Goal: Navigation & Orientation: Find specific page/section

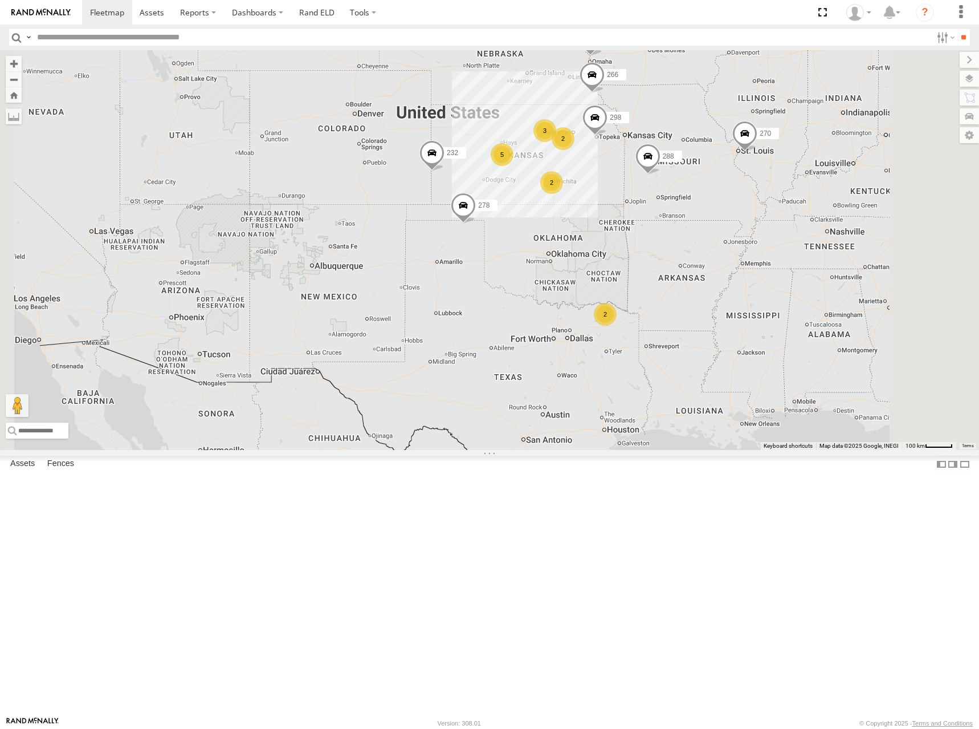
click at [648, 222] on div "298 270 262 288 292 232 296 304 282 266 278 3 2 5 2 2" at bounding box center [489, 250] width 979 height 400
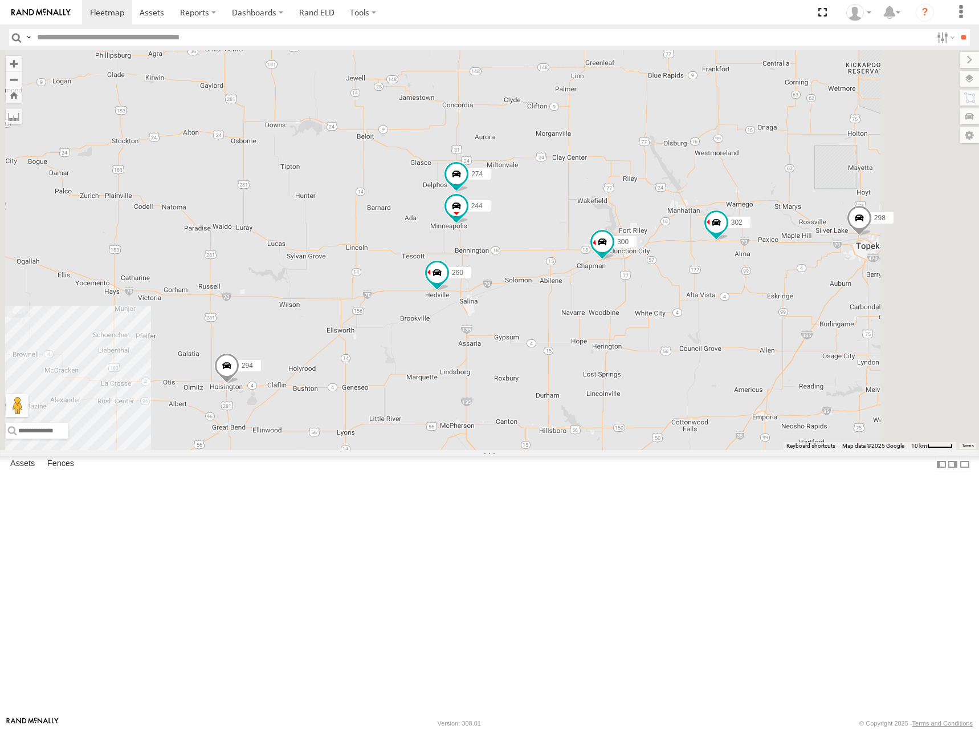
drag, startPoint x: 654, startPoint y: 254, endPoint x: 668, endPoint y: 276, distance: 25.6
click at [668, 276] on div "298 270 262 288 292 232 296 304 282 266 278 300 302 294 260 274 244 286" at bounding box center [489, 250] width 979 height 400
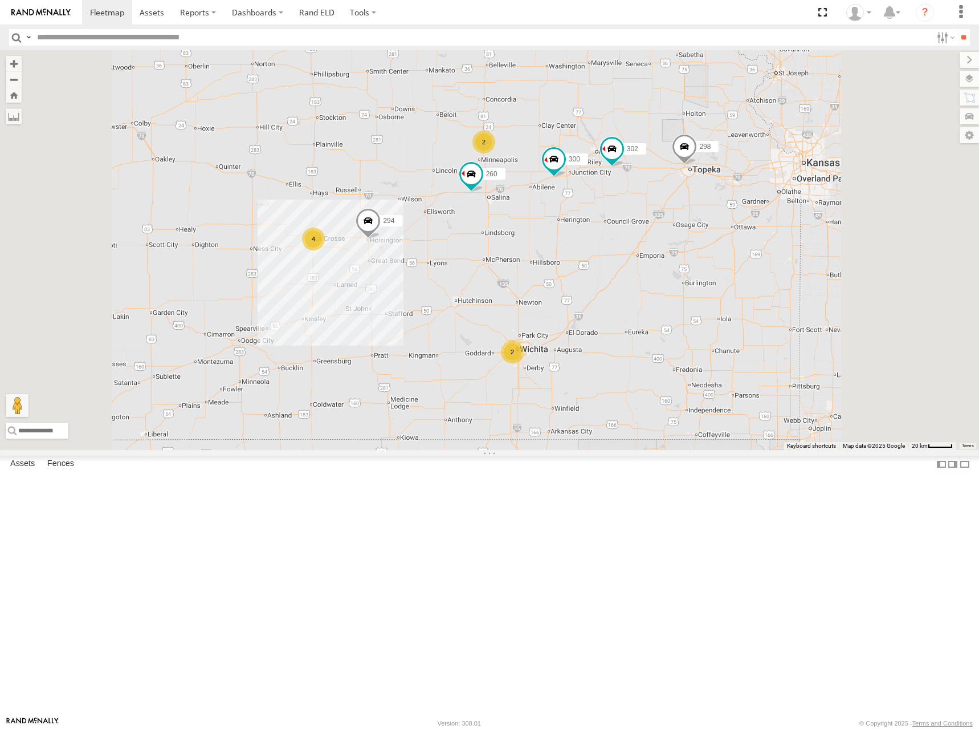
drag, startPoint x: 666, startPoint y: 268, endPoint x: 632, endPoint y: 166, distance: 107.3
click at [632, 167] on div "300 298 302 266 278 294 260 2 4 2" at bounding box center [489, 250] width 979 height 400
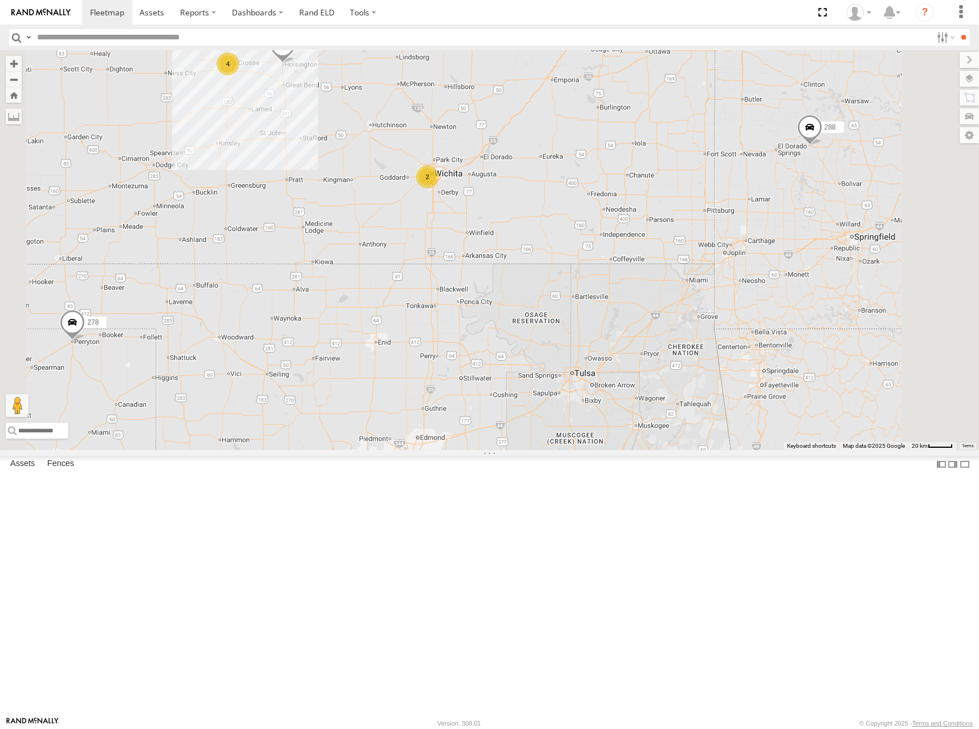
drag, startPoint x: 876, startPoint y: 400, endPoint x: 796, endPoint y: 306, distance: 123.4
click at [796, 306] on div "300 298 302 266 278 294 260 2 4 2 288" at bounding box center [489, 250] width 979 height 400
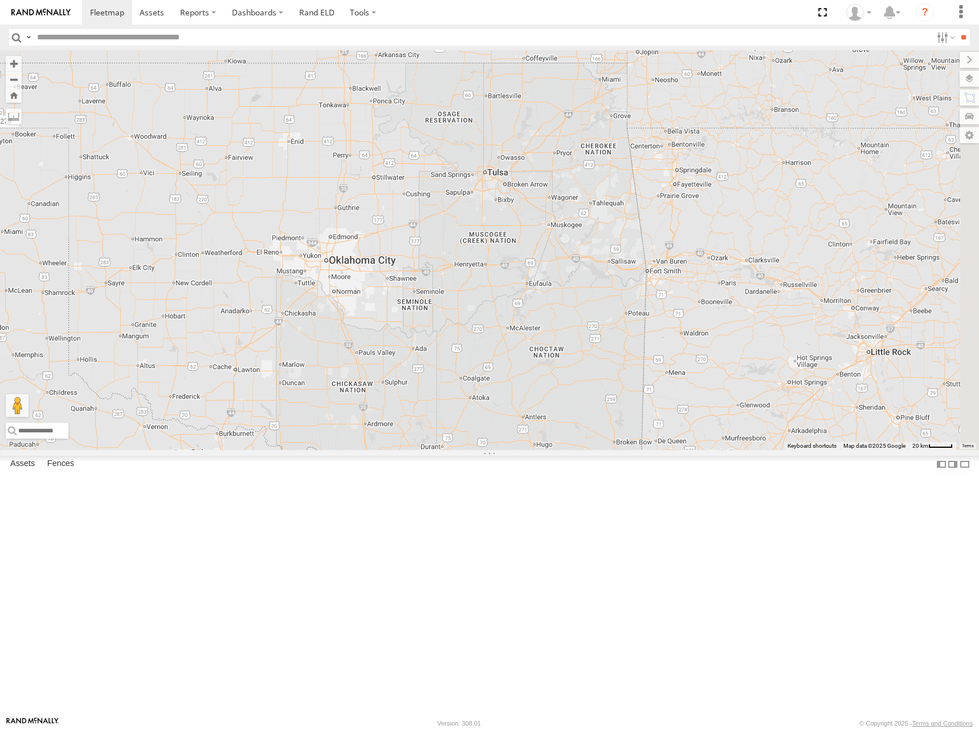
drag, startPoint x: 770, startPoint y: 401, endPoint x: 726, endPoint y: 261, distance: 147.5
click at [726, 261] on div "300 298 302 266 278 294 260 2 4 2 288" at bounding box center [489, 250] width 979 height 400
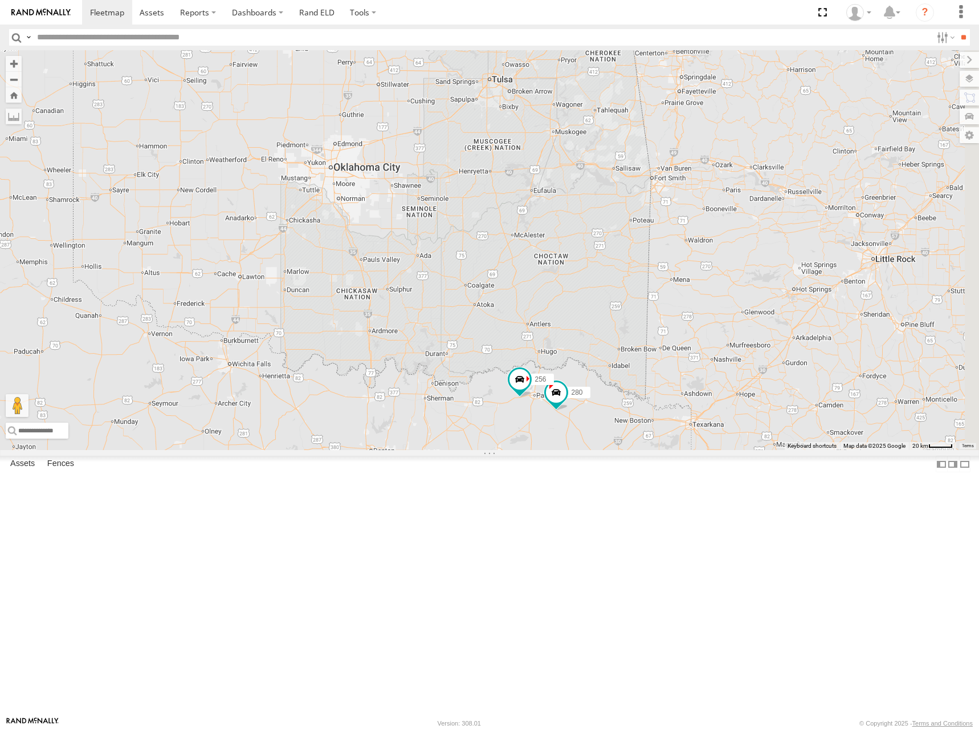
drag, startPoint x: 689, startPoint y: 425, endPoint x: 706, endPoint y: 301, distance: 124.9
click at [706, 301] on div "300 298 302 266 278 294 260 2 4 2 288 280 256" at bounding box center [489, 250] width 979 height 400
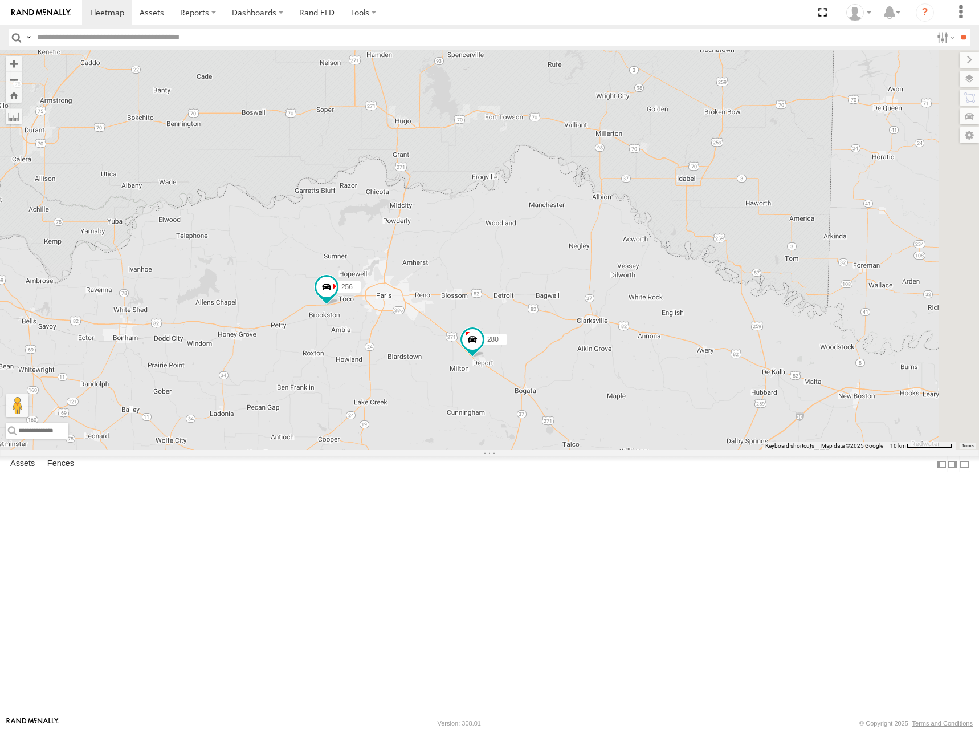
drag, startPoint x: 831, startPoint y: 405, endPoint x: 613, endPoint y: 375, distance: 219.3
click at [613, 375] on div "300 298 302 266 278 294 260 288 280 256" at bounding box center [489, 250] width 979 height 400
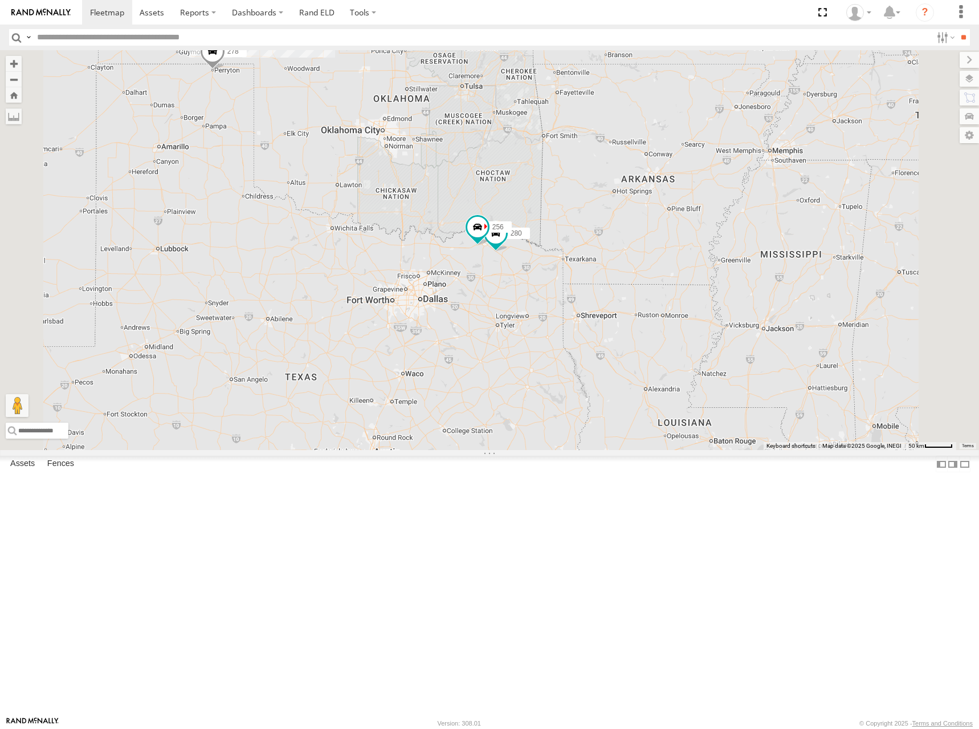
drag, startPoint x: 624, startPoint y: 290, endPoint x: 640, endPoint y: 322, distance: 35.7
click at [637, 321] on div "300 298 302 266 278 294 260 288 280 256 4 270 232 2" at bounding box center [489, 250] width 979 height 400
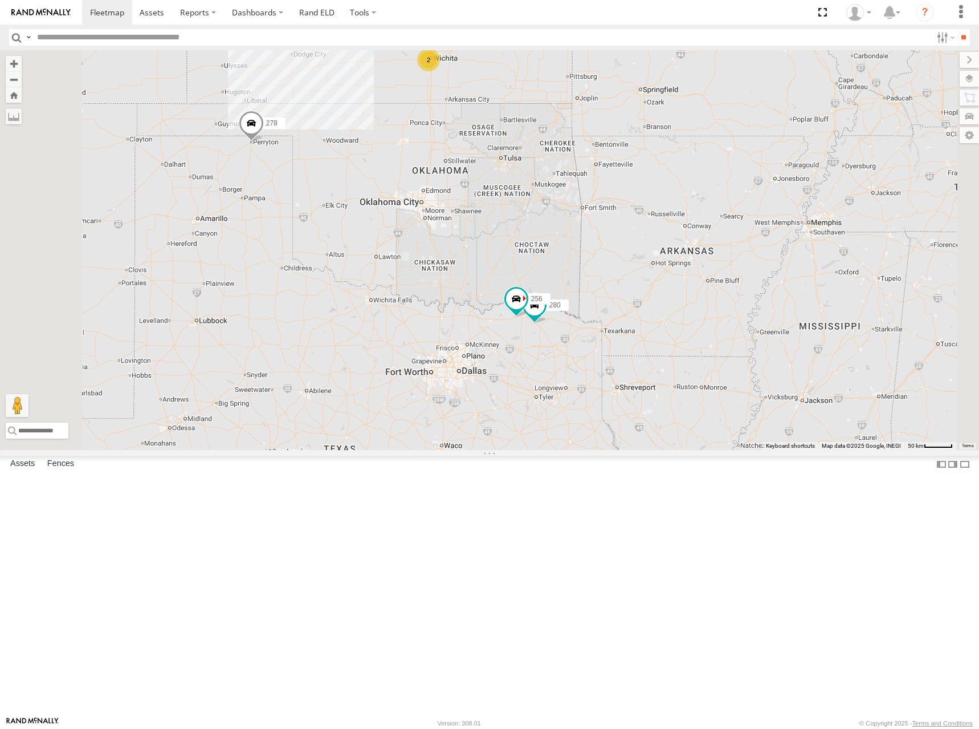
drag, startPoint x: 621, startPoint y: 209, endPoint x: 653, endPoint y: 256, distance: 57.1
click at [653, 256] on div "300 298 302 266 278 294 260 288 280 256 4 270 232 2 2" at bounding box center [489, 250] width 979 height 400
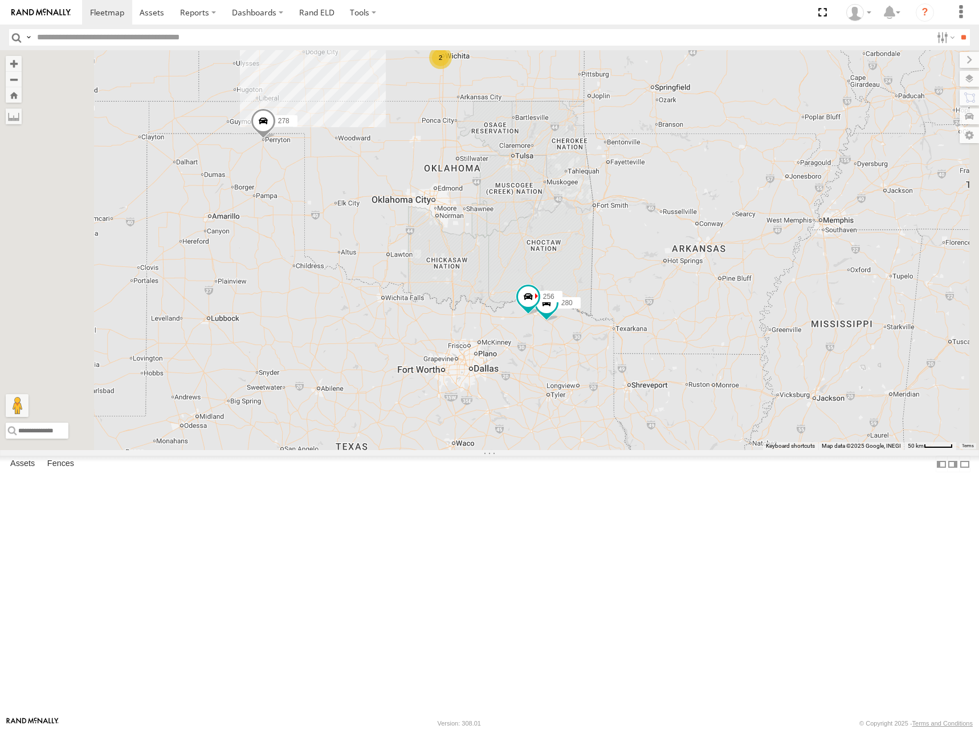
click at [674, 209] on div "300 298 302 266 278 294 260 288 280 256 4 270 232 2 2" at bounding box center [489, 250] width 979 height 400
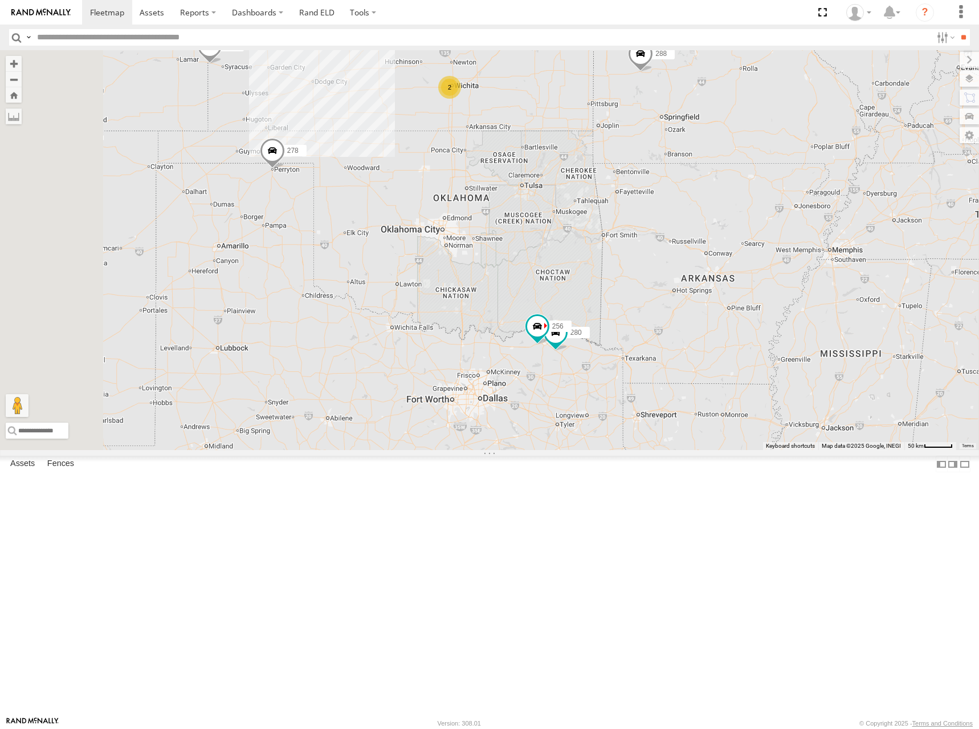
drag, startPoint x: 686, startPoint y: 205, endPoint x: 693, endPoint y: 235, distance: 31.4
click at [693, 235] on div "300 298 302 266 278 294 260 288 280 256 4 270 232 2 2" at bounding box center [489, 250] width 979 height 400
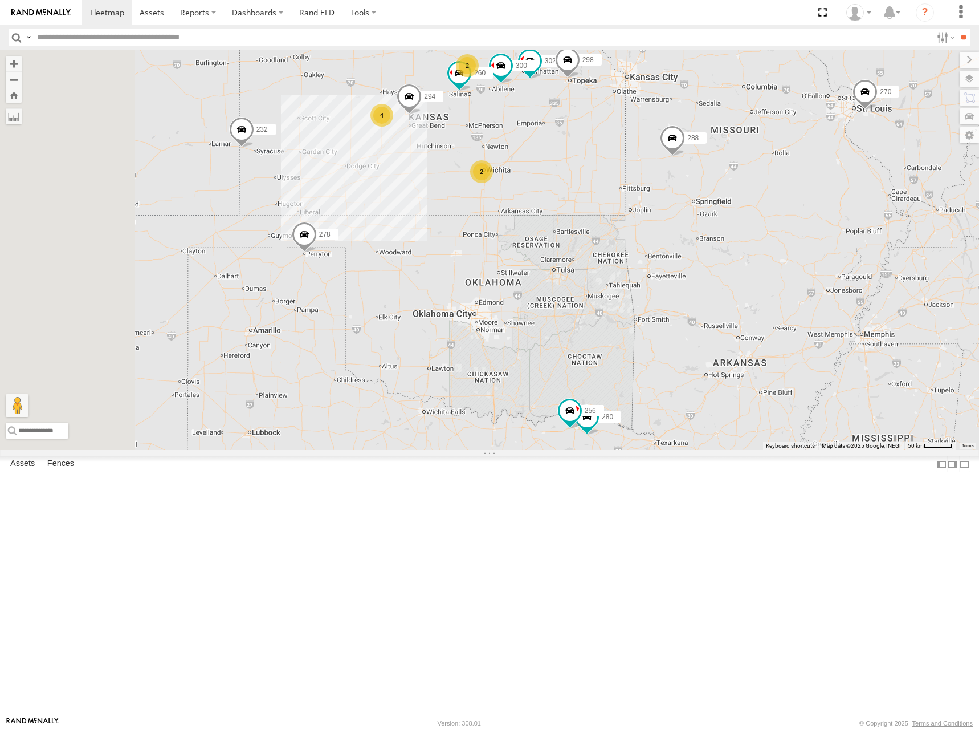
drag, startPoint x: 503, startPoint y: 76, endPoint x: 535, endPoint y: 162, distance: 91.8
click at [535, 162] on div "300 298 302 266 278 294 260 288 280 256 4 270 232 2 2" at bounding box center [489, 250] width 979 height 400
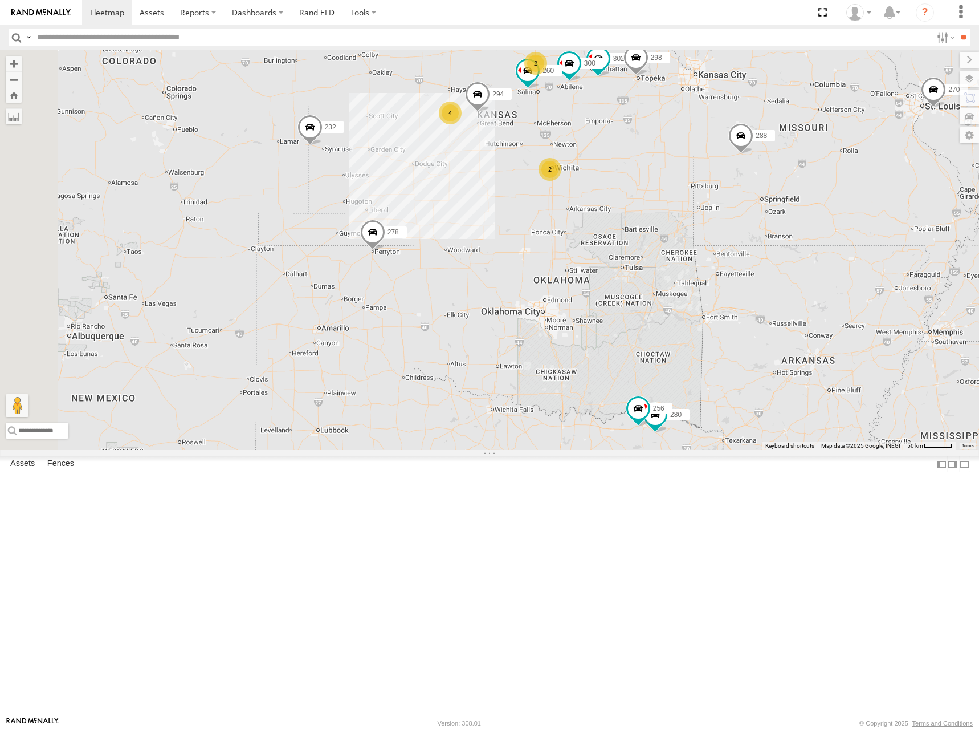
drag, startPoint x: 539, startPoint y: 191, endPoint x: 617, endPoint y: 189, distance: 77.6
click at [617, 189] on div "300 298 302 266 278 294 260 288 280 256 4 270 232 2 2 282" at bounding box center [489, 250] width 979 height 400
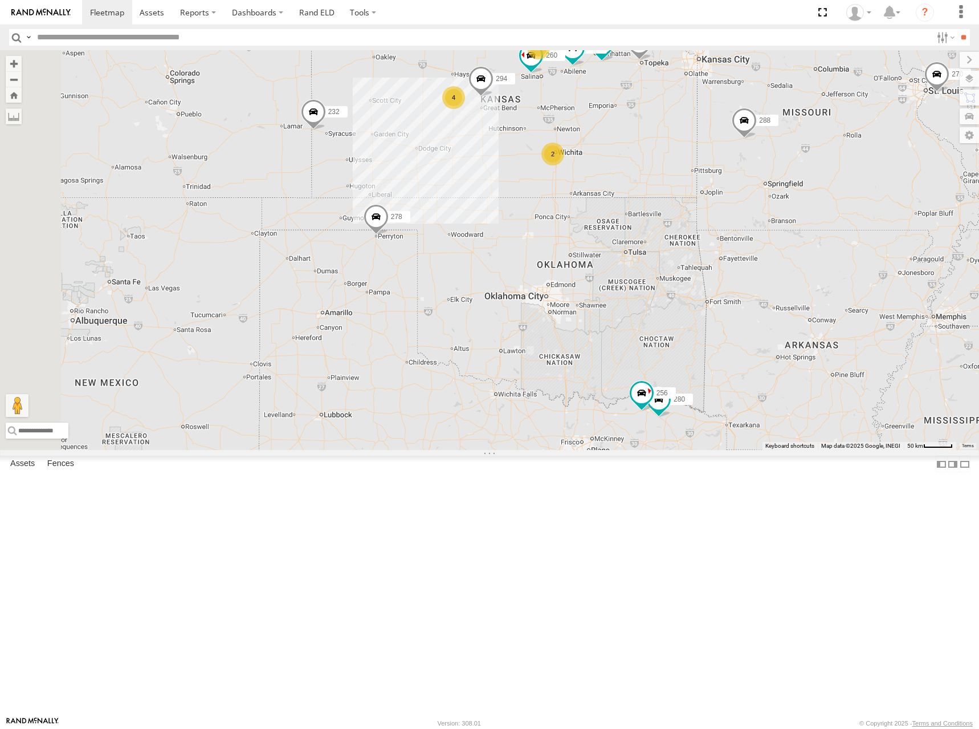
drag, startPoint x: 725, startPoint y: 165, endPoint x: 718, endPoint y: 128, distance: 37.7
click at [718, 128] on div "300 298 302 266 278 294 260 288 280 256 4 270 232 2 2 282" at bounding box center [489, 250] width 979 height 400
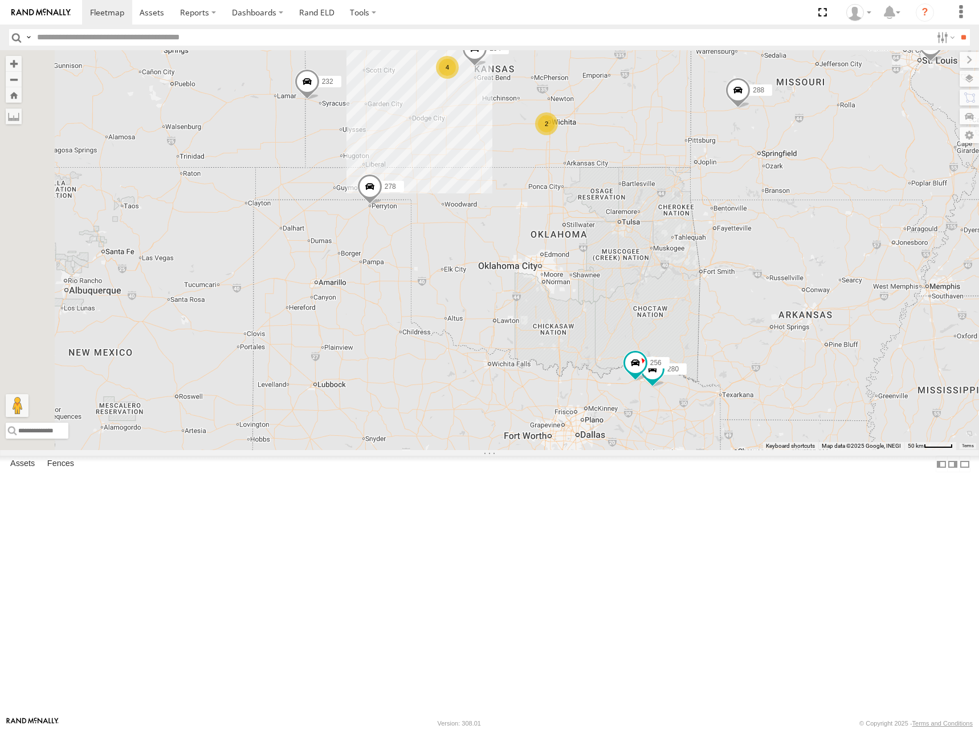
drag, startPoint x: 789, startPoint y: 294, endPoint x: 786, endPoint y: 288, distance: 6.4
click at [786, 288] on div "300 298 302 266 278 294 260 288 280 256 4 270 232 2 2 282" at bounding box center [489, 250] width 979 height 400
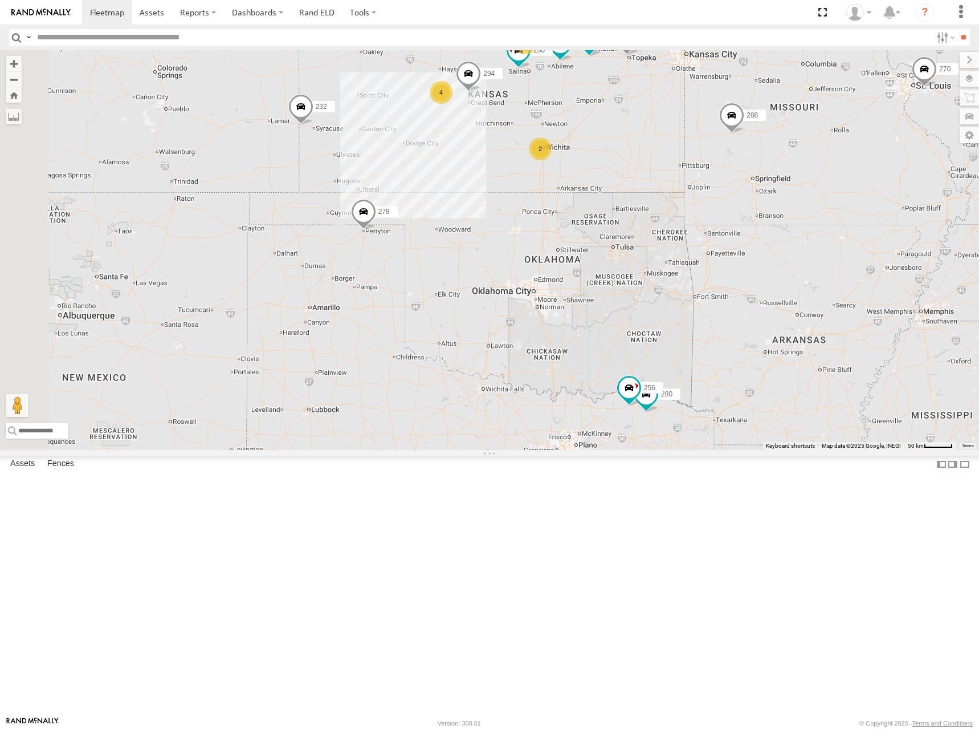
drag, startPoint x: 778, startPoint y: 254, endPoint x: 772, endPoint y: 282, distance: 28.1
click at [772, 282] on div "300 298 302 266 278 294 260 288 280 256 4 270 232 2 2 282" at bounding box center [489, 250] width 979 height 400
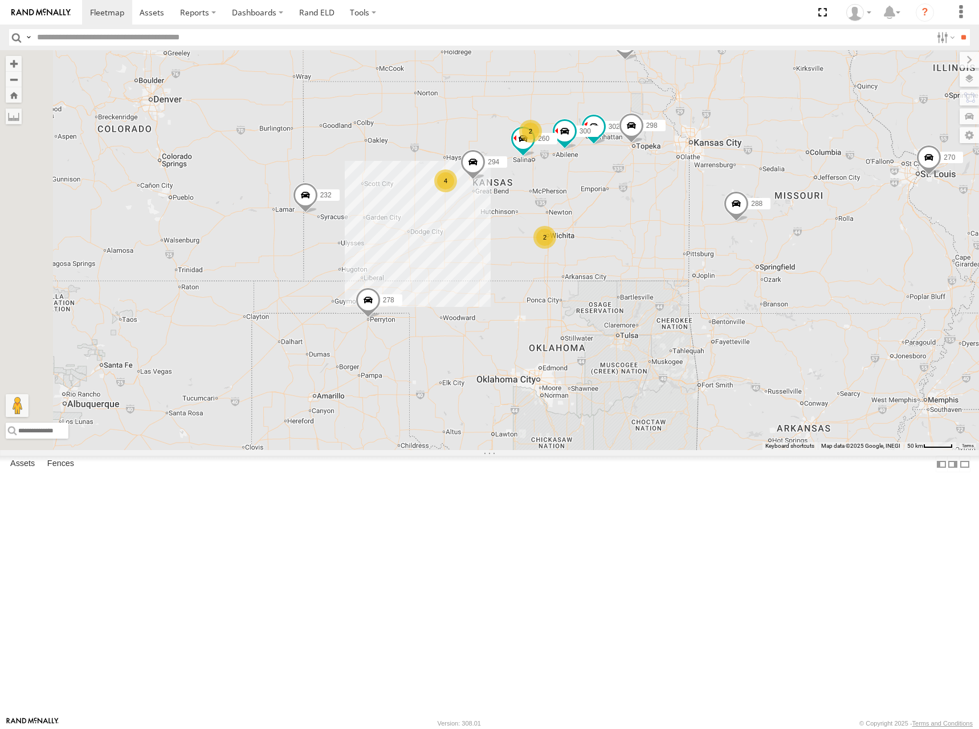
drag, startPoint x: 693, startPoint y: 96, endPoint x: 697, endPoint y: 200, distance: 103.2
click at [697, 200] on div "300 298 302 266 278 294 260 288 280 256 4 270 232 2 2 282" at bounding box center [489, 250] width 979 height 400
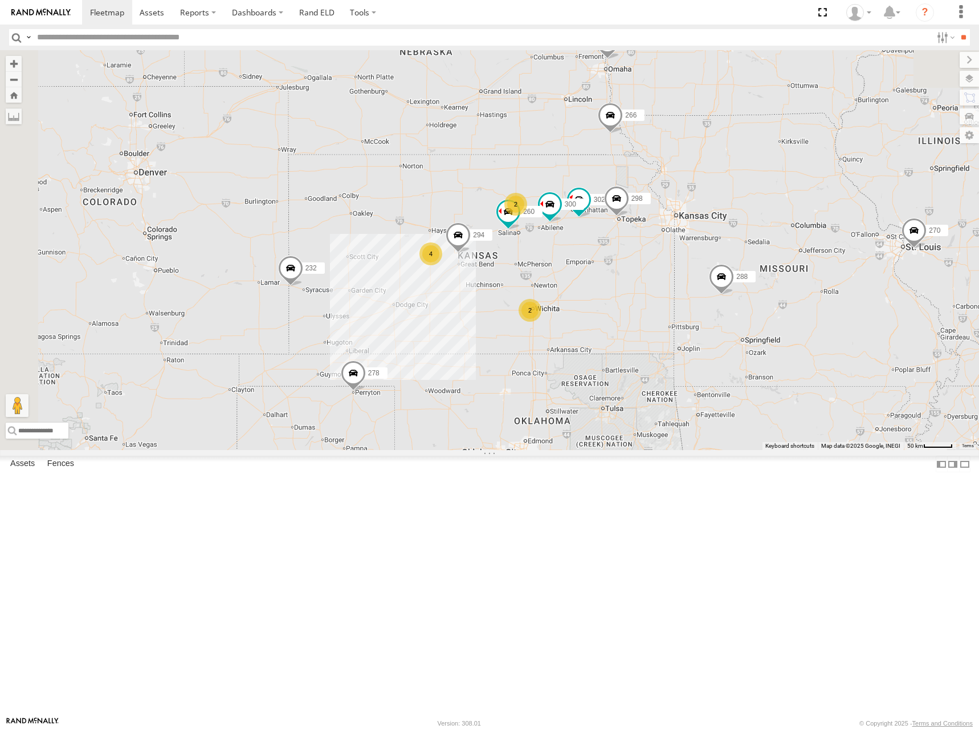
drag, startPoint x: 721, startPoint y: 287, endPoint x: 716, endPoint y: 306, distance: 19.4
click at [716, 306] on div "300 298 302 266 278 294 260 288 280 256 4 270 232 2 2 282 262 304" at bounding box center [489, 250] width 979 height 400
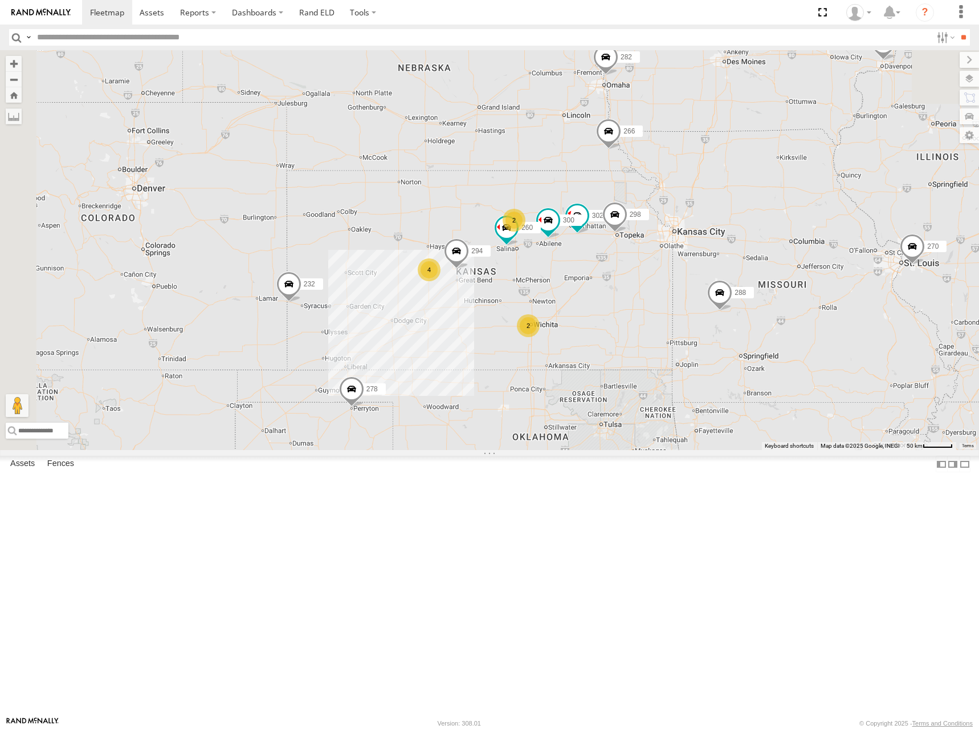
drag, startPoint x: 698, startPoint y: 217, endPoint x: 697, endPoint y: 234, distance: 17.2
click at [697, 234] on div "300 298 302 266 278 294 260 288 280 256 4 270 232 2 2 282 262 304 292" at bounding box center [489, 250] width 979 height 400
drag, startPoint x: 697, startPoint y: 234, endPoint x: 694, endPoint y: 213, distance: 21.8
click at [694, 213] on div "300 298 302 266 278 294 260 288 280 256 4 270 232 2 2 282 262 304 292" at bounding box center [489, 250] width 979 height 400
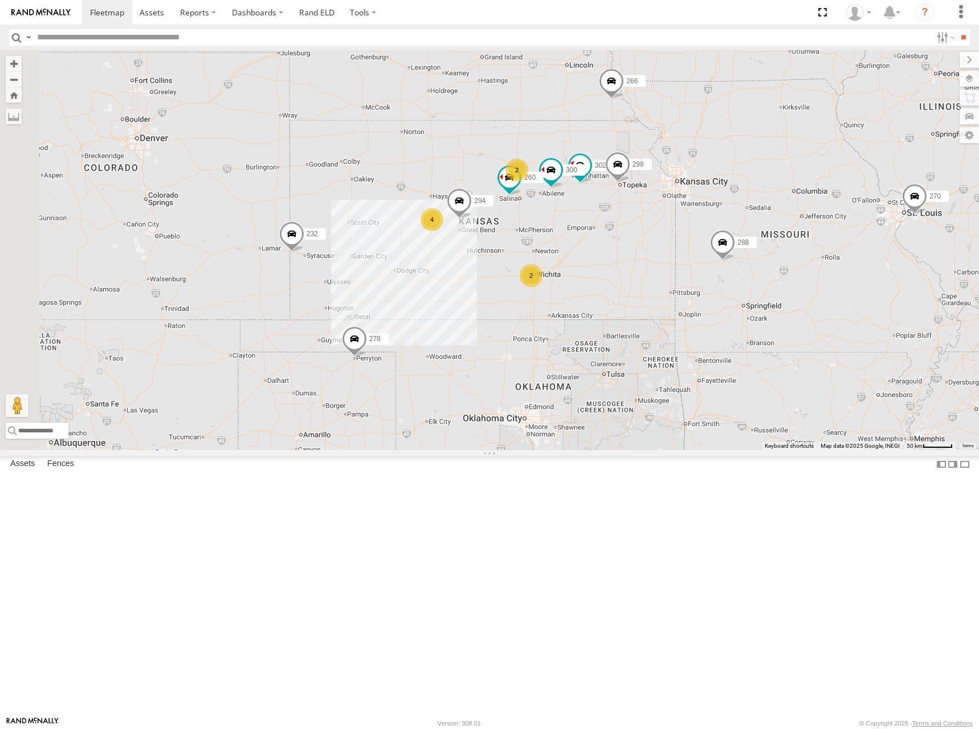
drag, startPoint x: 695, startPoint y: 261, endPoint x: 701, endPoint y: 227, distance: 34.1
click at [701, 227] on div "300 298 302 266 278 294 260 288 280 256 4 270 232 2 2 282 262 304 292" at bounding box center [489, 250] width 979 height 400
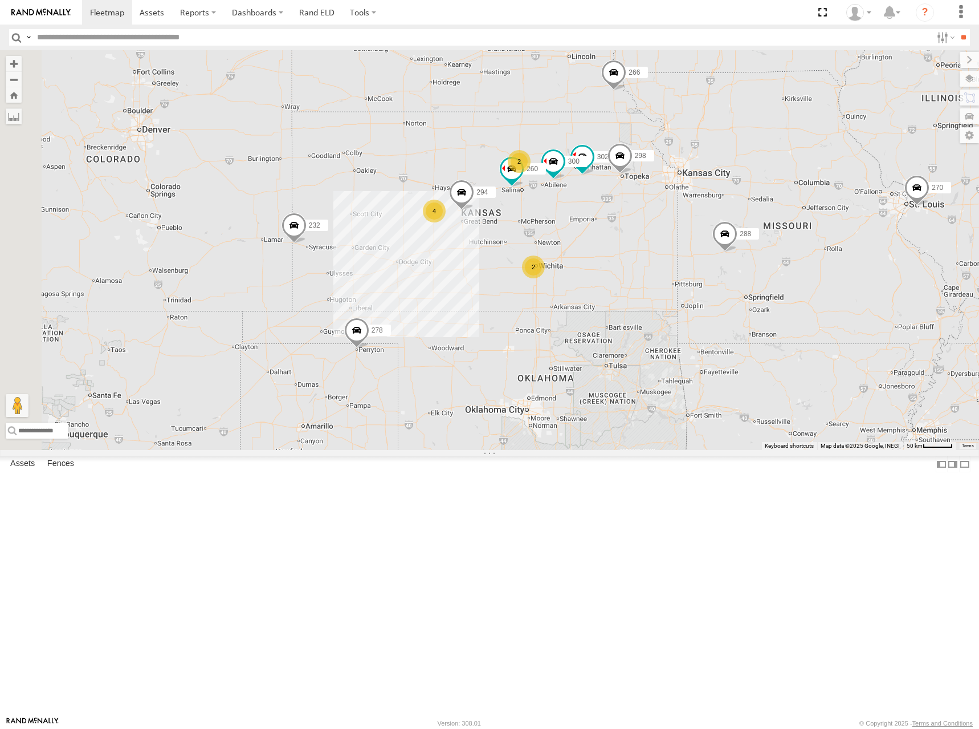
drag, startPoint x: 660, startPoint y: 242, endPoint x: 664, endPoint y: 213, distance: 28.8
click at [667, 218] on div "300 298 302 266 278 294 260 288 280 256 4 270 232 2 2 282 262 304 292" at bounding box center [489, 250] width 979 height 400
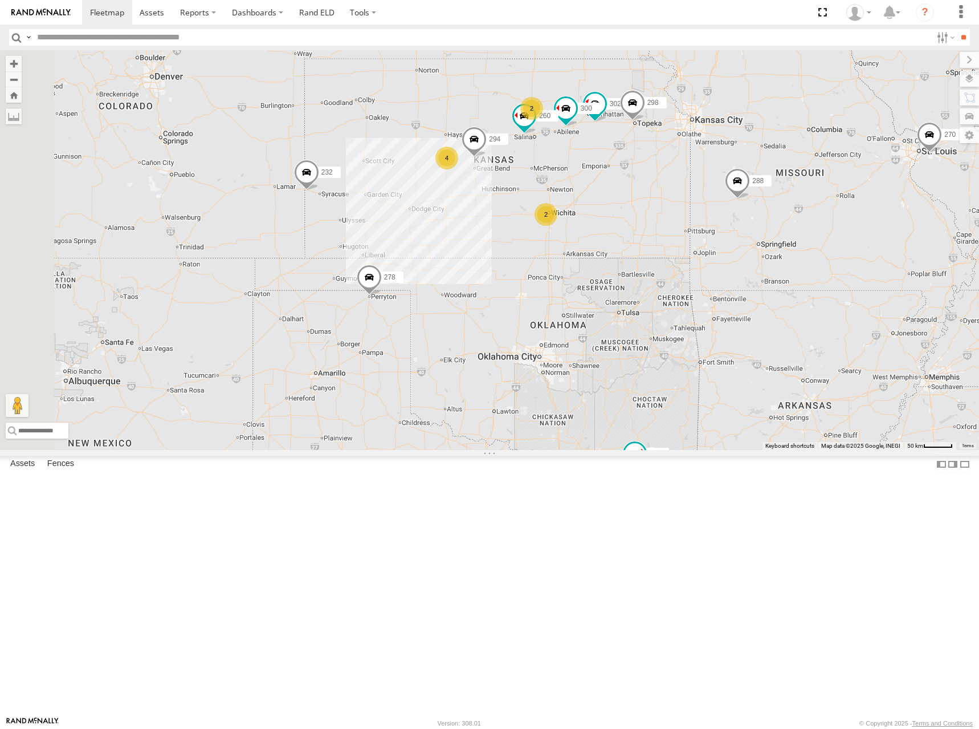
drag, startPoint x: 646, startPoint y: 216, endPoint x: 650, endPoint y: 192, distance: 24.3
click at [649, 189] on div "300 298 302 266 278 294 260 288 280 256 4 270 232 2 2 282 262 304 292" at bounding box center [489, 250] width 979 height 400
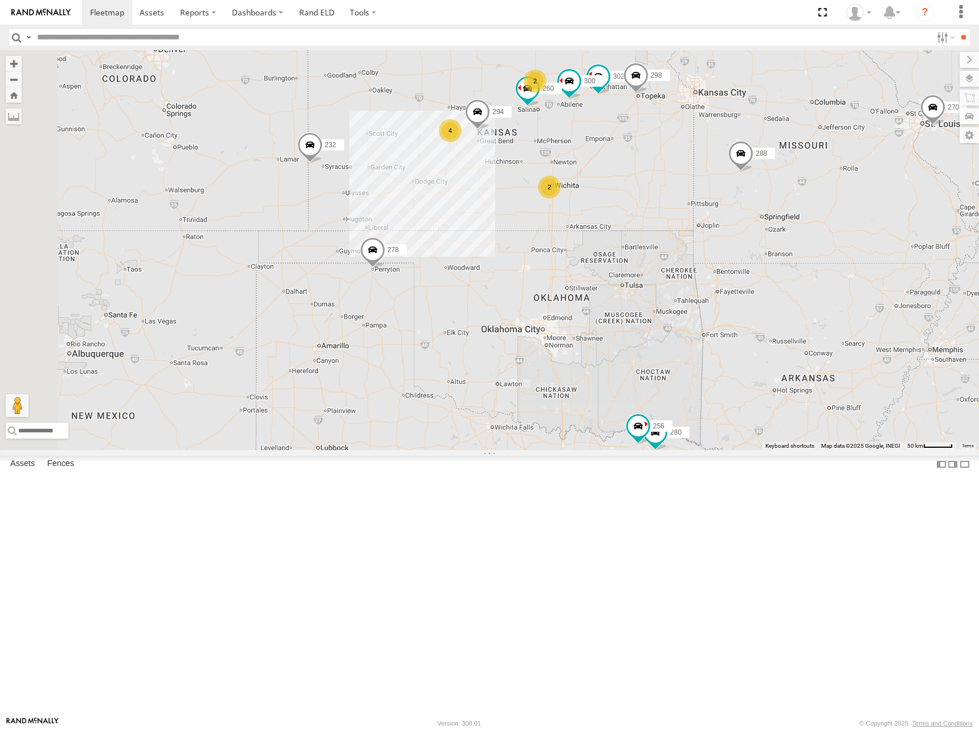
drag, startPoint x: 532, startPoint y: 261, endPoint x: 534, endPoint y: 251, distance: 9.2
click at [534, 251] on div "300 298 302 266 278 294 260 288 280 256 4 270 232 2 2 282 262 304 292" at bounding box center [489, 250] width 979 height 400
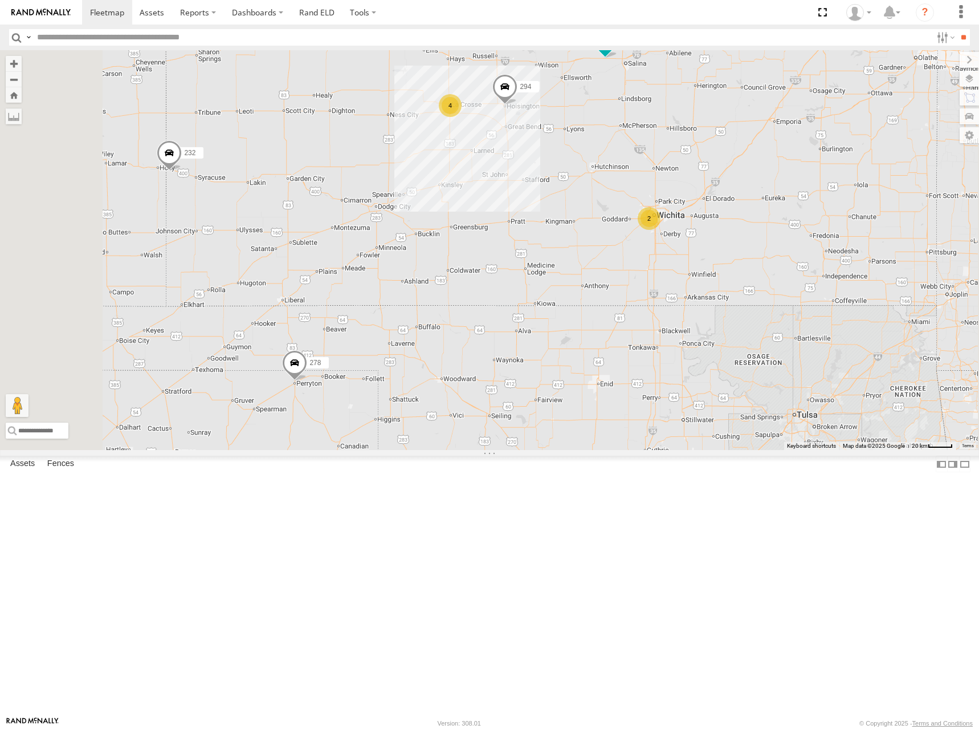
drag, startPoint x: 528, startPoint y: 281, endPoint x: 641, endPoint y: 292, distance: 114.0
click at [637, 292] on div "300 298 302 266 278 294 260 288 280 256 270 232 282 262 304 292 274 244 4 2" at bounding box center [489, 250] width 979 height 400
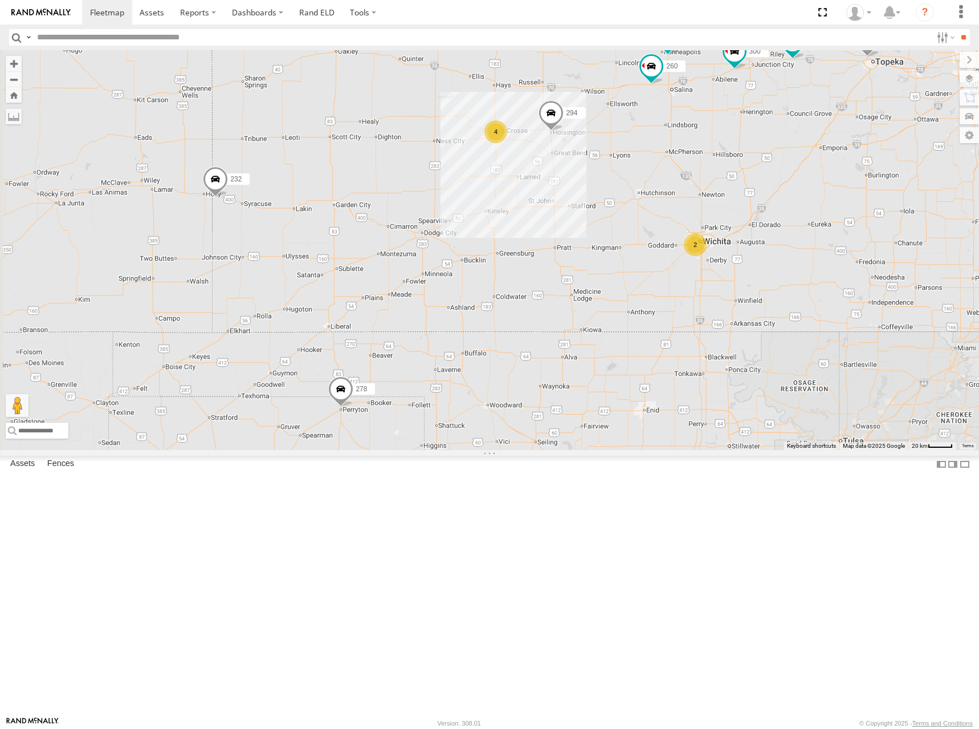
drag, startPoint x: 651, startPoint y: 285, endPoint x: 467, endPoint y: 290, distance: 184.2
click at [467, 290] on div "300 298 302 266 278 294 260 288 280 256 270 232 282 262 304 292 274 244 4 2" at bounding box center [489, 250] width 979 height 400
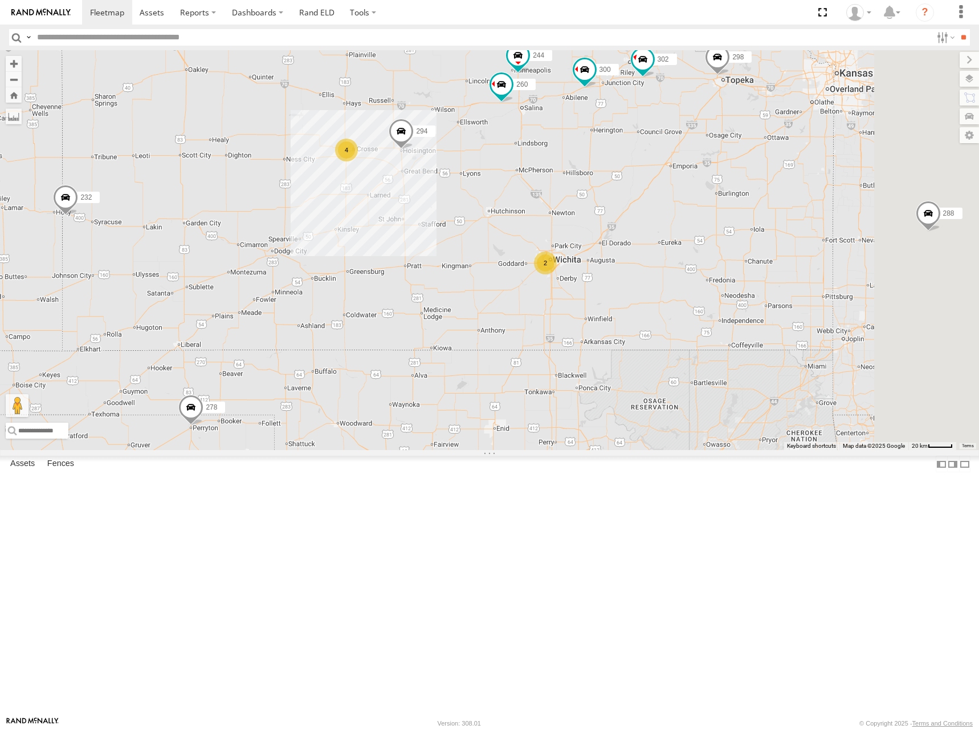
drag, startPoint x: 677, startPoint y: 286, endPoint x: 669, endPoint y: 316, distance: 30.7
click at [669, 316] on div "300 298 302 266 278 294 260 288 280 256 270 232 282 262 304 292 274 244 4 2" at bounding box center [489, 250] width 979 height 400
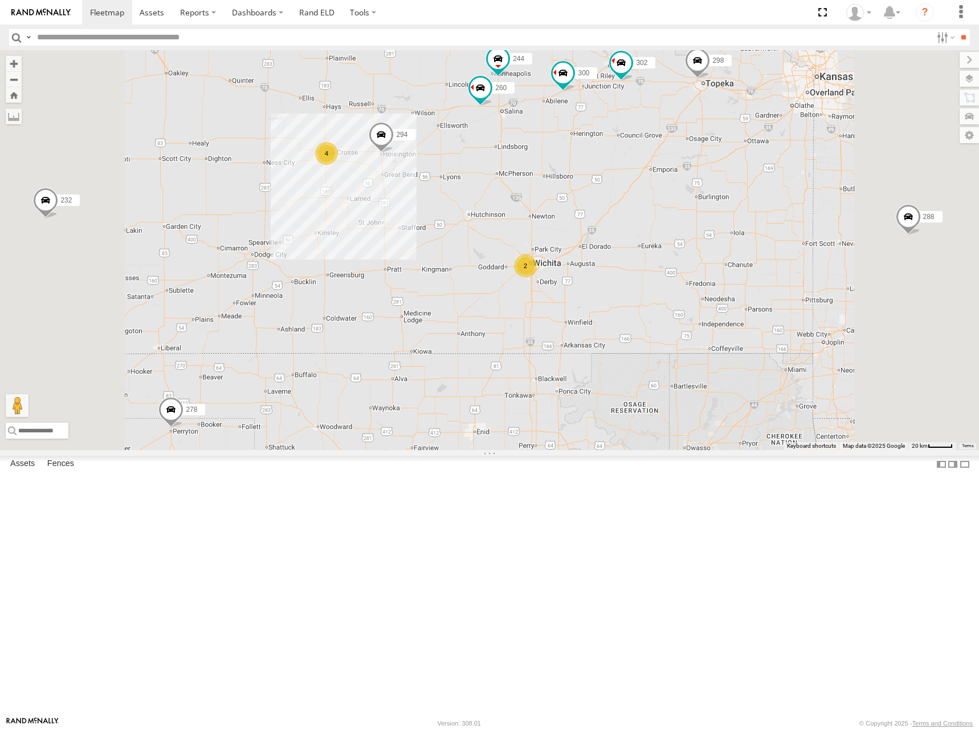
drag, startPoint x: 847, startPoint y: 147, endPoint x: 837, endPoint y: 132, distance: 18.5
click at [837, 132] on div "300 298 302 266 278 294 260 288 280 256 270 232 282 262 304 292 274 244 4 2" at bounding box center [489, 250] width 979 height 400
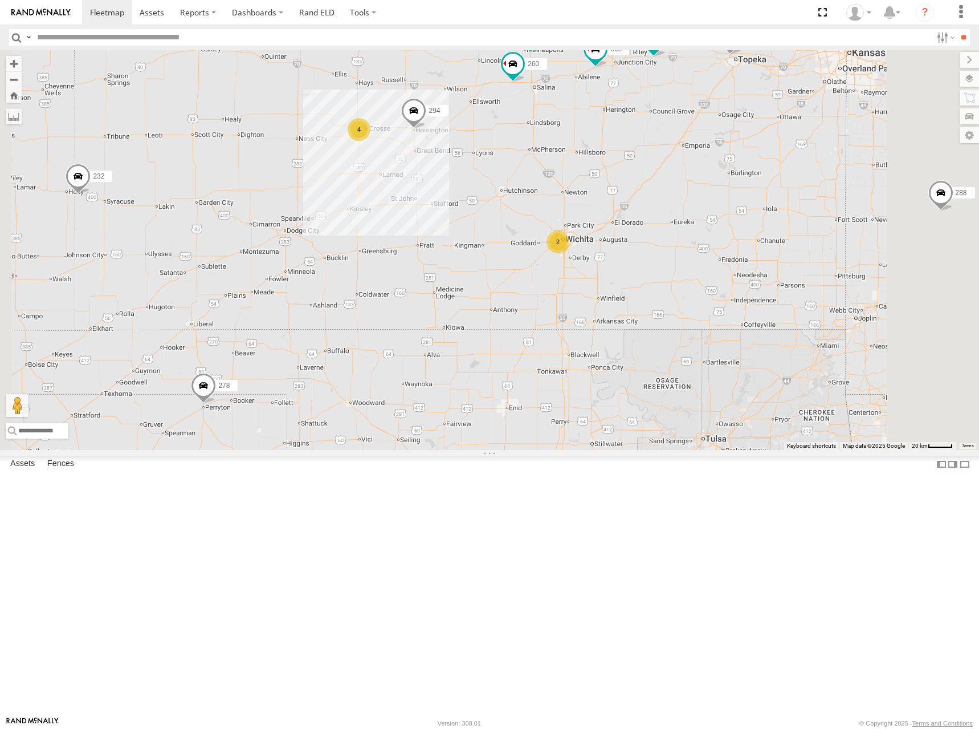
drag, startPoint x: 749, startPoint y: 275, endPoint x: 783, endPoint y: 251, distance: 41.8
click at [783, 251] on div "300 298 302 266 278 294 260 288 280 256 270 232 282 262 304 292 274 244 4 2" at bounding box center [489, 250] width 979 height 400
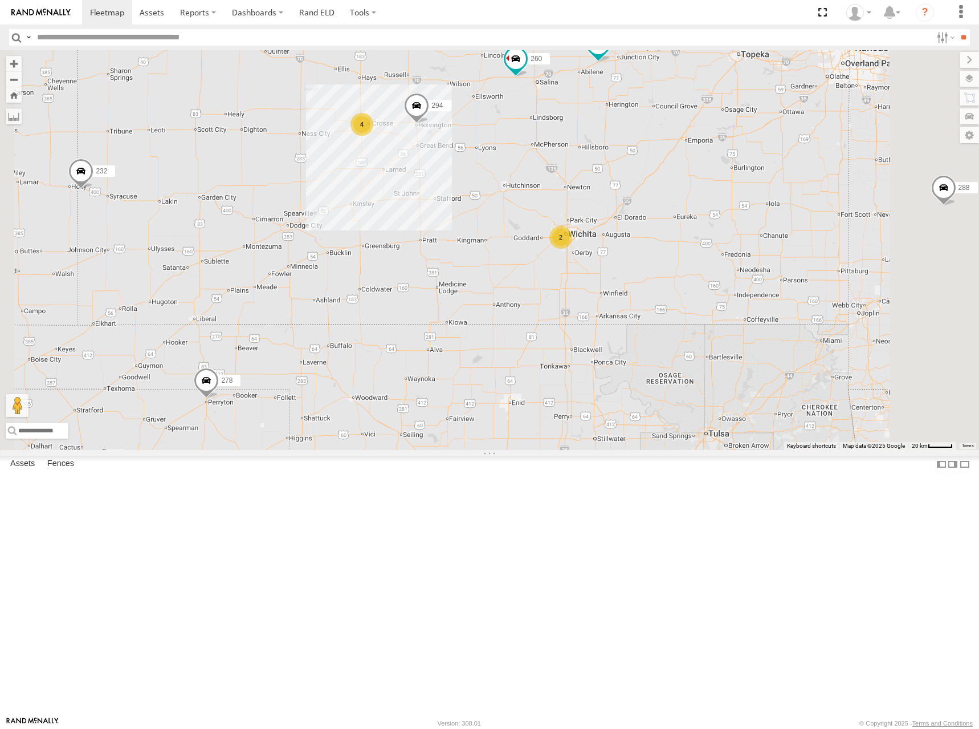
drag, startPoint x: 761, startPoint y: 281, endPoint x: 763, endPoint y: 274, distance: 7.2
click at [763, 274] on div "300 298 302 266 278 294 260 288 280 256 270 232 282 262 304 292 274 244 4 2" at bounding box center [489, 250] width 979 height 400
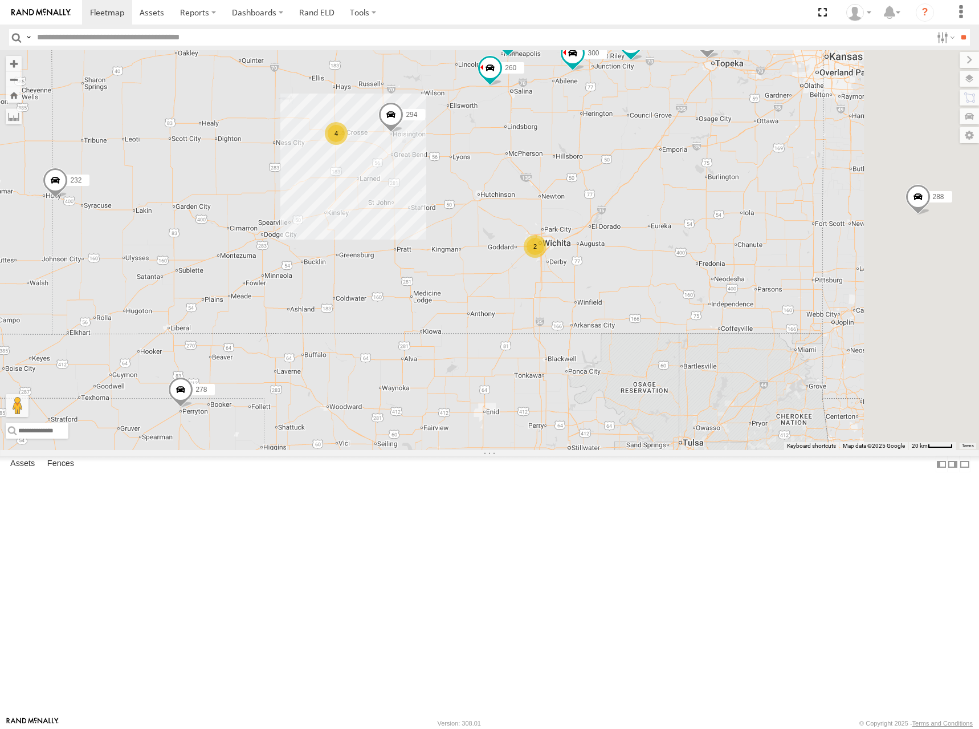
drag, startPoint x: 783, startPoint y: 273, endPoint x: 753, endPoint y: 283, distance: 32.5
click at [753, 283] on div "300 298 302 266 278 294 260 288 280 256 270 232 282 262 304 292 274 244 4 2" at bounding box center [489, 250] width 979 height 400
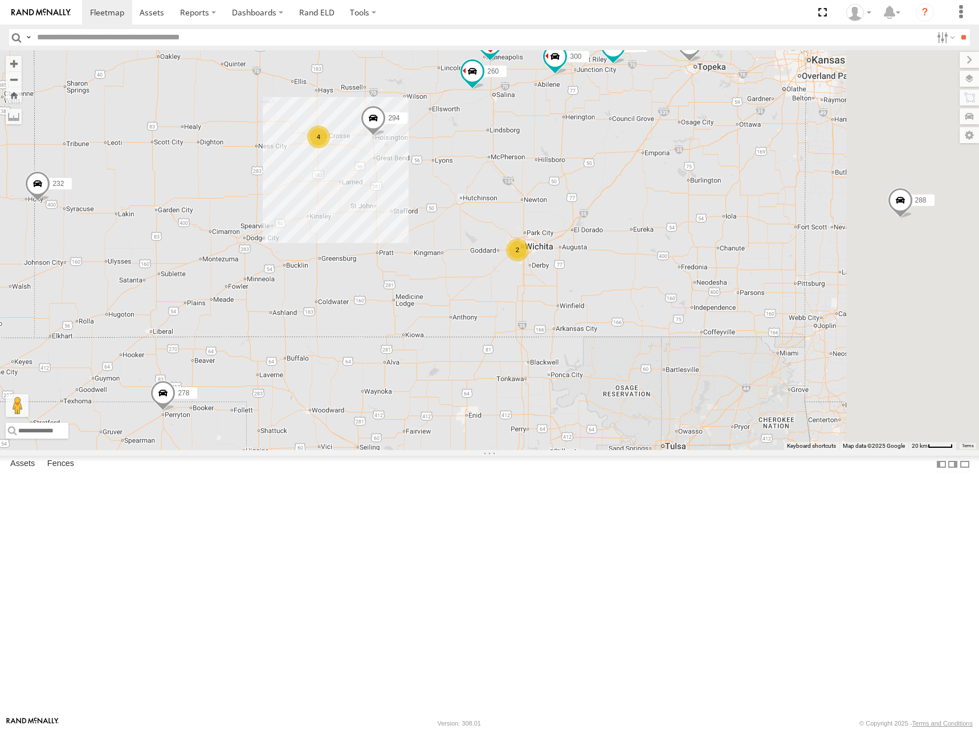
drag, startPoint x: 788, startPoint y: 105, endPoint x: 772, endPoint y: 109, distance: 16.9
click at [772, 109] on div "300 298 302 266 278 294 260 288 280 256 270 232 282 262 304 292 274 244 4 2" at bounding box center [489, 250] width 979 height 400
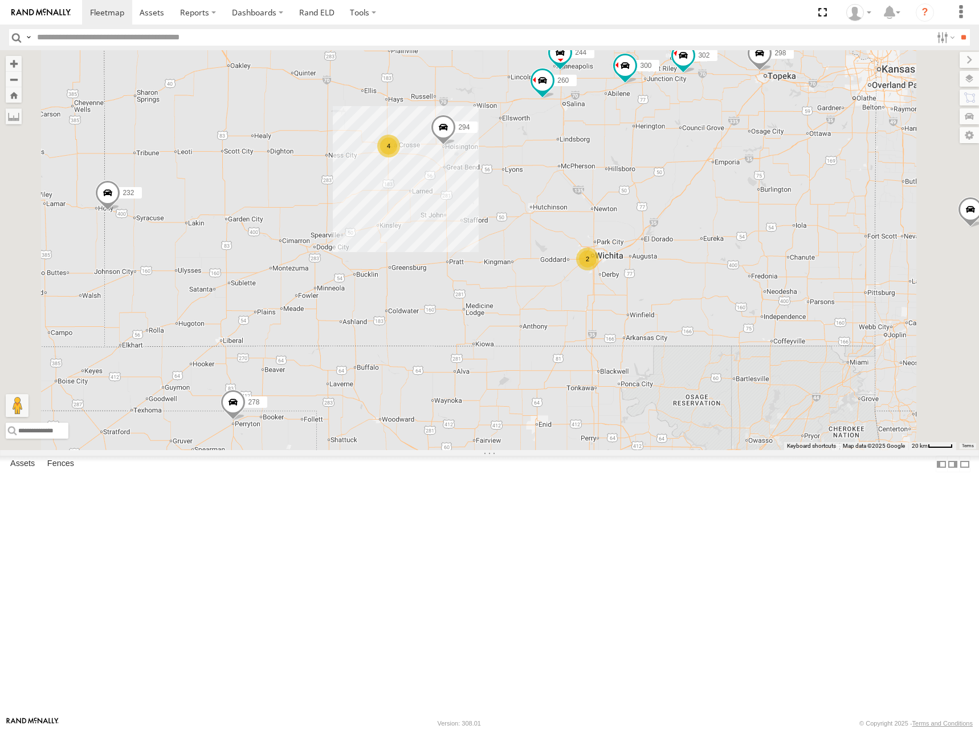
drag, startPoint x: 772, startPoint y: 115, endPoint x: 848, endPoint y: 125, distance: 77.0
click at [848, 125] on div "300 298 302 266 278 294 260 288 280 256 270 232 282 262 304 292 274 244 4 2" at bounding box center [489, 250] width 979 height 400
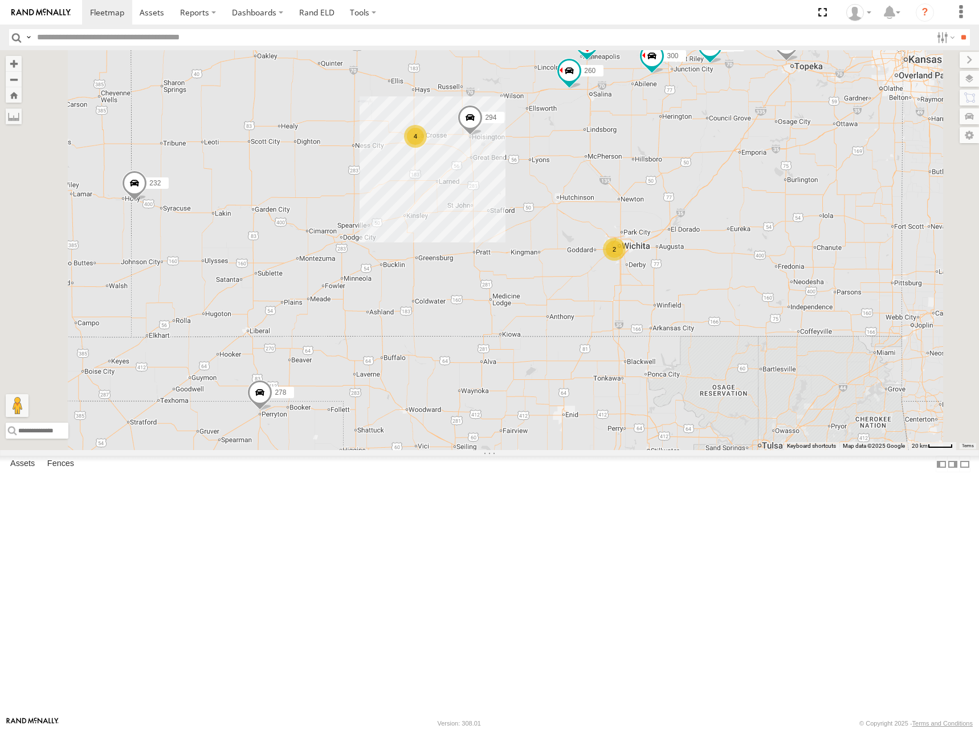
drag, startPoint x: 462, startPoint y: 185, endPoint x: 932, endPoint y: 174, distance: 470.5
click at [491, 177] on div "300 298 302 266 278 294 260 288 280 256 270 232 282 262 304 292 274 244 4 2" at bounding box center [489, 250] width 979 height 400
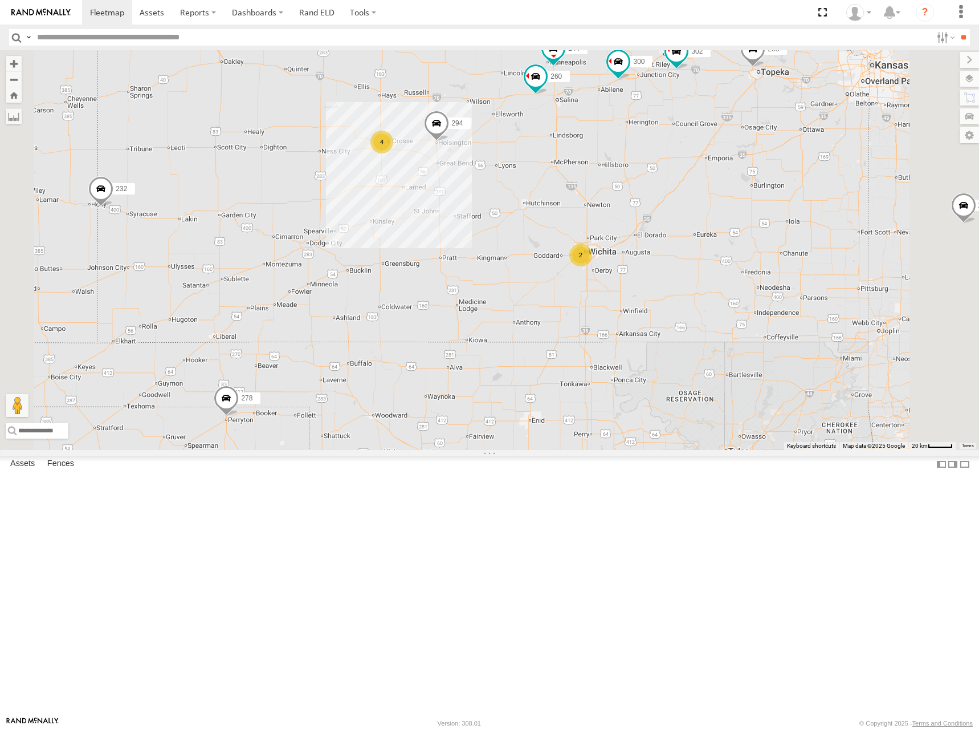
drag, startPoint x: 888, startPoint y: 101, endPoint x: 856, endPoint y: 107, distance: 32.4
click at [856, 107] on div "300 298 302 266 278 294 260 288 280 256 270 232 282 262 304 292 274 244 4 2" at bounding box center [489, 250] width 979 height 400
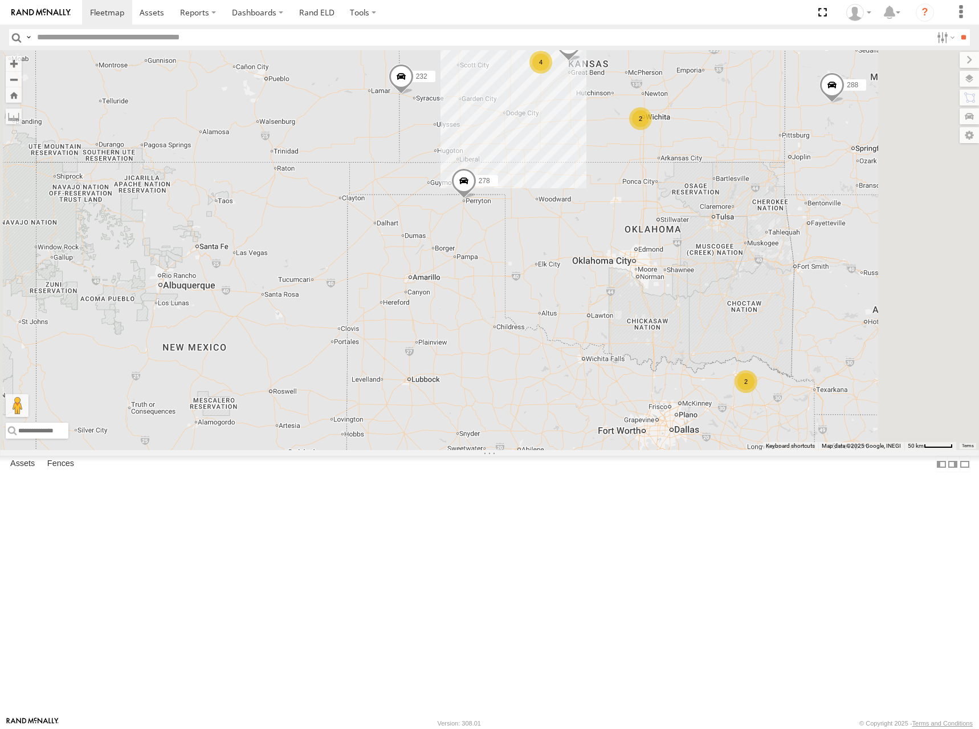
drag, startPoint x: 846, startPoint y: 106, endPoint x: 843, endPoint y: 111, distance: 6.2
click at [843, 111] on div "300 298 302 266 278 294 260 288 270 232 282 262 304 292 2 4 2 2" at bounding box center [489, 250] width 979 height 400
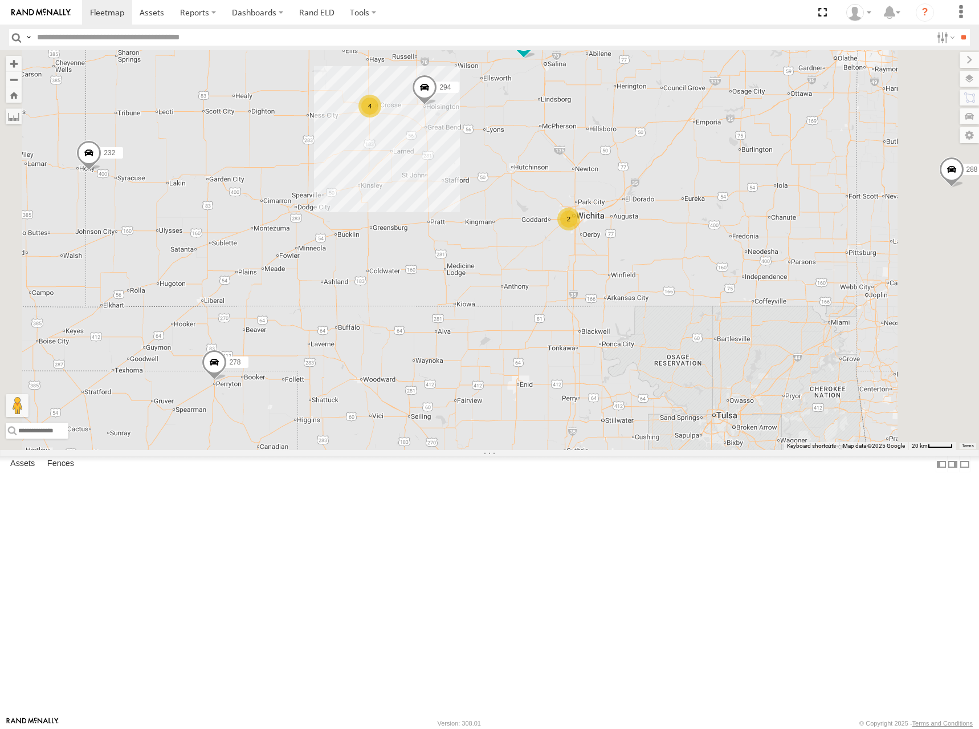
drag, startPoint x: 834, startPoint y: 111, endPoint x: 812, endPoint y: 140, distance: 36.7
click at [812, 140] on div "300 298 302 266 278 294 260 288 270 232 282 262 304 292 274 244 4 2" at bounding box center [489, 250] width 979 height 400
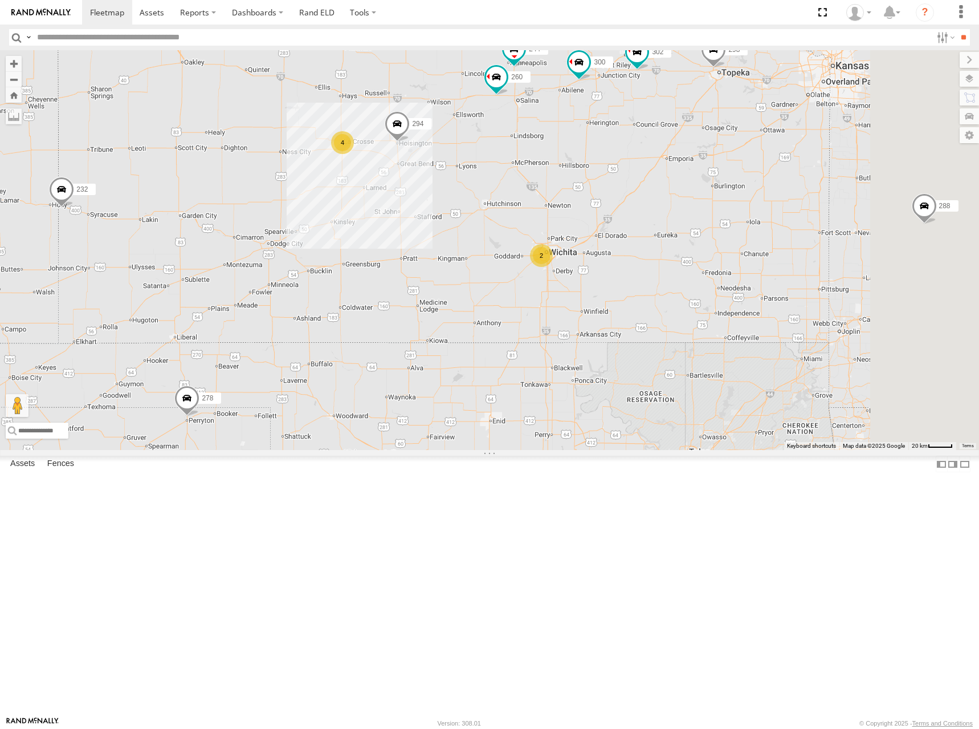
drag, startPoint x: 833, startPoint y: 222, endPoint x: 820, endPoint y: 241, distance: 22.5
click at [820, 241] on div "300 298 302 266 278 294 260 288 270 232 282 262 304 292 274 244 4 2" at bounding box center [489, 250] width 979 height 400
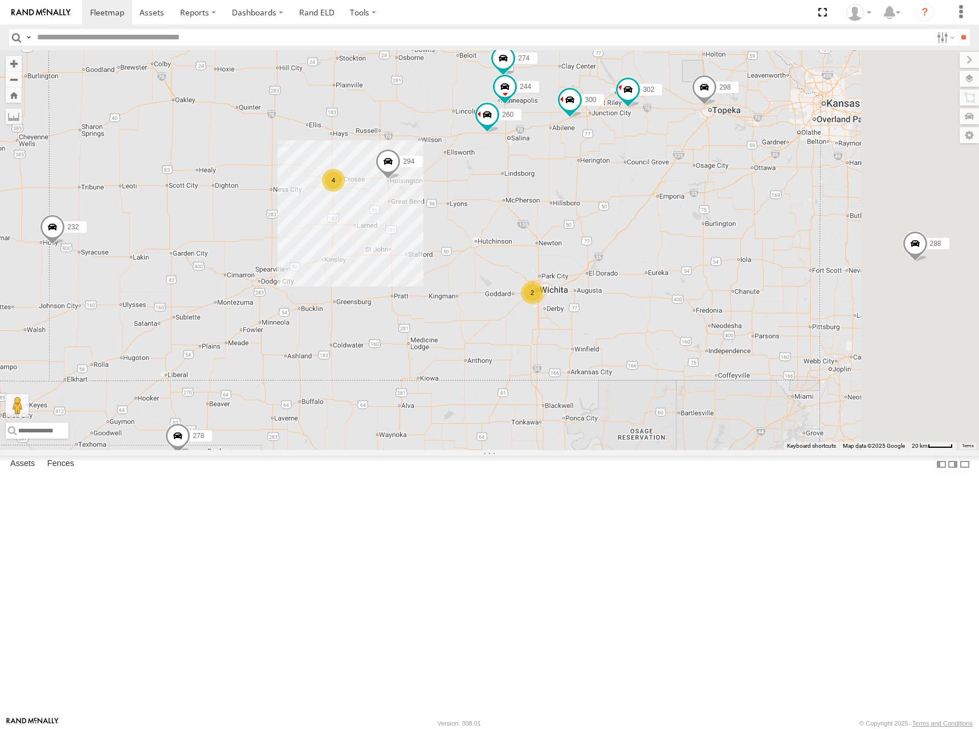
drag, startPoint x: 751, startPoint y: 250, endPoint x: 751, endPoint y: 282, distance: 31.9
click at [751, 282] on div "300 298 302 266 278 294 260 288 270 232 282 262 304 292 274 244 4 2" at bounding box center [489, 250] width 979 height 400
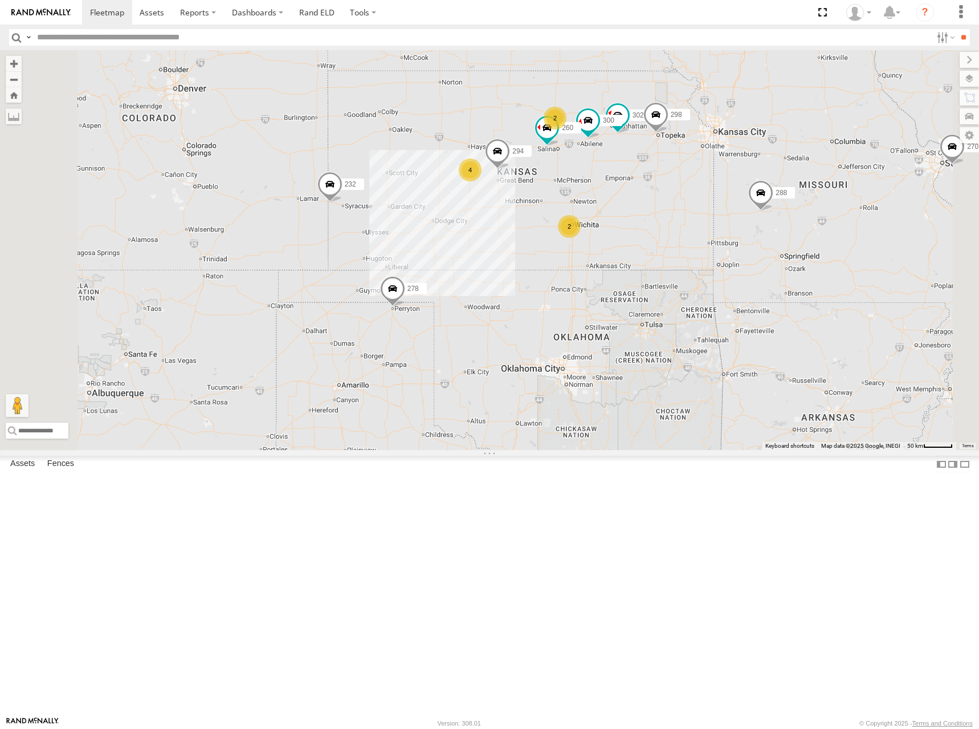
click at [753, 176] on div "300 298 302 266 278 294 260 288 270 232 282 262 304 292 2 4 2 2" at bounding box center [489, 250] width 979 height 400
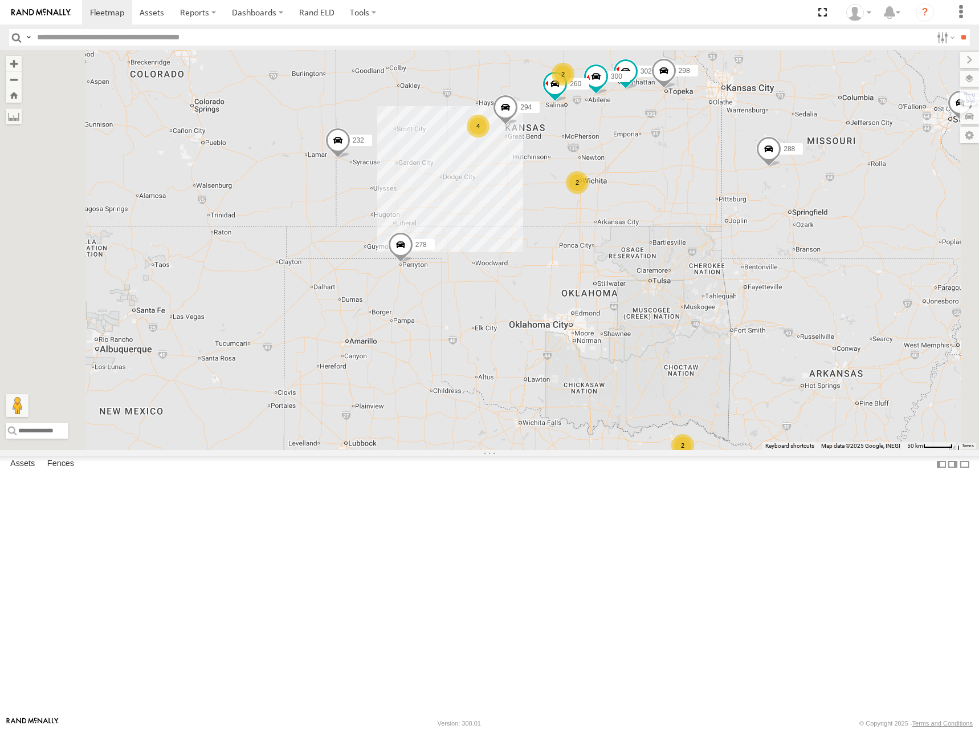
click at [761, 279] on div "300 298 302 266 278 294 260 288 270 232 282 262 304 292 2 4 2 2" at bounding box center [489, 250] width 979 height 400
click at [760, 281] on div "300 298 302 266 278 294 260 288 270 232 282 262 304 292 2 4 2 2" at bounding box center [489, 250] width 979 height 400
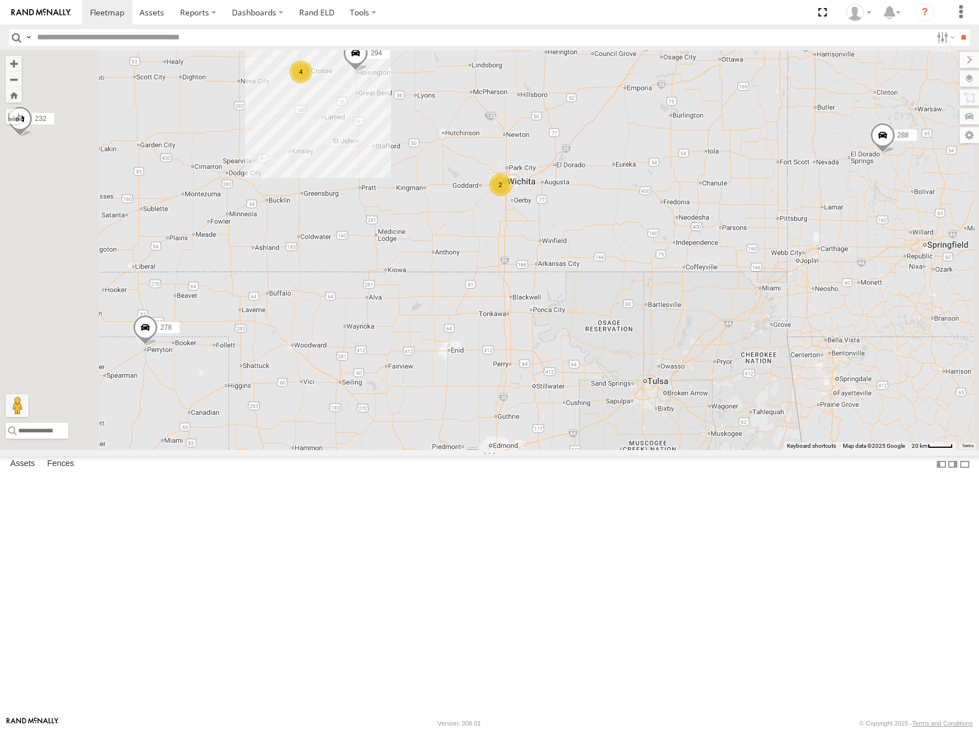
drag, startPoint x: 635, startPoint y: 304, endPoint x: 691, endPoint y: 301, distance: 56.0
click at [686, 299] on div "300 298 302 266 278 294 260 288 270 232 282 262 304 292 274 244 4 2" at bounding box center [489, 250] width 979 height 400
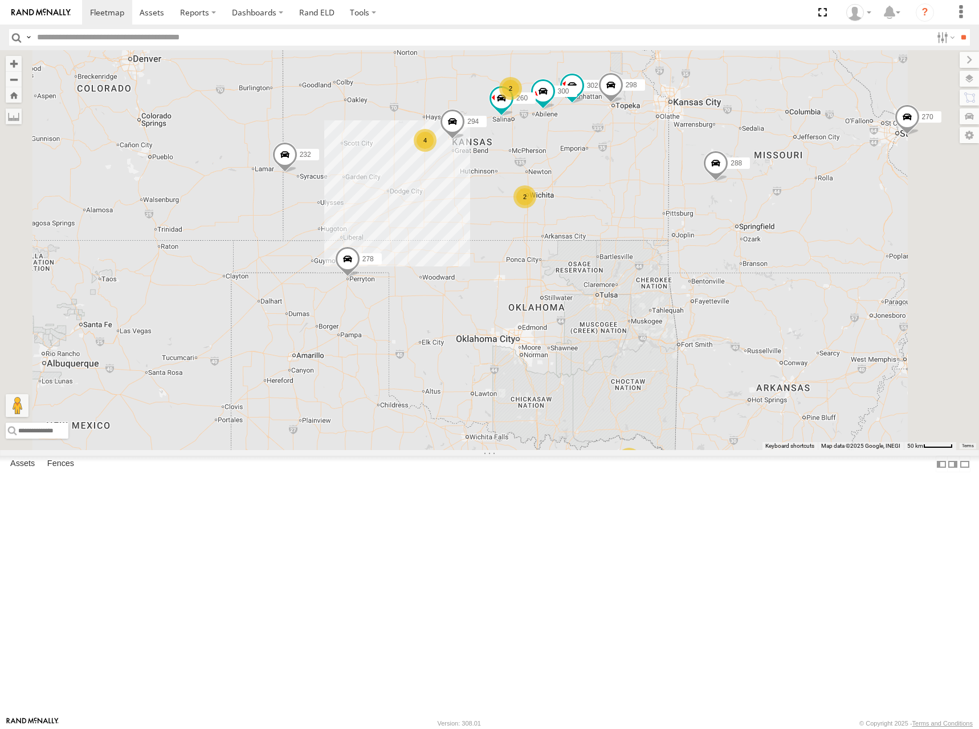
drag, startPoint x: 653, startPoint y: 255, endPoint x: 686, endPoint y: 282, distance: 42.6
click at [686, 282] on div "300 298 302 266 278 294 260 288 270 232 282 262 304 292 2 4 2 2" at bounding box center [489, 250] width 979 height 400
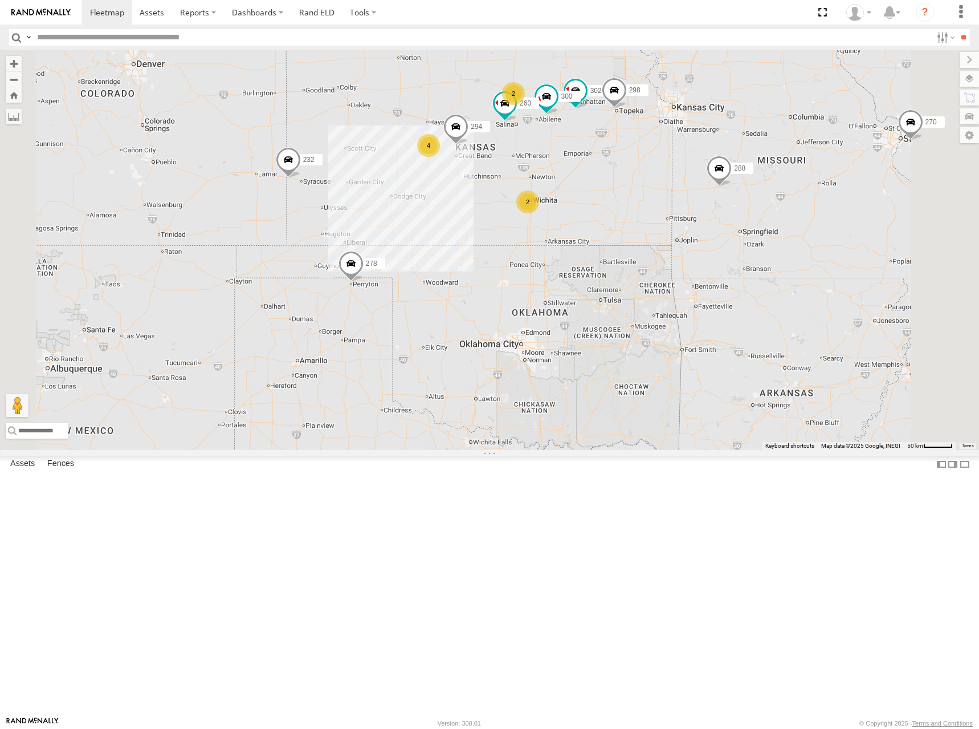
drag, startPoint x: 633, startPoint y: 199, endPoint x: 635, endPoint y: 206, distance: 7.6
click at [635, 206] on div "300 298 302 266 278 294 260 288 270 232 282 262 304 292 2 4 2 2" at bounding box center [489, 250] width 979 height 400
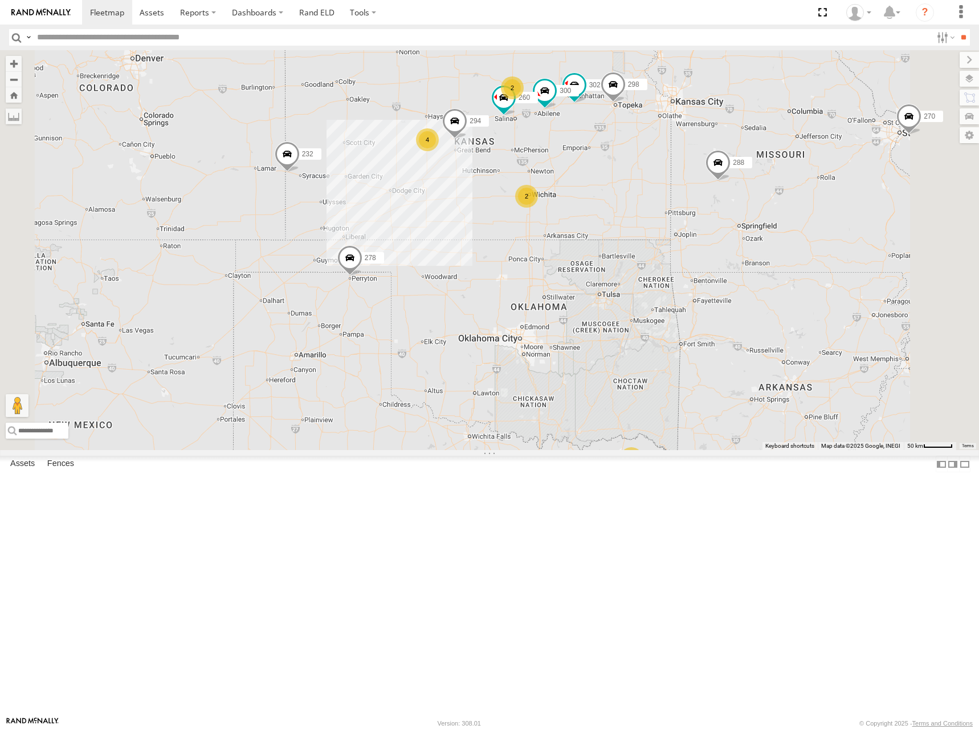
drag, startPoint x: 656, startPoint y: 202, endPoint x: 655, endPoint y: 194, distance: 8.1
click at [655, 194] on div "300 298 302 266 278 294 260 288 270 232 282 262 304 292 2 4 2 2" at bounding box center [489, 250] width 979 height 400
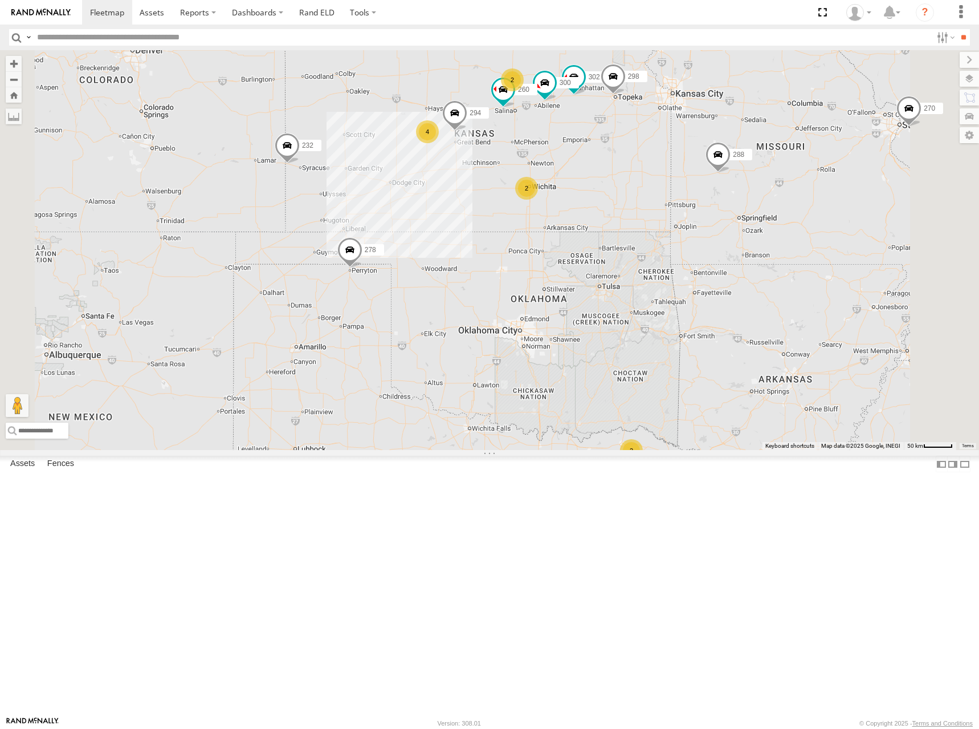
drag, startPoint x: 645, startPoint y: 184, endPoint x: 651, endPoint y: 180, distance: 7.0
click at [651, 180] on div "300 298 302 266 278 294 260 288 270 232 282 262 304 292 2 4 2 2" at bounding box center [489, 250] width 979 height 400
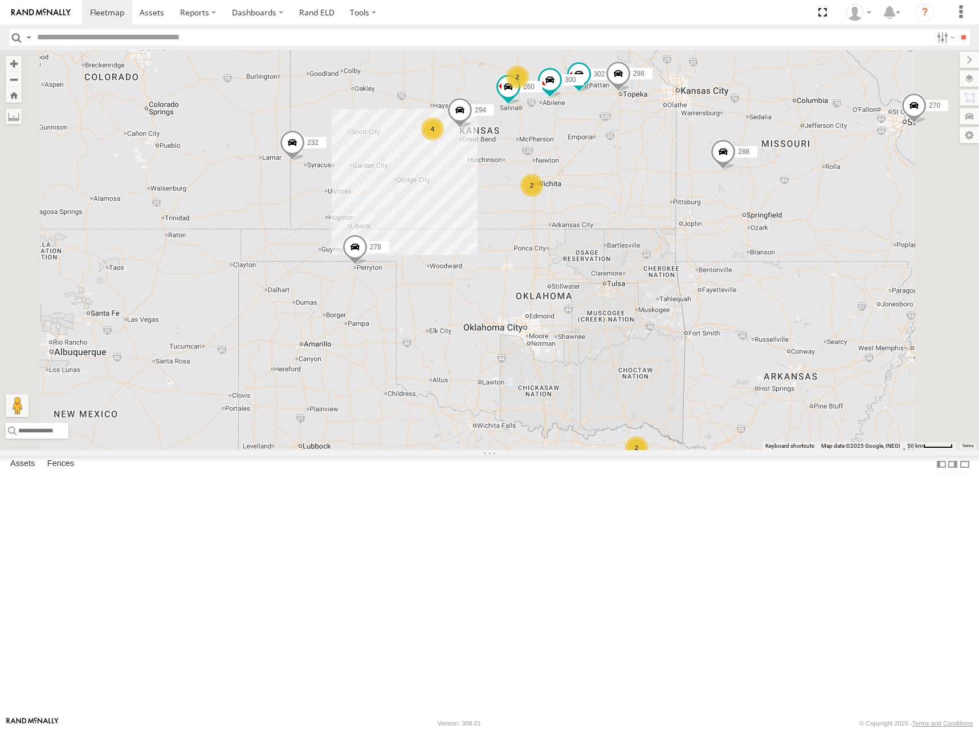
click at [689, 165] on div "300 298 302 266 278 294 260 288 270 232 282 262 304 292 2 4 2 2" at bounding box center [489, 250] width 979 height 400
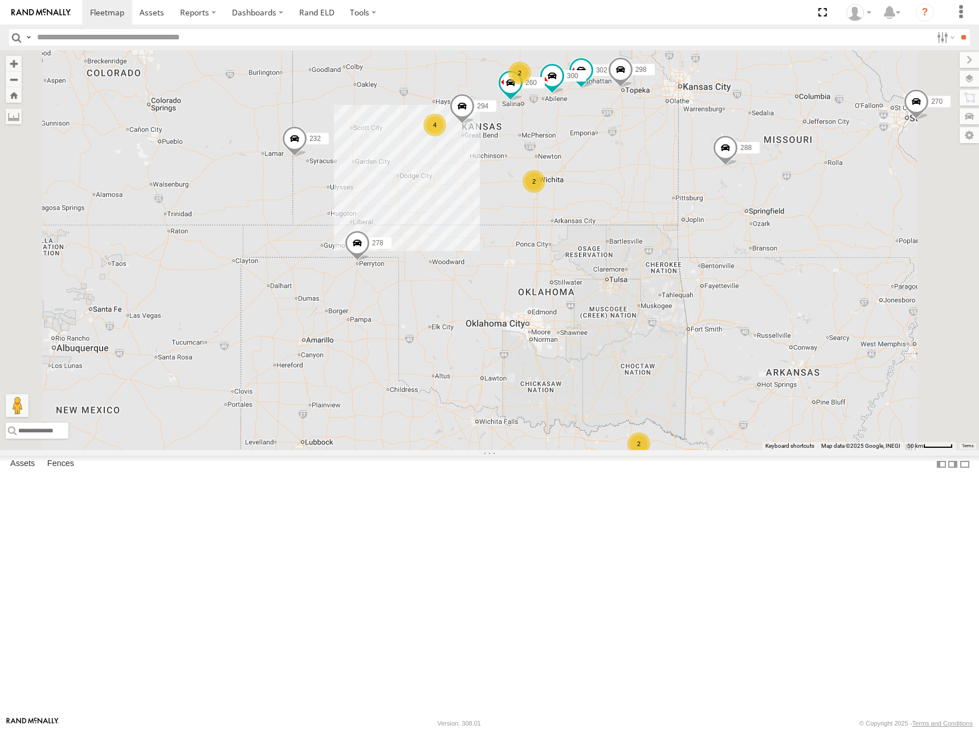
drag, startPoint x: 802, startPoint y: 376, endPoint x: 800, endPoint y: 357, distance: 18.3
click at [800, 357] on div "300 298 302 266 278 294 260 288 270 232 282 262 304 292 2 4 2 2" at bounding box center [489, 250] width 979 height 400
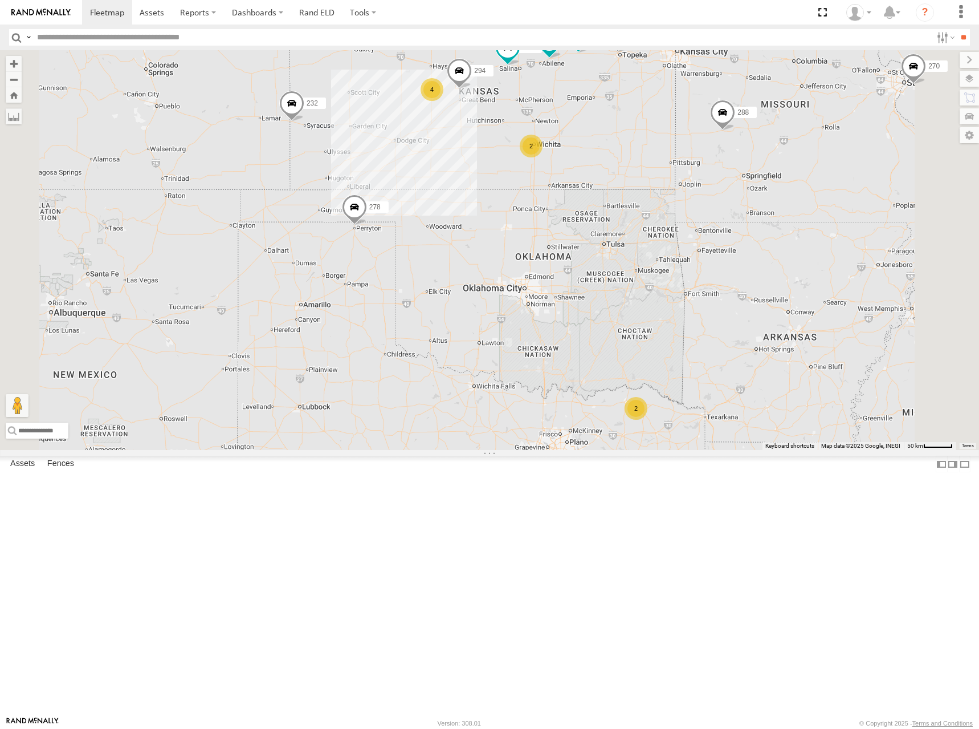
drag, startPoint x: 602, startPoint y: 141, endPoint x: 602, endPoint y: 132, distance: 8.6
click at [602, 132] on div "300 298 302 266 278 294 260 288 270 232 282 262 304 292 2 4 2 2" at bounding box center [489, 250] width 979 height 400
click at [661, 147] on div "300 298 302 266 278 294 260 288 270 232 282 262 304 292 2 4 2 2" at bounding box center [489, 250] width 979 height 400
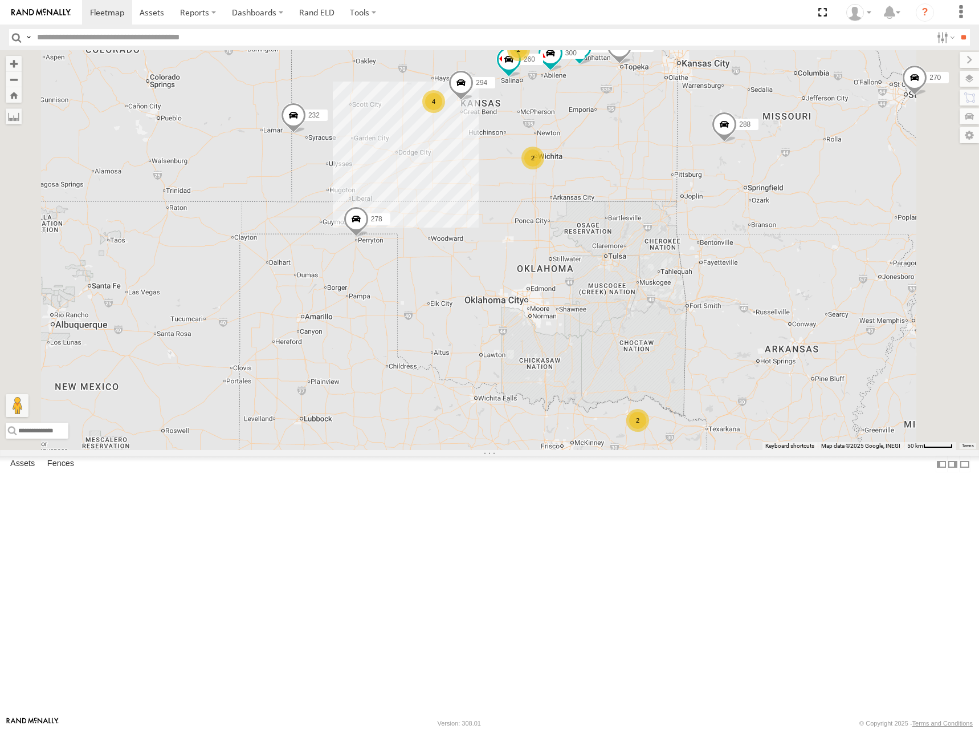
drag, startPoint x: 661, startPoint y: 141, endPoint x: 664, endPoint y: 160, distance: 19.1
click at [664, 160] on div "300 298 302 266 278 294 260 288 270 232 282 262 304 292 2 4 2 2" at bounding box center [489, 250] width 979 height 400
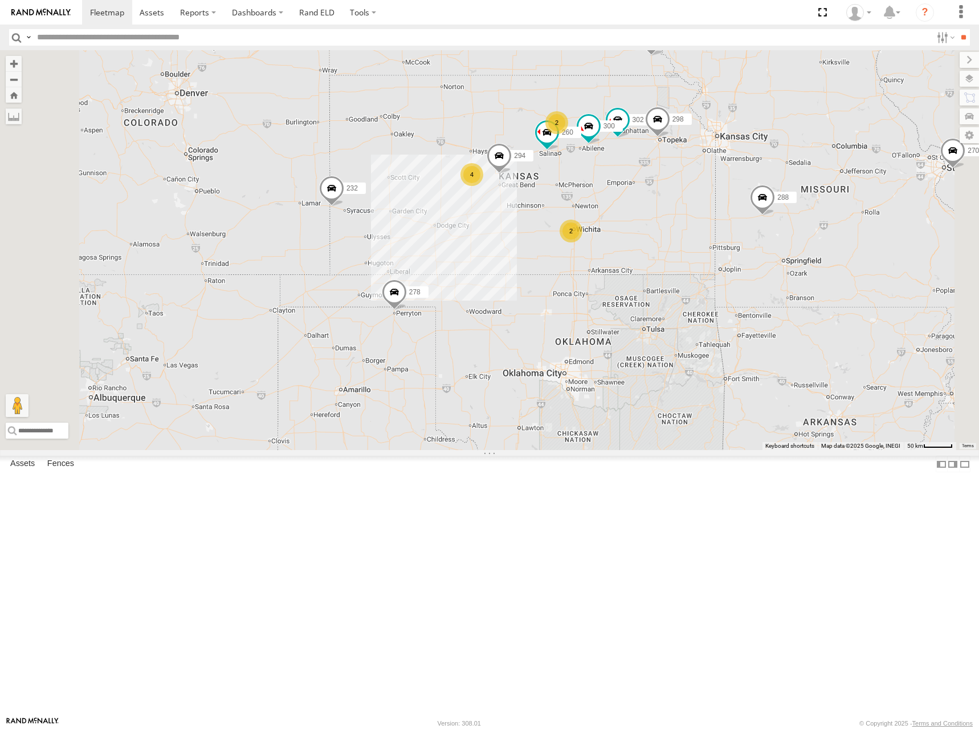
drag, startPoint x: 641, startPoint y: 156, endPoint x: 675, endPoint y: 223, distance: 75.7
click at [675, 223] on div "300 298 302 266 278 294 260 288 270 232 282 262 304 292 2 4 2 2" at bounding box center [489, 250] width 979 height 400
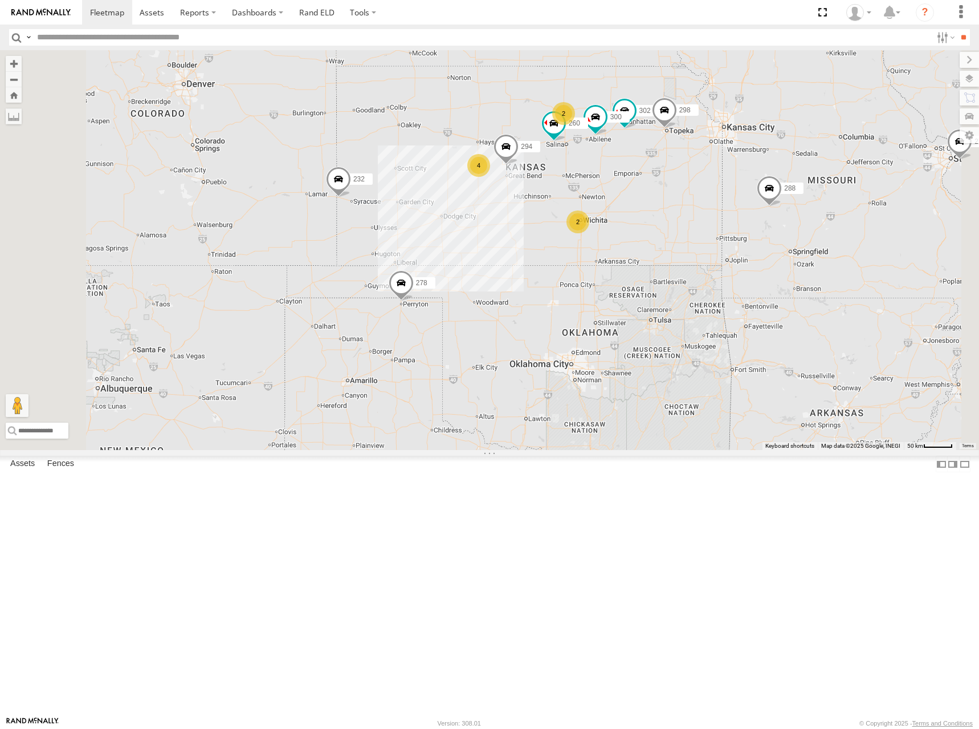
drag, startPoint x: 661, startPoint y: 221, endPoint x: 660, endPoint y: 200, distance: 21.1
click at [660, 200] on div "300 298 302 266 278 294 260 288 270 232 282 262 304 292 2 4 2 2" at bounding box center [489, 250] width 979 height 400
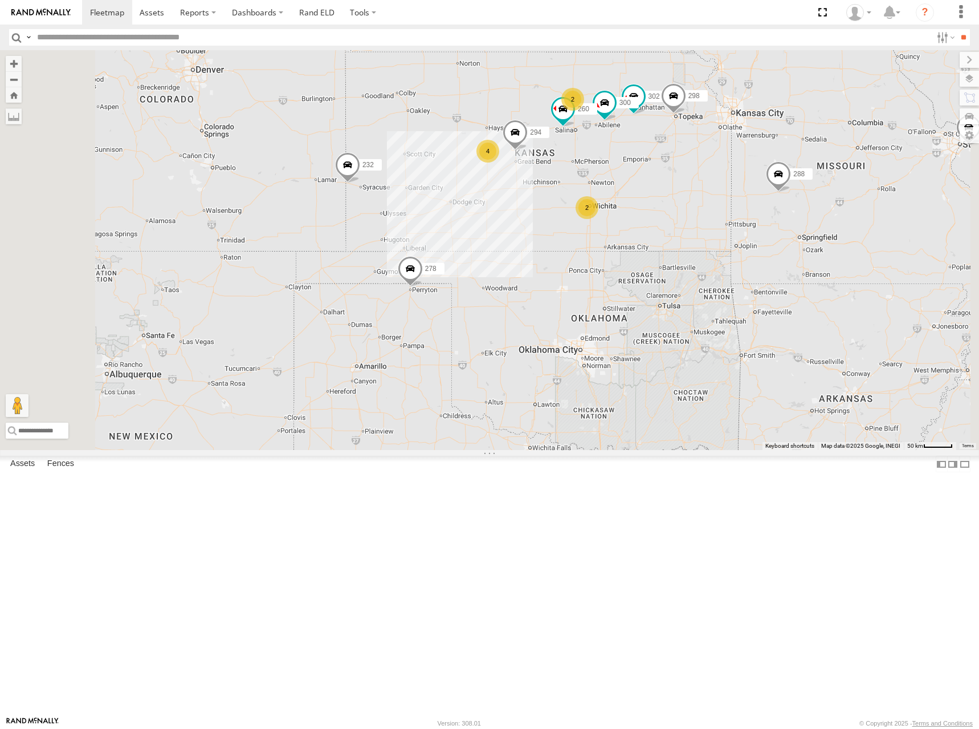
drag, startPoint x: 645, startPoint y: 205, endPoint x: 656, endPoint y: 198, distance: 12.8
click at [656, 198] on div "300 298 302 266 278 294 260 288 270 232 282 262 304 292 2 4 2 2" at bounding box center [489, 250] width 979 height 400
drag, startPoint x: 629, startPoint y: 218, endPoint x: 631, endPoint y: 200, distance: 17.7
click at [631, 200] on div "300 298 302 266 278 294 260 288 270 232 282 262 304 292 2 4 2 2" at bounding box center [489, 250] width 979 height 400
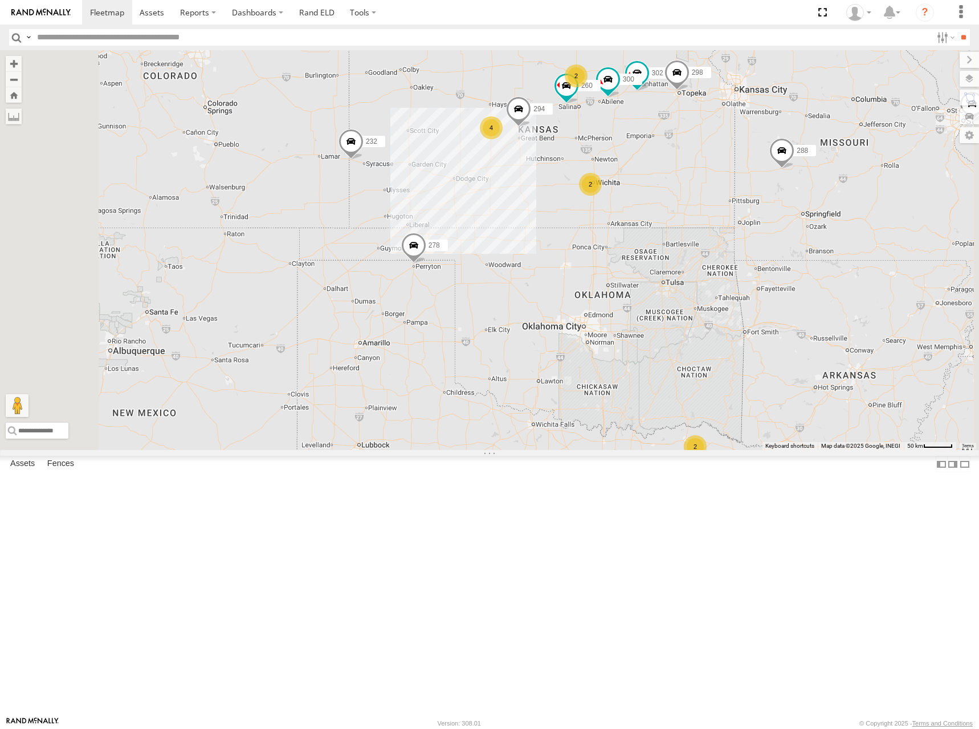
click at [749, 166] on div "300 298 302 266 278 294 260 288 270 232 282 262 304 292 2 4 2 2" at bounding box center [489, 250] width 979 height 400
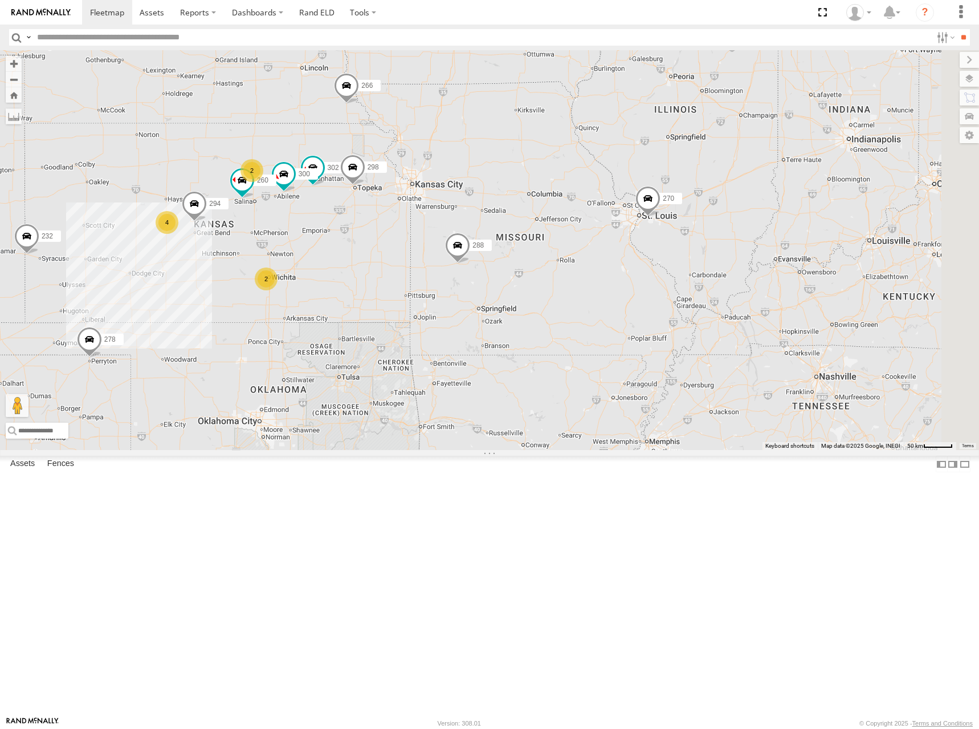
drag, startPoint x: 906, startPoint y: 157, endPoint x: 577, endPoint y: 253, distance: 342.6
click at [577, 253] on div "300 298 302 266 278 294 260 288 270 232 296 282 262 304 292 2 4 2 2" at bounding box center [489, 250] width 979 height 400
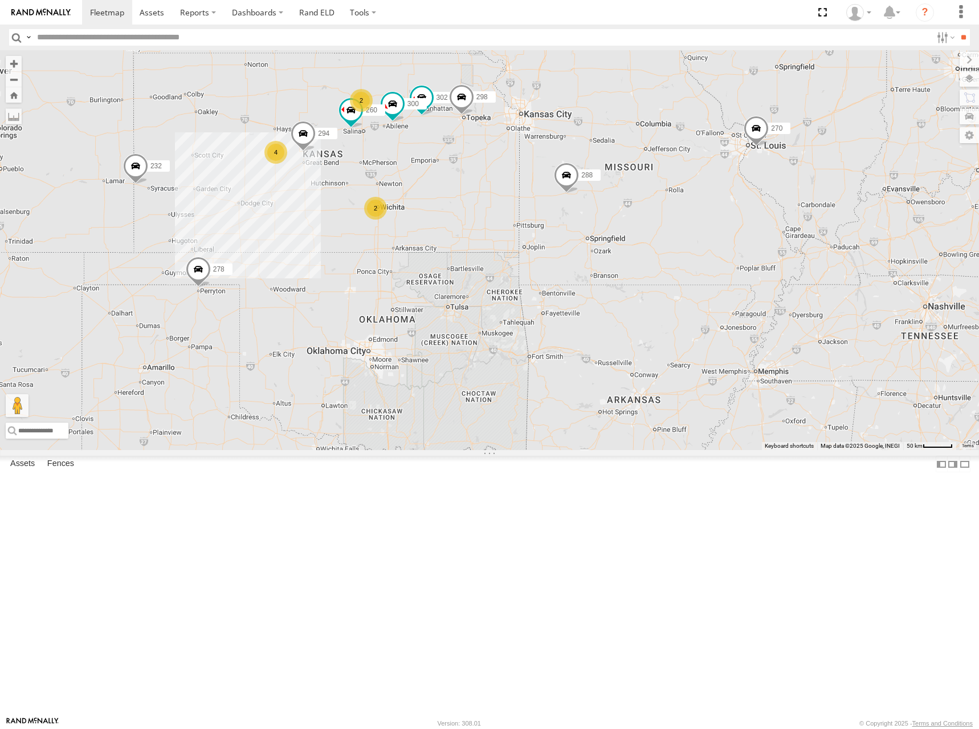
drag, startPoint x: 592, startPoint y: 229, endPoint x: 698, endPoint y: 186, distance: 113.6
click at [697, 186] on div "300 298 302 266 278 294 260 288 270 232 296 282 262 304 292 2 4 2 2" at bounding box center [489, 250] width 979 height 400
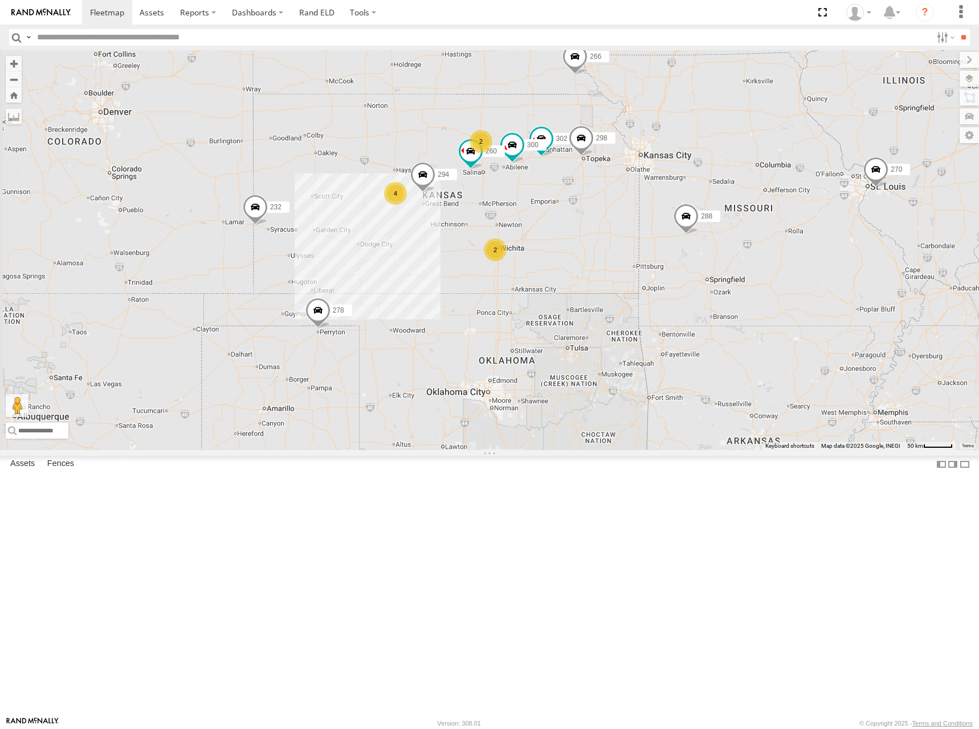
drag, startPoint x: 554, startPoint y: 197, endPoint x: 628, endPoint y: 225, distance: 79.4
click at [628, 225] on div "300 298 302 266 278 294 260 288 270 232 296 282 262 304 292 2 4 2 2" at bounding box center [489, 250] width 979 height 400
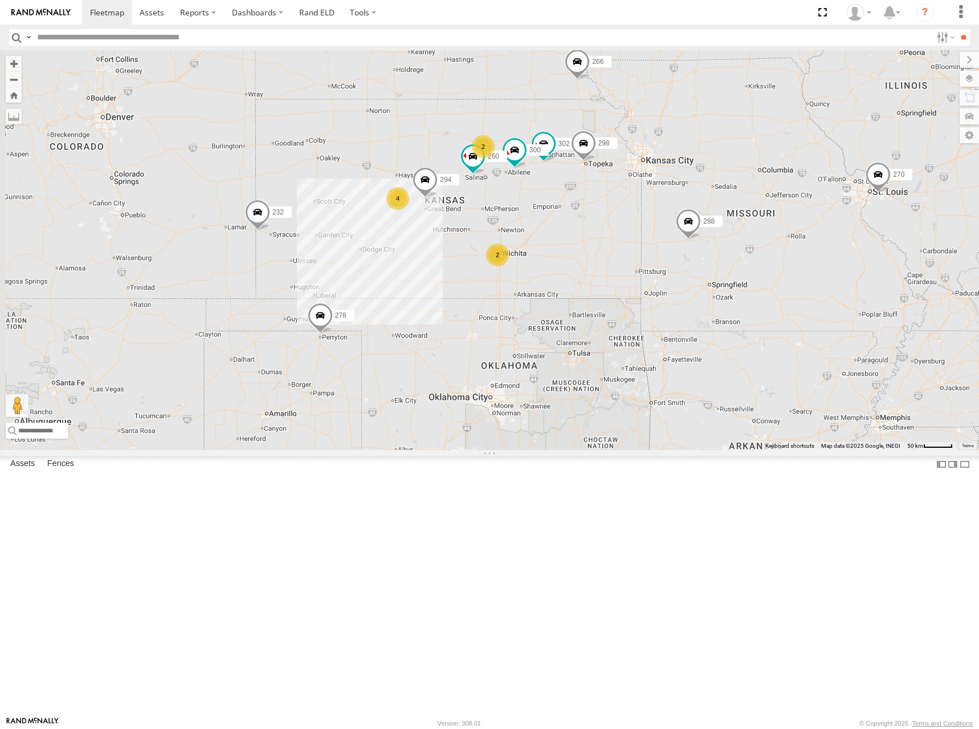
drag, startPoint x: 600, startPoint y: 198, endPoint x: 606, endPoint y: 205, distance: 9.3
click at [603, 205] on div "300 298 302 266 278 294 260 288 270 232 296 282 262 304 292 2 4 2 2" at bounding box center [489, 250] width 979 height 400
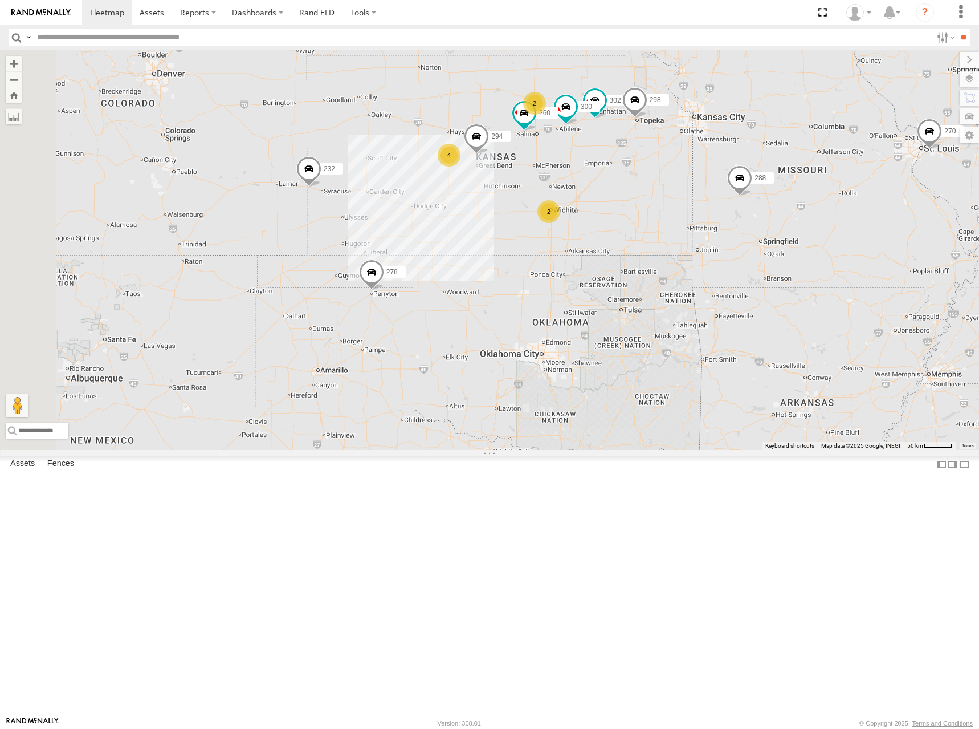
drag, startPoint x: 527, startPoint y: 228, endPoint x: 567, endPoint y: 200, distance: 49.5
click at [567, 200] on div "300 298 302 266 278 294 260 288 270 232 296 282 262 304 292 2 4 2 2" at bounding box center [489, 250] width 979 height 400
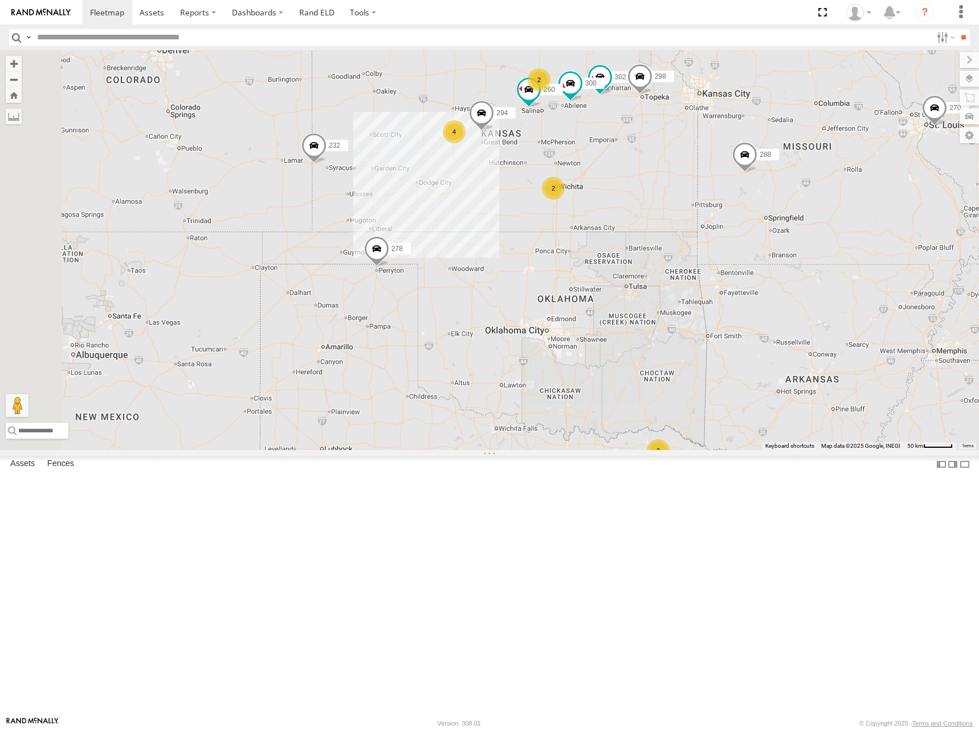
drag, startPoint x: 675, startPoint y: 202, endPoint x: 687, endPoint y: 170, distance: 34.1
click at [687, 170] on div "300 298 302 266 278 294 260 288 270 232 296 282 262 304 292 2 4 2 2" at bounding box center [489, 250] width 979 height 400
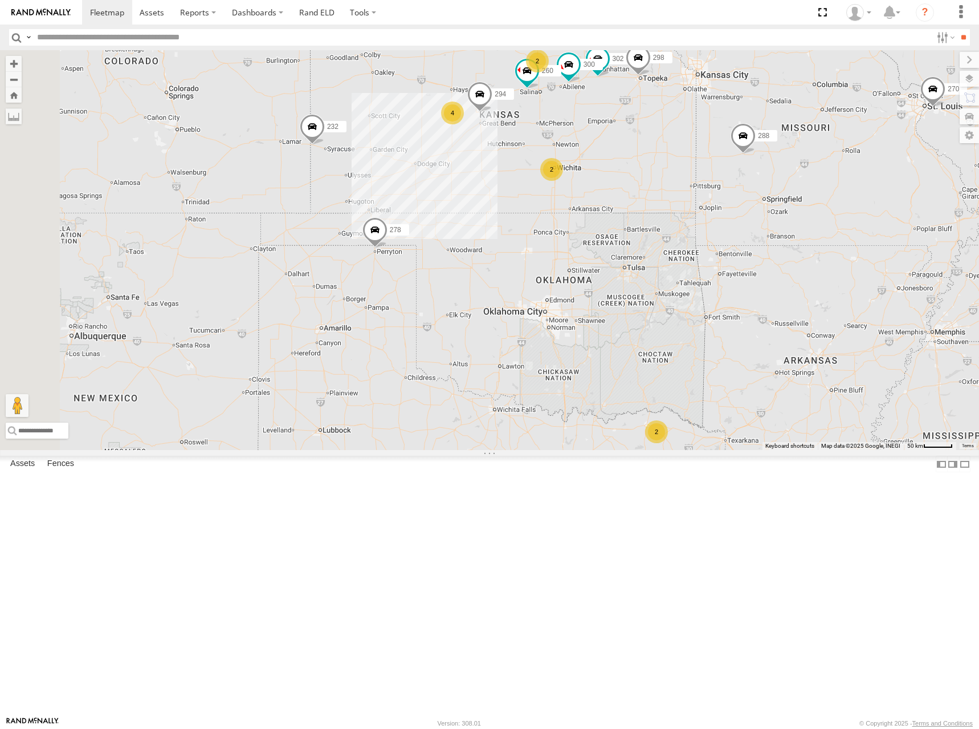
drag, startPoint x: 692, startPoint y: 165, endPoint x: 677, endPoint y: 149, distance: 21.4
click at [677, 149] on div "300 298 302 266 278 294 260 288 270 232 296 282 262 304 292 2 4 2 2" at bounding box center [489, 250] width 979 height 400
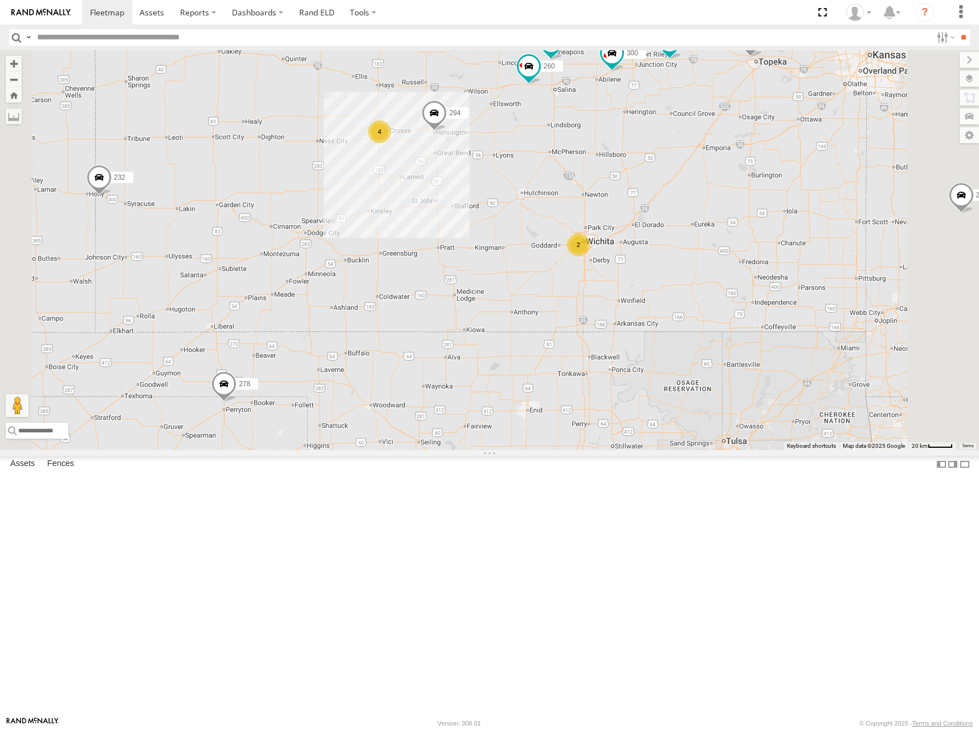
drag, startPoint x: 682, startPoint y: 253, endPoint x: 698, endPoint y: 290, distance: 40.6
click at [698, 290] on div "300 298 302 266 278 294 260 288 270 232 296 282 262 304 292 274 244 4 2" at bounding box center [489, 250] width 979 height 400
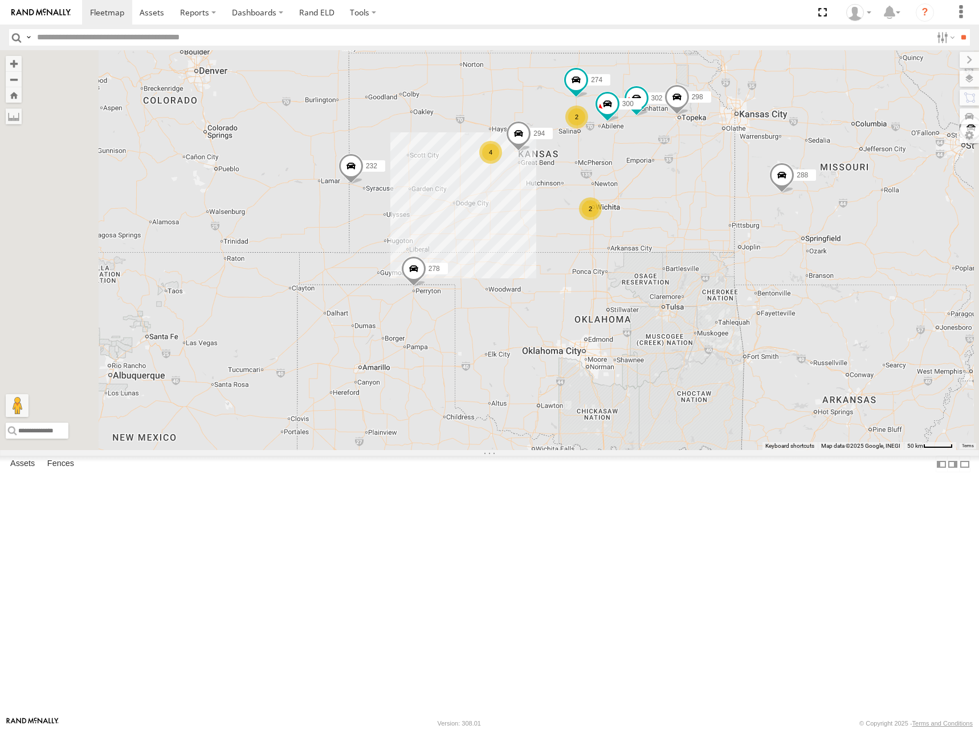
drag, startPoint x: 796, startPoint y: 328, endPoint x: 766, endPoint y: 309, distance: 35.6
click at [766, 309] on div "300 298 302 266 278 294 288 270 232 296 282 262 304 292 274 2 4 2 2" at bounding box center [489, 250] width 979 height 400
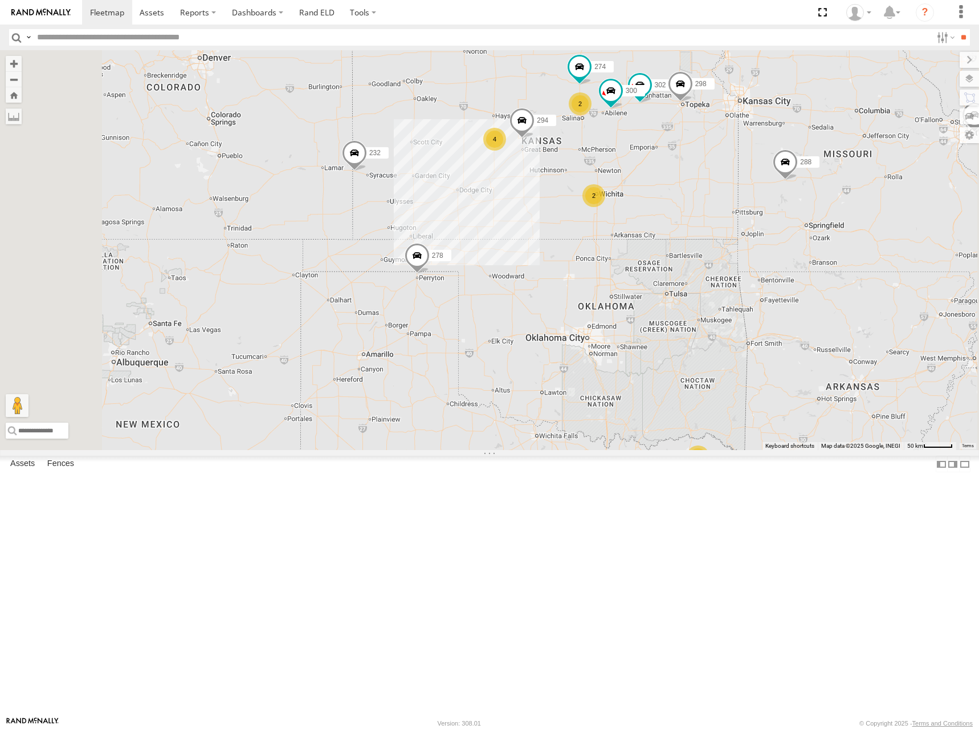
drag, startPoint x: 670, startPoint y: 201, endPoint x: 681, endPoint y: 193, distance: 13.5
click at [681, 193] on div "300 298 302 266 278 294 288 270 232 296 282 262 304 292 274 2 4 2 2" at bounding box center [489, 250] width 979 height 400
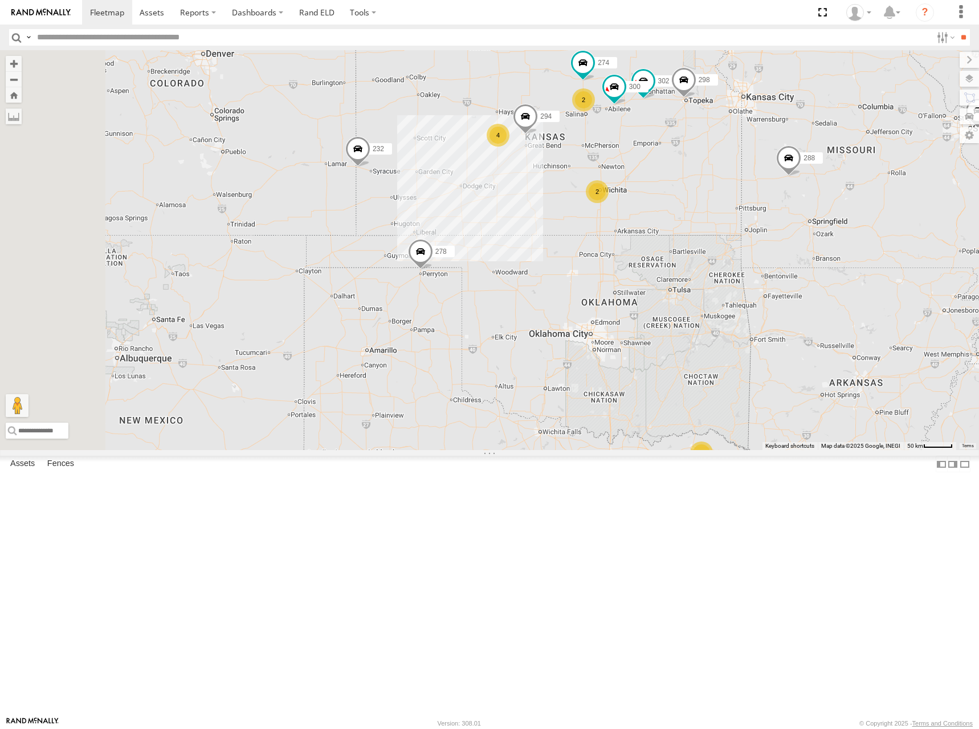
click at [632, 195] on div "300 298 302 266 278 294 288 270 232 296 282 262 304 292 274 2 4 2 2" at bounding box center [489, 250] width 979 height 400
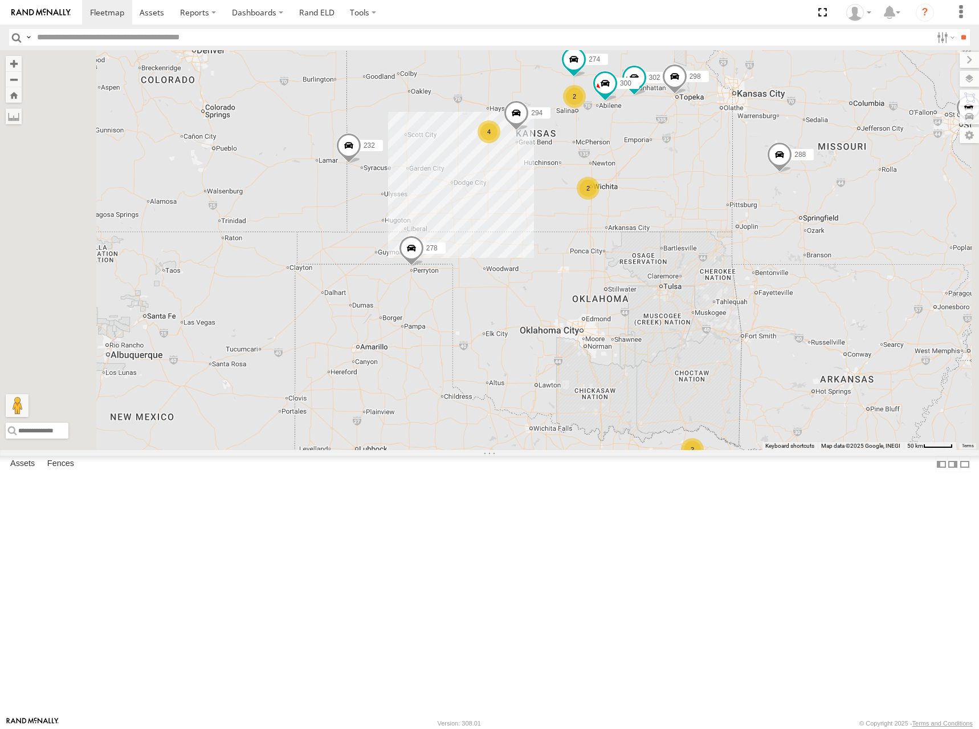
click at [637, 205] on div "300 298 302 266 278 294 288 270 232 296 282 262 304 292 274 2 4 2 2" at bounding box center [489, 250] width 979 height 400
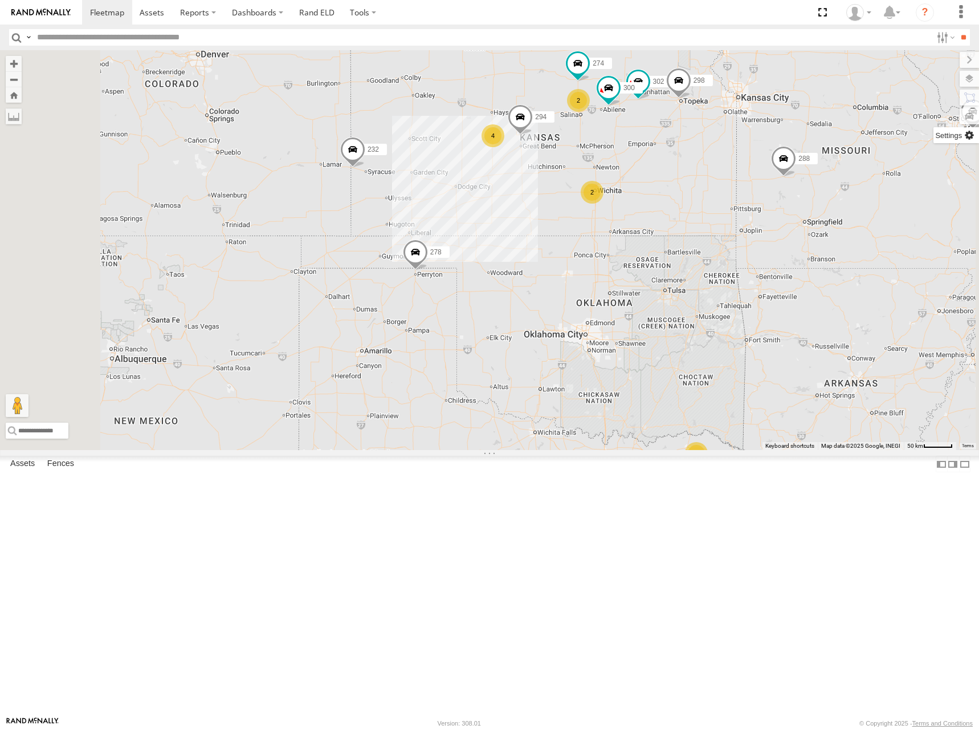
drag, startPoint x: 655, startPoint y: 211, endPoint x: 960, endPoint y: 137, distance: 313.8
click at [657, 213] on div "300 298 302 266 278 294 288 270 232 296 282 262 304 292 274 2 4 2 2" at bounding box center [489, 250] width 979 height 400
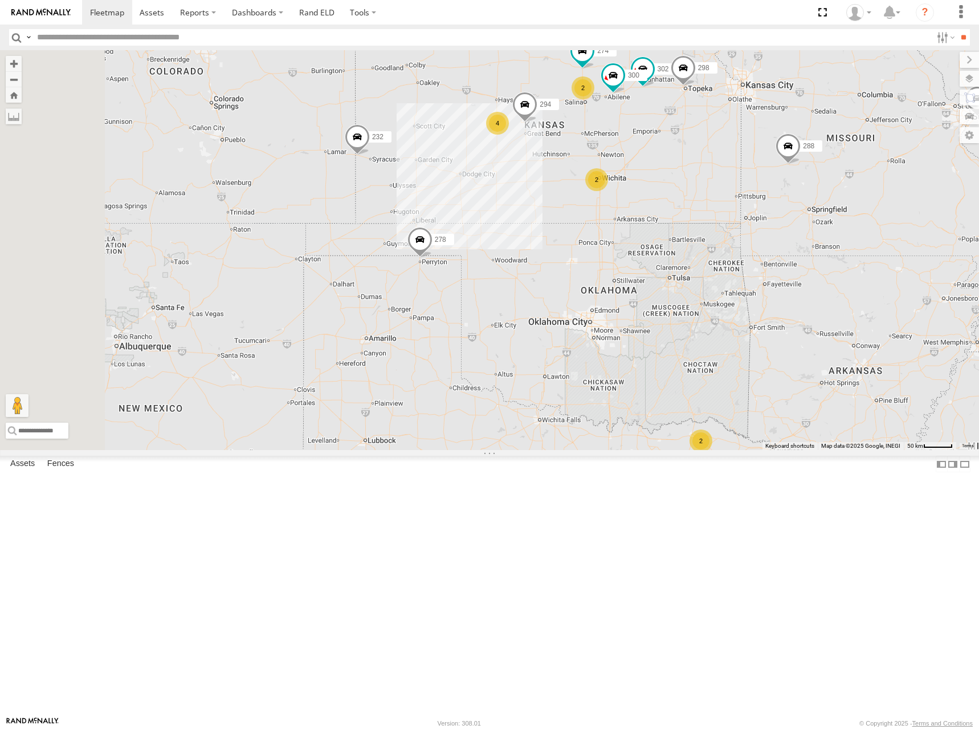
drag, startPoint x: 657, startPoint y: 200, endPoint x: 660, endPoint y: 194, distance: 6.4
click at [660, 194] on div "300 298 302 266 278 294 288 270 232 296 282 262 304 292 274 2 4 2 2" at bounding box center [489, 250] width 979 height 400
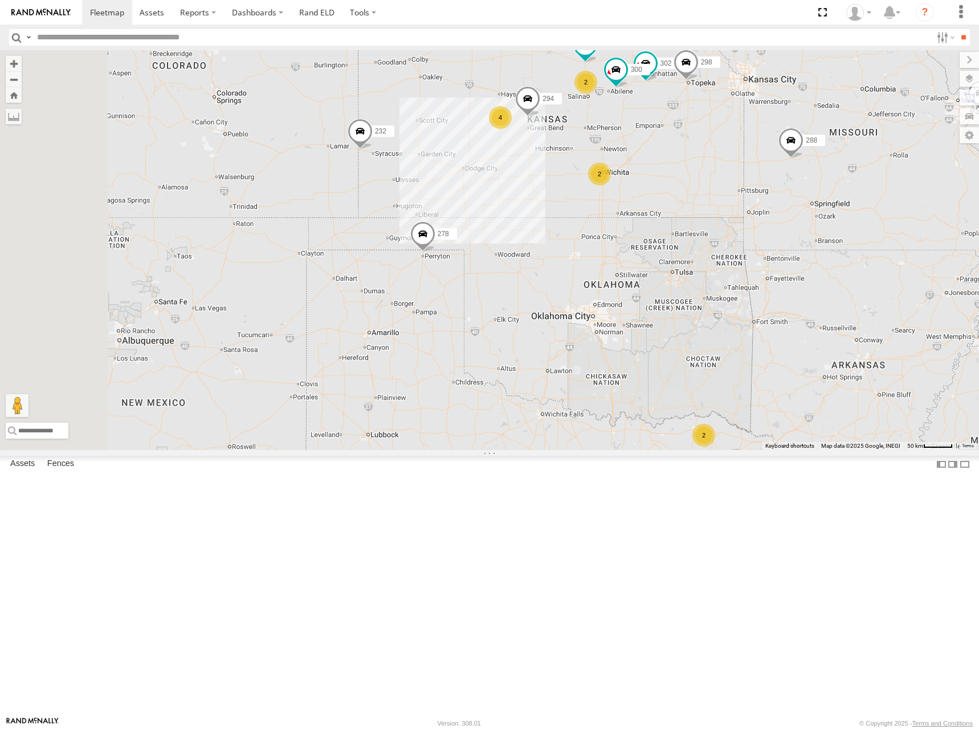
click at [663, 182] on div "300 298 302 266 278 294 288 270 232 296 282 262 304 292 274 2 4 2 2" at bounding box center [489, 250] width 979 height 400
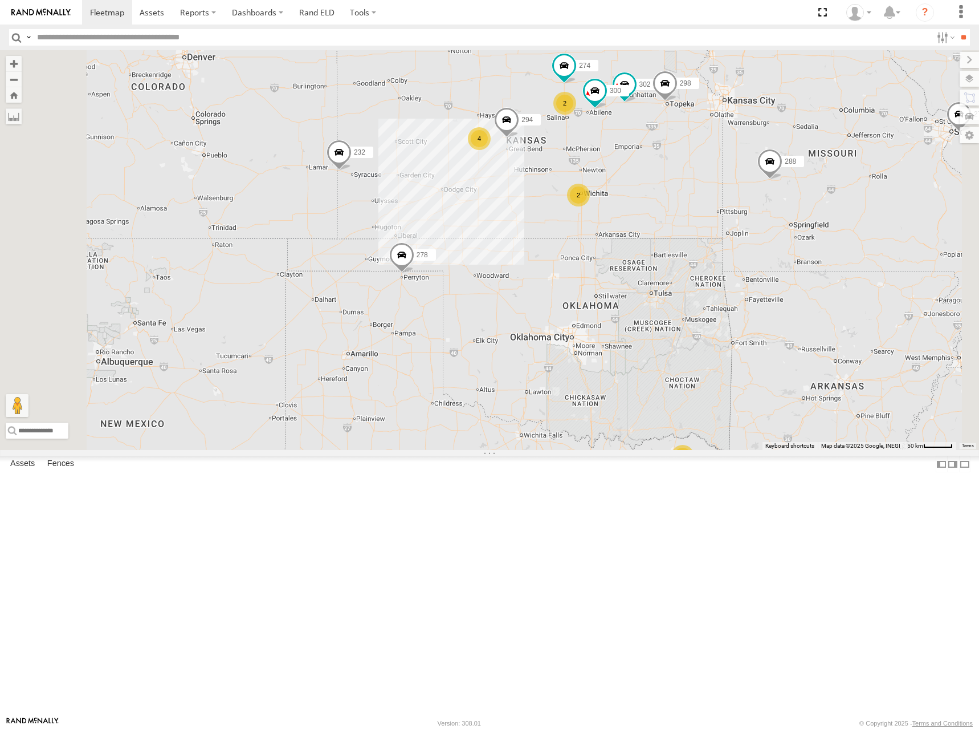
drag, startPoint x: 675, startPoint y: 175, endPoint x: 652, endPoint y: 197, distance: 31.9
click at [652, 197] on div "300 298 302 266 278 294 288 270 232 296 282 262 304 292 274 2 4 2 2" at bounding box center [489, 250] width 979 height 400
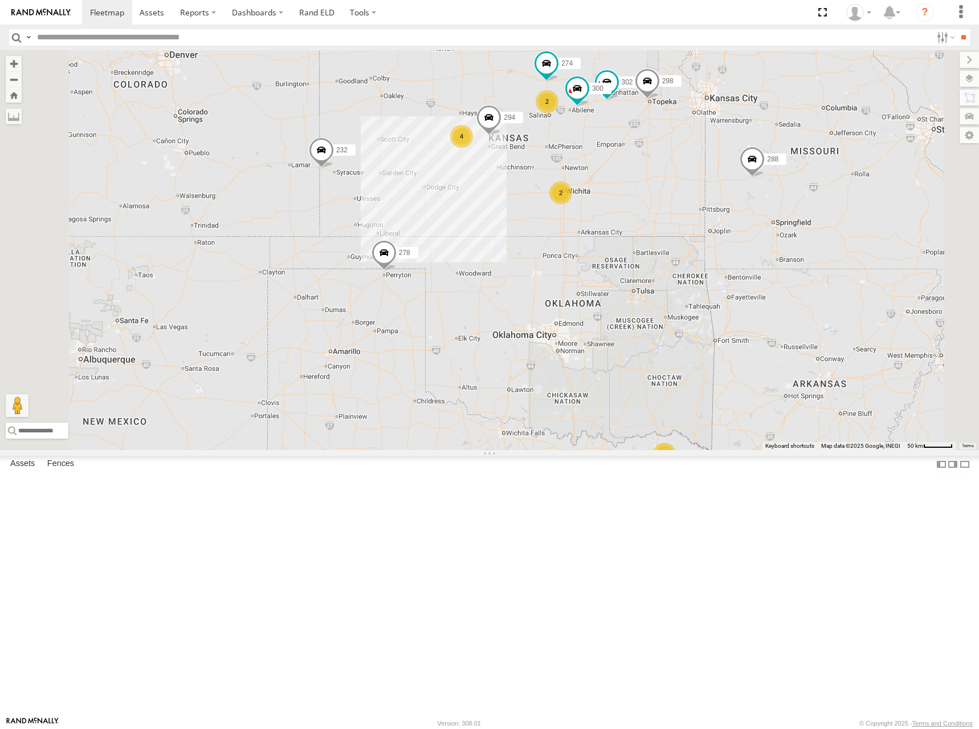
drag, startPoint x: 669, startPoint y: 213, endPoint x: 652, endPoint y: 210, distance: 17.3
click at [652, 210] on div "274 300 298 288 232 302 282 266 278 294 2 4 2 2" at bounding box center [489, 250] width 979 height 400
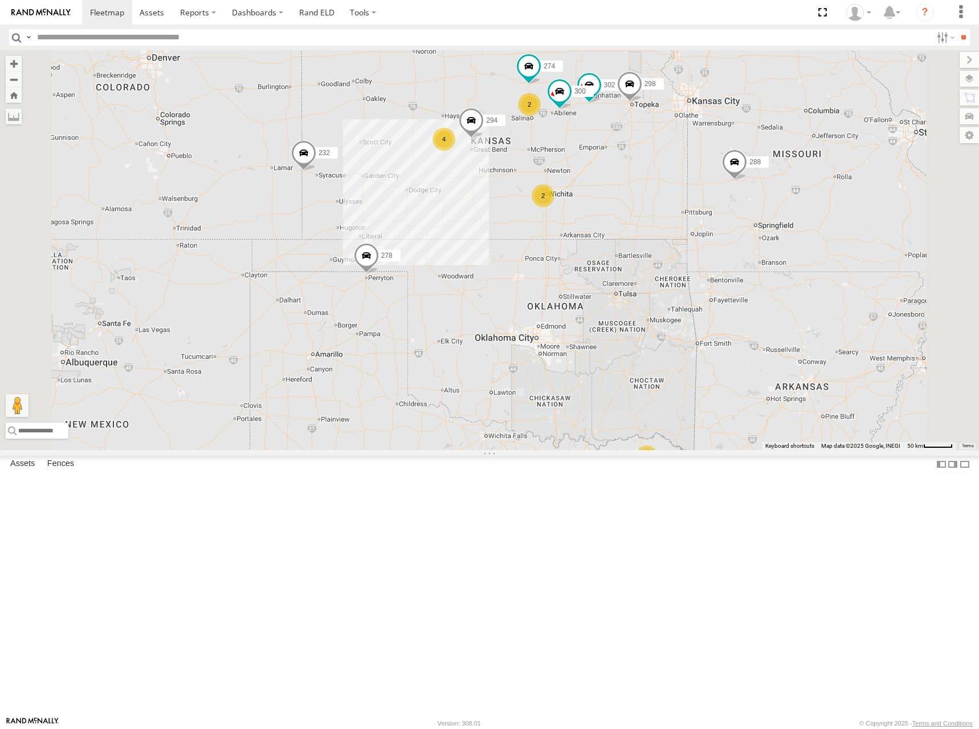
drag, startPoint x: 590, startPoint y: 186, endPoint x: 580, endPoint y: 192, distance: 10.8
click at [580, 192] on div "274 300 298 288 232 302 282 266 278 294 2 4 2 2" at bounding box center [489, 250] width 979 height 400
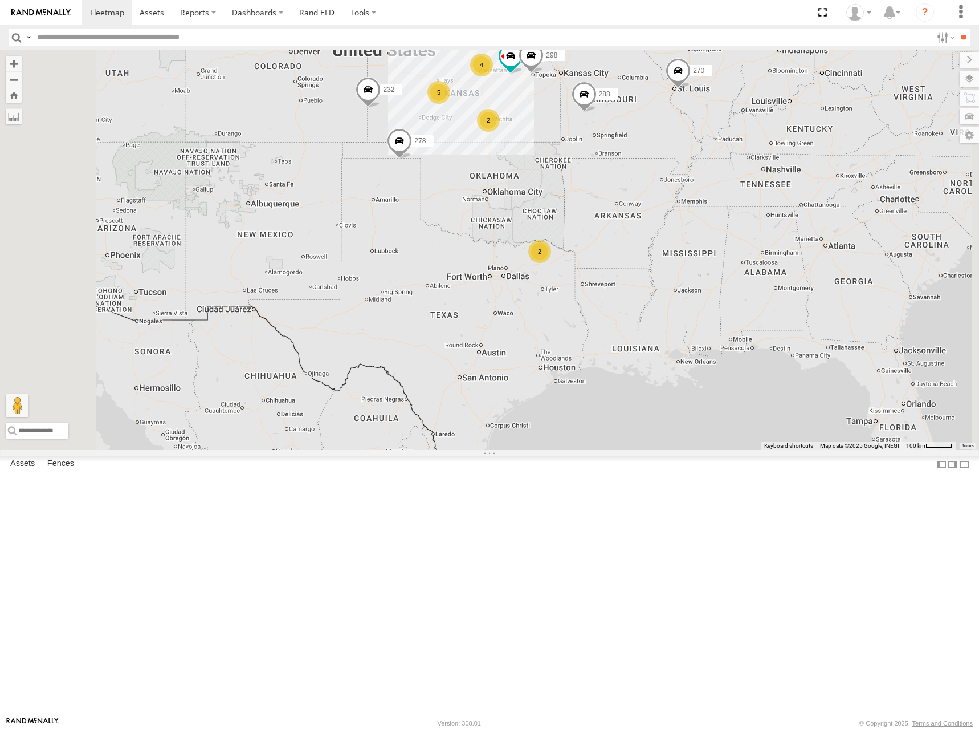
drag, startPoint x: 608, startPoint y: 192, endPoint x: 619, endPoint y: 166, distance: 27.8
click at [619, 166] on div "298 262 288 232 302 282 266 278 4 5 270 292 2 296 304 2" at bounding box center [489, 250] width 979 height 400
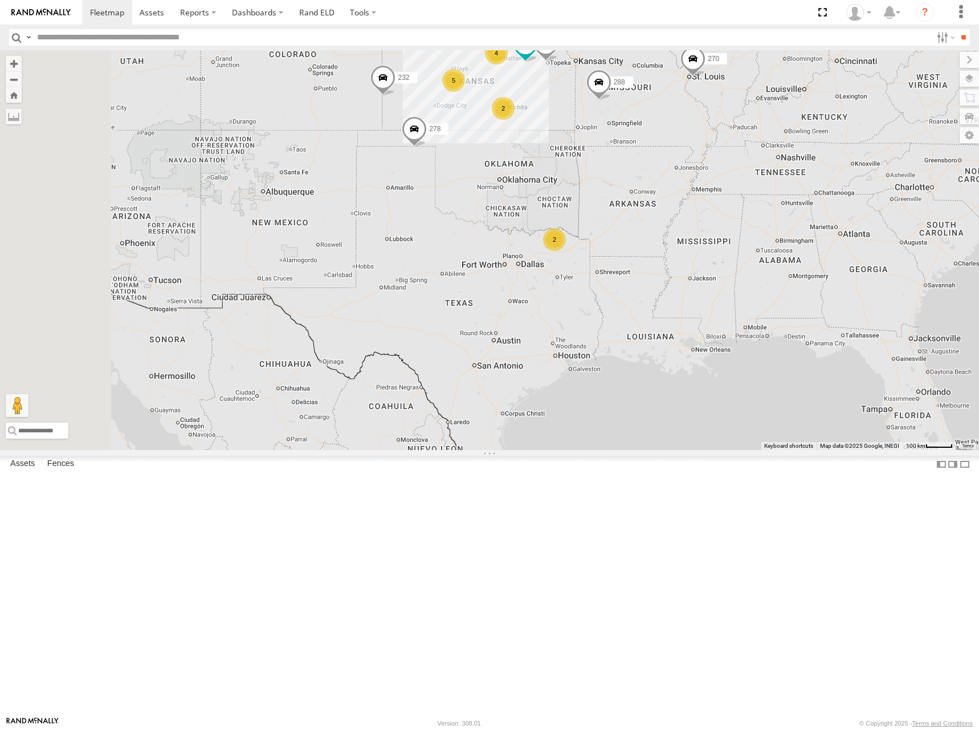
drag, startPoint x: 672, startPoint y: 209, endPoint x: 700, endPoint y: 239, distance: 41.2
click at [700, 239] on div "298 262 288 232 302 282 266 278 4 5 270 292 2 296 304 2" at bounding box center [489, 250] width 979 height 400
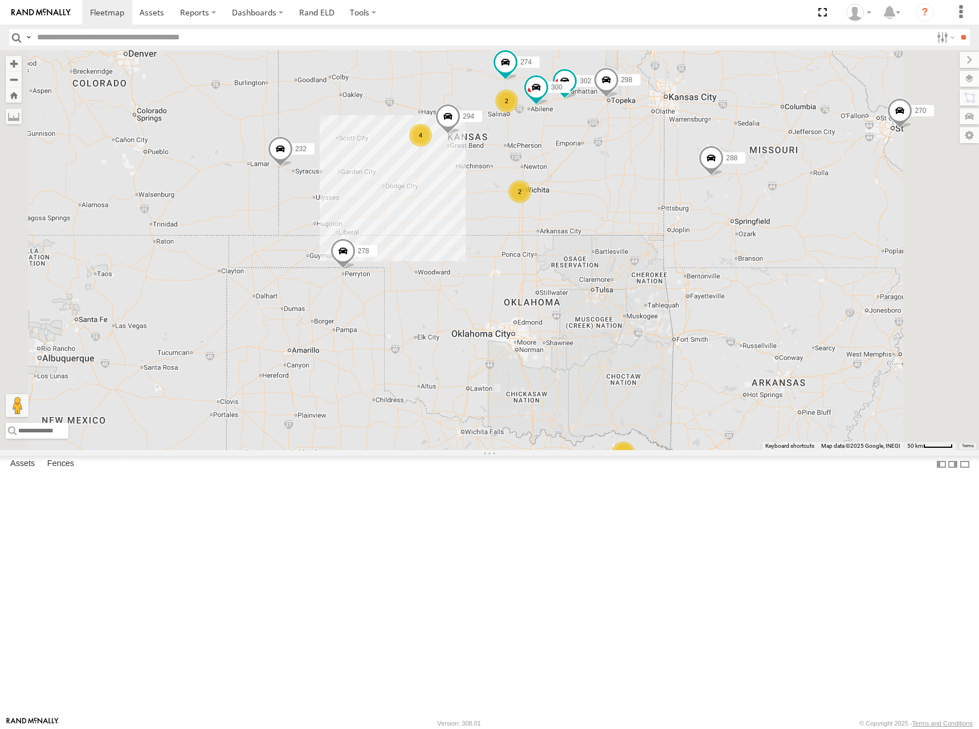
drag, startPoint x: 692, startPoint y: 236, endPoint x: 710, endPoint y: 267, distance: 36.3
click at [710, 267] on div "298 262 288 232 302 282 266 278 270 292 296 304 274 300 2 4 2 2 294" at bounding box center [489, 250] width 979 height 400
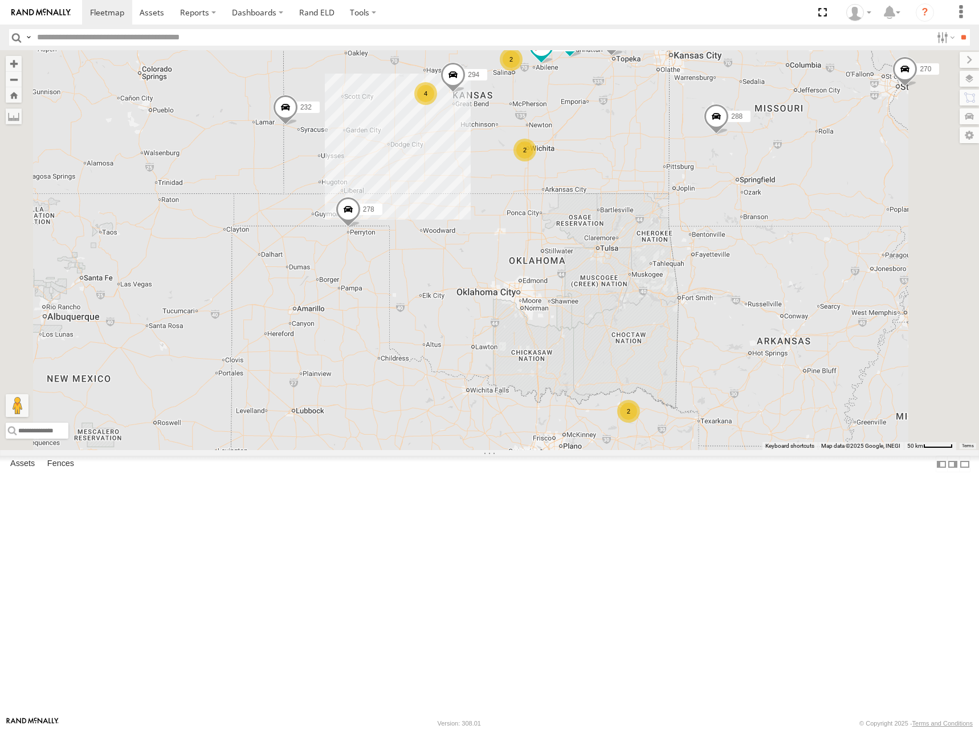
drag, startPoint x: 743, startPoint y: 332, endPoint x: 749, endPoint y: 289, distance: 43.1
click at [749, 289] on div "298 262 288 232 302 282 266 278 270 292 296 304 274 300 2 4 2 2 294" at bounding box center [489, 250] width 979 height 400
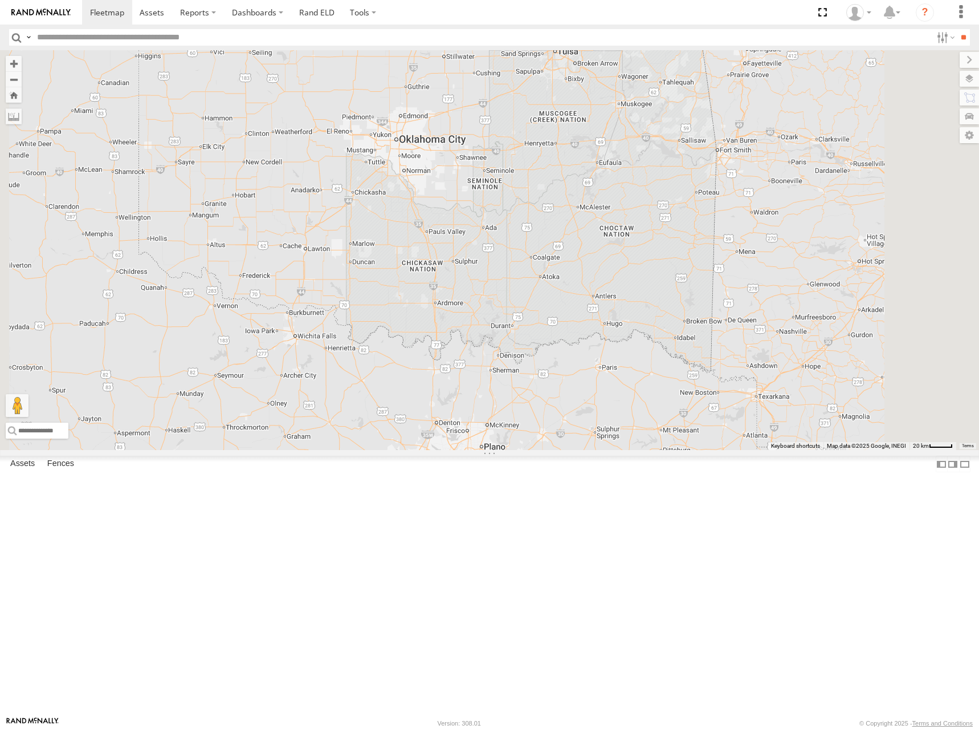
drag, startPoint x: 783, startPoint y: 511, endPoint x: 789, endPoint y: 449, distance: 62.5
click at [789, 449] on div "298 262 288 232 302 282 266 278 270 292 296 304 274 300 294" at bounding box center [489, 250] width 979 height 400
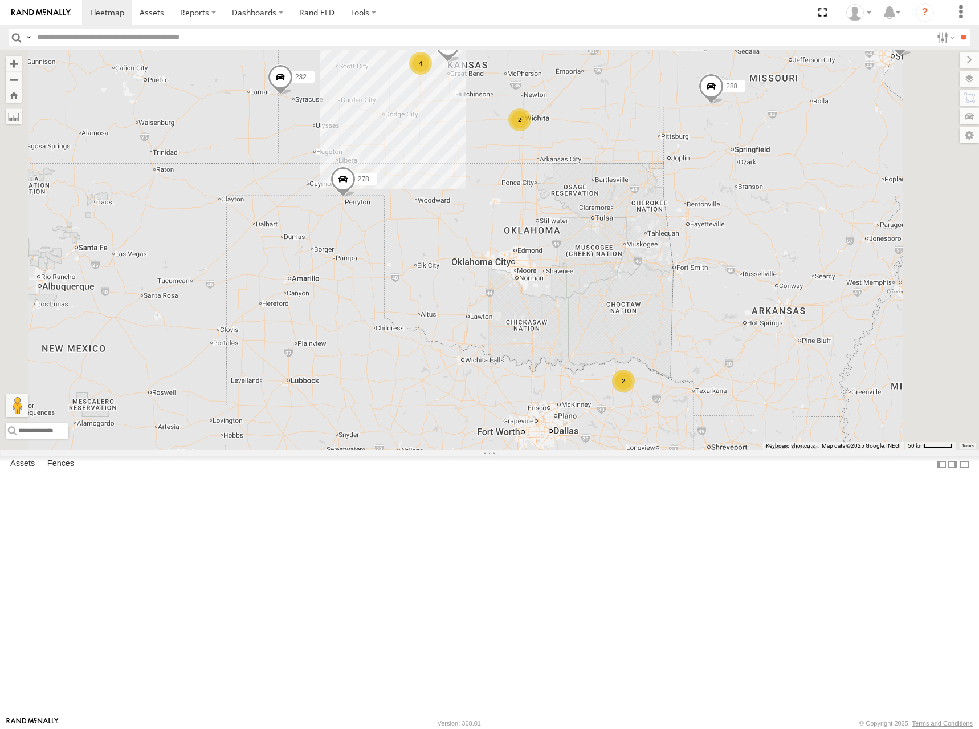
drag, startPoint x: 745, startPoint y: 311, endPoint x: 786, endPoint y: 331, distance: 45.1
click at [786, 331] on div "298 262 288 232 302 282 266 278 270 292 296 304 274 300 294 2 4 2 2" at bounding box center [489, 250] width 979 height 400
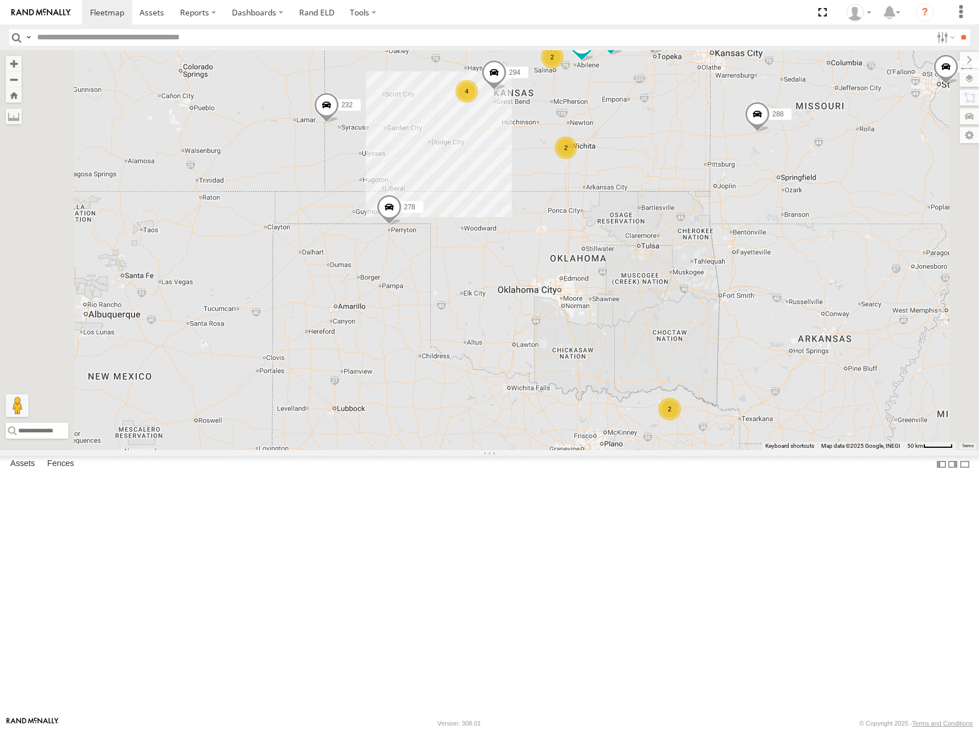
drag, startPoint x: 751, startPoint y: 128, endPoint x: 895, endPoint y: 108, distance: 145.0
click at [752, 136] on div "298 262 288 232 302 282 266 278 270 292 296 304 274 300 294 2 4 2 2" at bounding box center [489, 250] width 979 height 400
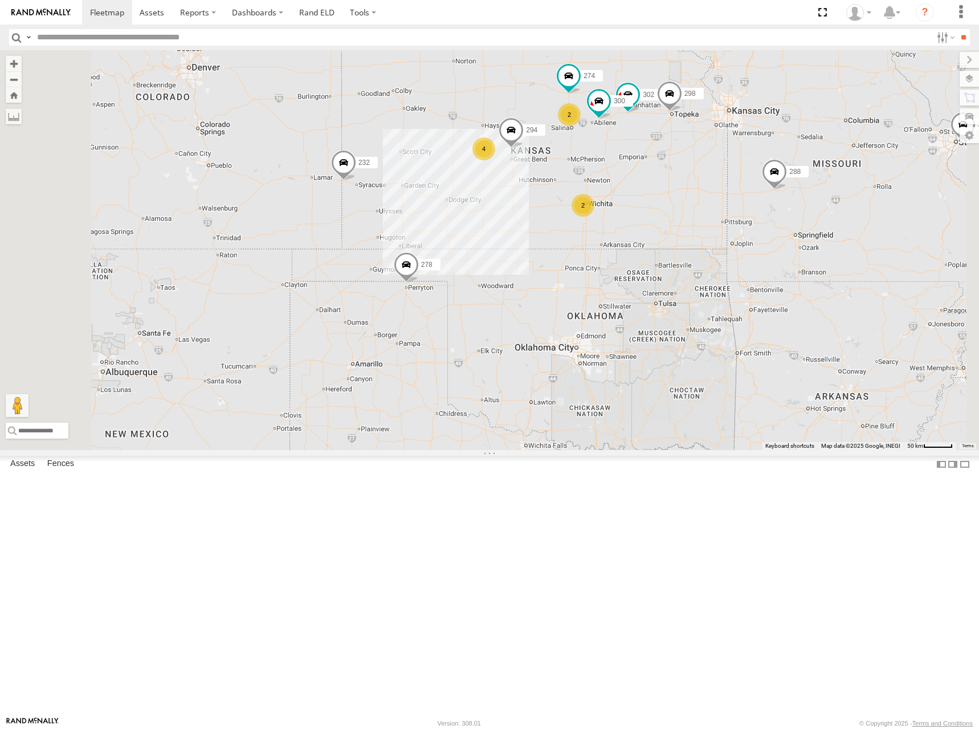
drag, startPoint x: 744, startPoint y: 133, endPoint x: 761, endPoint y: 192, distance: 61.0
click at [761, 192] on div "298 262 288 232 302 282 266 278 270 292 296 304 274 300 294 2 4 2 2" at bounding box center [489, 250] width 979 height 400
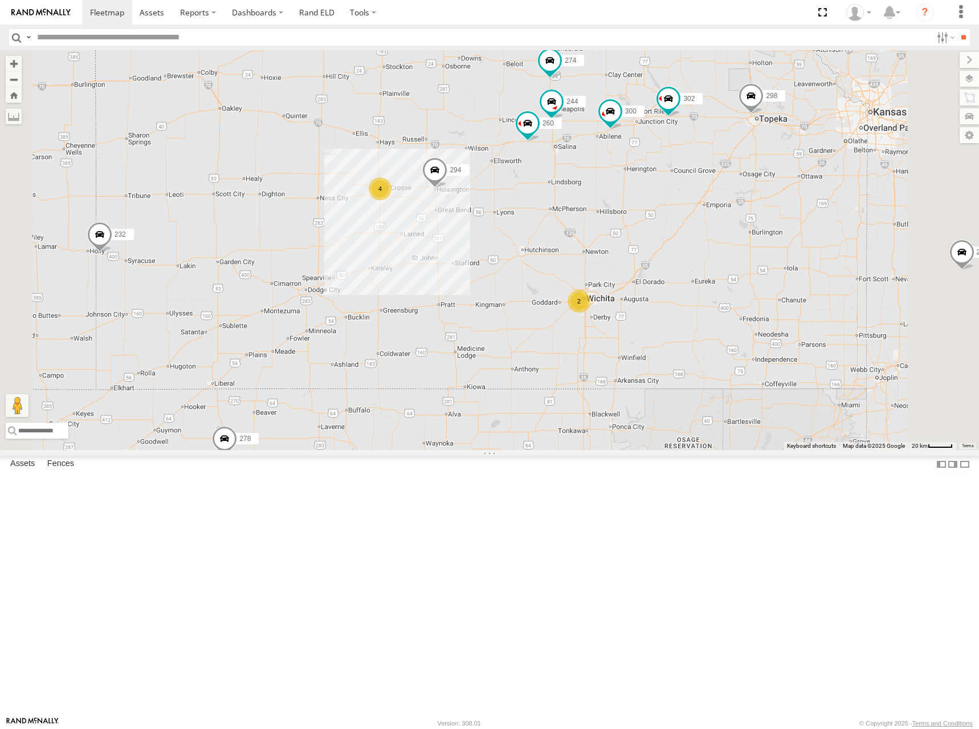
click at [790, 185] on div "298 262 288 232 302 282 266 278 270 292 296 304 274 300 294 244 4 2 260" at bounding box center [489, 250] width 979 height 400
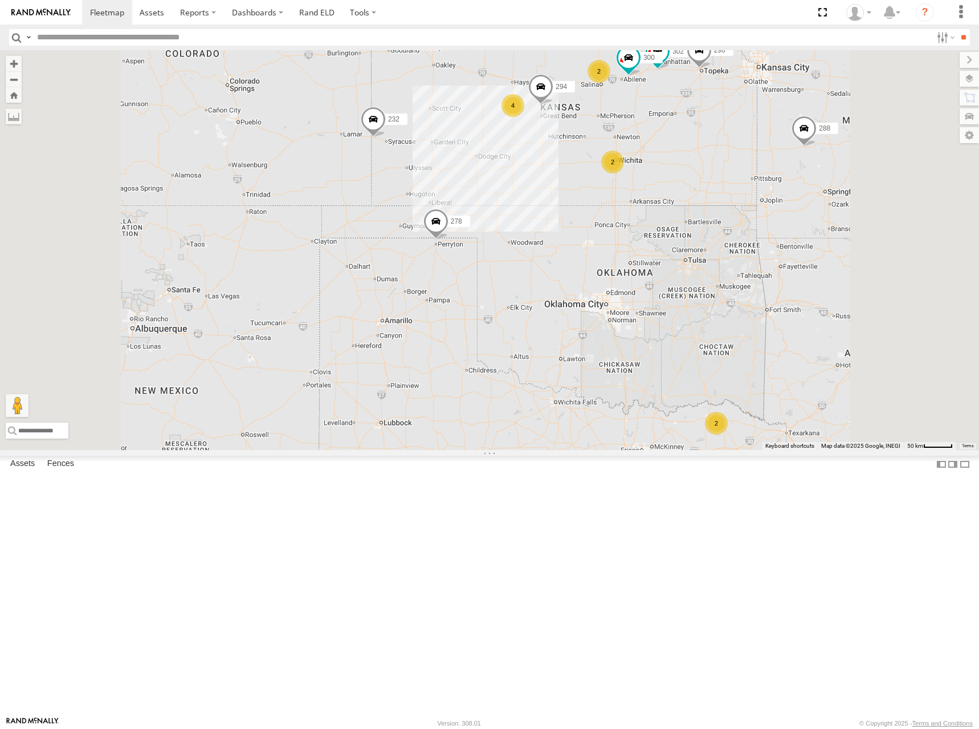
drag, startPoint x: 820, startPoint y: 288, endPoint x: 819, endPoint y: 270, distance: 18.3
click at [819, 270] on div "298 262 288 232 302 282 266 278 270 292 296 304 274 300 294 2 4 2 2" at bounding box center [489, 250] width 979 height 400
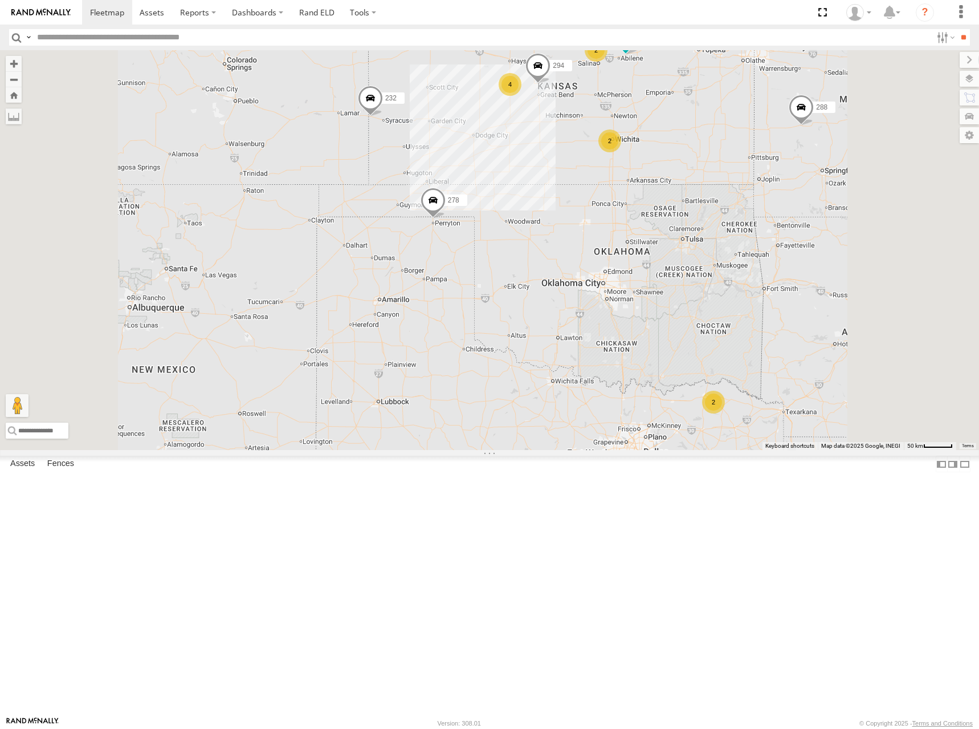
drag, startPoint x: 828, startPoint y: 288, endPoint x: 824, endPoint y: 264, distance: 24.4
click at [824, 264] on div "298 262 288 232 302 282 266 278 270 292 296 304 274 300 294 2 4 2 2" at bounding box center [489, 250] width 979 height 400
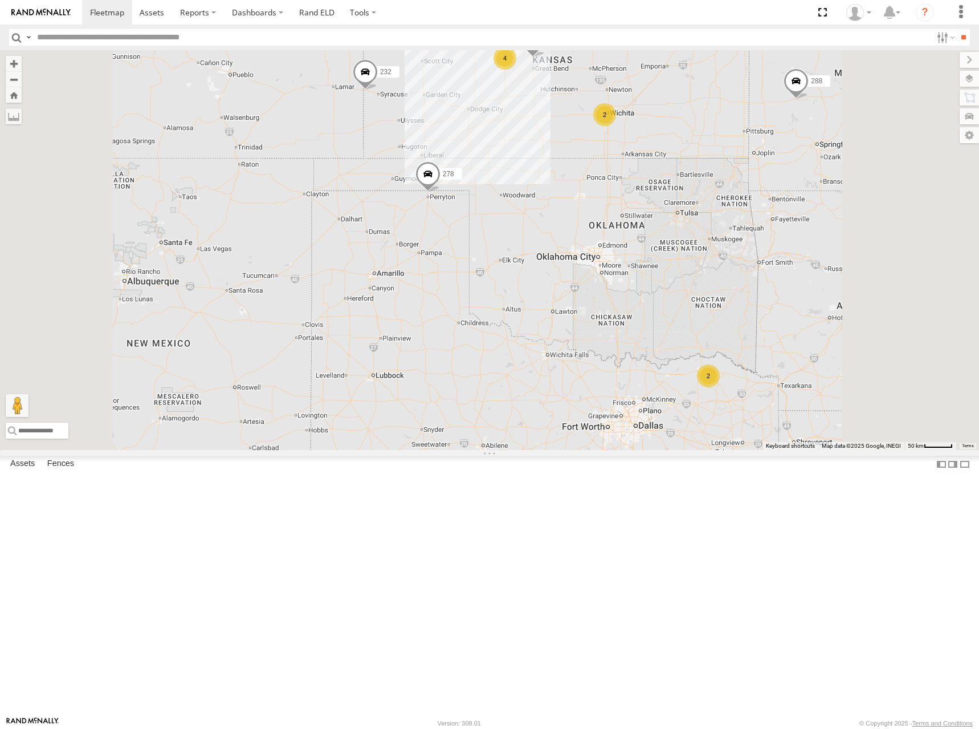
drag, startPoint x: 822, startPoint y: 304, endPoint x: 823, endPoint y: 284, distance: 20.0
click at [823, 284] on div "298 262 288 232 302 282 266 278 270 292 296 304 274 300 294 2 4 2 2" at bounding box center [489, 250] width 979 height 400
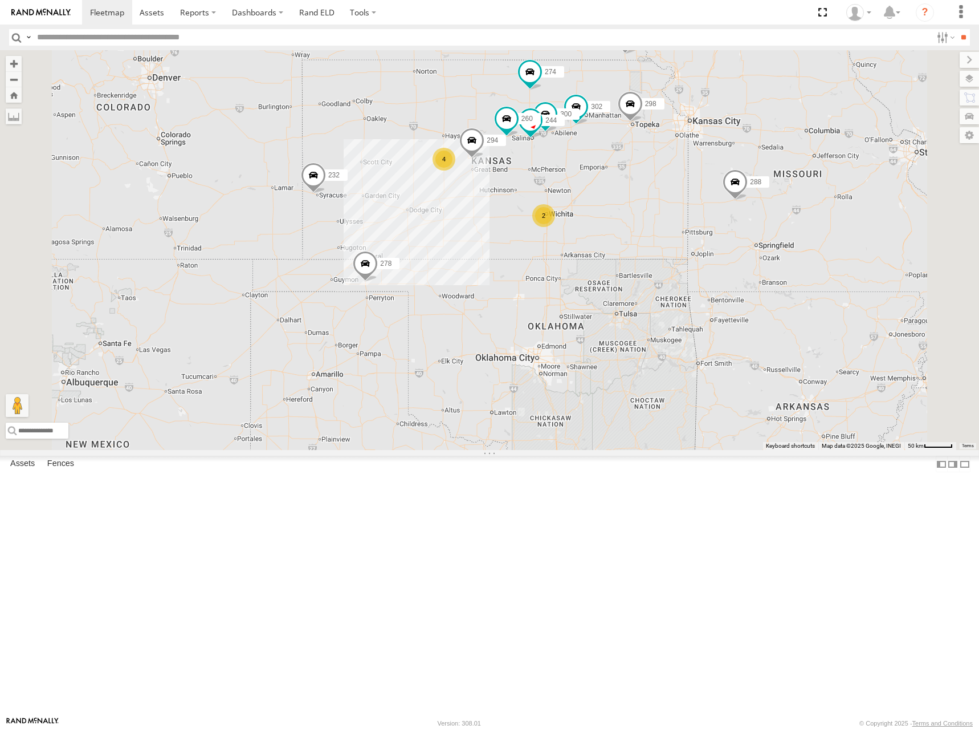
drag, startPoint x: 820, startPoint y: 186, endPoint x: 757, endPoint y: 311, distance: 139.5
click at [757, 311] on div "274 300 244 298 288 232 302 266 278 294 260 4 2 2" at bounding box center [489, 250] width 979 height 400
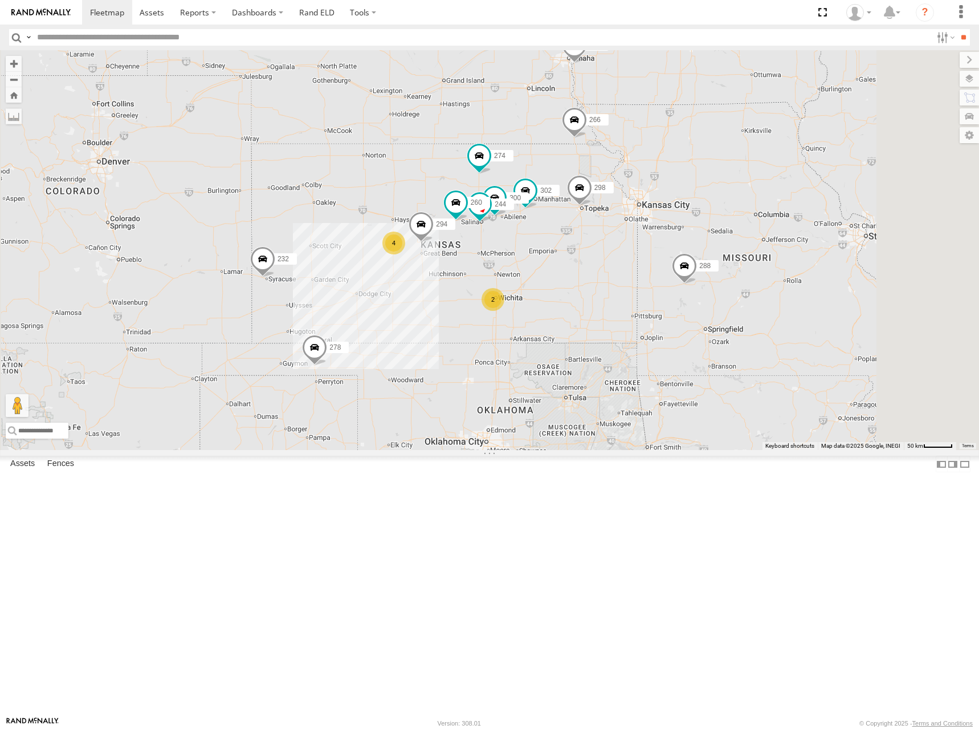
drag, startPoint x: 693, startPoint y: 161, endPoint x: 639, endPoint y: 246, distance: 101.2
click at [639, 246] on div "274 300 244 298 288 232 302 266 278 294 260 4 2 2 262 304 282" at bounding box center [489, 250] width 979 height 400
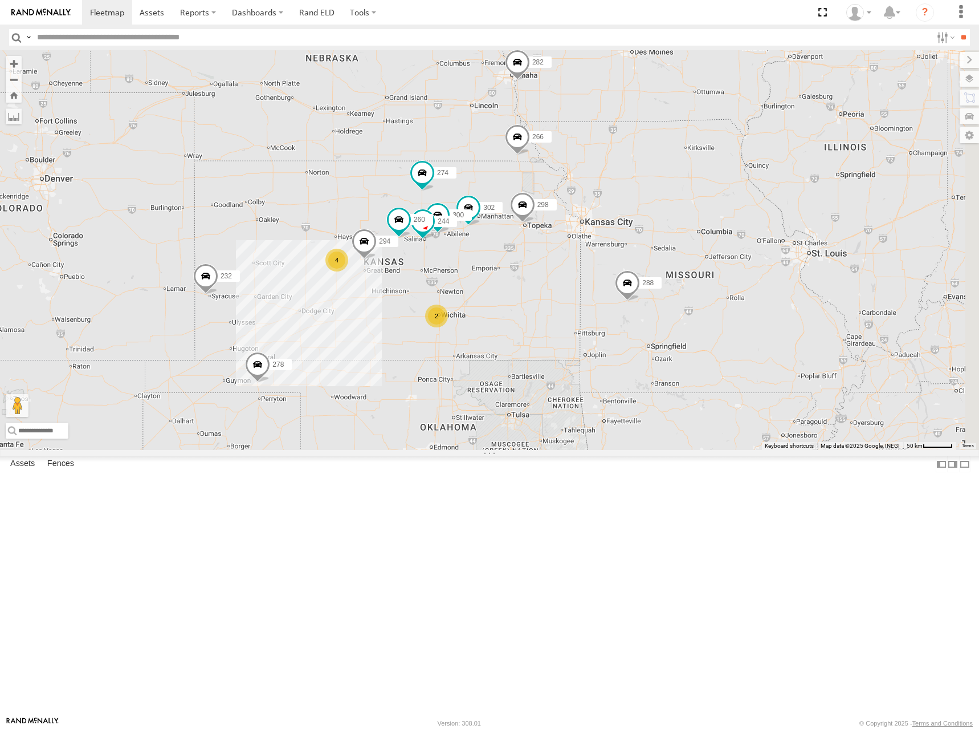
drag, startPoint x: 674, startPoint y: 223, endPoint x: 615, endPoint y: 238, distance: 61.3
click at [615, 238] on div "274 300 244 298 288 232 302 266 278 294 260 4 2 2 262 304 282 292 296" at bounding box center [489, 250] width 979 height 400
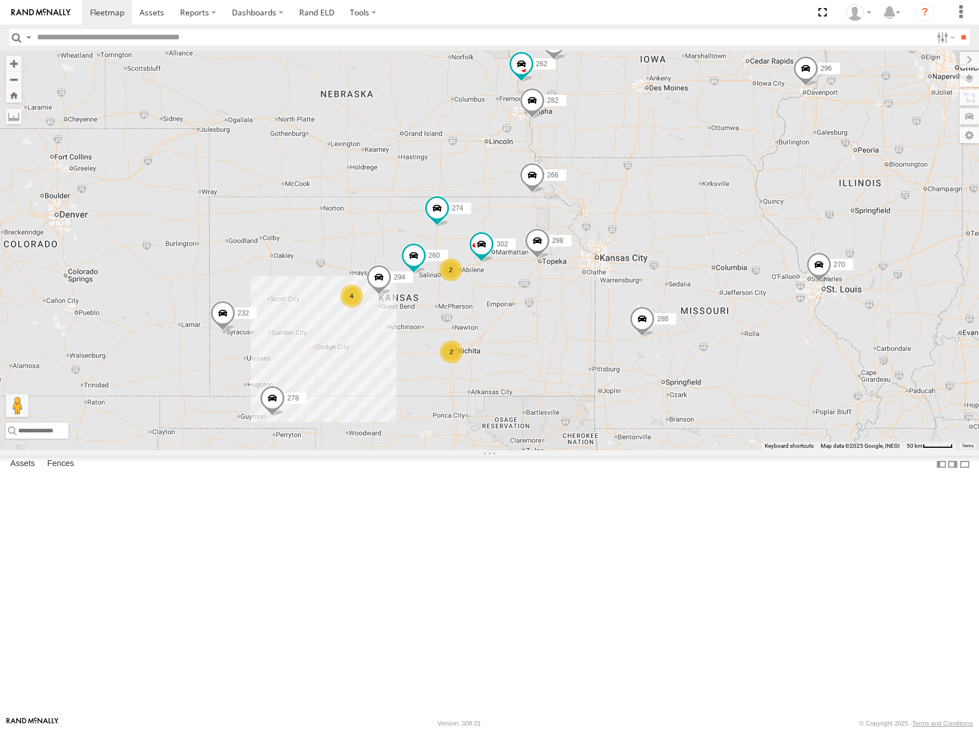
drag, startPoint x: 721, startPoint y: 202, endPoint x: 736, endPoint y: 238, distance: 38.9
click at [736, 238] on div "274 298 270 262 288 292 232 296 304 302 282 266 278 294 260 2 4 2 2" at bounding box center [489, 250] width 979 height 400
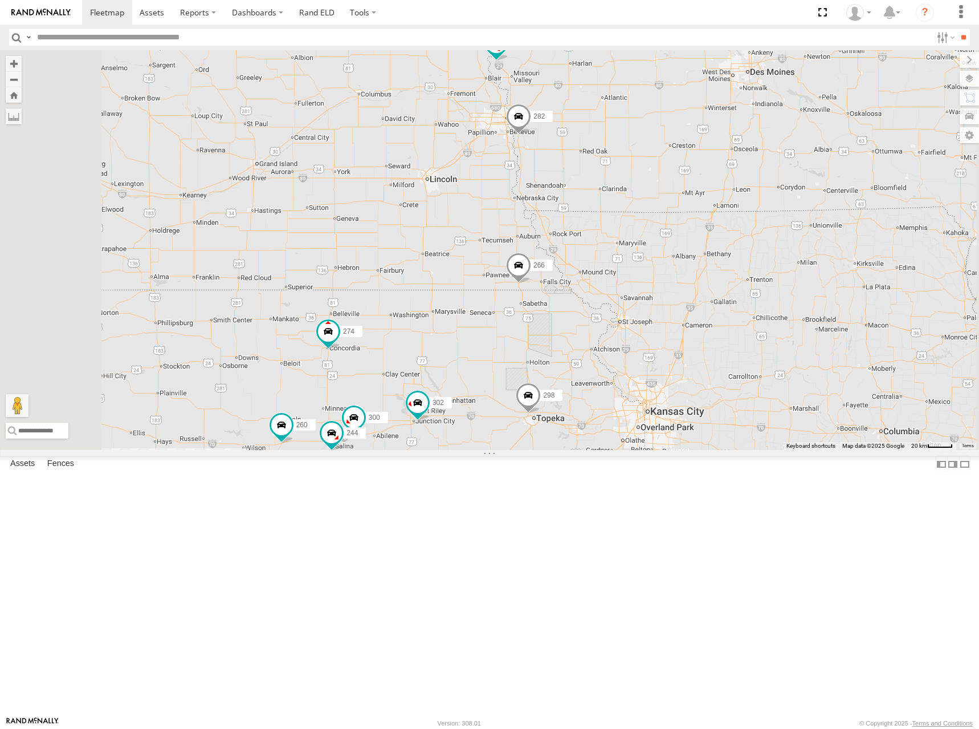
drag, startPoint x: 711, startPoint y: 241, endPoint x: 755, endPoint y: 250, distance: 44.8
click at [755, 250] on div "274 298 270 262 288 292 232 296 304 302 282 266 278 294 260 300 244 284 2" at bounding box center [489, 250] width 979 height 400
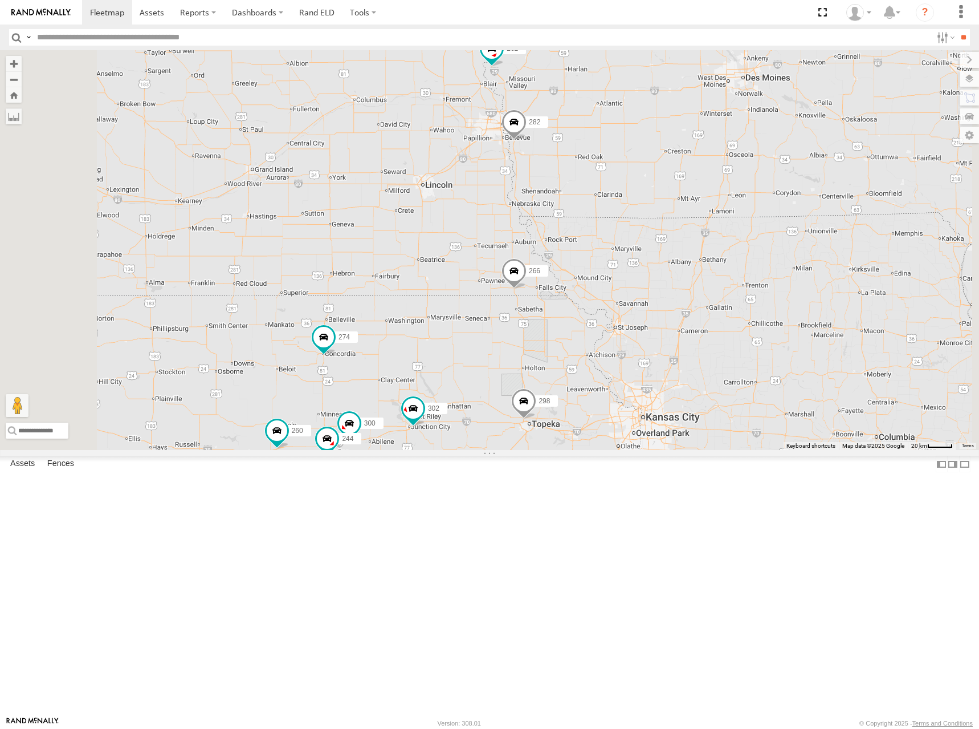
click at [771, 249] on div "274 298 270 262 288 292 232 296 304 302 282 266 278 294 260 300 244 284 2 3" at bounding box center [489, 250] width 979 height 400
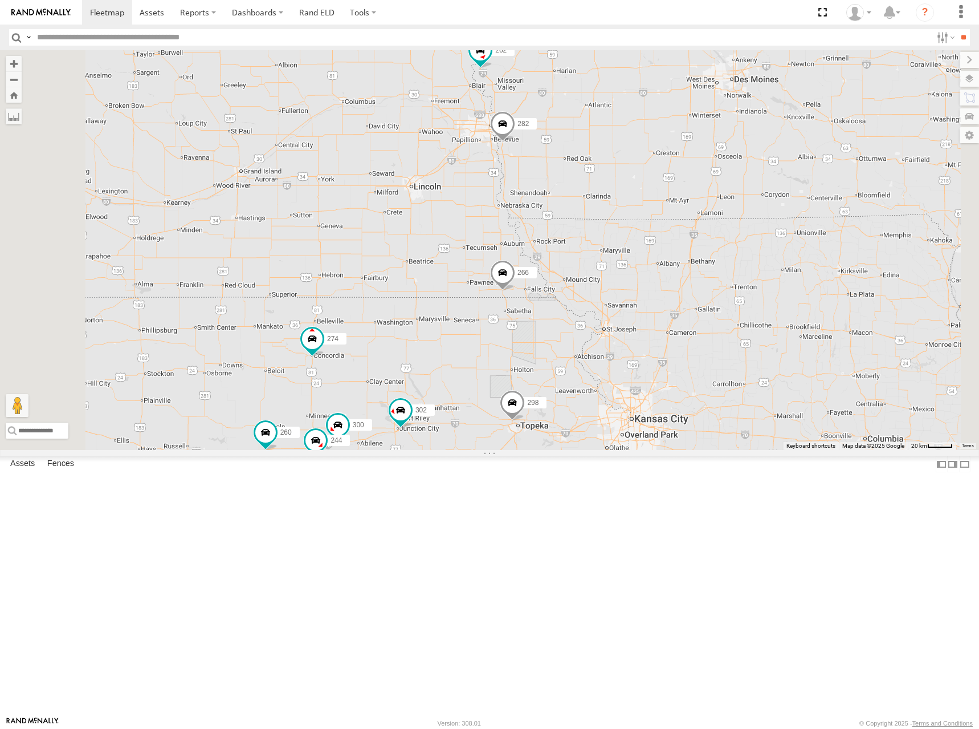
click at [775, 243] on div "274 298 270 262 288 292 232 296 304 302 282 266 278 294 260 300 244 284 2 3" at bounding box center [489, 250] width 979 height 400
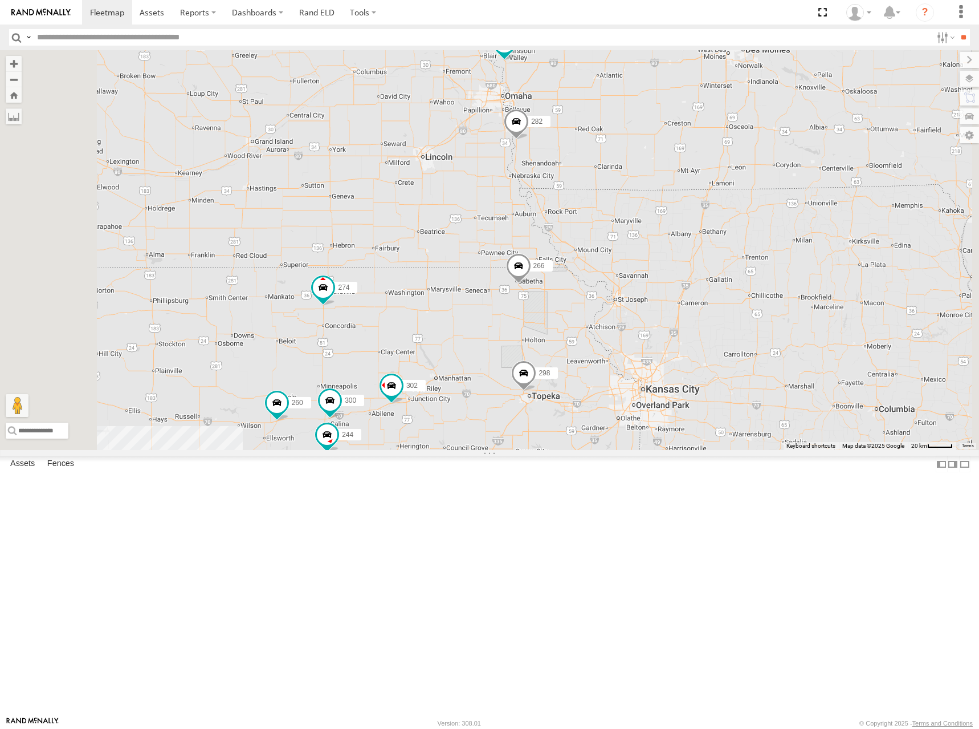
drag, startPoint x: 512, startPoint y: 276, endPoint x: 527, endPoint y: 239, distance: 39.9
click at [527, 239] on div "274 300 244 298 262 288 304 302 282 266 286 260 3 2" at bounding box center [489, 250] width 979 height 400
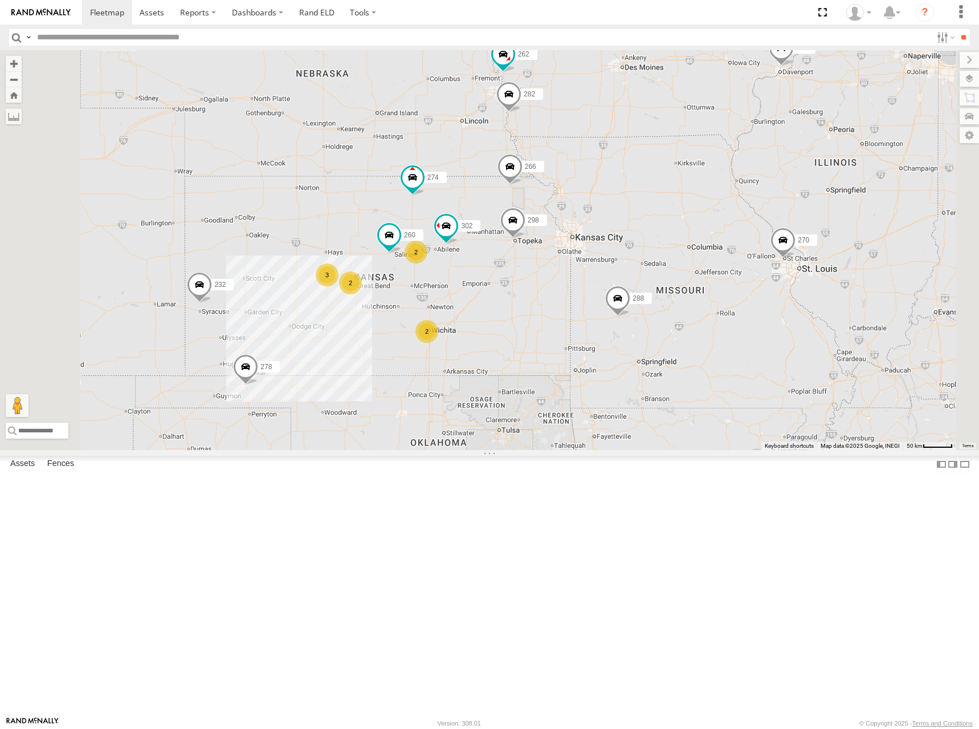
drag, startPoint x: 529, startPoint y: 245, endPoint x: 586, endPoint y: 241, distance: 57.2
click at [586, 241] on div "274 298 262 288 292 304 302 282 266 260 2 3 270 2 232 296 2 2 278" at bounding box center [489, 250] width 979 height 400
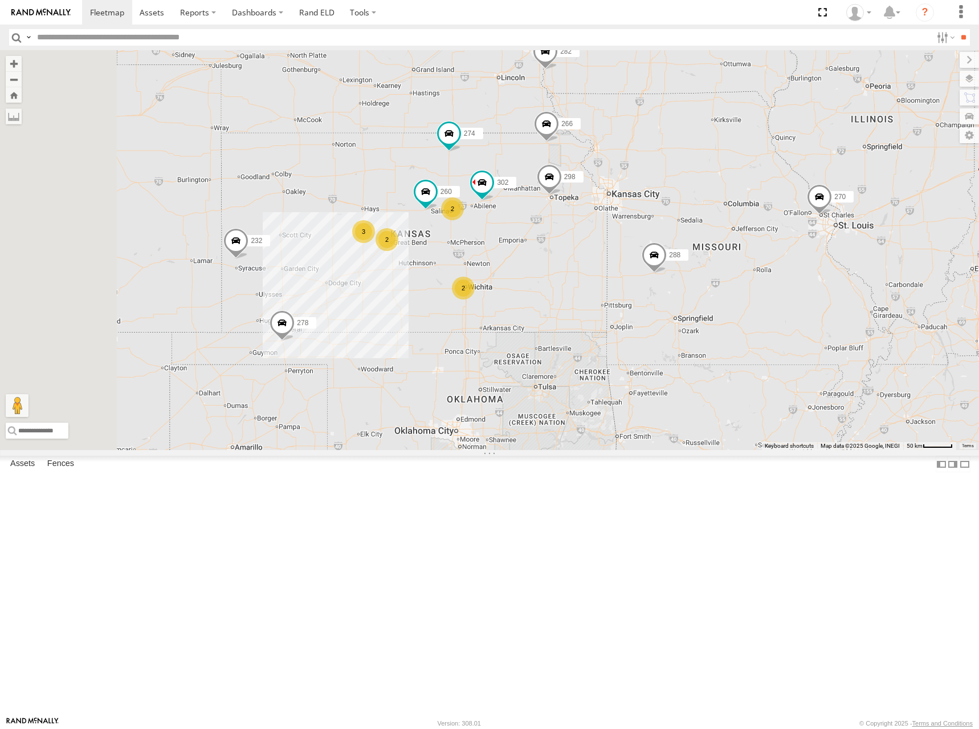
drag, startPoint x: 641, startPoint y: 319, endPoint x: 665, endPoint y: 291, distance: 36.0
click at [665, 291] on div "274 298 262 288 292 304 302 282 266 260 2 3 270 2 232 296 2 2 278" at bounding box center [489, 250] width 979 height 400
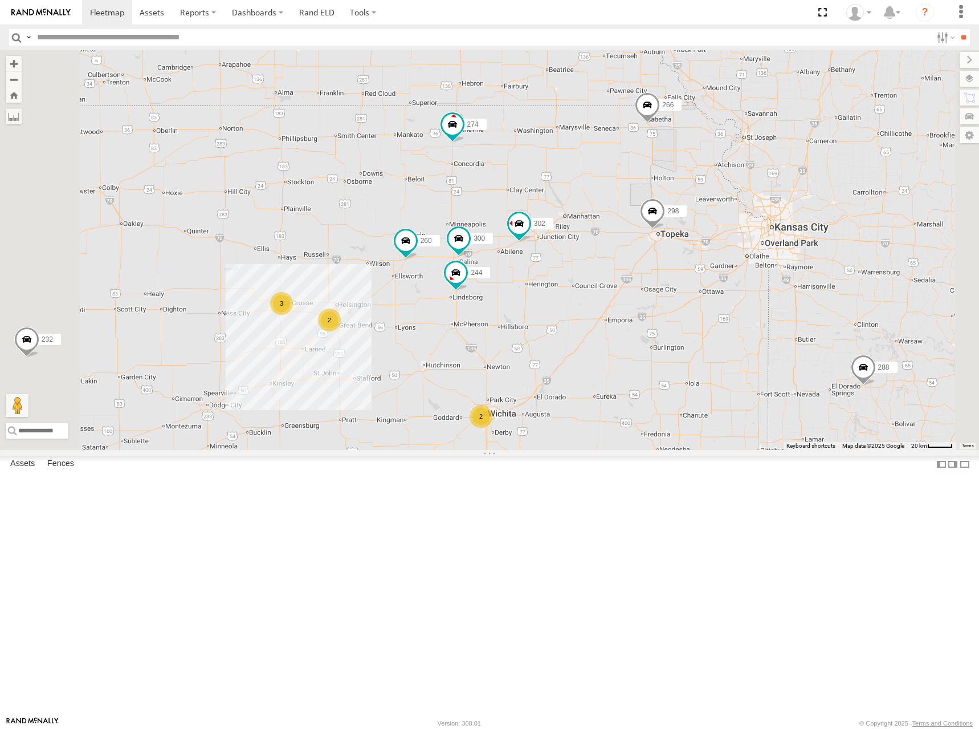
drag, startPoint x: 661, startPoint y: 281, endPoint x: 693, endPoint y: 282, distance: 32.5
click at [693, 282] on div "274 298 262 288 292 304 302 282 266 260 270 232 296 278 300 244 3 2 2" at bounding box center [489, 250] width 979 height 400
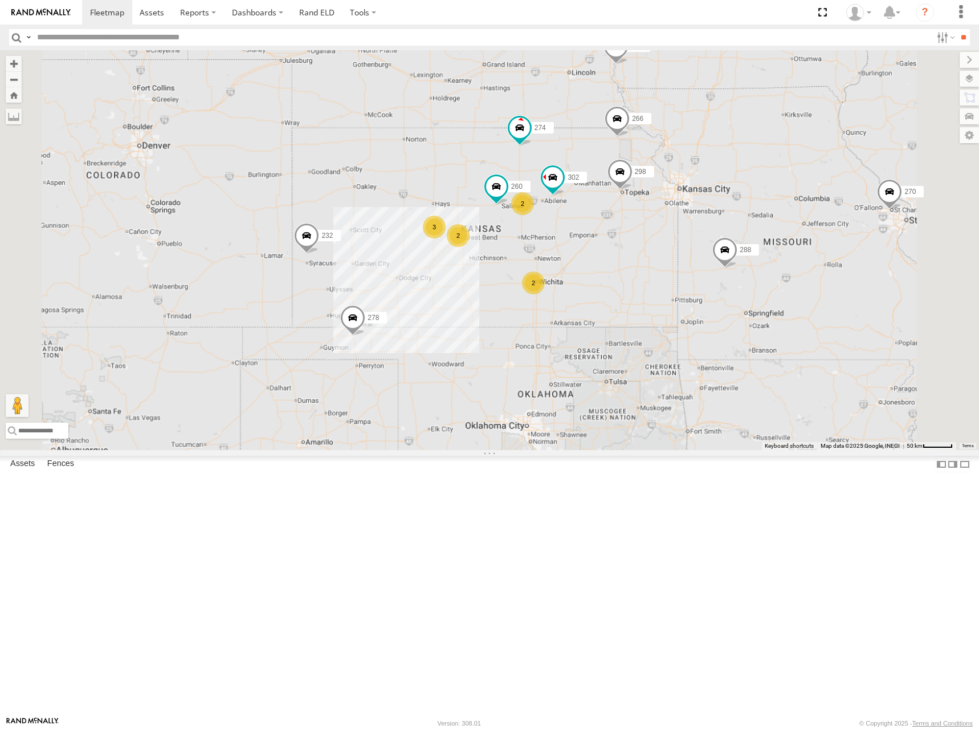
drag, startPoint x: 714, startPoint y: 282, endPoint x: 731, endPoint y: 281, distance: 17.1
click at [731, 281] on div "274 298 262 288 292 304 302 282 266 260 270 232 296 278 2 3 2 2 2" at bounding box center [489, 250] width 979 height 400
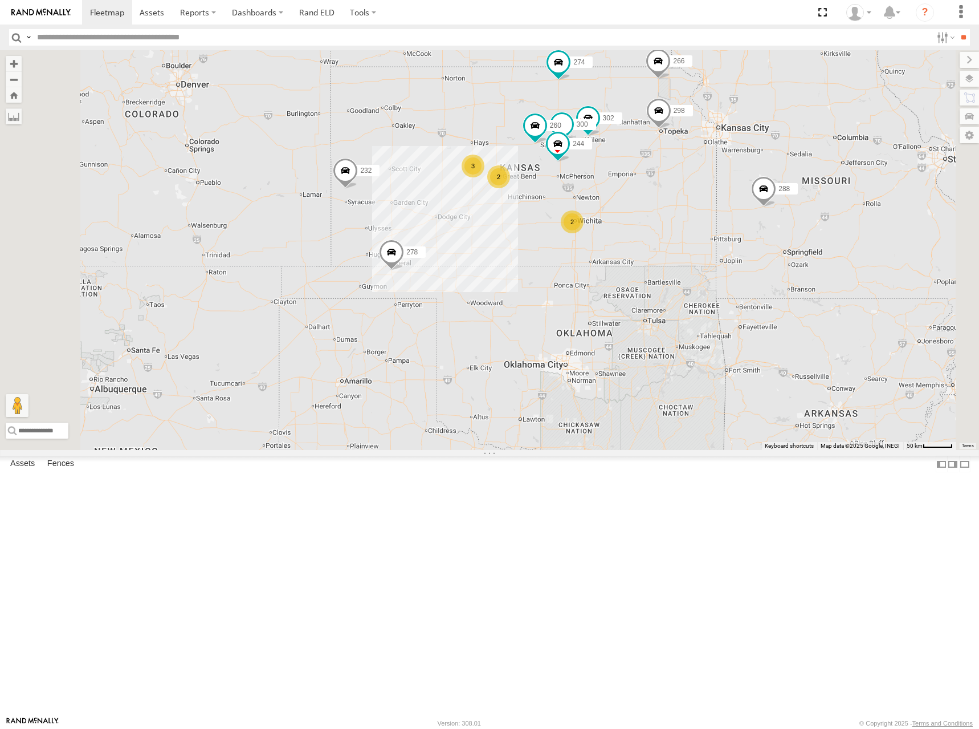
drag, startPoint x: 780, startPoint y: 495, endPoint x: 783, endPoint y: 434, distance: 61.7
click at [772, 403] on div "274 300 244 298 262 288 292 232 304 302 282 266 278 260 3 2 2 2" at bounding box center [489, 250] width 979 height 400
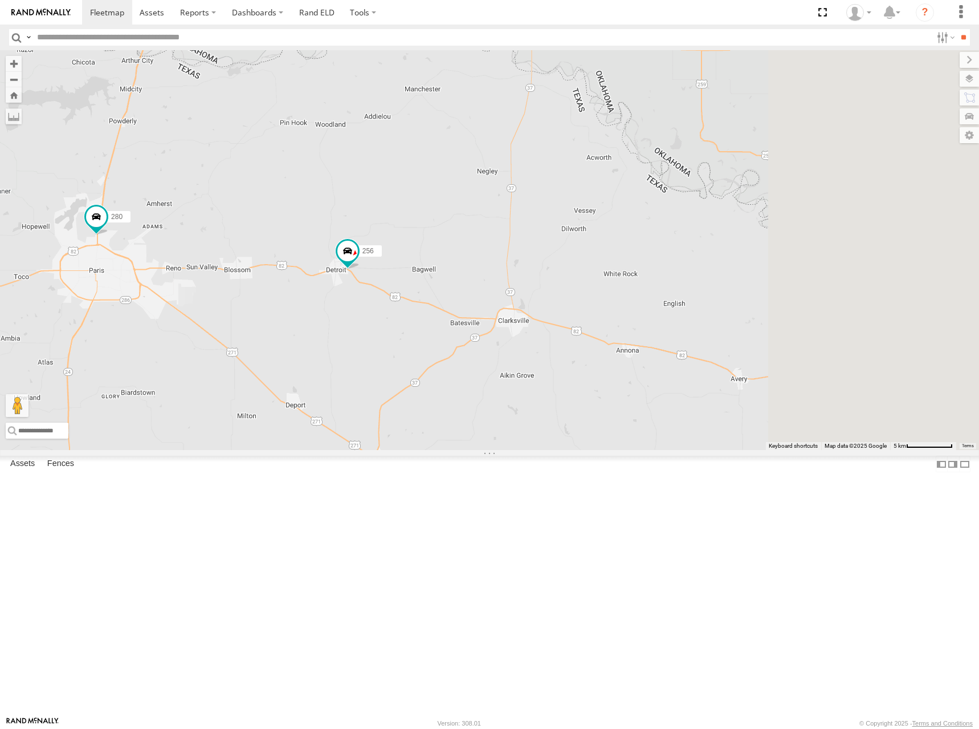
drag, startPoint x: 833, startPoint y: 485, endPoint x: 517, endPoint y: 457, distance: 317.1
click at [517, 450] on div "274 300 244 298 262 288 292 232 304 302 282 266 278 260 280 256" at bounding box center [489, 250] width 979 height 400
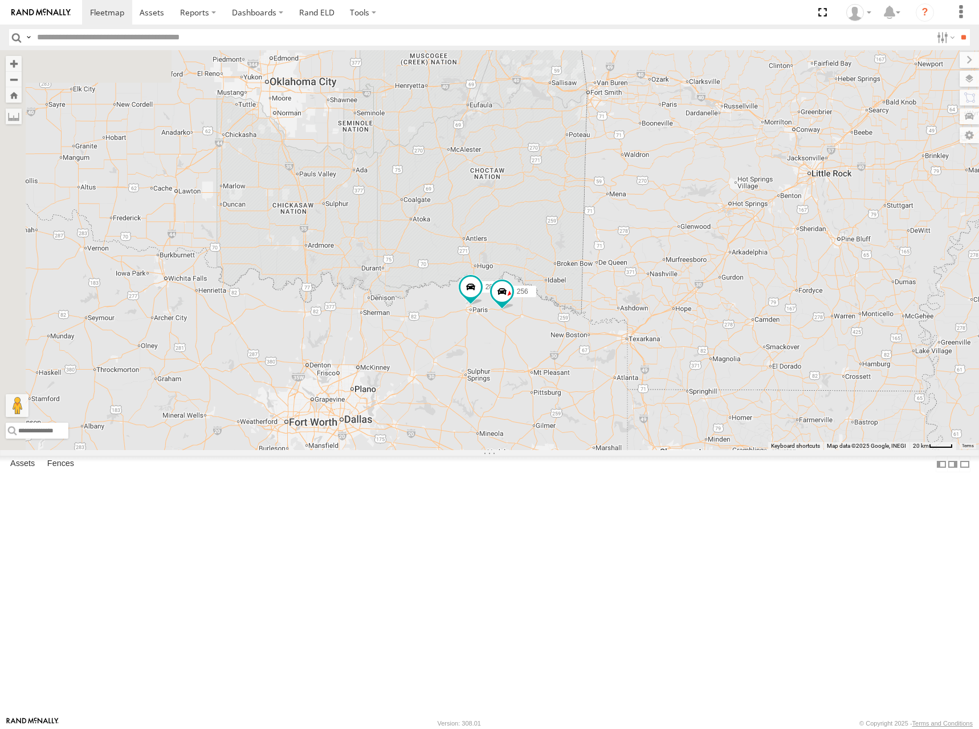
drag, startPoint x: 559, startPoint y: 471, endPoint x: 707, endPoint y: 461, distance: 148.6
click at [707, 450] on div "274 300 244 298 262 288 292 232 304 302 282 266 278 260 280 256" at bounding box center [489, 250] width 979 height 400
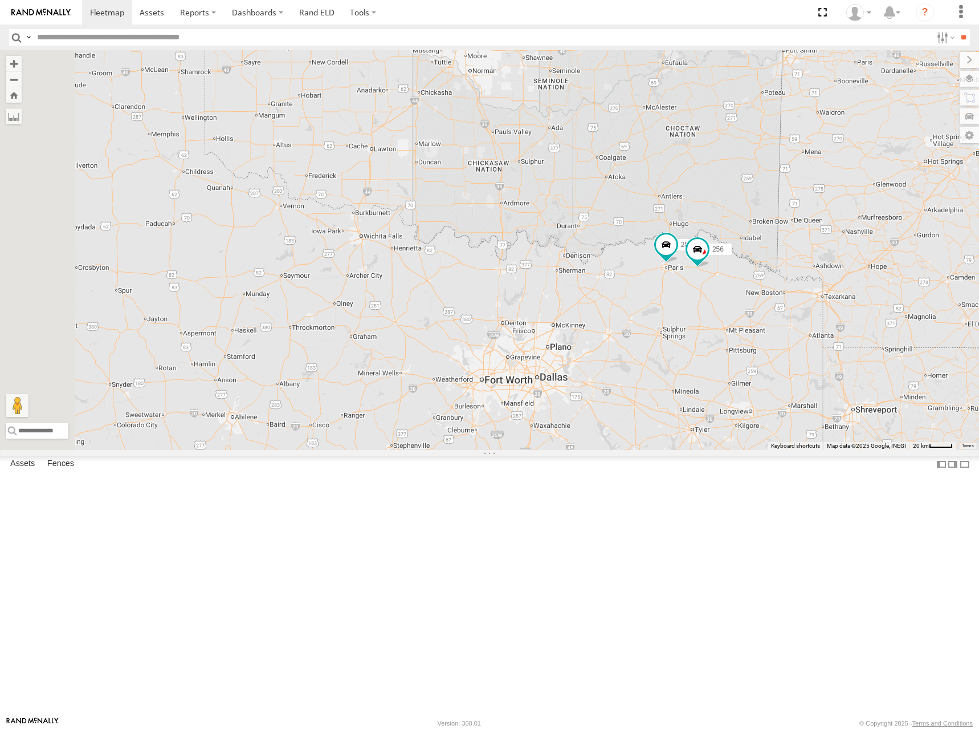
drag, startPoint x: 560, startPoint y: 538, endPoint x: 750, endPoint y: 498, distance: 194.0
click at [750, 450] on div "274 300 244 298 262 288 292 232 304 302 282 266 278 260 280 256" at bounding box center [489, 250] width 979 height 400
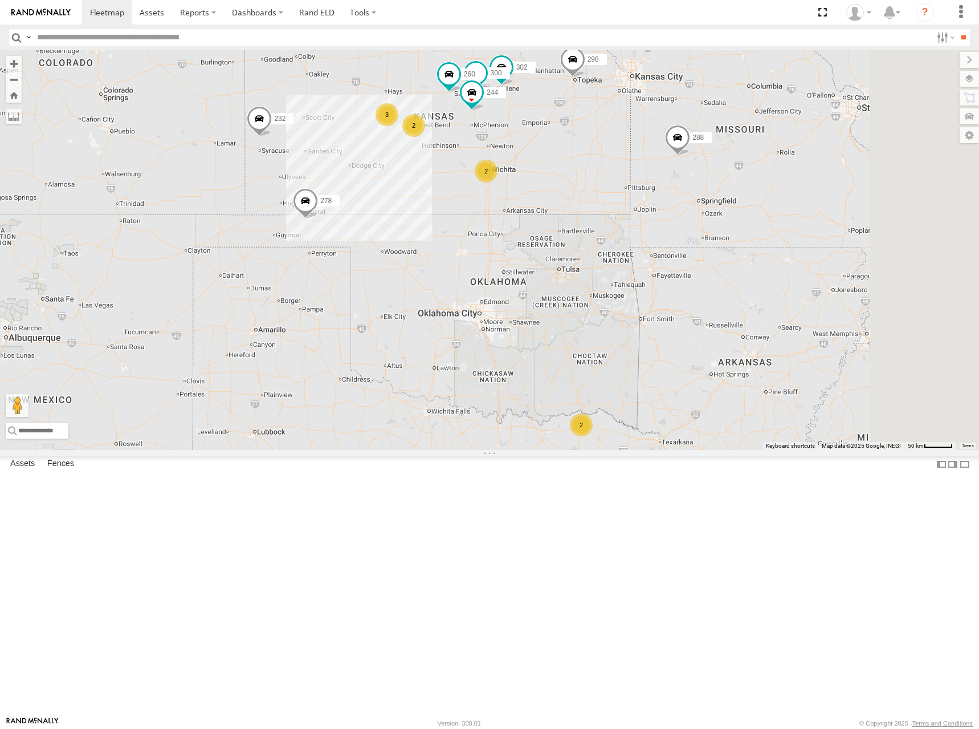
drag, startPoint x: 808, startPoint y: 266, endPoint x: 743, endPoint y: 391, distance: 141.0
click at [743, 391] on div "274 300 244 298 262 288 292 232 304 302 282 266 278 260 3 2 2 2" at bounding box center [489, 250] width 979 height 400
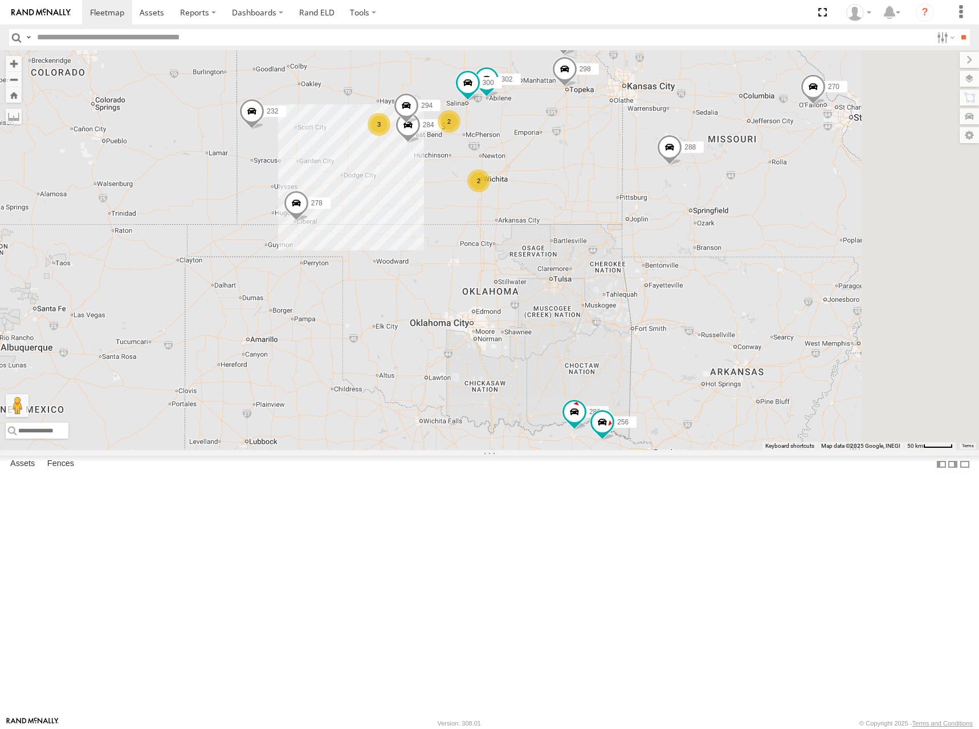
drag, startPoint x: 699, startPoint y: 262, endPoint x: 762, endPoint y: 231, distance: 70.4
click at [762, 231] on div "274 300 298 270 262 288 280 256 232 302 282 266 278 2 3 284 2 294" at bounding box center [489, 250] width 979 height 400
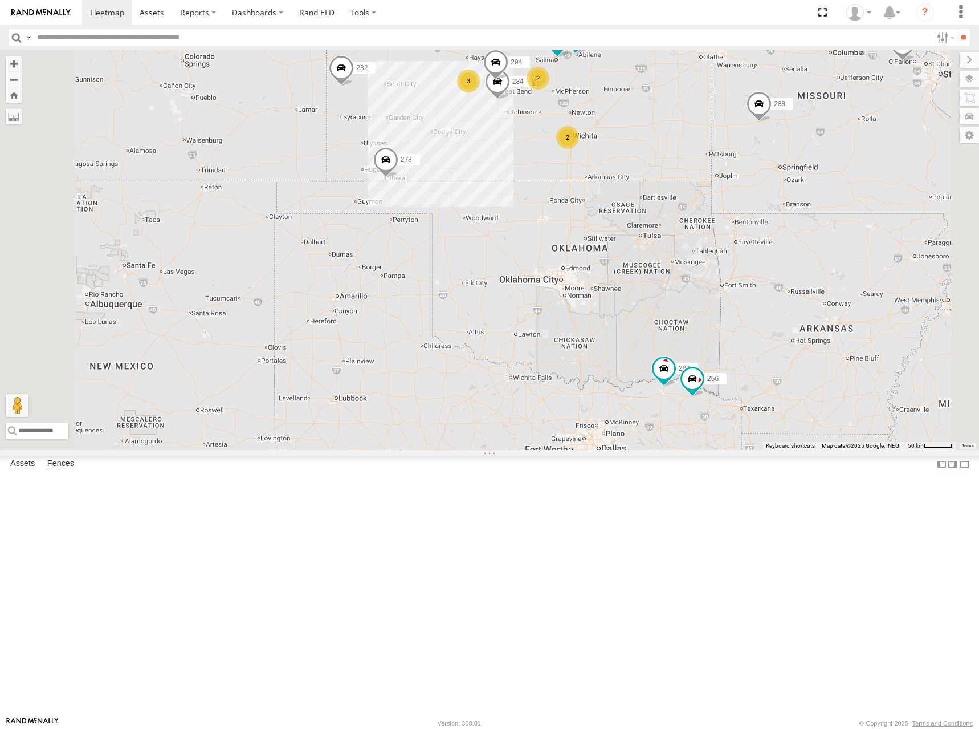
drag, startPoint x: 767, startPoint y: 141, endPoint x: 772, endPoint y: 161, distance: 20.5
click at [772, 161] on div "274 300 298 270 262 288 280 256 232 302 282 266 278 284 294 2 3 2" at bounding box center [489, 250] width 979 height 400
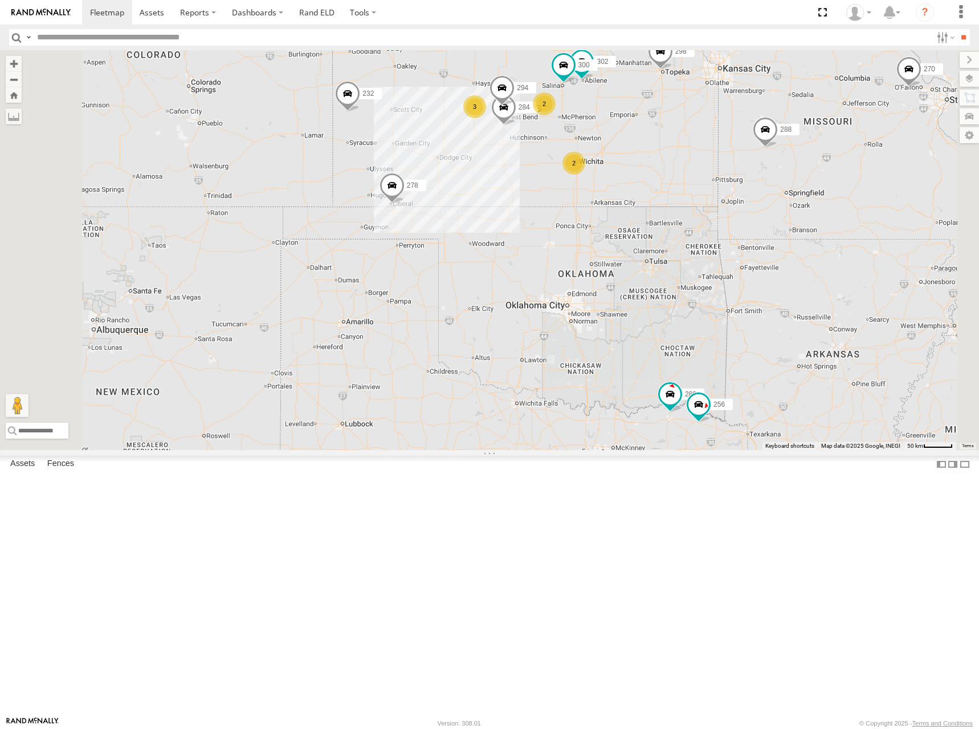
drag, startPoint x: 774, startPoint y: 157, endPoint x: 784, endPoint y: 150, distance: 12.3
click at [784, 150] on div "274 300 298 270 262 288 280 256 232 302 282 266 278 284 294 2 3 2" at bounding box center [489, 250] width 979 height 400
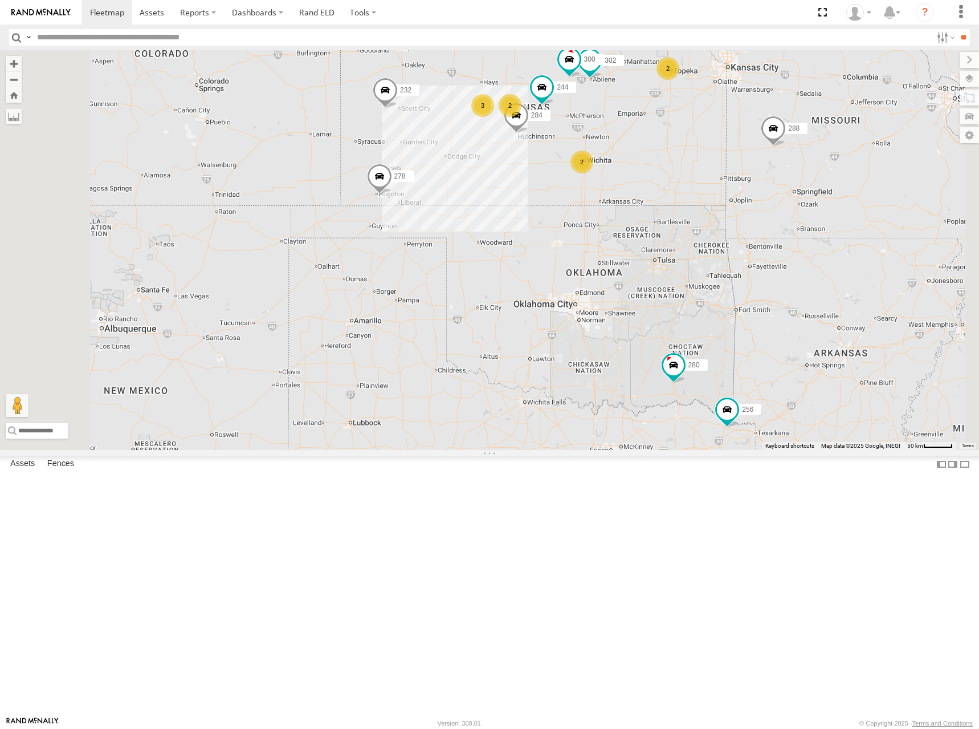
drag, startPoint x: 638, startPoint y: 143, endPoint x: 632, endPoint y: 171, distance: 28.6
click at [632, 171] on div "274 300 244 262 288 280 256 232 284 302 282 278 3 2 2 2" at bounding box center [489, 250] width 979 height 400
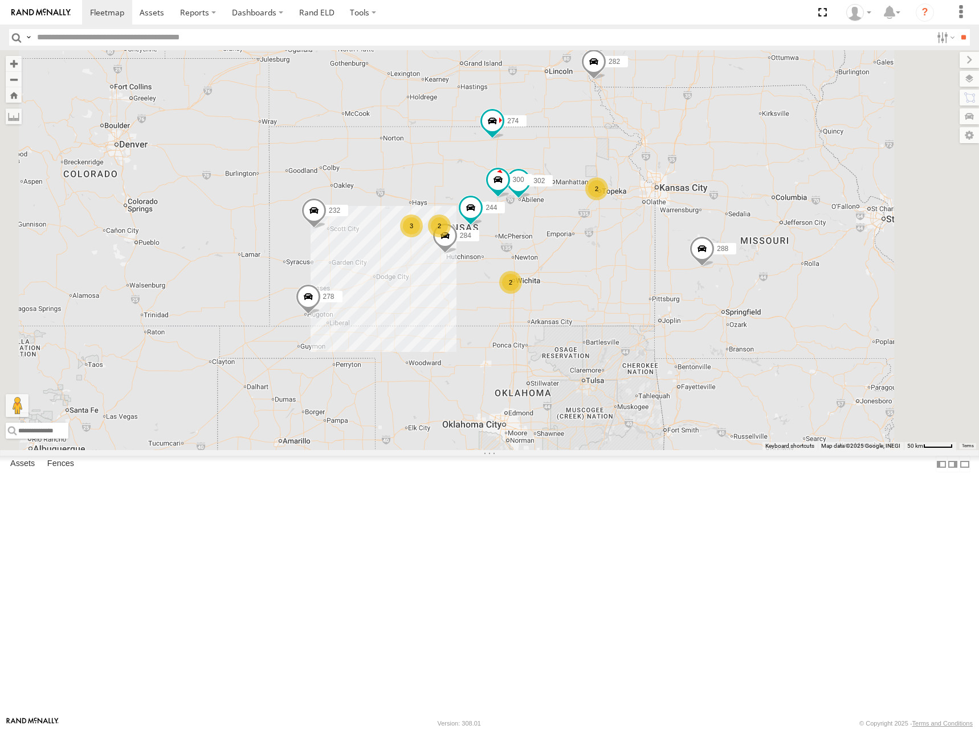
drag, startPoint x: 875, startPoint y: 180, endPoint x: 818, endPoint y: 247, distance: 88.1
click at [818, 247] on div "274 300 244 262 288 280 256 232 304 284 302 282 278 3 2 2 2" at bounding box center [489, 250] width 979 height 400
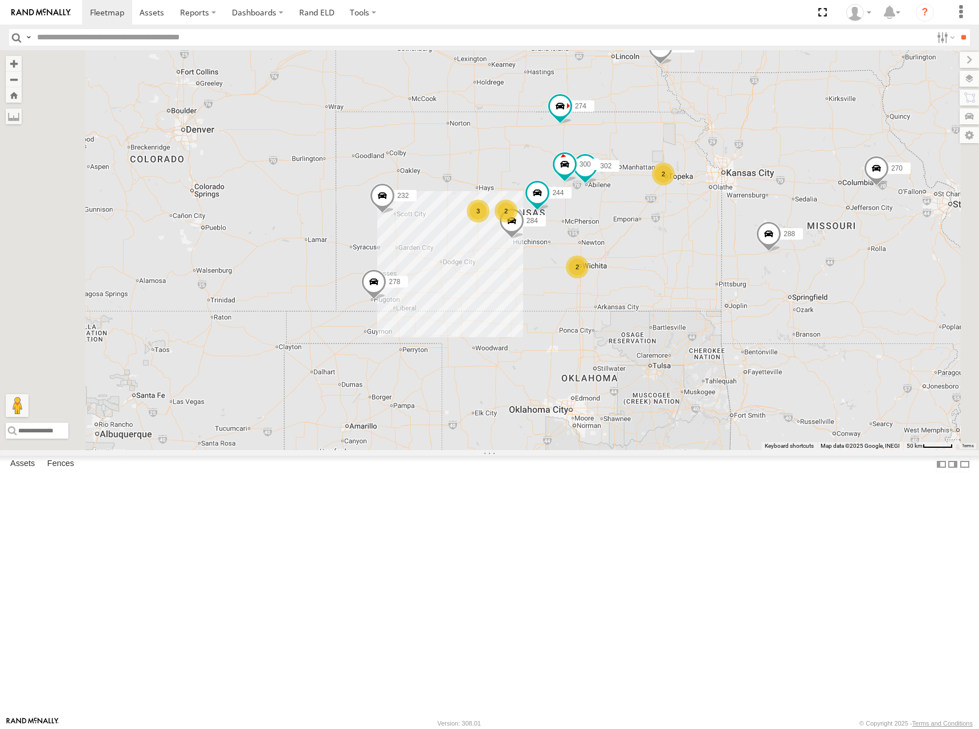
drag, startPoint x: 538, startPoint y: 265, endPoint x: 591, endPoint y: 242, distance: 57.4
click at [591, 242] on div "274 300 244 262 288 280 256 232 304 284 302 282 278 3 2 2 2 270 292" at bounding box center [489, 250] width 979 height 400
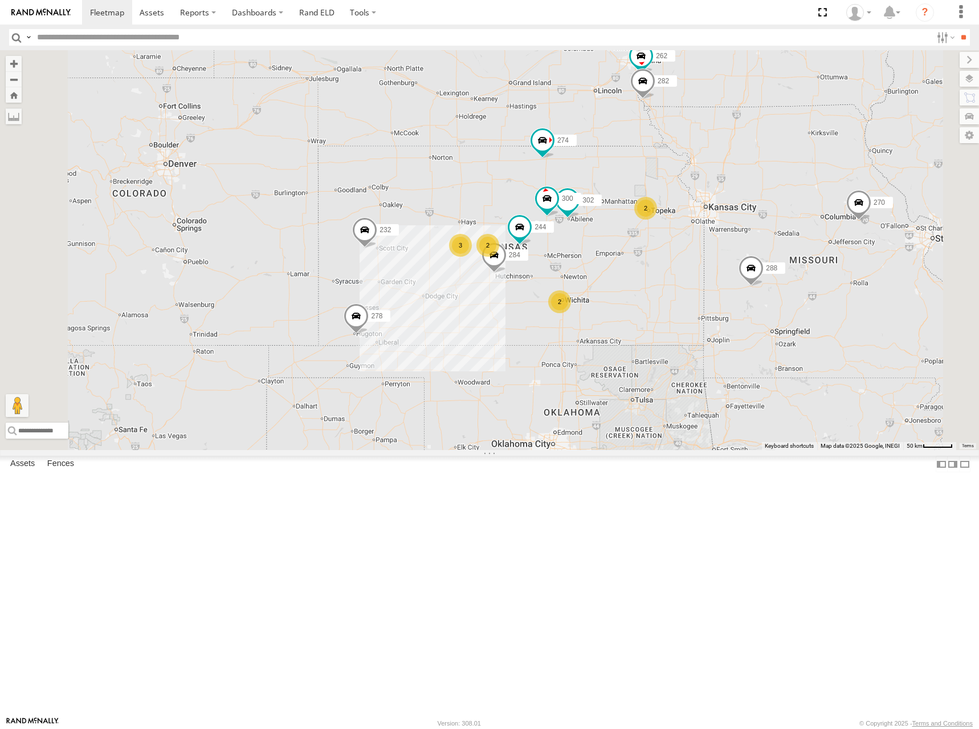
drag, startPoint x: 836, startPoint y: 269, endPoint x: 822, endPoint y: 312, distance: 46.3
click at [822, 312] on div "274 300 244 262 288 280 256 232 304 284 302 282 278 3 2 2 2 270 292" at bounding box center [489, 250] width 979 height 400
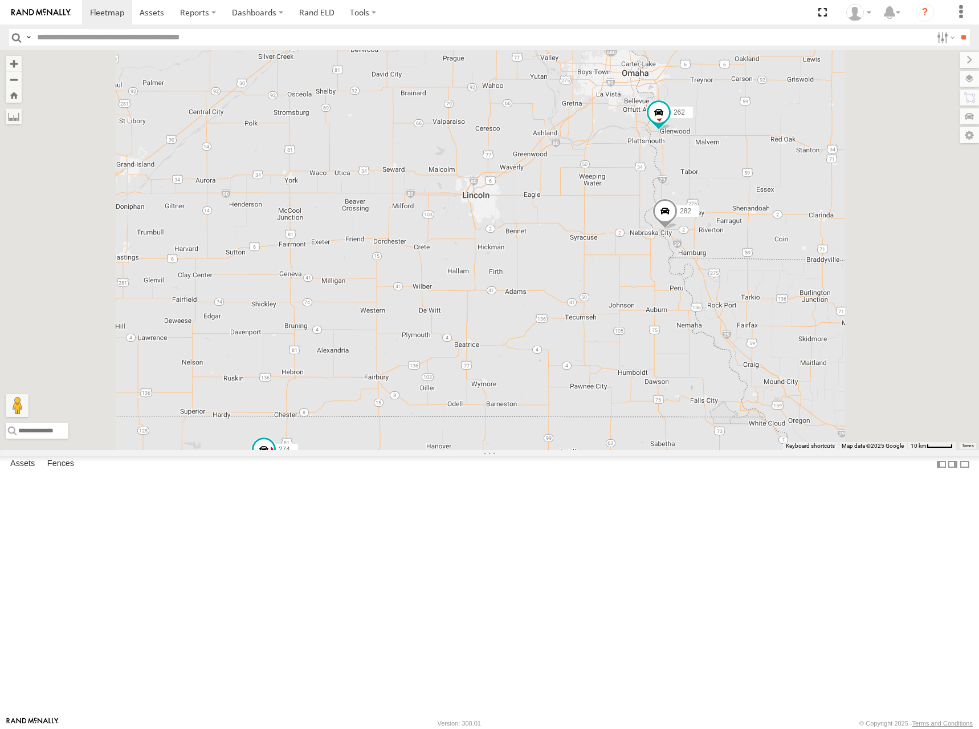
drag, startPoint x: 720, startPoint y: 231, endPoint x: 721, endPoint y: 242, distance: 10.8
click at [721, 242] on div "274 300 244 262 288 280 256 232 304 284 302 282 278 270 292" at bounding box center [489, 250] width 979 height 400
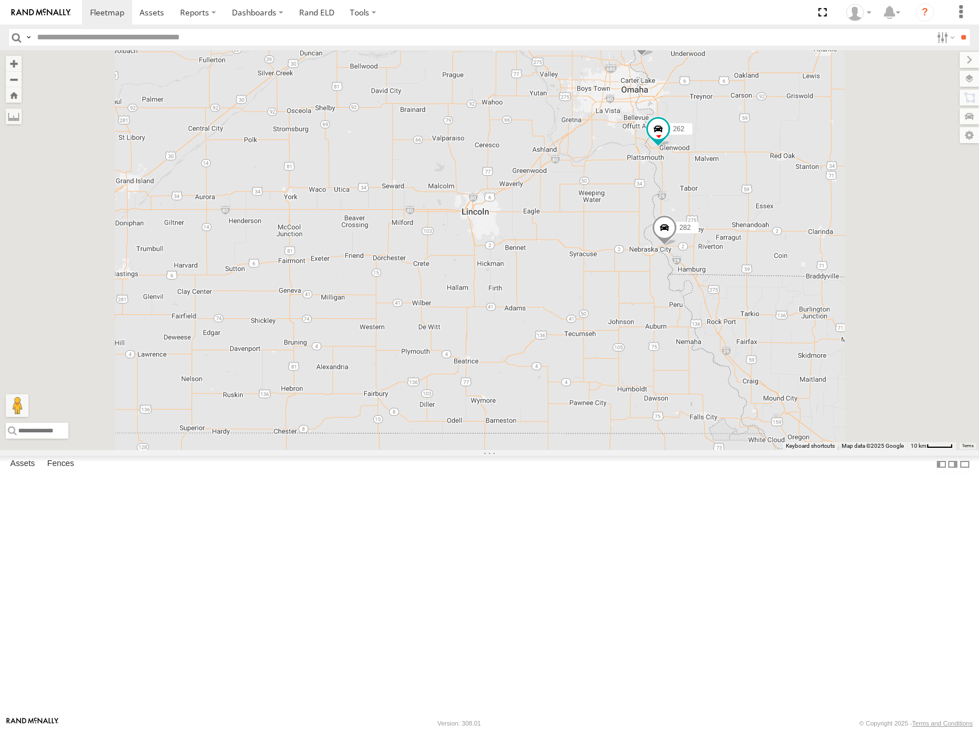
drag, startPoint x: 738, startPoint y: 263, endPoint x: 738, endPoint y: 272, distance: 8.6
click at [738, 272] on div "274 300 244 262 288 280 256 232 304 284 302 282 278 270 292" at bounding box center [489, 250] width 979 height 400
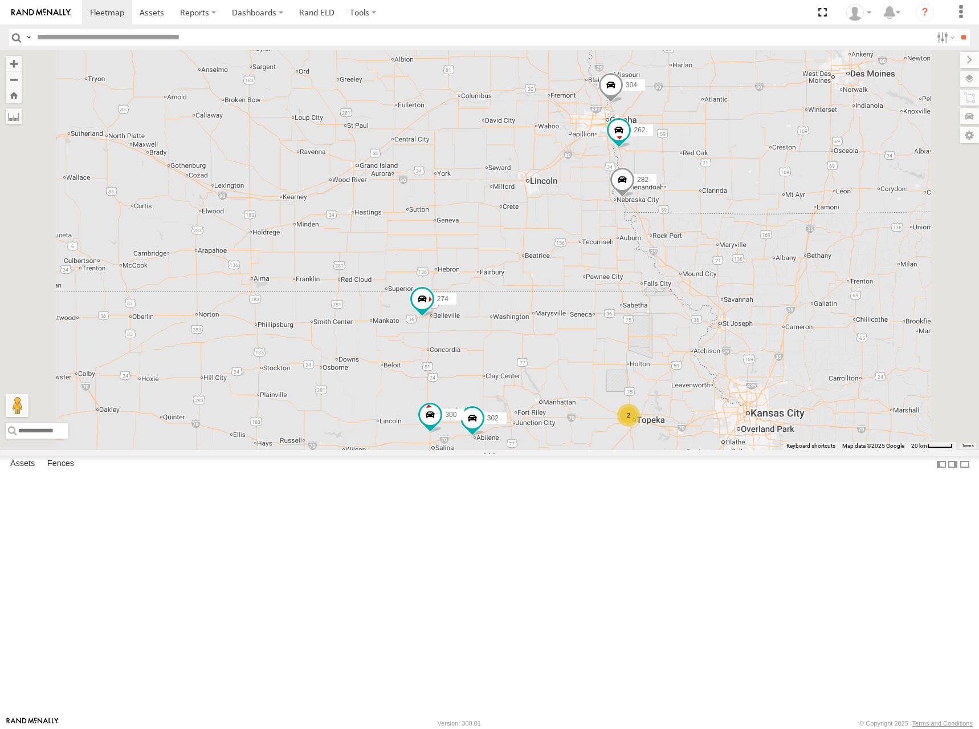
click at [732, 282] on div "274 300 244 262 288 280 256 232 304 284 302 282 278 270 292 3 2 2 294 260" at bounding box center [489, 250] width 979 height 400
click at [731, 277] on div "274 300 244 262 288 280 256 232 304 284 302 282 278 270 292 3 2 2 294 260" at bounding box center [489, 250] width 979 height 400
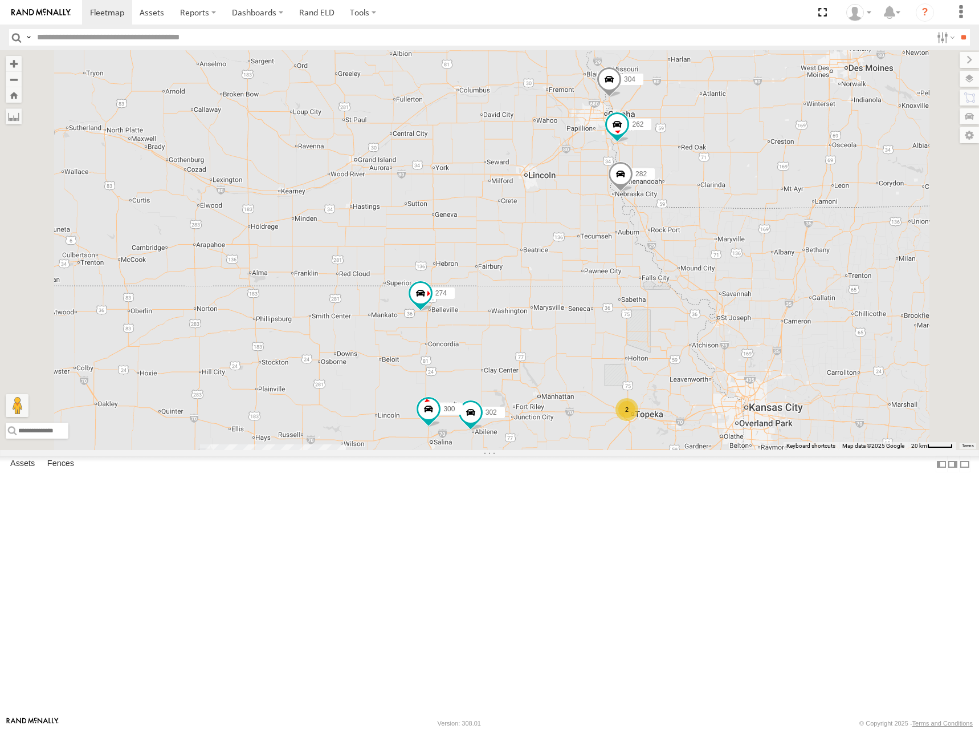
drag, startPoint x: 727, startPoint y: 278, endPoint x: 725, endPoint y: 271, distance: 6.7
click at [725, 271] on div "274 300 244 262 288 280 256 232 304 284 302 282 278 270 292 3 2 2 294 260" at bounding box center [489, 250] width 979 height 400
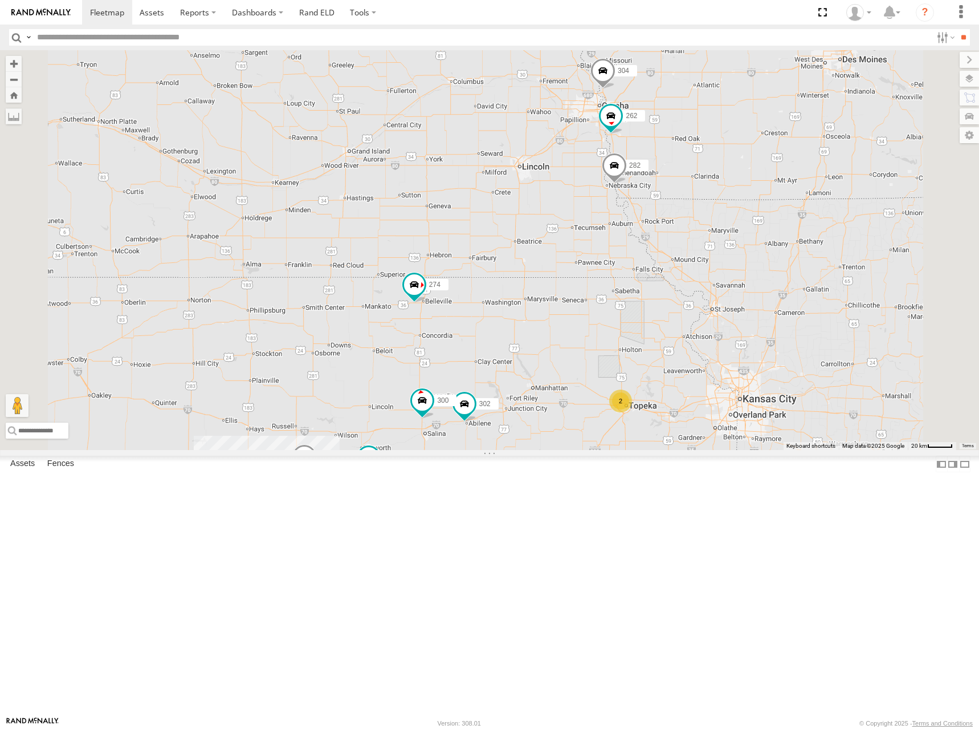
drag, startPoint x: 809, startPoint y: 235, endPoint x: 805, endPoint y: 228, distance: 7.9
click at [805, 228] on div "274 300 244 262 288 280 256 232 304 284 302 282 278 270 292 3 2 2 294 260" at bounding box center [489, 250] width 979 height 400
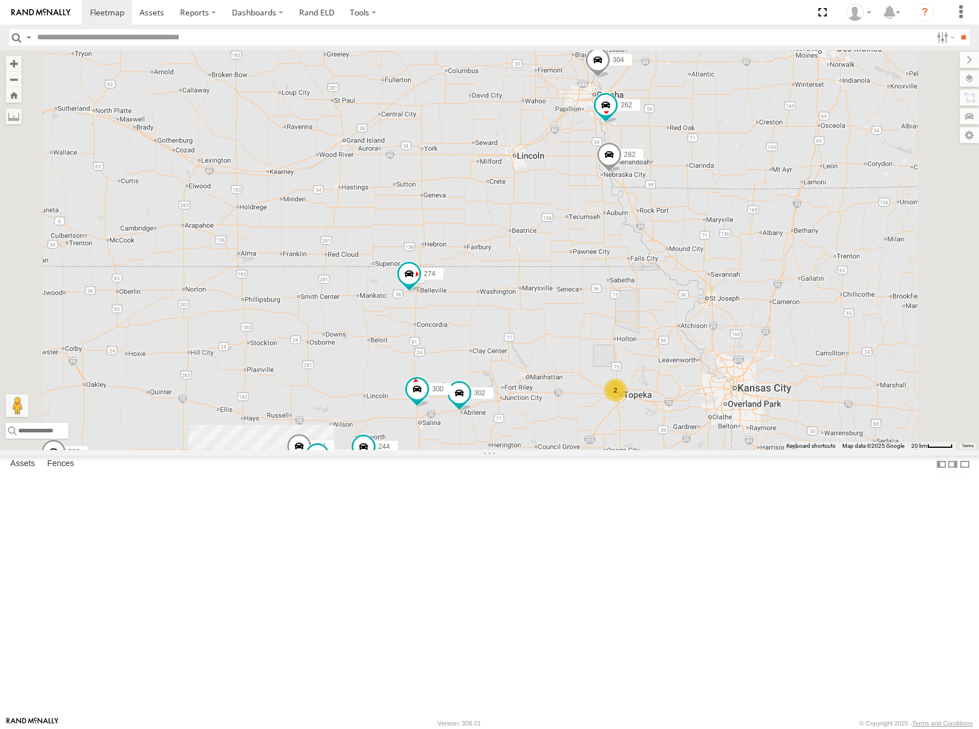
click at [635, 236] on div "274 300 244 262 288 280 256 232 304 284 302 282 278 270 292 3 2 2 294 260" at bounding box center [489, 250] width 979 height 400
click at [665, 252] on div "274 300 244 262 288 280 256 232 304 284 302 282 278 270 292 3 2 2 294 260" at bounding box center [489, 250] width 979 height 400
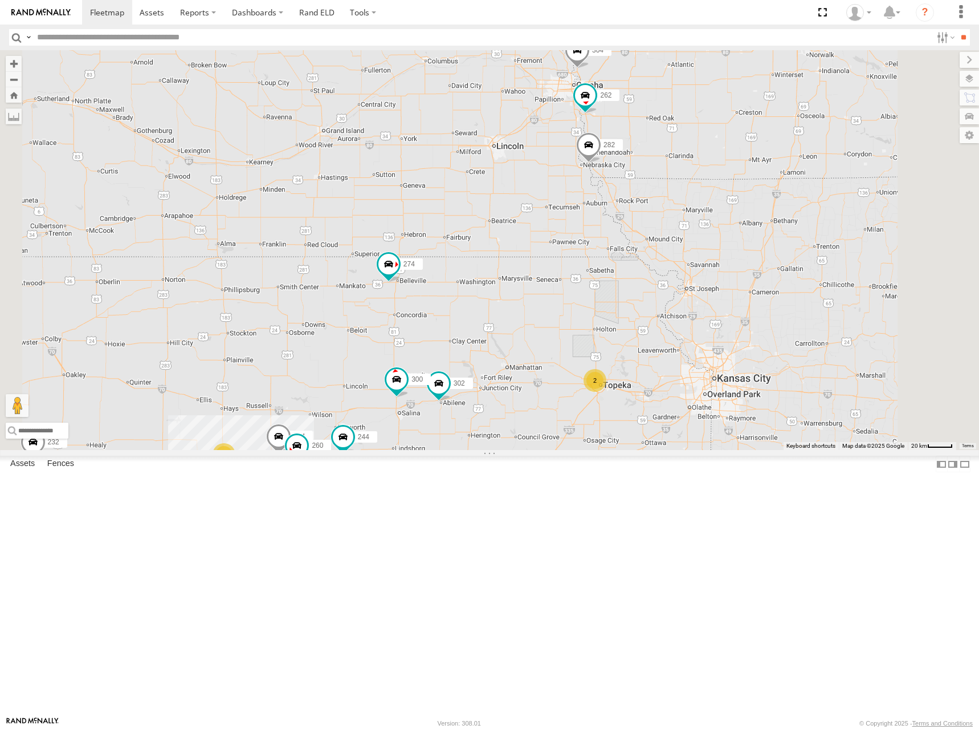
drag, startPoint x: 704, startPoint y: 252, endPoint x: 697, endPoint y: 239, distance: 14.8
click at [697, 239] on div "274 300 244 262 288 280 256 232 304 284 302 282 278 270 292 3 2 2 294 260" at bounding box center [489, 250] width 979 height 400
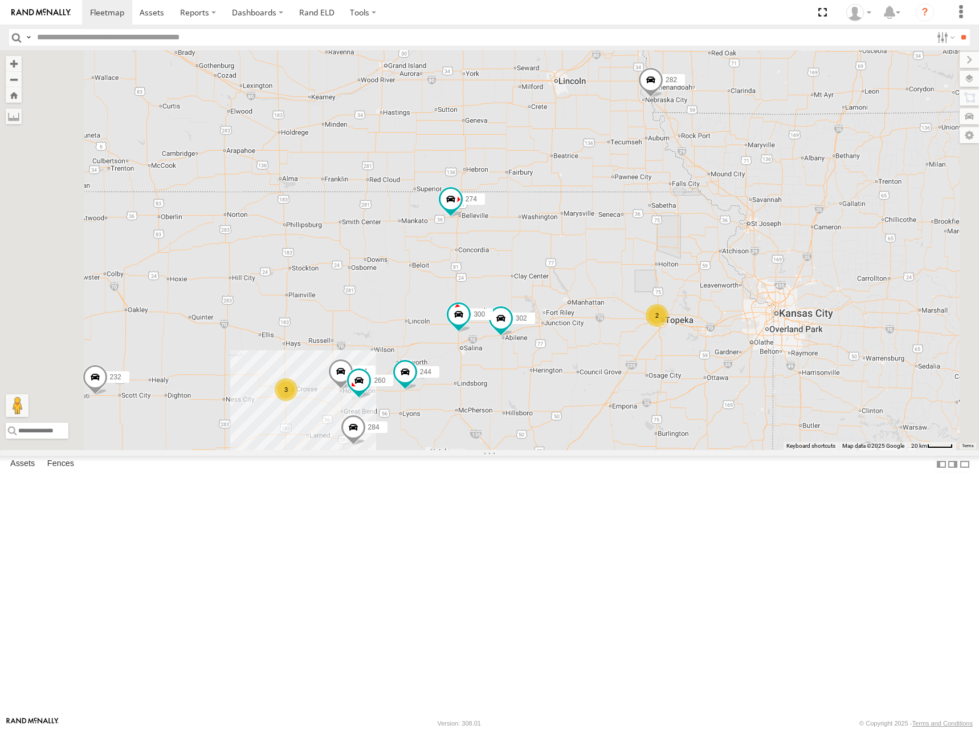
drag, startPoint x: 629, startPoint y: 432, endPoint x: 692, endPoint y: 365, distance: 92.4
click at [692, 365] on div "274 300 244 262 288 280 256 232 304 284 302 282 278 270 292 3 2 2 294 260" at bounding box center [489, 250] width 979 height 400
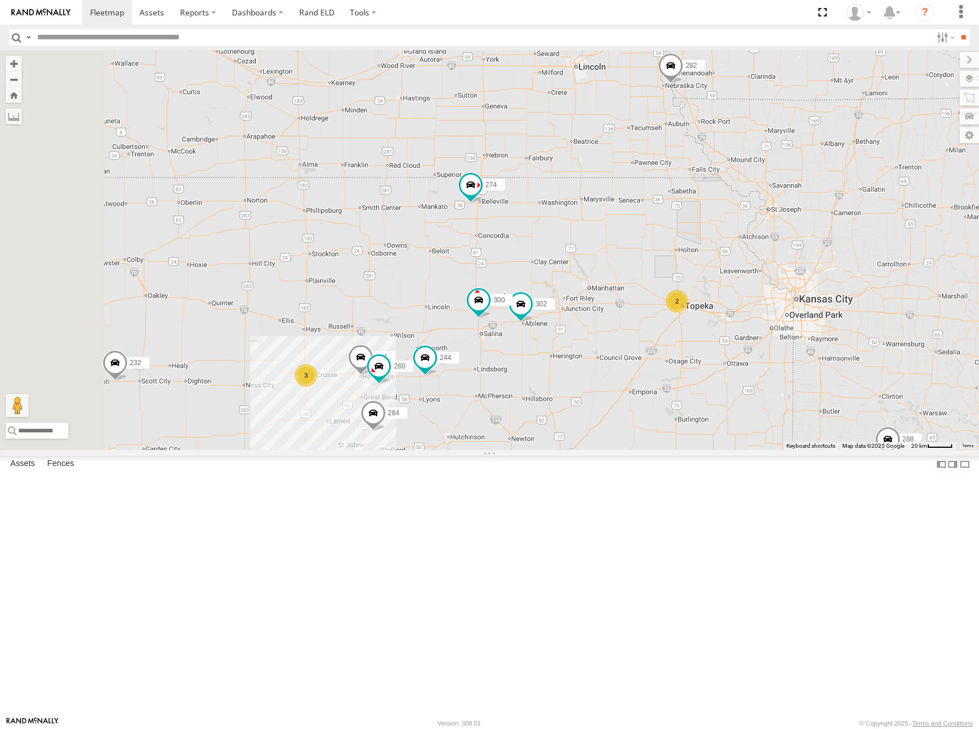
drag, startPoint x: 689, startPoint y: 344, endPoint x: 705, endPoint y: 335, distance: 18.4
click at [705, 335] on div "274 300 244 262 288 280 256 232 304 284 302 282 278 270 292 3 2 2 294 260" at bounding box center [489, 250] width 979 height 400
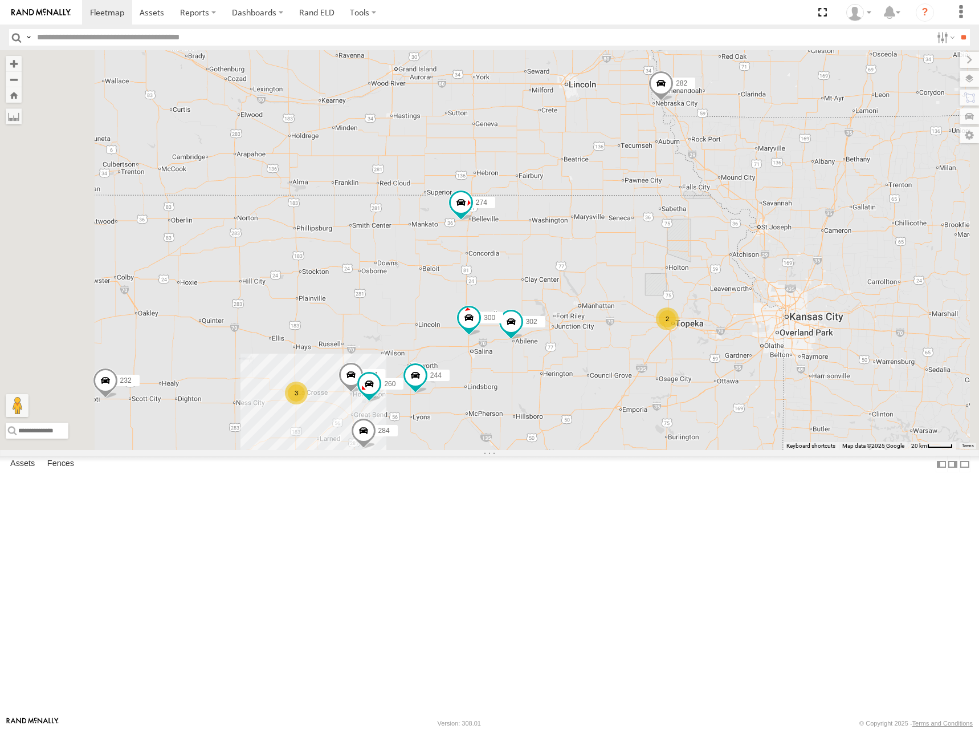
drag, startPoint x: 730, startPoint y: 323, endPoint x: 715, endPoint y: 343, distance: 25.2
click at [715, 343] on div "274 300 244 262 288 280 256 232 304 284 302 282 278 270 292 3 2 2 294 260" at bounding box center [489, 250] width 979 height 400
drag, startPoint x: 750, startPoint y: 275, endPoint x: 751, endPoint y: 295, distance: 20.0
click at [751, 295] on div "274 300 244 262 288 280 256 232 304 284 302 282 278 270 292 3 2 2 294 260" at bounding box center [489, 250] width 979 height 400
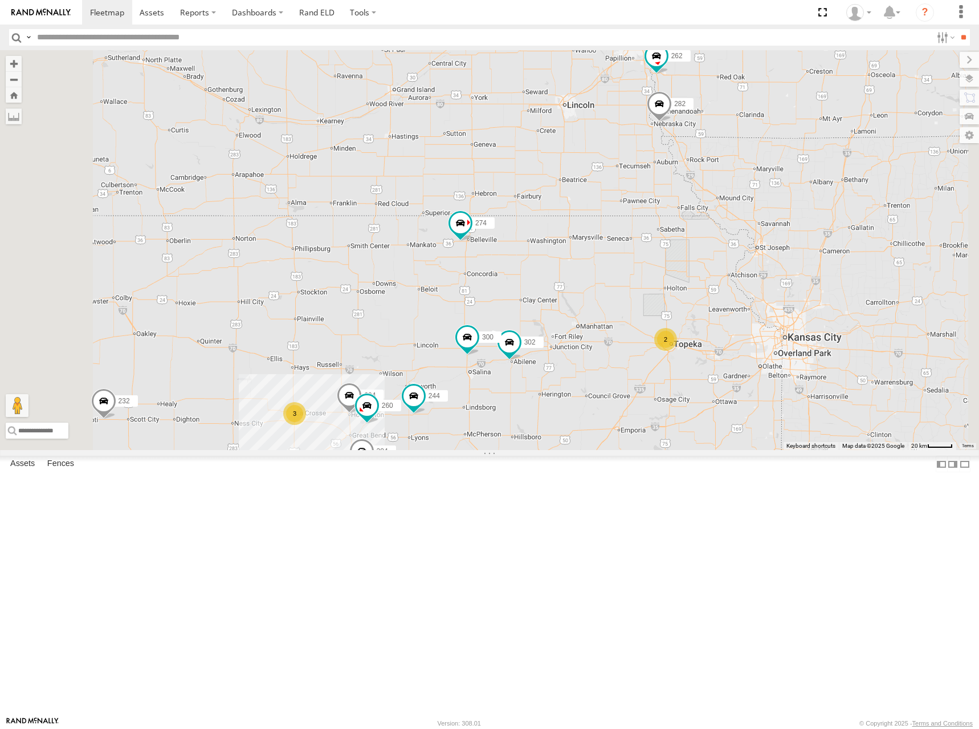
drag, startPoint x: 676, startPoint y: 312, endPoint x: 698, endPoint y: 298, distance: 25.9
click at [698, 298] on div "274 300 244 262 288 280 256 232 304 284 302 282 278 270 292 3 2 2 294 260" at bounding box center [489, 250] width 979 height 400
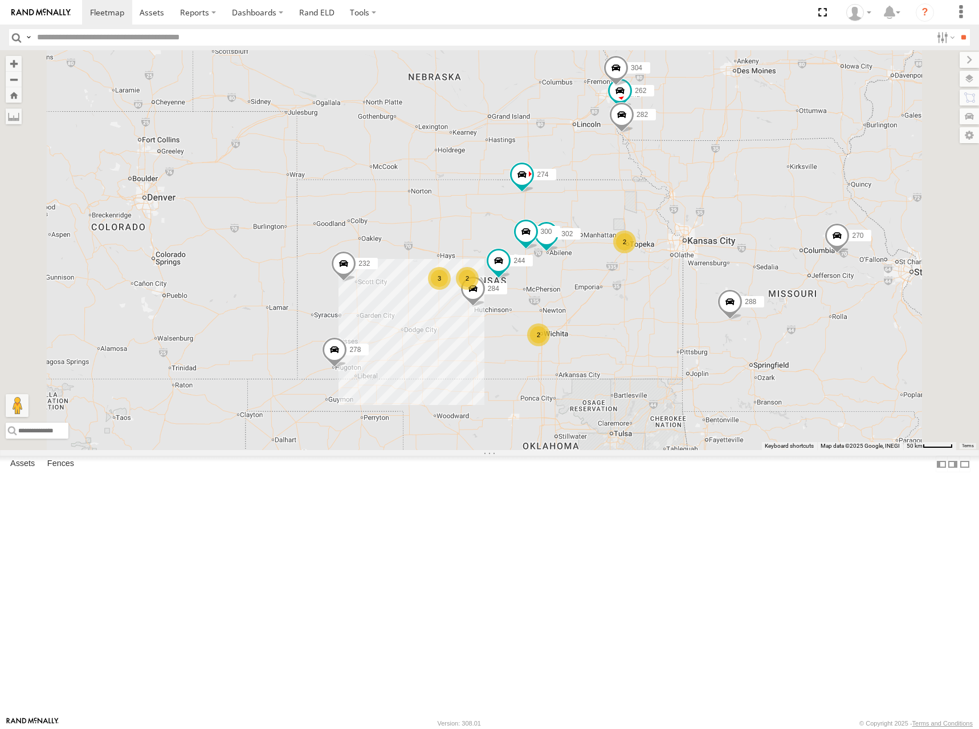
drag, startPoint x: 855, startPoint y: 283, endPoint x: 840, endPoint y: 287, distance: 15.0
click at [840, 287] on div "274 300 244 262 288 280 256 232 304 284 302 282 278 270 292 3 2 2 2" at bounding box center [489, 250] width 979 height 400
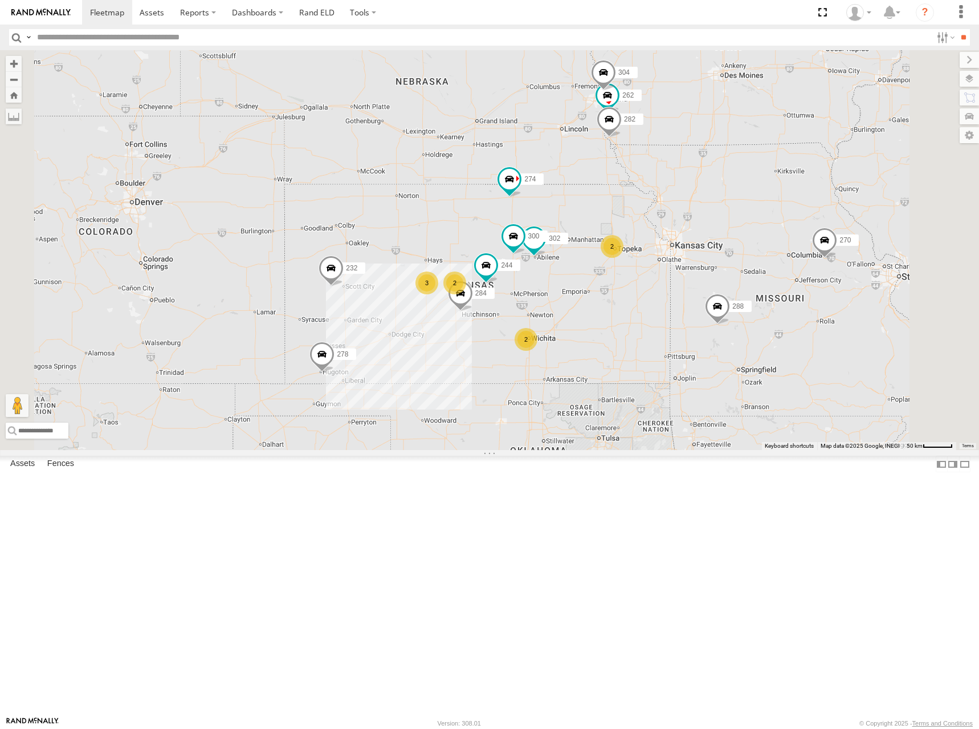
click at [834, 270] on div "274 300 244 262 288 280 256 232 304 284 302 282 278 270 292 3 2 2 2" at bounding box center [489, 250] width 979 height 400
click at [830, 262] on div "274 300 244 262 288 280 256 232 304 284 302 282 278 270 292 3 2 2 2" at bounding box center [489, 250] width 979 height 400
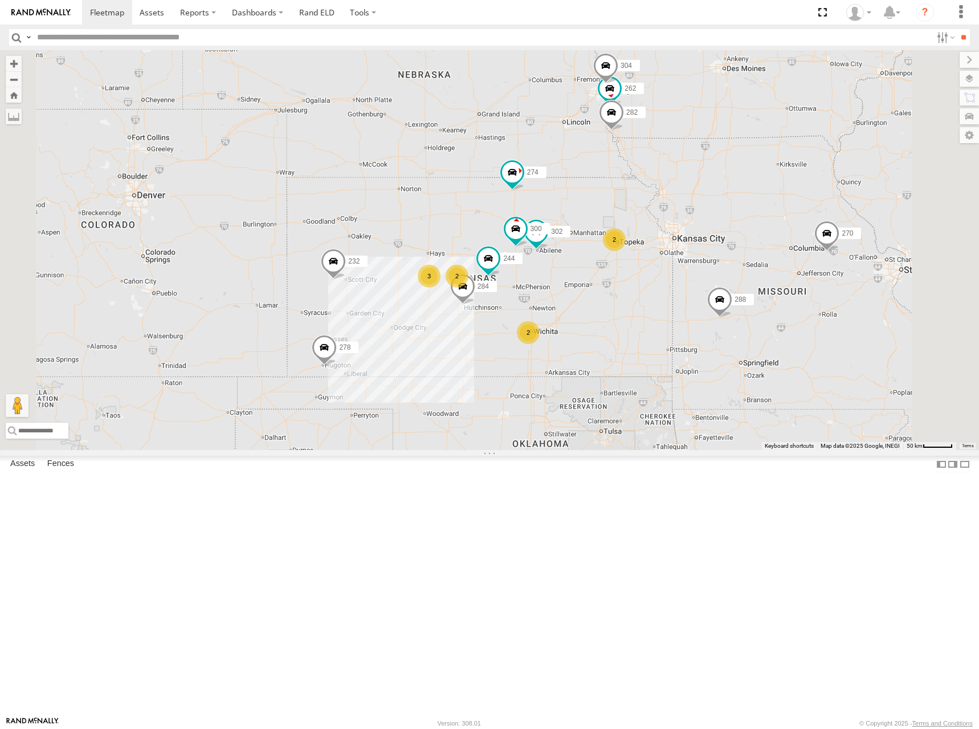
drag, startPoint x: 824, startPoint y: 271, endPoint x: 830, endPoint y: 255, distance: 17.5
click at [832, 263] on div "274 300 244 262 288 280 256 232 304 284 302 282 278 270 292 3 2 2 2" at bounding box center [489, 250] width 979 height 400
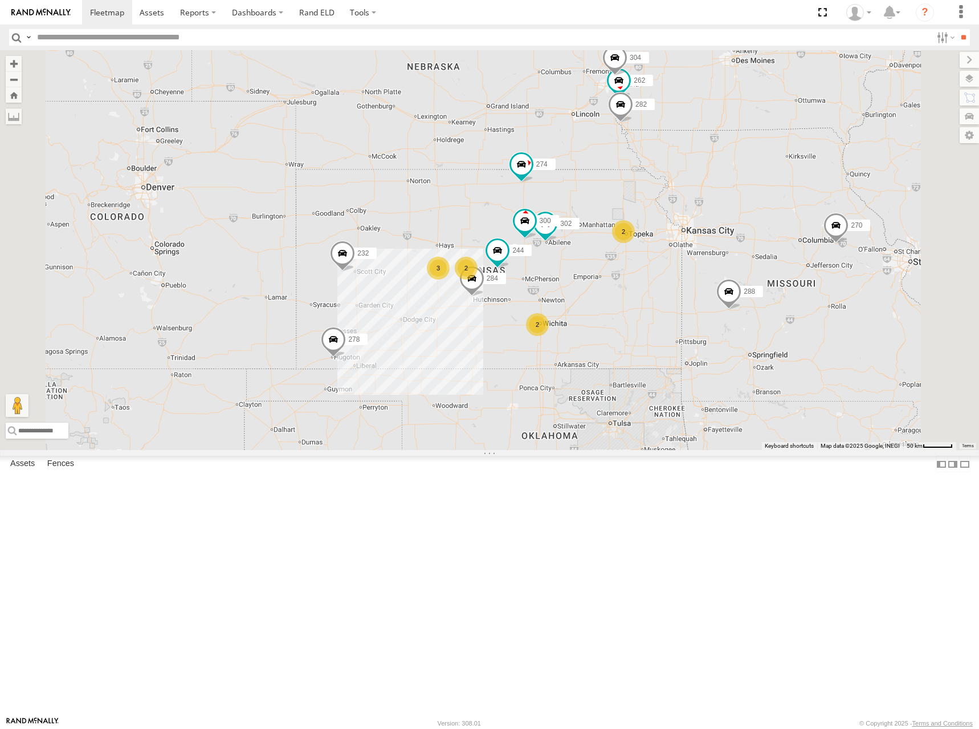
drag, startPoint x: 619, startPoint y: 226, endPoint x: 627, endPoint y: 218, distance: 11.3
click at [627, 218] on div "274 300 244 262 288 280 256 232 304 284 302 282 278 270 292 3 2 2 2" at bounding box center [489, 250] width 979 height 400
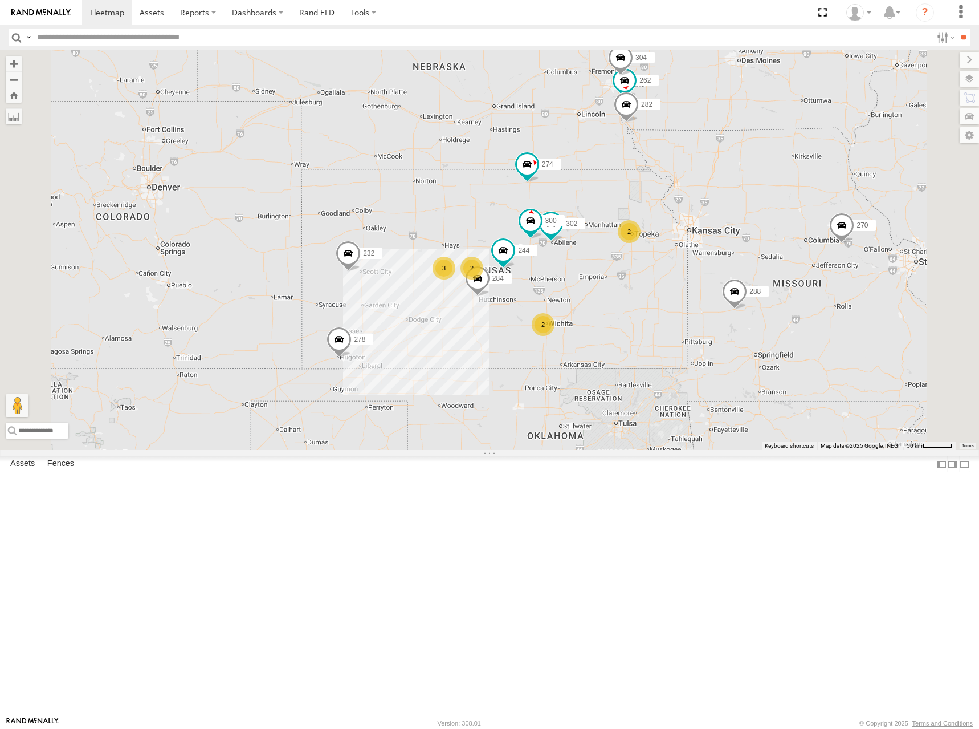
drag, startPoint x: 627, startPoint y: 203, endPoint x: 634, endPoint y: 204, distance: 7.5
click at [634, 204] on div "274 300 244 262 288 280 256 232 304 284 302 282 278 270 292 3 2 2 2" at bounding box center [489, 250] width 979 height 400
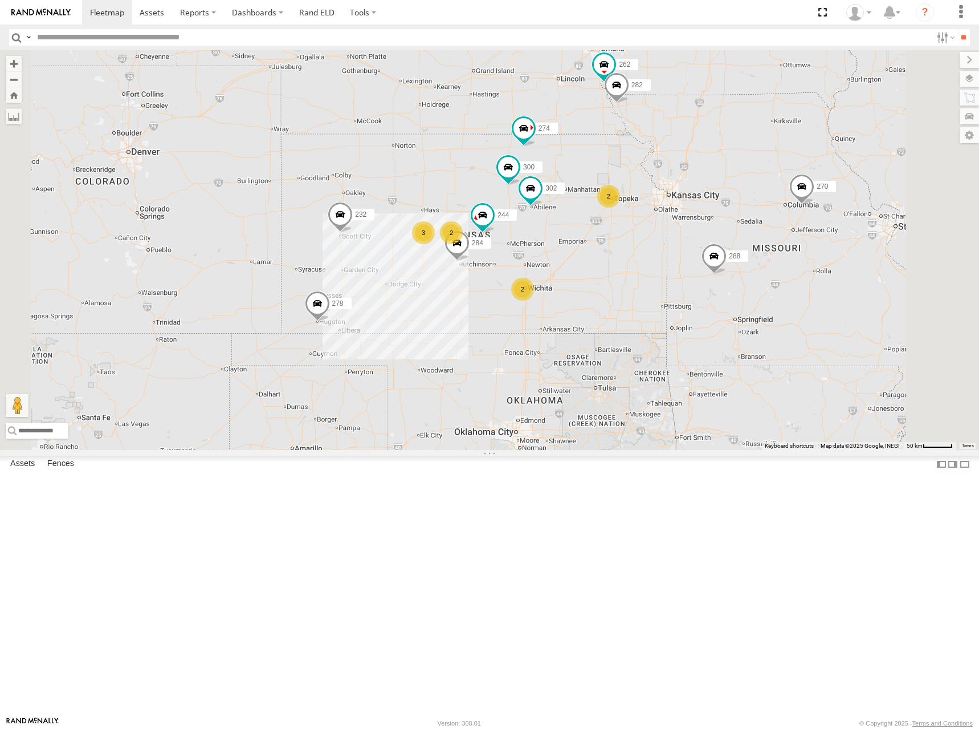
drag, startPoint x: 599, startPoint y: 299, endPoint x: 582, endPoint y: 270, distance: 34.2
click at [582, 270] on div "274 300 244 270 262 288 292 280 256 232 304 284 302 282 278 3 2 2 2" at bounding box center [489, 250] width 979 height 400
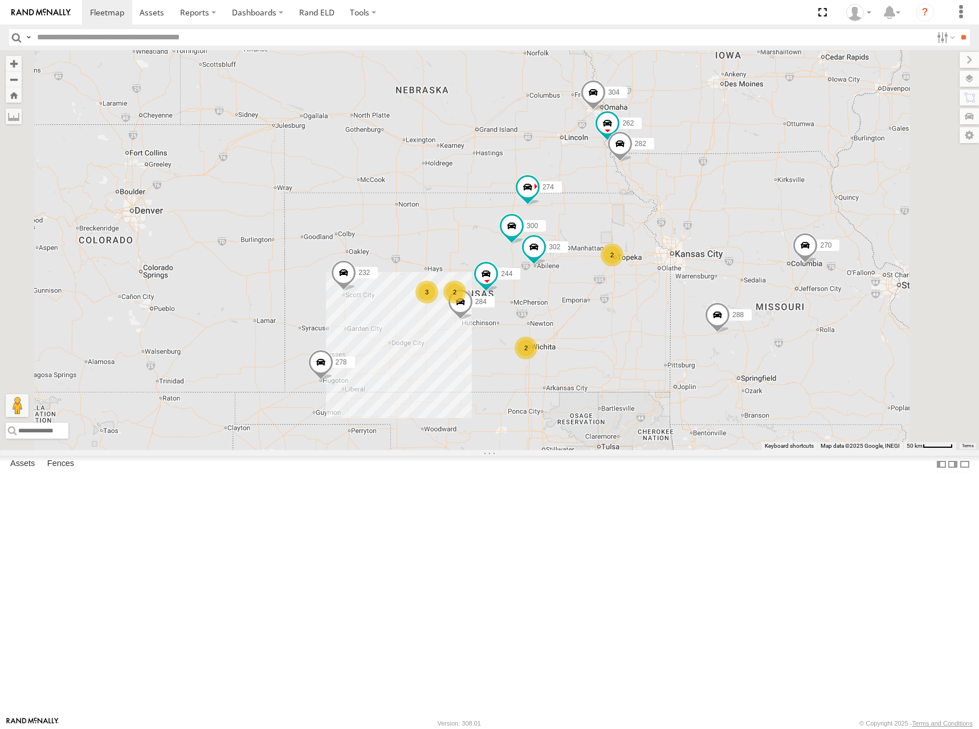
drag, startPoint x: 759, startPoint y: 302, endPoint x: 763, endPoint y: 367, distance: 65.1
click at [763, 367] on div "274 300 244 270 262 288 292 280 256 232 304 284 302 282 278 3 2 2 2" at bounding box center [489, 250] width 979 height 400
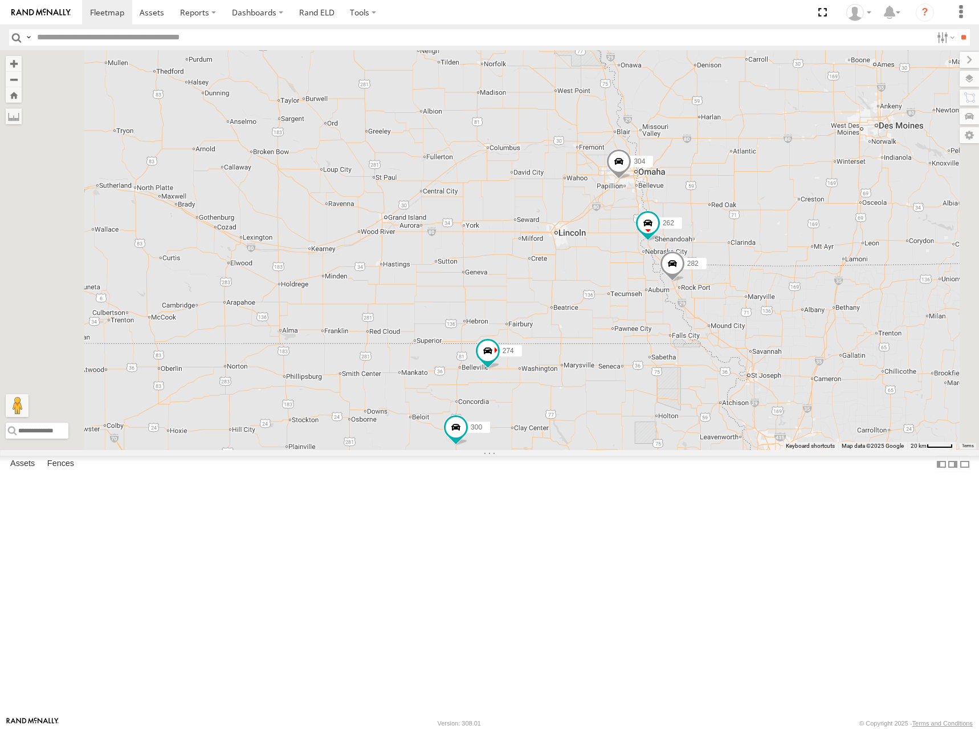
drag, startPoint x: 697, startPoint y: 184, endPoint x: 680, endPoint y: 201, distance: 23.8
click at [680, 201] on div "274 300 244 270 262 288 292 280 256 232 304 284 302 282 278 3 2 294 260" at bounding box center [489, 250] width 979 height 400
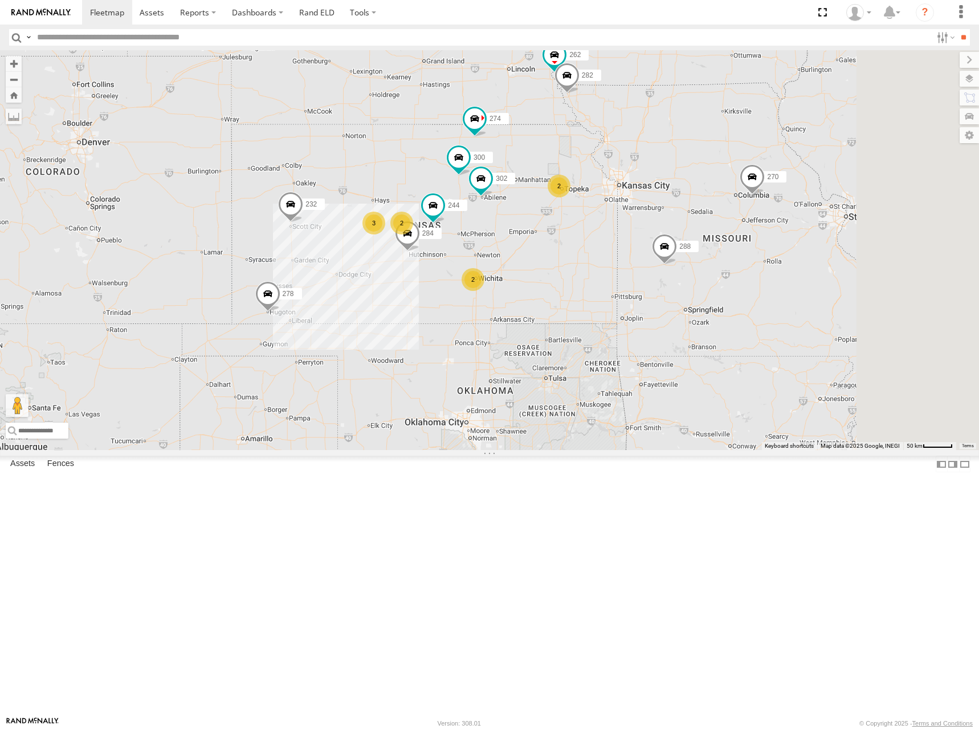
drag, startPoint x: 737, startPoint y: 323, endPoint x: 697, endPoint y: 242, distance: 90.5
click at [697, 242] on div "274 300 244 270 262 288 292 280 256 232 304 284 302 282 278 296 3 2 2 2" at bounding box center [489, 250] width 979 height 400
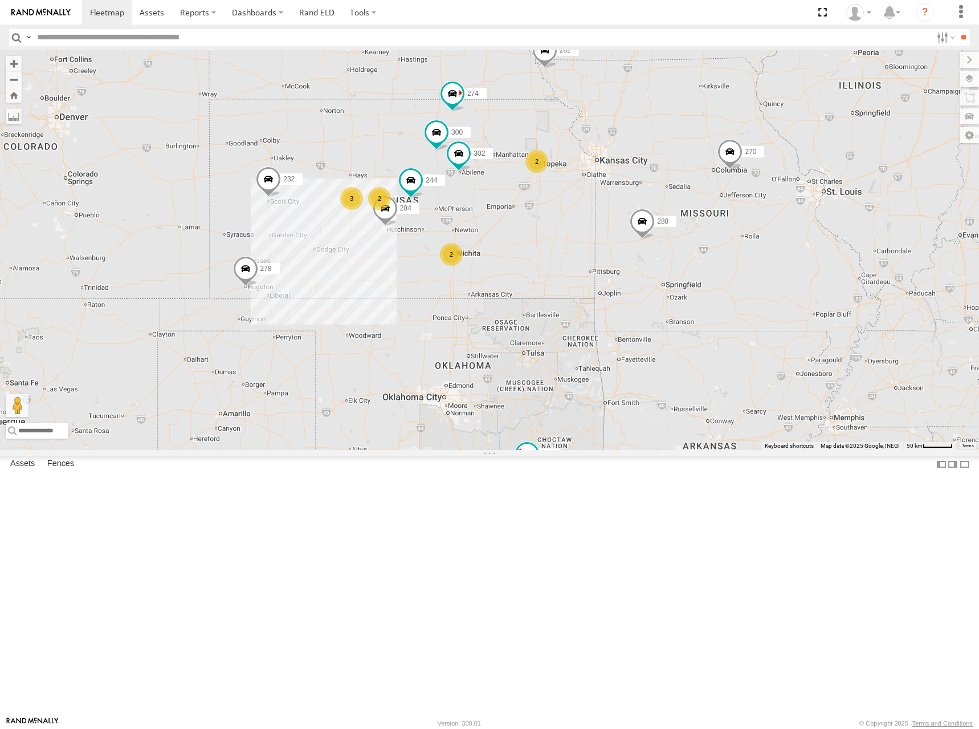
drag, startPoint x: 702, startPoint y: 260, endPoint x: 680, endPoint y: 237, distance: 31.9
click at [680, 237] on div "274 300 244 270 262 288 292 280 256 232 304 284 302 282 278 296 3 2 2 2" at bounding box center [489, 250] width 979 height 400
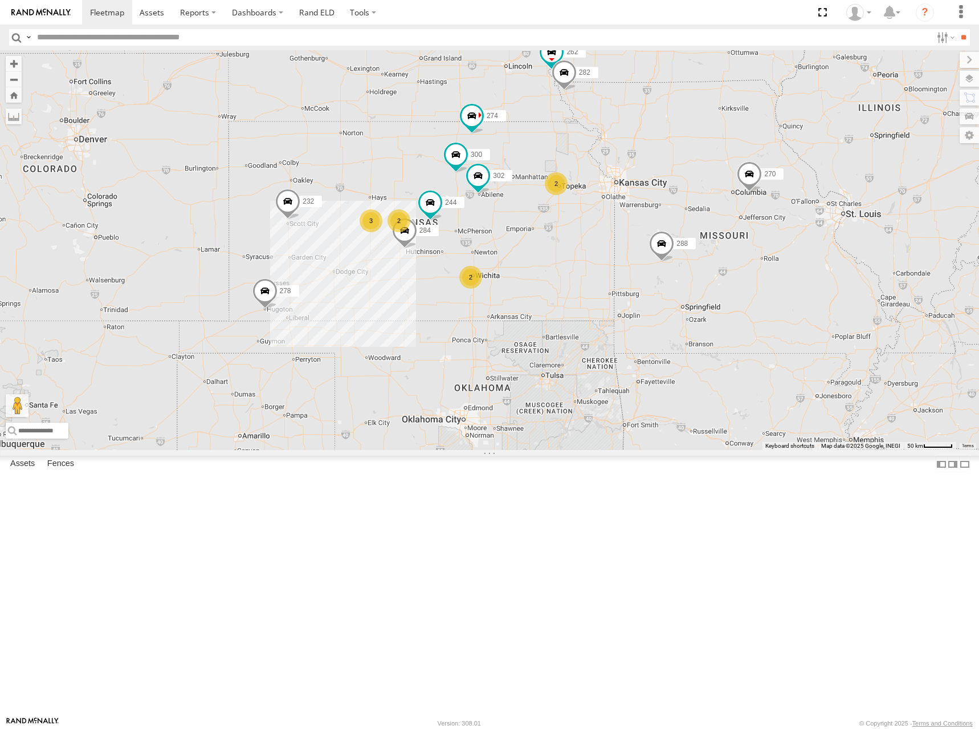
drag, startPoint x: 712, startPoint y: 346, endPoint x: 733, endPoint y: 367, distance: 29.4
click at [733, 367] on div "274 300 244 270 262 288 292 280 256 232 304 284 302 282 278 296 3 2 2 2" at bounding box center [489, 250] width 979 height 400
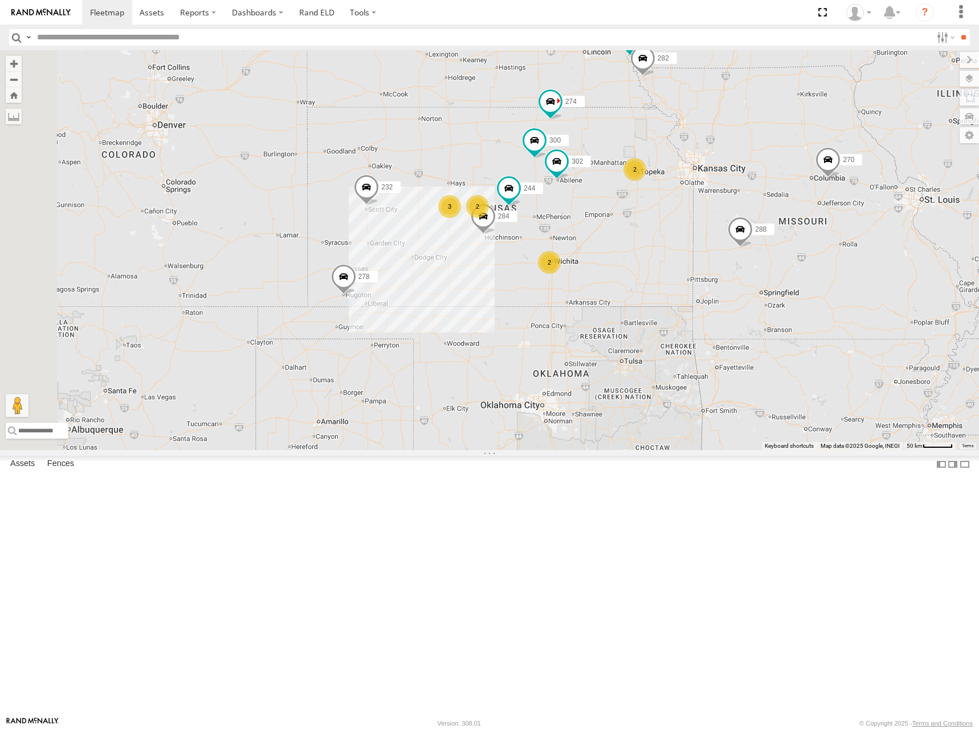
drag, startPoint x: 688, startPoint y: 274, endPoint x: 768, endPoint y: 258, distance: 81.4
click at [768, 258] on div "274 300 244 270 262 288 292 280 256 232 304 284 302 282 278 296 3 2 2 2" at bounding box center [489, 250] width 979 height 400
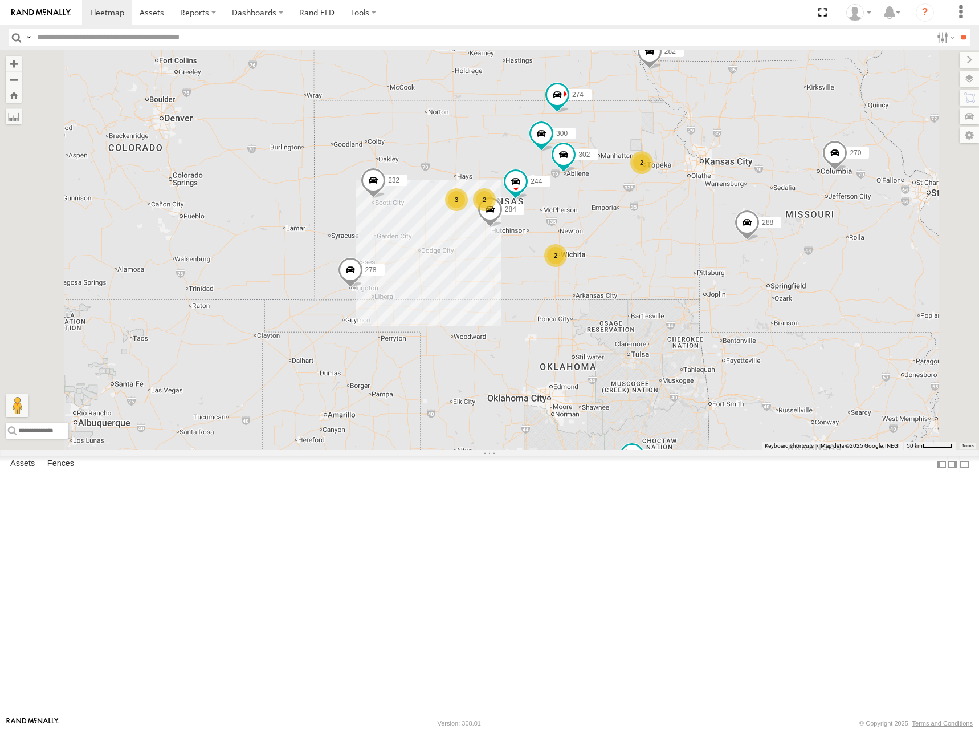
drag, startPoint x: 737, startPoint y: 267, endPoint x: 758, endPoint y: 249, distance: 27.5
click at [758, 249] on div "274 300 244 270 262 288 292 280 256 232 304 284 302 282 278 296 3 2 2 2" at bounding box center [489, 250] width 979 height 400
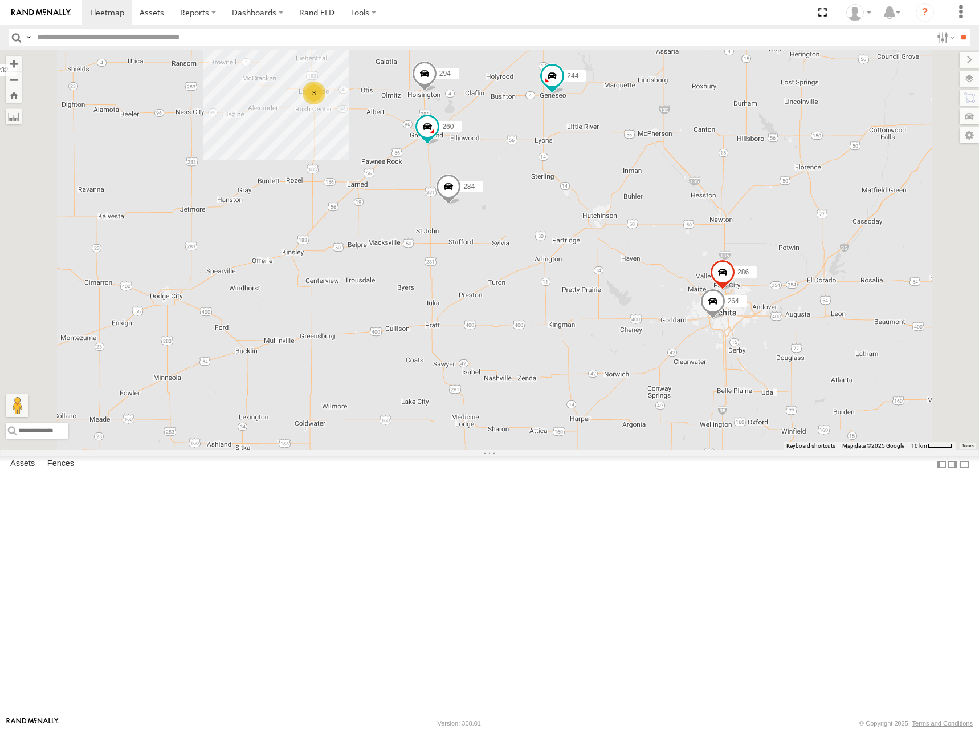
drag, startPoint x: 674, startPoint y: 330, endPoint x: 743, endPoint y: 333, distance: 69.0
click at [743, 333] on div "274 300 244 270 262 288 292 280 256 232 304 284 302 282 278 296 3 264 294 286 2…" at bounding box center [489, 250] width 979 height 400
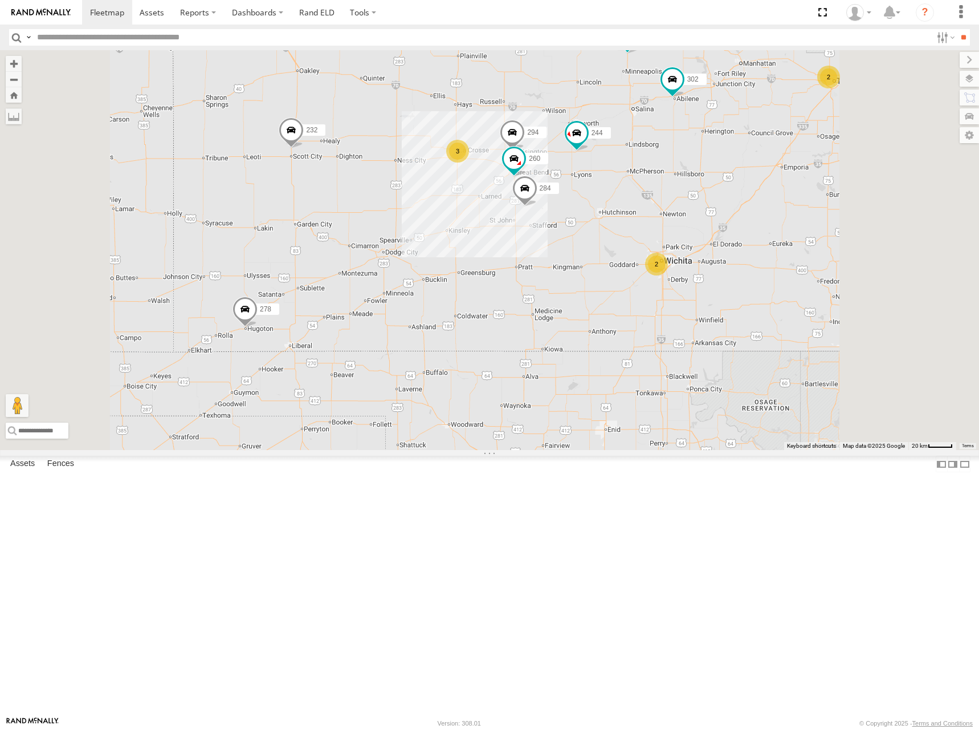
drag, startPoint x: 840, startPoint y: 322, endPoint x: 838, endPoint y: 328, distance: 6.5
click at [838, 328] on div "274 300 244 270 262 288 292 280 256 232 304 284 302 282 278 296 294 260 3 2 2" at bounding box center [489, 250] width 979 height 400
click at [841, 325] on div "274 300 244 270 262 288 292 280 256 232 304 284 302 282 278 296 294 260 3 2 2" at bounding box center [489, 250] width 979 height 400
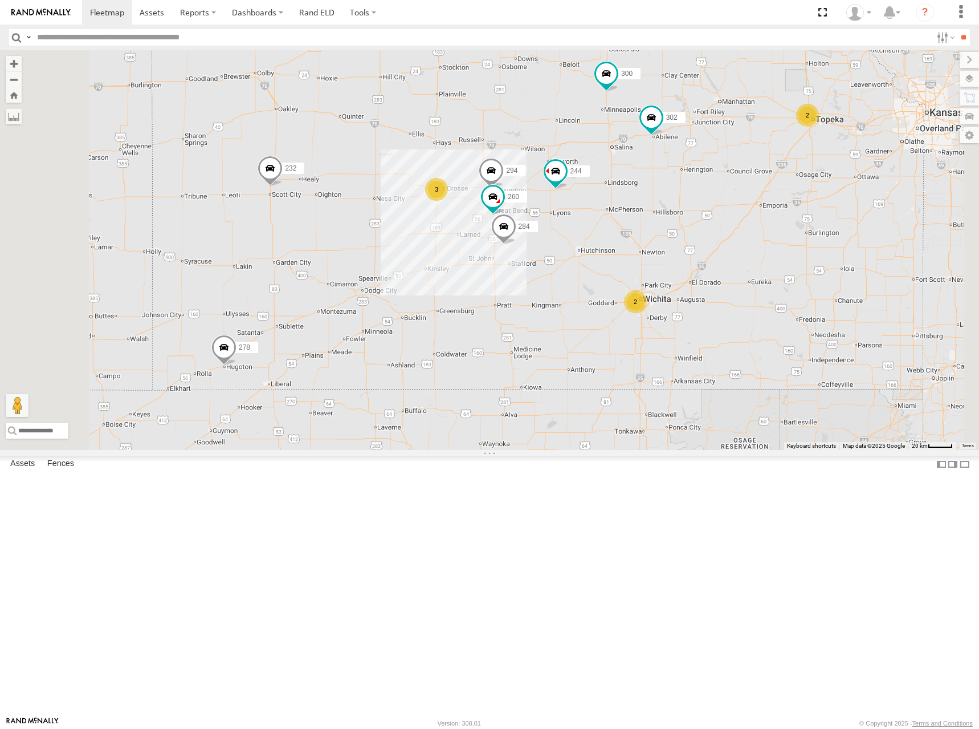
drag, startPoint x: 806, startPoint y: 302, endPoint x: 798, endPoint y: 324, distance: 23.1
click at [798, 324] on div "274 300 244 270 262 288 292 280 256 232 304 284 302 282 278 296 294 260 3 2 2" at bounding box center [489, 250] width 979 height 400
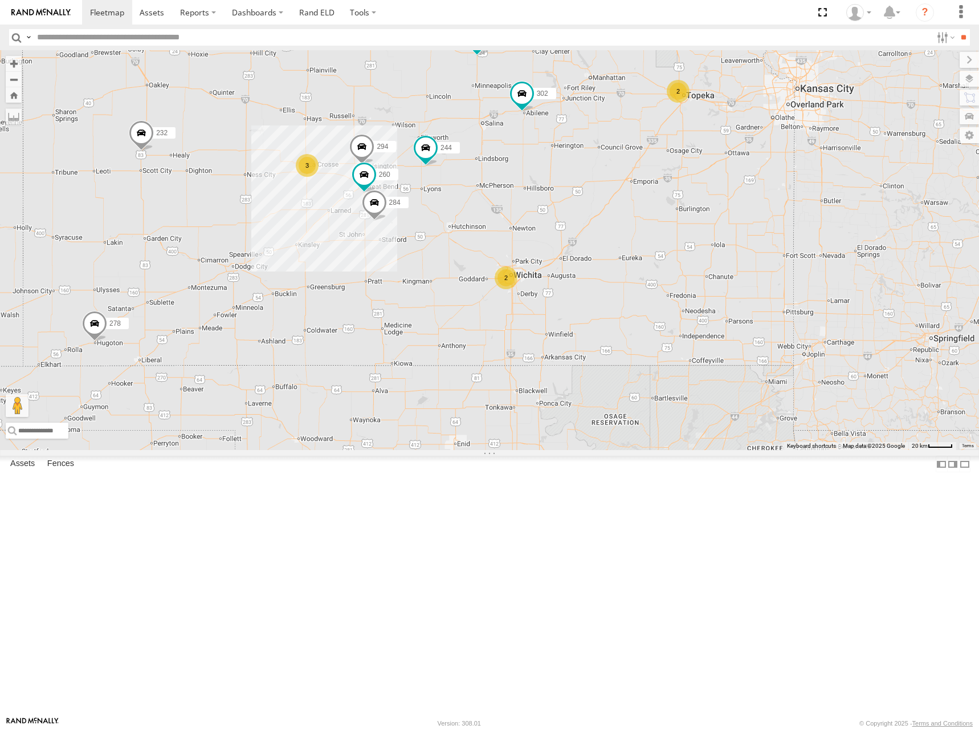
drag, startPoint x: 643, startPoint y: 245, endPoint x: 552, endPoint y: 230, distance: 92.3
click at [552, 230] on div "274 300 244 232 284 302 282 278 294 260 3 2 2" at bounding box center [489, 250] width 979 height 400
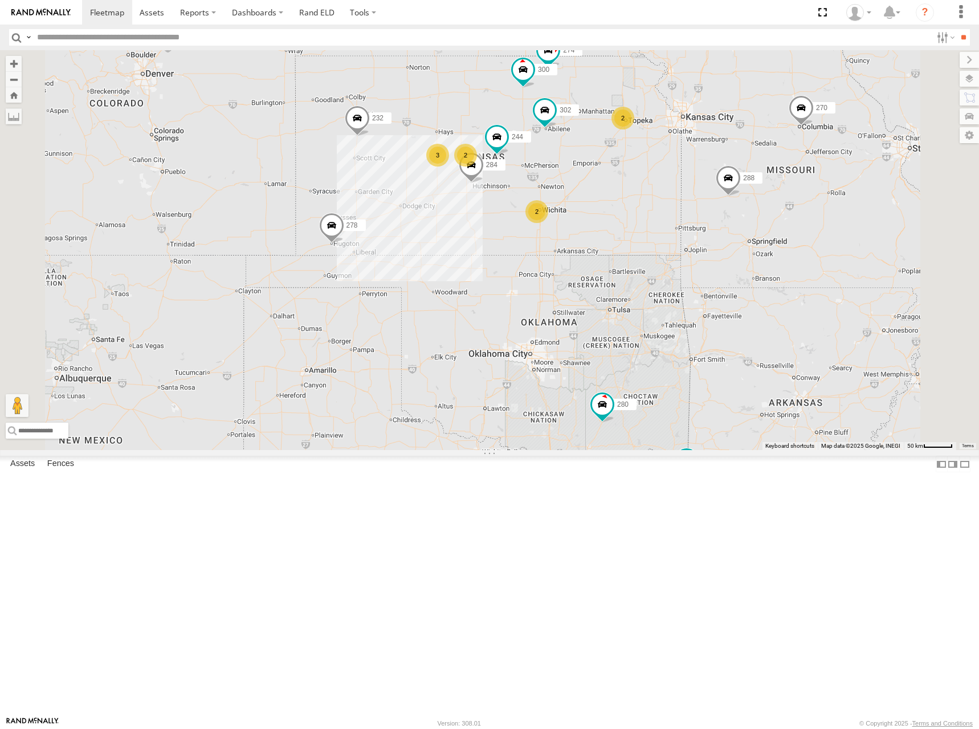
drag, startPoint x: 609, startPoint y: 223, endPoint x: 606, endPoint y: 208, distance: 15.7
click at [606, 208] on div "274 300 244 270 262 288 292 280 256 232 304 284 302 282 278 3 2 2 2" at bounding box center [489, 250] width 979 height 400
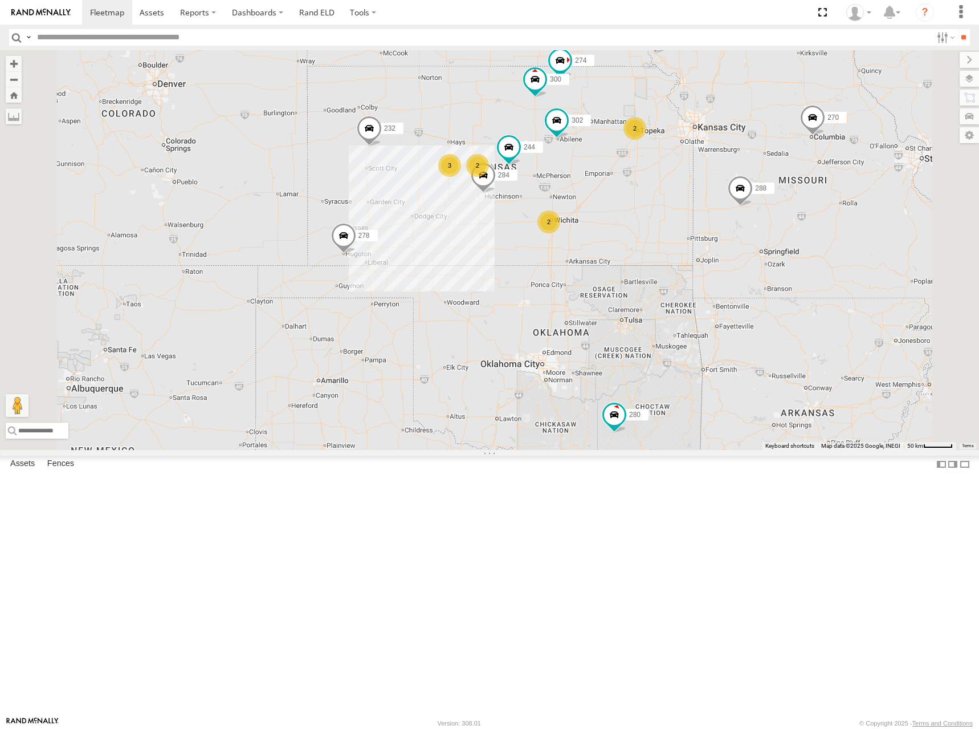
drag, startPoint x: 733, startPoint y: 207, endPoint x: 753, endPoint y: 237, distance: 35.7
click at [753, 237] on div "274 300 244 270 262 288 292 280 256 232 304 284 302 282 278 3 2 2 2" at bounding box center [489, 250] width 979 height 400
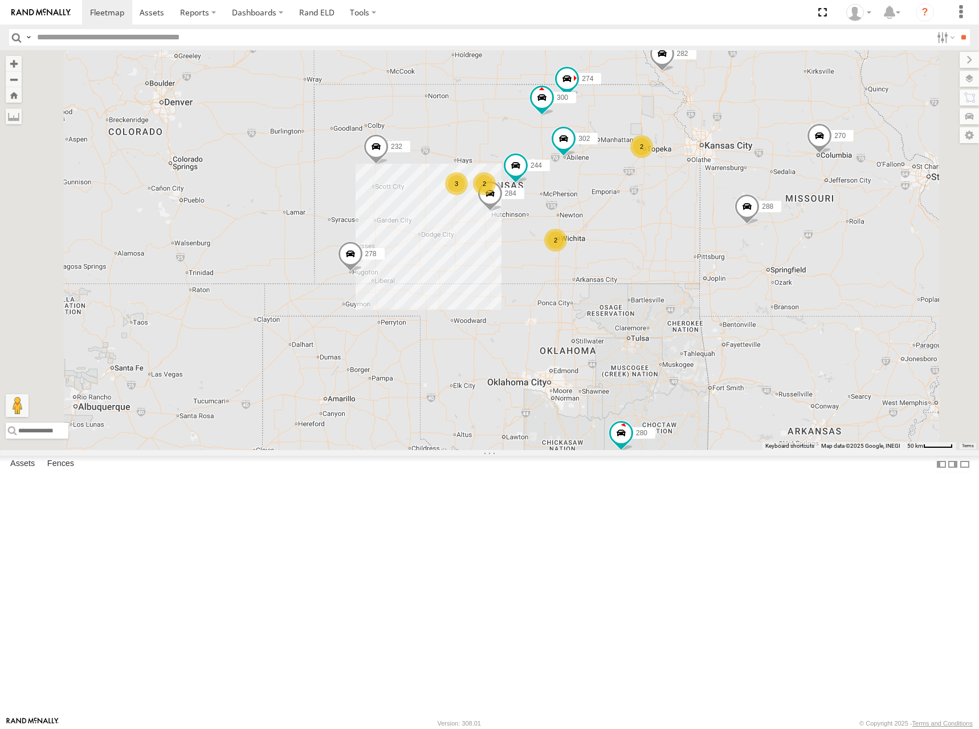
drag, startPoint x: 769, startPoint y: 243, endPoint x: 769, endPoint y: 250, distance: 6.8
click at [769, 250] on div "274 300 244 270 262 288 292 280 256 232 304 284 302 282 278 3 2 2 2" at bounding box center [489, 250] width 979 height 400
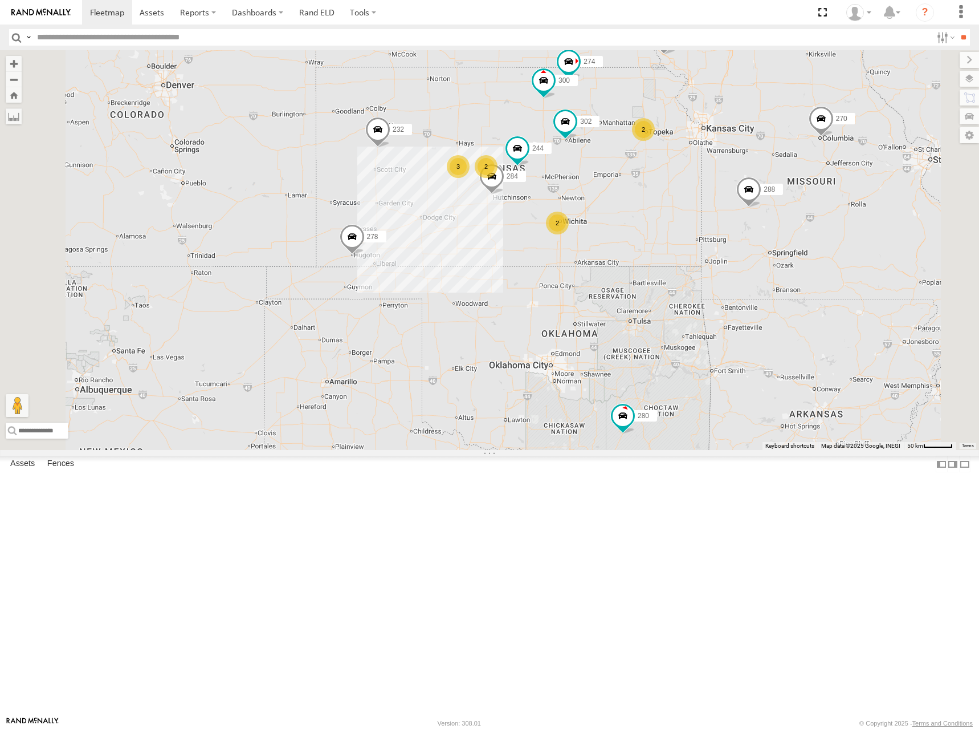
drag, startPoint x: 812, startPoint y: 538, endPoint x: 814, endPoint y: 508, distance: 29.7
click at [814, 450] on div "274 300 244 270 262 288 292 280 256 232 304 284 302 282 278 3 2 2 2" at bounding box center [489, 250] width 979 height 400
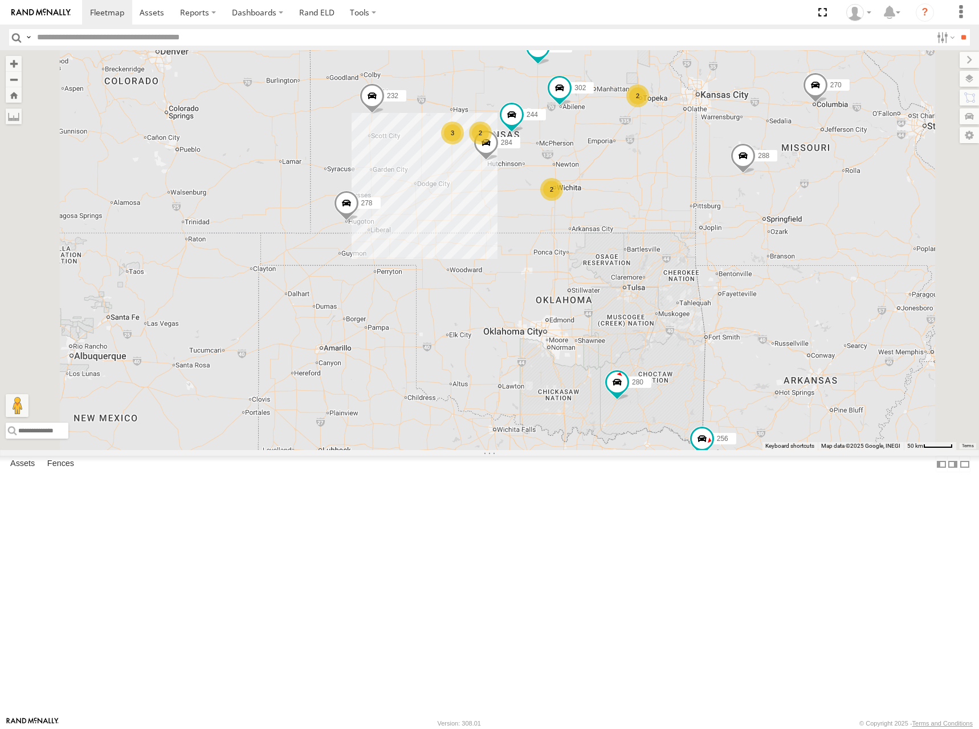
click at [798, 356] on div "274 300 244 270 262 288 292 280 256 232 304 284 302 282 278 3 2 2 2" at bounding box center [489, 250] width 979 height 400
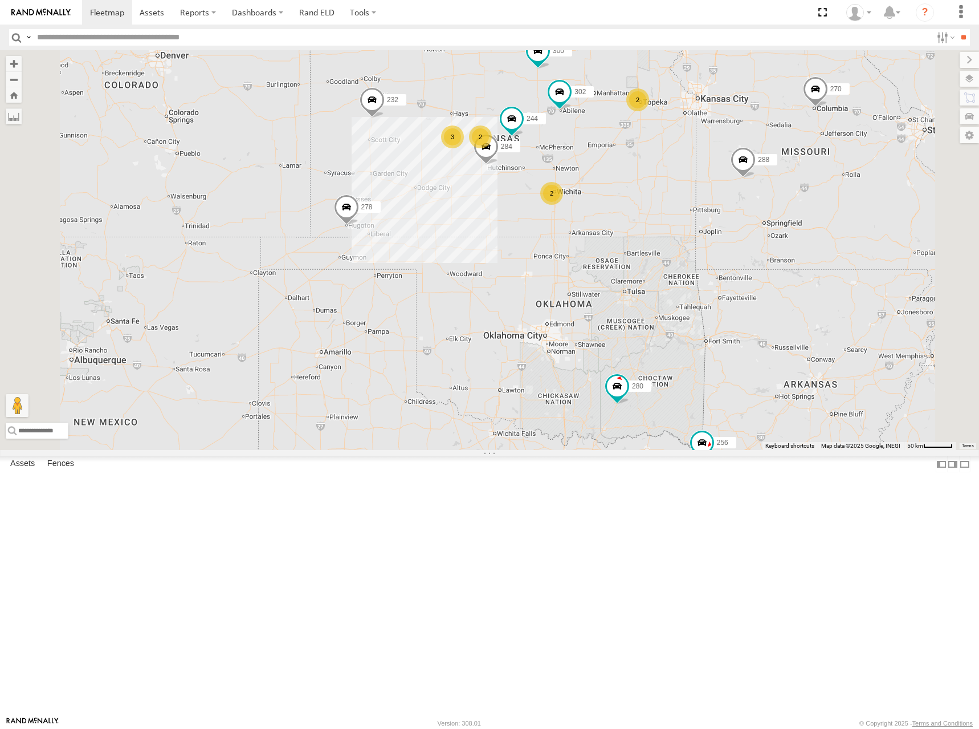
drag, startPoint x: 578, startPoint y: 193, endPoint x: 583, endPoint y: 215, distance: 23.0
click at [583, 215] on div "274 300 244 270 262 288 292 280 256 232 304 284 302 282 278 3 2 2 2" at bounding box center [489, 250] width 979 height 400
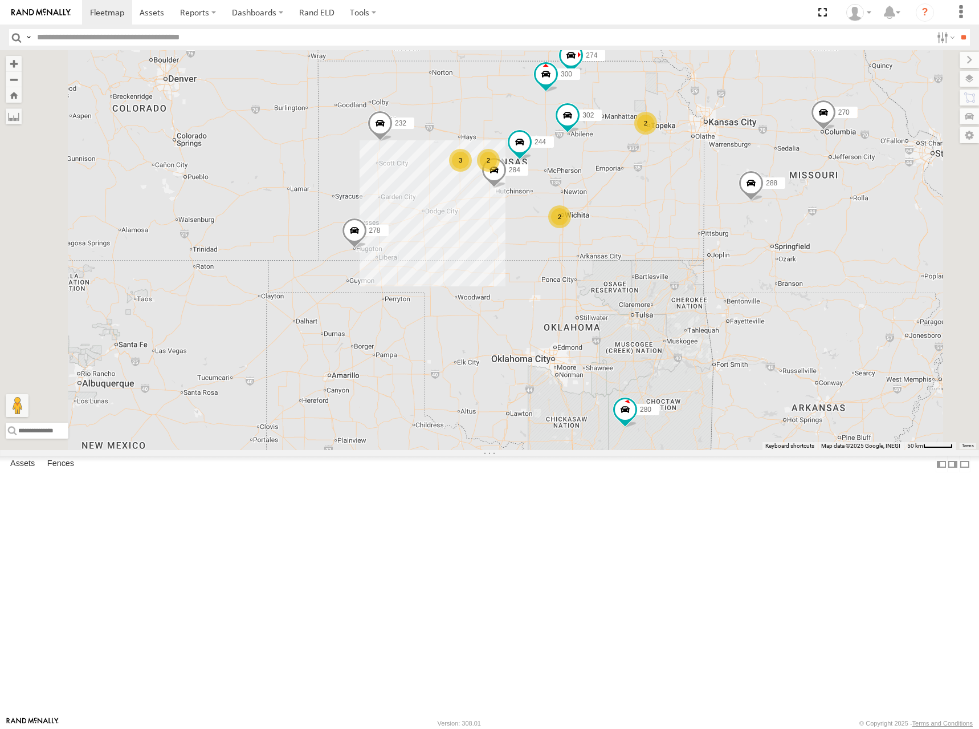
click at [621, 221] on div "274 300 244 270 262 288 292 280 256 232 304 284 302 282 278 3 2 2 2" at bounding box center [489, 250] width 979 height 400
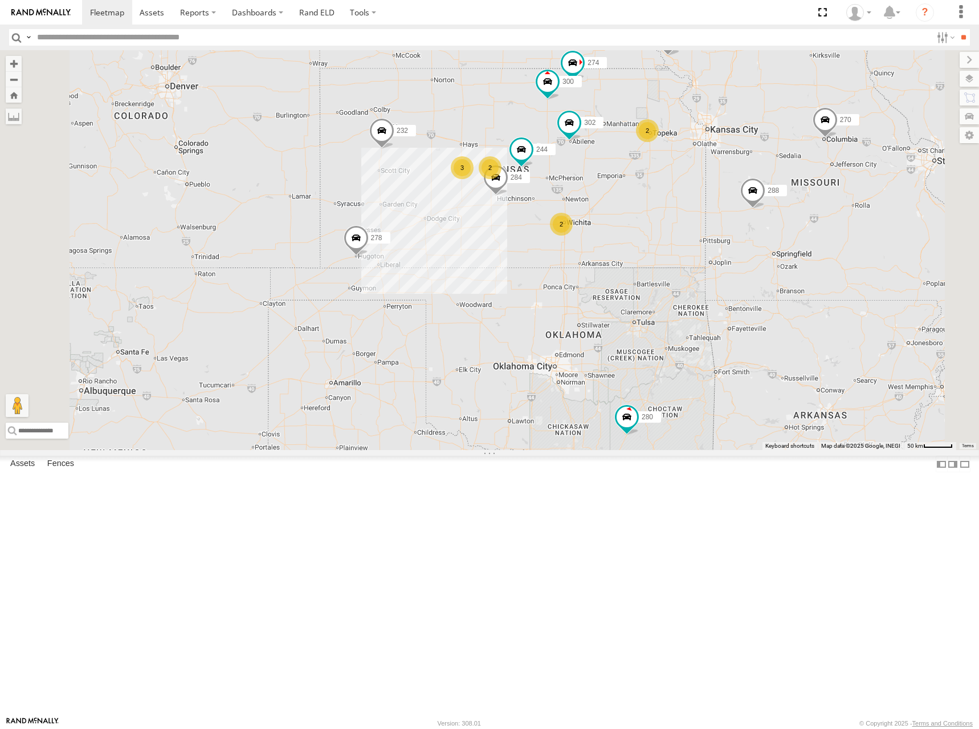
drag, startPoint x: 772, startPoint y: 214, endPoint x: 774, endPoint y: 226, distance: 12.2
click at [774, 226] on div "274 300 244 270 262 288 292 280 256 232 304 284 302 282 278 3 2 2 2" at bounding box center [489, 250] width 979 height 400
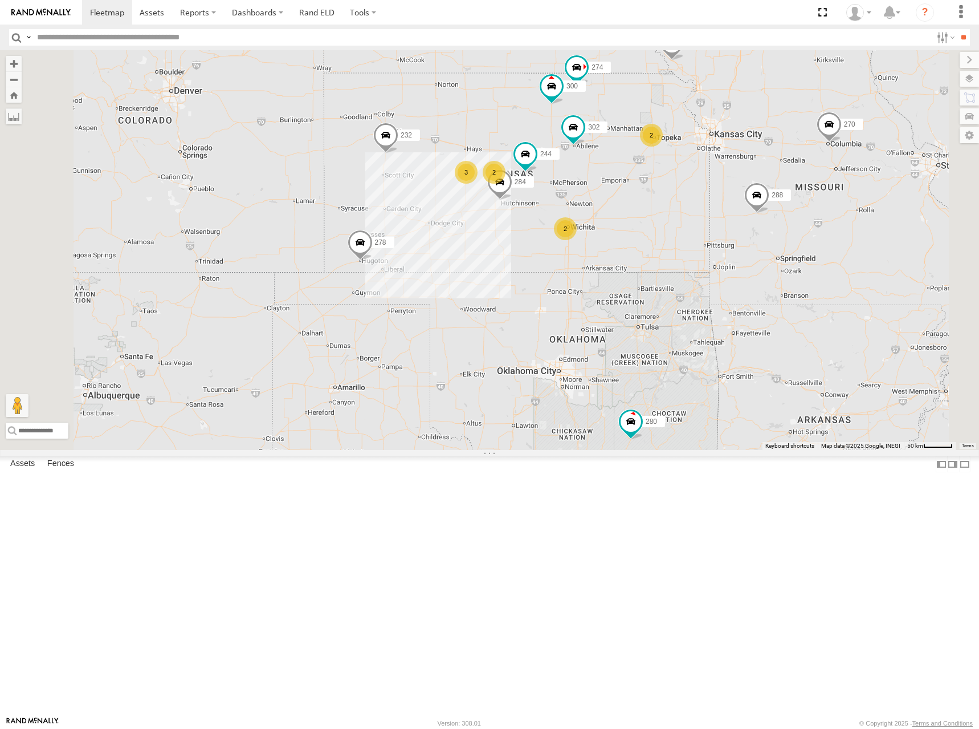
drag, startPoint x: 755, startPoint y: 353, endPoint x: 761, endPoint y: 354, distance: 5.8
click at [761, 354] on div "274 300 244 270 262 288 292 280 256 232 304 284 302 282 278 3 2 2 2" at bounding box center [489, 250] width 979 height 400
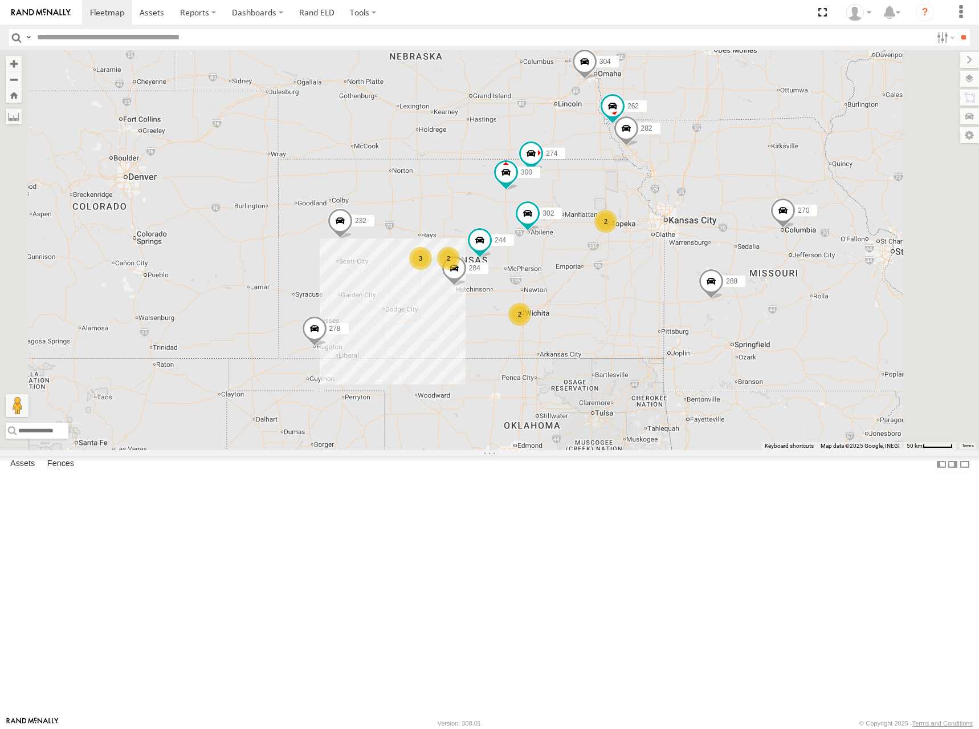
drag, startPoint x: 708, startPoint y: 355, endPoint x: 688, endPoint y: 392, distance: 42.6
click at [688, 392] on div "274 300 244 270 262 288 292 280 256 232 304 284 302 282 278 3 2 2 2" at bounding box center [489, 250] width 979 height 400
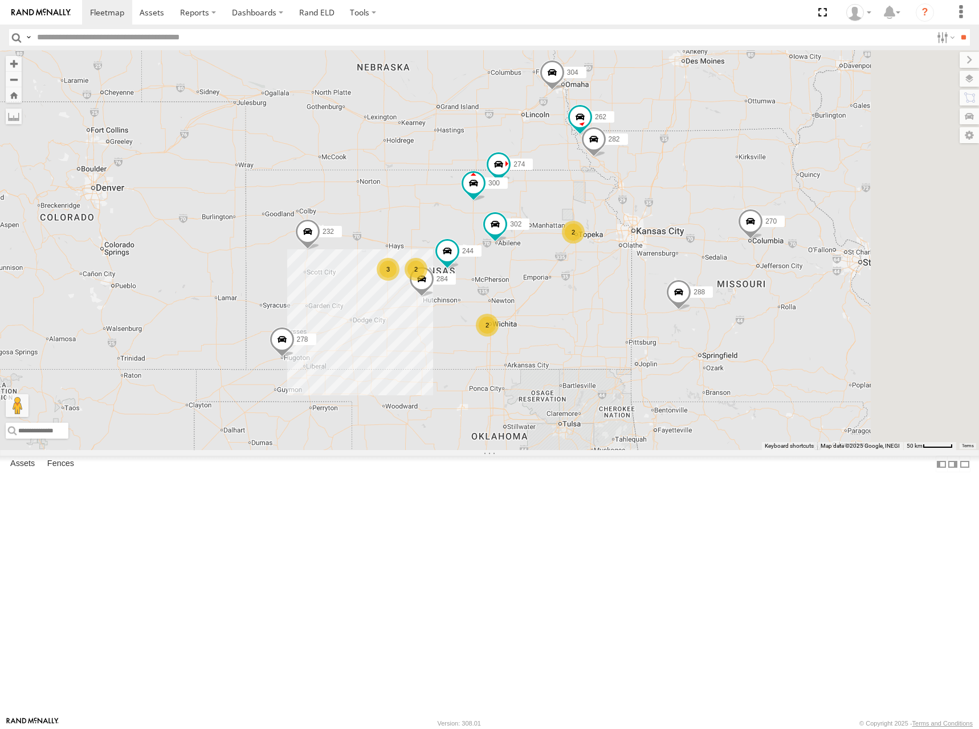
drag, startPoint x: 790, startPoint y: 322, endPoint x: 782, endPoint y: 323, distance: 7.5
click at [782, 323] on div "274 300 244 270 262 288 292 280 256 232 304 284 302 282 278 3 2 2 2" at bounding box center [489, 250] width 979 height 400
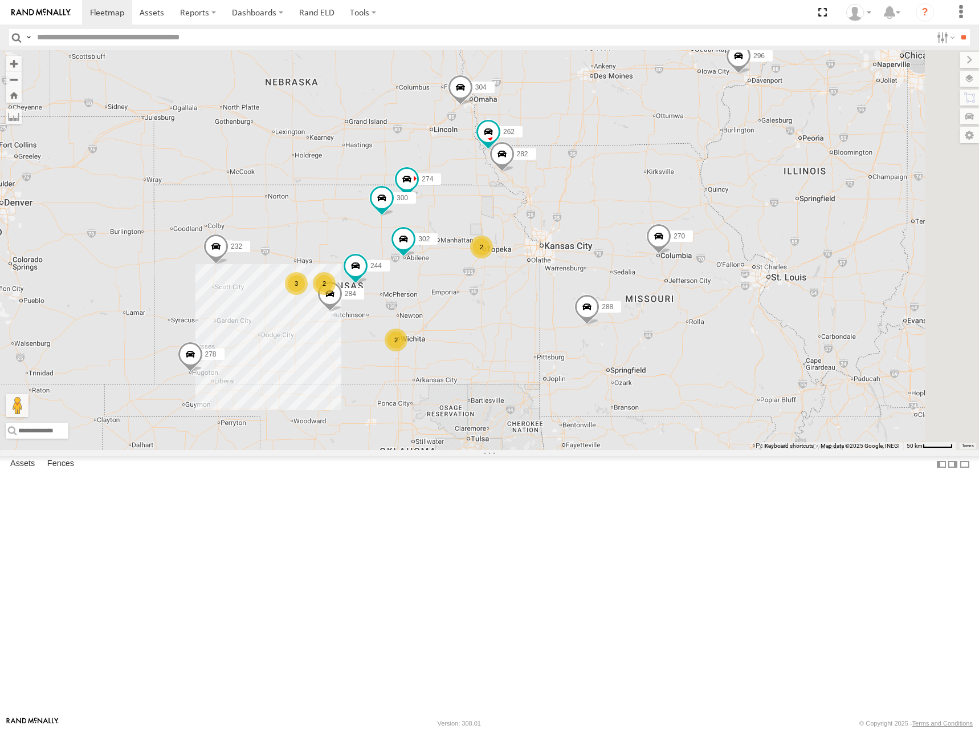
drag, startPoint x: 799, startPoint y: 283, endPoint x: 754, endPoint y: 292, distance: 46.0
click at [754, 292] on div "274 300 244 270 262 288 292 280 256 232 304 284 302 282 278 3 2 2 2 296" at bounding box center [489, 250] width 979 height 400
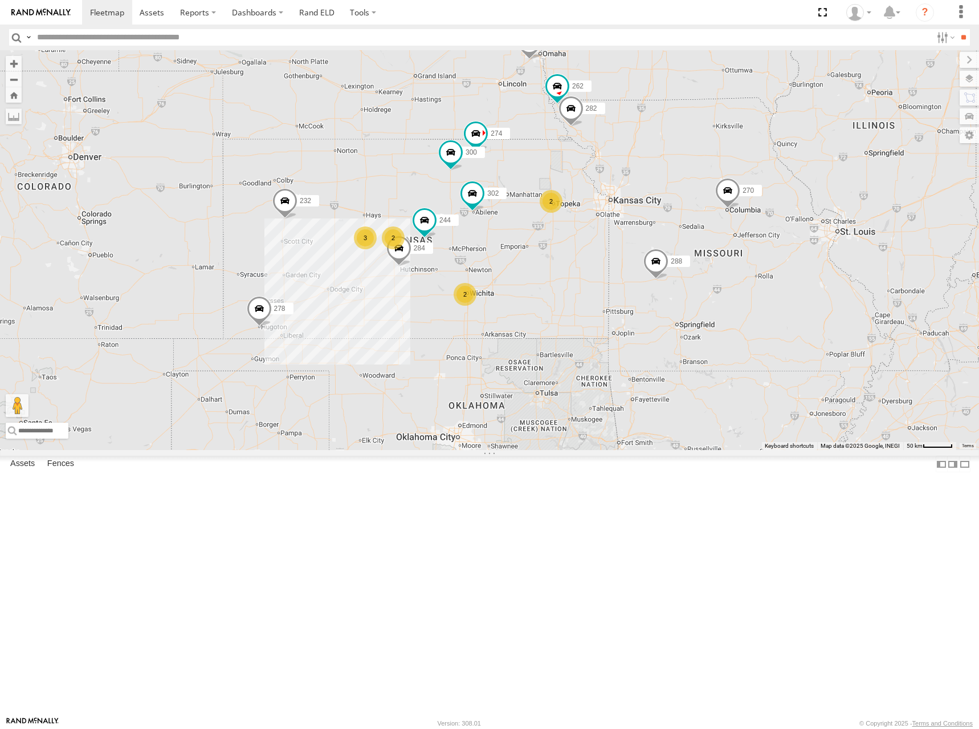
drag, startPoint x: 692, startPoint y: 335, endPoint x: 750, endPoint y: 296, distance: 69.9
click at [750, 296] on div "274 300 244 270 262 288 292 280 256 232 304 284 302 282 278 3 2 2 2 296" at bounding box center [489, 250] width 979 height 400
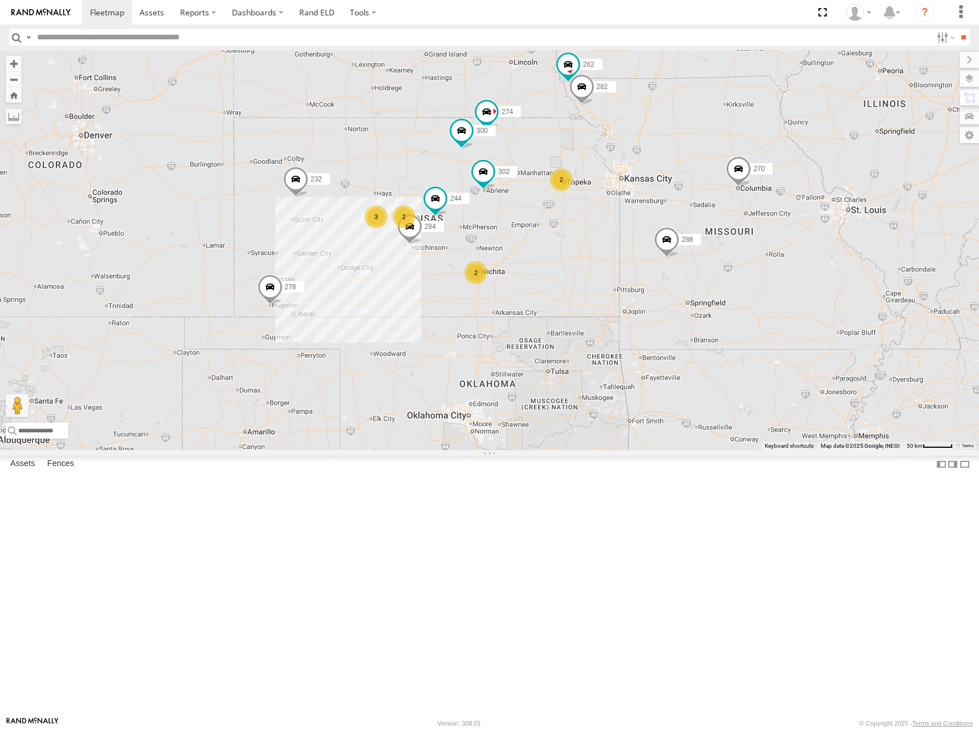
drag, startPoint x: 731, startPoint y: 420, endPoint x: 742, endPoint y: 396, distance: 26.8
click at [742, 396] on div "274 300 244 270 262 288 292 280 256 232 304 284 302 282 278 3 2 2 2 296" at bounding box center [489, 250] width 979 height 400
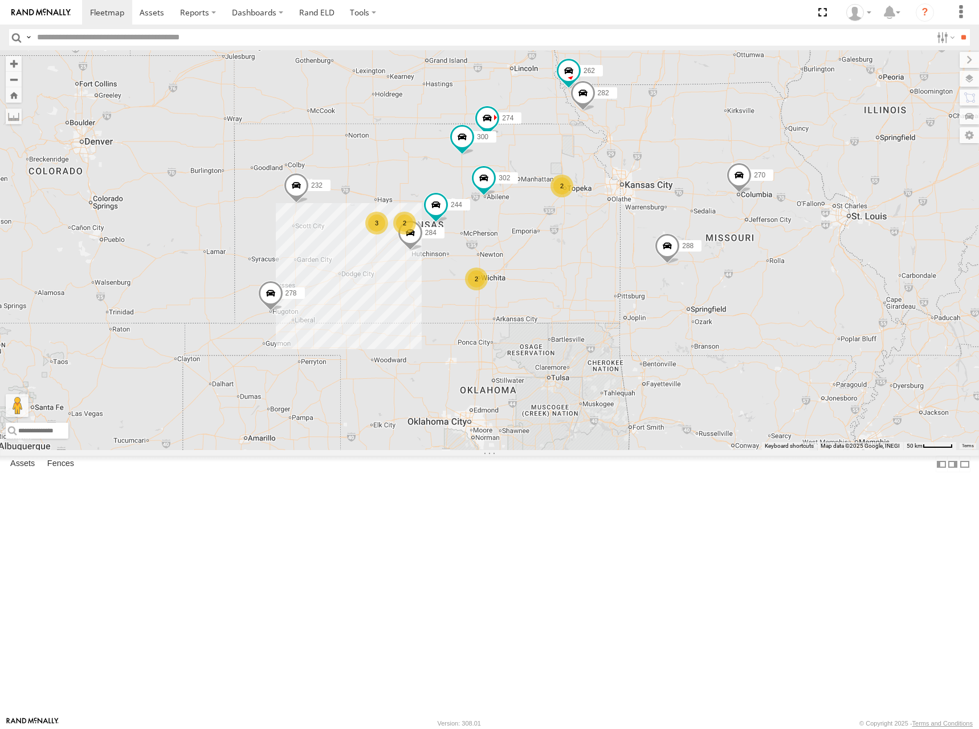
drag, startPoint x: 773, startPoint y: 293, endPoint x: 773, endPoint y: 307, distance: 13.7
click at [773, 307] on div "274 300 244 270 262 288 292 280 256 232 304 284 302 282 278 3 2 2 2 296" at bounding box center [489, 250] width 979 height 400
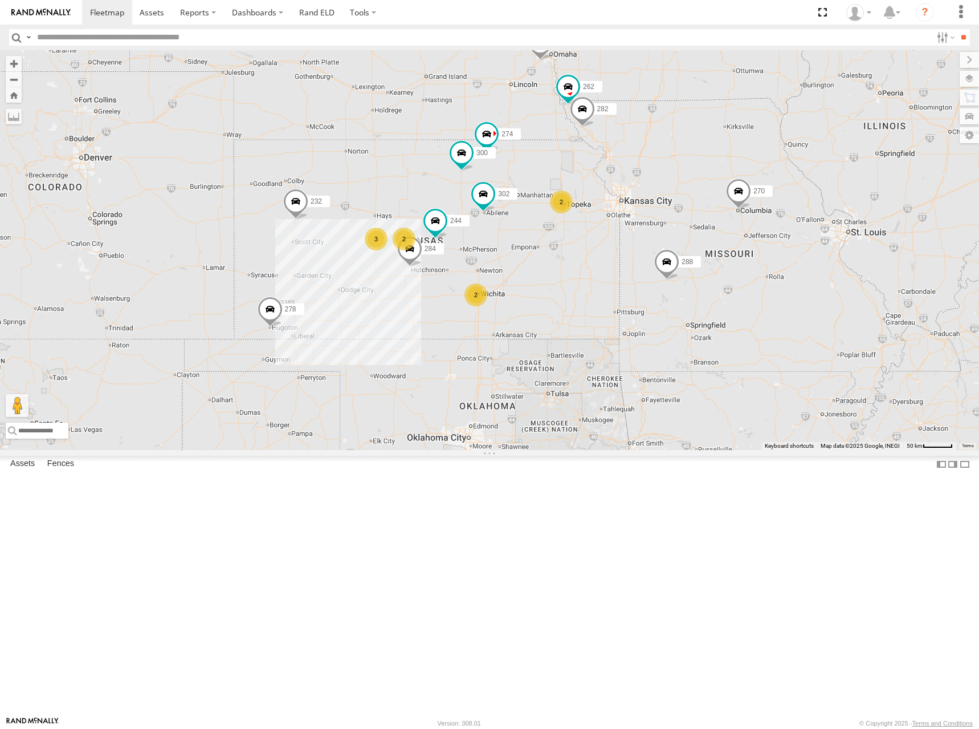
drag, startPoint x: 758, startPoint y: 288, endPoint x: 758, endPoint y: 300, distance: 11.4
click at [758, 300] on div "274 300 244 270 262 288 292 280 256 232 304 284 302 282 278 3 2 2 2 296" at bounding box center [489, 250] width 979 height 400
drag, startPoint x: 664, startPoint y: 245, endPoint x: 679, endPoint y: 259, distance: 20.2
click at [679, 259] on div "274 300 244 270 262 288 292 280 256 232 304 284 302 282 278 3 2 2 2 296" at bounding box center [489, 250] width 979 height 400
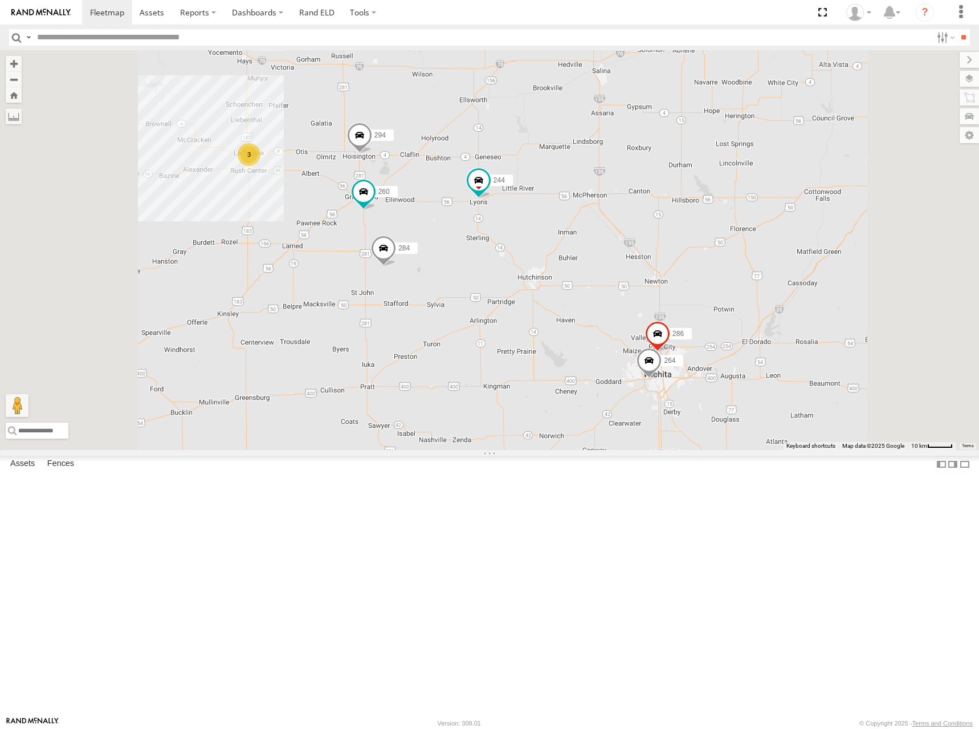
drag, startPoint x: 599, startPoint y: 389, endPoint x: 609, endPoint y: 396, distance: 12.3
click at [609, 396] on div "274 300 244 270 262 288 292 280 256 232 296 304 284 302 282 278 3 264 294 286 2…" at bounding box center [489, 250] width 979 height 400
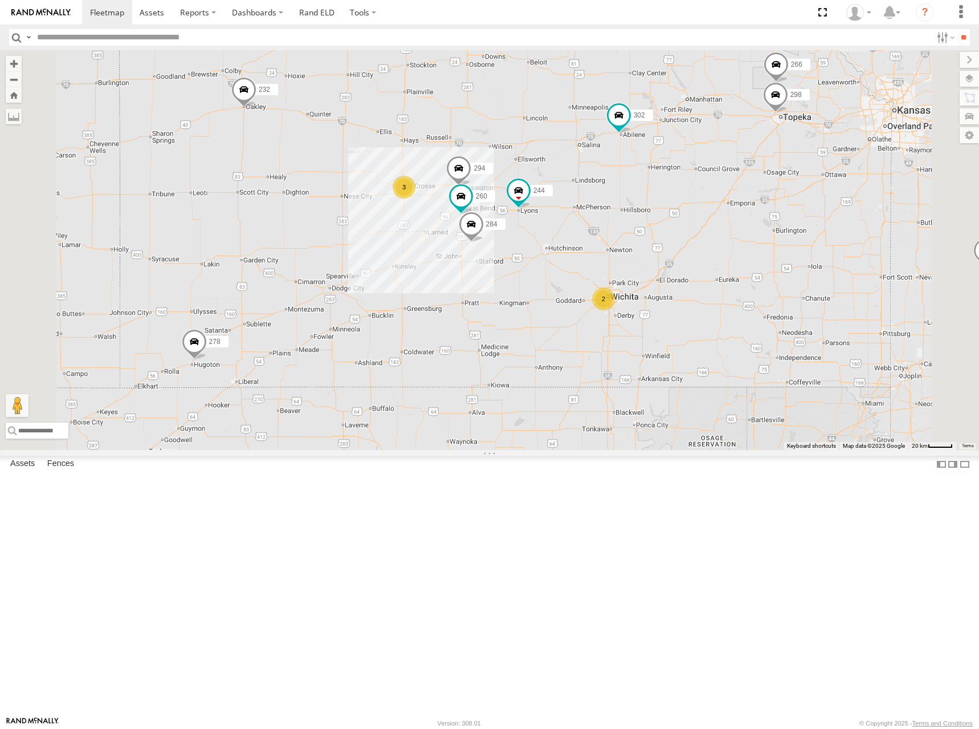
drag, startPoint x: 649, startPoint y: 262, endPoint x: 665, endPoint y: 281, distance: 25.1
click at [665, 281] on div "274 300 244 270 262 288 292 280 256 232 296 304 284 302 282 278 294 260 3 298 2…" at bounding box center [489, 250] width 979 height 400
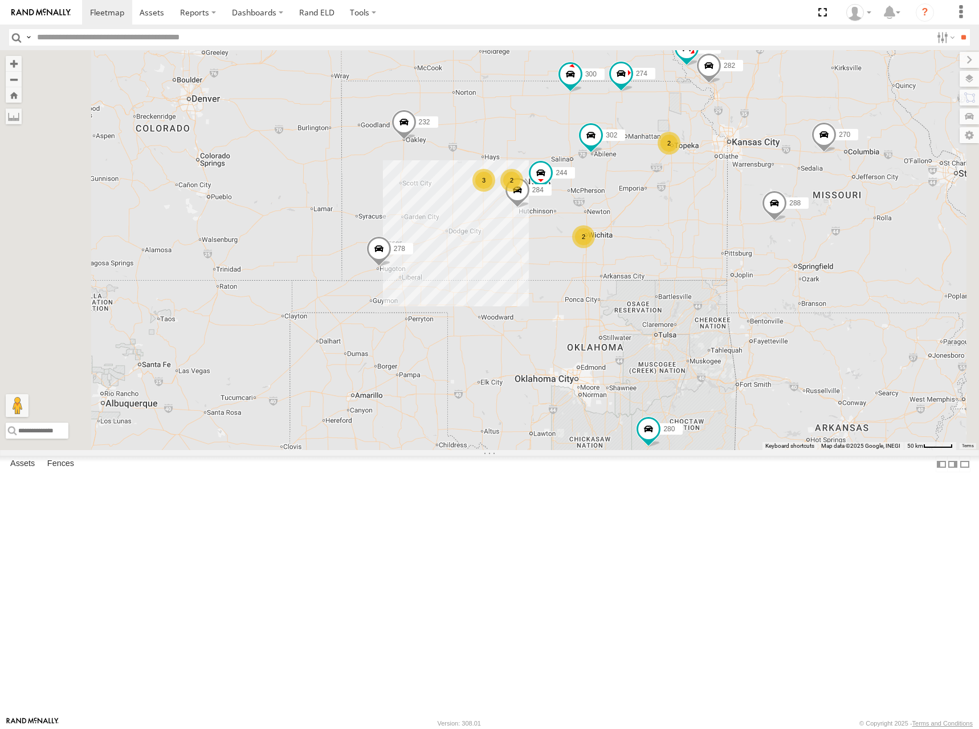
drag, startPoint x: 637, startPoint y: 230, endPoint x: 656, endPoint y: 238, distance: 20.7
click at [656, 238] on div "274 300 244 270 262 288 292 280 256 232 296 304 284 302 282 278 3 2 2 2" at bounding box center [489, 250] width 979 height 400
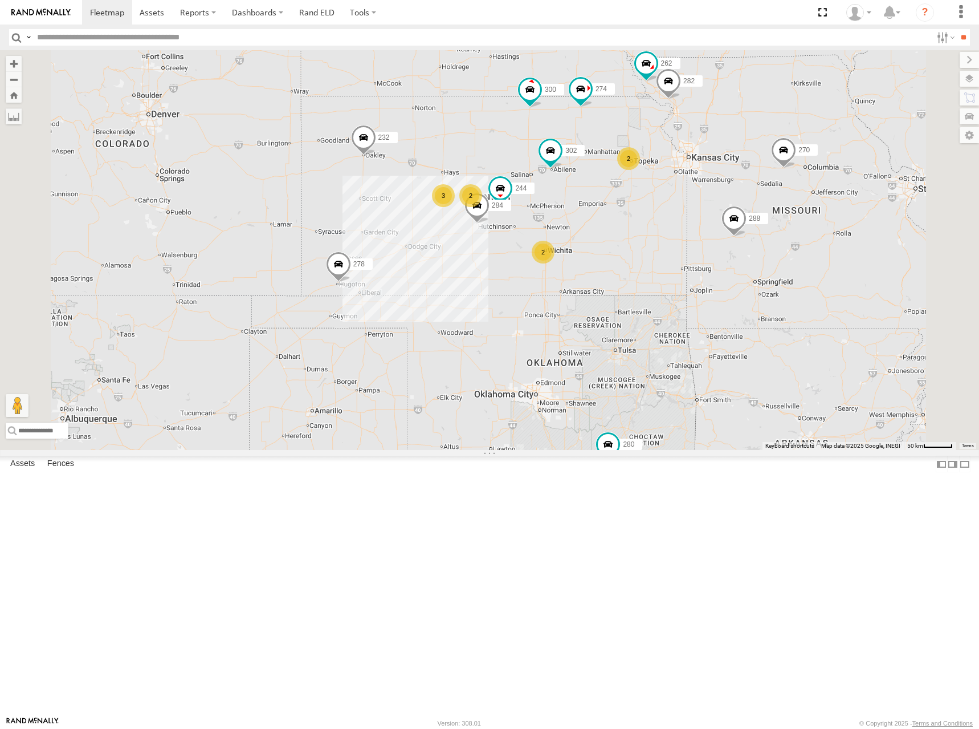
click at [709, 243] on div "274 300 244 270 262 288 292 280 256 232 296 304 284 302 282 278 3 2 2 2" at bounding box center [489, 250] width 979 height 400
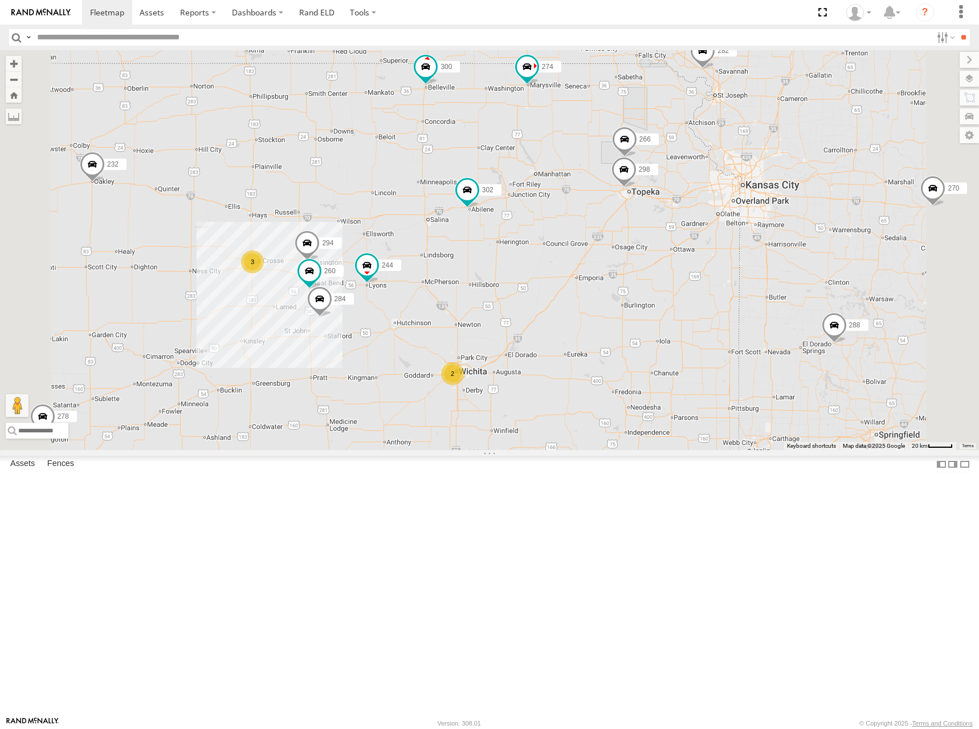
click at [746, 210] on div "274 300 244 270 262 288 292 280 256 232 296 304 284 302 282 278 3 298 2 266 294…" at bounding box center [489, 250] width 979 height 400
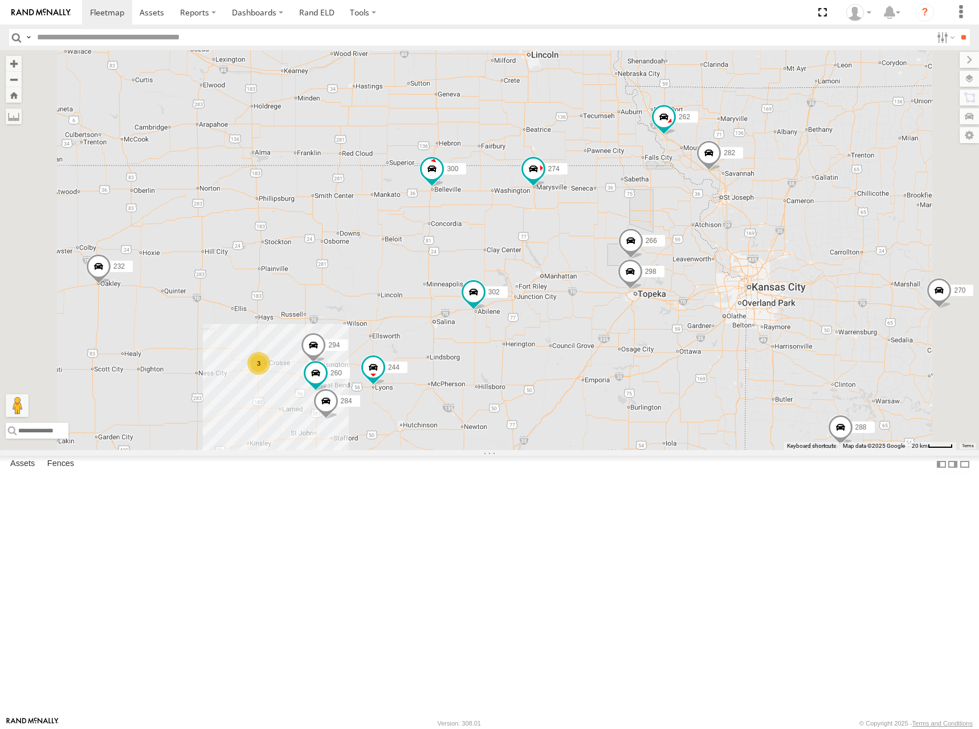
drag, startPoint x: 749, startPoint y: 151, endPoint x: 750, endPoint y: 258, distance: 106.6
click at [753, 261] on div "274 300 244 270 262 288 292 280 256 232 296 304 284 302 282 278 3 298 2 266 294…" at bounding box center [489, 250] width 979 height 400
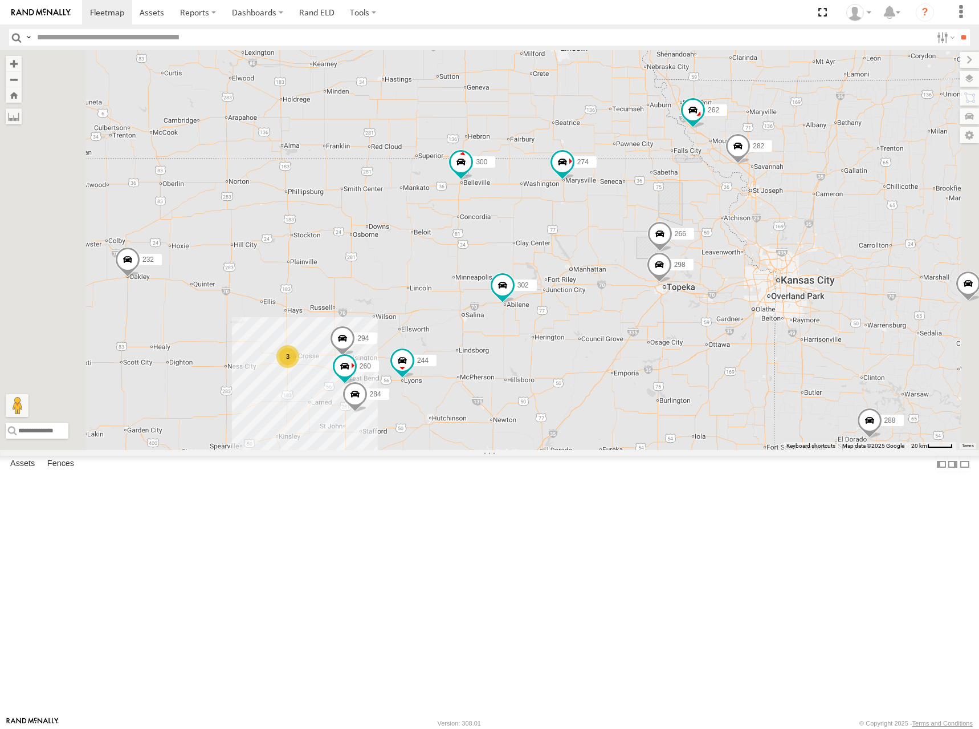
drag, startPoint x: 621, startPoint y: 219, endPoint x: 636, endPoint y: 212, distance: 17.1
click at [636, 212] on div "274 300 244 270 262 288 292 280 256 232 296 304 284 302 282 278 3 298 2 266 294…" at bounding box center [489, 250] width 979 height 400
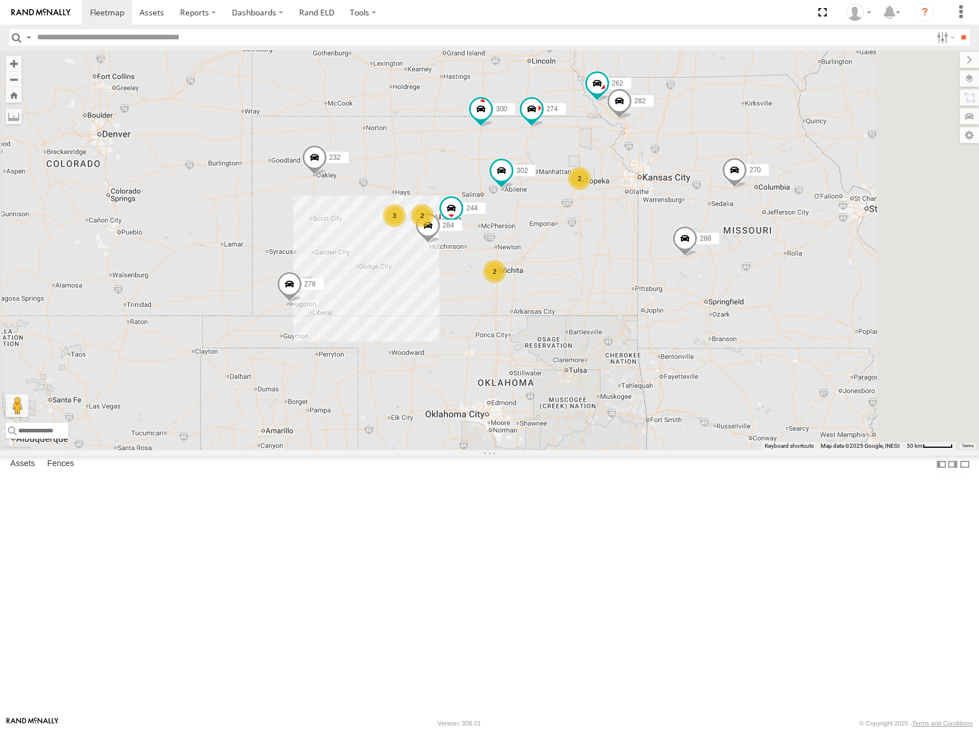
drag, startPoint x: 510, startPoint y: 218, endPoint x: 521, endPoint y: 202, distance: 19.6
click at [521, 202] on div "274 300 244 270 262 288 292 280 256 232 296 304 284 302 282 278 3 2 2 2" at bounding box center [489, 250] width 979 height 400
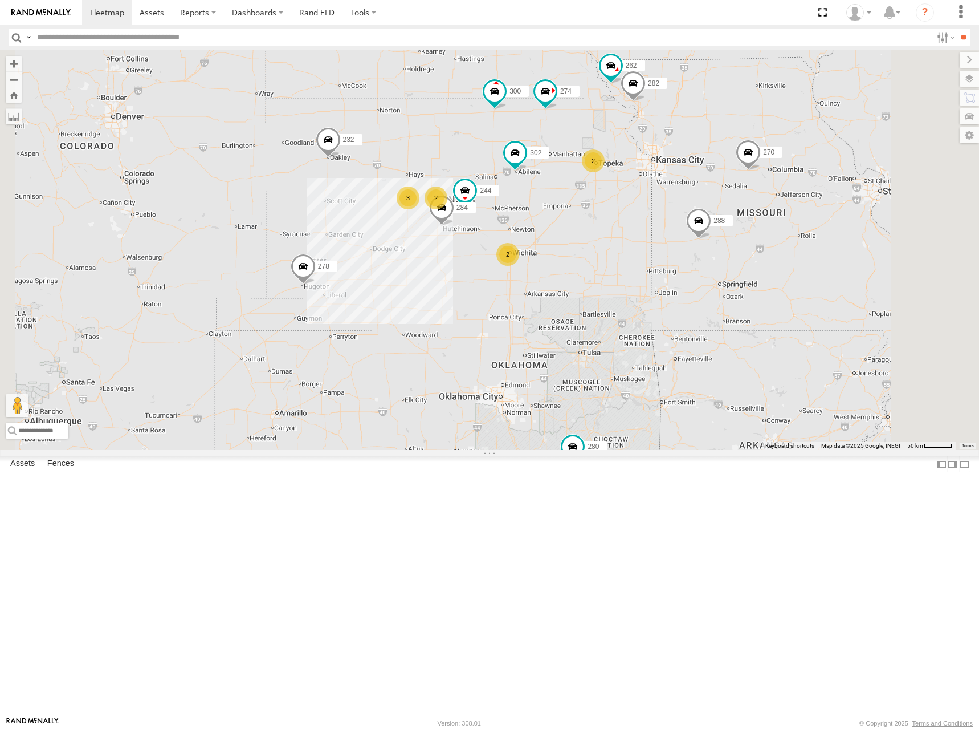
drag, startPoint x: 590, startPoint y: 171, endPoint x: 590, endPoint y: 184, distance: 13.1
click at [590, 184] on div "274 300 244 270 262 288 292 280 256 232 296 304 284 302 282 278 3 2 2 2" at bounding box center [489, 250] width 979 height 400
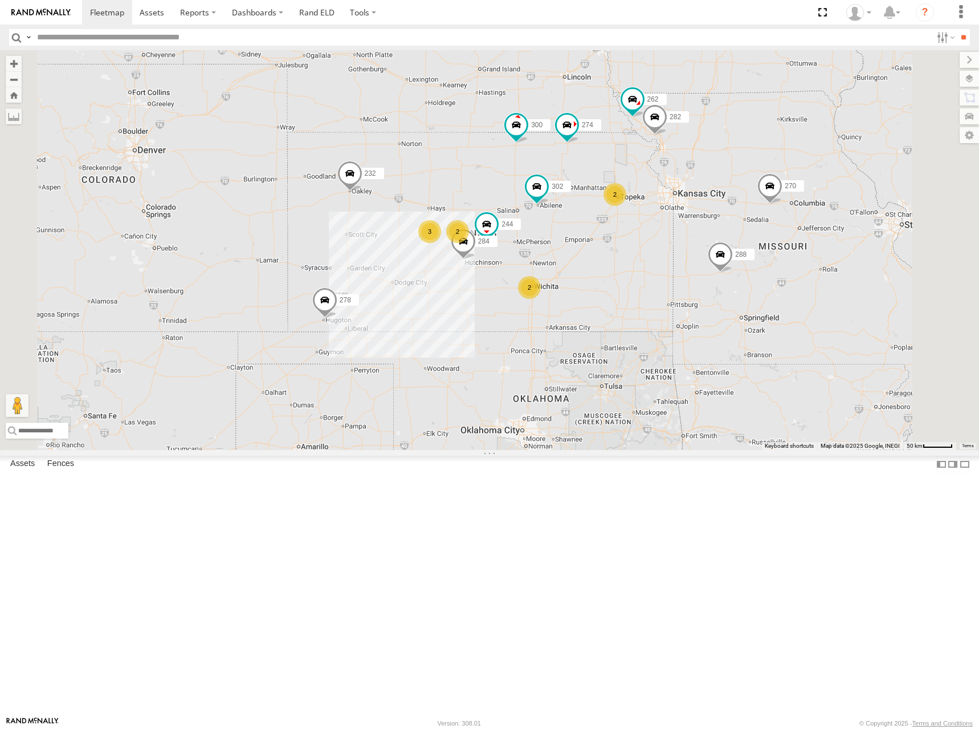
drag, startPoint x: 591, startPoint y: 210, endPoint x: 601, endPoint y: 225, distance: 18.8
click at [601, 225] on div "274 300 244 270 262 288 292 280 256 232 296 304 284 302 282 278 3 2 2 2" at bounding box center [489, 250] width 979 height 400
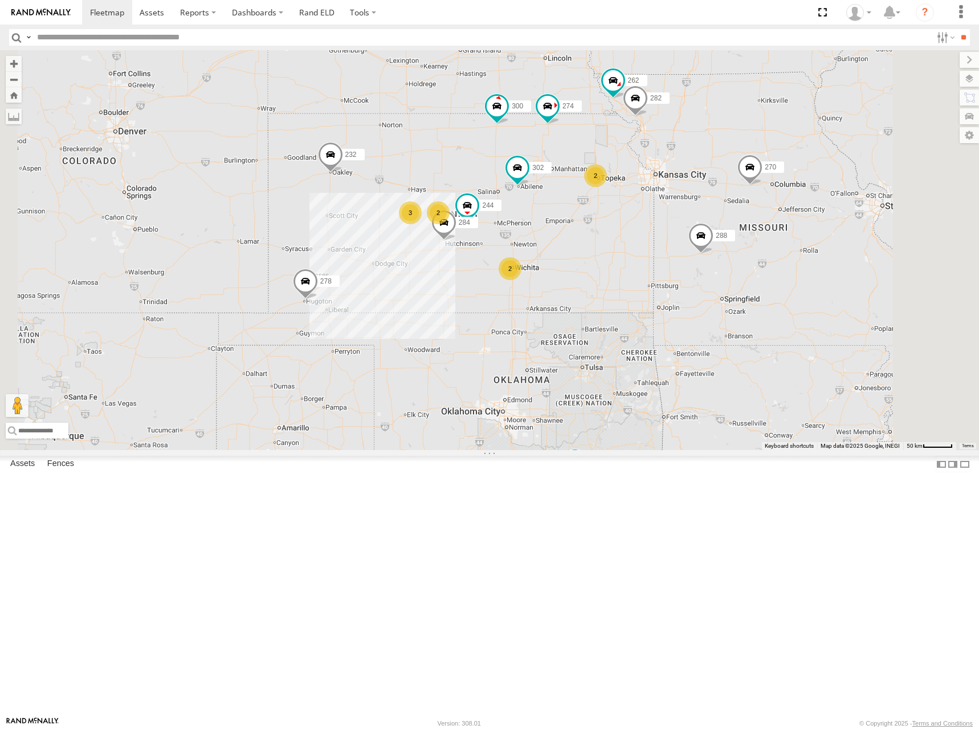
drag, startPoint x: 715, startPoint y: 416, endPoint x: 693, endPoint y: 394, distance: 30.6
click at [693, 394] on div "274 300 244 270 262 288 292 280 256 232 296 304 284 302 282 278 3 2 2 2" at bounding box center [489, 250] width 979 height 400
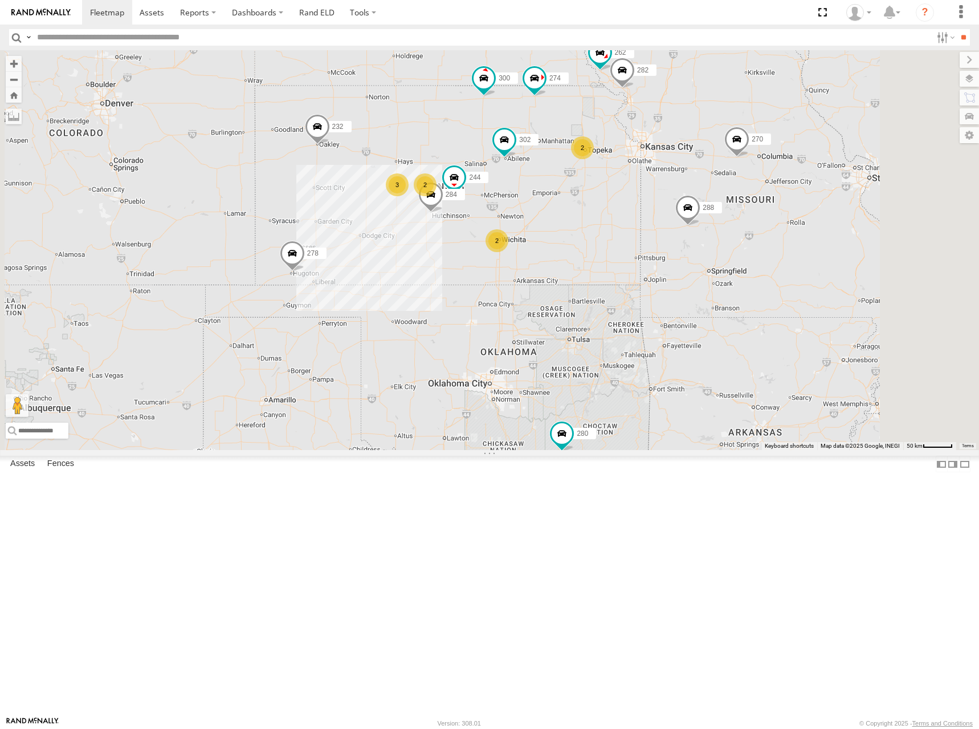
drag, startPoint x: 753, startPoint y: 391, endPoint x: 738, endPoint y: 357, distance: 37.0
click at [738, 357] on div "274 300 244 270 262 288 292 280 256 232 296 304 284 302 282 278 3 2 2 2" at bounding box center [489, 250] width 979 height 400
click at [726, 261] on div "274 300 244 270 262 288 292 280 256 232 296 304 284 302 282 278 3 2 2 2" at bounding box center [489, 250] width 979 height 400
drag, startPoint x: 834, startPoint y: 242, endPoint x: 845, endPoint y: 250, distance: 14.3
click at [845, 250] on div "274 300 244 270 262 288 292 280 256 232 296 304 284 302 282 278 3 2 2 2" at bounding box center [489, 250] width 979 height 400
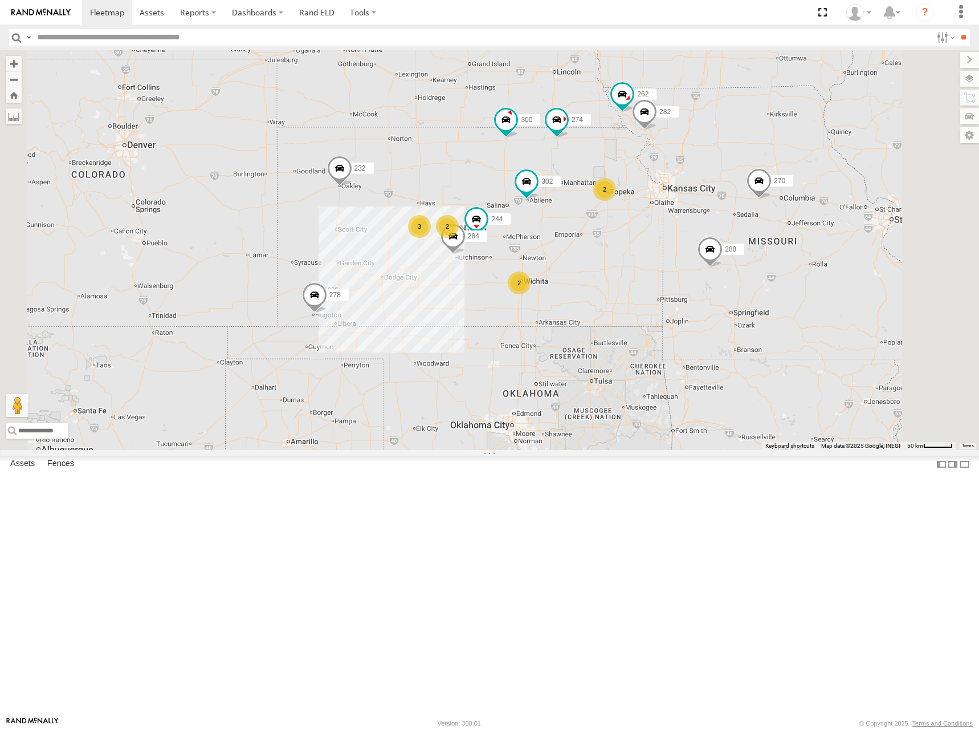
drag, startPoint x: 856, startPoint y: 243, endPoint x: 860, endPoint y: 262, distance: 19.7
click at [860, 262] on div "274 300 244 270 262 288 292 280 256 232 296 304 284 302 282 278 3 2 2 2" at bounding box center [489, 250] width 979 height 400
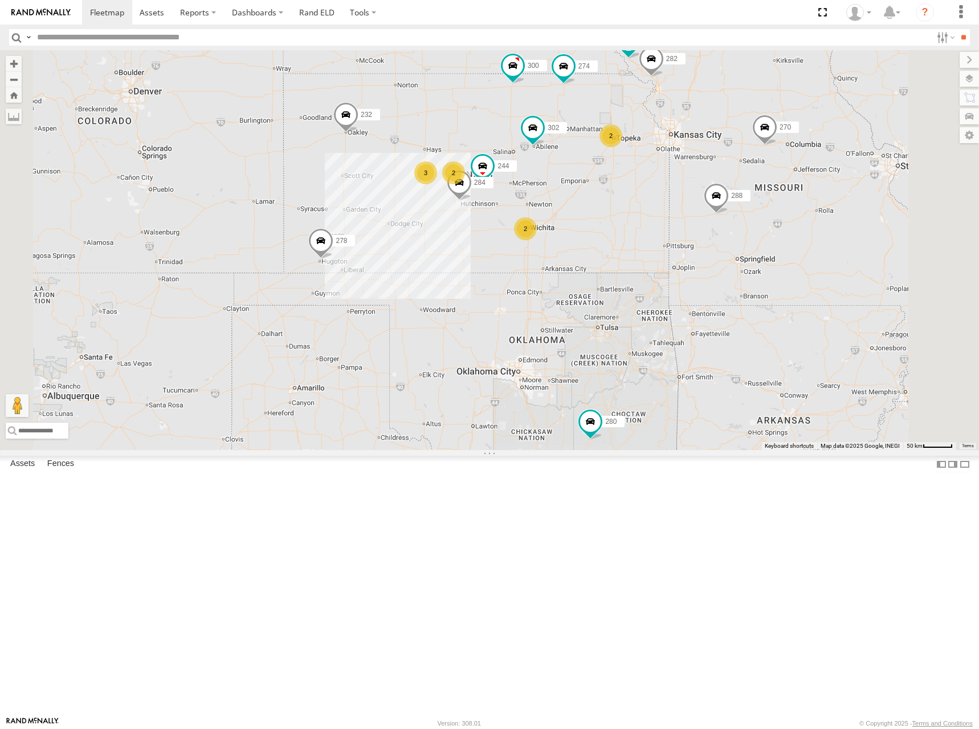
drag, startPoint x: 541, startPoint y: 234, endPoint x: 549, endPoint y: 167, distance: 67.2
click at [549, 167] on div "274 300 244 270 262 288 292 280 256 232 296 304 284 302 282 278 3 2 2 2" at bounding box center [489, 250] width 979 height 400
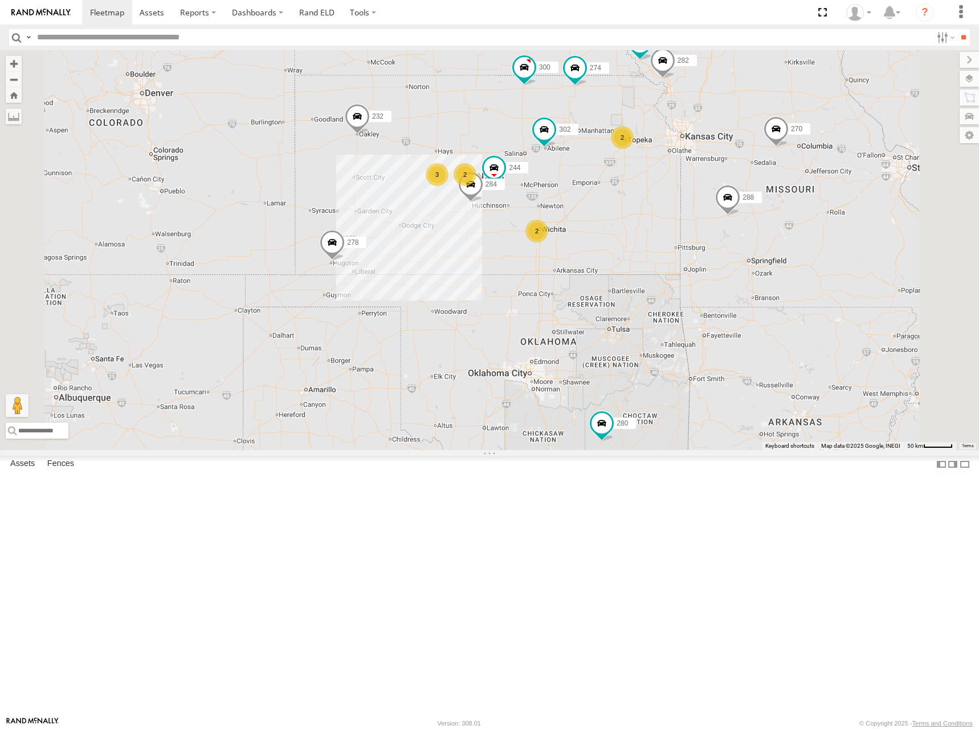
click at [592, 225] on div "274 300 244 270 262 288 292 280 256 232 296 304 284 302 282 278 3 2 2 2" at bounding box center [489, 250] width 979 height 400
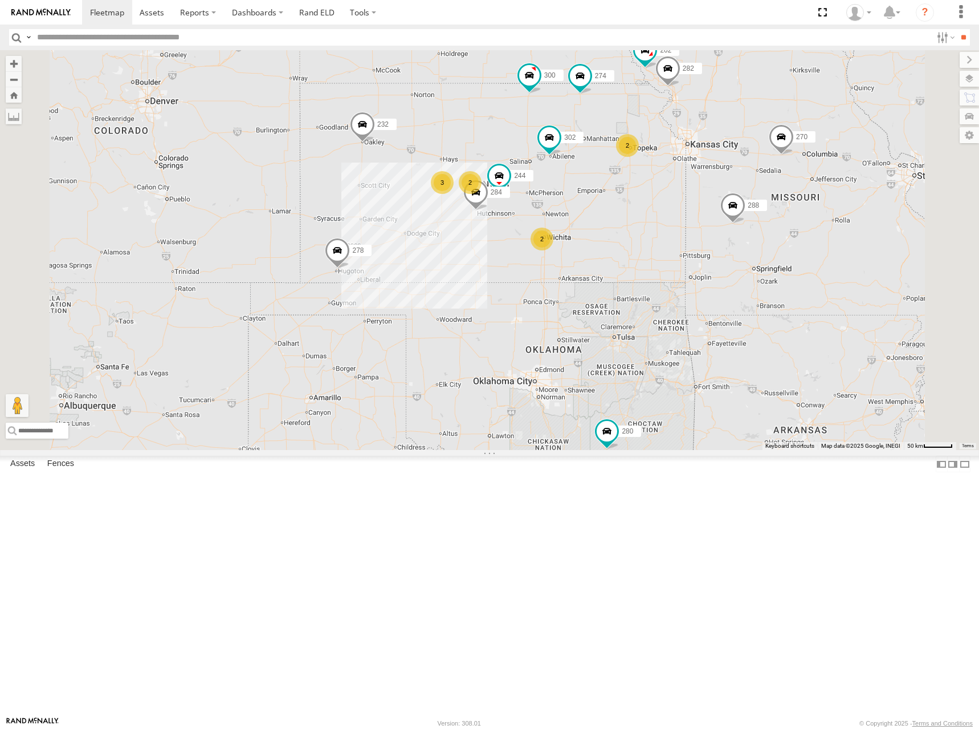
drag, startPoint x: 634, startPoint y: 259, endPoint x: 637, endPoint y: 265, distance: 6.9
click at [637, 265] on div "274 300 244 270 262 288 292 280 256 232 296 304 284 302 282 278 3 2 2 2" at bounding box center [489, 250] width 979 height 400
drag, startPoint x: 713, startPoint y: 322, endPoint x: 723, endPoint y: 319, distance: 11.1
click at [723, 319] on div "274 300 244 270 262 288 292 280 256 232 296 304 284 302 282 278 3 2 2 2" at bounding box center [489, 250] width 979 height 400
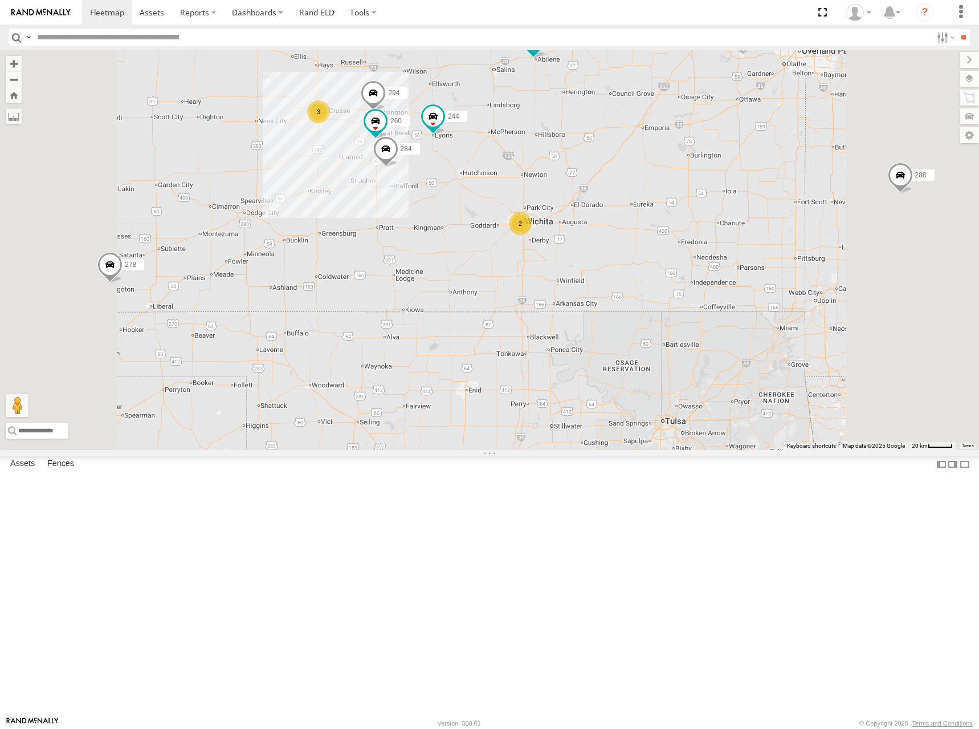
drag, startPoint x: 745, startPoint y: 312, endPoint x: 759, endPoint y: 319, distance: 15.8
click at [759, 319] on div "274 300 244 270 262 288 292 280 256 232 296 304 284 302 282 278 3 298 2 266 294…" at bounding box center [489, 250] width 979 height 400
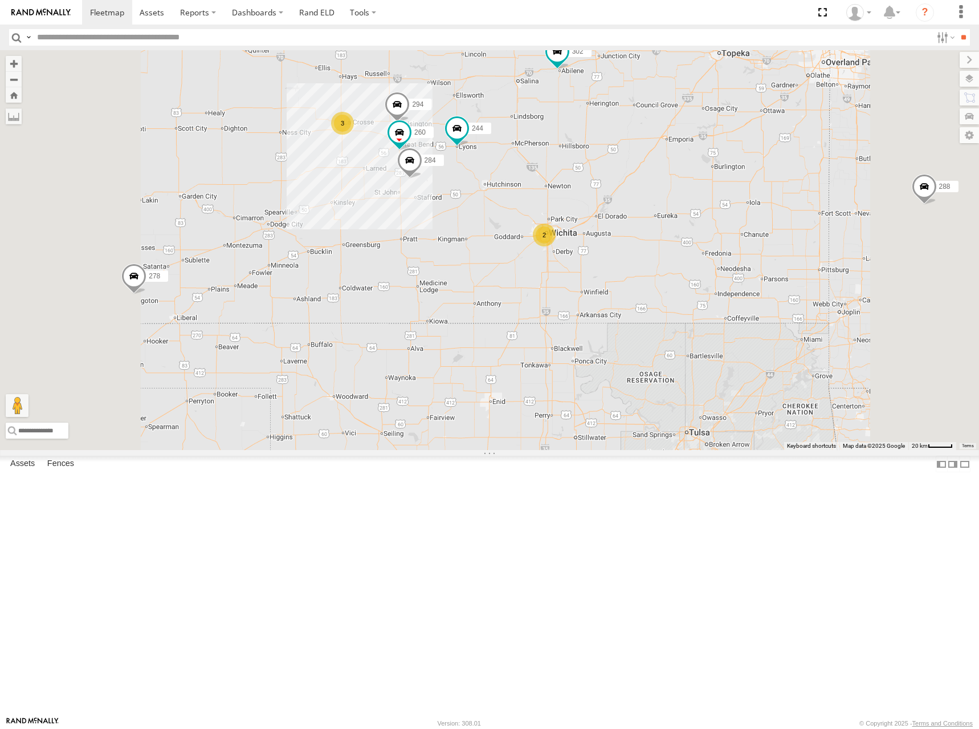
drag, startPoint x: 720, startPoint y: 317, endPoint x: 734, endPoint y: 323, distance: 14.8
click at [734, 323] on div "274 300 244 270 262 288 292 280 256 232 296 304 284 302 282 278 3 298 2 266 294…" at bounding box center [489, 250] width 979 height 400
click at [738, 322] on div "274 300 244 270 262 288 292 280 256 232 296 304 284 302 282 278 3 298 2 266 294…" at bounding box center [489, 250] width 979 height 400
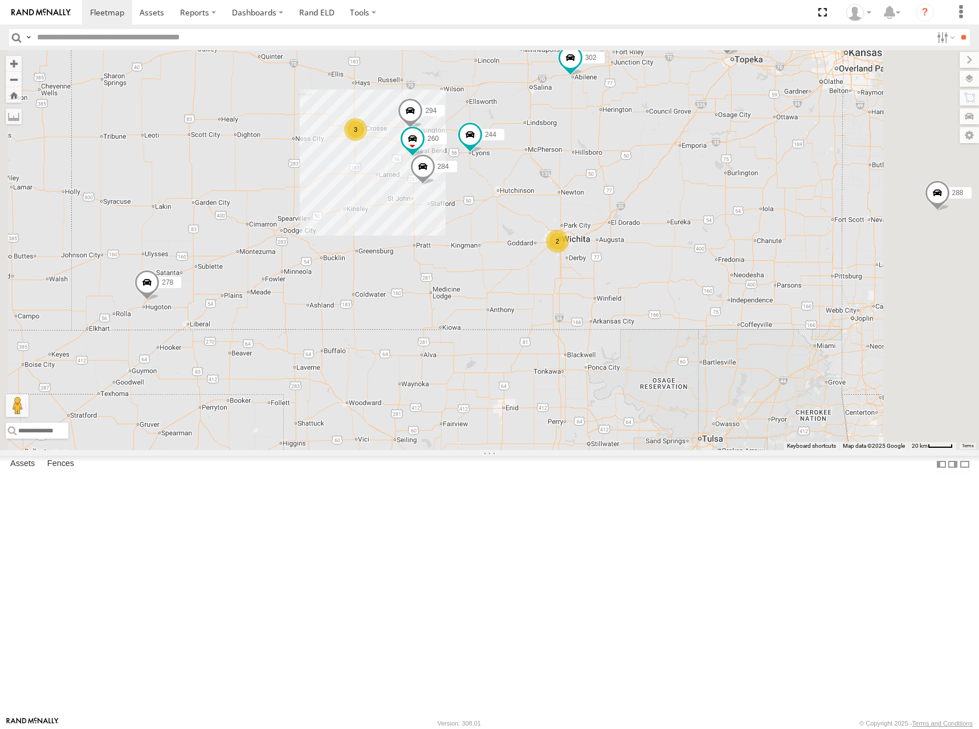
drag, startPoint x: 738, startPoint y: 322, endPoint x: 749, endPoint y: 330, distance: 13.1
click at [749, 330] on div "274 300 244 270 262 288 292 280 256 232 296 304 284 302 282 278 3 298 2 266 294…" at bounding box center [489, 250] width 979 height 400
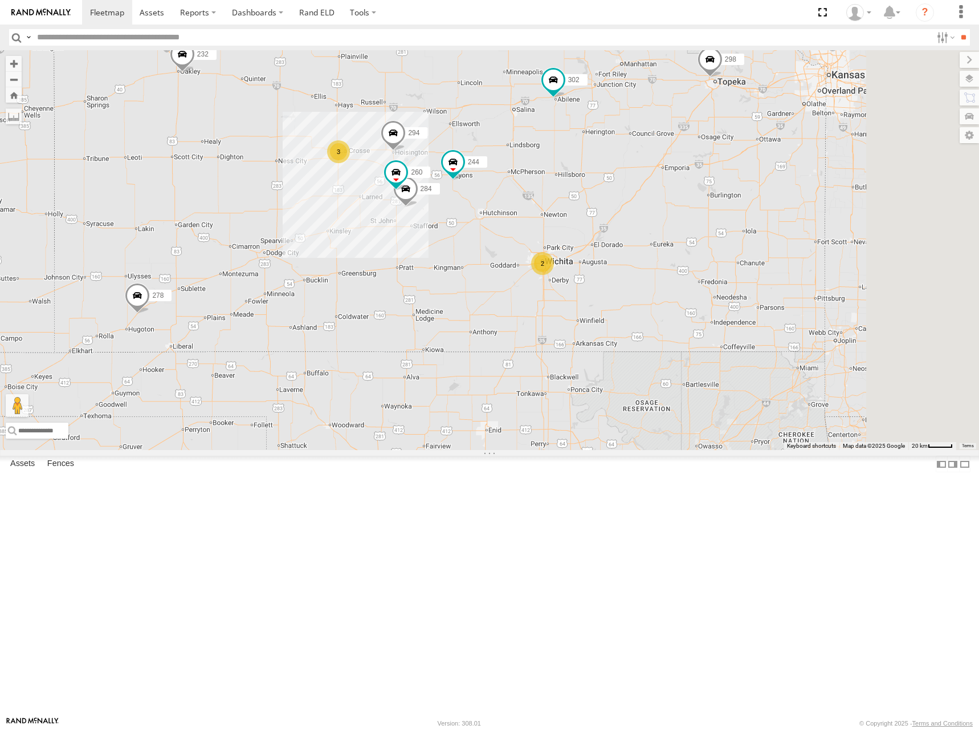
drag, startPoint x: 821, startPoint y: 158, endPoint x: 802, endPoint y: 183, distance: 31.3
click at [802, 183] on div "274 300 244 298 262 232 284 302 282 266 278 294 260 3 2" at bounding box center [489, 250] width 979 height 400
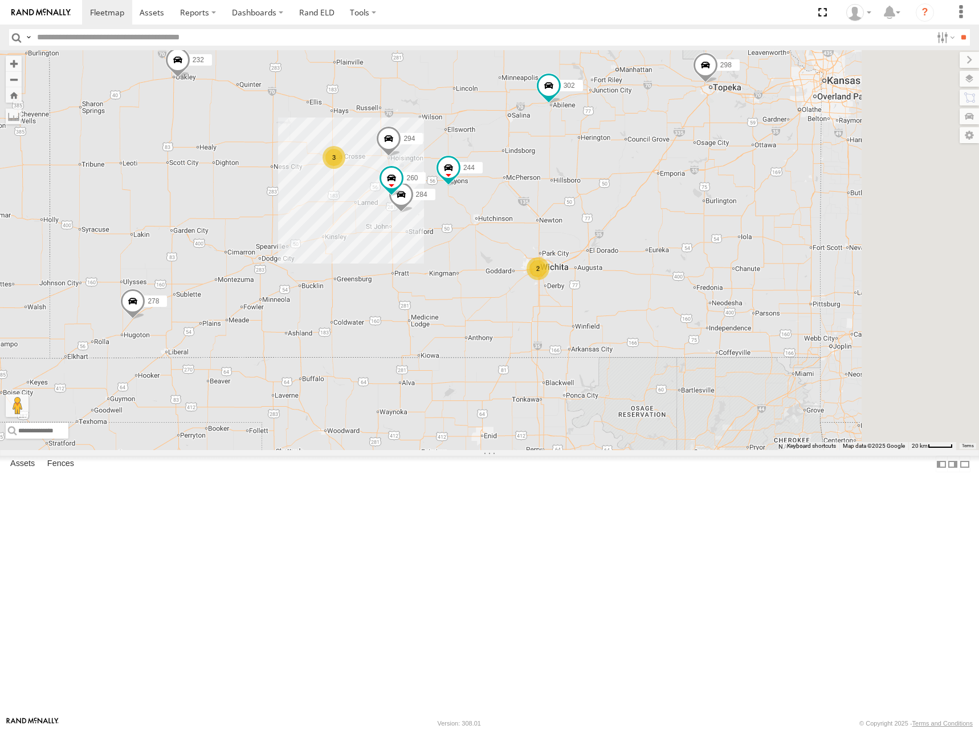
drag, startPoint x: 794, startPoint y: 170, endPoint x: 790, endPoint y: 200, distance: 29.4
click at [790, 200] on div "274 300 244 298 262 232 284 302 282 266 278 294 260 3 2" at bounding box center [489, 250] width 979 height 400
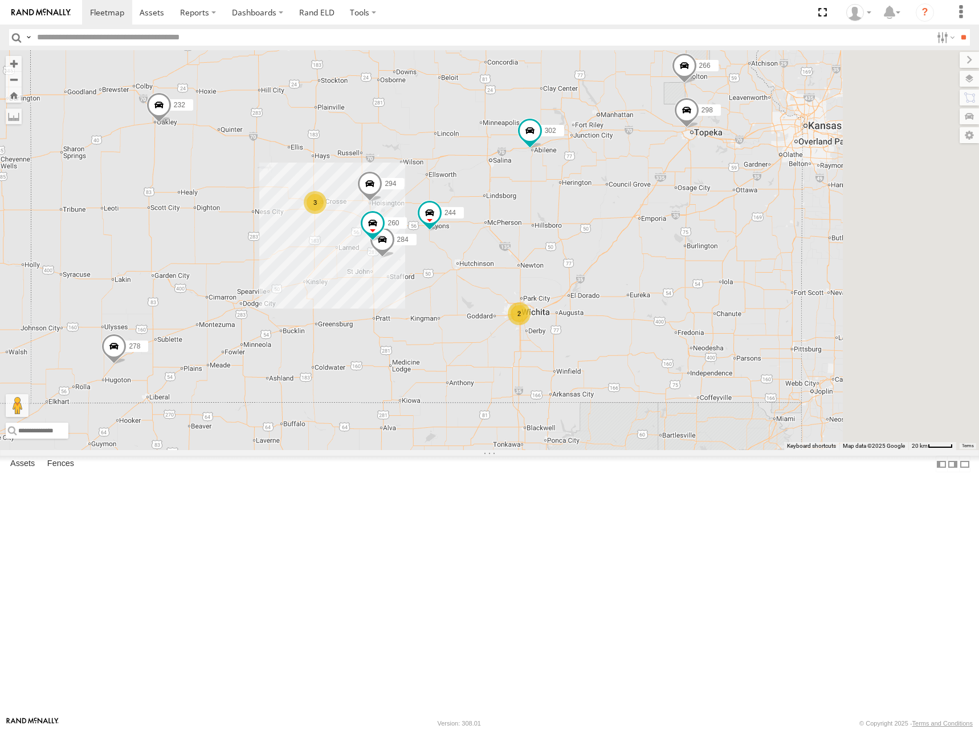
drag, startPoint x: 804, startPoint y: 170, endPoint x: 787, endPoint y: 193, distance: 29.0
click at [787, 193] on div "274 300 244 298 262 232 284 302 282 266 278 294 260 3 2" at bounding box center [489, 250] width 979 height 400
click at [100, 10] on span at bounding box center [107, 12] width 34 height 11
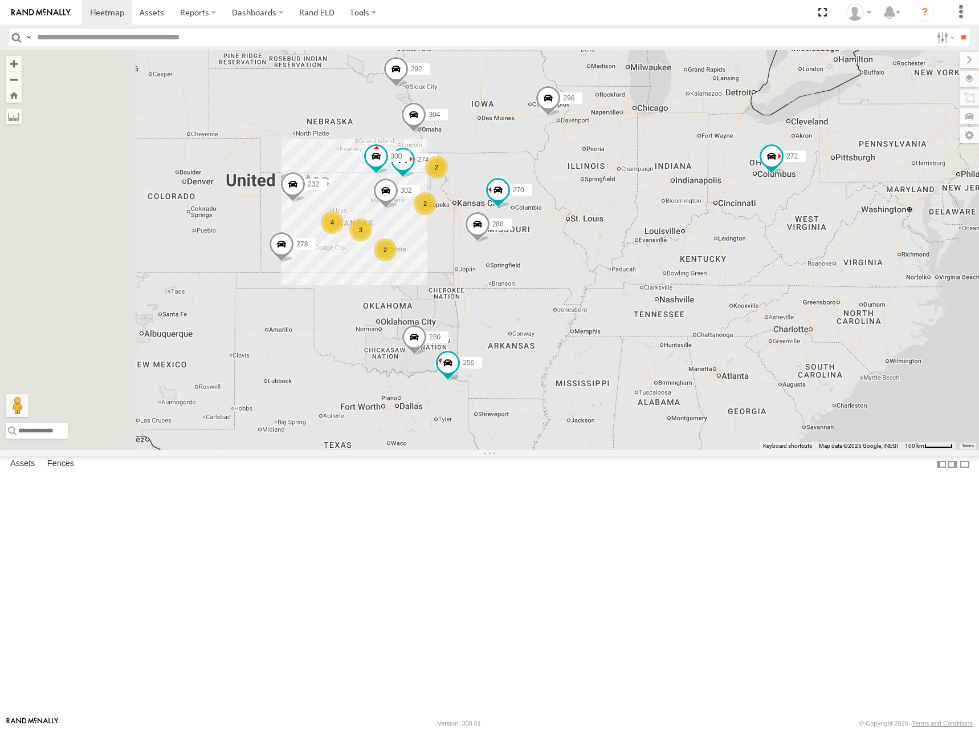
drag, startPoint x: 609, startPoint y: 304, endPoint x: 653, endPoint y: 288, distance: 47.2
click at [653, 288] on div "272 296 274 300 3 4 2 270 2 288 292 280 256 232 304 2 302 278" at bounding box center [489, 250] width 979 height 400
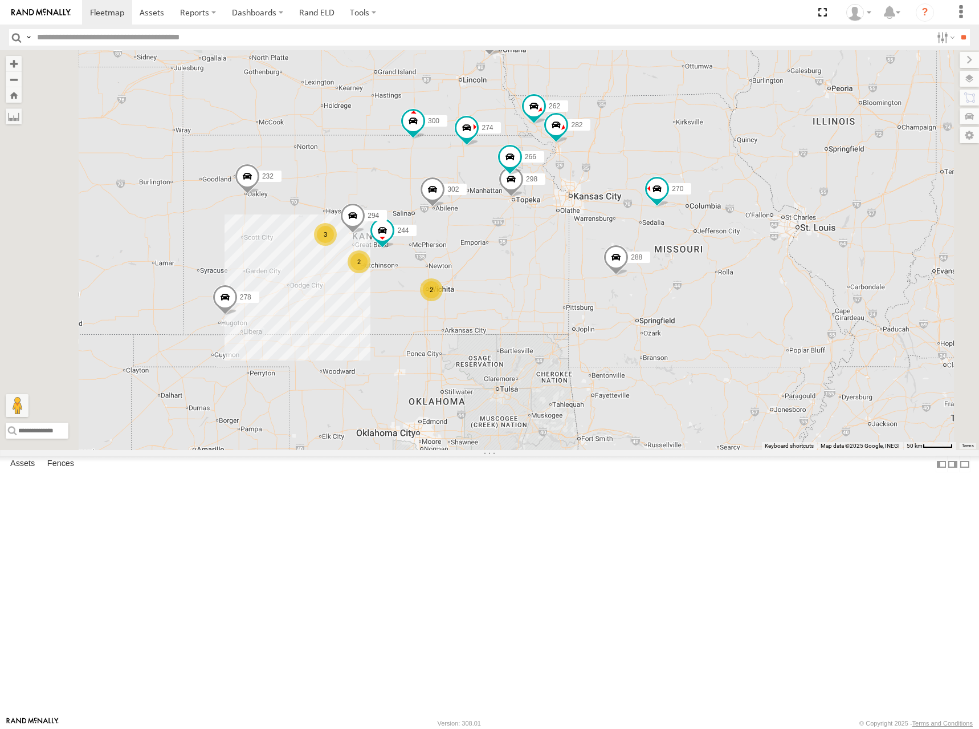
drag, startPoint x: 482, startPoint y: 305, endPoint x: 536, endPoint y: 300, distance: 54.9
click at [535, 300] on div "272 296 274 300 270 288 292 280 256 232 304 302 278 244 3 298 262 2 2 282 266 2…" at bounding box center [489, 250] width 979 height 400
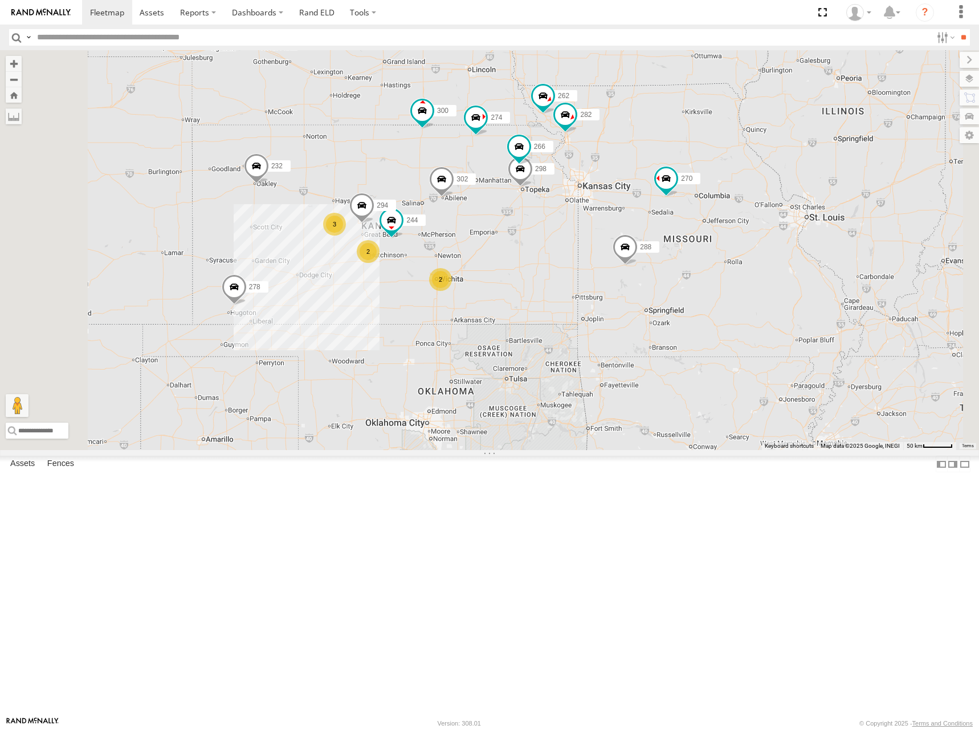
drag, startPoint x: 501, startPoint y: 302, endPoint x: 492, endPoint y: 273, distance: 29.8
click at [492, 273] on div "272 296 274 300 270 288 292 280 256 232 304 302 278 244 3 298 262 2 2 282 266 2…" at bounding box center [489, 250] width 979 height 400
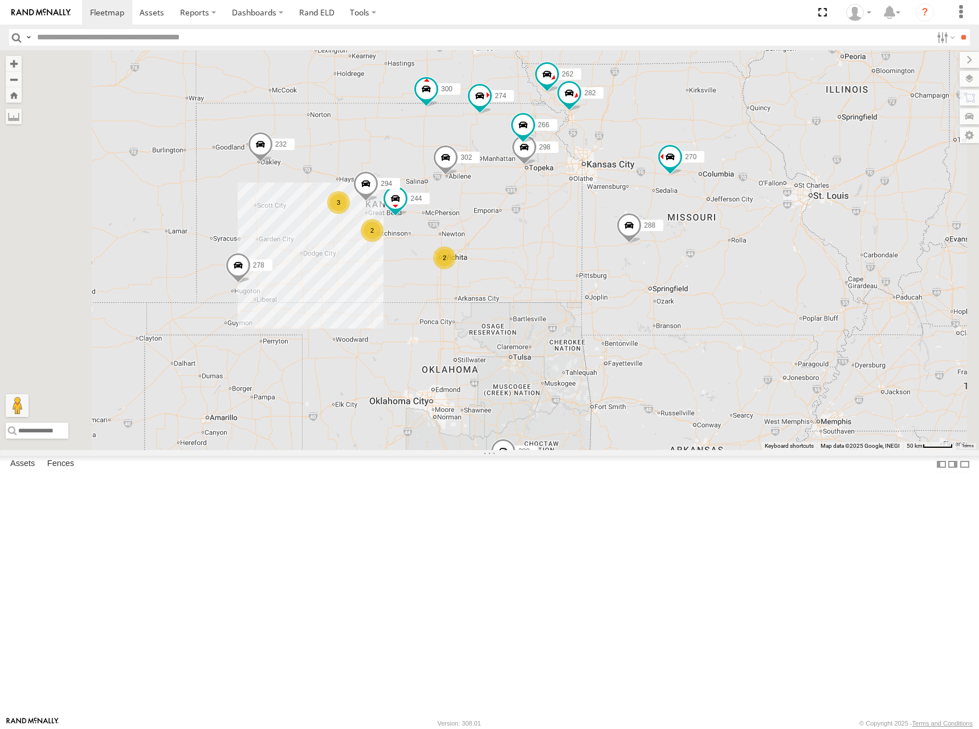
click at [625, 347] on div "272 296 274 300 270 288 292 280 256 232 304 302 278 244 3 298 262 2 2 282 266 2…" at bounding box center [489, 250] width 979 height 400
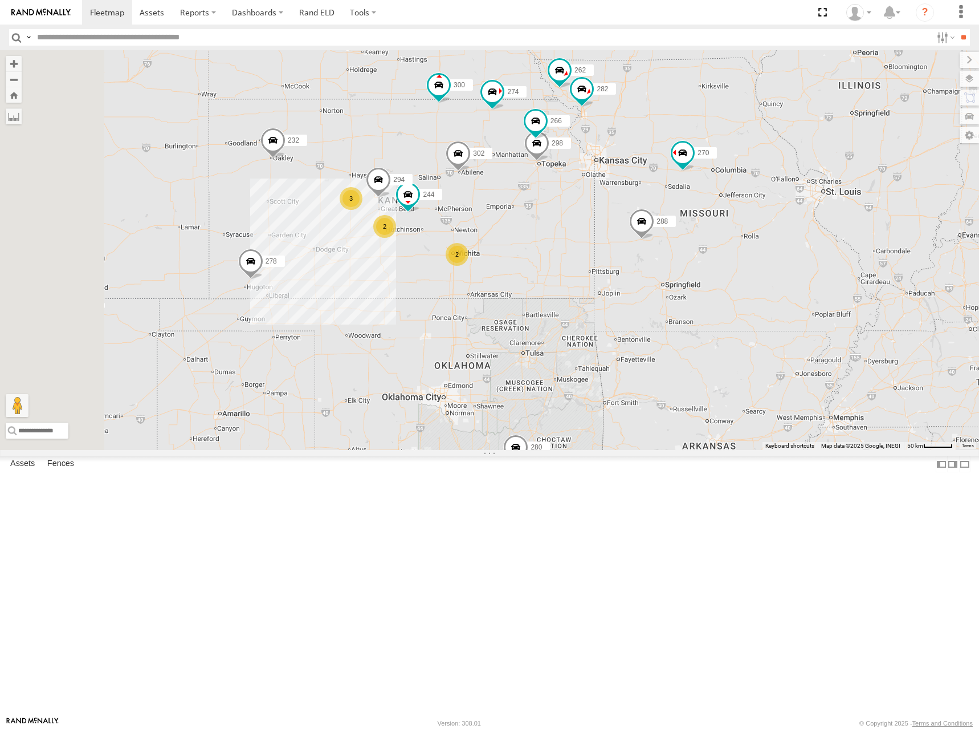
click at [634, 334] on div "272 296 274 300 270 288 292 280 256 232 304 302 278 244 3 298 262 2 2 282 266 2…" at bounding box center [489, 250] width 979 height 400
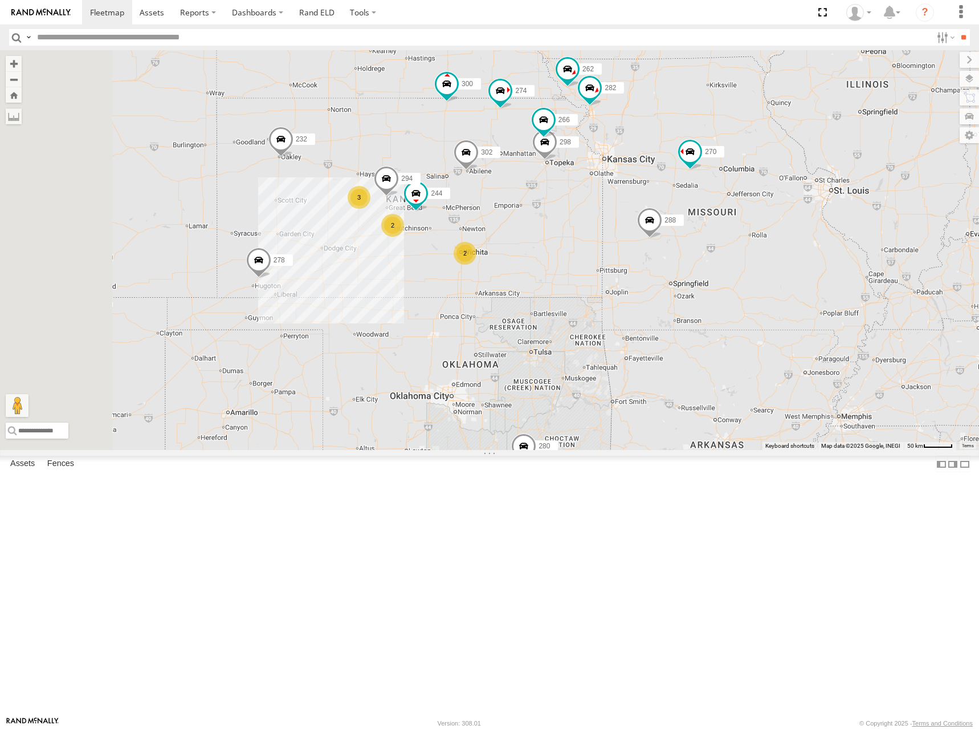
click at [537, 269] on div "272 296 274 300 270 288 292 280 256 232 304 302 278 244 3 298 262 2 2 282 266 2…" at bounding box center [489, 250] width 979 height 400
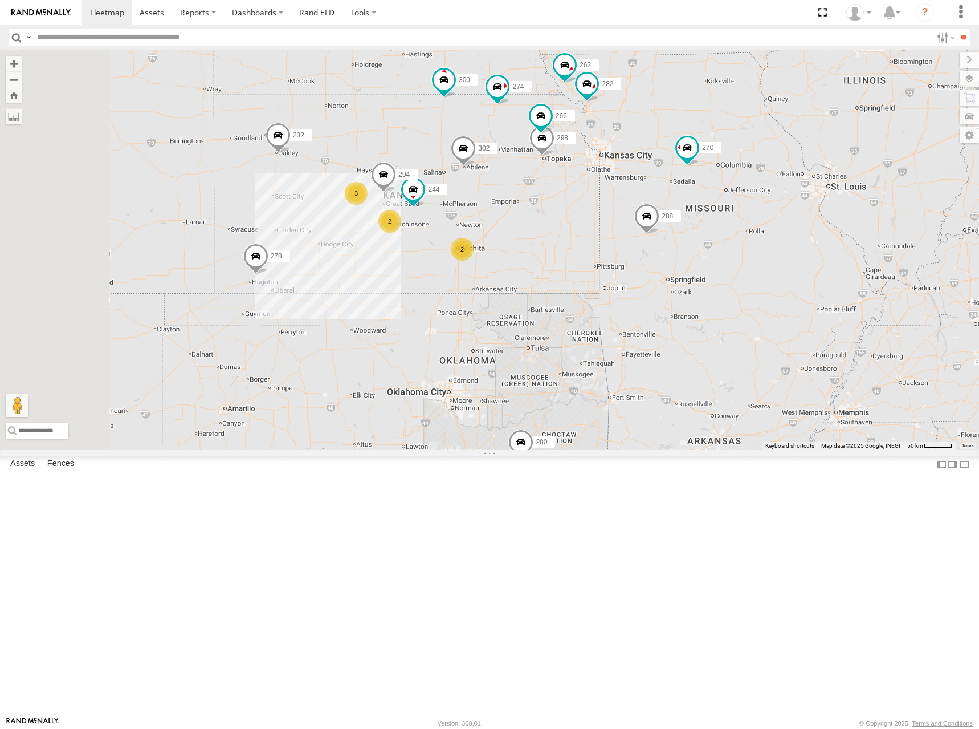
drag, startPoint x: 531, startPoint y: 262, endPoint x: 527, endPoint y: 257, distance: 6.1
click at [527, 257] on div "272 296 274 300 270 288 292 280 256 232 304 302 278 244 3 298 262 2 2 282 266 2…" at bounding box center [489, 250] width 979 height 400
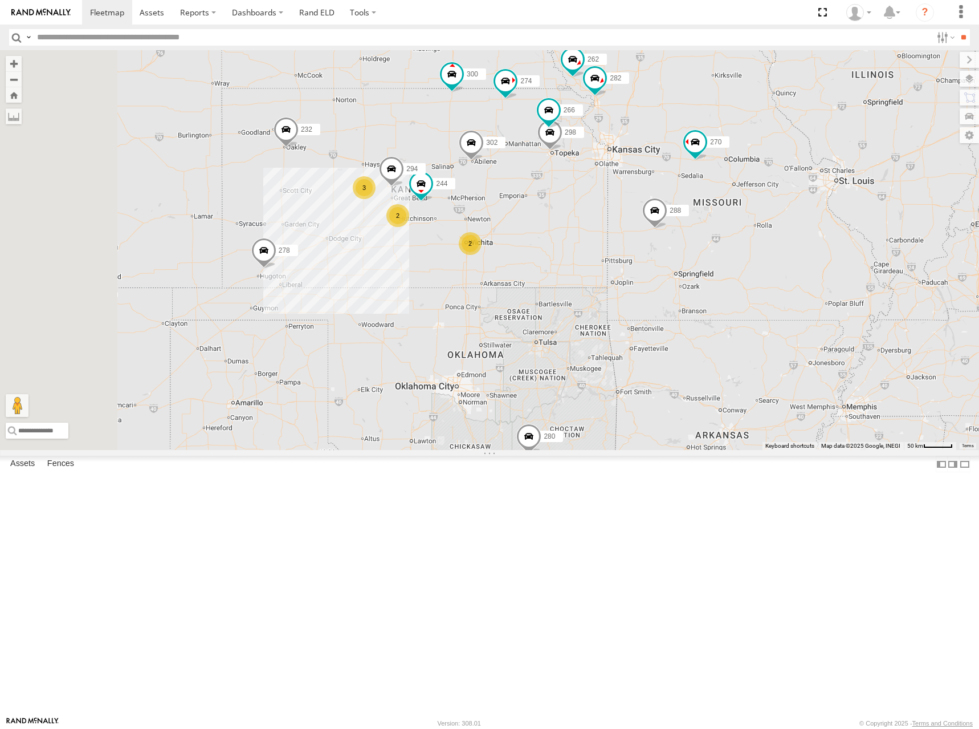
drag, startPoint x: 530, startPoint y: 244, endPoint x: 539, endPoint y: 243, distance: 8.6
click at [539, 243] on div "272 296 274 300 270 288 292 280 256 232 304 302 278 244 3 298 262 2 2 282 266 2…" at bounding box center [489, 250] width 979 height 400
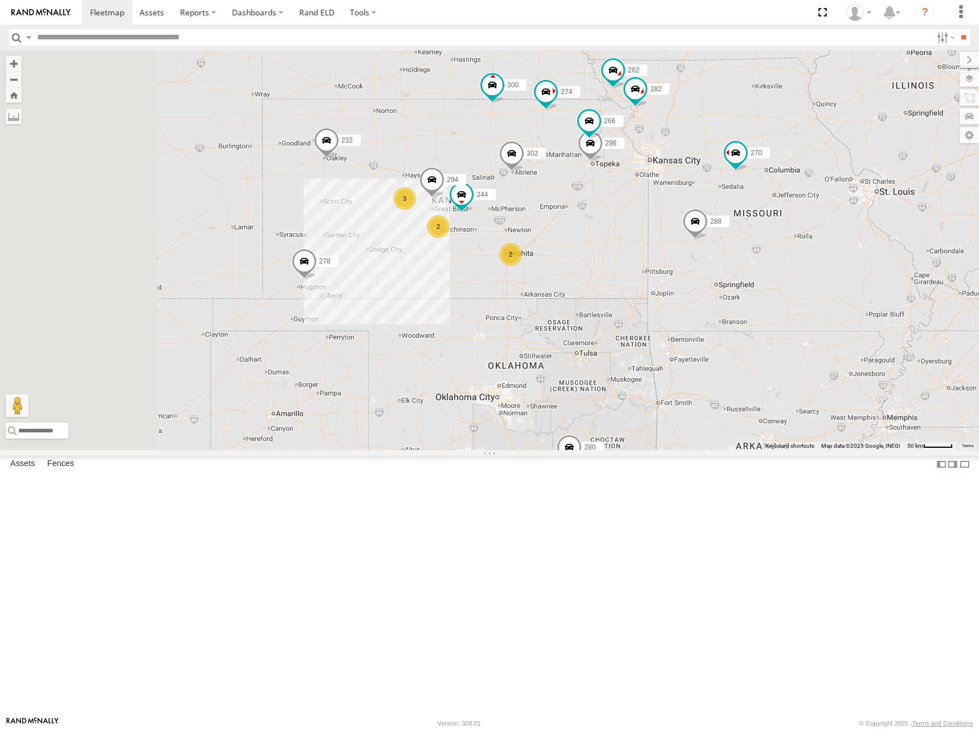
drag, startPoint x: 561, startPoint y: 270, endPoint x: 611, endPoint y: 285, distance: 51.9
click at [611, 284] on div "272 296 274 300 270 288 292 280 256 232 304 302 278 244 3 298 262 2 2 282 266 2…" at bounding box center [489, 250] width 979 height 400
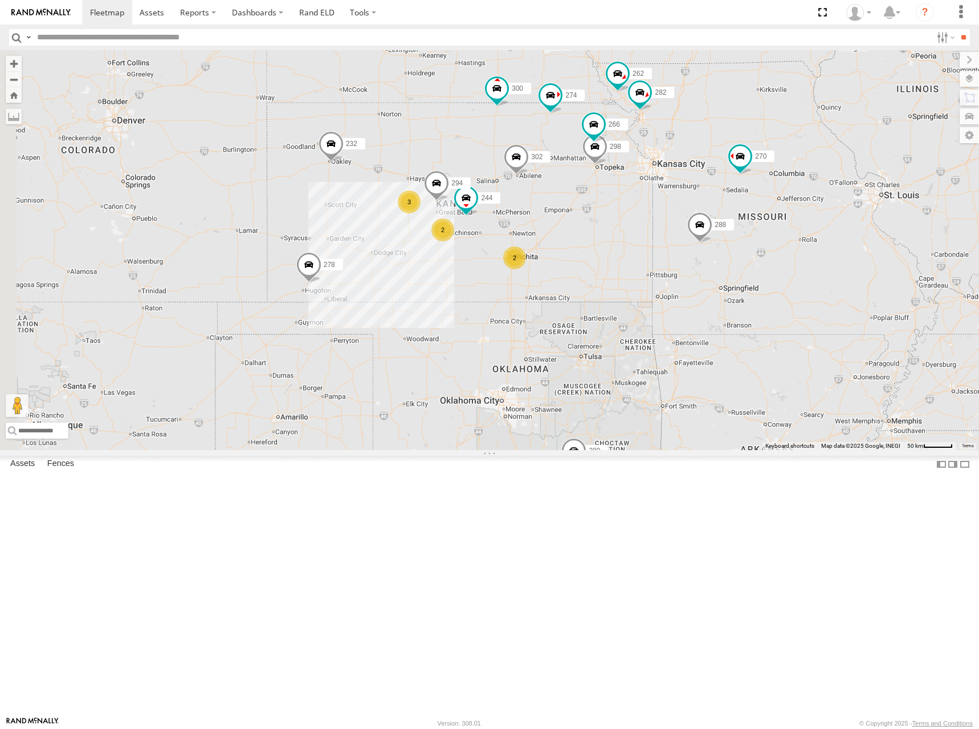
drag, startPoint x: 590, startPoint y: 289, endPoint x: 597, endPoint y: 288, distance: 7.5
click at [597, 288] on div "272 296 274 300 270 288 292 280 256 232 304 302 278 244 3 298 262 2 2 282 266 2…" at bounding box center [489, 250] width 979 height 400
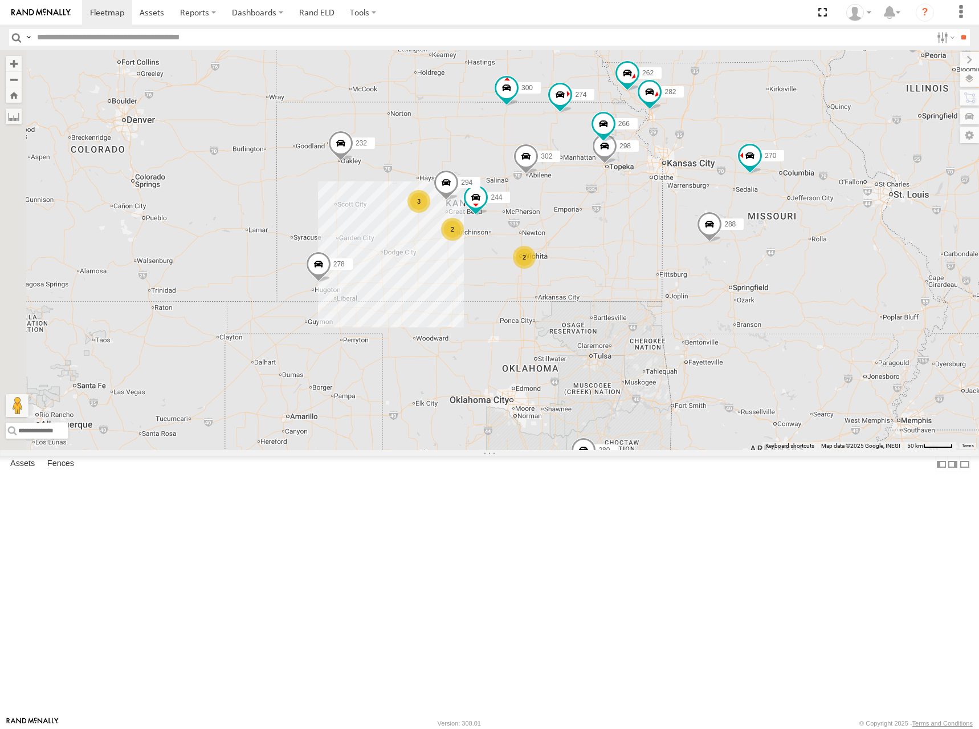
drag, startPoint x: 591, startPoint y: 294, endPoint x: 588, endPoint y: 288, distance: 6.1
click at [588, 288] on div "272 296 274 300 270 288 292 280 256 232 304 302 278 244 3 298 262 2 2 282 266 2…" at bounding box center [489, 250] width 979 height 400
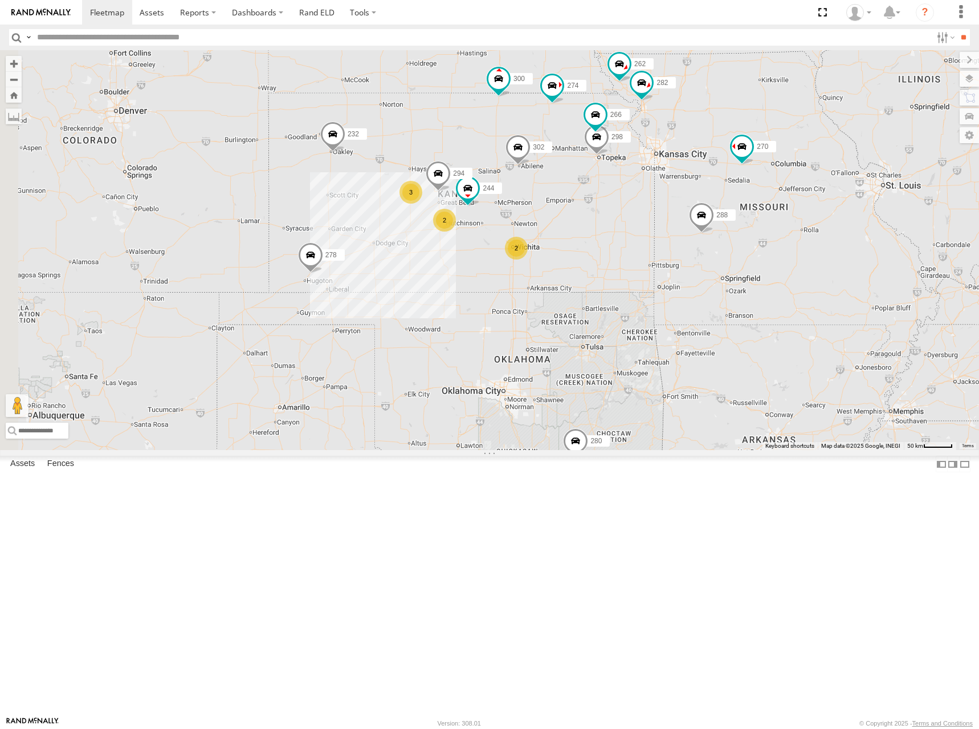
drag, startPoint x: 609, startPoint y: 290, endPoint x: 600, endPoint y: 283, distance: 11.1
click at [600, 283] on div "272 296 274 300 270 288 292 280 256 232 304 302 278 244 3 298 262 2 2 282 266 2…" at bounding box center [489, 250] width 979 height 400
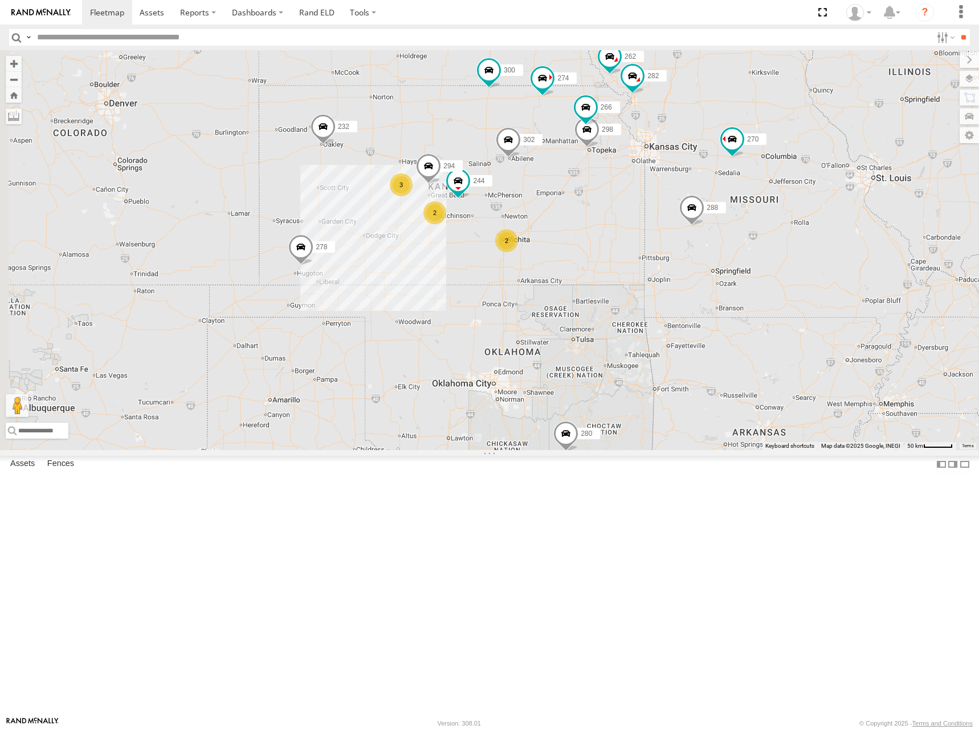
click at [587, 239] on div "272 296 274 300 270 288 292 280 256 232 304 302 278 244 3 298 262 2 2 282 266 2…" at bounding box center [489, 250] width 979 height 400
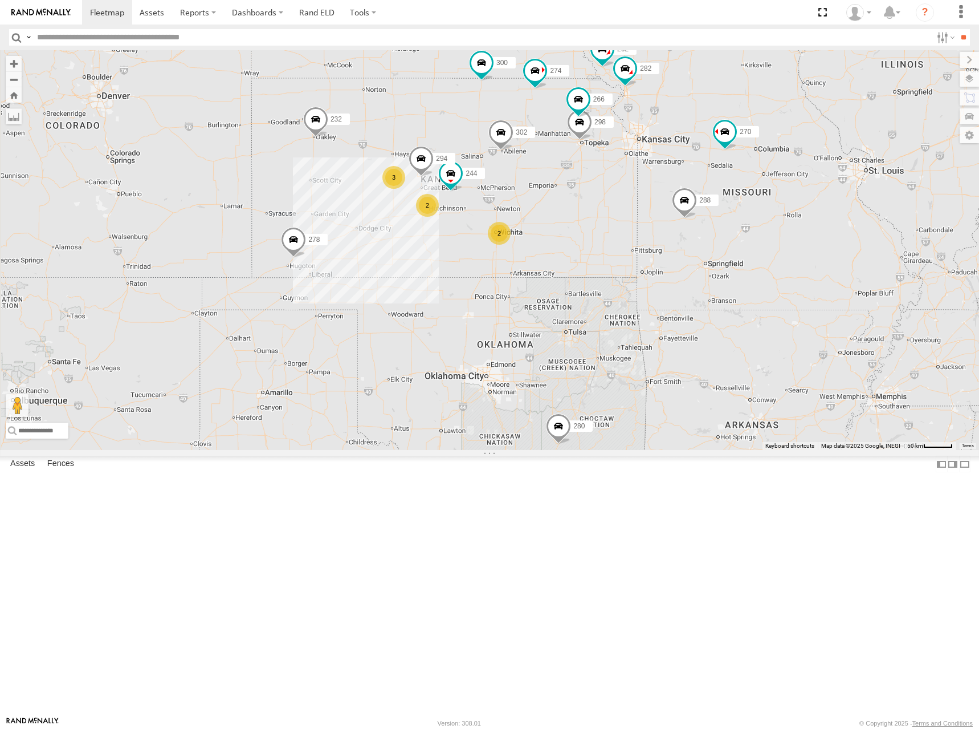
drag, startPoint x: 593, startPoint y: 261, endPoint x: 586, endPoint y: 253, distance: 10.1
click at [585, 251] on div "272 296 274 300 270 288 292 280 256 232 304 302 278 244 3 298 262 2 2 282 266 2…" at bounding box center [489, 250] width 979 height 400
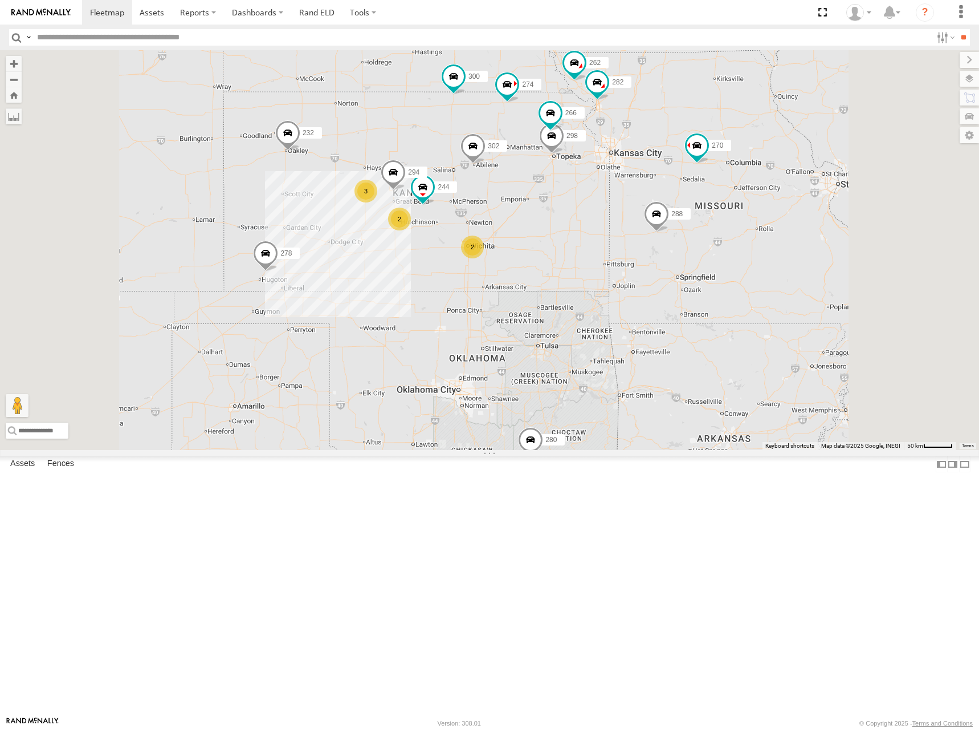
click at [556, 259] on div "272 296 274 300 270 288 292 280 256 232 304 302 278 244 298 262 282 266 294 3 2…" at bounding box center [489, 250] width 979 height 400
drag, startPoint x: 564, startPoint y: 251, endPoint x: 572, endPoint y: 246, distance: 9.0
click at [570, 249] on div "272 296 274 300 270 288 292 280 256 232 304 302 278 244 298 262 282 266 294 3 2…" at bounding box center [489, 250] width 979 height 400
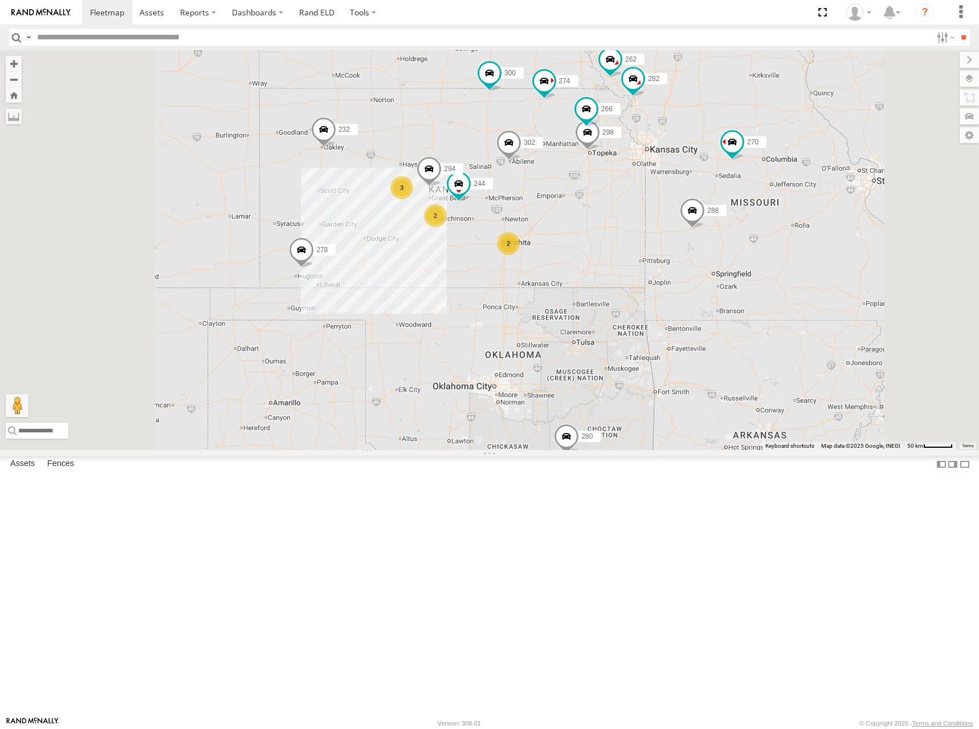
drag, startPoint x: 544, startPoint y: 249, endPoint x: 563, endPoint y: 249, distance: 18.8
click at [563, 249] on div "272 296 274 300 270 288 292 280 256 232 304 302 278 244 298 262 282 266 294 3 2…" at bounding box center [489, 250] width 979 height 400
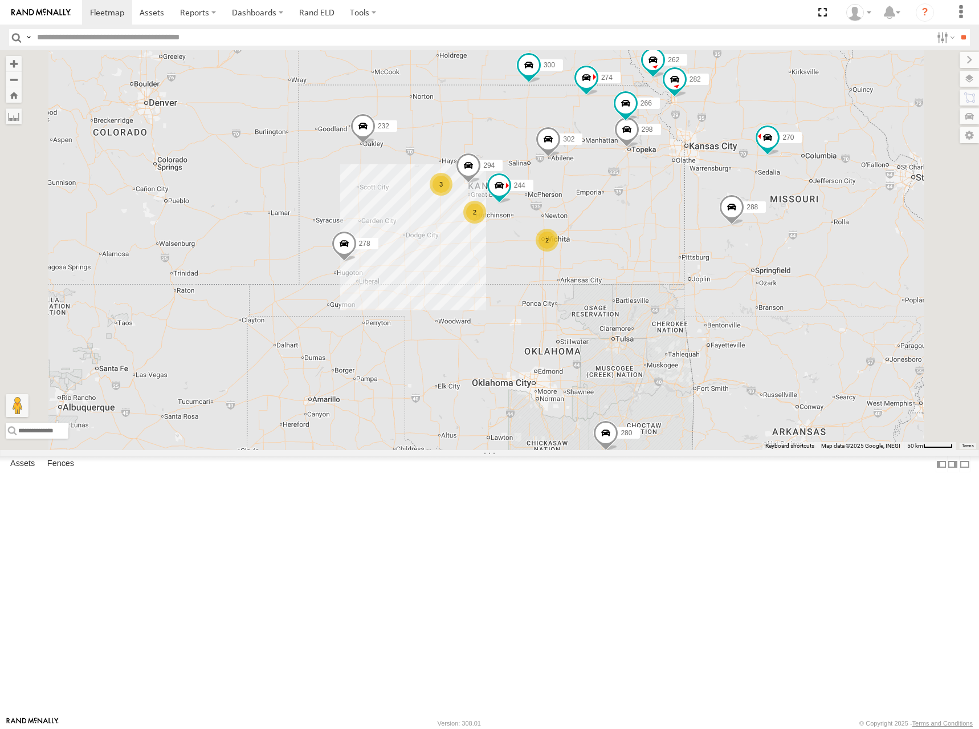
drag, startPoint x: 682, startPoint y: 343, endPoint x: 719, endPoint y: 340, distance: 37.7
click at [722, 340] on div "272 296 274 300 270 288 292 280 256 232 304 302 278 244 298 262 282 266 294 3 2…" at bounding box center [489, 250] width 979 height 400
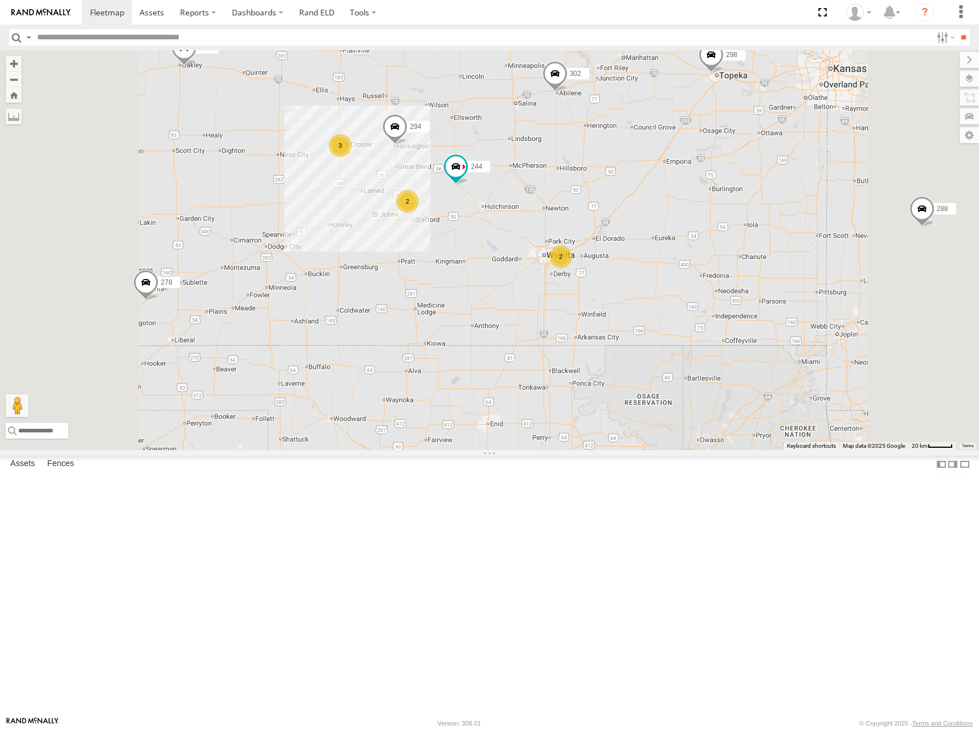
drag, startPoint x: 710, startPoint y: 346, endPoint x: 723, endPoint y: 336, distance: 16.3
click at [723, 336] on div "272 296 274 300 270 288 292 280 256 232 304 302 278 244 298 262 282 266 294 3 2…" at bounding box center [489, 250] width 979 height 400
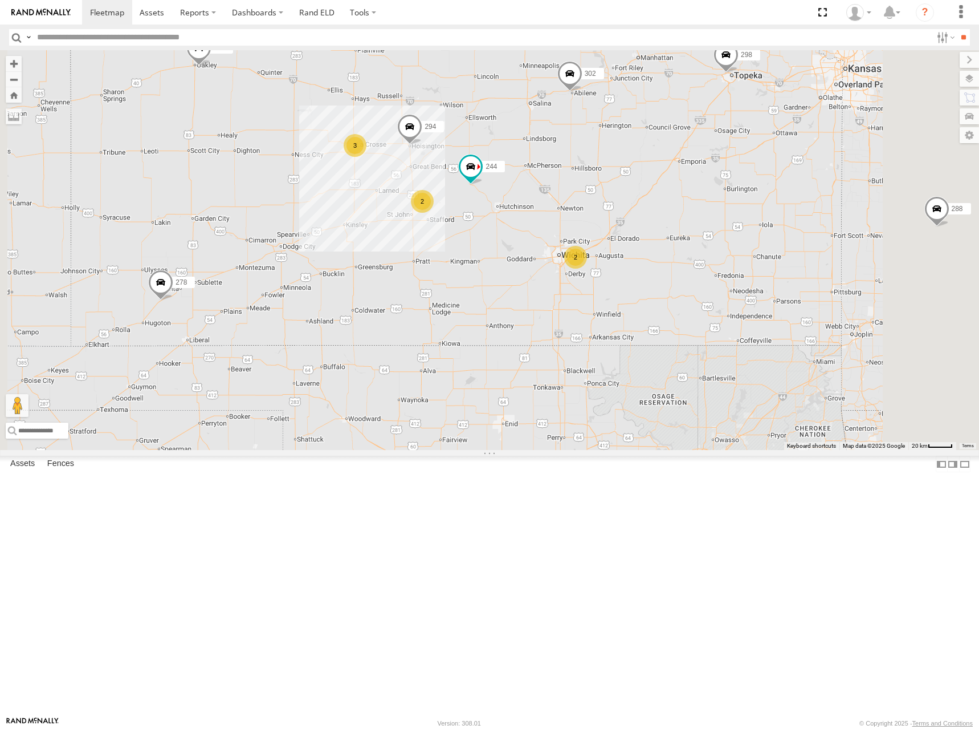
drag, startPoint x: 701, startPoint y: 348, endPoint x: 718, endPoint y: 348, distance: 16.5
click at [718, 348] on div "272 296 274 300 270 288 292 280 256 232 304 302 278 244 298 262 282 266 294 3 2…" at bounding box center [489, 250] width 979 height 400
drag, startPoint x: 710, startPoint y: 345, endPoint x: 719, endPoint y: 344, distance: 9.1
click at [719, 344] on div "272 296 274 300 270 288 292 280 256 232 304 302 278 244 298 262 282 266 294 3 2…" at bounding box center [489, 250] width 979 height 400
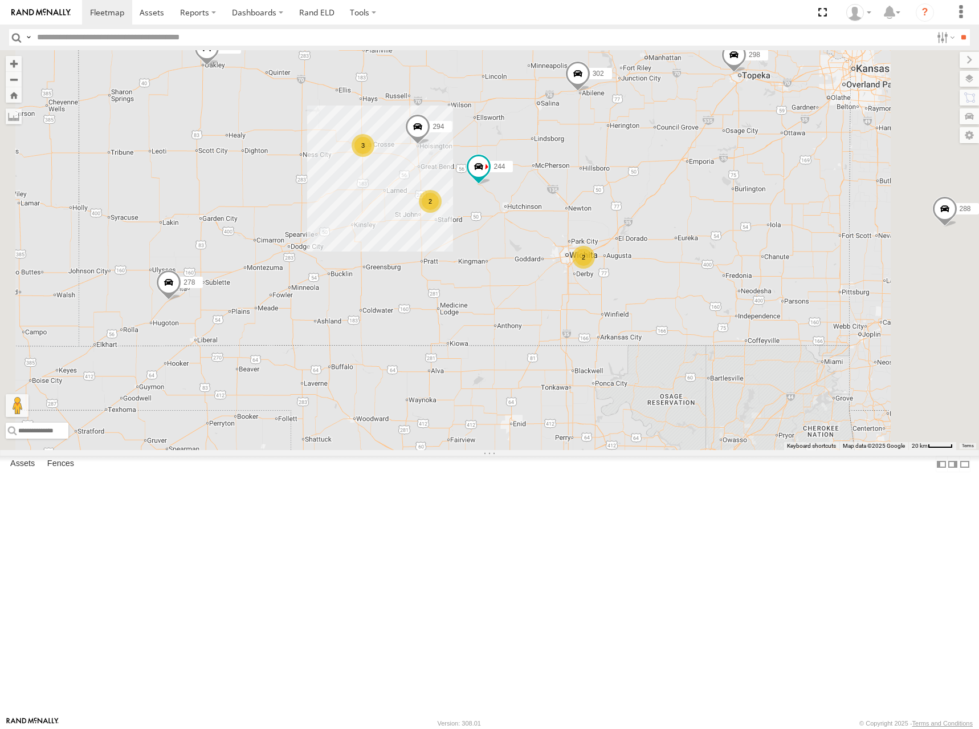
click at [687, 275] on div "272 296 274 300 270 288 292 280 256 232 304 302 278 244 298 262 282 266 294 3 2…" at bounding box center [489, 250] width 979 height 400
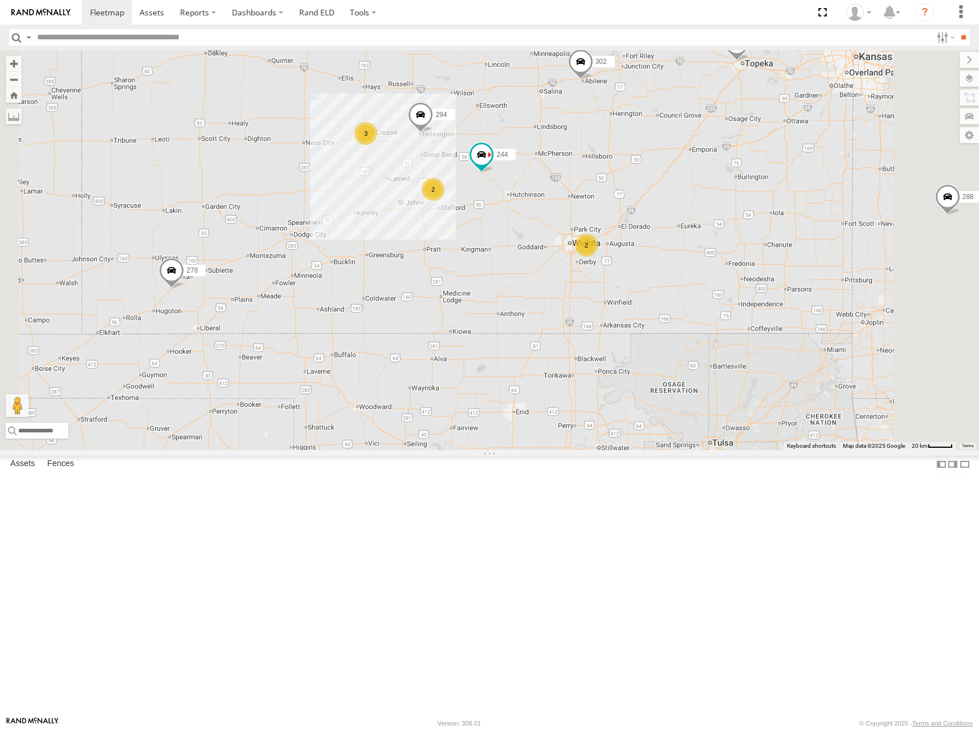
drag, startPoint x: 686, startPoint y: 301, endPoint x: 689, endPoint y: 286, distance: 15.1
click at [689, 286] on div "272 296 274 300 270 288 292 280 256 232 304 302 278 244 298 262 282 266 294 3 2…" at bounding box center [489, 250] width 979 height 400
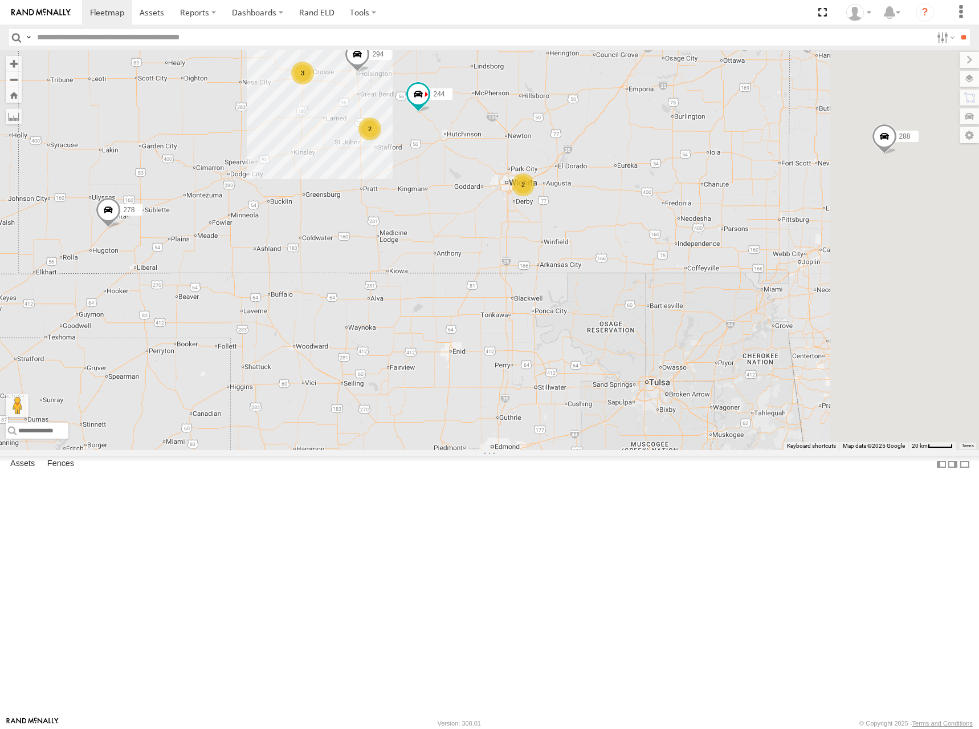
drag, startPoint x: 909, startPoint y: 445, endPoint x: 817, endPoint y: 355, distance: 128.6
click at [818, 355] on div "272 296 274 300 270 288 292 280 256 232 304 302 278 244 298 262 282 266 294 3 2…" at bounding box center [489, 250] width 979 height 400
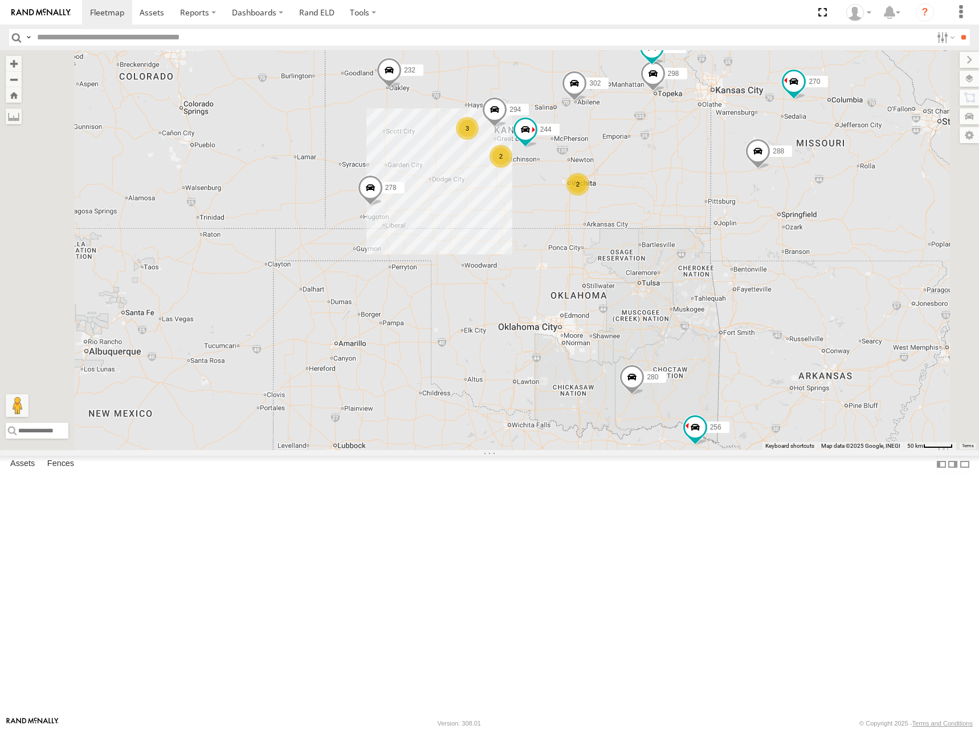
click at [636, 188] on div "272 296 274 300 270 288 292 280 256 232 304 302 278 244 298 262 282 266 294 3 2…" at bounding box center [489, 250] width 979 height 400
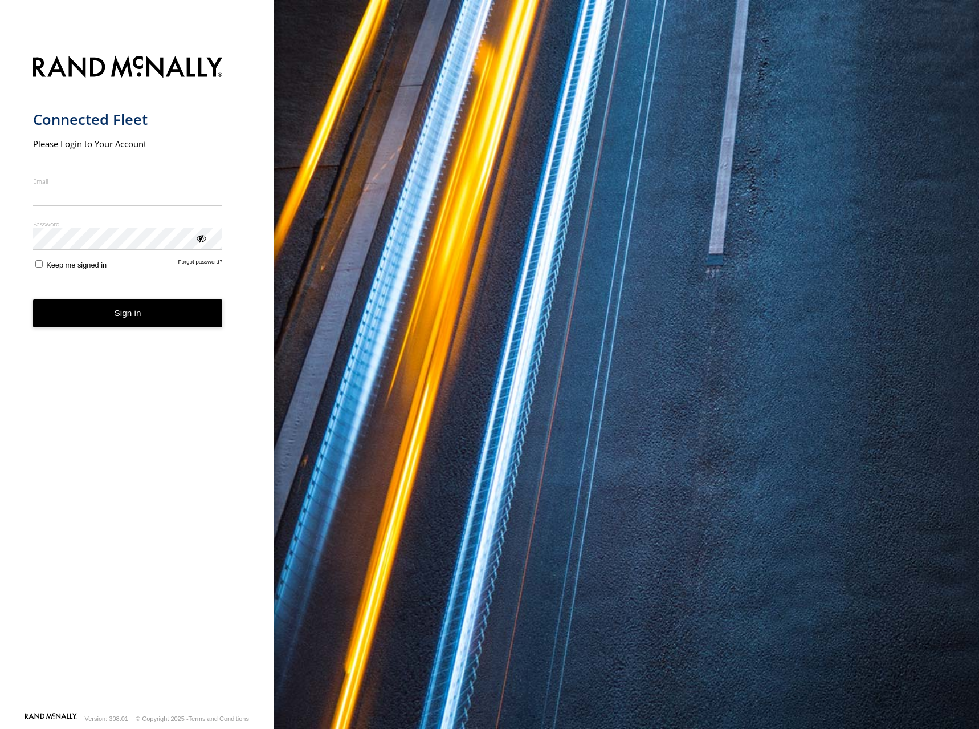
type input "**********"
click at [193, 319] on button "Sign in" at bounding box center [128, 313] width 190 height 28
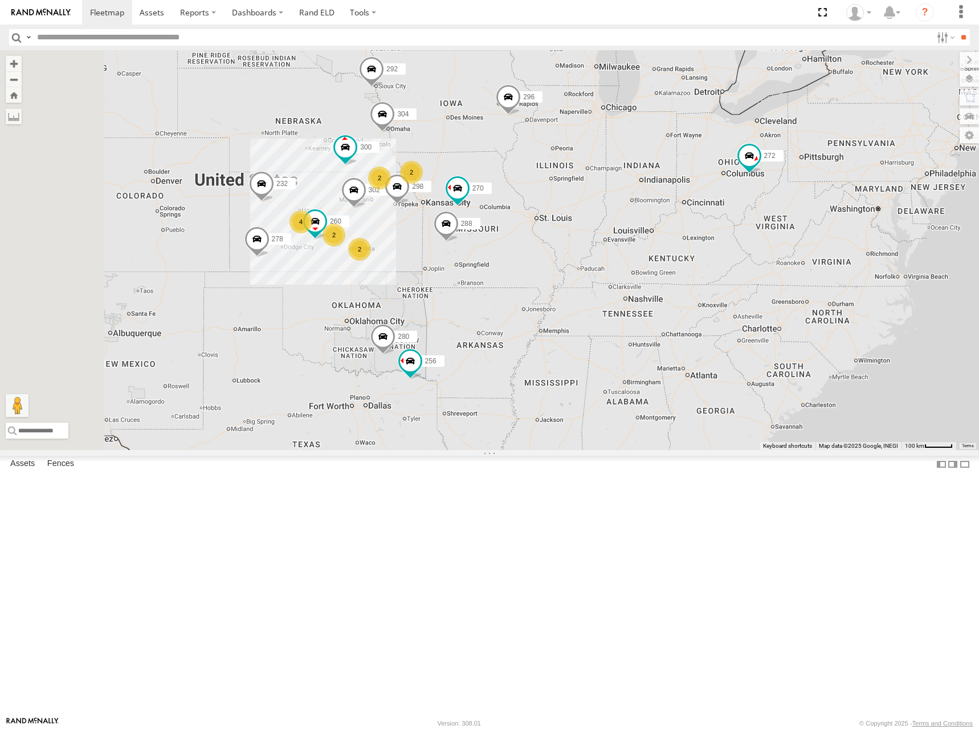
drag, startPoint x: 570, startPoint y: 243, endPoint x: 579, endPoint y: 225, distance: 20.4
click at [579, 225] on div "300 298 270 288 292 272 280 256 232 296 304 302 278 260 2 2 4 2 2" at bounding box center [489, 250] width 979 height 400
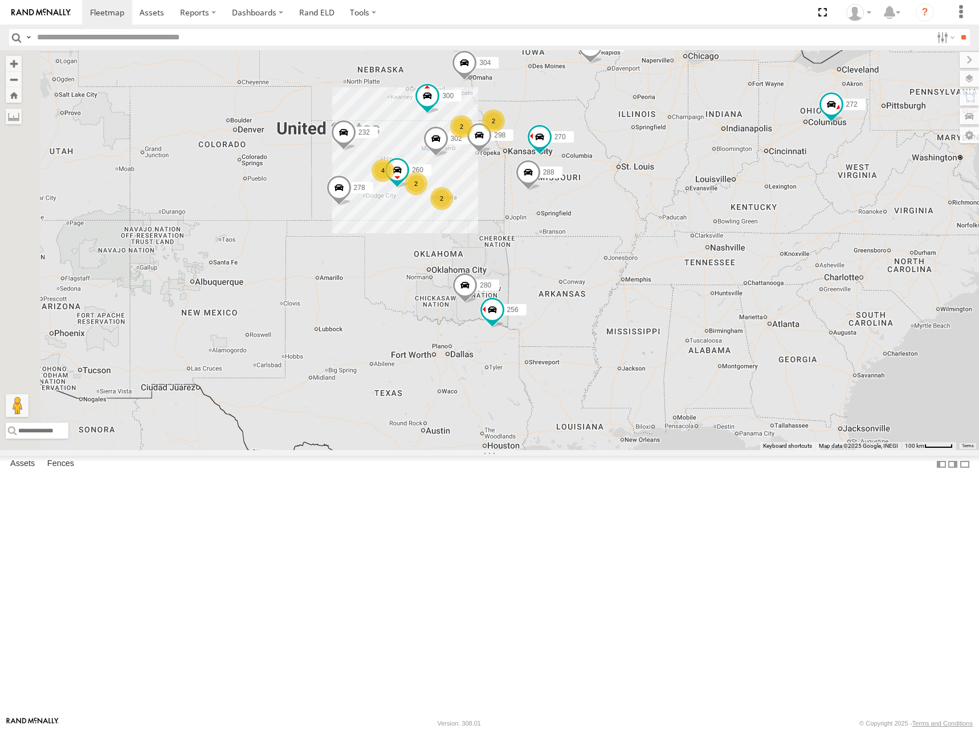
drag, startPoint x: 476, startPoint y: 298, endPoint x: 556, endPoint y: 250, distance: 93.6
click at [556, 250] on div "300 298 270 288 292 272 280 256 232 296 304 302 278 260 2 2 4 2 2" at bounding box center [489, 250] width 979 height 400
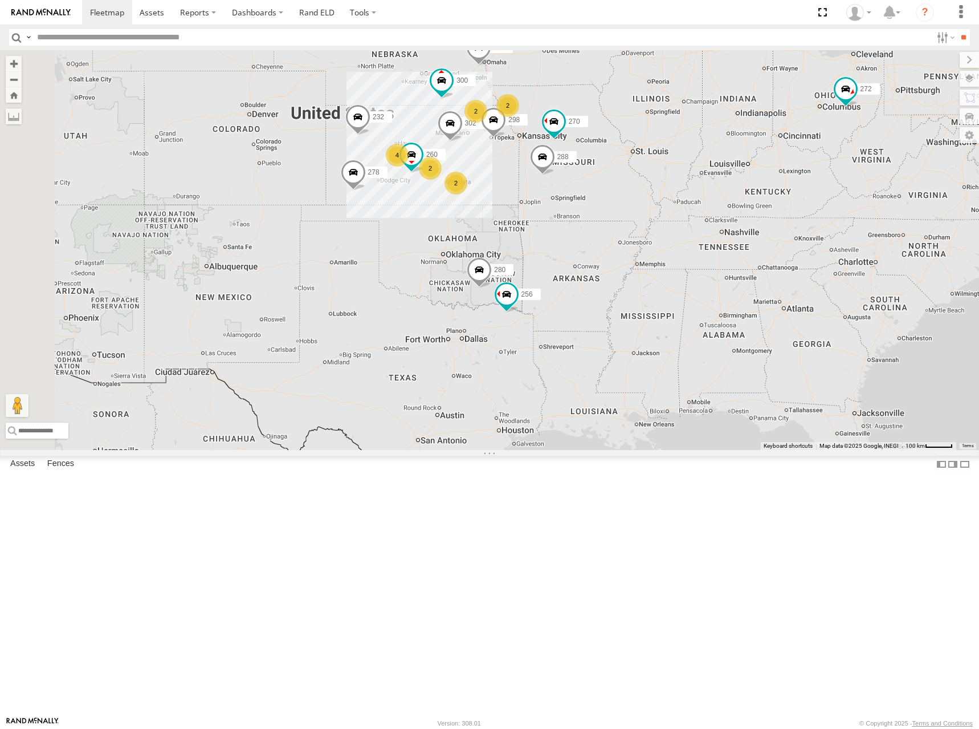
drag, startPoint x: 547, startPoint y: 254, endPoint x: 560, endPoint y: 238, distance: 20.7
click at [560, 238] on div "300 298 270 288 292 272 280 256 232 296 304 302 278 260 2 2 4 2 2" at bounding box center [489, 250] width 979 height 400
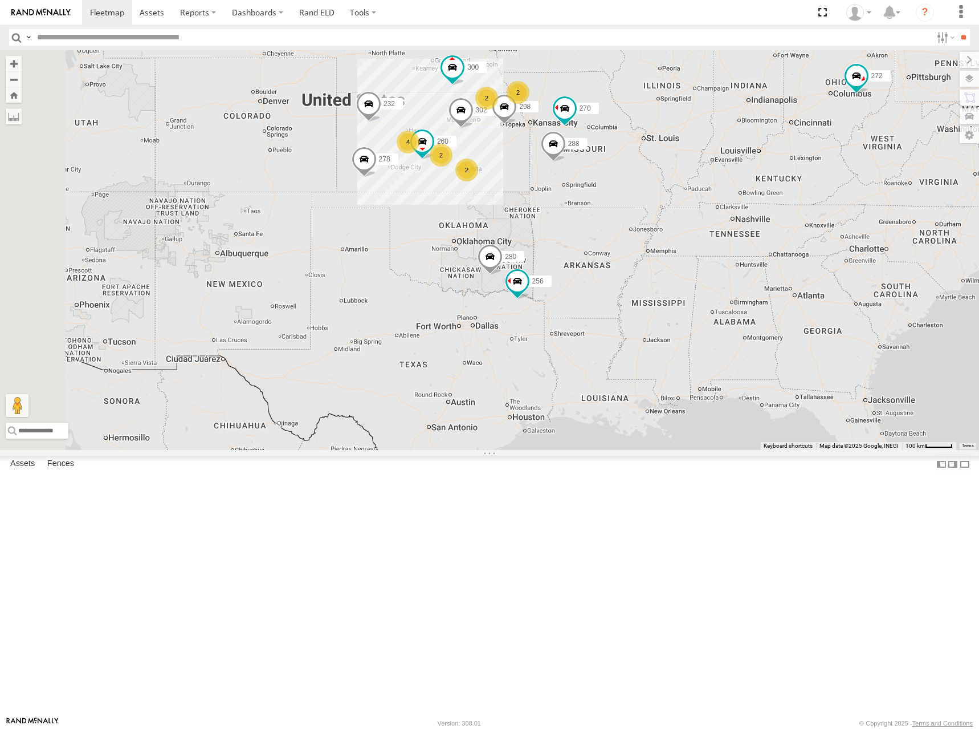
click at [576, 237] on div "300 298 270 288 292 272 280 256 232 296 304 302 278 260 2 2 4 2 2" at bounding box center [489, 250] width 979 height 400
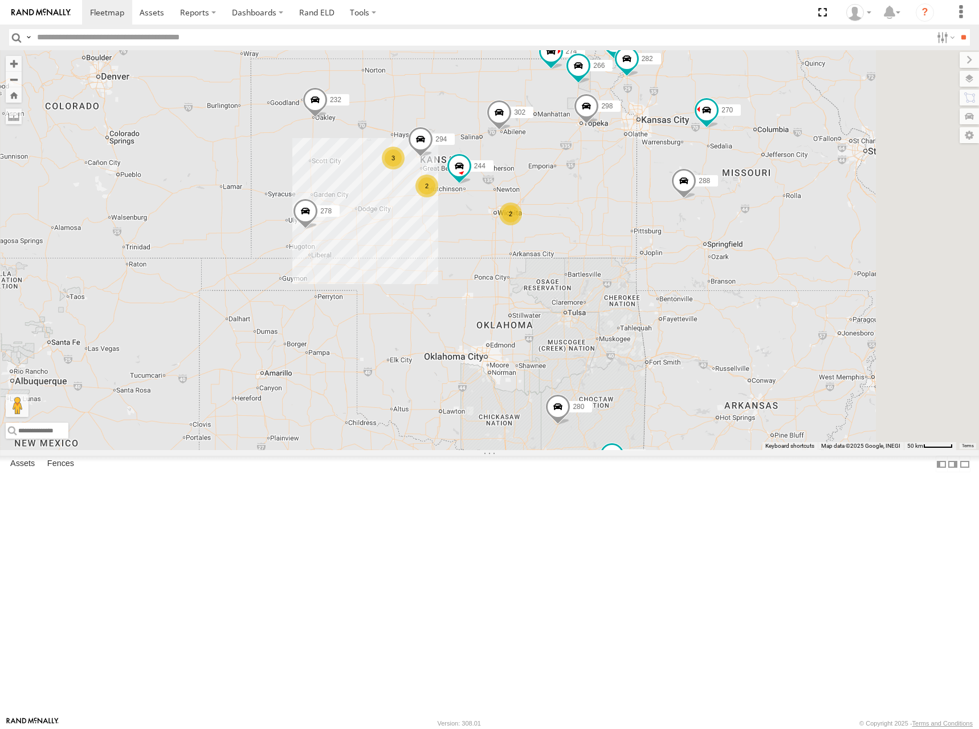
drag, startPoint x: 558, startPoint y: 240, endPoint x: 570, endPoint y: 231, distance: 15.1
click at [570, 231] on div "300 298 270 288 292 272 280 256 232 296 304 302 278 274 244 3 262 2 2 282 266 2…" at bounding box center [489, 250] width 979 height 400
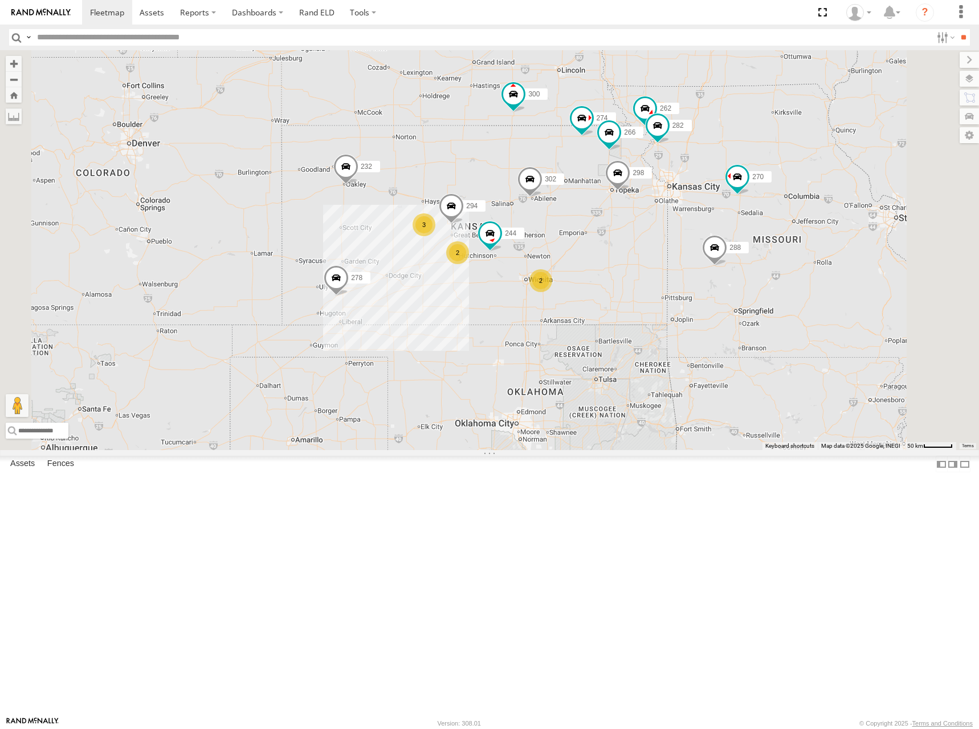
drag, startPoint x: 811, startPoint y: 139, endPoint x: 843, endPoint y: 208, distance: 76.3
click at [843, 208] on div "300 298 270 288 292 272 280 256 232 296 304 302 278 274 244 3 262 2 2 282 266 2…" at bounding box center [489, 250] width 979 height 400
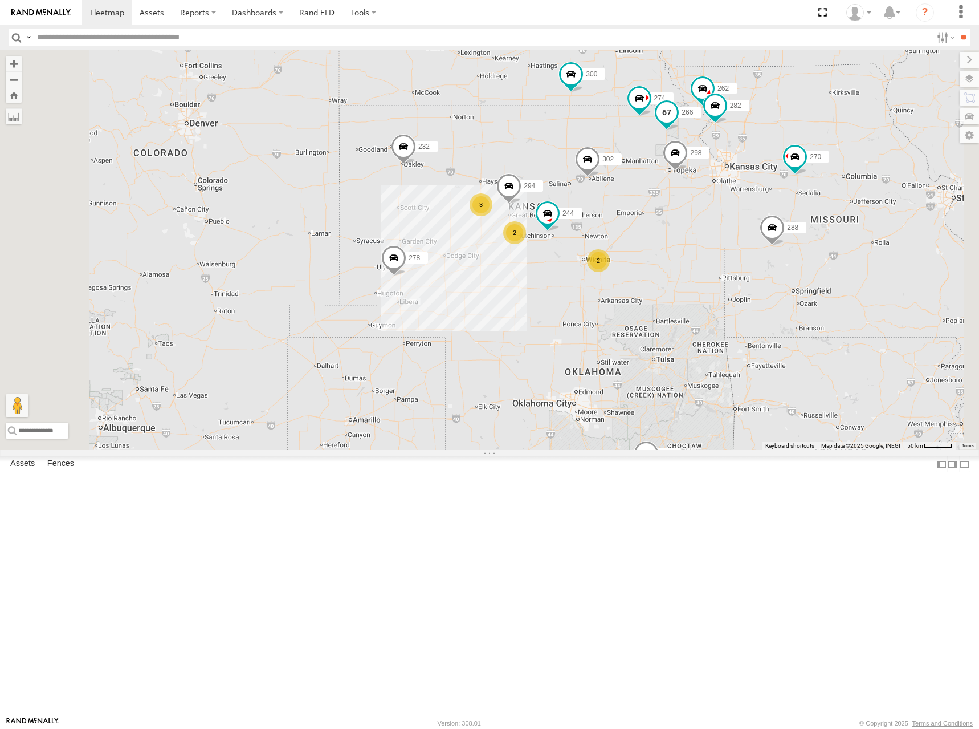
drag, startPoint x: 853, startPoint y: 240, endPoint x: 800, endPoint y: 243, distance: 53.1
click at [677, 122] on span at bounding box center [667, 111] width 21 height 21
click at [677, 159] on div "300 298 270 288 292 272 280 256 232 296 304 302 278 274 244 3 262 2 2 282 266 2…" at bounding box center [489, 250] width 979 height 400
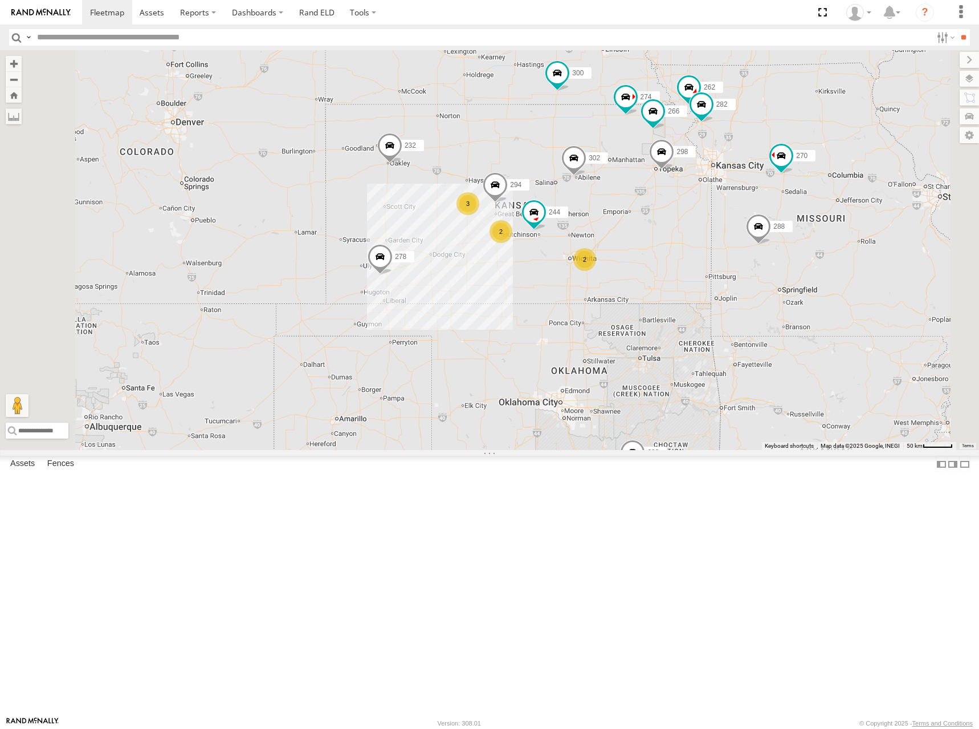
click at [888, 165] on div "300 298 270 288 292 272 280 256 232 296 304 302 278 274 244 3 262 2 2 282 266 2…" at bounding box center [489, 250] width 979 height 400
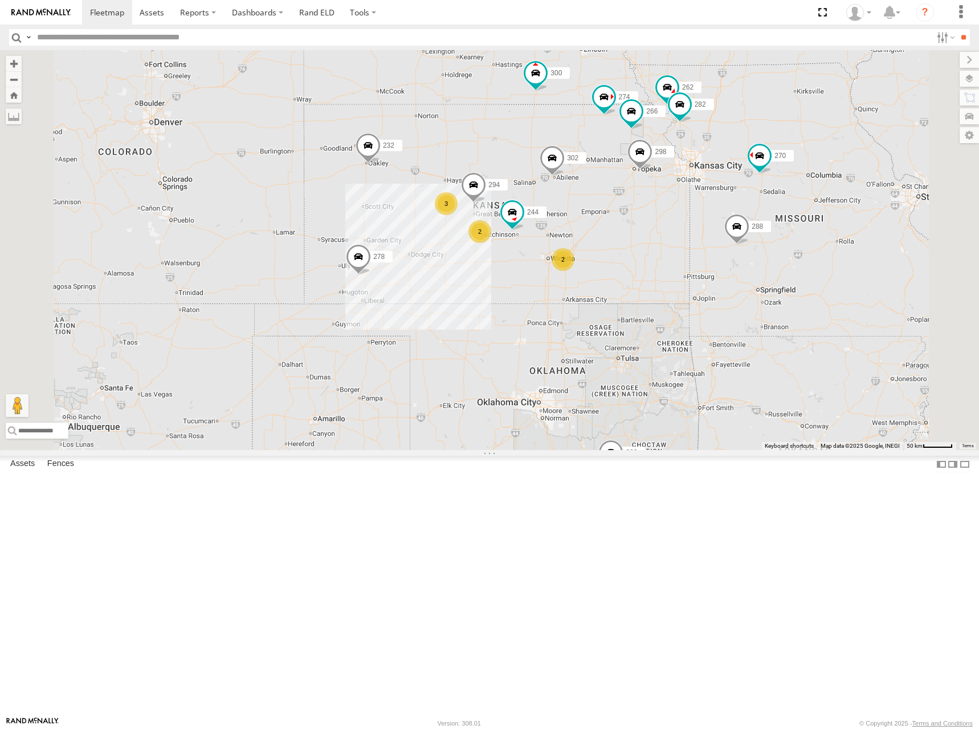
drag, startPoint x: 917, startPoint y: 190, endPoint x: 903, endPoint y: 190, distance: 13.7
click at [903, 190] on div "300 298 270 288 292 272 280 256 232 296 304 302 278 274 244 3 262 2 2 282 266 2…" at bounding box center [489, 250] width 979 height 400
click at [739, 343] on div "300 298 270 288 292 272 280 256 232 296 304 302 278 274 244 3 262 2 2 282 266 2…" at bounding box center [489, 250] width 979 height 400
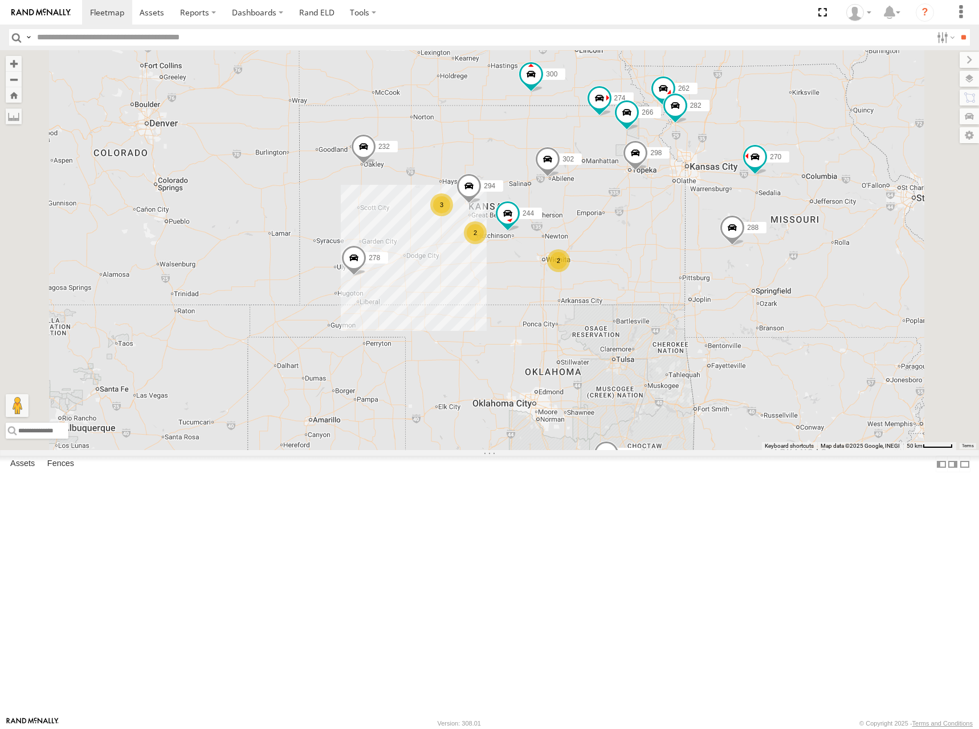
drag, startPoint x: 798, startPoint y: 349, endPoint x: 794, endPoint y: 356, distance: 7.9
click at [795, 353] on div "300 298 270 288 292 272 280 256 232 296 304 302 278 274 244 3 262 2 2 282 266 2…" at bounding box center [489, 250] width 979 height 400
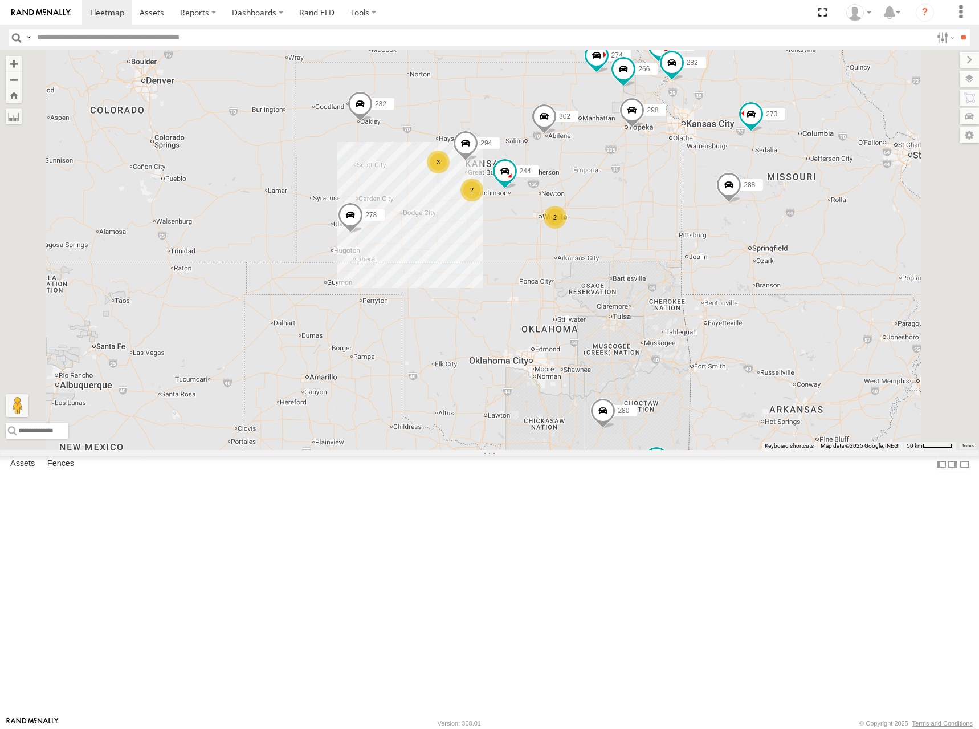
drag, startPoint x: 709, startPoint y: 428, endPoint x: 707, endPoint y: 381, distance: 47.4
click at [707, 381] on div "300 298 270 288 292 272 280 256 232 296 304 302 278 274 244 3 262 2 2 282 266 2…" at bounding box center [489, 250] width 979 height 400
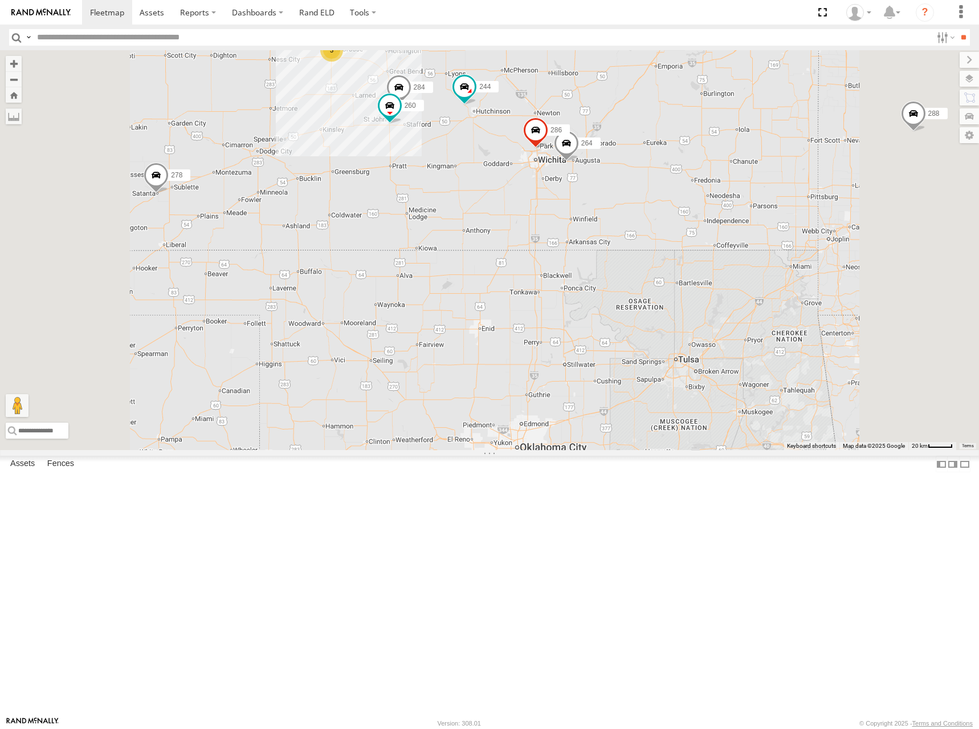
drag, startPoint x: 696, startPoint y: 380, endPoint x: 701, endPoint y: 393, distance: 14.6
click at [701, 393] on div "300 298 270 288 292 272 280 256 232 296 304 302 278 274 244 262 282 266 294 284…" at bounding box center [489, 250] width 979 height 400
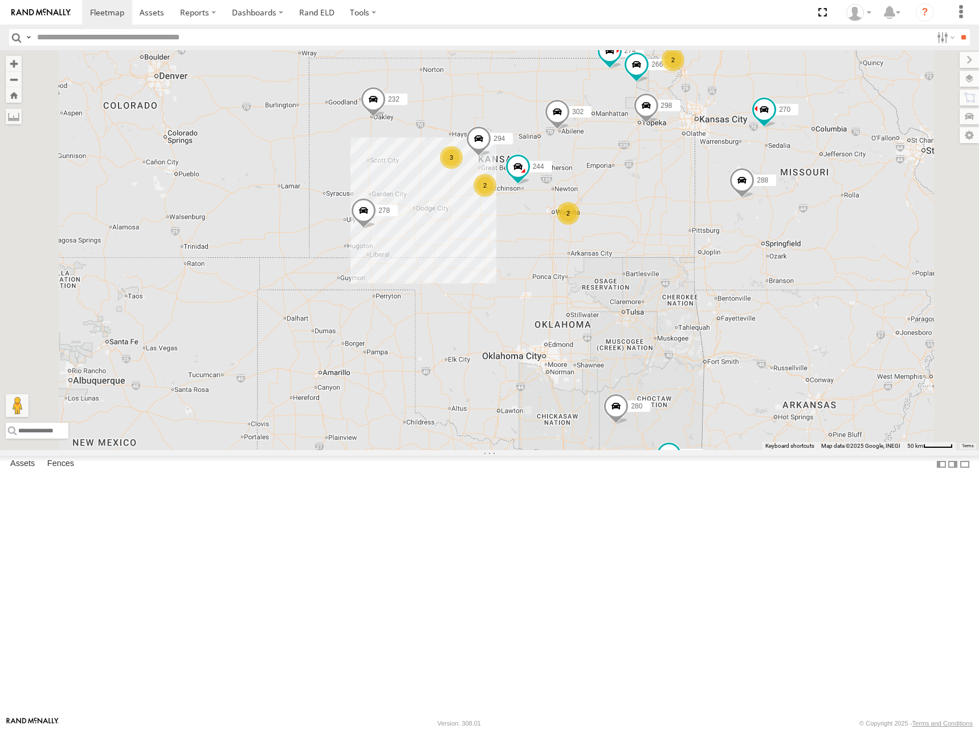
drag, startPoint x: 718, startPoint y: 303, endPoint x: 726, endPoint y: 300, distance: 8.3
click at [726, 300] on div "300 298 270 288 292 272 280 256 232 296 304 302 278 274 244 266 294 3 2 2 2" at bounding box center [489, 250] width 979 height 400
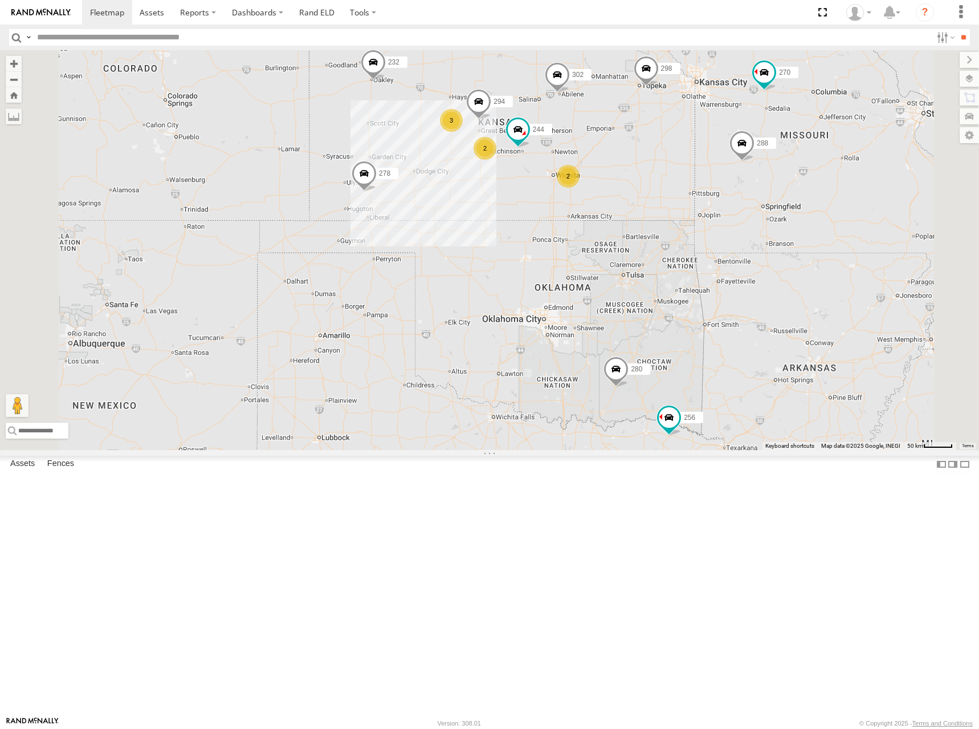
drag, startPoint x: 711, startPoint y: 460, endPoint x: 702, endPoint y: 364, distance: 96.8
click at [702, 364] on div "300 298 270 288 292 272 280 256 232 296 304 302 278 274 244 266 294 3 2 2 2" at bounding box center [489, 250] width 979 height 400
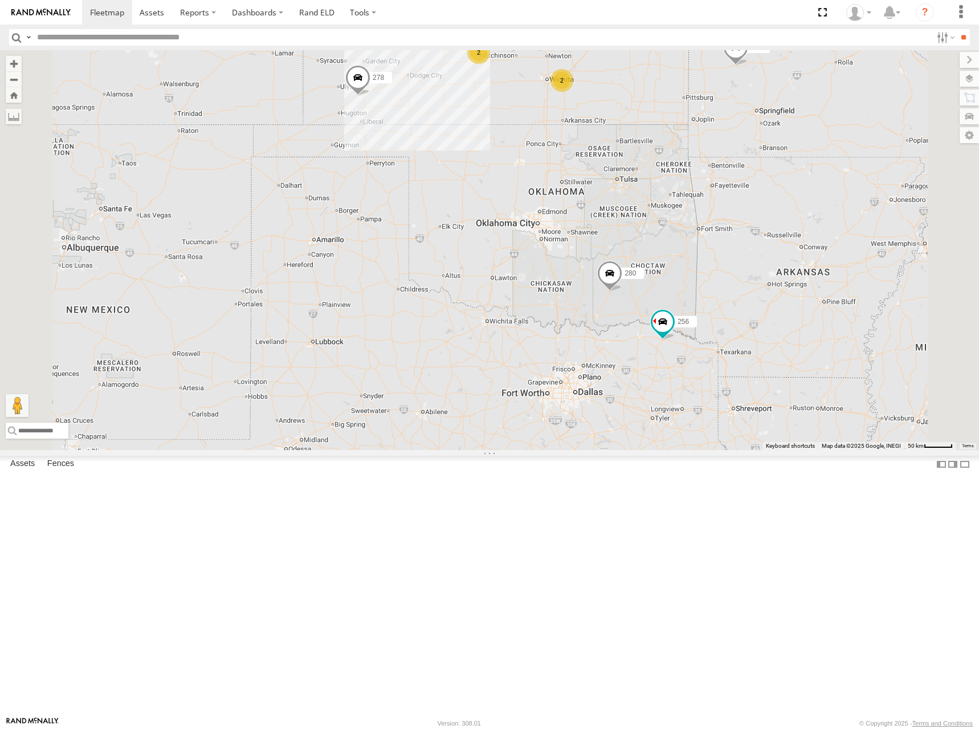
drag, startPoint x: 706, startPoint y: 464, endPoint x: 709, endPoint y: 422, distance: 42.3
click at [709, 422] on div "300 298 270 288 292 272 280 256 232 296 304 302 278 274 244 266 294 3 2 2 2" at bounding box center [489, 250] width 979 height 400
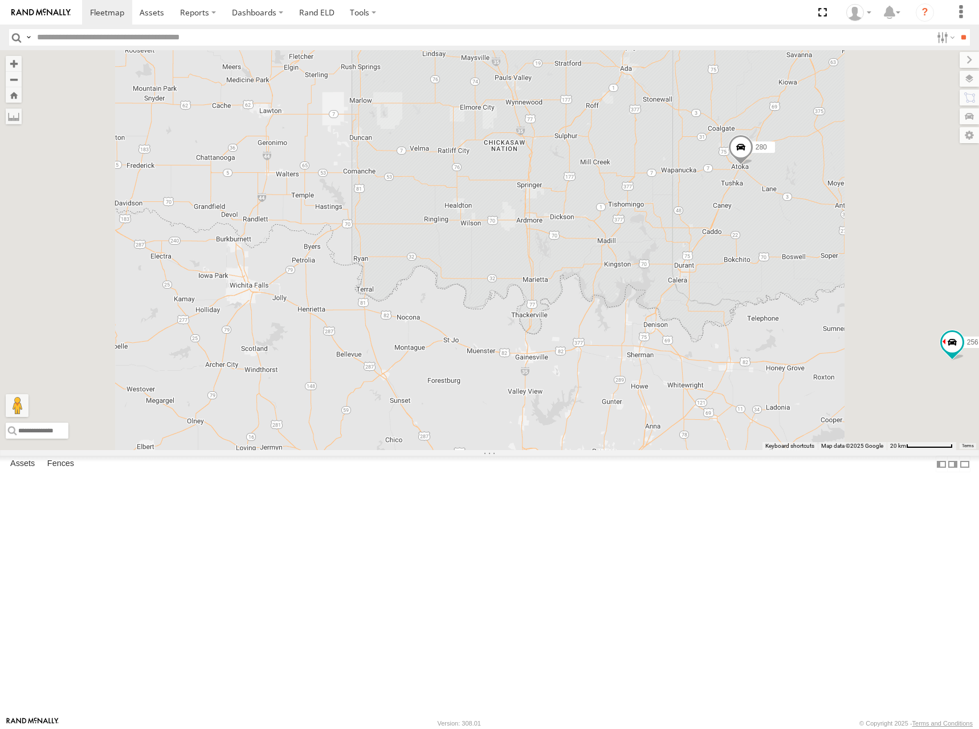
drag, startPoint x: 696, startPoint y: 413, endPoint x: 697, endPoint y: 425, distance: 12.6
click at [697, 425] on div "300 298 270 288 292 272 280 256 232 296 304 302 278 274 244 266 294" at bounding box center [489, 250] width 979 height 400
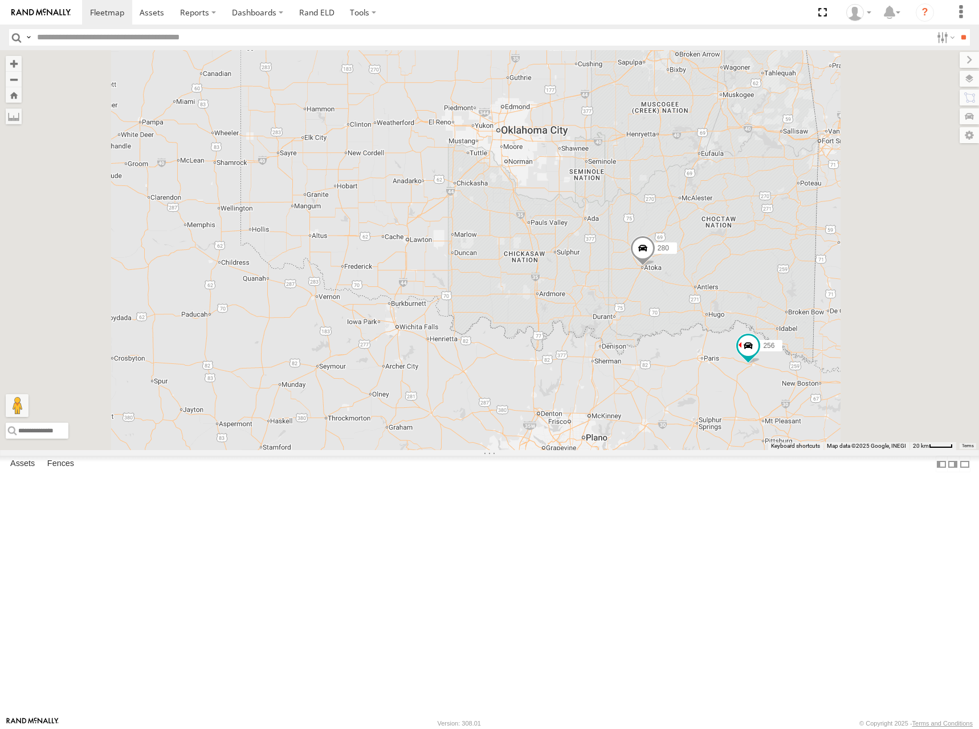
drag, startPoint x: 729, startPoint y: 324, endPoint x: 724, endPoint y: 367, distance: 42.4
click at [724, 367] on div "300 298 270 288 292 272 280 256 232 296 304 302 278 274 244 266 294" at bounding box center [489, 250] width 979 height 400
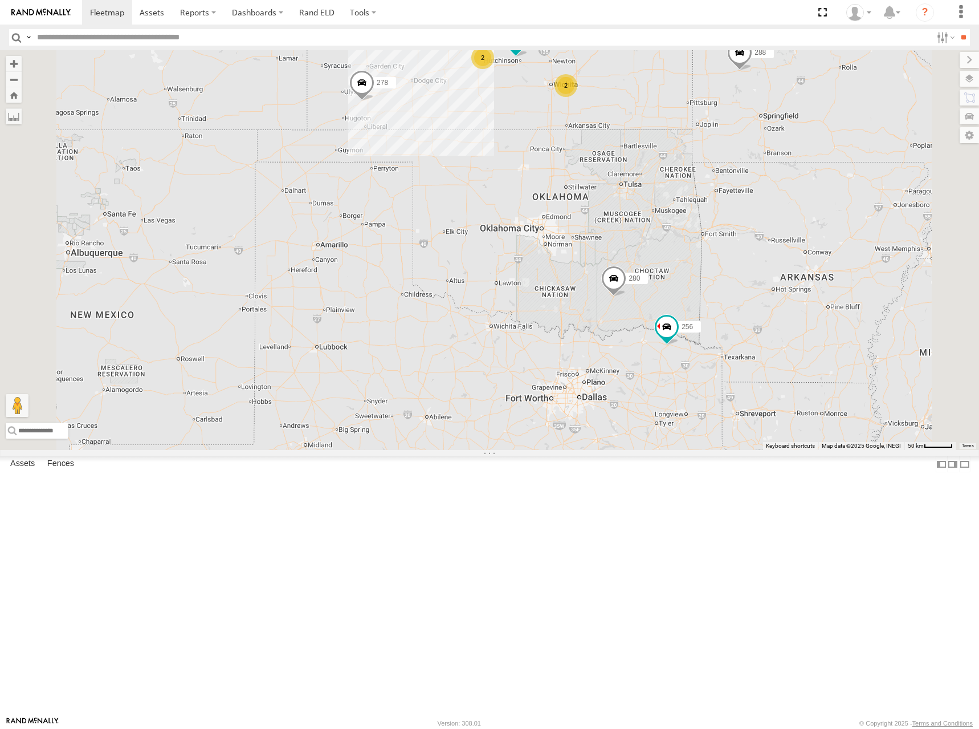
drag, startPoint x: 693, startPoint y: 229, endPoint x: 694, endPoint y: 279, distance: 50.2
click at [694, 277] on div "300 298 270 288 292 272 280 256 232 296 304 302 278 274 244 266 294 3 2 2 282" at bounding box center [489, 250] width 979 height 400
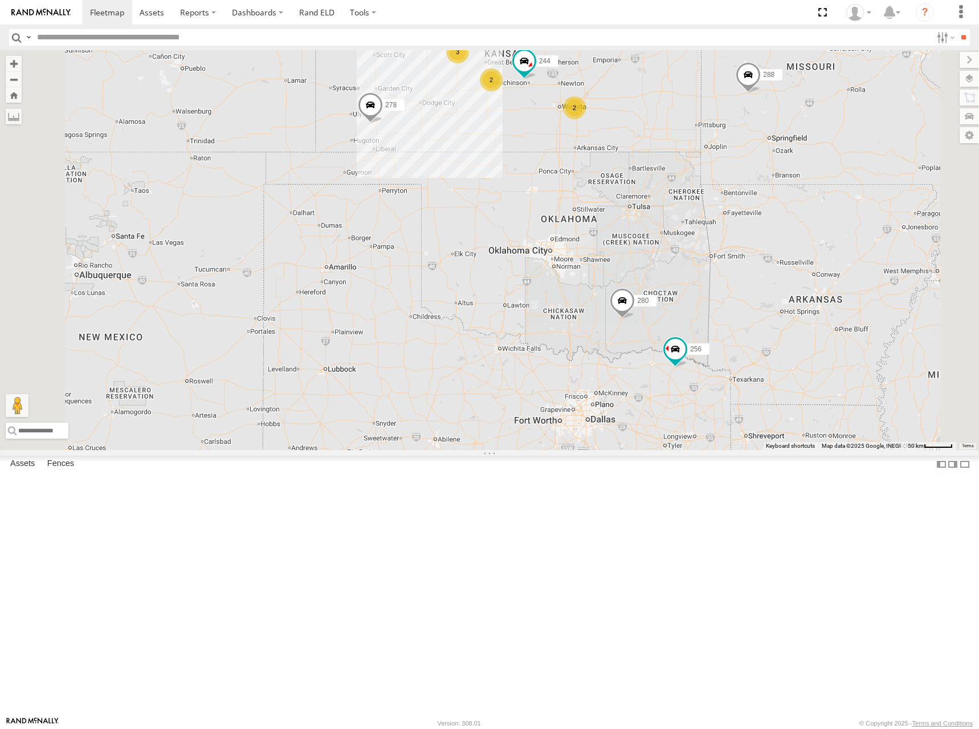
drag, startPoint x: 734, startPoint y: 227, endPoint x: 745, endPoint y: 254, distance: 28.9
click at [745, 254] on div "300 298 270 288 292 272 280 256 232 296 304 302 278 274 244 266 294 3 2 2 2" at bounding box center [489, 250] width 979 height 400
drag, startPoint x: 754, startPoint y: 222, endPoint x: 761, endPoint y: 255, distance: 34.2
click at [761, 255] on div "300 298 270 288 292 272 280 256 232 296 304 302 278 274 244 266 294 3 2 2 2" at bounding box center [489, 250] width 979 height 400
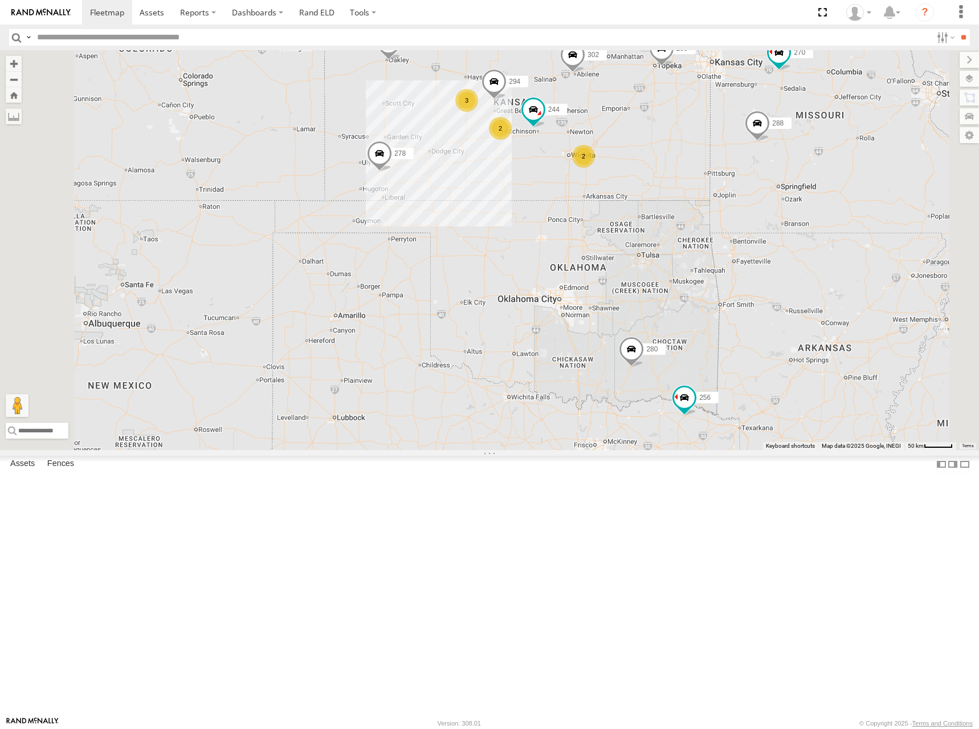
drag, startPoint x: 765, startPoint y: 292, endPoint x: 769, endPoint y: 320, distance: 27.7
click at [769, 320] on div "300 298 270 288 292 272 280 256 232 296 304 302 278 274 244 266 294 3 2 2 2" at bounding box center [489, 250] width 979 height 400
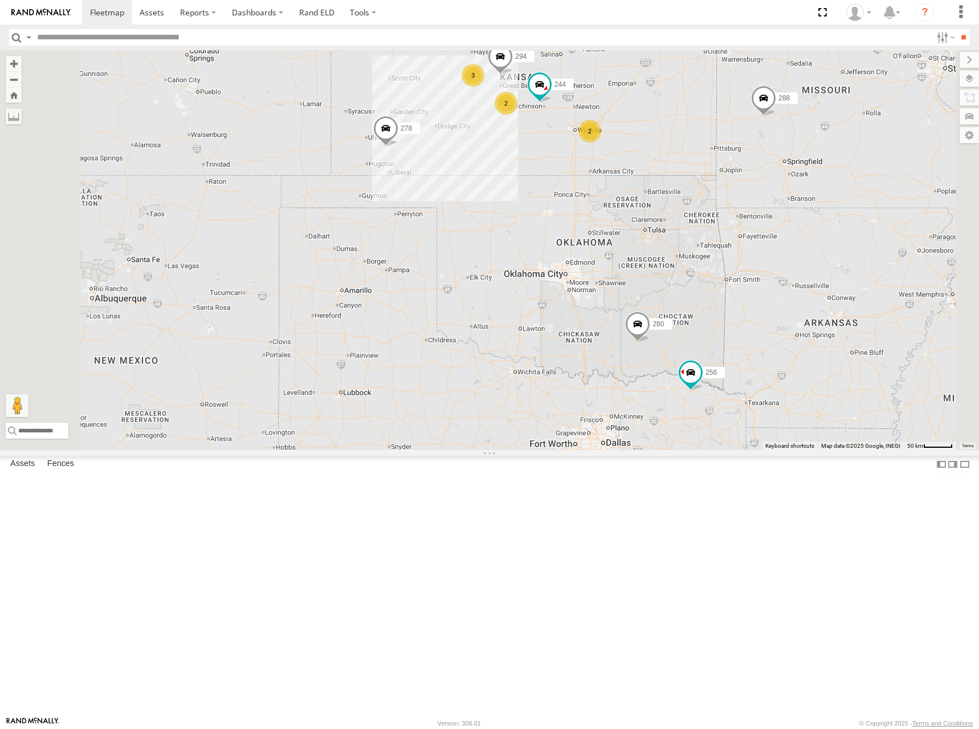
drag, startPoint x: 745, startPoint y: 419, endPoint x: 751, endPoint y: 383, distance: 36.5
click at [751, 383] on div "300 298 270 288 292 272 280 256 232 296 304 302 278 274 244 266 294 3 2 2 2" at bounding box center [489, 250] width 979 height 400
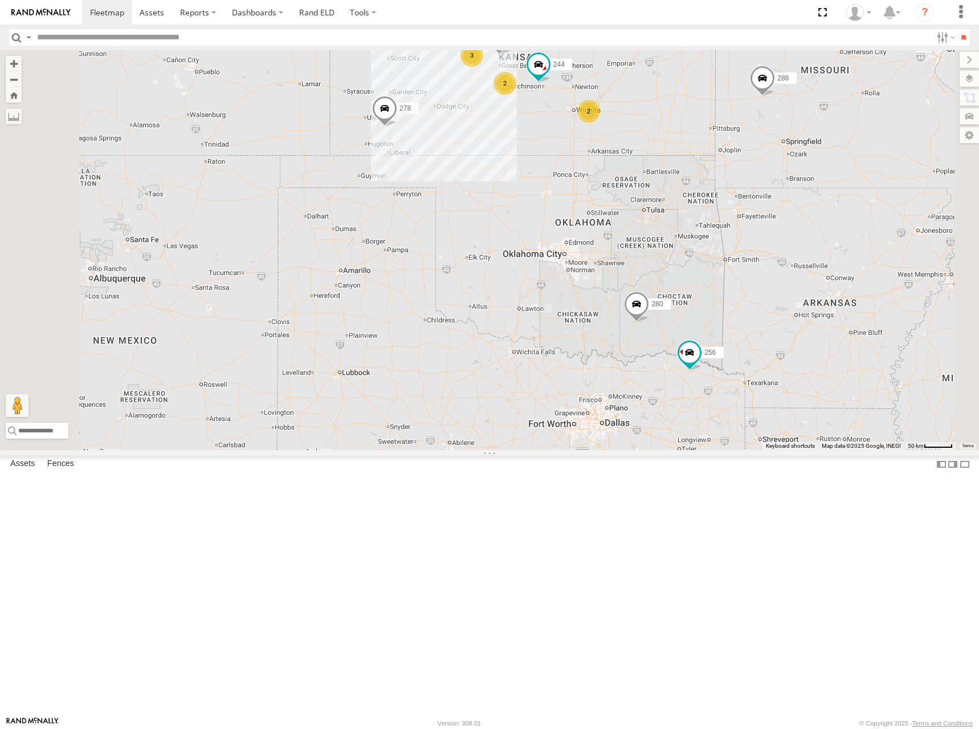
click at [744, 427] on div "300 298 270 288 292 272 280 256 232 296 304 302 278 274 244 266 294 3 2 2 2" at bounding box center [489, 250] width 979 height 400
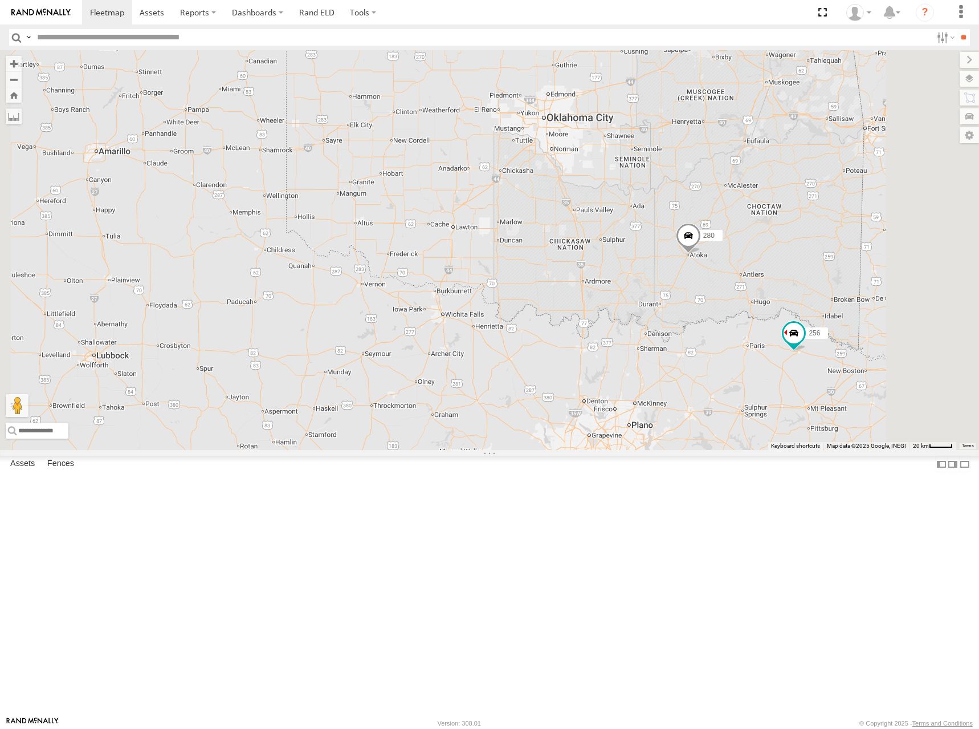
click at [739, 450] on div "300 298 270 288 292 272 280 256 232 296 304 302 278 274 244 266 294" at bounding box center [489, 250] width 979 height 400
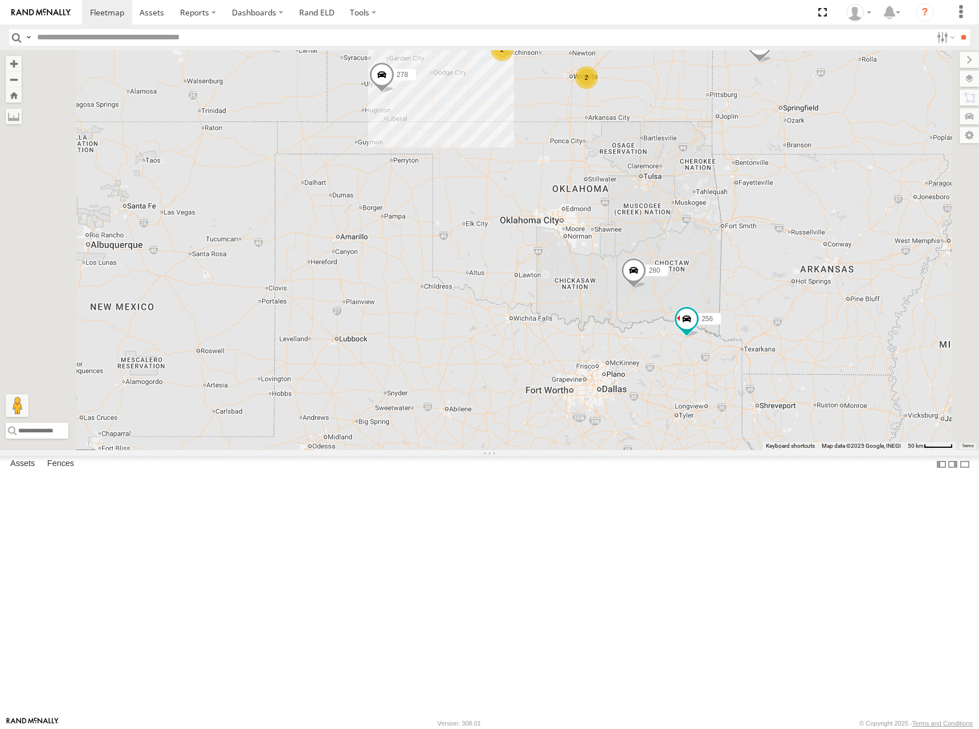
drag, startPoint x: 732, startPoint y: 388, endPoint x: 719, endPoint y: 366, distance: 25.8
click at [719, 366] on div "300 298 270 288 292 272 280 256 232 296 304 302 278 274 244 266 294 3 2 2 2" at bounding box center [489, 250] width 979 height 400
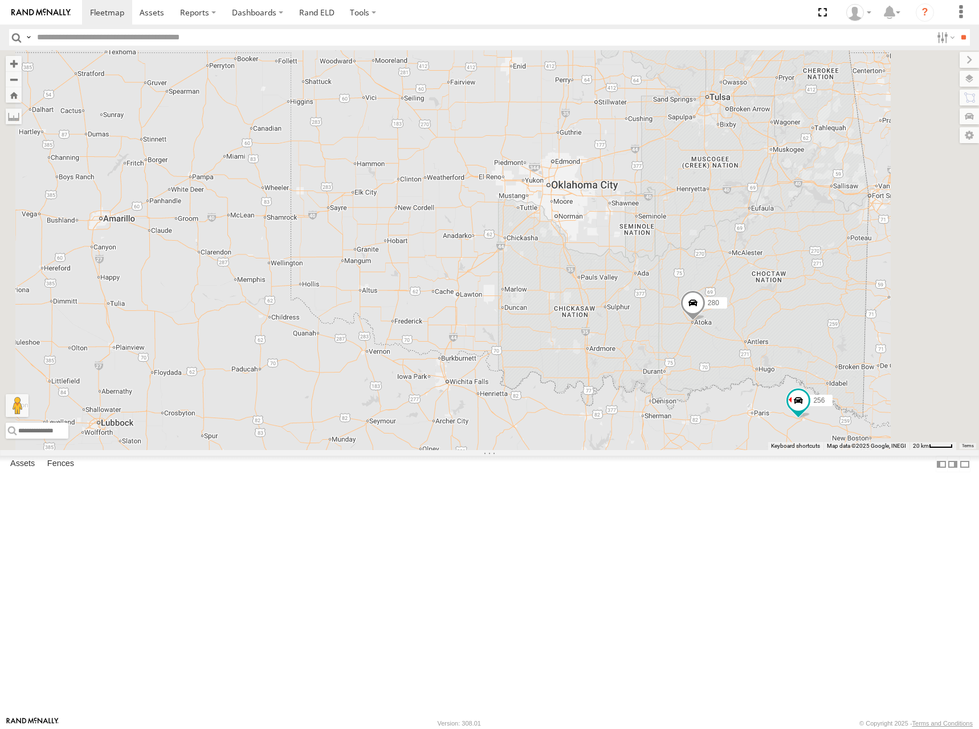
drag, startPoint x: 658, startPoint y: 294, endPoint x: 685, endPoint y: 394, distance: 103.9
click at [685, 394] on div "300 298 270 288 292 272 280 256 232 296 304 302 278 274 244 266 294" at bounding box center [489, 250] width 979 height 400
drag, startPoint x: 697, startPoint y: 430, endPoint x: 692, endPoint y: 385, distance: 44.8
click at [692, 400] on div "300 298 270 288 292 272 280 256 232 296 304 302 278 274 244 266 294" at bounding box center [489, 250] width 979 height 400
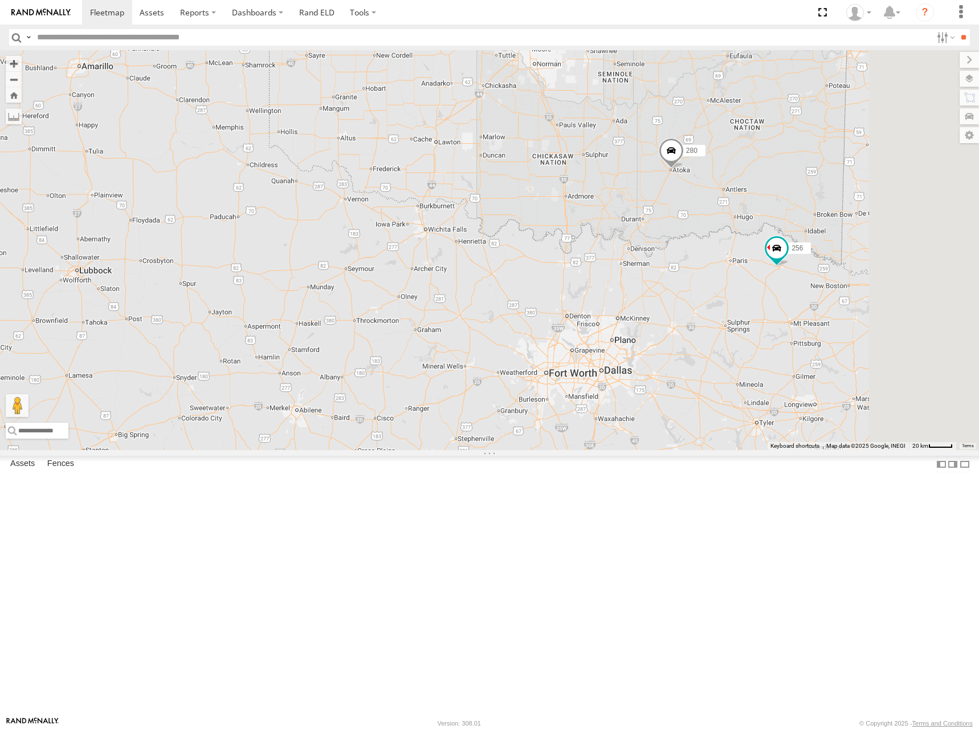
drag, startPoint x: 681, startPoint y: 408, endPoint x: 663, endPoint y: 275, distance: 133.5
click at [663, 275] on div "300 298 270 288 292 272 280 256 232 296 304 302 278 274 244 266 294" at bounding box center [489, 250] width 979 height 400
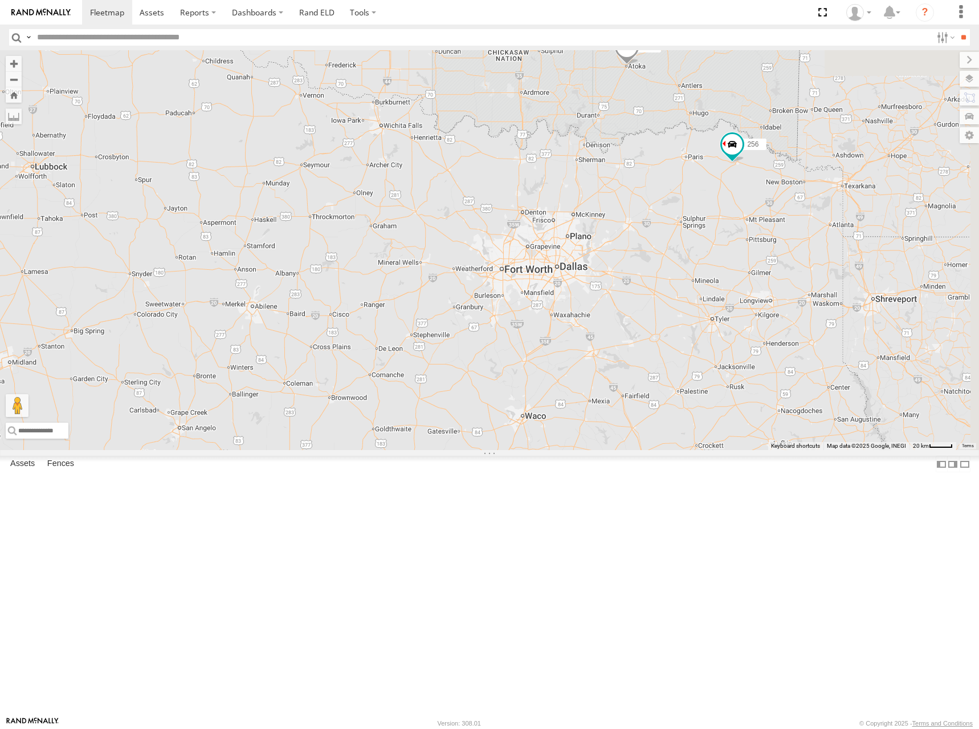
drag, startPoint x: 774, startPoint y: 391, endPoint x: 742, endPoint y: 318, distance: 78.9
click at [742, 318] on div "300 298 270 288 292 272 280 256 232 296 304 302 278 274 244 266 294" at bounding box center [489, 250] width 979 height 400
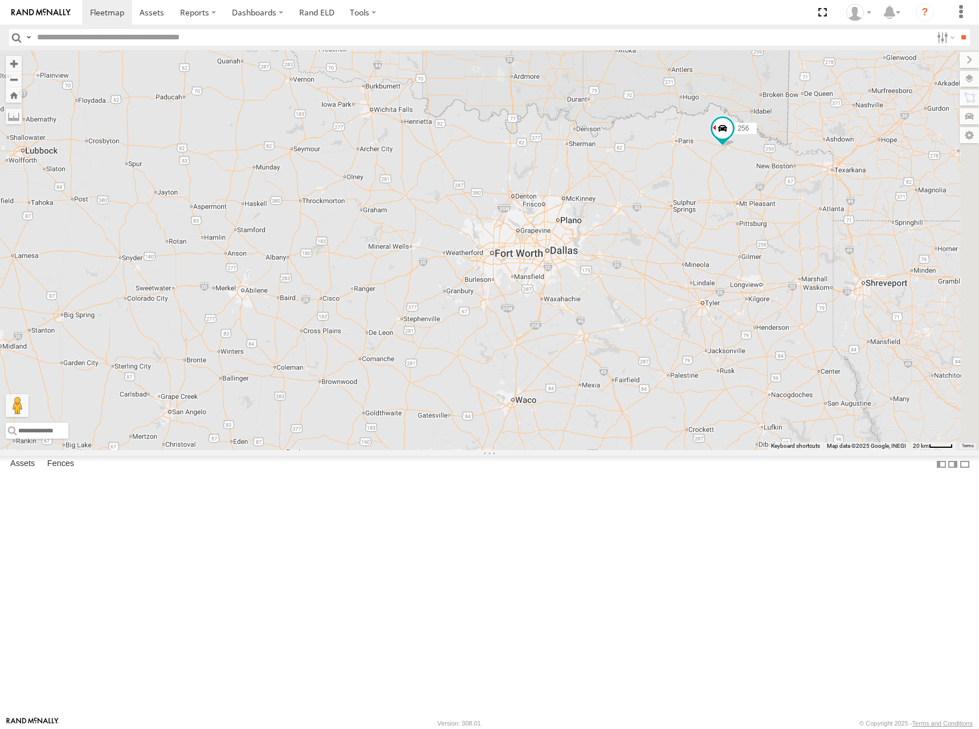
drag, startPoint x: 771, startPoint y: 379, endPoint x: 767, endPoint y: 373, distance: 7.4
click at [767, 373] on div "300 298 270 288 292 272 280 256 232 296 304 302 278 274 244 266 294" at bounding box center [489, 250] width 979 height 400
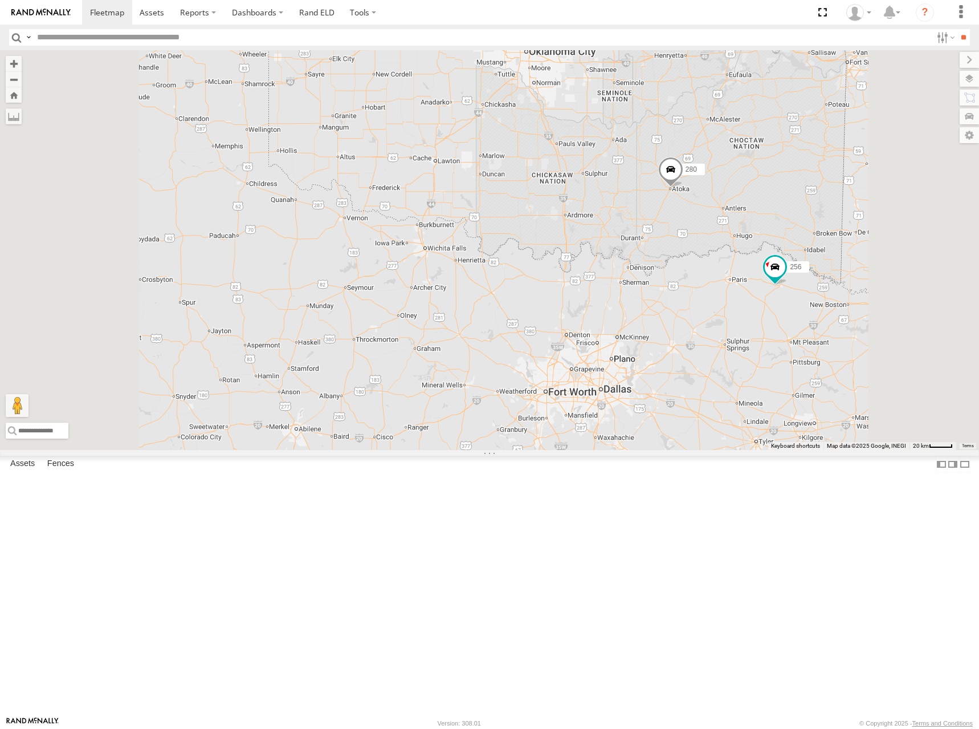
drag, startPoint x: 702, startPoint y: 262, endPoint x: 737, endPoint y: 341, distance: 86.3
click at [737, 341] on div "300 298 270 288 292 272 280 256 232 296 304 302 278 274 244 266 294" at bounding box center [489, 250] width 979 height 400
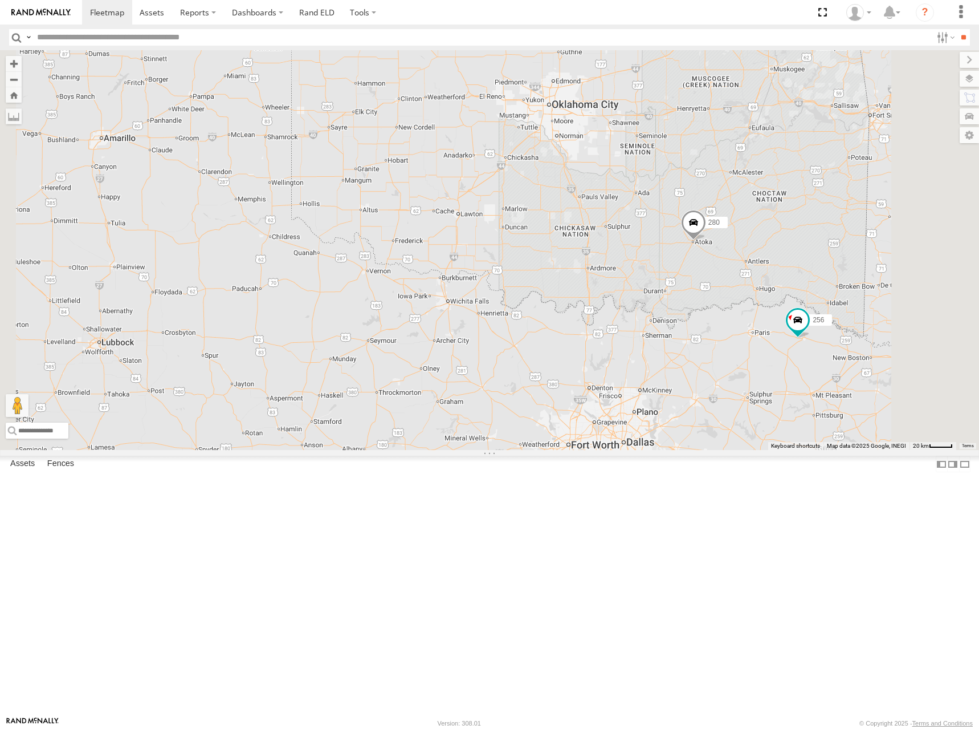
drag, startPoint x: 736, startPoint y: 267, endPoint x: 759, endPoint y: 323, distance: 61.1
click at [759, 323] on div "300 298 270 288 292 272 280 256 232 296 304 302 278 274 244 266 294" at bounding box center [489, 250] width 979 height 400
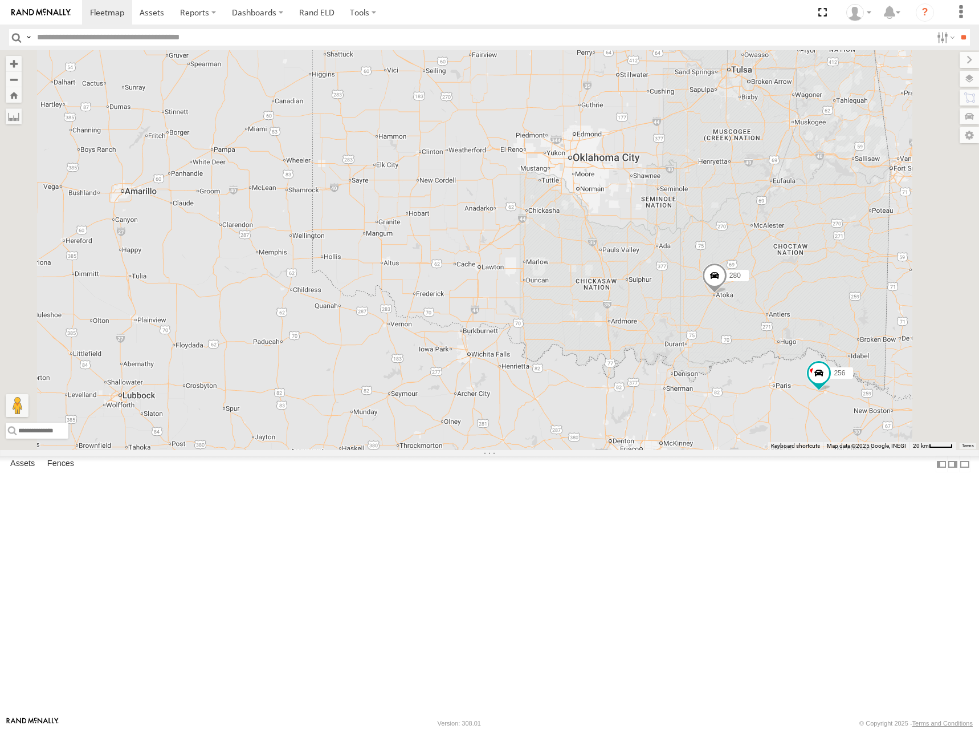
drag, startPoint x: 734, startPoint y: 265, endPoint x: 753, endPoint y: 312, distance: 50.9
click at [753, 312] on div "300 298 270 288 292 272 280 256 232 296 304 302 278 274 244 266 294" at bounding box center [489, 250] width 979 height 400
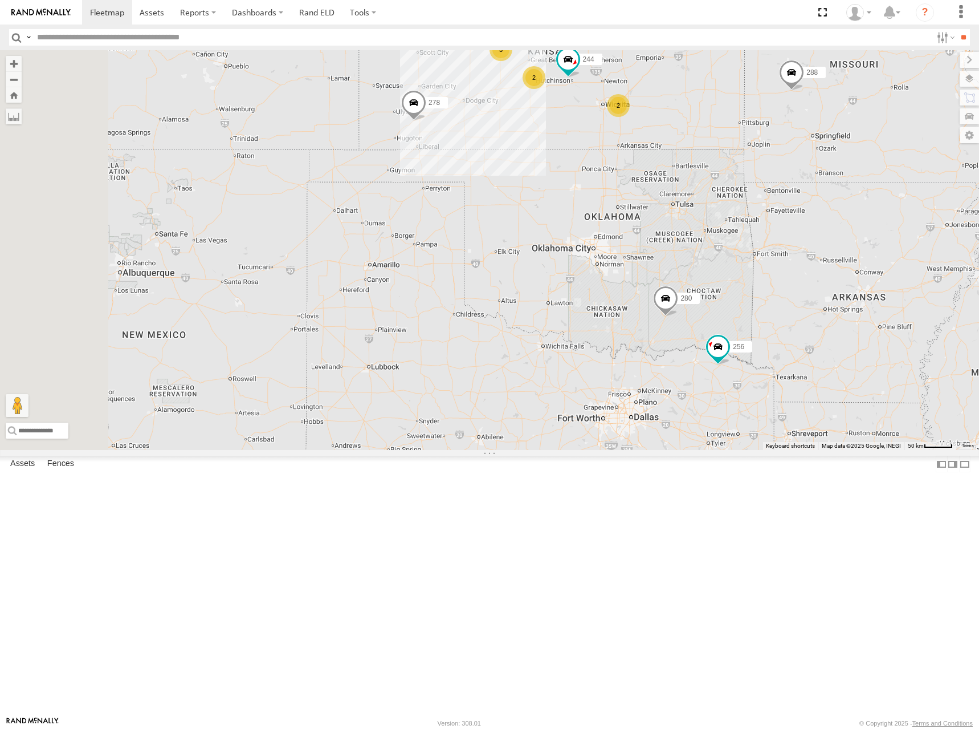
drag, startPoint x: 769, startPoint y: 204, endPoint x: 773, endPoint y: 286, distance: 82.2
click at [773, 286] on div "300 298 270 288 292 272 280 256 232 296 304 302 278 274 244 266 294 3 2 2" at bounding box center [489, 250] width 979 height 400
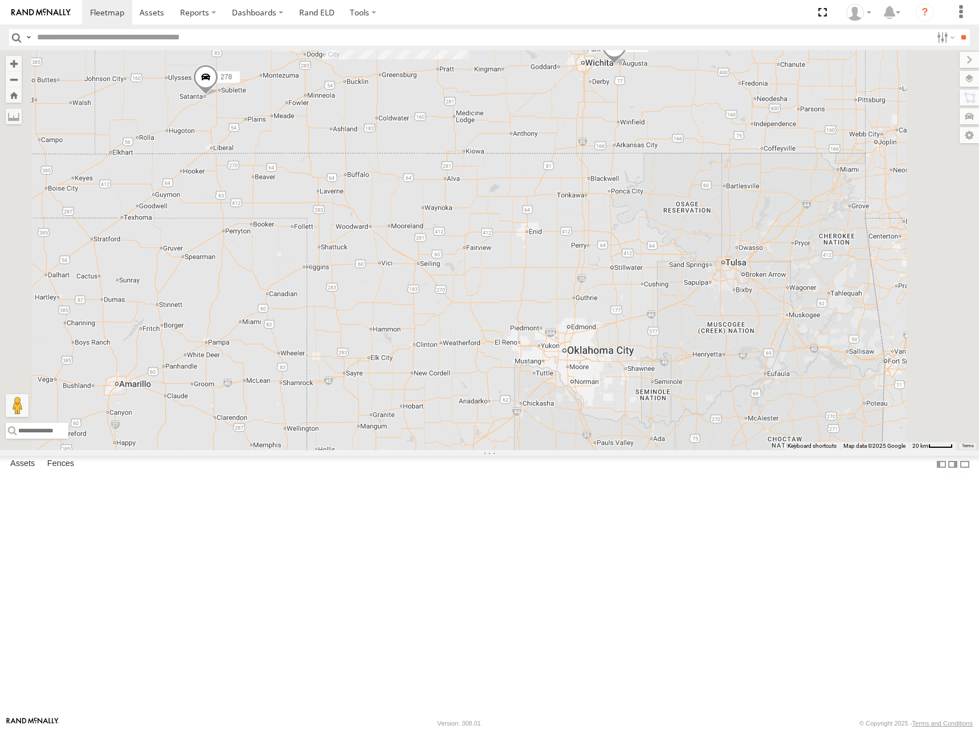
drag, startPoint x: 775, startPoint y: 269, endPoint x: 777, endPoint y: 261, distance: 8.3
click at [777, 261] on div "300 298 270 288 292 272 280 256 232 296 304 302 278 274 244 266 294 3 284 264 2…" at bounding box center [489, 250] width 979 height 400
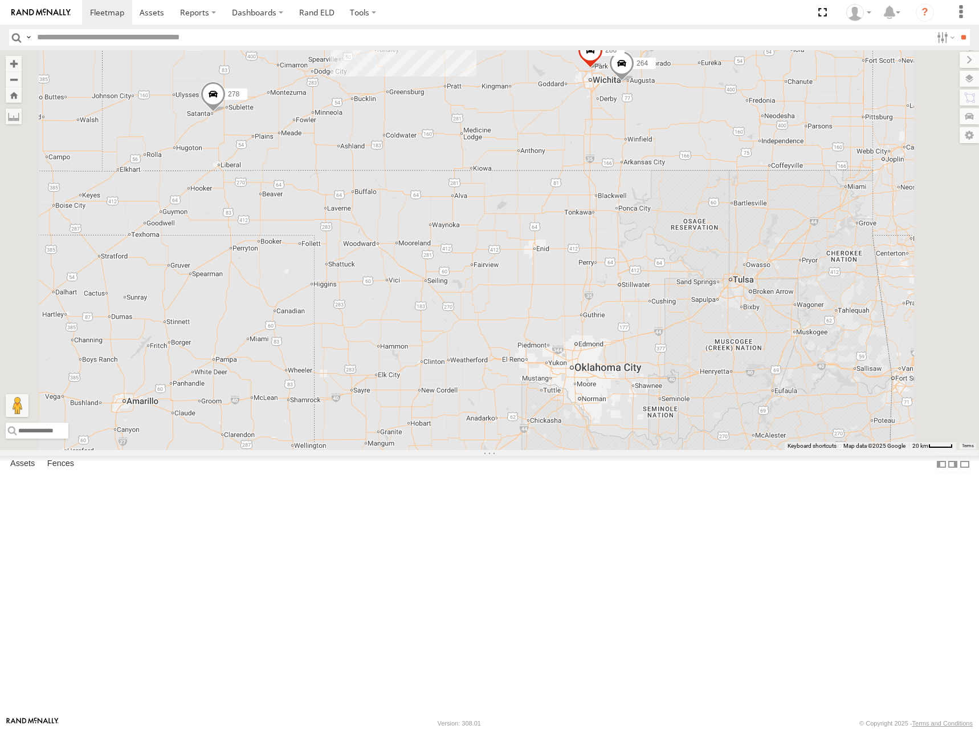
drag, startPoint x: 771, startPoint y: 283, endPoint x: 779, endPoint y: 311, distance: 29.6
click at [779, 311] on div "300 298 270 288 292 272 280 256 232 296 304 302 278 274 244 266 294 3 284 264 2…" at bounding box center [489, 250] width 979 height 400
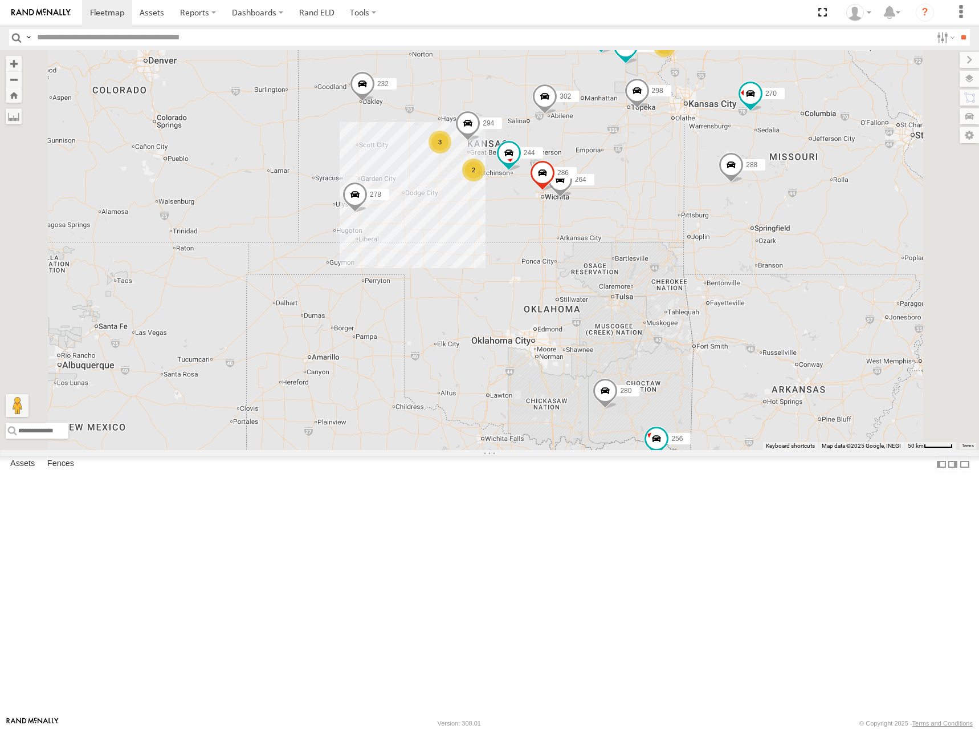
drag, startPoint x: 871, startPoint y: 242, endPoint x: 788, endPoint y: 318, distance: 112.6
click at [788, 318] on div "300 298 270 288 292 272 280 256 232 296 304 302 278 274 244 266 294 264 286 3 2…" at bounding box center [489, 250] width 979 height 400
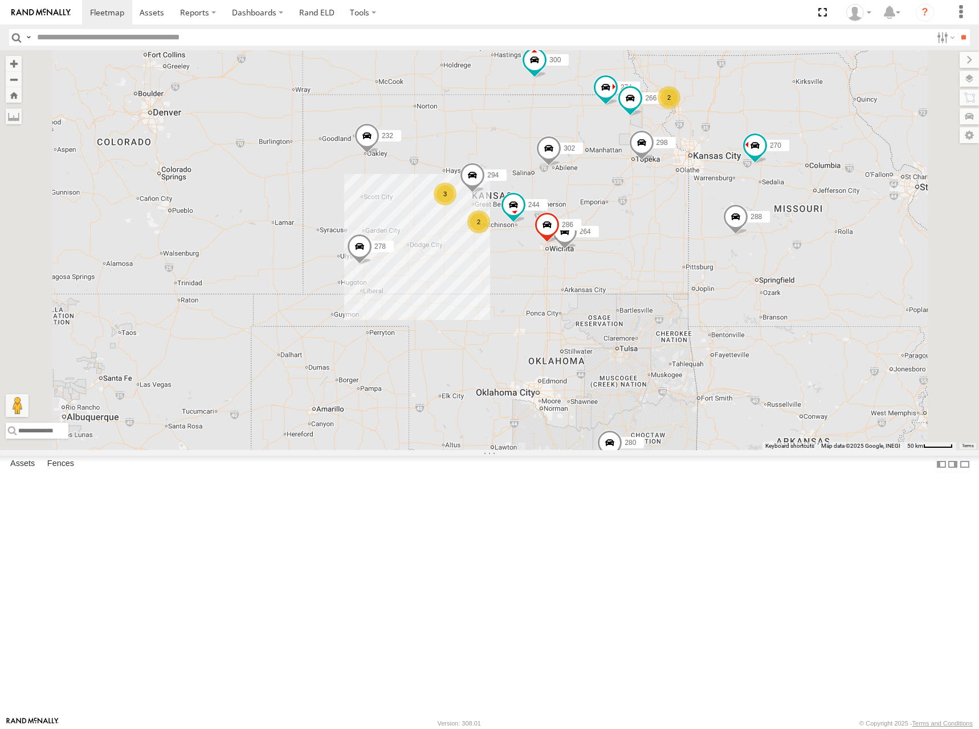
drag, startPoint x: 608, startPoint y: 101, endPoint x: 617, endPoint y: 150, distance: 49.8
click at [617, 150] on div "300 298 270 288 292 272 280 256 232 296 304 302 278 274 244 266 294 264 286 3 2…" at bounding box center [489, 250] width 979 height 400
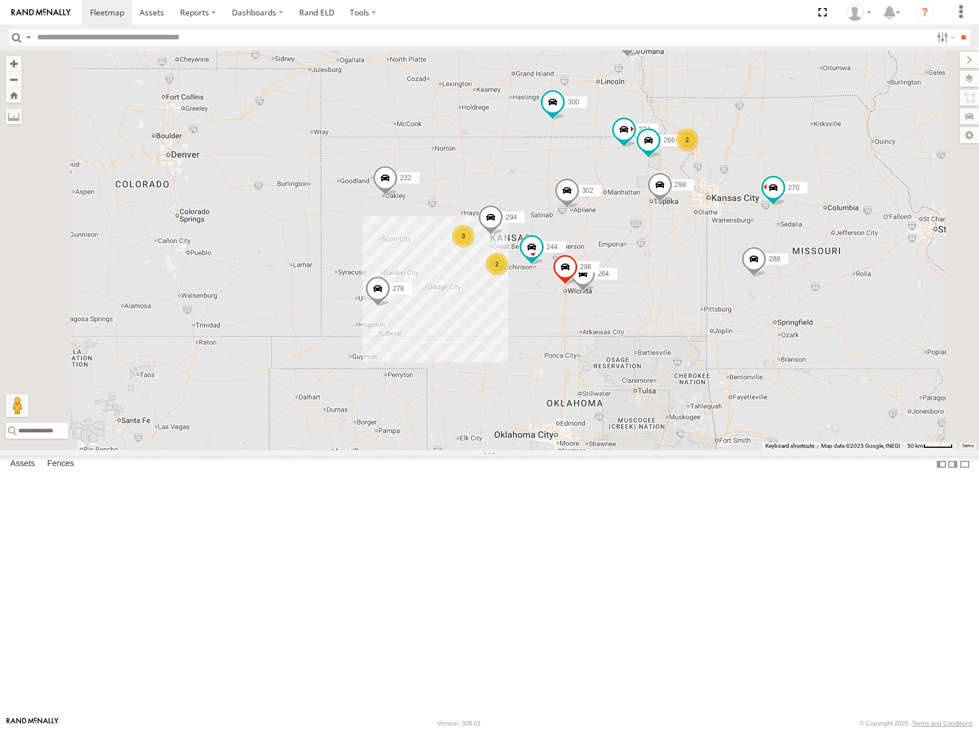
drag, startPoint x: 637, startPoint y: 128, endPoint x: 655, endPoint y: 170, distance: 46.5
click at [655, 170] on div "300 298 270 288 292 272 280 256 232 296 304 302 278 274 244 266 294 264 286 3 2…" at bounding box center [489, 250] width 979 height 400
drag, startPoint x: 625, startPoint y: 174, endPoint x: 629, endPoint y: 188, distance: 13.7
click at [629, 188] on div "300 298 270 288 292 272 280 256 232 296 304 302 278 274 244 266 294 264 286 3 2…" at bounding box center [489, 250] width 979 height 400
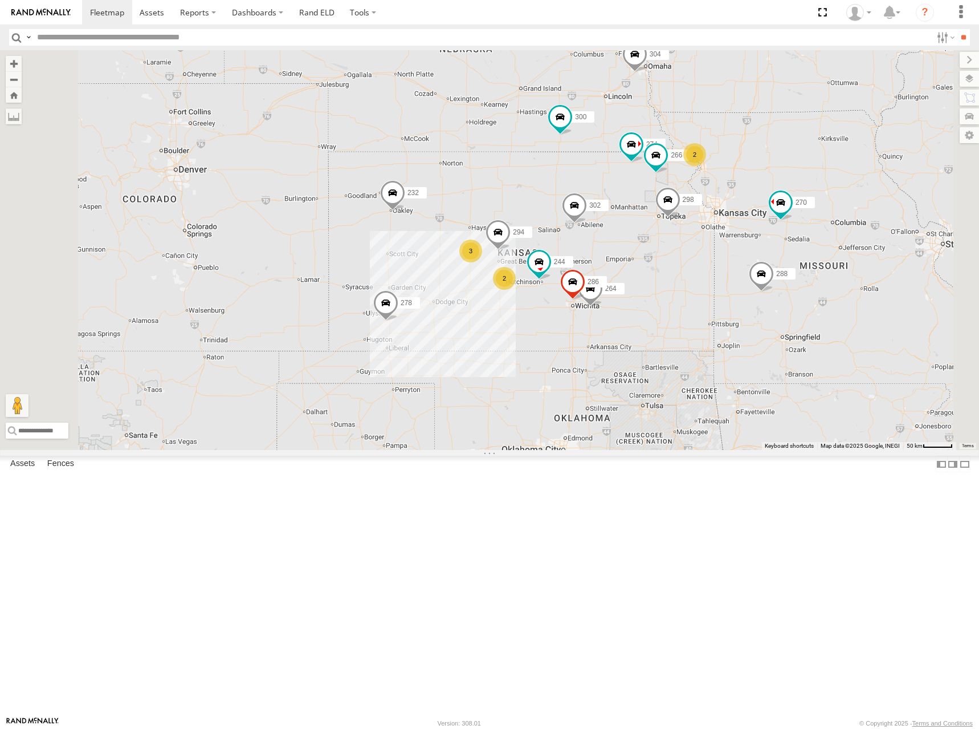
drag, startPoint x: 630, startPoint y: 153, endPoint x: 636, endPoint y: 160, distance: 8.9
click at [636, 160] on div "300 298 270 288 292 272 280 256 232 296 304 302 278 274 244 266 294 264 286 3 2…" at bounding box center [489, 250] width 979 height 400
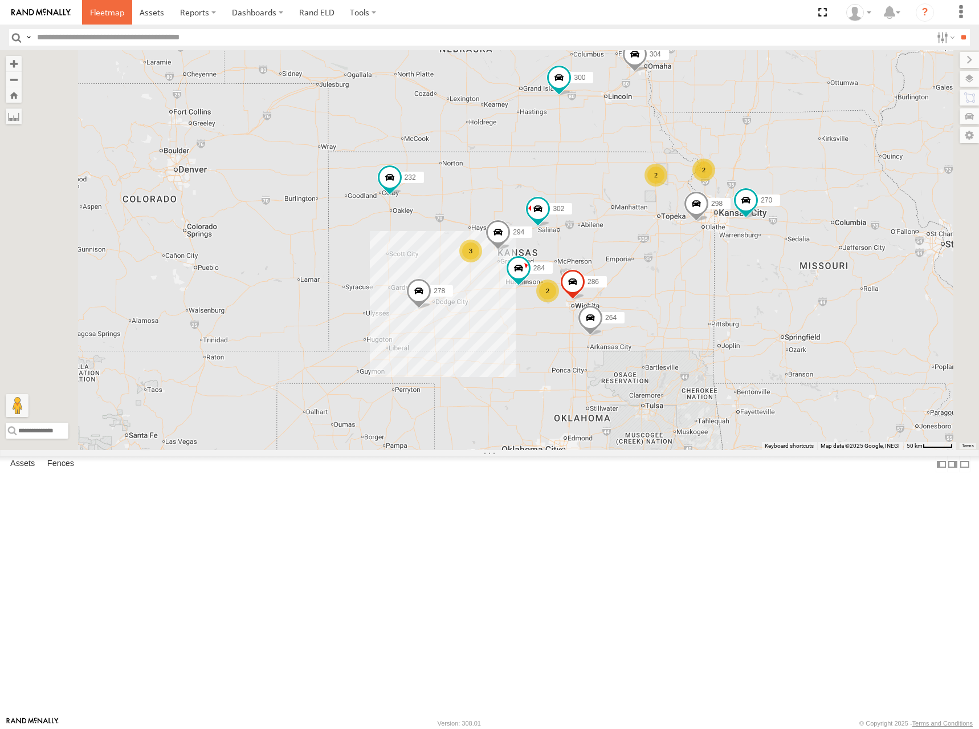
click at [98, 12] on span at bounding box center [107, 12] width 34 height 11
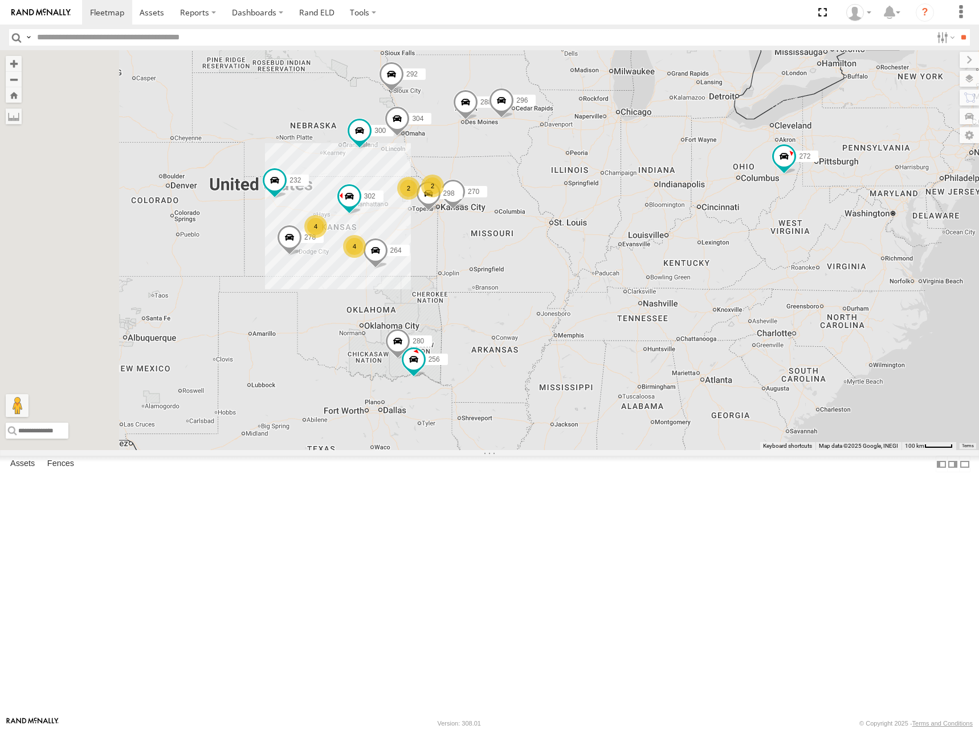
drag, startPoint x: 579, startPoint y: 298, endPoint x: 623, endPoint y: 282, distance: 47.1
click at [623, 282] on div "272 2 300 4 4 298 270 2 288 292 280 256 232 296 304 264 302 278" at bounding box center [489, 250] width 979 height 400
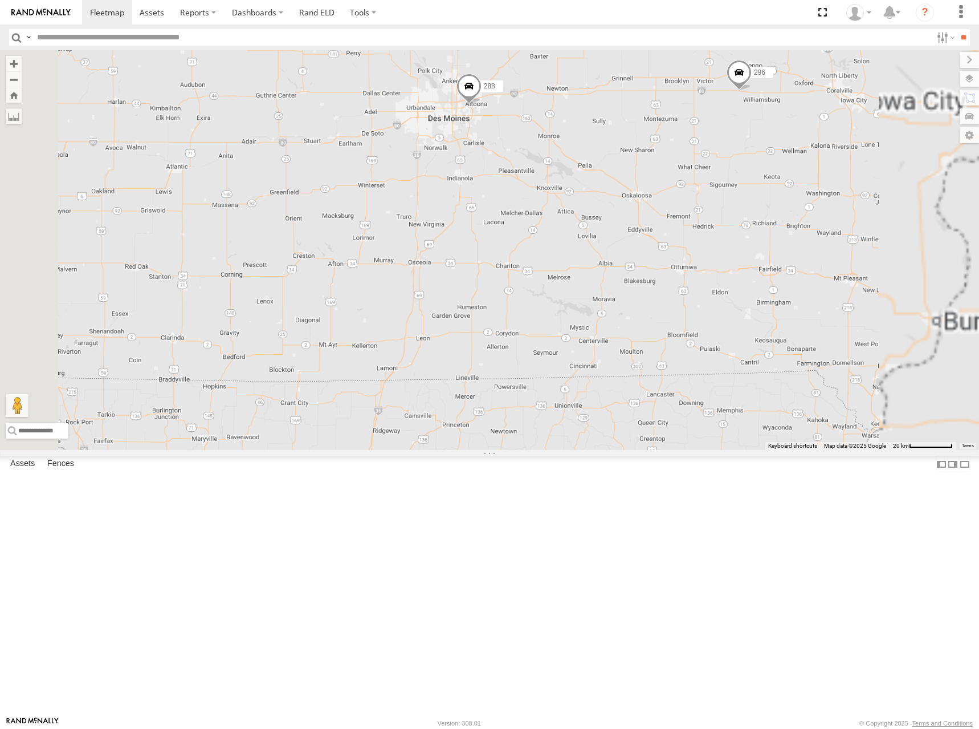
drag, startPoint x: 603, startPoint y: 243, endPoint x: 611, endPoint y: 302, distance: 59.9
click at [611, 302] on div "272 300 298 270 288 292 280 256 232 296 304 264 302 278" at bounding box center [489, 250] width 979 height 400
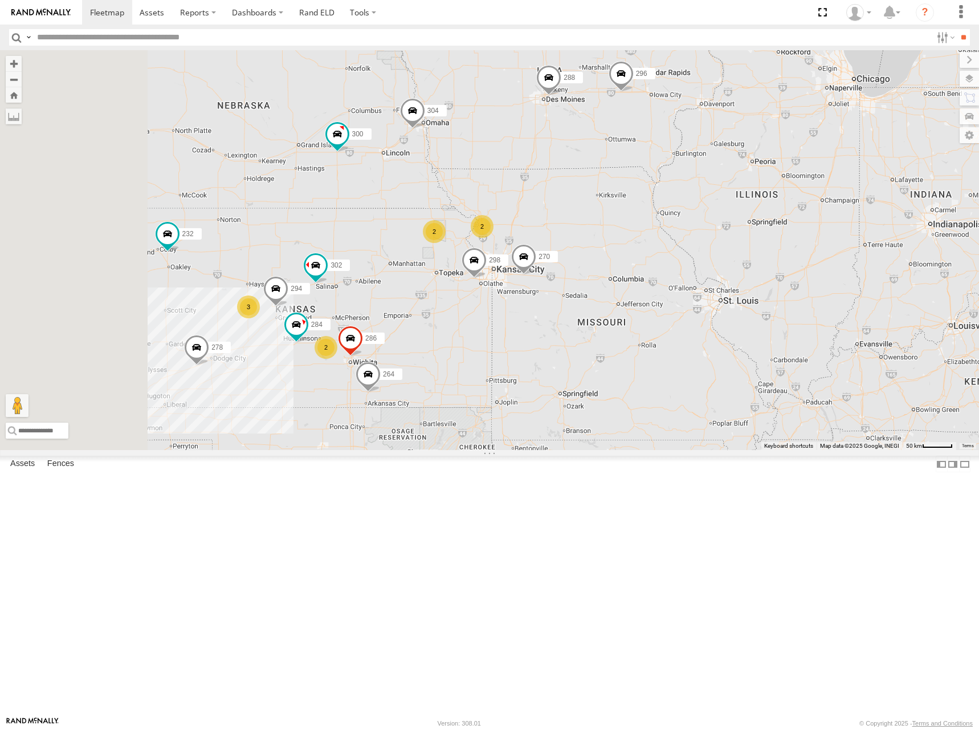
drag, startPoint x: 516, startPoint y: 278, endPoint x: 605, endPoint y: 269, distance: 89.9
click at [604, 266] on div "272 300 298 270 288 292 280 256 232 296 304 264 302 278 2 2 3 2 284 294 286" at bounding box center [489, 250] width 979 height 400
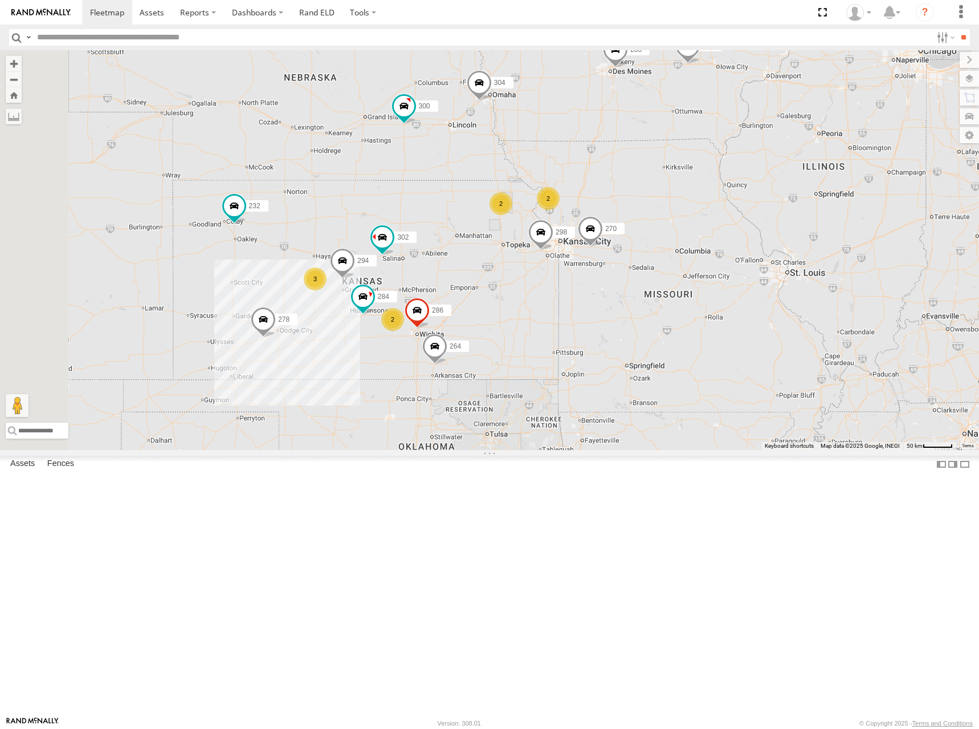
drag, startPoint x: 558, startPoint y: 300, endPoint x: 611, endPoint y: 283, distance: 55.2
click at [617, 278] on div "272 300 298 270 288 292 280 256 232 296 304 264 302 278 2 2 3 2 284 294 286" at bounding box center [489, 250] width 979 height 400
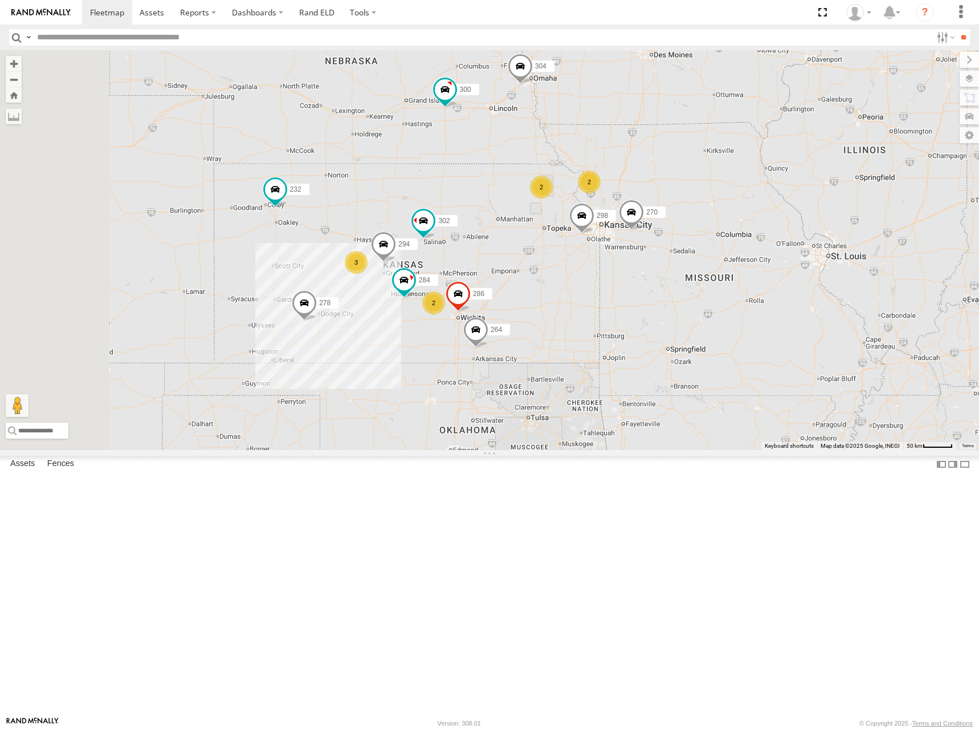
drag, startPoint x: 592, startPoint y: 305, endPoint x: 610, endPoint y: 291, distance: 22.7
click at [610, 291] on div "272 300 298 270 288 292 280 256 232 296 304 264 302 278 2 2 3 2 284 294 286" at bounding box center [489, 250] width 979 height 400
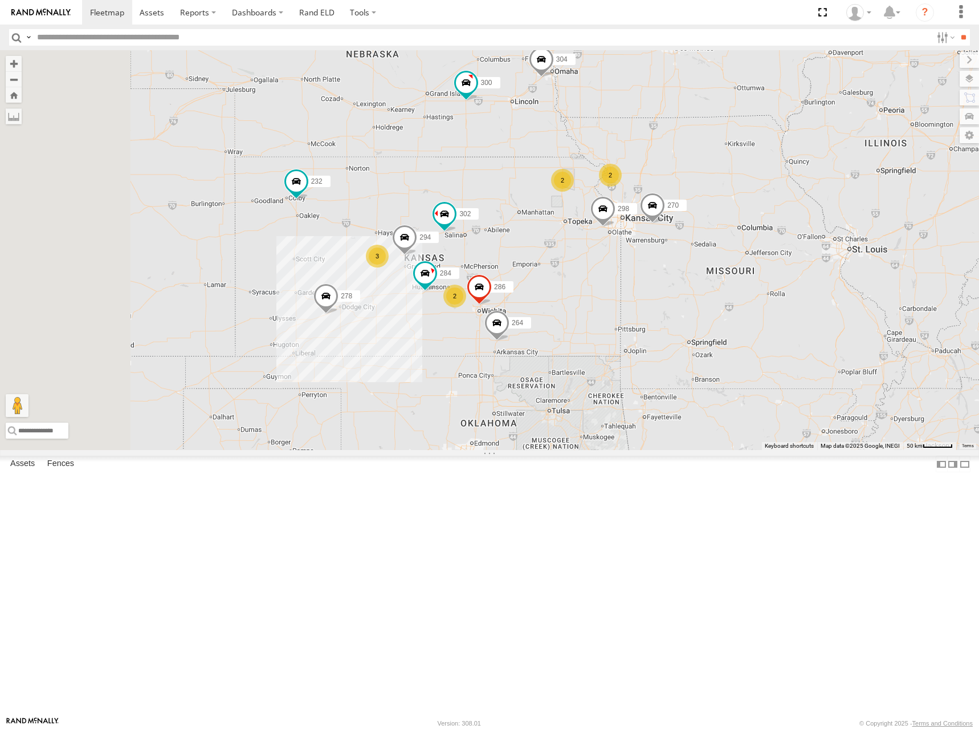
drag, startPoint x: 553, startPoint y: 280, endPoint x: 594, endPoint y: 279, distance: 41.1
click at [594, 279] on div "272 300 298 270 288 292 280 256 232 296 304 264 302 278 2 2 3 2 284 294 286" at bounding box center [489, 250] width 979 height 400
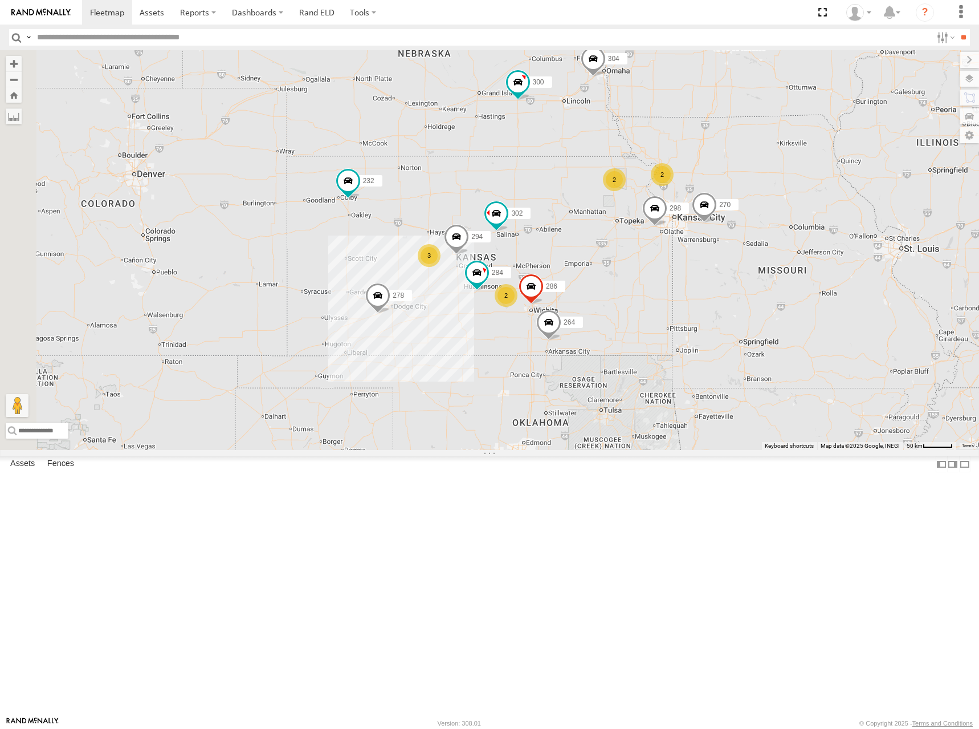
drag, startPoint x: 653, startPoint y: 138, endPoint x: 653, endPoint y: 150, distance: 12.0
click at [653, 150] on div "272 300 298 270 288 292 280 256 232 296 304 264 302 278 2 2 3 2 284 294 286" at bounding box center [489, 250] width 979 height 400
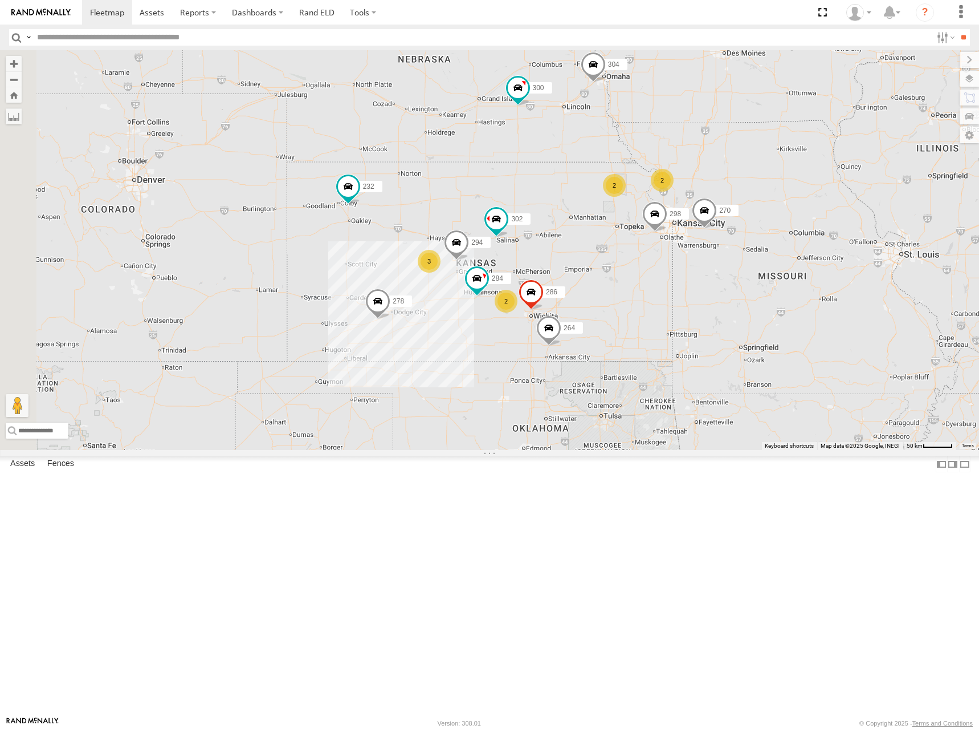
drag, startPoint x: 637, startPoint y: 156, endPoint x: 647, endPoint y: 156, distance: 9.7
click at [647, 156] on div "272 300 298 270 288 292 280 256 232 296 304 264 302 278 2 2 3 2 284 294 286" at bounding box center [489, 250] width 979 height 400
drag, startPoint x: 762, startPoint y: 234, endPoint x: 752, endPoint y: 235, distance: 9.8
click at [752, 235] on div "272 300 298 270 288 292 280 256 232 296 304 264 302 278 2 2 3 2 284 294 286" at bounding box center [489, 250] width 979 height 400
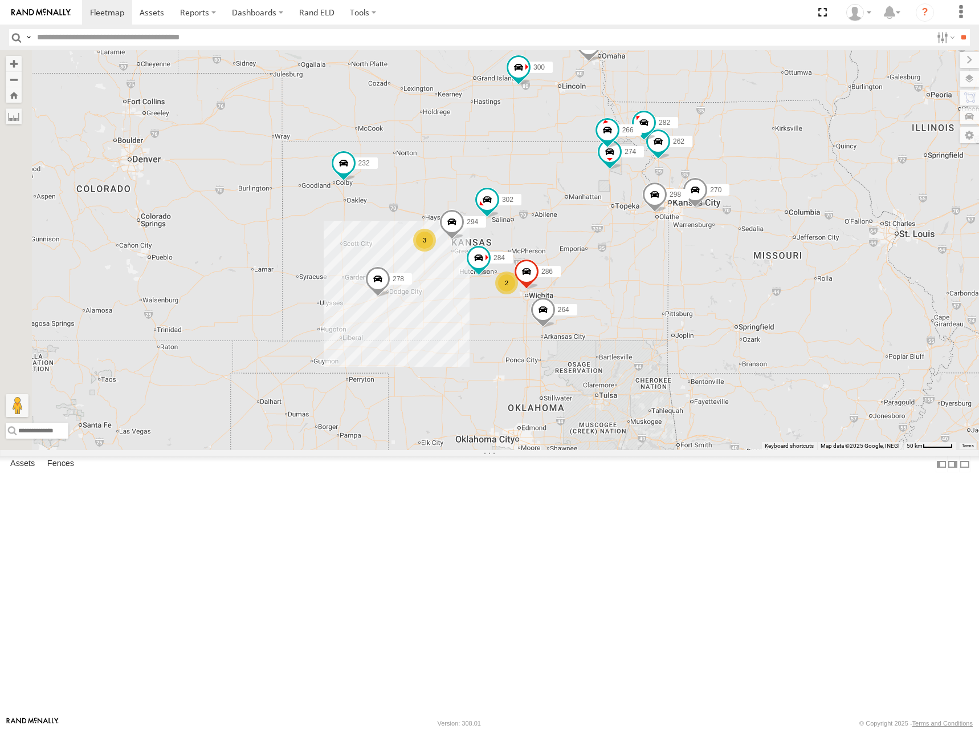
drag, startPoint x: 768, startPoint y: 231, endPoint x: 768, endPoint y: 220, distance: 10.8
click at [768, 220] on div "274 300 298 270 262 288 292 280 256 232 296 304 284 264 302 282 266 278 294 286…" at bounding box center [489, 250] width 979 height 400
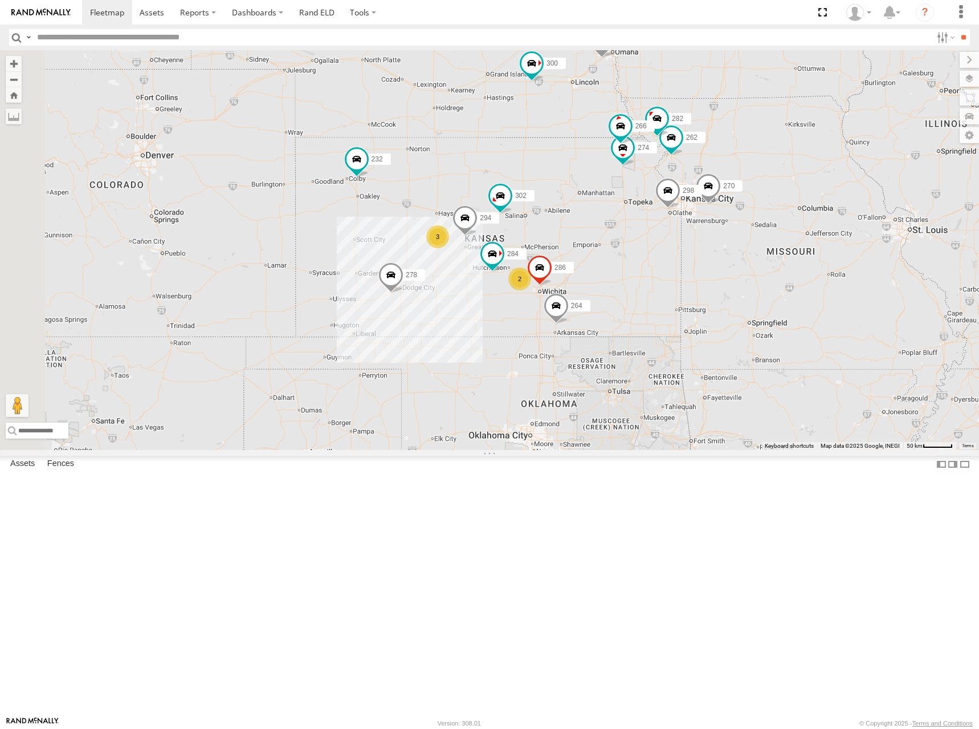
drag, startPoint x: 692, startPoint y: 245, endPoint x: 717, endPoint y: 258, distance: 28.3
click at [717, 258] on div "274 300 298 270 262 288 292 280 256 232 296 304 284 264 302 282 266 278 294 286…" at bounding box center [489, 250] width 979 height 400
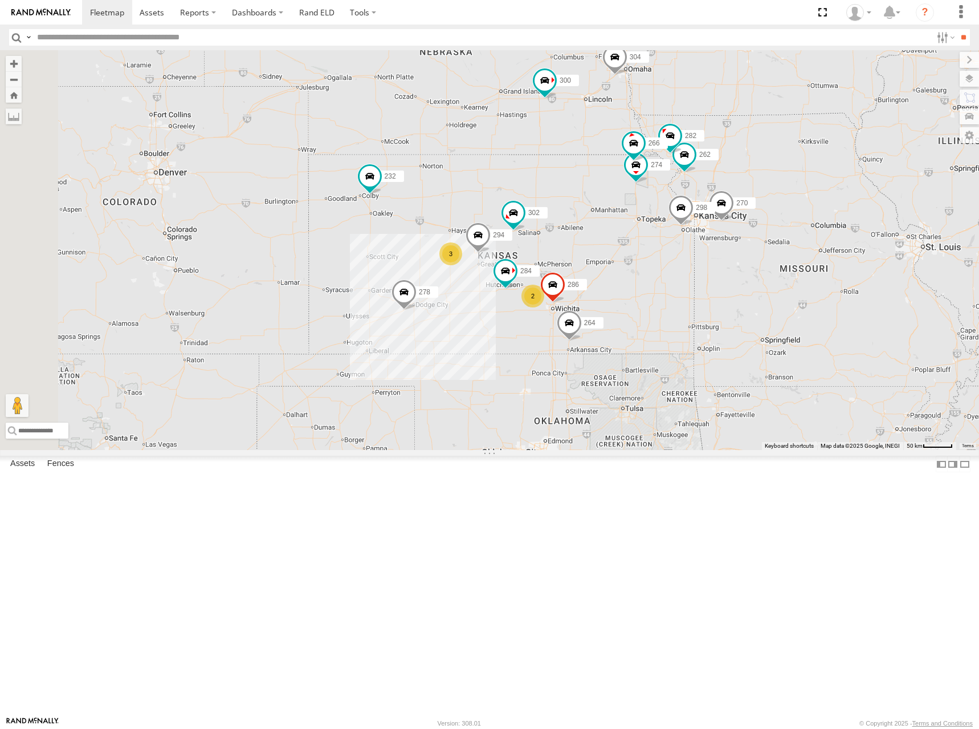
drag, startPoint x: 888, startPoint y: 227, endPoint x: 885, endPoint y: 207, distance: 20.2
click at [885, 207] on div "274 300 298 270 262 288 292 280 256 232 296 304 284 264 302 282 266 278 294 286…" at bounding box center [489, 250] width 979 height 400
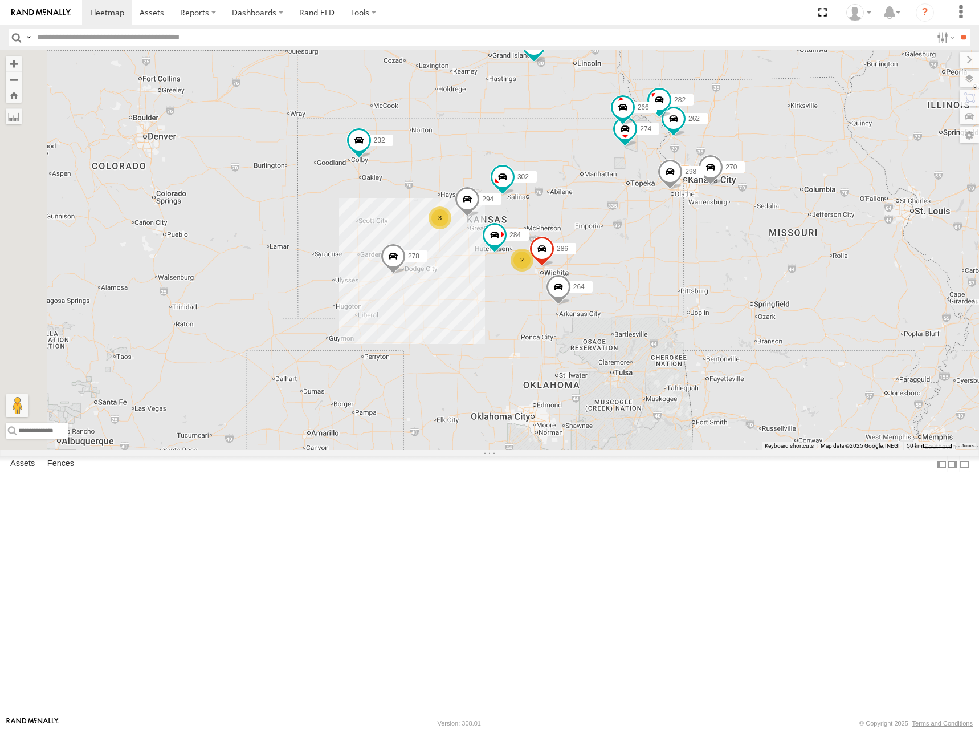
drag, startPoint x: 917, startPoint y: 196, endPoint x: 911, endPoint y: 186, distance: 11.2
click at [911, 186] on div "274 300 298 270 262 288 292 280 256 232 296 304 284 264 302 282 266 278 294 286…" at bounding box center [489, 250] width 979 height 400
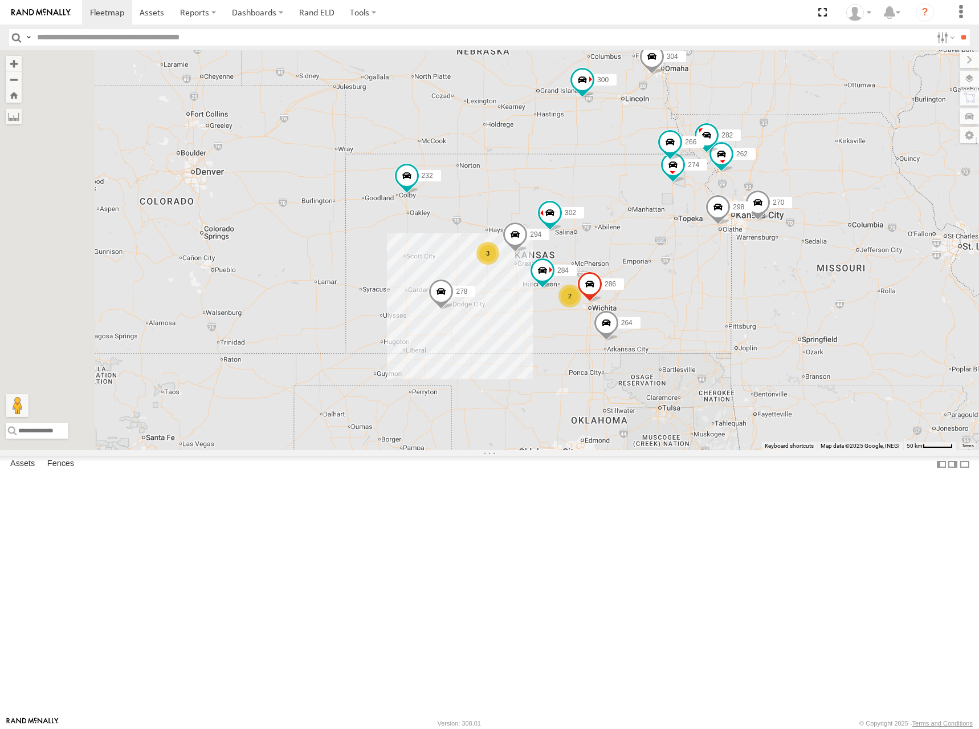
drag, startPoint x: 707, startPoint y: 230, endPoint x: 755, endPoint y: 266, distance: 60.0
click at [755, 266] on div "274 300 298 270 262 288 292 280 256 232 296 304 284 264 302 282 266 278 294 286…" at bounding box center [489, 250] width 979 height 400
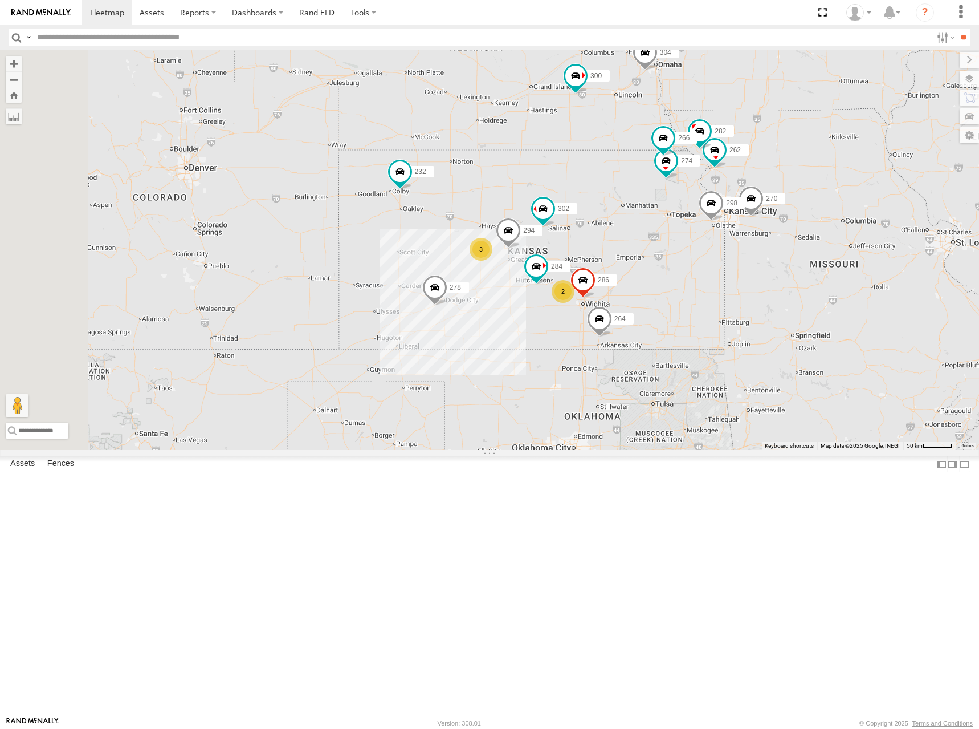
drag, startPoint x: 726, startPoint y: 328, endPoint x: 713, endPoint y: 306, distance: 26.3
click at [713, 306] on div "274 300 298 270 262 288 292 280 256 232 296 304 284 264 302 282 266 278 294 286…" at bounding box center [489, 250] width 979 height 400
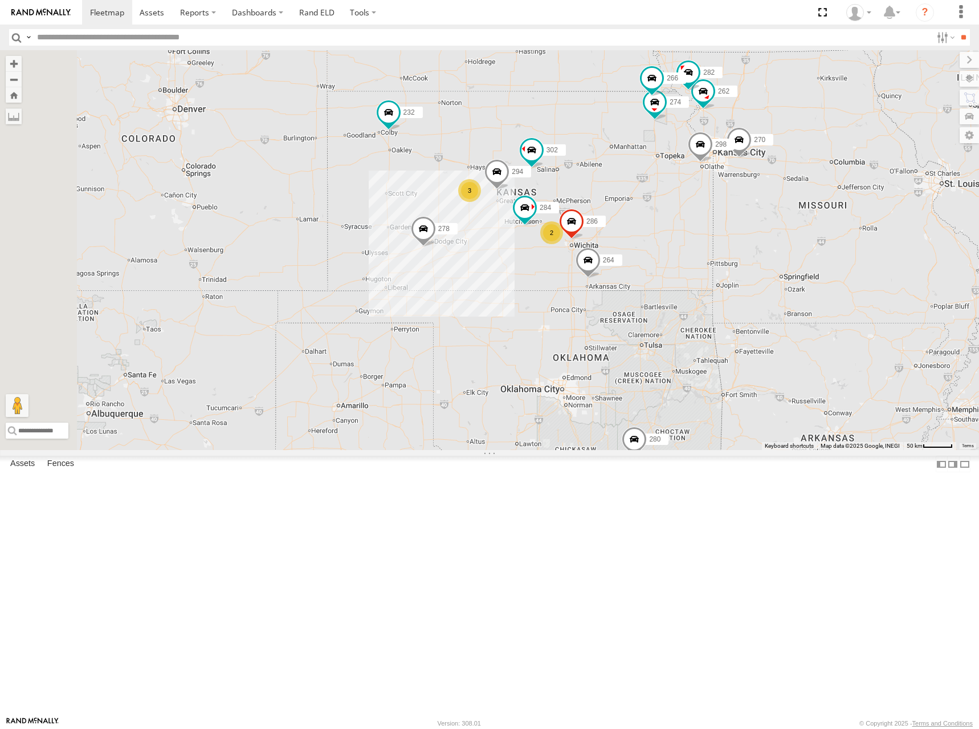
drag, startPoint x: 742, startPoint y: 306, endPoint x: 742, endPoint y: 270, distance: 36.5
click at [742, 270] on div "274 300 298 270 262 288 292 280 256 232 296 304 284 264 302 282 266 278 294 286…" at bounding box center [489, 250] width 979 height 400
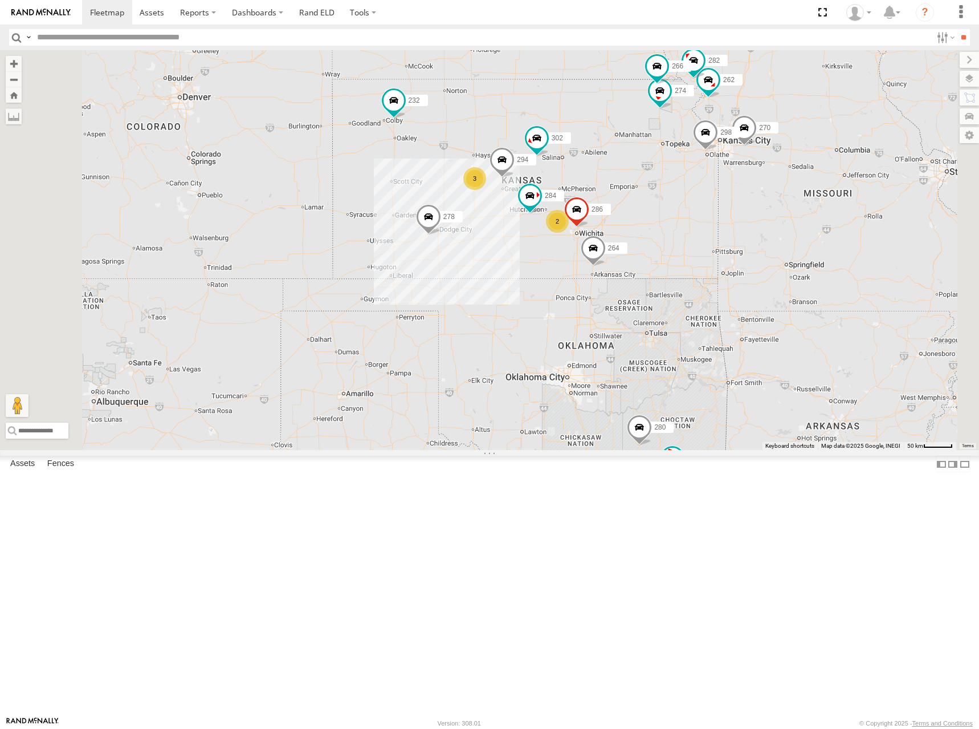
drag, startPoint x: 774, startPoint y: 311, endPoint x: 780, endPoint y: 300, distance: 13.3
click at [780, 300] on div "274 300 298 270 262 288 292 280 256 232 296 304 284 264 302 282 266 278 294 286…" at bounding box center [489, 250] width 979 height 400
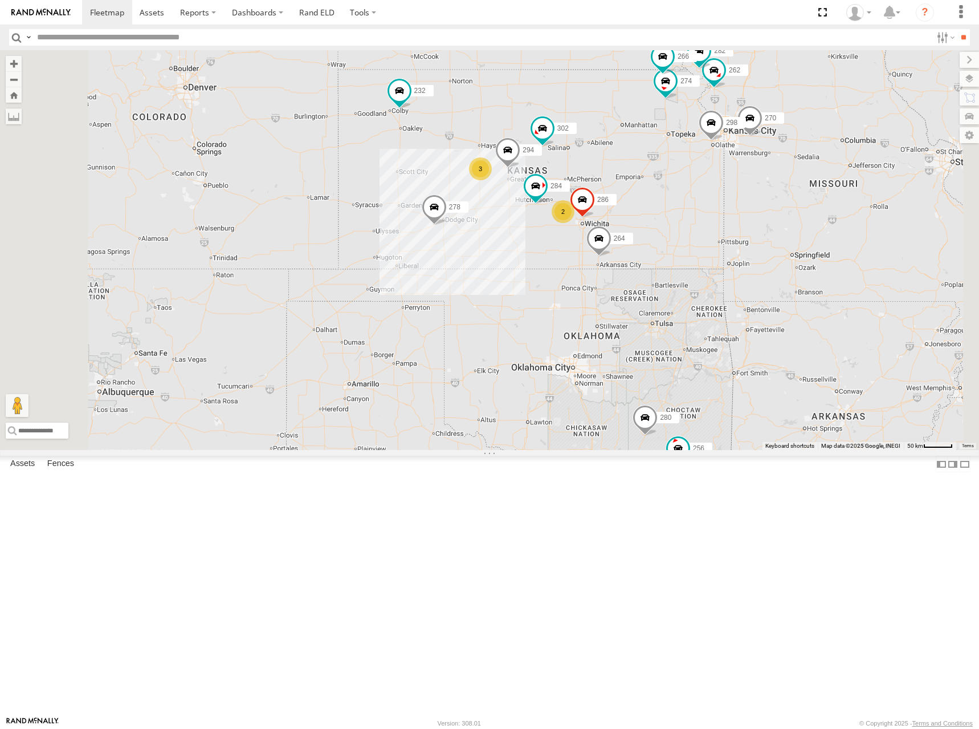
drag, startPoint x: 773, startPoint y: 305, endPoint x: 778, endPoint y: 292, distance: 13.8
click at [778, 292] on div "274 300 298 270 262 288 292 280 256 232 296 304 284 264 302 282 266 278 294 286…" at bounding box center [489, 250] width 979 height 400
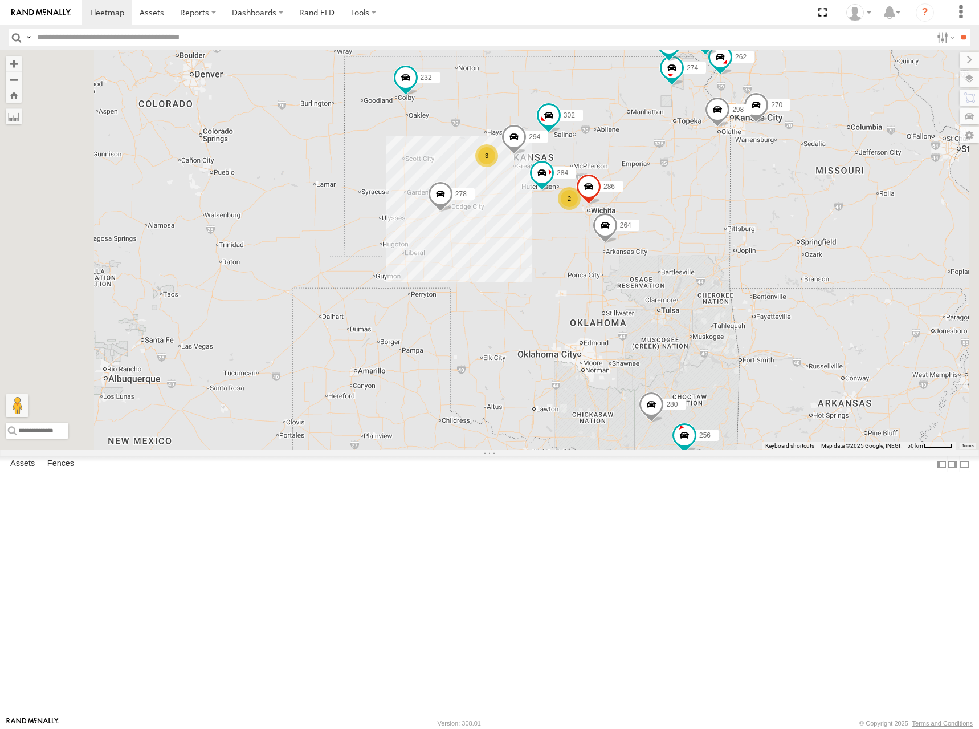
drag, startPoint x: 775, startPoint y: 292, endPoint x: 780, endPoint y: 279, distance: 14.3
click at [780, 279] on div "274 300 298 270 262 288 292 280 256 232 296 304 284 264 302 282 266 278 294 286…" at bounding box center [489, 250] width 979 height 400
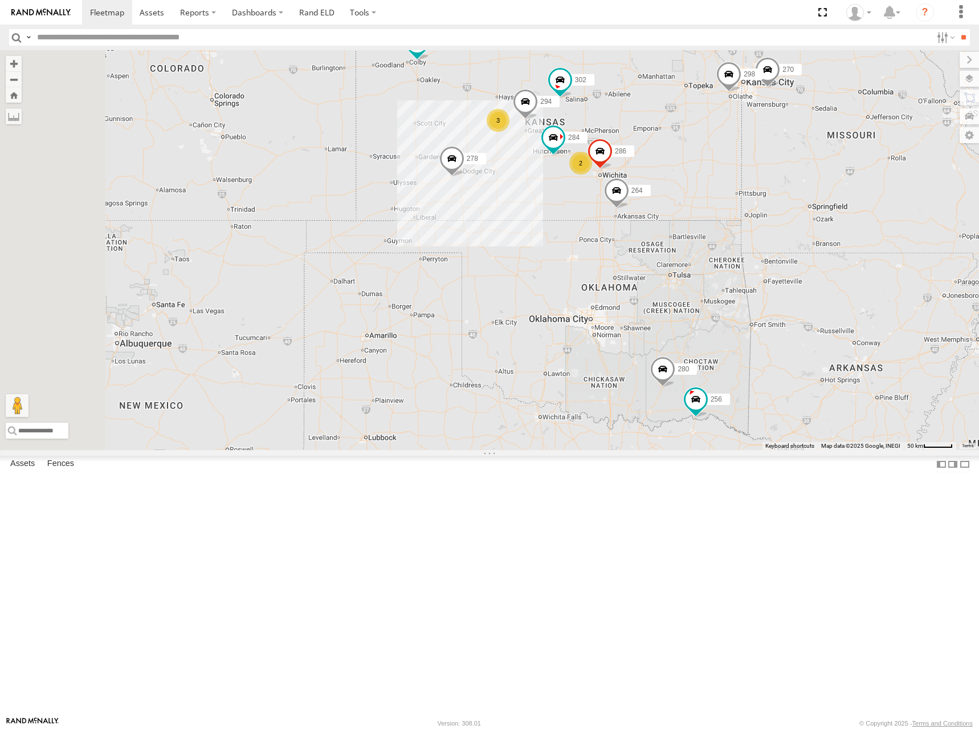
drag, startPoint x: 755, startPoint y: 290, endPoint x: 767, endPoint y: 255, distance: 37.1
click at [767, 255] on div "274 300 298 270 262 288 292 280 256 232 296 304 284 264 302 282 266 278 294 286…" at bounding box center [489, 250] width 979 height 400
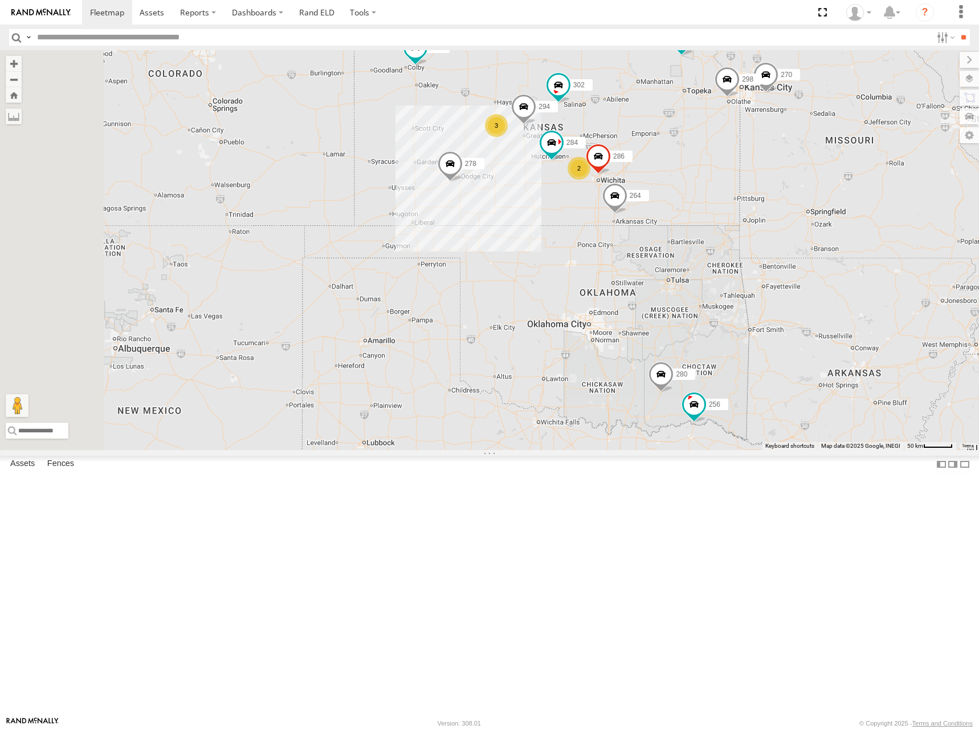
click at [737, 163] on div "274 300 298 270 262 288 292 280 256 232 296 304 284 264 302 282 266 278 294 286…" at bounding box center [489, 250] width 979 height 400
drag, startPoint x: 913, startPoint y: 113, endPoint x: 908, endPoint y: 128, distance: 16.2
click at [908, 128] on div "274 300 298 270 262 288 292 280 256 232 296 304 284 264 302 282 266 278 294 286…" at bounding box center [489, 250] width 979 height 400
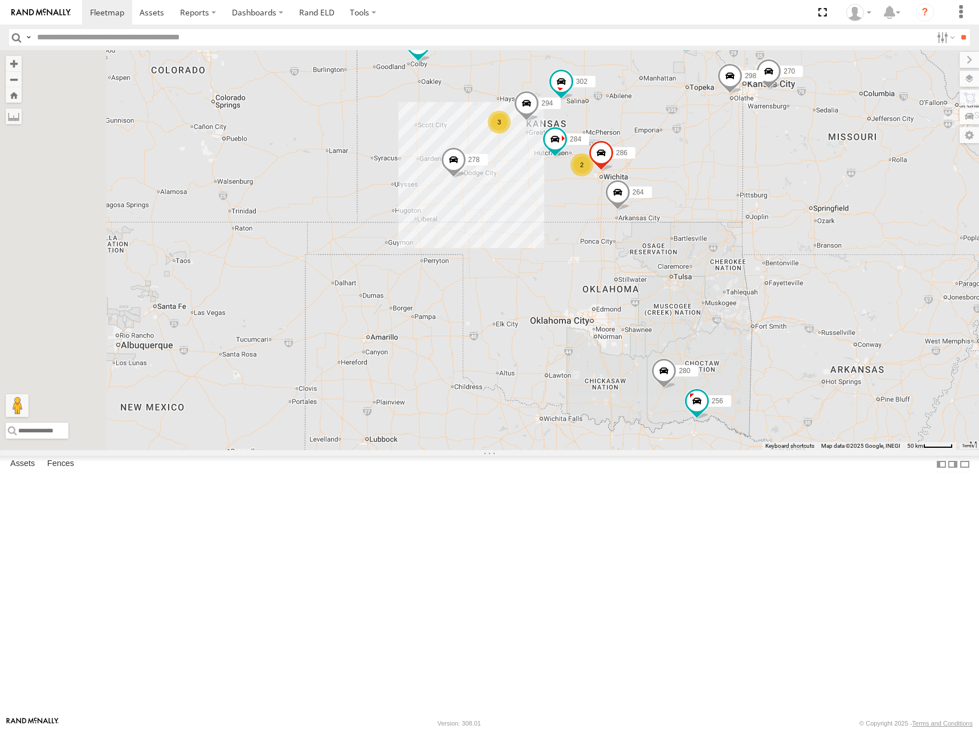
drag, startPoint x: 593, startPoint y: 267, endPoint x: 603, endPoint y: 243, distance: 25.5
click at [603, 243] on div "274 300 298 270 262 288 292 280 256 232 296 304 284 264 302 282 266 278 294 286…" at bounding box center [489, 250] width 979 height 400
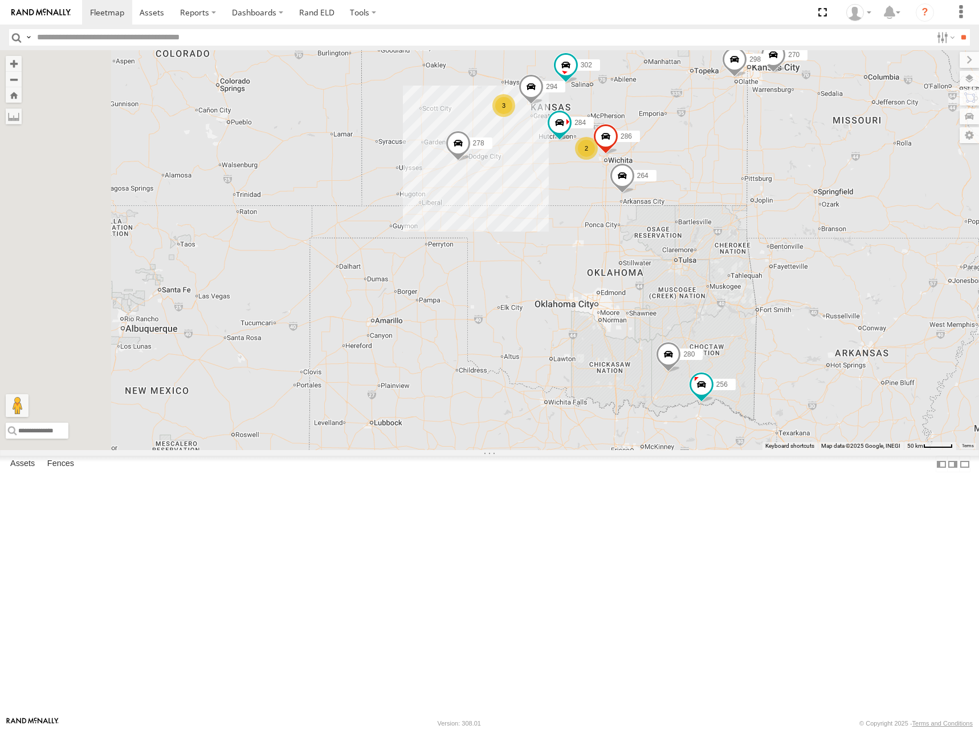
drag, startPoint x: 603, startPoint y: 243, endPoint x: 608, endPoint y: 226, distance: 18.3
click at [608, 226] on div "274 300 298 270 262 288 292 280 256 232 296 304 284 264 302 282 266 278 294 286…" at bounding box center [489, 250] width 979 height 400
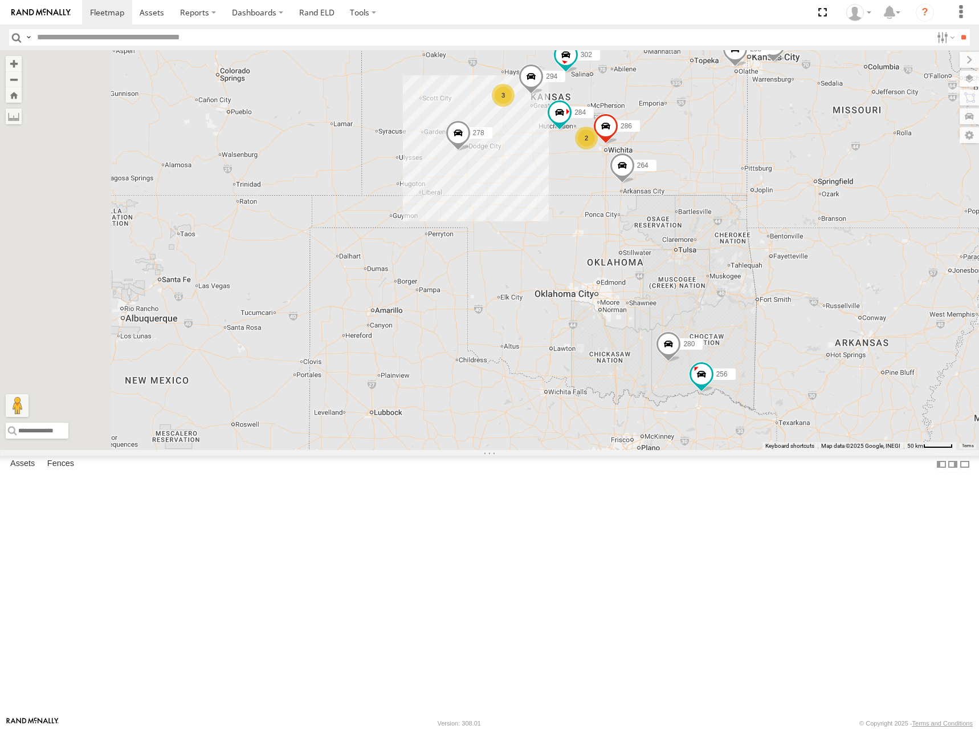
drag, startPoint x: 612, startPoint y: 225, endPoint x: 612, endPoint y: 217, distance: 8.0
click at [612, 217] on div "274 300 298 270 262 288 292 280 256 232 296 304 284 264 302 282 266 278 294 286…" at bounding box center [489, 250] width 979 height 400
click at [612, 218] on div "274 300 298 270 262 288 292 280 256 232 296 304 284 264 302 282 266 278 294 286…" at bounding box center [489, 250] width 979 height 400
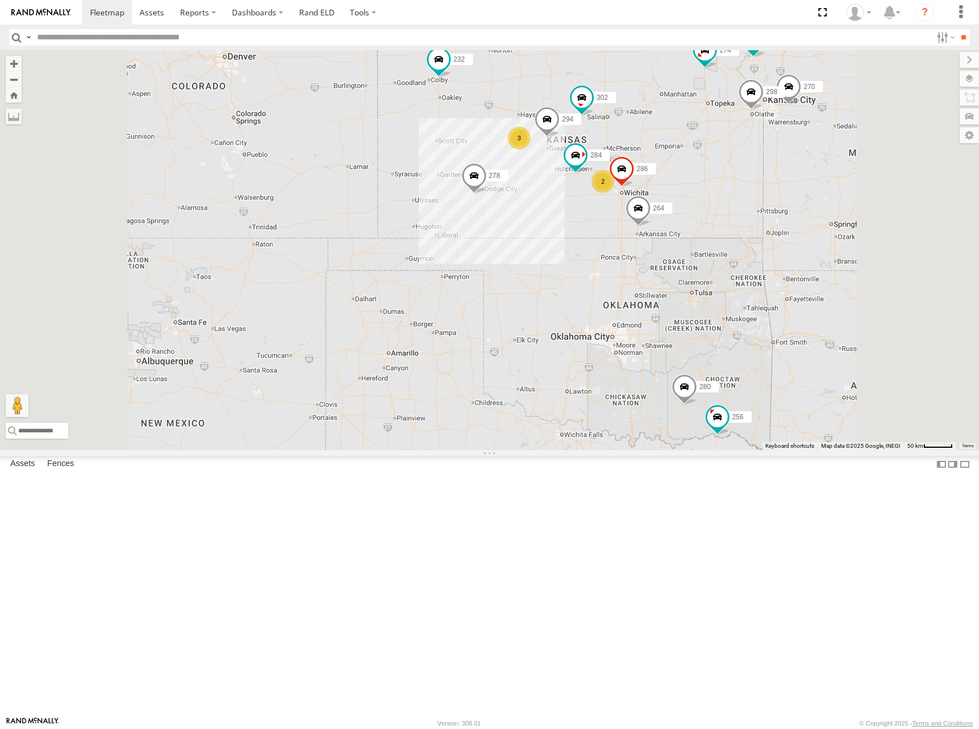
drag, startPoint x: 765, startPoint y: 194, endPoint x: 777, endPoint y: 233, distance: 40.4
click at [777, 233] on div "274 300 298 270 262 288 292 280 256 232 296 304 284 264 302 282 266 278 294 286…" at bounding box center [489, 250] width 979 height 400
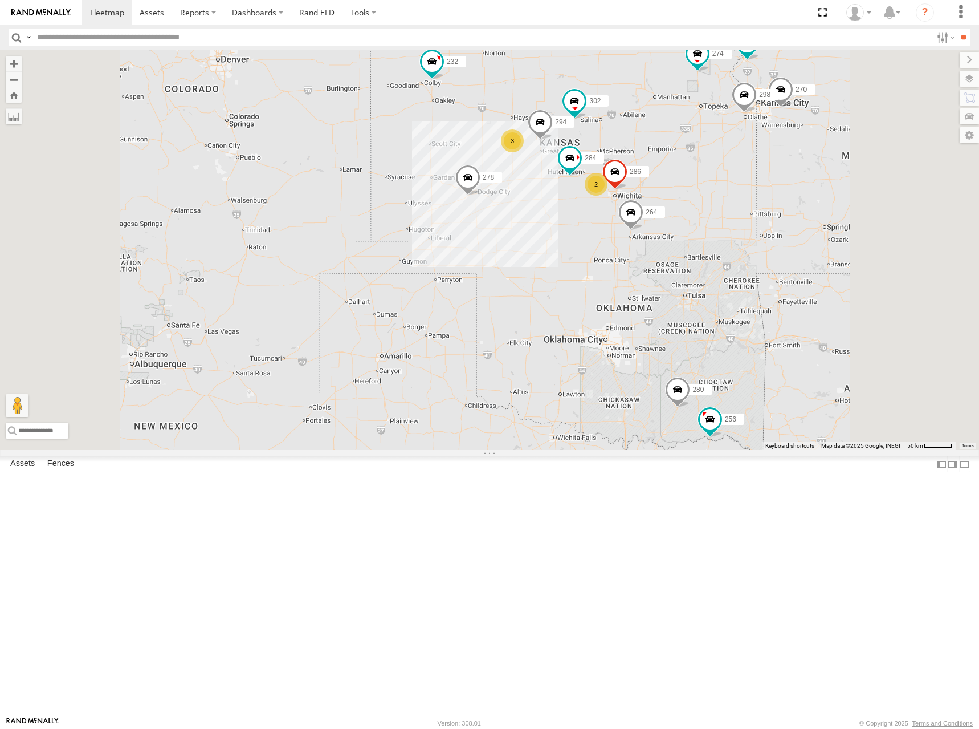
drag, startPoint x: 726, startPoint y: 192, endPoint x: 716, endPoint y: 200, distance: 13.5
click at [716, 200] on div "274 300 298 270 262 288 292 280 256 232 296 304 284 264 302 282 266 278 294 286…" at bounding box center [489, 250] width 979 height 400
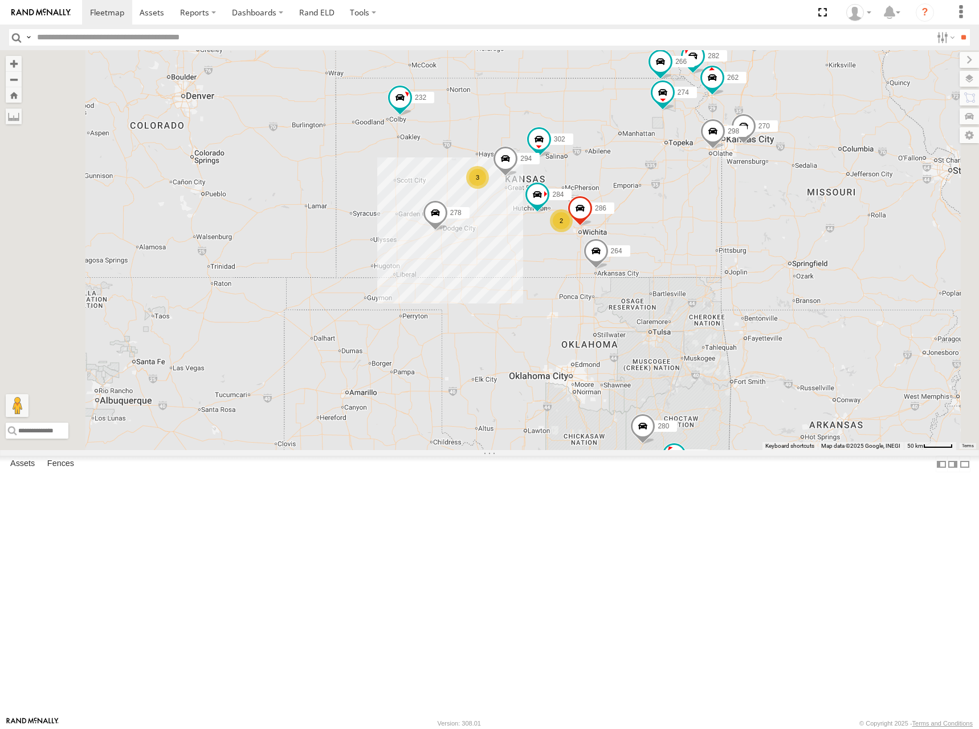
drag, startPoint x: 906, startPoint y: 133, endPoint x: 864, endPoint y: 170, distance: 55.7
click at [864, 170] on div "274 300 298 270 262 288 292 280 256 232 296 304 284 264 302 282 266 278 294 286…" at bounding box center [489, 250] width 979 height 400
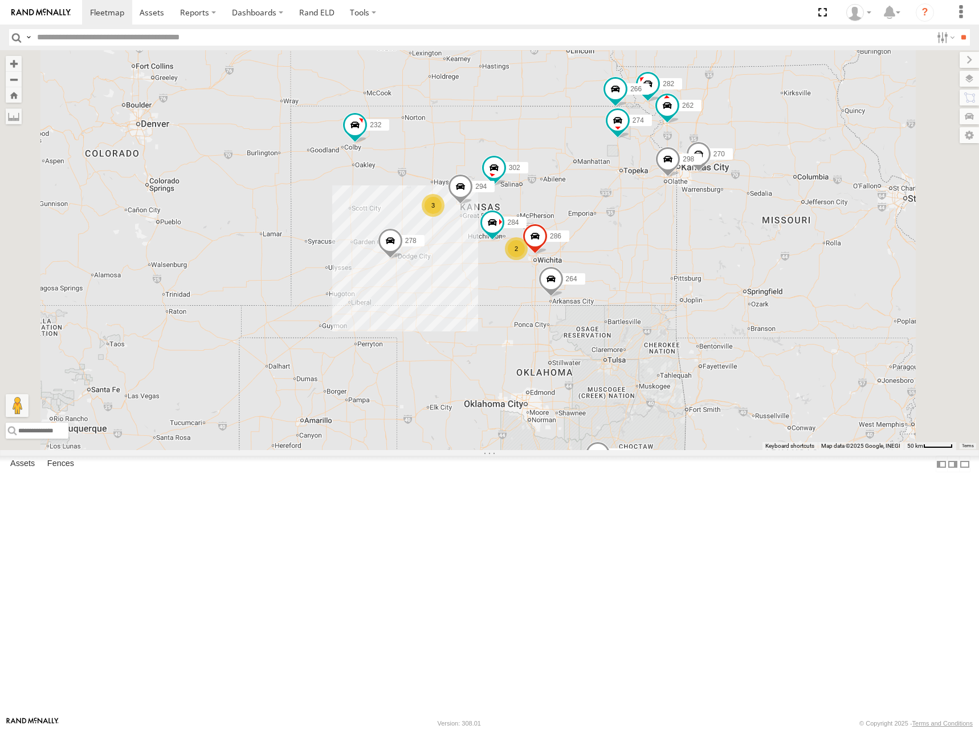
drag, startPoint x: 675, startPoint y: 259, endPoint x: 670, endPoint y: 265, distance: 7.7
click at [670, 265] on div "274 300 298 270 262 288 292 280 256 232 296 304 284 264 302 282 266 278 294 286…" at bounding box center [489, 250] width 979 height 400
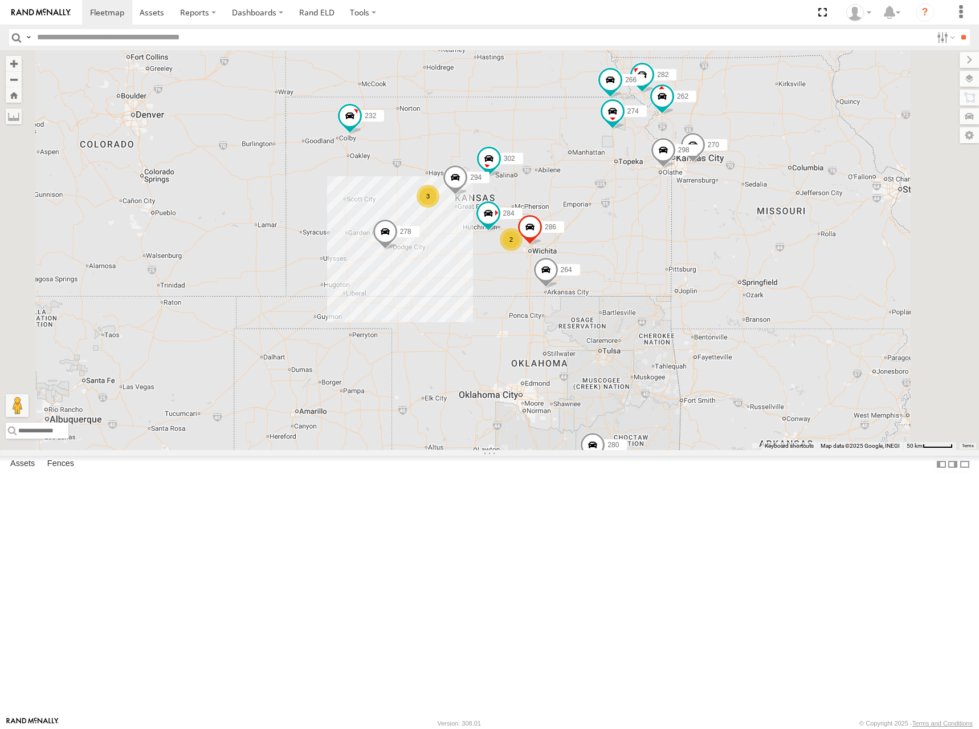
drag, startPoint x: 646, startPoint y: 262, endPoint x: 641, endPoint y: 251, distance: 11.8
click at [641, 251] on div "274 300 298 270 262 288 292 280 256 232 296 304 284 264 302 282 266 278 294 286…" at bounding box center [489, 250] width 979 height 400
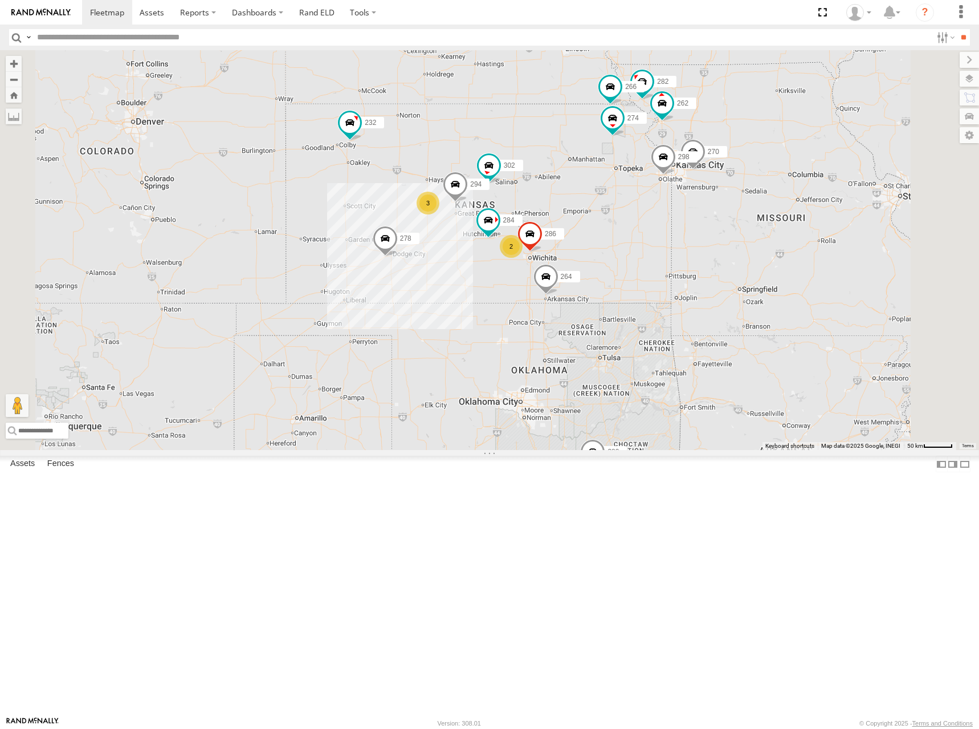
click at [649, 237] on div "274 300 298 270 262 288 292 280 256 232 296 304 284 264 302 282 266 278 294 286…" at bounding box center [489, 250] width 979 height 400
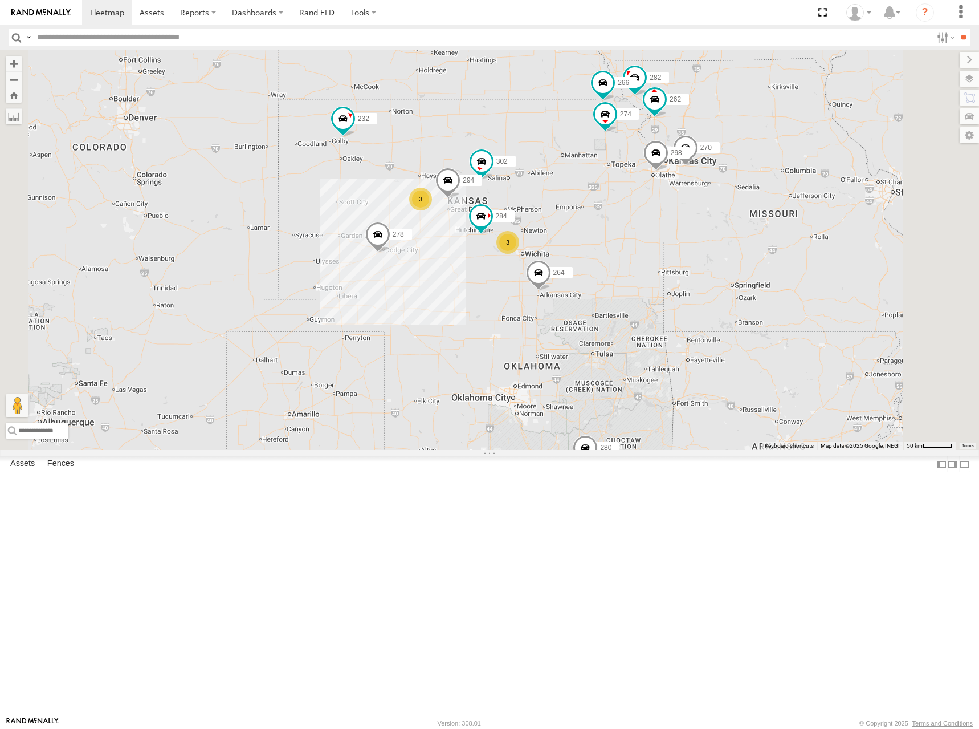
click at [656, 238] on div "274 300 298 270 262 288 292 280 256 232 296 304 284 264 302 282 266 278 294 3 3" at bounding box center [489, 250] width 979 height 400
click at [682, 221] on div "274 300 298 270 262 288 292 280 256 232 296 304 284 264 302 282 266 278 294 3 3" at bounding box center [489, 250] width 979 height 400
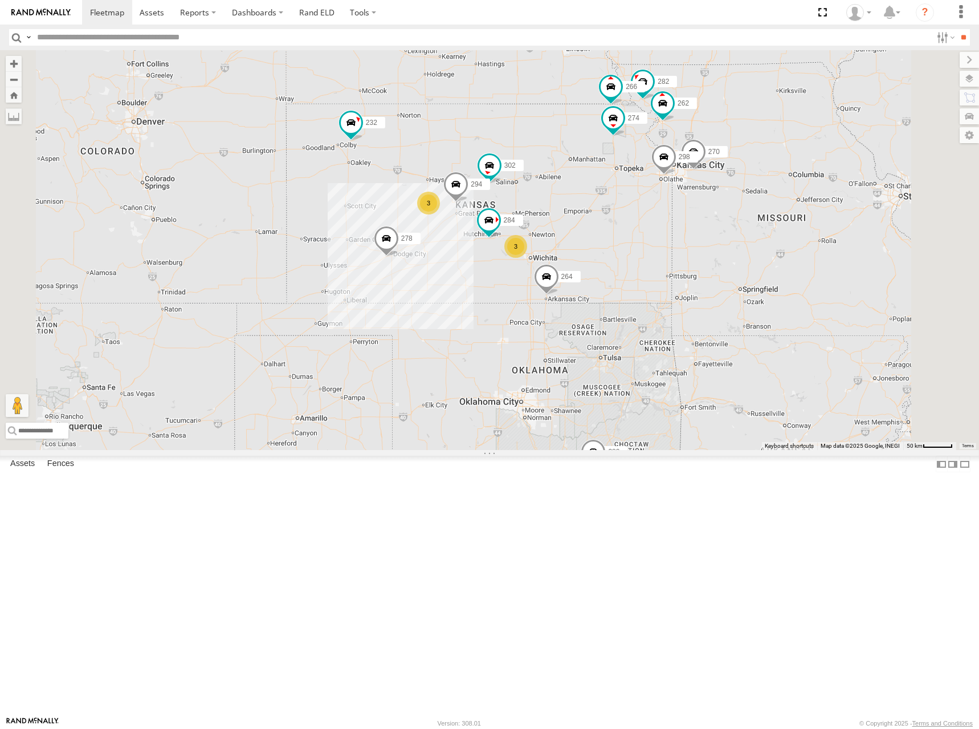
drag, startPoint x: 609, startPoint y: 238, endPoint x: 643, endPoint y: 230, distance: 35.0
click at [643, 230] on div "274 300 298 270 262 288 292 280 256 232 296 304 284 264 302 282 266 278 294 3 3" at bounding box center [489, 250] width 979 height 400
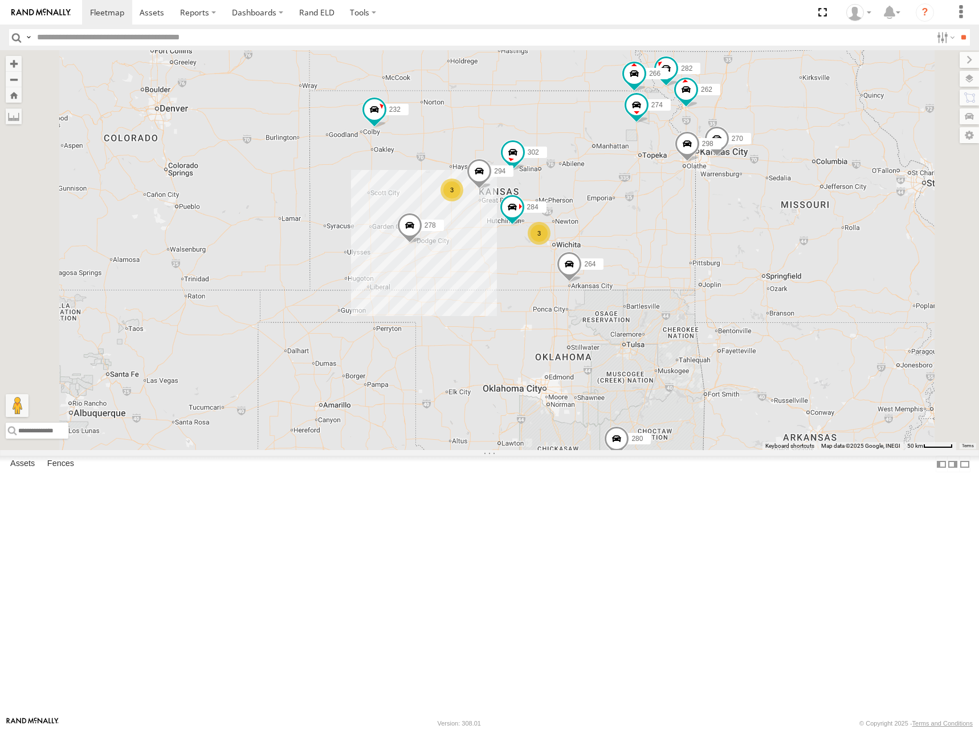
drag, startPoint x: 693, startPoint y: 230, endPoint x: 693, endPoint y: 223, distance: 6.9
click at [693, 223] on div "274 300 298 270 262 288 292 280 256 232 296 304 284 264 302 282 266 278 294 3 3" at bounding box center [489, 250] width 979 height 400
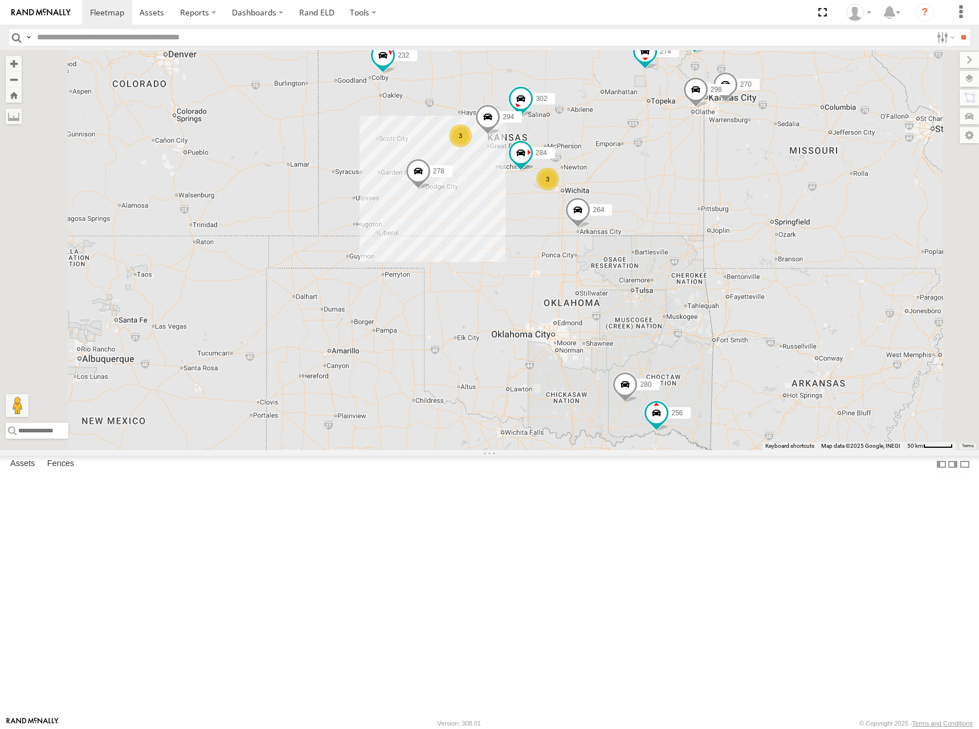
drag, startPoint x: 737, startPoint y: 185, endPoint x: 741, endPoint y: 204, distance: 19.7
click at [741, 204] on div "274 300 298 270 262 288 292 280 256 232 296 304 284 264 302 282 266 278 294 3 3" at bounding box center [489, 250] width 979 height 400
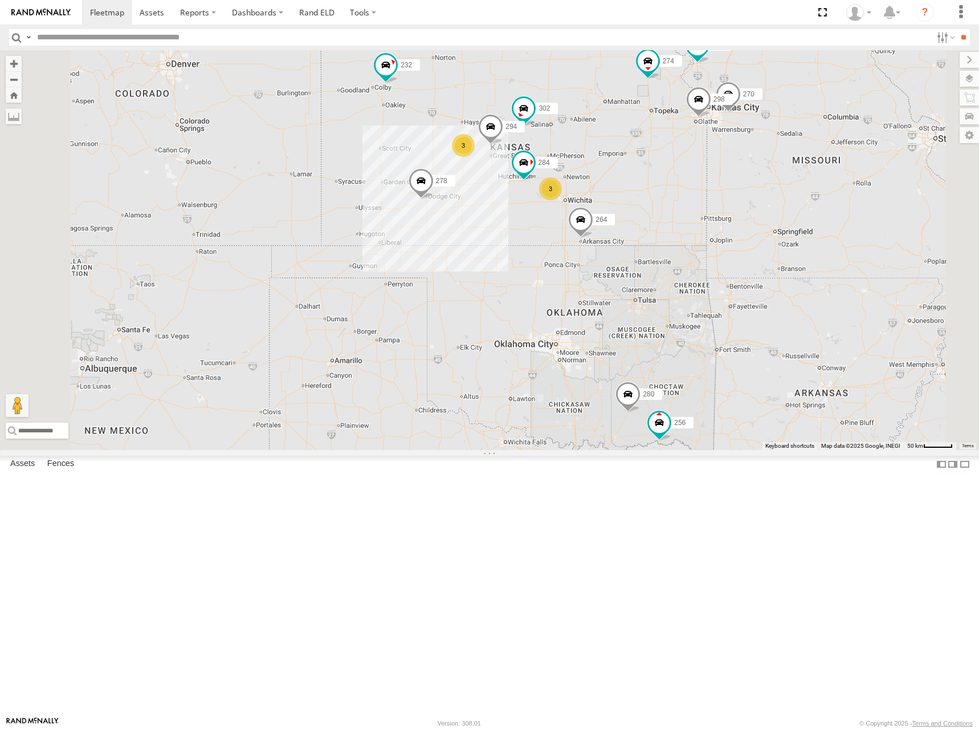
click at [772, 255] on div "274 300 298 270 262 288 292 280 256 232 296 304 284 264 302 282 266 278 294 3 3" at bounding box center [489, 250] width 979 height 400
drag, startPoint x: 708, startPoint y: 207, endPoint x: 708, endPoint y: 213, distance: 6.3
click at [708, 213] on div "274 300 298 270 262 288 292 280 256 232 296 304 284 264 302 282 266 278 294 3 3" at bounding box center [489, 250] width 979 height 400
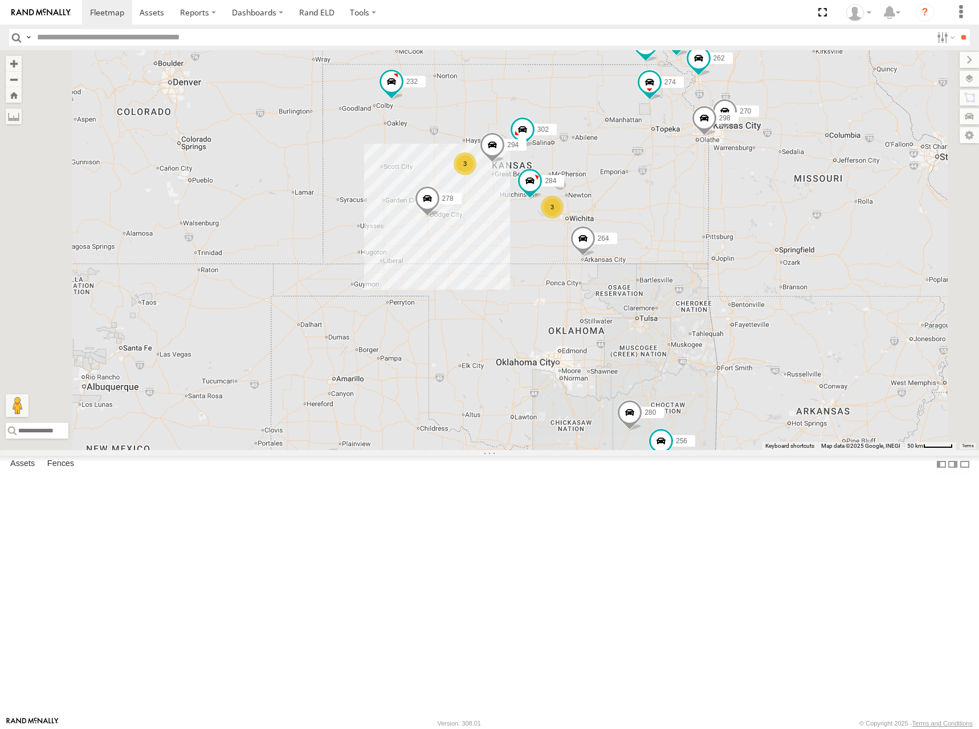
drag, startPoint x: 675, startPoint y: 164, endPoint x: 678, endPoint y: 178, distance: 14.5
click at [678, 178] on div "274 300 298 270 262 288 292 280 256 232 296 304 284 264 302 282 266 278 294 3 3" at bounding box center [489, 250] width 979 height 400
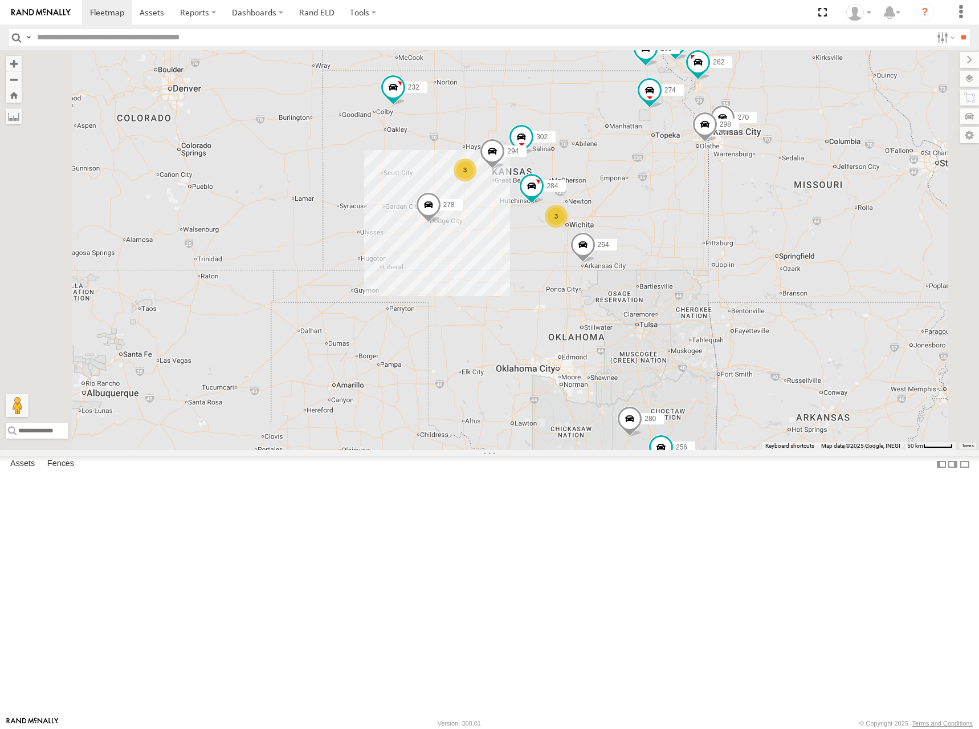
click at [656, 123] on div "274 300 298 270 262 288 280 256 232 296 304 284 264 302 282 266 278 294 3 3" at bounding box center [489, 250] width 979 height 400
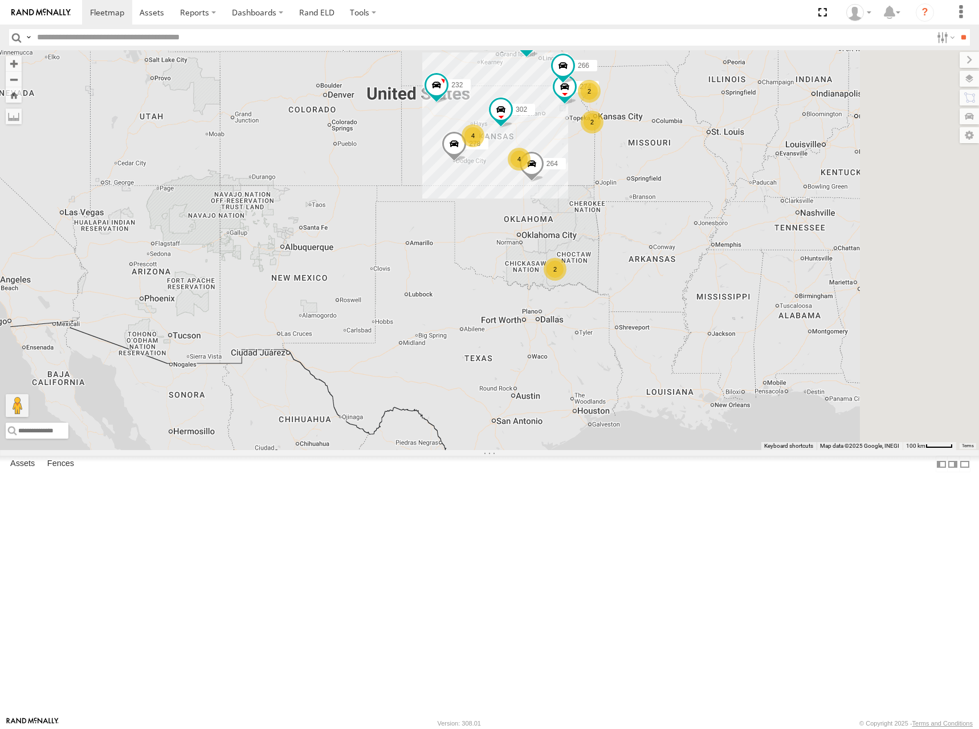
drag, startPoint x: 659, startPoint y: 103, endPoint x: 641, endPoint y: 163, distance: 63.0
click at [641, 163] on div "274 300 288 292 232 296 304 264 302 266 278 4 4 2 2 2" at bounding box center [489, 250] width 979 height 400
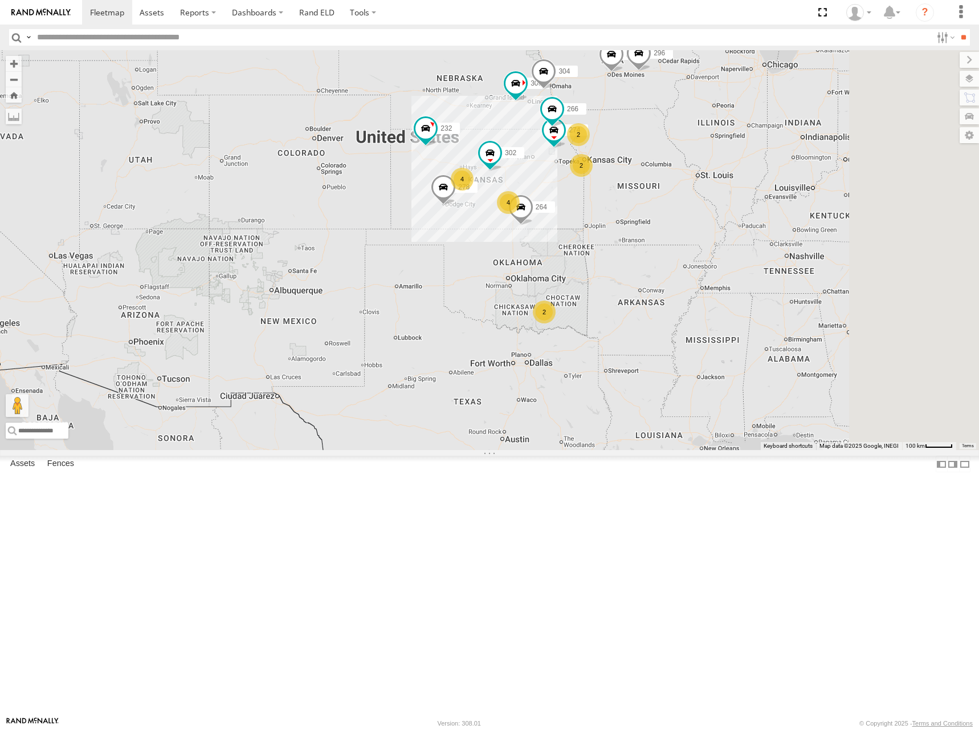
drag, startPoint x: 781, startPoint y: 220, endPoint x: 773, endPoint y: 244, distance: 25.4
click at [773, 242] on div "274 300 288 292 232 296 304 264 302 266 278 4 4 2 2 2" at bounding box center [489, 250] width 979 height 400
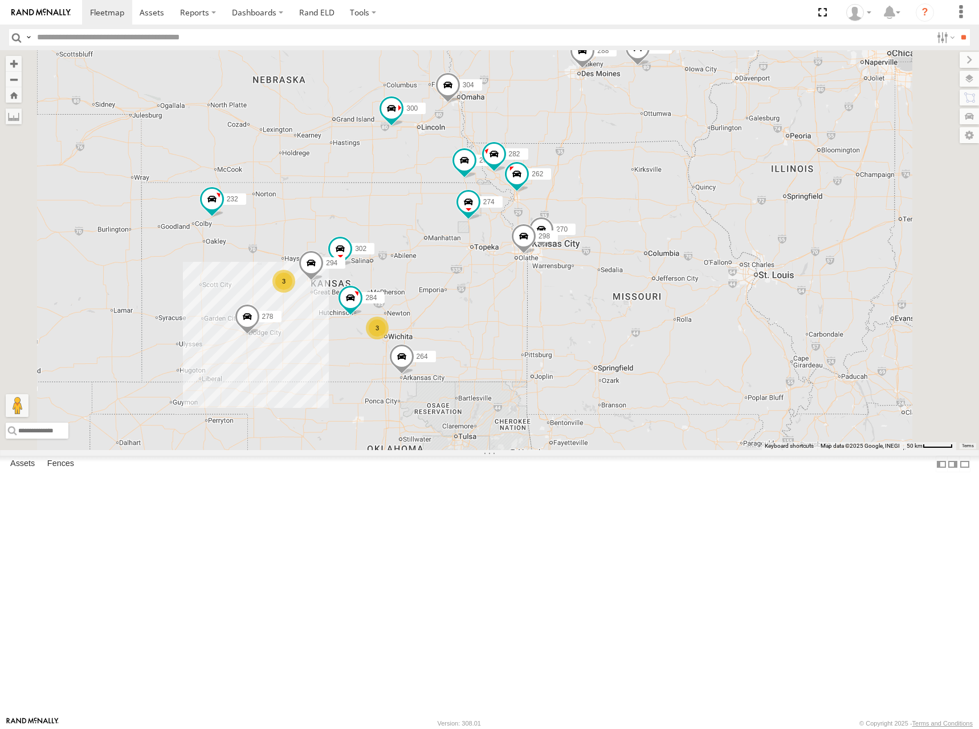
drag, startPoint x: 660, startPoint y: 248, endPoint x: 665, endPoint y: 256, distance: 9.5
click at [665, 256] on div "274 300 288 292 232 296 304 264 302 266 278 298 270 262 282 3 3 280 256 284 294" at bounding box center [489, 250] width 979 height 400
drag, startPoint x: 666, startPoint y: 229, endPoint x: 673, endPoint y: 231, distance: 7.2
click at [670, 230] on div "274 300 288 292 232 296 304 264 302 266 278 298 270 262 282 3 3 280 256 284 294" at bounding box center [489, 250] width 979 height 400
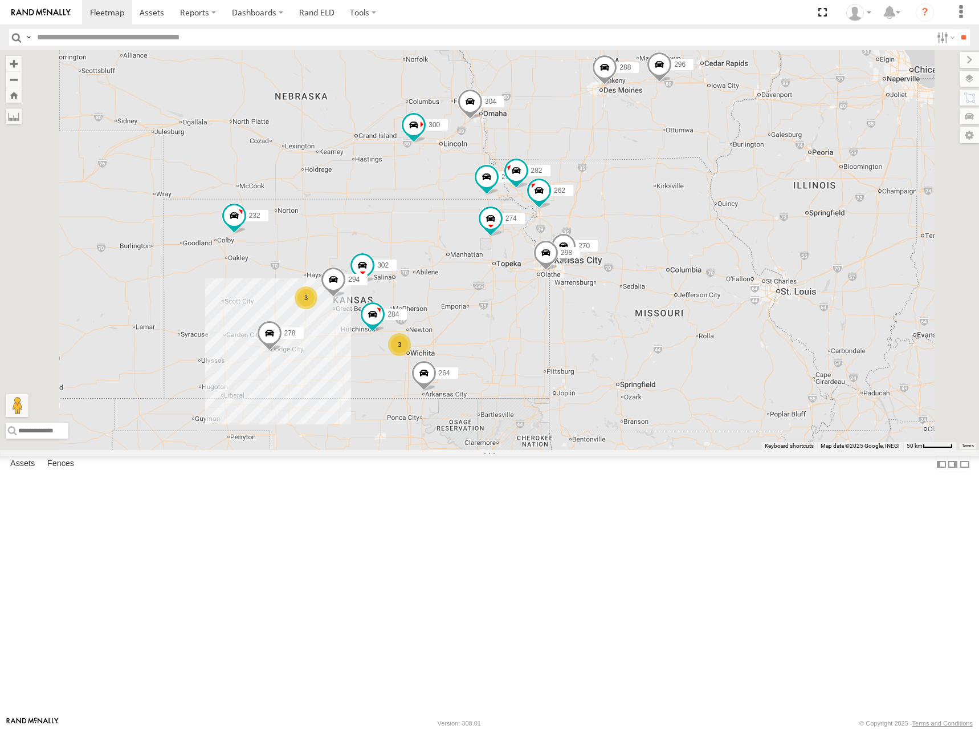
drag, startPoint x: 674, startPoint y: 220, endPoint x: 697, endPoint y: 235, distance: 27.5
click at [697, 235] on div "274 300 288 292 232 296 304 264 302 266 278 298 270 262 282 3 3 280 256 284 294" at bounding box center [489, 250] width 979 height 400
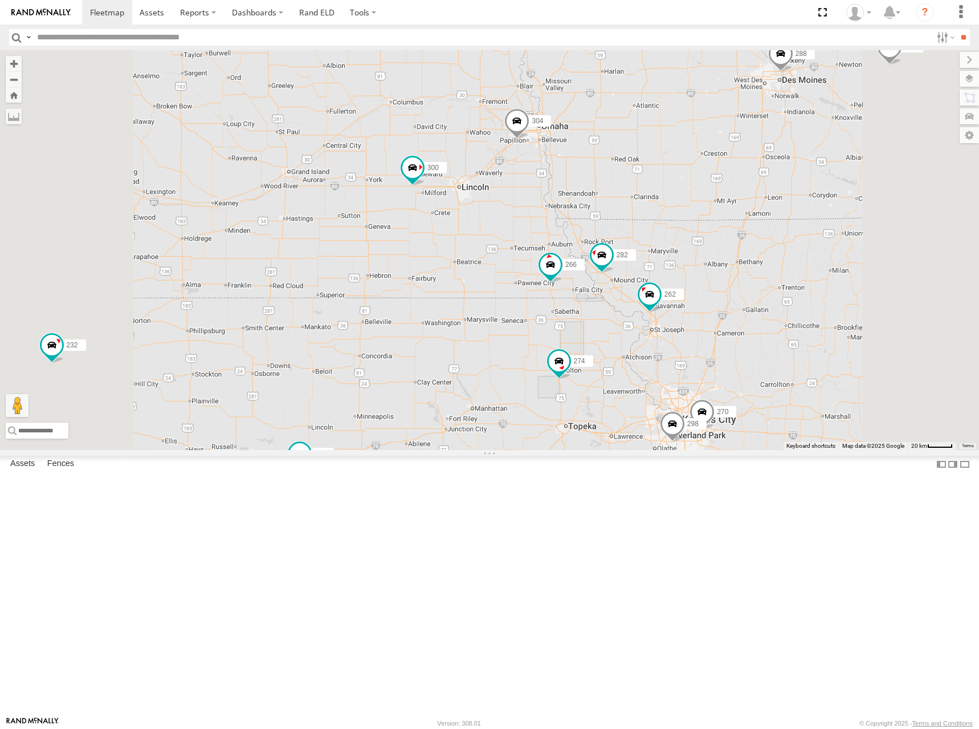
drag, startPoint x: 587, startPoint y: 264, endPoint x: 609, endPoint y: 230, distance: 40.3
click at [609, 230] on div "274 300 262 288 292 280 232 296 304 284 264 302 282 266 278 294 3 298 270" at bounding box center [489, 250] width 979 height 400
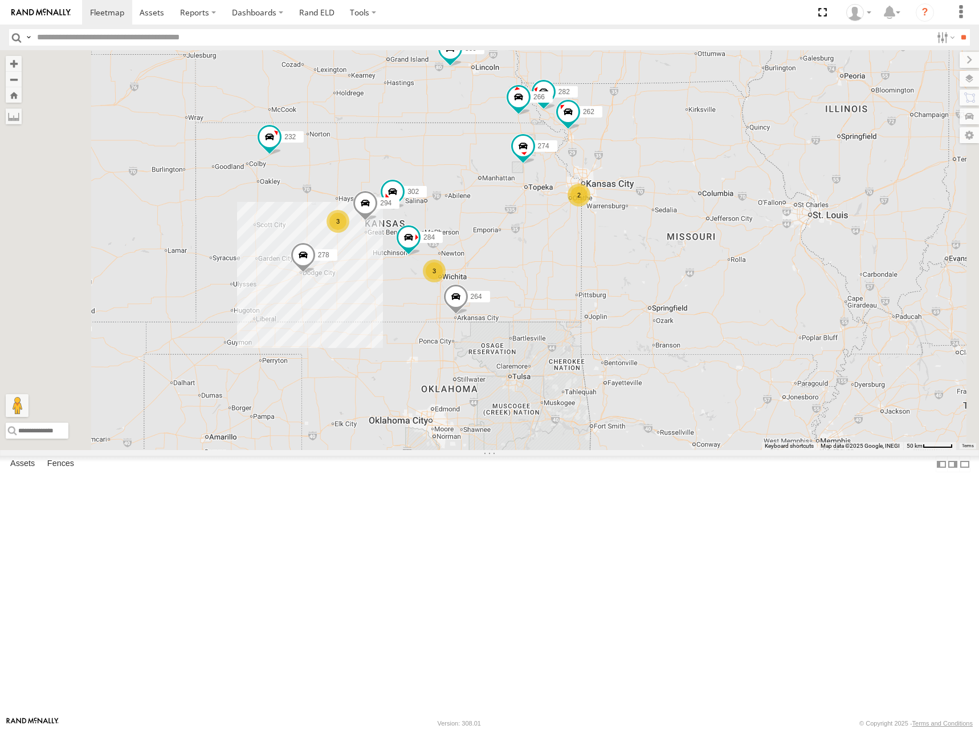
drag, startPoint x: 592, startPoint y: 349, endPoint x: 560, endPoint y: 298, distance: 60.9
click at [560, 298] on div "274 300 262 288 292 280 256 232 296 304 284 264 302 282 266 278 294 3 3 2" at bounding box center [489, 250] width 979 height 400
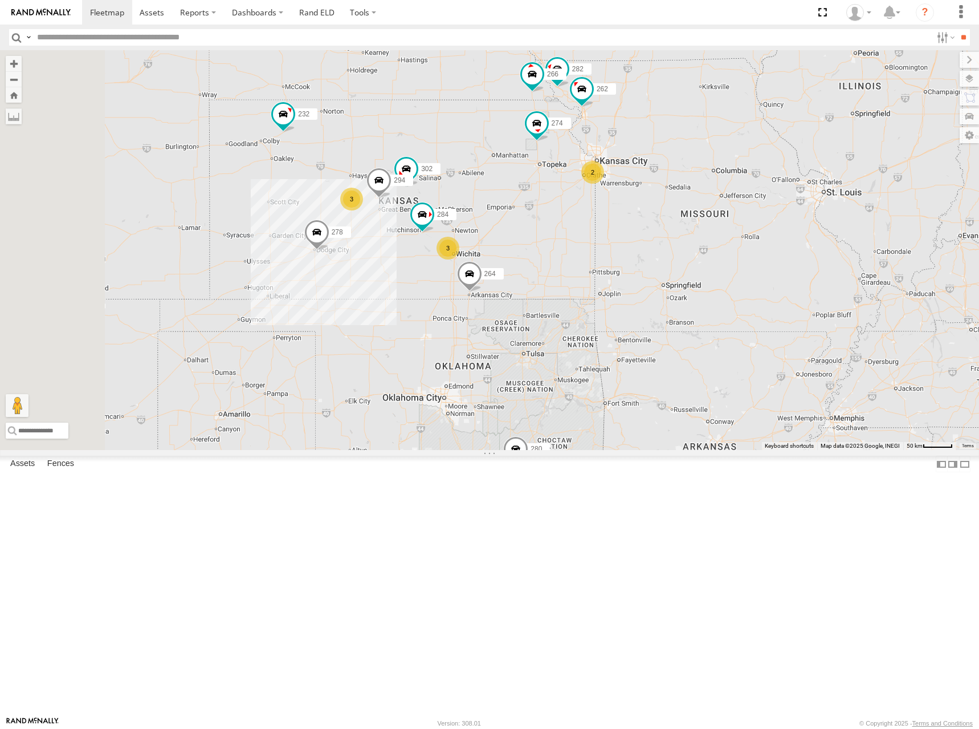
drag, startPoint x: 602, startPoint y: 318, endPoint x: 632, endPoint y: 322, distance: 29.9
click at [617, 295] on div "274 300 262 288 292 280 256 232 296 304 284 264 302 282 266 278 294 3 3 2" at bounding box center [489, 250] width 979 height 400
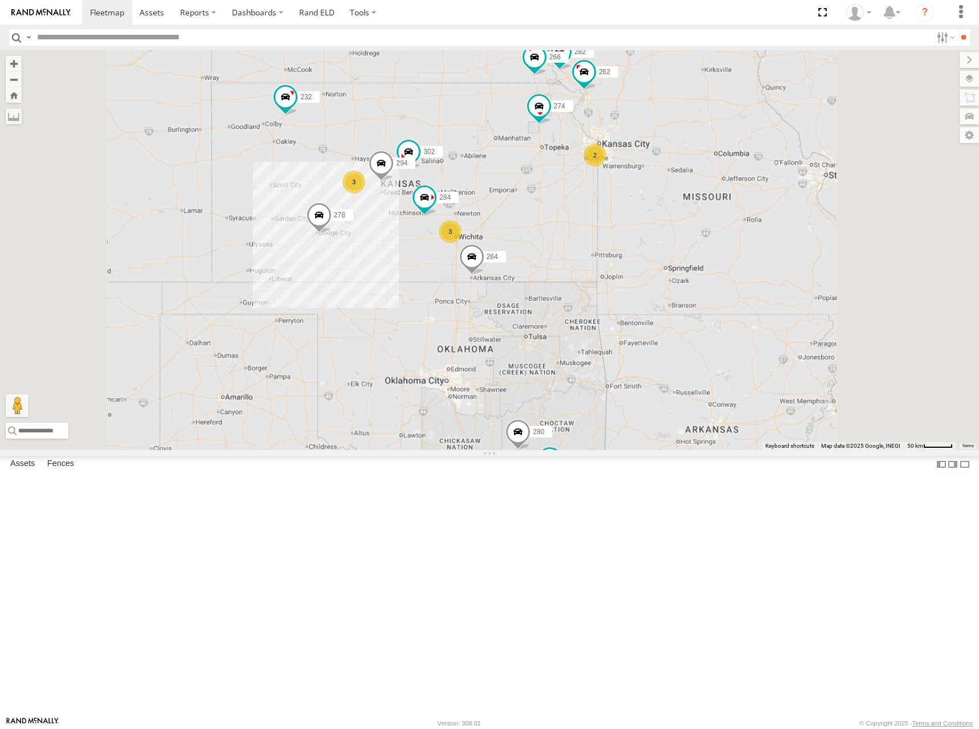
click at [702, 428] on div "274 300 262 288 292 280 256 232 296 304 284 264 302 282 266 278 294 3 3 2" at bounding box center [489, 250] width 979 height 400
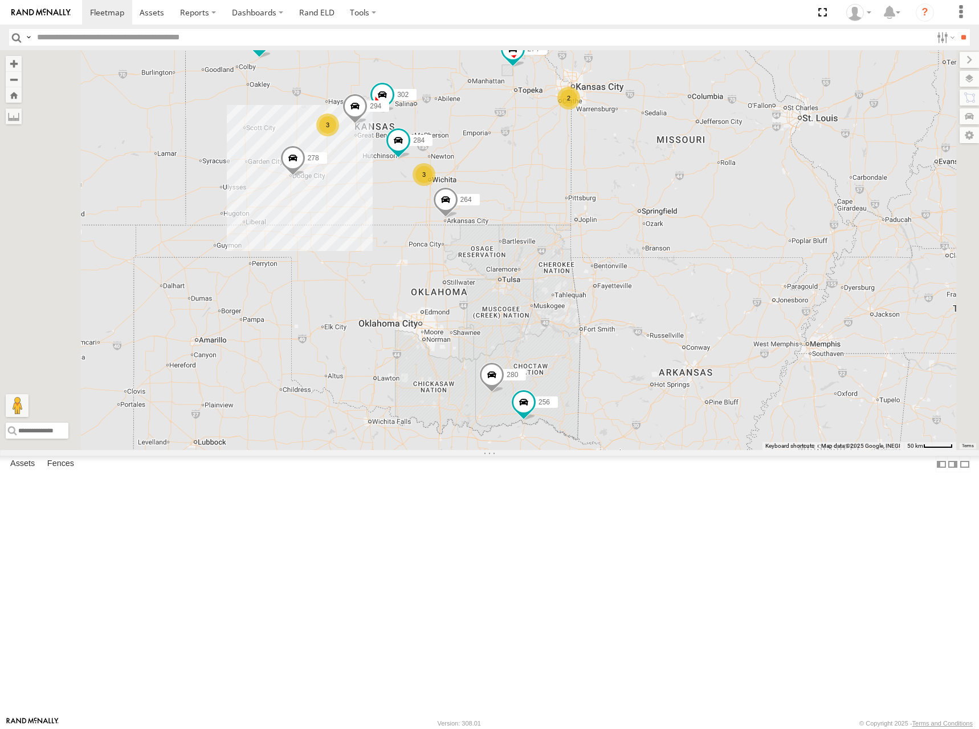
drag, startPoint x: 597, startPoint y: 196, endPoint x: 618, endPoint y: 242, distance: 51.1
click at [618, 242] on div "274 300 262 288 292 280 256 232 296 304 284 264 302 282 266 278 294 3 3 2" at bounding box center [489, 250] width 979 height 400
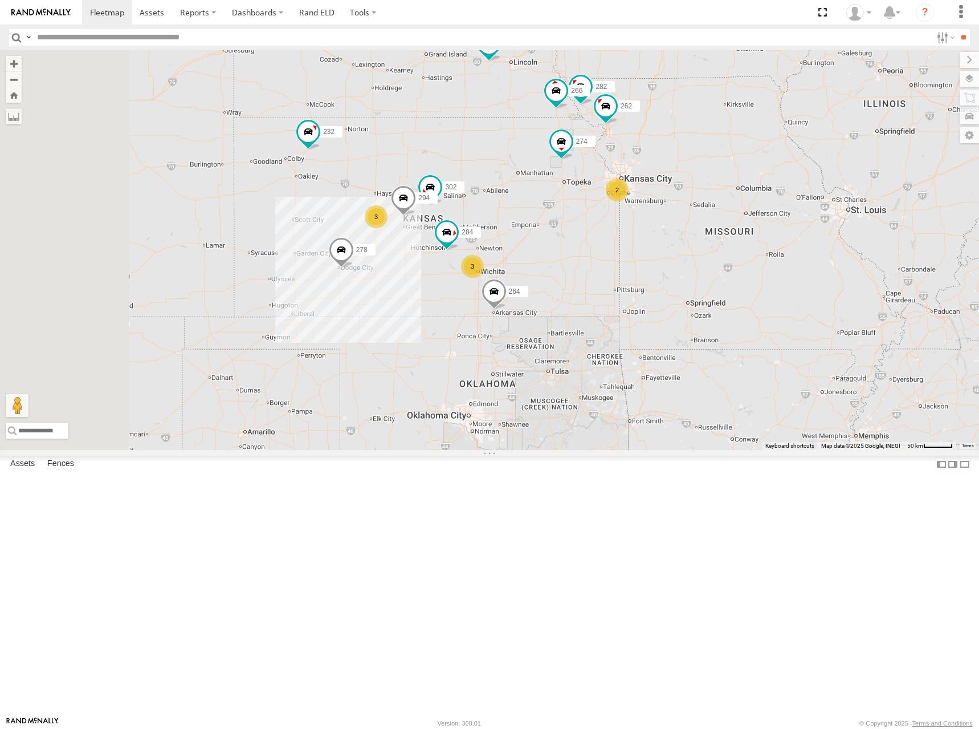
drag, startPoint x: 588, startPoint y: 225, endPoint x: 625, endPoint y: 283, distance: 69.0
click at [625, 283] on div "274 300 262 288 292 280 256 232 296 304 284 264 302 282 266 278 294 3 3 2" at bounding box center [489, 250] width 979 height 400
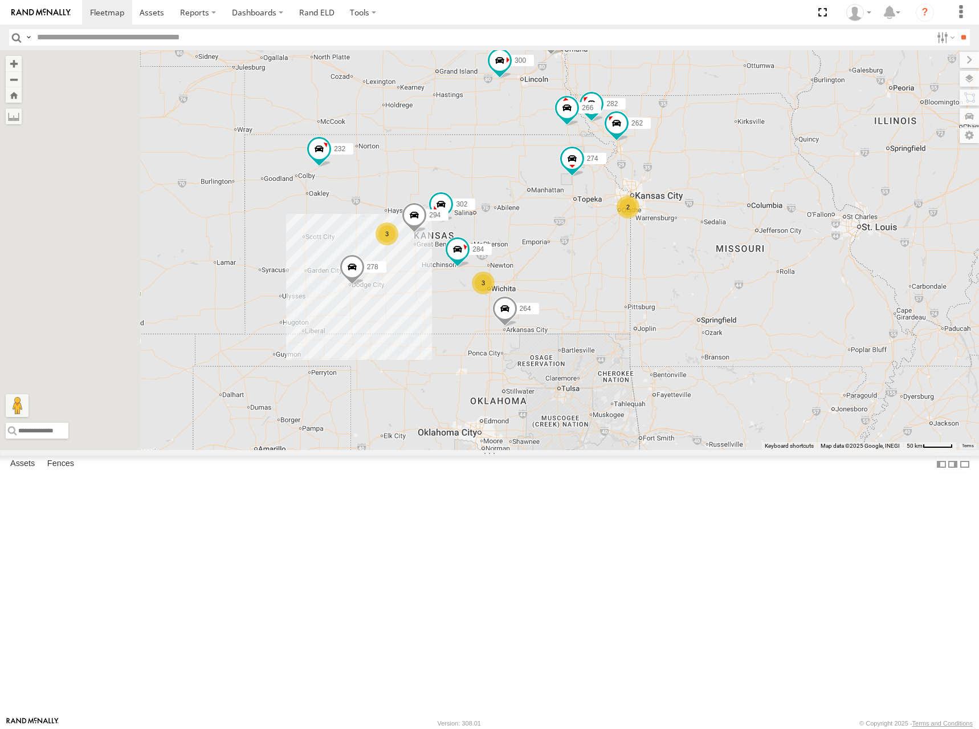
drag, startPoint x: 621, startPoint y: 269, endPoint x: 624, endPoint y: 278, distance: 9.2
click at [624, 278] on div "274 300 262 288 292 280 256 232 296 304 284 264 302 282 266 278 294 3 3 2" at bounding box center [489, 250] width 979 height 400
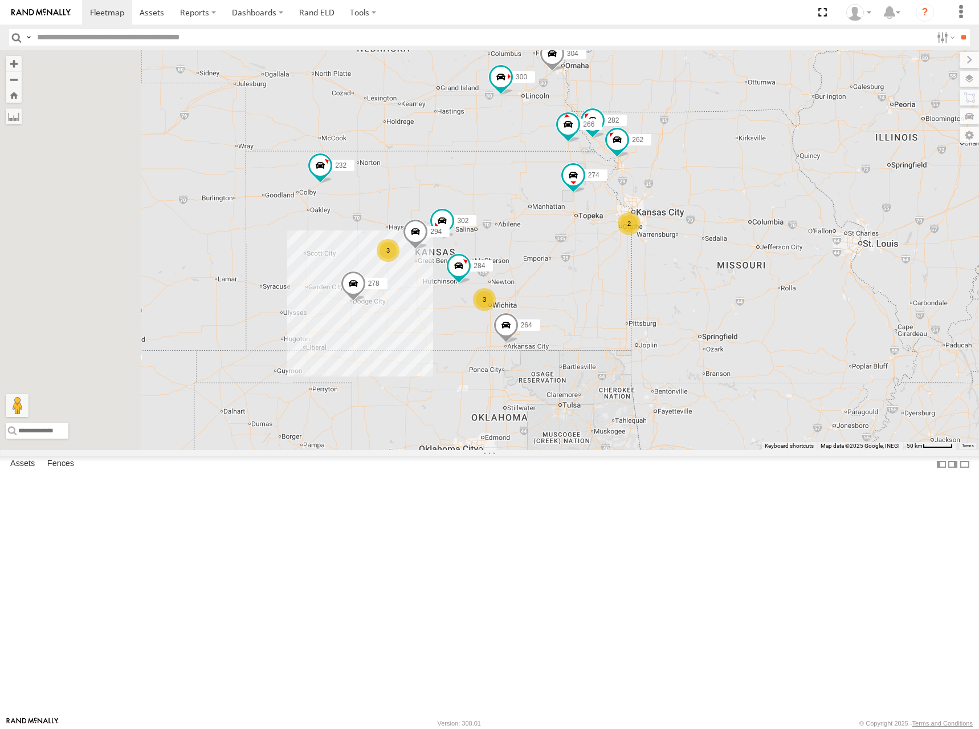
drag, startPoint x: 836, startPoint y: 178, endPoint x: 835, endPoint y: 205, distance: 27.4
click at [835, 205] on div "274 300 262 288 292 280 256 232 296 304 284 264 302 282 266 278 294 3 3 2" at bounding box center [489, 250] width 979 height 400
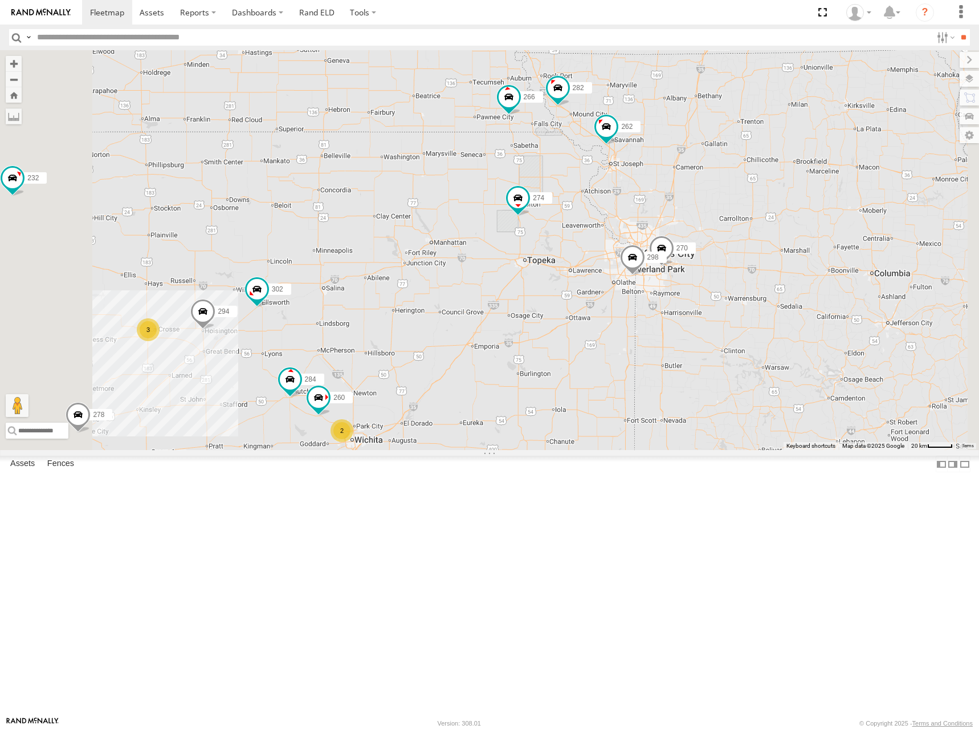
drag, startPoint x: 814, startPoint y: 315, endPoint x: 826, endPoint y: 242, distance: 74.0
click at [826, 242] on div "274 300 262 288 292 280 256 232 296 304 284 264 302 282 266 278 294 2 3 298 270…" at bounding box center [489, 250] width 979 height 400
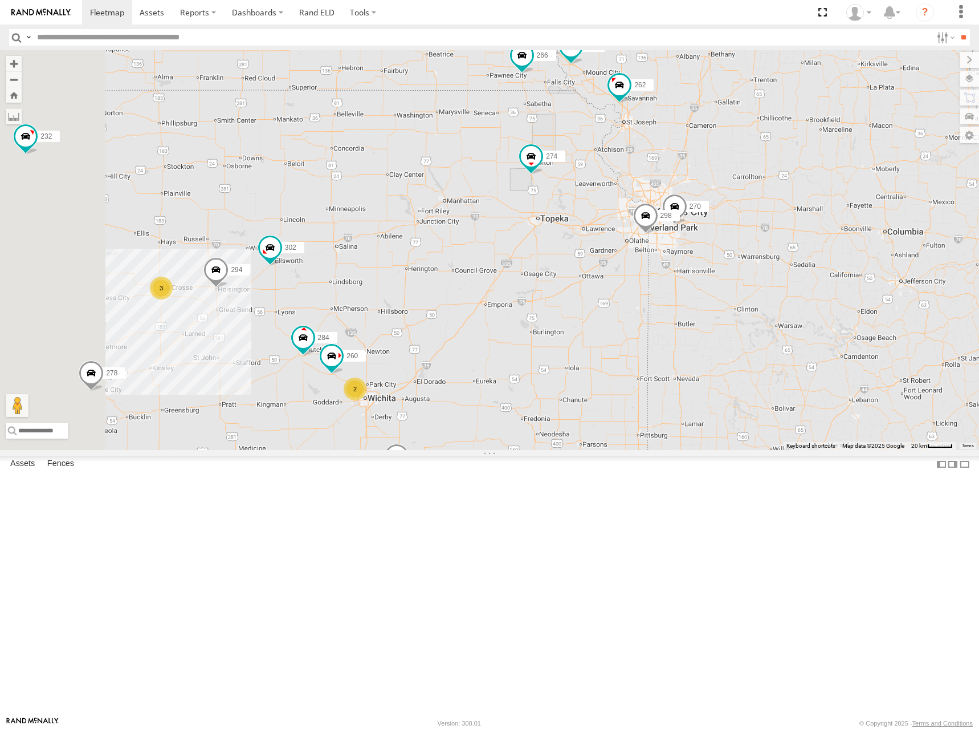
drag, startPoint x: 832, startPoint y: 292, endPoint x: 864, endPoint y: 214, distance: 83.6
click at [864, 215] on div "274 300 262 288 292 280 256 232 296 304 284 264 302 282 266 278 294 2 3 298 270…" at bounding box center [489, 250] width 979 height 400
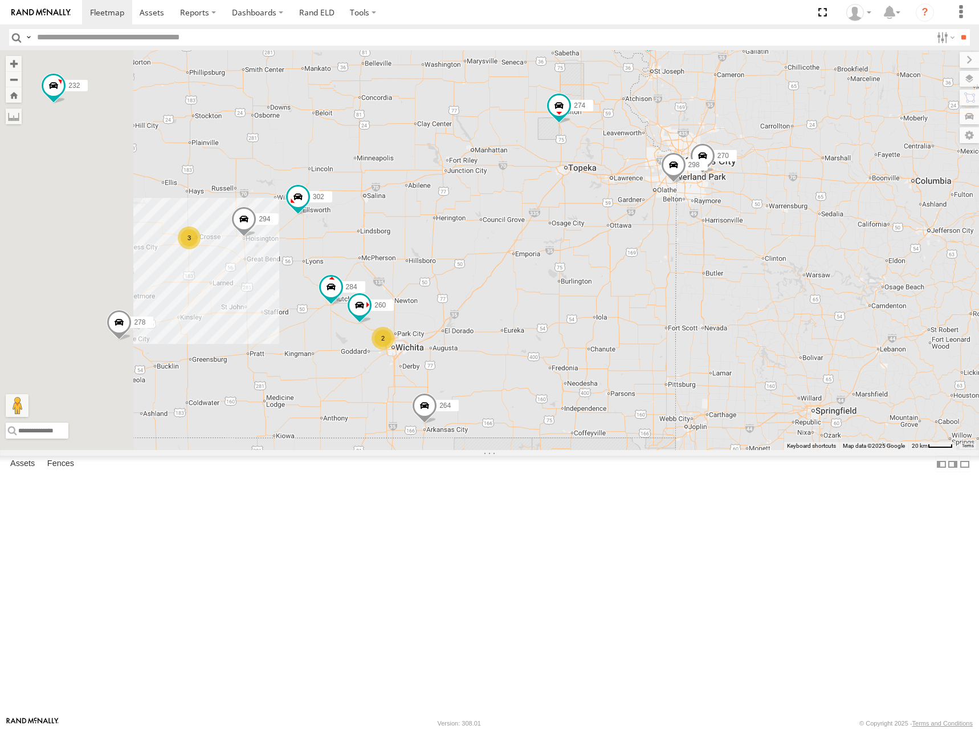
drag, startPoint x: 591, startPoint y: 299, endPoint x: 611, endPoint y: 251, distance: 52.4
click at [611, 251] on div "274 300 262 288 292 280 256 232 296 304 284 264 302 282 266 278 294 2 3 298 270…" at bounding box center [489, 250] width 979 height 400
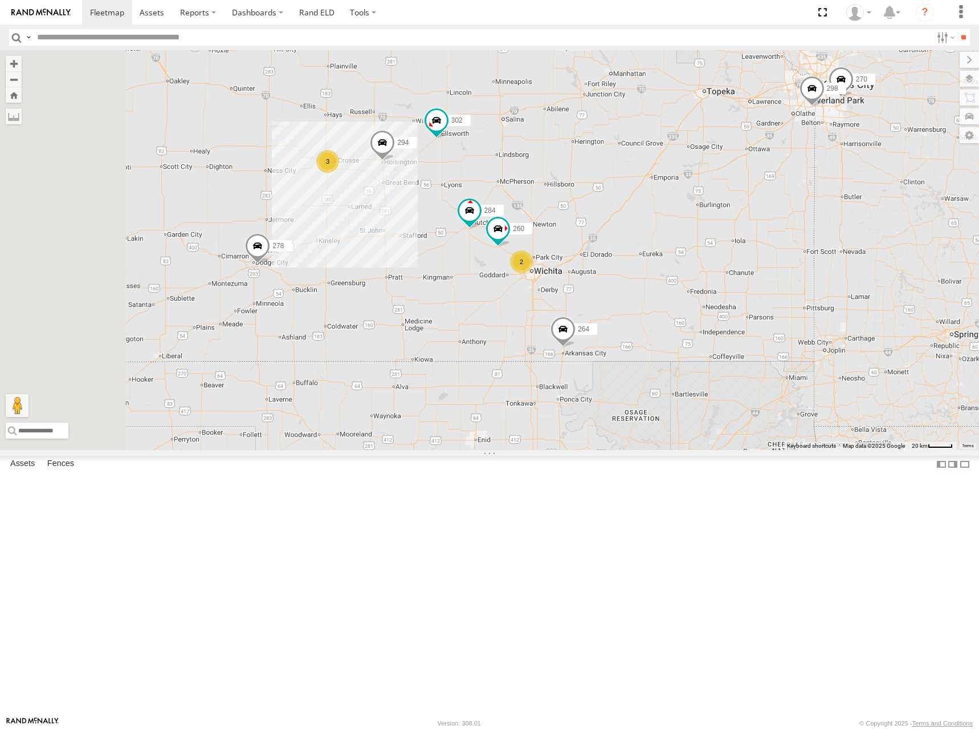
drag, startPoint x: 423, startPoint y: 406, endPoint x: 617, endPoint y: 397, distance: 194.1
click at [617, 397] on div "274 300 262 288 292 280 256 232 296 304 284 264 302 282 266 278 294 2 3 298 270…" at bounding box center [489, 250] width 979 height 400
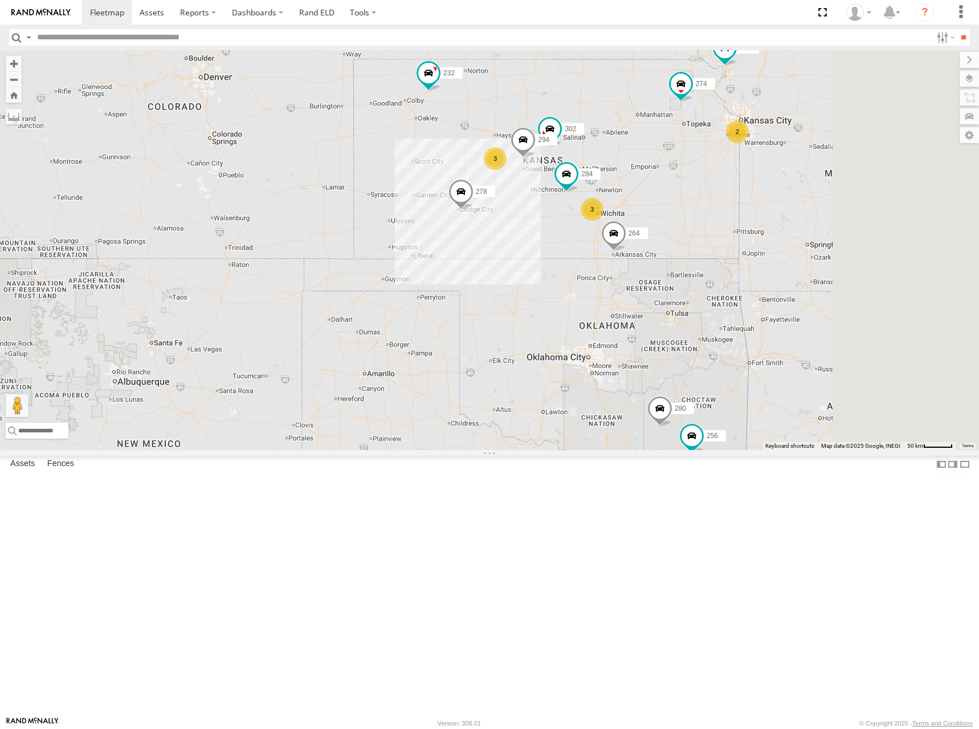
drag, startPoint x: 820, startPoint y: 208, endPoint x: 755, endPoint y: 219, distance: 65.9
click at [755, 219] on div "274 300 262 288 292 280 256 232 296 304 284 264 302 282 266 278 294 3 3 2" at bounding box center [489, 250] width 979 height 400
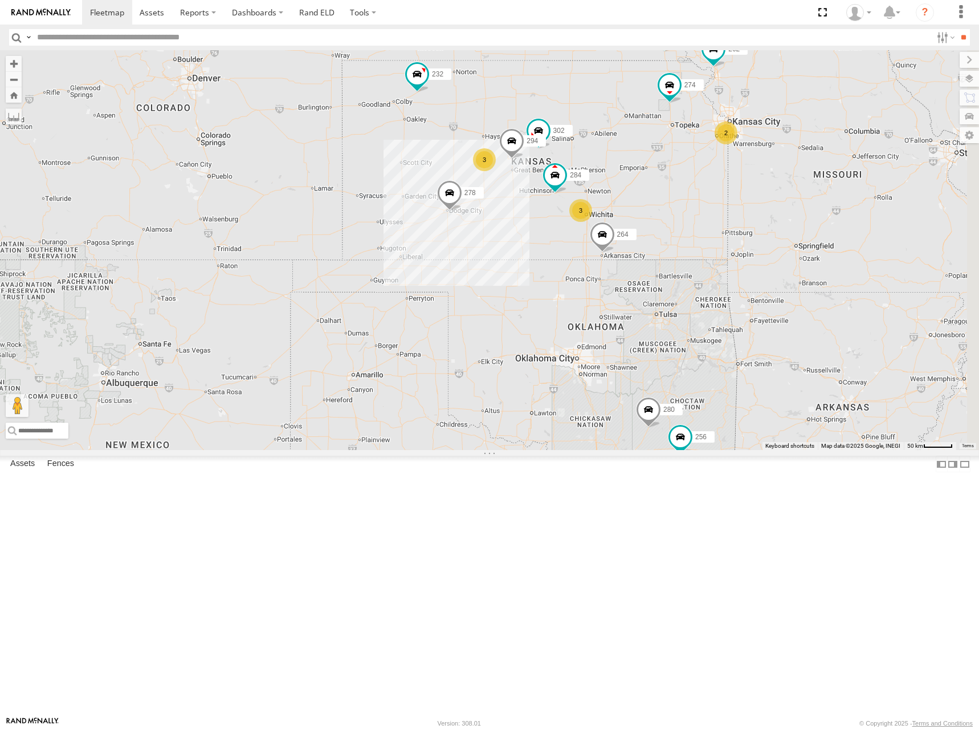
drag, startPoint x: 738, startPoint y: 229, endPoint x: 728, endPoint y: 249, distance: 22.4
click at [728, 249] on div "274 300 262 288 292 280 256 232 296 304 284 264 302 282 266 278 294 3 3 2" at bounding box center [489, 250] width 979 height 400
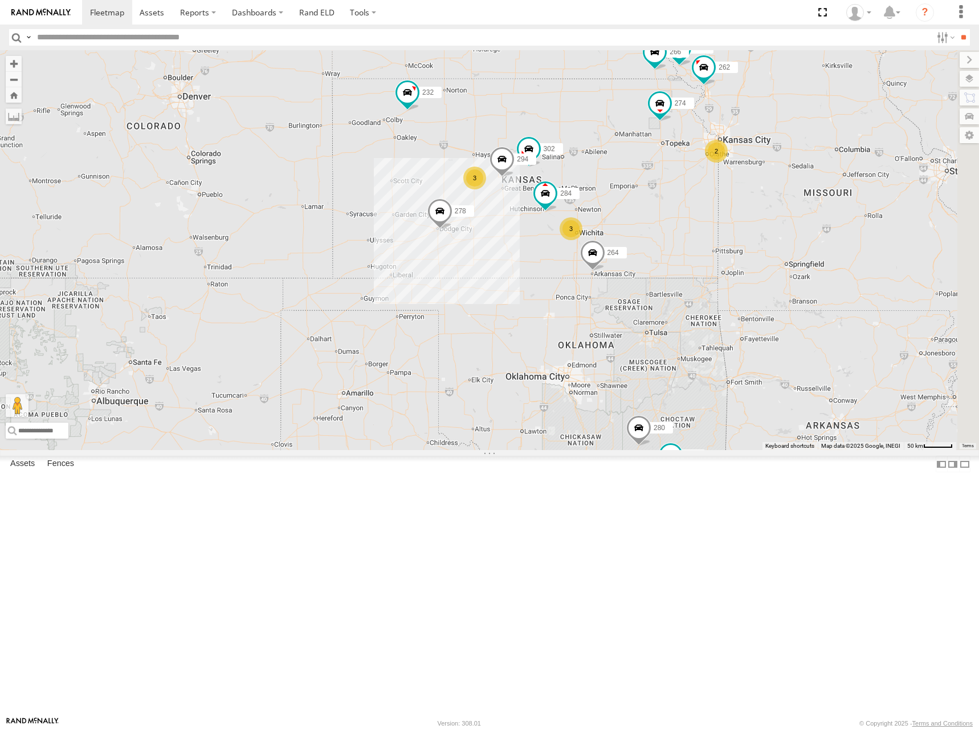
drag, startPoint x: 742, startPoint y: 233, endPoint x: 731, endPoint y: 239, distance: 12.5
click at [731, 239] on div "274 300 262 288 292 280 256 232 296 304 284 264 302 282 266 278 294 3 3 2" at bounding box center [489, 250] width 979 height 400
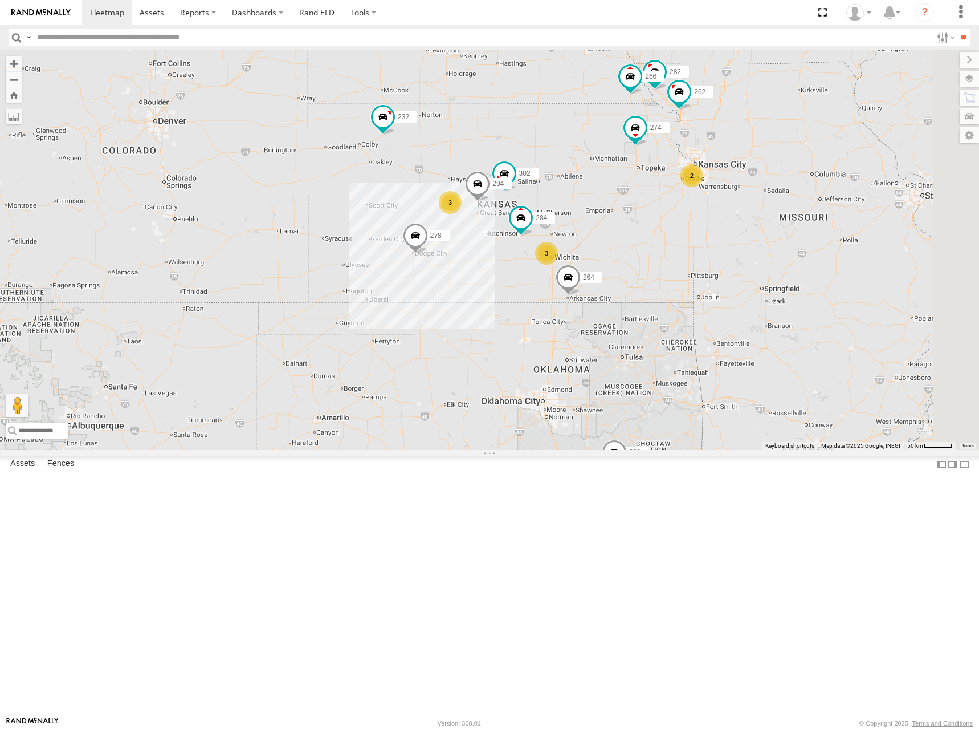
click at [698, 251] on div "274 300 262 288 292 280 256 232 296 304 284 264 302 282 266 278 294 3 3 2" at bounding box center [489, 250] width 979 height 400
click at [708, 263] on div "274 300 262 288 292 280 256 232 296 304 284 264 302 282 266 278 294 3 3 2" at bounding box center [489, 250] width 979 height 400
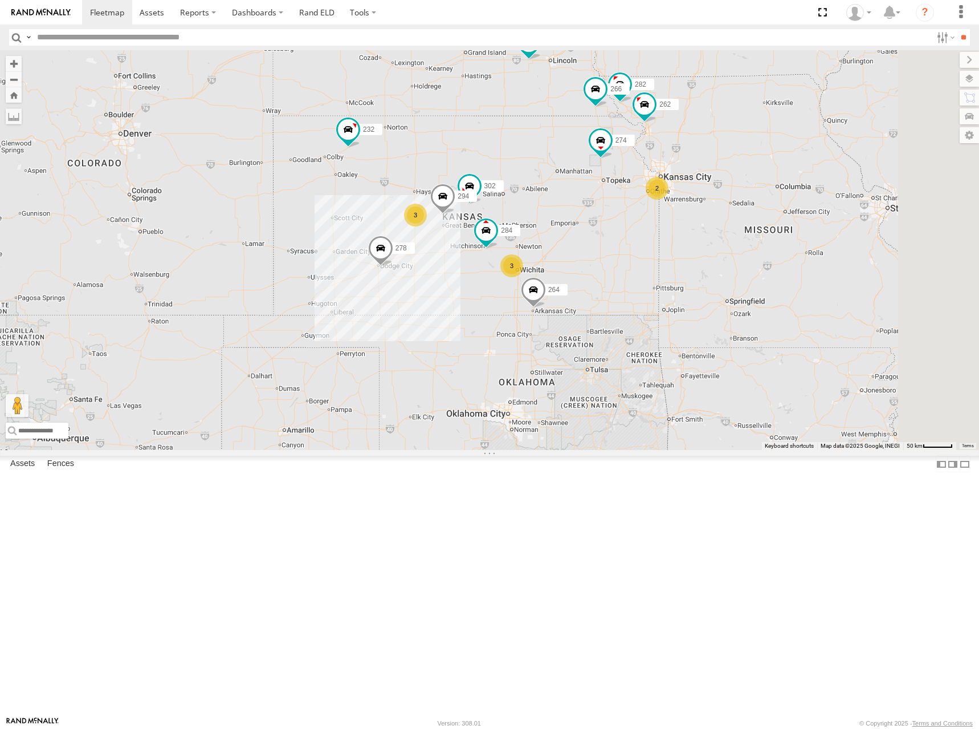
click at [688, 261] on div "274 300 262 288 292 280 256 232 296 304 284 264 302 282 266 278 294 3 3 2" at bounding box center [489, 250] width 979 height 400
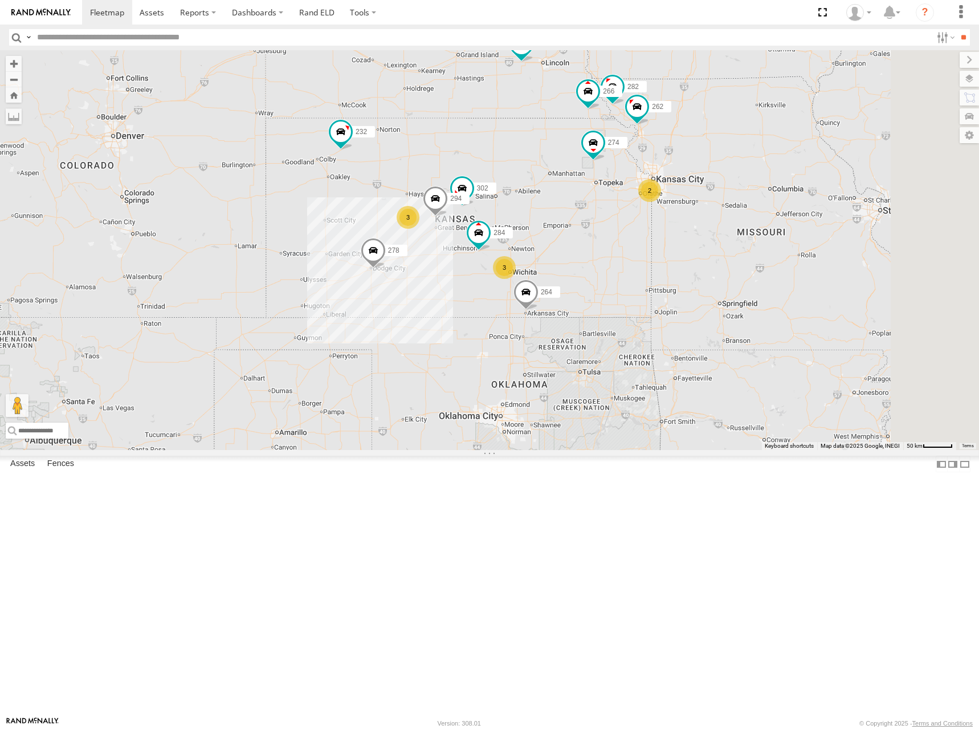
drag, startPoint x: 645, startPoint y: 290, endPoint x: 633, endPoint y: 292, distance: 12.9
click at [633, 292] on div "274 300 262 288 292 280 256 232 296 304 284 264 302 282 266 278 294 3 3 2" at bounding box center [489, 250] width 979 height 400
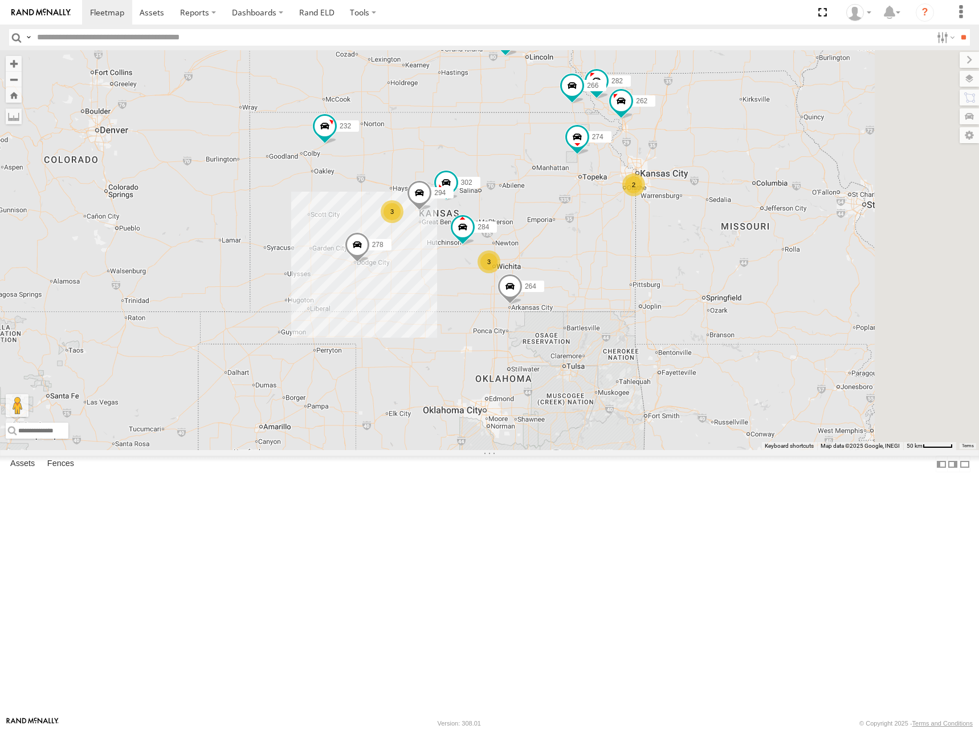
click at [674, 338] on div "274 300 262 288 292 280 256 232 296 304 284 264 302 282 266 278 294 3 3 2" at bounding box center [489, 250] width 979 height 400
drag, startPoint x: 673, startPoint y: 338, endPoint x: 676, endPoint y: 316, distance: 21.9
click at [676, 316] on div "274 300 262 288 292 280 256 232 296 304 284 264 302 282 266 278 294 3 3 2" at bounding box center [489, 250] width 979 height 400
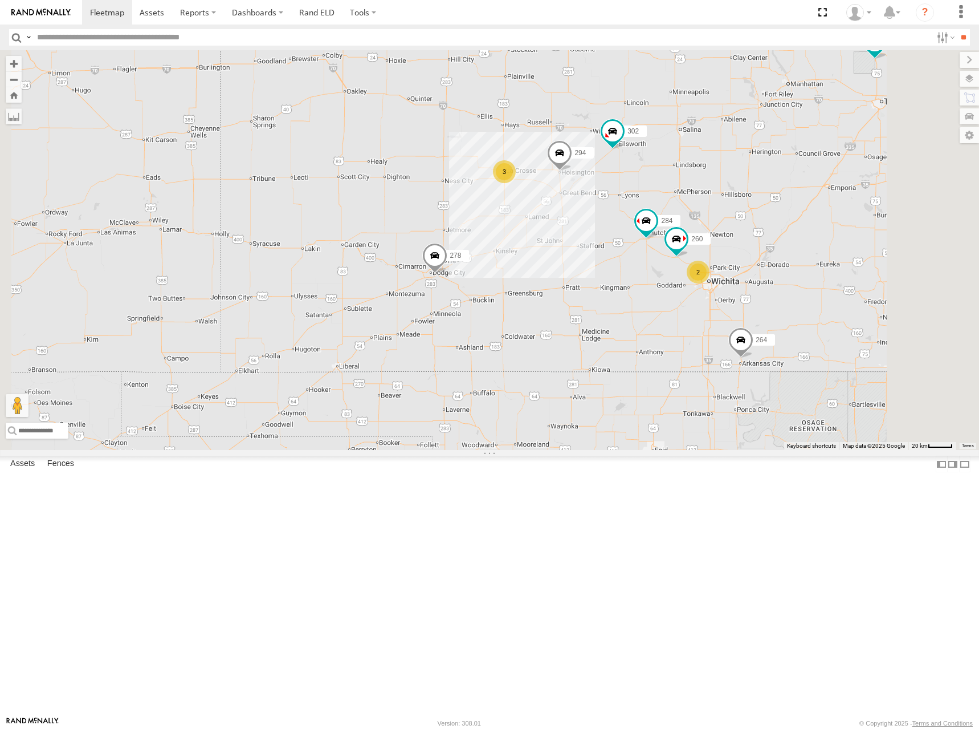
drag, startPoint x: 872, startPoint y: 283, endPoint x: 817, endPoint y: 316, distance: 63.9
click at [817, 316] on div "274 300 262 288 292 280 256 232 296 304 284 264 302 282 266 278 294 260 2 3" at bounding box center [489, 250] width 979 height 400
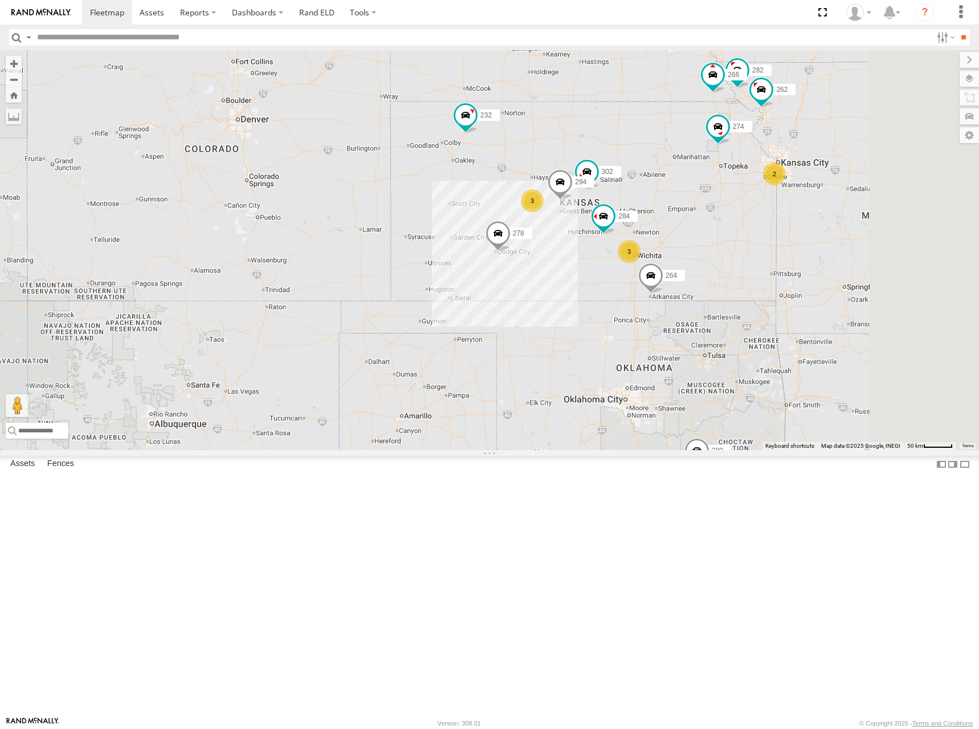
click at [794, 281] on div "274 300 262 288 292 280 256 232 296 304 284 264 302 282 266 278 294 3 3 2" at bounding box center [489, 250] width 979 height 400
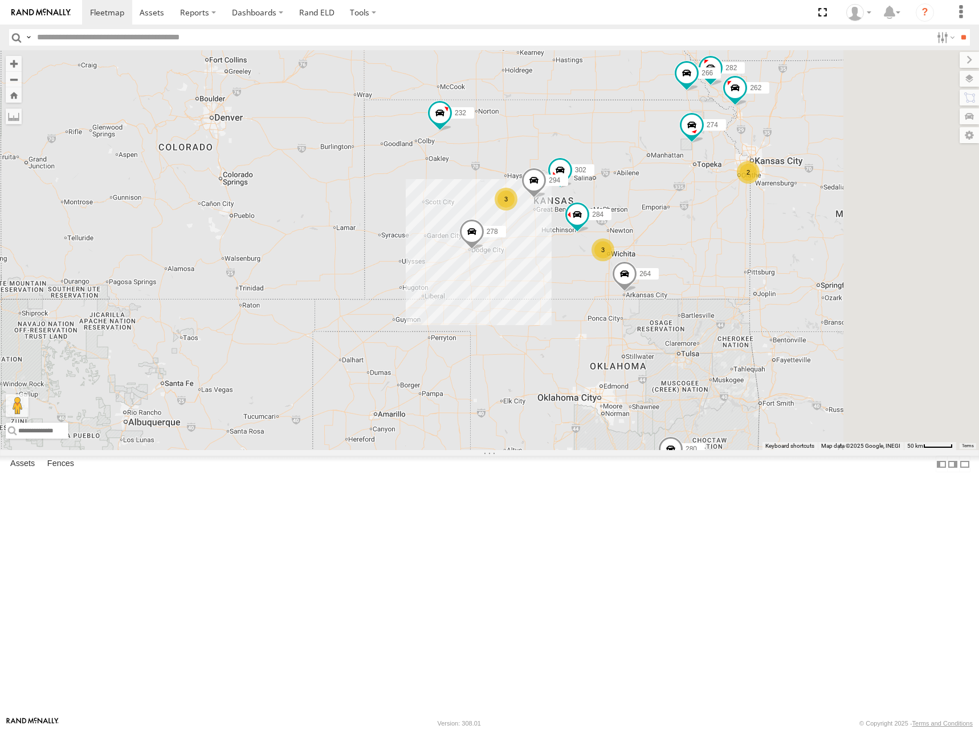
drag, startPoint x: 760, startPoint y: 273, endPoint x: 731, endPoint y: 271, distance: 29.1
click at [731, 271] on div "274 300 262 288 292 280 256 232 296 304 284 264 302 282 266 278 294 3 3 2" at bounding box center [489, 250] width 979 height 400
click at [740, 261] on div "274 300 262 288 292 280 256 232 296 304 284 264 302 282 266 278 294 3 3 2" at bounding box center [489, 250] width 979 height 400
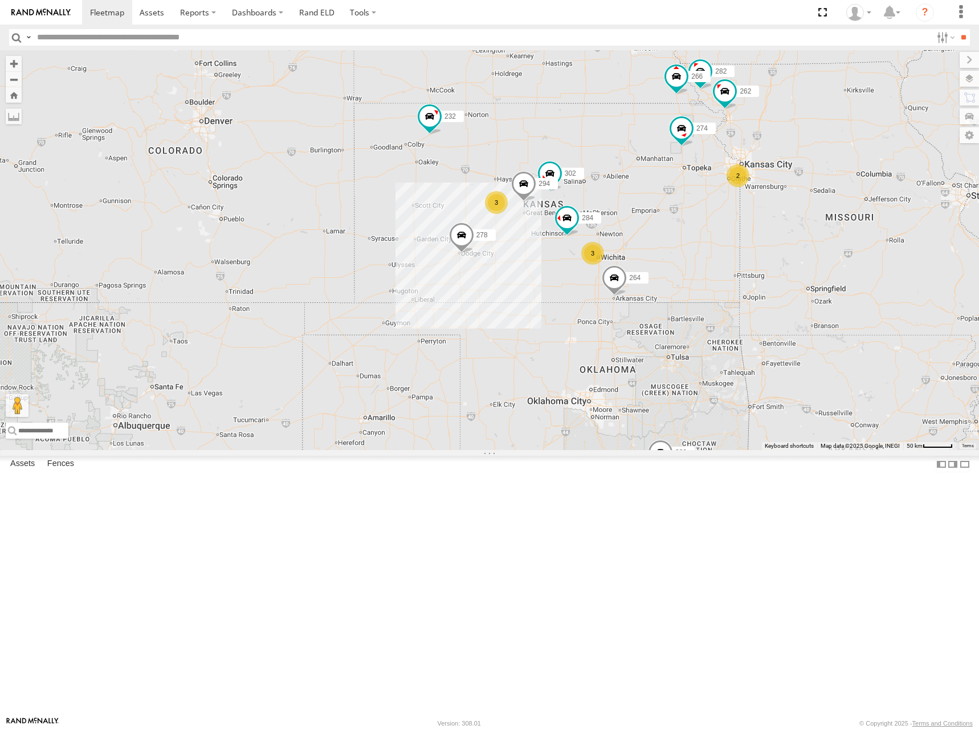
drag, startPoint x: 770, startPoint y: 220, endPoint x: 763, endPoint y: 228, distance: 10.5
click at [763, 228] on div "274 300 262 288 292 280 256 232 296 304 284 264 302 282 266 278 294 3 3 2" at bounding box center [489, 250] width 979 height 400
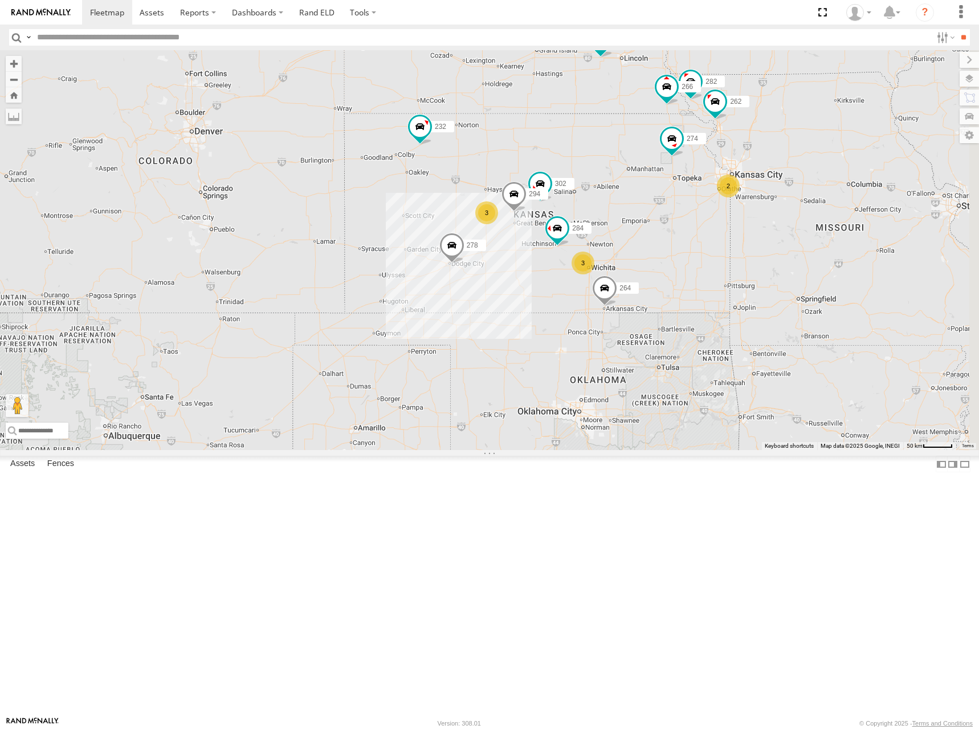
click at [748, 243] on div "274 300 262 288 292 280 256 232 296 304 284 264 302 282 266 278 294 3 3 2" at bounding box center [489, 250] width 979 height 400
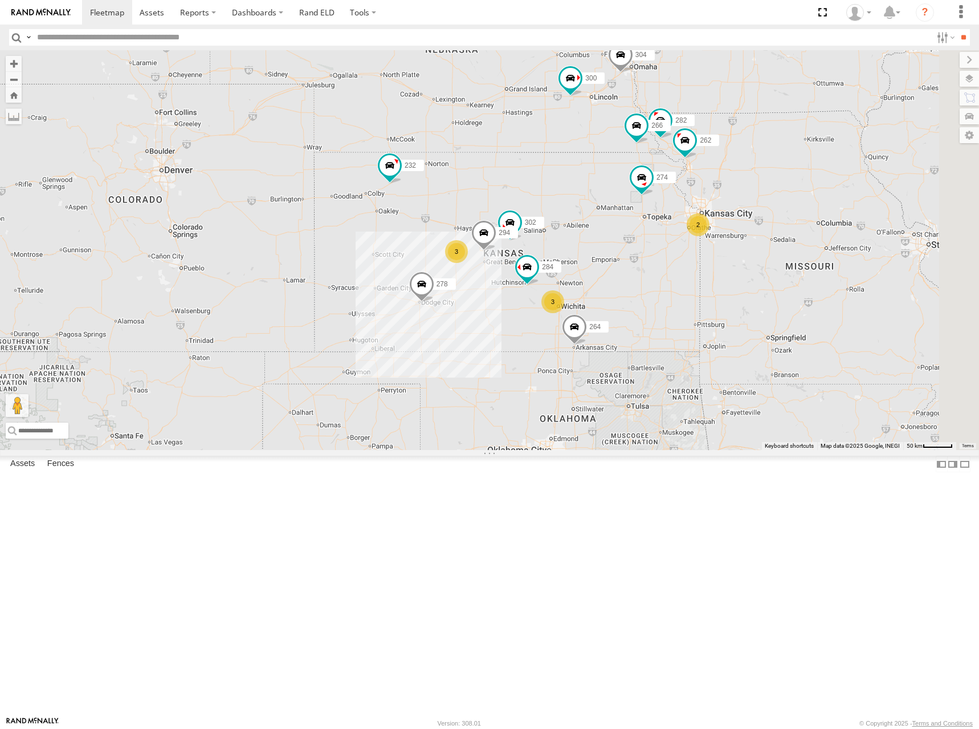
drag, startPoint x: 843, startPoint y: 168, endPoint x: 826, endPoint y: 196, distance: 32.8
click at [826, 196] on div "274 300 262 288 292 280 256 232 296 304 284 264 302 282 266 278 294 3 3 2" at bounding box center [489, 250] width 979 height 400
click at [835, 208] on div "274 300 262 288 292 280 256 232 296 304 284 264 302 282 266 278 294 3 3 2" at bounding box center [489, 250] width 979 height 400
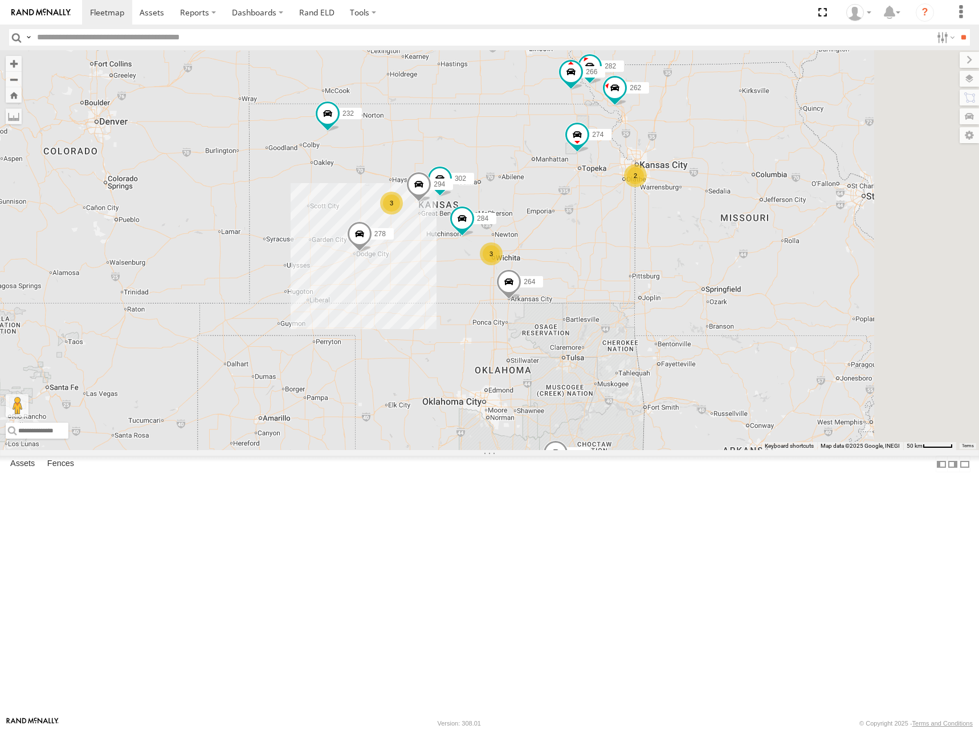
drag, startPoint x: 543, startPoint y: 205, endPoint x: 473, endPoint y: 153, distance: 87.2
click at [471, 150] on div "274 300 262 288 292 280 256 232 296 304 284 264 302 282 266 278 294 3 3 2" at bounding box center [489, 250] width 979 height 400
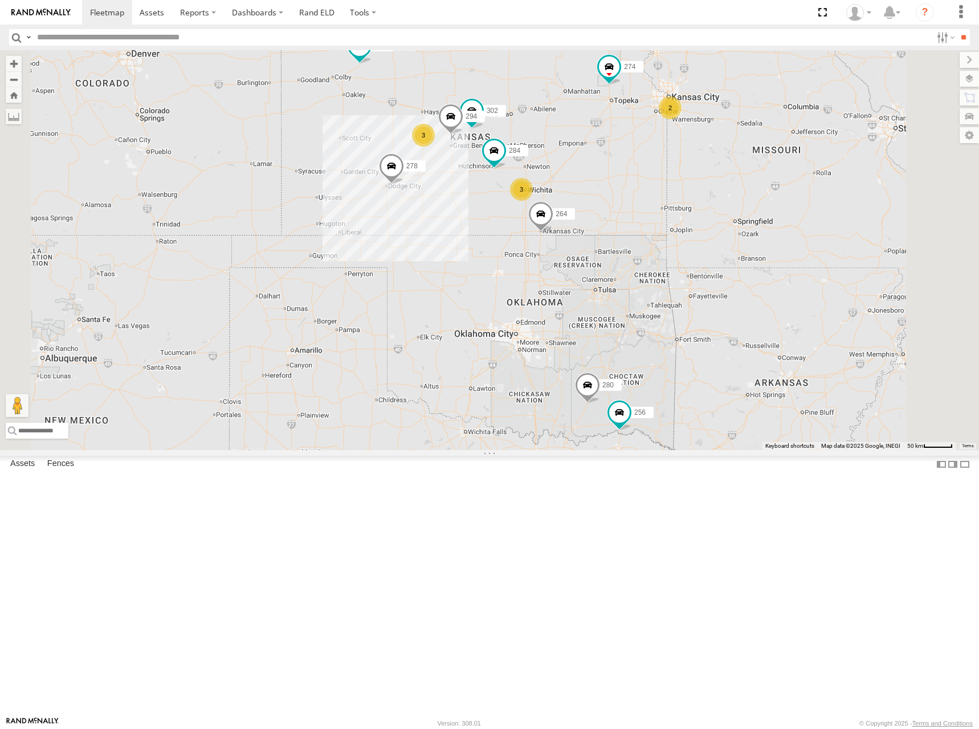
drag, startPoint x: 679, startPoint y: 235, endPoint x: 702, endPoint y: 269, distance: 41.4
click at [702, 269] on div "274 300 262 288 292 280 256 232 296 304 284 264 302 282 266 278 294 3 3 2" at bounding box center [489, 250] width 979 height 400
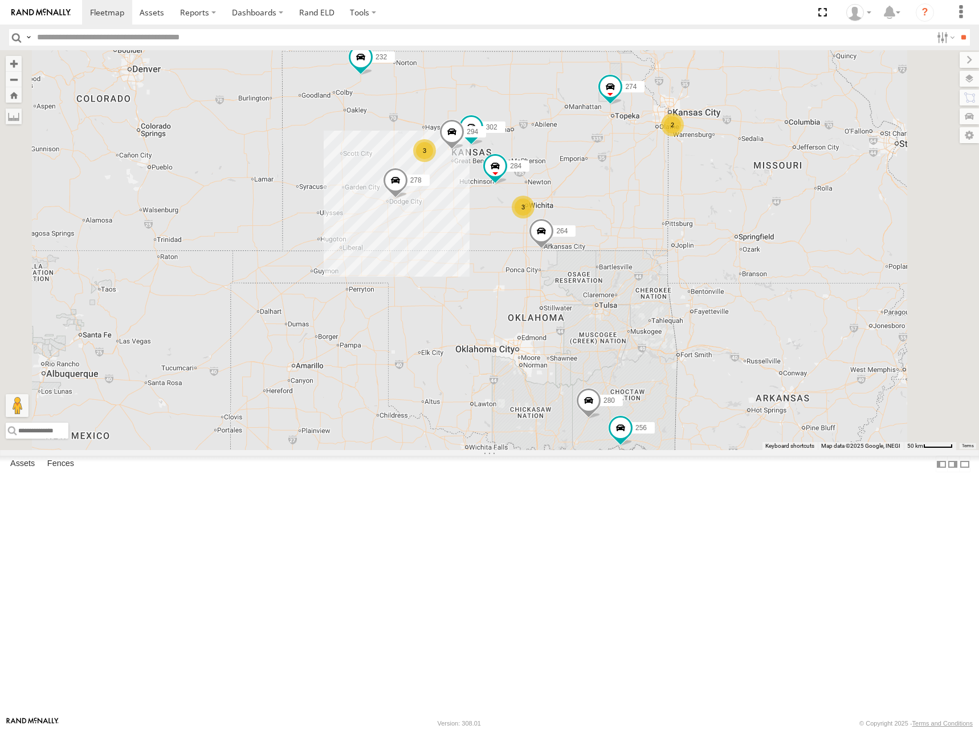
drag, startPoint x: 708, startPoint y: 230, endPoint x: 588, endPoint y: 194, distance: 125.0
click at [588, 194] on div "274 300 262 288 280 256 232 296 304 284 264 302 282 266 278 294 3 3 2" at bounding box center [489, 250] width 979 height 400
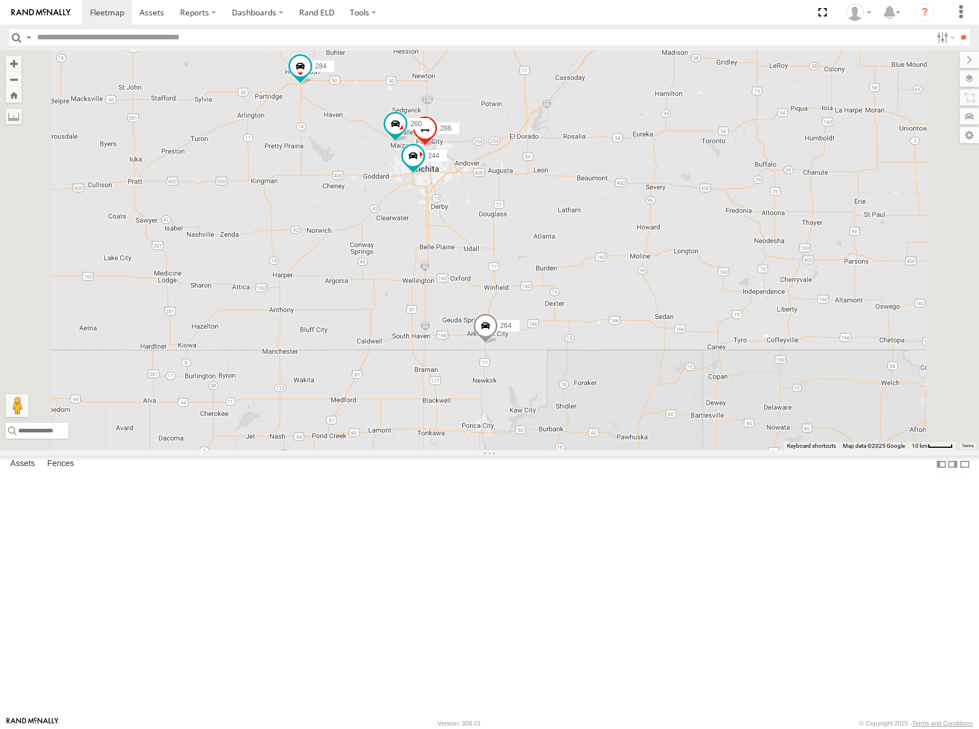
drag, startPoint x: 625, startPoint y: 274, endPoint x: 650, endPoint y: 331, distance: 61.5
click at [650, 331] on div "274 300 262 288 280 256 232 296 304 284 264 302 282 266 278 294 244 286 260" at bounding box center [489, 250] width 979 height 400
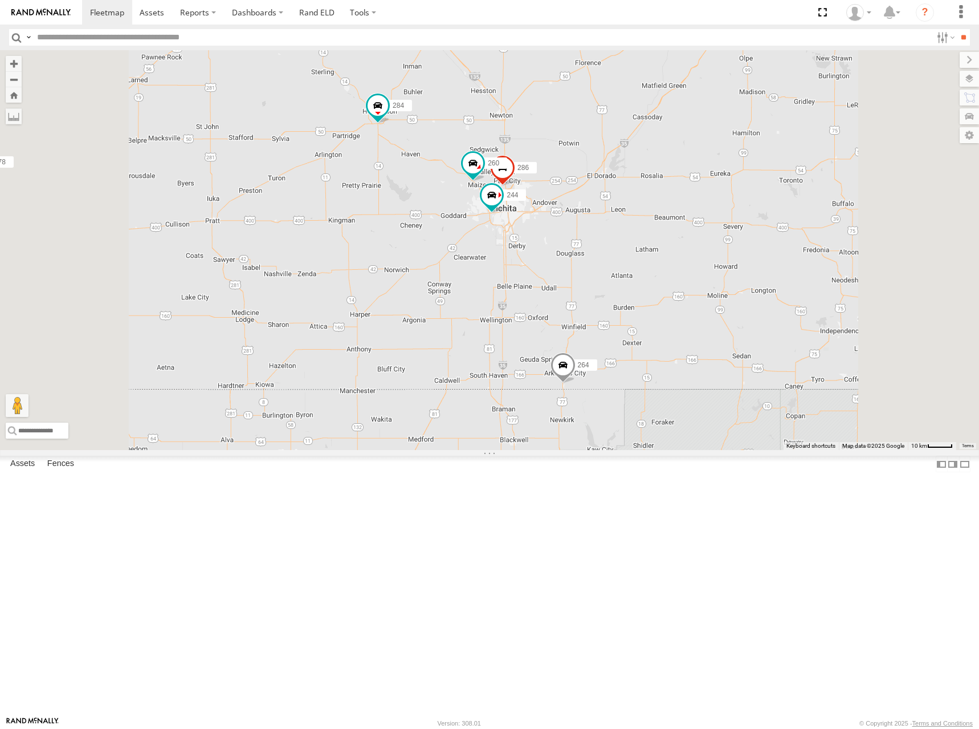
drag, startPoint x: 785, startPoint y: 106, endPoint x: 780, endPoint y: 119, distance: 13.3
click at [780, 119] on div "274 300 262 288 280 256 232 296 304 284 264 302 282 266 278 294 244 286 260" at bounding box center [489, 250] width 979 height 400
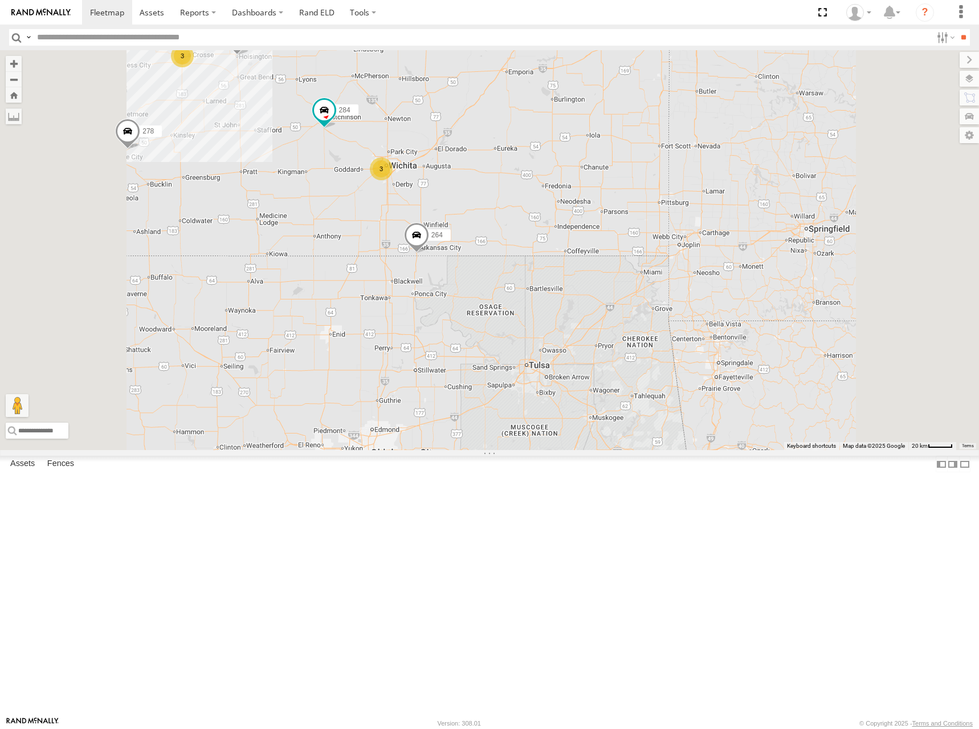
drag, startPoint x: 508, startPoint y: 120, endPoint x: 537, endPoint y: 155, distance: 45.8
click at [537, 155] on div "274 300 262 288 280 256 232 296 304 284 264 302 282 266 278 294 3 3 2" at bounding box center [489, 250] width 979 height 400
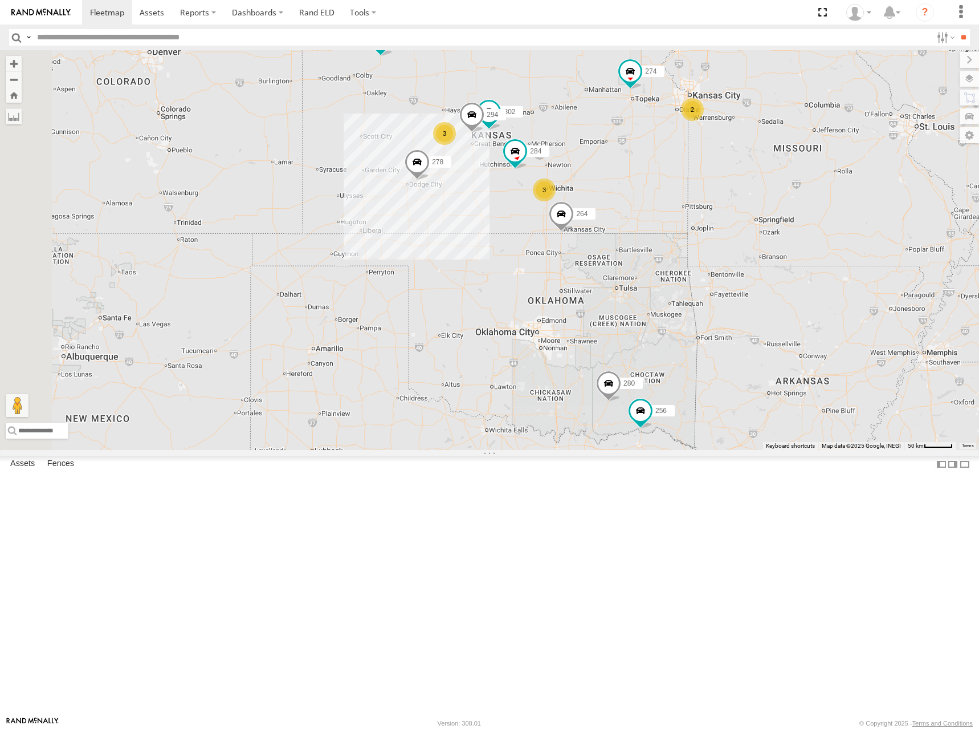
drag, startPoint x: 521, startPoint y: 140, endPoint x: 667, endPoint y: 218, distance: 165.8
click at [667, 218] on div "274 300 262 288 280 256 232 296 304 284 264 302 278 294 3 3 2 2" at bounding box center [489, 250] width 979 height 400
drag, startPoint x: 672, startPoint y: 216, endPoint x: 669, endPoint y: 194, distance: 22.4
click at [669, 194] on div "274 300 262 288 280 256 232 296 304 284 264 302 278 294 3 3 2 2" at bounding box center [489, 250] width 979 height 400
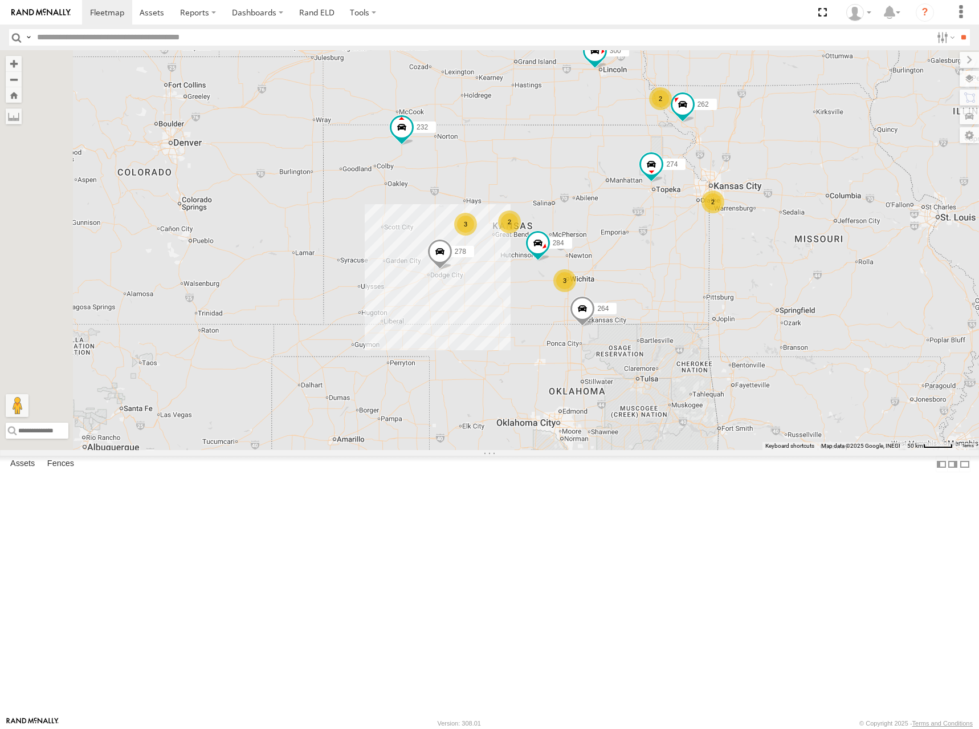
drag, startPoint x: 600, startPoint y: 135, endPoint x: 628, endPoint y: 266, distance: 134.5
click at [628, 266] on div "274 300 262 288 280 256 232 304 284 264 278 3 3 2 2 2" at bounding box center [489, 250] width 979 height 400
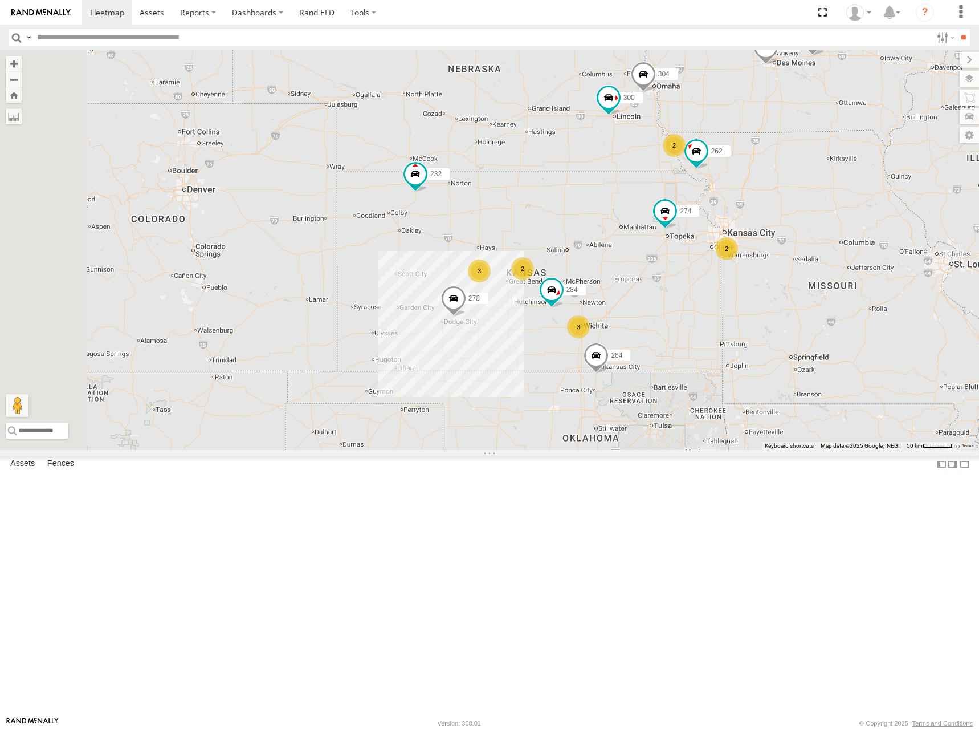
drag, startPoint x: 669, startPoint y: 246, endPoint x: 686, endPoint y: 295, distance: 51.9
click at [686, 295] on div "274 300 262 288 280 256 232 304 284 264 278 3 3 2 2 2 292 296" at bounding box center [489, 250] width 979 height 400
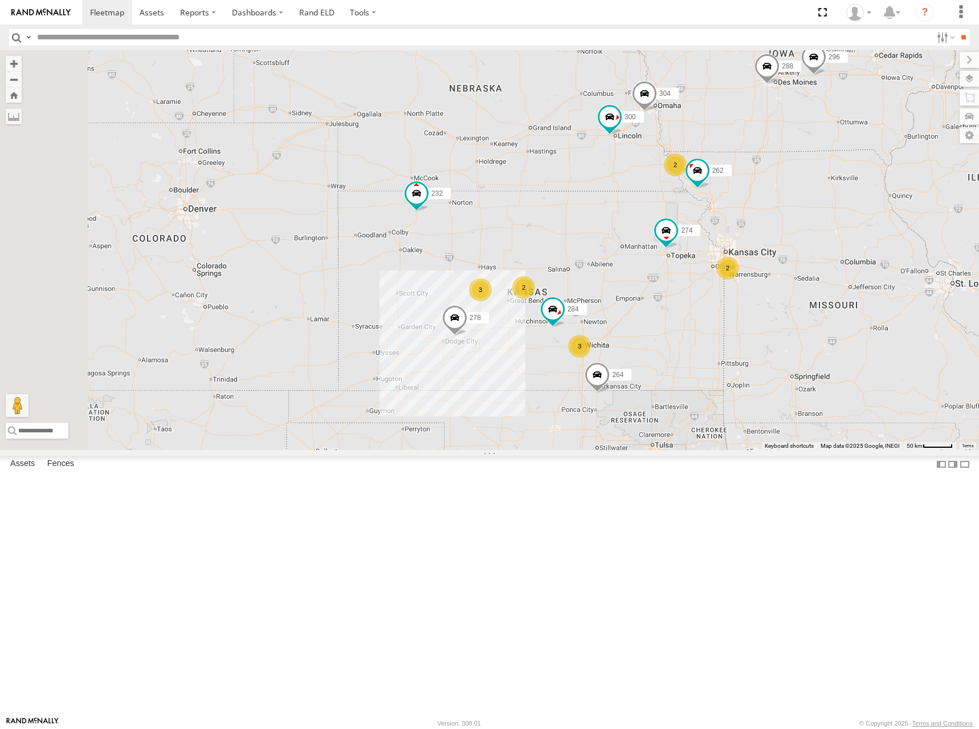
click at [689, 314] on div "274 300 262 288 280 256 232 304 284 264 278 3 3 2 2 2 292 296" at bounding box center [489, 250] width 979 height 400
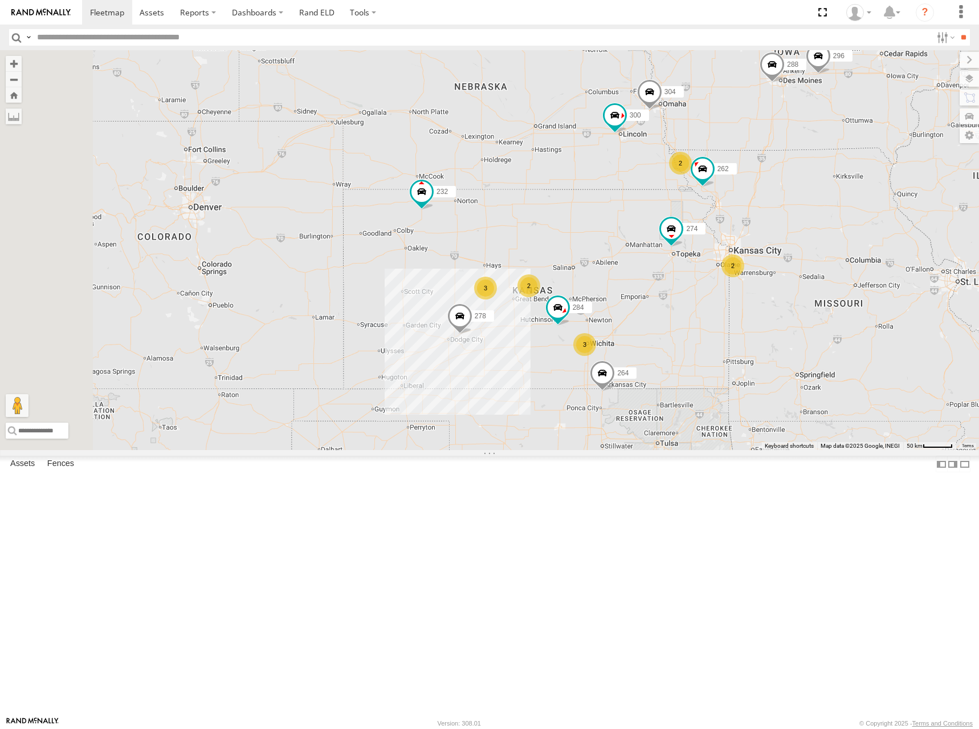
drag, startPoint x: 713, startPoint y: 331, endPoint x: 718, endPoint y: 327, distance: 6.6
click at [718, 327] on div "274 300 262 288 280 256 232 304 284 264 278 3 3 2 2 2 292 296" at bounding box center [489, 250] width 979 height 400
click at [713, 324] on div "274 300 262 288 280 256 232 304 284 264 278 3 3 2 2 2 292 296" at bounding box center [489, 250] width 979 height 400
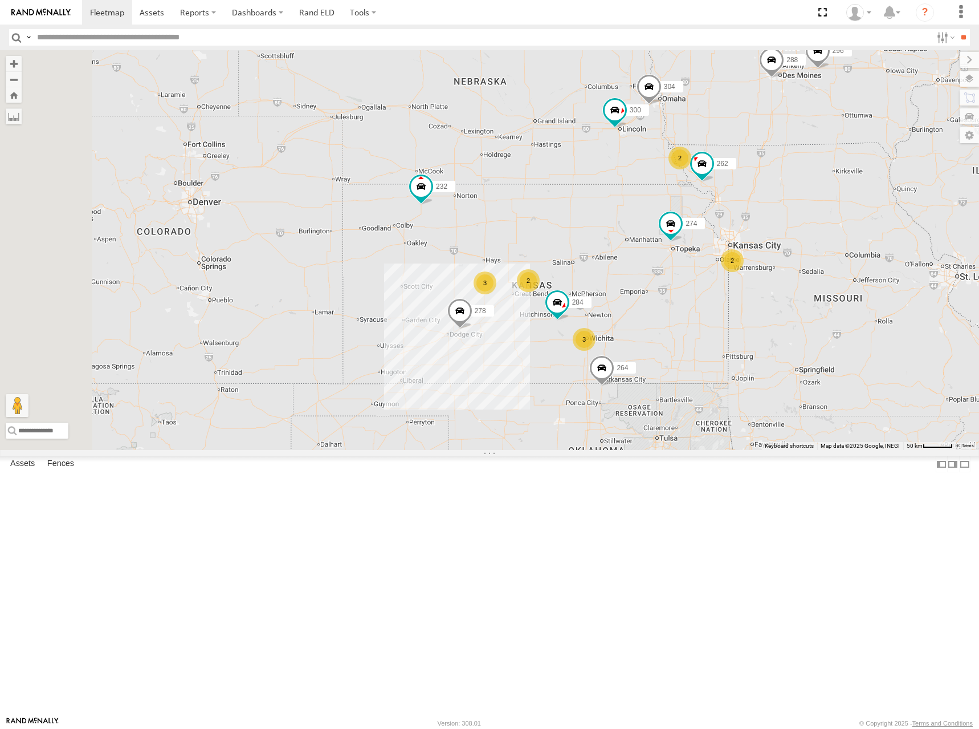
click at [715, 316] on div "274 300 262 288 280 256 232 304 284 264 278 3 3 2 2 2 292 296" at bounding box center [489, 250] width 979 height 400
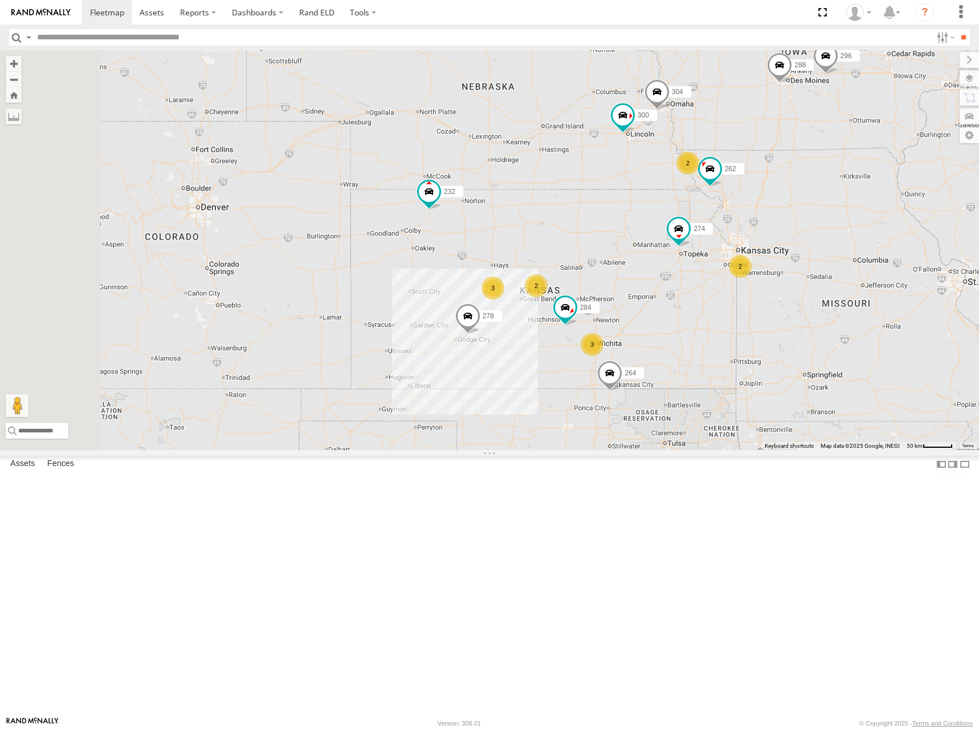
drag, startPoint x: 712, startPoint y: 301, endPoint x: 723, endPoint y: 312, distance: 16.1
click at [723, 312] on div "274 300 262 288 280 256 232 304 284 264 278 3 3 2 2 2 292 296" at bounding box center [489, 250] width 979 height 400
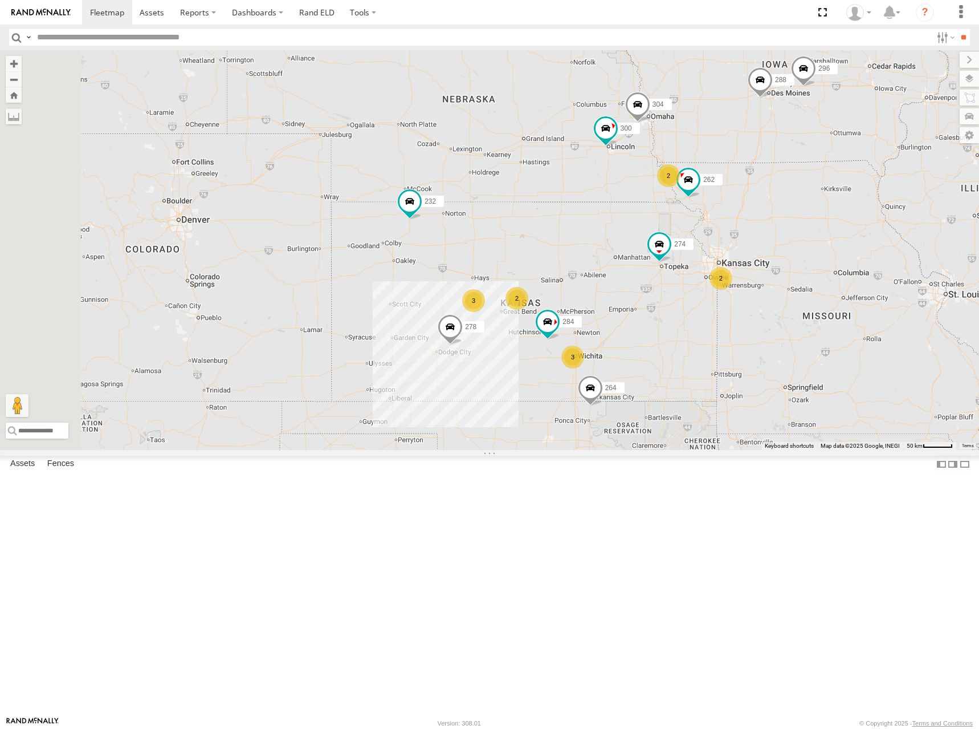
drag, startPoint x: 782, startPoint y: 294, endPoint x: 756, endPoint y: 310, distance: 29.9
click at [756, 310] on div "274 300 262 288 280 256 232 304 284 264 278 3 3 2 2 2 292 296" at bounding box center [489, 250] width 979 height 400
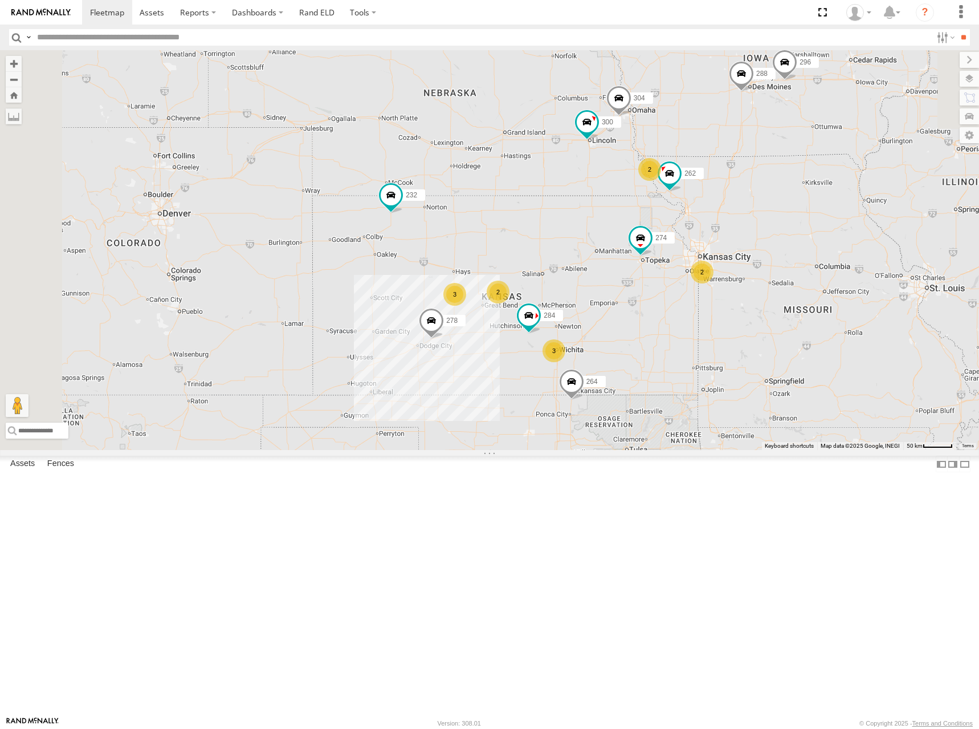
drag, startPoint x: 682, startPoint y: 210, endPoint x: 669, endPoint y: 198, distance: 17.8
click at [669, 198] on div "274 300 262 288 280 256 232 304 284 264 278 3 3 2 2 2 292 296" at bounding box center [489, 250] width 979 height 400
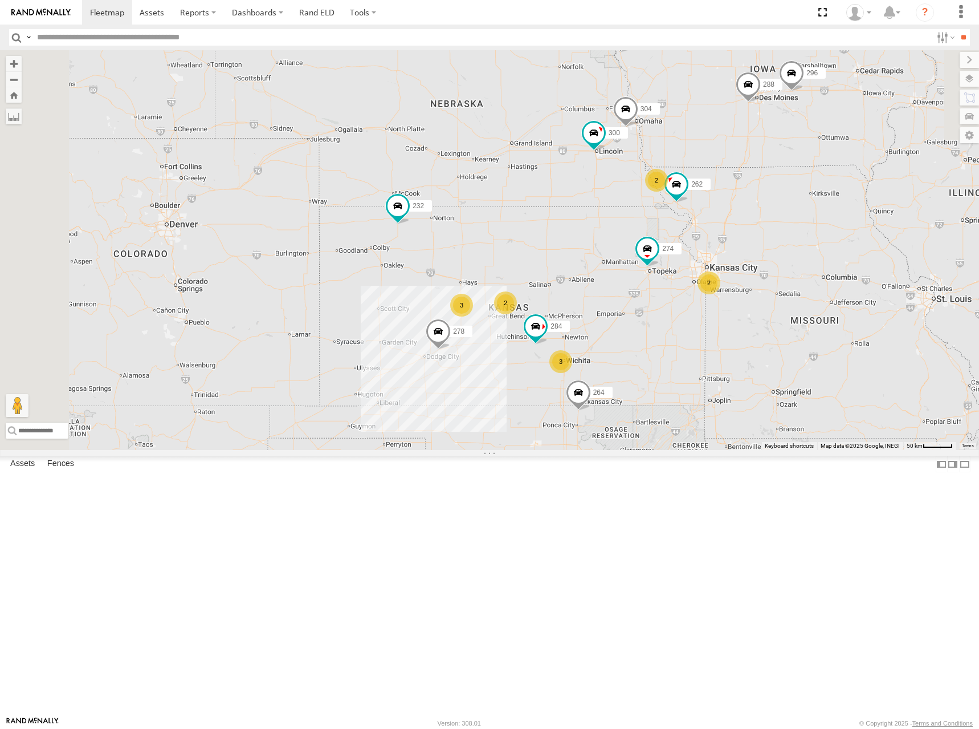
drag, startPoint x: 664, startPoint y: 202, endPoint x: 675, endPoint y: 219, distance: 20.1
click at [675, 219] on div "274 300 262 288 280 256 232 304 284 264 278 3 3 2 2 2 292 296" at bounding box center [489, 250] width 979 height 400
click at [742, 227] on div "274 300 262 288 280 256 232 304 284 264 278 3 3 2 2 2 292 296" at bounding box center [489, 250] width 979 height 400
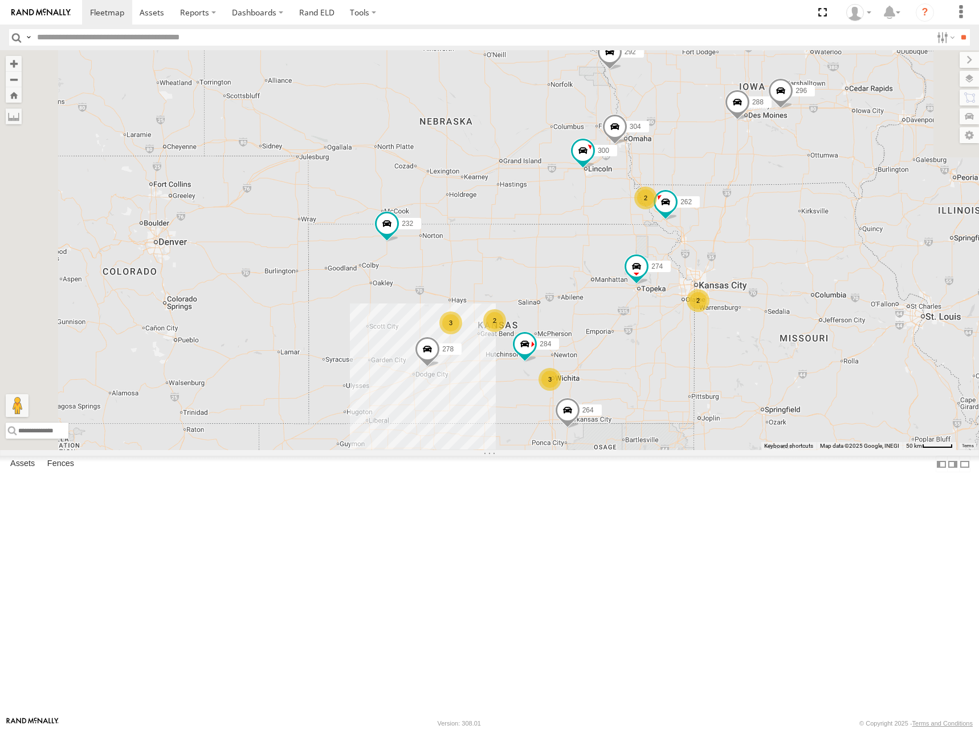
drag, startPoint x: 716, startPoint y: 210, endPoint x: 714, endPoint y: 219, distance: 8.7
click at [714, 219] on div "274 300 262 288 280 256 232 304 284 264 278 3 3 2 2 2 292 296" at bounding box center [489, 250] width 979 height 400
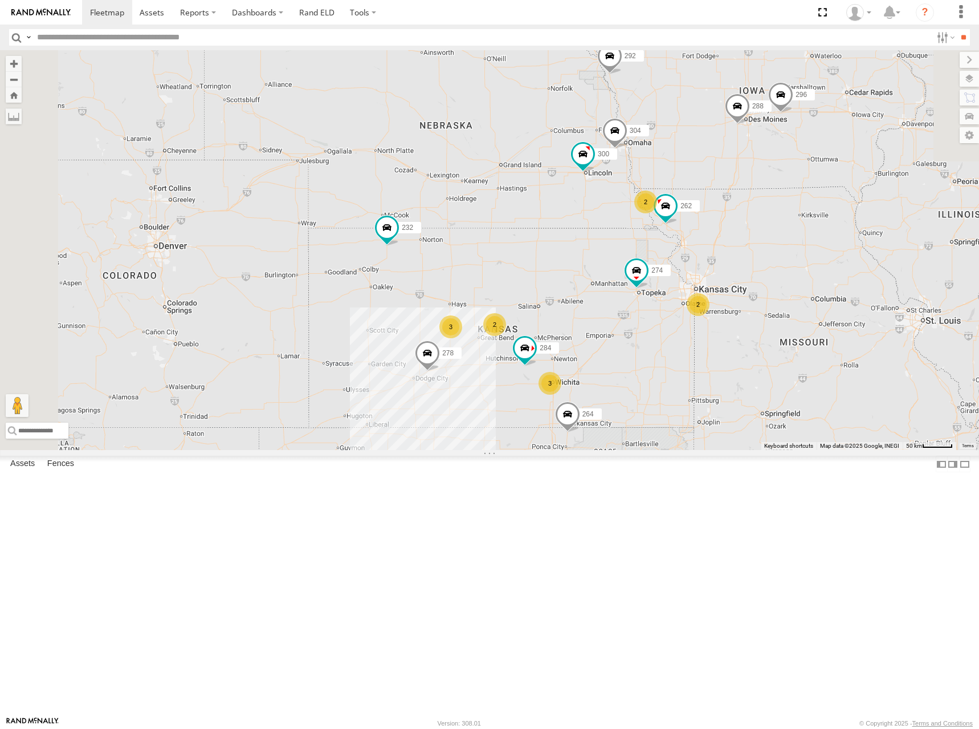
drag, startPoint x: 820, startPoint y: 202, endPoint x: 820, endPoint y: 208, distance: 6.3
click at [820, 208] on div "274 300 262 288 280 256 232 304 284 264 278 3 3 2 2 2 292 296" at bounding box center [489, 250] width 979 height 400
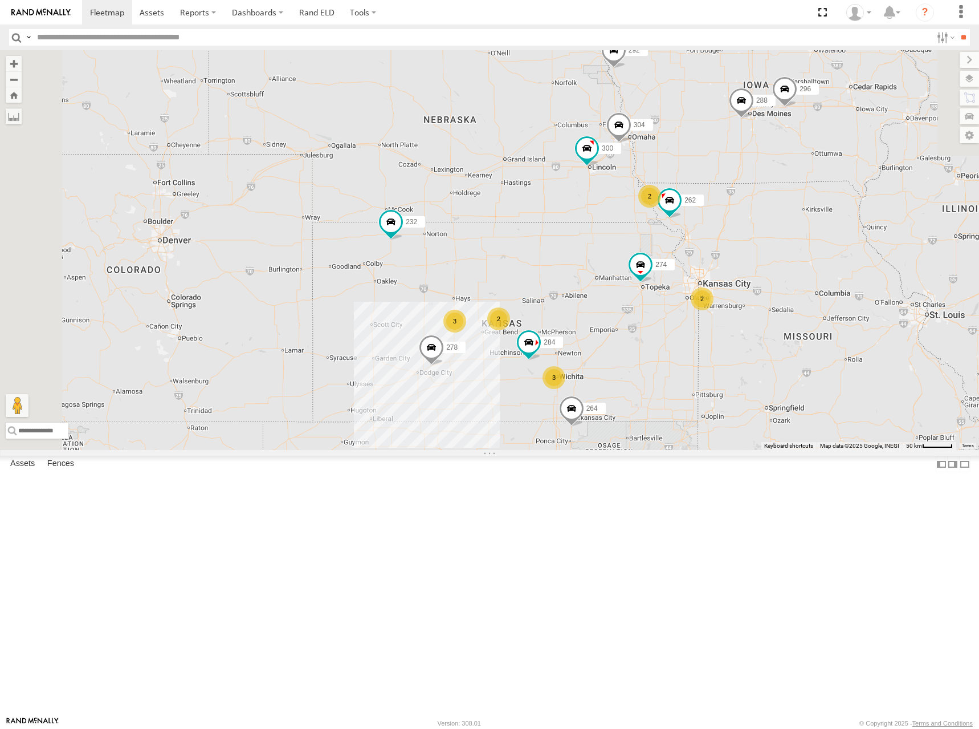
drag, startPoint x: 824, startPoint y: 227, endPoint x: 831, endPoint y: 223, distance: 7.9
click at [831, 223] on div "274 300 262 288 280 256 232 304 284 264 278 3 3 2 2 2 292 296" at bounding box center [489, 250] width 979 height 400
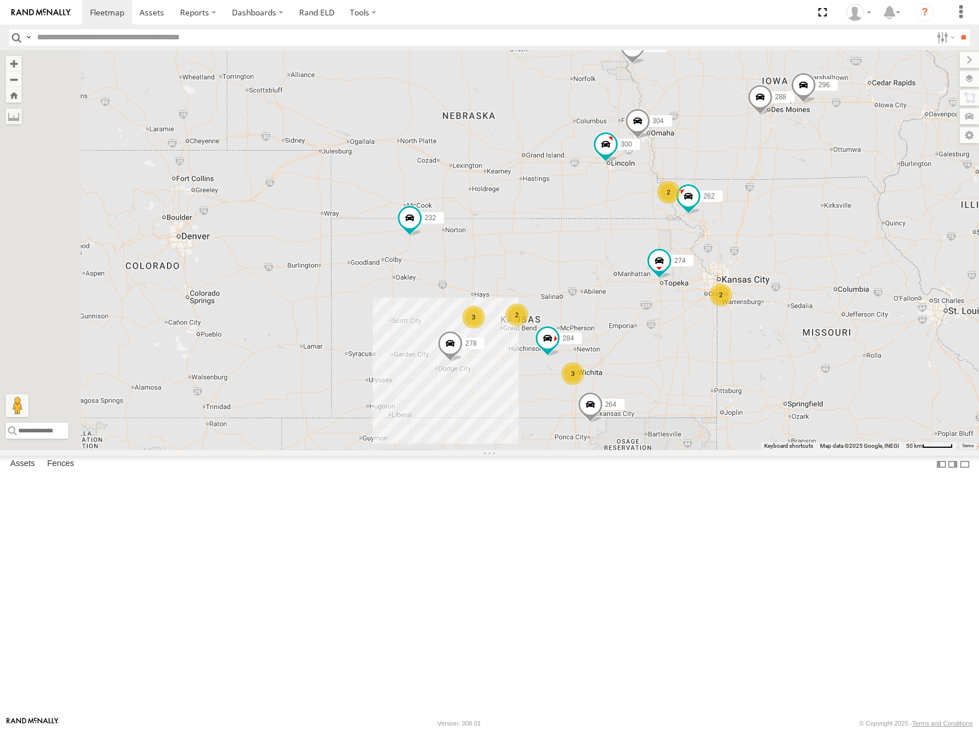
drag, startPoint x: 747, startPoint y: 214, endPoint x: 761, endPoint y: 214, distance: 13.1
click at [761, 214] on div "274 300 262 288 280 256 232 304 284 264 278 3 3 2 2 2 292 296" at bounding box center [489, 250] width 979 height 400
click at [814, 219] on div "274 300 262 288 280 256 232 304 284 264 278 3 3 2 2 2 292 296" at bounding box center [489, 250] width 979 height 400
click at [831, 213] on div "274 300 262 288 280 256 232 304 284 264 278 3 3 2 2 2 292 296" at bounding box center [489, 250] width 979 height 400
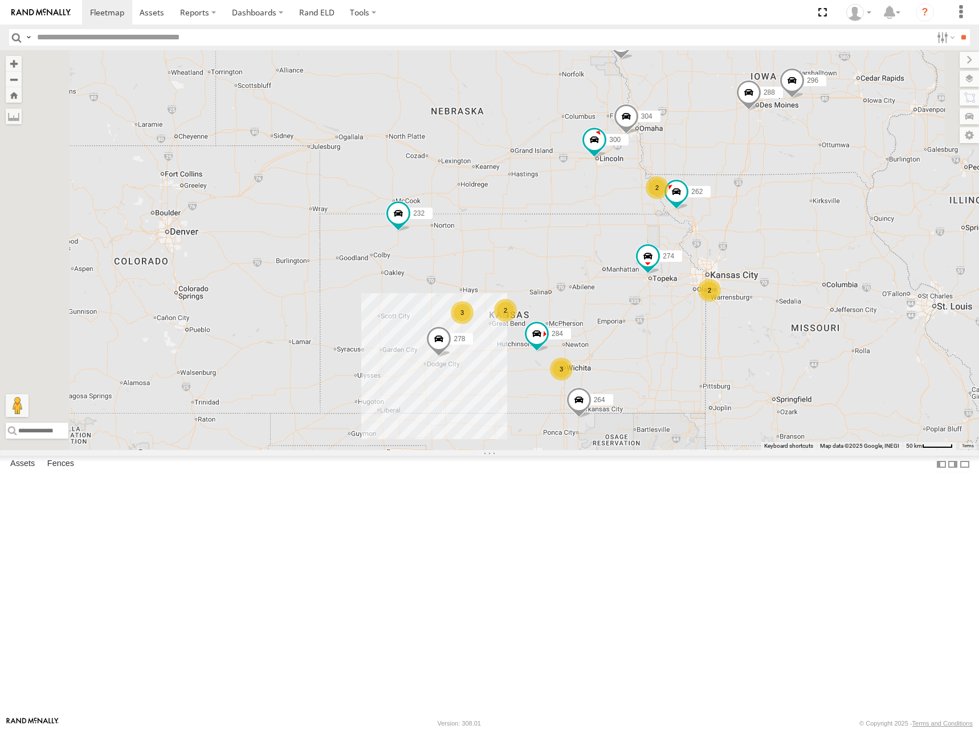
drag, startPoint x: 782, startPoint y: 216, endPoint x: 772, endPoint y: 213, distance: 10.1
click at [772, 213] on div "274 300 262 288 280 256 232 304 284 264 278 3 3 2 2 2 292 296" at bounding box center [489, 250] width 979 height 400
click at [724, 219] on div "274 300 262 288 280 256 232 304 284 264 278 3 3 2 2 2 292 296" at bounding box center [489, 250] width 979 height 400
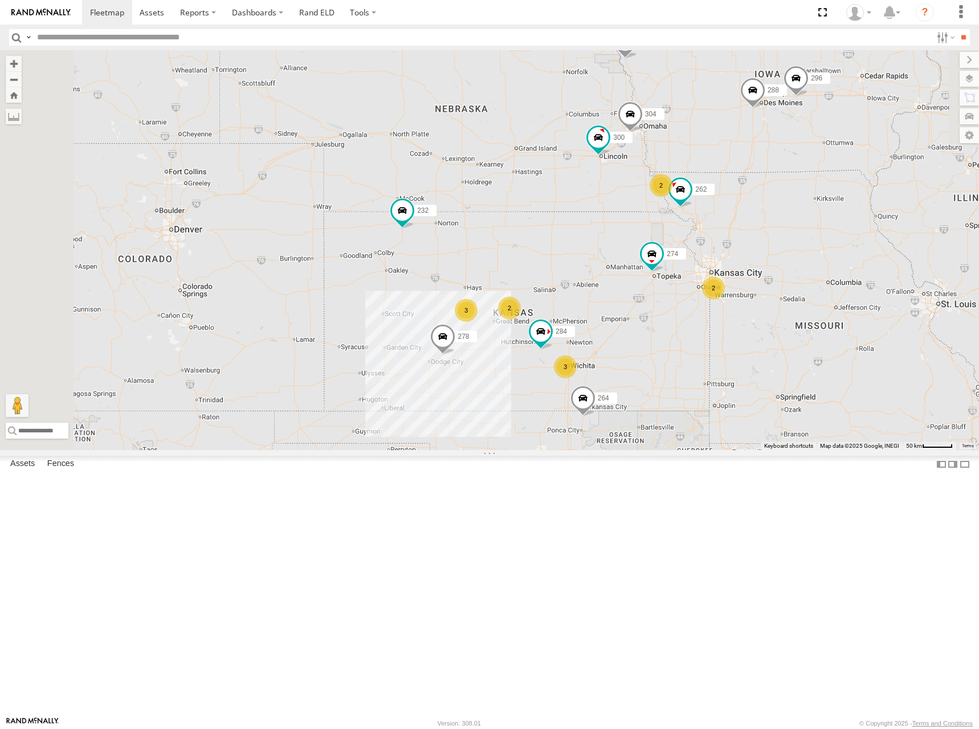
click at [759, 212] on div "274 300 262 288 280 256 232 304 284 264 278 3 3 2 2 2 292 296" at bounding box center [489, 250] width 979 height 400
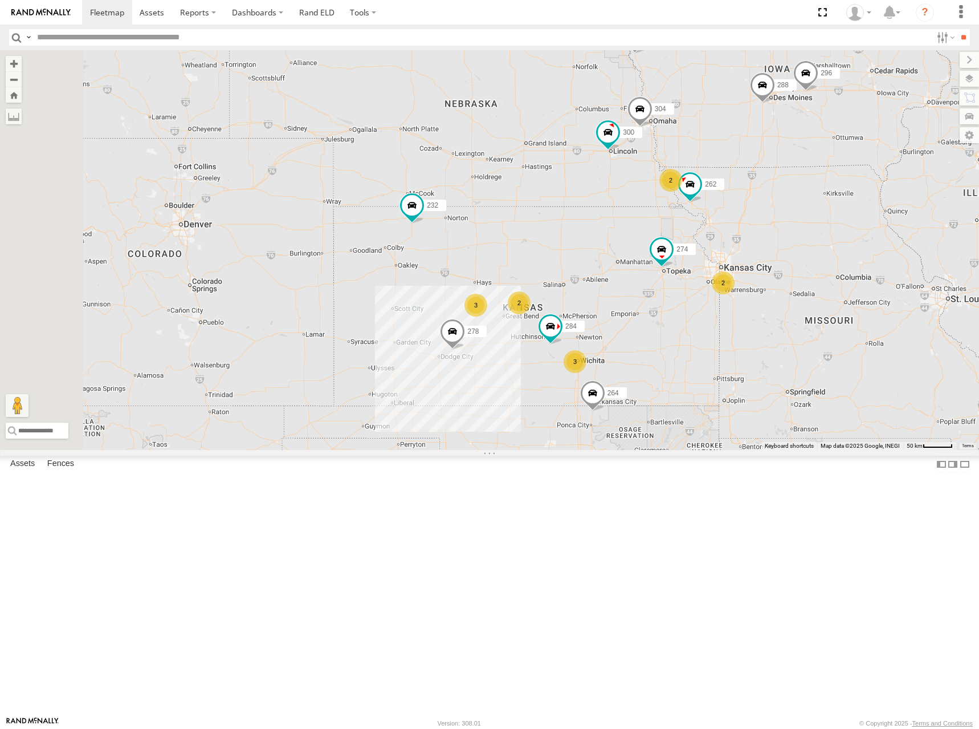
drag, startPoint x: 761, startPoint y: 217, endPoint x: 770, endPoint y: 212, distance: 9.7
click at [770, 212] on div "274 300 262 288 280 256 232 304 284 264 278 3 3 2 2 2 292 296" at bounding box center [489, 250] width 979 height 400
drag, startPoint x: 747, startPoint y: 215, endPoint x: 754, endPoint y: 211, distance: 7.9
click at [754, 211] on div "274 300 262 288 280 256 232 304 284 264 278 3 3 2 2 2 292 296" at bounding box center [489, 250] width 979 height 400
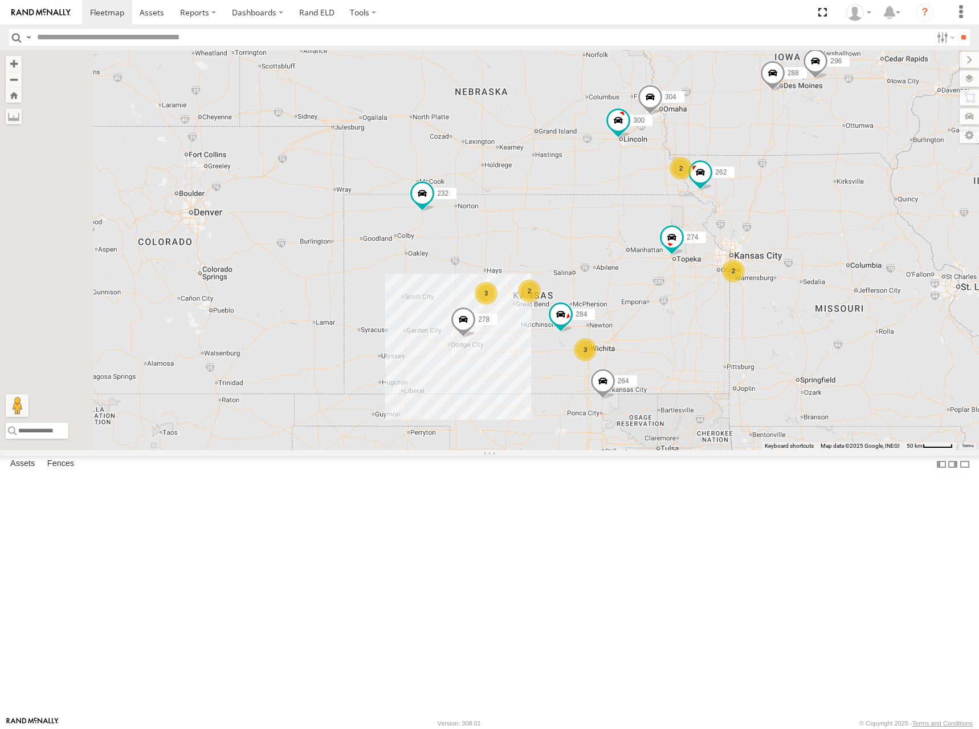
drag, startPoint x: 781, startPoint y: 204, endPoint x: 787, endPoint y: 194, distance: 10.8
click at [787, 194] on div "274 300 262 288 280 256 232 304 284 264 278 3 3 2 2 2 292 296" at bounding box center [489, 250] width 979 height 400
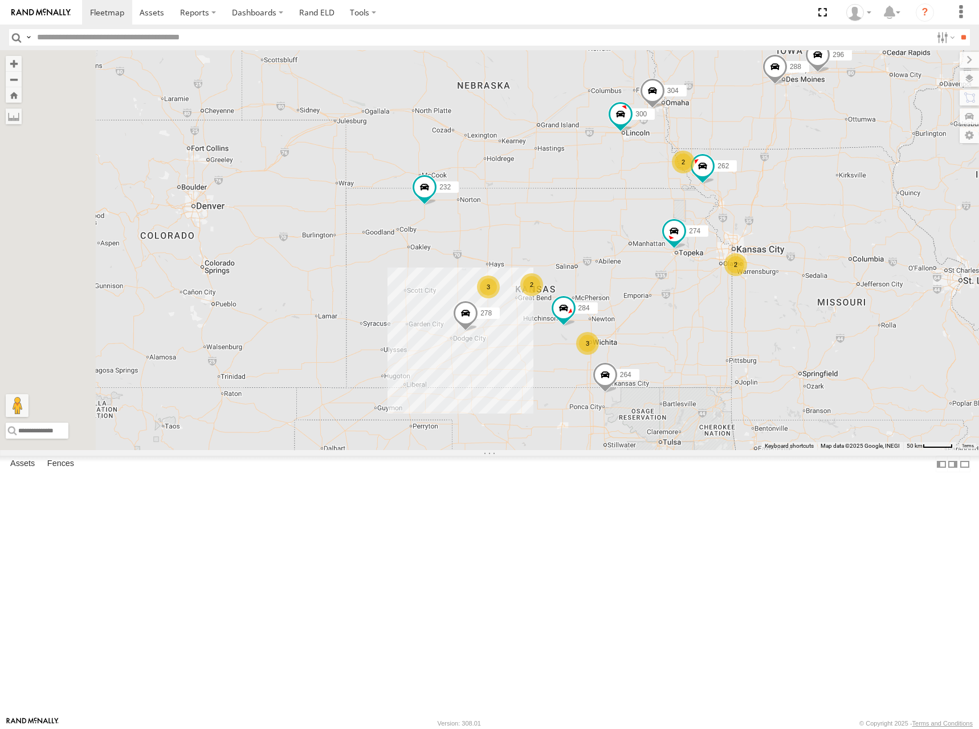
drag, startPoint x: 720, startPoint y: 304, endPoint x: 722, endPoint y: 296, distance: 8.2
click at [722, 296] on div "274 300 262 288 280 256 232 304 284 264 278 3 3 2 2 2 292 296" at bounding box center [489, 250] width 979 height 400
click at [712, 334] on div "274 300 262 288 280 256 232 304 284 264 278 3 3 2 2 2 292 296" at bounding box center [489, 250] width 979 height 400
click at [710, 323] on div "274 300 262 288 280 256 232 304 284 264 278 3 3 2 2 2 292 296" at bounding box center [489, 250] width 979 height 400
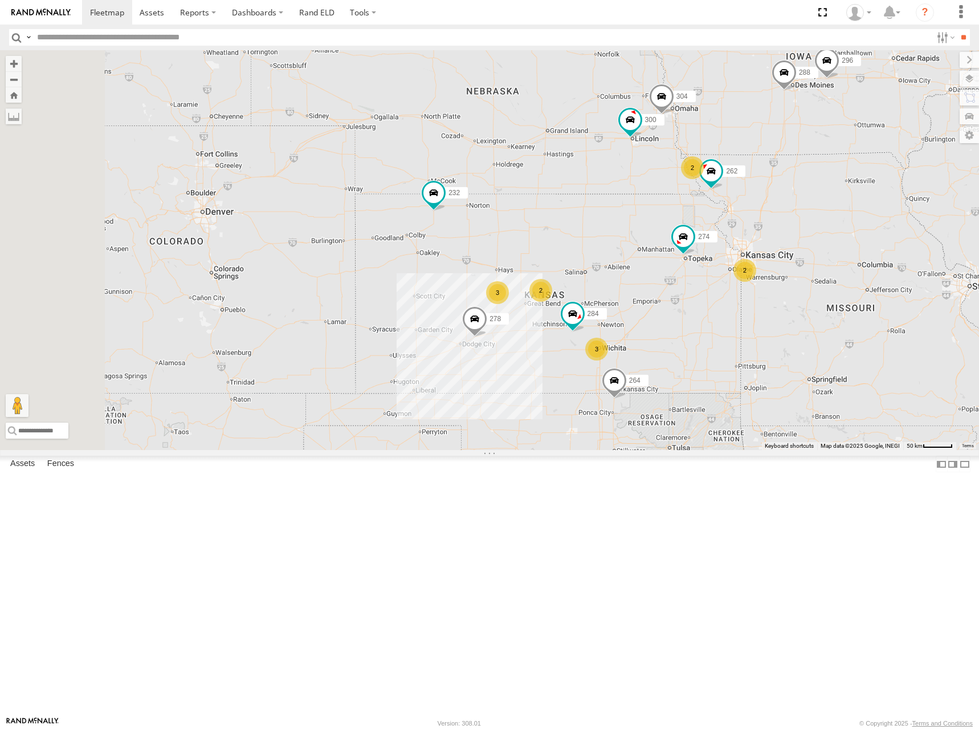
drag, startPoint x: 715, startPoint y: 198, endPoint x: 726, endPoint y: 201, distance: 11.2
click at [726, 201] on div "274 300 262 288 280 256 232 304 284 264 278 3 3 2 2 2 292 296" at bounding box center [489, 250] width 979 height 400
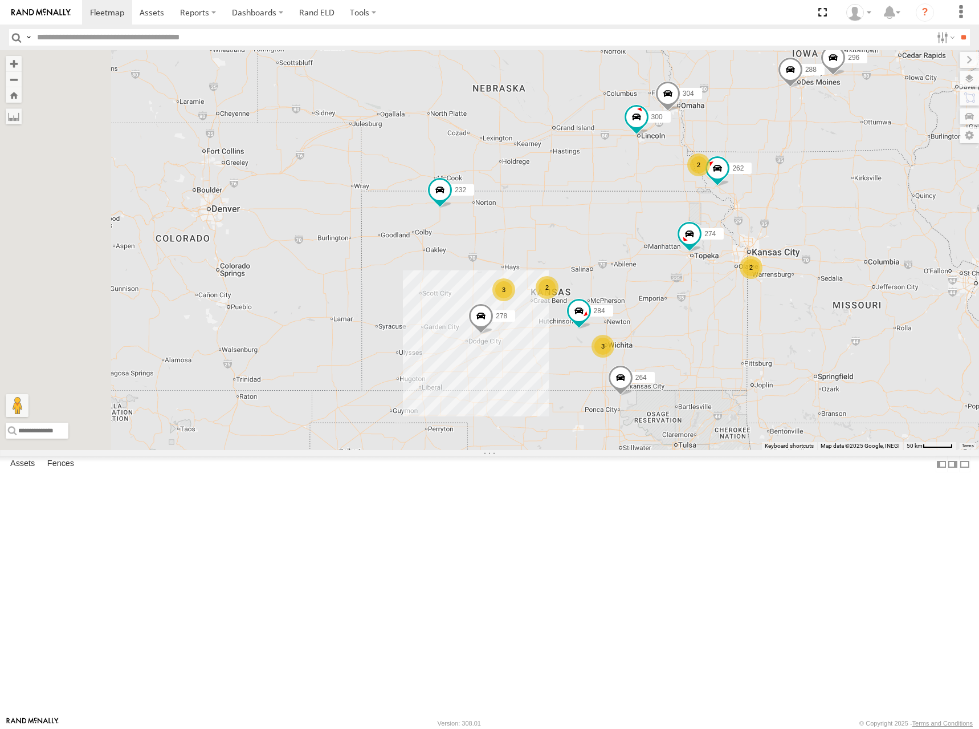
drag, startPoint x: 720, startPoint y: 194, endPoint x: 727, endPoint y: 192, distance: 7.9
click at [727, 192] on div "274 300 262 288 280 256 232 304 284 264 278 3 3 2 2 2 292 296" at bounding box center [489, 250] width 979 height 400
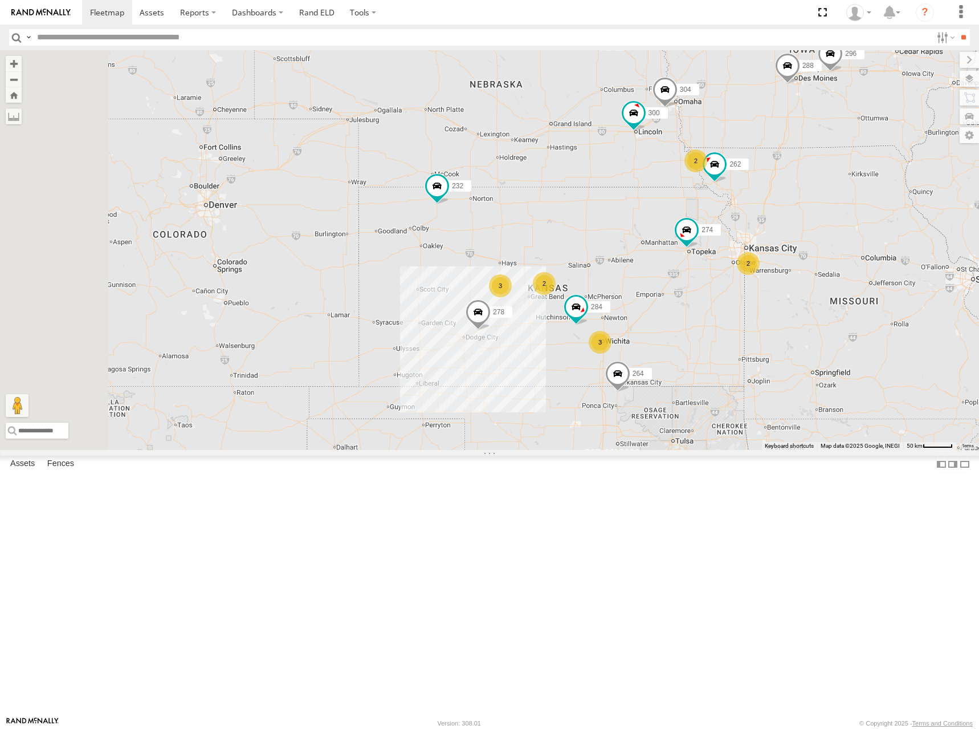
drag, startPoint x: 729, startPoint y: 187, endPoint x: 725, endPoint y: 181, distance: 7.3
click at [725, 181] on div "274 300 262 288 280 256 232 304 284 264 278 3 3 2 2 2 292 296" at bounding box center [489, 250] width 979 height 400
click at [747, 177] on div "274 300 262 288 280 256 232 304 284 264 278 3 3 2 2 2 292 296" at bounding box center [489, 250] width 979 height 400
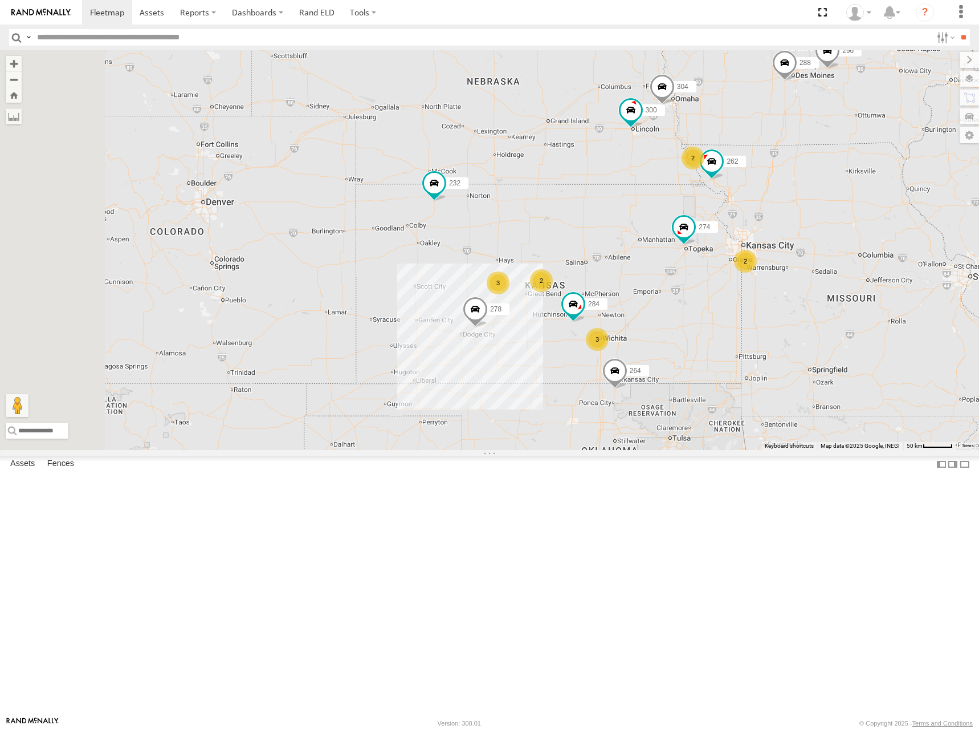
drag, startPoint x: 752, startPoint y: 208, endPoint x: 749, endPoint y: 202, distance: 6.6
click at [749, 202] on div "274 300 262 288 280 256 232 304 284 264 278 3 3 2 2 2 292 296" at bounding box center [489, 250] width 979 height 400
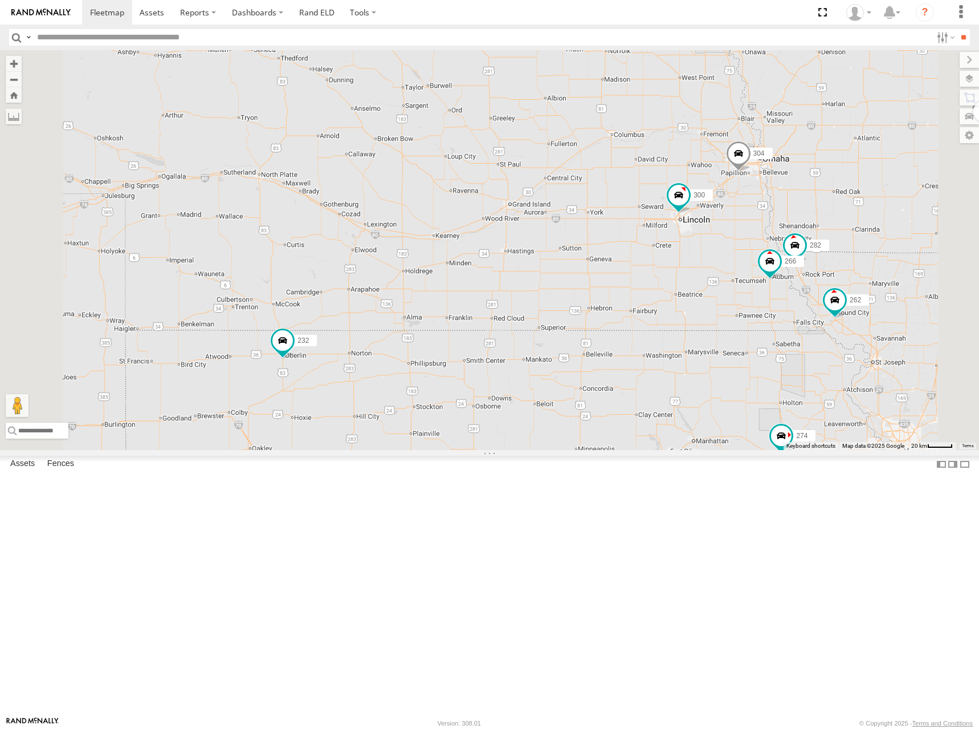
drag, startPoint x: 747, startPoint y: 157, endPoint x: 748, endPoint y: 177, distance: 20.6
click at [748, 177] on div "274 300 262 288 292 280 256 232 296 304 284 264 278 3 302 282 266 294" at bounding box center [489, 250] width 979 height 400
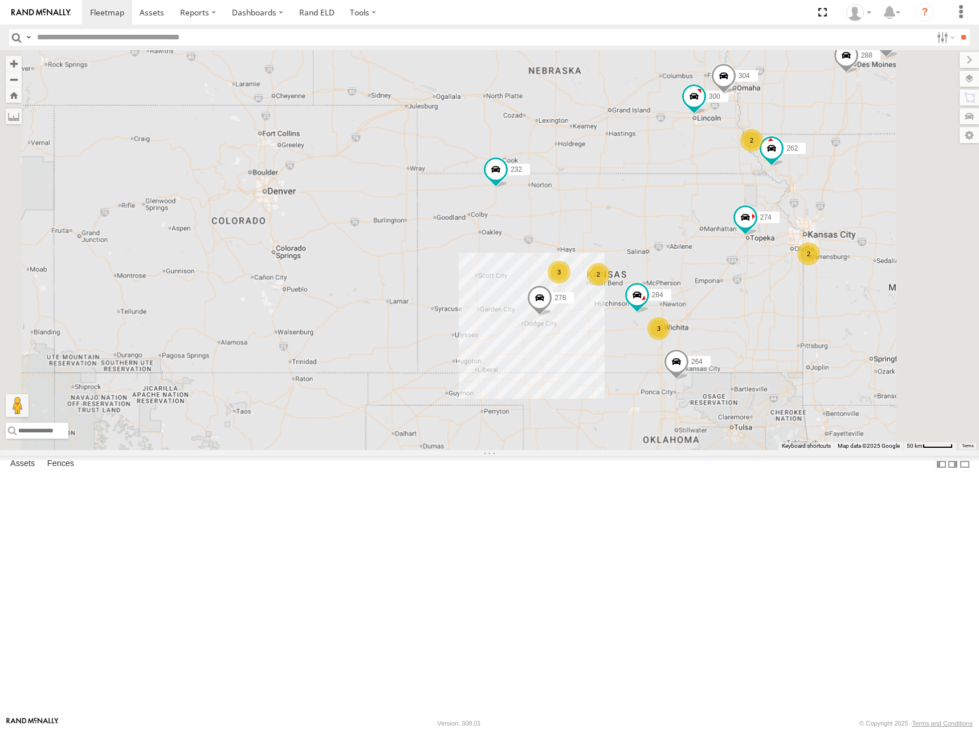
drag, startPoint x: 855, startPoint y: 192, endPoint x: 835, endPoint y: 175, distance: 25.9
click at [835, 175] on div "274 300 262 288 292 280 256 232 296 304 284 264 278 3 3 2 2 2" at bounding box center [489, 250] width 979 height 400
click at [811, 164] on div "274 300 262 288 292 280 256 232 296 304 284 264 278 3 3 2 2 2" at bounding box center [489, 250] width 979 height 400
drag, startPoint x: 797, startPoint y: 148, endPoint x: 792, endPoint y: 144, distance: 6.1
click at [792, 144] on div "274 300 262 288 292 280 256 232 296 304 284 264 278 3 3 2 2 2" at bounding box center [489, 250] width 979 height 400
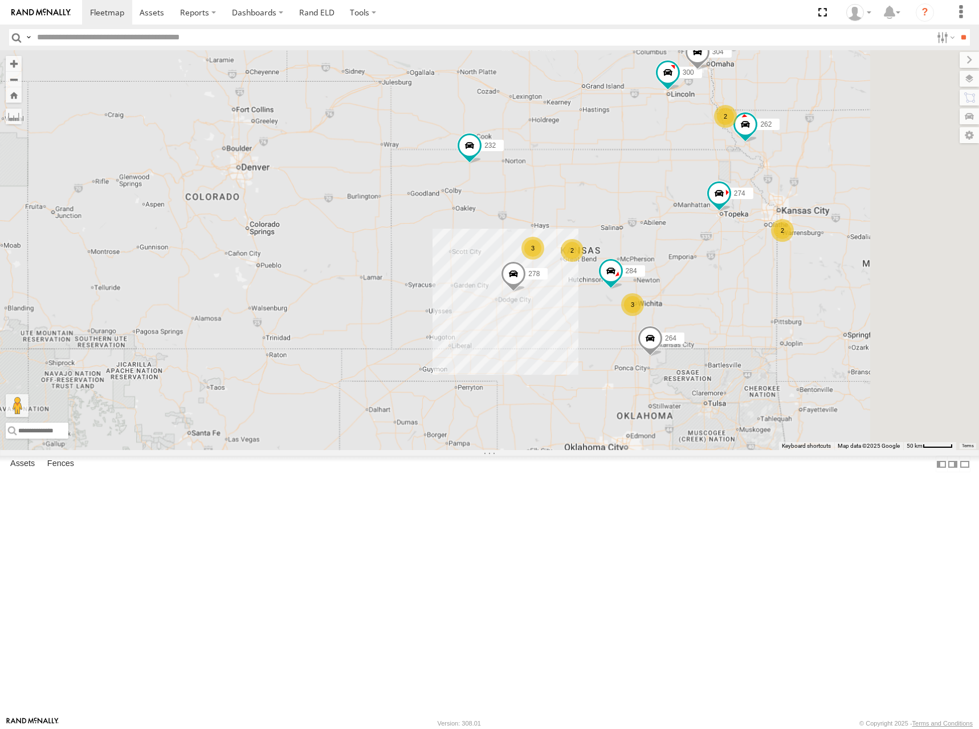
drag, startPoint x: 782, startPoint y: 157, endPoint x: 763, endPoint y: 144, distance: 22.8
click at [763, 144] on div "274 300 262 288 292 280 256 232 296 304 284 264 278 3 3 2 2 2" at bounding box center [489, 250] width 979 height 400
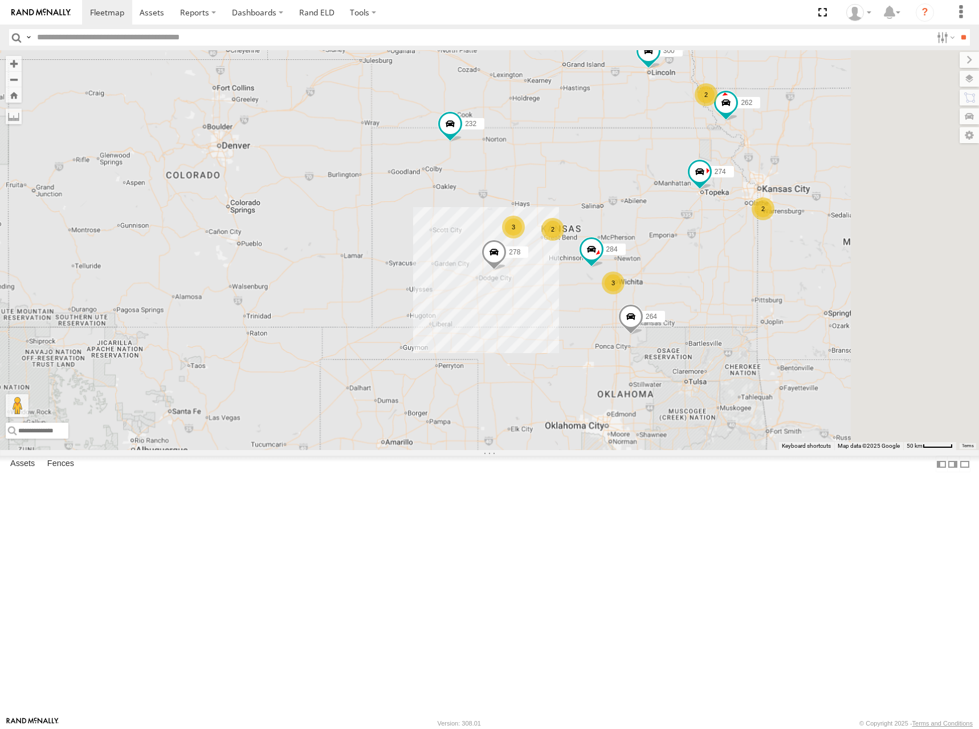
drag, startPoint x: 820, startPoint y: 242, endPoint x: 811, endPoint y: 227, distance: 17.4
click at [811, 227] on div "274 300 262 288 292 280 256 232 296 304 284 264 278 3 3 2 2 2" at bounding box center [489, 250] width 979 height 400
drag, startPoint x: 863, startPoint y: 195, endPoint x: 860, endPoint y: 200, distance: 5.9
click at [860, 200] on div "274 300 262 288 292 280 256 232 296 304 284 264 278 3 3 2 2 2" at bounding box center [489, 250] width 979 height 400
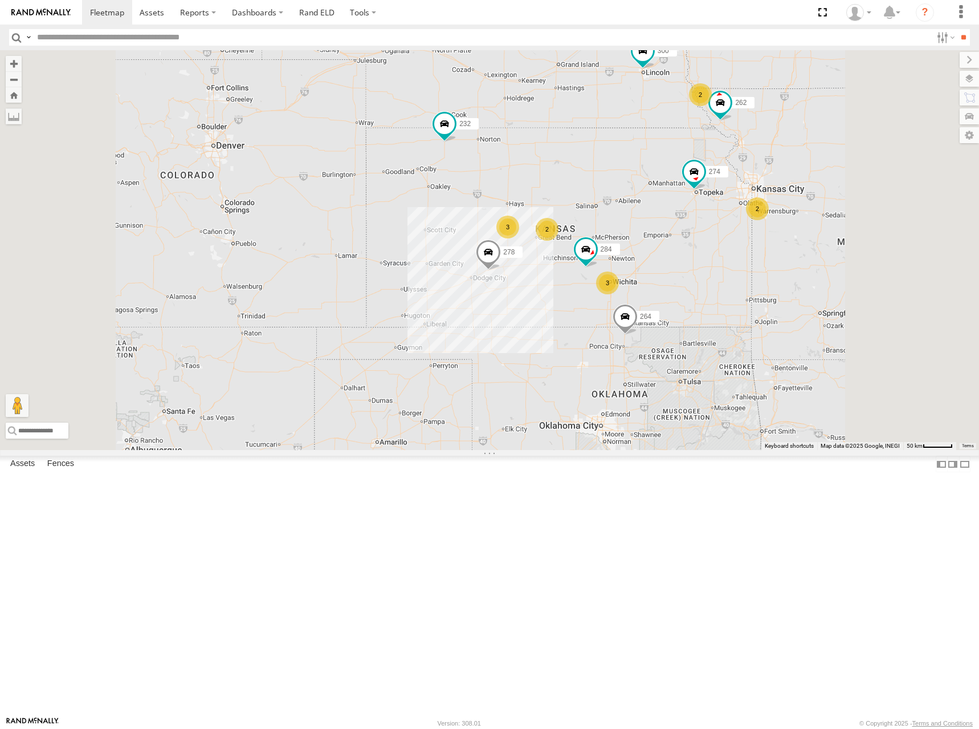
drag, startPoint x: 894, startPoint y: 181, endPoint x: 891, endPoint y: 176, distance: 6.2
click at [891, 176] on div "274 300 262 288 292 280 256 232 296 304 284 264 278 3 3 2 2 2" at bounding box center [489, 250] width 979 height 400
drag, startPoint x: 891, startPoint y: 190, endPoint x: 891, endPoint y: 201, distance: 11.4
click at [891, 201] on div "274 300 262 288 292 280 256 232 296 304 284 264 278 3 3 2 2 2" at bounding box center [489, 250] width 979 height 400
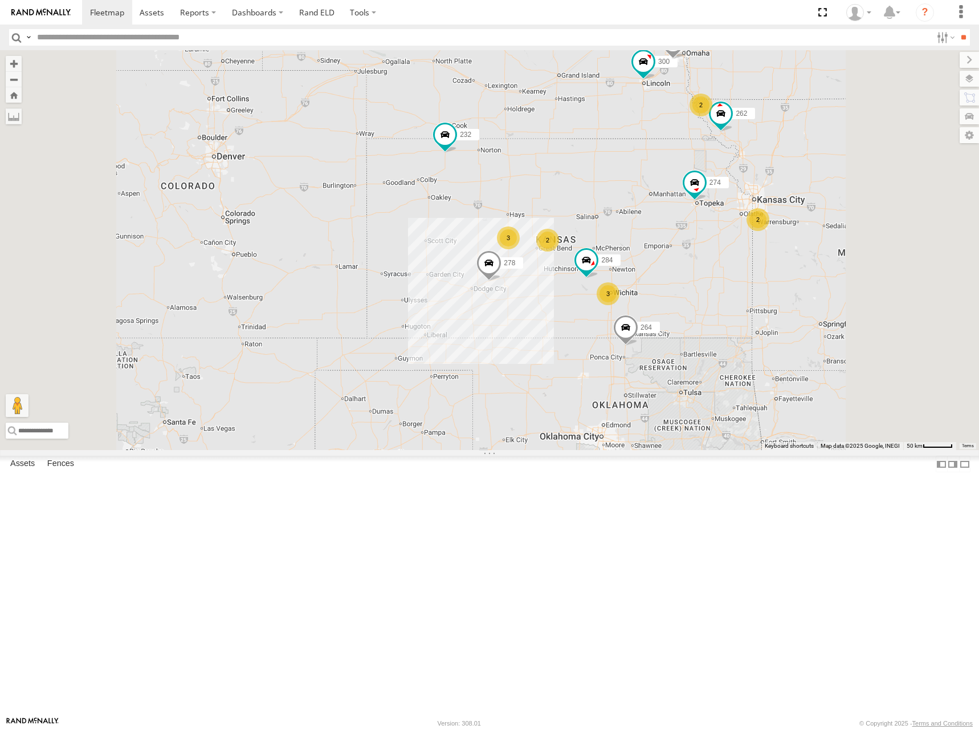
drag, startPoint x: 782, startPoint y: 160, endPoint x: 788, endPoint y: 173, distance: 15.1
click at [788, 173] on div "274 300 262 288 292 280 256 232 296 304 284 264 278 3 3 2 2 2" at bounding box center [489, 250] width 979 height 400
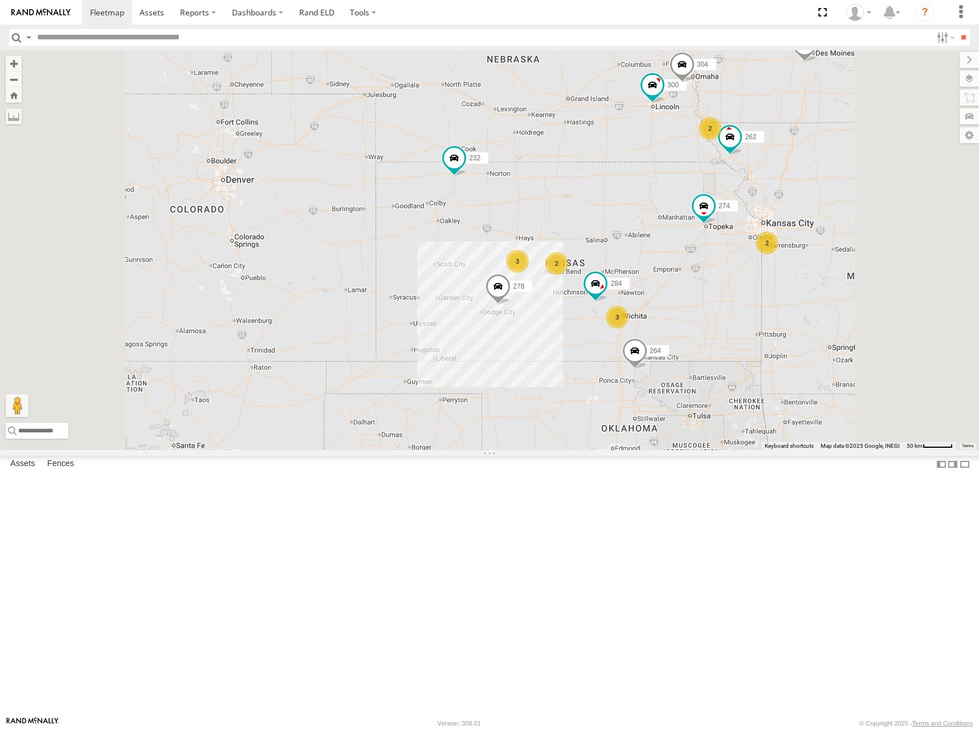
drag, startPoint x: 870, startPoint y: 147, endPoint x: 870, endPoint y: 158, distance: 10.8
click at [870, 158] on div "274 300 262 288 292 280 256 232 296 304 284 264 278 3 3 2 2 2" at bounding box center [489, 250] width 979 height 400
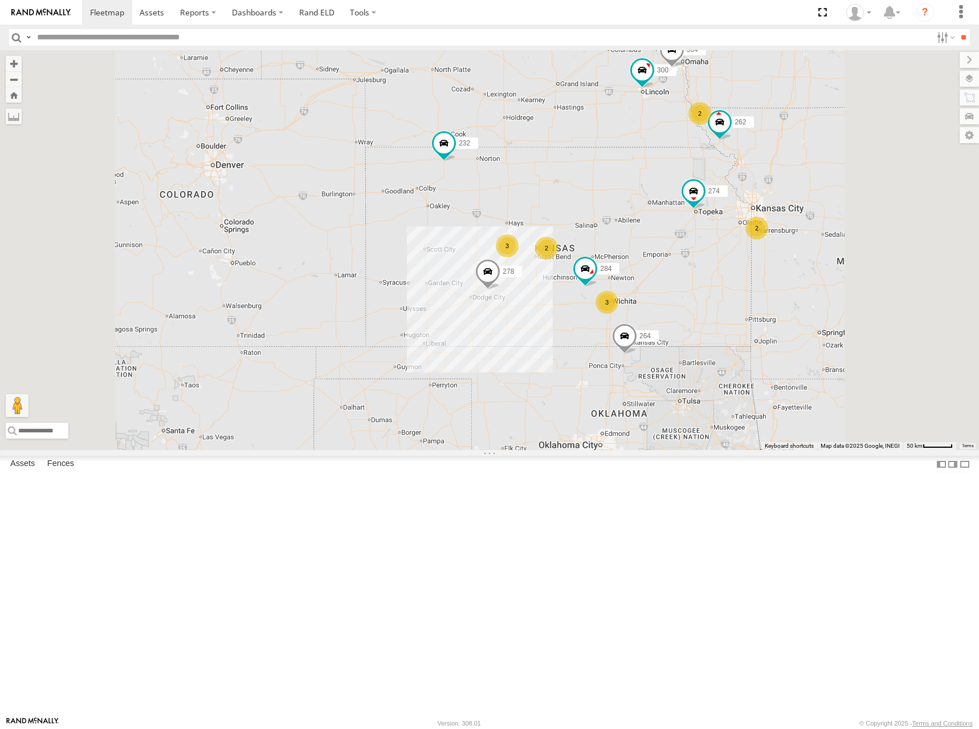
drag, startPoint x: 911, startPoint y: 233, endPoint x: 899, endPoint y: 210, distance: 25.3
click at [899, 210] on div "274 300 262 288 292 280 256 232 296 304 284 264 278 3 3 2 2 2" at bounding box center [489, 250] width 979 height 400
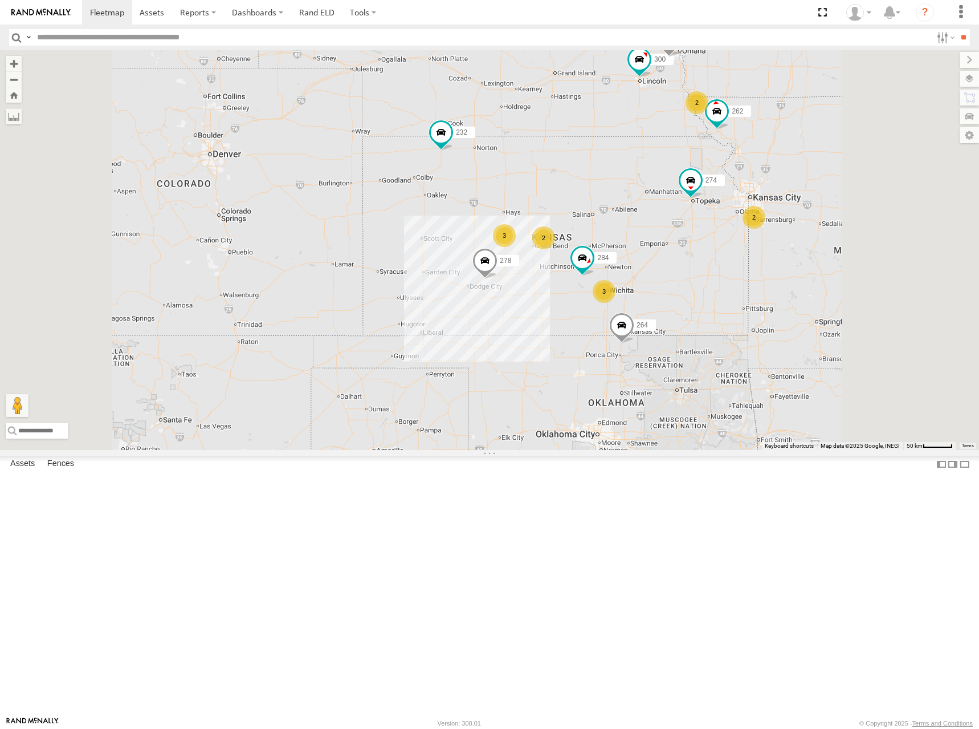
click at [894, 182] on div "274 300 262 288 292 280 256 232 296 304 284 264 278 3 3 2 2 2" at bounding box center [489, 250] width 979 height 400
drag, startPoint x: 887, startPoint y: 207, endPoint x: 887, endPoint y: 197, distance: 9.7
click at [887, 197] on div "274 300 262 288 292 280 256 232 296 304 284 264 278 3 3 2 2 2" at bounding box center [489, 250] width 979 height 400
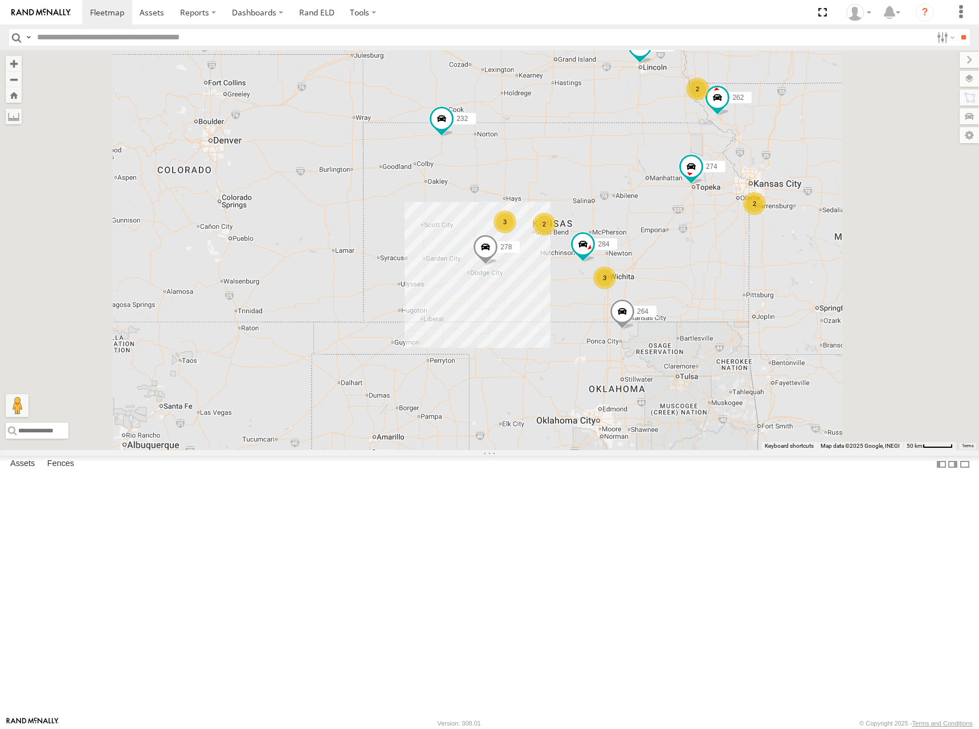
drag, startPoint x: 893, startPoint y: 283, endPoint x: 895, endPoint y: 268, distance: 14.9
click at [895, 268] on div "274 300 262 288 292 280 256 232 296 304 284 264 278 3 3 2 2 2" at bounding box center [489, 250] width 979 height 400
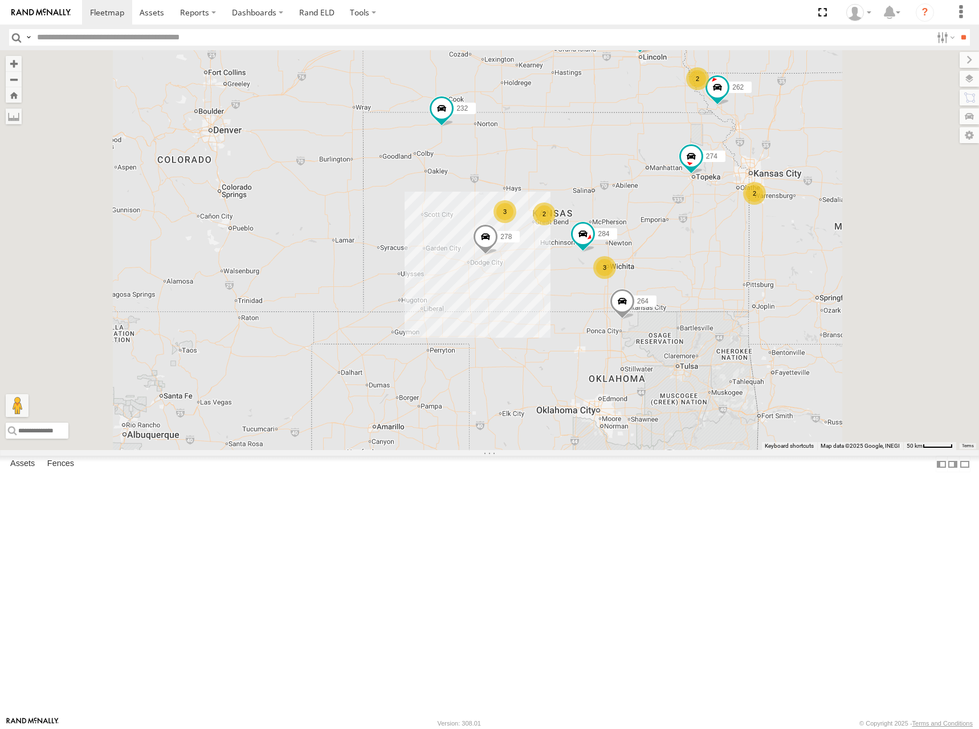
click at [846, 259] on div "274 300 262 288 292 280 256 232 296 304 284 264 278 3 3 2 2 2" at bounding box center [489, 250] width 979 height 400
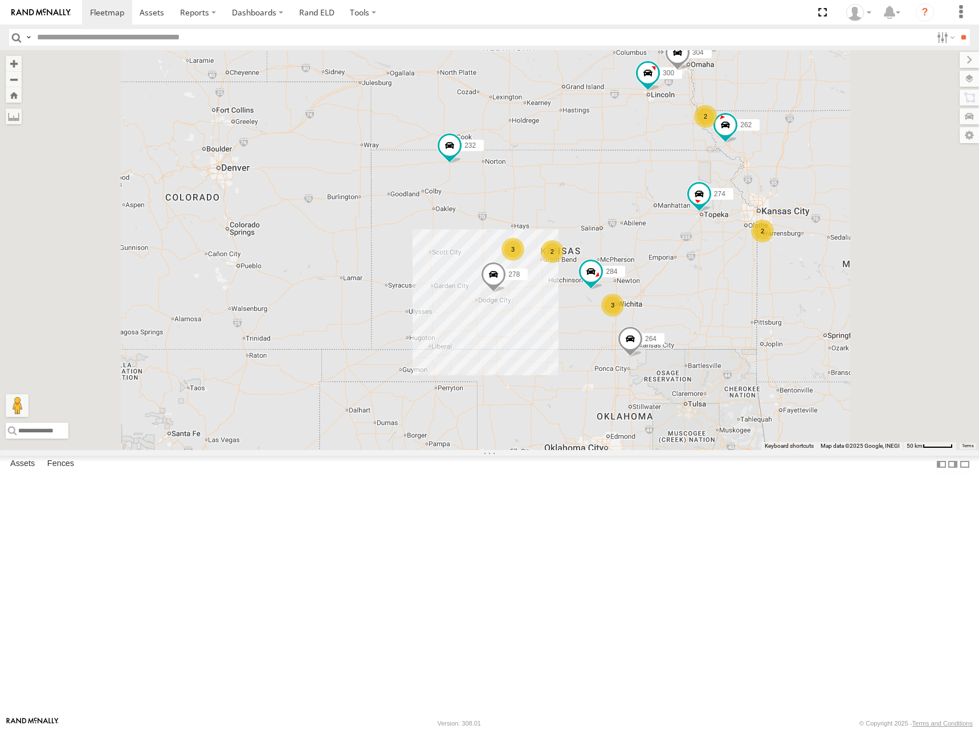
drag, startPoint x: 729, startPoint y: 137, endPoint x: 737, endPoint y: 178, distance: 41.7
click at [737, 178] on div "274 300 262 288 292 280 256 232 296 304 284 264 278 3 3 2 2 2" at bounding box center [489, 250] width 979 height 400
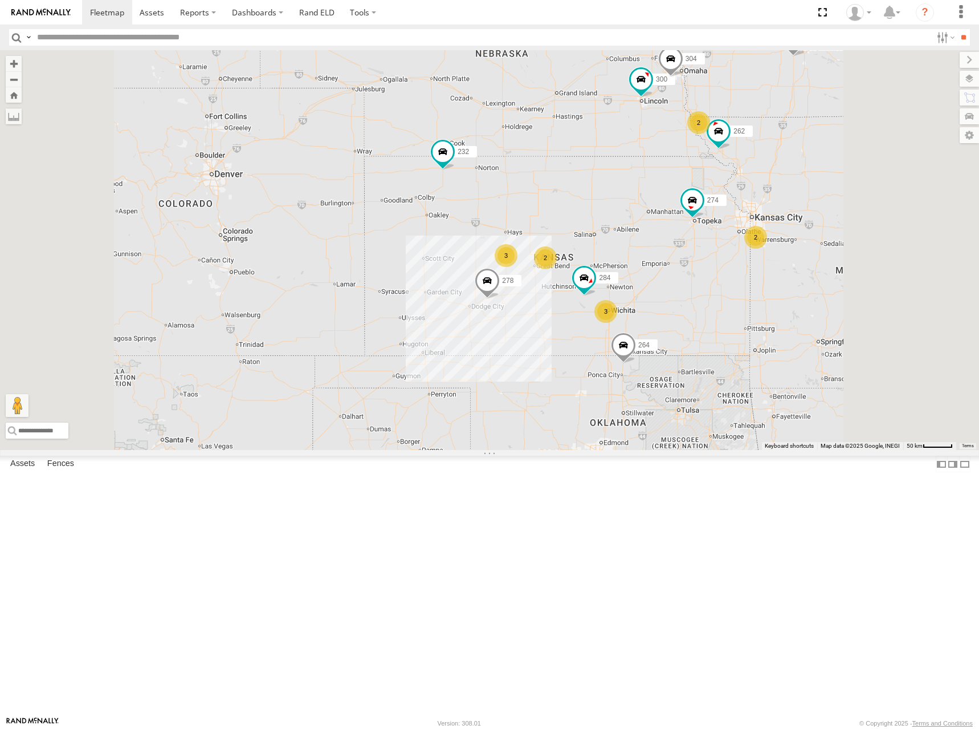
drag, startPoint x: 709, startPoint y: 140, endPoint x: 700, endPoint y: 147, distance: 12.2
click at [700, 147] on div "274 300 262 288 292 280 256 232 296 304 284 264 278 3 3 2 2 2" at bounding box center [489, 250] width 979 height 400
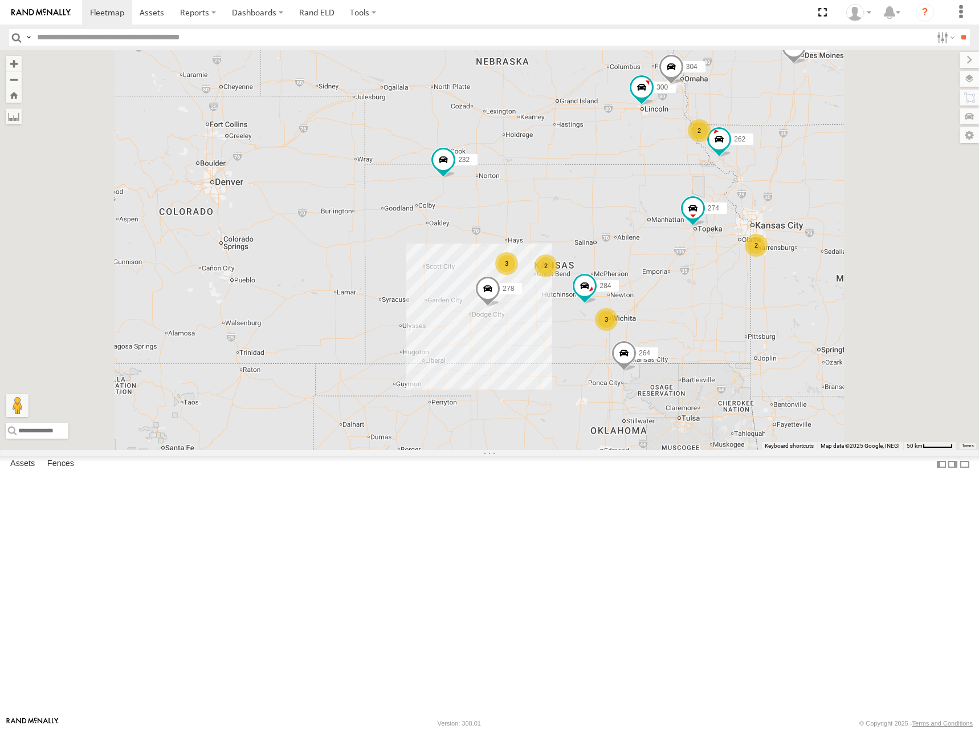
drag, startPoint x: 749, startPoint y: 174, endPoint x: 754, endPoint y: 182, distance: 9.2
click at [754, 182] on div "274 300 262 288 292 280 256 232 296 304 284 264 278 3 3 2 2 2" at bounding box center [489, 250] width 979 height 400
drag, startPoint x: 745, startPoint y: 262, endPoint x: 738, endPoint y: 261, distance: 7.5
click at [738, 261] on div "274 300 262 288 292 280 256 232 296 304 284 264 278 3 3 2 2 2" at bounding box center [489, 250] width 979 height 400
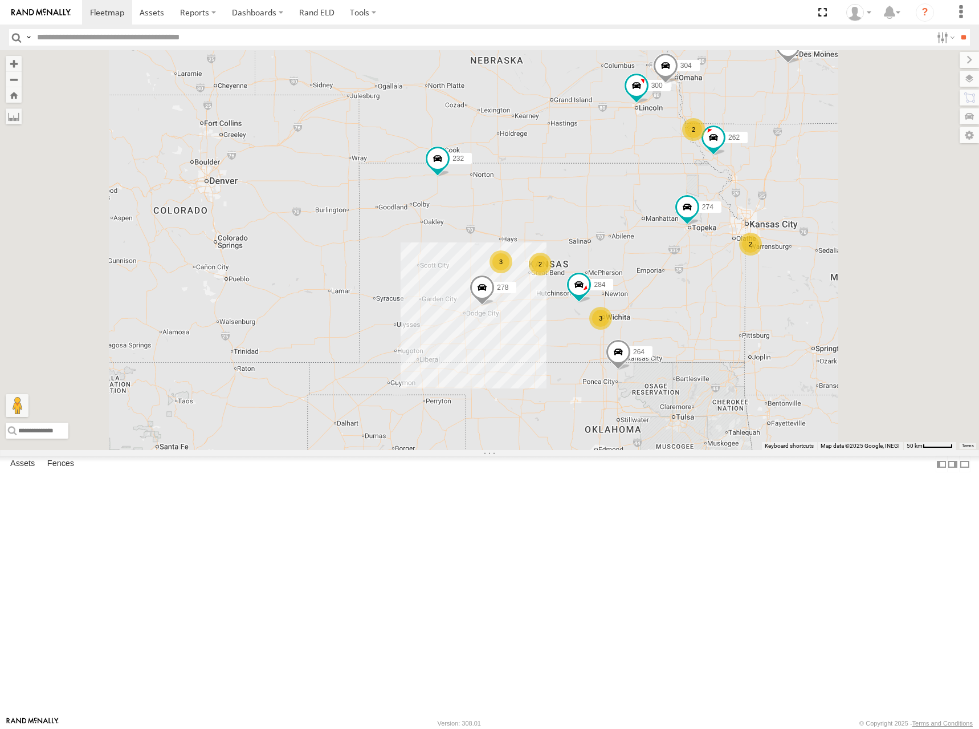
drag, startPoint x: 696, startPoint y: 170, endPoint x: 695, endPoint y: 180, distance: 9.8
click at [695, 180] on div "274 300 262 288 292 280 256 232 296 304 284 264 278 3 3 2 2 2" at bounding box center [489, 250] width 979 height 400
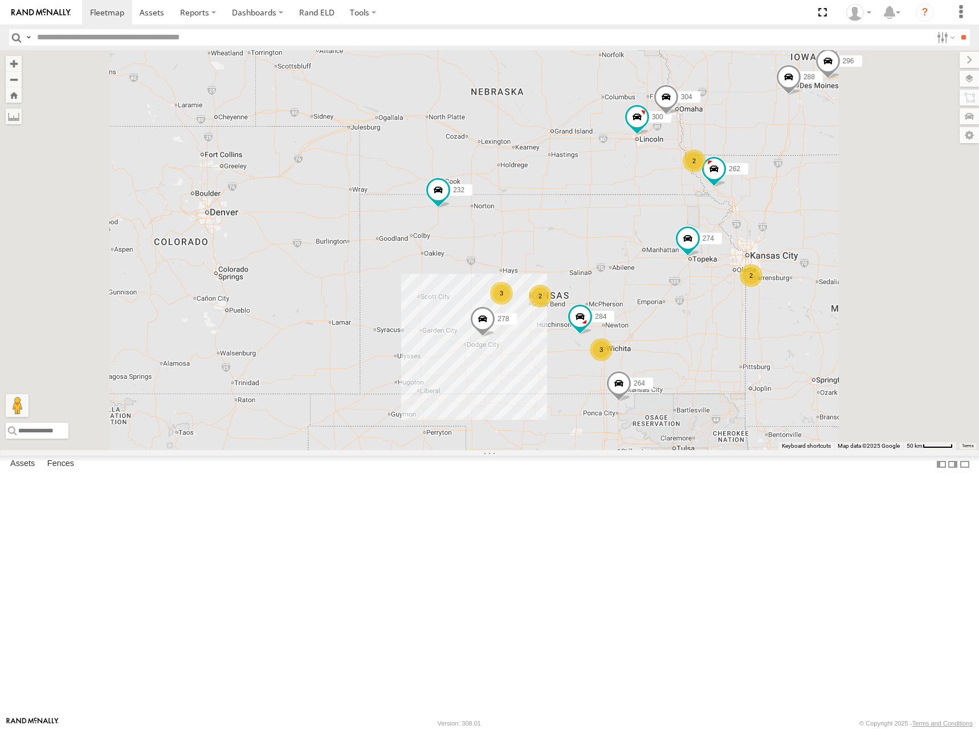
click at [756, 213] on div "274 300 262 288 292 280 256 232 296 304 284 264 278 3 3 2 2 2" at bounding box center [489, 250] width 979 height 400
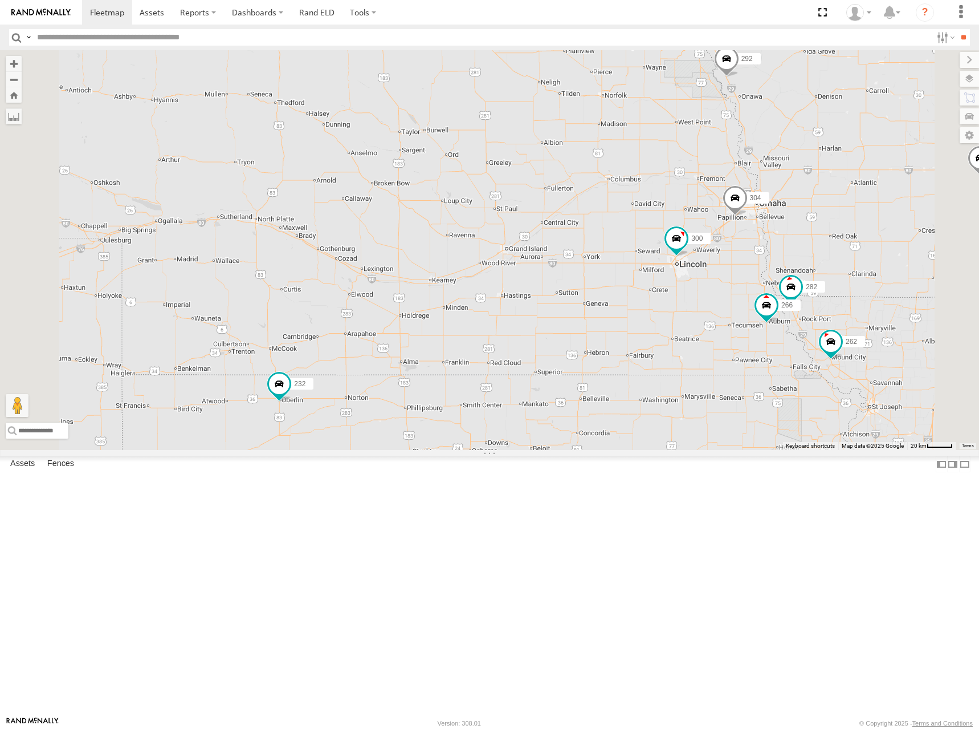
drag, startPoint x: 749, startPoint y: 147, endPoint x: 753, endPoint y: 174, distance: 27.7
click at [753, 174] on div "274 300 262 288 292 280 256 232 296 304 284 264 278 3 302 282 266 294" at bounding box center [489, 250] width 979 height 400
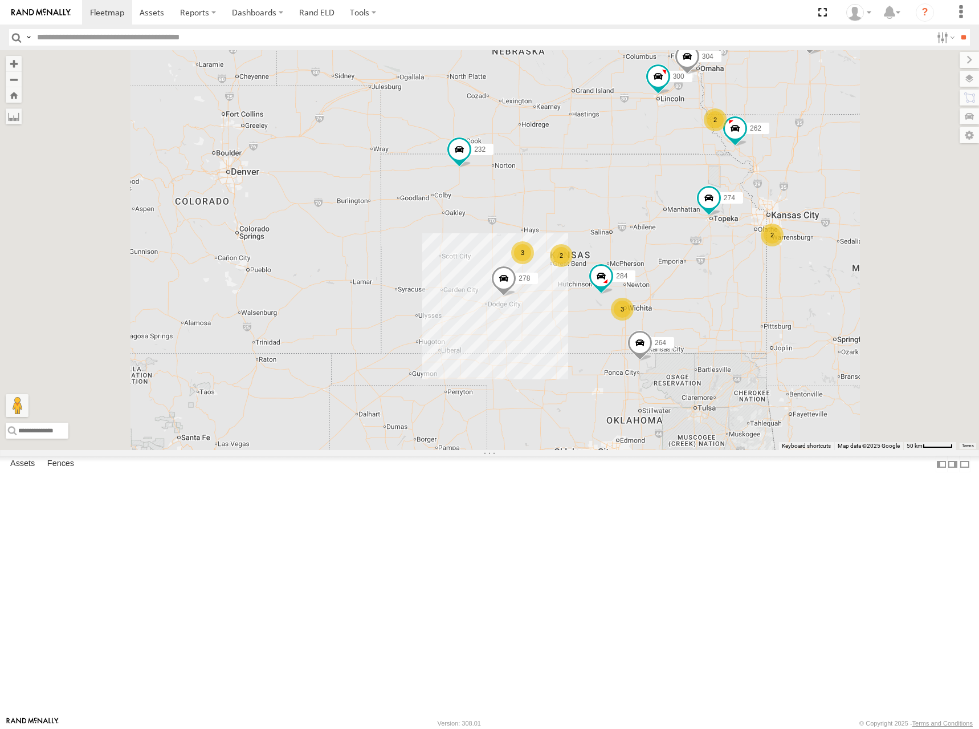
drag, startPoint x: 739, startPoint y: 265, endPoint x: 757, endPoint y: 218, distance: 50.5
click at [757, 218] on div "274 300 262 288 292 280 256 232 296 304 284 264 278 3 3 2 2 2" at bounding box center [489, 250] width 979 height 400
drag, startPoint x: 737, startPoint y: 254, endPoint x: 736, endPoint y: 249, distance: 5.8
click at [736, 249] on div "274 300 262 288 292 280 256 232 296 304 284 264 278 3 3 2 2 2" at bounding box center [489, 250] width 979 height 400
drag, startPoint x: 744, startPoint y: 249, endPoint x: 739, endPoint y: 254, distance: 6.9
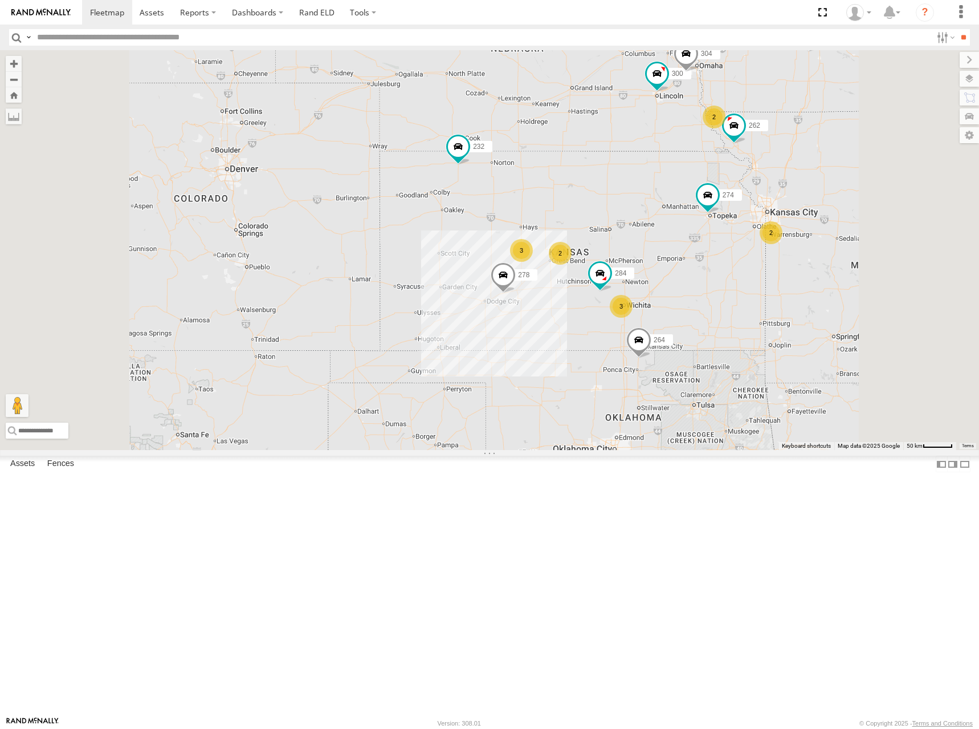
click at [739, 254] on div "274 300 262 288 292 280 256 232 296 304 284 264 278 3 3 2 2 2" at bounding box center [489, 250] width 979 height 400
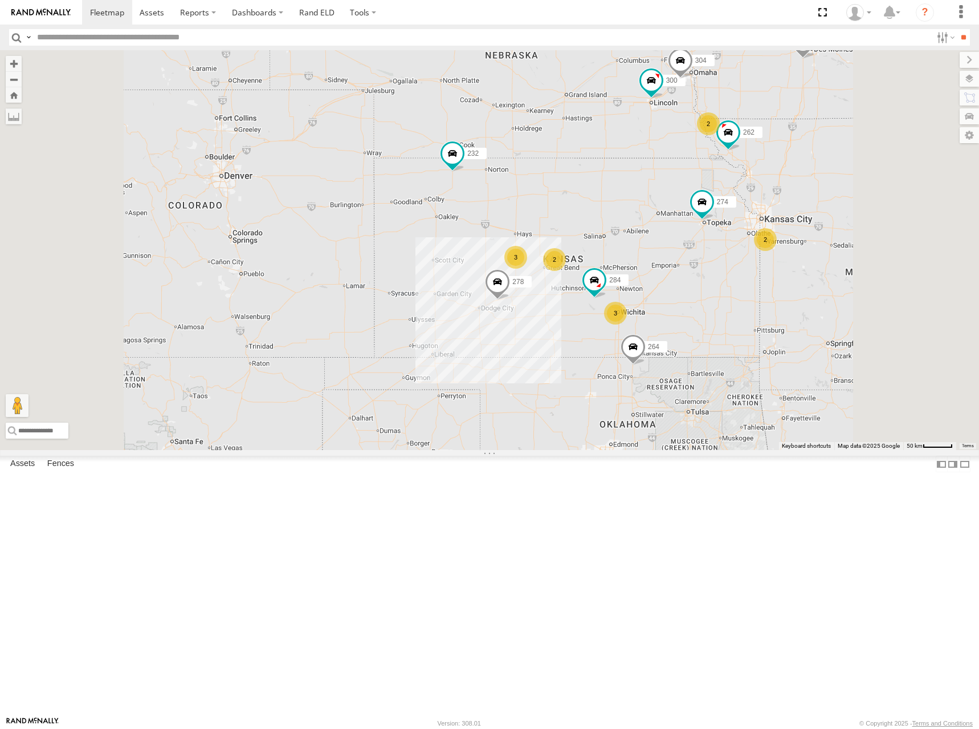
drag, startPoint x: 754, startPoint y: 247, endPoint x: 749, endPoint y: 251, distance: 6.5
click at [749, 251] on div "274 300 262 288 292 280 256 232 296 304 284 264 278 3 3 2 2 2" at bounding box center [489, 250] width 979 height 400
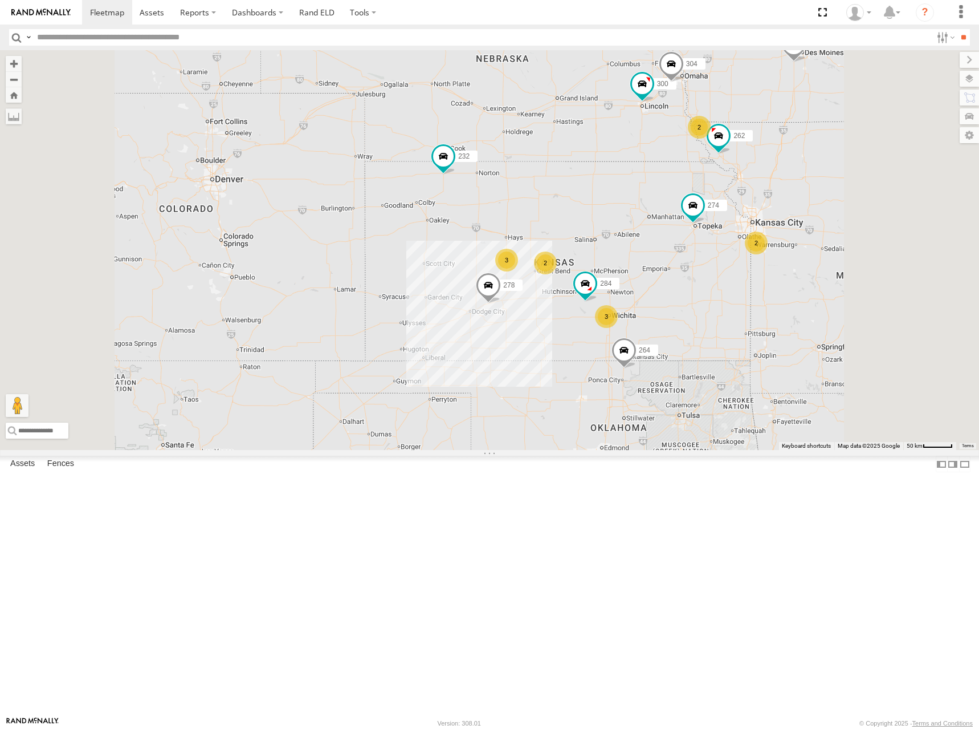
drag, startPoint x: 722, startPoint y: 226, endPoint x: 717, endPoint y: 222, distance: 6.5
click at [717, 222] on div "274 300 262 288 292 280 256 232 296 304 284 264 278 3 3 2 2 2" at bounding box center [489, 250] width 979 height 400
click at [708, 232] on div "274 300 262 288 292 280 256 232 296 304 284 264 278 3 3 2 2 2" at bounding box center [489, 250] width 979 height 400
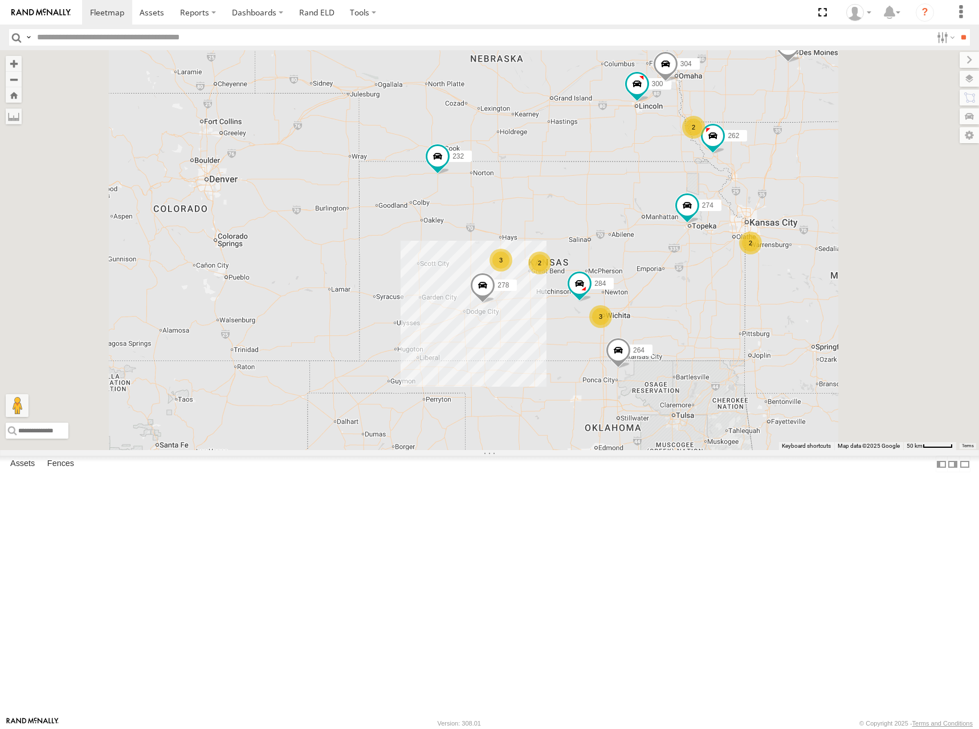
drag, startPoint x: 710, startPoint y: 332, endPoint x: 703, endPoint y: 329, distance: 7.6
click at [703, 329] on div "274 300 262 288 292 280 256 232 296 304 284 264 278 3 3 2 2 2" at bounding box center [489, 250] width 979 height 400
click at [786, 288] on div "274 300 262 288 292 280 256 232 296 304 284 264 278 3 3 2 2 2" at bounding box center [489, 250] width 979 height 400
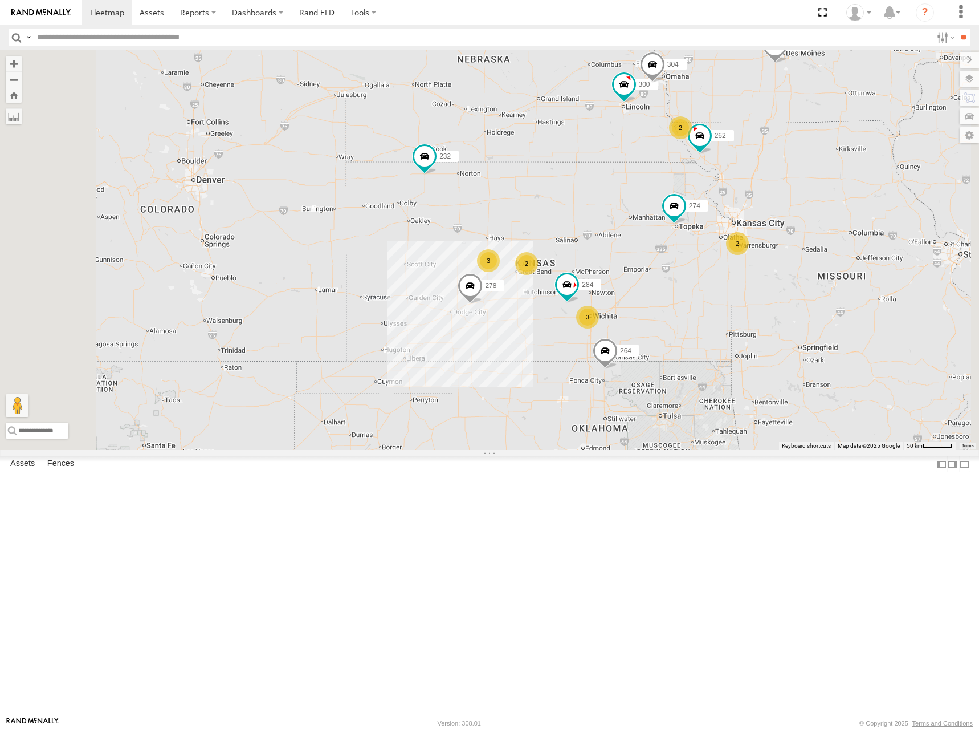
drag, startPoint x: 701, startPoint y: 310, endPoint x: 685, endPoint y: 308, distance: 16.1
click at [685, 308] on div "274 300 262 288 292 280 256 232 296 304 284 264 278 3 3 2 2 2" at bounding box center [489, 250] width 979 height 400
click at [718, 303] on div "274 300 262 288 292 280 256 232 296 304 284 264 278 3 3 2 2 2" at bounding box center [489, 250] width 979 height 400
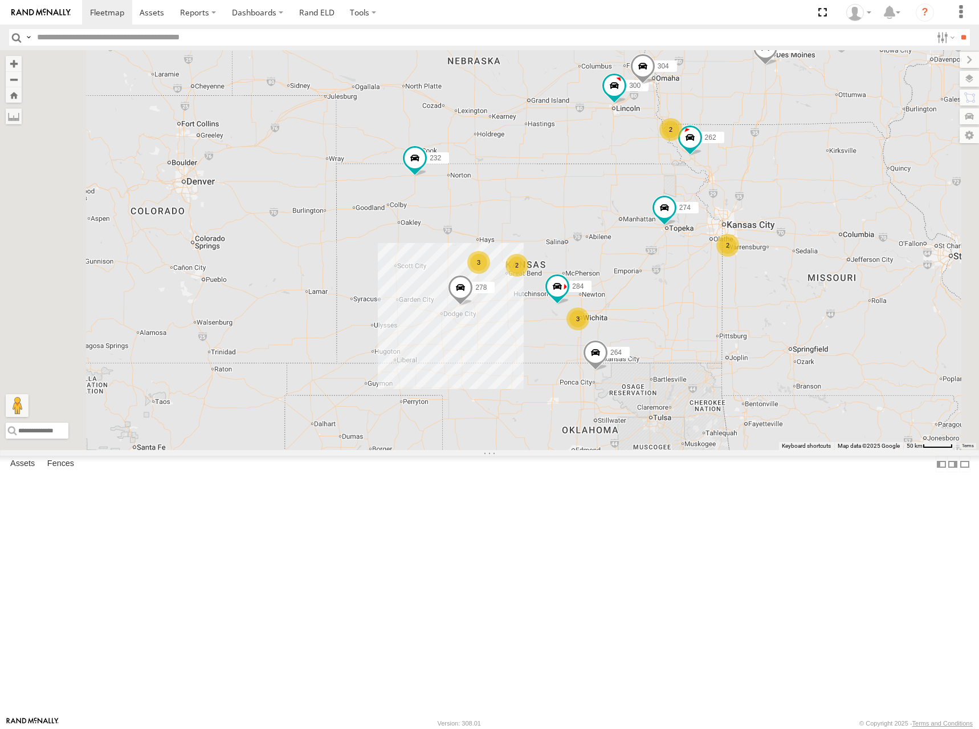
drag, startPoint x: 693, startPoint y: 315, endPoint x: 686, endPoint y: 308, distance: 9.3
click at [686, 308] on div "274 300 262 288 292 280 256 232 296 304 284 264 278 3 3 2 2 2" at bounding box center [489, 250] width 979 height 400
drag, startPoint x: 685, startPoint y: 307, endPoint x: 691, endPoint y: 316, distance: 11.1
click at [691, 316] on div "274 300 262 288 292 280 256 232 296 304 284 264 278 3 3 2 2 2" at bounding box center [489, 250] width 979 height 400
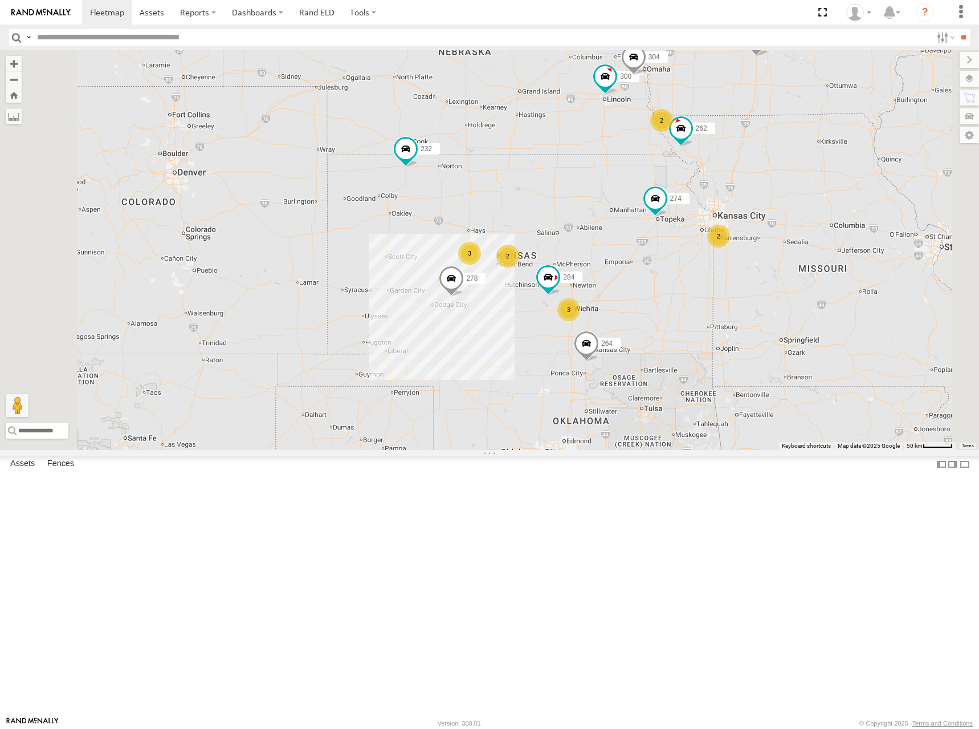
drag, startPoint x: 763, startPoint y: 320, endPoint x: 751, endPoint y: 308, distance: 16.9
click at [751, 308] on div "274 300 262 288 292 280 256 232 296 304 284 264 278 3 3 2 2 2" at bounding box center [489, 250] width 979 height 400
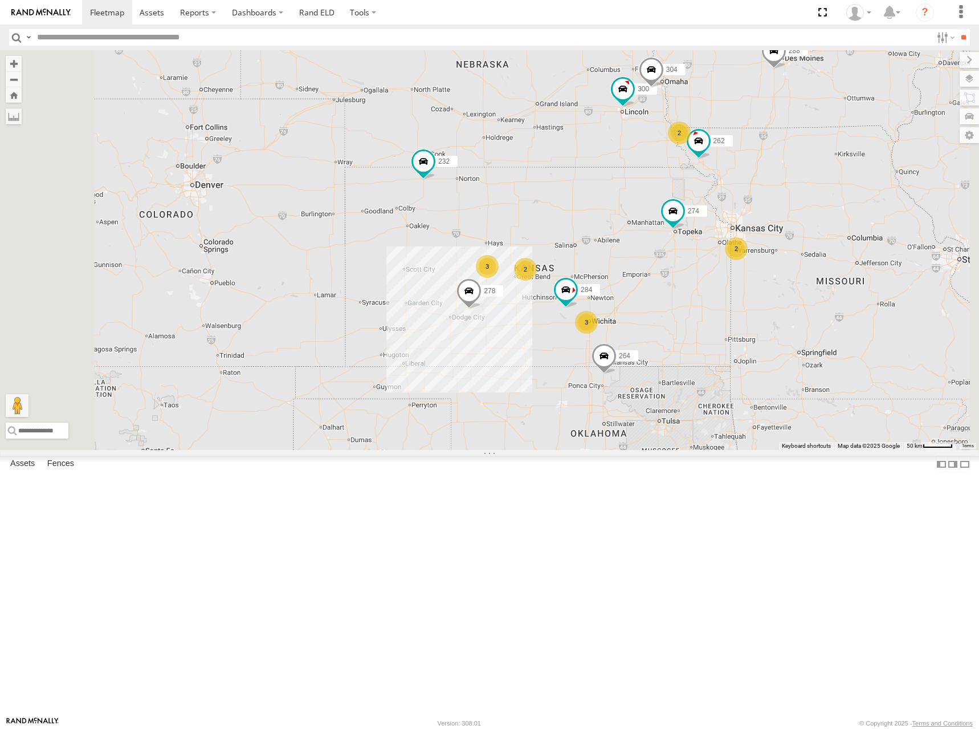
drag, startPoint x: 669, startPoint y: 279, endPoint x: 692, endPoint y: 295, distance: 27.5
click at [692, 295] on div "274 300 262 288 292 280 256 232 296 304 284 264 278 3 3 2 2 2" at bounding box center [489, 250] width 979 height 400
drag, startPoint x: 735, startPoint y: 302, endPoint x: 749, endPoint y: 295, distance: 15.6
click at [749, 295] on div "274 300 262 288 292 280 256 232 296 304 284 264 278 3 3 2 2 2" at bounding box center [489, 250] width 979 height 400
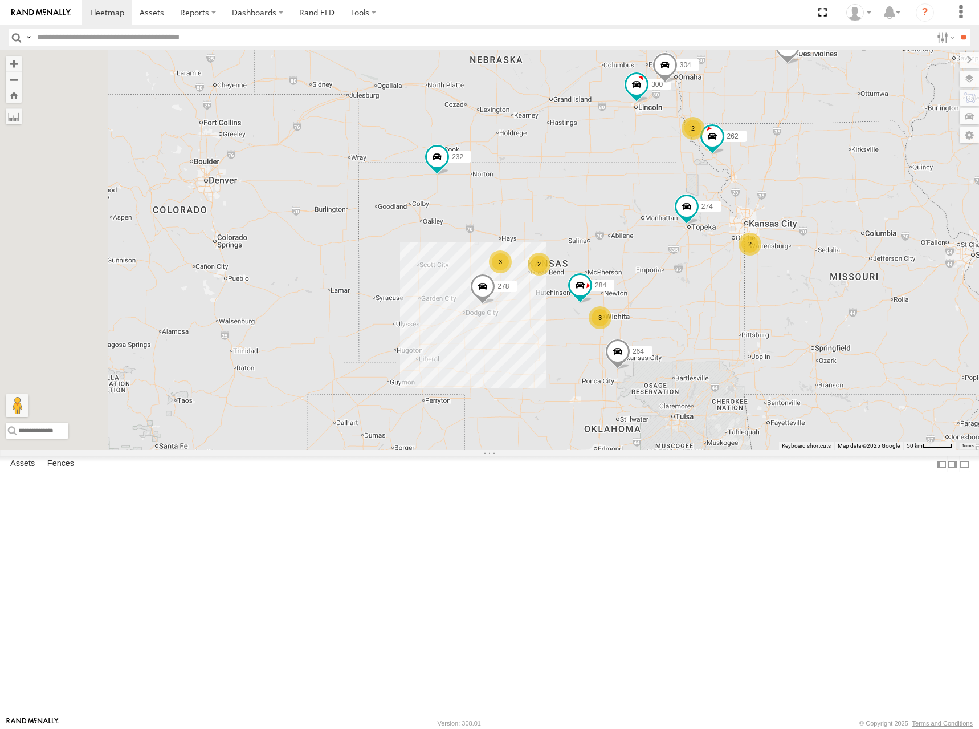
click at [722, 304] on div "274 300 262 288 292 280 256 232 296 304 284 264 278 3 3 2 2 2" at bounding box center [489, 250] width 979 height 400
click at [737, 315] on div "274 300 262 288 292 280 256 232 296 304 284 264 278 3 3 2 2 2" at bounding box center [489, 250] width 979 height 400
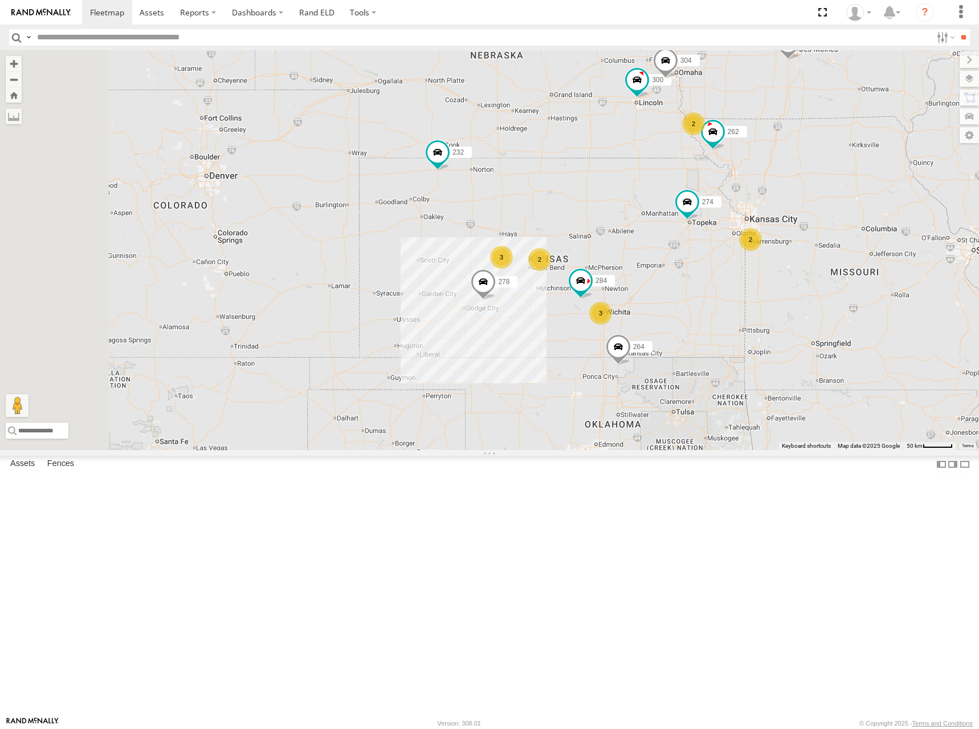
drag, startPoint x: 751, startPoint y: 296, endPoint x: 757, endPoint y: 292, distance: 7.8
click at [757, 292] on div "274 300 262 288 292 280 256 232 296 304 284 264 278 3 3 2 2 2" at bounding box center [489, 250] width 979 height 400
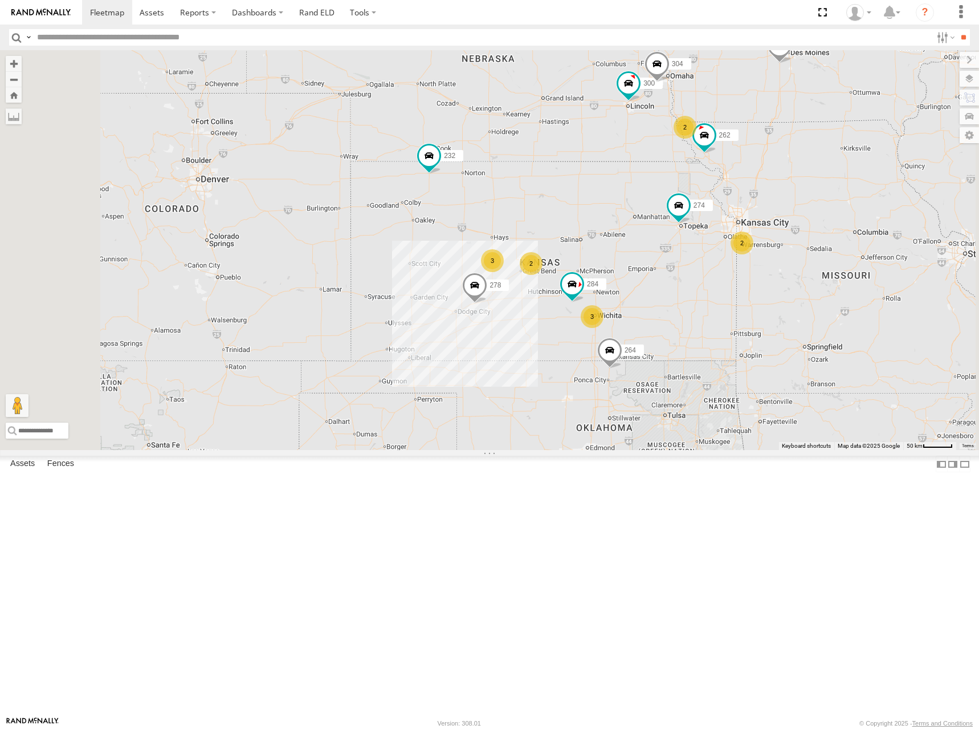
drag, startPoint x: 728, startPoint y: 314, endPoint x: 717, endPoint y: 315, distance: 11.4
click at [717, 315] on div "274 300 262 288 292 280 256 232 296 304 284 264 278 3 3 2 2 2" at bounding box center [489, 250] width 979 height 400
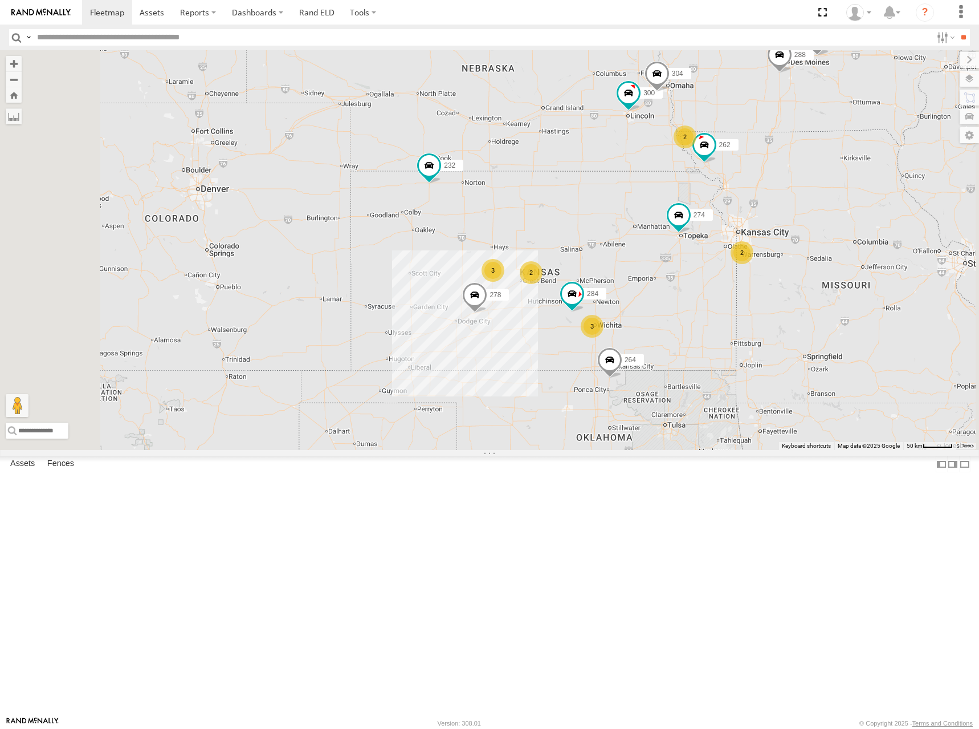
drag, startPoint x: 741, startPoint y: 302, endPoint x: 741, endPoint y: 316, distance: 14.3
click at [741, 316] on div "274 300 262 288 292 280 256 232 296 304 284 264 278 3 3 2 2 2" at bounding box center [489, 250] width 979 height 400
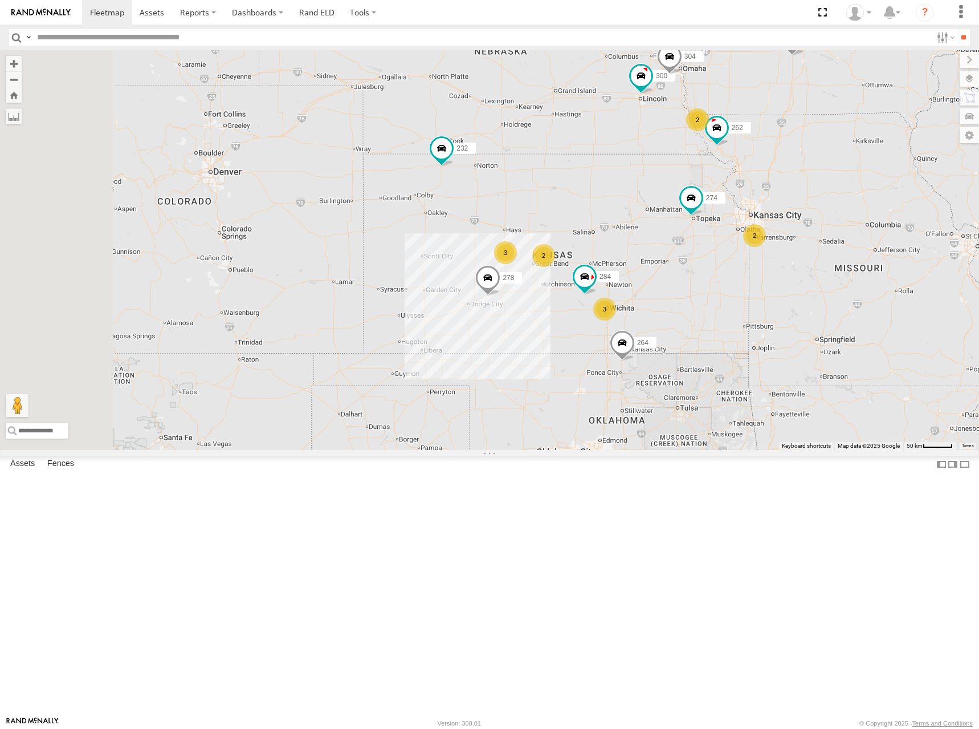
drag, startPoint x: 712, startPoint y: 365, endPoint x: 724, endPoint y: 343, distance: 25.5
click at [724, 343] on div "274 300 262 288 292 280 256 232 296 304 284 264 278 3 3 2 2 2" at bounding box center [489, 250] width 979 height 400
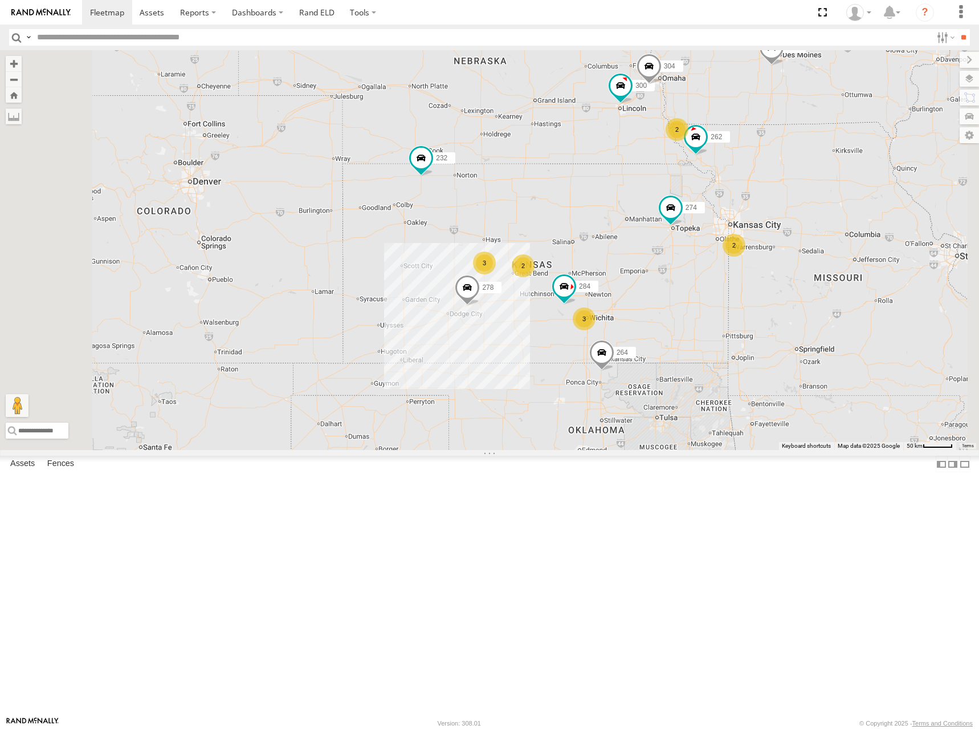
drag, startPoint x: 714, startPoint y: 336, endPoint x: 692, endPoint y: 344, distance: 23.8
click at [692, 344] on div "274 300 262 288 292 280 256 232 296 304 284 264 278 3 3 2 2 2" at bounding box center [489, 250] width 979 height 400
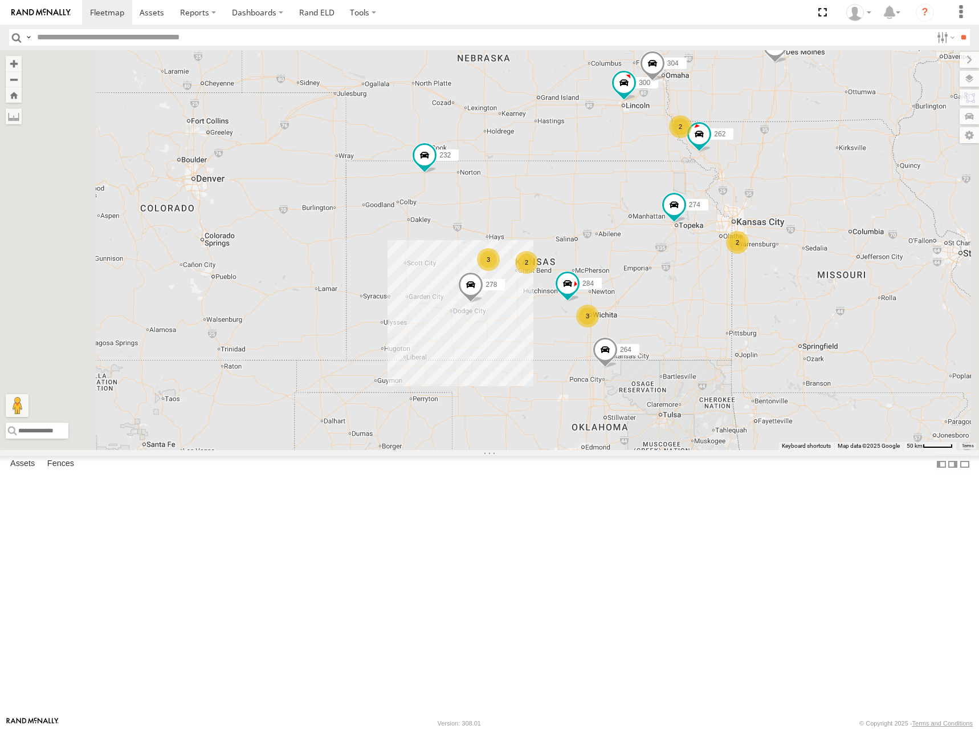
click at [702, 322] on div "274 300 262 288 292 280 256 232 296 304 284 264 278 3 3 2 2 2" at bounding box center [489, 250] width 979 height 400
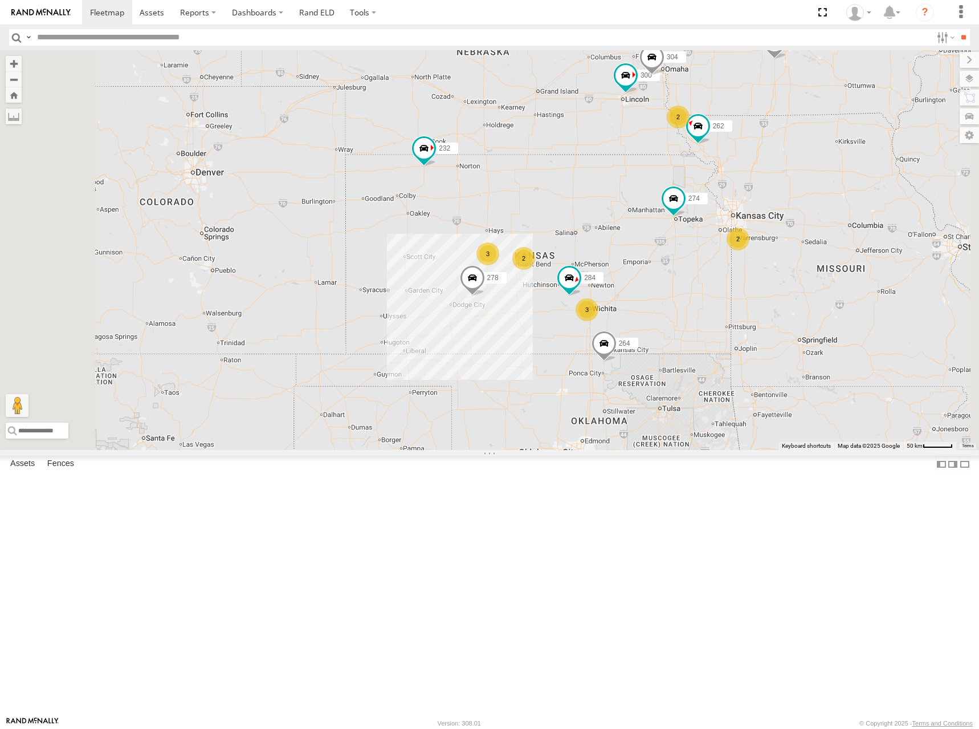
drag, startPoint x: 834, startPoint y: 430, endPoint x: 832, endPoint y: 420, distance: 10.3
click at [832, 420] on div "274 300 262 288 292 280 256 232 296 304 284 264 278 3 3 2 2 2" at bounding box center [489, 250] width 979 height 400
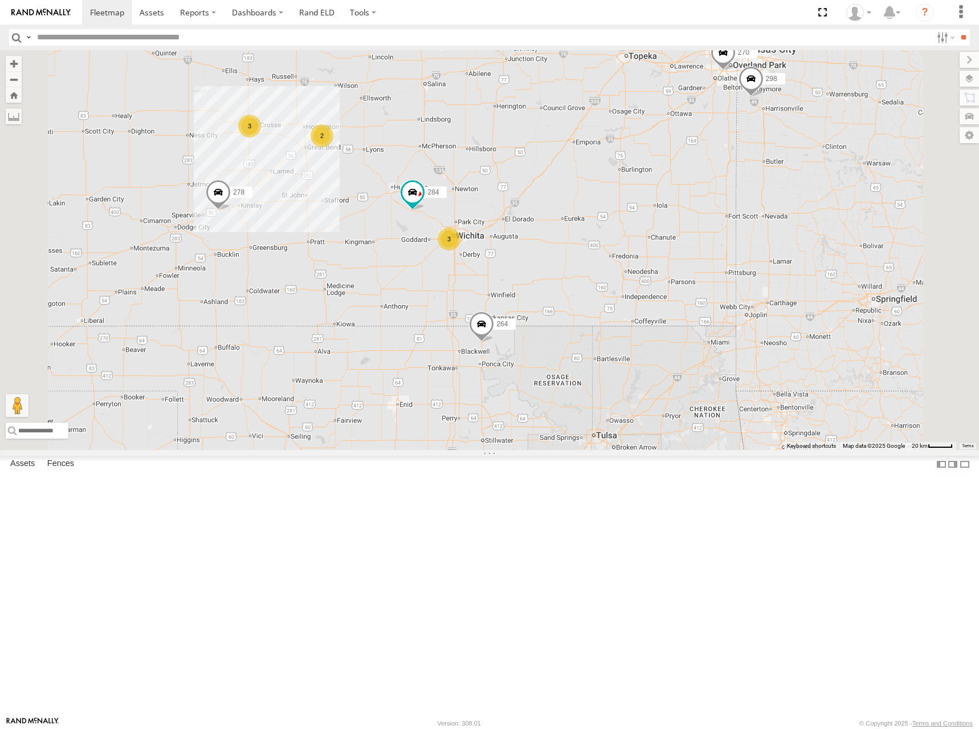
drag, startPoint x: 852, startPoint y: 466, endPoint x: 852, endPoint y: 486, distance: 20.0
click at [852, 450] on div "274 300 262 288 292 280 256 232 296 304 284 264 278 3 3 298 270 2" at bounding box center [489, 250] width 979 height 400
drag, startPoint x: 792, startPoint y: 239, endPoint x: 799, endPoint y: 266, distance: 27.7
click at [799, 266] on div "274 300 262 288 292 280 256 232 296 304 284 264 278 3 3 298 270 2" at bounding box center [489, 250] width 979 height 400
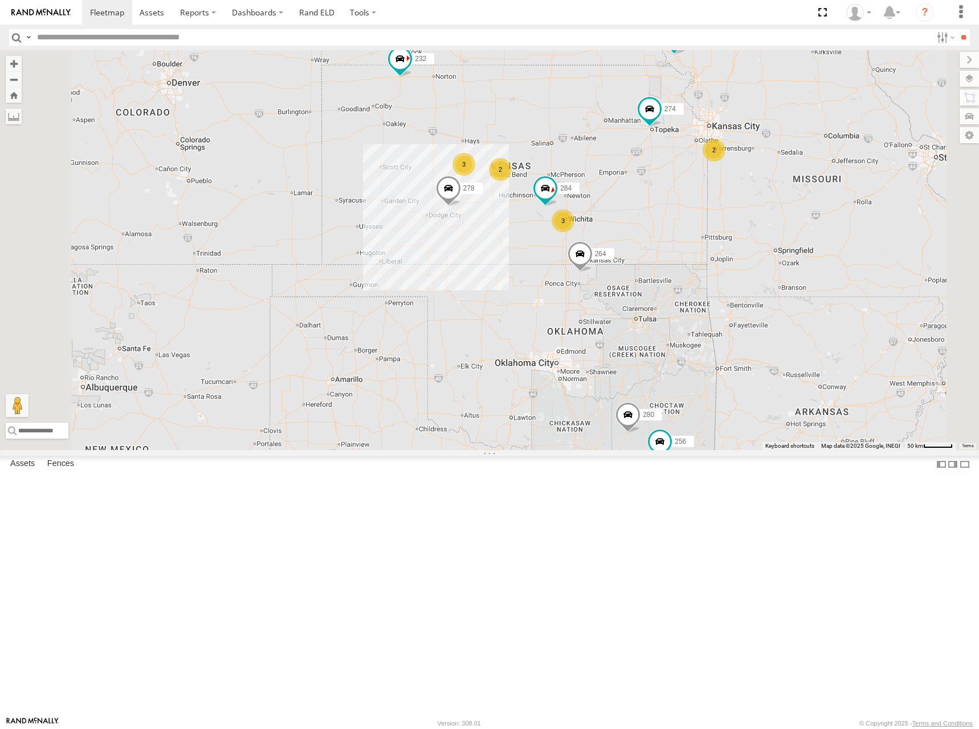
drag, startPoint x: 738, startPoint y: 191, endPoint x: 745, endPoint y: 213, distance: 22.6
click at [745, 213] on div "274 300 262 288 292 280 256 232 296 304 284 264 278 3 3 2 2 2" at bounding box center [489, 250] width 979 height 400
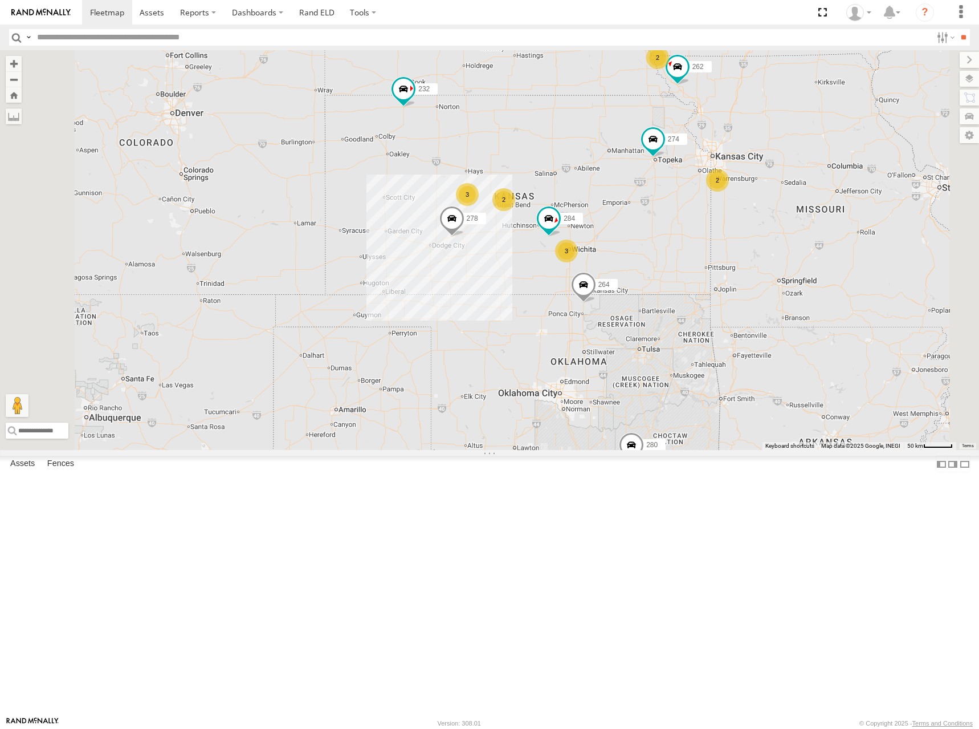
drag, startPoint x: 782, startPoint y: 266, endPoint x: 786, endPoint y: 298, distance: 31.5
click at [786, 298] on div "274 300 262 288 292 280 256 232 296 304 284 264 278 3 3 2 2 2" at bounding box center [489, 250] width 979 height 400
drag, startPoint x: 774, startPoint y: 300, endPoint x: 776, endPoint y: 295, distance: 6.1
click at [776, 295] on div "274 300 262 288 292 280 256 232 296 304 284 264 278 3 3 2 2 2" at bounding box center [489, 250] width 979 height 400
drag, startPoint x: 722, startPoint y: 249, endPoint x: 726, endPoint y: 242, distance: 7.9
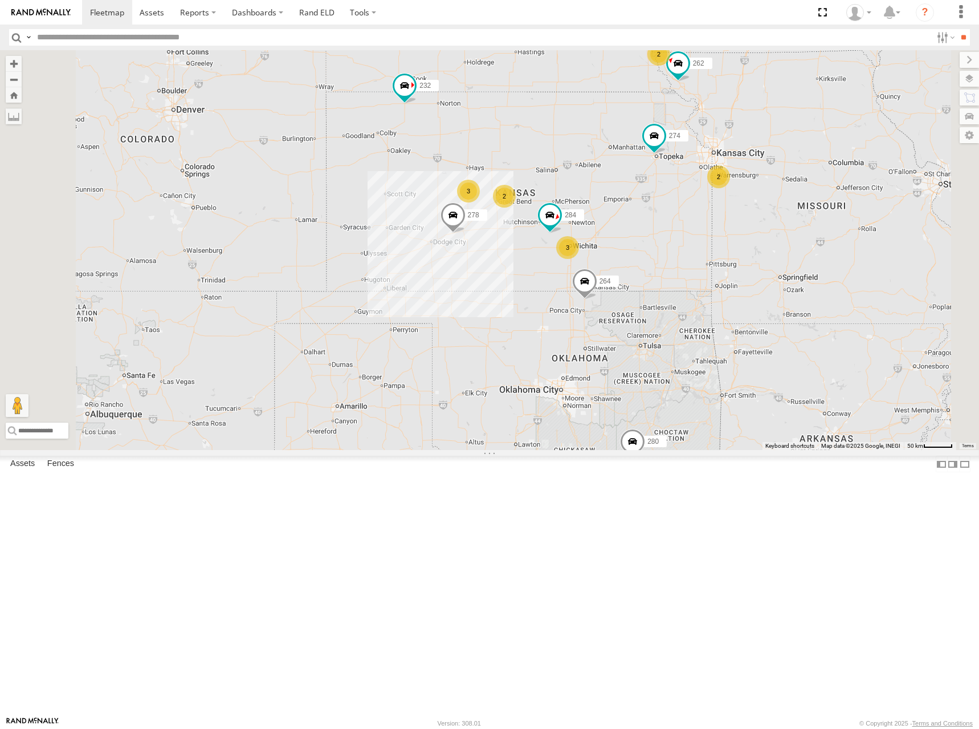
click at [726, 242] on div "274 300 262 288 292 280 256 232 296 304 284 264 278 3 3 2 2 2" at bounding box center [489, 250] width 979 height 400
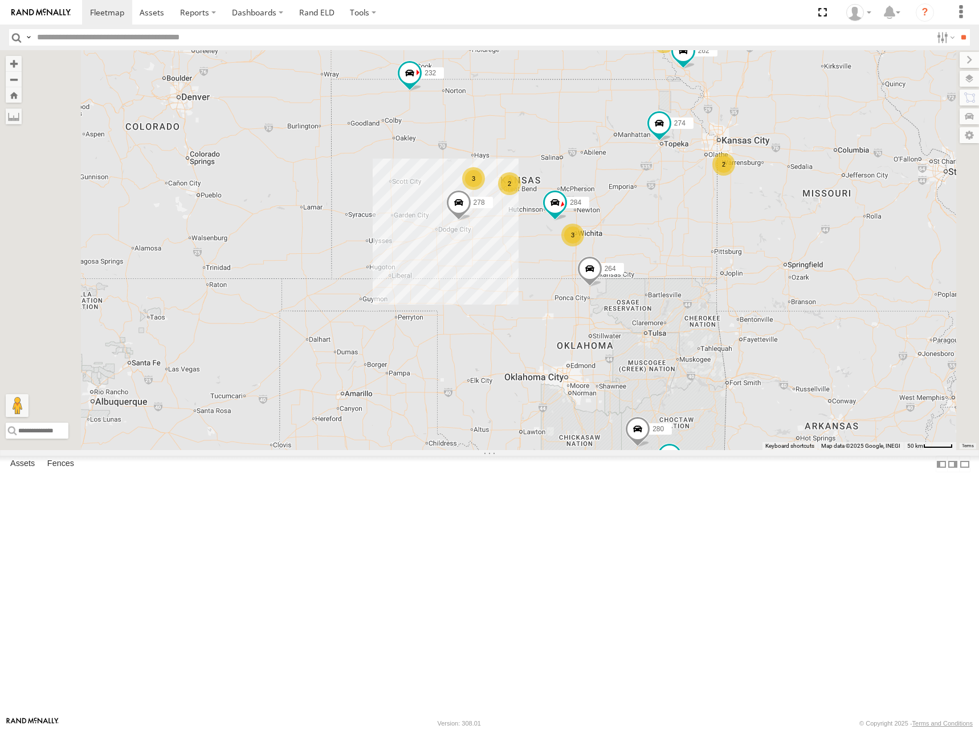
drag, startPoint x: 814, startPoint y: 352, endPoint x: 819, endPoint y: 340, distance: 13.3
click at [819, 340] on div "274 300 262 288 292 280 256 232 296 304 284 264 278 3 3 2 2 2" at bounding box center [489, 250] width 979 height 400
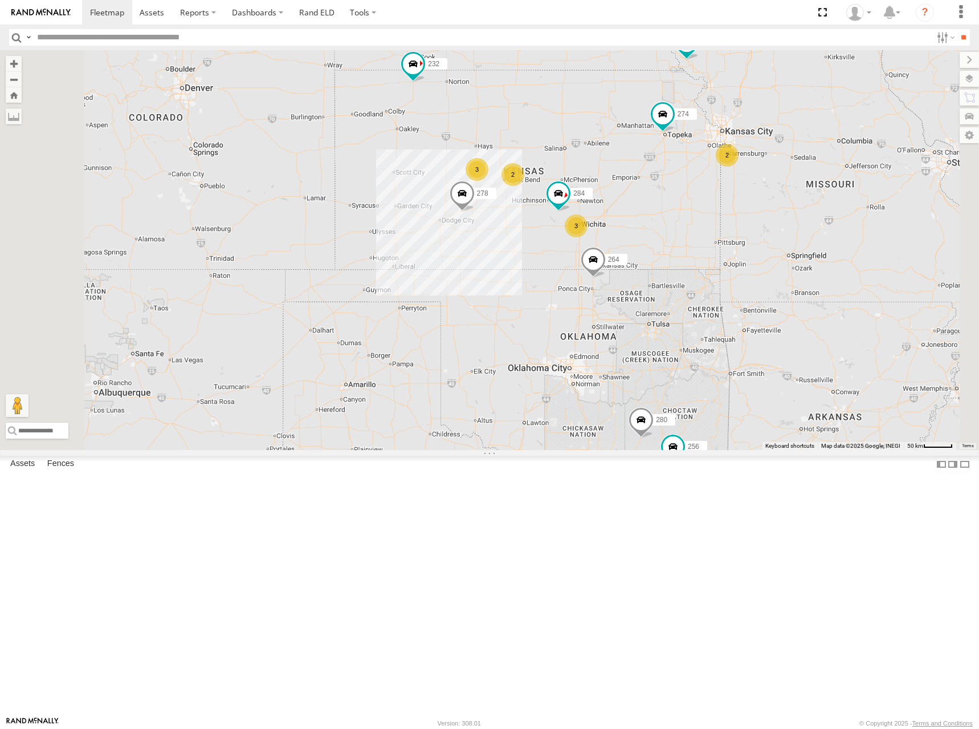
click at [815, 323] on div "274 300 262 288 292 280 256 232 296 304 284 264 278 3 3 2 2 2" at bounding box center [489, 250] width 979 height 400
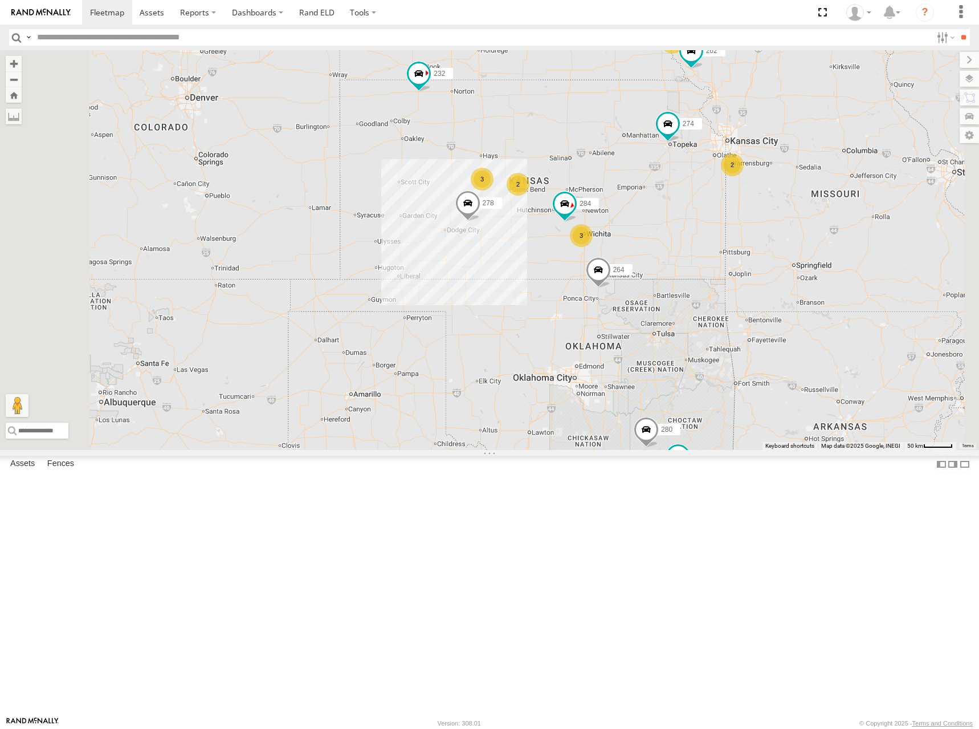
drag, startPoint x: 642, startPoint y: 173, endPoint x: 657, endPoint y: 203, distance: 33.9
click at [657, 203] on div "274 300 262 288 292 280 256 232 296 304 284 264 278 3 3 2 2 2" at bounding box center [489, 250] width 979 height 400
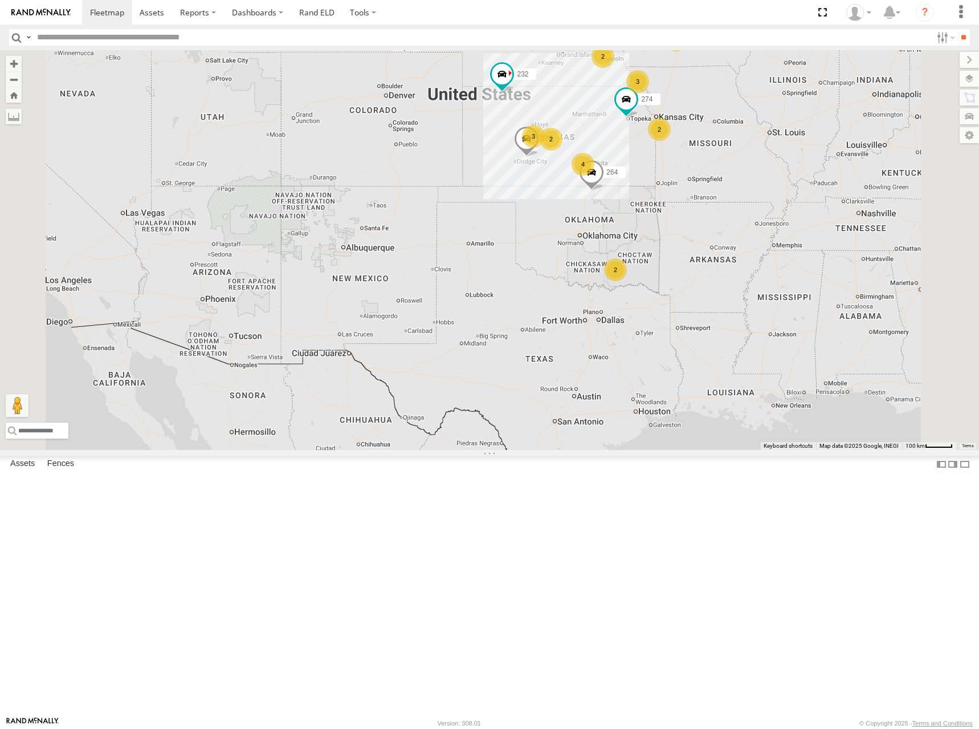
drag, startPoint x: 714, startPoint y: 172, endPoint x: 710, endPoint y: 178, distance: 7.0
click at [710, 178] on div "274 292 232 264 278 2 4 3 2 3 2 2 2" at bounding box center [489, 250] width 979 height 400
drag, startPoint x: 661, startPoint y: 167, endPoint x: 661, endPoint y: 153, distance: 14.3
click at [661, 153] on div "274 292 232 264 278 2 4 3 2 3 2 2 2" at bounding box center [489, 250] width 979 height 400
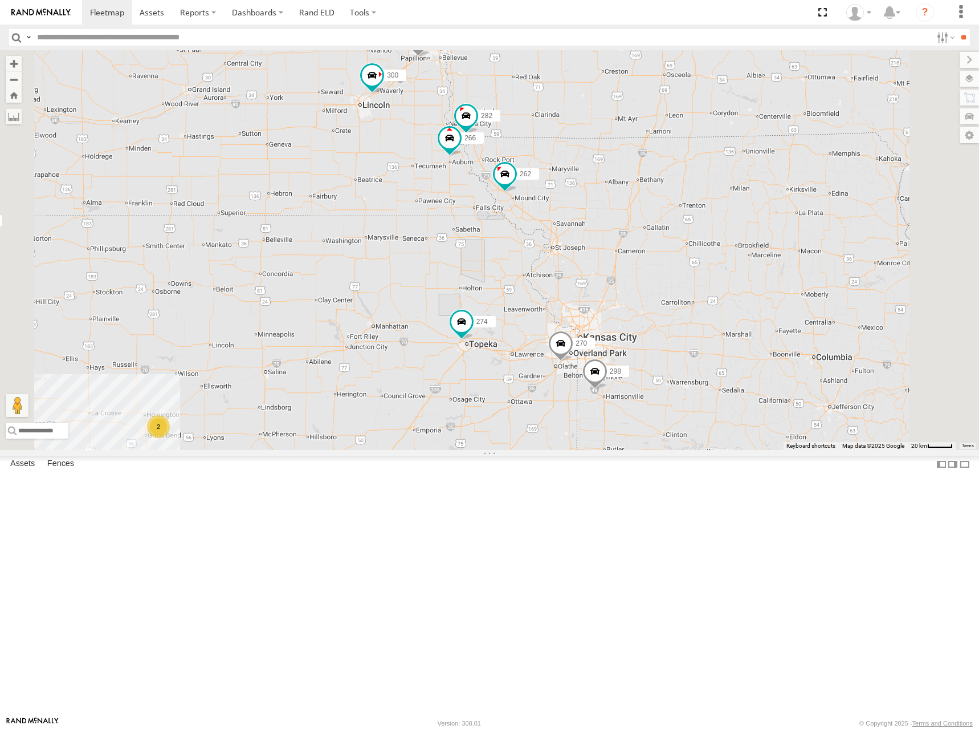
drag, startPoint x: 863, startPoint y: 163, endPoint x: 858, endPoint y: 177, distance: 15.1
click at [858, 177] on div "274 292 232 264 278 300 3 298 270 262 288 296 304 284 2 282 266" at bounding box center [489, 250] width 979 height 400
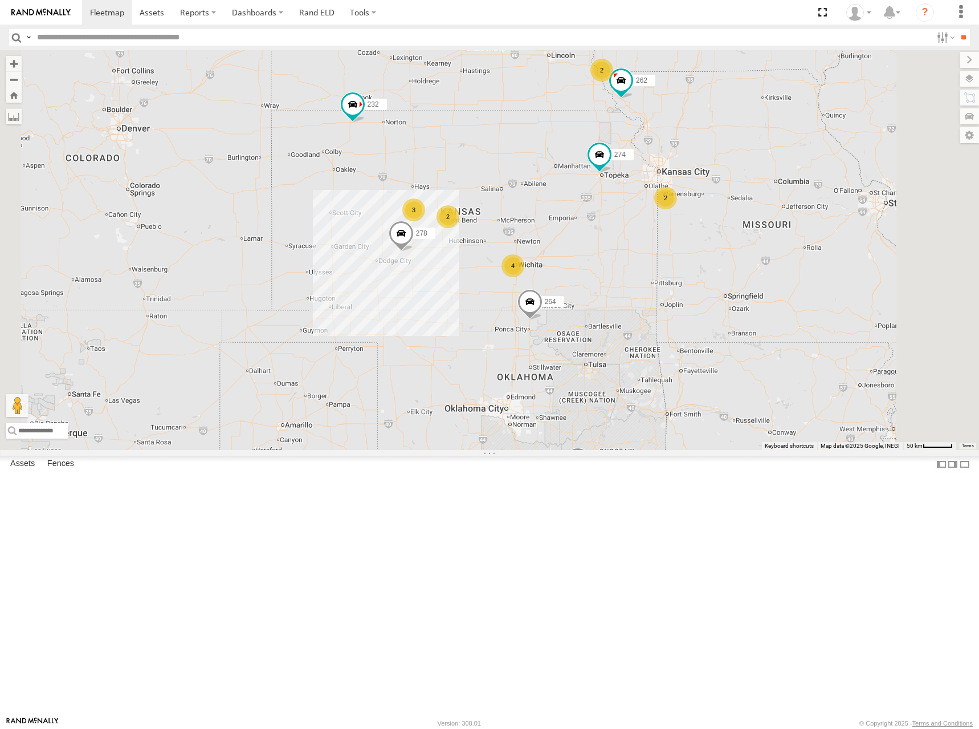
drag, startPoint x: 651, startPoint y: 287, endPoint x: 658, endPoint y: 258, distance: 29.5
click at [658, 258] on div "274 292 232 264 278 300 262 288 296 304 4 3 2 280 256 2 2" at bounding box center [489, 250] width 979 height 400
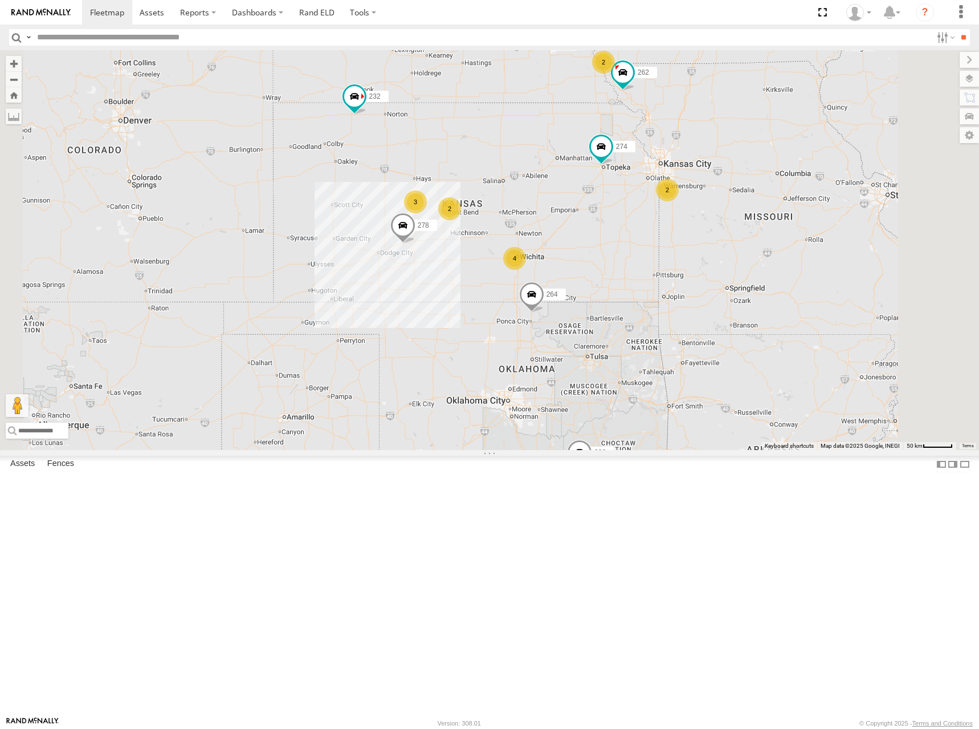
click at [655, 255] on div "274 292 232 264 278 300 262 288 296 304 4 3 2 280 256 2 2" at bounding box center [489, 250] width 979 height 400
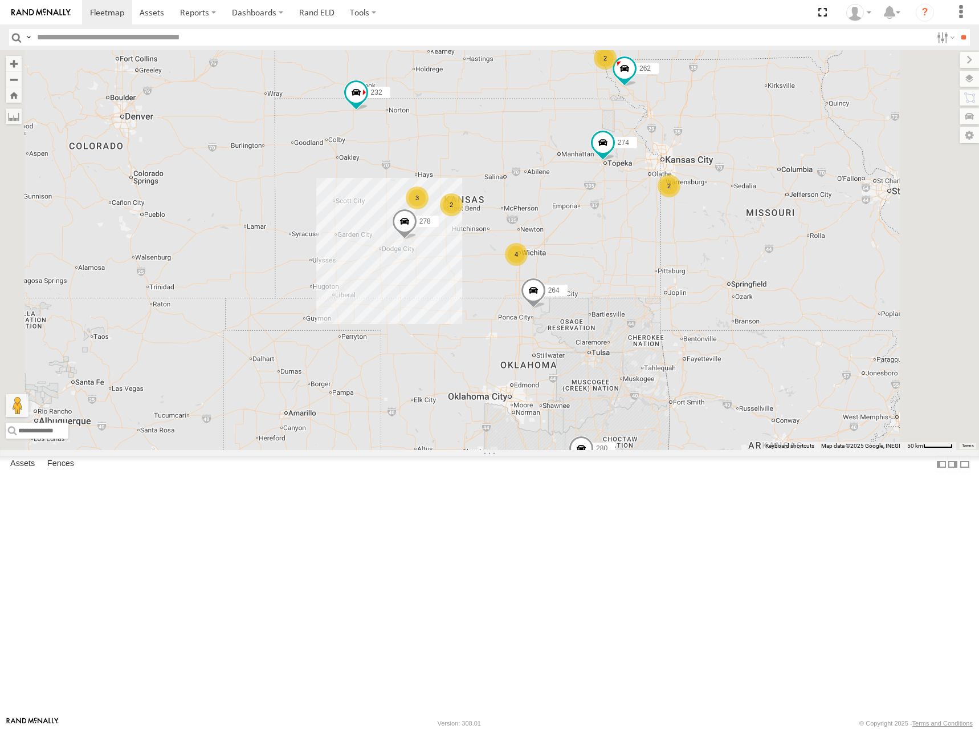
drag, startPoint x: 652, startPoint y: 257, endPoint x: 654, endPoint y: 245, distance: 12.7
click at [654, 245] on div "274 292 232 264 278 300 262 288 296 304 4 3 2 280 256 2 2" at bounding box center [489, 250] width 979 height 400
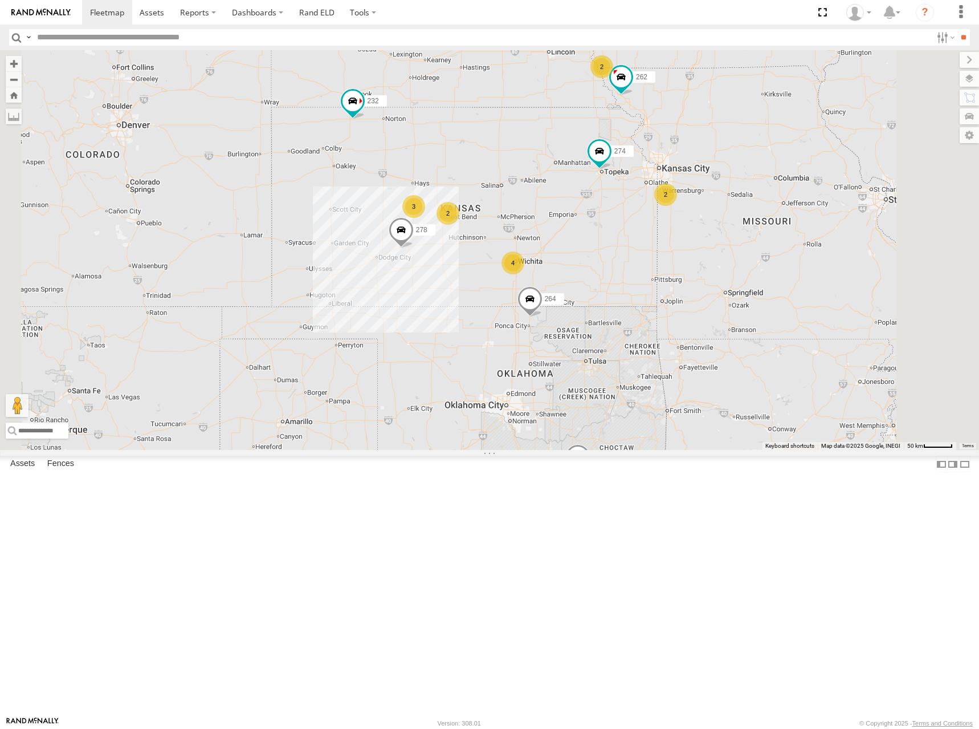
drag, startPoint x: 654, startPoint y: 244, endPoint x: 649, endPoint y: 266, distance: 22.8
click at [649, 266] on div "274 292 232 264 278 300 262 288 296 304 4 3 2 280 256 2 2" at bounding box center [489, 250] width 979 height 400
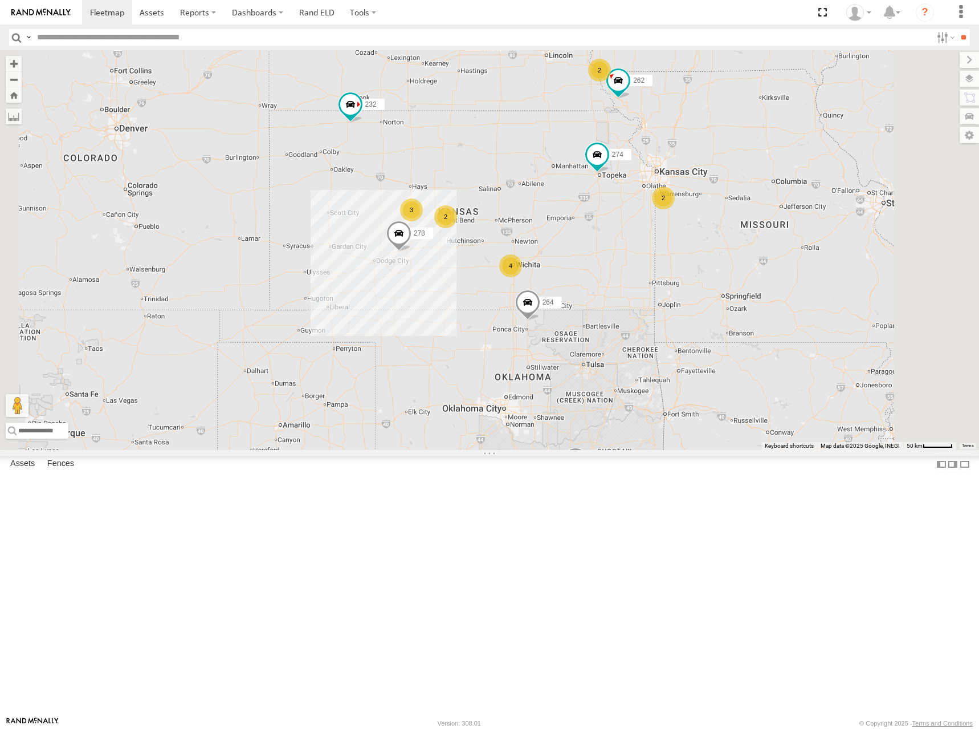
click at [646, 268] on div "274 292 232 264 278 300 262 288 296 304 4 3 2 280 256 2 2" at bounding box center [489, 250] width 979 height 400
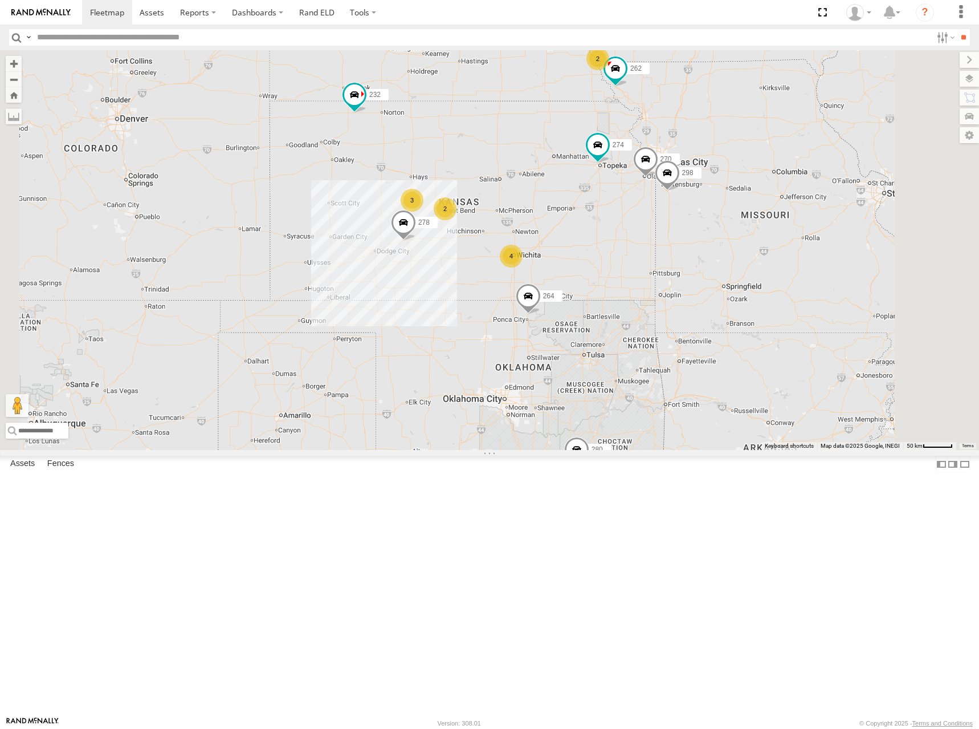
drag, startPoint x: 626, startPoint y: 280, endPoint x: 628, endPoint y: 273, distance: 7.6
click at [628, 273] on div "274 300 298 270 262 288 292 280 256 232 296 304 264 278 4 3 2 2" at bounding box center [489, 250] width 979 height 400
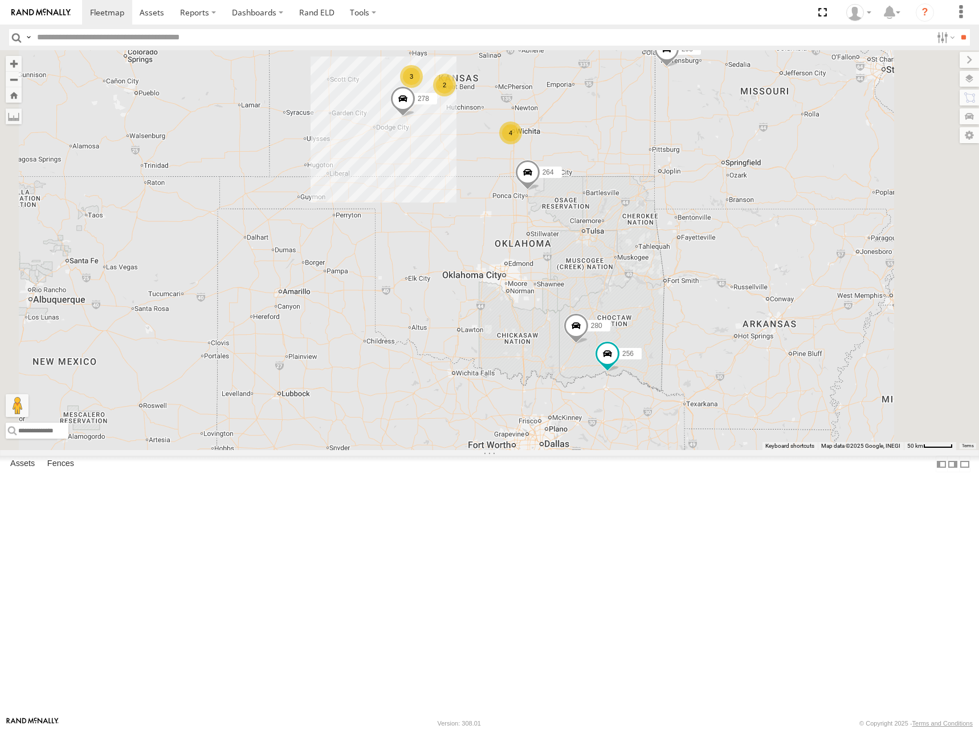
drag, startPoint x: 746, startPoint y: 462, endPoint x: 743, endPoint y: 322, distance: 140.8
click at [743, 322] on div "274 300 298 270 262 288 292 280 256 232 296 304 264 278 4 3 2 2" at bounding box center [489, 250] width 979 height 400
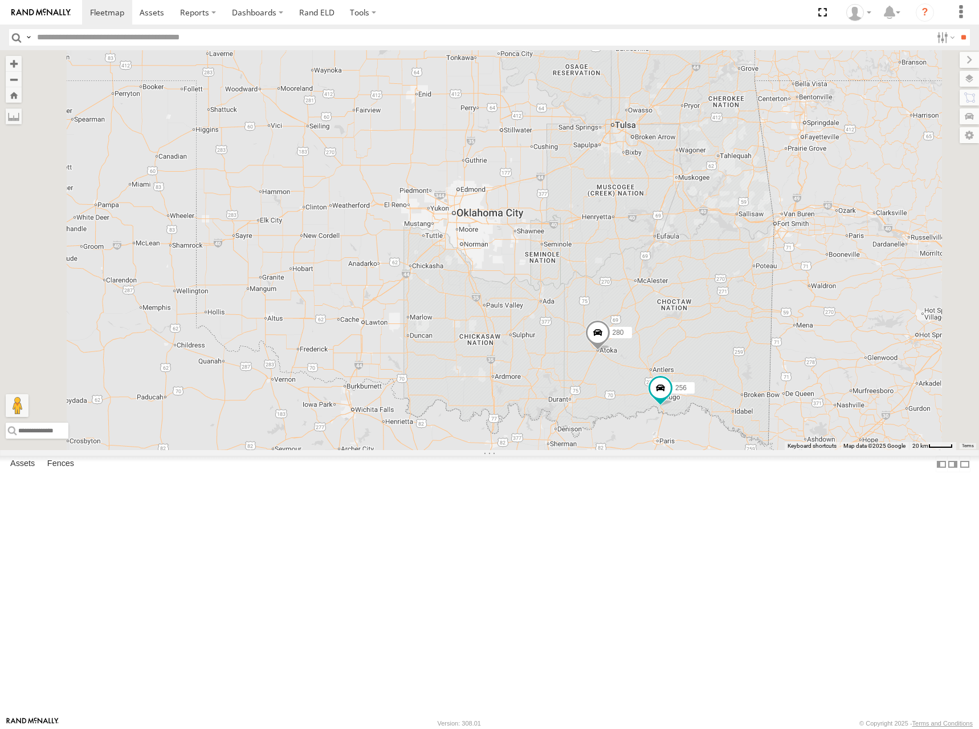
drag, startPoint x: 674, startPoint y: 352, endPoint x: 673, endPoint y: 301, distance: 51.3
click at [673, 301] on div "274 300 298 270 262 288 292 280 256 232 296 304 264 278 3 284" at bounding box center [489, 250] width 979 height 400
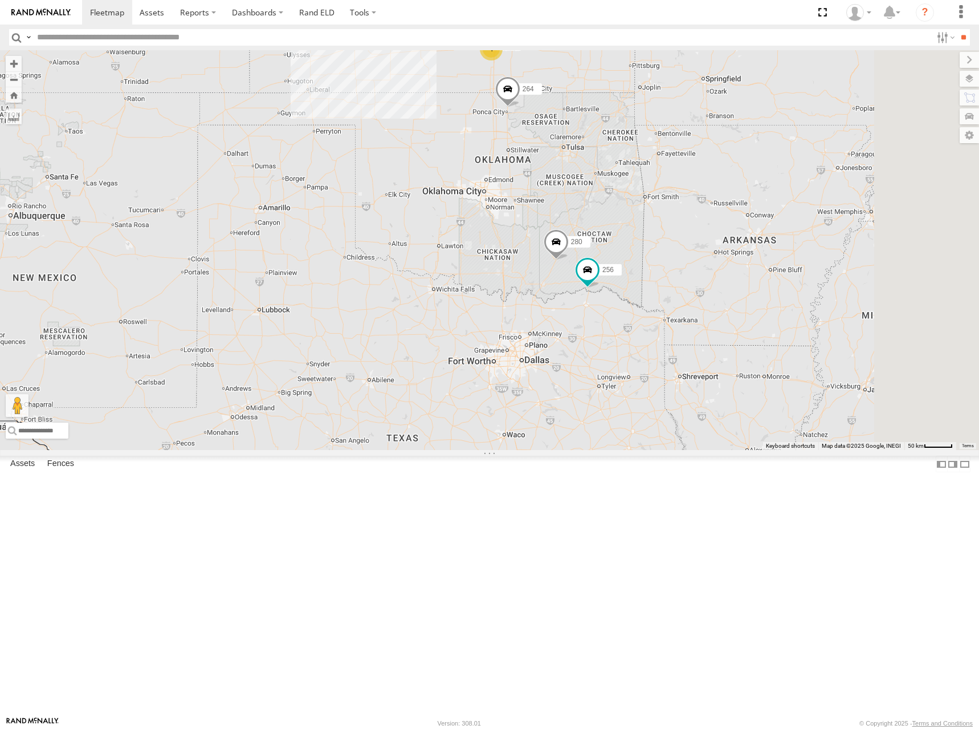
drag, startPoint x: 652, startPoint y: 387, endPoint x: 652, endPoint y: 369, distance: 17.1
click at [652, 369] on div "274 300 298 270 262 288 292 280 256 232 296 304 264 278 4 3 2" at bounding box center [489, 250] width 979 height 400
drag, startPoint x: 652, startPoint y: 387, endPoint x: 655, endPoint y: 378, distance: 9.4
click at [655, 378] on div "274 300 298 270 262 288 292 280 256 232 296 304 264 278 4 3 2" at bounding box center [489, 250] width 979 height 400
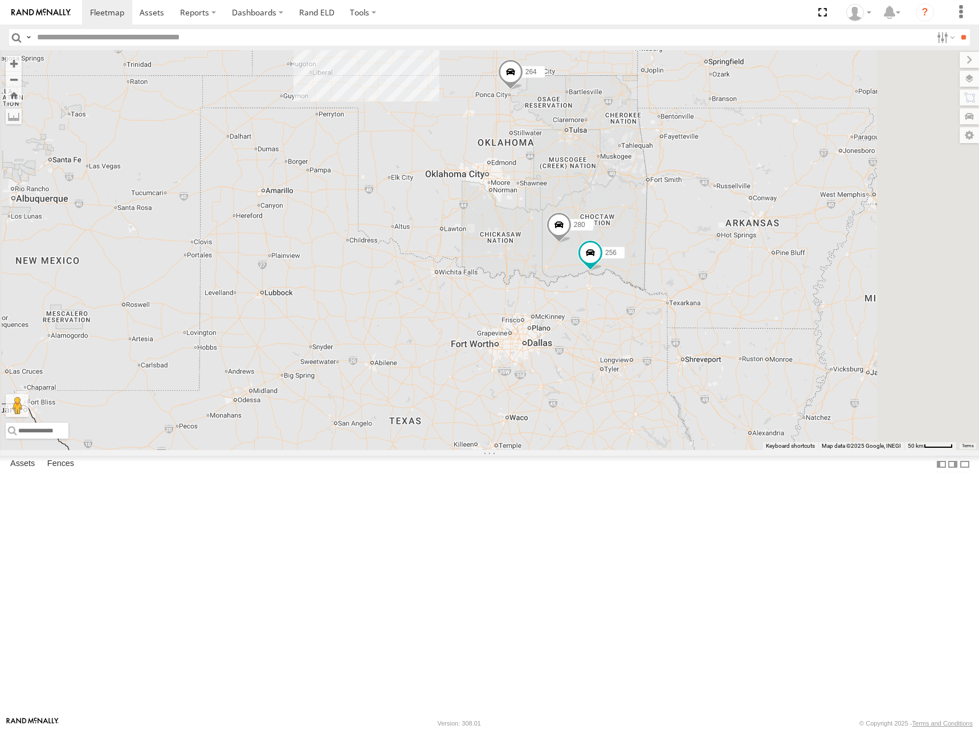
drag, startPoint x: 658, startPoint y: 397, endPoint x: 660, endPoint y: 392, distance: 6.0
click at [660, 392] on div "274 300 298 270 262 288 292 280 256 232 296 304 264 278 4 3 2" at bounding box center [489, 250] width 979 height 400
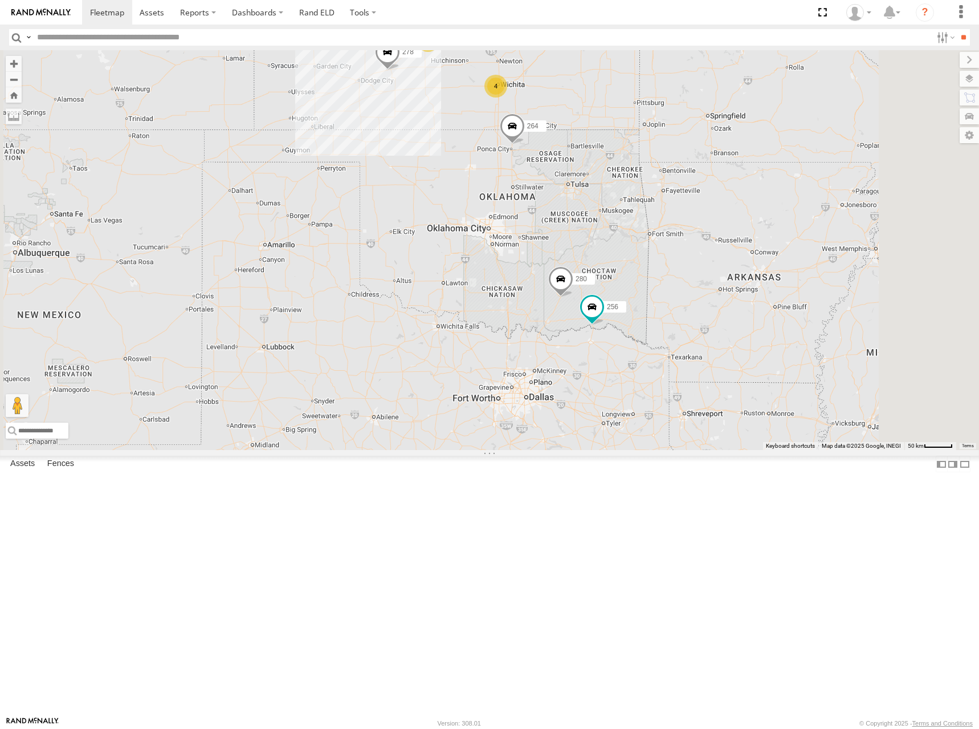
drag, startPoint x: 685, startPoint y: 344, endPoint x: 685, endPoint y: 371, distance: 26.8
click at [685, 377] on div "274 300 298 270 262 288 292 280 256 232 296 304 264 278 4 3 2" at bounding box center [489, 250] width 979 height 400
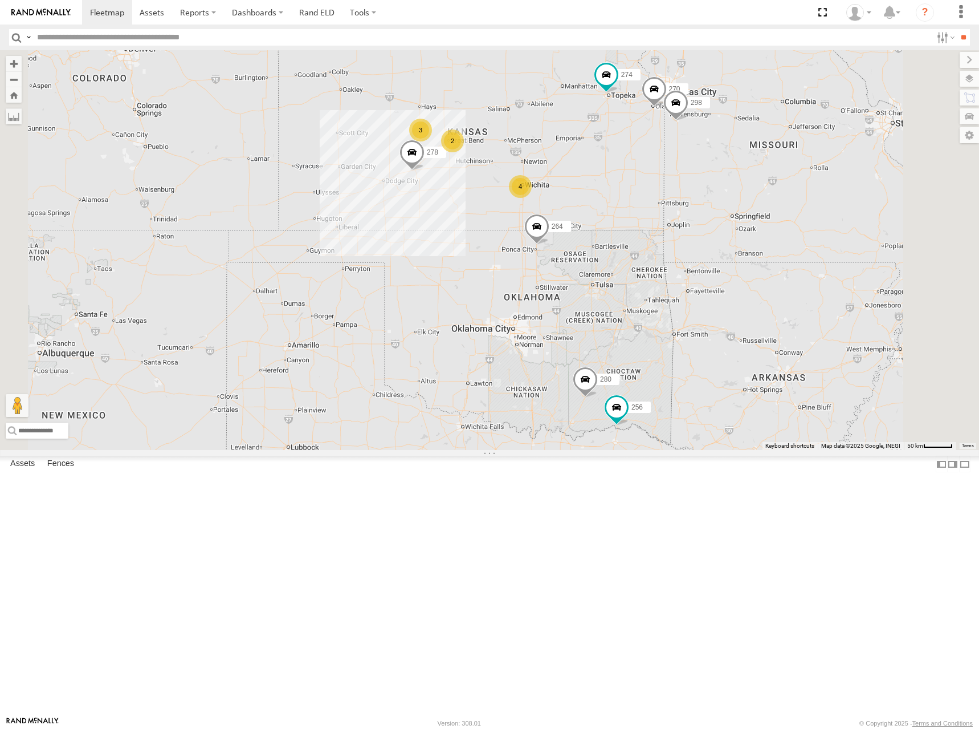
drag, startPoint x: 652, startPoint y: 160, endPoint x: 670, endPoint y: 190, distance: 36.1
click at [677, 195] on div "274 300 298 270 262 288 292 280 256 232 296 304 264 278 4 3 2 2" at bounding box center [489, 250] width 979 height 400
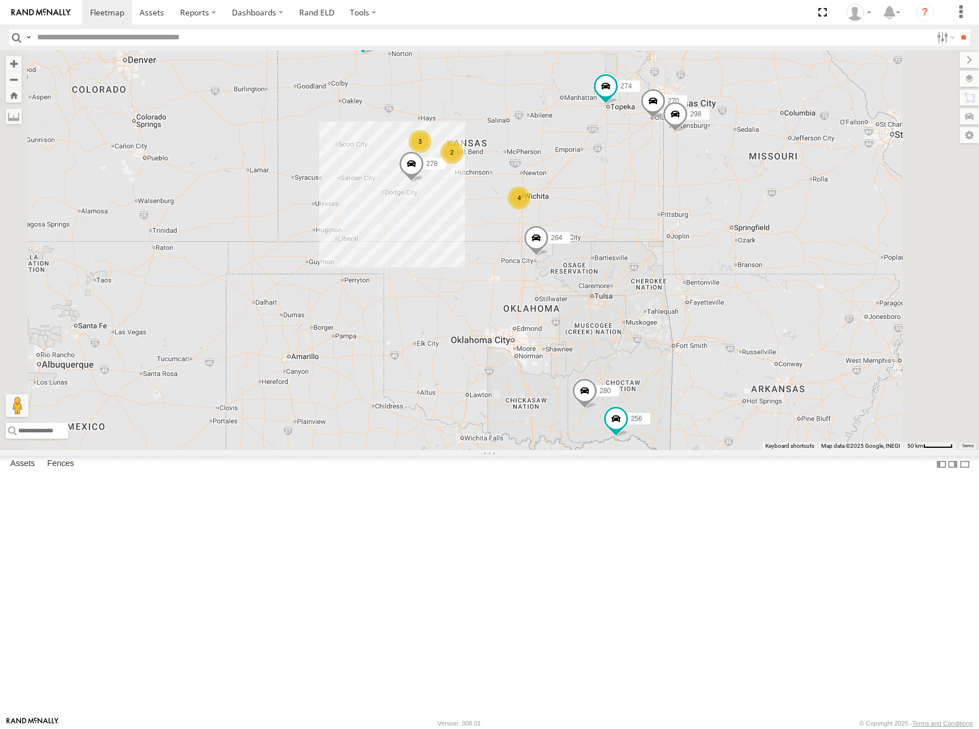
drag, startPoint x: 656, startPoint y: 178, endPoint x: 656, endPoint y: 191, distance: 12.6
click at [656, 191] on div "274 300 298 270 262 288 292 280 256 232 296 304 264 278 4 3 2 2" at bounding box center [489, 250] width 979 height 400
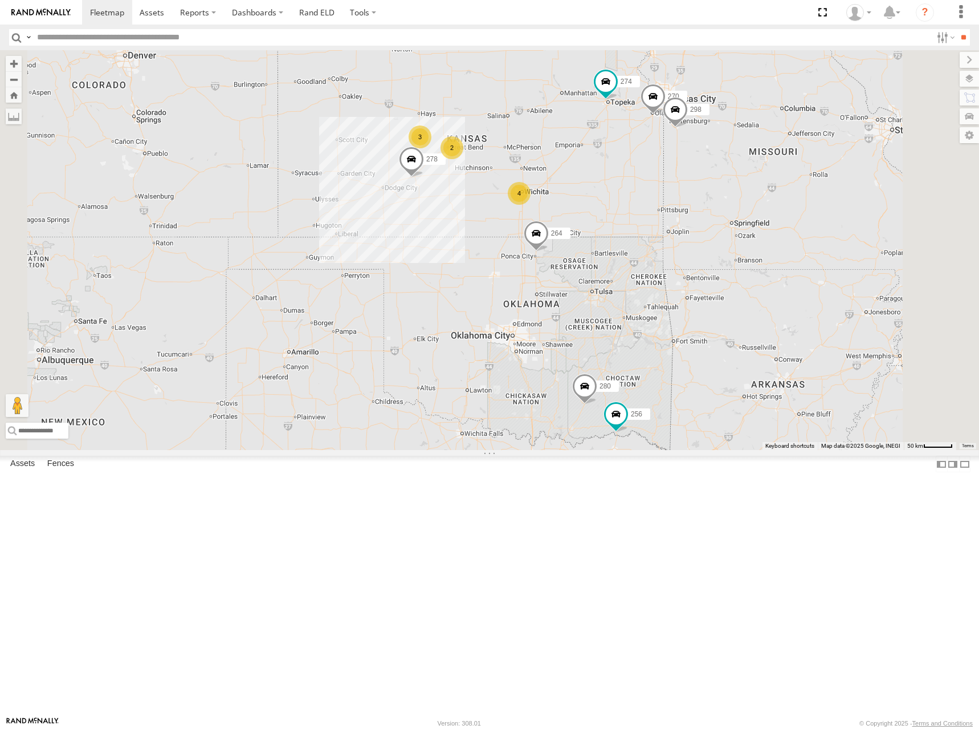
click at [666, 198] on div "274 300 298 270 262 288 292 280 256 232 296 304 264 278 4 3 2 2" at bounding box center [489, 250] width 979 height 400
click at [663, 197] on div "274 300 298 270 262 288 292 280 256 232 296 304 264 278 4 3 2 2" at bounding box center [489, 250] width 979 height 400
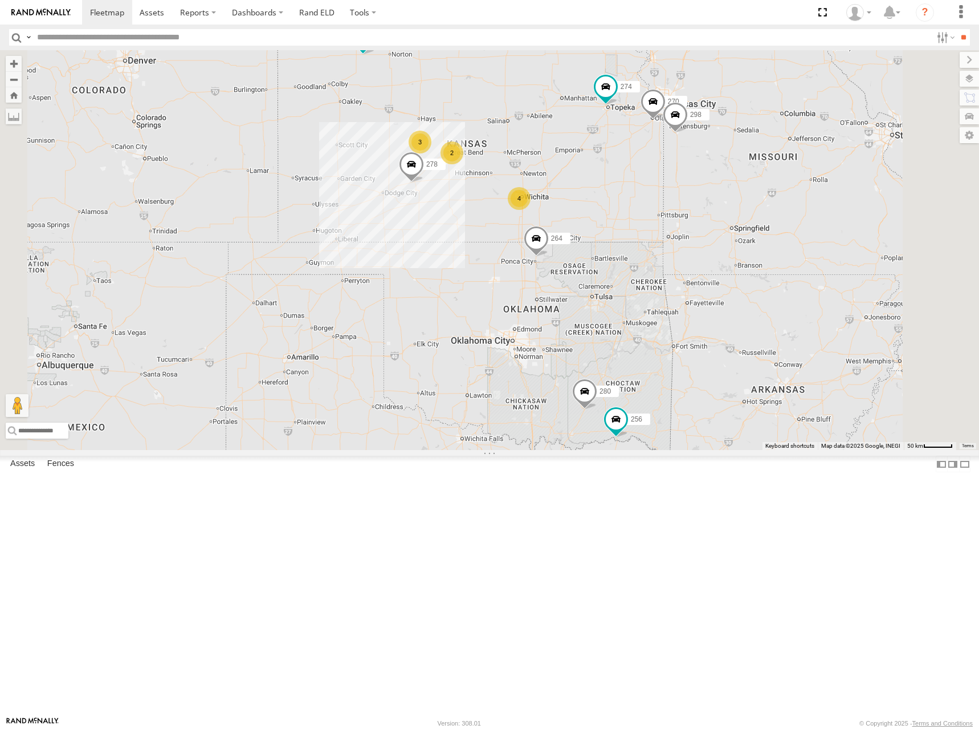
click at [664, 192] on div "274 300 298 270 262 288 292 280 256 232 296 304 264 278 4 3 2 2" at bounding box center [489, 250] width 979 height 400
drag, startPoint x: 664, startPoint y: 214, endPoint x: 652, endPoint y: 182, distance: 33.4
click at [652, 182] on div "274 300 298 270 262 288 292 280 256 232 296 304 264 278 4 3 2 2" at bounding box center [489, 250] width 979 height 400
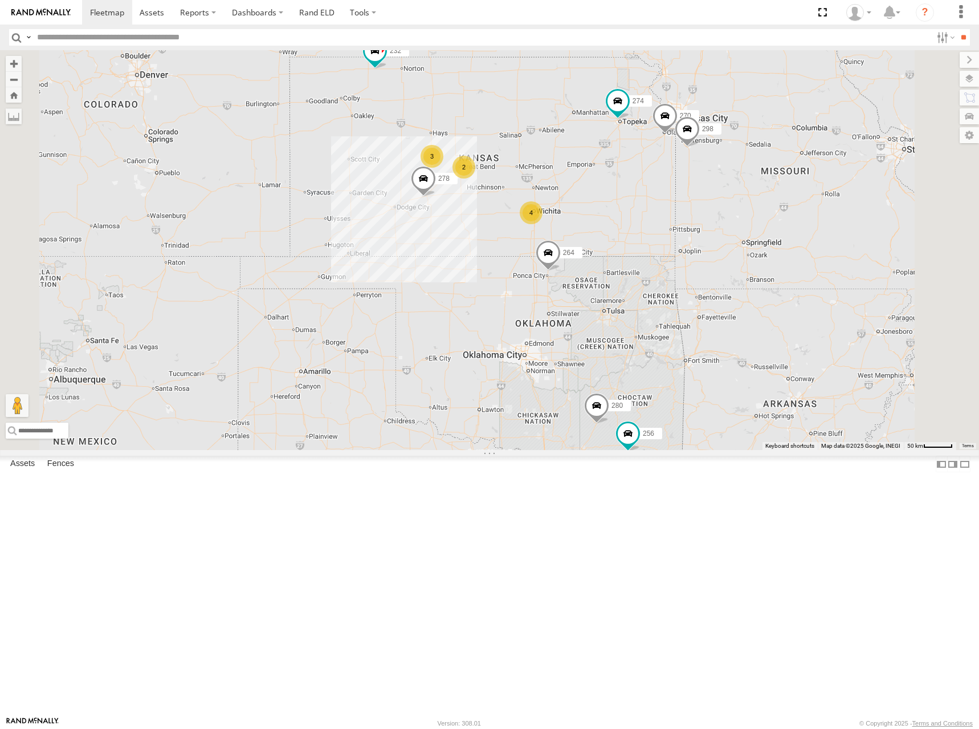
drag, startPoint x: 545, startPoint y: 174, endPoint x: 572, endPoint y: 229, distance: 61.7
click at [572, 229] on div "274 300 298 270 262 288 292 280 256 232 296 304 264 278 4 3 2 2" at bounding box center [489, 250] width 979 height 400
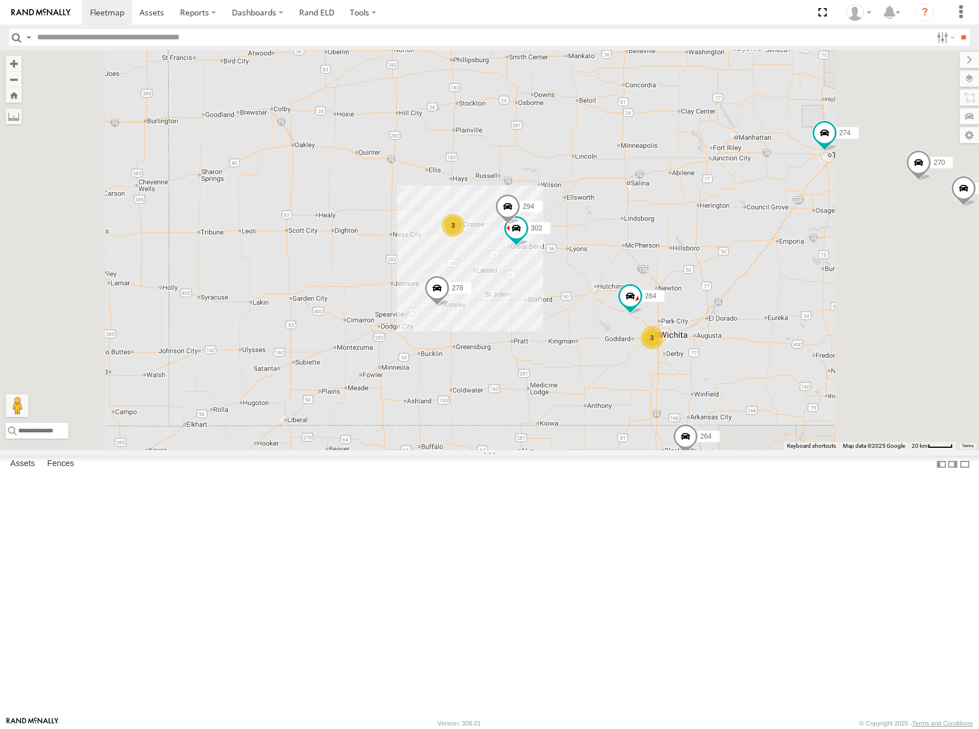
click at [616, 221] on div "274 300 298 270 262 288 292 280 256 232 296 304 264 278 3 3 284 302 282 266 294" at bounding box center [489, 250] width 979 height 400
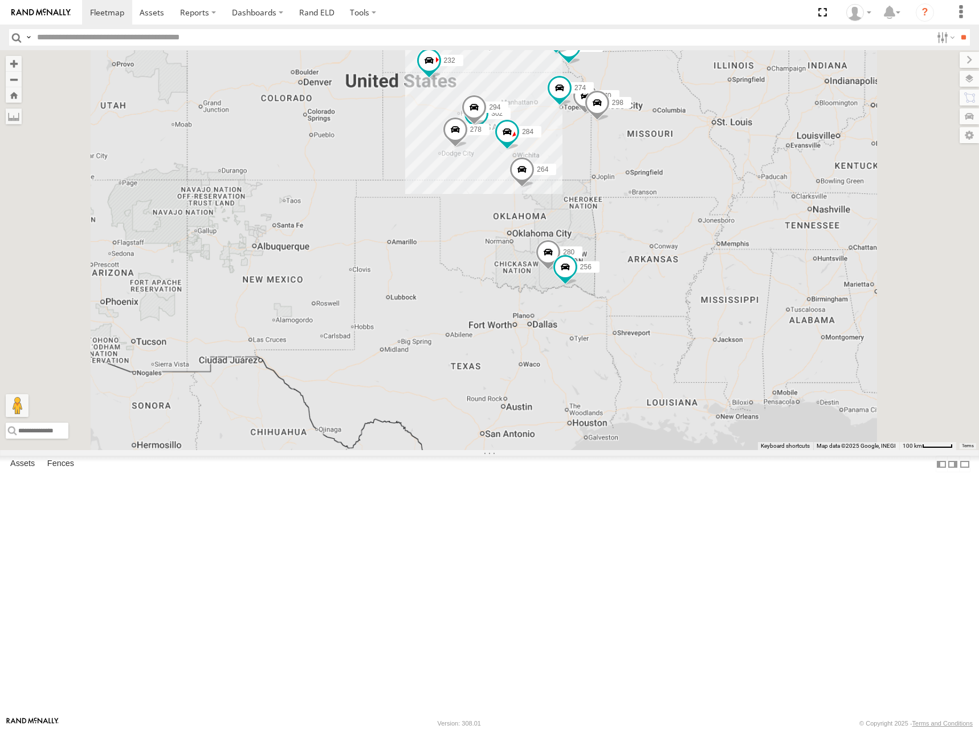
drag, startPoint x: 639, startPoint y: 216, endPoint x: 621, endPoint y: 218, distance: 17.9
click at [621, 218] on div "274 300 298 270 262 288 292 280 256 232 296 304 264 278 284 302 282 266 294" at bounding box center [489, 250] width 979 height 400
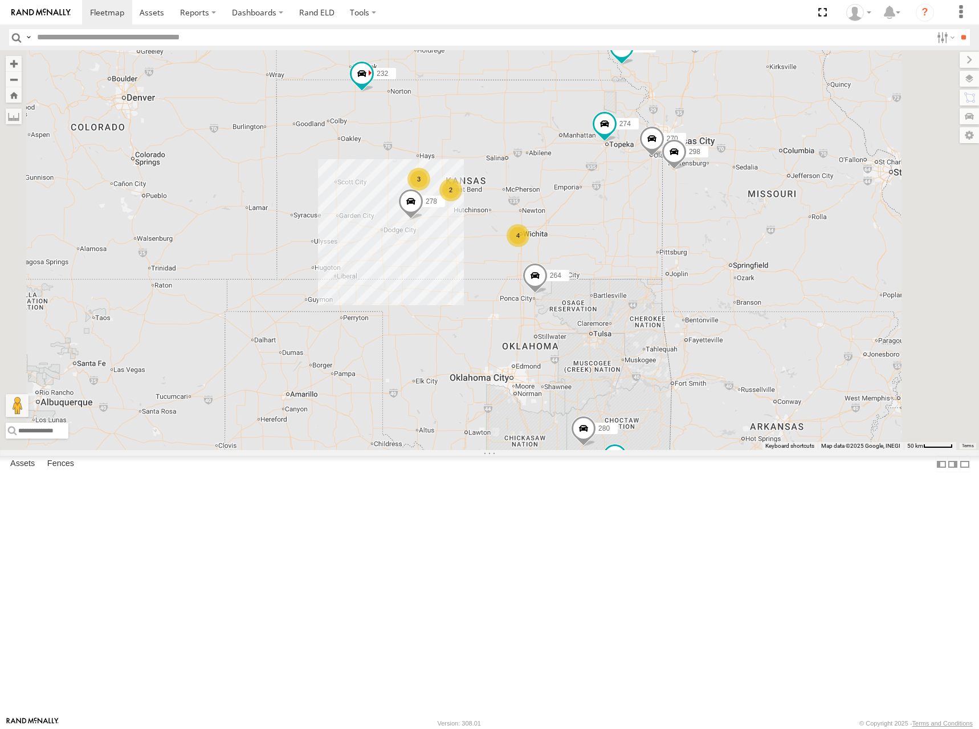
click at [631, 234] on div "274 292 232 264 278 300 4 3 298 270 262 288 280 256 296 304 2 2" at bounding box center [489, 250] width 979 height 400
click at [633, 235] on div "274 292 232 264 278 300 4 3 298 270 262 288 280 256 296 304 2 2" at bounding box center [489, 250] width 979 height 400
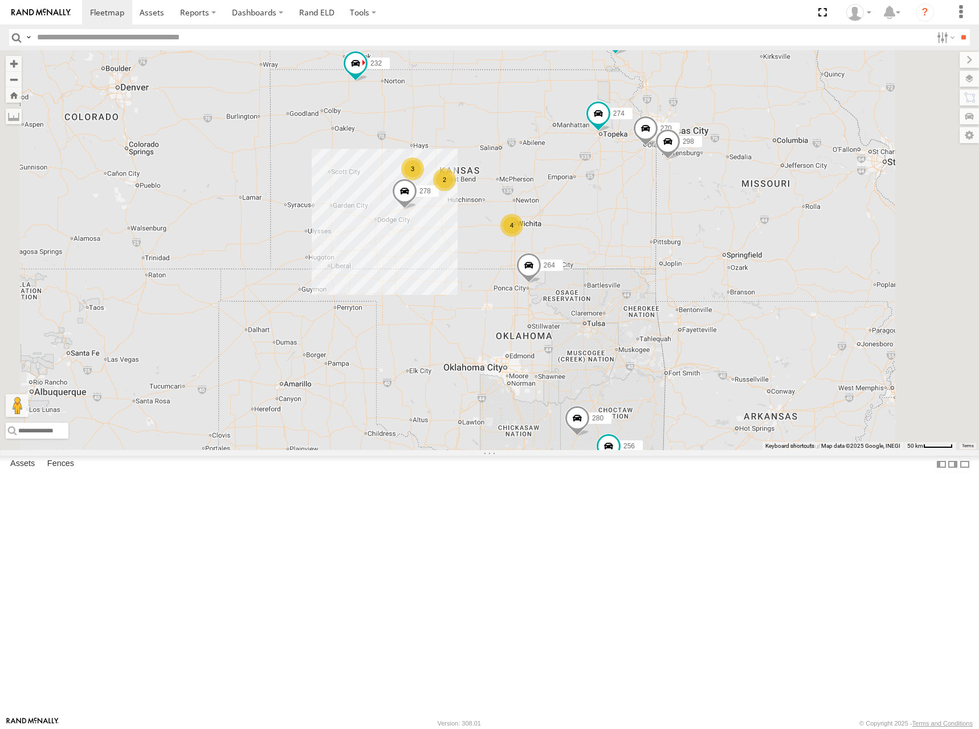
drag, startPoint x: 624, startPoint y: 232, endPoint x: 618, endPoint y: 227, distance: 8.1
click at [618, 227] on div "274 292 232 264 278 300 4 3 298 270 262 288 280 256 296 304 2 2" at bounding box center [489, 250] width 979 height 400
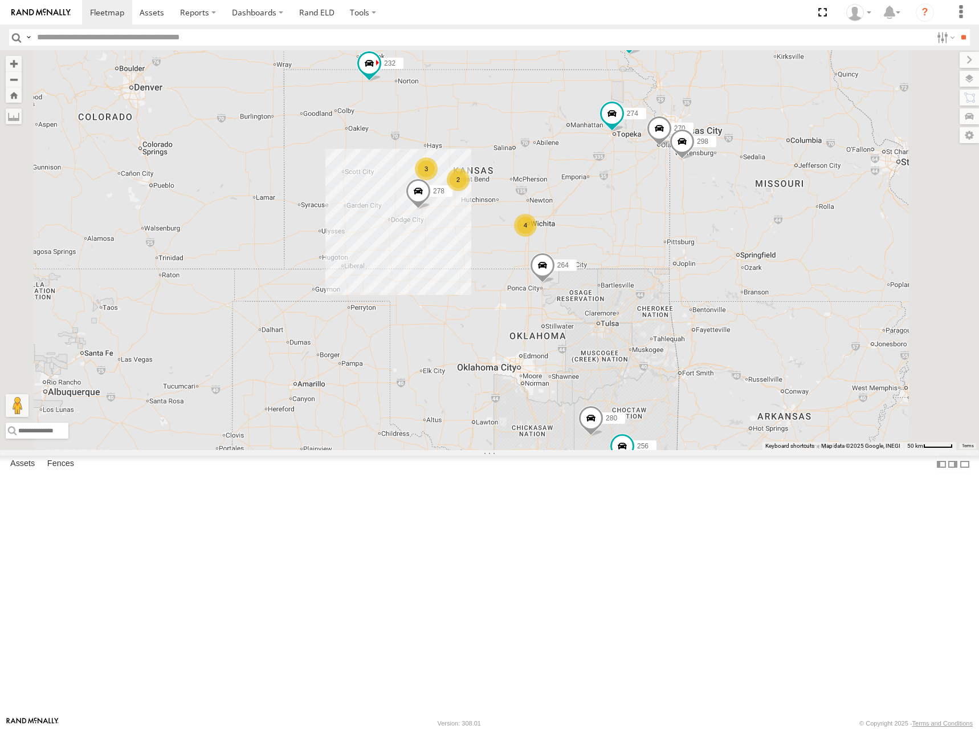
drag, startPoint x: 621, startPoint y: 238, endPoint x: 641, endPoint y: 241, distance: 19.5
click at [641, 241] on div "274 292 232 264 278 300 4 3 298 270 262 288 280 256 296 304 2 2" at bounding box center [489, 250] width 979 height 400
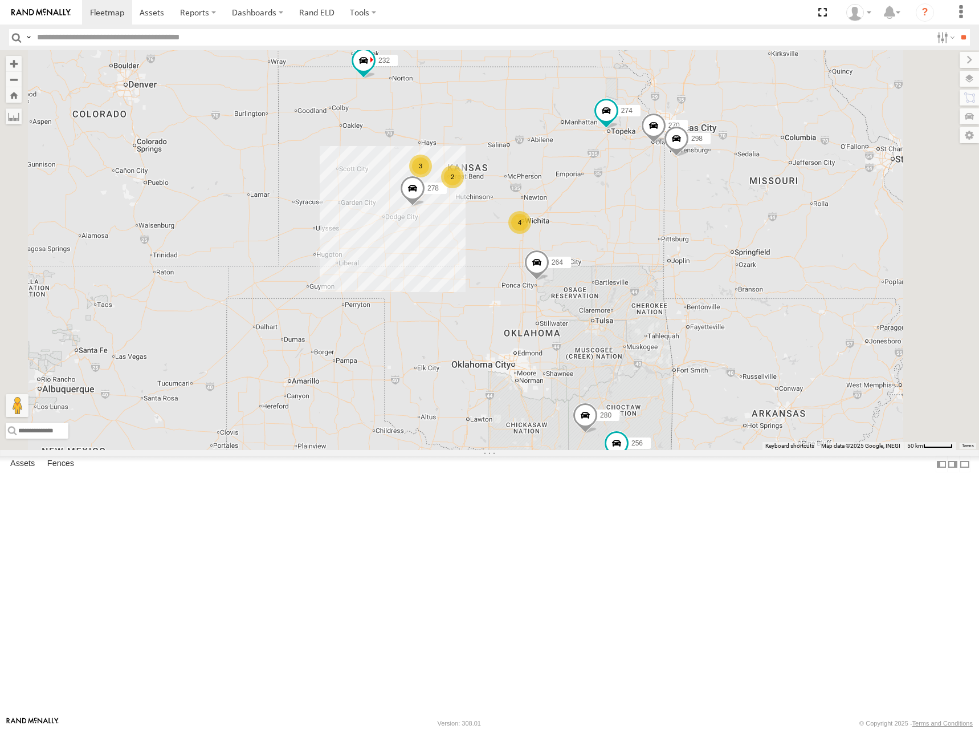
drag, startPoint x: 635, startPoint y: 242, endPoint x: 628, endPoint y: 237, distance: 9.0
click at [628, 237] on div "274 292 232 264 278 300 4 3 298 270 262 288 280 256 296 304 2 2" at bounding box center [489, 250] width 979 height 400
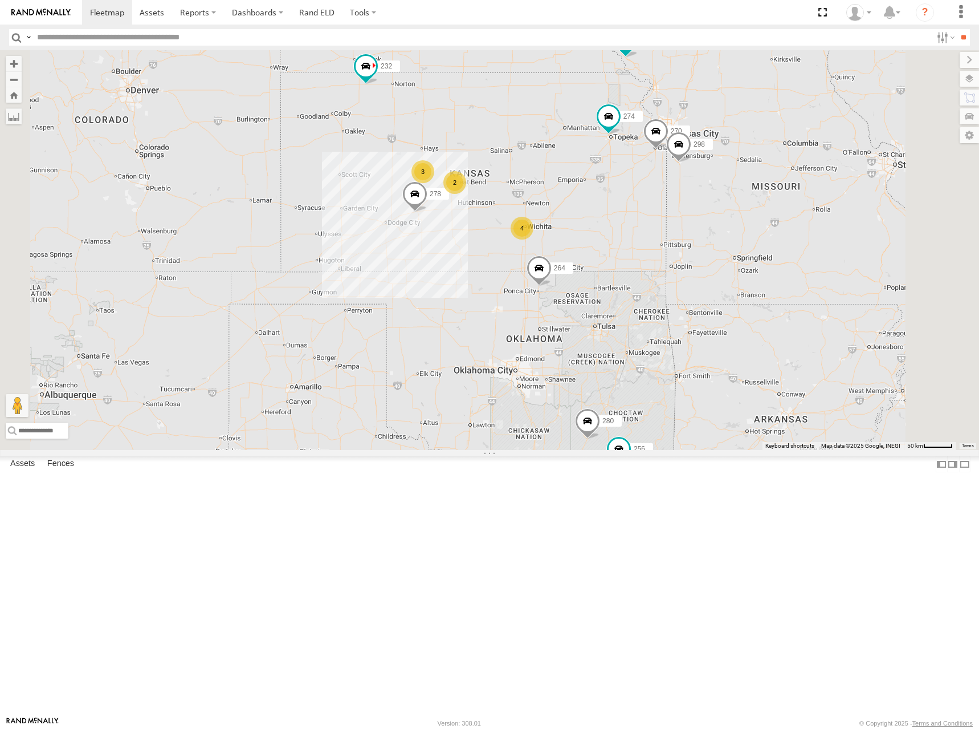
drag, startPoint x: 623, startPoint y: 232, endPoint x: 625, endPoint y: 239, distance: 7.2
click at [625, 239] on div "274 292 232 264 278 300 4 3 298 270 262 288 280 256 296 304 2 2" at bounding box center [489, 250] width 979 height 400
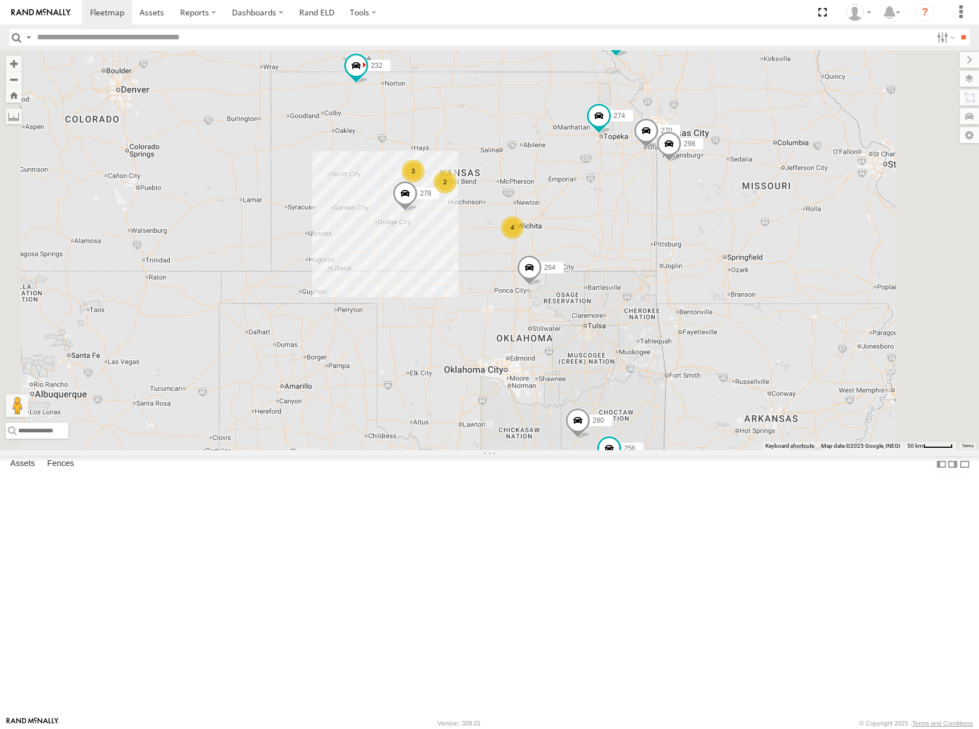
click at [610, 236] on div "274 292 232 264 278 300 298 270 262 288 280 256 296 304 4 3 2 2" at bounding box center [489, 250] width 979 height 400
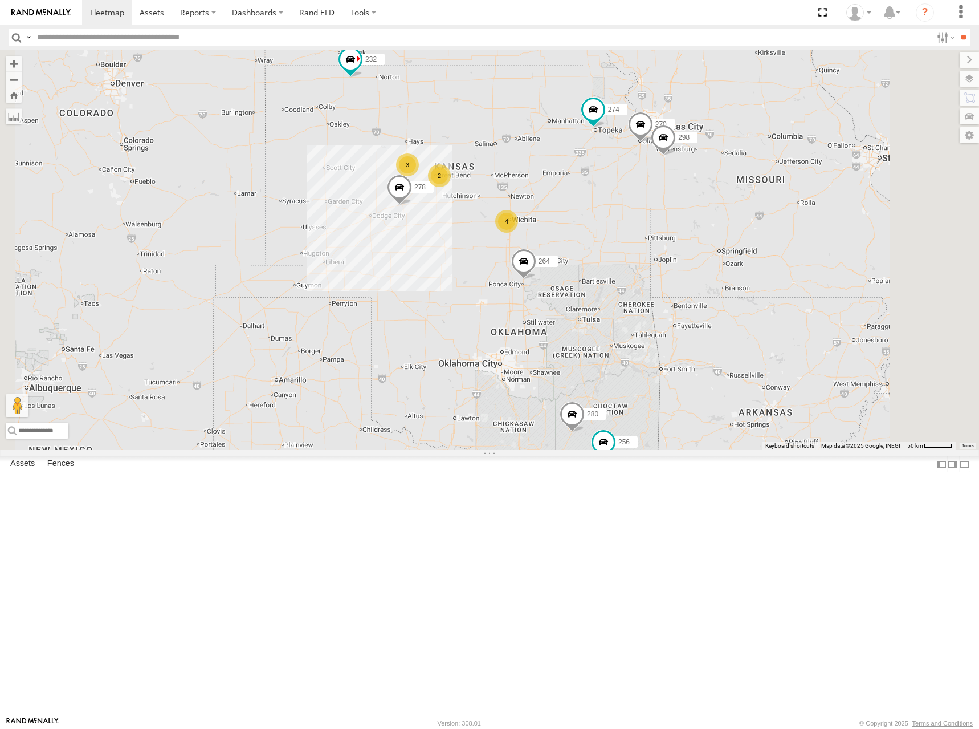
drag, startPoint x: 632, startPoint y: 278, endPoint x: 631, endPoint y: 270, distance: 8.2
click at [631, 270] on div "274 292 232 264 278 300 298 270 262 288 280 256 296 304 4 3 2 2" at bounding box center [489, 250] width 979 height 400
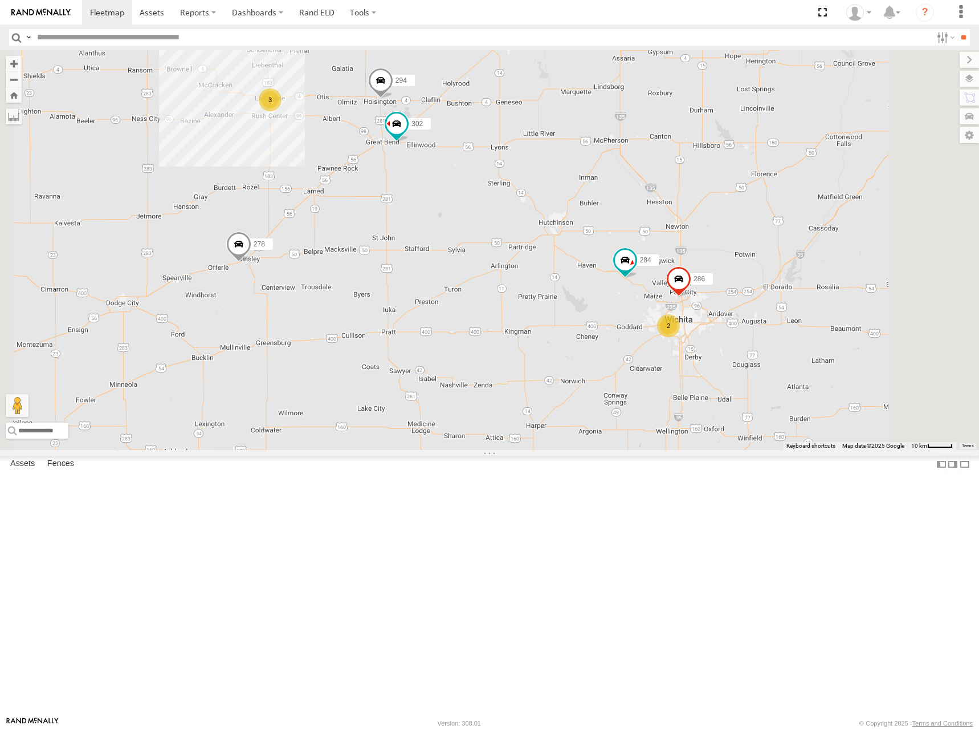
drag, startPoint x: 611, startPoint y: 294, endPoint x: 626, endPoint y: 294, distance: 15.4
click at [626, 294] on div "274 292 232 264 278 300 298 270 262 288 280 256 296 304 284 302 294 2 3 286" at bounding box center [489, 250] width 979 height 400
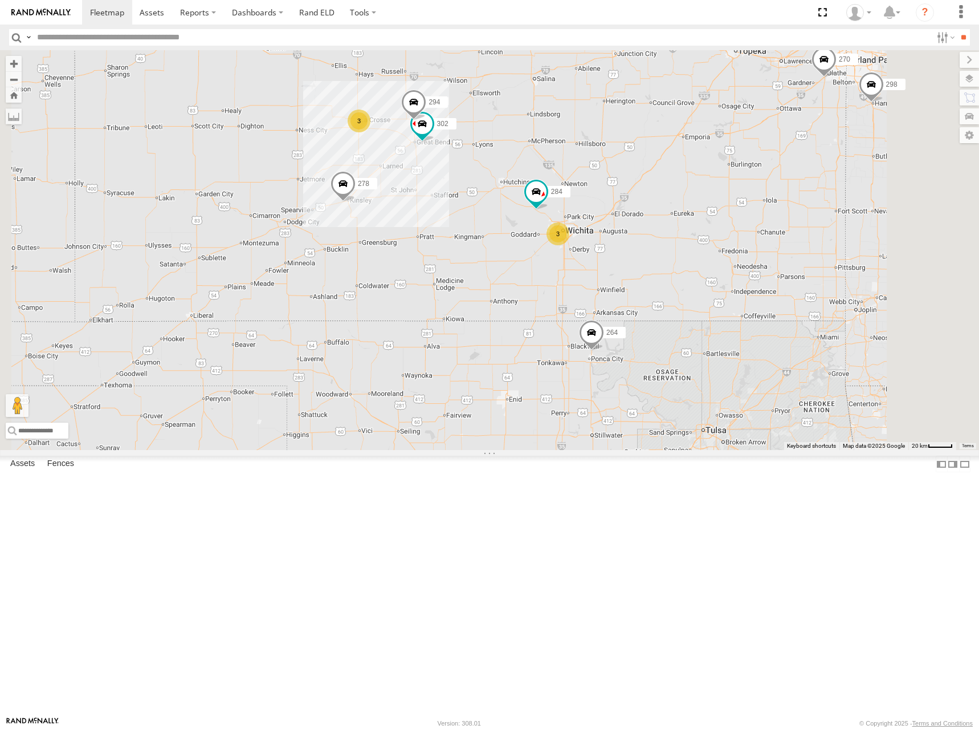
drag, startPoint x: 721, startPoint y: 281, endPoint x: 696, endPoint y: 271, distance: 27.4
click at [696, 271] on div "274 292 232 264 278 300 298 270 262 288 280 256 296 304 284 302 294 3 3" at bounding box center [489, 250] width 979 height 400
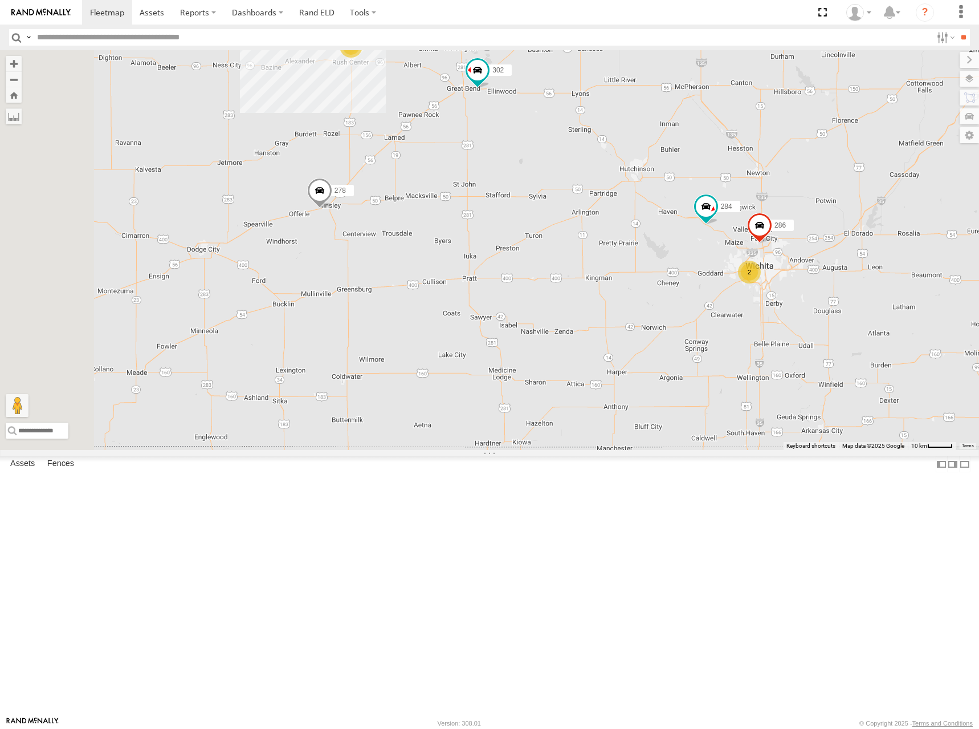
drag, startPoint x: 572, startPoint y: 323, endPoint x: 631, endPoint y: 323, distance: 59.3
click at [631, 323] on div "274 292 232 264 278 300 298 270 262 288 280 256 296 304 284 302 294 2 3 286" at bounding box center [489, 250] width 979 height 400
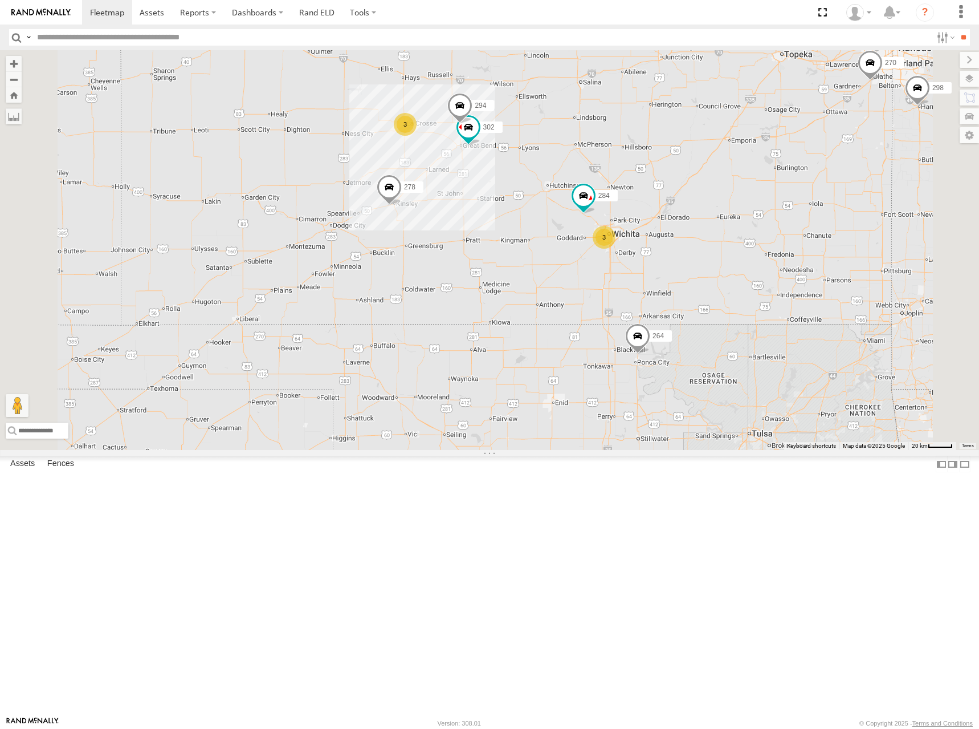
drag, startPoint x: 740, startPoint y: 248, endPoint x: 723, endPoint y: 259, distance: 20.1
click at [723, 258] on div "274 292 232 264 278 300 298 270 262 288 280 256 296 304 284 302 294 3 3" at bounding box center [489, 250] width 979 height 400
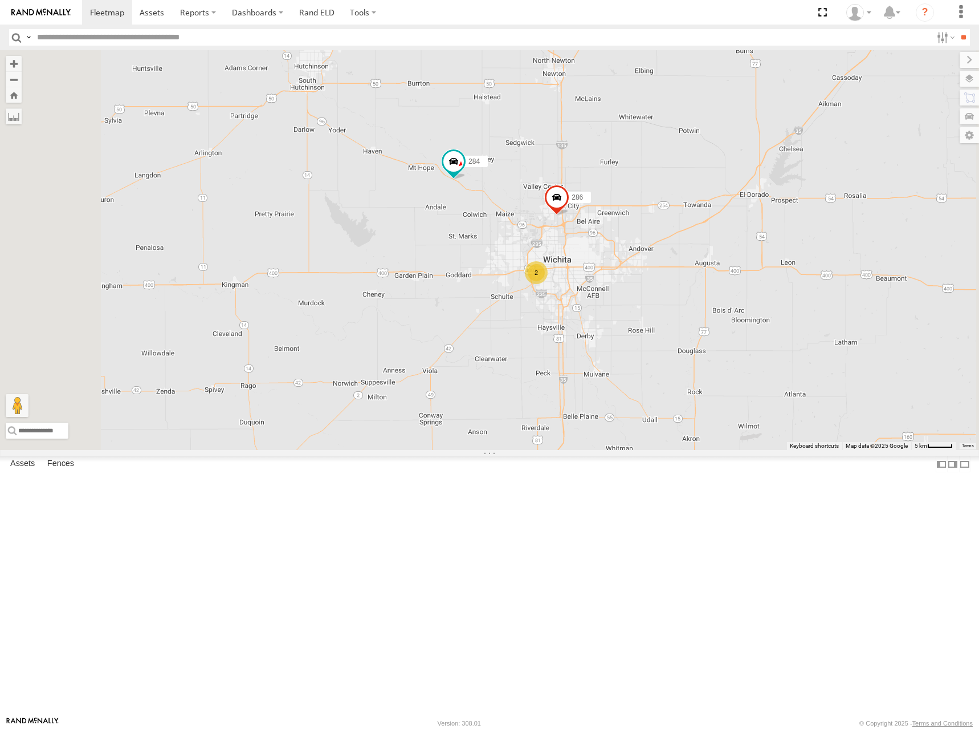
drag, startPoint x: 763, startPoint y: 353, endPoint x: 764, endPoint y: 334, distance: 18.8
click at [764, 334] on div "274 292 232 264 278 300 298 270 262 288 280 256 296 304 284 302 294 2 286" at bounding box center [489, 250] width 979 height 400
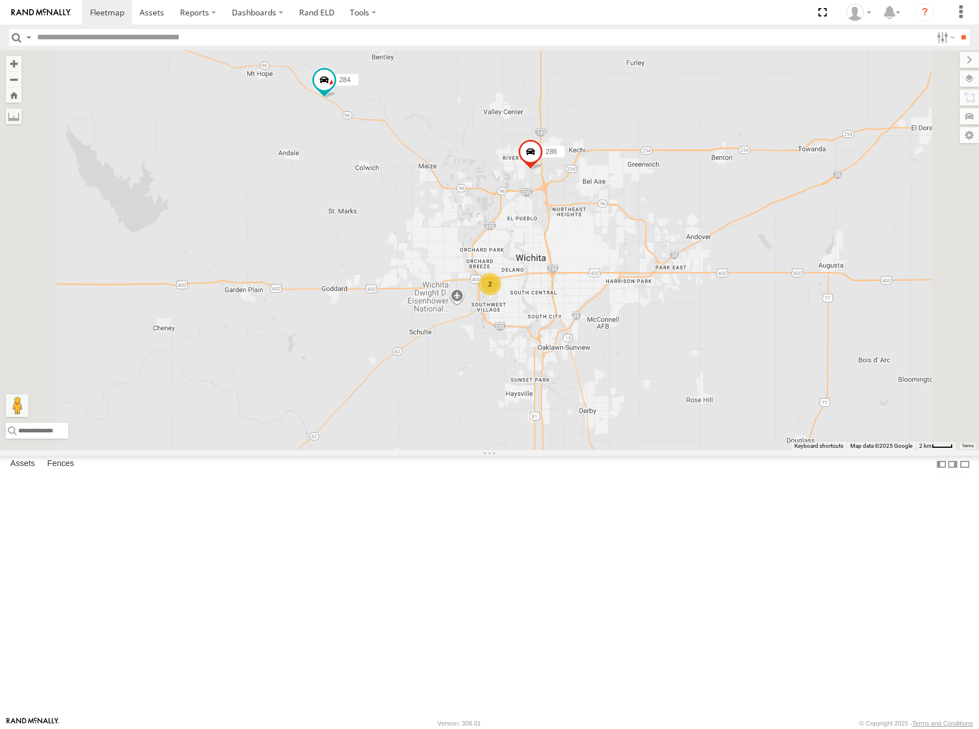
drag, startPoint x: 710, startPoint y: 375, endPoint x: 719, endPoint y: 347, distance: 28.8
click at [719, 347] on div "274 292 232 264 278 300 298 270 262 288 280 256 296 304 284 302 294 286 2" at bounding box center [489, 250] width 979 height 400
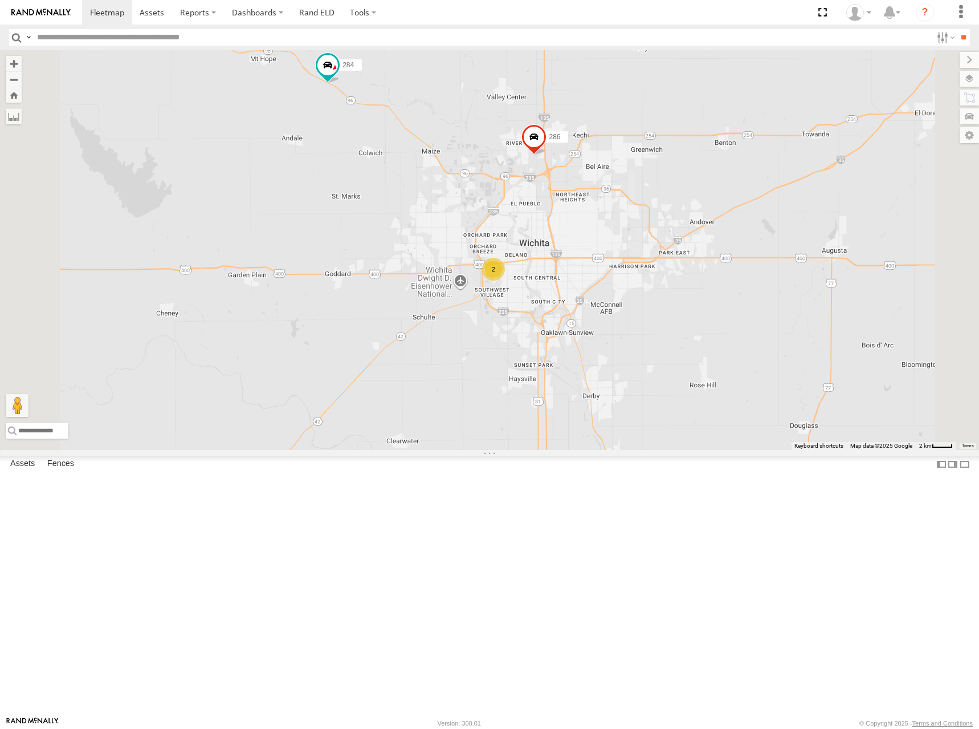
drag, startPoint x: 706, startPoint y: 353, endPoint x: 708, endPoint y: 335, distance: 18.8
click at [708, 335] on div "274 292 232 264 278 300 298 270 262 288 280 256 296 304 284 302 294 286 2" at bounding box center [489, 250] width 979 height 400
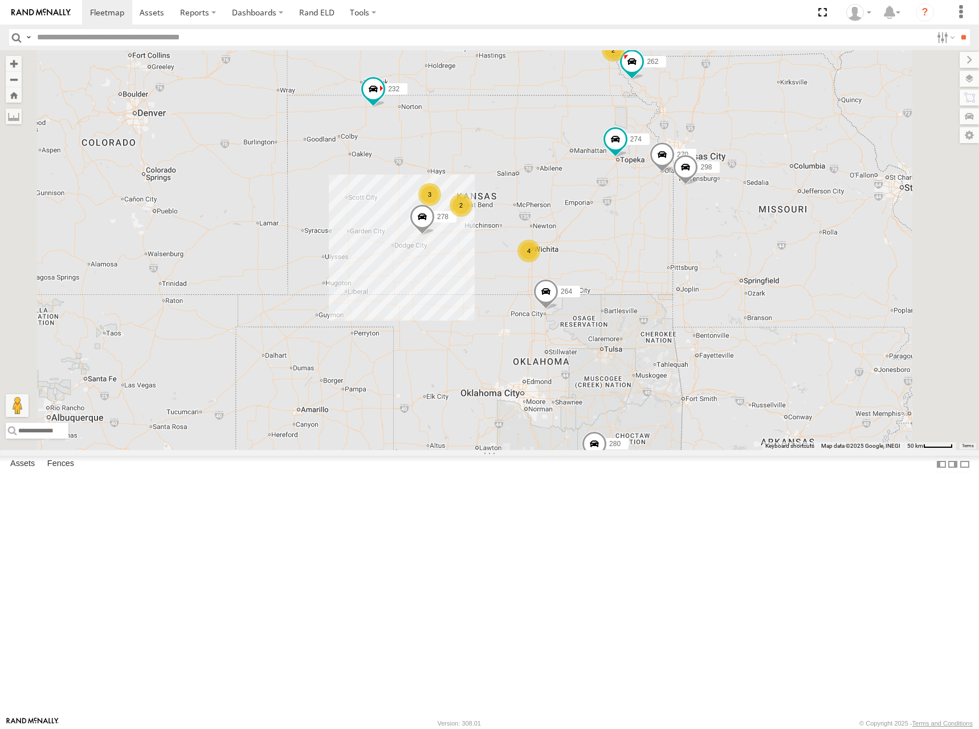
drag, startPoint x: 810, startPoint y: 250, endPoint x: 716, endPoint y: 367, distance: 149.6
click at [716, 367] on div "274 292 232 264 278 300 298 270 262 288 280 256 296 304 4 3 2 2" at bounding box center [489, 250] width 979 height 400
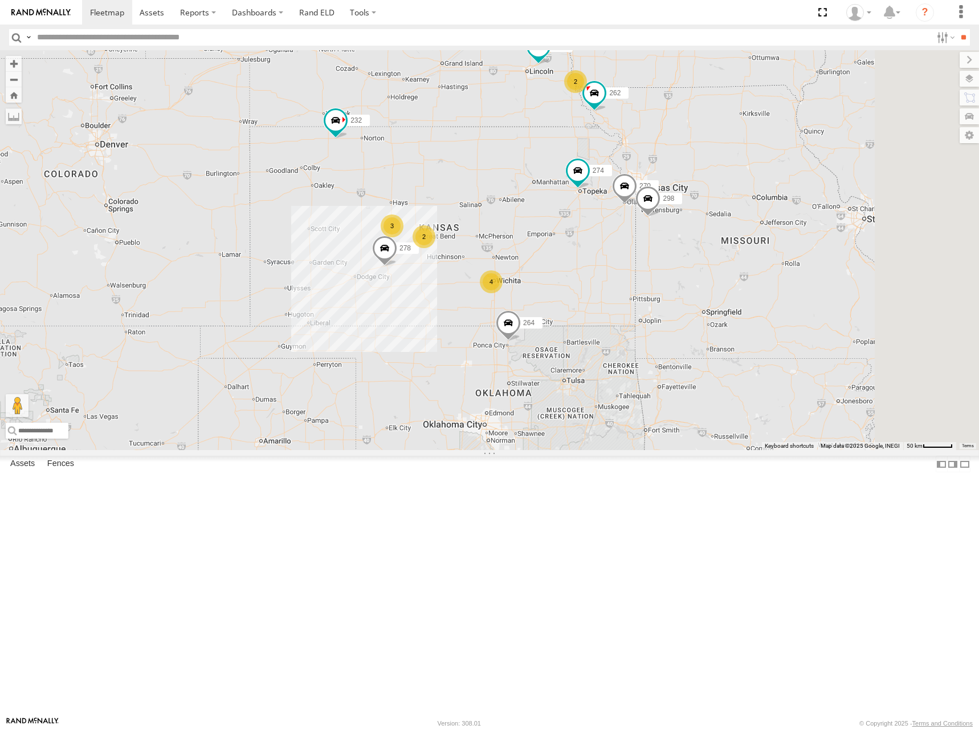
drag, startPoint x: 753, startPoint y: 342, endPoint x: 727, endPoint y: 358, distance: 31.0
click at [727, 358] on div "274 292 232 264 278 300 298 270 262 288 280 256 296 304 4 3 2 2" at bounding box center [489, 250] width 979 height 400
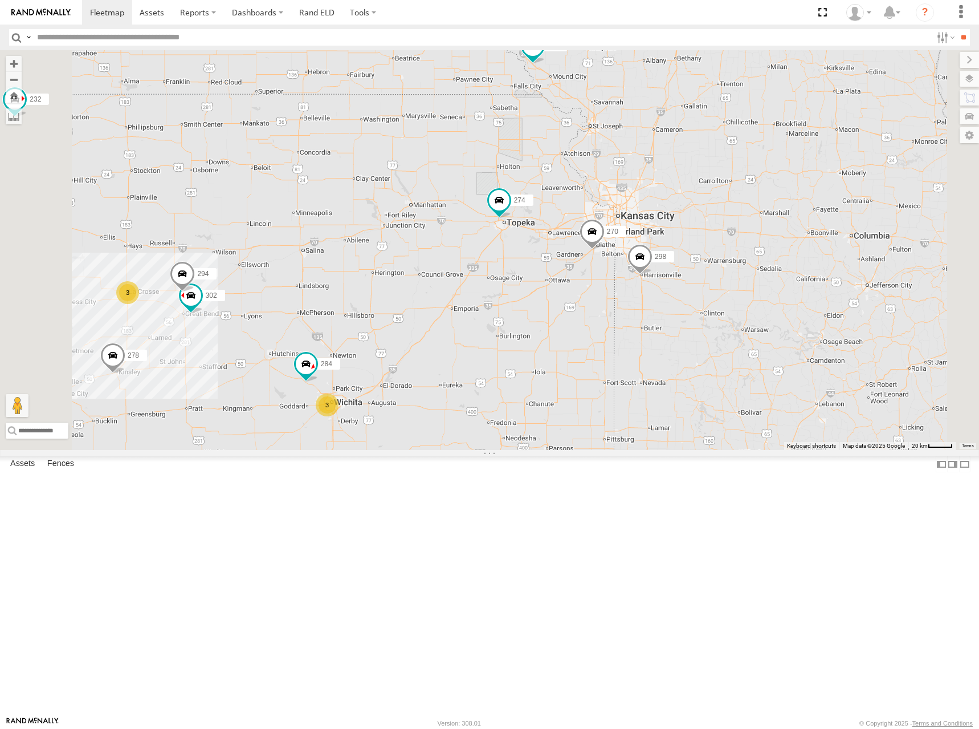
drag, startPoint x: 864, startPoint y: 281, endPoint x: 839, endPoint y: 331, distance: 56.1
click at [839, 331] on div "274 292 232 264 278 300 298 270 262 288 280 256 296 304 3 3 284 302 282 266 294" at bounding box center [489, 250] width 979 height 400
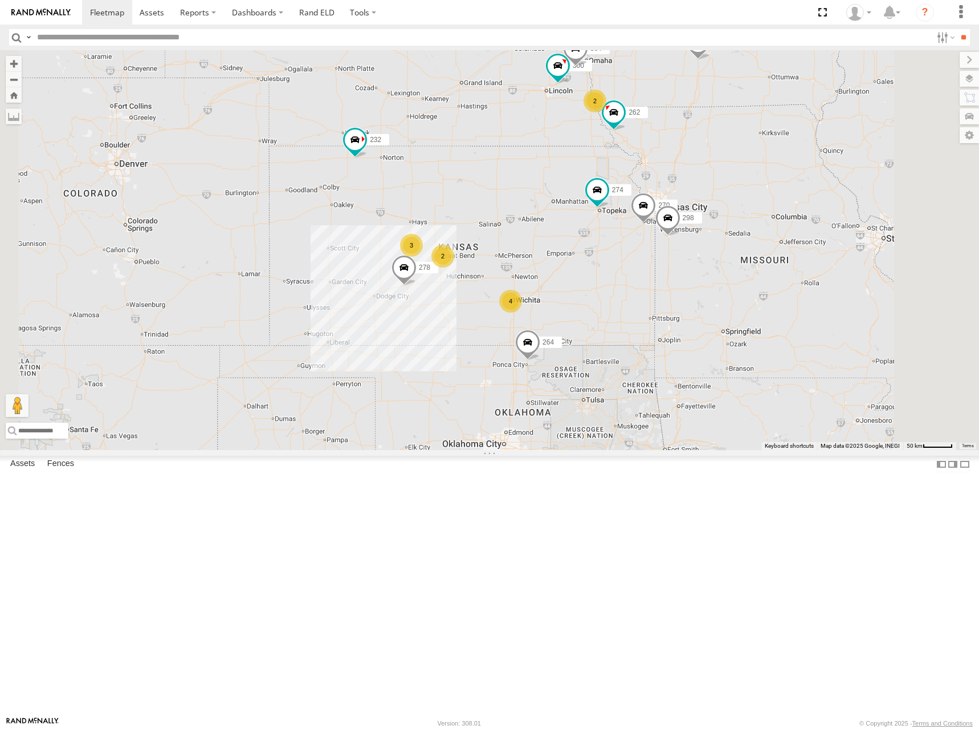
click at [832, 283] on div "274 292 232 264 278 300 298 270 262 288 280 256 296 304 4 3 2 2" at bounding box center [489, 250] width 979 height 400
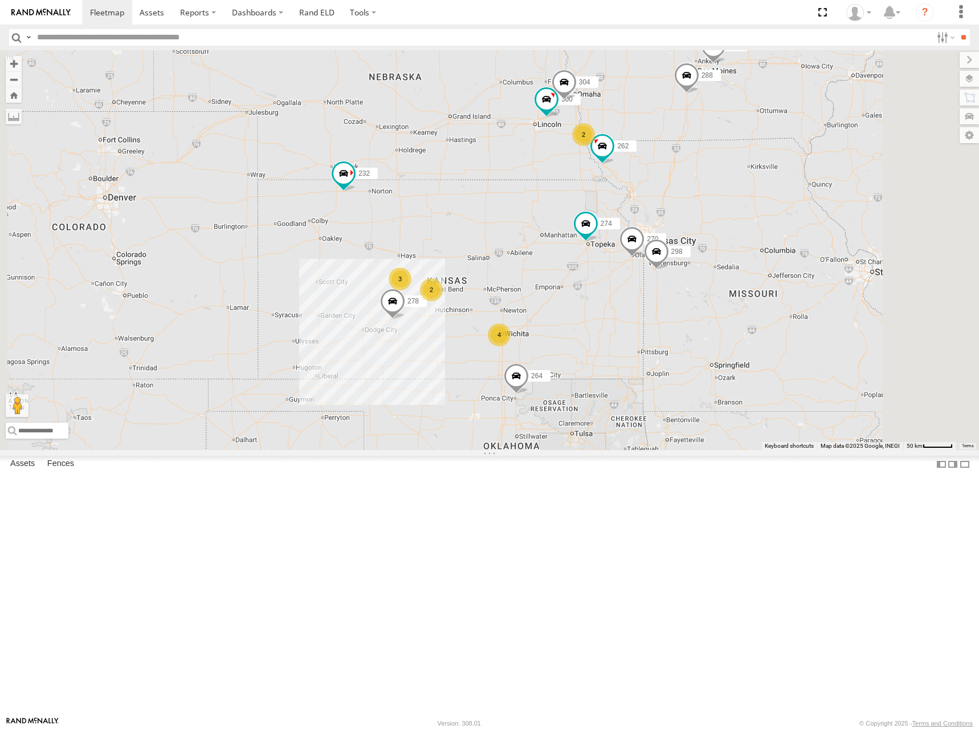
drag, startPoint x: 832, startPoint y: 281, endPoint x: 822, endPoint y: 313, distance: 34.1
click at [822, 313] on div "274 292 232 264 278 300 298 270 262 288 280 256 296 304 4 3 2 2" at bounding box center [489, 250] width 979 height 400
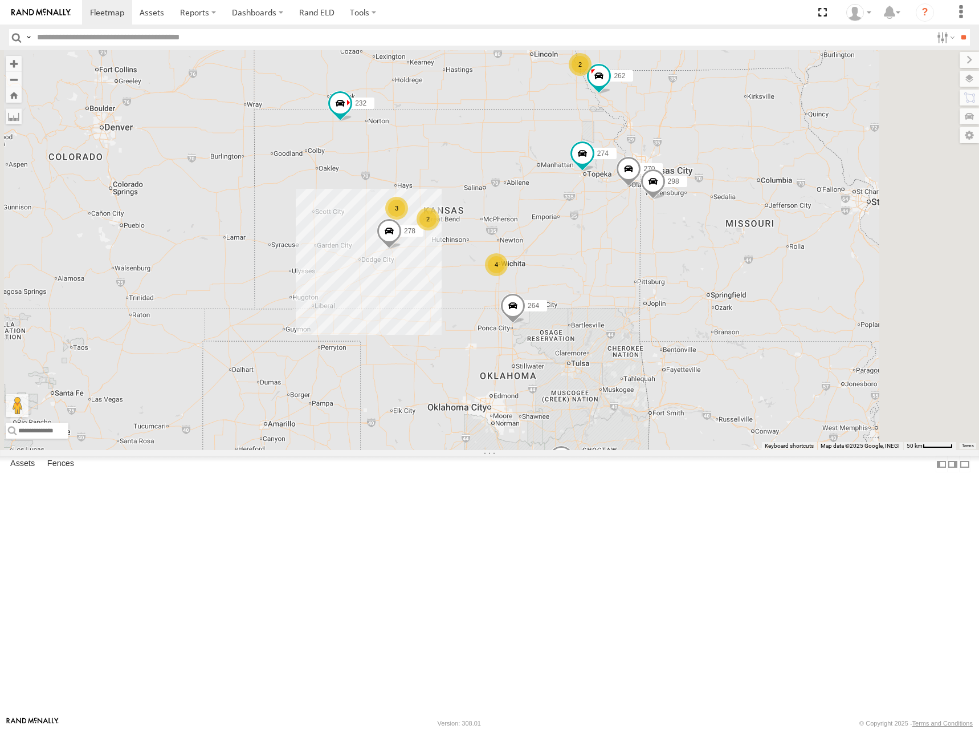
drag, startPoint x: 731, startPoint y: 478, endPoint x: 729, endPoint y: 406, distance: 71.9
click at [729, 406] on div "274 292 232 264 278 300 298 270 262 288 280 256 296 304 4 3 2 2" at bounding box center [489, 250] width 979 height 400
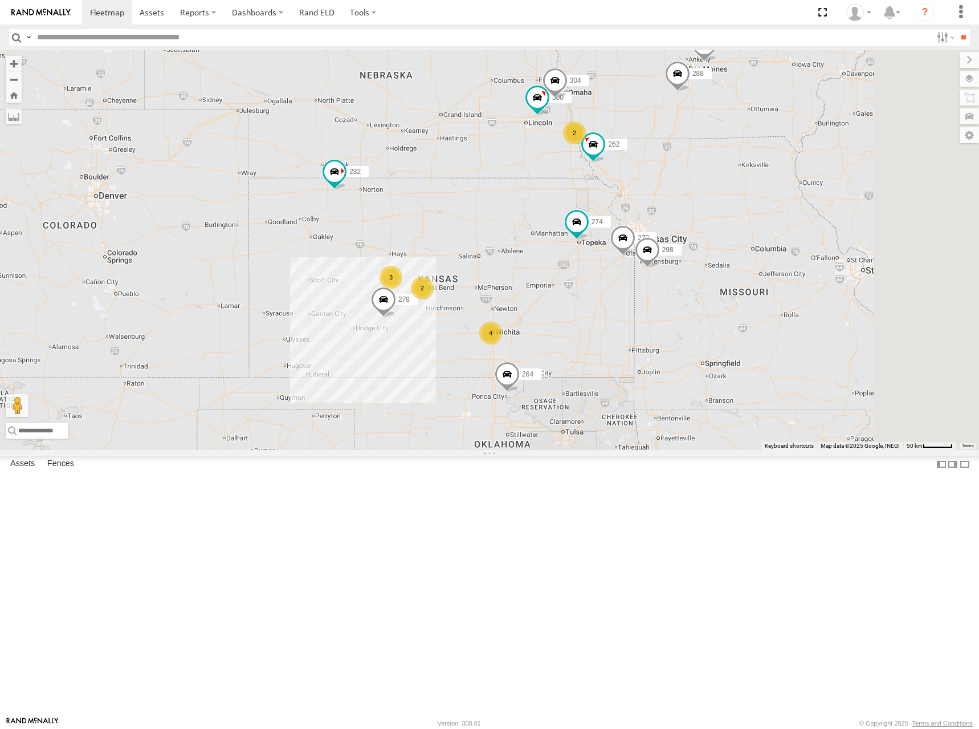
drag, startPoint x: 753, startPoint y: 344, endPoint x: 747, endPoint y: 419, distance: 74.9
click at [747, 419] on div "274 292 232 264 278 300 298 270 262 288 280 256 296 304 4 3 2 2" at bounding box center [489, 250] width 979 height 400
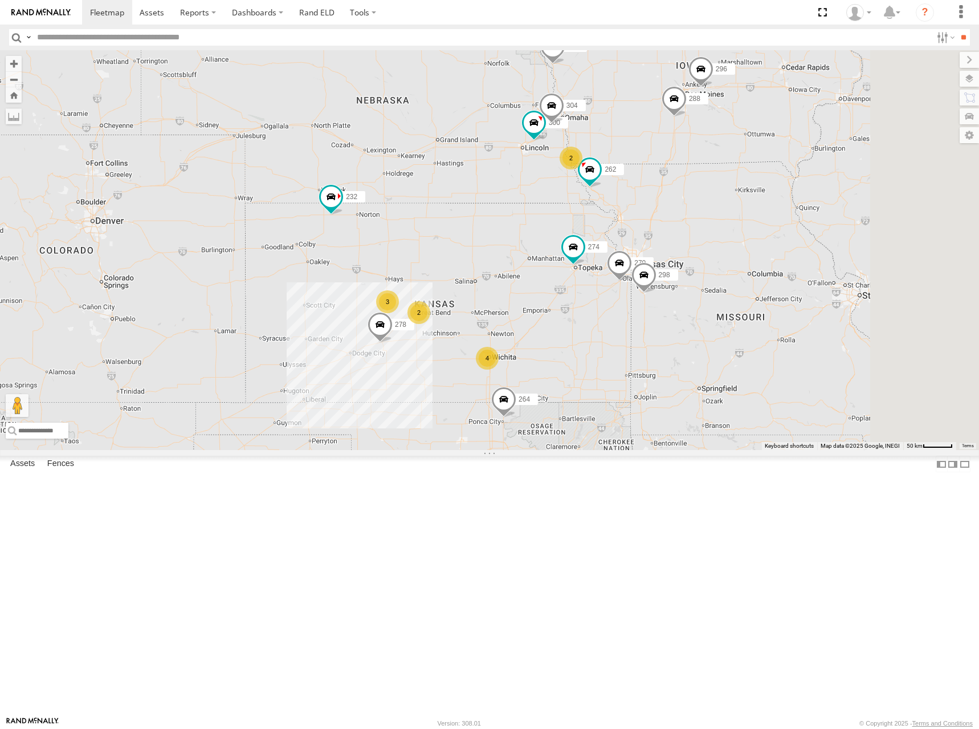
drag, startPoint x: 832, startPoint y: 342, endPoint x: 817, endPoint y: 404, distance: 64.6
click at [818, 404] on div "274 292 232 264 278 300 298 270 262 288 280 256 296 304 4 3 2 2" at bounding box center [489, 250] width 979 height 400
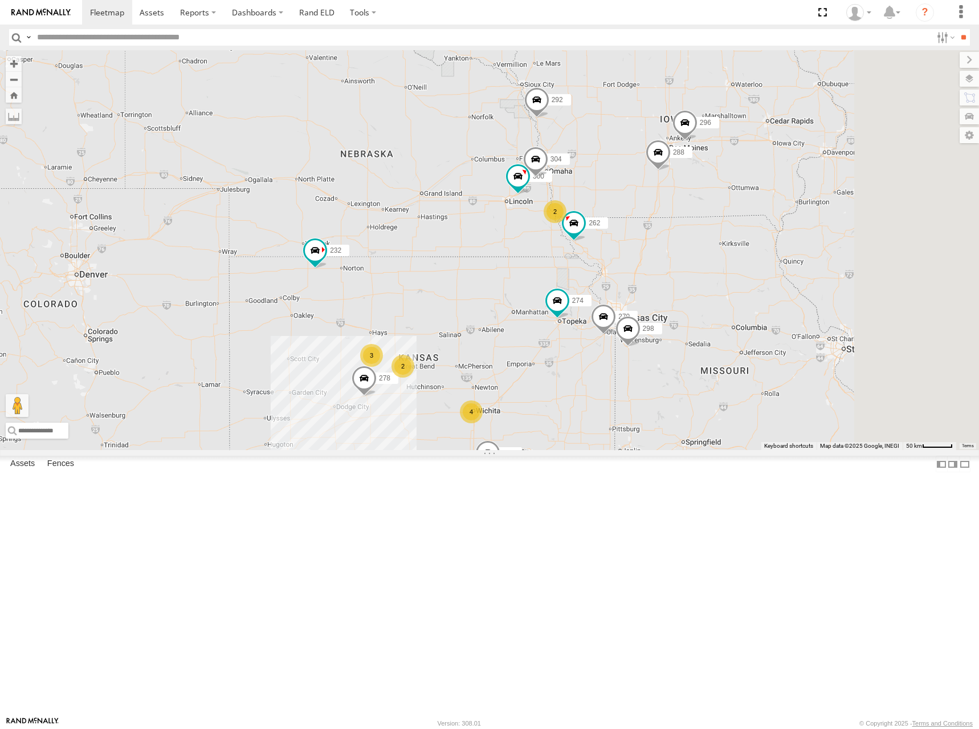
drag, startPoint x: 807, startPoint y: 377, endPoint x: 804, endPoint y: 391, distance: 14.1
click at [804, 391] on div "274 292 232 264 278 300 298 270 262 288 280 256 296 304 4 3 2 2" at bounding box center [489, 250] width 979 height 400
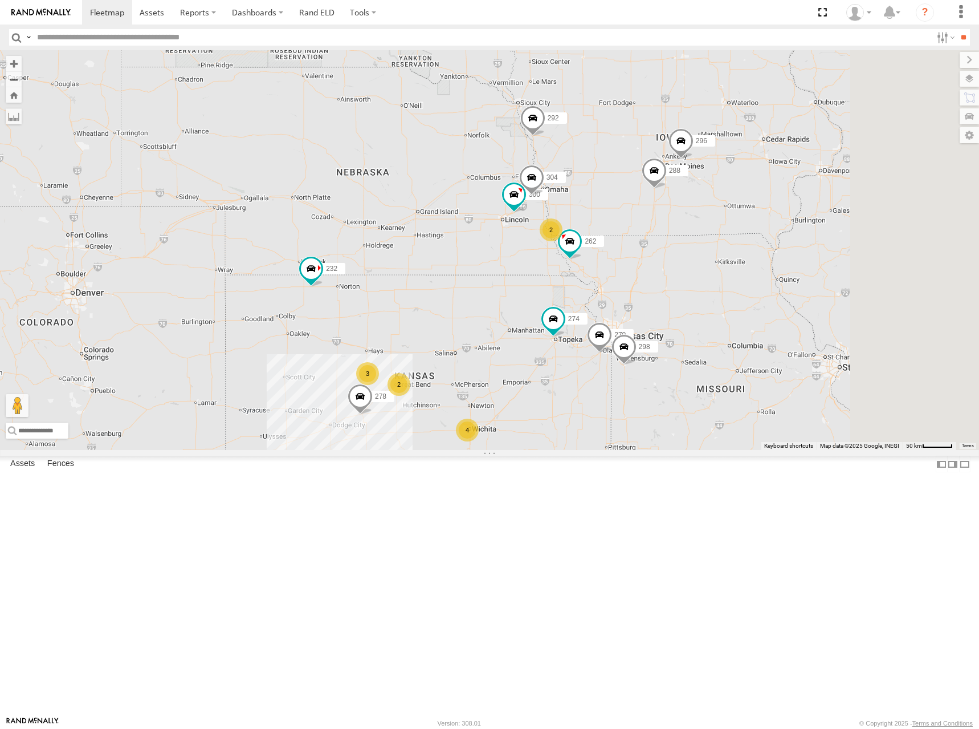
drag, startPoint x: 806, startPoint y: 369, endPoint x: 802, endPoint y: 384, distance: 15.8
click at [802, 384] on div "274 292 232 264 278 300 298 270 262 288 280 256 296 304 4 3 2 2" at bounding box center [489, 250] width 979 height 400
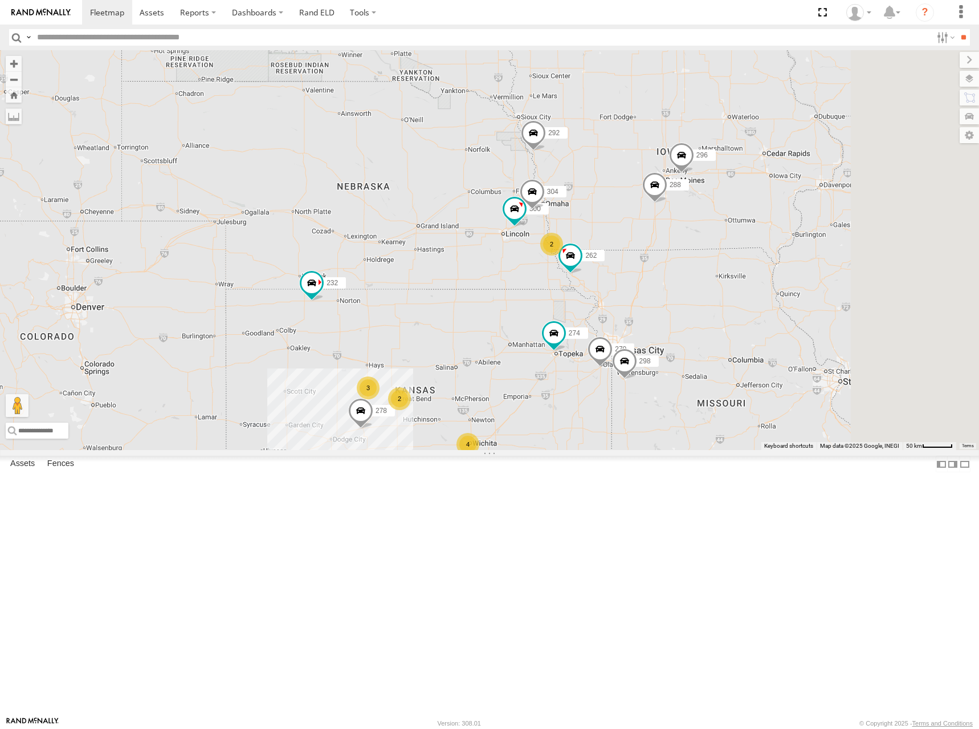
drag, startPoint x: 789, startPoint y: 370, endPoint x: 791, endPoint y: 387, distance: 17.3
click at [791, 387] on div "274 292 232 264 278 300 298 270 262 288 280 256 296 304 4 3 2 2" at bounding box center [489, 250] width 979 height 400
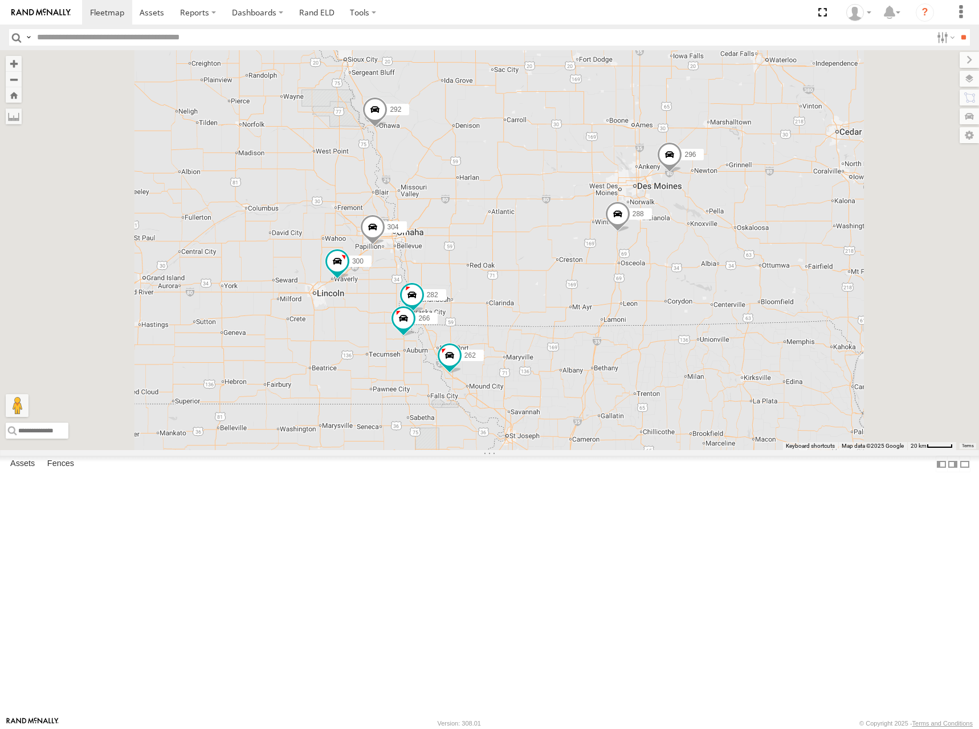
drag, startPoint x: 677, startPoint y: 362, endPoint x: 700, endPoint y: 342, distance: 29.9
click at [700, 342] on div "274 292 232 264 278 300 298 270 262 288 280 256 296 304 282 266" at bounding box center [489, 250] width 979 height 400
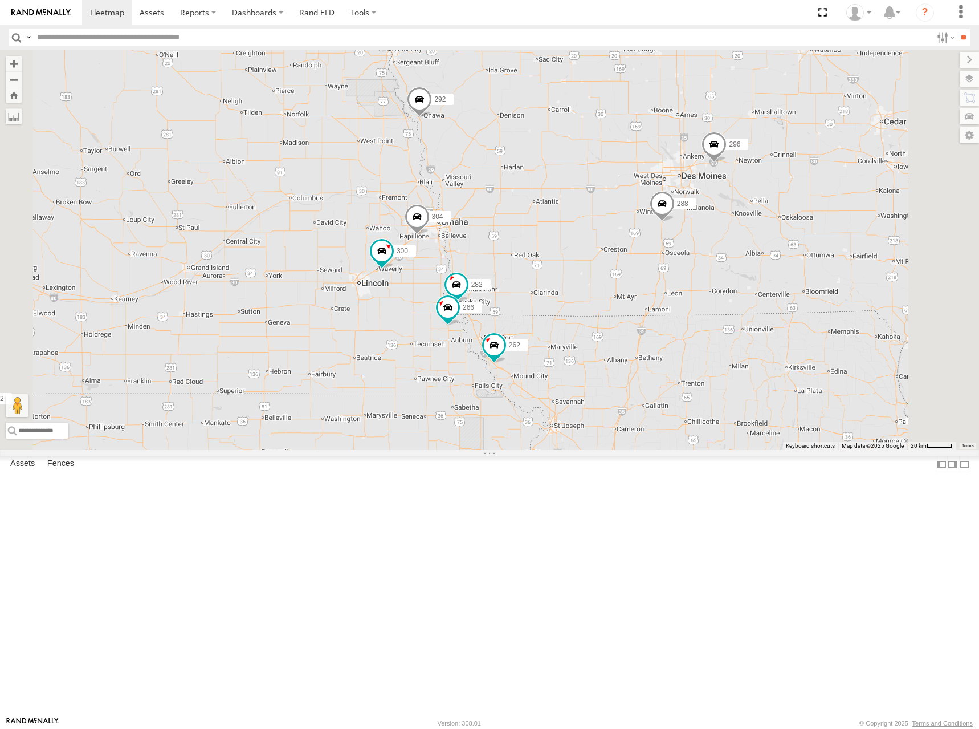
drag, startPoint x: 684, startPoint y: 348, endPoint x: 709, endPoint y: 357, distance: 26.0
click at [709, 357] on div "274 292 232 264 278 300 298 270 262 288 280 256 296 304 282 266" at bounding box center [489, 250] width 979 height 400
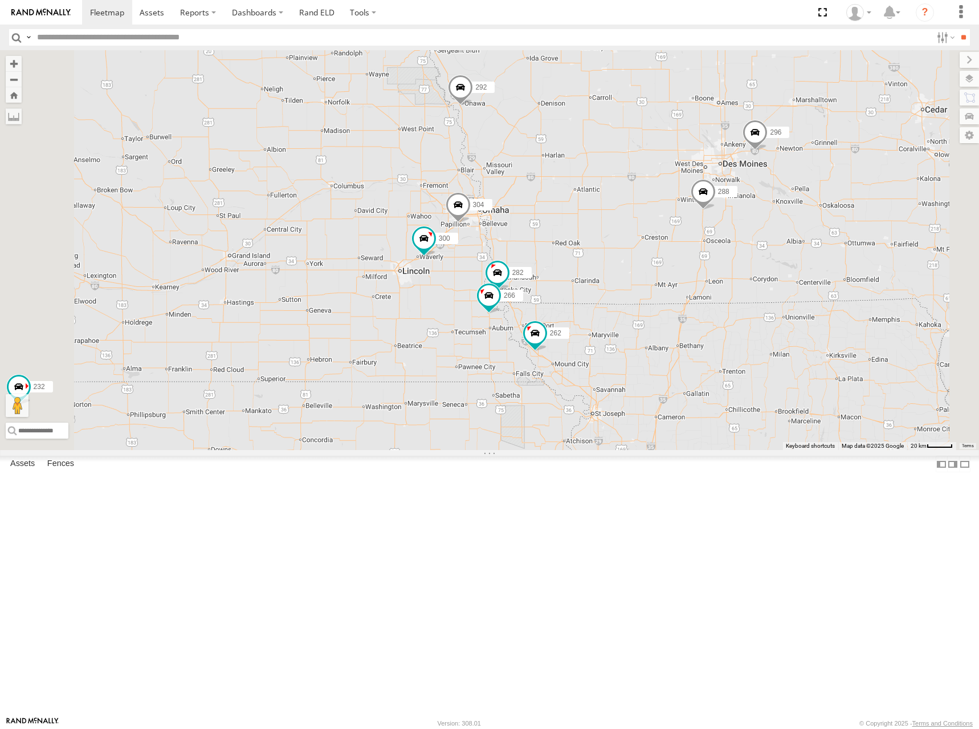
drag, startPoint x: 688, startPoint y: 365, endPoint x: 730, endPoint y: 351, distance: 44.5
click at [730, 351] on div "274 292 232 264 278 300 298 270 262 288 280 256 296 304 282 266 294" at bounding box center [489, 250] width 979 height 400
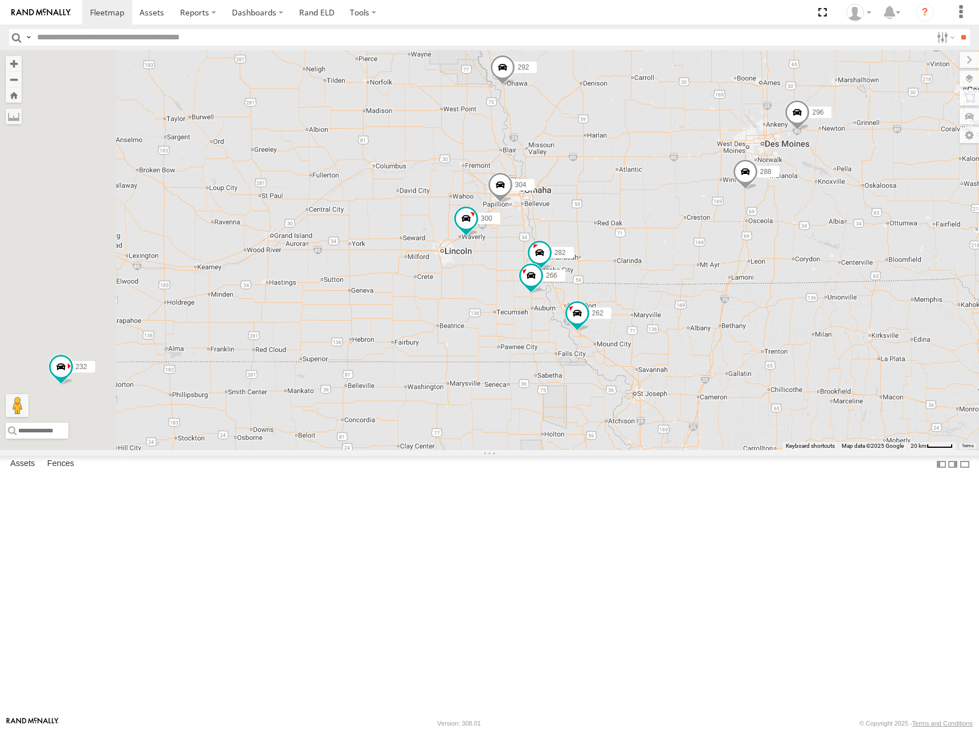
drag, startPoint x: 698, startPoint y: 359, endPoint x: 720, endPoint y: 349, distance: 24.0
click at [720, 349] on div "274 292 232 264 278 300 298 270 262 288 280 256 296 304 282 266 294 3 302" at bounding box center [489, 250] width 979 height 400
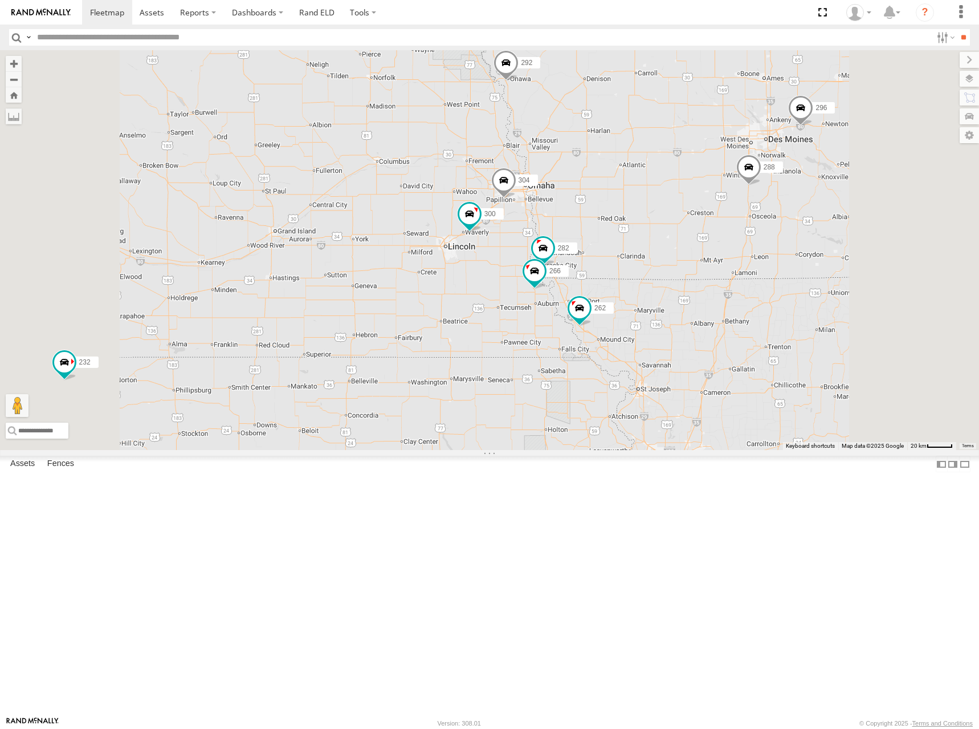
drag, startPoint x: 641, startPoint y: 401, endPoint x: 643, endPoint y: 395, distance: 5.8
click at [643, 395] on div "274 292 232 264 278 300 298 270 262 288 280 256 296 304 282 266 294 302 3" at bounding box center [489, 250] width 979 height 400
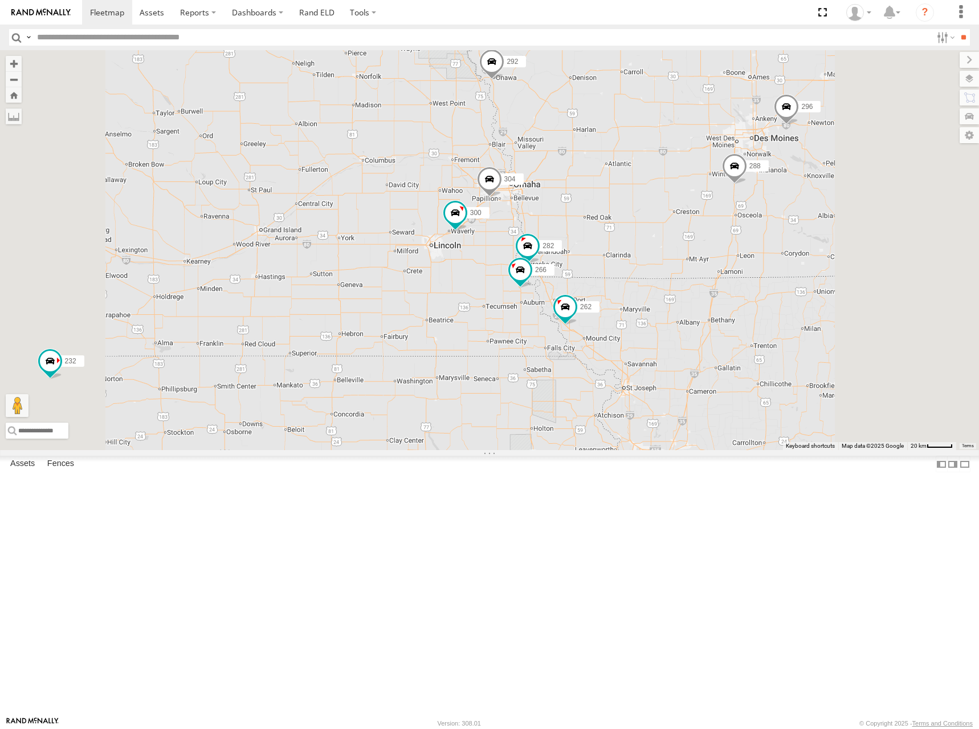
drag, startPoint x: 761, startPoint y: 351, endPoint x: 750, endPoint y: 349, distance: 10.9
click at [750, 349] on div "274 292 232 264 278 300 298 270 262 288 280 256 296 304 282 266 294 302 3" at bounding box center [489, 250] width 979 height 400
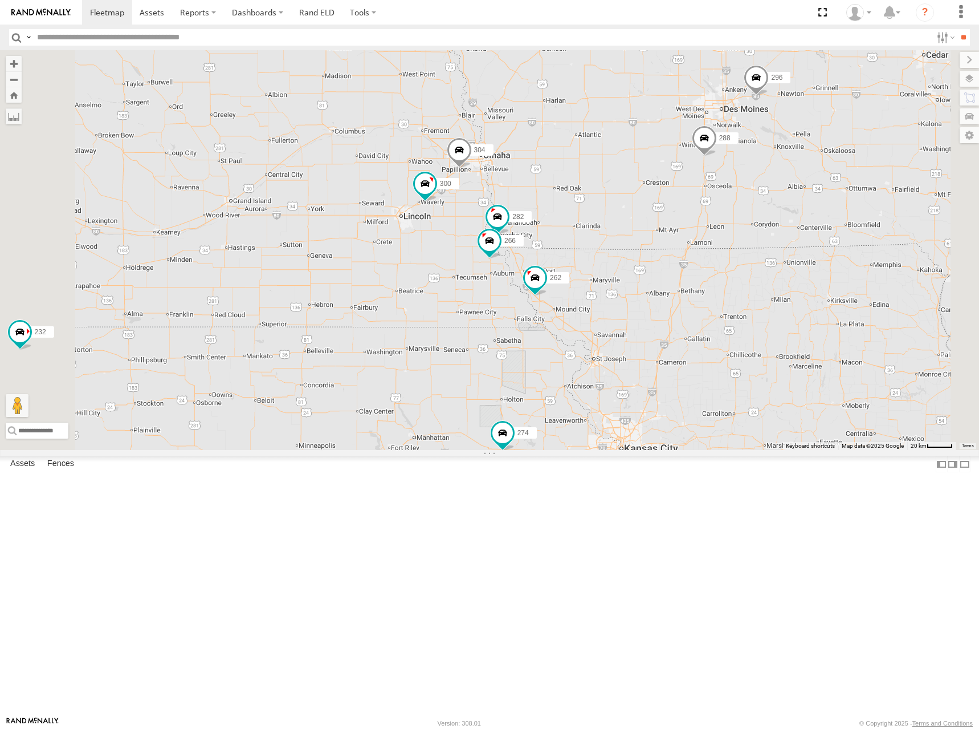
drag, startPoint x: 784, startPoint y: 255, endPoint x: 763, endPoint y: 231, distance: 31.5
click at [765, 234] on div "274 292 232 264 278 300 298 270 262 288 280 256 296 304 282 266 294 302 3" at bounding box center [489, 250] width 979 height 400
drag, startPoint x: 735, startPoint y: 263, endPoint x: 744, endPoint y: 244, distance: 21.4
click at [744, 244] on div "274 292 232 264 278 300 298 270 262 288 280 256 296 304 282 266 294 302 3" at bounding box center [489, 250] width 979 height 400
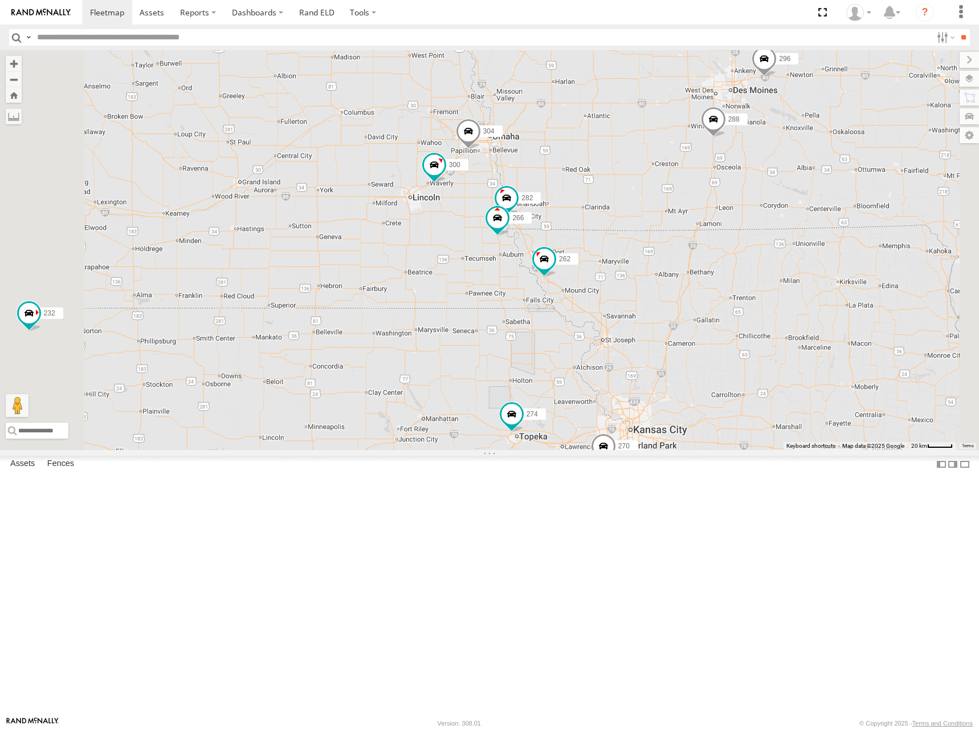
drag, startPoint x: 520, startPoint y: 415, endPoint x: 562, endPoint y: 372, distance: 60.5
click at [562, 372] on div "274 292 232 264 278 300 298 270 262 288 280 256 296 304 282 266 294 302 3" at bounding box center [489, 250] width 979 height 400
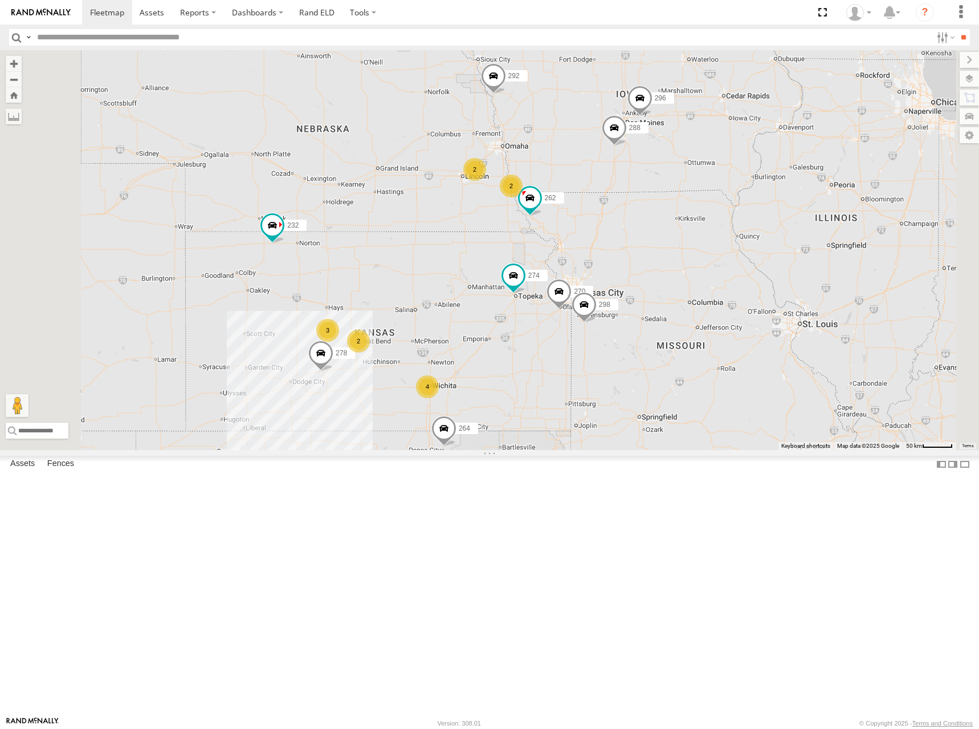
drag, startPoint x: 544, startPoint y: 381, endPoint x: 566, endPoint y: 362, distance: 28.6
click at [566, 362] on div "274 292 232 264 278 298 270 262 288 280 256 296 2 4 3 2 2" at bounding box center [489, 250] width 979 height 400
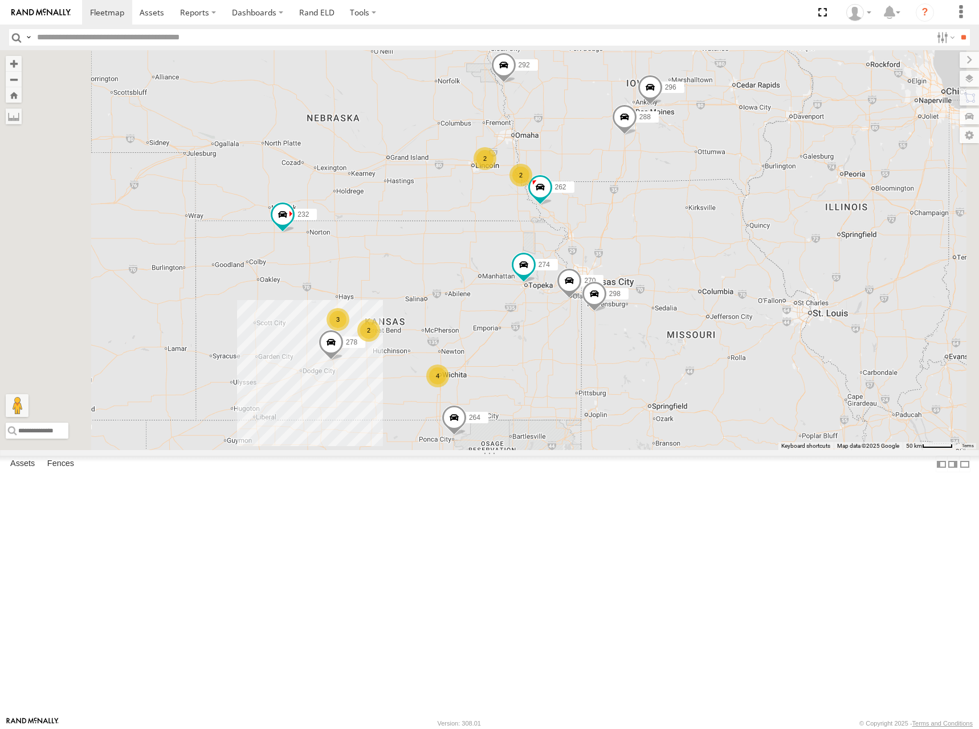
drag, startPoint x: 556, startPoint y: 374, endPoint x: 587, endPoint y: 358, distance: 34.2
click at [582, 358] on div "274 292 232 264 278 298 270 262 288 280 256 296 2 4 3 2 2" at bounding box center [489, 250] width 979 height 400
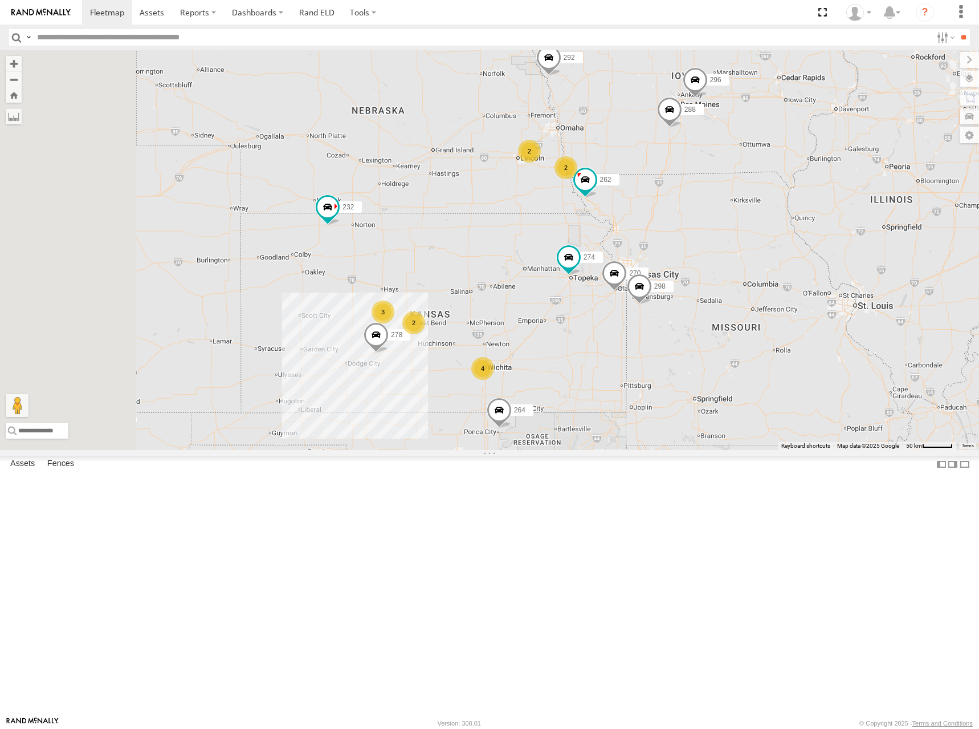
drag, startPoint x: 585, startPoint y: 359, endPoint x: 612, endPoint y: 356, distance: 27.5
click at [612, 356] on div "274 292 232 264 278 298 270 262 288 280 256 296 2 4 3 2 2" at bounding box center [489, 250] width 979 height 400
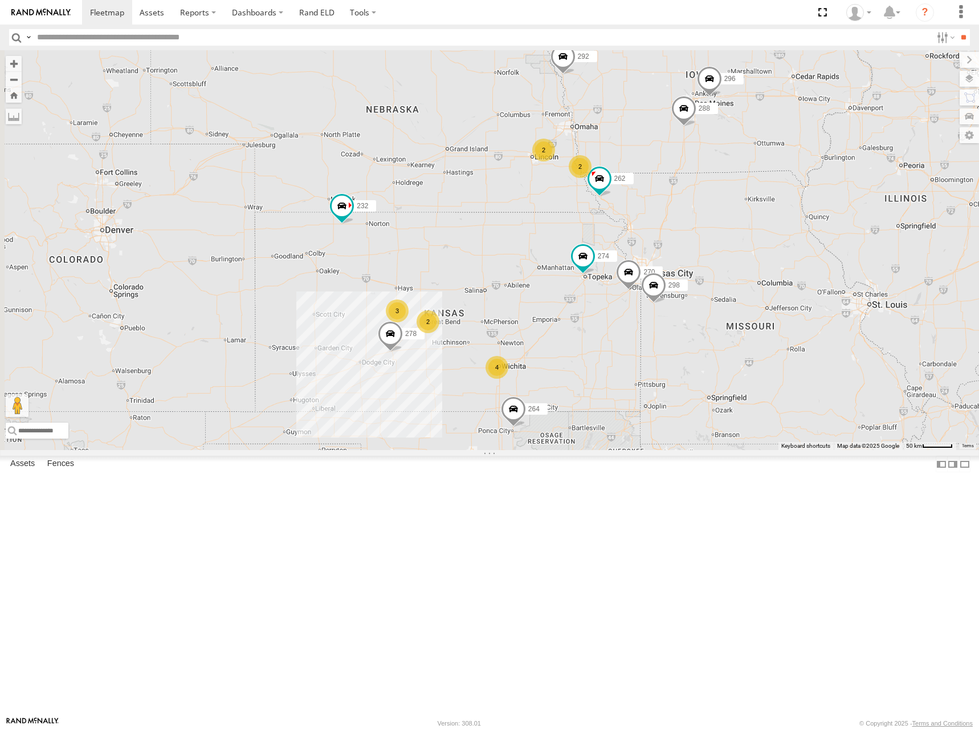
drag, startPoint x: 604, startPoint y: 363, endPoint x: 611, endPoint y: 361, distance: 6.9
click at [611, 361] on div "274 292 232 264 278 298 270 262 288 280 256 296 2 4 3 2 2" at bounding box center [489, 250] width 979 height 400
click at [609, 363] on div "274 292 232 264 278 298 270 262 288 280 256 296 2 4 3 2 2" at bounding box center [489, 250] width 979 height 400
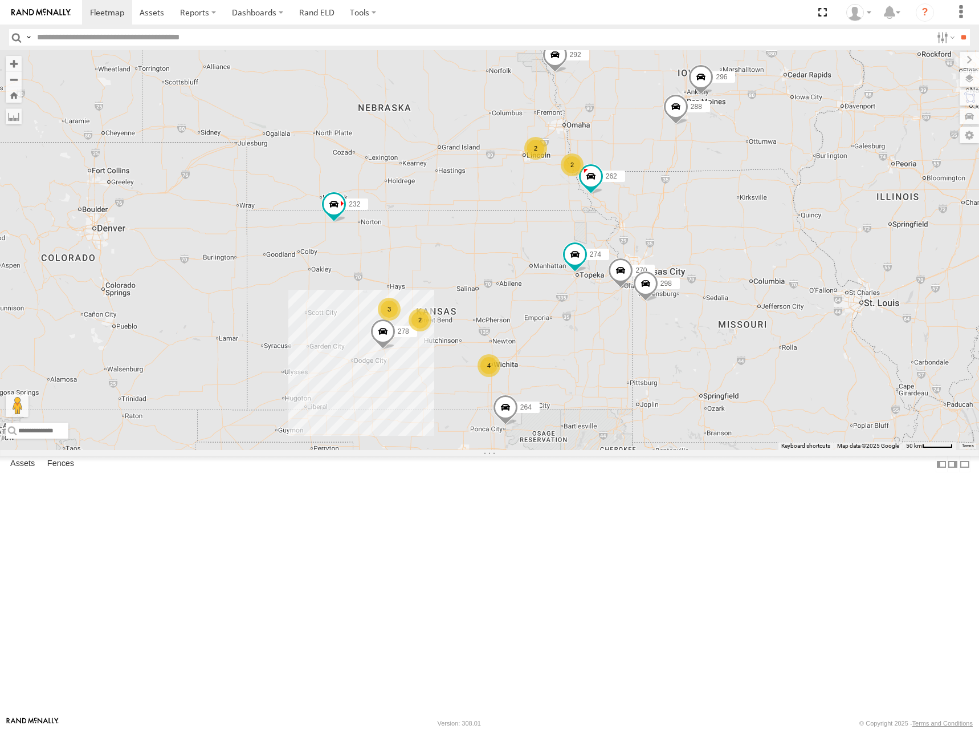
drag, startPoint x: 754, startPoint y: 263, endPoint x: 716, endPoint y: 252, distance: 39.2
click at [726, 254] on div "274 292 232 264 278 298 270 262 288 280 256 296 2 4 3 2 2" at bounding box center [489, 250] width 979 height 400
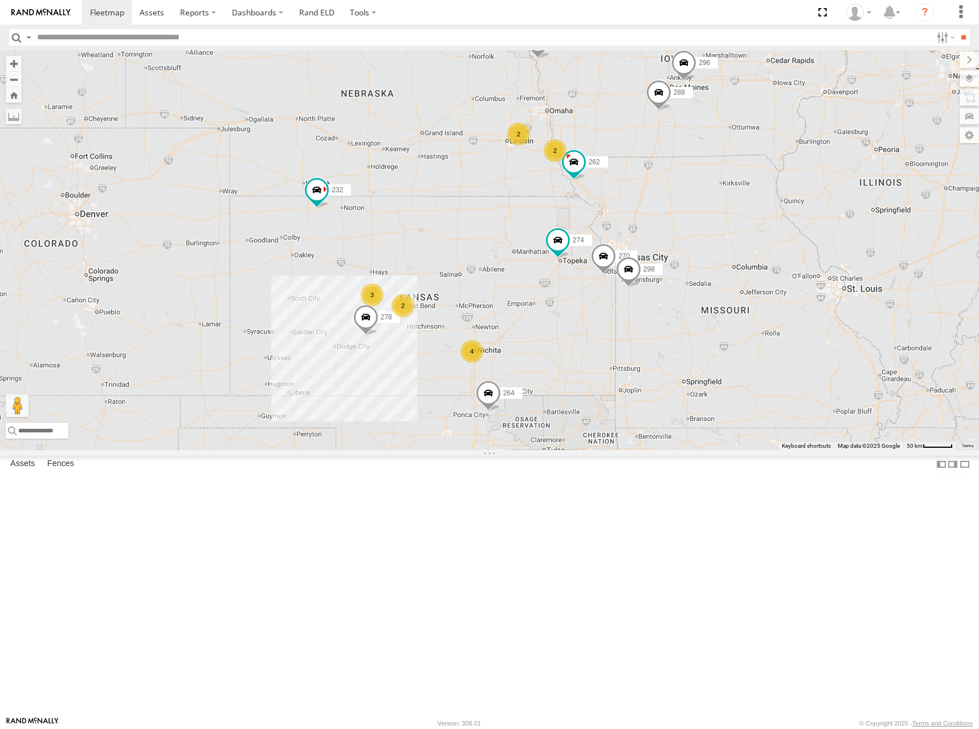
drag, startPoint x: 586, startPoint y: 258, endPoint x: 597, endPoint y: 249, distance: 14.3
click at [597, 249] on div "274 292 232 264 278 298 270 262 288 280 256 296 2 4 3 2 2" at bounding box center [489, 250] width 979 height 400
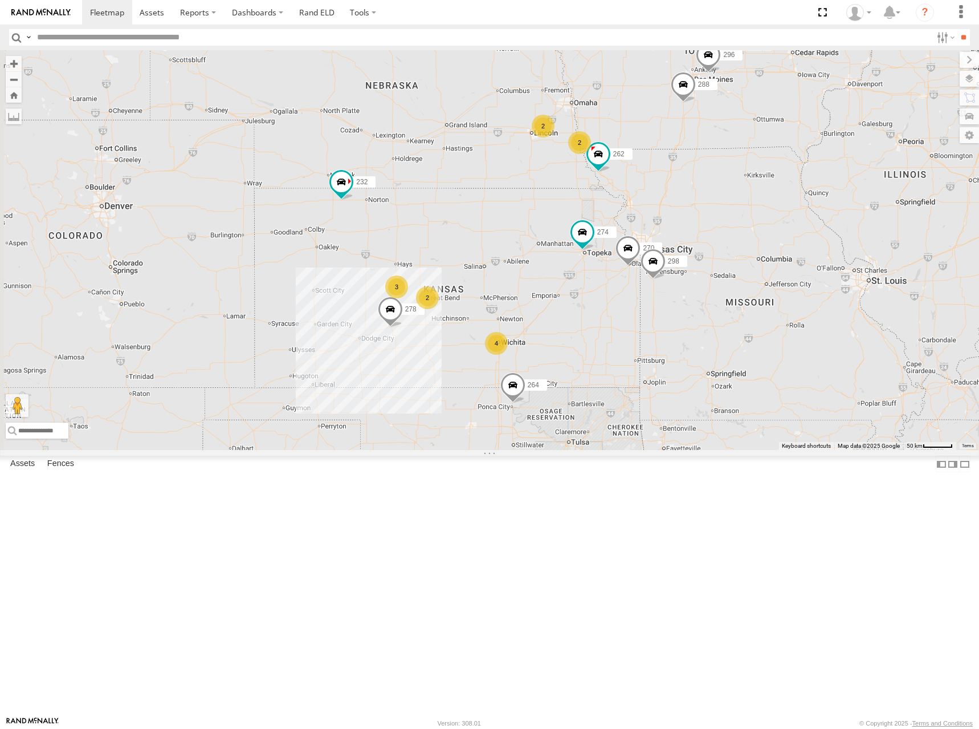
drag, startPoint x: 593, startPoint y: 258, endPoint x: 613, endPoint y: 250, distance: 21.0
click at [613, 250] on div "274 292 232 264 278 298 270 262 288 280 256 296 2 4 3 2 2" at bounding box center [489, 250] width 979 height 400
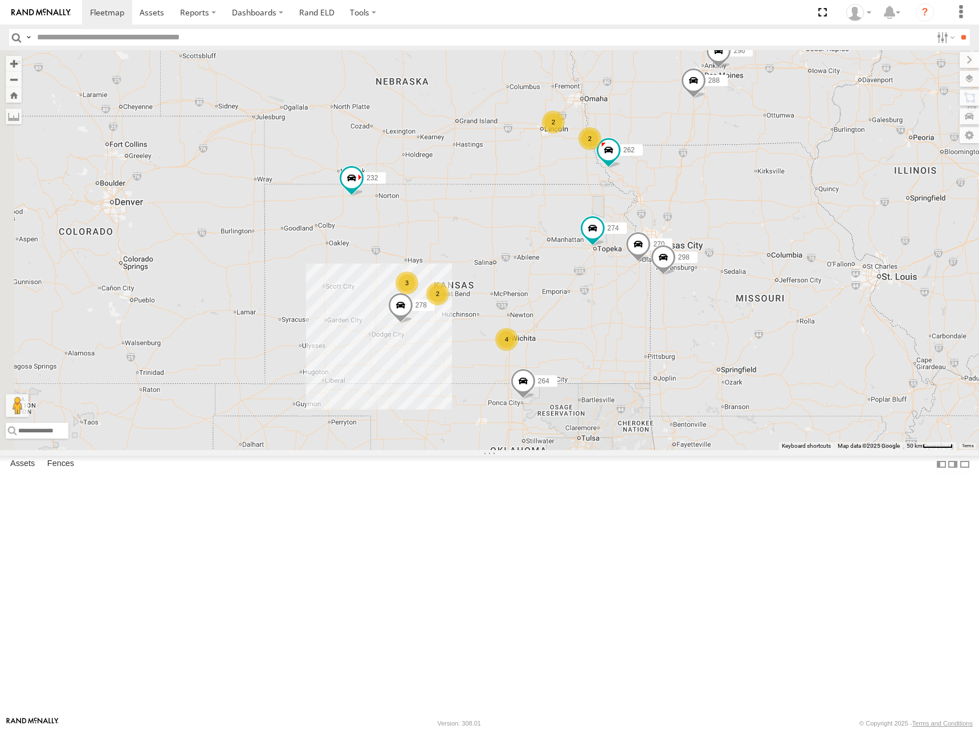
drag, startPoint x: 617, startPoint y: 250, endPoint x: 628, endPoint y: 249, distance: 11.0
click at [628, 249] on div "274 292 232 264 278 298 270 262 288 280 256 296 2 4 3 2 2" at bounding box center [489, 250] width 979 height 400
click at [623, 239] on div "274 292 232 264 278 298 270 262 288 280 256 296 2 4 3 2 2" at bounding box center [489, 250] width 979 height 400
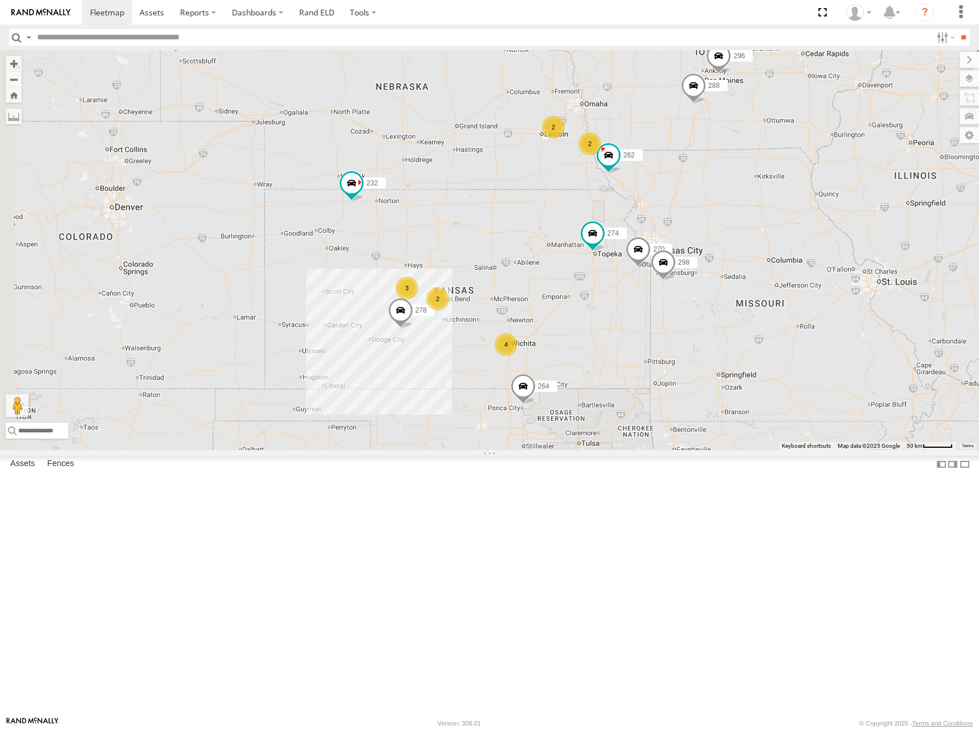
drag, startPoint x: 750, startPoint y: 209, endPoint x: 741, endPoint y: 216, distance: 11.4
click at [741, 216] on div "274 292 232 264 278 298 270 262 288 280 256 296 2 4 3 2 2" at bounding box center [489, 250] width 979 height 400
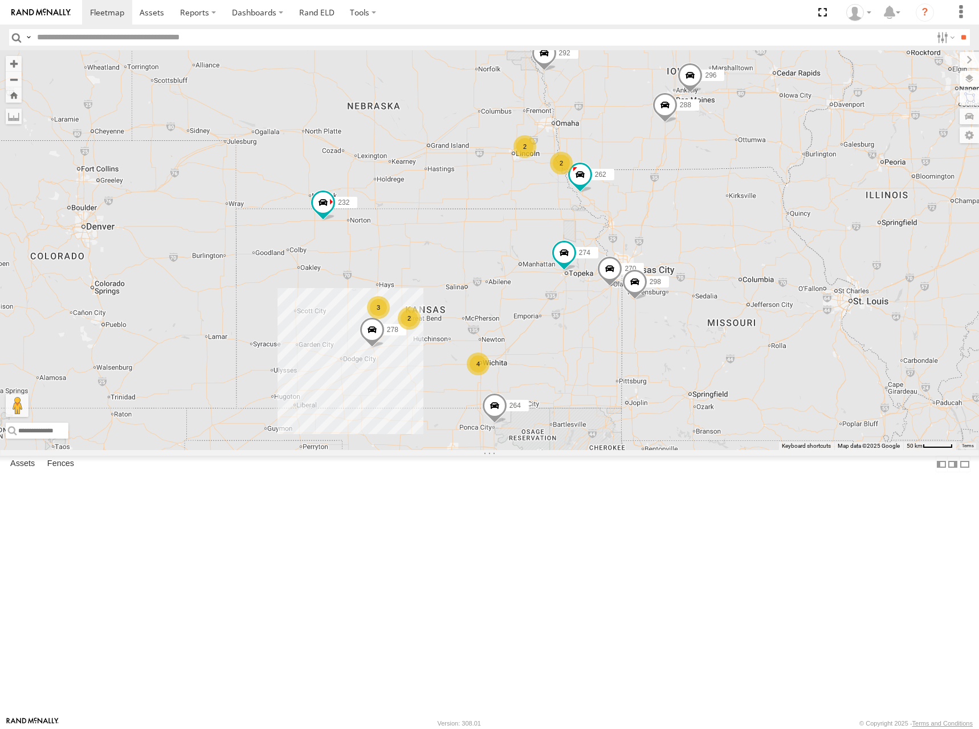
drag, startPoint x: 775, startPoint y: 209, endPoint x: 750, endPoint y: 226, distance: 30.0
click at [750, 226] on div "274 292 232 264 278 298 270 262 288 280 256 296 2 4 3 2 2" at bounding box center [489, 250] width 979 height 400
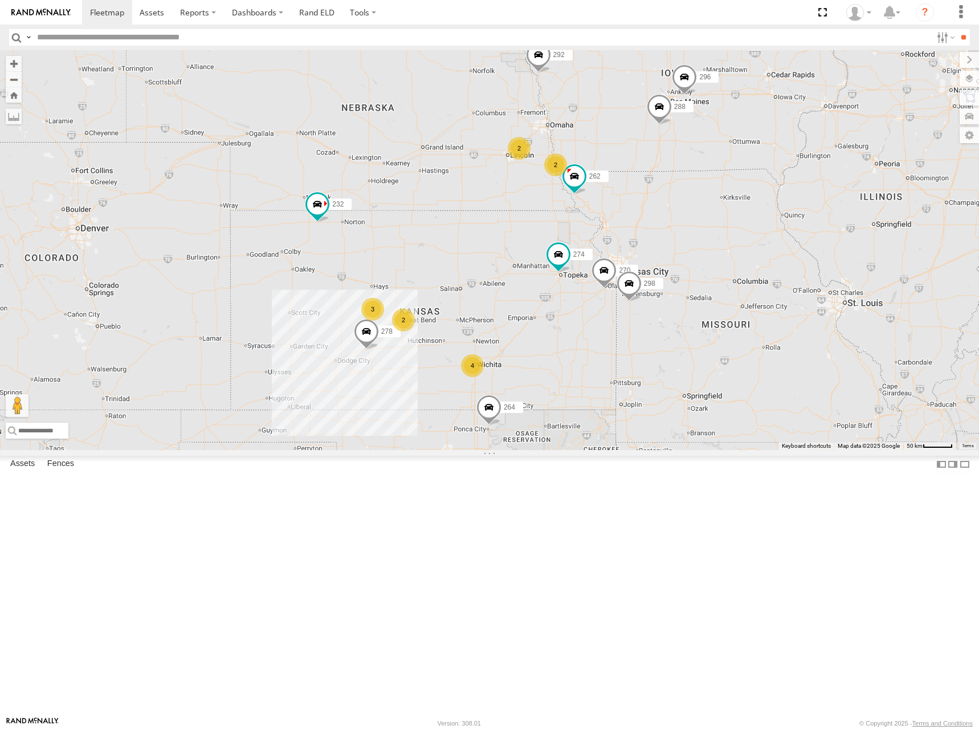
drag, startPoint x: 749, startPoint y: 226, endPoint x: 742, endPoint y: 223, distance: 7.9
click at [742, 223] on div "274 292 232 264 278 298 270 262 288 280 256 296 2 4 3 2 2" at bounding box center [489, 250] width 979 height 400
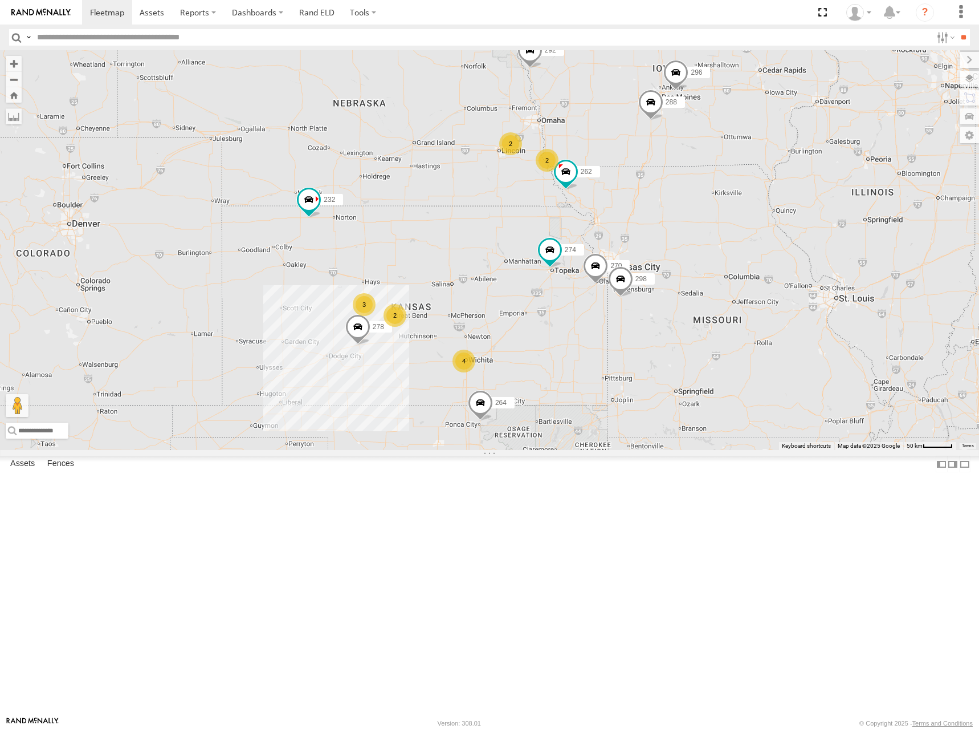
drag, startPoint x: 723, startPoint y: 221, endPoint x: 710, endPoint y: 219, distance: 13.2
click at [716, 221] on div "274 292 232 264 278 298 270 262 288 280 256 296 2 4 3 2 2" at bounding box center [489, 250] width 979 height 400
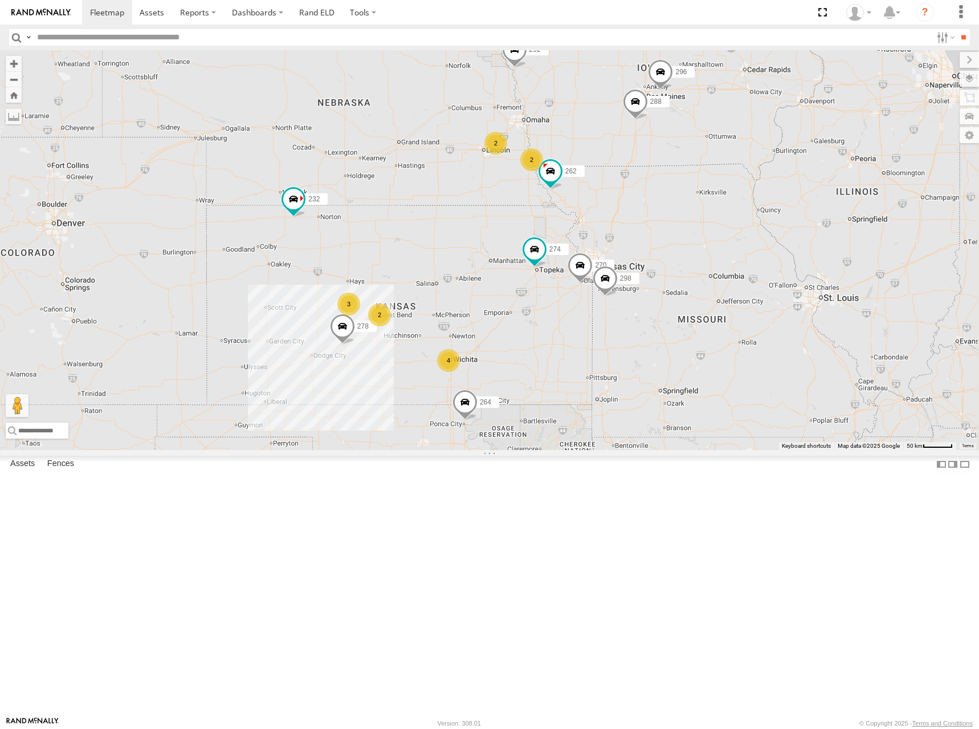
drag, startPoint x: 719, startPoint y: 225, endPoint x: 713, endPoint y: 225, distance: 6.8
click at [713, 225] on div "274 292 232 264 278 298 270 262 288 280 256 296 2 4 3 2 2" at bounding box center [489, 250] width 979 height 400
click at [709, 223] on div "274 292 232 264 278 298 270 262 288 280 256 296 2 4 3 2 2" at bounding box center [489, 250] width 979 height 400
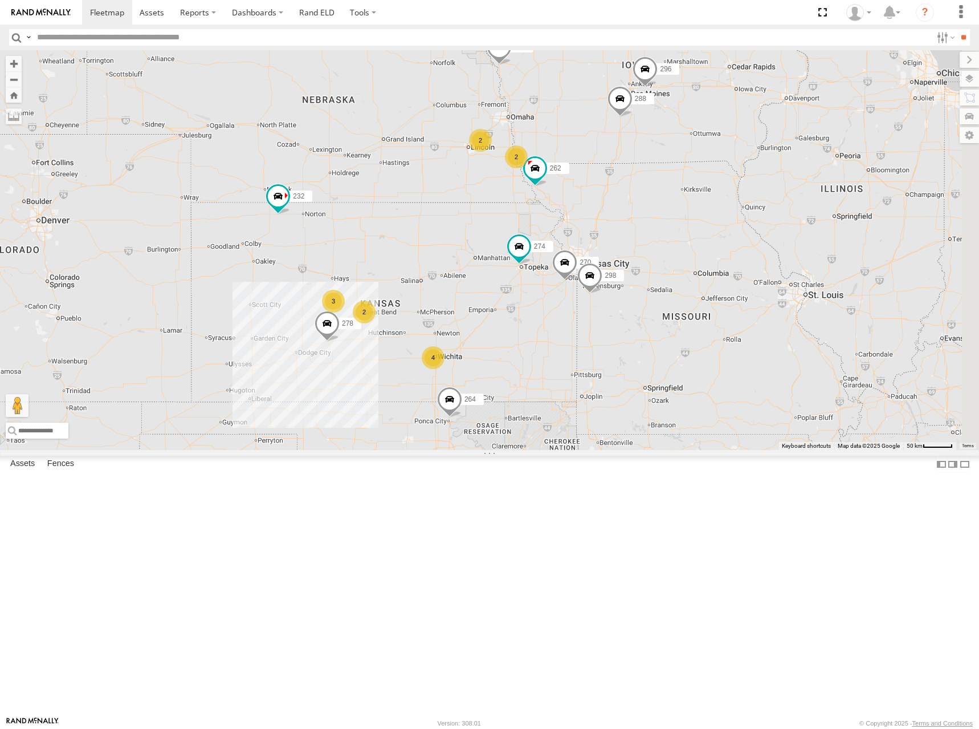
drag, startPoint x: 717, startPoint y: 218, endPoint x: 702, endPoint y: 220, distance: 14.9
click at [702, 219] on div "274 292 232 264 278 298 270 262 288 280 256 296 2 4 3 2 2" at bounding box center [489, 250] width 979 height 400
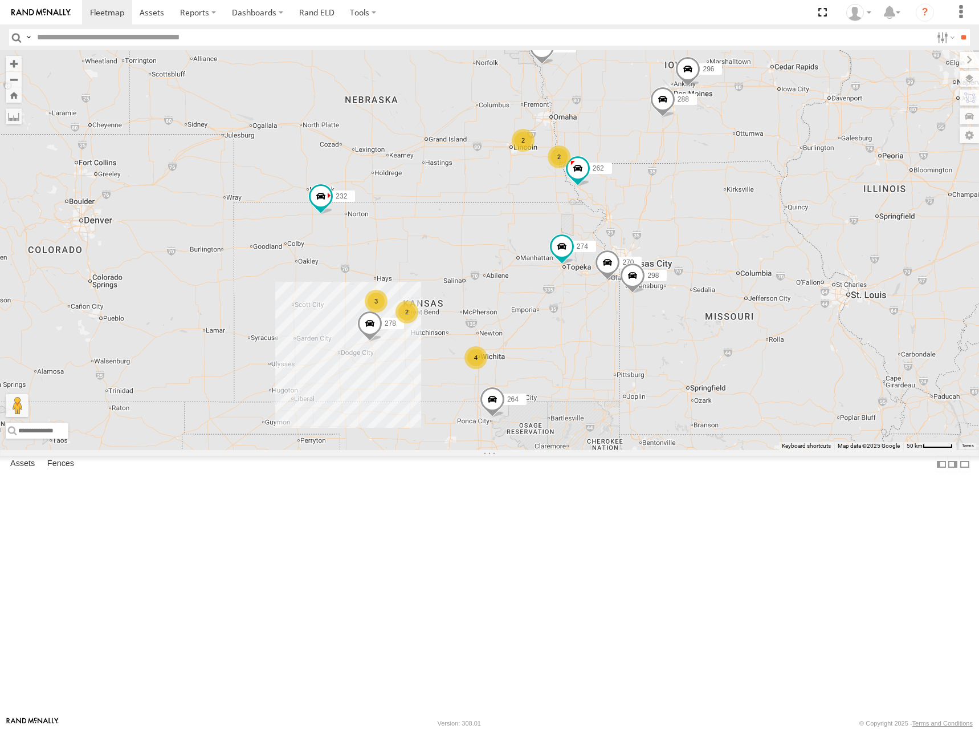
drag, startPoint x: 565, startPoint y: 275, endPoint x: 607, endPoint y: 274, distance: 42.2
click at [607, 273] on div "274 292 232 264 278 298 270 262 288 280 256 296 2 4 3 2 2" at bounding box center [489, 250] width 979 height 400
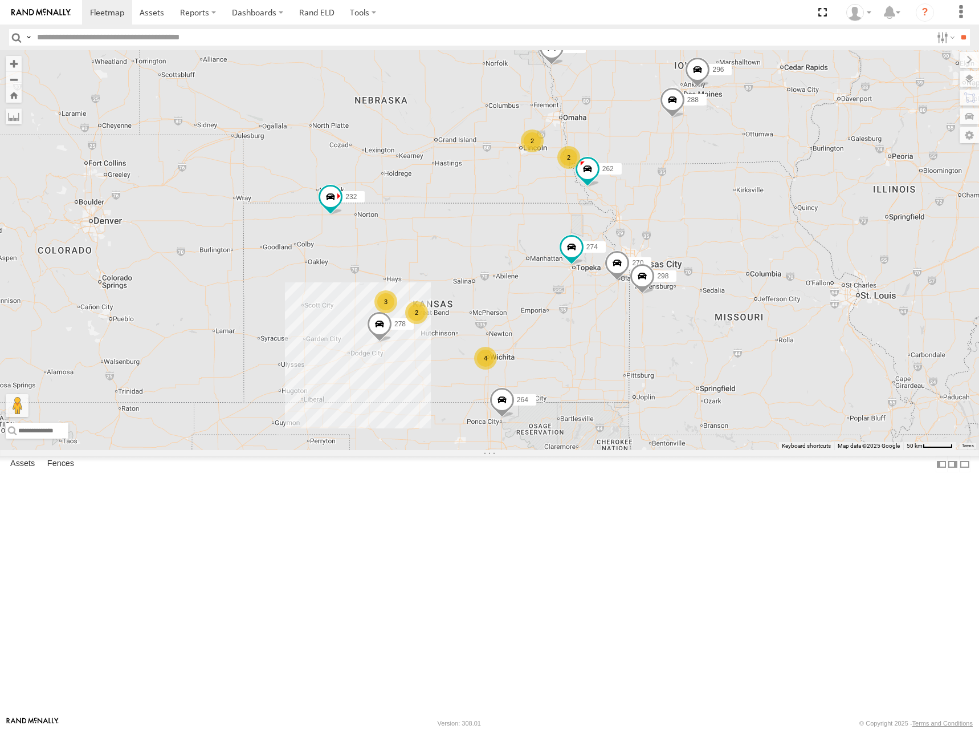
click at [605, 268] on div "274 292 232 264 278 298 270 262 288 280 256 296 2 4 3 2 2" at bounding box center [489, 250] width 979 height 400
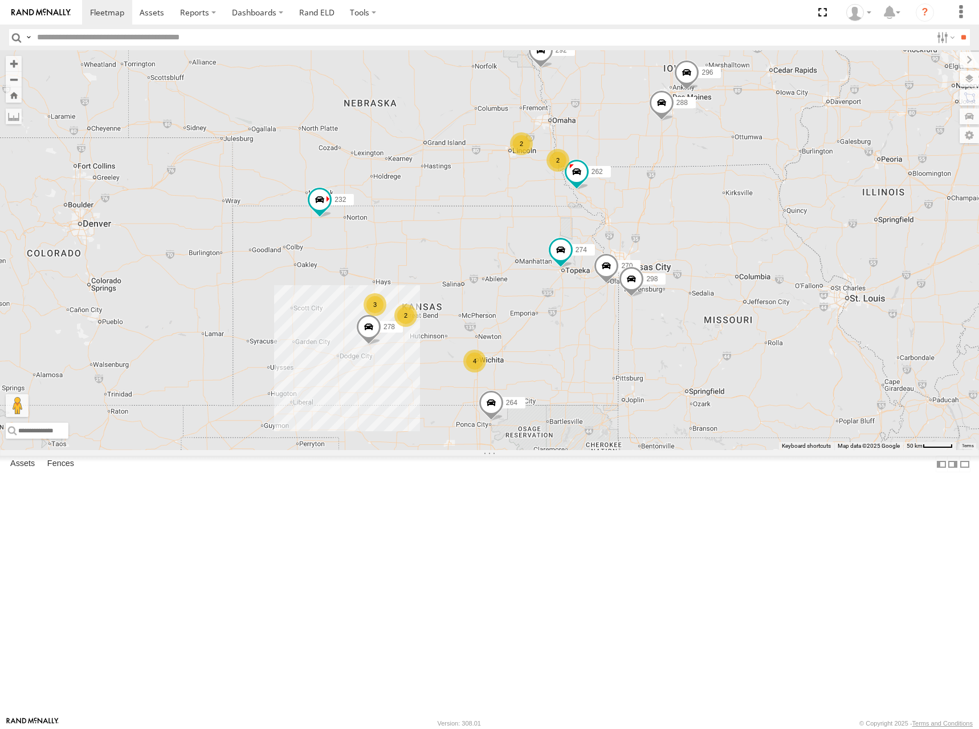
drag, startPoint x: 742, startPoint y: 238, endPoint x: 725, endPoint y: 242, distance: 17.6
click at [729, 241] on div "274 292 232 264 278 298 270 262 288 280 256 296 2 4 3 2 2" at bounding box center [489, 250] width 979 height 400
click at [729, 238] on div "274 292 232 264 278 298 270 262 288 280 256 296 2 4 3 2 2" at bounding box center [489, 250] width 979 height 400
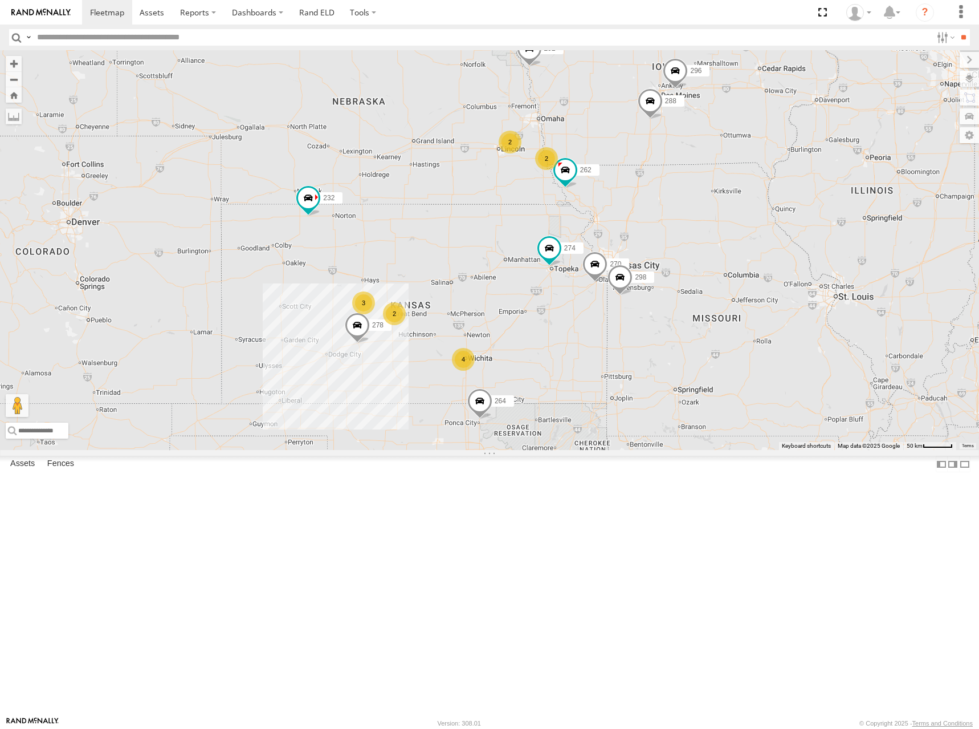
click at [759, 253] on div "274 292 232 264 278 298 270 262 288 280 256 296 2 4 3 2 2" at bounding box center [489, 250] width 979 height 400
click at [745, 252] on div "274 292 232 264 278 298 270 262 288 280 256 296 2 4 3 2 2" at bounding box center [489, 250] width 979 height 400
drag, startPoint x: 748, startPoint y: 246, endPoint x: 750, endPoint y: 240, distance: 6.5
click at [750, 240] on div "274 292 232 264 278 298 270 262 288 280 256 296 2 4 3 2 2" at bounding box center [489, 250] width 979 height 400
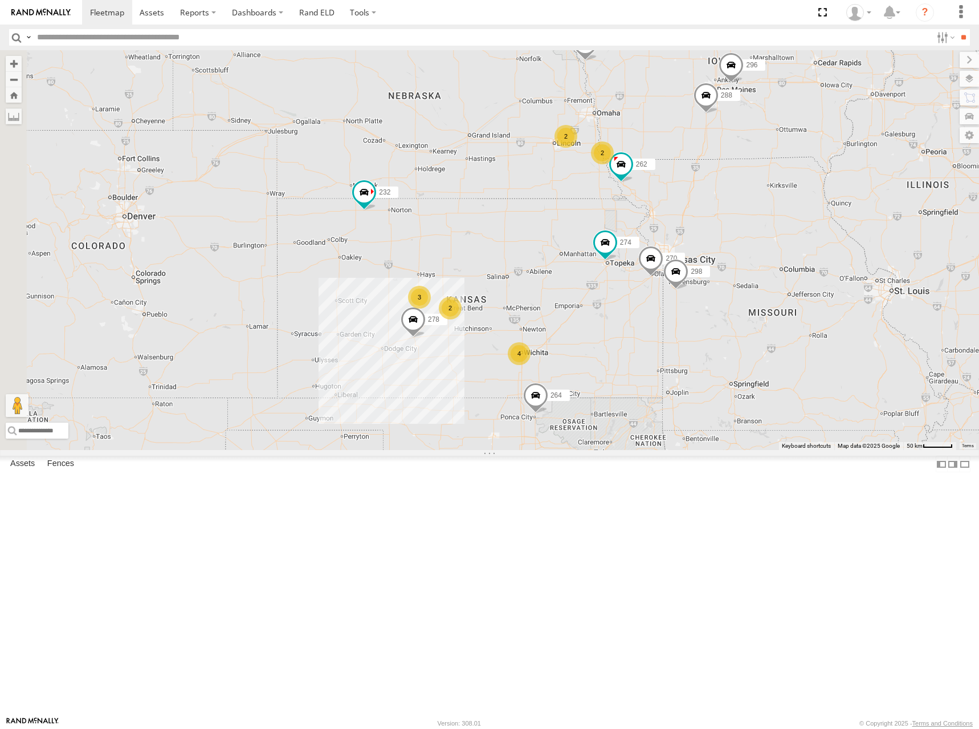
drag, startPoint x: 608, startPoint y: 344, endPoint x: 660, endPoint y: 345, distance: 51.3
click at [660, 345] on div "274 292 232 264 278 298 270 262 288 280 256 296 2 4 3 2 2" at bounding box center [489, 250] width 979 height 400
click at [665, 339] on div "274 292 232 264 278 298 270 262 288 280 256 296 2 4 3 2 2" at bounding box center [489, 250] width 979 height 400
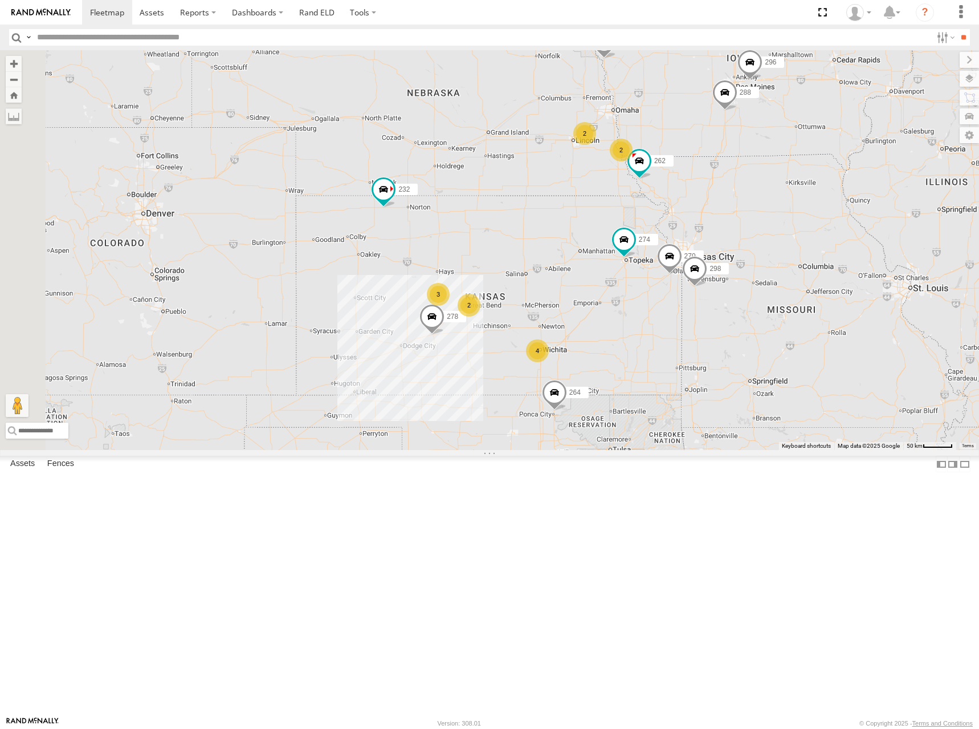
drag, startPoint x: 687, startPoint y: 330, endPoint x: 706, endPoint y: 328, distance: 19.4
click at [707, 328] on div "274 292 232 264 278 298 270 262 288 280 256 296 2 4 3 2 2" at bounding box center [489, 250] width 979 height 400
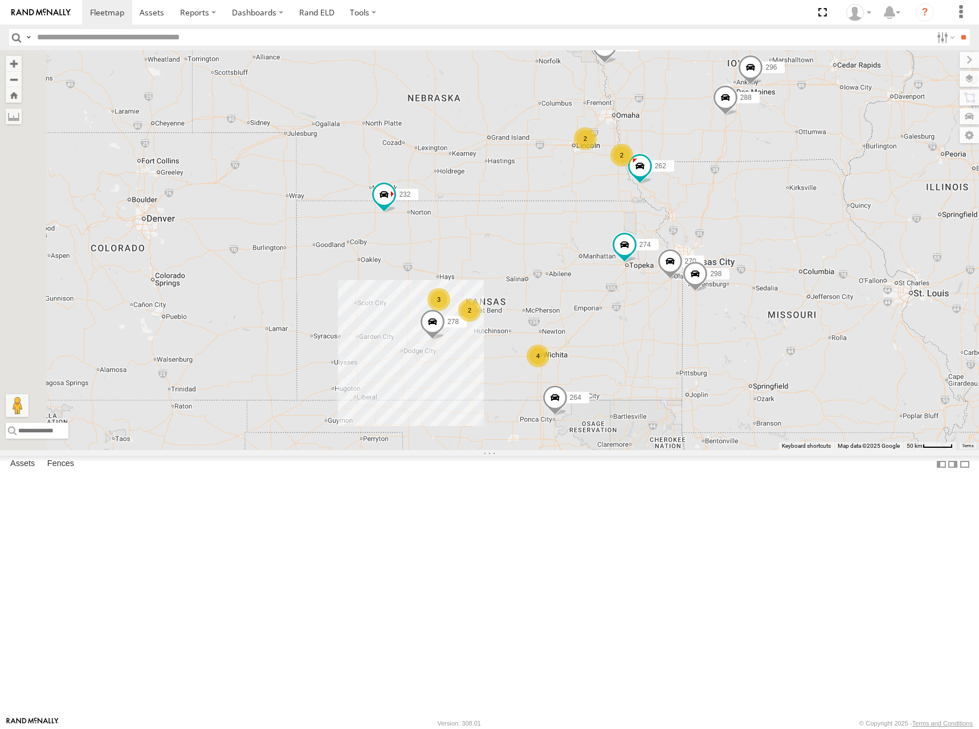
click at [706, 324] on div "274 292 232 264 278 298 270 262 288 280 256 296 2 4 3 2 2" at bounding box center [489, 250] width 979 height 400
click at [702, 328] on div "274 292 232 264 278 298 270 262 288 280 256 296 2 4 3 2 2" at bounding box center [489, 250] width 979 height 400
click at [692, 334] on div "274 292 232 264 278 298 270 262 288 280 256 296 2 4 3 2 2" at bounding box center [489, 250] width 979 height 400
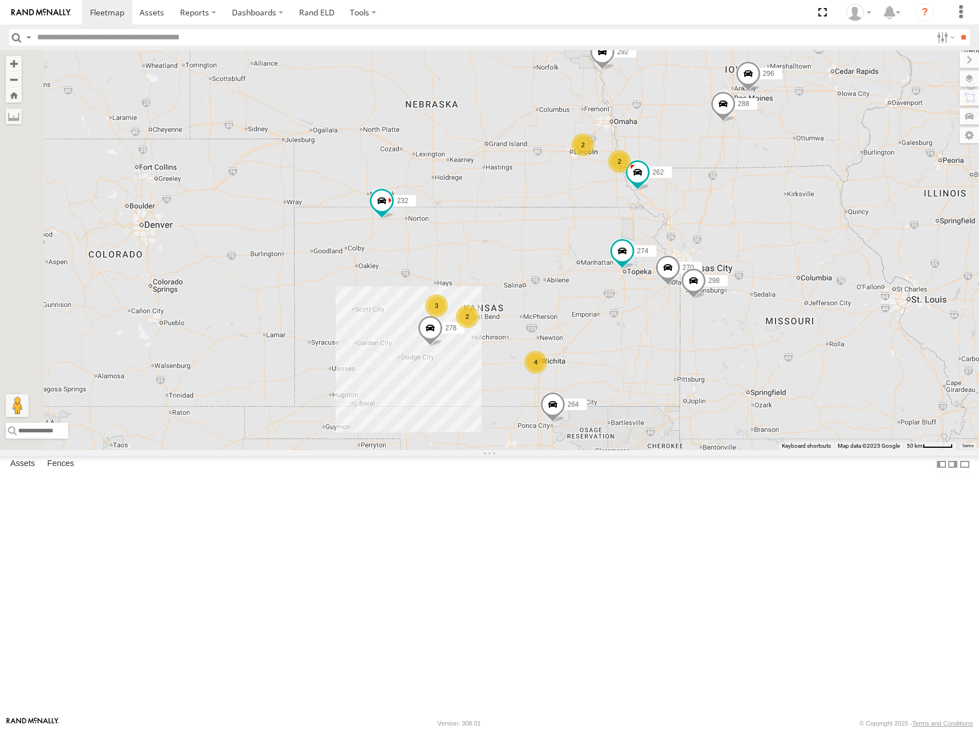
click at [686, 338] on div "274 292 232 264 278 298 270 262 288 280 256 296 2 4 3 2 2" at bounding box center [489, 250] width 979 height 400
click at [689, 339] on div "274 292 232 264 278 298 270 262 288 280 256 296 2 4 3 2 2" at bounding box center [489, 250] width 979 height 400
drag, startPoint x: 838, startPoint y: 266, endPoint x: 832, endPoint y: 270, distance: 7.1
click at [832, 270] on div "274 292 232 264 278 298 270 262 288 280 256 296 2 4 3 2 2" at bounding box center [489, 250] width 979 height 400
drag, startPoint x: 835, startPoint y: 281, endPoint x: 824, endPoint y: 280, distance: 10.3
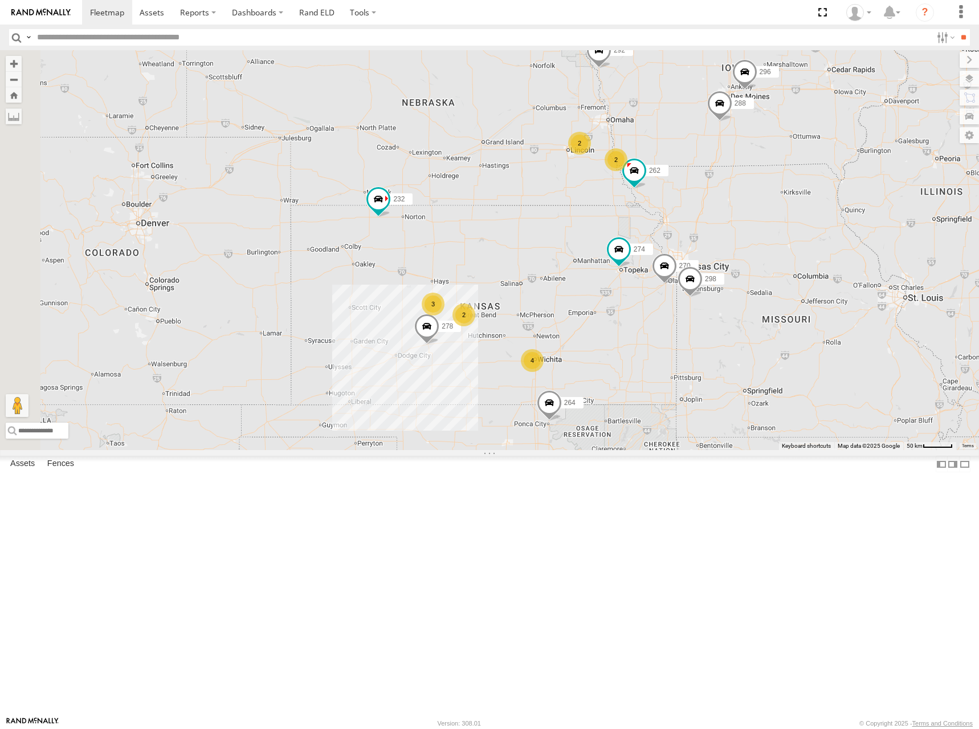
click at [827, 274] on div "274 292 232 264 278 298 270 262 288 280 256 296 2 4 3 2 2" at bounding box center [489, 250] width 979 height 400
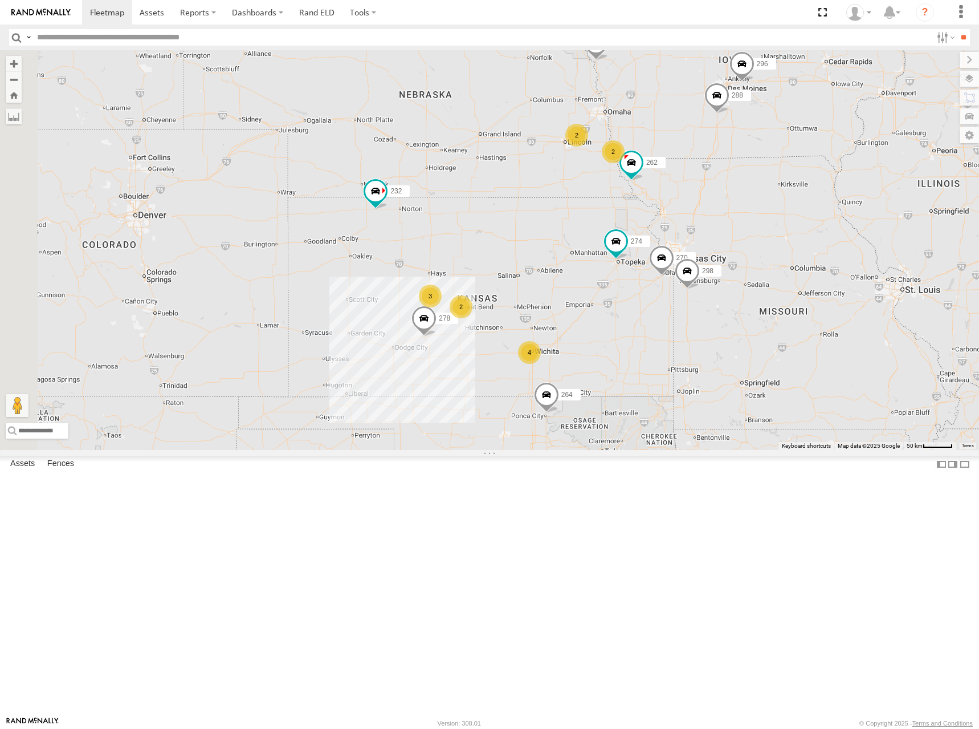
drag, startPoint x: 660, startPoint y: 345, endPoint x: 663, endPoint y: 340, distance: 6.2
click at [663, 340] on div "274 292 232 264 278 298 270 262 288 280 256 296 2 4 3 2 2" at bounding box center [489, 250] width 979 height 400
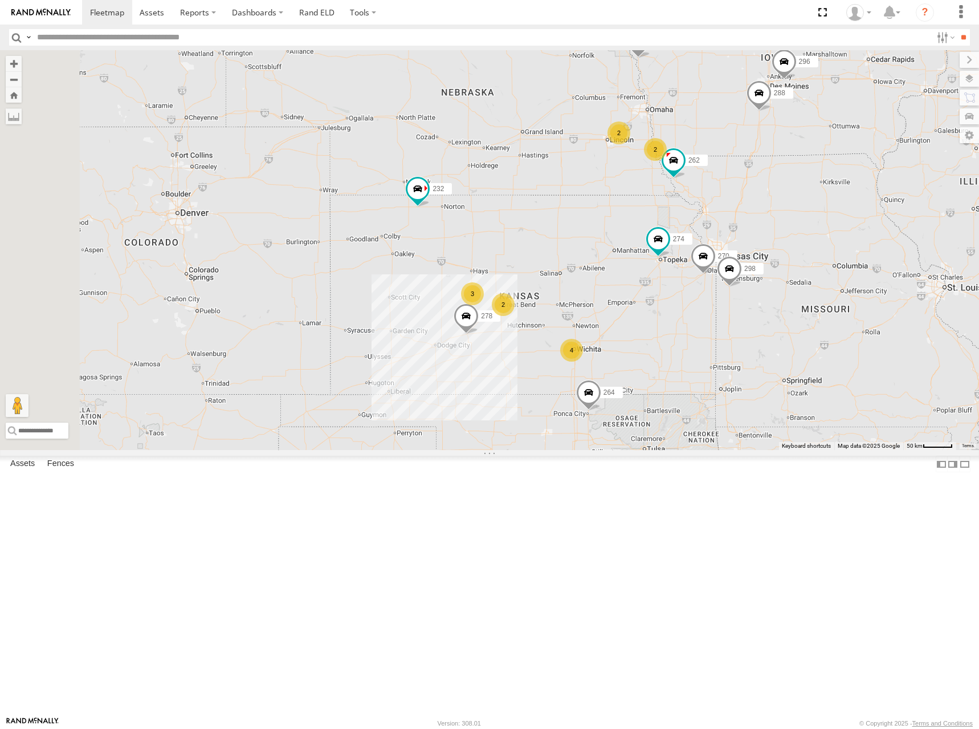
drag, startPoint x: 664, startPoint y: 339, endPoint x: 708, endPoint y: 336, distance: 43.4
click at [708, 336] on div "274 292 232 264 278 298 270 262 288 280 256 296 2 4 3 2 2" at bounding box center [489, 250] width 979 height 400
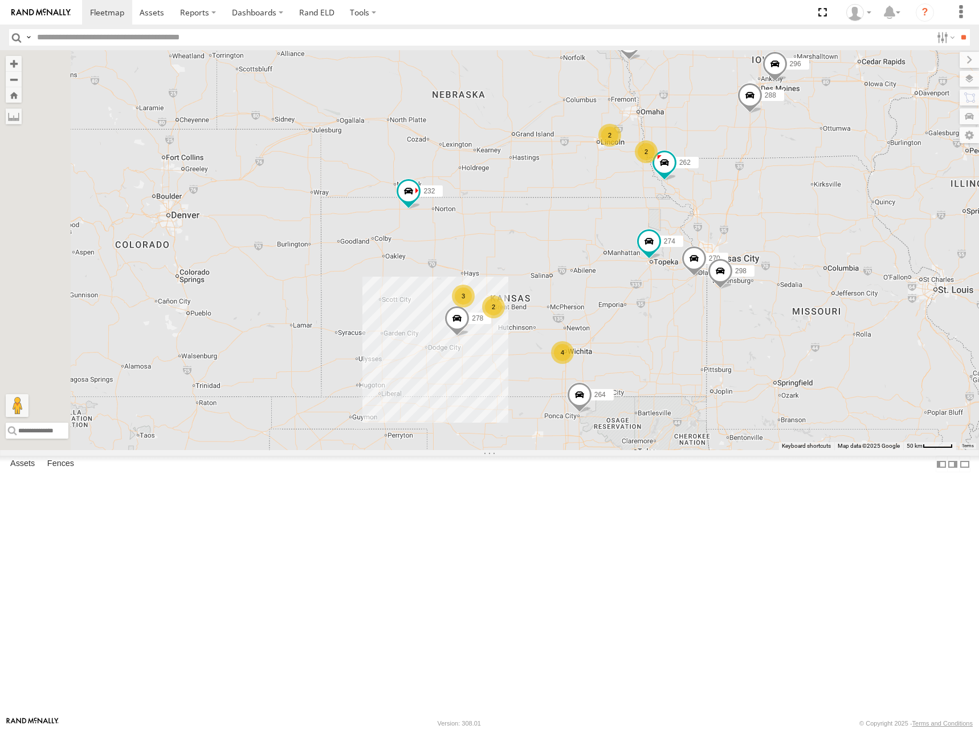
drag, startPoint x: 713, startPoint y: 315, endPoint x: 697, endPoint y: 319, distance: 15.9
click at [697, 319] on div "274 292 232 264 278 298 270 262 288 280 256 296 2 4 3 2 2" at bounding box center [489, 250] width 979 height 400
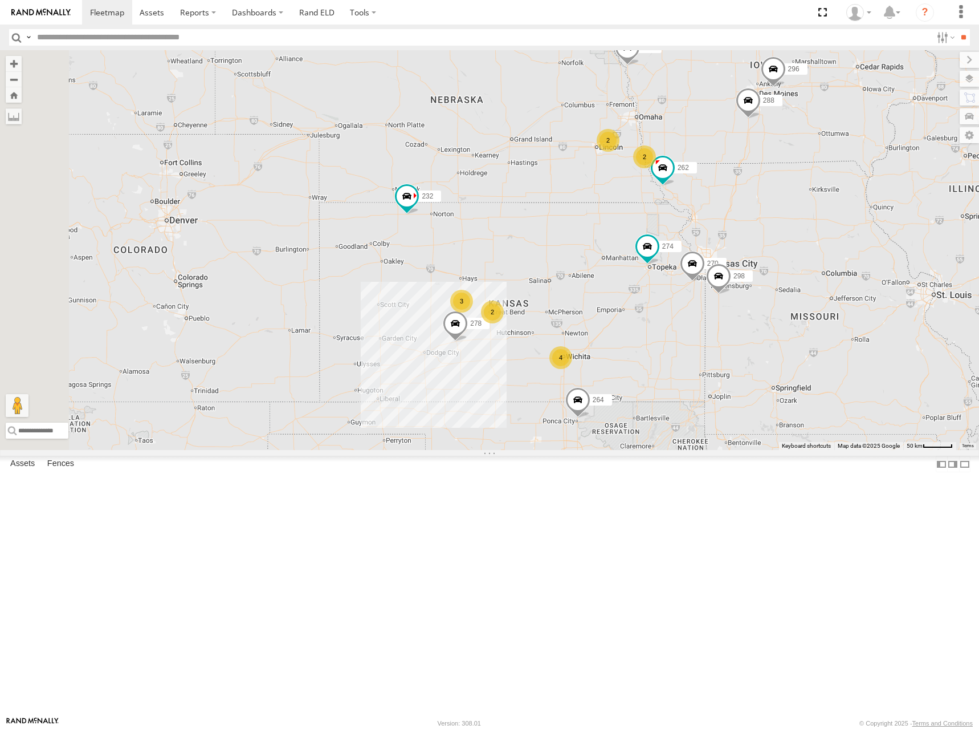
drag, startPoint x: 680, startPoint y: 295, endPoint x: 682, endPoint y: 301, distance: 6.7
click at [682, 301] on div "274 292 232 264 278 298 270 262 288 280 256 296 2 4 3 2 2" at bounding box center [489, 250] width 979 height 400
click at [675, 294] on div "274 298 270 262 288 292 280 232 296 264 278 2 4 3 2 2" at bounding box center [489, 250] width 979 height 400
drag, startPoint x: 677, startPoint y: 307, endPoint x: 689, endPoint y: 300, distance: 13.6
click at [689, 300] on div "274 298 270 262 288 292 280 232 296 264 278 2 4 3 2 2" at bounding box center [489, 250] width 979 height 400
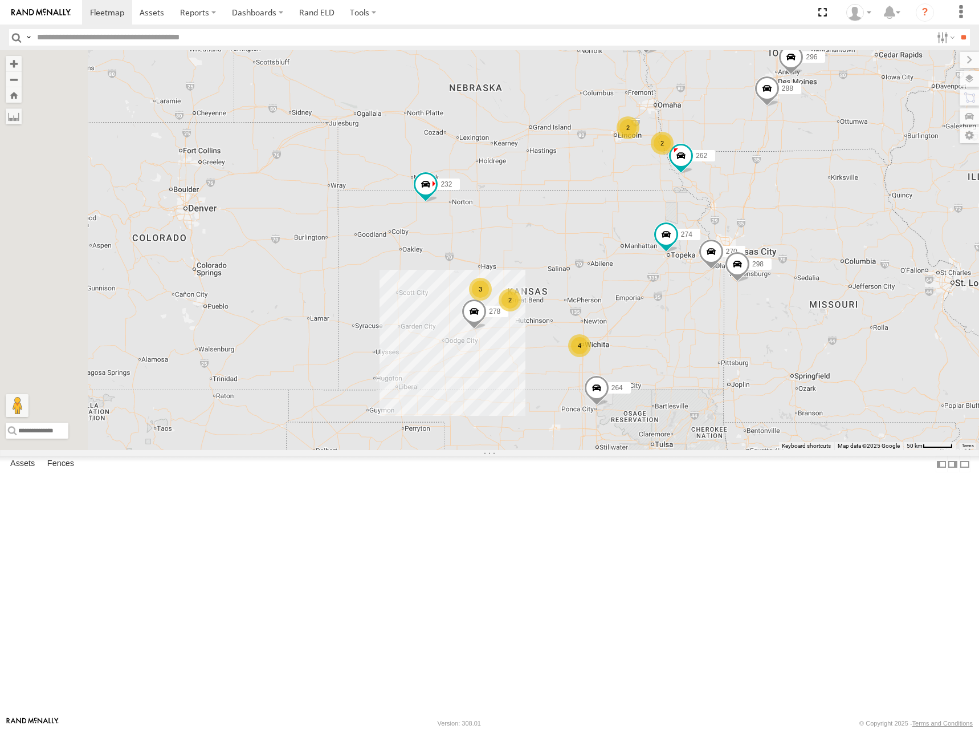
drag, startPoint x: 687, startPoint y: 293, endPoint x: 689, endPoint y: 303, distance: 10.0
click at [689, 303] on div "274 298 270 262 288 292 280 232 296 264 278 2 4 3 2 2" at bounding box center [489, 250] width 979 height 400
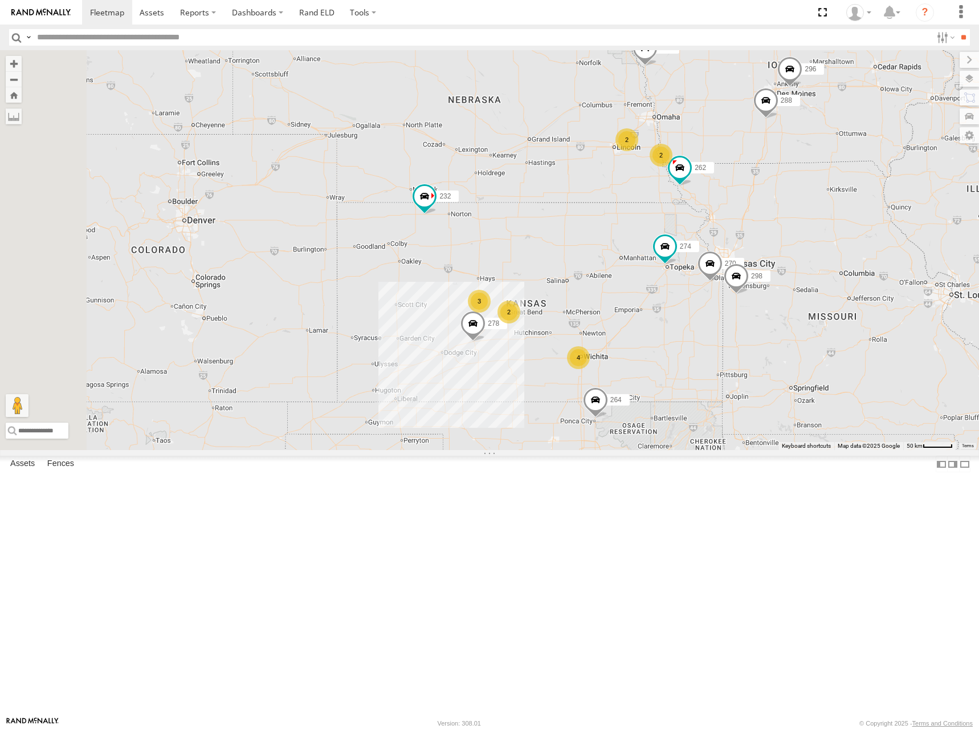
drag, startPoint x: 702, startPoint y: 315, endPoint x: 694, endPoint y: 325, distance: 12.2
click at [694, 325] on div "274 298 270 262 288 292 280 232 296 264 278 2 4 3 2 2" at bounding box center [489, 250] width 979 height 400
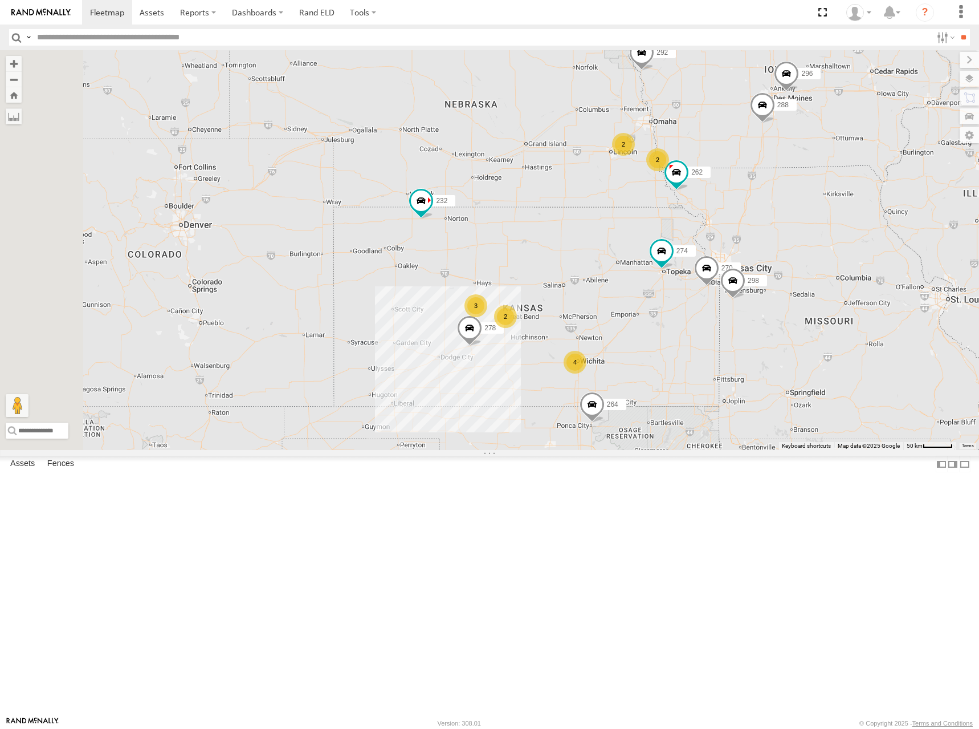
click at [709, 324] on div "274 298 270 262 288 292 280 232 296 264 278 2 4 3 2 2" at bounding box center [489, 250] width 979 height 400
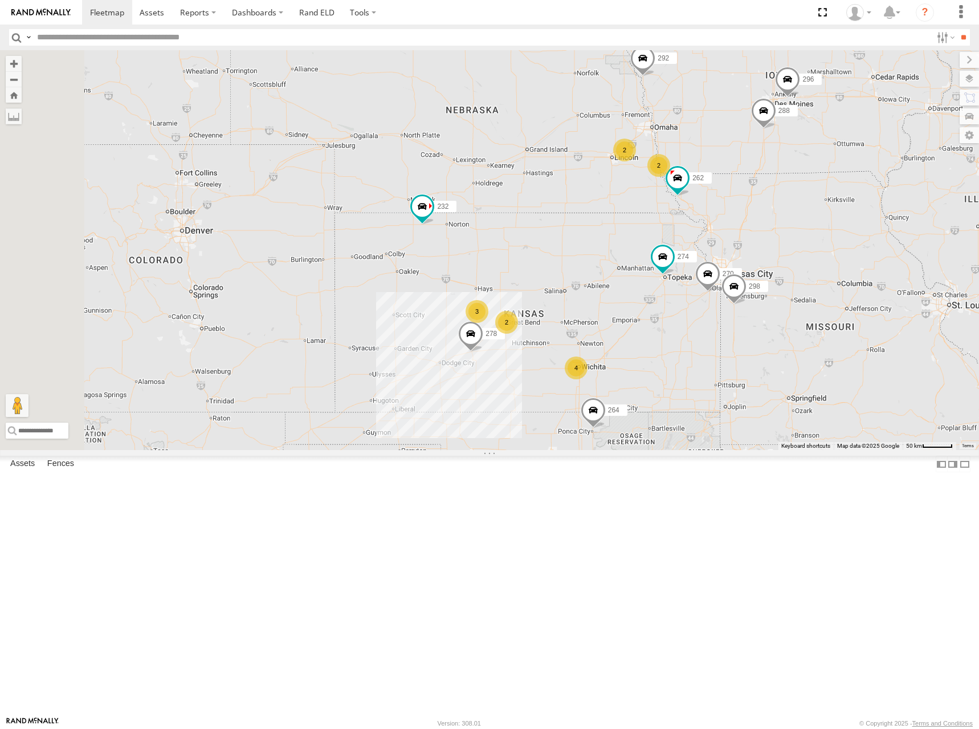
click at [716, 316] on div "274 298 270 262 288 292 280 232 296 264 278 2 4 3 2 2" at bounding box center [489, 250] width 979 height 400
click at [709, 256] on div "274 298 270 262 288 292 280 232 296 264 278 2 4 3 2 2" at bounding box center [489, 250] width 979 height 400
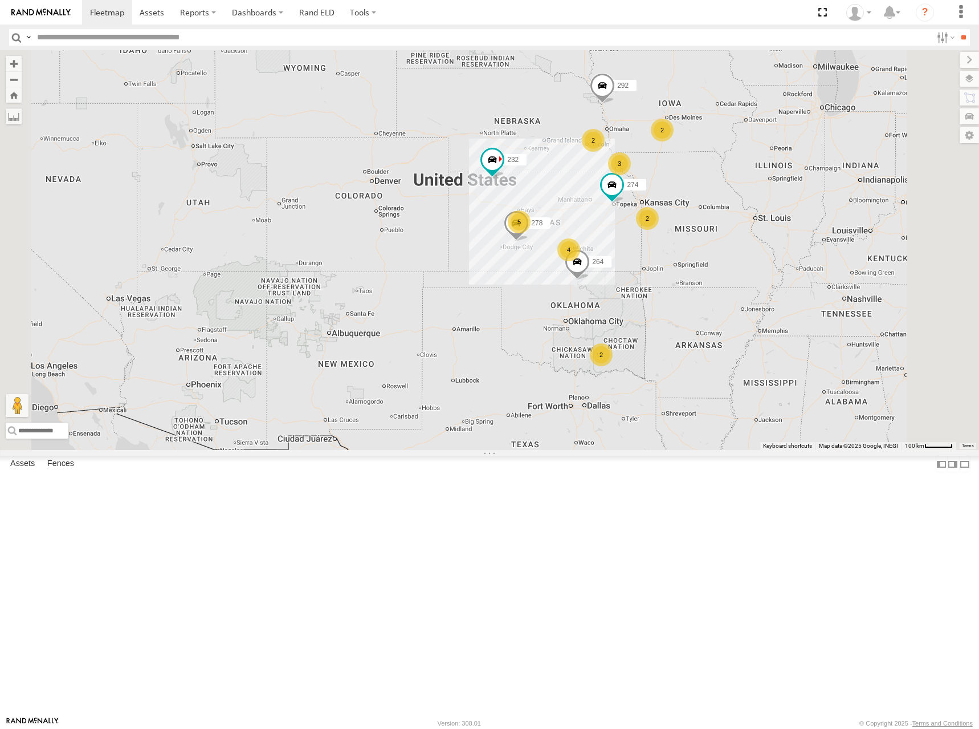
drag, startPoint x: 712, startPoint y: 287, endPoint x: 714, endPoint y: 280, distance: 7.2
click at [709, 286] on div "274 292 232 264 278 2 4 5 2 3 2 2" at bounding box center [489, 250] width 979 height 400
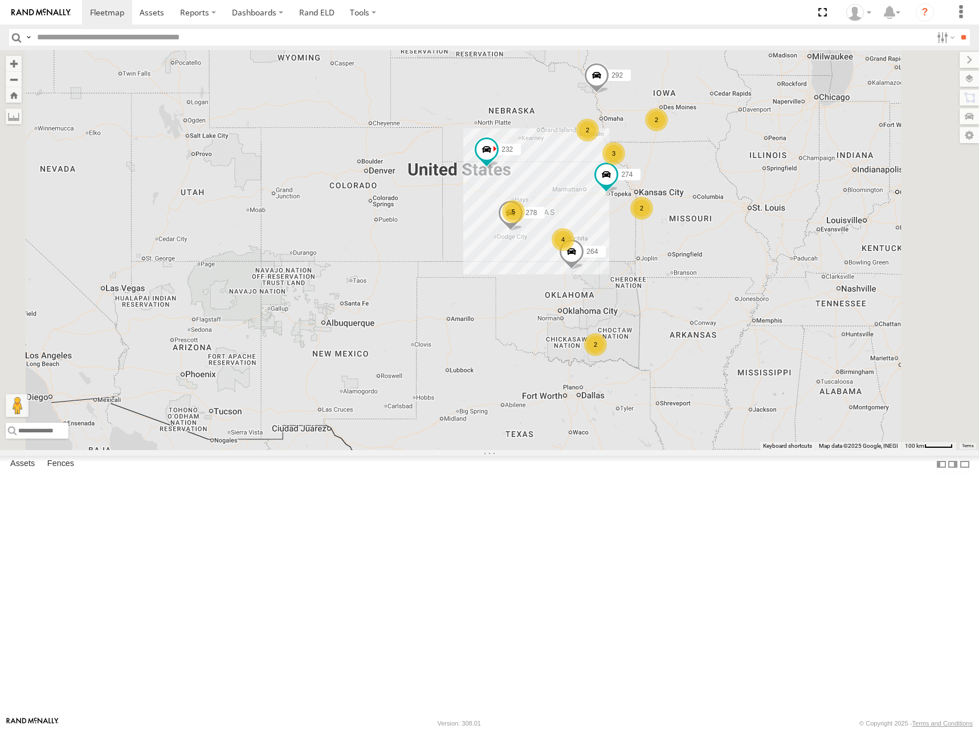
click at [676, 258] on div "274 292 232 264 278 2 4 5 2 3 2 2" at bounding box center [489, 250] width 979 height 400
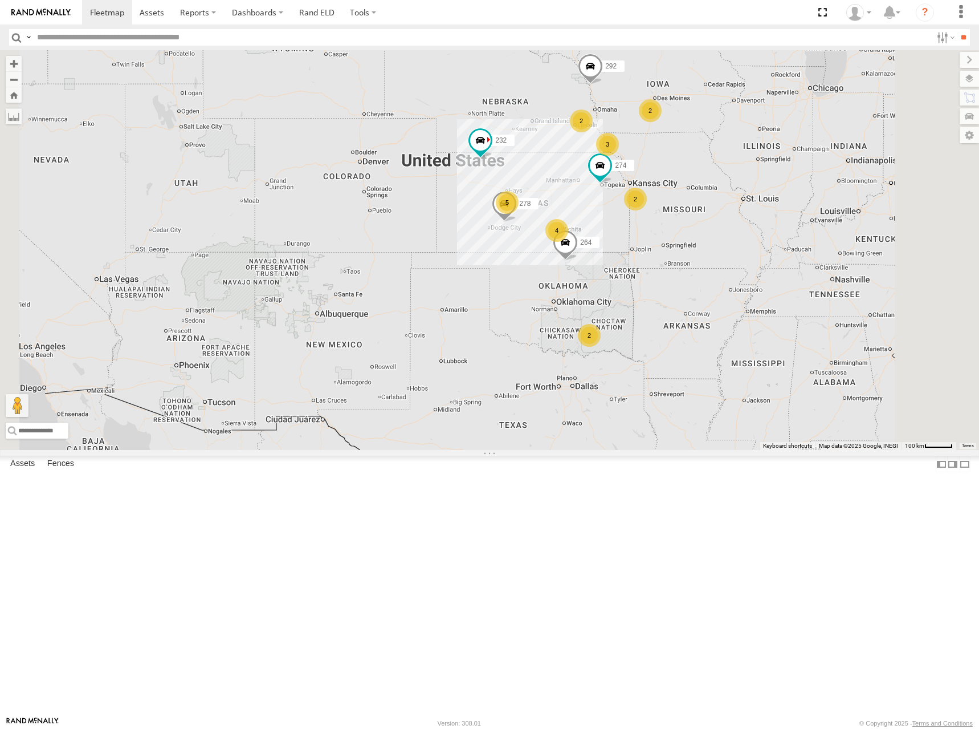
drag, startPoint x: 674, startPoint y: 245, endPoint x: 655, endPoint y: 229, distance: 25.1
click at [655, 229] on div "274 292 232 264 278 2 4 5 2 3 2 2" at bounding box center [489, 250] width 979 height 400
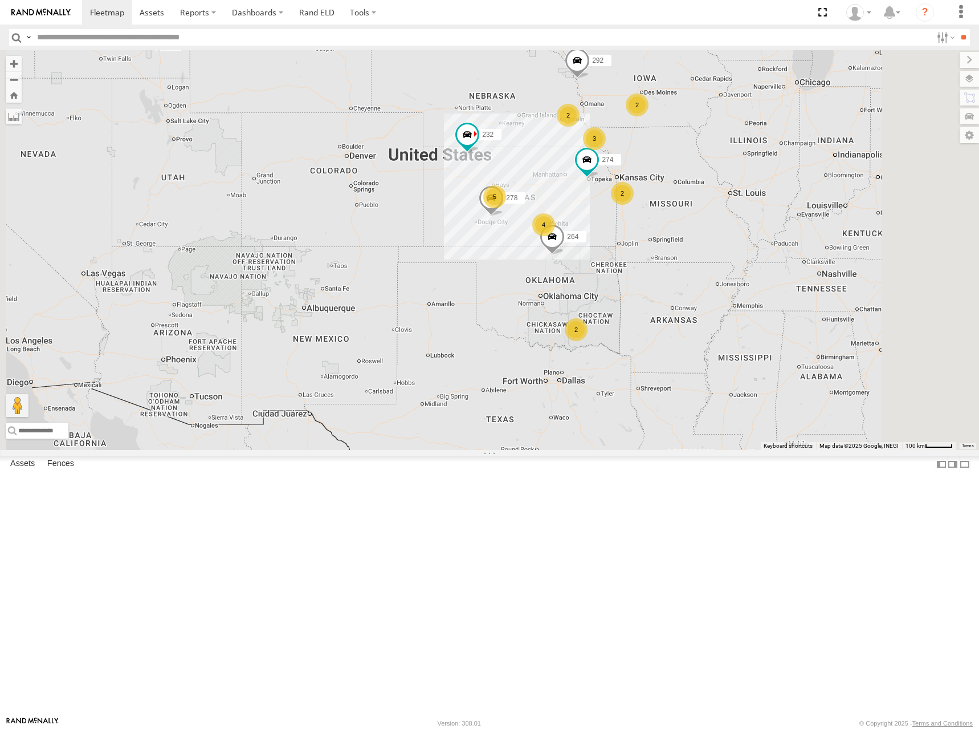
click at [672, 209] on div "274 292 232 264 278 2 4 5 2 3 2 2" at bounding box center [489, 250] width 979 height 400
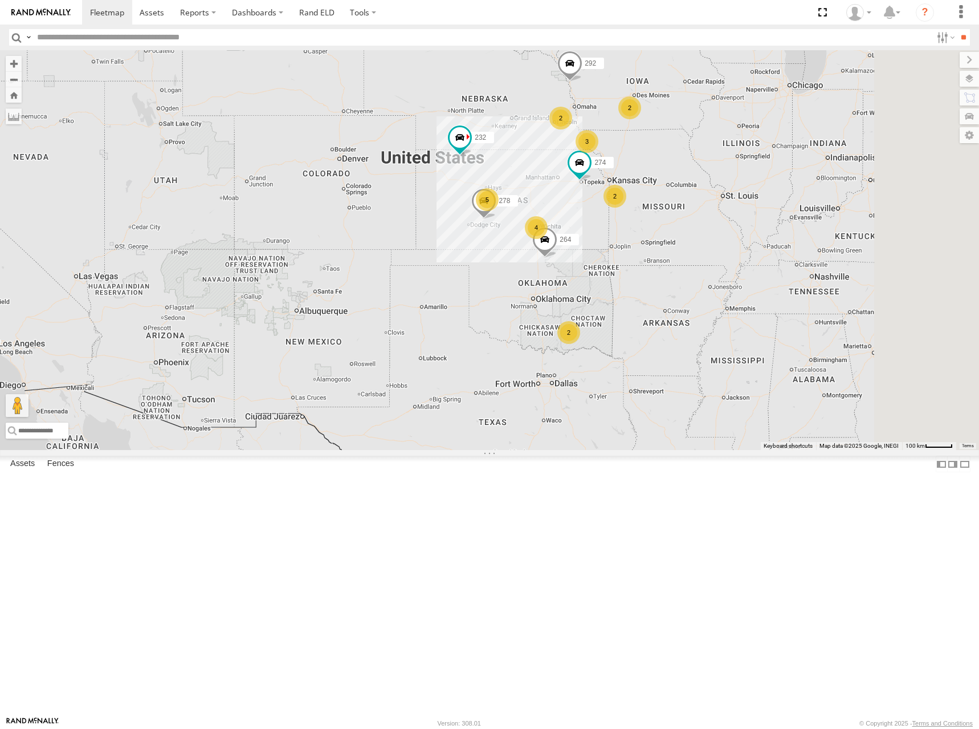
drag, startPoint x: 653, startPoint y: 234, endPoint x: 651, endPoint y: 241, distance: 7.2
click at [651, 241] on div "274 292 232 264 278 2 4 5 2 3 2 2" at bounding box center [489, 250] width 979 height 400
click at [665, 212] on div "274 292 232 264 278 2 4 5 2 3 2 2" at bounding box center [489, 250] width 979 height 400
click at [672, 236] on div "274 292 232 264 278 2 4 5 2 3 2 2" at bounding box center [489, 250] width 979 height 400
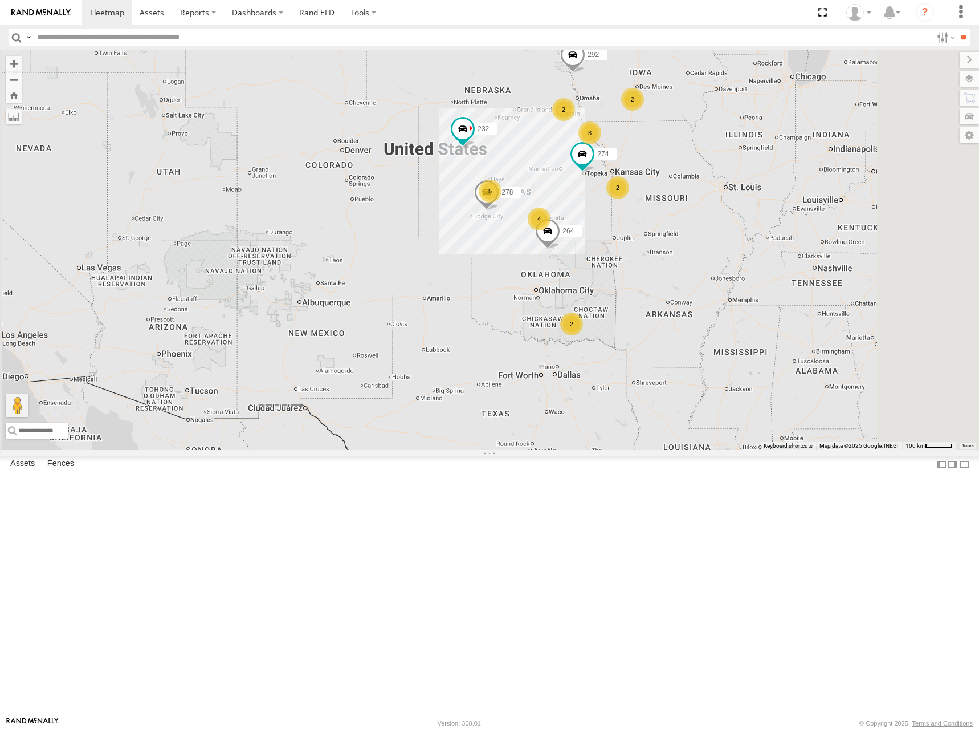
drag, startPoint x: 654, startPoint y: 217, endPoint x: 658, endPoint y: 211, distance: 7.0
click at [658, 211] on div "274 292 232 264 278 2 4 5 2 3 2 2" at bounding box center [489, 250] width 979 height 400
drag, startPoint x: 663, startPoint y: 300, endPoint x: 659, endPoint y: 270, distance: 30.5
click at [659, 270] on div "274 292 232 264 278 2 4 5 2 3 2 2" at bounding box center [489, 250] width 979 height 400
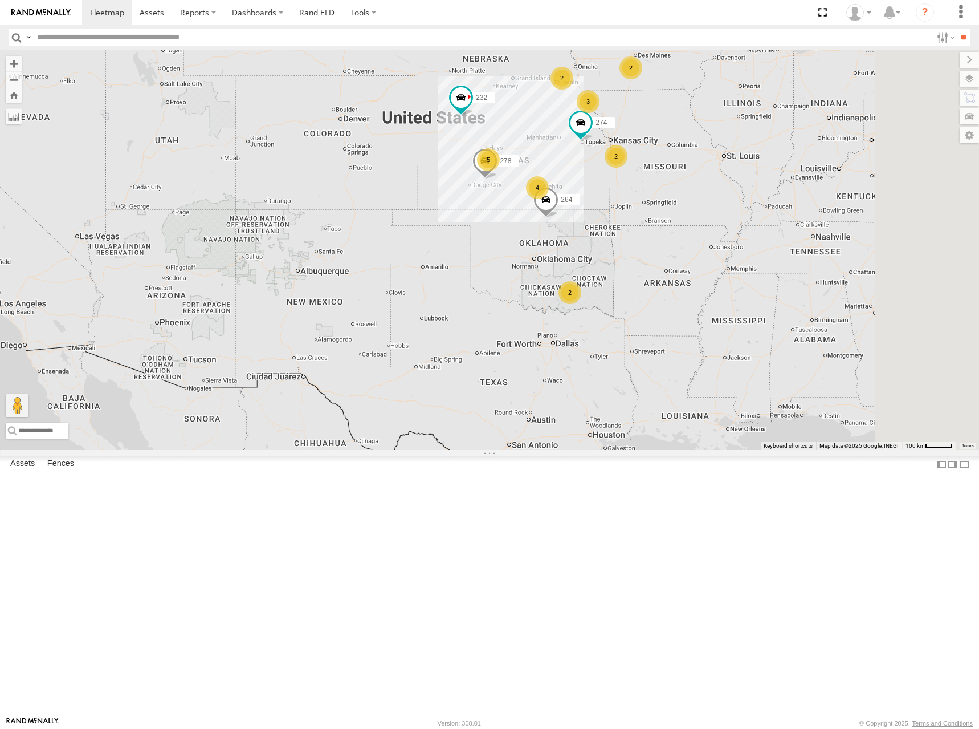
drag, startPoint x: 580, startPoint y: 245, endPoint x: 686, endPoint y: 254, distance: 106.5
click at [580, 245] on div "274 292 232 264 278 2 4 5 2 3 2 2" at bounding box center [489, 250] width 979 height 400
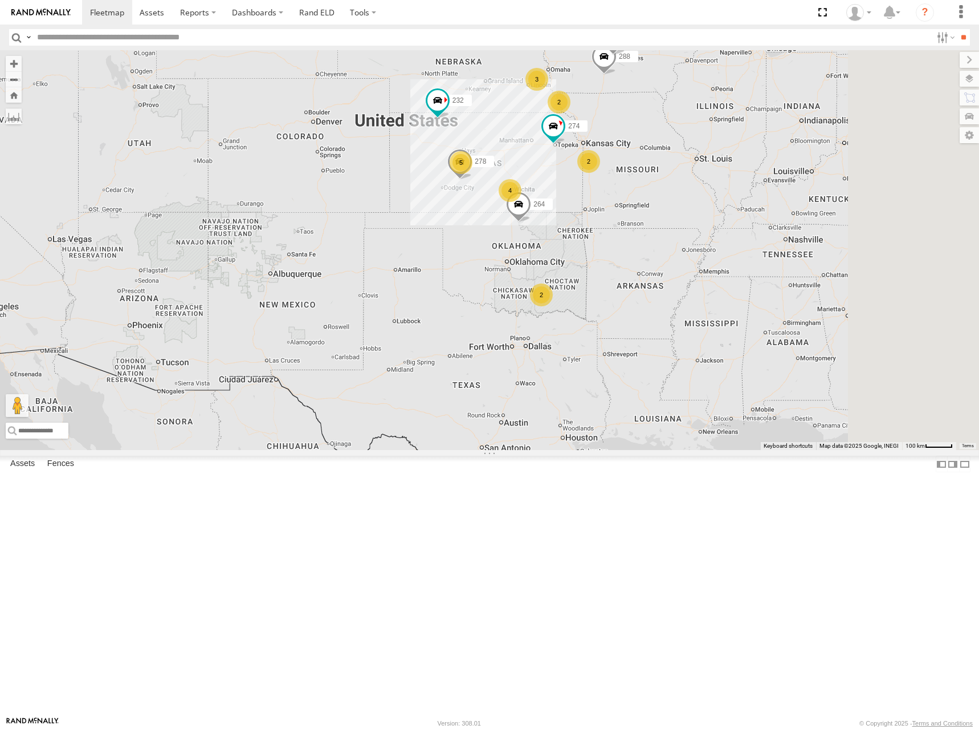
drag, startPoint x: 655, startPoint y: 211, endPoint x: 626, endPoint y: 214, distance: 28.6
click at [626, 214] on div "274 288 292 232 296 264 278 3 4 5 2 2 2" at bounding box center [489, 250] width 979 height 400
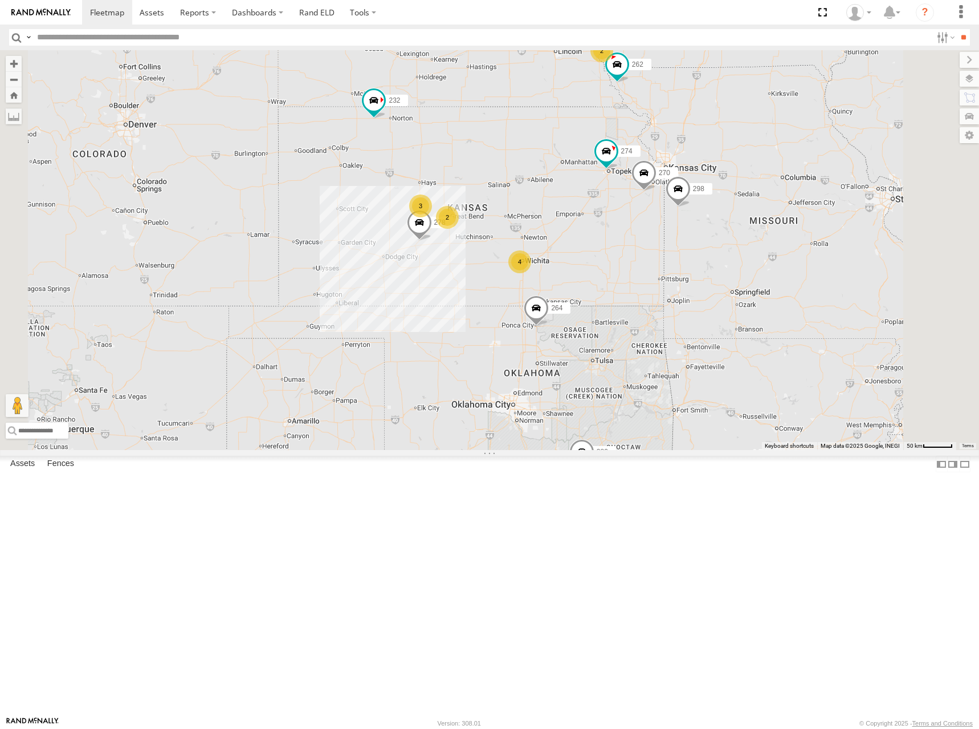
drag, startPoint x: 670, startPoint y: 194, endPoint x: 659, endPoint y: 213, distance: 22.2
click at [659, 213] on div "274 288 292 232 296 264 278 2 4 3 298 270 262 280 256 2 2" at bounding box center [489, 250] width 979 height 400
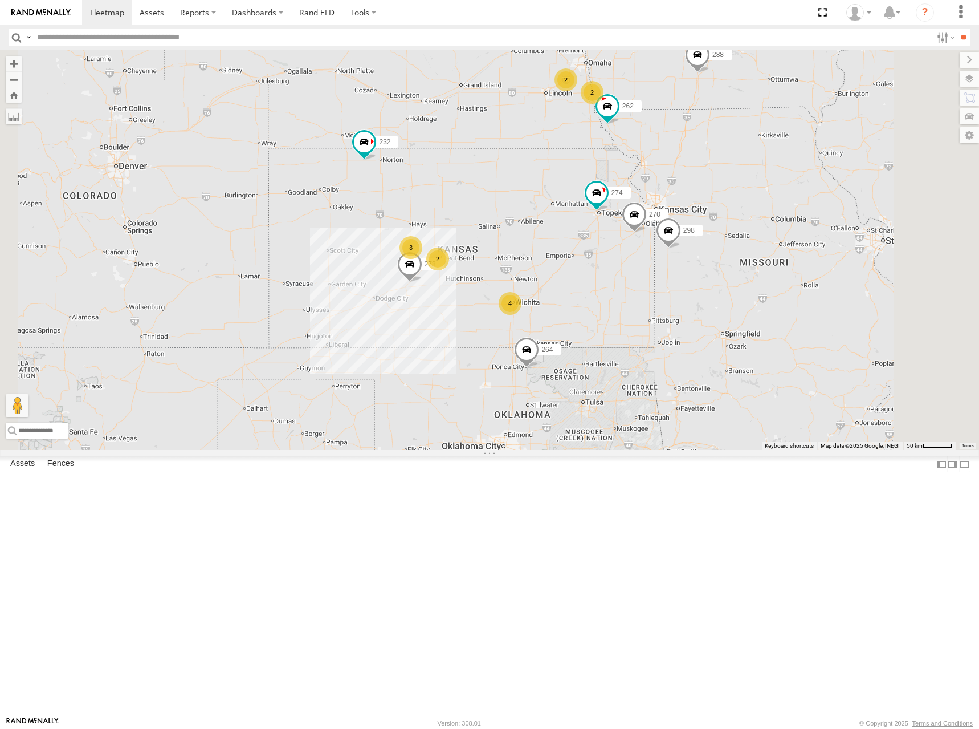
click at [541, 205] on div "274 288 292 232 296 264 278 2 4 3 298 270 262 280 256 2 2" at bounding box center [489, 250] width 979 height 400
drag, startPoint x: 584, startPoint y: 203, endPoint x: 591, endPoint y: 204, distance: 6.9
click at [591, 204] on div "274 288 292 232 296 264 278 2 4 3 298 270 262 280 256 2 2" at bounding box center [489, 250] width 979 height 400
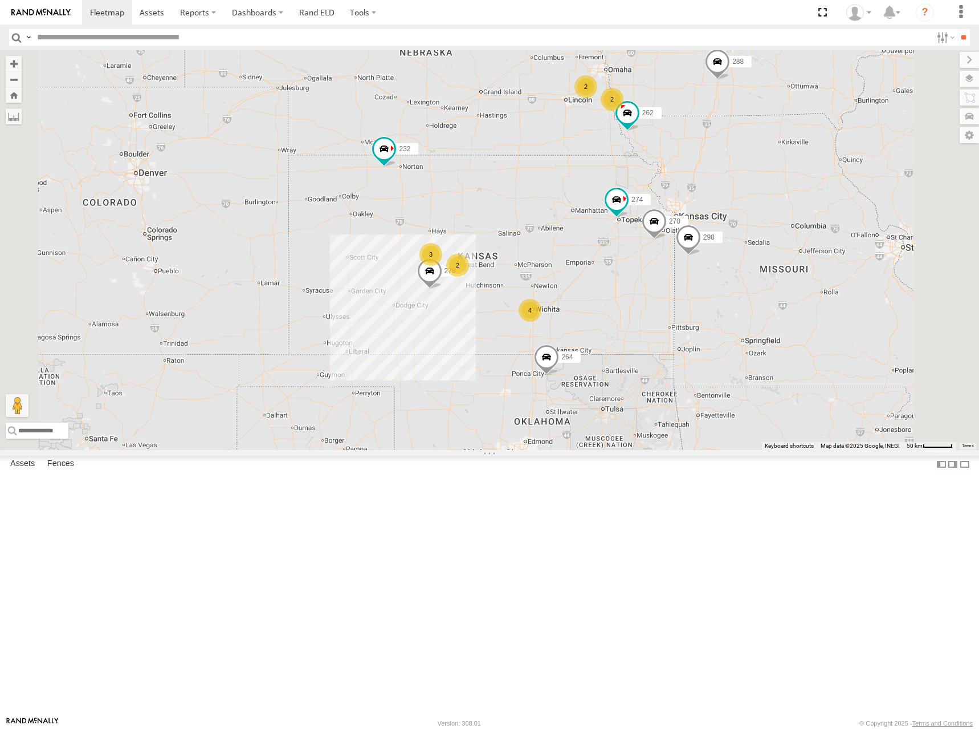
drag, startPoint x: 676, startPoint y: 216, endPoint x: 670, endPoint y: 220, distance: 6.5
click at [670, 220] on div "274 288 292 232 296 264 278 2 4 3 298 270 262 280 256 2 2" at bounding box center [489, 250] width 979 height 400
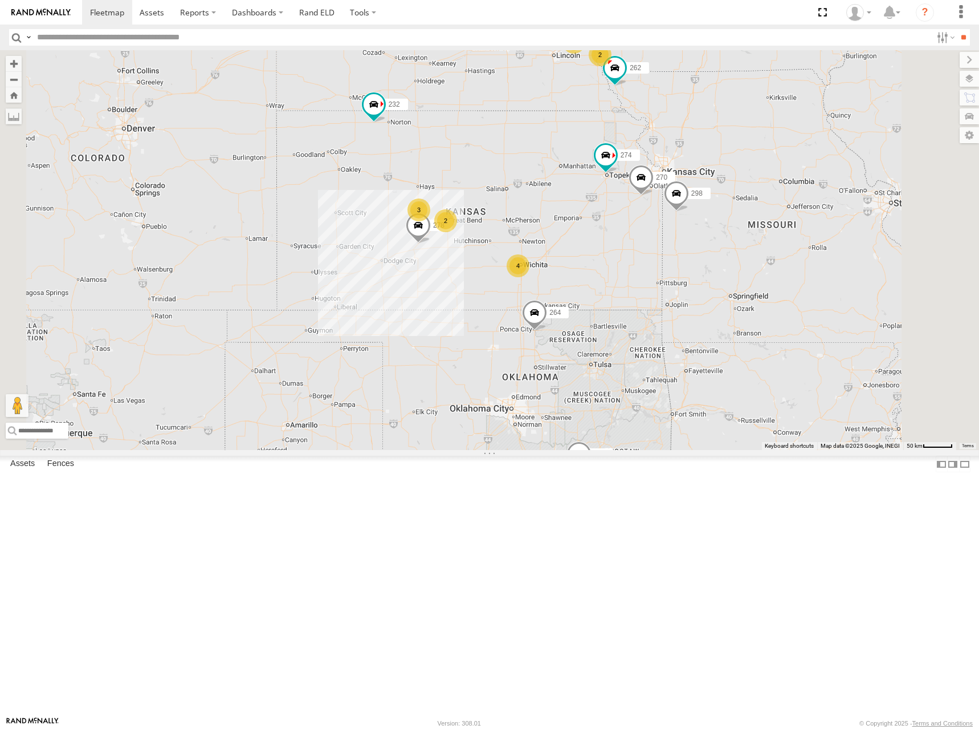
drag, startPoint x: 609, startPoint y: 317, endPoint x: 594, endPoint y: 265, distance: 54.0
click at [594, 265] on div "274 288 292 232 296 264 278 2 4 3 298 270 262 280 256 2 2" at bounding box center [489, 250] width 979 height 400
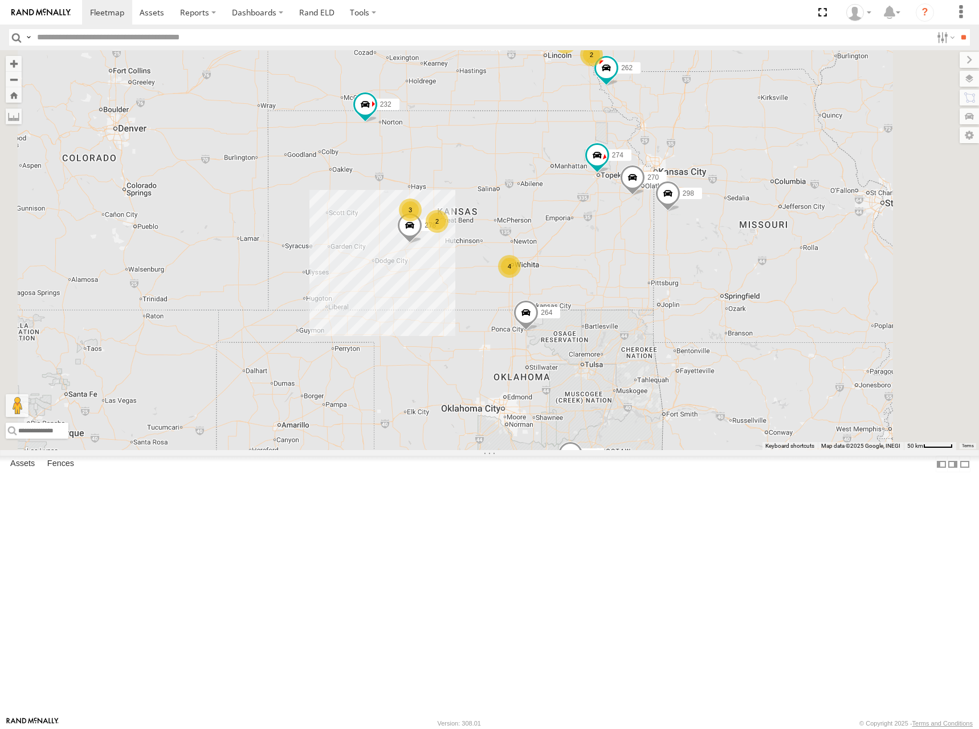
drag, startPoint x: 634, startPoint y: 250, endPoint x: 633, endPoint y: 273, distance: 22.8
click at [633, 273] on div "274 288 292 232 296 264 278 2 4 3 298 270 262 280 256 2 2" at bounding box center [489, 250] width 979 height 400
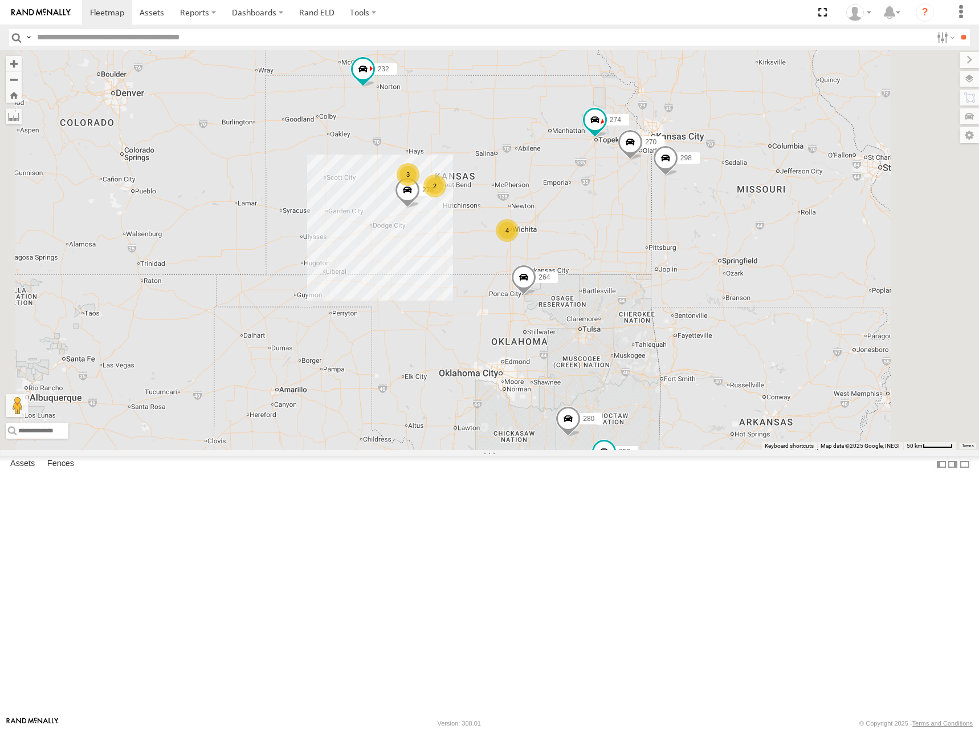
drag, startPoint x: 653, startPoint y: 250, endPoint x: 651, endPoint y: 235, distance: 15.0
click at [651, 235] on div "274 288 292 232 296 264 278 2 4 3 298 270 262 280 256 2 2" at bounding box center [489, 250] width 979 height 400
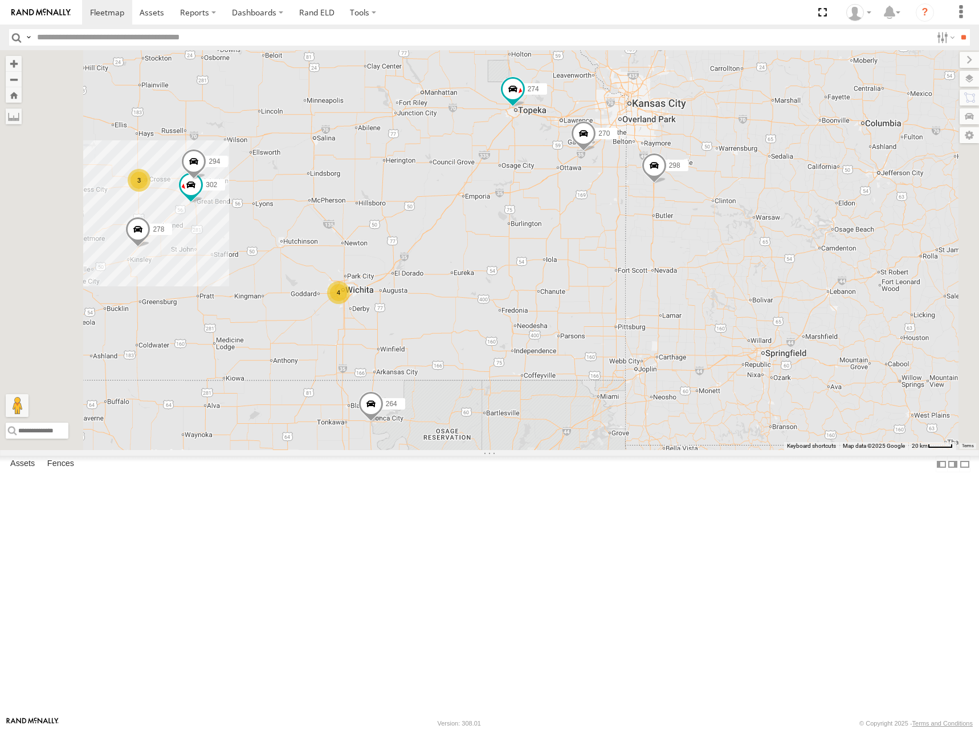
drag, startPoint x: 814, startPoint y: 226, endPoint x: 814, endPoint y: 250, distance: 23.4
click at [814, 250] on div "274 288 292 232 296 264 278 298 270 262 280 256 4 3 302 294" at bounding box center [489, 250] width 979 height 400
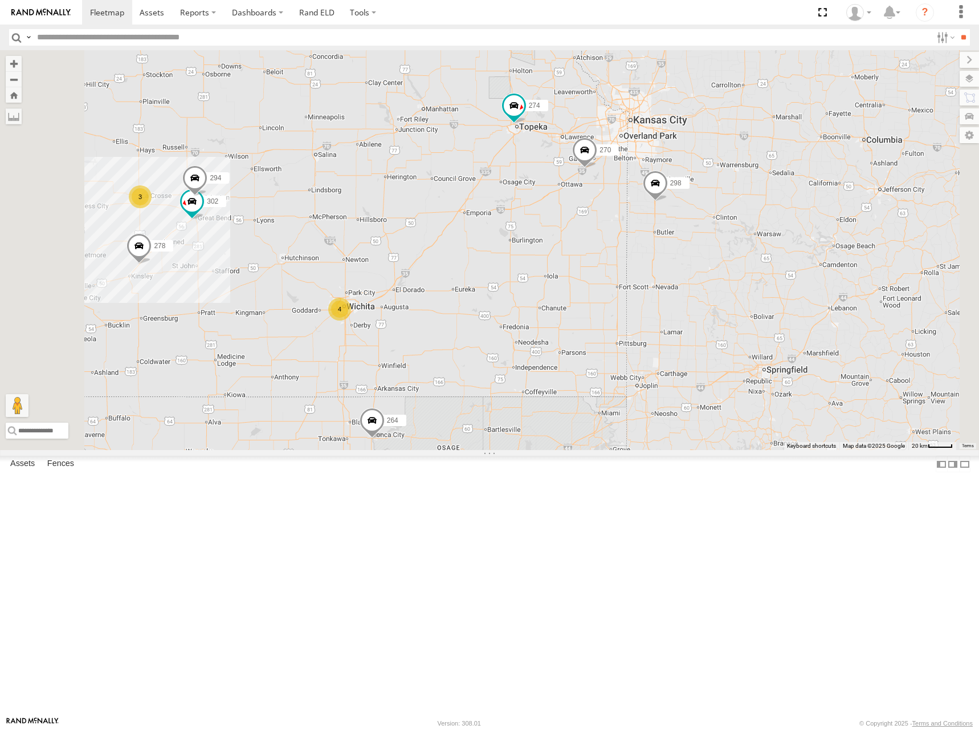
drag, startPoint x: 788, startPoint y: 277, endPoint x: 791, endPoint y: 265, distance: 12.7
click at [791, 265] on div "274 288 292 232 296 264 278 298 270 262 280 256 4 3 302 294" at bounding box center [489, 250] width 979 height 400
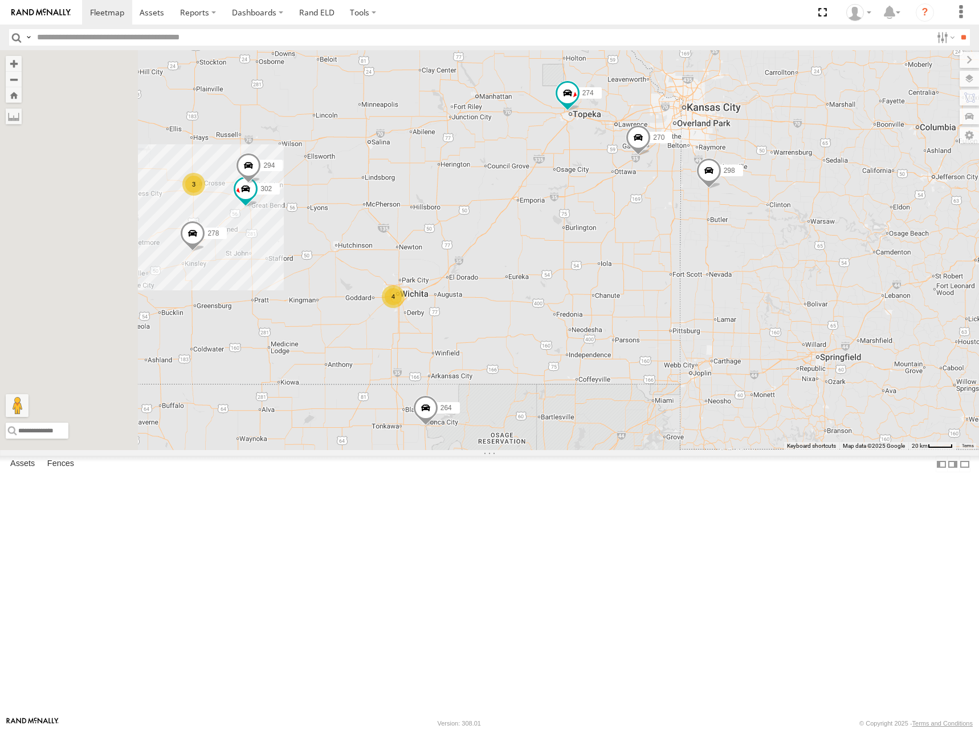
drag, startPoint x: 535, startPoint y: 333, endPoint x: 554, endPoint y: 332, distance: 19.4
click at [554, 332] on div "274 288 292 232 296 264 278 298 270 262 280 256 4 3 302 294" at bounding box center [489, 250] width 979 height 400
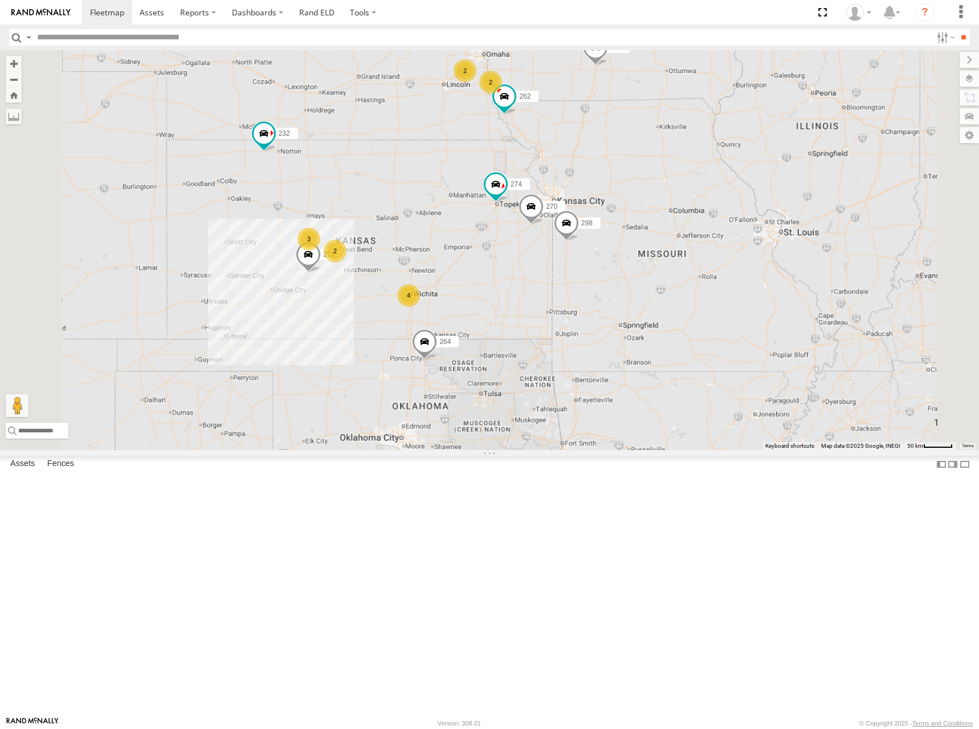
drag, startPoint x: 573, startPoint y: 282, endPoint x: 576, endPoint y: 362, distance: 79.9
click at [576, 362] on div "274 288 292 232 296 264 278 298 270 262 280 256 2 4 3 2 2" at bounding box center [489, 250] width 979 height 400
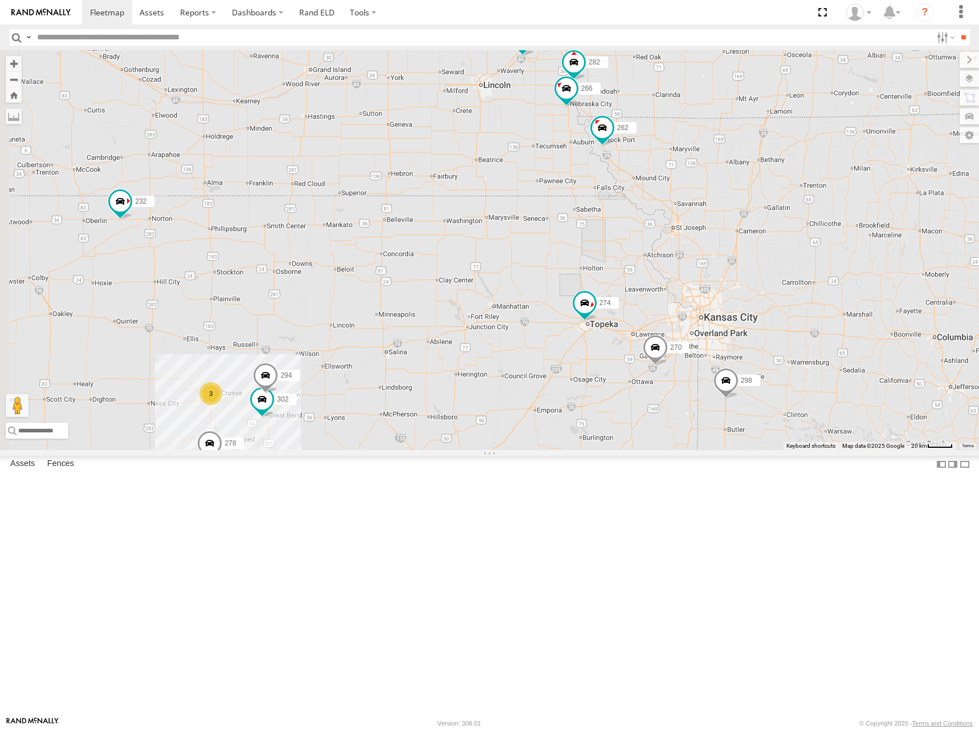
drag, startPoint x: 555, startPoint y: 379, endPoint x: 608, endPoint y: 306, distance: 89.9
click at [619, 280] on div "274 288 292 232 296 264 278 298 270 262 280 256 300 304 282 266 302 294 3 2" at bounding box center [489, 250] width 979 height 400
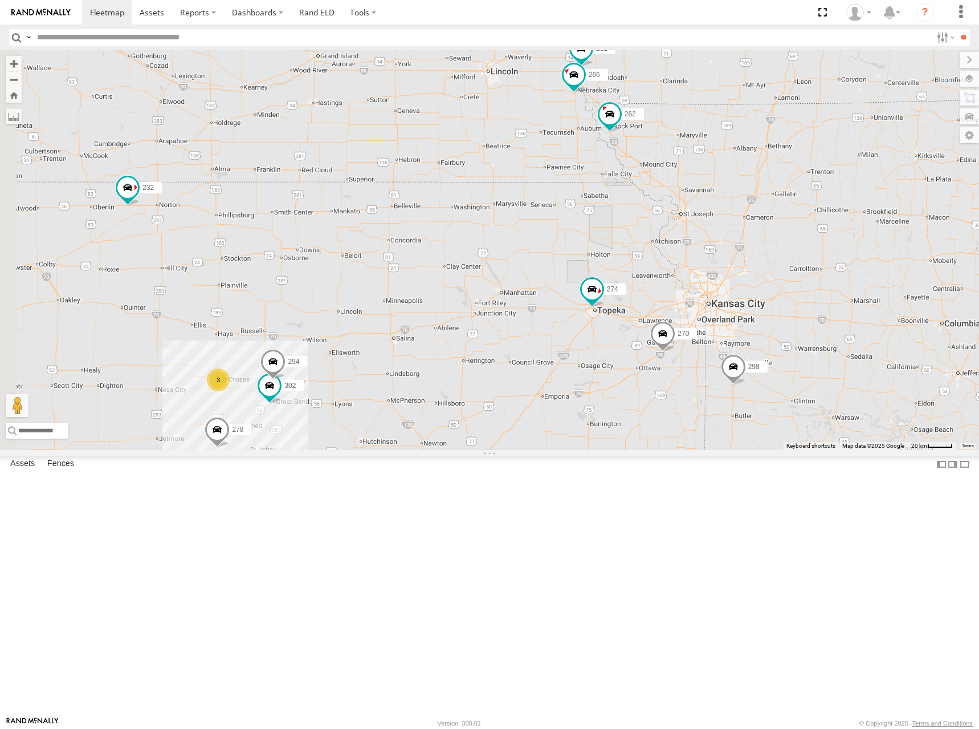
drag, startPoint x: 576, startPoint y: 338, endPoint x: 585, endPoint y: 326, distance: 15.2
click at [585, 326] on div "274 288 292 232 296 264 278 298 270 262 280 256 300 304 282 266 302 294 3 4" at bounding box center [489, 250] width 979 height 400
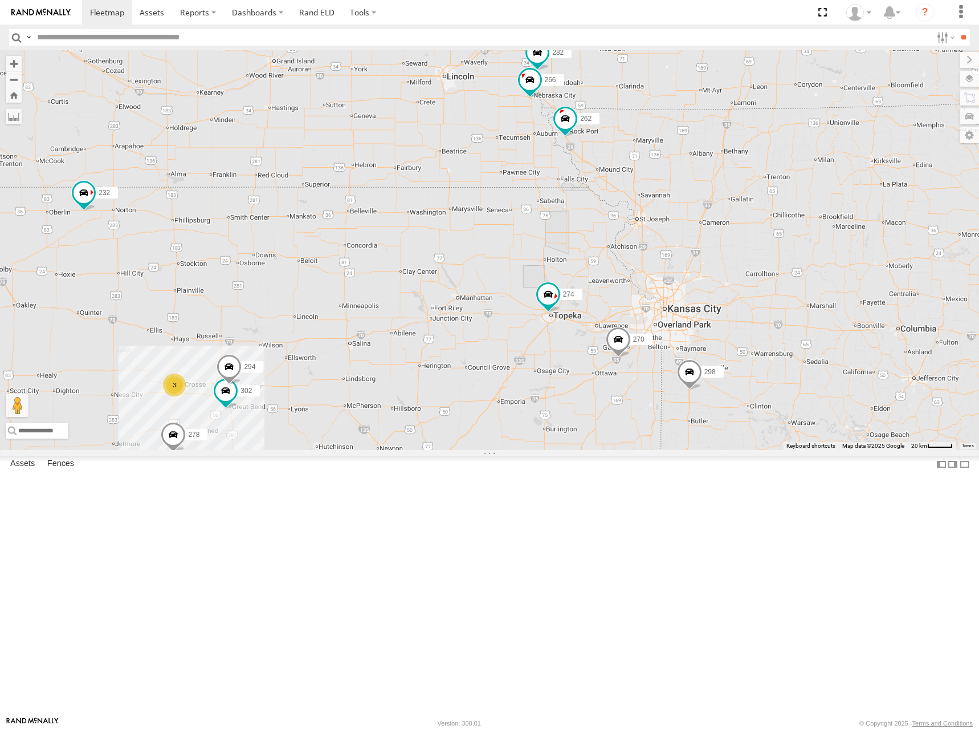
drag, startPoint x: 871, startPoint y: 106, endPoint x: 765, endPoint y: 124, distance: 108.1
click at [765, 124] on div "274 288 292 232 296 264 278 298 270 262 280 256 300 304 282 266 302 294 3 4" at bounding box center [489, 250] width 979 height 400
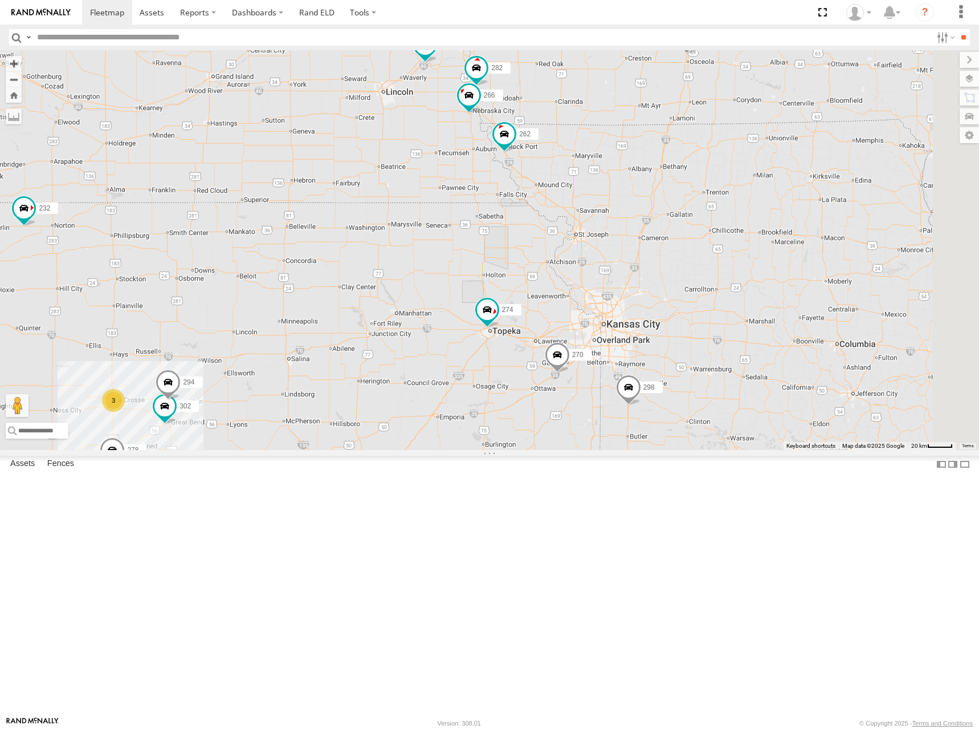
drag, startPoint x: 733, startPoint y: 146, endPoint x: 727, endPoint y: 153, distance: 9.4
click at [727, 153] on div "274 288 292 232 296 264 278 298 270 262 280 256 300 304 282 266 302 294 3 4" at bounding box center [489, 250] width 979 height 400
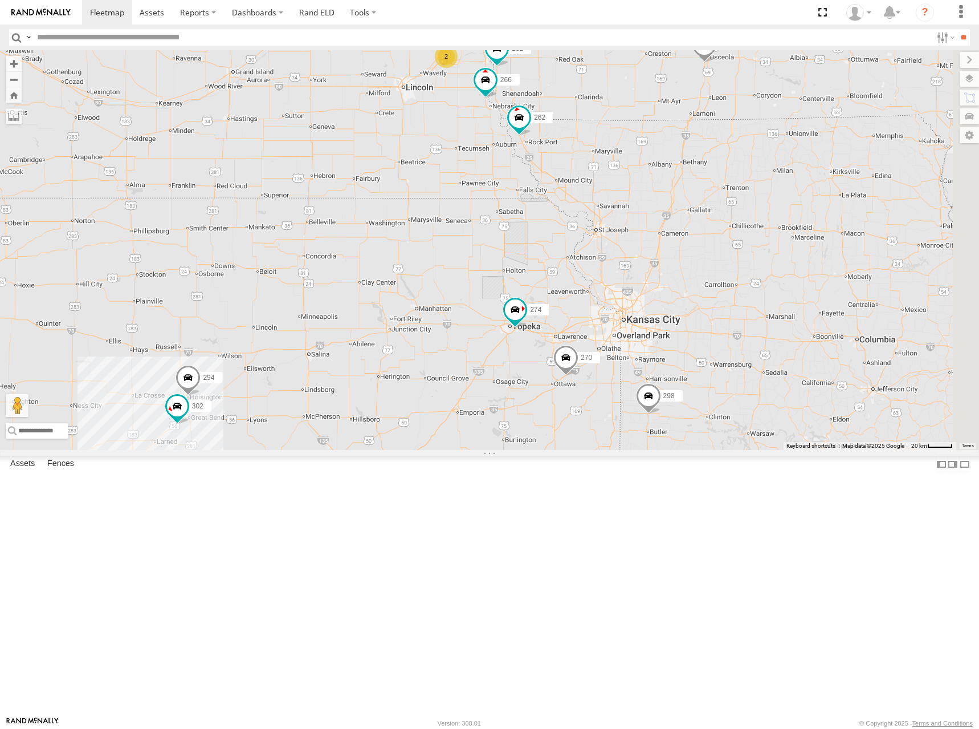
drag, startPoint x: 466, startPoint y: 281, endPoint x: 530, endPoint y: 262, distance: 67.3
click at [530, 262] on div "274 298 270 262 288 292 296 302 282 266 294 2 4" at bounding box center [489, 250] width 979 height 400
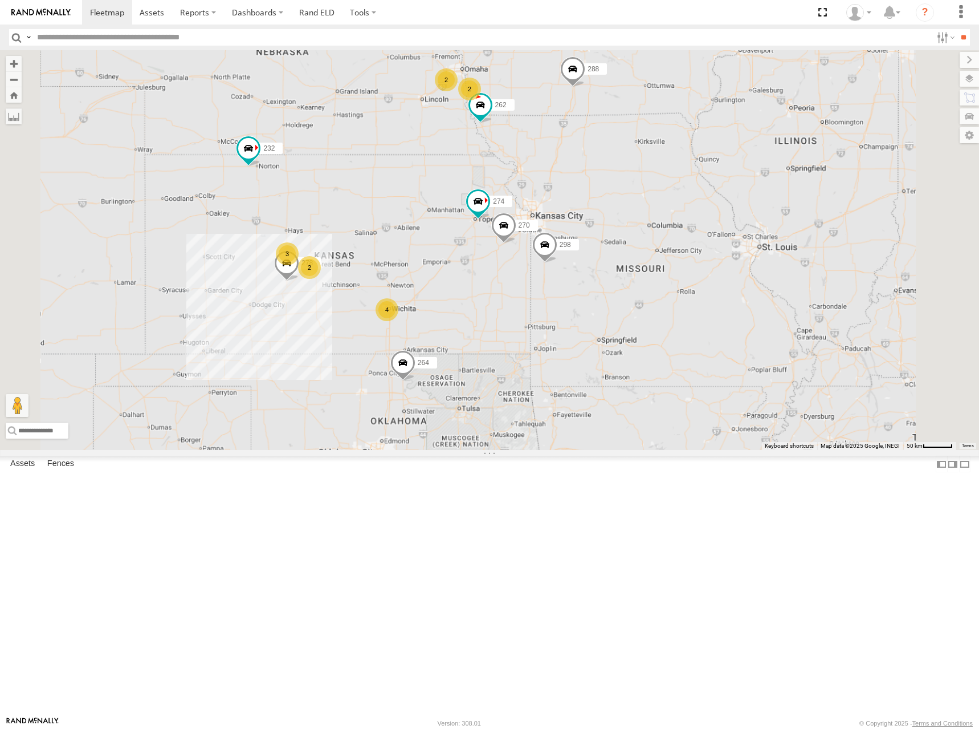
drag, startPoint x: 475, startPoint y: 236, endPoint x: 560, endPoint y: 226, distance: 85.6
click at [560, 226] on div "274 298 270 262 288 292 296 278 2 4 3 280 256 232 264 2 2" at bounding box center [489, 250] width 979 height 400
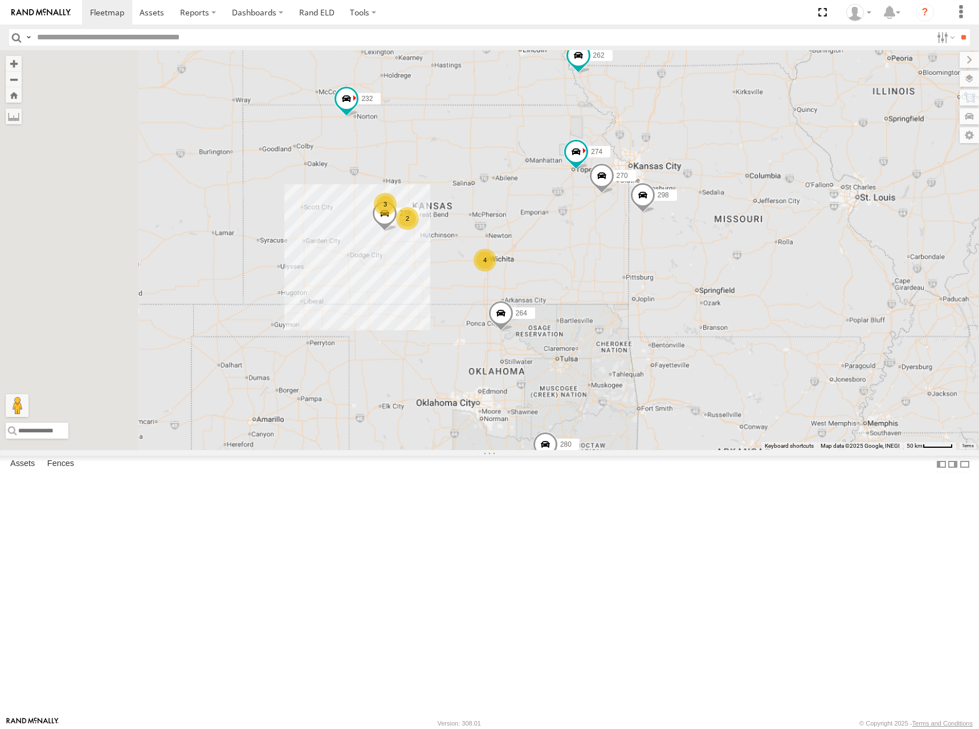
drag, startPoint x: 608, startPoint y: 325, endPoint x: 623, endPoint y: 264, distance: 62.9
click at [623, 264] on div "274 298 270 262 288 292 296 278 2 4 3 280 256 232 264 2 2" at bounding box center [489, 250] width 979 height 400
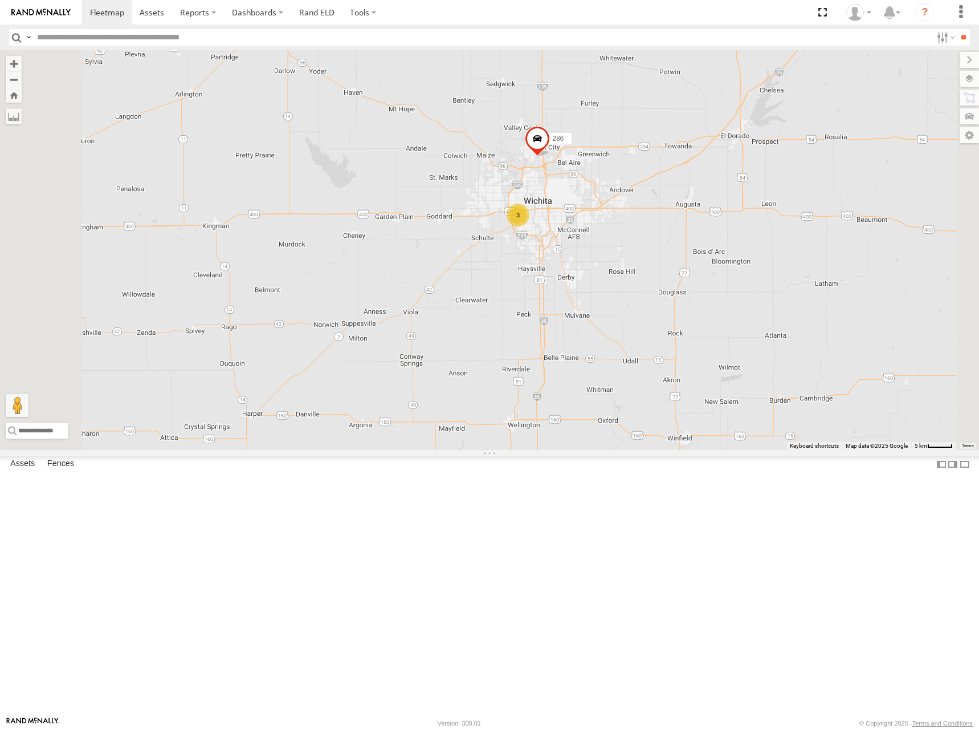
drag, startPoint x: 698, startPoint y: 311, endPoint x: 717, endPoint y: 296, distance: 24.4
click at [717, 296] on div "274 298 270 262 288 292 296 278 280 256 232 264 302 294 286 3" at bounding box center [489, 250] width 979 height 400
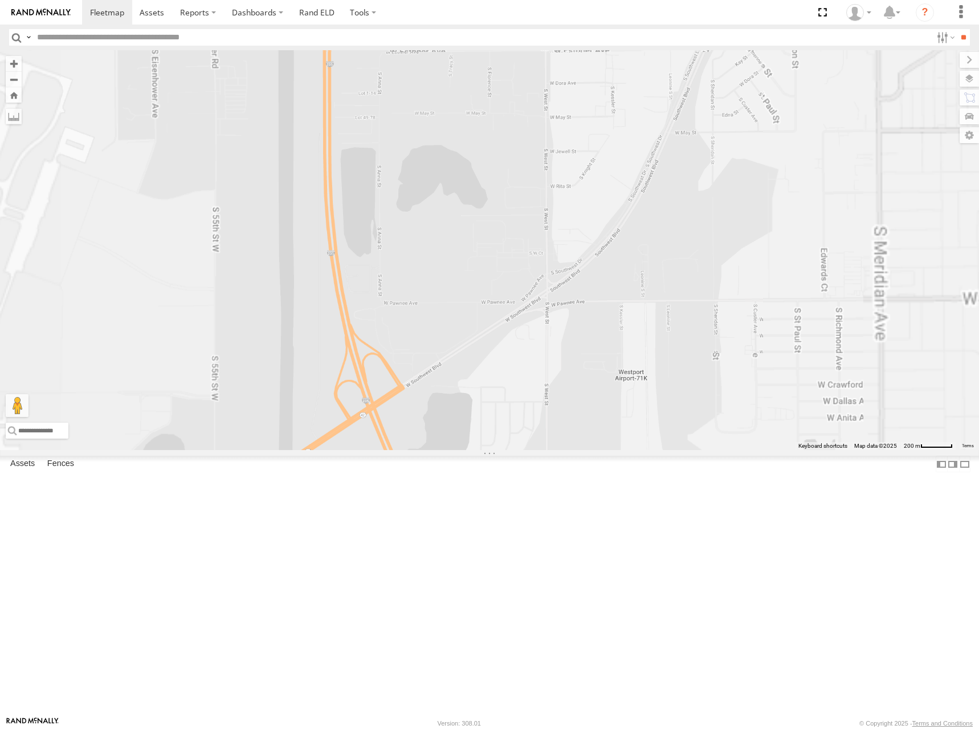
drag, startPoint x: 672, startPoint y: 208, endPoint x: 690, endPoint y: 380, distance: 172.5
click at [690, 380] on div "274 298 270 262 288 292 296 278 280 256 232 264 302 294 286 284" at bounding box center [489, 250] width 979 height 400
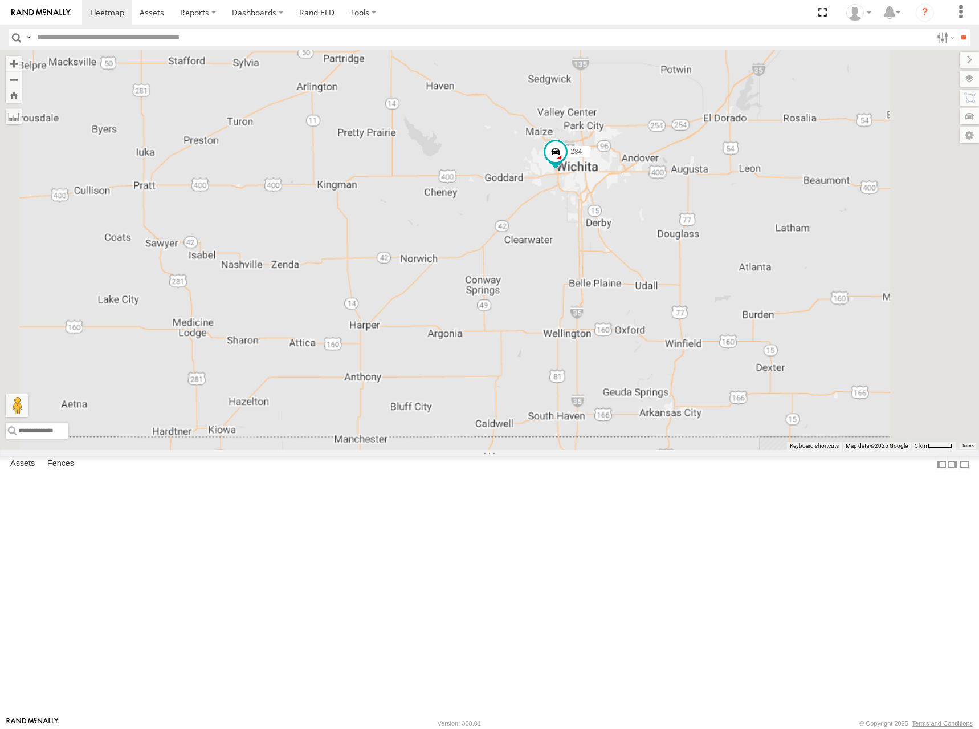
drag, startPoint x: 700, startPoint y: 217, endPoint x: 608, endPoint y: 332, distance: 147.3
click at [608, 332] on div "284" at bounding box center [489, 250] width 979 height 400
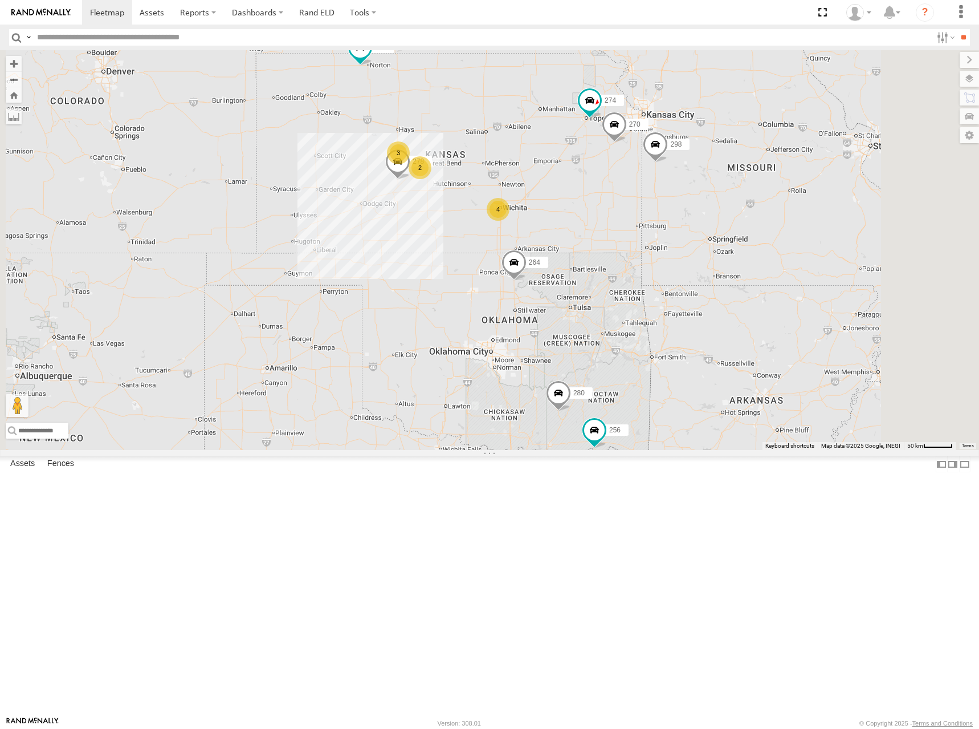
drag, startPoint x: 623, startPoint y: 223, endPoint x: 655, endPoint y: 227, distance: 32.7
click at [655, 227] on div "274 2 4 3 298 270 262 288 292 280 256 232 296 264 2 2 278" at bounding box center [489, 250] width 979 height 400
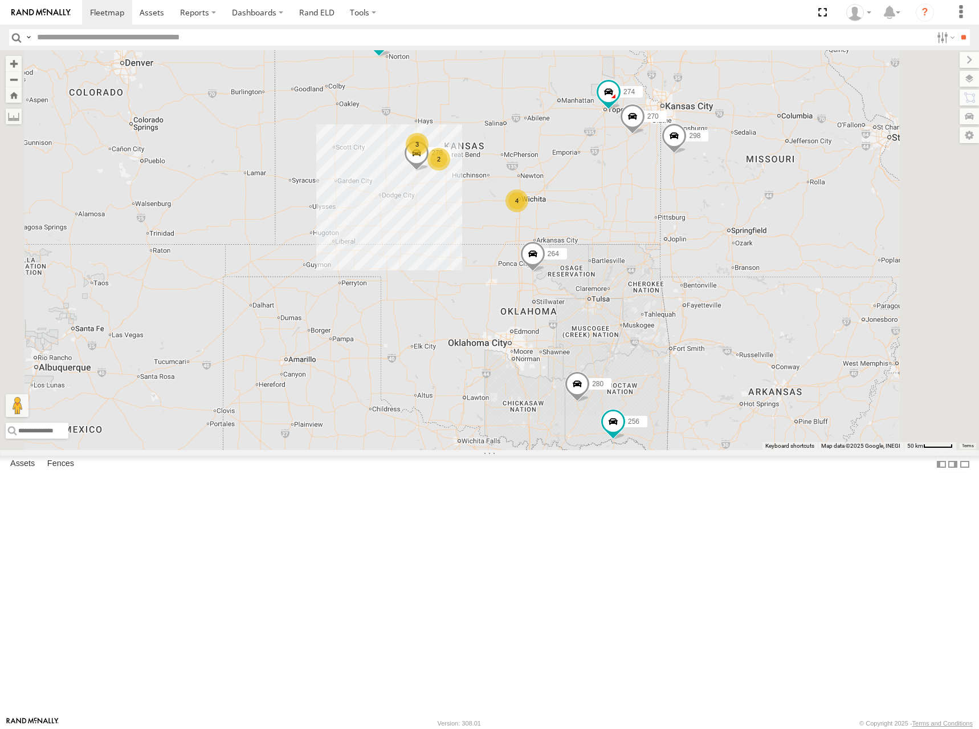
drag, startPoint x: 603, startPoint y: 296, endPoint x: 620, endPoint y: 286, distance: 20.2
click at [620, 286] on div "274 2 4 3 298 270 262 288 292 280 256 232 296 264 2 2 278" at bounding box center [489, 250] width 979 height 400
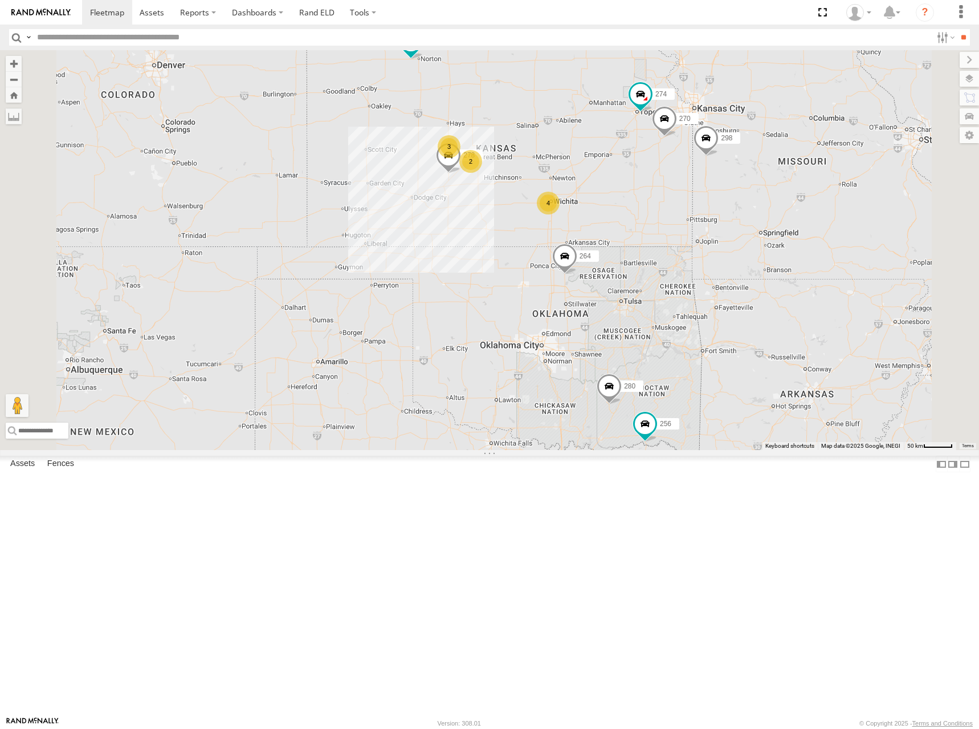
drag, startPoint x: 638, startPoint y: 231, endPoint x: 668, endPoint y: 240, distance: 31.6
click at [668, 240] on div "274 2 4 3 298 270 262 288 292 280 256 232 296 264 2 2 278" at bounding box center [489, 250] width 979 height 400
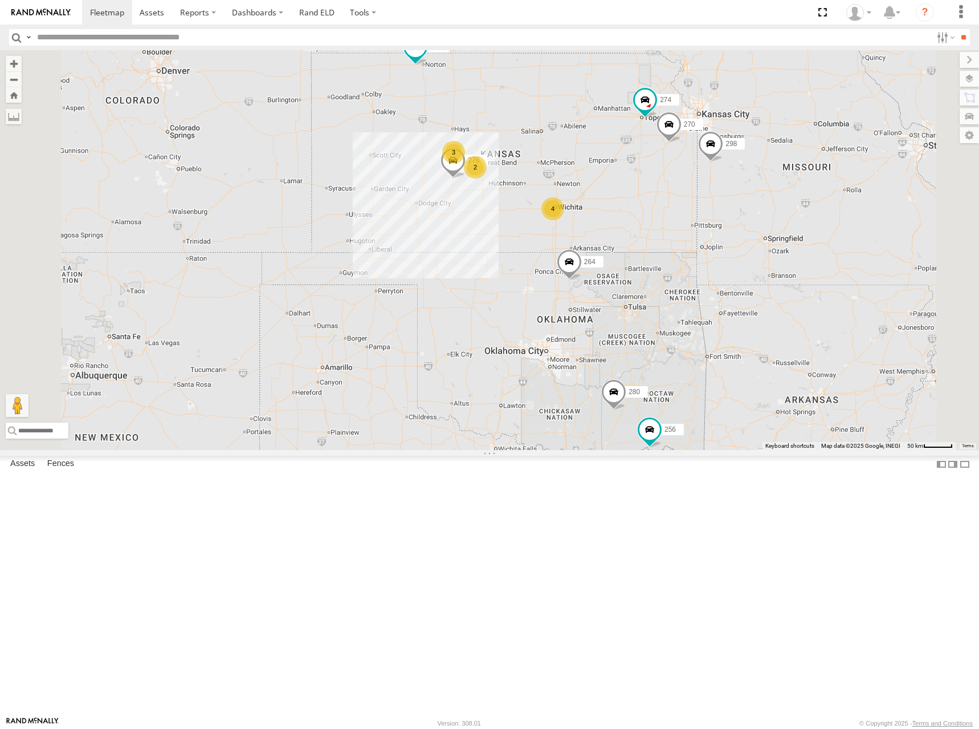
click at [718, 216] on div "274 2 4 3 298 270 262 288 292 280 256 232 296 264 2 2 278" at bounding box center [489, 250] width 979 height 400
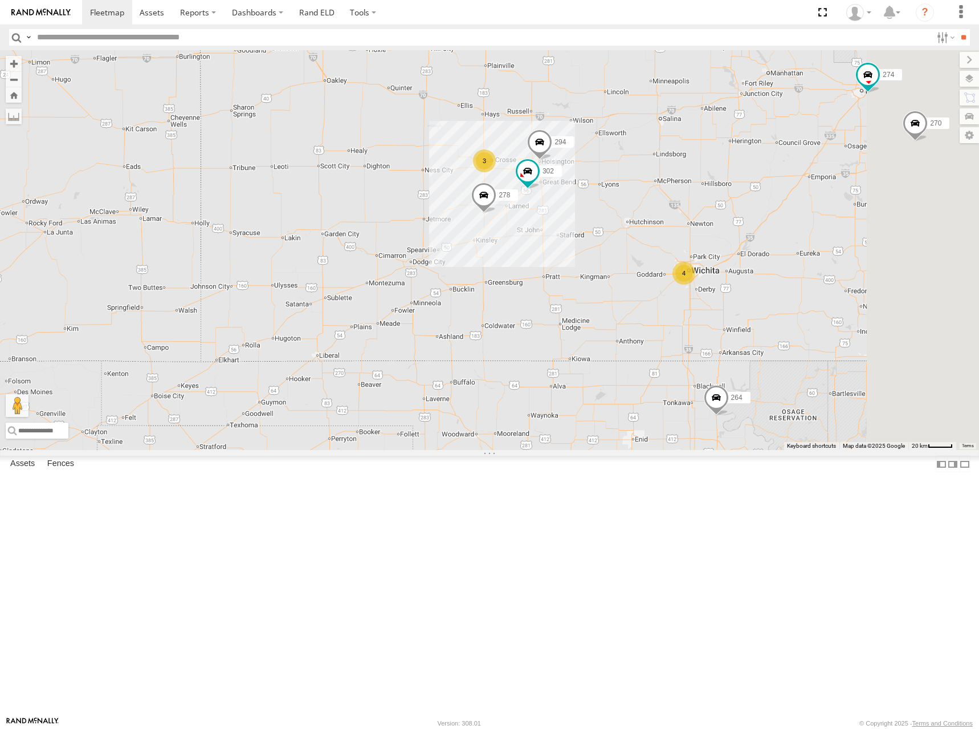
click at [578, 197] on div "274 298 270 262 288 292 280 256 232 296 264 278 4 3 302 294" at bounding box center [489, 250] width 979 height 400
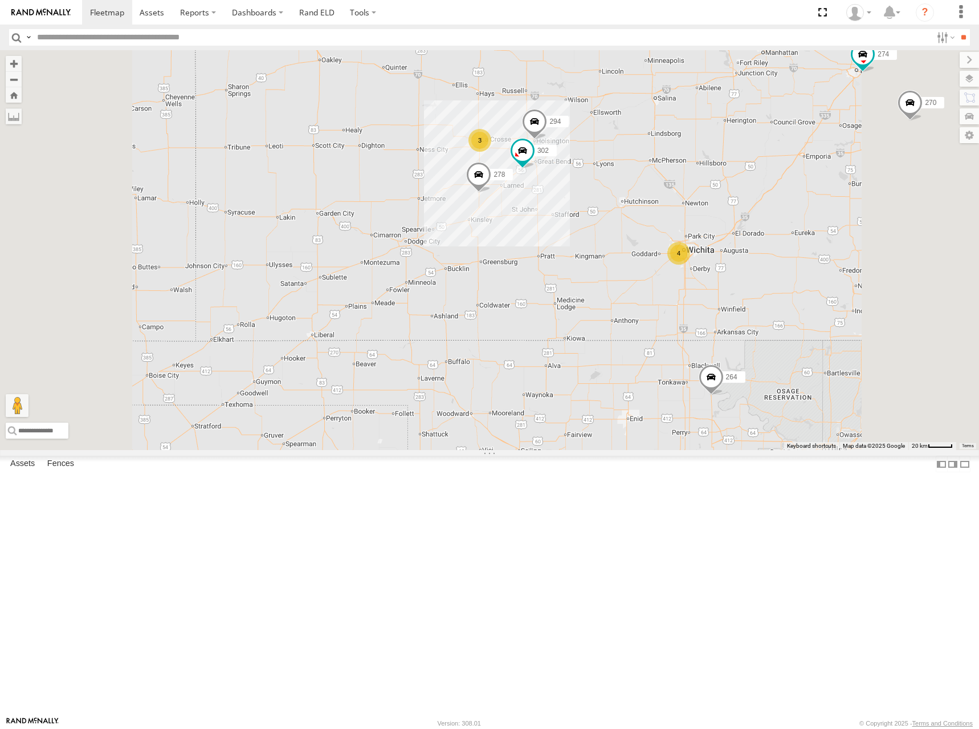
drag, startPoint x: 780, startPoint y: 241, endPoint x: 762, endPoint y: 251, distance: 21.4
click at [762, 251] on div "274 298 270 262 288 292 280 256 232 296 264 278 302 294 4 3" at bounding box center [489, 250] width 979 height 400
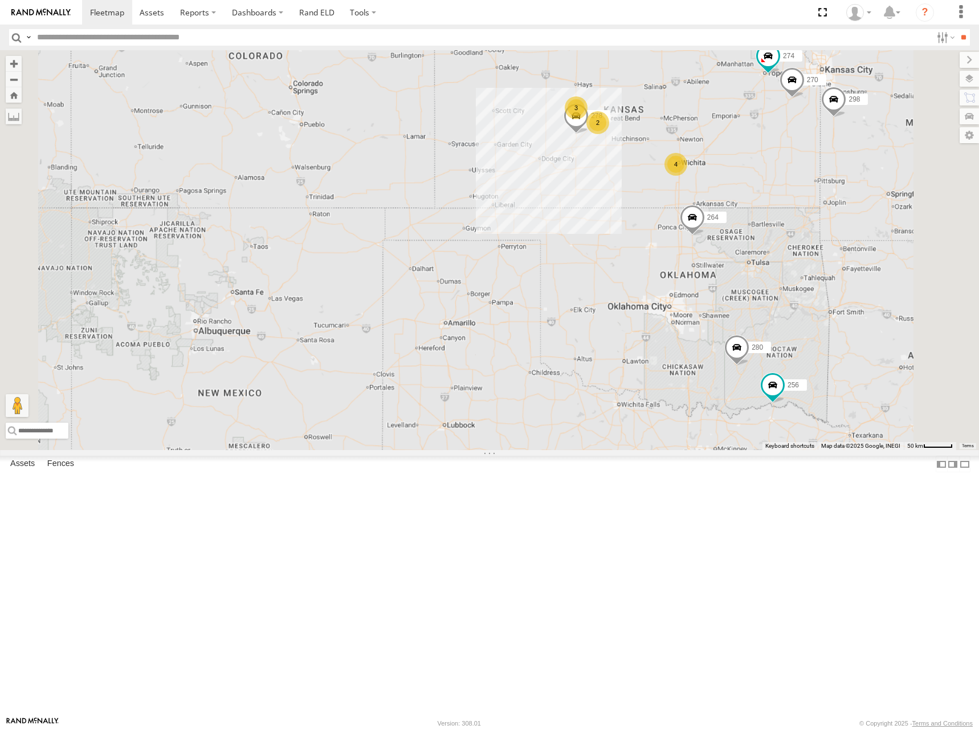
drag, startPoint x: 838, startPoint y: 173, endPoint x: 802, endPoint y: 188, distance: 39.1
click at [802, 188] on div "274 298 270 262 288 292 280 256 232 296 264 278 2 4 3 2 2" at bounding box center [489, 250] width 979 height 400
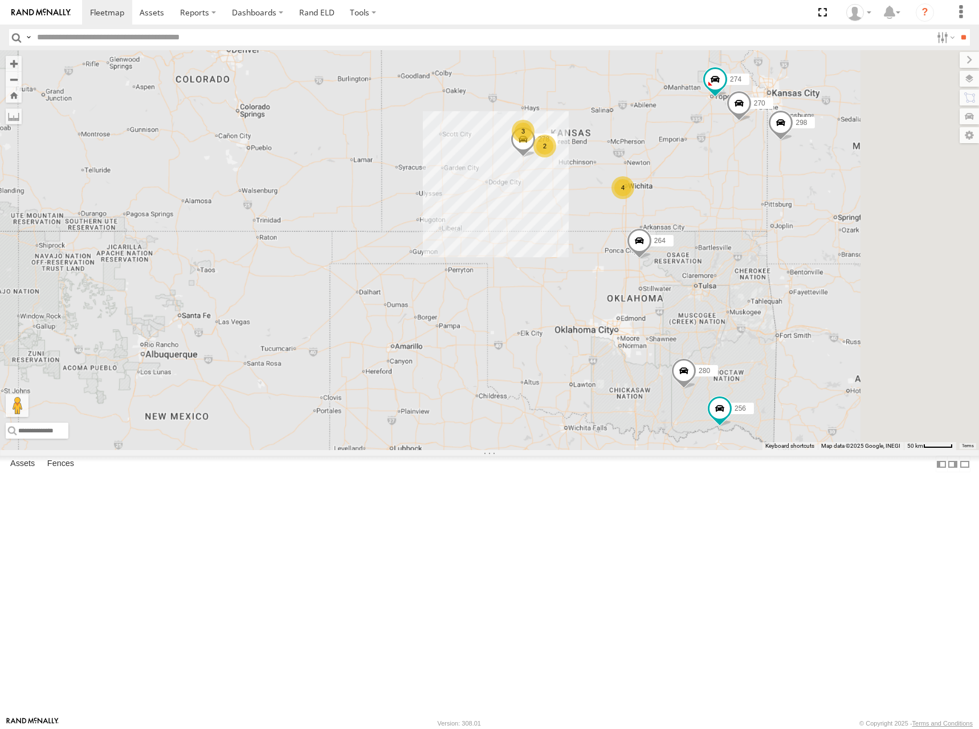
drag, startPoint x: 809, startPoint y: 178, endPoint x: 789, endPoint y: 190, distance: 23.3
click at [789, 190] on div "274 298 270 262 288 292 280 256 232 296 264 278 2 4 3 2 2" at bounding box center [489, 250] width 979 height 400
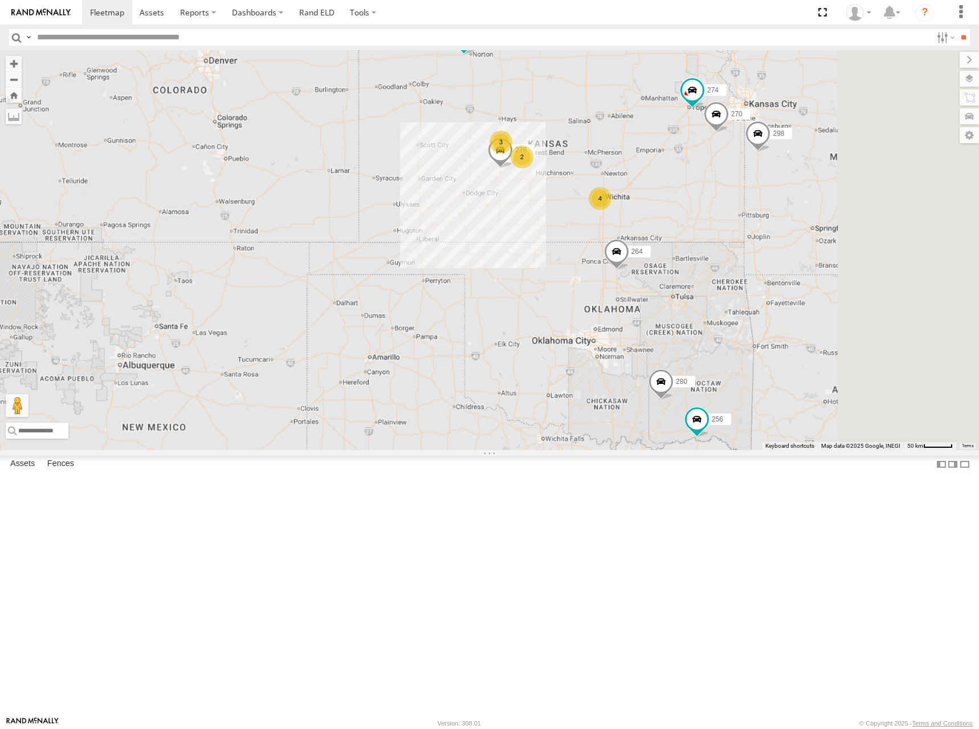
click at [774, 194] on div "274 298 270 262 288 292 280 256 232 296 264 278 2 4 3 2 2" at bounding box center [489, 250] width 979 height 400
click at [727, 210] on div "274 298 270 262 288 292 280 256 232 296 264 278 2 4 3 2 2" at bounding box center [489, 250] width 979 height 400
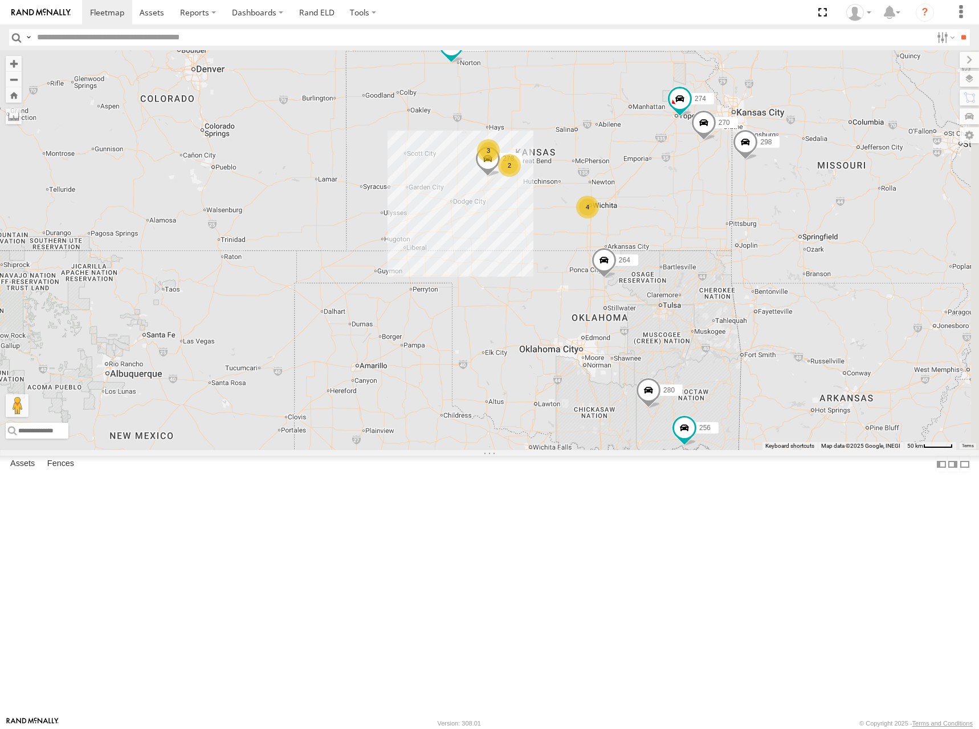
drag, startPoint x: 800, startPoint y: 196, endPoint x: 791, endPoint y: 203, distance: 11.8
click at [791, 203] on div "274 298 270 262 288 292 280 256 232 296 264 278 2 4 3 2 2" at bounding box center [489, 250] width 979 height 400
click at [775, 218] on div "274 298 270 262 288 292 280 256 232 296 264 278 2 4 3 2 2" at bounding box center [489, 250] width 979 height 400
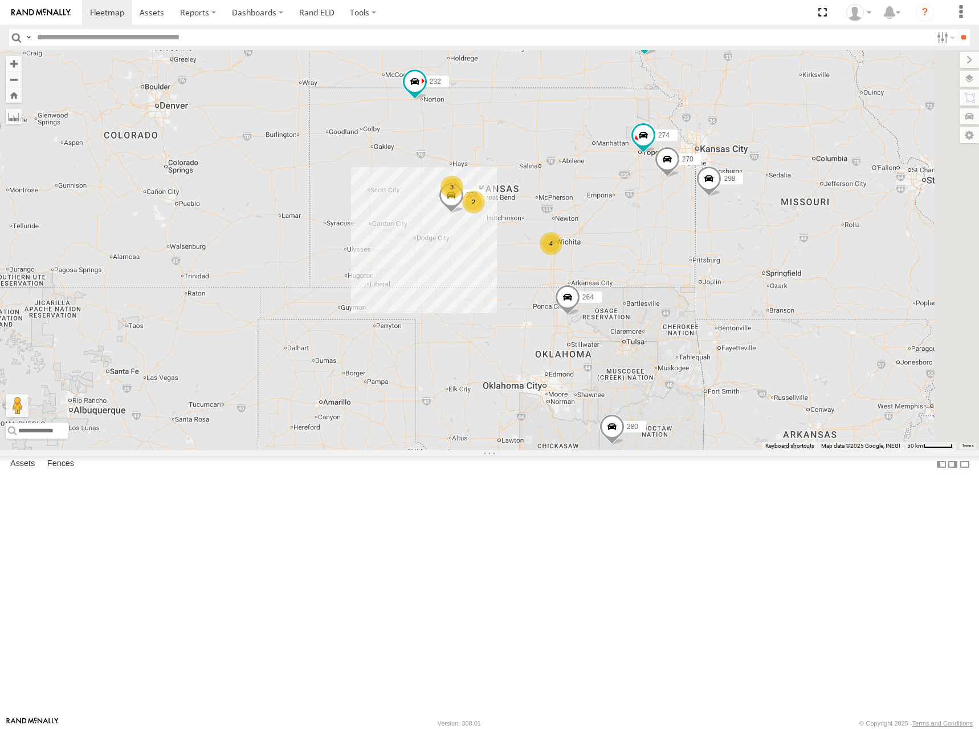
drag, startPoint x: 728, startPoint y: 212, endPoint x: 697, endPoint y: 254, distance: 52.6
click at [697, 254] on div "274 298 270 262 288 292 280 256 232 296 264 278 2 4 3 2 2" at bounding box center [489, 250] width 979 height 400
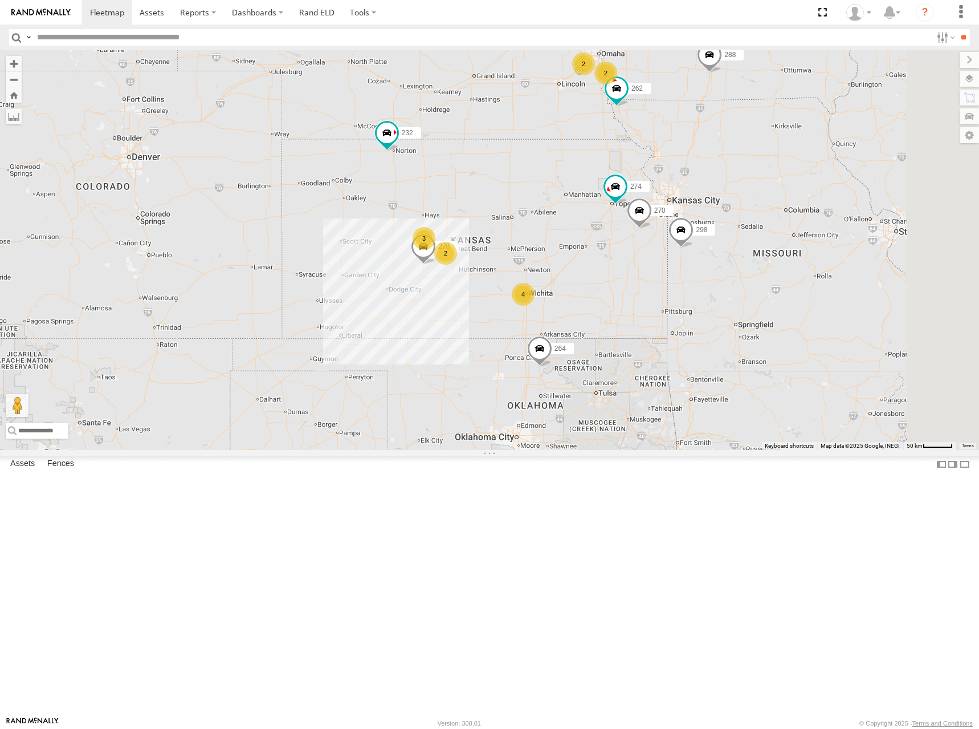
drag, startPoint x: 800, startPoint y: 146, endPoint x: 788, endPoint y: 188, distance: 43.9
click at [788, 188] on div "274 298 270 262 288 292 280 256 232 296 264 278 2 4 3 2 2" at bounding box center [489, 250] width 979 height 400
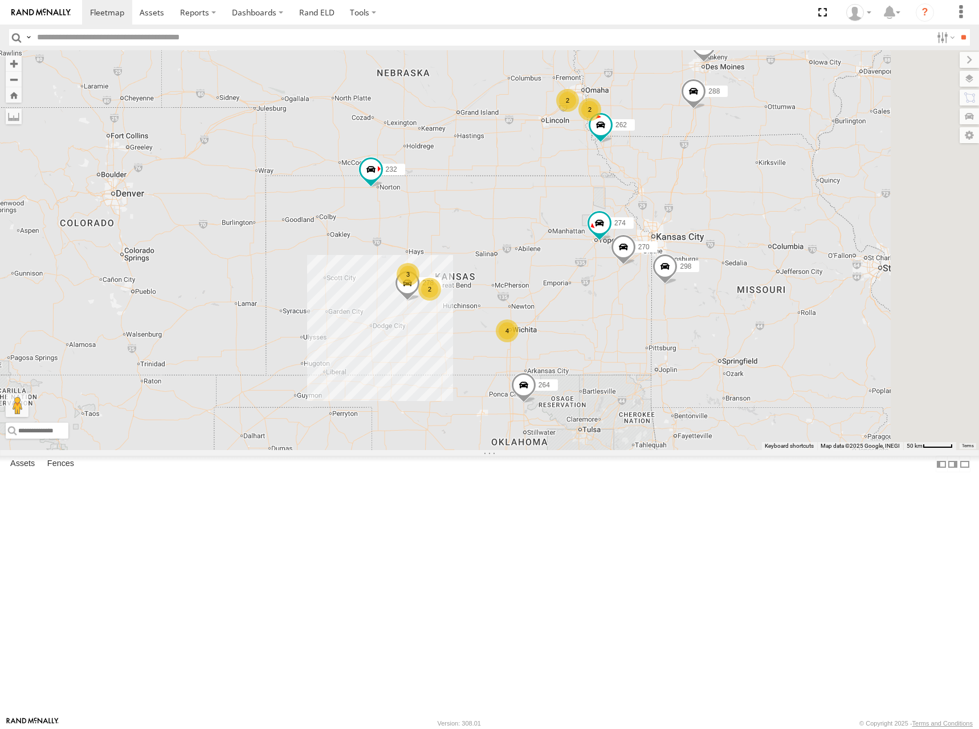
drag, startPoint x: 832, startPoint y: 160, endPoint x: 823, endPoint y: 173, distance: 16.4
click at [823, 173] on div "274 298 270 262 288 292 280 256 232 296 264 278 2 4 3 2 2" at bounding box center [489, 250] width 979 height 400
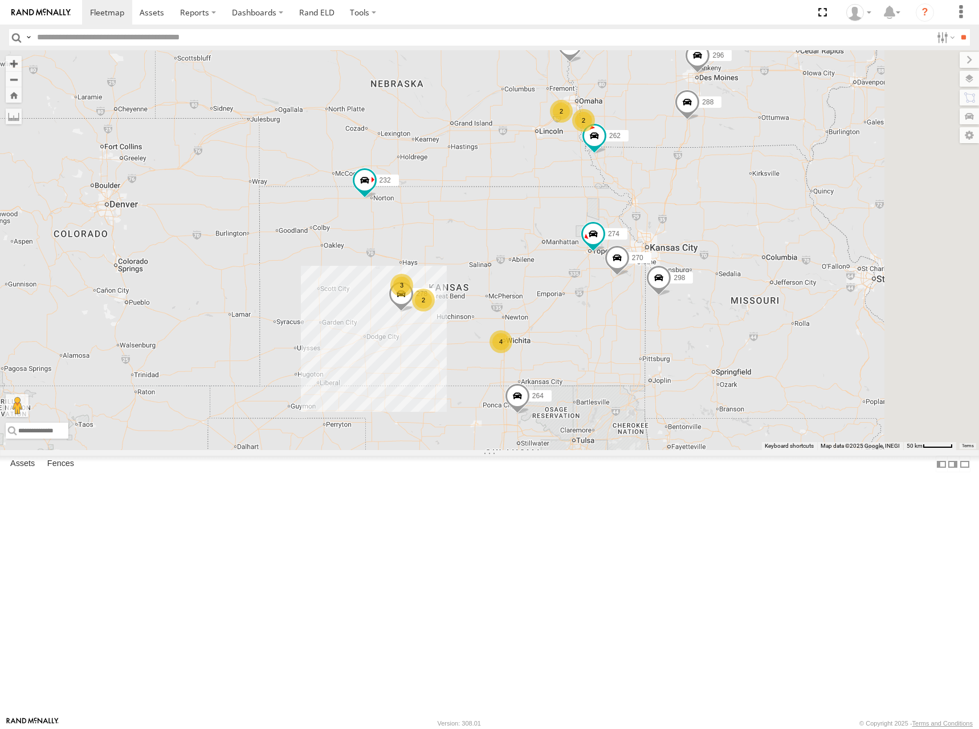
click at [778, 228] on div "274 298 270 262 288 292 280 256 232 296 264 278 2 4 3 2 2" at bounding box center [489, 250] width 979 height 400
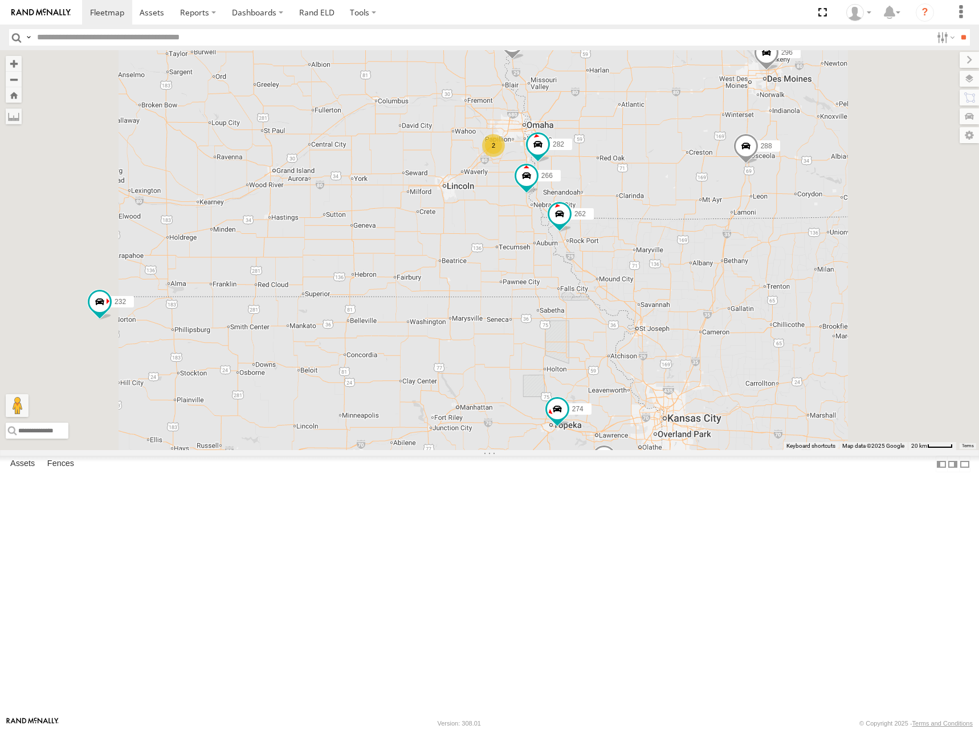
drag, startPoint x: 799, startPoint y: 245, endPoint x: 784, endPoint y: 262, distance: 23.0
click at [784, 262] on div "274 298 270 262 288 292 280 256 232 296 264 278 282 266 2 4 3 302 294" at bounding box center [489, 250] width 979 height 400
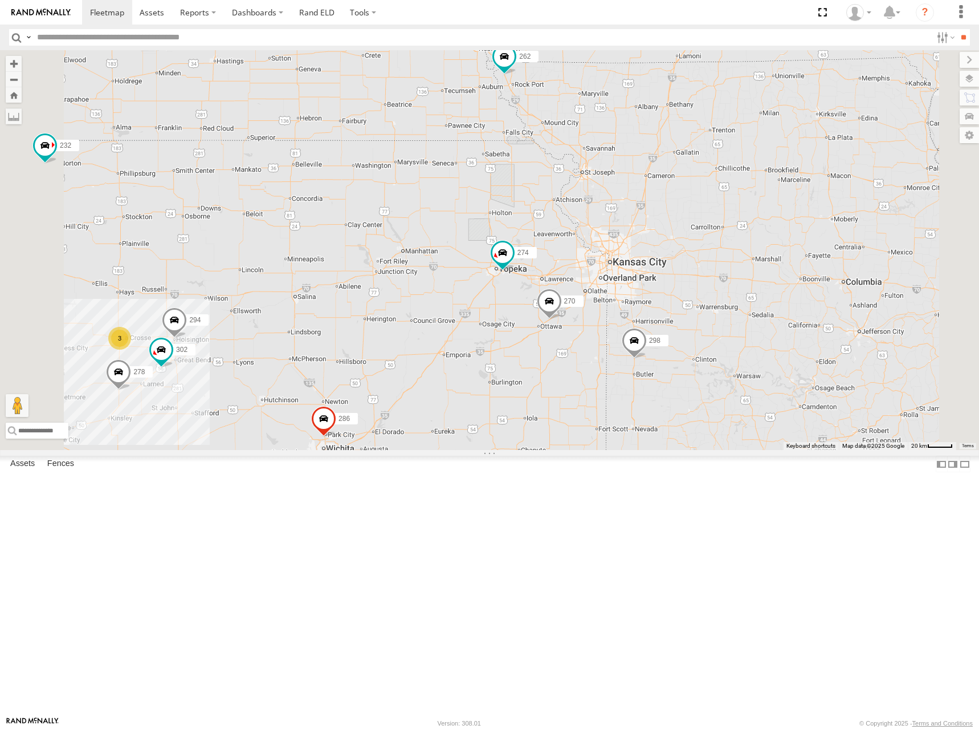
drag, startPoint x: 664, startPoint y: 454, endPoint x: 613, endPoint y: 294, distance: 168.2
click at [613, 294] on div "274 298 270 262 288 292 280 256 232 296 264 278 282 266 302 294 2 3 286" at bounding box center [489, 250] width 979 height 400
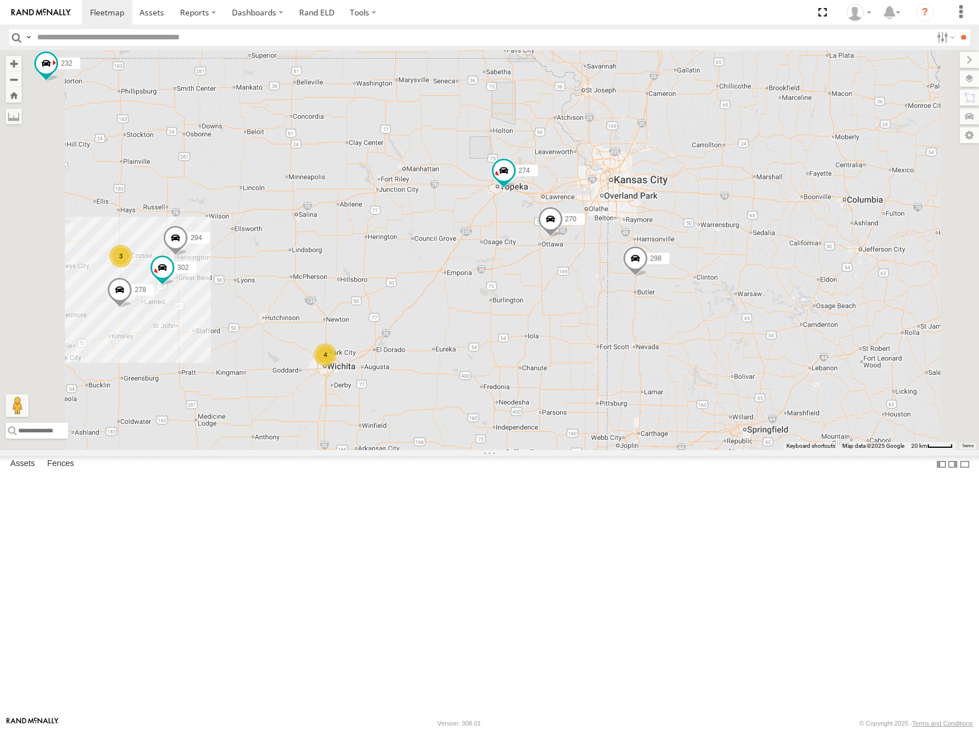
drag, startPoint x: 571, startPoint y: 375, endPoint x: 572, endPoint y: 303, distance: 72.4
click at [572, 303] on div "274 298 270 262 288 292 280 256 232 296 264 278 282 266 302 294 2 3 4" at bounding box center [489, 250] width 979 height 400
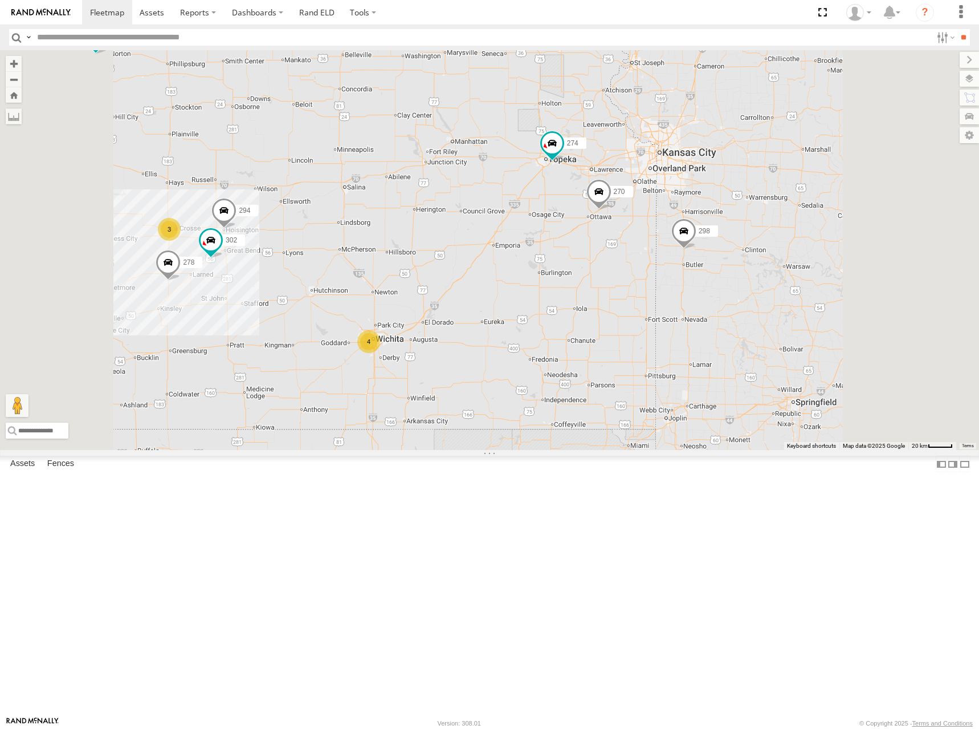
drag, startPoint x: 631, startPoint y: 342, endPoint x: 637, endPoint y: 335, distance: 9.3
click at [637, 335] on div "274 298 270 262 288 292 280 256 232 296 264 278 282 266 302 294 4 3" at bounding box center [489, 250] width 979 height 400
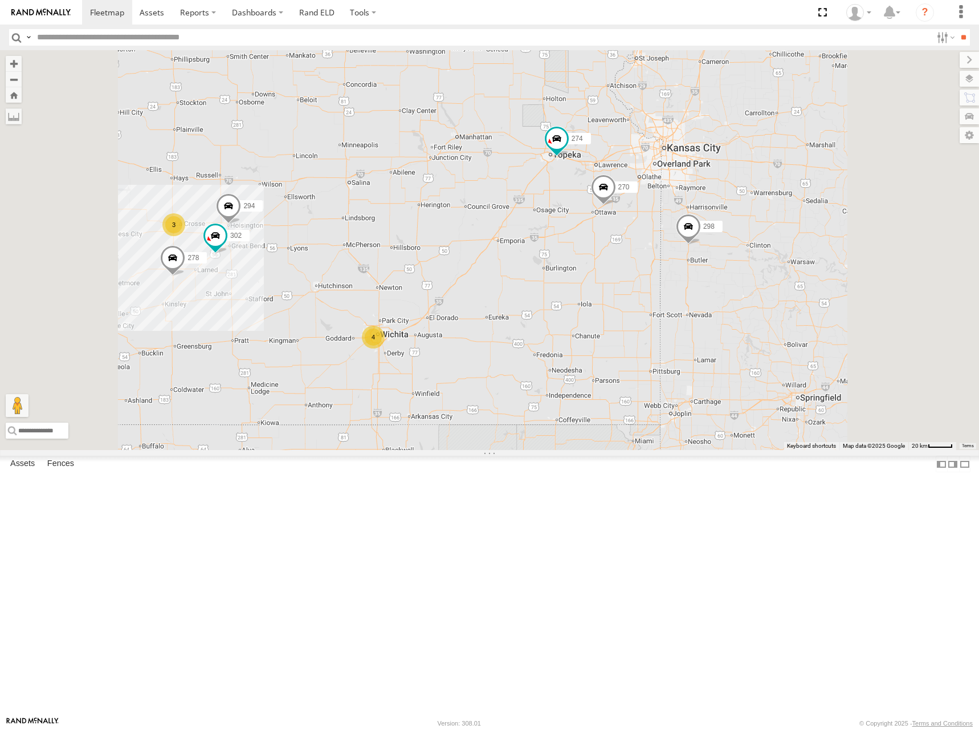
drag, startPoint x: 623, startPoint y: 361, endPoint x: 660, endPoint y: 323, distance: 53.2
click at [660, 323] on div "274 298 270 262 288 292 280 256 232 296 264 278 282 266 302 294 4 3" at bounding box center [489, 250] width 979 height 400
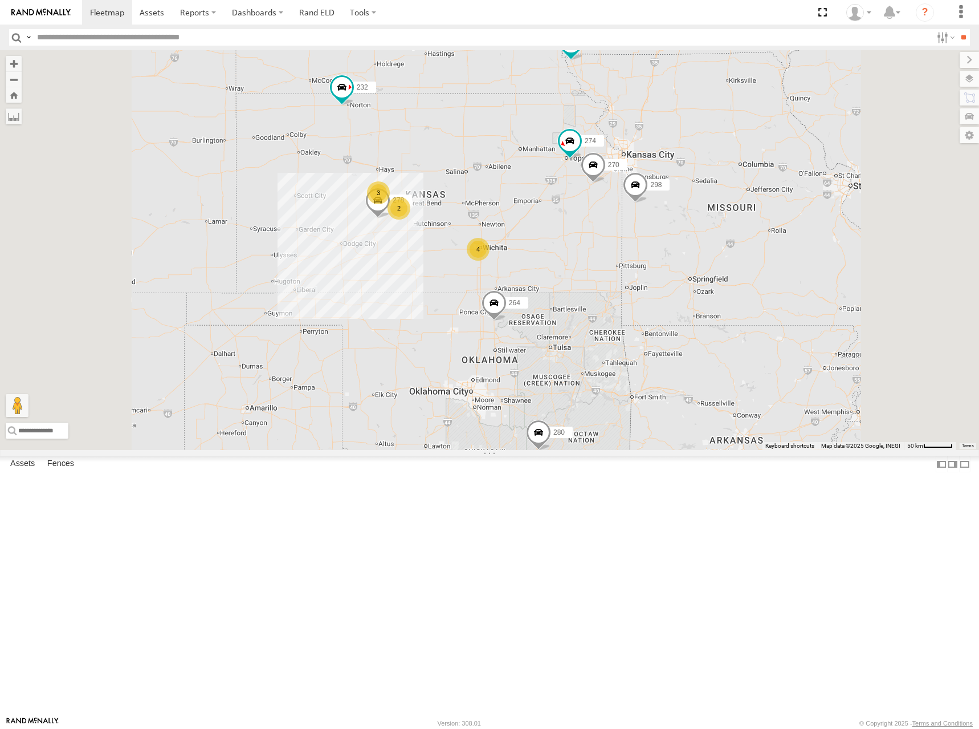
drag, startPoint x: 674, startPoint y: 378, endPoint x: 679, endPoint y: 354, distance: 24.5
click at [679, 354] on div "274 298 270 262 288 292 280 256 232 296 264 278 2 4 3 2 2" at bounding box center [489, 250] width 979 height 400
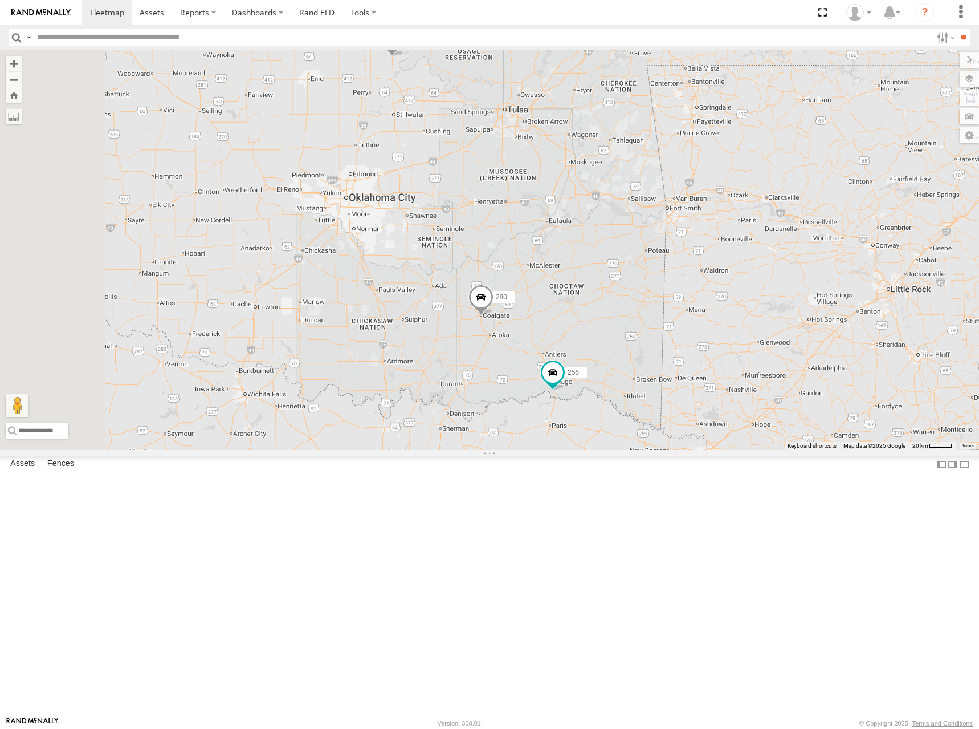
drag, startPoint x: 731, startPoint y: 497, endPoint x: 716, endPoint y: 336, distance: 161.5
click at [716, 336] on div "274 298 270 262 288 292 280 256 232 296 264 278 4 3 302 294" at bounding box center [489, 250] width 979 height 400
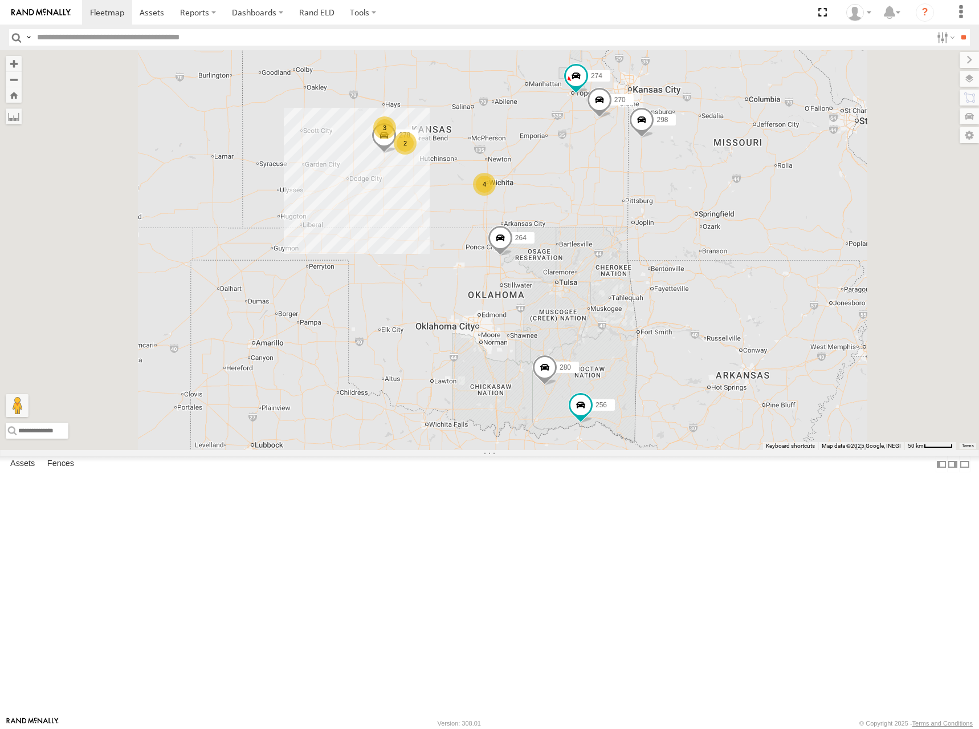
drag, startPoint x: 696, startPoint y: 288, endPoint x: 725, endPoint y: 343, distance: 61.7
click at [725, 343] on div "274 298 270 262 288 292 280 256 232 296 264 278 300 4 3 2 2" at bounding box center [489, 250] width 979 height 400
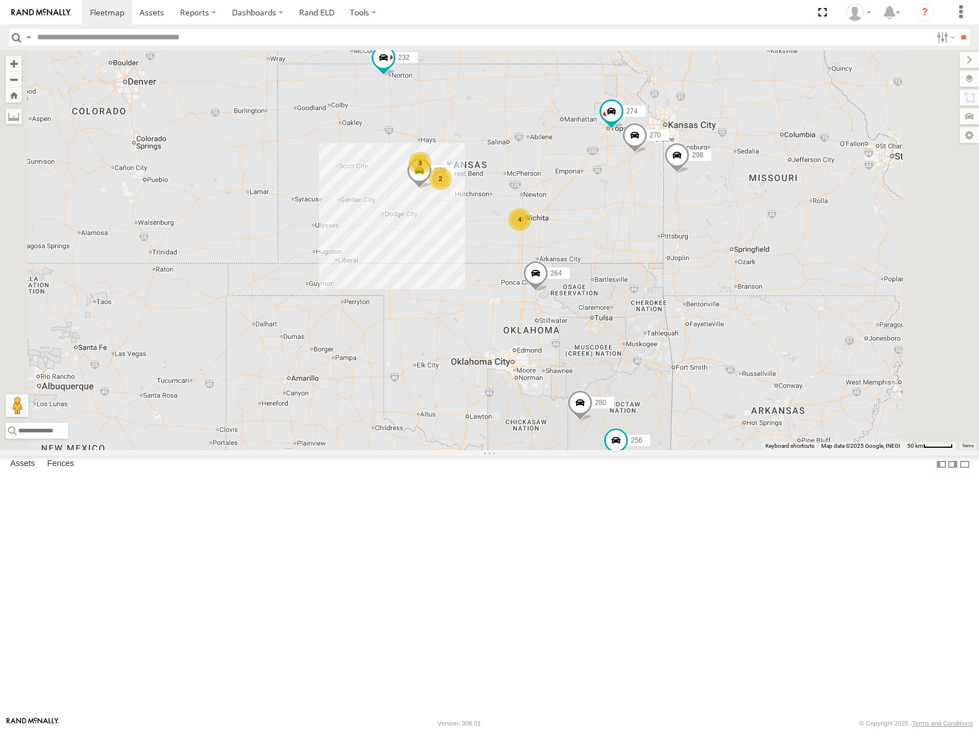
drag, startPoint x: 611, startPoint y: 243, endPoint x: 647, endPoint y: 282, distance: 53.2
click at [647, 282] on div "274 298 270 262 288 292 280 256 232 296 264 278 2 4 3 2 2" at bounding box center [489, 250] width 979 height 400
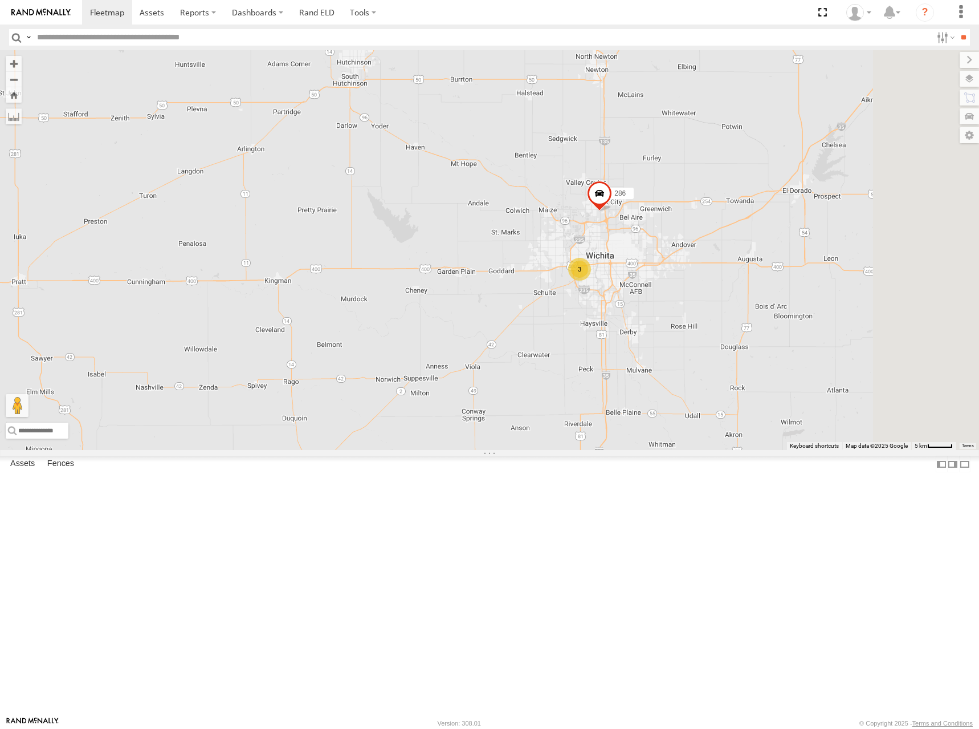
drag, startPoint x: 638, startPoint y: 374, endPoint x: 629, endPoint y: 319, distance: 56.0
click at [629, 319] on div "274 298 270 262 288 292 280 256 232 296 264 278 302 294 286 3" at bounding box center [489, 250] width 979 height 400
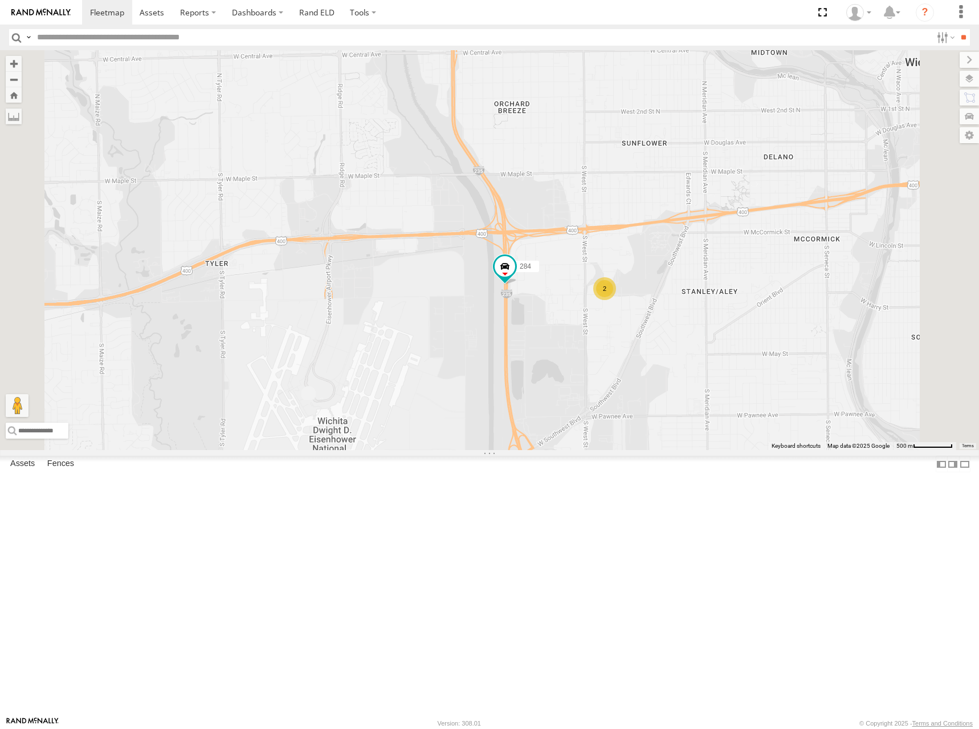
drag, startPoint x: 769, startPoint y: 400, endPoint x: 771, endPoint y: 384, distance: 15.6
click at [771, 384] on div "274 298 270 262 288 292 280 256 232 296 264 278 302 294 286 284 2" at bounding box center [489, 250] width 979 height 400
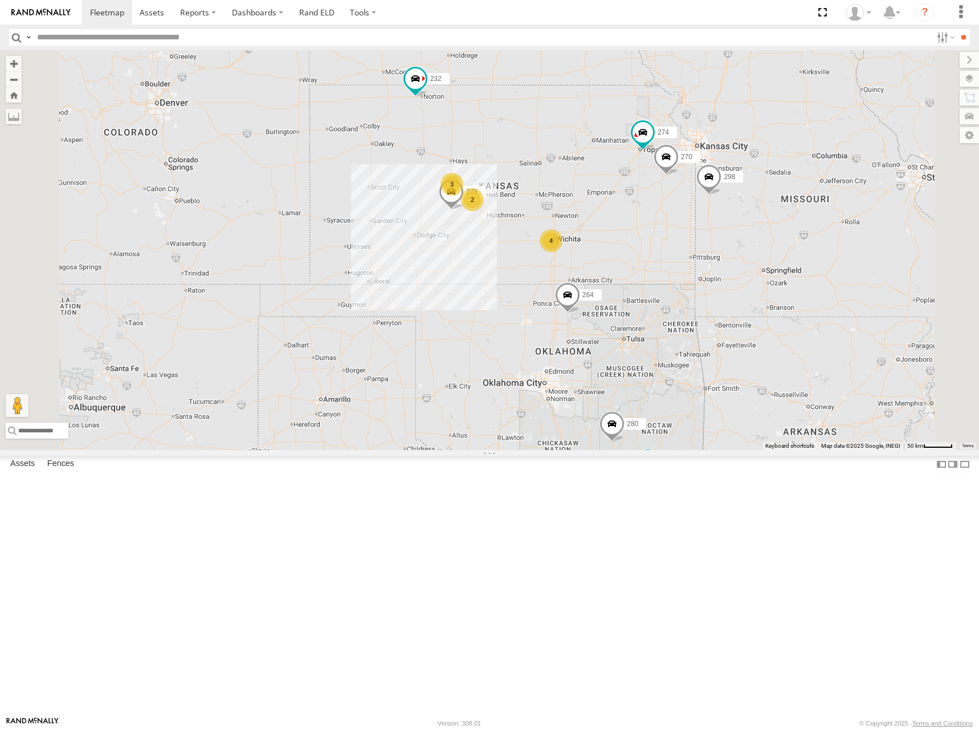
drag, startPoint x: 690, startPoint y: 212, endPoint x: 701, endPoint y: 250, distance: 39.7
click at [701, 250] on div "274 298 270 262 288 292 280 256 232 296 264 278 2 4 3 2 2" at bounding box center [489, 250] width 979 height 400
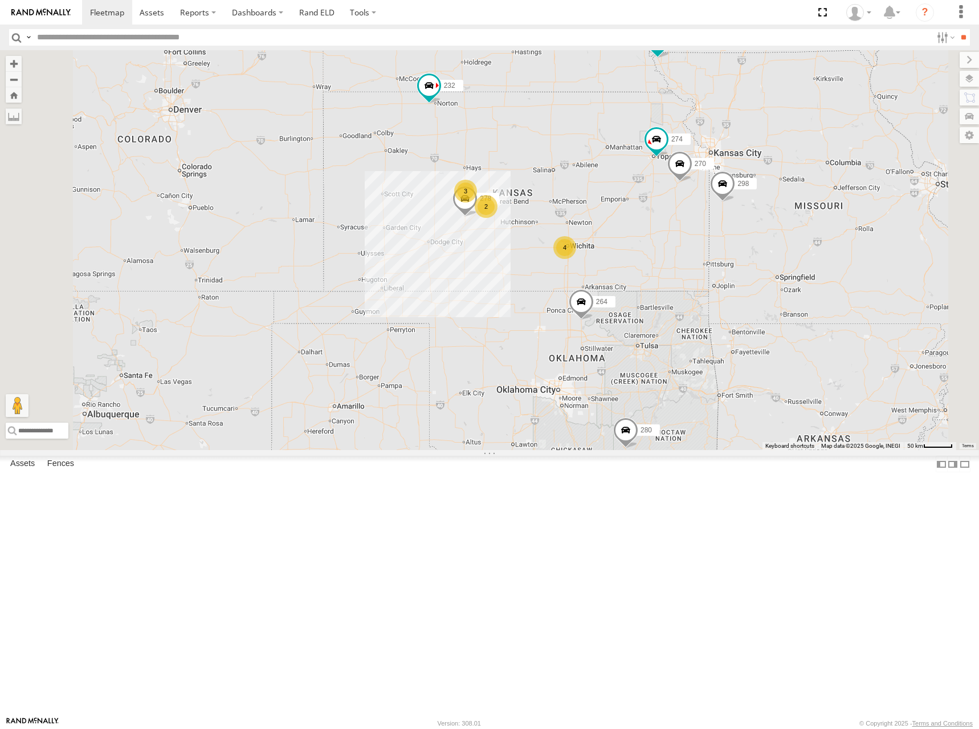
drag, startPoint x: 662, startPoint y: 247, endPoint x: 653, endPoint y: 271, distance: 25.1
click at [653, 271] on div "274 298 270 262 288 292 280 256 232 296 264 278 2 4 3 2 2" at bounding box center [489, 250] width 979 height 400
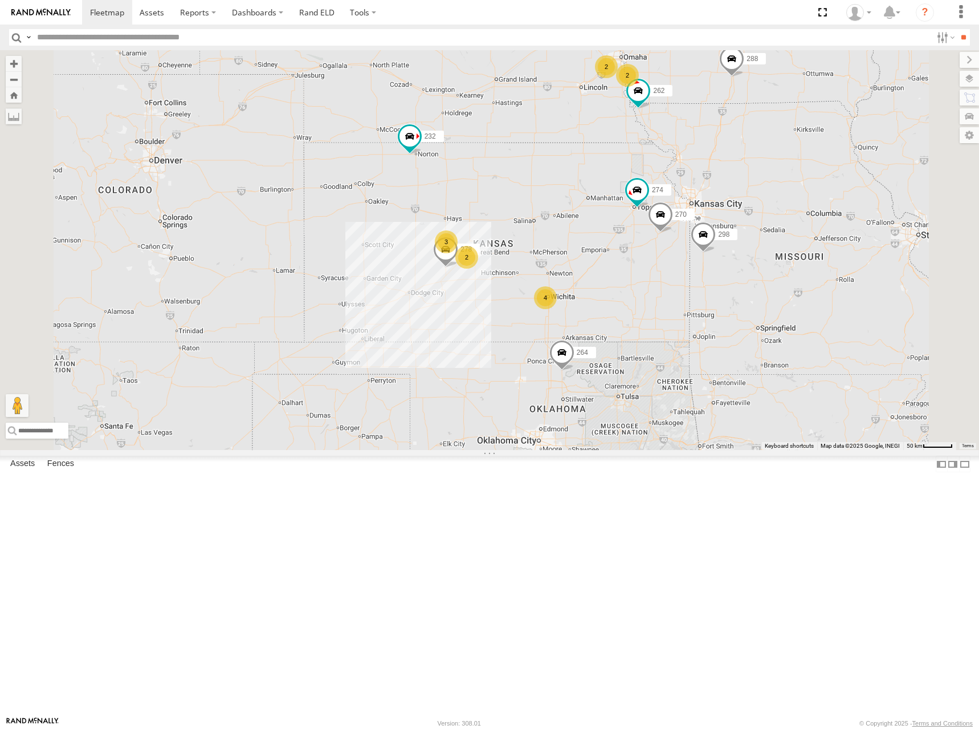
click at [755, 287] on div "274 298 270 262 288 292 280 256 232 296 264 278 2 4 3 2 2" at bounding box center [489, 250] width 979 height 400
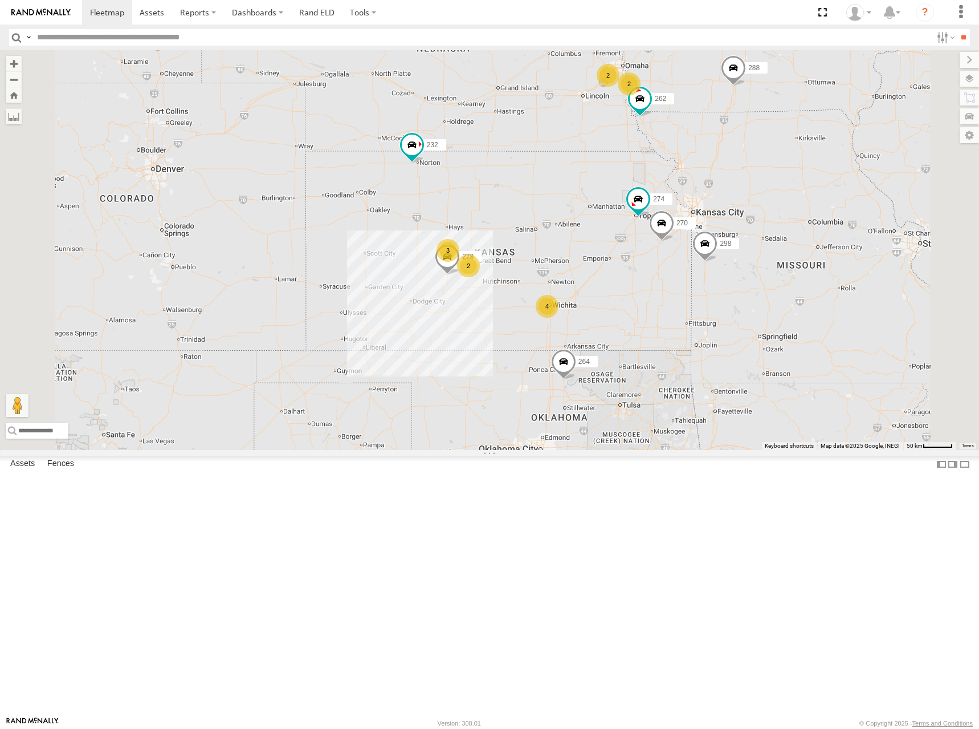
drag, startPoint x: 666, startPoint y: 223, endPoint x: 672, endPoint y: 234, distance: 12.0
click at [672, 234] on div "274 298 270 262 288 292 280 256 232 296 264 278 2 4 3 2 2" at bounding box center [489, 250] width 979 height 400
click at [637, 242] on div "274 298 270 262 288 292 280 256 232 296 264 278 2 4 3 2 2" at bounding box center [489, 250] width 979 height 400
drag, startPoint x: 690, startPoint y: 189, endPoint x: 691, endPoint y: 196, distance: 6.9
click at [691, 196] on div "274 298 270 262 288 292 280 256 232 296 264 278 2 4 3 2 2" at bounding box center [489, 250] width 979 height 400
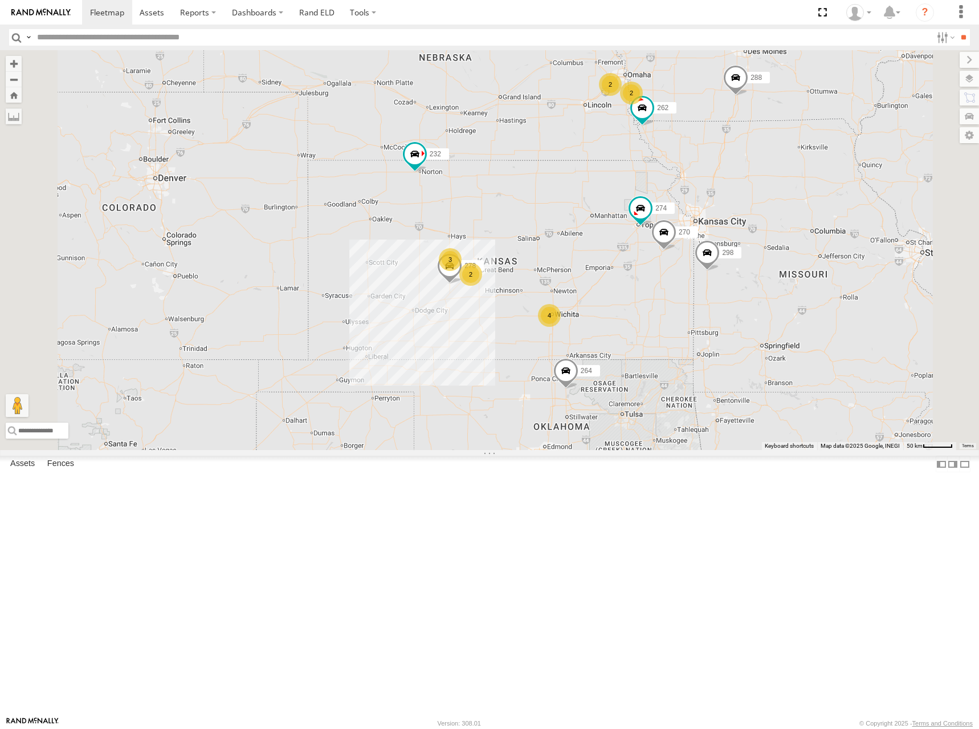
drag, startPoint x: 658, startPoint y: 198, endPoint x: 658, endPoint y: 205, distance: 6.8
click at [658, 205] on div "274 298 270 262 288 292 280 256 232 296 264 278 2 4 3 2 2" at bounding box center [489, 250] width 979 height 400
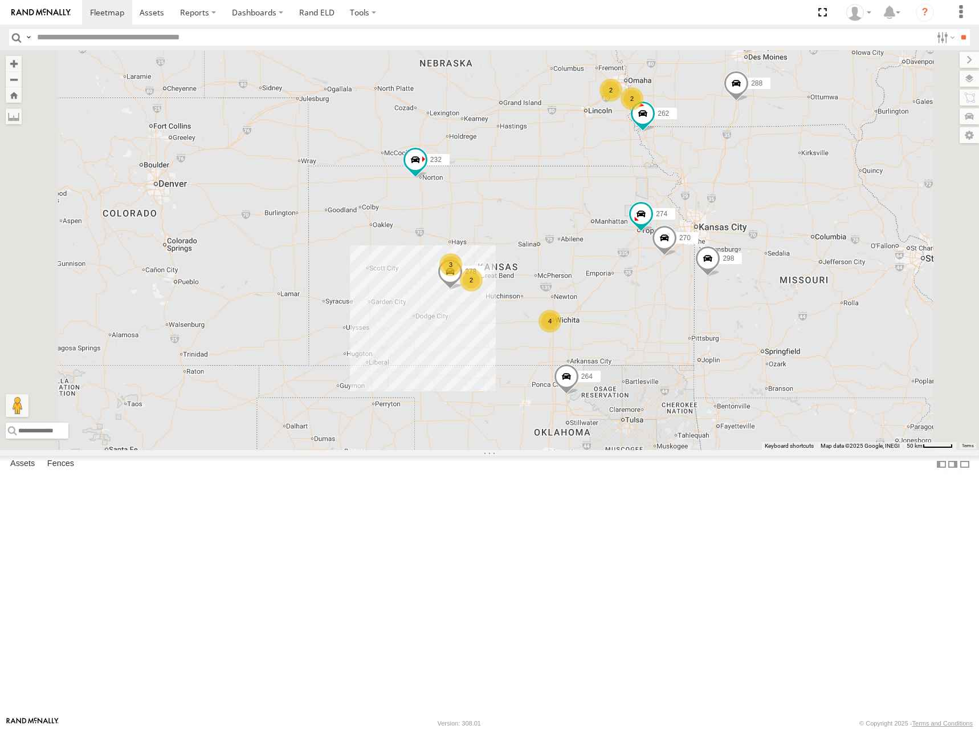
click at [714, 252] on div "274 298 270 262 288 292 280 256 232 296 264 278 2 4 3 2 2" at bounding box center [489, 250] width 979 height 400
drag, startPoint x: 731, startPoint y: 289, endPoint x: 737, endPoint y: 292, distance: 6.2
click at [737, 292] on div "274 298 270 262 288 292 280 256 232 296 264 278 2 4 3 2 2" at bounding box center [489, 250] width 979 height 400
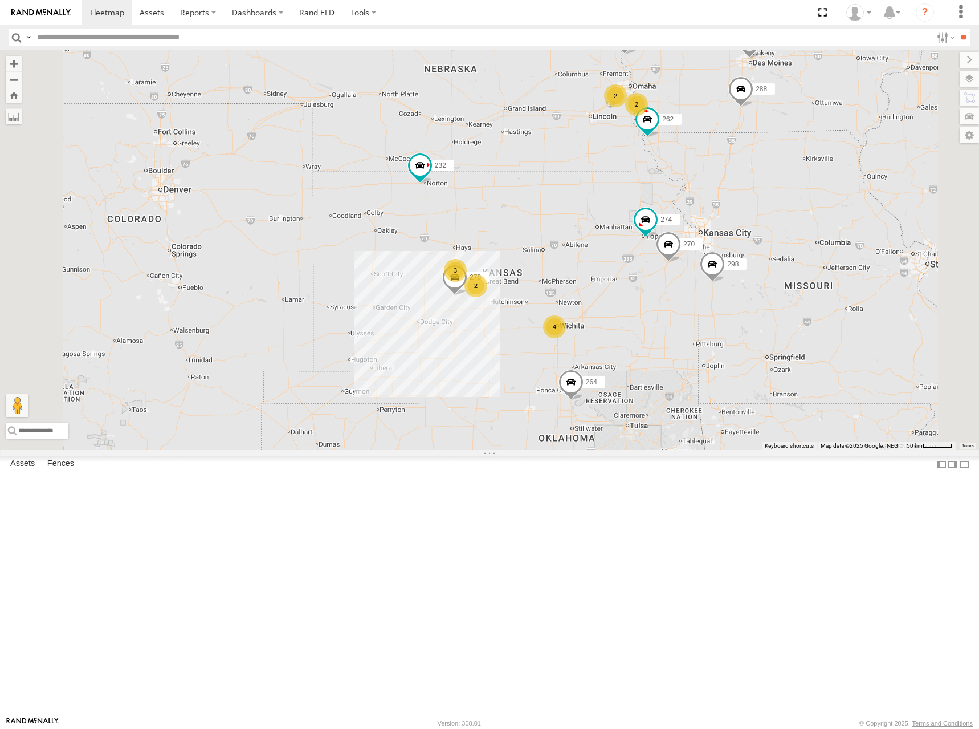
click at [721, 282] on div "274 298 270 262 288 292 280 256 232 296 264 278 2 4 3 2 2" at bounding box center [489, 250] width 979 height 400
click at [704, 290] on div "274 298 270 262 288 292 280 256 232 296 264 278 2 4 3 2 2" at bounding box center [489, 250] width 979 height 400
drag, startPoint x: 684, startPoint y: 225, endPoint x: 689, endPoint y: 221, distance: 7.3
click at [689, 221] on div "274 298 270 262 288 292 280 256 232 296 264 278 2 4 3 2 2" at bounding box center [489, 250] width 979 height 400
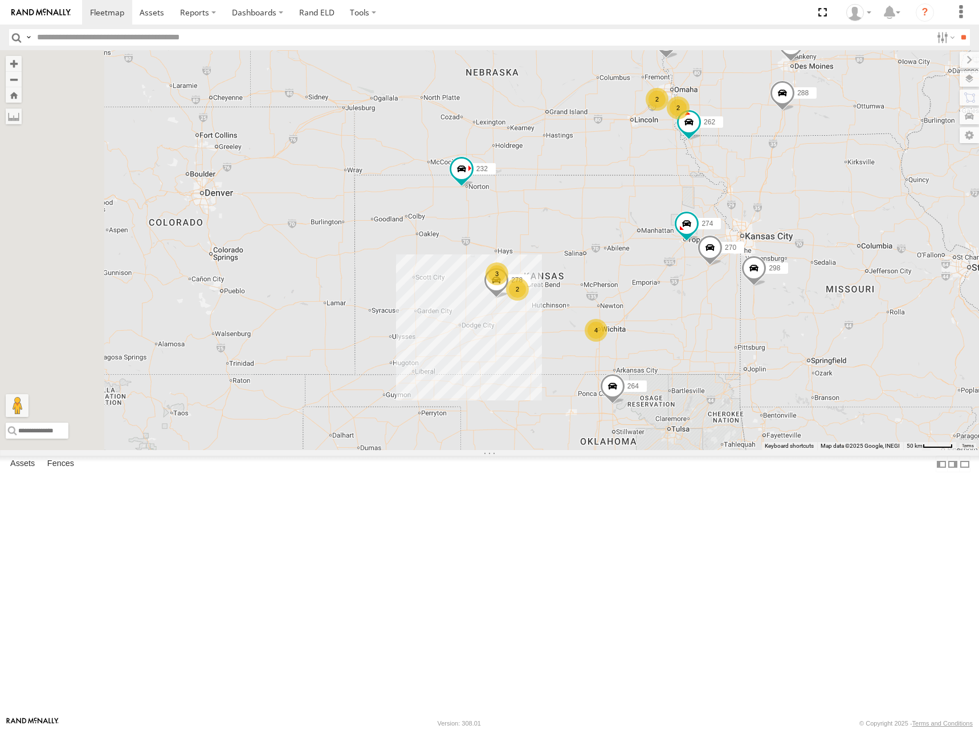
drag, startPoint x: 688, startPoint y: 252, endPoint x: 729, endPoint y: 259, distance: 41.6
click at [729, 259] on div "274 298 270 262 288 292 280 256 232 296 264 278 2 4 3 2 2" at bounding box center [489, 250] width 979 height 400
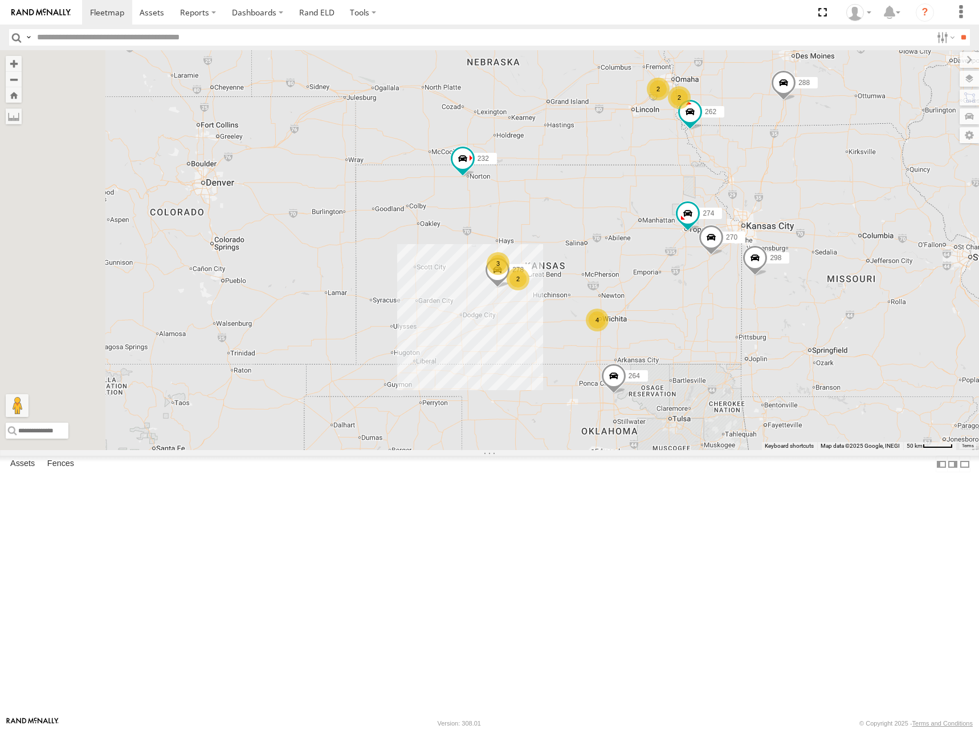
drag, startPoint x: 692, startPoint y: 300, endPoint x: 693, endPoint y: 288, distance: 11.5
click at [693, 288] on div "274 298 270 262 288 292 280 256 232 296 264 278 2 4 3 2 2" at bounding box center [489, 250] width 979 height 400
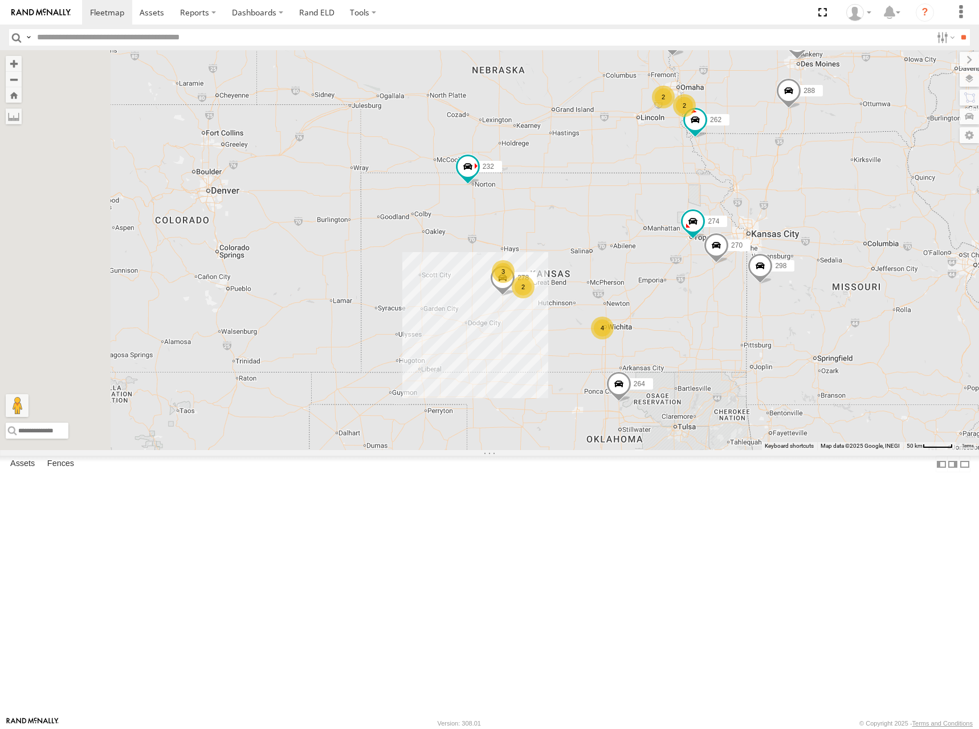
drag, startPoint x: 713, startPoint y: 273, endPoint x: 718, endPoint y: 285, distance: 13.3
click at [718, 285] on div "274 298 270 262 288 292 280 256 232 296 264 278 2 4 3 2 2" at bounding box center [489, 250] width 979 height 400
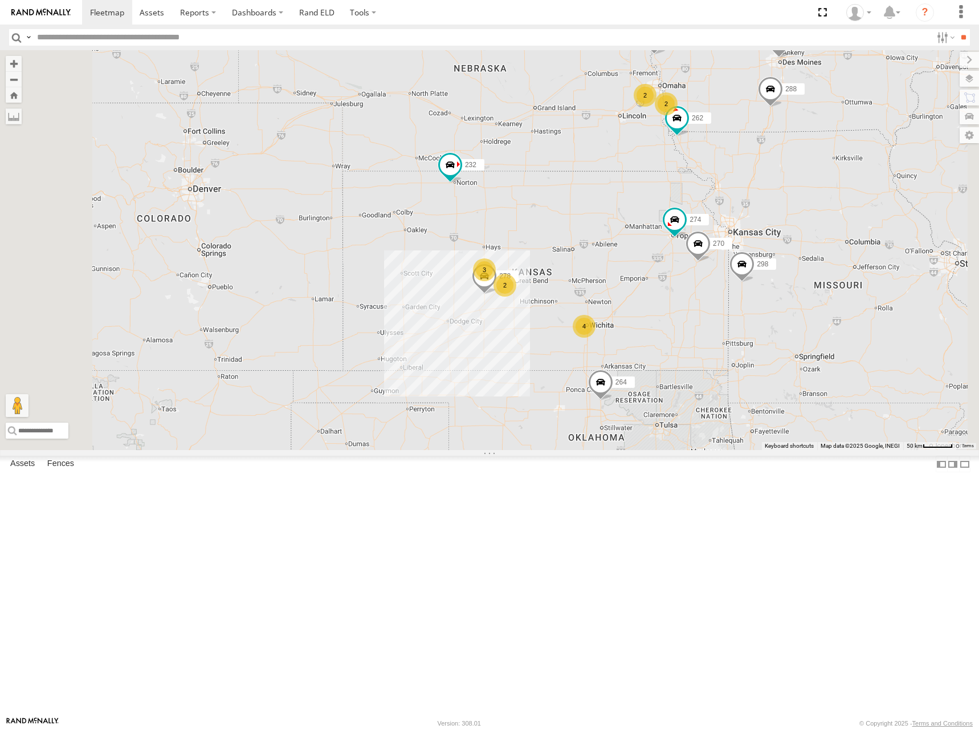
drag, startPoint x: 733, startPoint y: 296, endPoint x: 709, endPoint y: 294, distance: 23.4
click at [709, 294] on div "274 298 270 262 288 292 280 256 232 296 264 278 2 4 3 2 2" at bounding box center [489, 250] width 979 height 400
click at [684, 153] on div "274 298 270 262 288 292 280 256 232 296 264 278 2 4 3 2 2" at bounding box center [489, 250] width 979 height 400
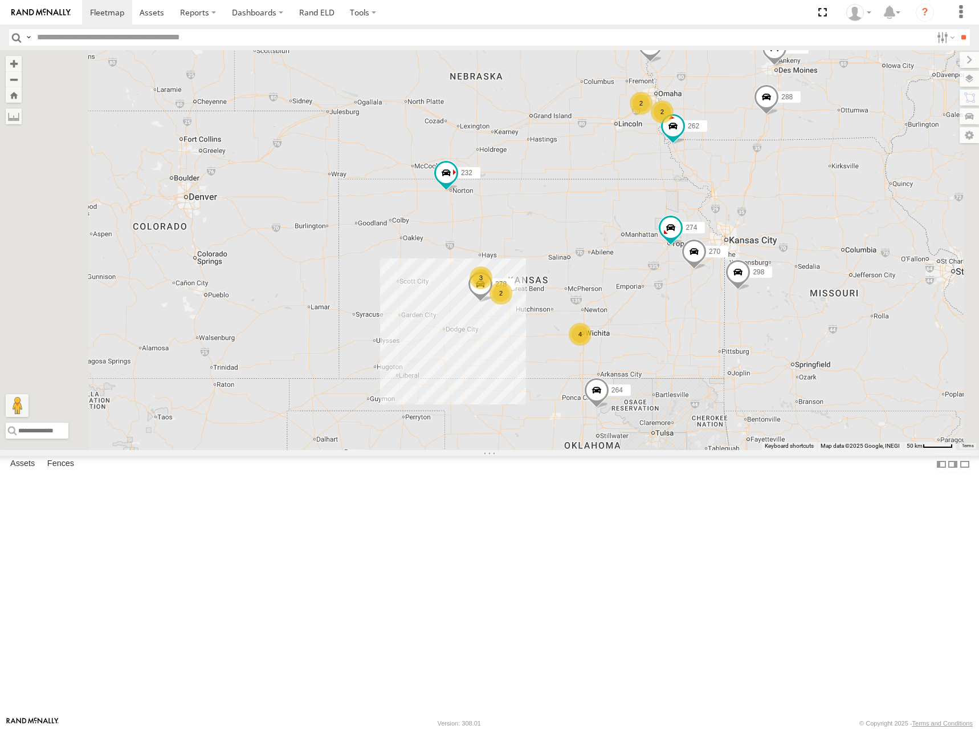
click at [655, 214] on div "274 298 270 262 288 292 280 256 232 296 264 278 2 4 3 2 2" at bounding box center [489, 250] width 979 height 400
click at [716, 319] on div "274 298 270 262 288 292 280 256 232 296 264 278 2 4 3 2 2" at bounding box center [489, 250] width 979 height 400
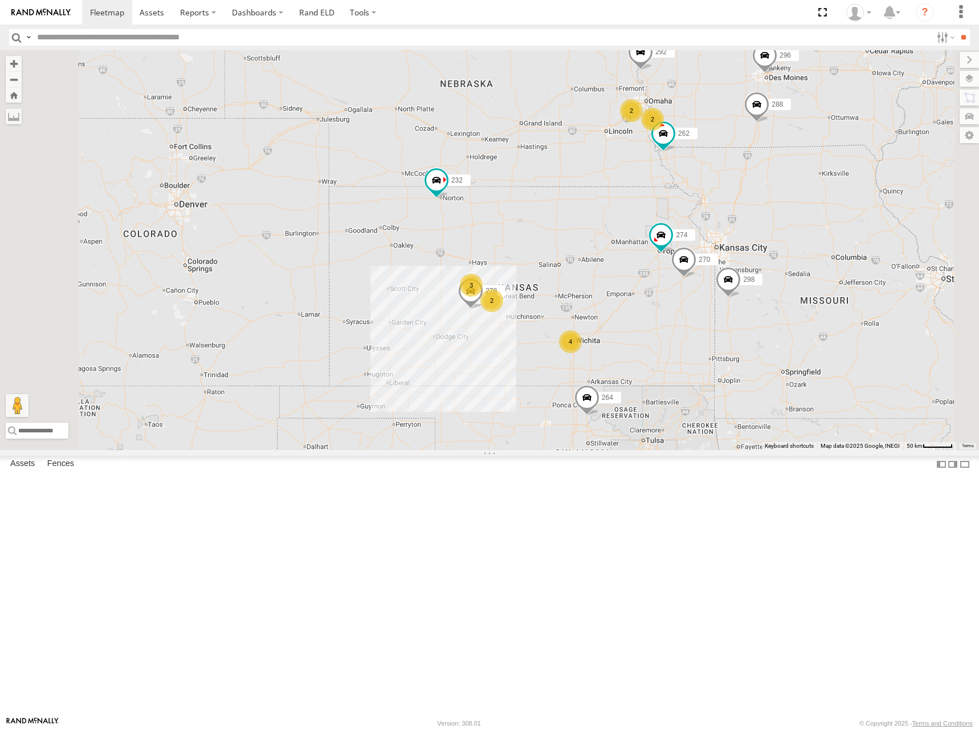
drag, startPoint x: 738, startPoint y: 301, endPoint x: 733, endPoint y: 310, distance: 10.8
click at [733, 310] on div "274 298 270 262 288 292 280 256 232 296 264 278 2 4 3 2 2" at bounding box center [489, 250] width 979 height 400
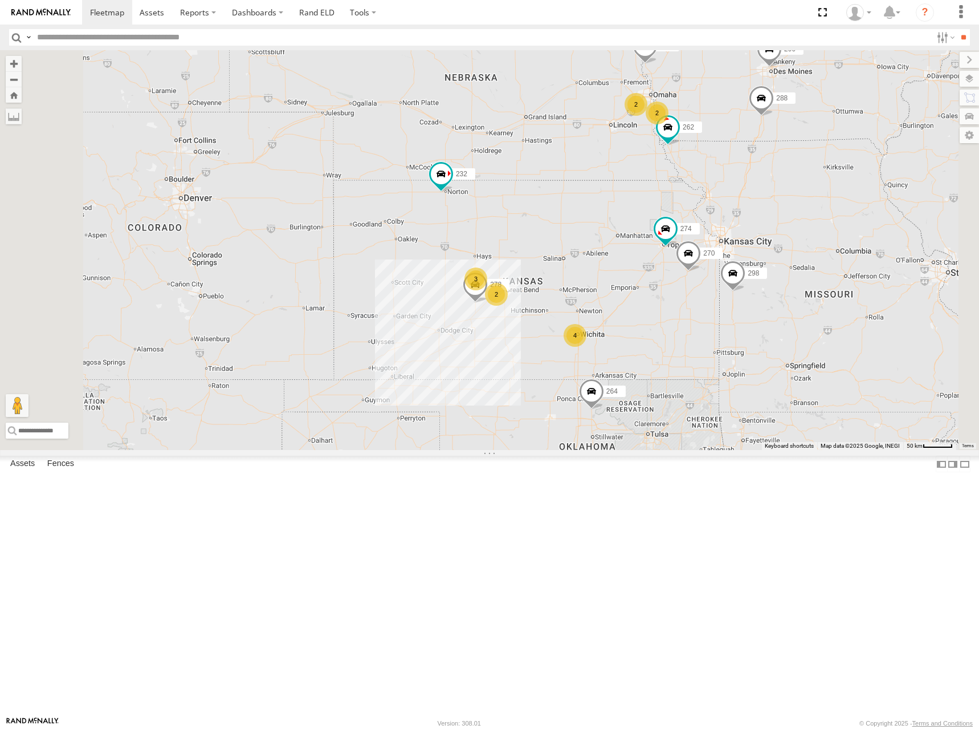
drag, startPoint x: 701, startPoint y: 308, endPoint x: 704, endPoint y: 298, distance: 10.1
click at [704, 298] on div "274 298 270 262 288 292 280 256 232 296 264 278 2 4 3 2 2" at bounding box center [489, 250] width 979 height 400
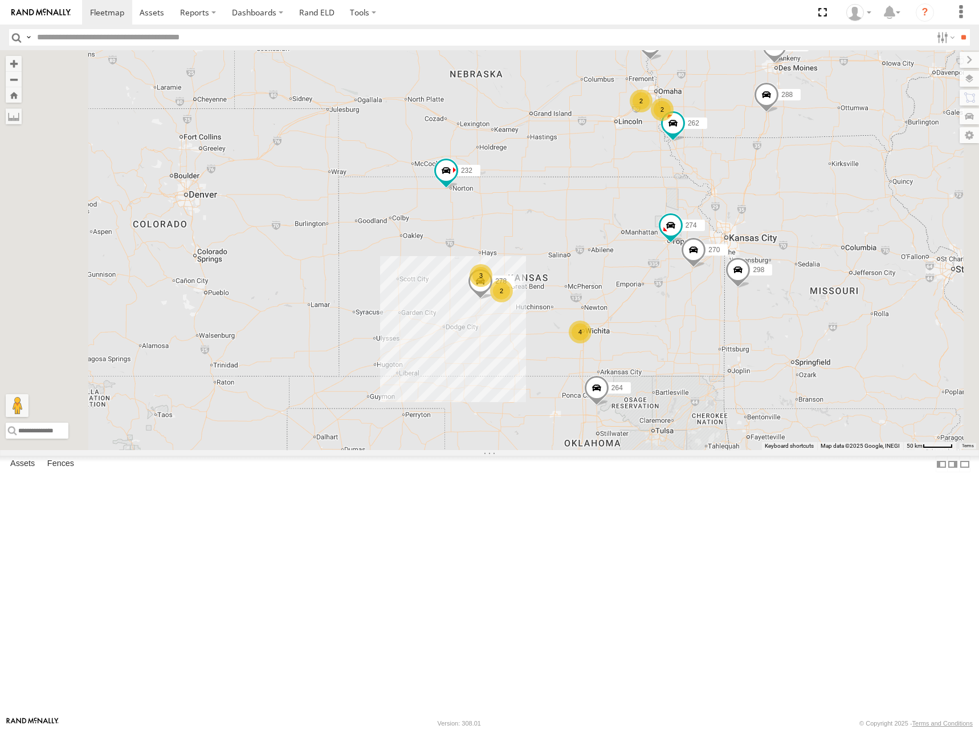
drag, startPoint x: 727, startPoint y: 337, endPoint x: 734, endPoint y: 333, distance: 7.4
click at [734, 333] on div "274 298 270 262 288 292 280 256 232 296 264 278 2 4 3 2 2" at bounding box center [489, 250] width 979 height 400
click at [740, 304] on div "274 298 270 262 288 292 280 256 232 296 264 278 2 4 3 2 2" at bounding box center [489, 250] width 979 height 400
drag, startPoint x: 747, startPoint y: 325, endPoint x: 754, endPoint y: 320, distance: 7.8
click at [754, 320] on div "274 298 270 262 288 292 280 256 232 296 264 278 2 4 3 2 2" at bounding box center [489, 250] width 979 height 400
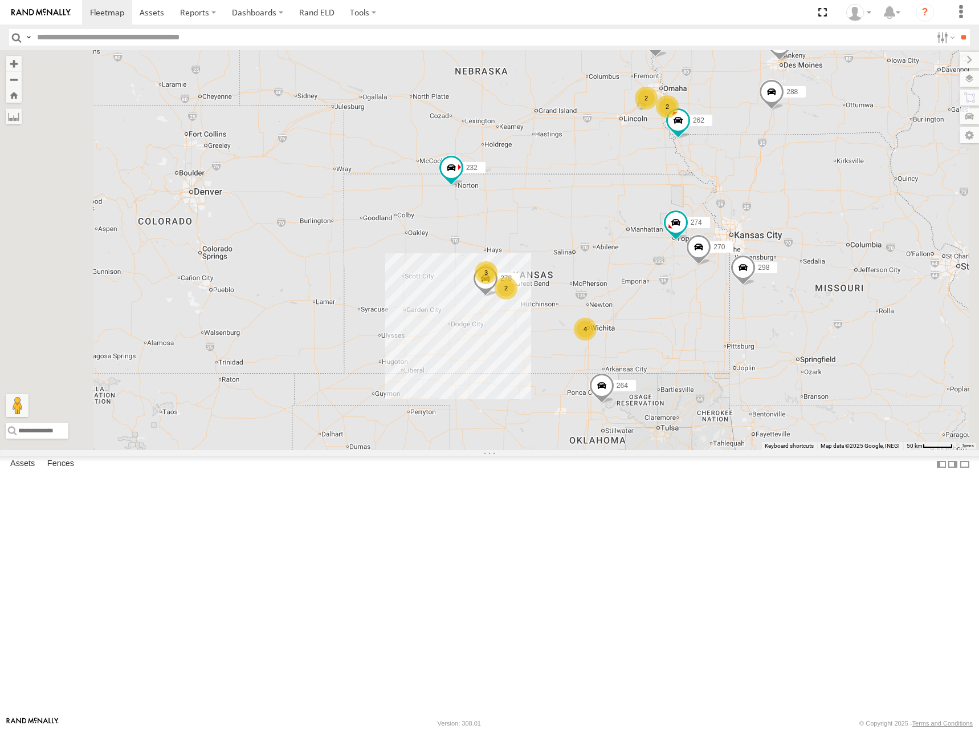
click at [734, 298] on div "274 298 270 262 288 292 280 256 232 296 264 278 2 4 3 2 2" at bounding box center [489, 250] width 979 height 400
click at [721, 308] on div "274 298 270 262 288 292 280 256 232 296 264 278 2 4 3 2 2" at bounding box center [489, 250] width 979 height 400
click at [743, 299] on div "274 298 270 262 288 292 280 256 232 296 264 278 2 4 3 2 2" at bounding box center [489, 250] width 979 height 400
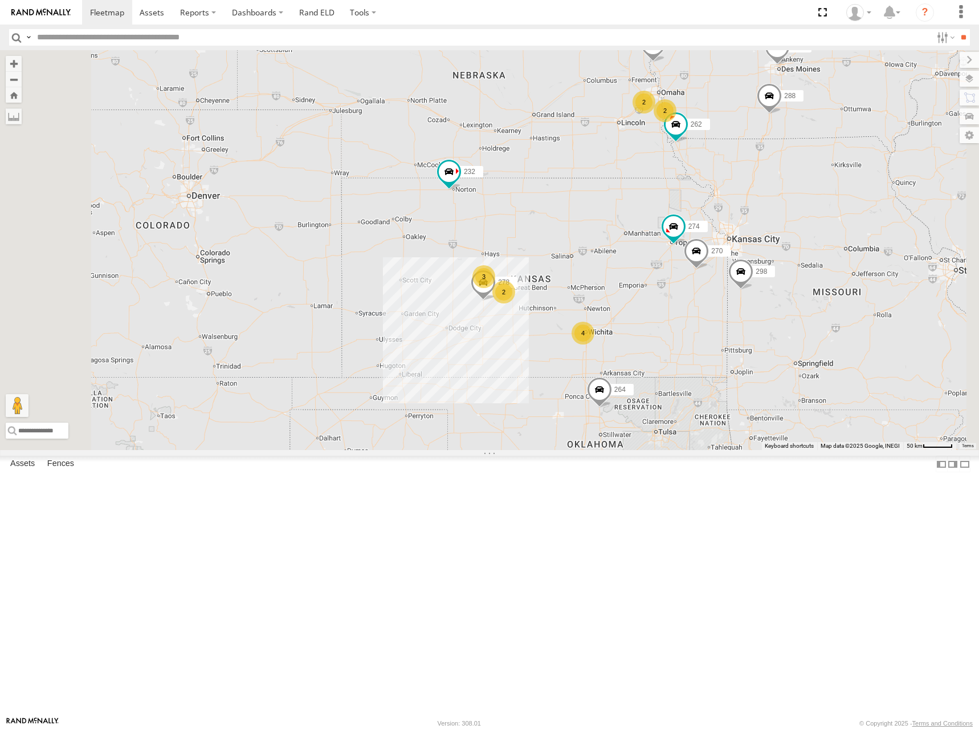
drag, startPoint x: 734, startPoint y: 295, endPoint x: 731, endPoint y: 303, distance: 9.0
click at [731, 303] on div "274 298 270 262 288 292 280 256 232 296 264 278 2 4 3 2 2" at bounding box center [489, 250] width 979 height 400
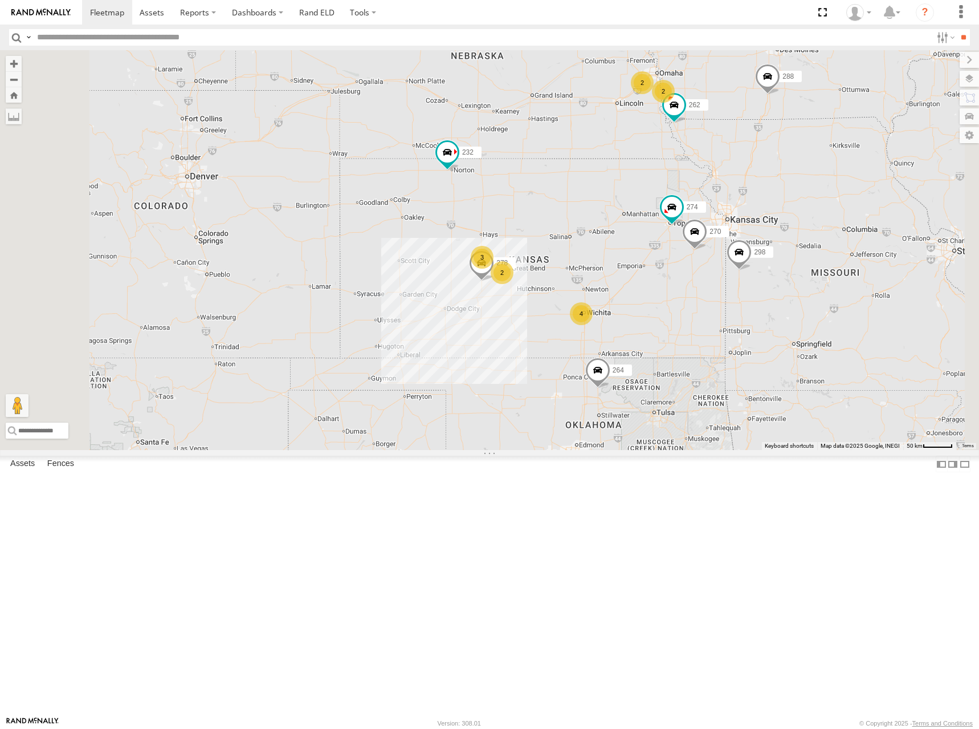
drag, startPoint x: 677, startPoint y: 223, endPoint x: 676, endPoint y: 205, distance: 18.8
click at [676, 205] on div "274 298 270 262 288 292 280 256 232 296 264 278 2 4 3 2 2" at bounding box center [489, 250] width 979 height 400
click at [681, 274] on div "274 298 270 262 288 292 280 256 232 296 264 278 2 4 3 2 2" at bounding box center [489, 250] width 979 height 400
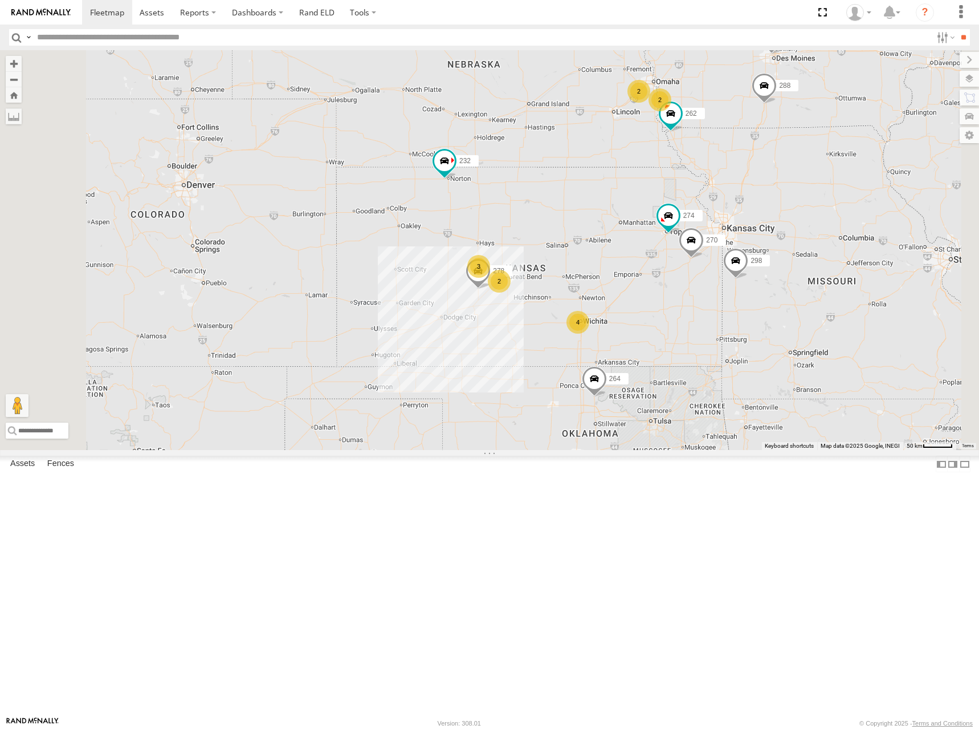
drag, startPoint x: 750, startPoint y: 243, endPoint x: 750, endPoint y: 250, distance: 6.3
click at [750, 250] on div "274 298 270 262 288 292 280 256 232 296 264 278 2 4 3 2 2" at bounding box center [489, 250] width 979 height 400
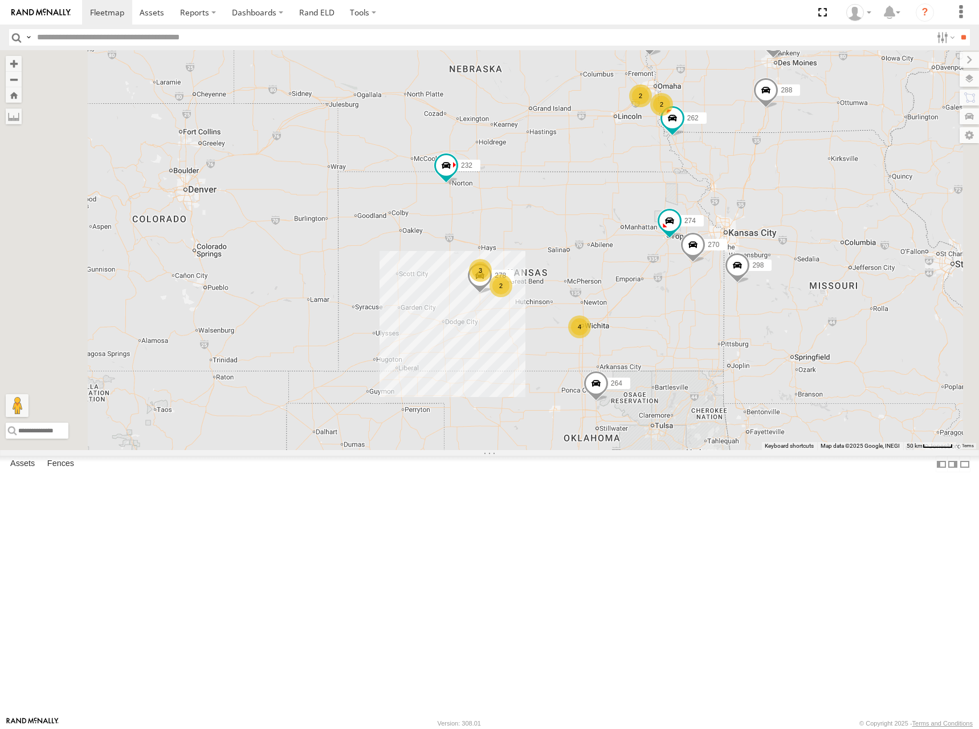
click at [709, 304] on div "274 298 270 262 288 292 280 256 232 296 264 278 2 4 3 2 2" at bounding box center [489, 250] width 979 height 400
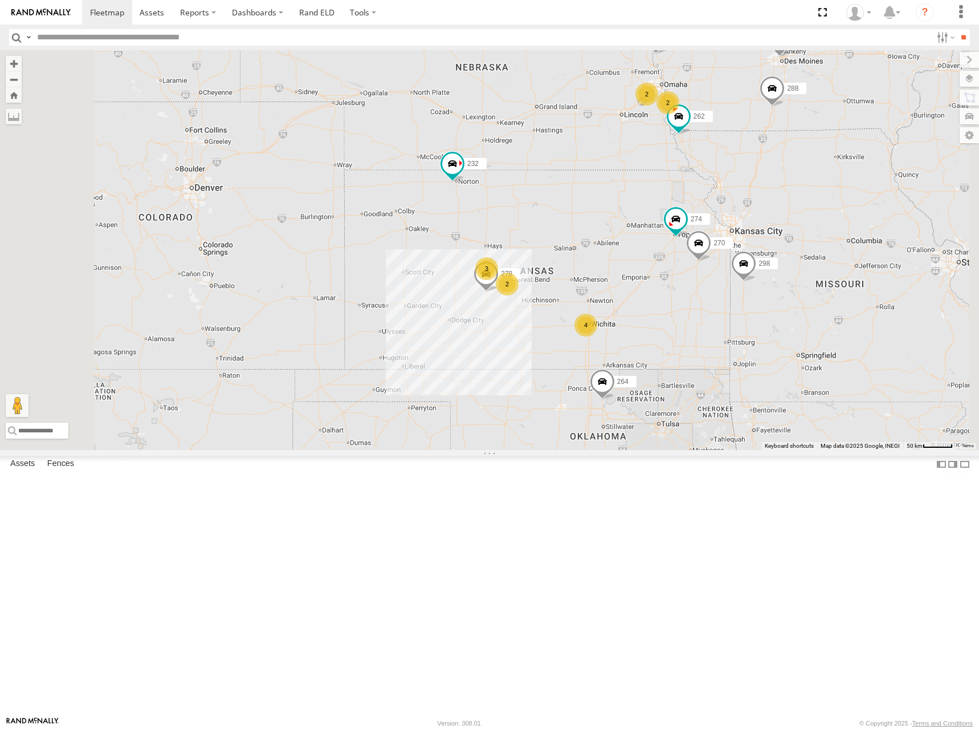
drag, startPoint x: 727, startPoint y: 342, endPoint x: 734, endPoint y: 339, distance: 7.6
click at [734, 339] on div "274 298 270 262 288 292 280 256 232 296 264 278 2 4 3 2 2" at bounding box center [489, 250] width 979 height 400
click at [771, 310] on div "274 298 270 262 288 292 280 256 232 296 264 278 2 4 3 2 2" at bounding box center [489, 250] width 979 height 400
click at [767, 308] on div "274 298 270 262 288 292 280 256 232 296 264 278 2 4 3 2 2" at bounding box center [489, 250] width 979 height 400
click at [761, 296] on div "274 298 270 262 288 292 280 256 232 296 264 278 2 4 3 2 2" at bounding box center [489, 250] width 979 height 400
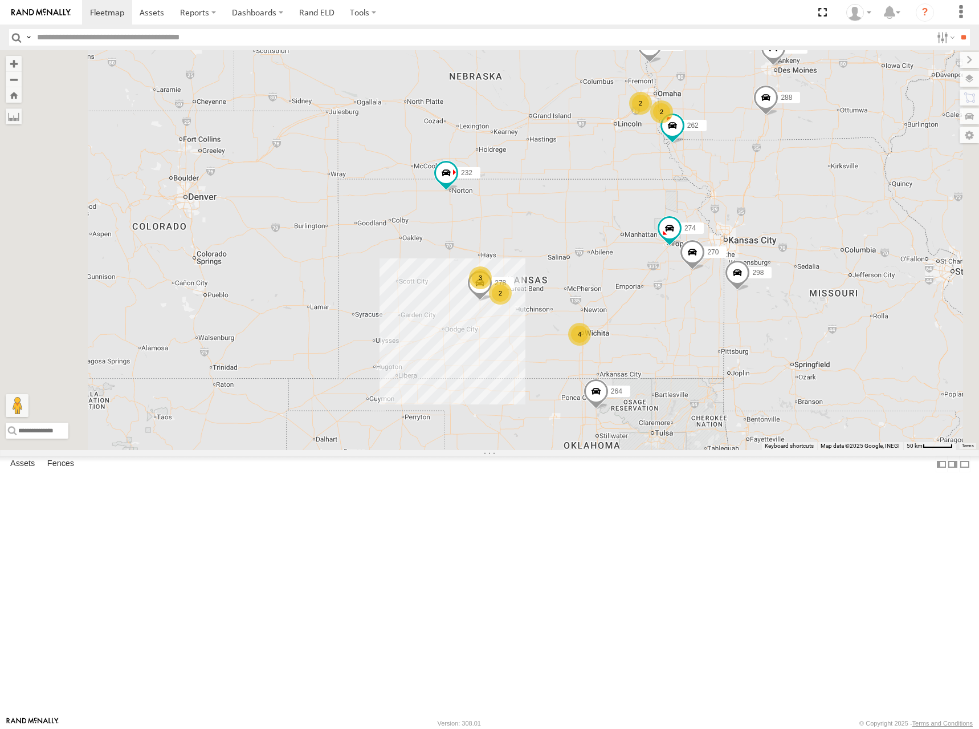
drag, startPoint x: 739, startPoint y: 318, endPoint x: 750, endPoint y: 310, distance: 13.4
click at [734, 322] on div "274 298 270 262 288 292 280 256 232 296 264 278 2 4 3 2 2" at bounding box center [489, 250] width 979 height 400
click at [736, 300] on div "274 298 270 262 288 292 280 256 232 296 264 278 2 4 3 2 2" at bounding box center [489, 250] width 979 height 400
click at [747, 307] on div "274 298 270 262 288 292 280 256 232 296 264 278 2 4 3 2 2" at bounding box center [489, 250] width 979 height 400
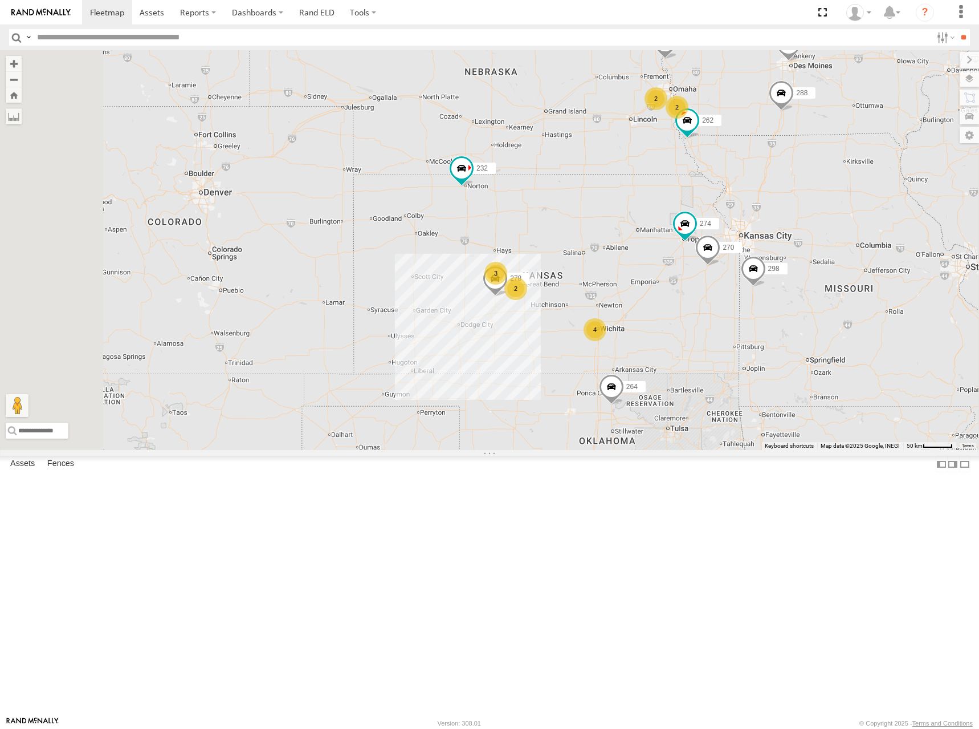
drag, startPoint x: 745, startPoint y: 343, endPoint x: 760, endPoint y: 335, distance: 16.6
click at [760, 335] on div "274 298 270 262 288 292 280 256 232 296 264 278 2 4 3 2 2" at bounding box center [489, 250] width 979 height 400
click at [758, 334] on div "274 298 270 262 288 292 280 256 232 296 264 278 2 4 3 2 2" at bounding box center [489, 250] width 979 height 400
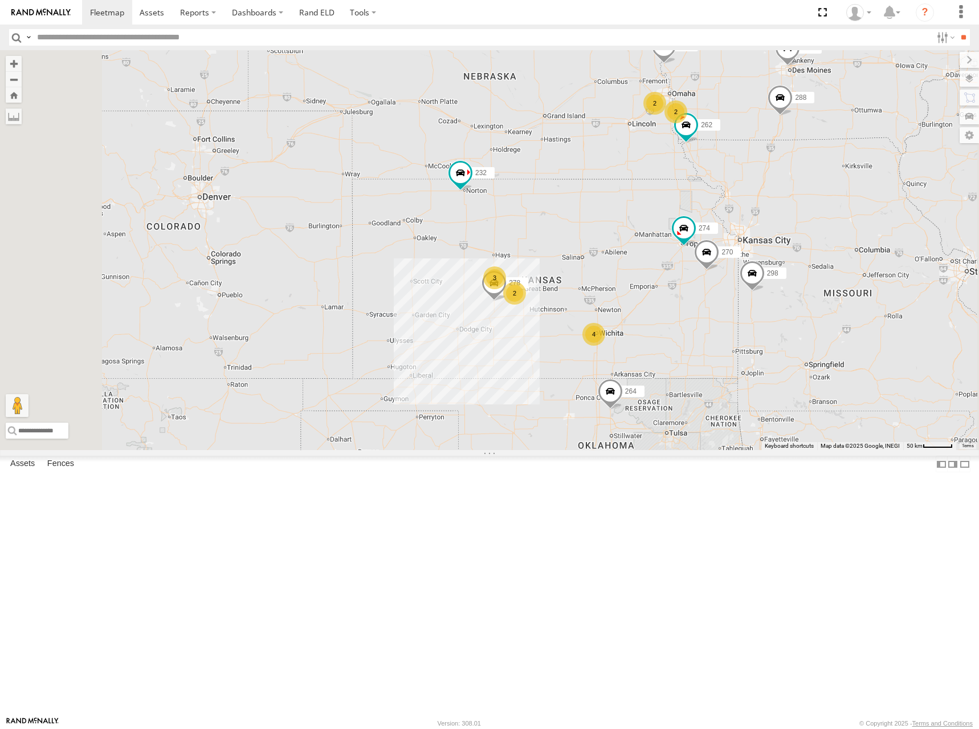
click at [765, 310] on div "274 298 270 262 288 292 280 256 232 296 264 278 2 4 3 2 2" at bounding box center [489, 250] width 979 height 400
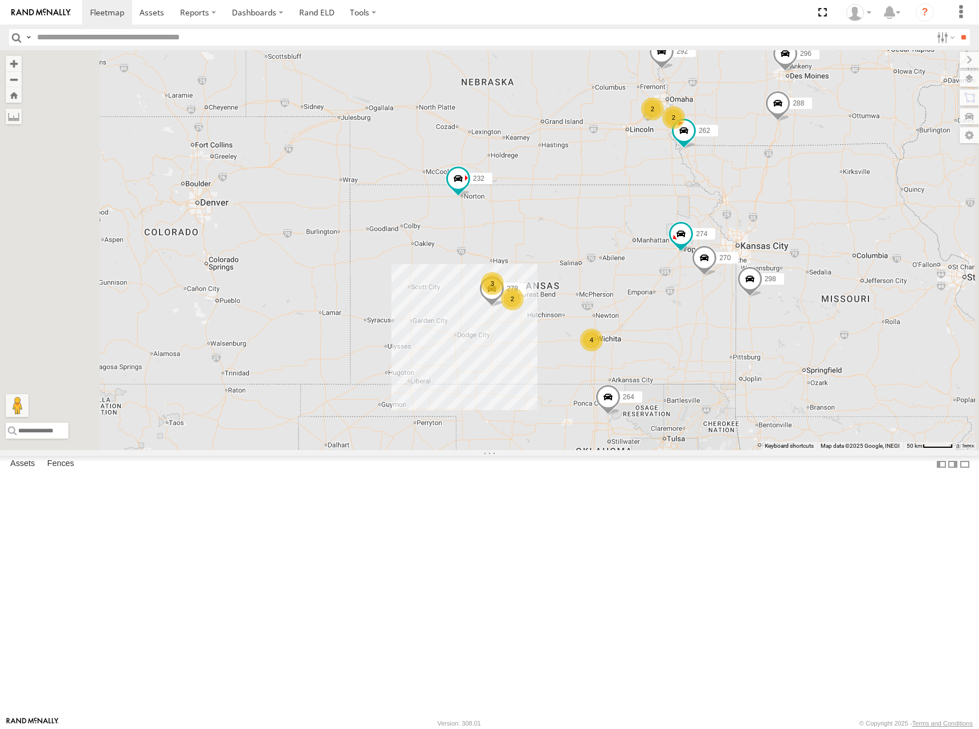
click at [727, 317] on div "274 298 270 262 288 292 280 256 232 296 264 278 2 4 3 2 2" at bounding box center [489, 250] width 979 height 400
click at [744, 326] on div "274 298 270 262 288 292 280 256 232 296 264 278 2 4 3 2 2" at bounding box center [489, 250] width 979 height 400
click at [739, 341] on div "274 298 270 262 288 292 280 256 232 296 264 278 2 4 3 2 2" at bounding box center [489, 250] width 979 height 400
drag, startPoint x: 723, startPoint y: 351, endPoint x: 734, endPoint y: 345, distance: 12.0
click at [734, 345] on div "274 298 270 262 288 292 280 256 232 296 264 278 2 4 3 2 2" at bounding box center [489, 250] width 979 height 400
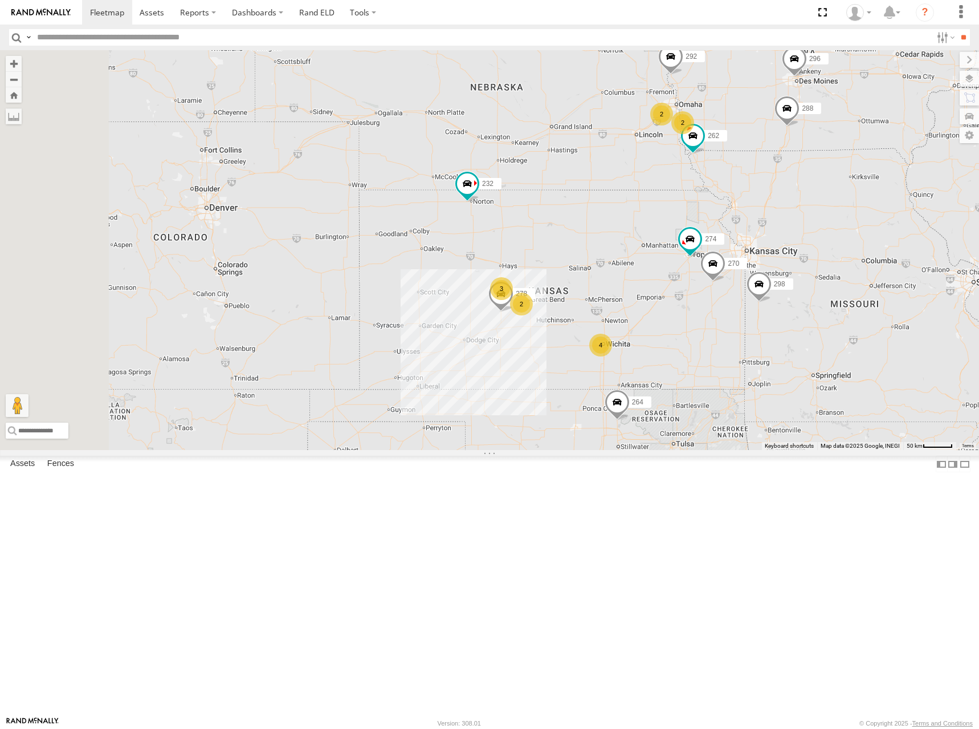
click at [759, 322] on div "274 298 270 262 288 292 280 256 232 296 264 278 2 4 3 2 2" at bounding box center [489, 250] width 979 height 400
click at [725, 329] on div "274 298 270 262 288 292 280 256 232 296 264 278 2 4 3 2 2" at bounding box center [489, 250] width 979 height 400
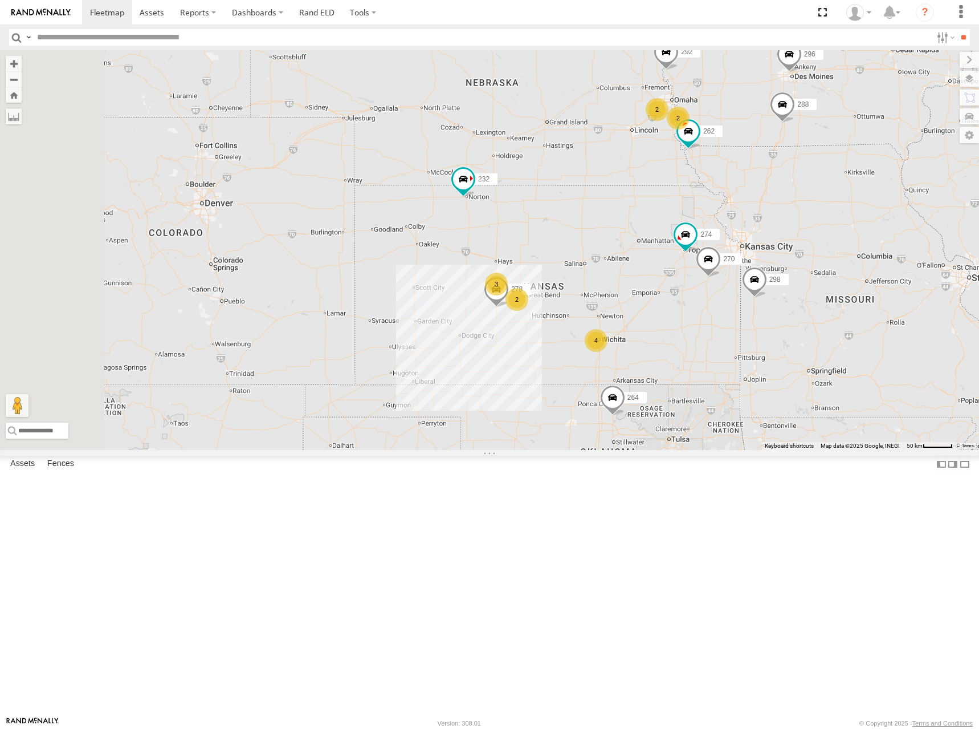
drag, startPoint x: 737, startPoint y: 341, endPoint x: 730, endPoint y: 337, distance: 7.4
click at [730, 337] on div "274 298 270 262 288 292 280 256 232 296 264 278 2 4 3 2 2" at bounding box center [489, 250] width 979 height 400
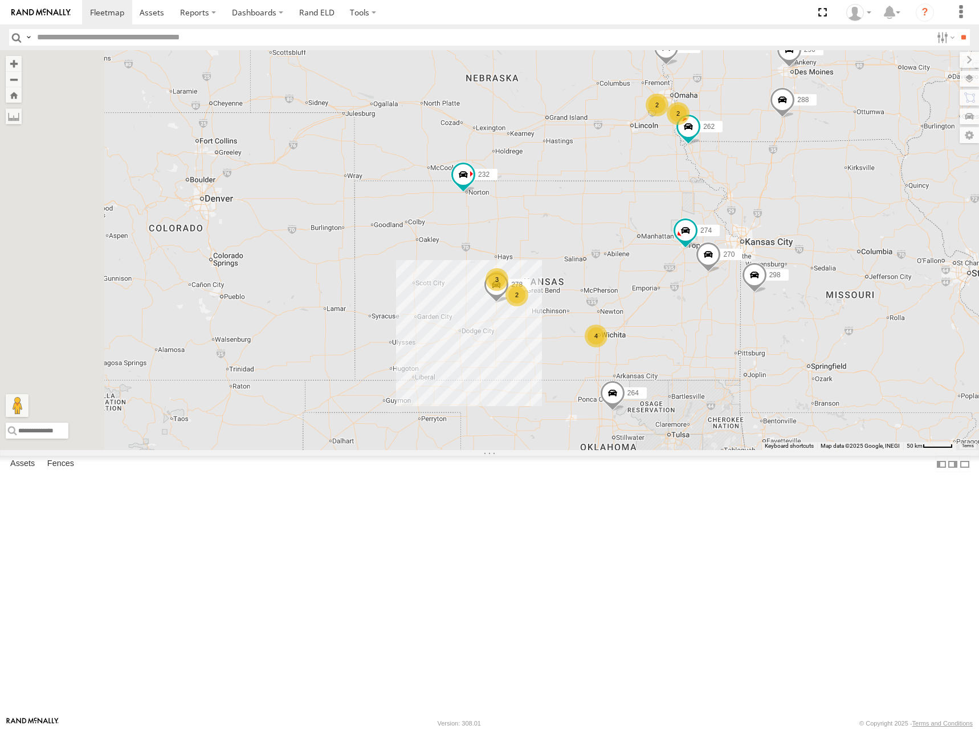
drag, startPoint x: 719, startPoint y: 345, endPoint x: 719, endPoint y: 339, distance: 6.3
click at [719, 339] on div "274 298 270 262 288 292 280 256 232 296 264 278 2 4 3 2 2" at bounding box center [489, 250] width 979 height 400
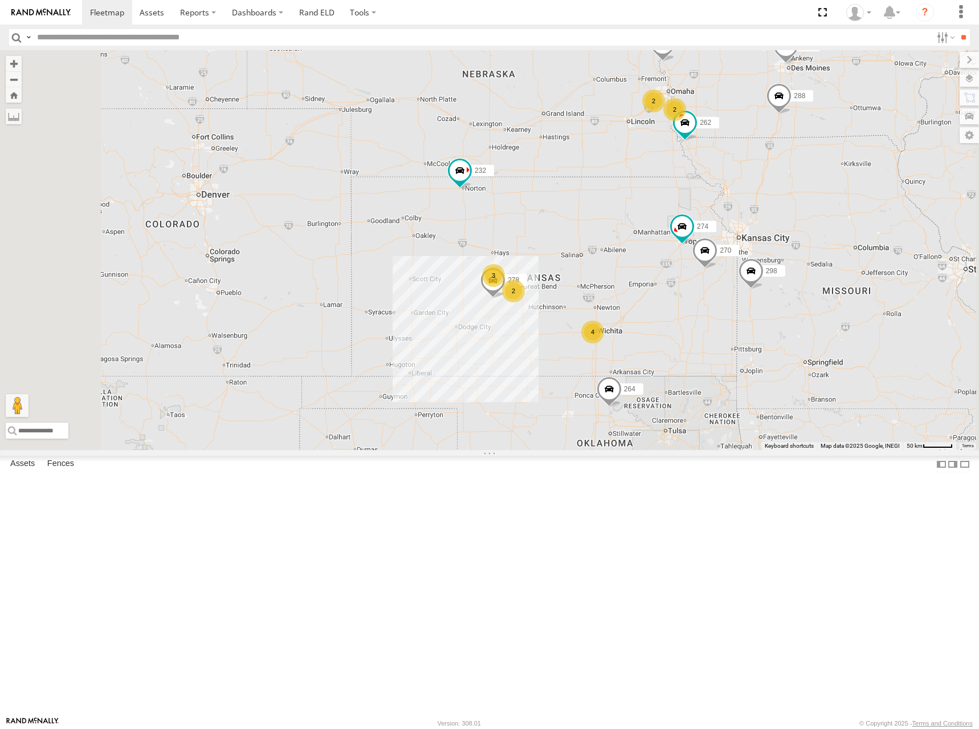
drag, startPoint x: 749, startPoint y: 304, endPoint x: 737, endPoint y: 312, distance: 15.2
click at [737, 312] on div "274 298 270 262 288 292 280 256 232 296 264 278 2 4 3 2 2" at bounding box center [489, 250] width 979 height 400
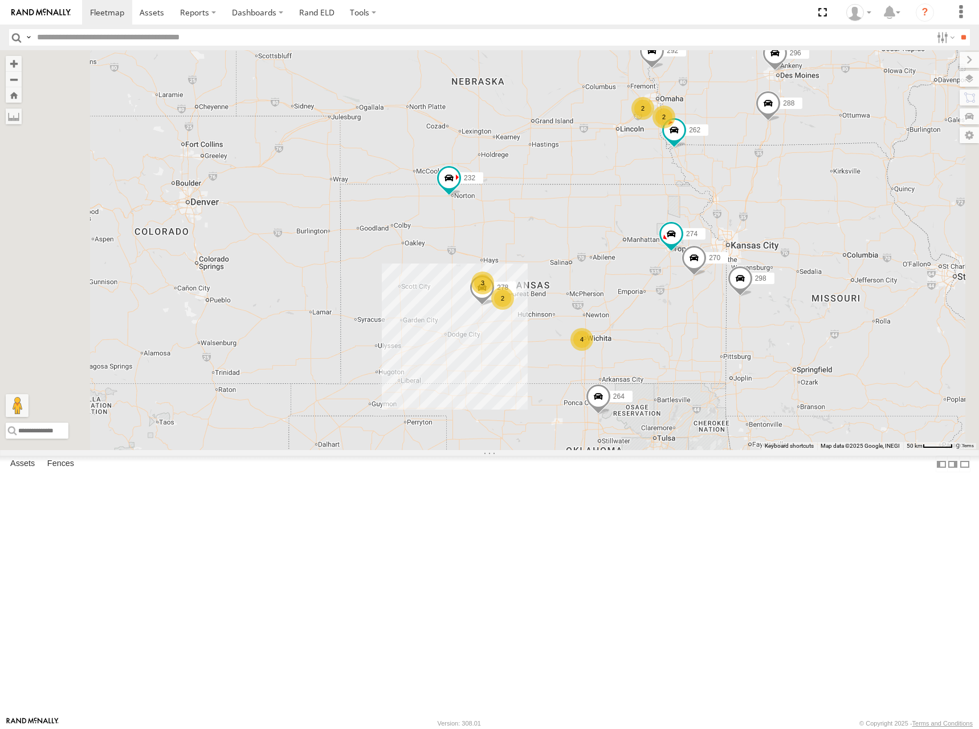
drag, startPoint x: 745, startPoint y: 307, endPoint x: 759, endPoint y: 291, distance: 21.4
click at [739, 307] on div "274 298 270 262 288 292 280 256 232 296 264 278 2 4 3 2 2" at bounding box center [489, 250] width 979 height 400
drag, startPoint x: 719, startPoint y: 337, endPoint x: 723, endPoint y: 333, distance: 6.1
click at [723, 333] on div "274 298 270 262 288 292 280 256 232 296 264 278 2 4 3 2 2" at bounding box center [489, 250] width 979 height 400
click at [763, 314] on div "274 298 270 262 288 292 280 256 232 296 264 278 2 4 3 2 2" at bounding box center [489, 250] width 979 height 400
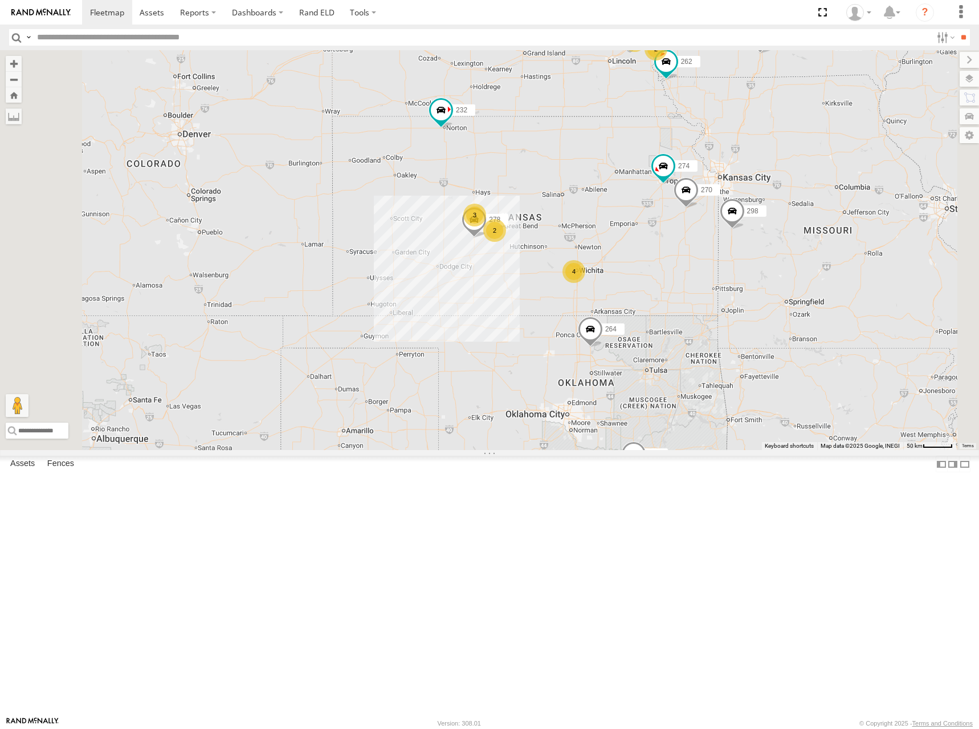
drag, startPoint x: 711, startPoint y: 369, endPoint x: 700, endPoint y: 304, distance: 66.5
click at [700, 304] on div "274 298 270 262 288 292 280 256 232 296 264 278 2 4 3 2 2" at bounding box center [489, 250] width 979 height 400
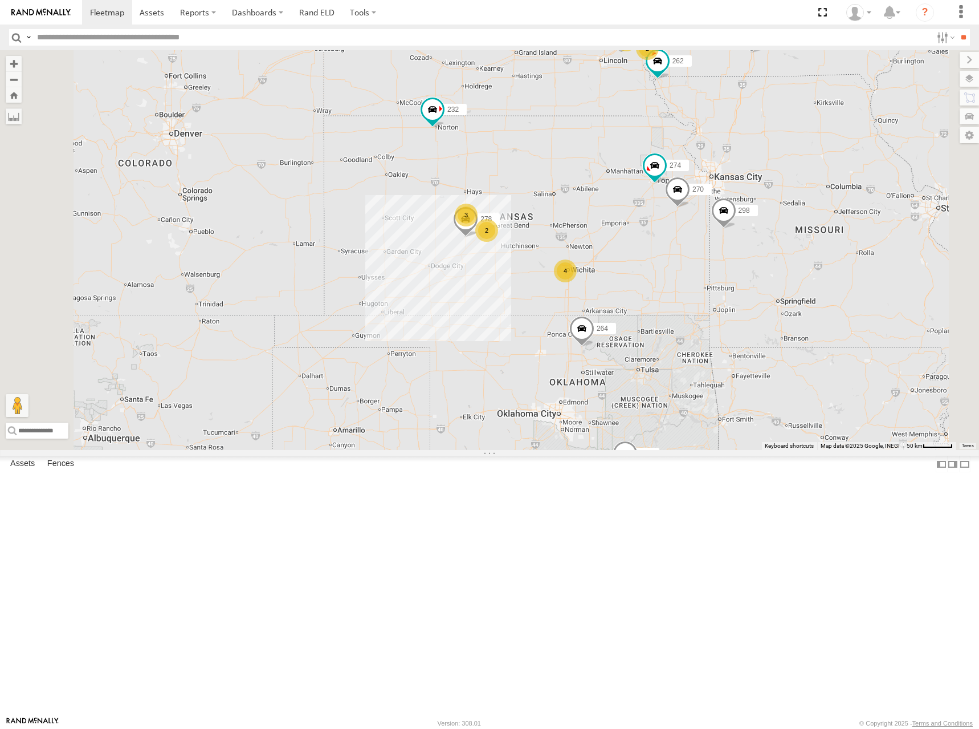
click at [727, 271] on div "274 298 270 262 288 292 280 256 232 296 264 278 2 4 3 2 2" at bounding box center [489, 250] width 979 height 400
drag, startPoint x: 738, startPoint y: 278, endPoint x: 736, endPoint y: 285, distance: 7.6
click at [736, 285] on div "274 298 270 262 288 292 280 256 232 296 264 278 2 4 3 2 2" at bounding box center [489, 250] width 979 height 400
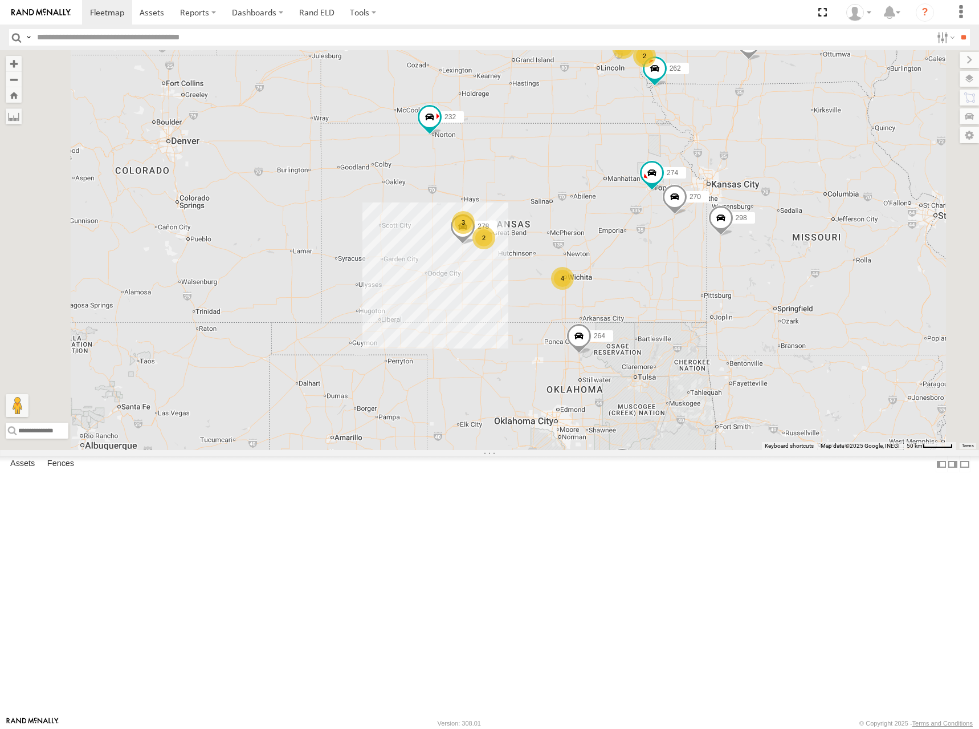
click at [712, 292] on div "274 298 270 262 288 292 280 256 232 296 264 278 2 4 3 2 2" at bounding box center [489, 250] width 979 height 400
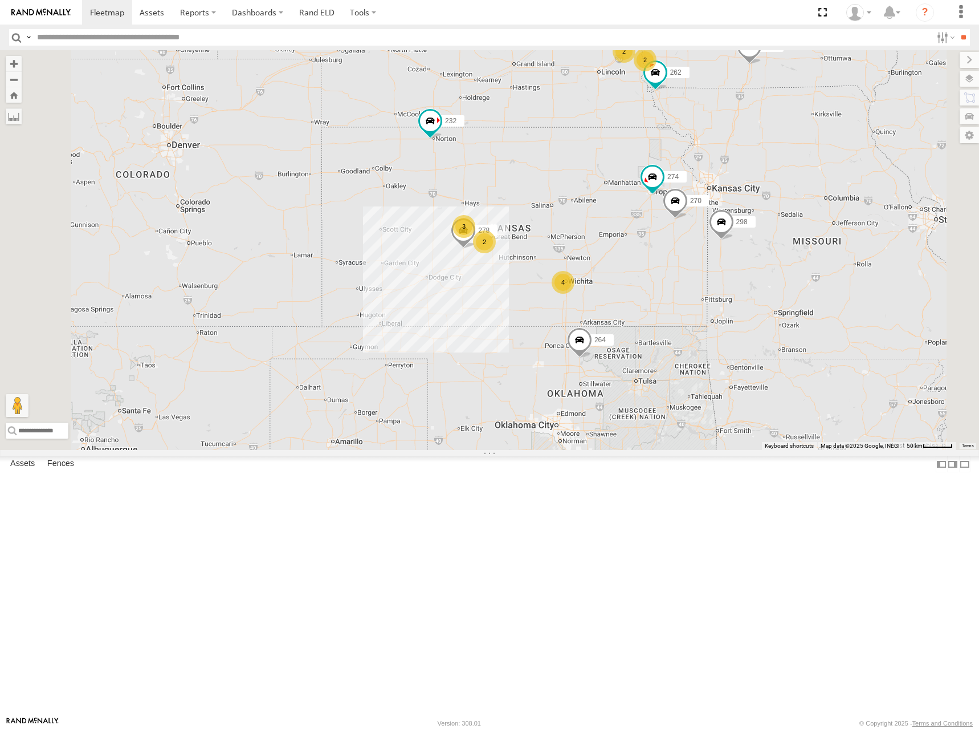
click at [748, 289] on div "274 298 270 262 288 292 280 256 232 296 264 278 2 4 3 2 2" at bounding box center [489, 250] width 979 height 400
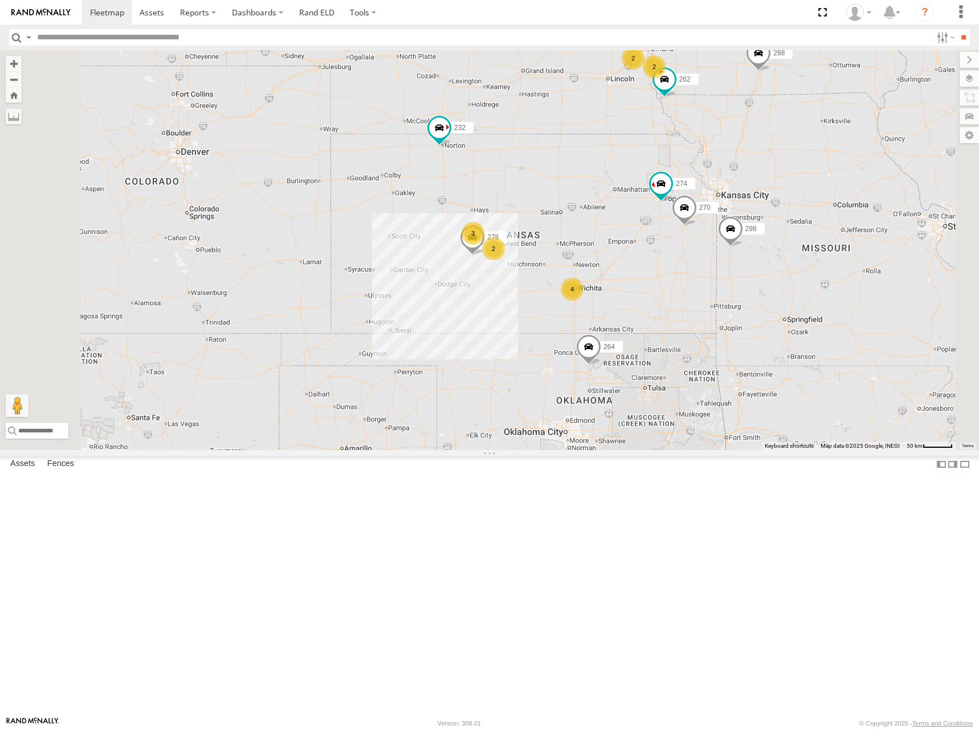
drag, startPoint x: 717, startPoint y: 278, endPoint x: 727, endPoint y: 285, distance: 11.9
click at [727, 285] on div "274 298 270 262 288 292 280 256 232 296 264 278 2 4 3 2 2" at bounding box center [489, 250] width 979 height 400
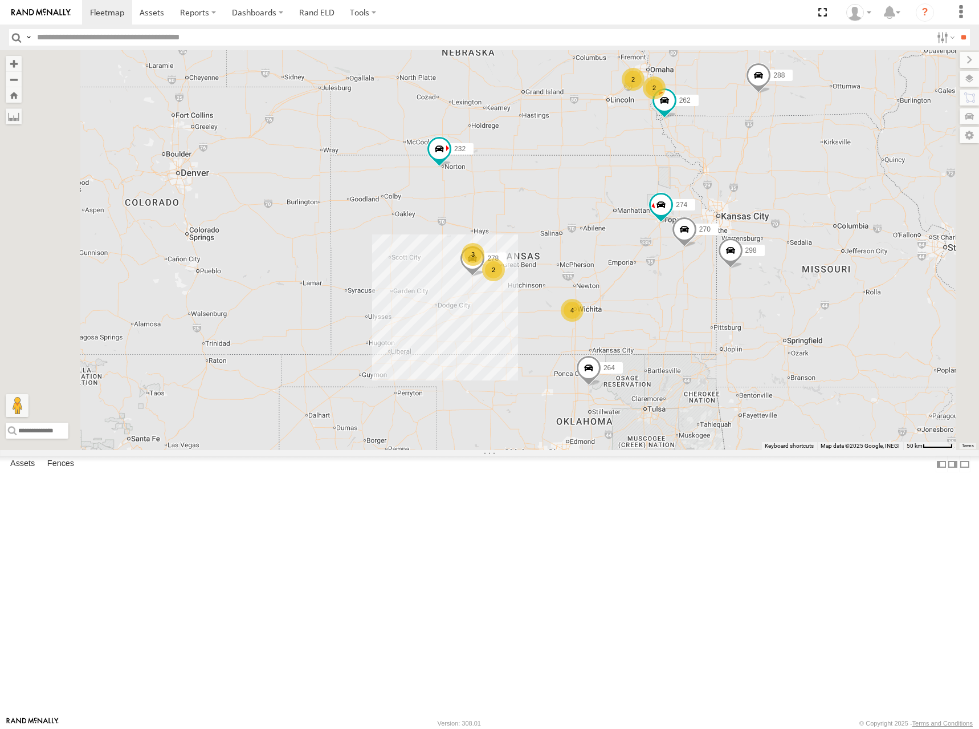
drag, startPoint x: 729, startPoint y: 268, endPoint x: 729, endPoint y: 279, distance: 10.8
click at [729, 279] on div "274 298 270 262 288 292 280 256 232 296 264 278 2 4 3 2 2" at bounding box center [489, 250] width 979 height 400
drag, startPoint x: 747, startPoint y: 306, endPoint x: 754, endPoint y: 325, distance: 20.4
click at [754, 325] on div "274 298 270 262 288 292 280 256 232 296 264 278 2 4 3 2 2" at bounding box center [489, 250] width 979 height 400
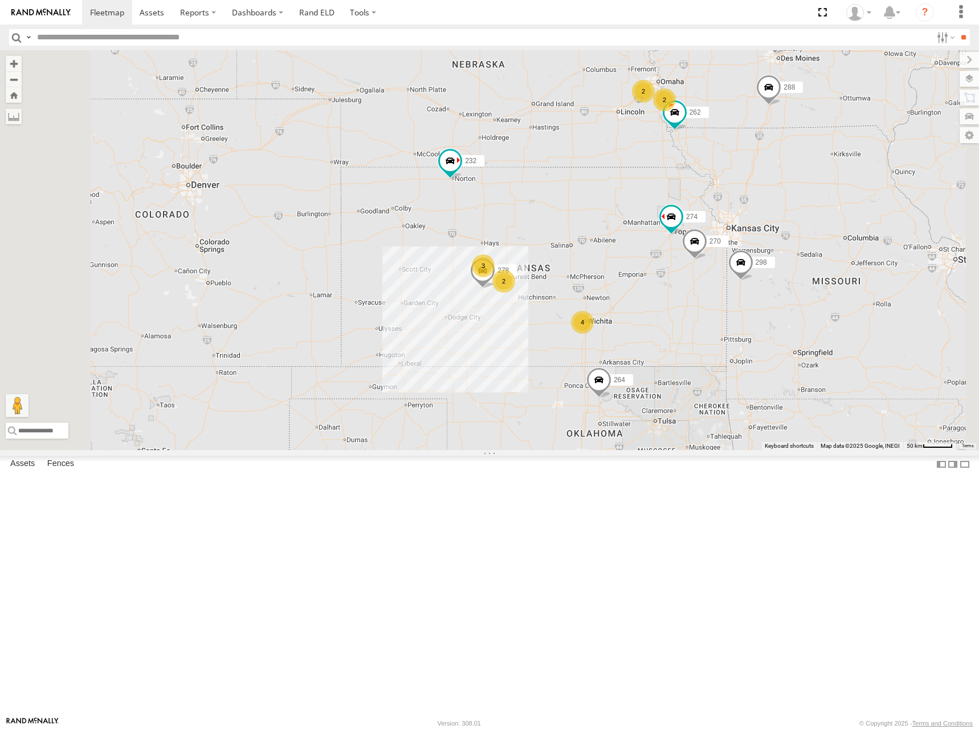
drag, startPoint x: 735, startPoint y: 338, endPoint x: 742, endPoint y: 336, distance: 6.9
click at [742, 336] on div "274 298 270 262 288 292 280 256 232 296 264 278 2 4 3 2 2" at bounding box center [489, 250] width 979 height 400
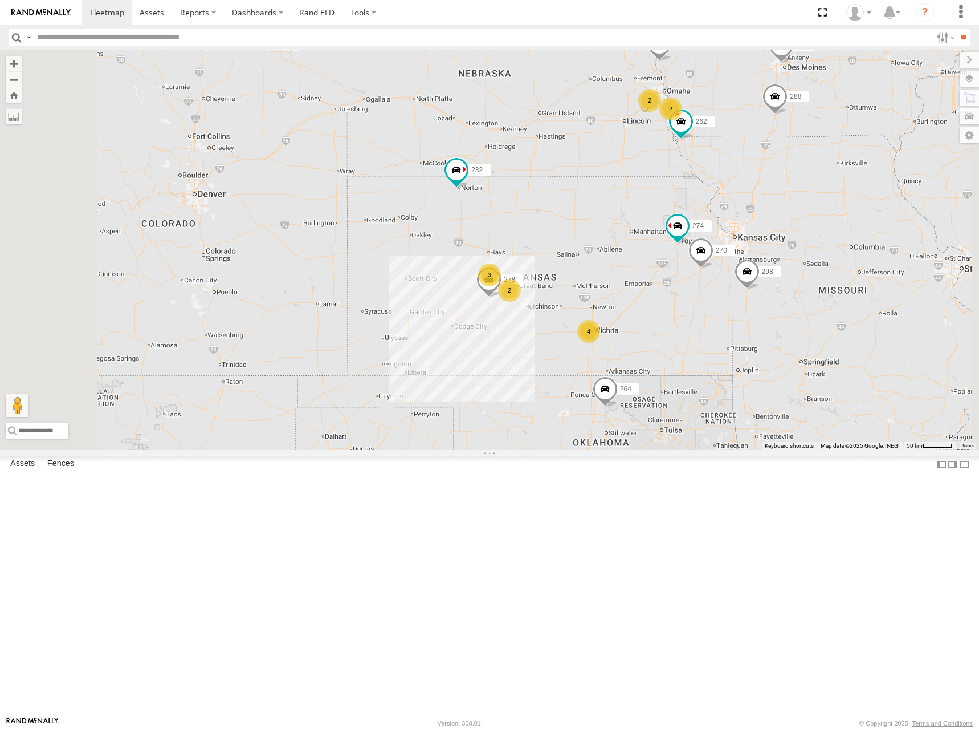
drag, startPoint x: 728, startPoint y: 334, endPoint x: 736, endPoint y: 344, distance: 13.5
click at [736, 344] on div "274 298 270 262 288 292 280 256 232 296 264 278 2 4 3 2 2" at bounding box center [489, 250] width 979 height 400
click at [720, 333] on div "274 298 270 262 288 292 280 256 232 296 264 278 2 4 3 2 2" at bounding box center [489, 250] width 979 height 400
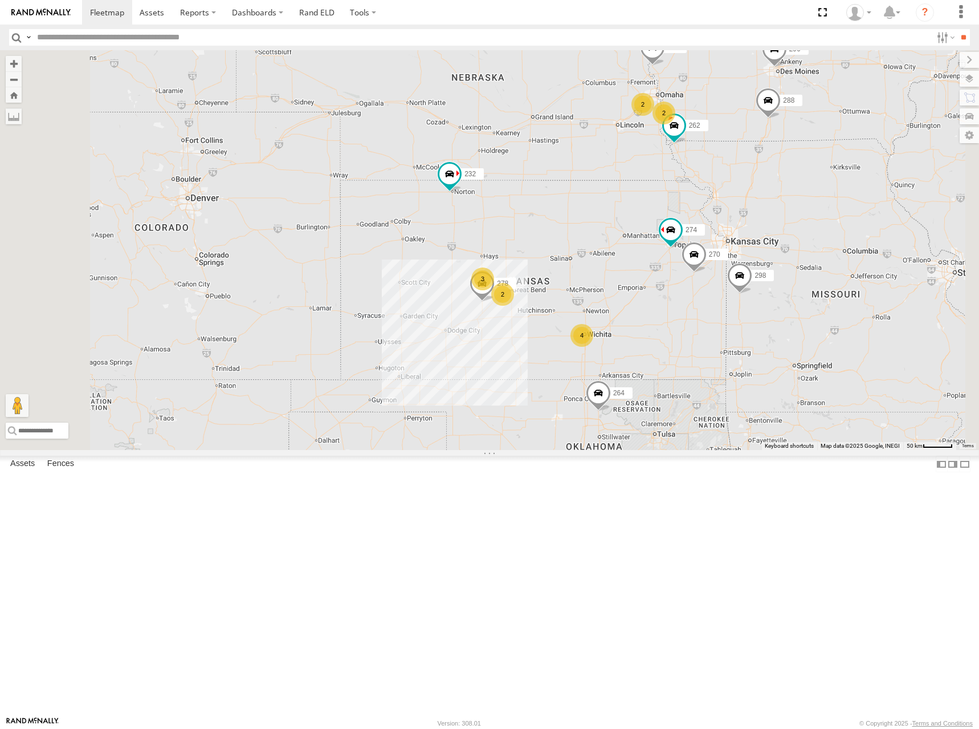
drag, startPoint x: 753, startPoint y: 341, endPoint x: 745, endPoint y: 343, distance: 8.3
click at [745, 343] on div "274 298 270 262 288 292 280 256 232 296 264 278 2 4 3 2 2" at bounding box center [489, 250] width 979 height 400
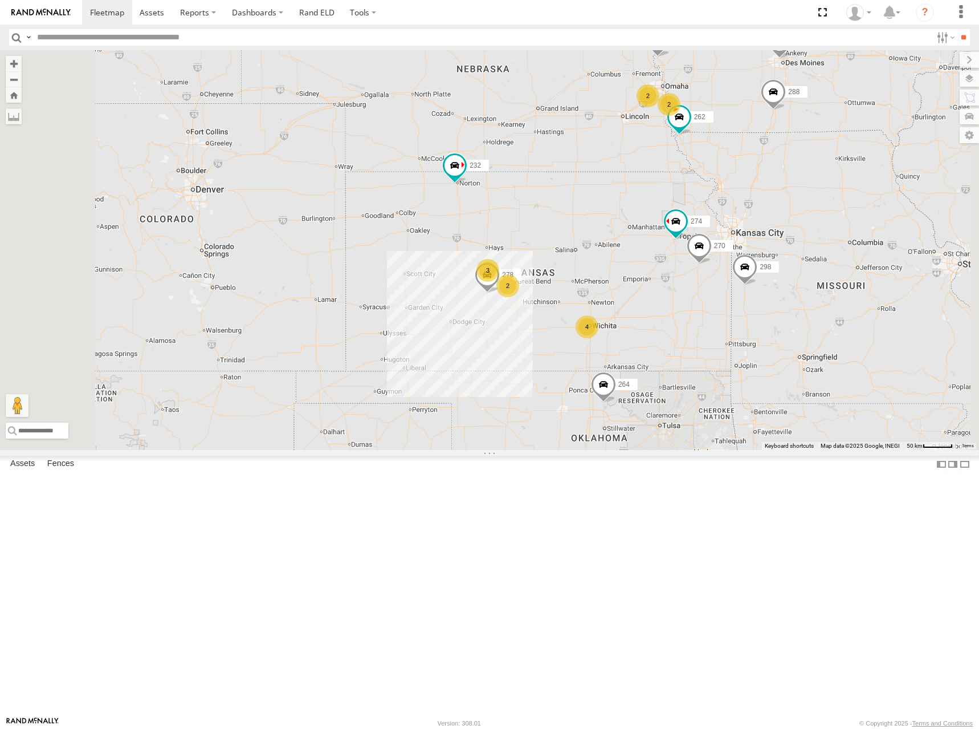
drag, startPoint x: 673, startPoint y: 364, endPoint x: 678, endPoint y: 354, distance: 11.7
click at [678, 354] on div "274 298 270 262 288 292 280 256 232 296 264 278 2 4 3 2 2" at bounding box center [489, 250] width 979 height 400
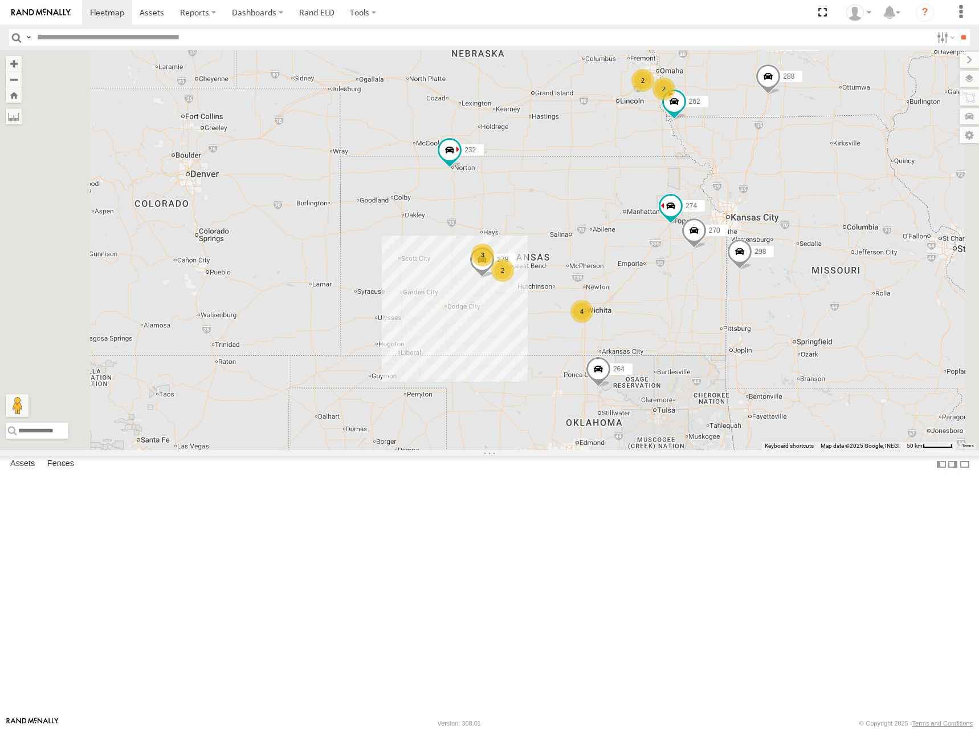
click at [681, 336] on div "274 298 270 262 288 292 280 256 232 296 264 278 2 4 3 2 2" at bounding box center [489, 250] width 979 height 400
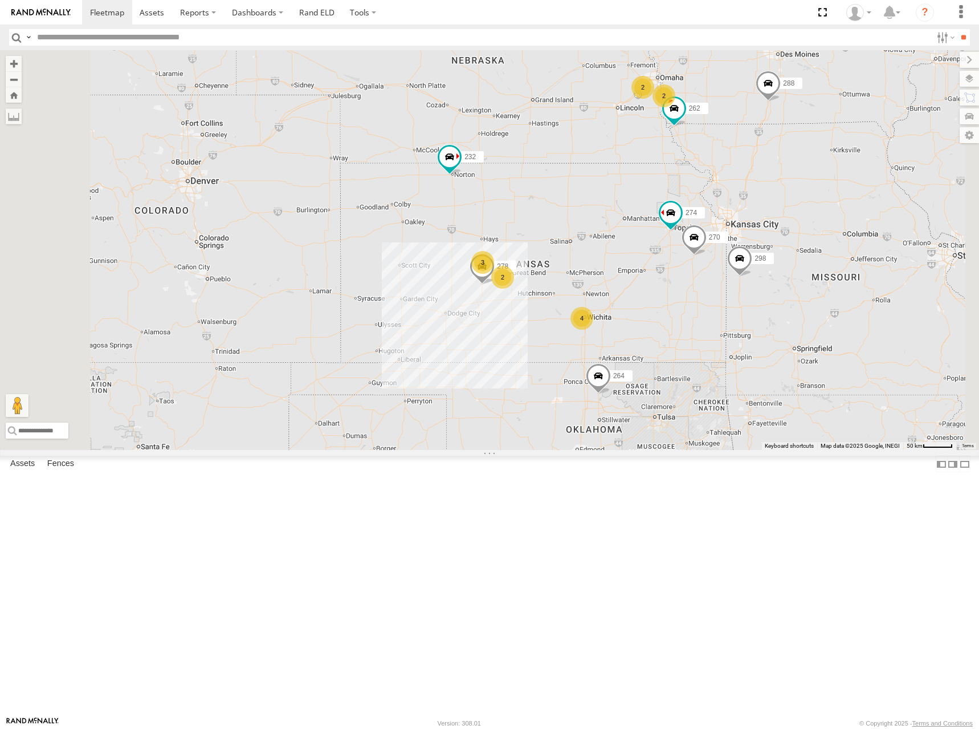
click at [681, 345] on div "274 298 270 262 288 292 280 256 232 296 264 278 2 4 3 2 2" at bounding box center [489, 250] width 979 height 400
click at [715, 312] on div "274 298 270 262 288 292 280 256 232 296 264 278 2 4 3 2 2" at bounding box center [489, 250] width 979 height 400
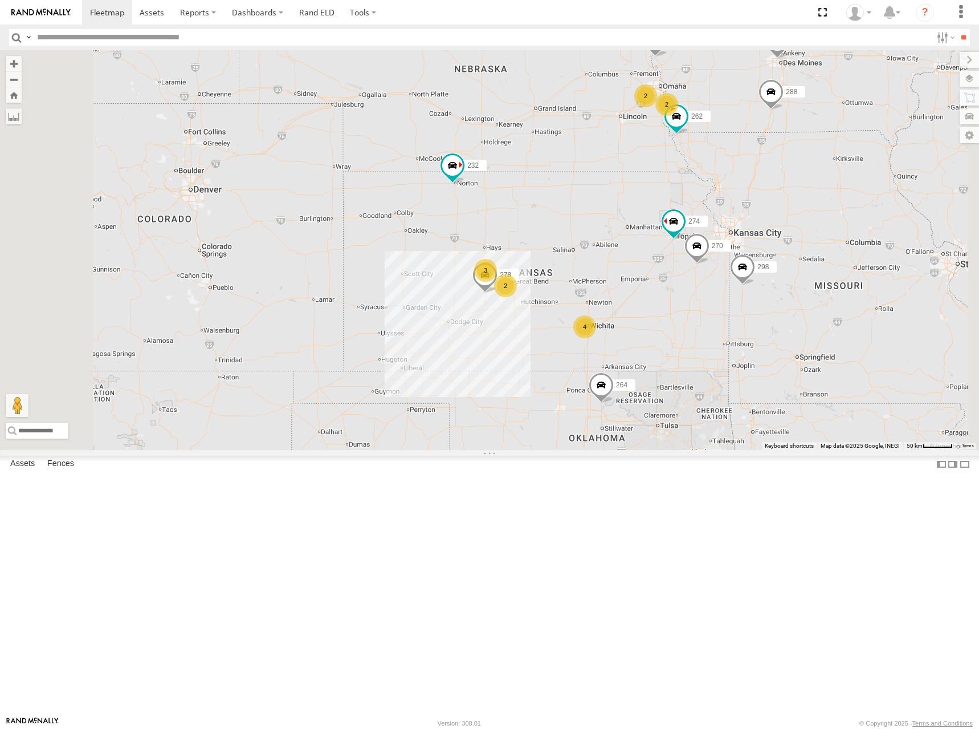
drag, startPoint x: 755, startPoint y: 318, endPoint x: 758, endPoint y: 325, distance: 7.9
click at [758, 325] on div "274 298 270 262 288 292 280 256 232 296 264 278 2 4 3 2 2" at bounding box center [489, 250] width 979 height 400
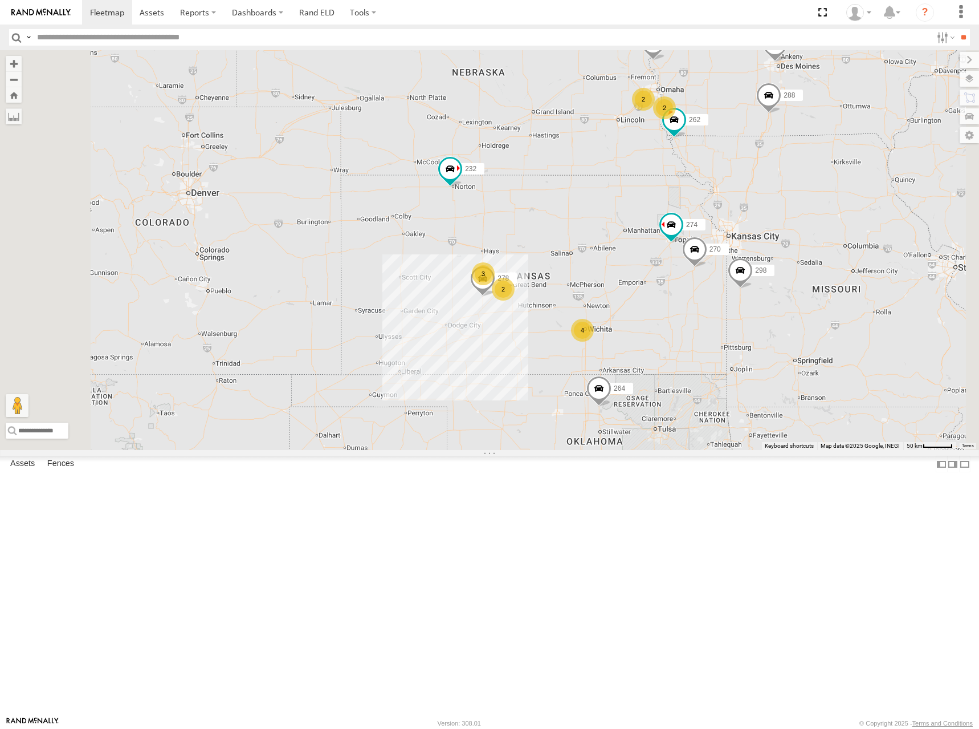
click at [743, 316] on div "274 298 270 262 288 292 280 256 232 296 264 278 2 4 3 2 2" at bounding box center [489, 250] width 979 height 400
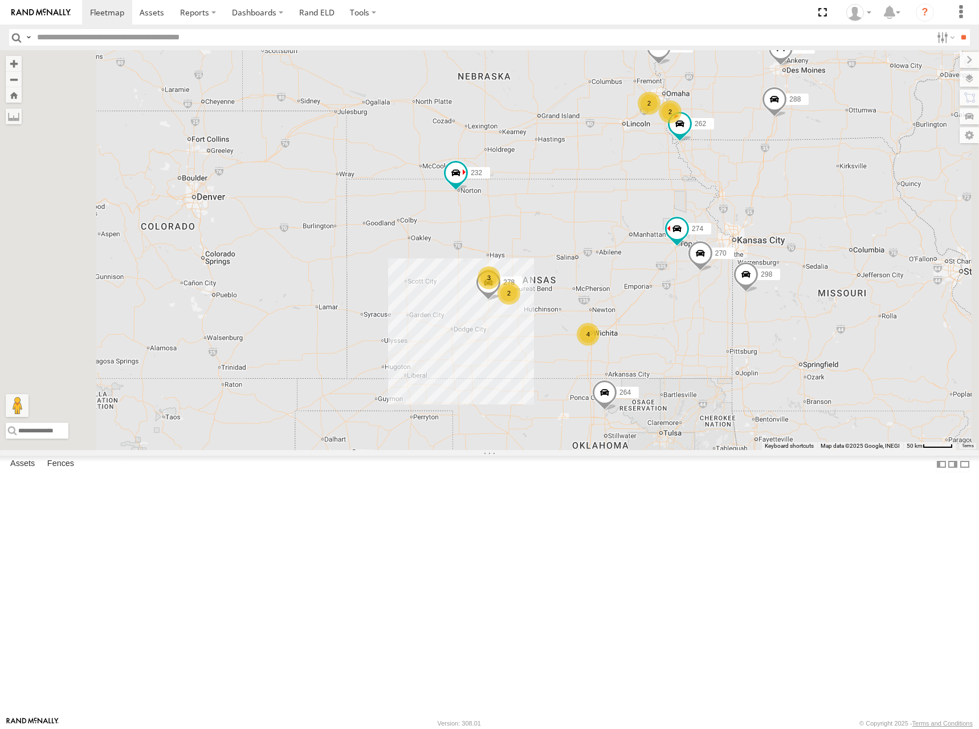
drag, startPoint x: 735, startPoint y: 324, endPoint x: 742, endPoint y: 328, distance: 7.9
click at [742, 328] on div "274 298 270 262 288 292 280 256 232 296 264 278 2 4 3 2 2" at bounding box center [489, 250] width 979 height 400
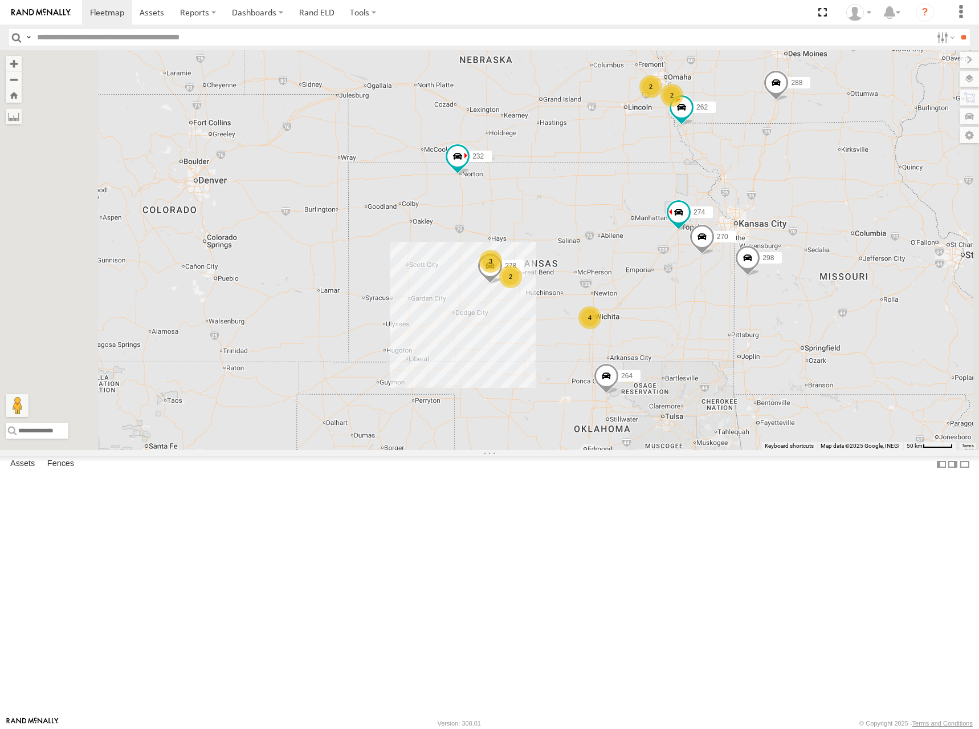
drag, startPoint x: 735, startPoint y: 347, endPoint x: 739, endPoint y: 332, distance: 15.8
click at [739, 332] on div "274 298 270 262 288 292 280 256 232 296 264 278 2 4 3 2 2" at bounding box center [489, 250] width 979 height 400
click at [738, 336] on div "274 298 270 262 288 292 280 256 232 296 264 302 278 294 2 4 3 2" at bounding box center [489, 250] width 979 height 400
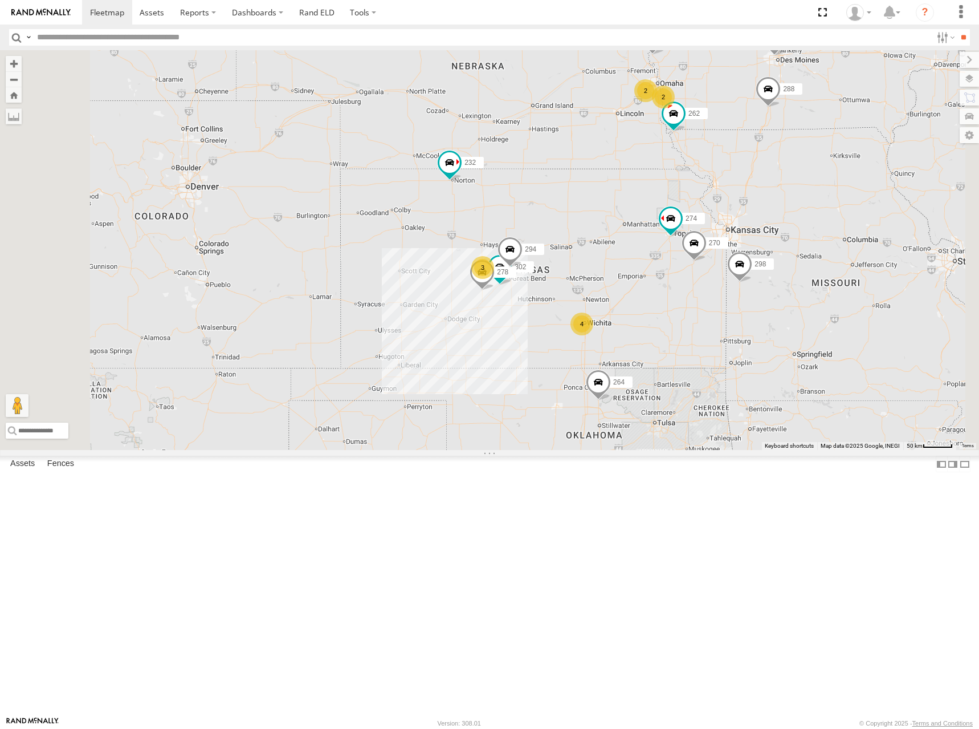
click at [728, 338] on div "274 298 270 262 288 292 280 256 232 296 264 302 278 294 2 4 3 2" at bounding box center [489, 250] width 979 height 400
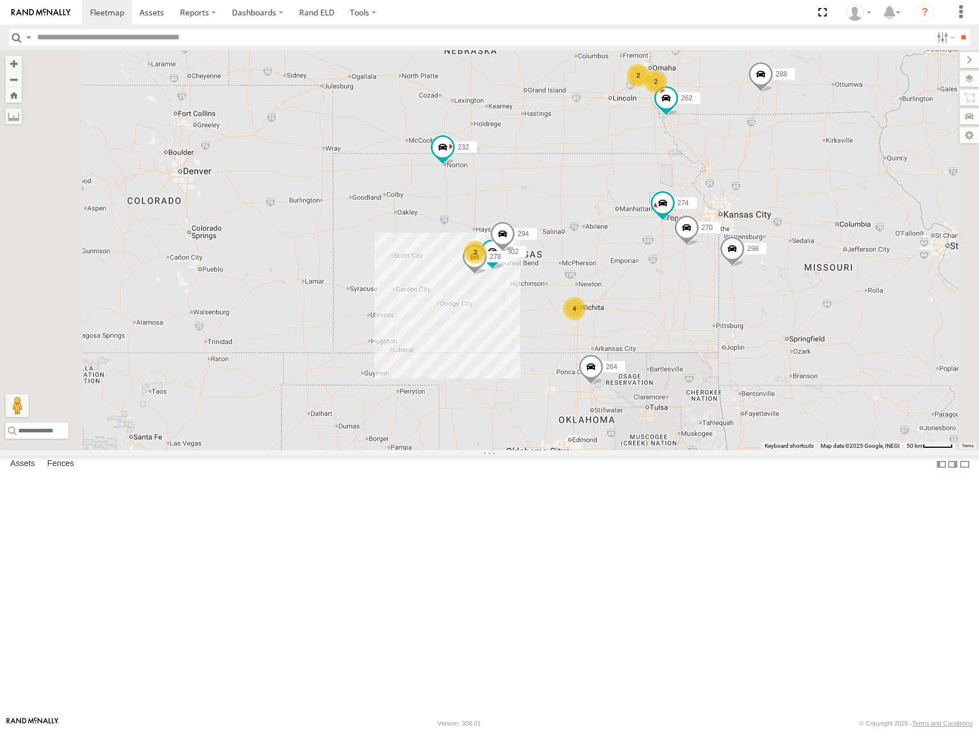
drag, startPoint x: 709, startPoint y: 303, endPoint x: 701, endPoint y: 284, distance: 20.1
click at [701, 284] on div "274 298 270 262 288 292 280 256 232 296 264 302 278 294 2 4 3 2" at bounding box center [489, 250] width 979 height 400
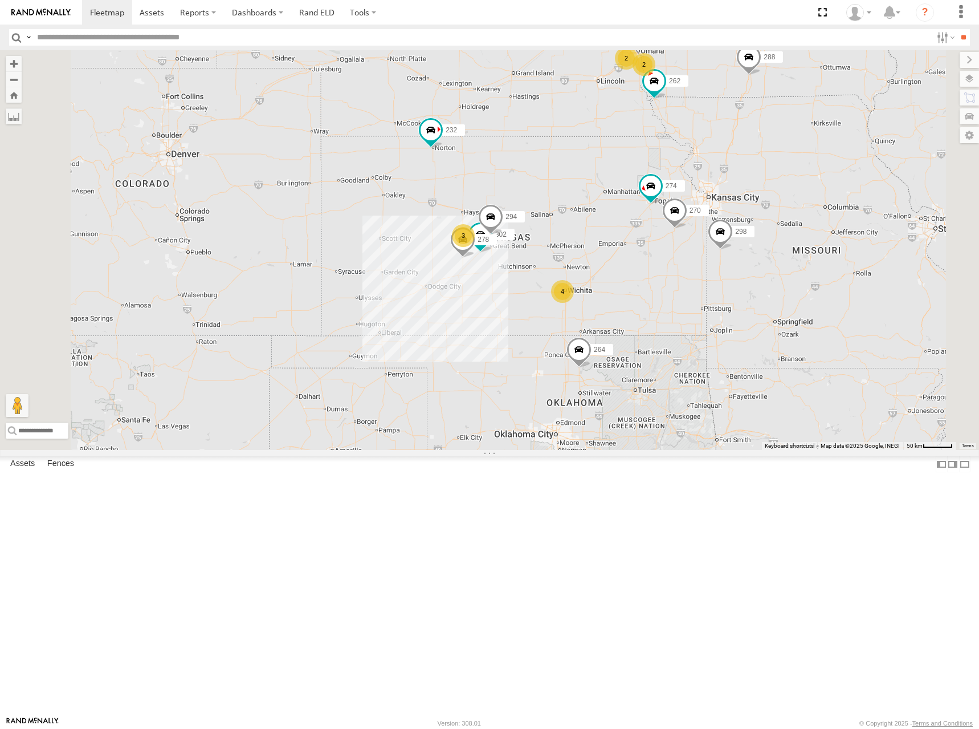
drag, startPoint x: 705, startPoint y: 284, endPoint x: 700, endPoint y: 276, distance: 10.0
click at [700, 276] on div "274 298 270 262 288 292 280 256 232 296 264 302 278 294 2 4 3 2" at bounding box center [489, 250] width 979 height 400
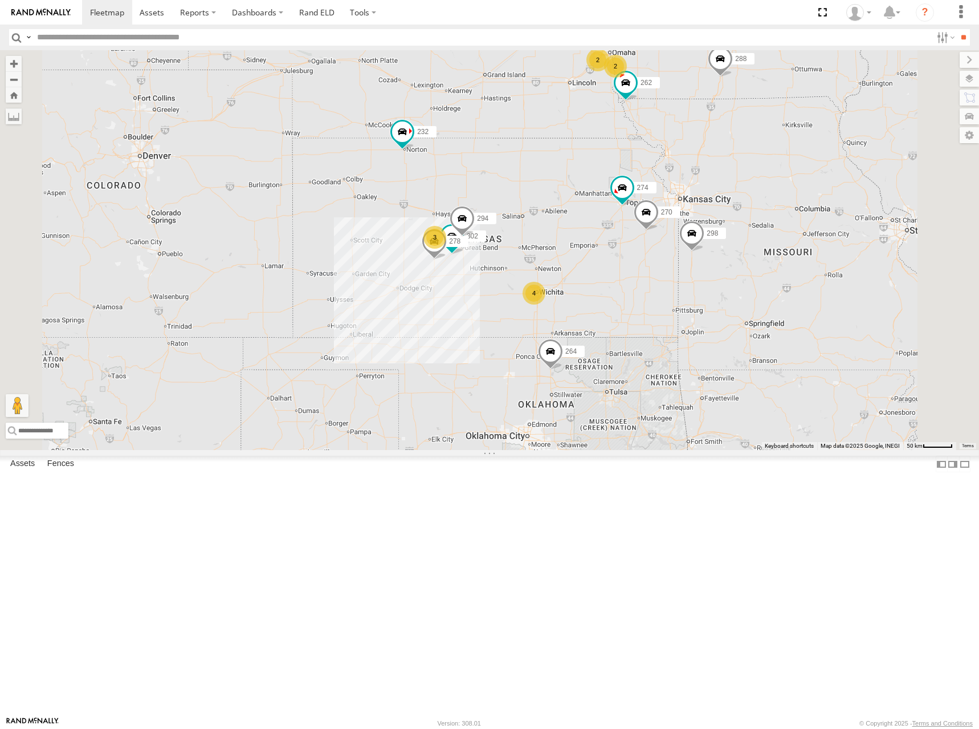
drag, startPoint x: 695, startPoint y: 274, endPoint x: 660, endPoint y: 278, distance: 35.6
click at [660, 278] on div "274 298 270 262 288 292 280 256 232 296 264 302 278 294 2 4 3 2" at bounding box center [489, 250] width 979 height 400
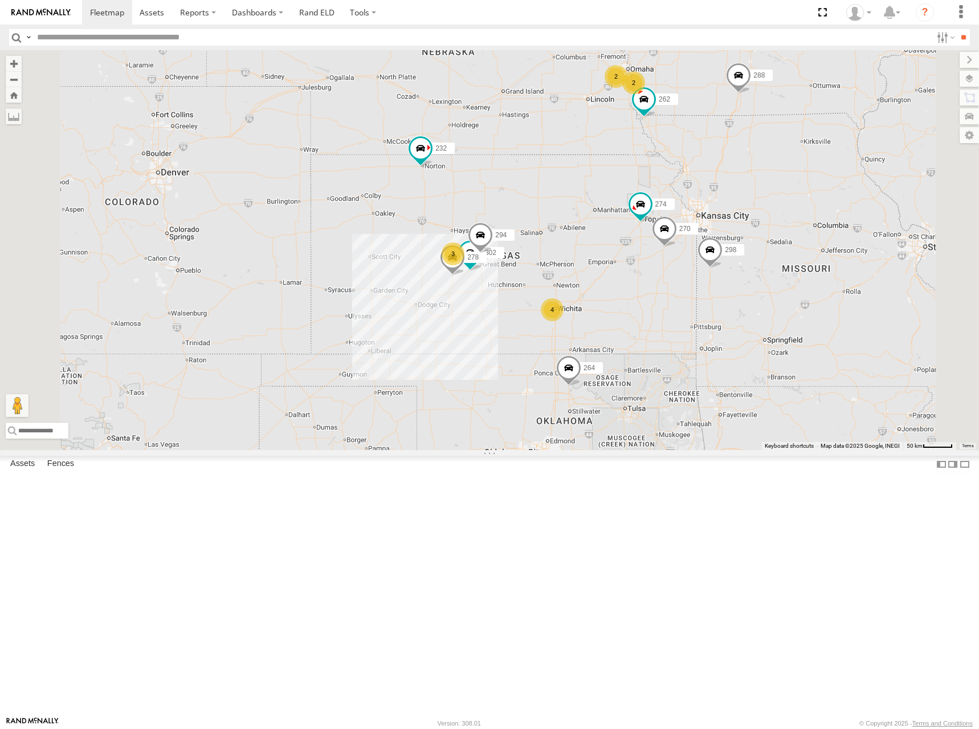
drag, startPoint x: 603, startPoint y: 304, endPoint x: 632, endPoint y: 318, distance: 31.6
click at [632, 318] on div "274 298 270 262 288 292 280 256 232 296 264 302 278 294 2 4 3 2" at bounding box center [489, 250] width 979 height 400
drag, startPoint x: 661, startPoint y: 288, endPoint x: 668, endPoint y: 289, distance: 6.9
click at [668, 289] on div "274 298 270 262 288 292 280 256 232 296 264 302 278 294 2 4 3 2" at bounding box center [489, 250] width 979 height 400
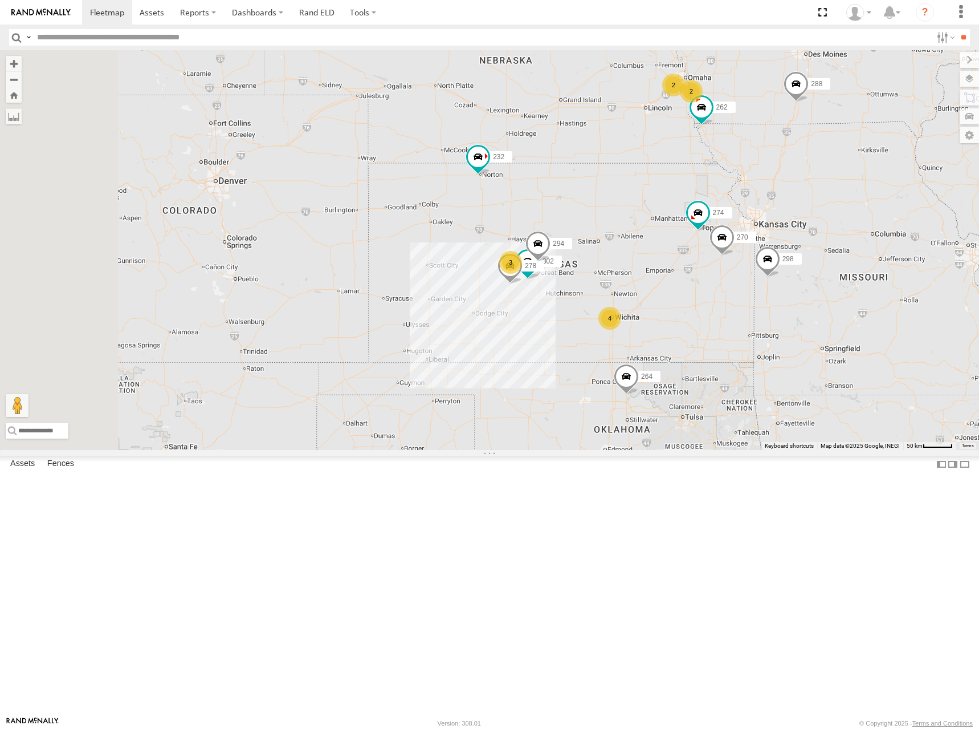
drag, startPoint x: 669, startPoint y: 289, endPoint x: 727, endPoint y: 299, distance: 58.4
click at [727, 299] on div "274 298 270 262 288 292 280 256 232 296 264 302 278 294 2 4 3 2" at bounding box center [489, 250] width 979 height 400
drag, startPoint x: 795, startPoint y: 289, endPoint x: 799, endPoint y: 298, distance: 9.7
click at [799, 298] on div "274 298 270 262 288 292 280 256 232 296 264 302 278 294 2 4 3 2" at bounding box center [489, 250] width 979 height 400
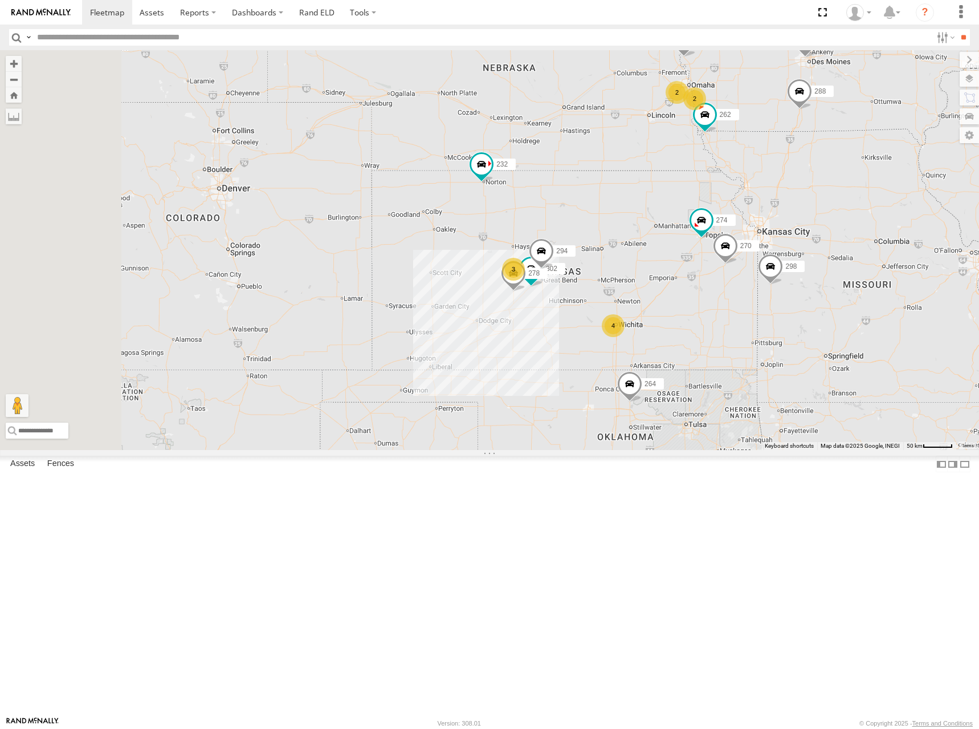
click at [735, 308] on div "274 298 270 262 288 292 280 256 232 296 264 302 278 294 2 4 3 2" at bounding box center [489, 250] width 979 height 400
drag, startPoint x: 729, startPoint y: 306, endPoint x: 722, endPoint y: 306, distance: 6.9
click at [722, 306] on div "274 298 270 262 288 292 280 256 232 296 264 302 278 294 2 4 3 2" at bounding box center [489, 250] width 979 height 400
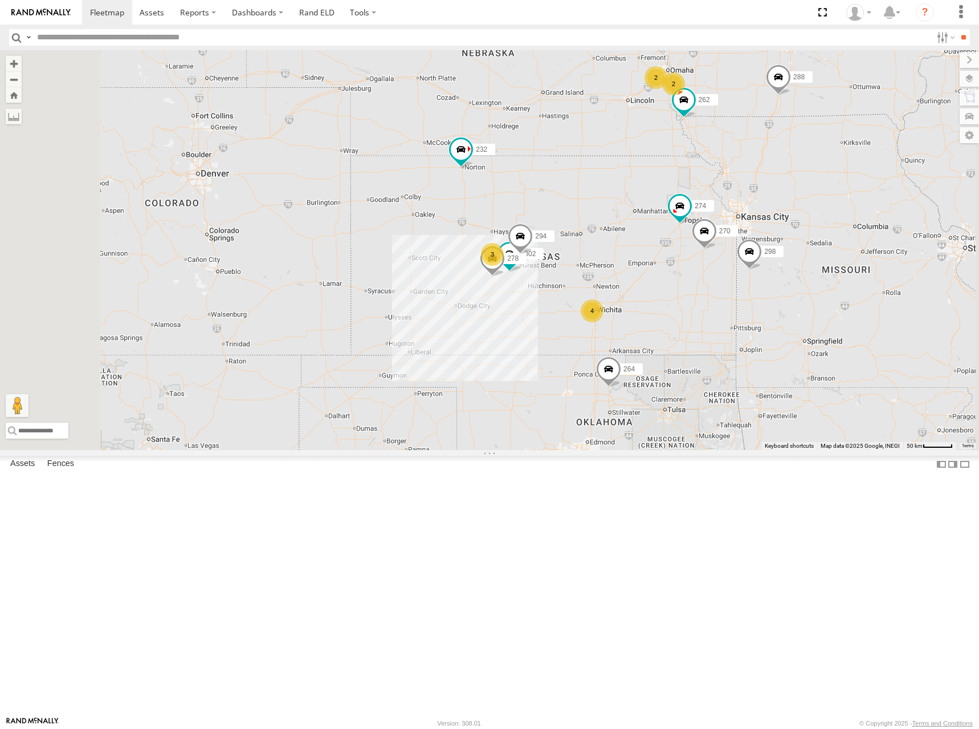
drag, startPoint x: 741, startPoint y: 239, endPoint x: 726, endPoint y: 232, distance: 15.8
click at [726, 232] on div "274 298 270 262 288 292 280 256 232 296 264 302 278 294 2 4 3 2" at bounding box center [489, 250] width 979 height 400
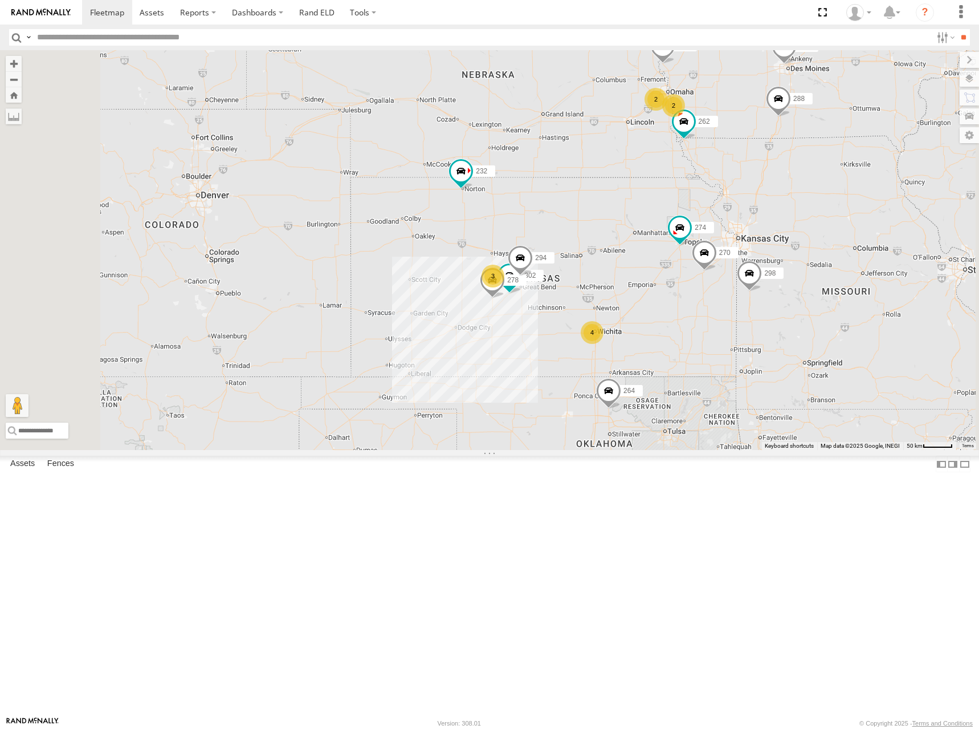
click at [694, 201] on div "274 298 270 262 288 292 280 256 232 296 264 302 278 294 2 4 3 2" at bounding box center [489, 250] width 979 height 400
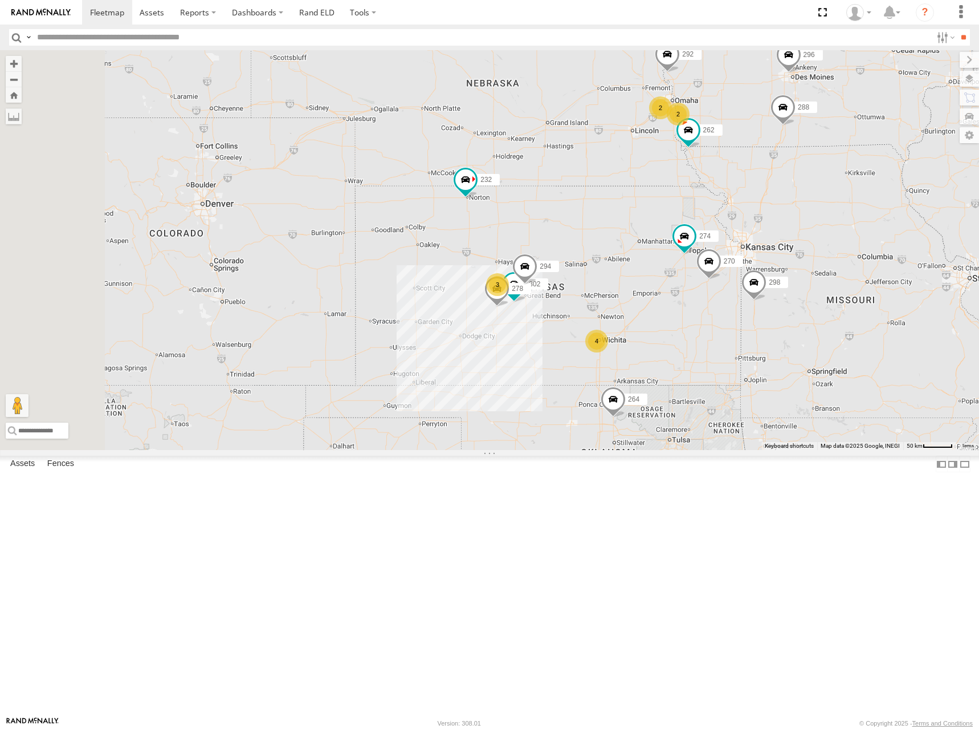
drag, startPoint x: 705, startPoint y: 218, endPoint x: 711, endPoint y: 226, distance: 9.8
click at [711, 226] on div "274 298 270 262 288 292 280 256 232 296 264 302 278 294 2 4 3 2" at bounding box center [489, 250] width 979 height 400
drag, startPoint x: 791, startPoint y: 314, endPoint x: 798, endPoint y: 315, distance: 6.9
click at [798, 315] on div "274 298 270 262 288 292 280 256 232 296 264 302 278 294 2 4 3 2" at bounding box center [489, 250] width 979 height 400
drag, startPoint x: 796, startPoint y: 316, endPoint x: 790, endPoint y: 317, distance: 6.4
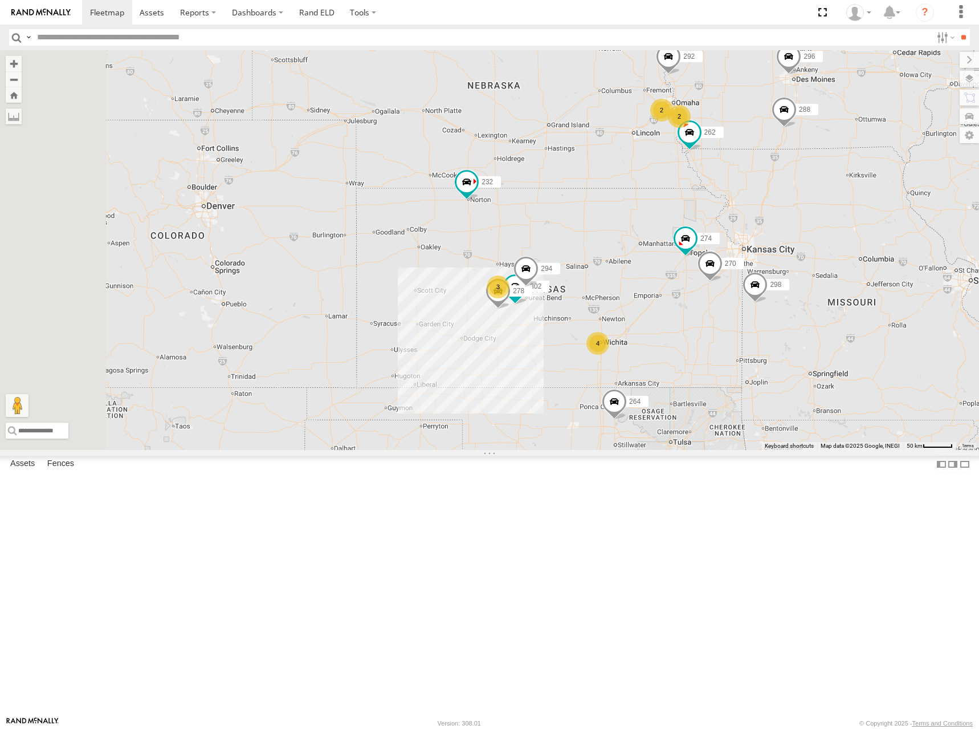
click at [790, 317] on div "274 298 270 262 288 292 280 256 232 296 264 302 278 294 2 4 3 2" at bounding box center [489, 250] width 979 height 400
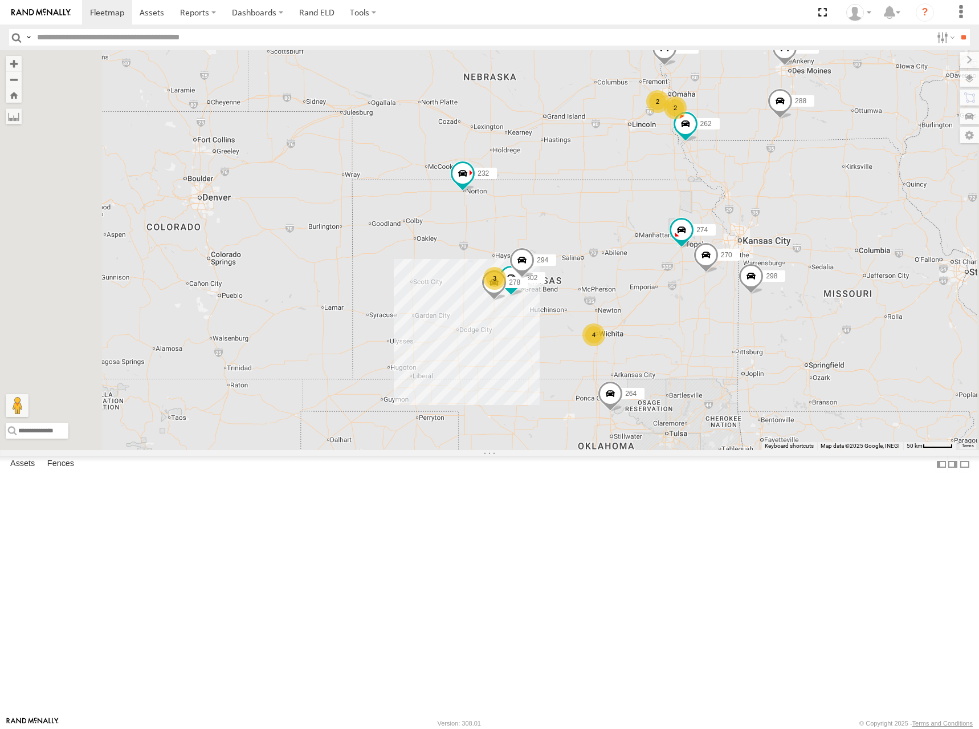
drag, startPoint x: 797, startPoint y: 344, endPoint x: 795, endPoint y: 335, distance: 9.8
click at [795, 335] on div "274 298 270 262 288 292 280 256 232 296 264 302 278 294 2 4 3 2" at bounding box center [489, 250] width 979 height 400
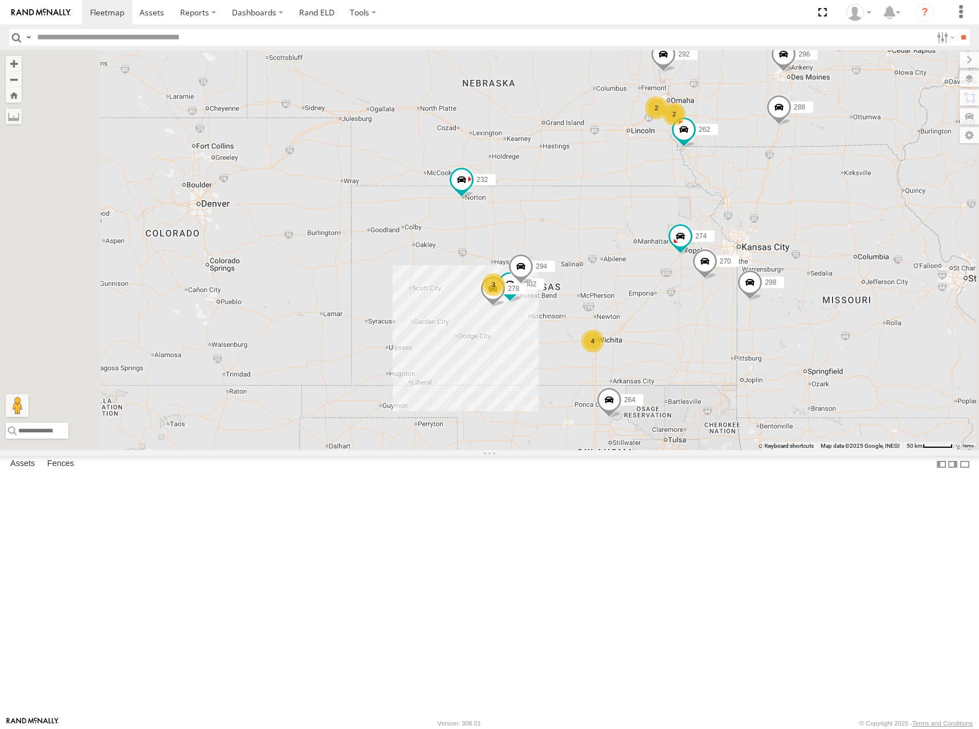
drag, startPoint x: 732, startPoint y: 336, endPoint x: 731, endPoint y: 344, distance: 8.1
click at [731, 344] on div "274 298 270 262 288 292 280 256 232 296 264 302 278 294 2 4 3 2" at bounding box center [489, 250] width 979 height 400
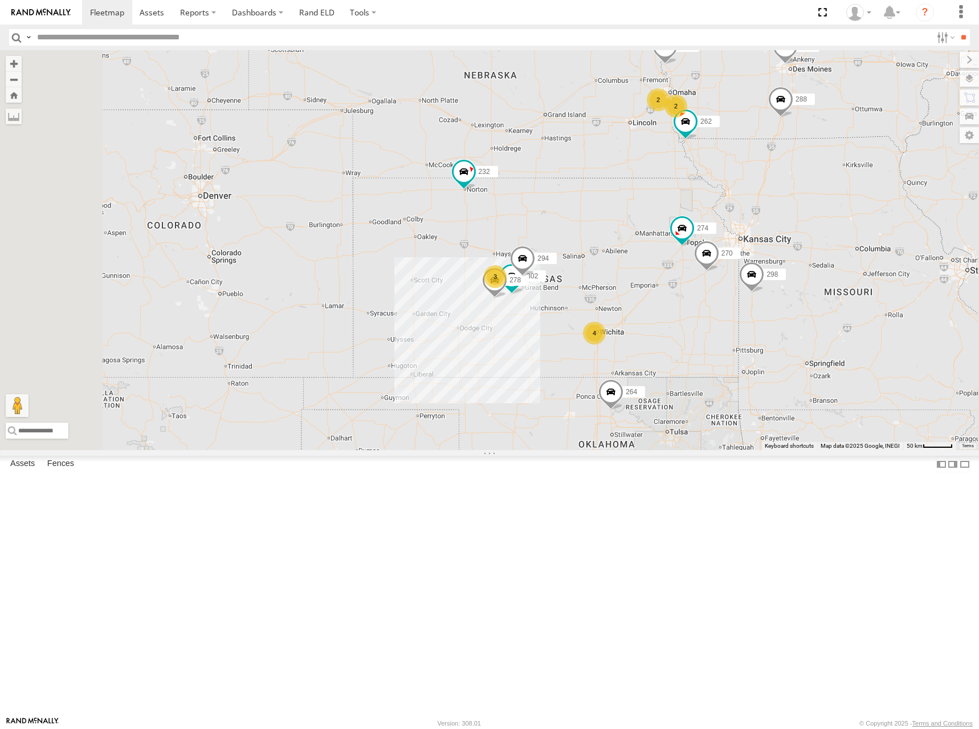
drag, startPoint x: 751, startPoint y: 345, endPoint x: 753, endPoint y: 335, distance: 9.8
click at [753, 335] on div "274 298 270 262 288 292 280 256 232 296 264 302 278 294 2 4 3 2" at bounding box center [489, 250] width 979 height 400
click at [749, 306] on div "274 298 270 262 288 292 280 256 232 296 264 302 278 294 2 4 3 2" at bounding box center [489, 250] width 979 height 400
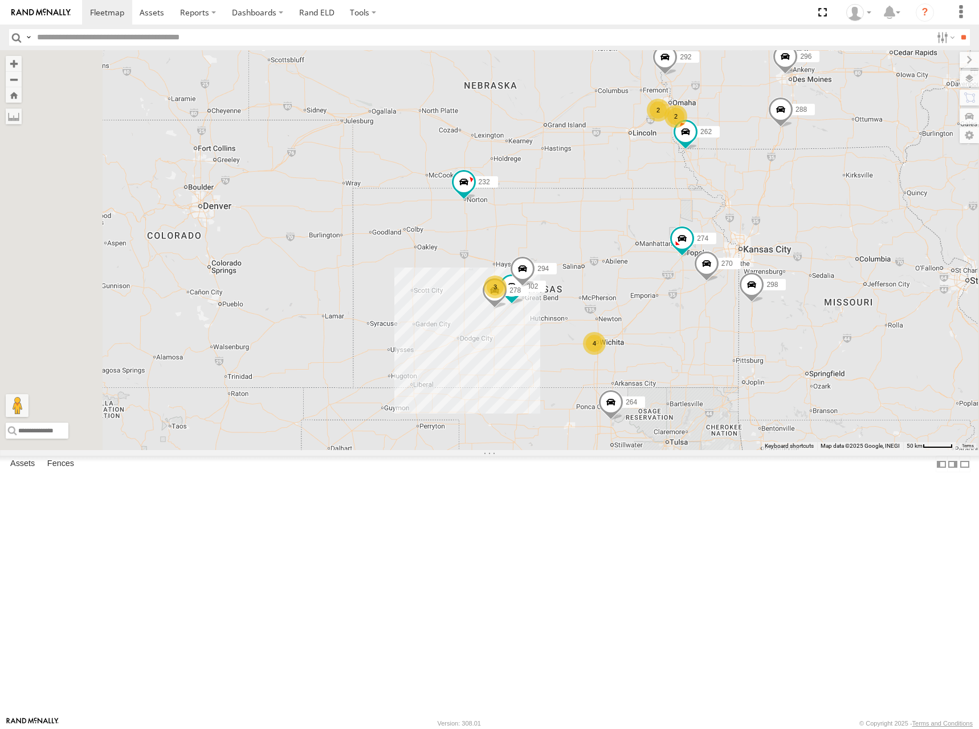
drag, startPoint x: 734, startPoint y: 308, endPoint x: 734, endPoint y: 316, distance: 7.4
click at [734, 316] on div "274 298 270 262 288 292 280 256 232 296 264 302 278 294 2 4 3 2" at bounding box center [489, 250] width 979 height 400
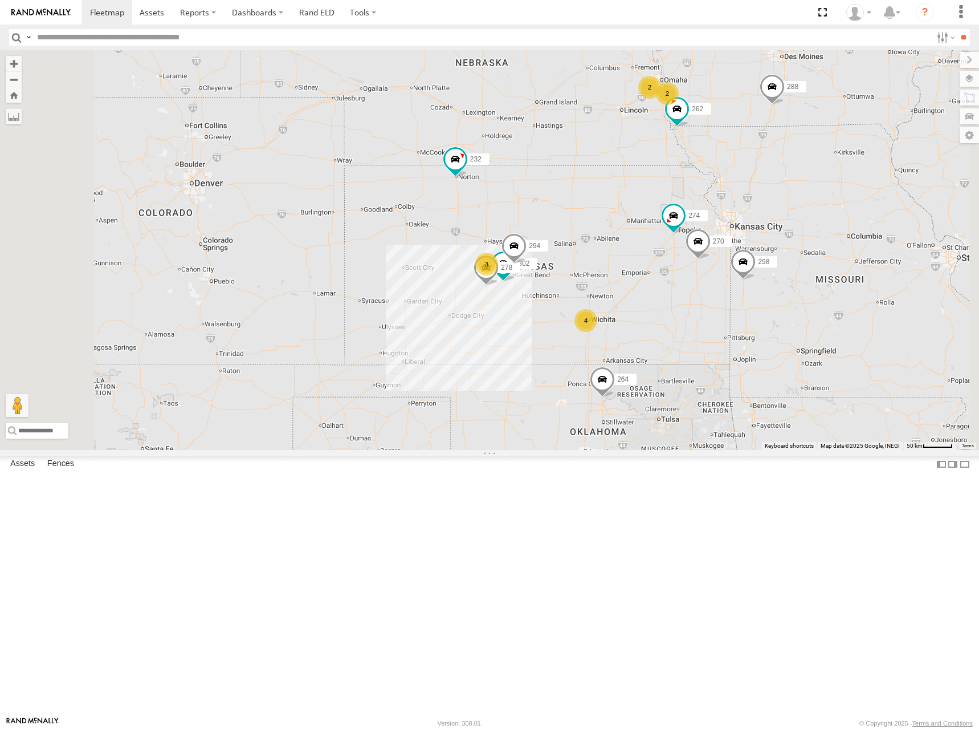
drag, startPoint x: 729, startPoint y: 362, endPoint x: 720, endPoint y: 341, distance: 22.8
click at [720, 341] on div "274 298 270 262 288 292 280 256 232 296 264 302 278 294 2 4 3 2" at bounding box center [489, 250] width 979 height 400
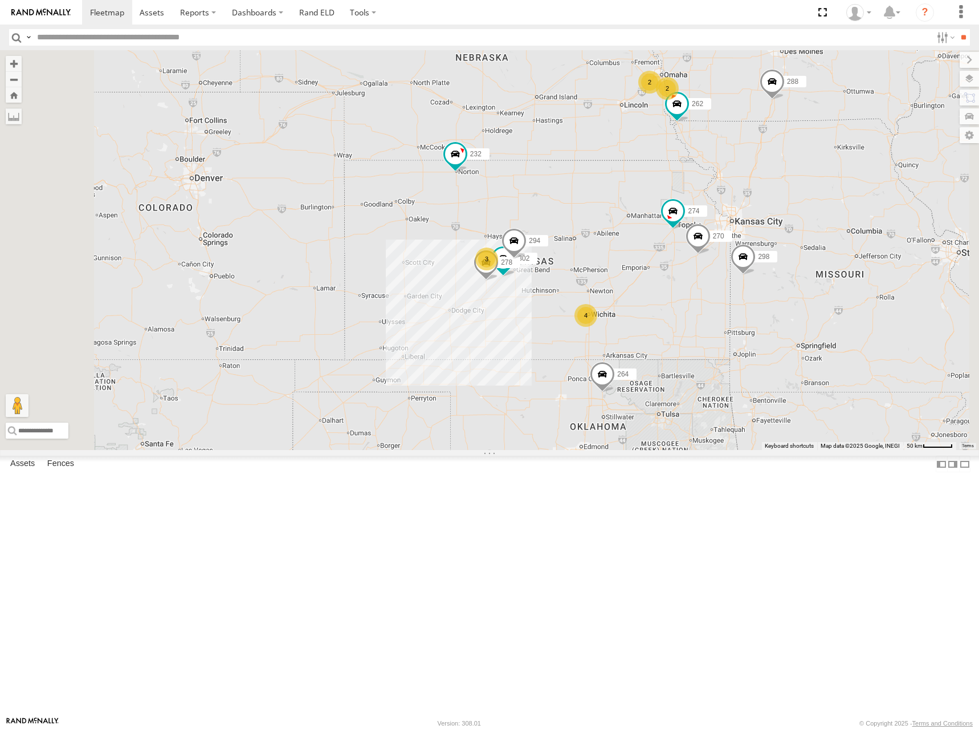
drag, startPoint x: 741, startPoint y: 348, endPoint x: 741, endPoint y: 336, distance: 12.0
click at [741, 336] on div "274 298 270 262 288 292 280 256 232 296 264 302 278 294 2 4 3 2" at bounding box center [489, 250] width 979 height 400
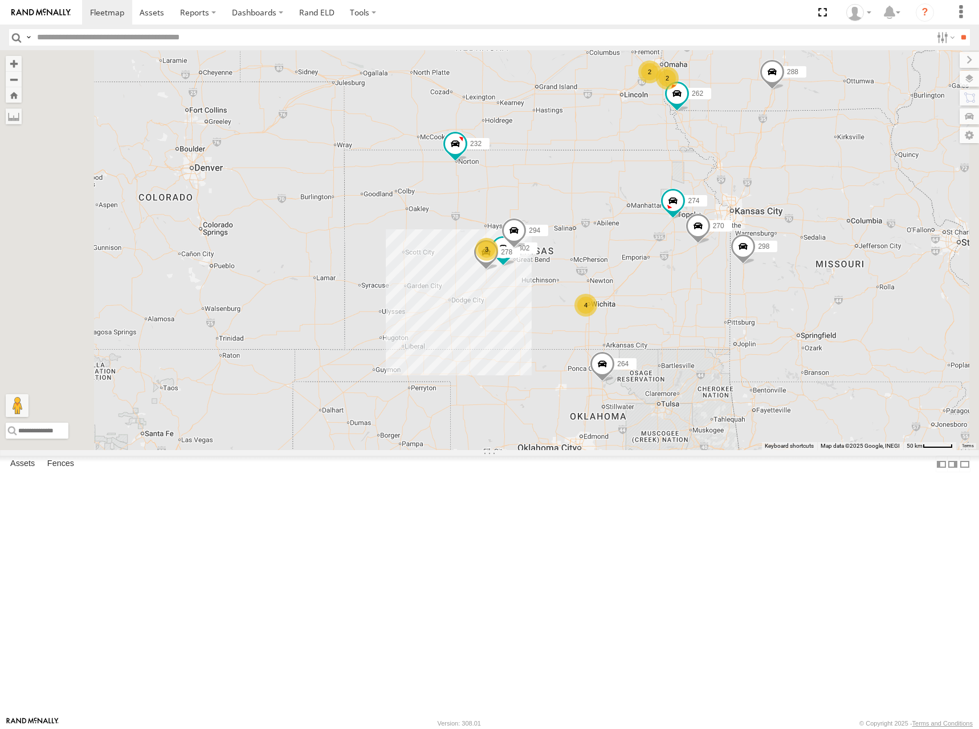
drag, startPoint x: 739, startPoint y: 314, endPoint x: 739, endPoint y: 307, distance: 7.4
click at [739, 307] on div "274 298 270 262 288 292 280 256 232 296 264 302 278 294 2 4 3 2" at bounding box center [489, 250] width 979 height 400
click at [756, 326] on div "274 298 270 262 288 292 280 256 232 296 264 302 278 294 2 4 3 2" at bounding box center [489, 250] width 979 height 400
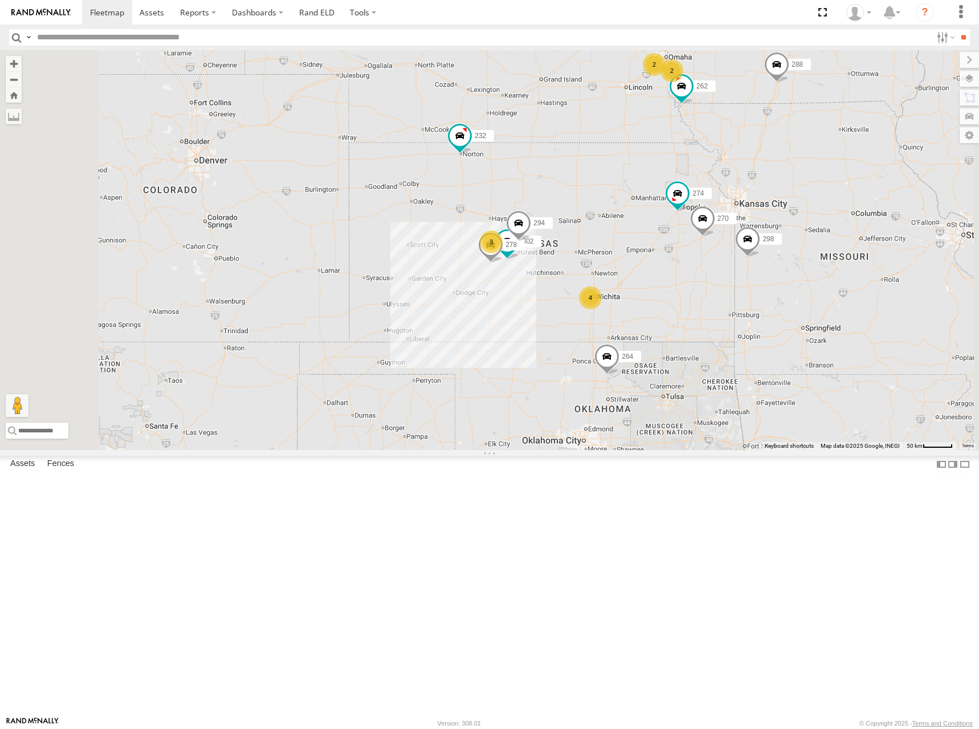
drag, startPoint x: 763, startPoint y: 320, endPoint x: 767, endPoint y: 314, distance: 7.1
click at [767, 314] on div "274 298 270 262 288 292 280 256 232 296 264 302 278 294 2 4 3 2" at bounding box center [489, 250] width 979 height 400
click at [747, 302] on div "274 298 270 262 288 292 280 256 232 296 264 302 278 294 2 4 3 2" at bounding box center [489, 250] width 979 height 400
drag, startPoint x: 784, startPoint y: 278, endPoint x: 783, endPoint y: 272, distance: 6.3
click at [783, 273] on div "274 298 270 262 288 292 280 256 232 296 264 302 278 294 2 4 3 2" at bounding box center [489, 250] width 979 height 400
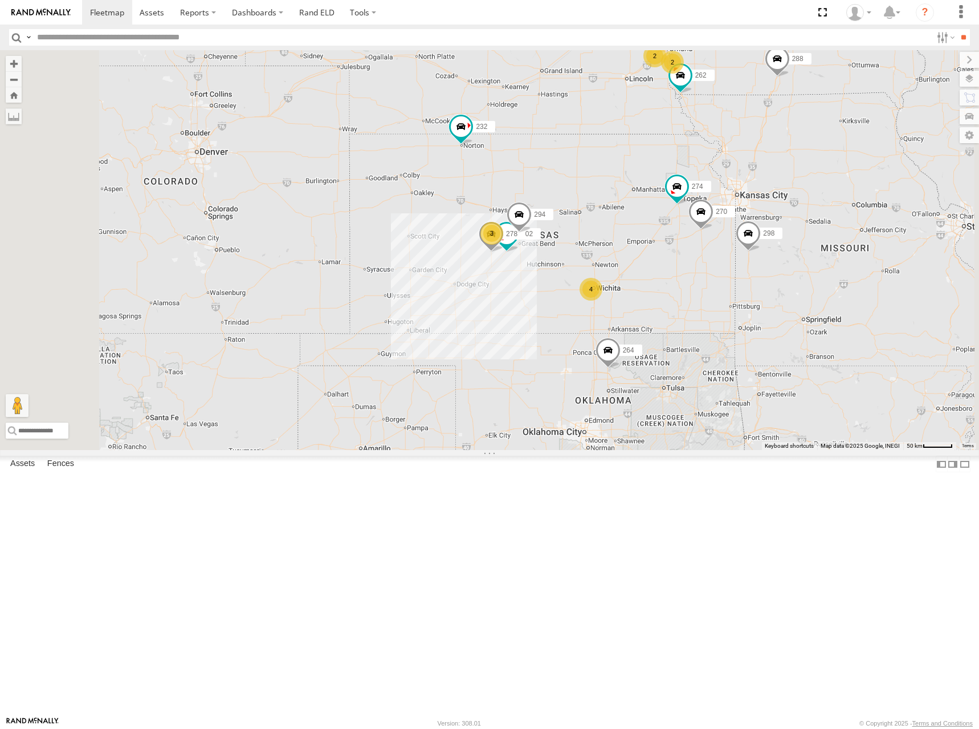
drag, startPoint x: 639, startPoint y: 206, endPoint x: 648, endPoint y: 223, distance: 19.2
click at [648, 223] on div "274 298 270 262 288 292 280 256 232 296 264 302 278 294 2 4 3 2" at bounding box center [489, 250] width 979 height 400
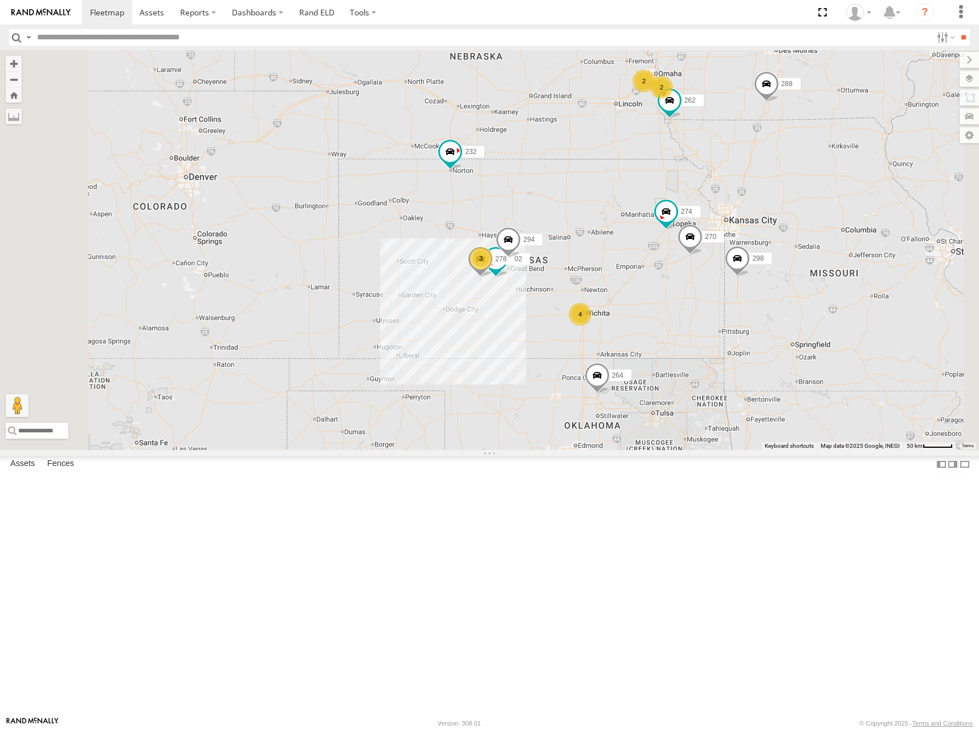
click at [699, 211] on div "274 298 270 262 288 292 280 256 232 296 264 302 278 294 2 4 3 2" at bounding box center [489, 250] width 979 height 400
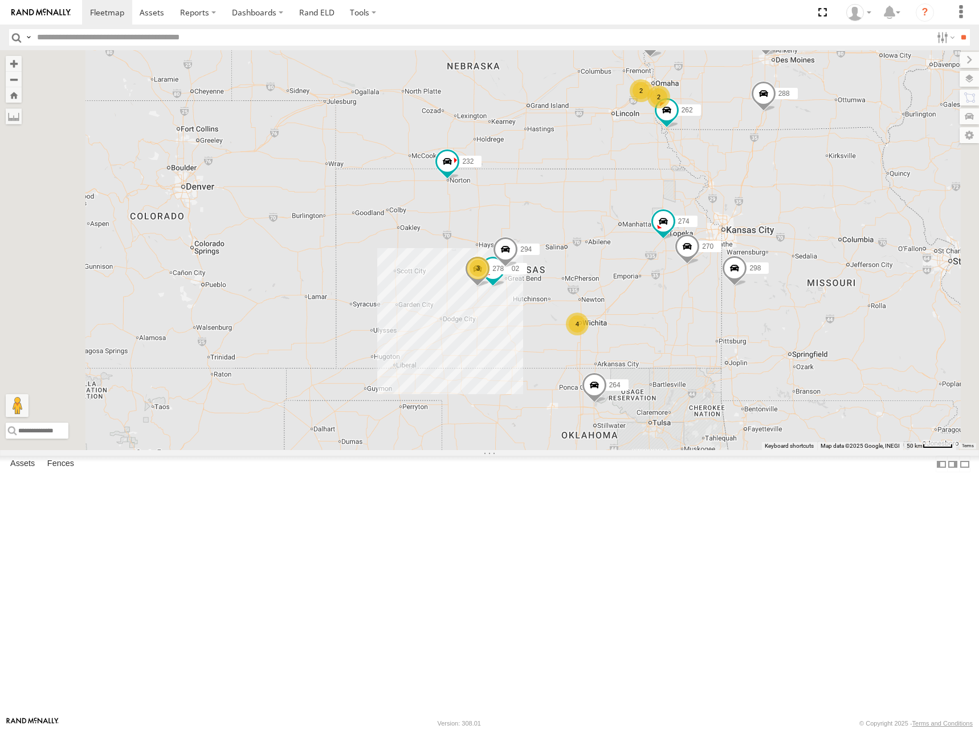
drag, startPoint x: 669, startPoint y: 154, endPoint x: 672, endPoint y: 161, distance: 7.4
click at [672, 161] on div "274 298 270 262 288 292 280 256 232 296 264 302 278 294 2 4 3 2" at bounding box center [489, 250] width 979 height 400
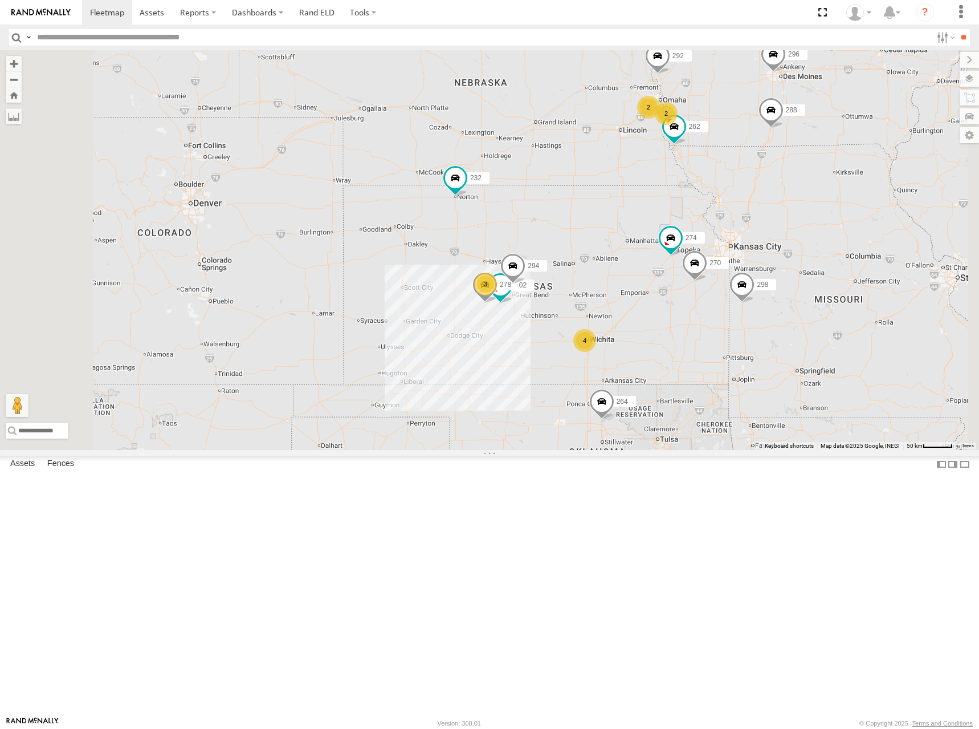
drag, startPoint x: 679, startPoint y: 161, endPoint x: 681, endPoint y: 168, distance: 7.1
click at [681, 168] on div "274 298 270 262 288 292 280 256 232 296 264 302 278 294 2 4 3 2" at bounding box center [489, 250] width 979 height 400
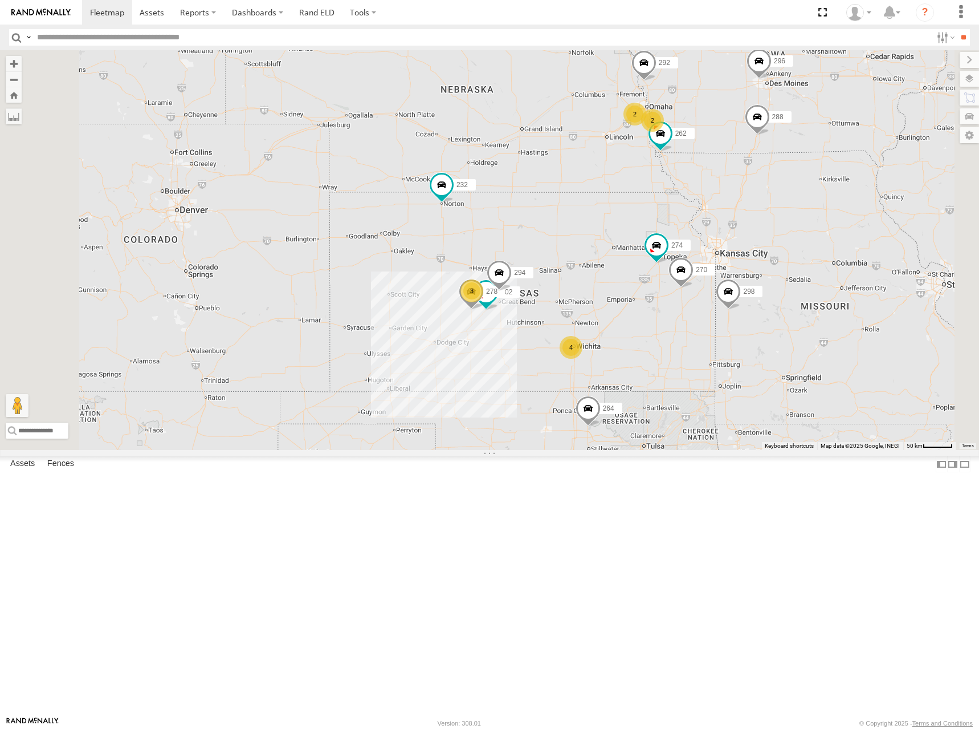
drag, startPoint x: 879, startPoint y: 165, endPoint x: 863, endPoint y: 171, distance: 17.7
click at [863, 171] on div "274 298 270 262 288 292 280 256 232 296 264 302 278 294 2 4 3 2" at bounding box center [489, 250] width 979 height 400
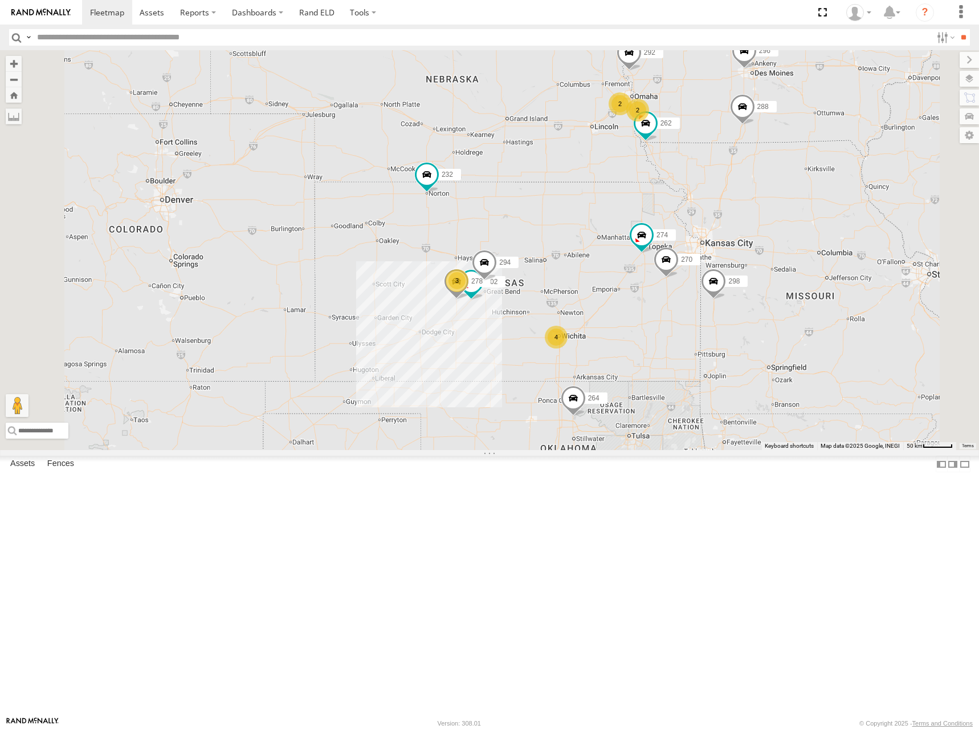
drag, startPoint x: 738, startPoint y: 215, endPoint x: 725, endPoint y: 204, distance: 17.8
click at [725, 204] on div "274 298 270 262 288 292 280 256 232 296 264 302 278 294 2 4 3 2" at bounding box center [489, 250] width 979 height 400
click at [588, 196] on div "274 298 270 262 288 292 280 256 232 296 264 302 278 294 2 4 3 2" at bounding box center [489, 250] width 979 height 400
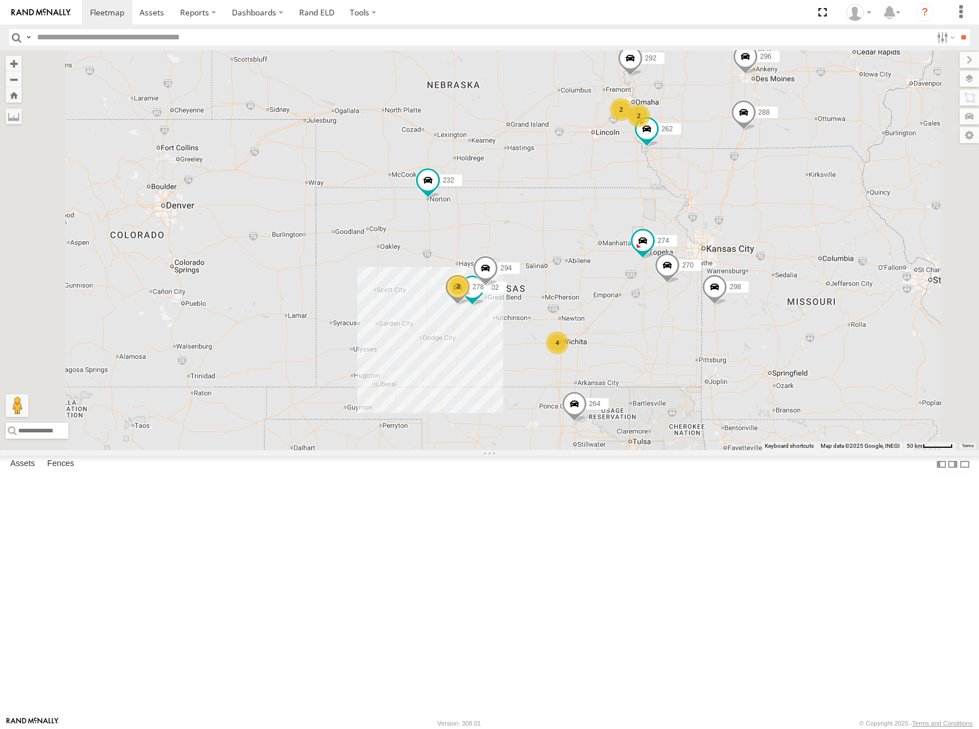
drag, startPoint x: 706, startPoint y: 182, endPoint x: 709, endPoint y: 191, distance: 9.2
click at [709, 191] on div "274 298 270 262 288 292 280 256 232 296 264 302 278 294 2 4 3 2" at bounding box center [489, 250] width 979 height 400
click at [702, 217] on div "274 298 270 262 288 292 280 256 232 296 264 302 278 294 2 4 3 2" at bounding box center [489, 250] width 979 height 400
click at [660, 236] on div "274 298 270 262 288 292 280 256 232 296 264 302 278 294 2 4 3 2" at bounding box center [489, 250] width 979 height 400
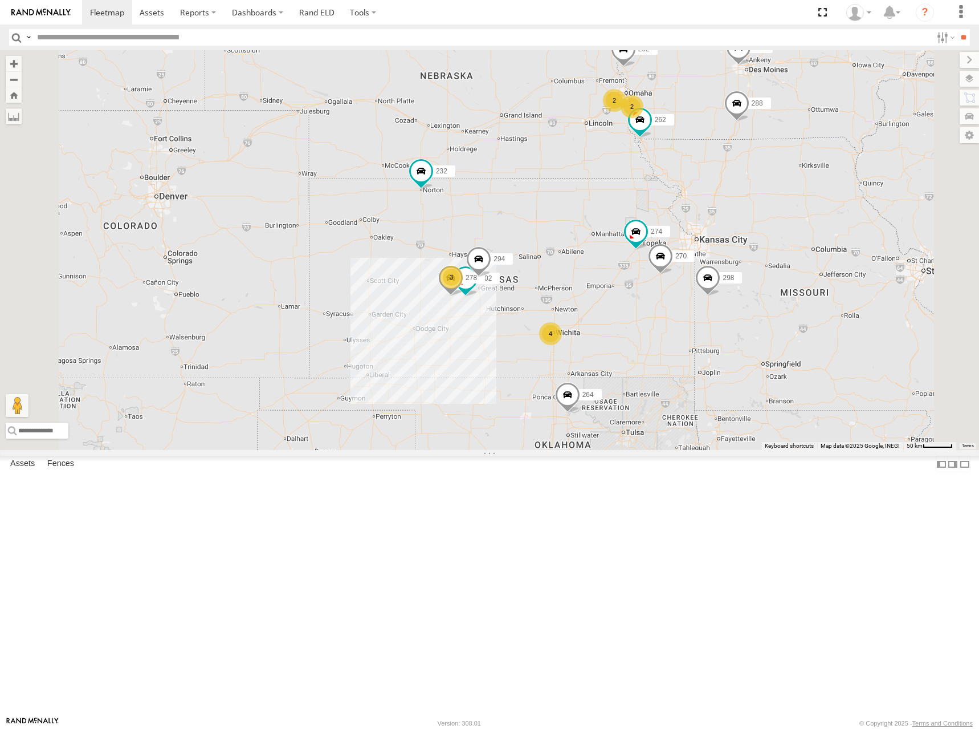
drag, startPoint x: 709, startPoint y: 203, endPoint x: 702, endPoint y: 199, distance: 7.4
click at [702, 199] on div "274 298 270 262 288 292 280 256 232 296 264 302 278 294 2 4 3 2" at bounding box center [489, 250] width 979 height 400
drag, startPoint x: 652, startPoint y: 199, endPoint x: 661, endPoint y: 197, distance: 9.3
click at [661, 197] on div "274 298 270 262 288 292 280 256 232 296 264 302 278 294 2 4 3 2" at bounding box center [489, 250] width 979 height 400
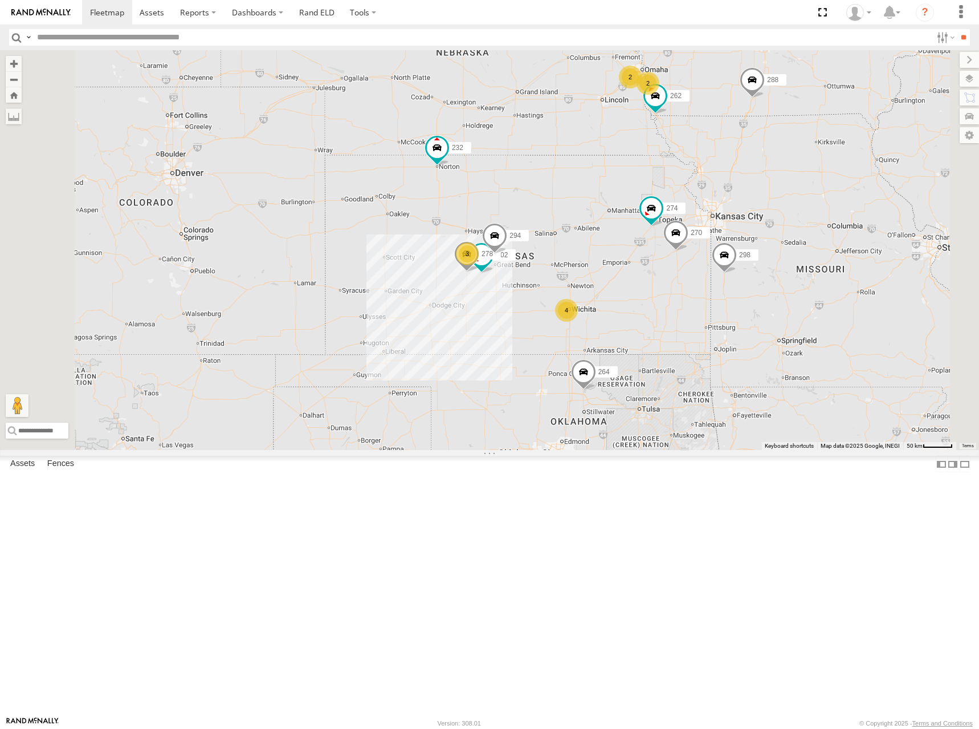
drag, startPoint x: 653, startPoint y: 194, endPoint x: 674, endPoint y: 210, distance: 26.9
click at [674, 210] on div "274 298 270 262 288 292 280 256 232 296 264 302 278 294 2 4 3 2" at bounding box center [489, 250] width 979 height 400
click at [638, 176] on div "274 298 270 262 288 292 280 256 232 296 264 302 278 294 2 4 3 2" at bounding box center [489, 250] width 979 height 400
drag, startPoint x: 709, startPoint y: 272, endPoint x: 708, endPoint y: 245, distance: 27.4
click at [708, 245] on div "274 298 270 262 288 292 280 256 232 296 264 302 278 294 2 4 3 2" at bounding box center [489, 250] width 979 height 400
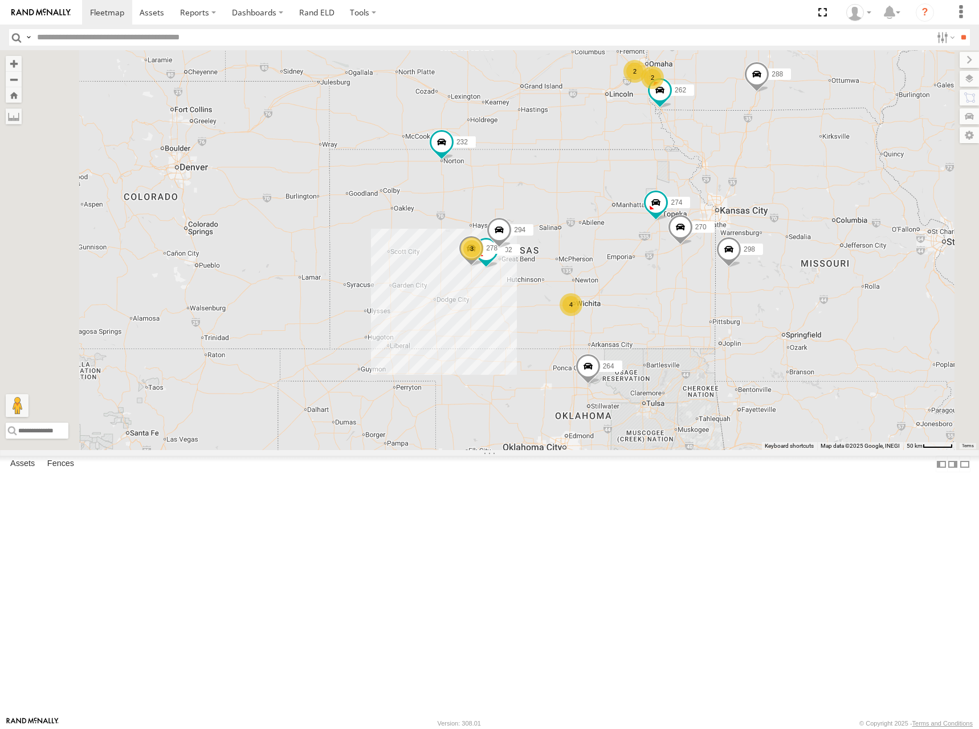
drag, startPoint x: 670, startPoint y: 273, endPoint x: 674, endPoint y: 287, distance: 15.4
click at [674, 287] on div "274 298 270 262 288 292 280 256 232 296 264 302 278 294 2 4 3 2" at bounding box center [489, 250] width 979 height 400
click at [716, 281] on div "274 298 270 262 288 292 280 256 232 296 264 302 278 294 2 4 3 2" at bounding box center [489, 250] width 979 height 400
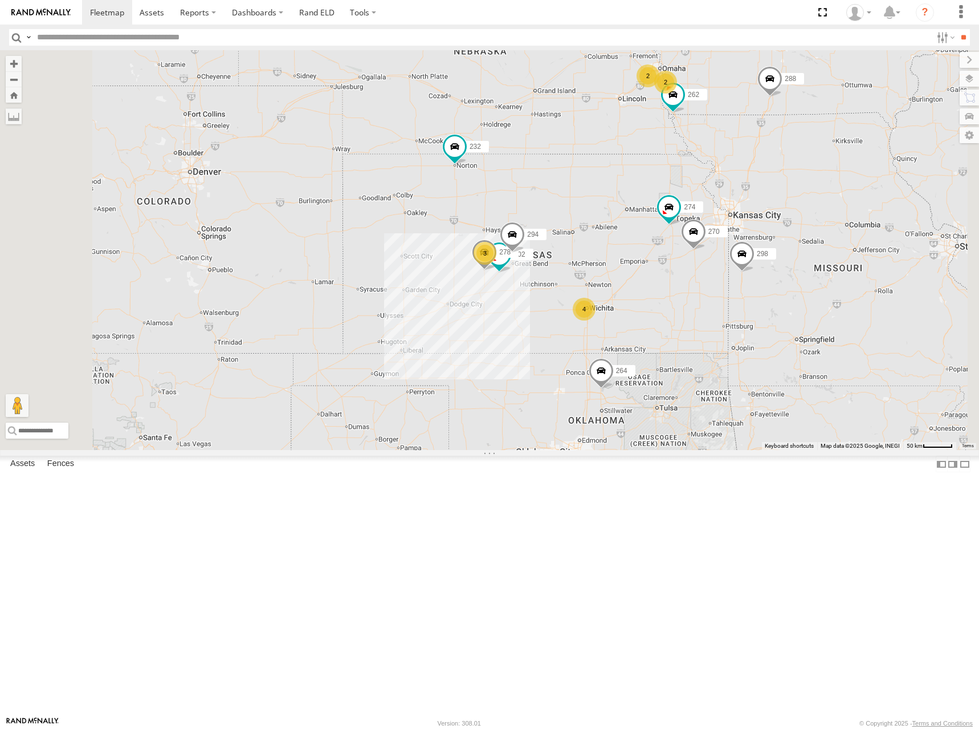
drag, startPoint x: 757, startPoint y: 298, endPoint x: 767, endPoint y: 302, distance: 11.0
click at [767, 302] on div "274 298 270 262 288 292 280 256 232 296 264 302 278 294 2 4 3 2" at bounding box center [489, 250] width 979 height 400
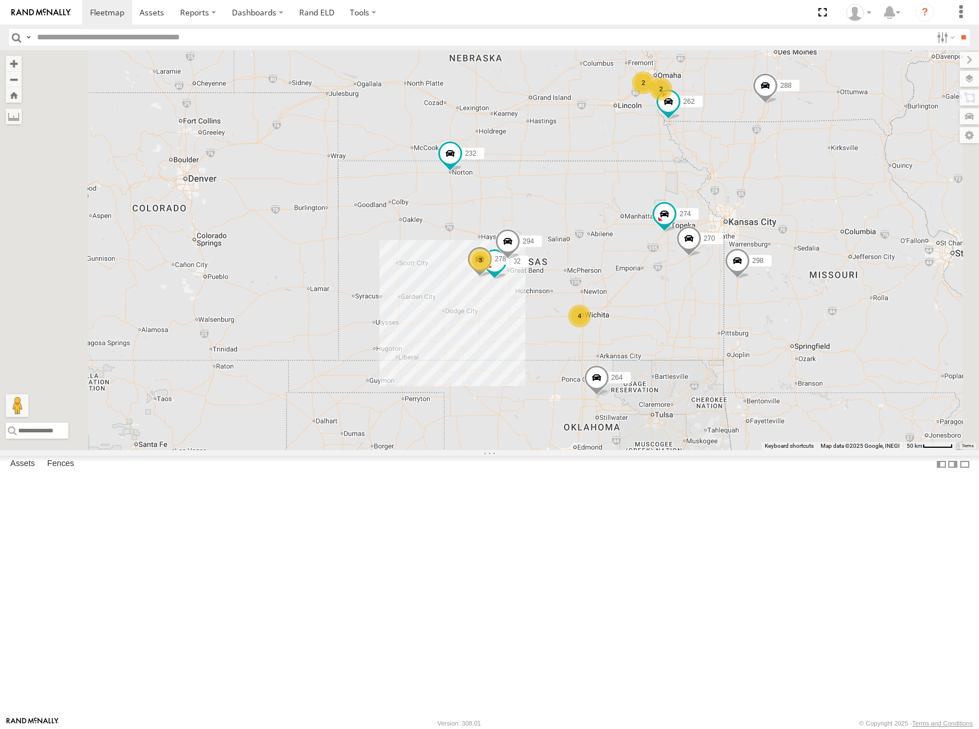
drag, startPoint x: 735, startPoint y: 294, endPoint x: 730, endPoint y: 302, distance: 9.8
click at [730, 302] on div "274 298 270 262 288 292 280 256 232 296 264 302 278 294 2 4 3 2" at bounding box center [489, 250] width 979 height 400
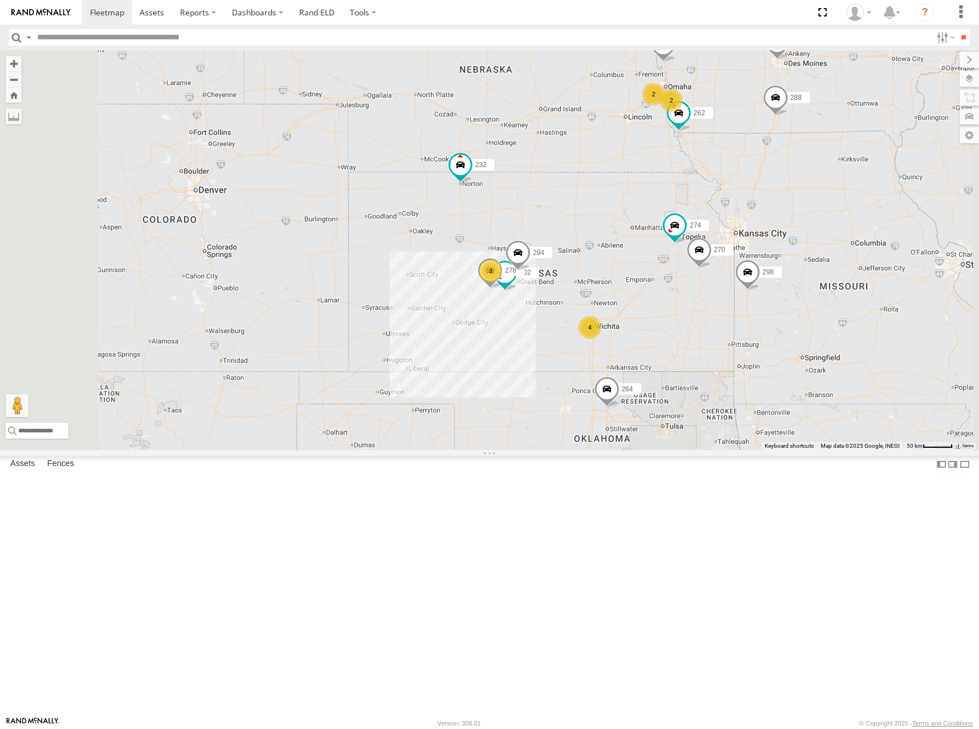
drag, startPoint x: 659, startPoint y: 303, endPoint x: 679, endPoint y: 302, distance: 20.0
click at [679, 302] on div "274 298 270 262 288 292 280 256 232 296 264 302 278 294 2 4 3 2" at bounding box center [489, 250] width 979 height 400
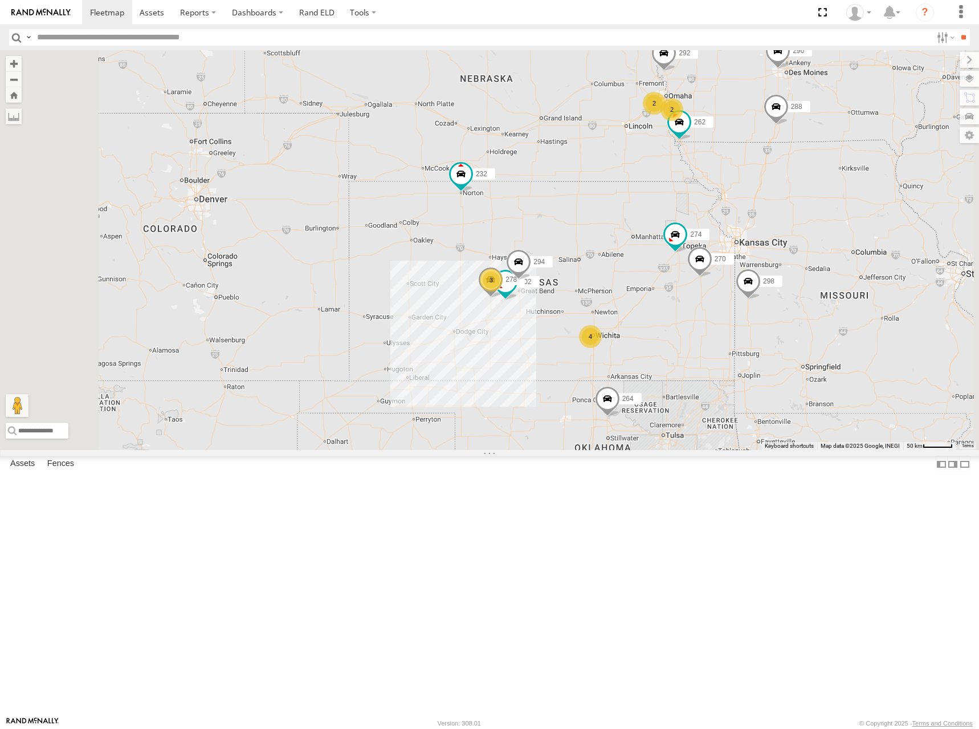
drag, startPoint x: 736, startPoint y: 289, endPoint x: 736, endPoint y: 296, distance: 6.8
click at [736, 296] on div "274 298 270 262 288 292 280 256 232 296 264 302 278 294 2 4 3 2" at bounding box center [489, 250] width 979 height 400
click at [722, 338] on div "274 298 270 262 288 292 280 256 232 296 264 302 278 294 2 4 3 2" at bounding box center [489, 250] width 979 height 400
drag, startPoint x: 757, startPoint y: 344, endPoint x: 755, endPoint y: 336, distance: 8.2
click at [755, 336] on div "274 298 270 262 288 292 280 256 232 296 264 302 278 294 2 4 3 2" at bounding box center [489, 250] width 979 height 400
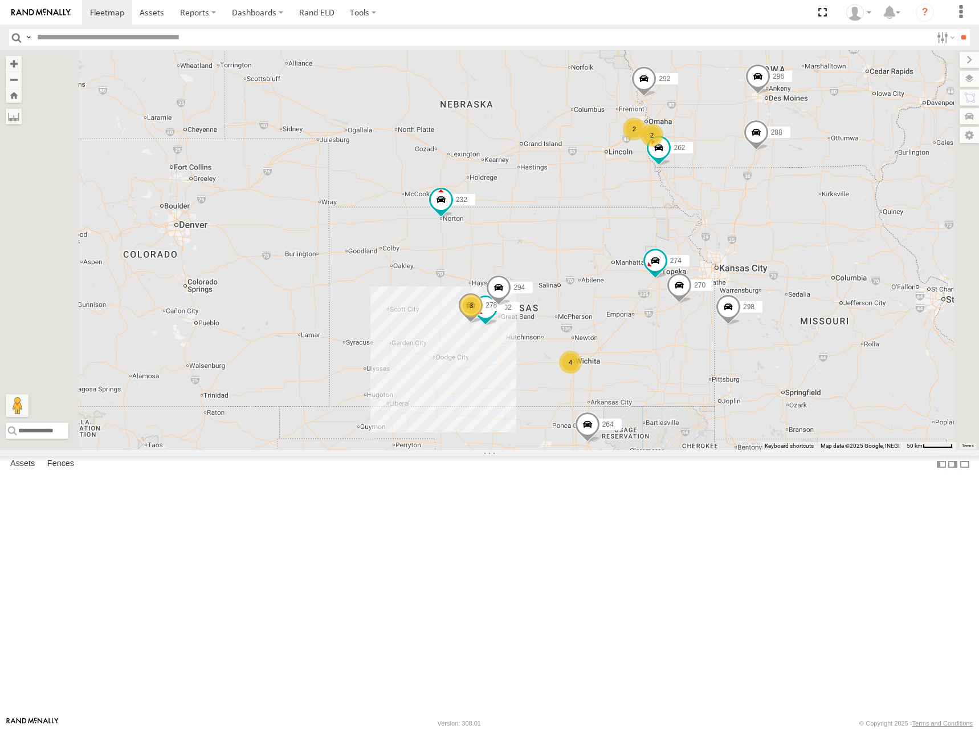
drag, startPoint x: 730, startPoint y: 239, endPoint x: 713, endPoint y: 271, distance: 35.7
click at [713, 271] on div "274 298 270 262 288 292 280 256 232 296 264 302 278 294 2 4 3 2" at bounding box center [489, 250] width 979 height 400
click at [649, 254] on div "274 298 270 262 288 292 280 256 232 296 264 302 278 294 2 4 3 2" at bounding box center [489, 250] width 979 height 400
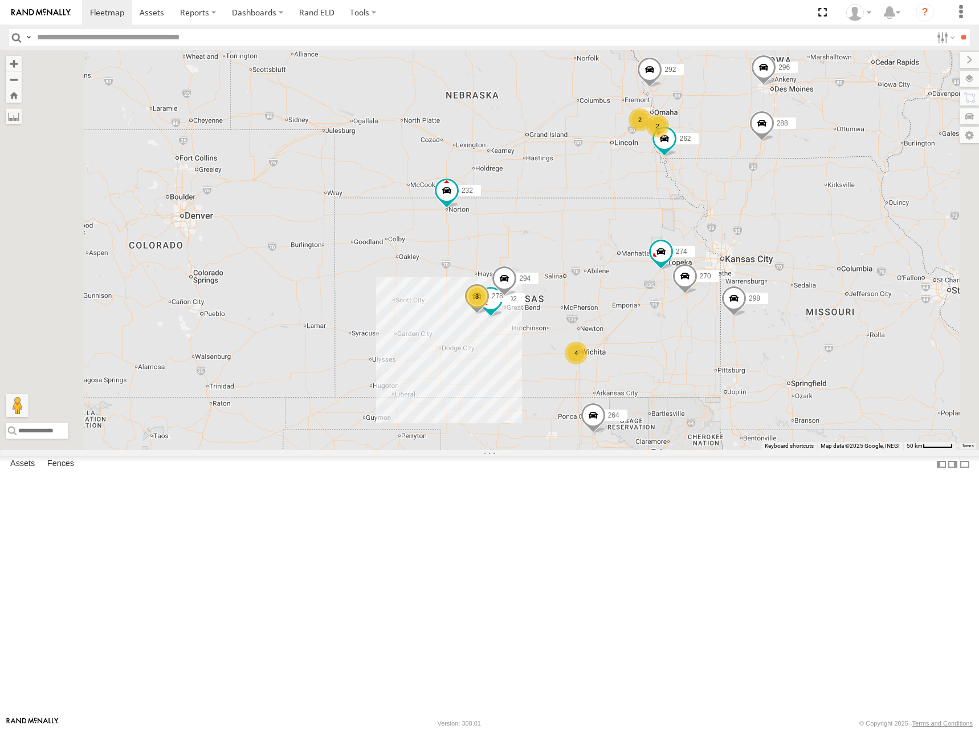
drag, startPoint x: 688, startPoint y: 238, endPoint x: 690, endPoint y: 229, distance: 9.4
click at [690, 229] on div "274 298 270 262 288 292 280 256 232 296 264 302 278 294 2 4 3 2" at bounding box center [489, 250] width 979 height 400
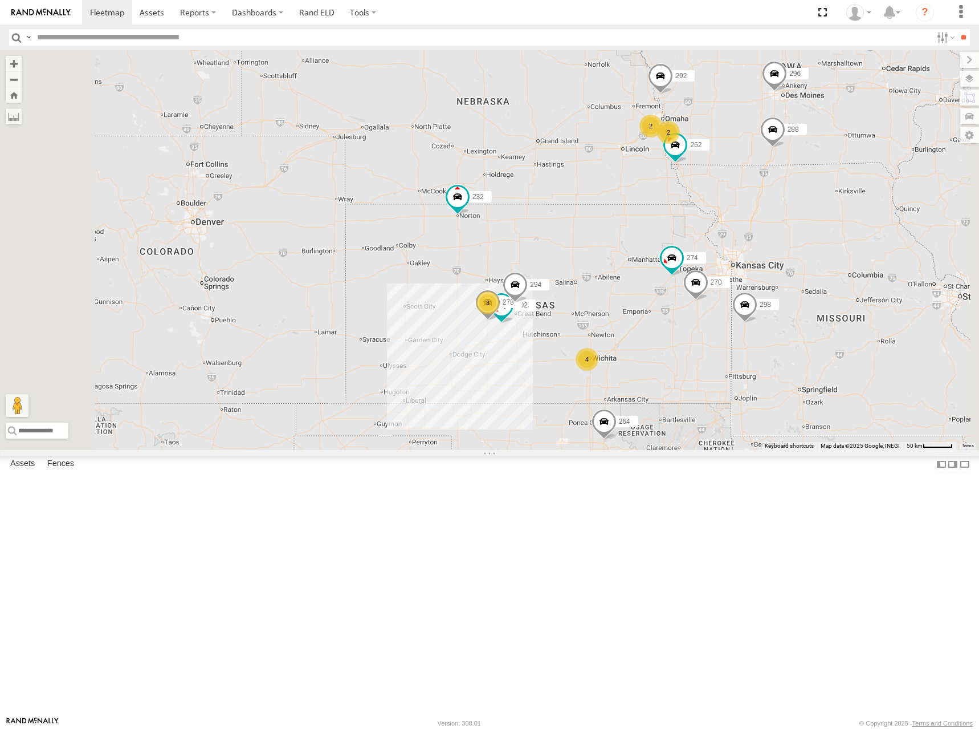
drag, startPoint x: 693, startPoint y: 253, endPoint x: 705, endPoint y: 258, distance: 13.8
click at [705, 258] on div "274 298 270 262 288 292 280 256 232 296 264 302 278 294 2 4 3 2" at bounding box center [489, 250] width 979 height 400
click at [706, 254] on div "274 298 270 262 288 292 280 256 232 296 264 302 278 294 2 4 3 2" at bounding box center [489, 250] width 979 height 400
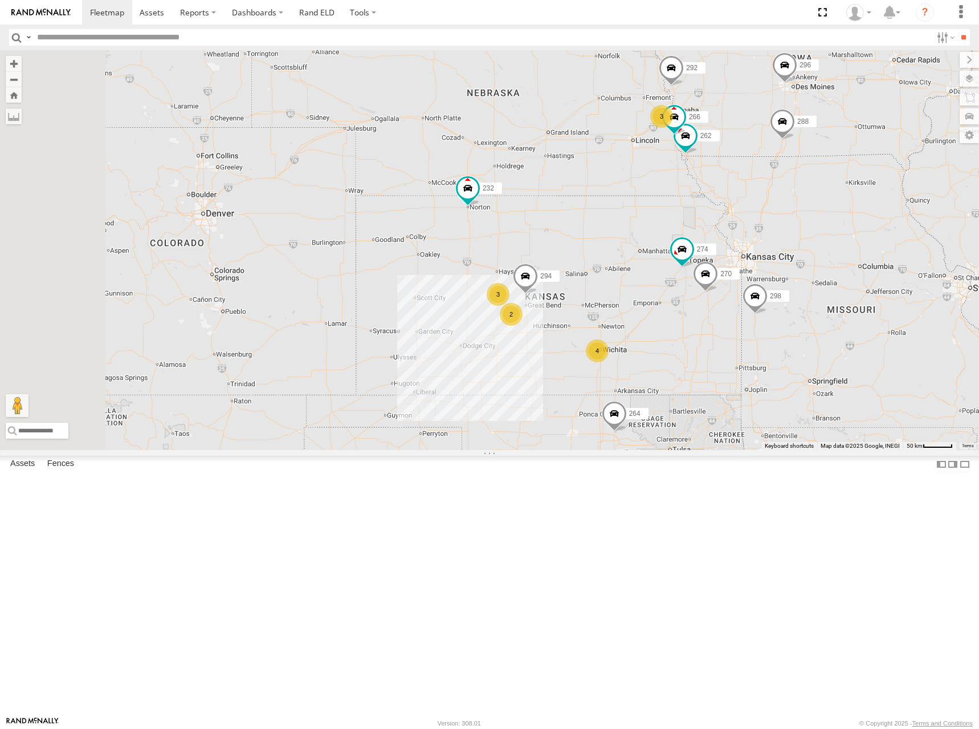
click at [718, 237] on div "274 298 270 262 288 292 280 232 296 264 266 294 3 4 3 2" at bounding box center [489, 250] width 979 height 400
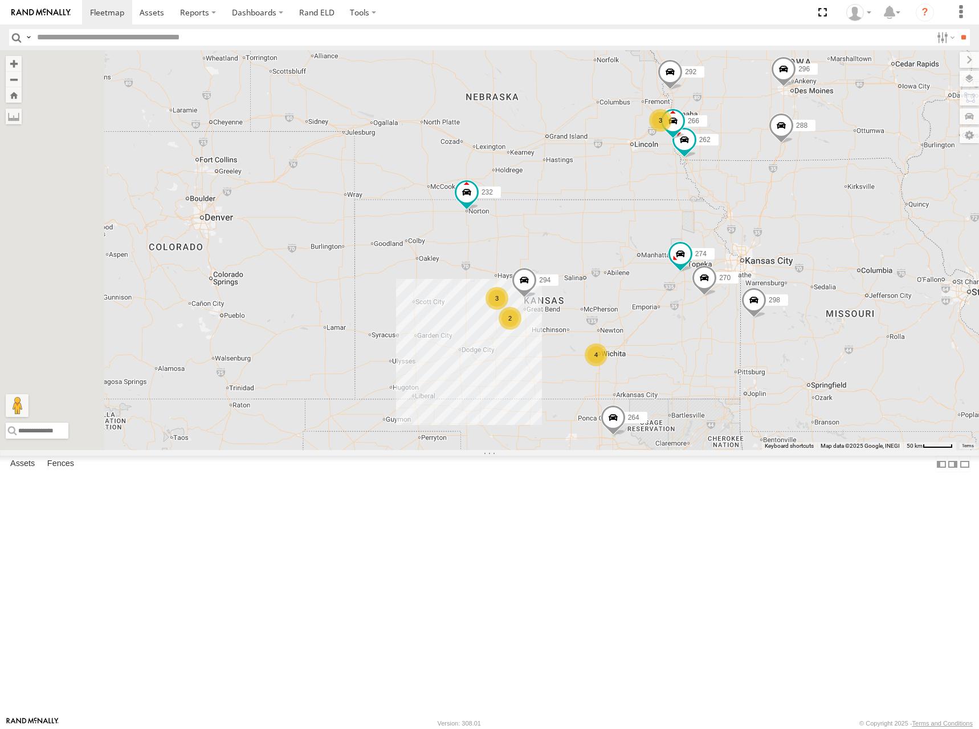
click at [688, 221] on div "274 298 270 262 288 292 280 232 296 264 266 294 3 4 3 2" at bounding box center [489, 250] width 979 height 400
drag, startPoint x: 701, startPoint y: 214, endPoint x: 710, endPoint y: 220, distance: 11.2
click at [710, 220] on div "274 298 270 262 288 292 280 232 296 264 266 294 3 4 3 2" at bounding box center [489, 250] width 979 height 400
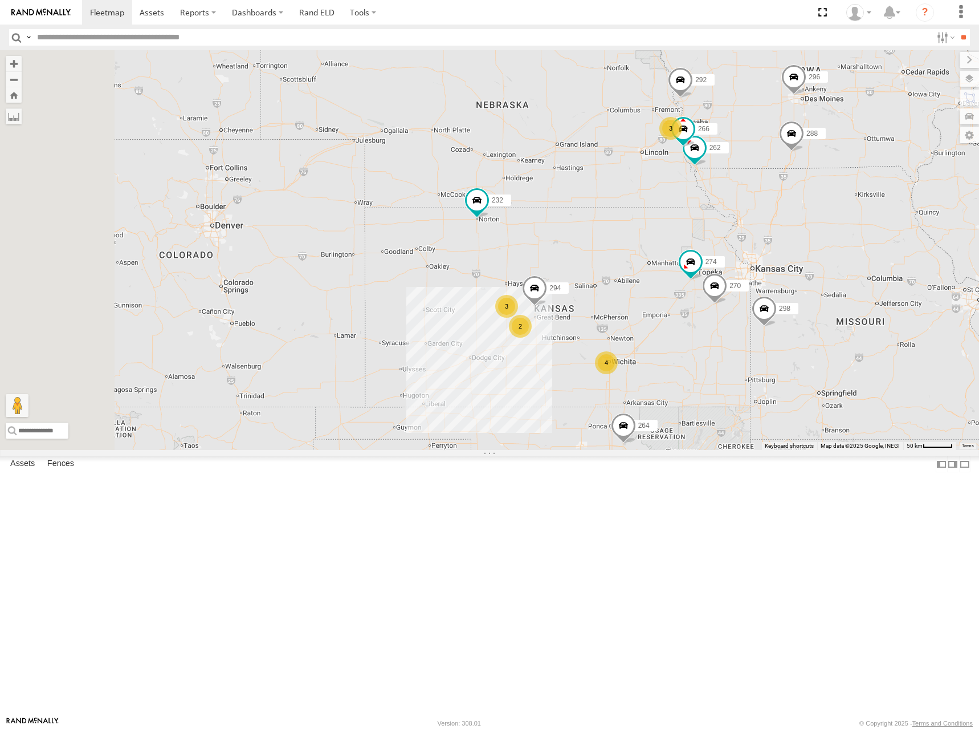
click at [715, 219] on div "274 298 270 262 288 292 280 232 296 264 266 294 3 4 3 2" at bounding box center [489, 250] width 979 height 400
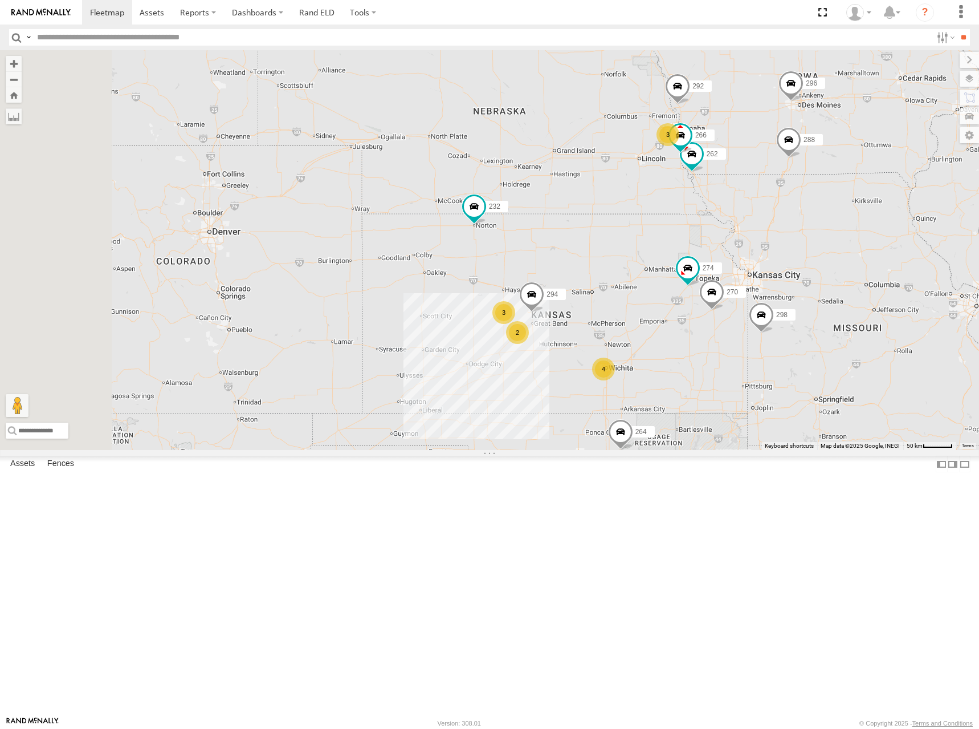
drag, startPoint x: 706, startPoint y: 249, endPoint x: 703, endPoint y: 257, distance: 8.5
click at [703, 257] on div "274 298 270 262 288 292 280 232 296 264 266 294 3 4 3 2" at bounding box center [489, 250] width 979 height 400
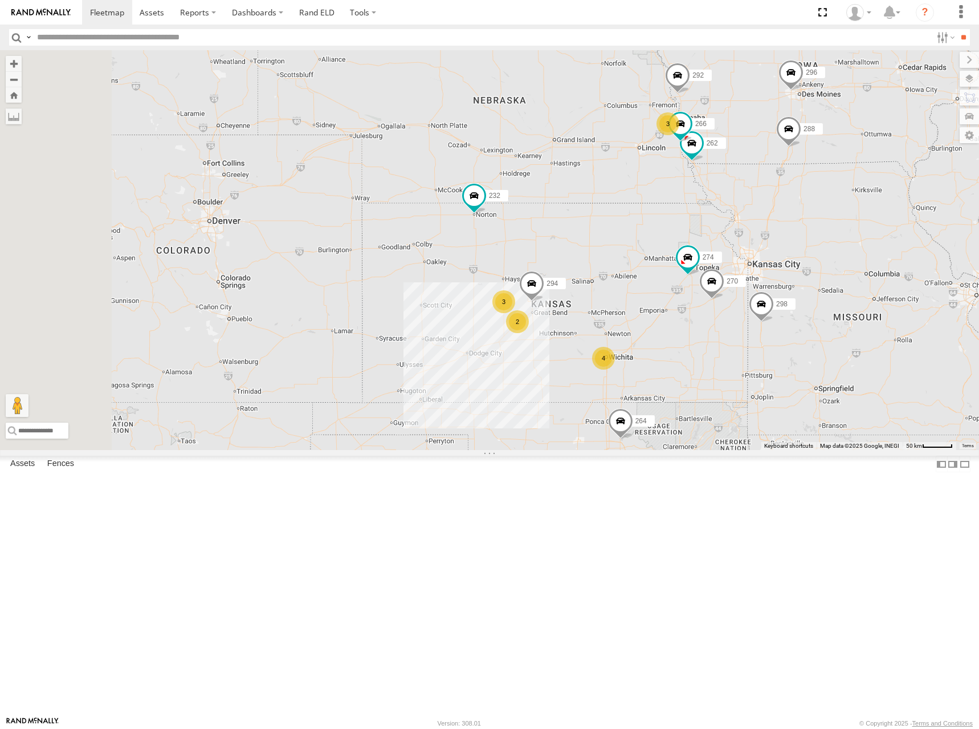
drag, startPoint x: 750, startPoint y: 319, endPoint x: 750, endPoint y: 307, distance: 12.0
click at [750, 307] on div "274 298 270 262 288 292 280 232 296 264 266 294 3 4 3 2" at bounding box center [489, 250] width 979 height 400
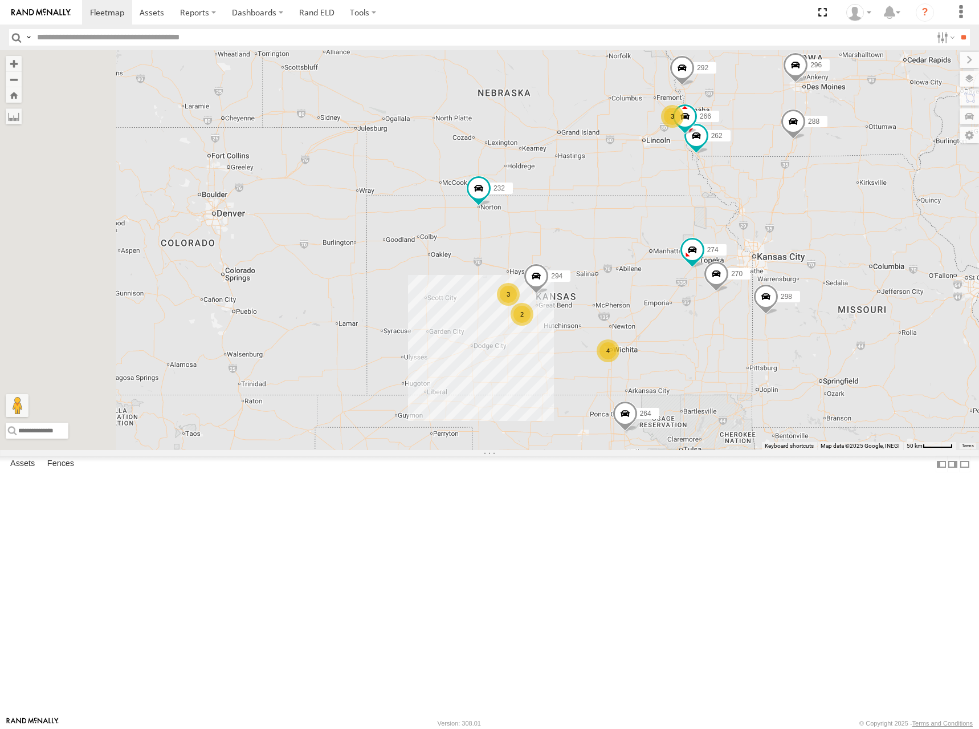
drag, startPoint x: 759, startPoint y: 336, endPoint x: 763, endPoint y: 328, distance: 9.7
click at [763, 328] on div "274 298 270 262 288 292 280 232 296 264 266 294 3 4 3 2" at bounding box center [489, 250] width 979 height 400
click at [715, 228] on div "274 298 270 262 288 292 280 232 296 264 266 294 3 4 3 2" at bounding box center [489, 250] width 979 height 400
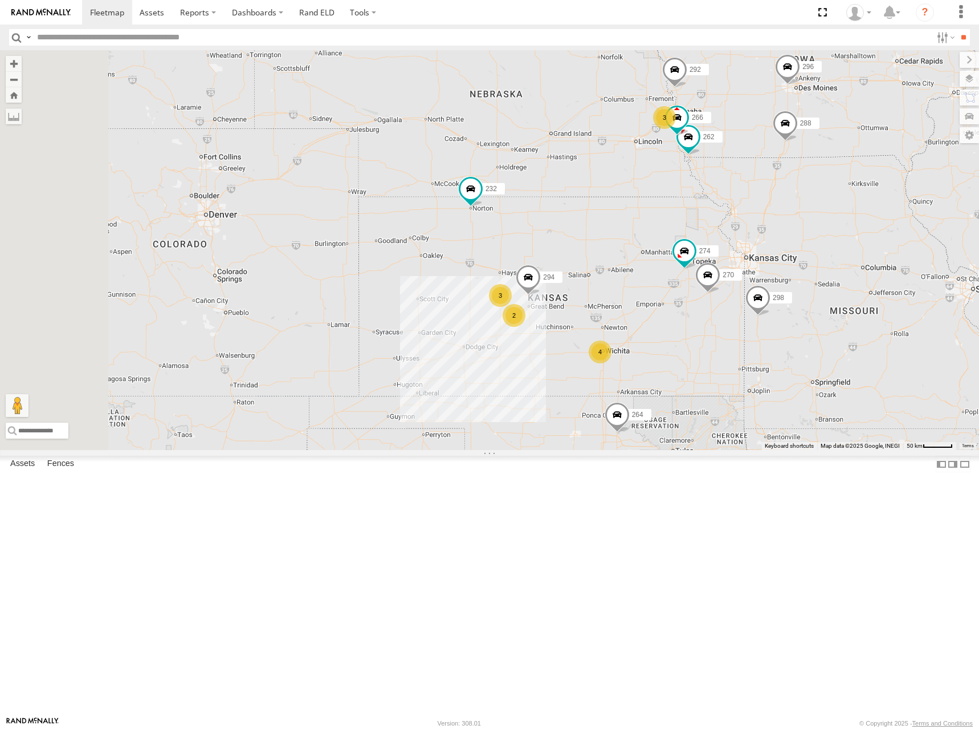
click at [749, 327] on div "274 298 270 262 288 292 280 232 296 264 266 294 3 4 3 2" at bounding box center [489, 250] width 979 height 400
click at [696, 246] on div "274 298 270 262 288 292 280 232 296 264 266 294 3 4 3 2" at bounding box center [489, 250] width 979 height 400
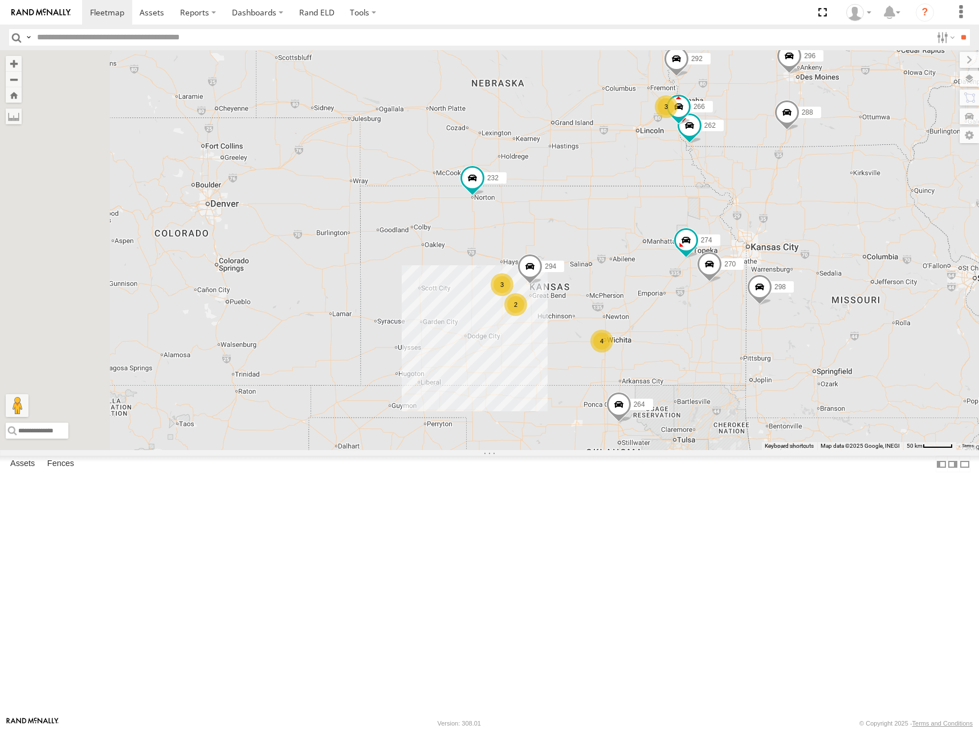
click at [742, 235] on div "274 298 270 262 288 292 280 256 232 296 264 266 294 3 4 3 2" at bounding box center [489, 250] width 979 height 400
click at [714, 231] on div "274 298 270 262 288 292 280 256 232 296 264 266 294 3 4 3 2" at bounding box center [489, 250] width 979 height 400
drag, startPoint x: 724, startPoint y: 322, endPoint x: 731, endPoint y: 325, distance: 8.2
click at [731, 325] on div "274 298 270 262 288 292 280 256 232 296 264 266 294 3 4 3 2" at bounding box center [489, 250] width 979 height 400
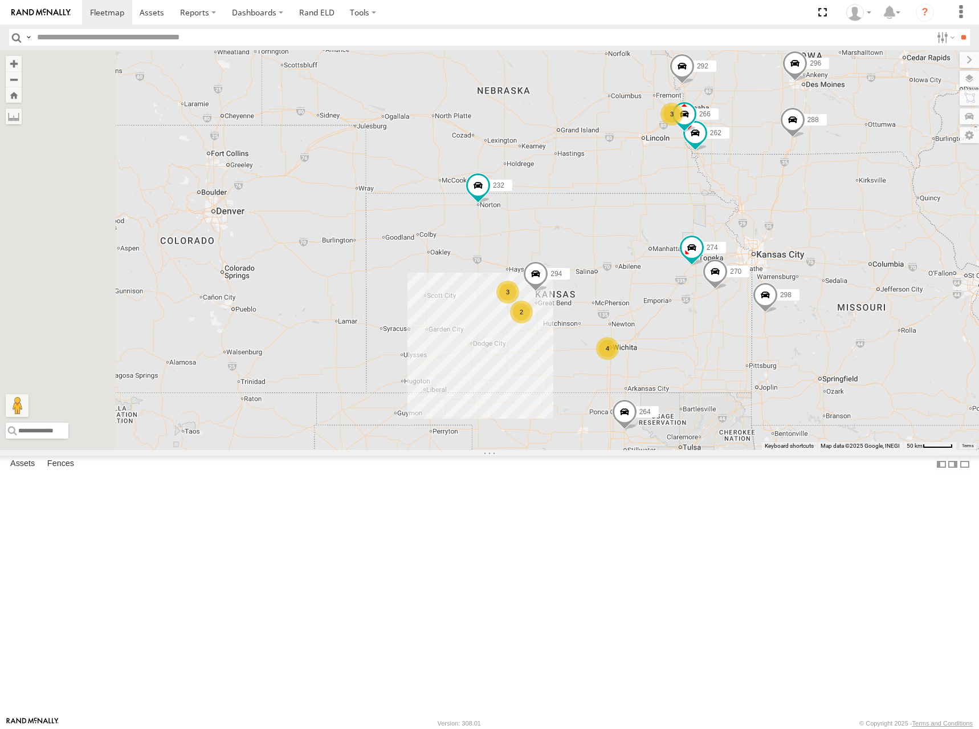
click at [760, 259] on div "274 298 270 262 288 292 280 256 232 296 264 266 294 3 4 3 2" at bounding box center [489, 250] width 979 height 400
click at [705, 230] on div "274 298 270 262 288 292 280 256 232 296 264 266 294 3 4 3 2" at bounding box center [489, 250] width 979 height 400
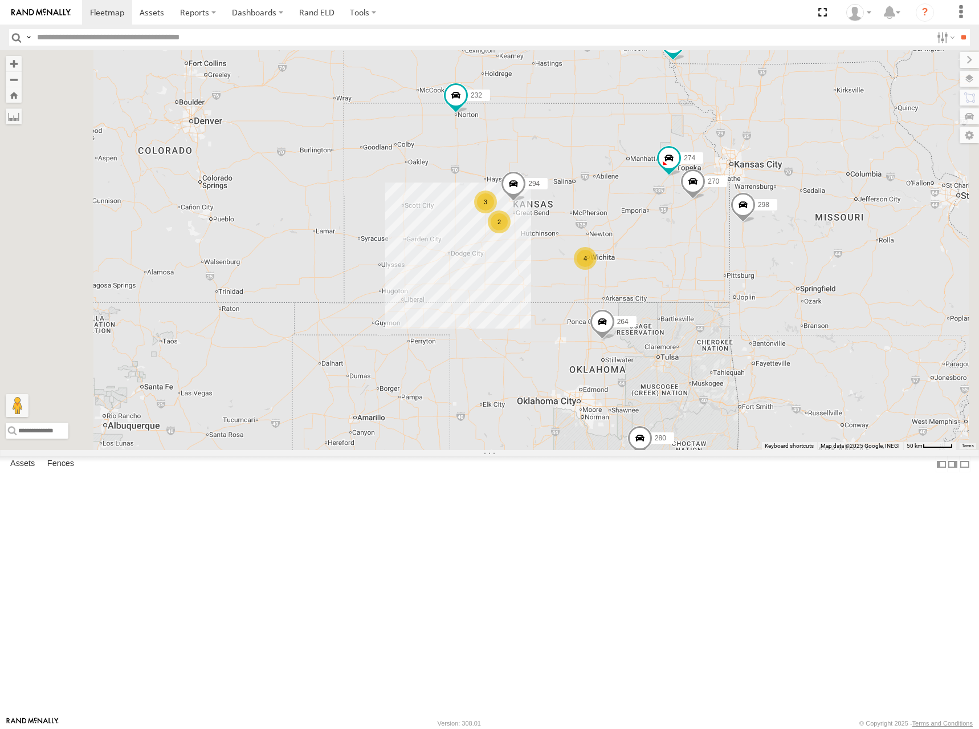
drag, startPoint x: 723, startPoint y: 307, endPoint x: 701, endPoint y: 215, distance: 95.0
click at [701, 215] on div "274 298 270 262 288 292 280 256 232 296 264 266 294 3 4 3 2" at bounding box center [489, 250] width 979 height 400
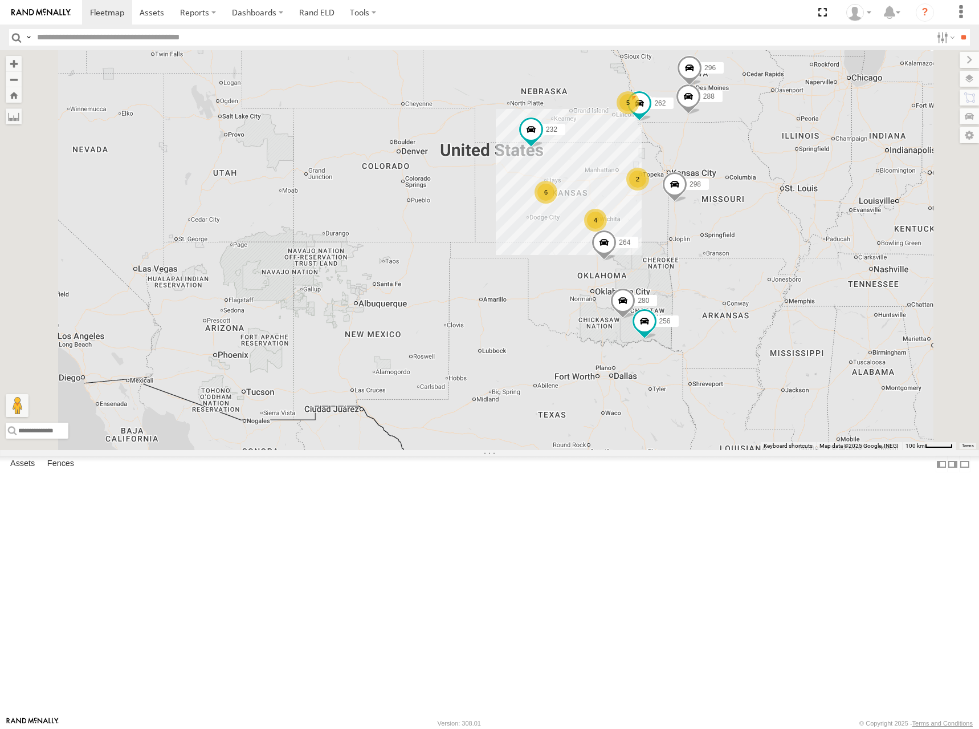
drag, startPoint x: 766, startPoint y: 284, endPoint x: 704, endPoint y: 282, distance: 62.2
click at [704, 282] on div "298 262 288 280 256 232 296 264 2 5 4 6" at bounding box center [489, 250] width 979 height 400
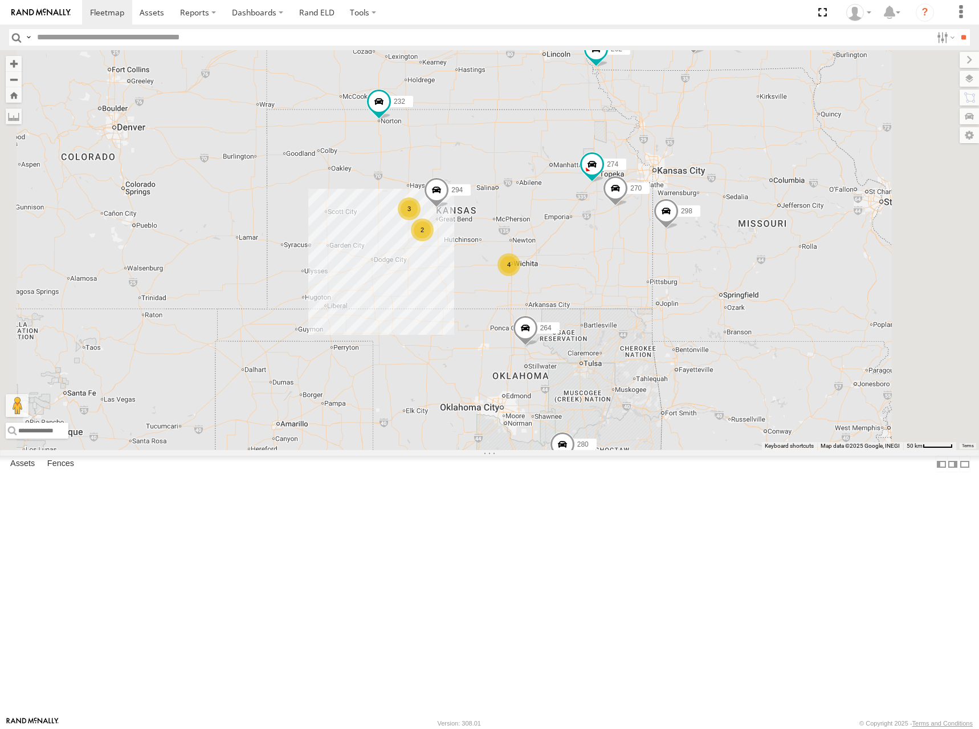
drag, startPoint x: 656, startPoint y: 288, endPoint x: 666, endPoint y: 283, distance: 11.5
click at [666, 283] on div "298 262 288 280 256 232 296 264 274 3 4 3 270 292 2 266 294" at bounding box center [489, 250] width 979 height 400
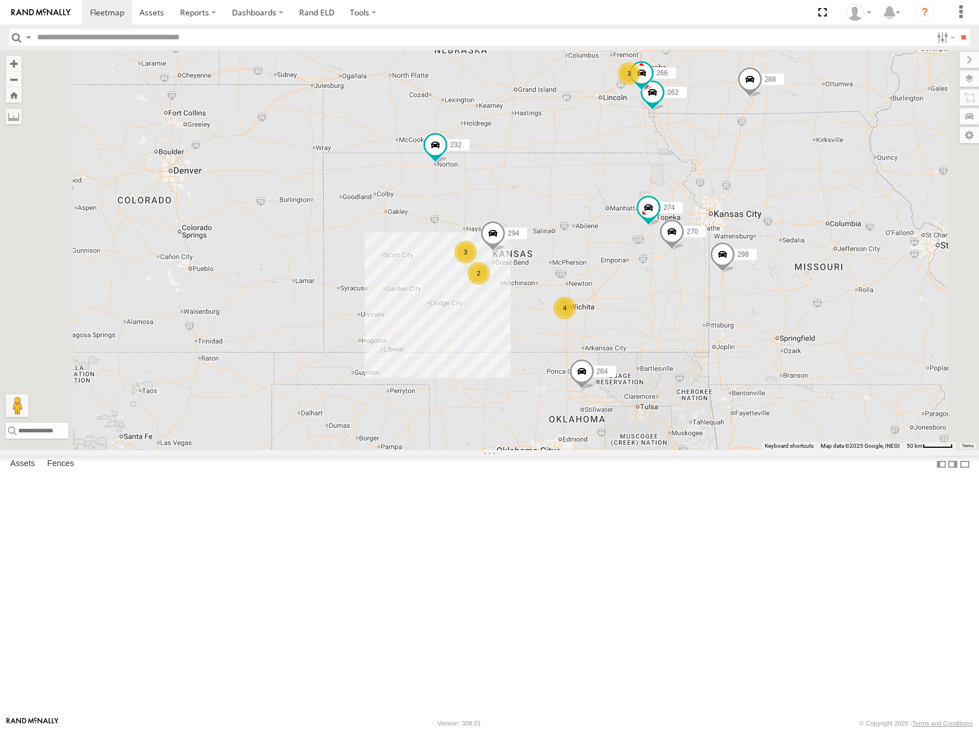
drag, startPoint x: 684, startPoint y: 257, endPoint x: 741, endPoint y: 306, distance: 74.8
click at [741, 306] on div "298 262 288 280 256 232 296 264 274 3 4 3 270 292 2 266 294" at bounding box center [489, 250] width 979 height 400
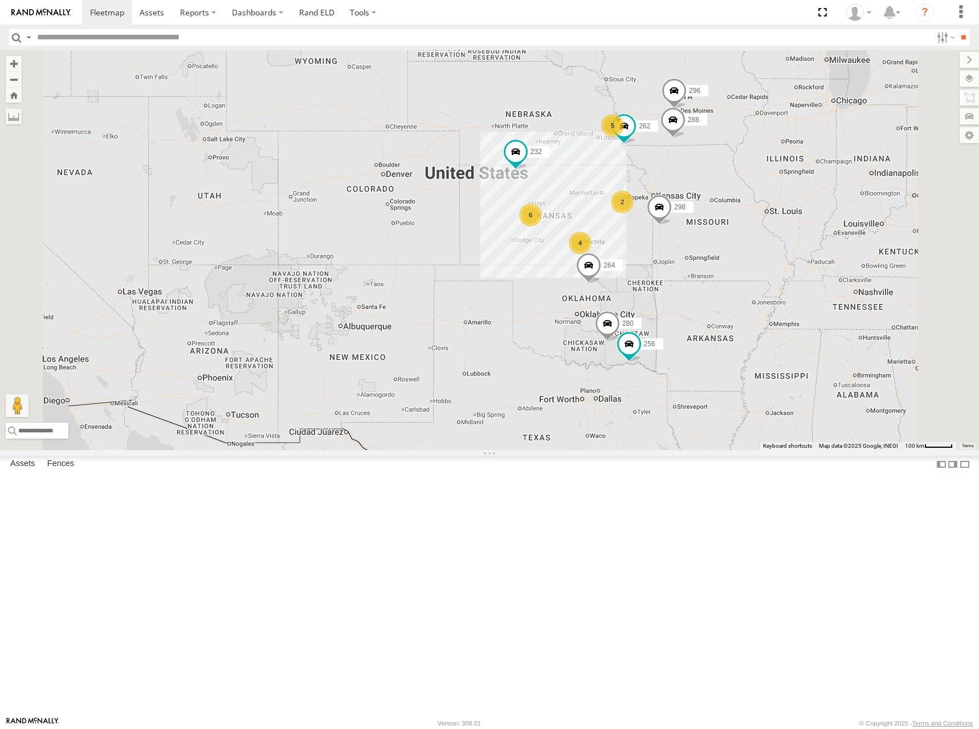
click at [708, 286] on div "298 262 288 280 256 232 296 264 2 5 4 6" at bounding box center [489, 250] width 979 height 400
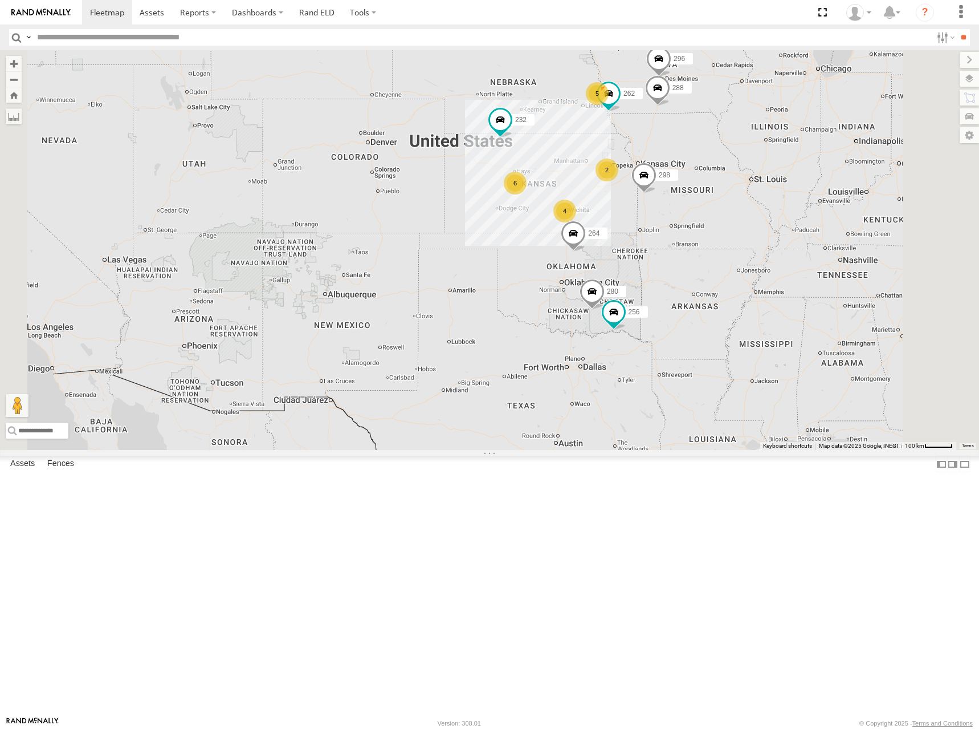
drag, startPoint x: 723, startPoint y: 284, endPoint x: 731, endPoint y: 263, distance: 22.8
click at [731, 263] on div "298 262 288 280 256 232 296 264 2 5 4 6" at bounding box center [489, 250] width 979 height 400
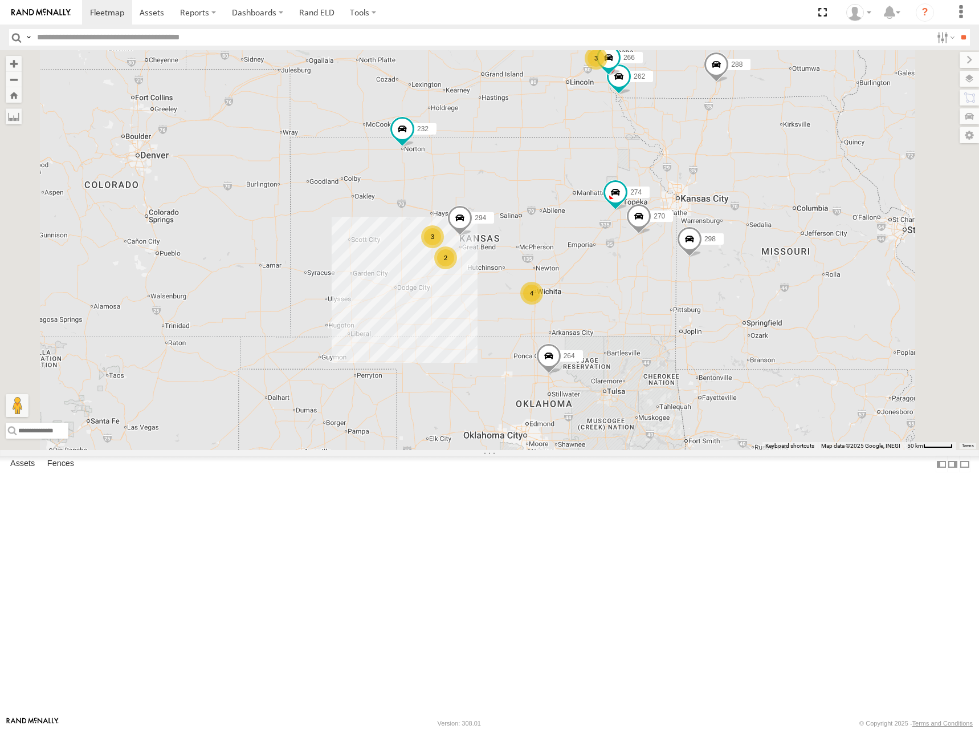
drag, startPoint x: 717, startPoint y: 281, endPoint x: 692, endPoint y: 308, distance: 37.5
click at [692, 308] on div "298 262 288 280 256 232 296 264 274 3 4 3 270 292 2 266 294" at bounding box center [489, 250] width 979 height 400
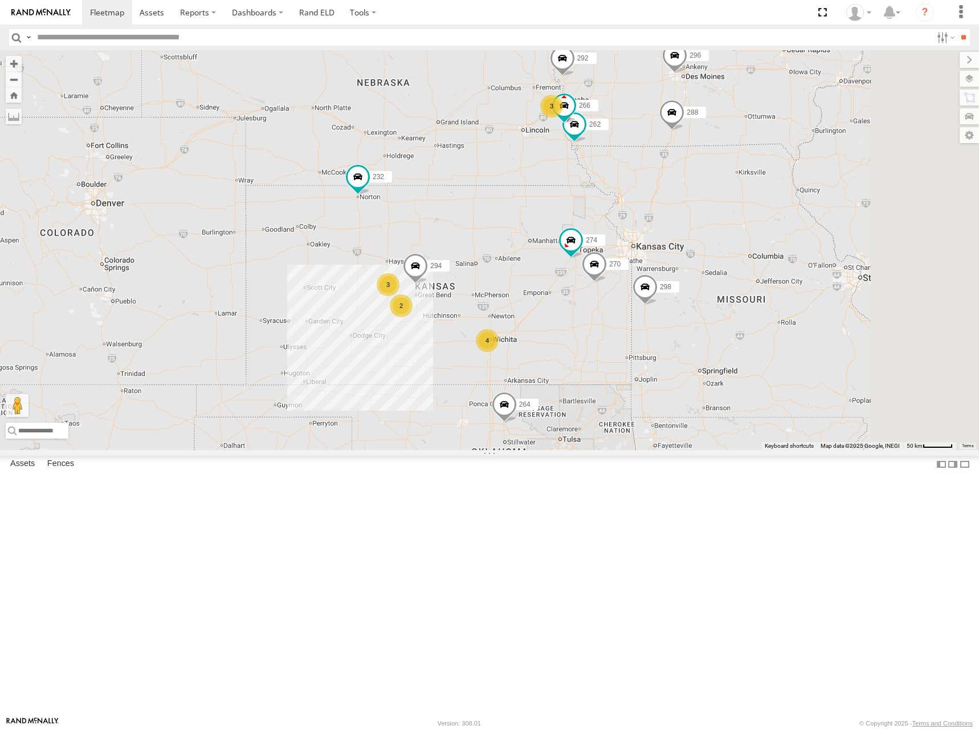
drag, startPoint x: 660, startPoint y: 233, endPoint x: 626, endPoint y: 271, distance: 50.9
click at [626, 271] on div "298 262 288 280 256 232 296 264 274 3 4 3 270 292 2 266 294" at bounding box center [489, 250] width 979 height 400
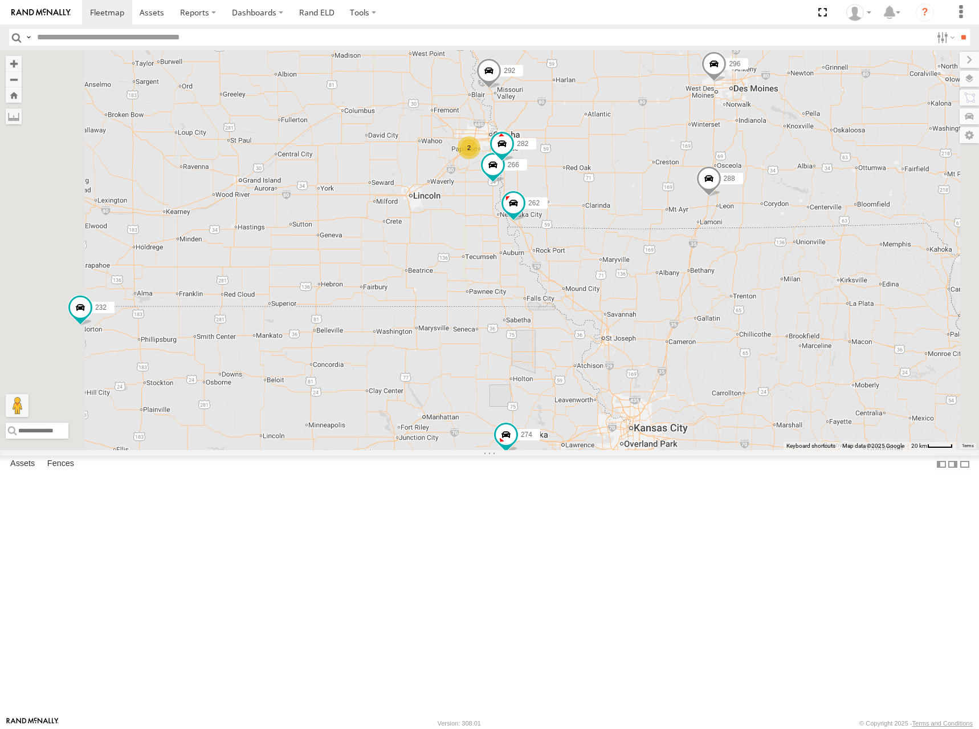
drag, startPoint x: 771, startPoint y: 218, endPoint x: 712, endPoint y: 304, distance: 104.7
click at [712, 304] on div "298 262 288 280 256 232 296 264 274 270 292 266 294 2 4 3 302 282 278" at bounding box center [489, 250] width 979 height 400
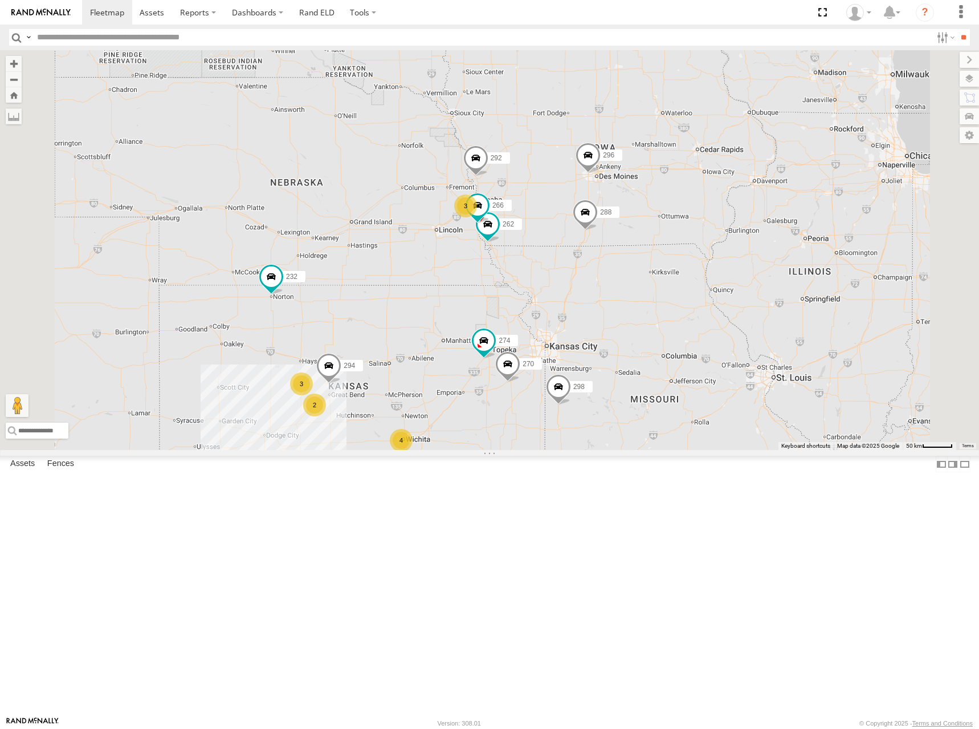
drag, startPoint x: 531, startPoint y: 396, endPoint x: 639, endPoint y: 294, distance: 148.4
click at [639, 294] on div "298 262 288 280 256 232 296 264 274 270 292 266 294 3 4 3 2" at bounding box center [489, 250] width 979 height 400
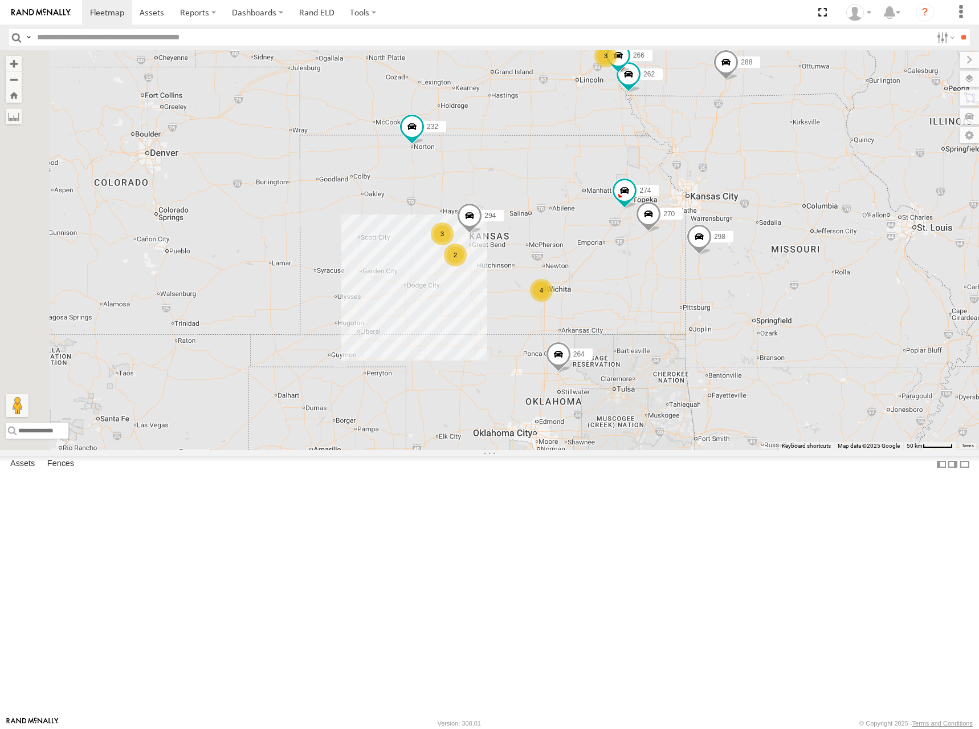
drag, startPoint x: 633, startPoint y: 367, endPoint x: 636, endPoint y: 326, distance: 40.6
click at [636, 326] on div "298 262 288 280 256 232 296 264 274 270 292 266 294 3 4 3 2" at bounding box center [489, 250] width 979 height 400
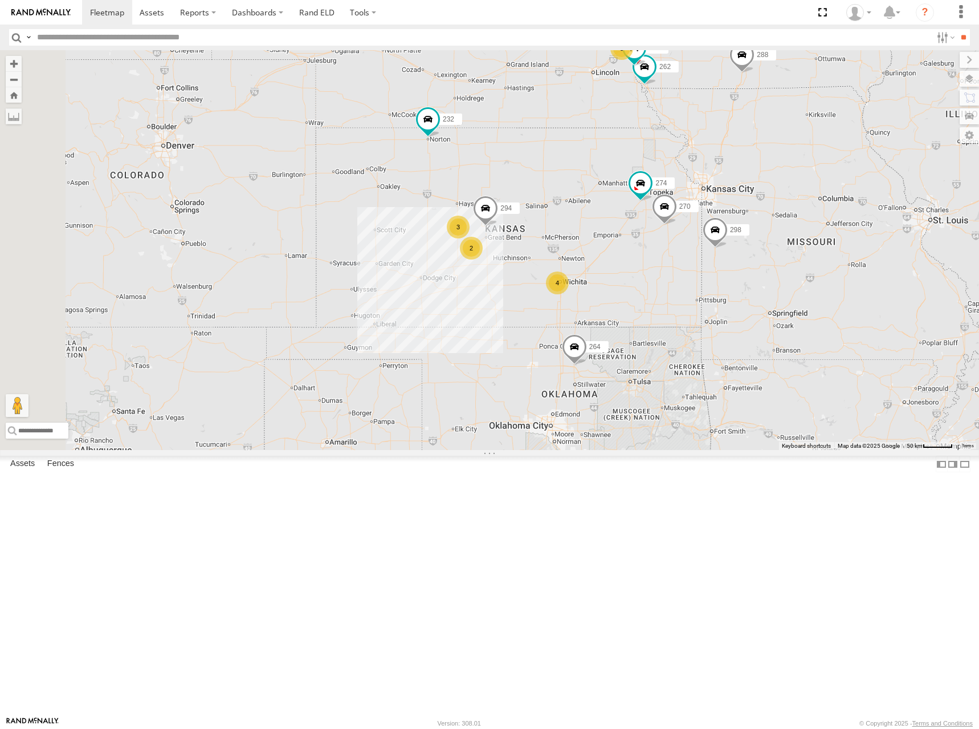
click at [655, 290] on div "298 262 288 280 256 232 296 264 274 270 292 266 294 3 4 3 2" at bounding box center [489, 250] width 979 height 400
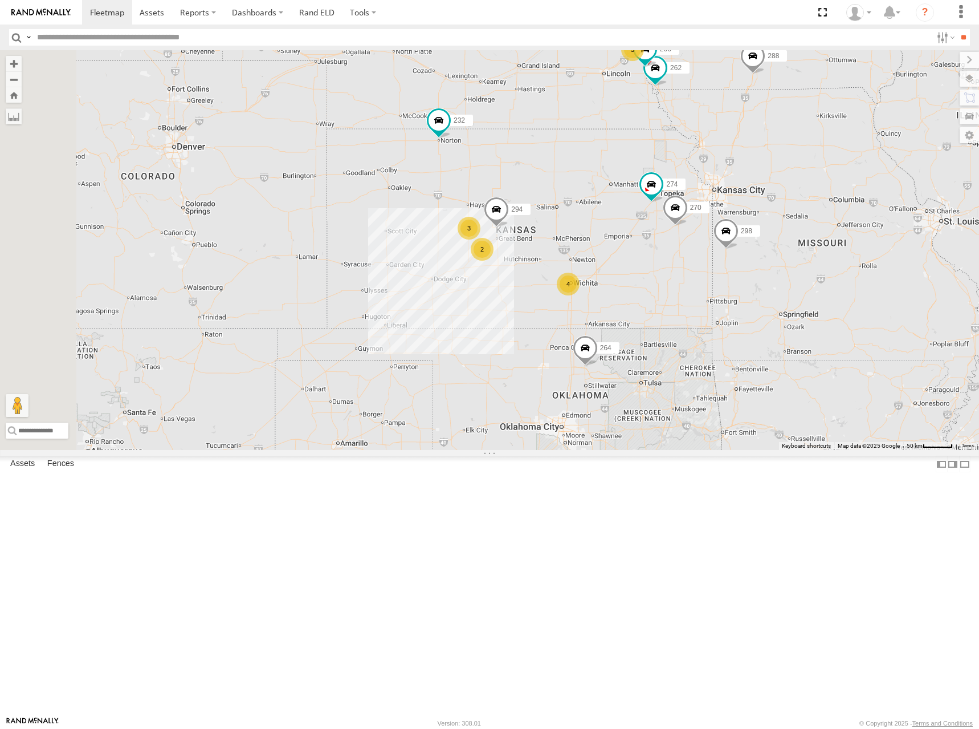
drag, startPoint x: 664, startPoint y: 288, endPoint x: 675, endPoint y: 290, distance: 11.5
click at [675, 290] on div "298 262 288 280 256 232 296 264 274 270 292 266 294 3 4 3 2" at bounding box center [489, 250] width 979 height 400
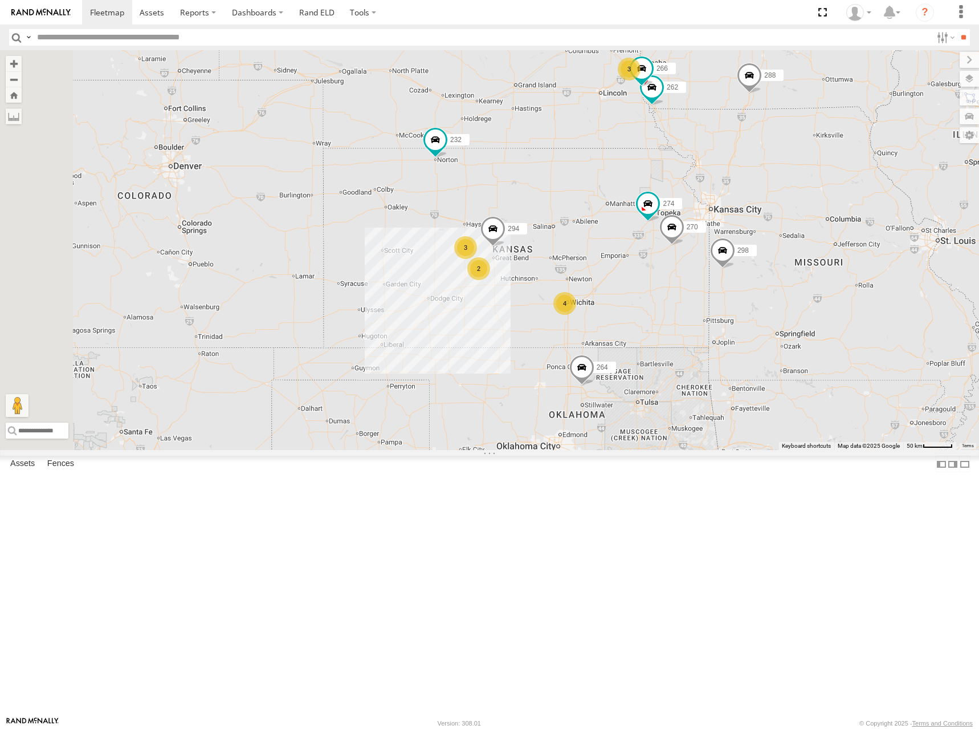
drag, startPoint x: 730, startPoint y: 252, endPoint x: 725, endPoint y: 272, distance: 20.6
click at [725, 272] on div "298 262 288 280 256 232 296 264 274 270 292 266 294 3 4 3 2" at bounding box center [489, 250] width 979 height 400
click at [733, 283] on div "298 262 288 280 256 232 296 264 274 270 292 266 294 3 4 3 2" at bounding box center [489, 250] width 979 height 400
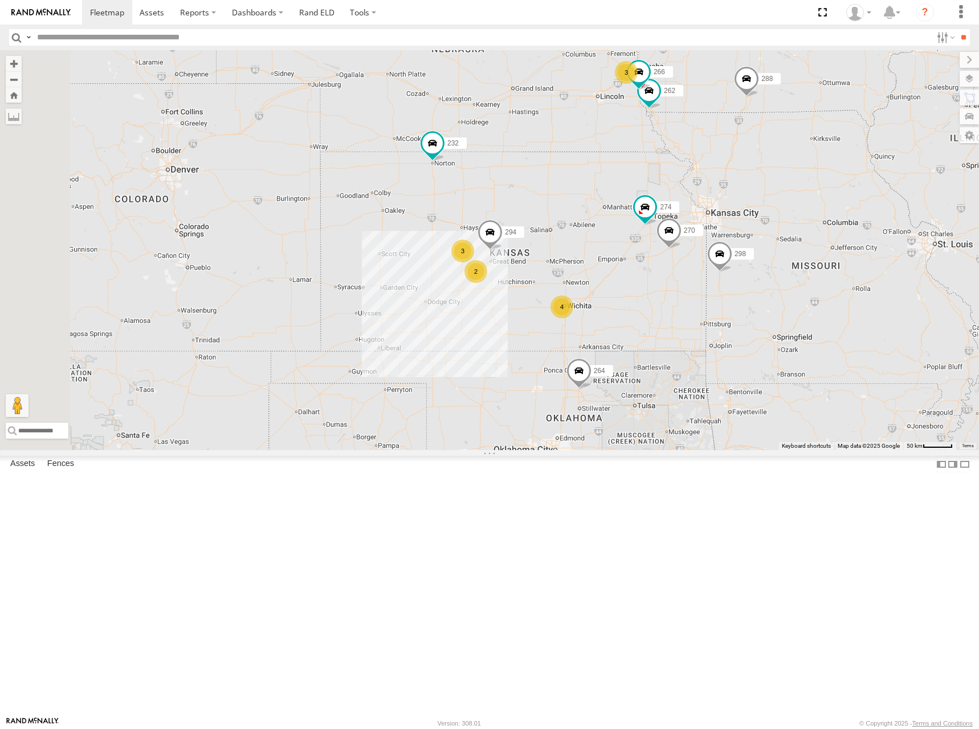
click at [701, 298] on div "298 262 288 280 256 232 296 264 274 270 292 266 294 3 4 3 2" at bounding box center [489, 250] width 979 height 400
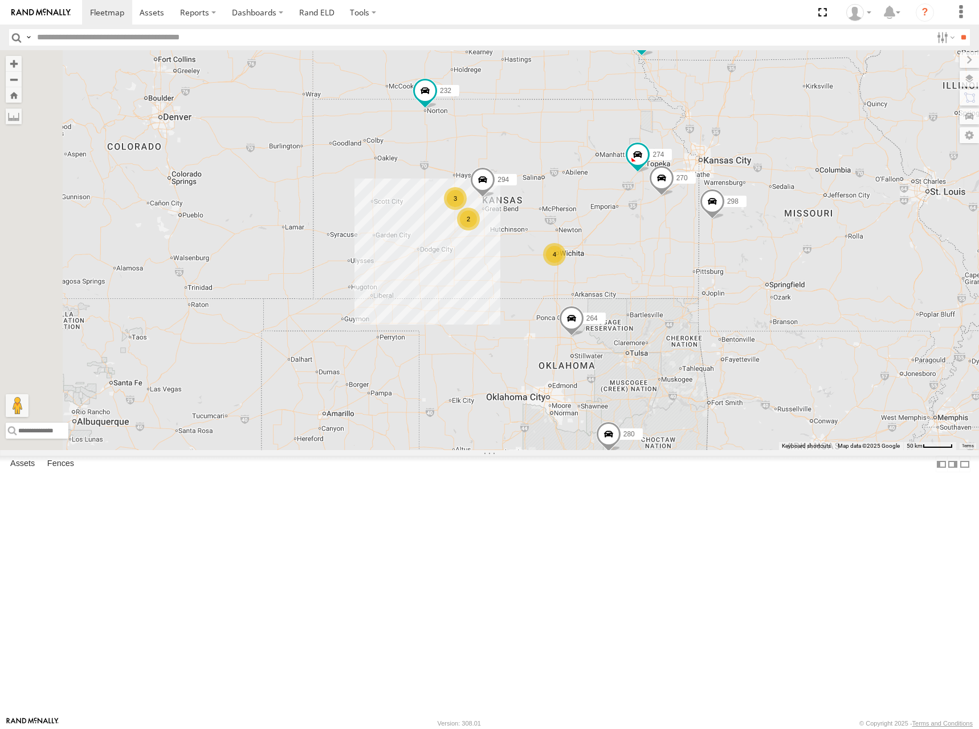
drag, startPoint x: 695, startPoint y: 296, endPoint x: 687, endPoint y: 238, distance: 59.3
click at [687, 238] on div "298 262 288 280 256 232 296 264 274 270 292 266 294 3 4 3 2" at bounding box center [489, 250] width 979 height 400
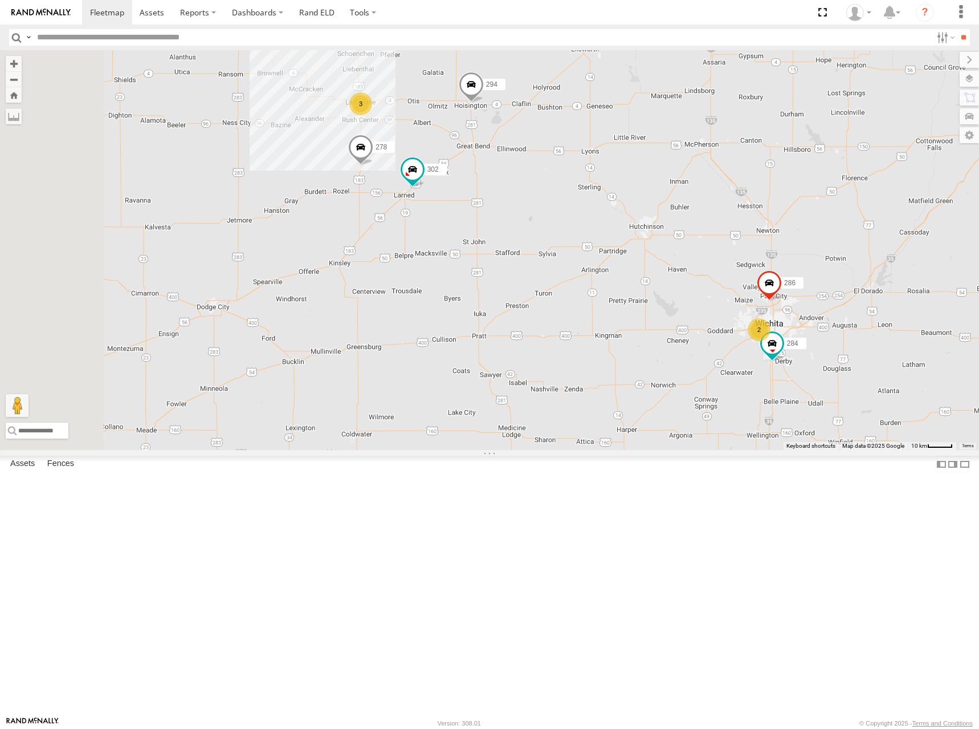
click at [702, 314] on div "298 262 288 280 256 232 296 264 274 270 292 266 294 302 278 2 3 284 286" at bounding box center [489, 250] width 979 height 400
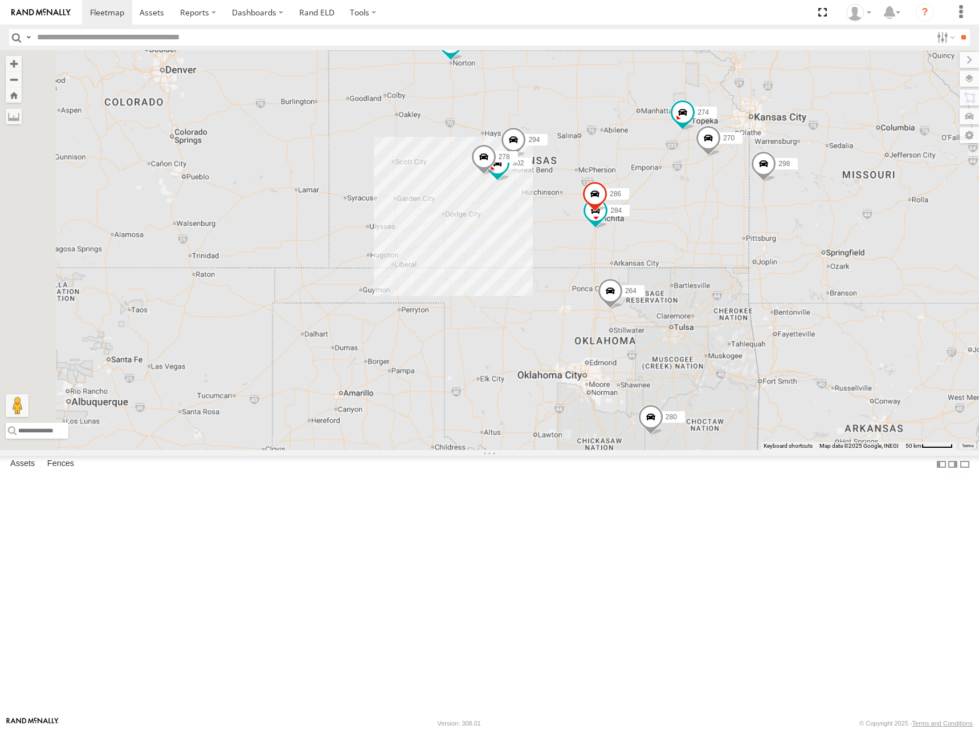
drag, startPoint x: 735, startPoint y: 311, endPoint x: 725, endPoint y: 299, distance: 16.1
click at [725, 299] on div "298 262 288 280 256 232 296 264 274 270 292 266 294 302 278 284 286" at bounding box center [489, 250] width 979 height 400
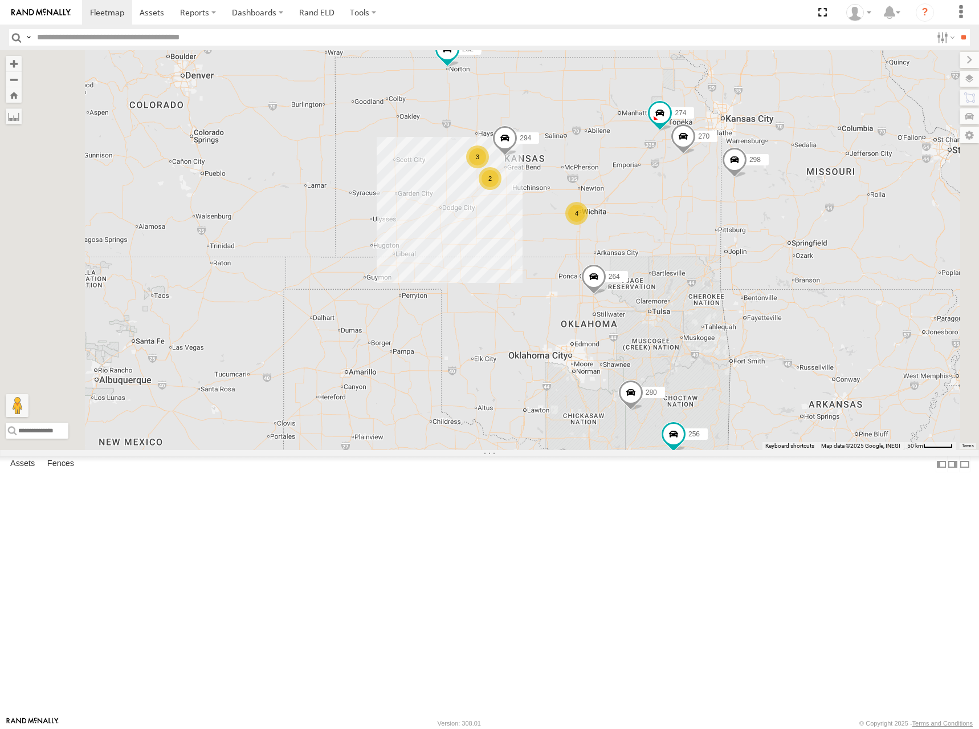
drag, startPoint x: 733, startPoint y: 255, endPoint x: 729, endPoint y: 262, distance: 8.4
click at [729, 262] on div "298 262 288 280 256 232 296 264 274 270 292 266 294 3 4 3 2" at bounding box center [489, 250] width 979 height 400
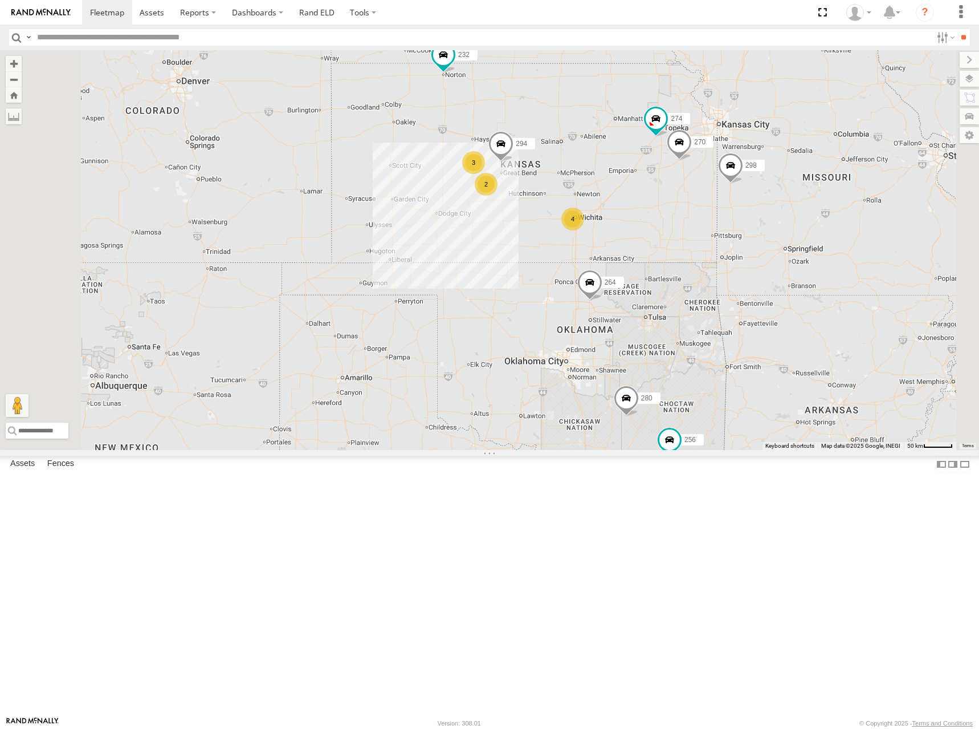
drag, startPoint x: 726, startPoint y: 233, endPoint x: 721, endPoint y: 238, distance: 8.1
click at [721, 238] on div "298 262 288 280 256 232 296 264 274 270 292 266 294 3 4 3 2" at bounding box center [489, 250] width 979 height 400
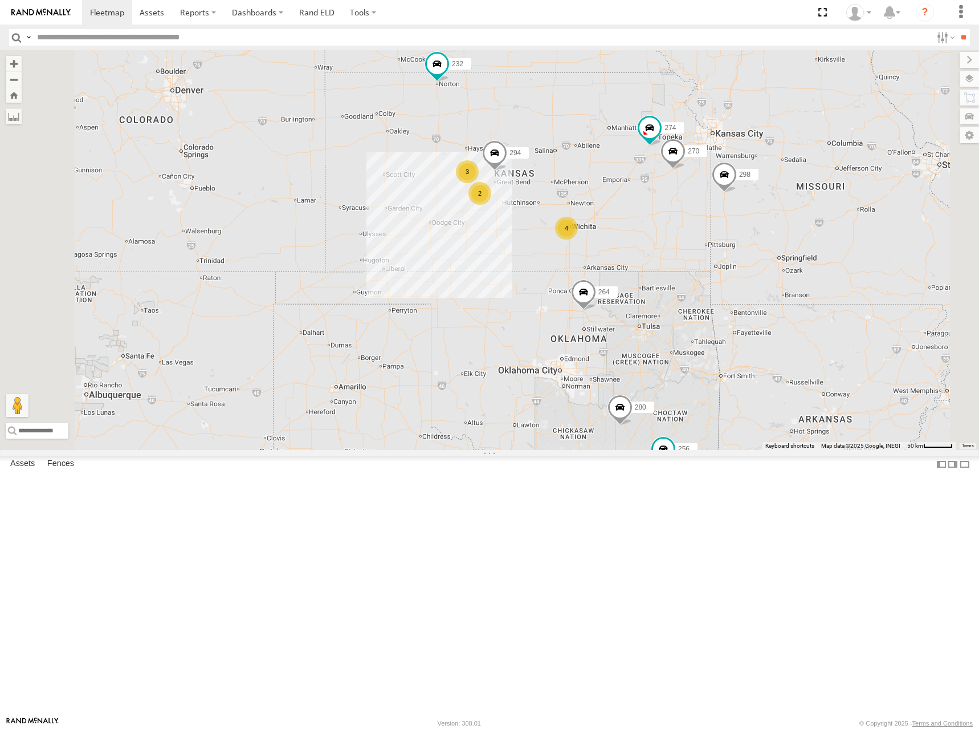
click at [755, 216] on div "298 262 288 280 256 232 296 264 274 270 292 266 294 3 4 3 2" at bounding box center [489, 250] width 979 height 400
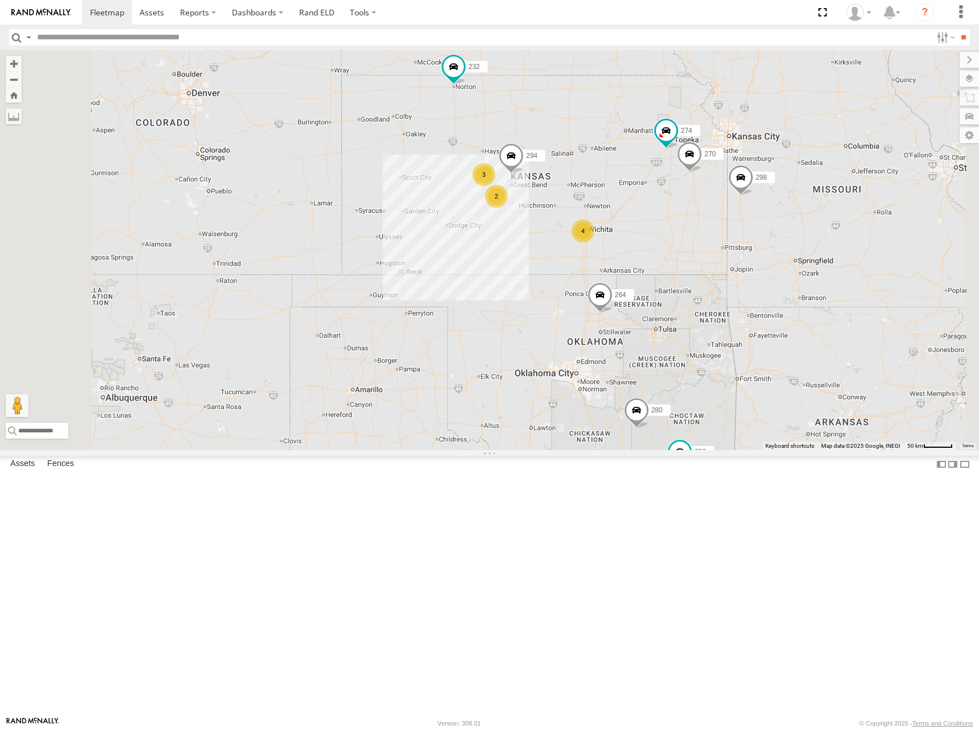
drag, startPoint x: 696, startPoint y: 226, endPoint x: 714, endPoint y: 229, distance: 19.0
click at [714, 229] on div "298 262 288 280 256 232 296 264 274 270 292 266 294 3 4 3 2" at bounding box center [489, 250] width 979 height 400
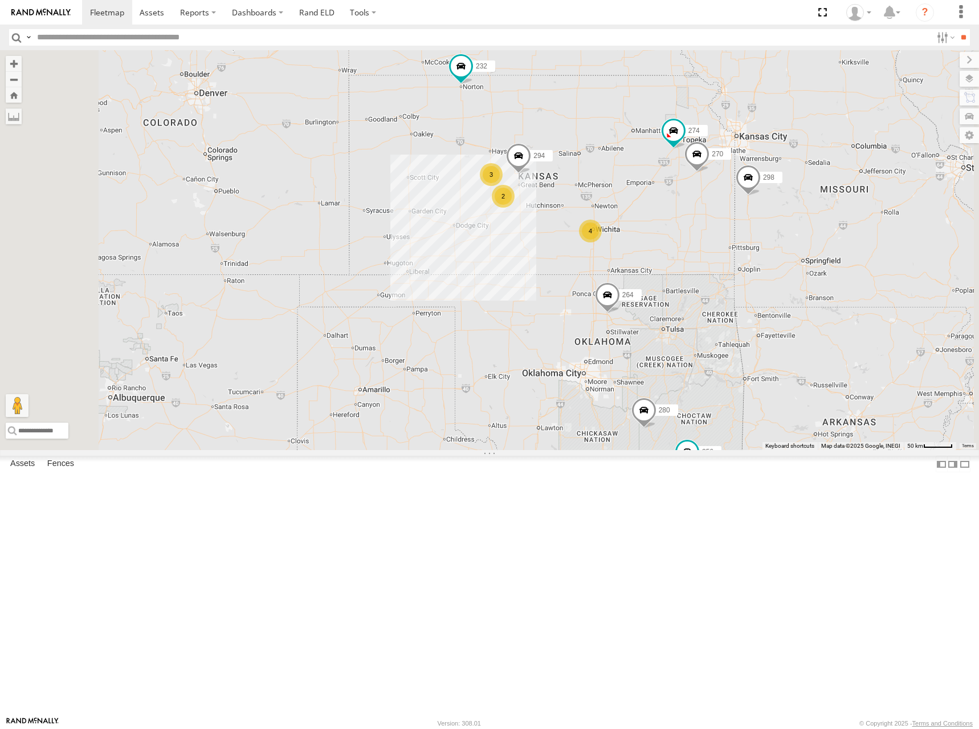
drag, startPoint x: 751, startPoint y: 219, endPoint x: 751, endPoint y: 227, distance: 8.0
click at [751, 227] on div "298 262 288 280 256 232 296 264 274 270 292 266 294 3 4 3 2" at bounding box center [489, 250] width 979 height 400
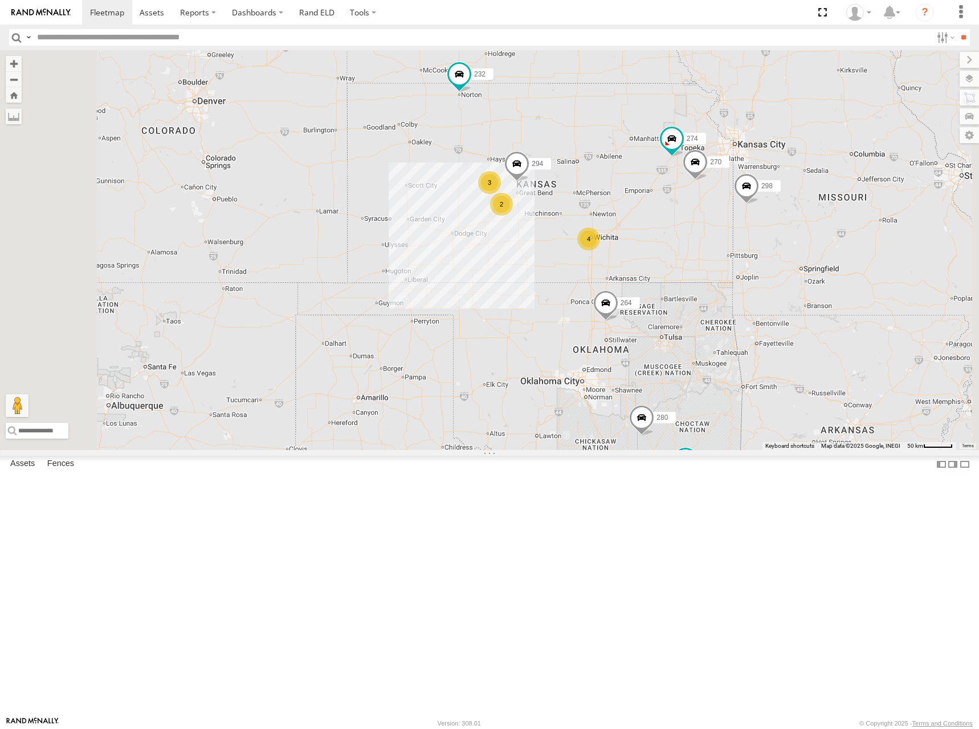
click at [718, 225] on div "298 262 288 280 256 232 296 264 274 270 292 266 294 3 4 3 2" at bounding box center [489, 250] width 979 height 400
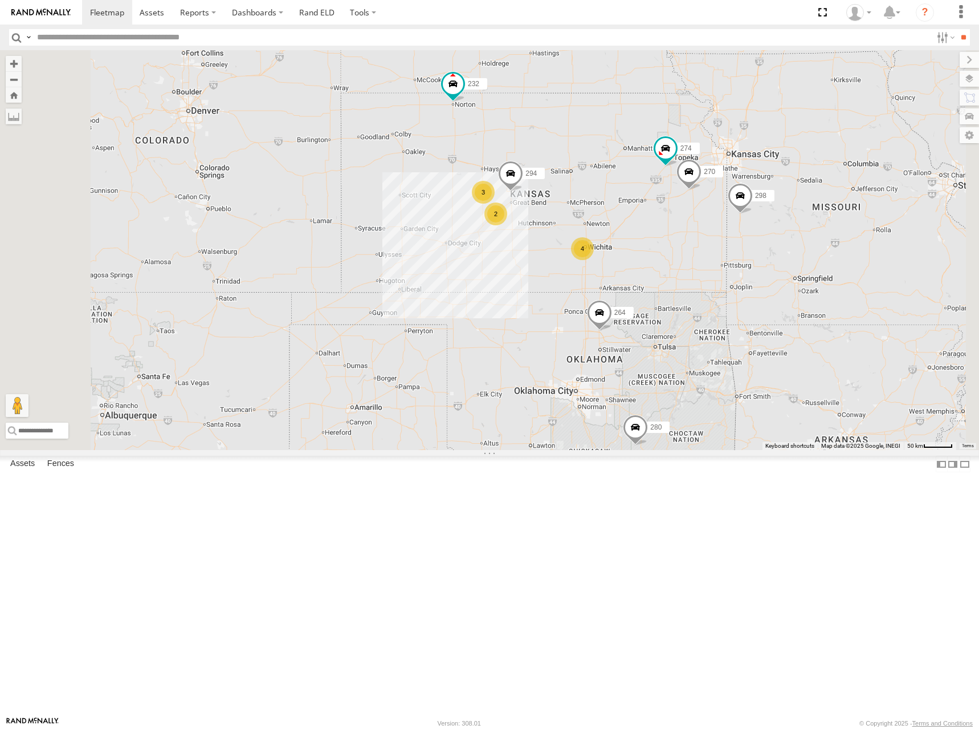
drag, startPoint x: 761, startPoint y: 220, endPoint x: 756, endPoint y: 231, distance: 12.3
click at [756, 231] on div "298 262 288 280 256 232 296 264 274 270 292 266 294 3 4 3 2" at bounding box center [489, 250] width 979 height 400
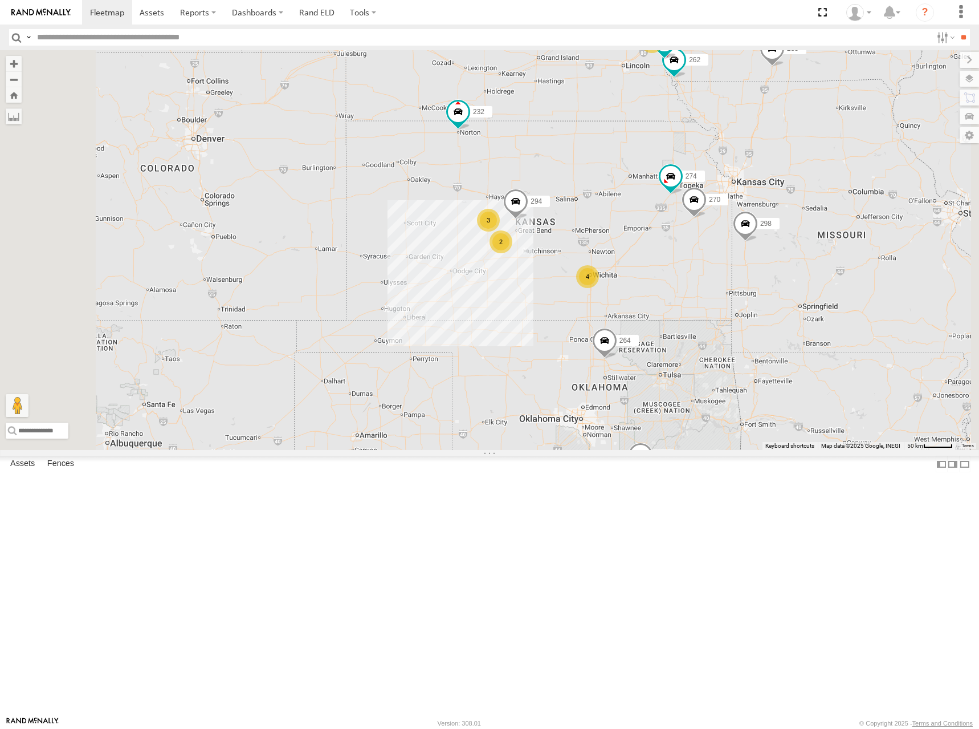
click at [719, 247] on div "298 262 288 280 256 232 296 264 274 270 292 266 294 3 4 3 2" at bounding box center [489, 250] width 979 height 400
click at [717, 246] on div "298 262 288 280 256 232 296 264 274 270 292 266 294 3 4 3 2" at bounding box center [489, 250] width 979 height 400
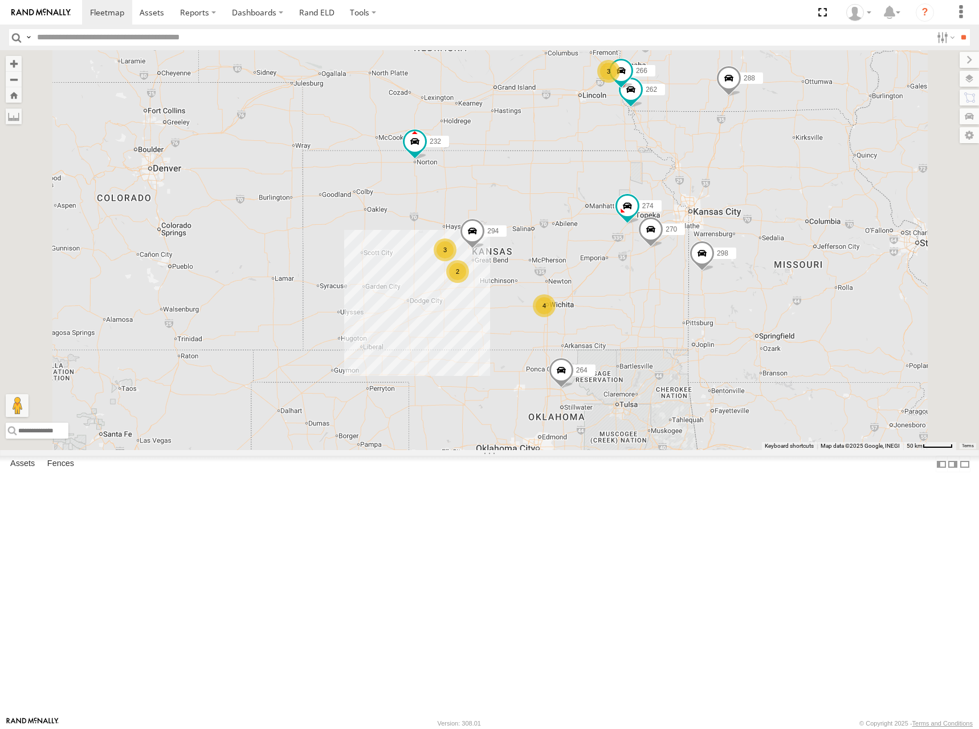
drag, startPoint x: 869, startPoint y: 249, endPoint x: 858, endPoint y: 256, distance: 13.3
click at [858, 256] on div "298 262 288 280 256 232 296 264 274 270 292 266 294 3 4 3 2" at bounding box center [489, 250] width 979 height 400
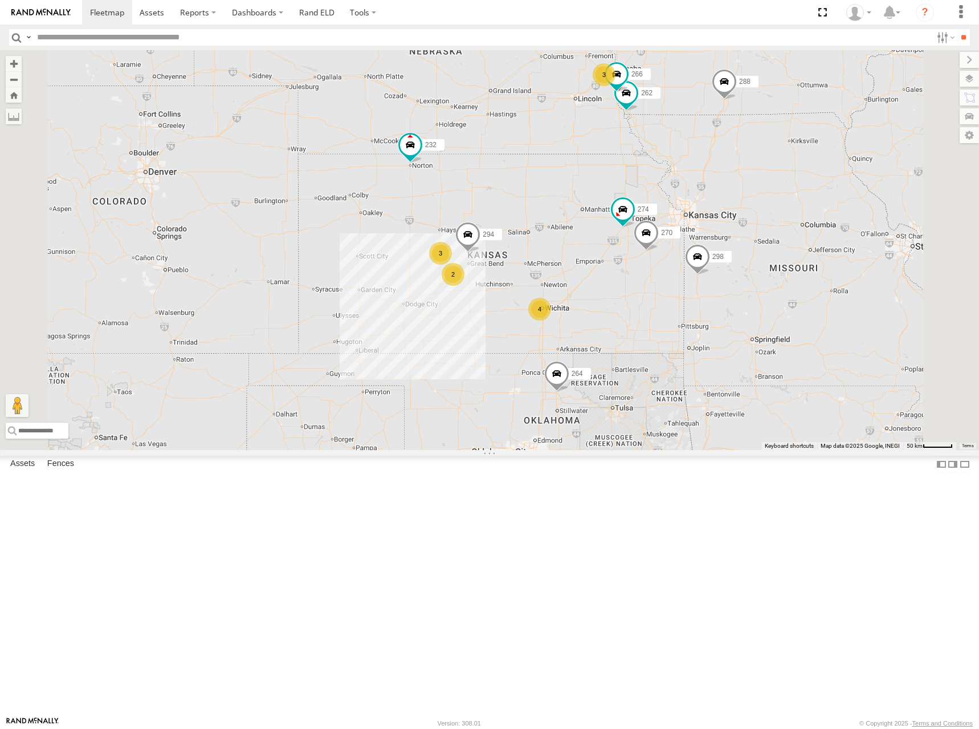
drag, startPoint x: 830, startPoint y: 161, endPoint x: 825, endPoint y: 166, distance: 7.3
click at [825, 166] on div "298 262 288 280 256 232 296 264 274 270 292 266 294 3 4 3 2" at bounding box center [489, 250] width 979 height 400
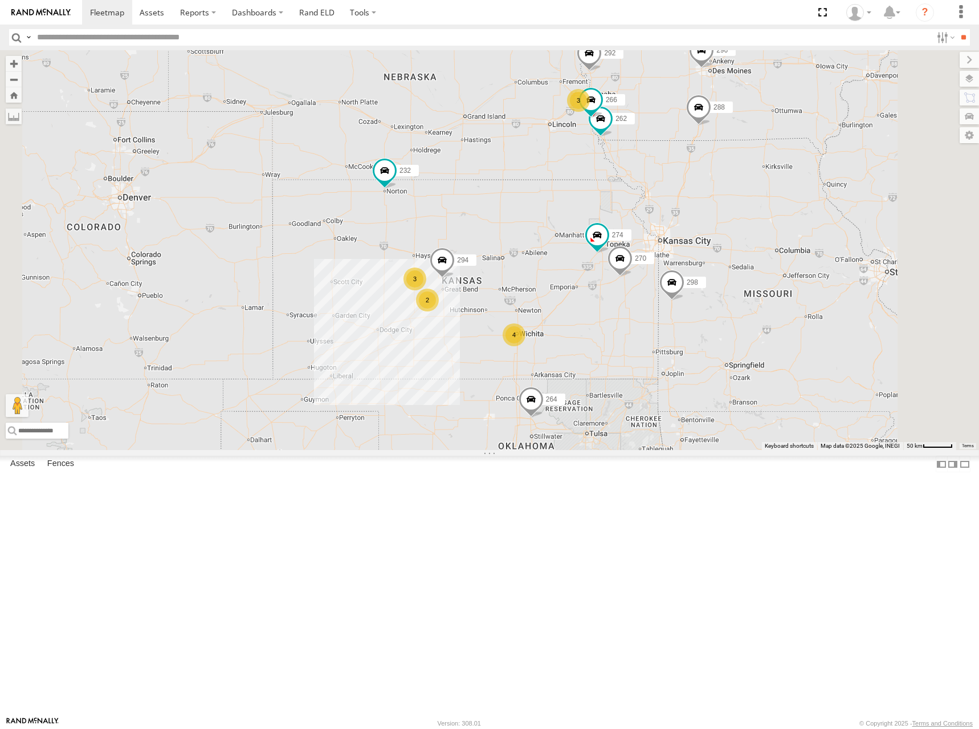
drag, startPoint x: 832, startPoint y: 125, endPoint x: 810, endPoint y: 148, distance: 31.4
click at [810, 148] on div "298 262 288 280 256 232 296 264 274 270 292 266 294 3 4 3 2" at bounding box center [489, 250] width 979 height 400
drag, startPoint x: 813, startPoint y: 155, endPoint x: 802, endPoint y: 156, distance: 10.9
click at [802, 156] on div "298 262 288 280 256 232 296 264 274 270 292 266 294 3 4 3 2" at bounding box center [489, 250] width 979 height 400
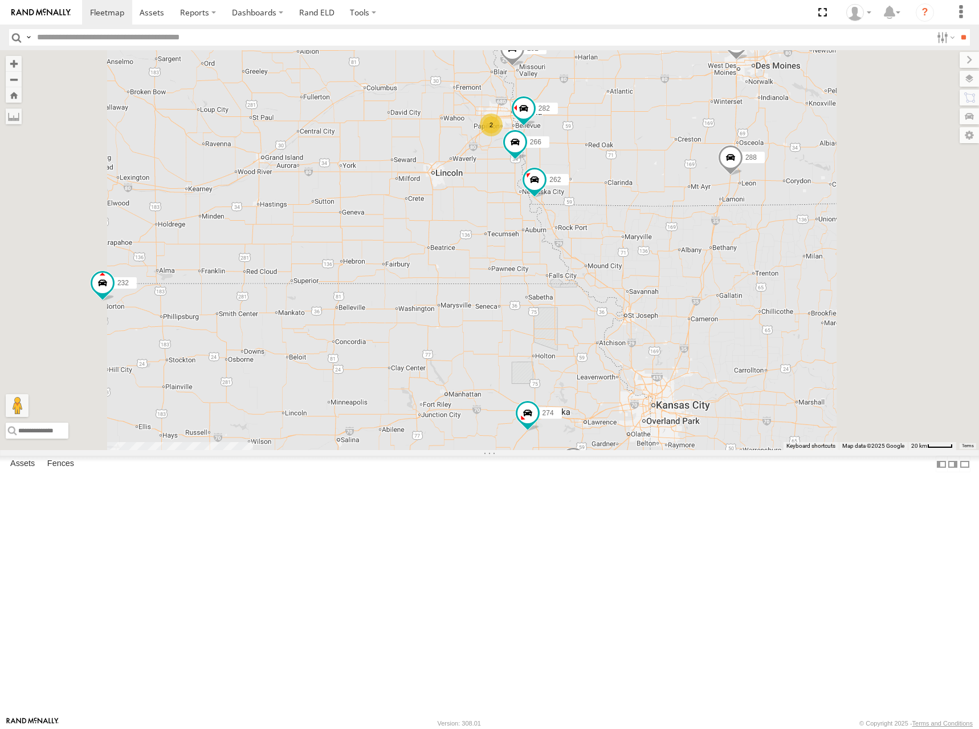
drag, startPoint x: 789, startPoint y: 205, endPoint x: 782, endPoint y: 213, distance: 10.5
click at [782, 213] on div "298 262 288 280 256 232 296 264 274 270 292 266 294 2 3 3 302 282 278" at bounding box center [489, 250] width 979 height 400
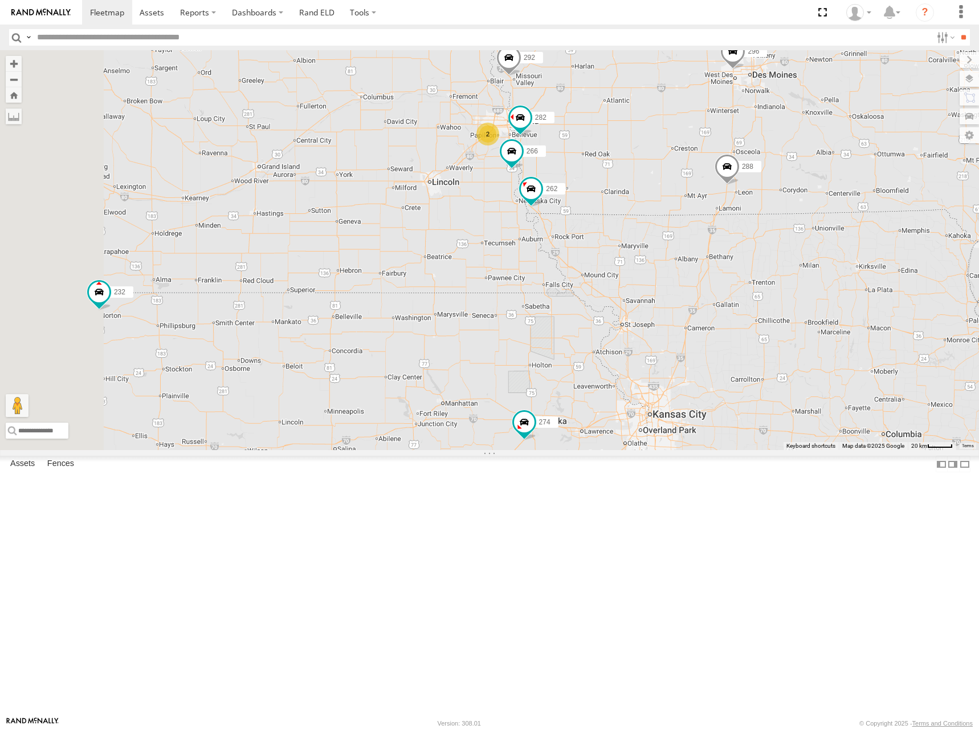
drag, startPoint x: 782, startPoint y: 209, endPoint x: 782, endPoint y: 214, distance: 5.7
click at [782, 214] on div "298 262 288 280 256 232 296 264 274 270 292 266 294 2 3 3 302 282 278" at bounding box center [489, 250] width 979 height 400
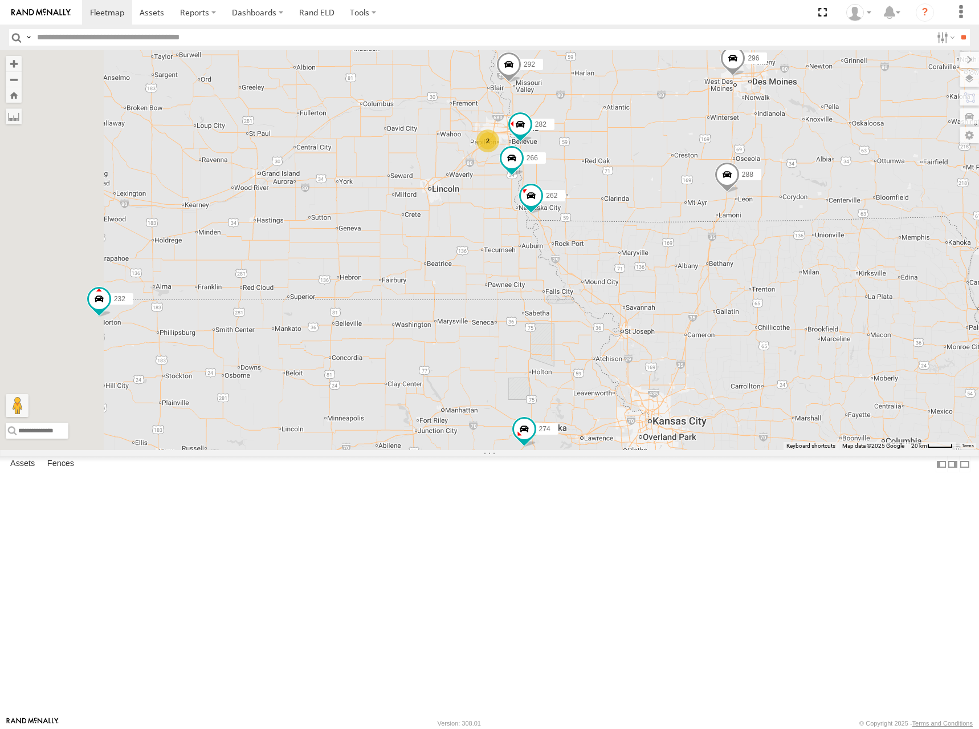
drag, startPoint x: 799, startPoint y: 236, endPoint x: 798, endPoint y: 246, distance: 9.7
click at [798, 246] on div "298 262 288 280 256 232 296 264 274 270 292 266 294 2 3 3 302 282 278" at bounding box center [489, 250] width 979 height 400
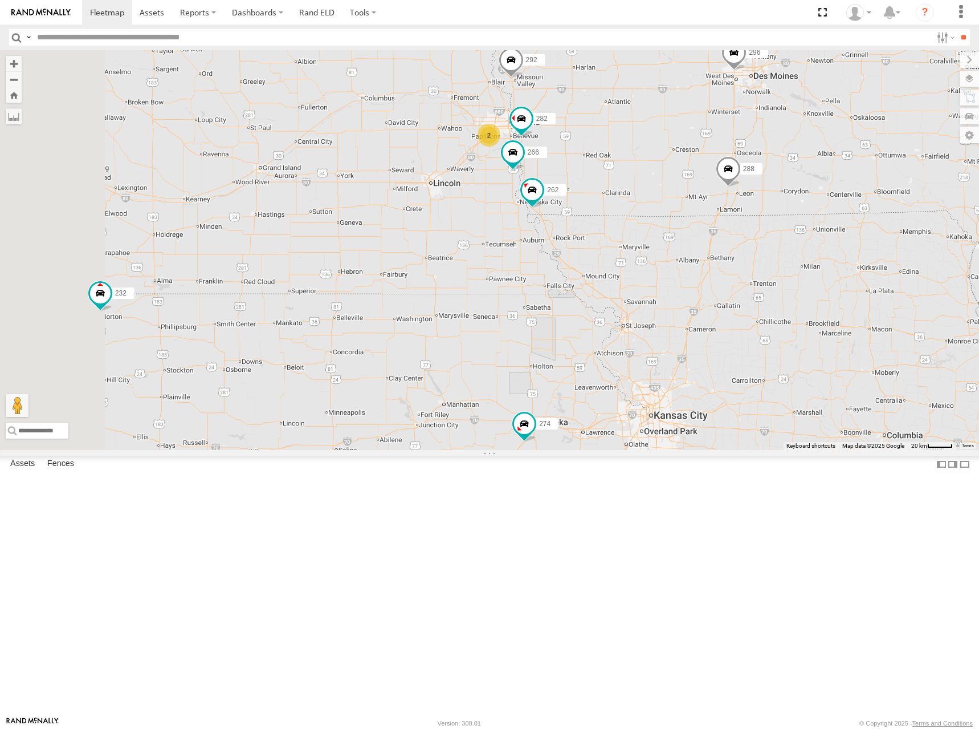
drag, startPoint x: 761, startPoint y: 237, endPoint x: 763, endPoint y: 231, distance: 5.9
click at [763, 231] on div "298 262 288 280 256 232 296 264 274 270 292 266 294 2 3 3 302 282 278" at bounding box center [489, 250] width 979 height 400
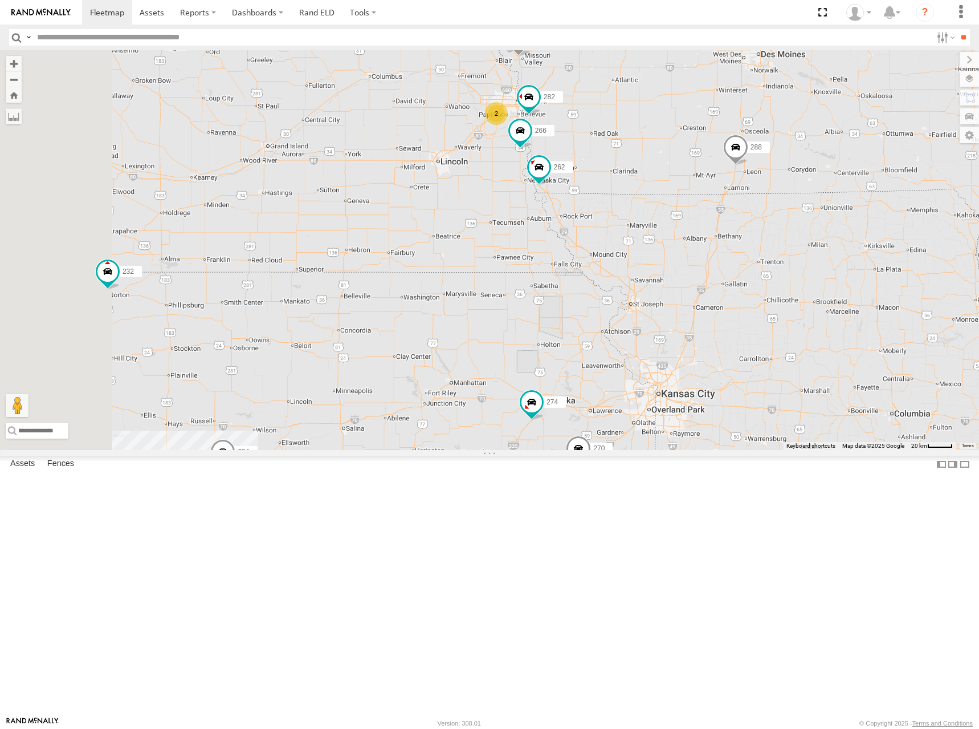
drag, startPoint x: 763, startPoint y: 230, endPoint x: 771, endPoint y: 207, distance: 24.9
click at [771, 207] on div "298 262 288 280 256 232 296 264 274 270 292 266 294 2 3 3 302 282 278" at bounding box center [489, 250] width 979 height 400
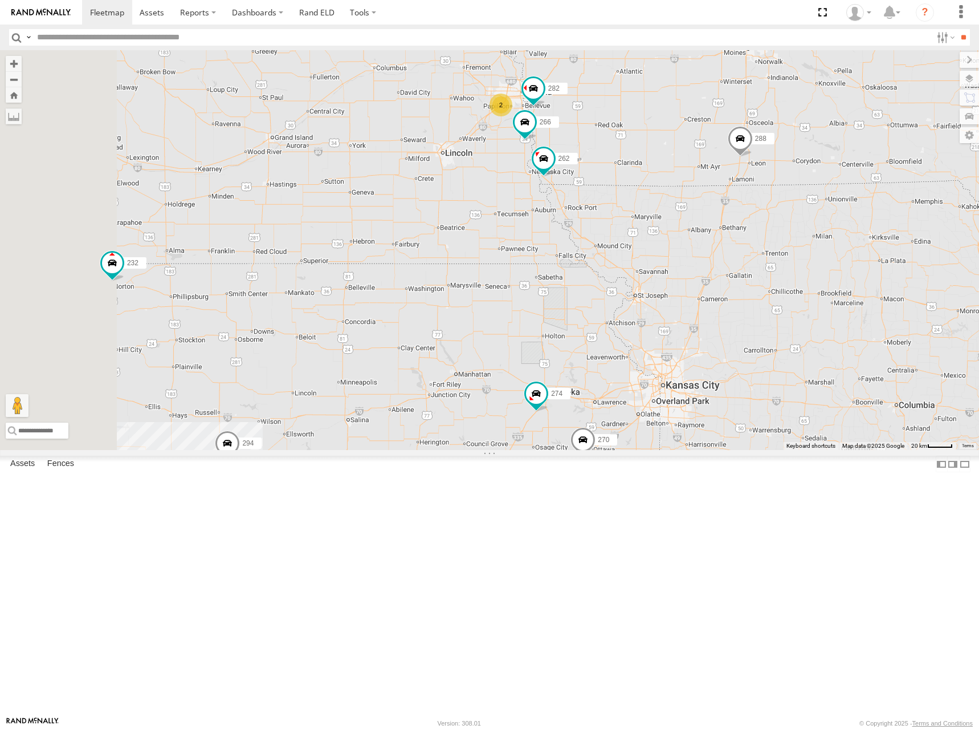
drag, startPoint x: 730, startPoint y: 225, endPoint x: 737, endPoint y: 213, distance: 13.3
click at [737, 213] on div "298 262 288 280 256 232 296 264 274 270 292 266 294 2 3 3 302 282 278" at bounding box center [489, 250] width 979 height 400
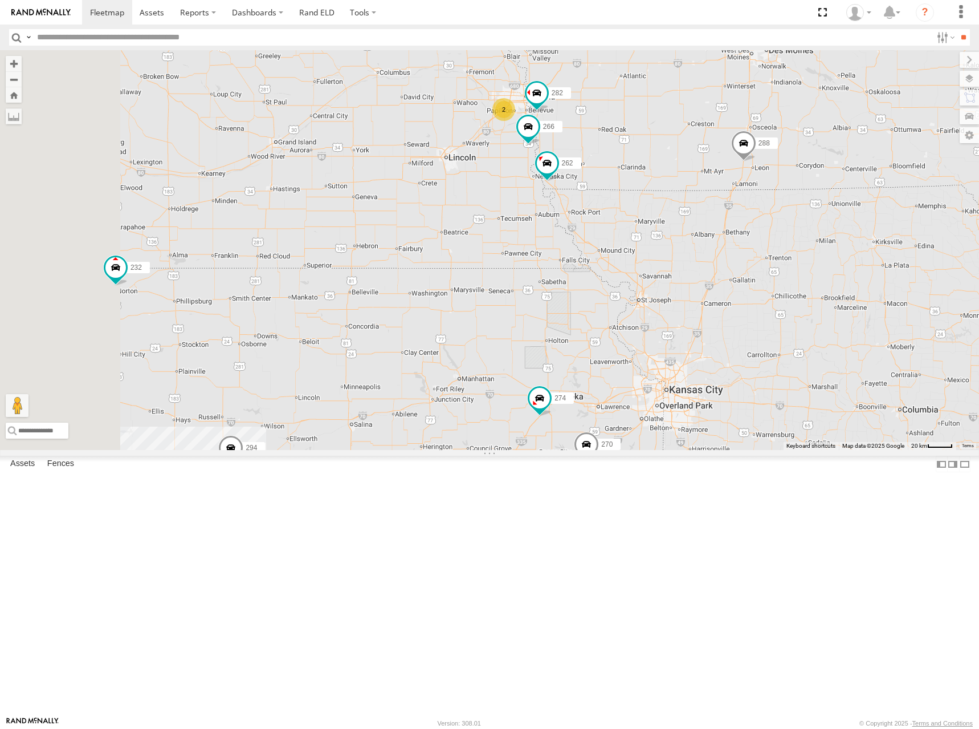
drag, startPoint x: 757, startPoint y: 218, endPoint x: 758, endPoint y: 226, distance: 8.2
click at [758, 226] on div "298 262 288 280 256 232 296 264 274 270 292 266 294 2 3 3 302 282 278" at bounding box center [489, 250] width 979 height 400
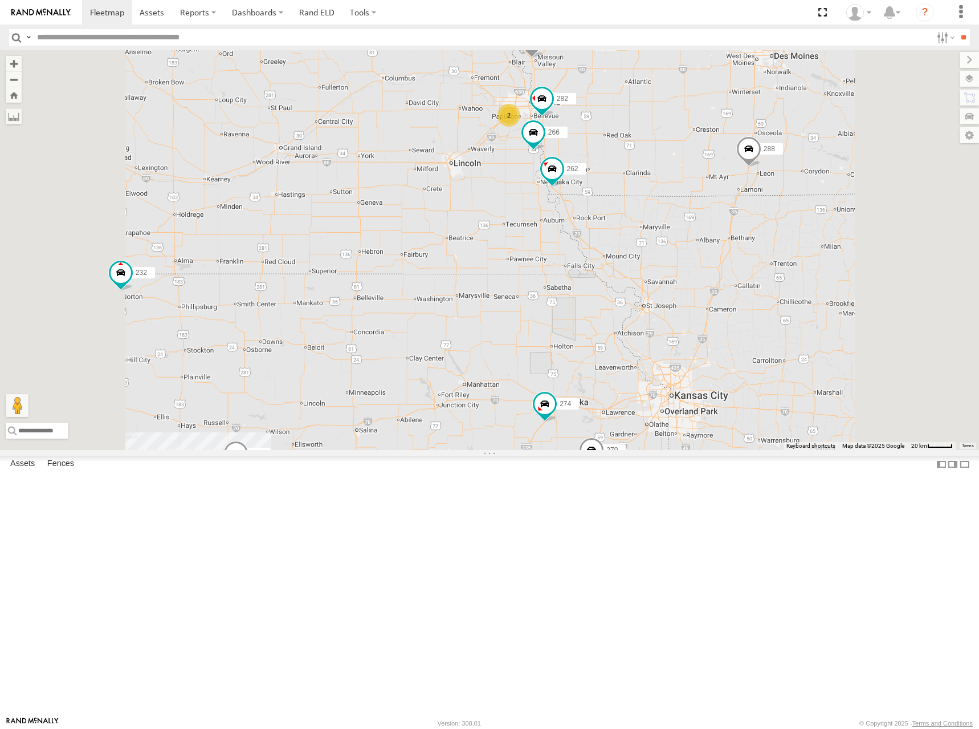
click at [756, 230] on div "298 262 288 280 256 232 296 264 274 270 292 266 294 302 282 278 2 3 3" at bounding box center [489, 250] width 979 height 400
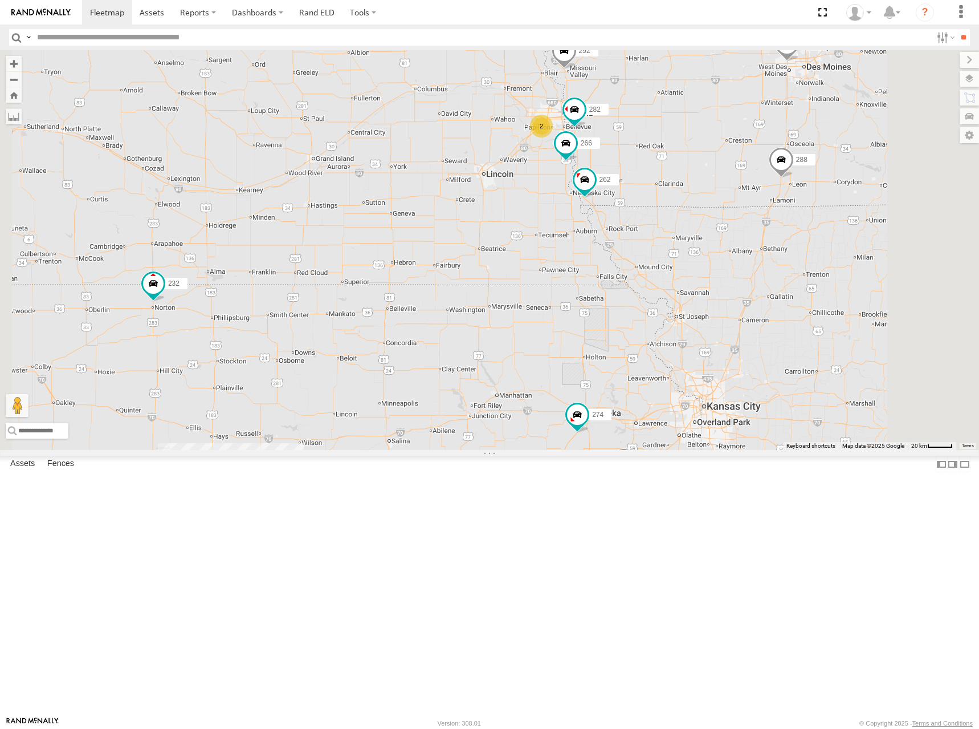
drag, startPoint x: 731, startPoint y: 221, endPoint x: 766, endPoint y: 227, distance: 35.9
click at [766, 227] on div "298 262 288 280 256 232 296 264 274 270 292 266 294 302 282 278 2 3 3" at bounding box center [489, 250] width 979 height 400
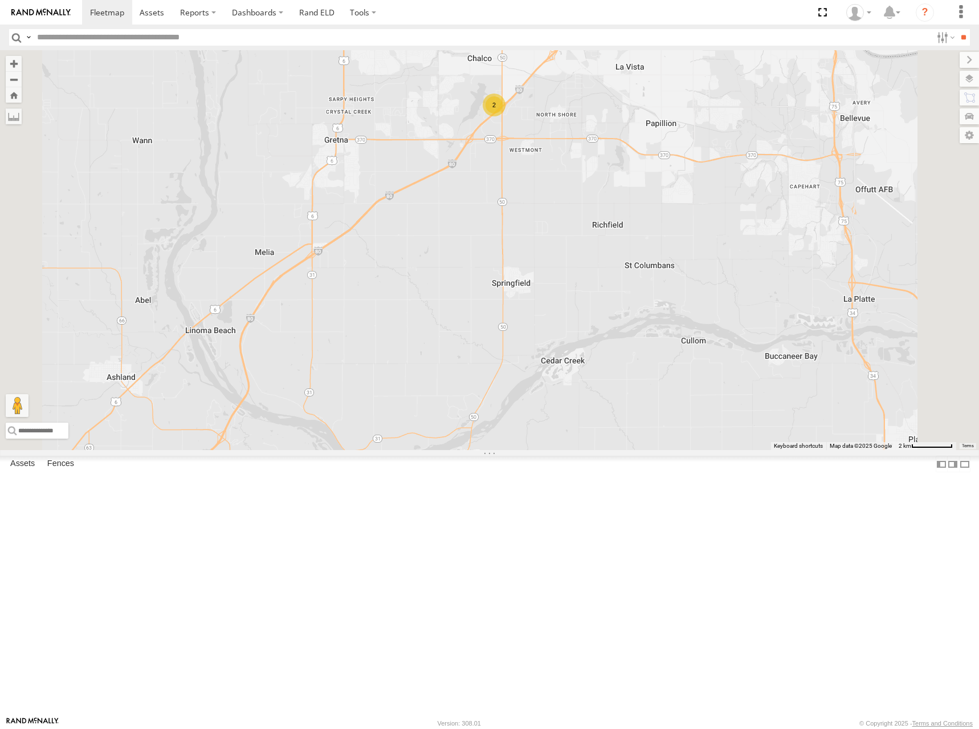
drag, startPoint x: 618, startPoint y: 239, endPoint x: 643, endPoint y: 275, distance: 44.3
click at [643, 275] on div "298 262 288 280 256 232 296 264 274 270 292 266 294 302 282 278 2" at bounding box center [489, 250] width 979 height 400
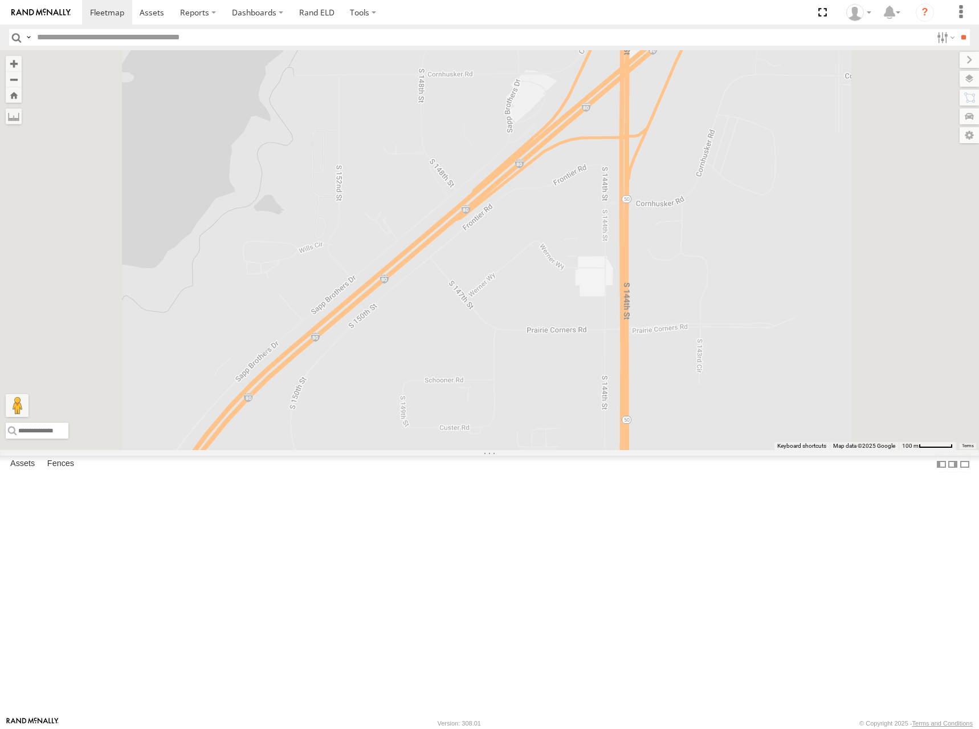
drag, startPoint x: 632, startPoint y: 192, endPoint x: 632, endPoint y: 233, distance: 41.1
click at [632, 233] on div "298 262 288 280 256 232 296 264 274 270 292 266 294 302 282 278 2" at bounding box center [489, 250] width 979 height 400
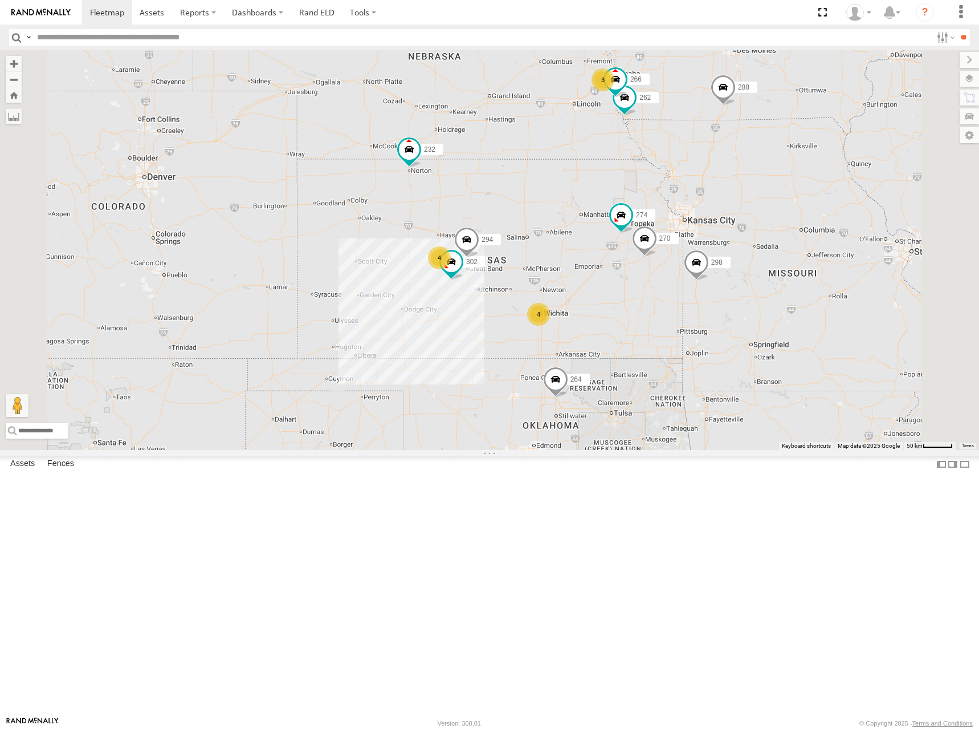
drag, startPoint x: 684, startPoint y: 312, endPoint x: 703, endPoint y: 279, distance: 38.0
click at [703, 279] on div "298 262 288 280 256 232 296 264 274 270 292 266 294 302 3 4 4" at bounding box center [489, 250] width 979 height 400
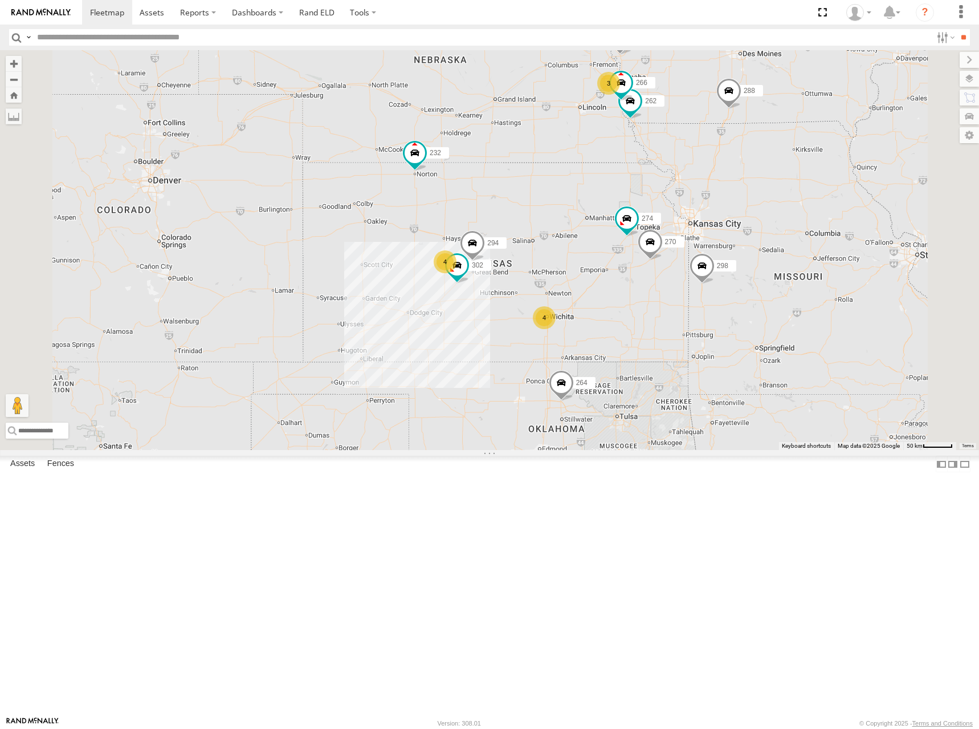
drag, startPoint x: 712, startPoint y: 275, endPoint x: 720, endPoint y: 281, distance: 9.5
click at [720, 281] on div "298 262 288 280 256 232 296 264 274 270 292 266 294 302 3 4 4" at bounding box center [489, 250] width 979 height 400
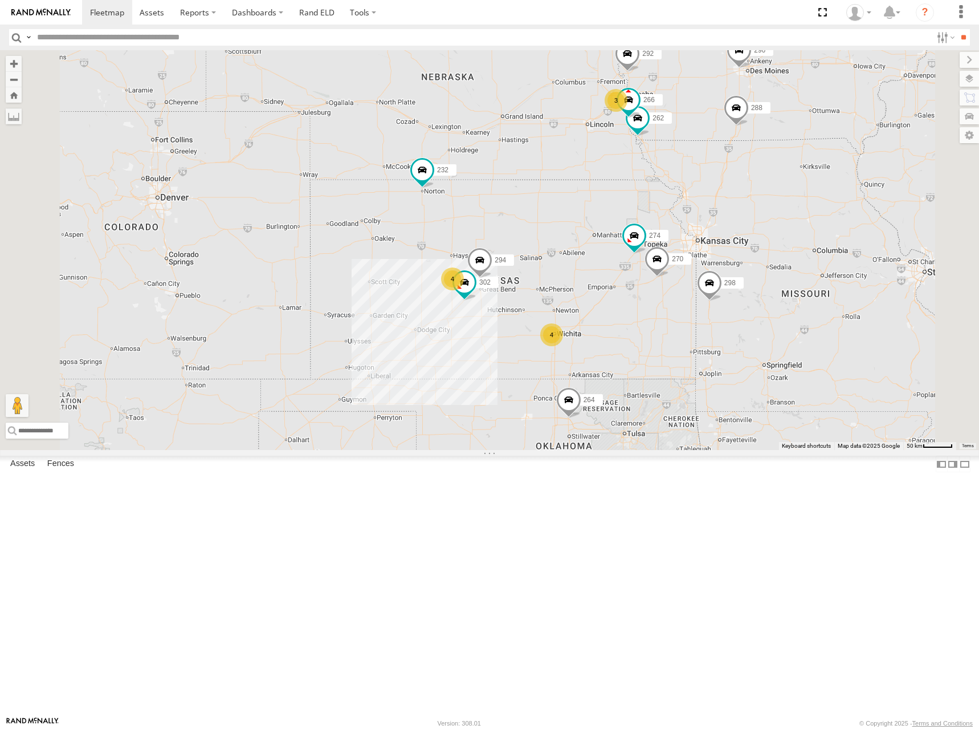
drag, startPoint x: 690, startPoint y: 265, endPoint x: 699, endPoint y: 285, distance: 22.5
click at [699, 285] on div "298 262 288 280 256 232 296 264 274 270 292 266 294 302 3 4 4" at bounding box center [489, 250] width 979 height 400
drag, startPoint x: 718, startPoint y: 304, endPoint x: 725, endPoint y: 308, distance: 7.4
click at [725, 308] on div "298 262 288 280 256 232 296 264 274 270 292 266 294 302 3 4 4" at bounding box center [489, 250] width 979 height 400
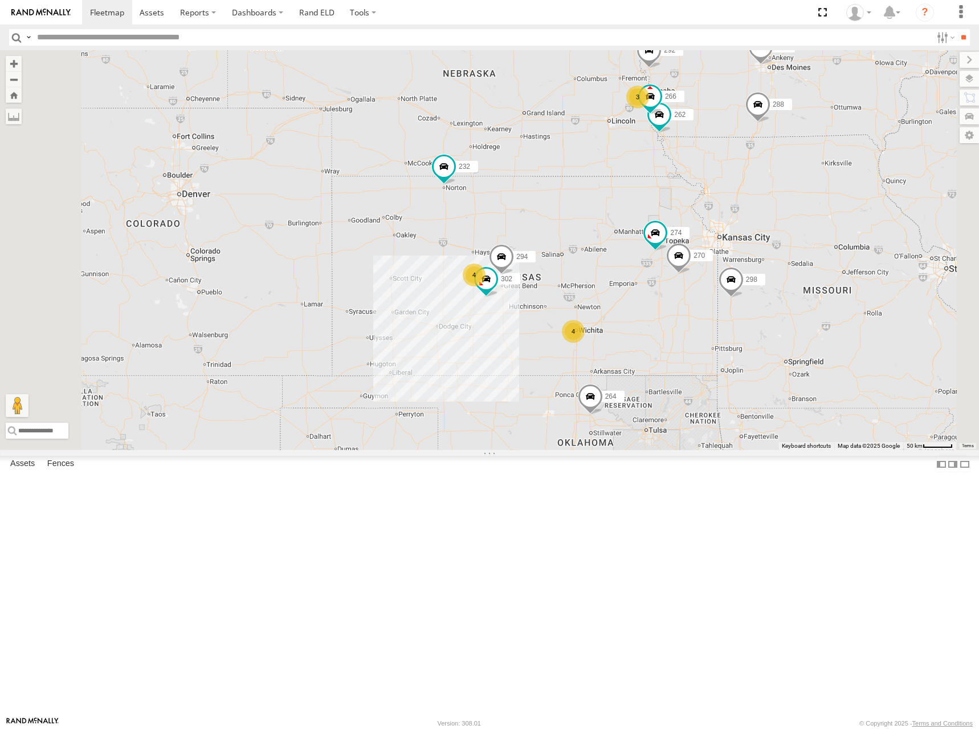
drag, startPoint x: 725, startPoint y: 308, endPoint x: 743, endPoint y: 302, distance: 20.0
click at [743, 302] on div "298 262 288 280 256 232 296 264 274 270 292 266 294 302 3 4 4" at bounding box center [489, 250] width 979 height 400
click at [732, 318] on div "298 262 288 280 256 232 296 264 274 270 292 266 294 302 3 4 4" at bounding box center [489, 250] width 979 height 400
click at [717, 287] on div "298 262 288 280 256 232 296 264 274 270 292 266 294 302 3 4 4" at bounding box center [489, 250] width 979 height 400
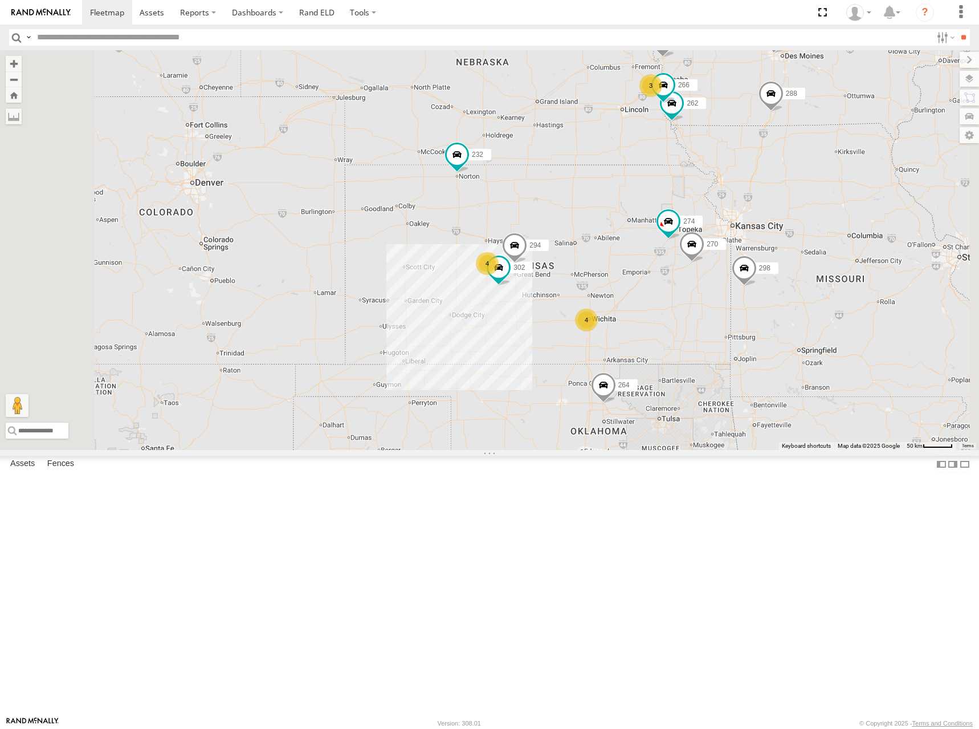
drag, startPoint x: 753, startPoint y: 292, endPoint x: 731, endPoint y: 288, distance: 22.0
click at [731, 288] on div "298 262 288 280 256 232 296 264 274 270 292 266 294 302 3 4 4" at bounding box center [489, 250] width 979 height 400
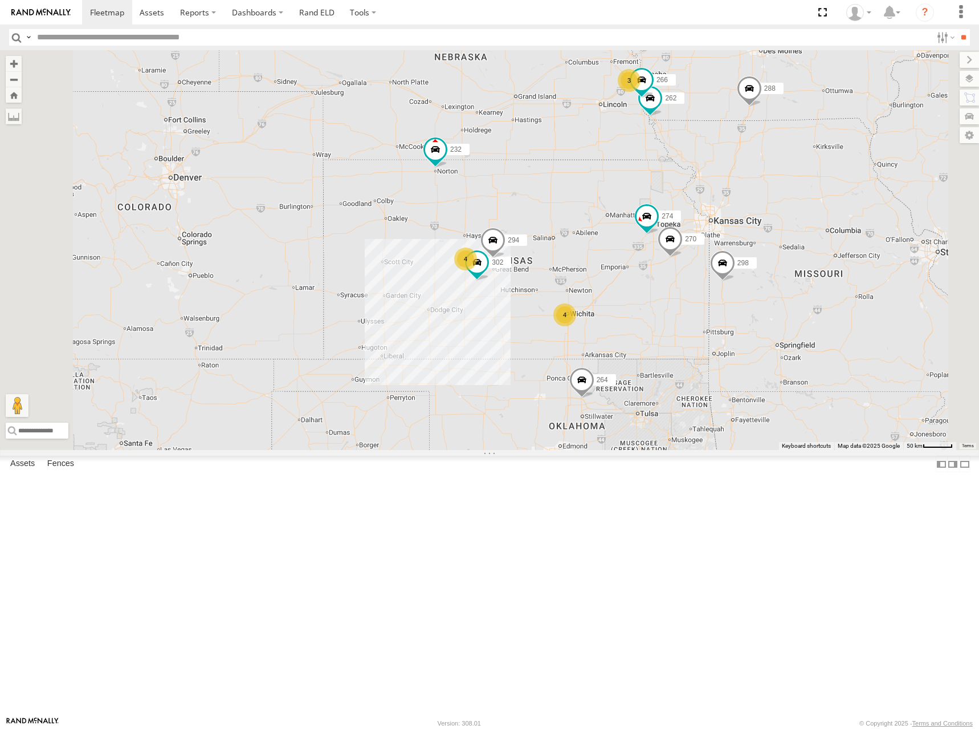
click at [745, 293] on div "298 262 288 280 256 232 296 264 274 270 292 266 294 302 3 4 4" at bounding box center [489, 250] width 979 height 400
click at [713, 288] on div "298 262 288 280 256 232 296 264 274 270 292 266 294 302 3 4 4" at bounding box center [489, 250] width 979 height 400
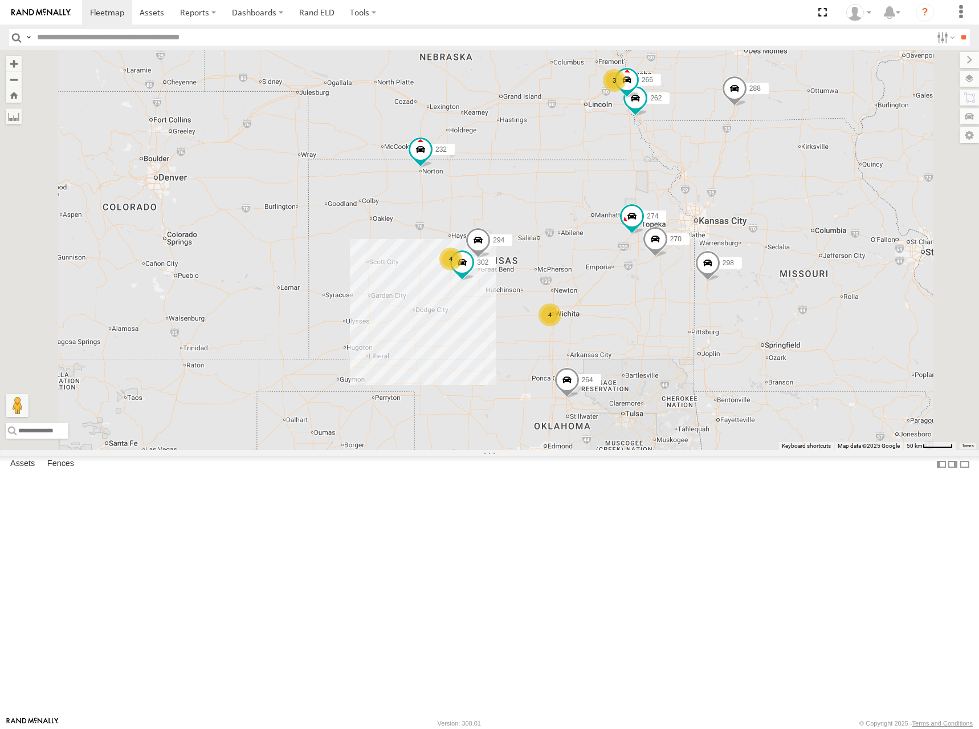
drag, startPoint x: 744, startPoint y: 298, endPoint x: 730, endPoint y: 295, distance: 14.4
click at [730, 295] on div "298 262 288 280 256 232 296 264 274 270 292 266 294 302 3 4 4" at bounding box center [489, 250] width 979 height 400
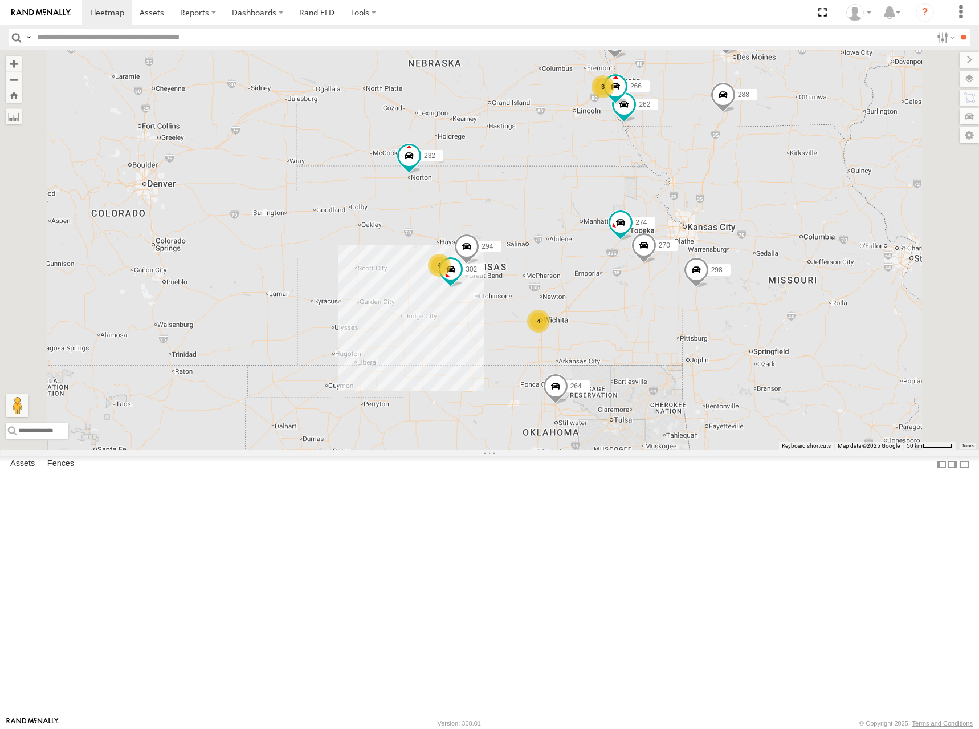
drag, startPoint x: 826, startPoint y: 202, endPoint x: 820, endPoint y: 206, distance: 6.2
click at [820, 206] on div "298 262 288 280 256 232 296 264 274 270 292 266 294 302 3 4 4" at bounding box center [489, 250] width 979 height 400
drag, startPoint x: 743, startPoint y: 297, endPoint x: 764, endPoint y: 282, distance: 25.3
click at [761, 284] on div "298 262 288 280 256 232 296 264 274 270 292 266 294 302 3 4 4" at bounding box center [489, 250] width 979 height 400
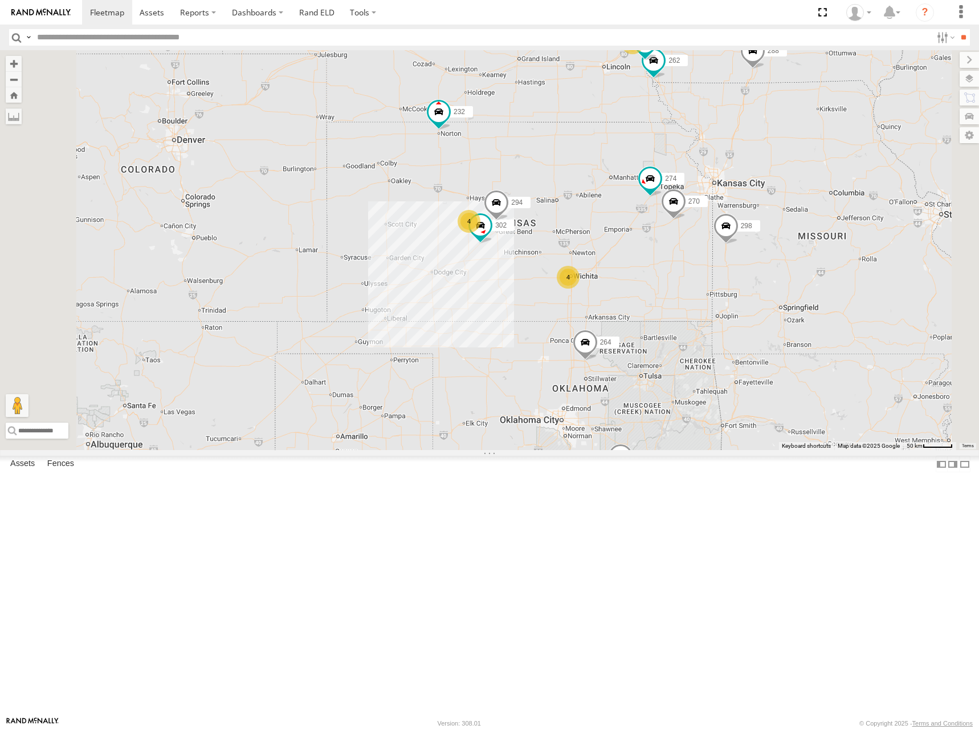
drag, startPoint x: 773, startPoint y: 283, endPoint x: 747, endPoint y: 278, distance: 26.2
click at [747, 278] on div "298 262 288 280 256 232 296 264 274 270 292 266 294 302 3 4 4" at bounding box center [489, 250] width 979 height 400
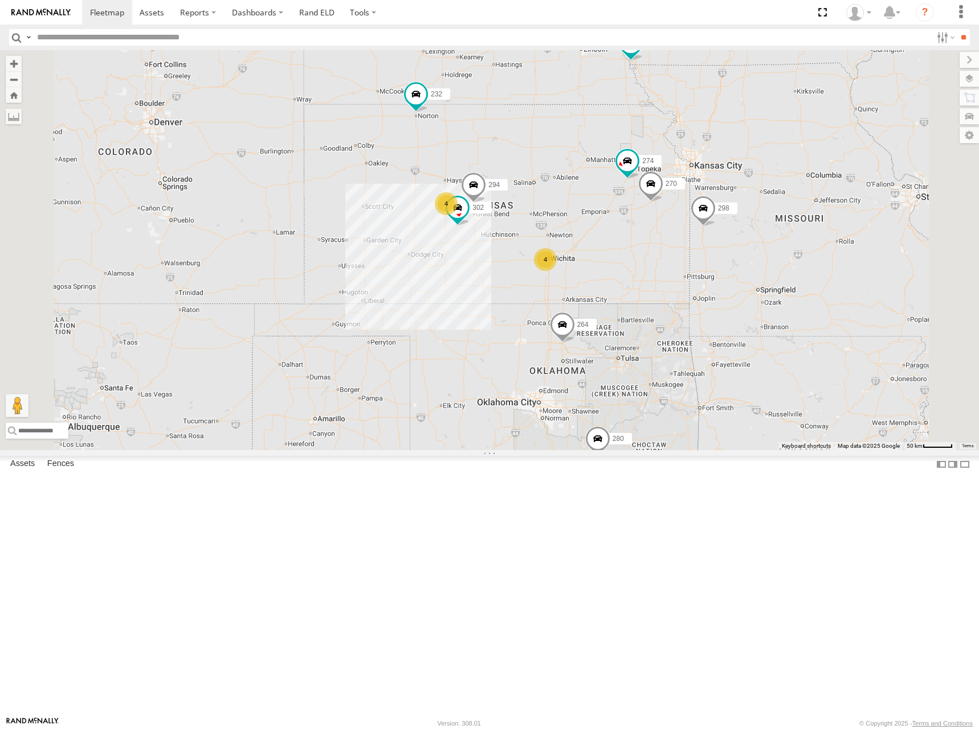
drag, startPoint x: 718, startPoint y: 278, endPoint x: 700, endPoint y: 259, distance: 25.8
click at [700, 259] on div "298 262 288 280 256 232 296 264 274 270 292 266 294 302 3 4 4" at bounding box center [489, 250] width 979 height 400
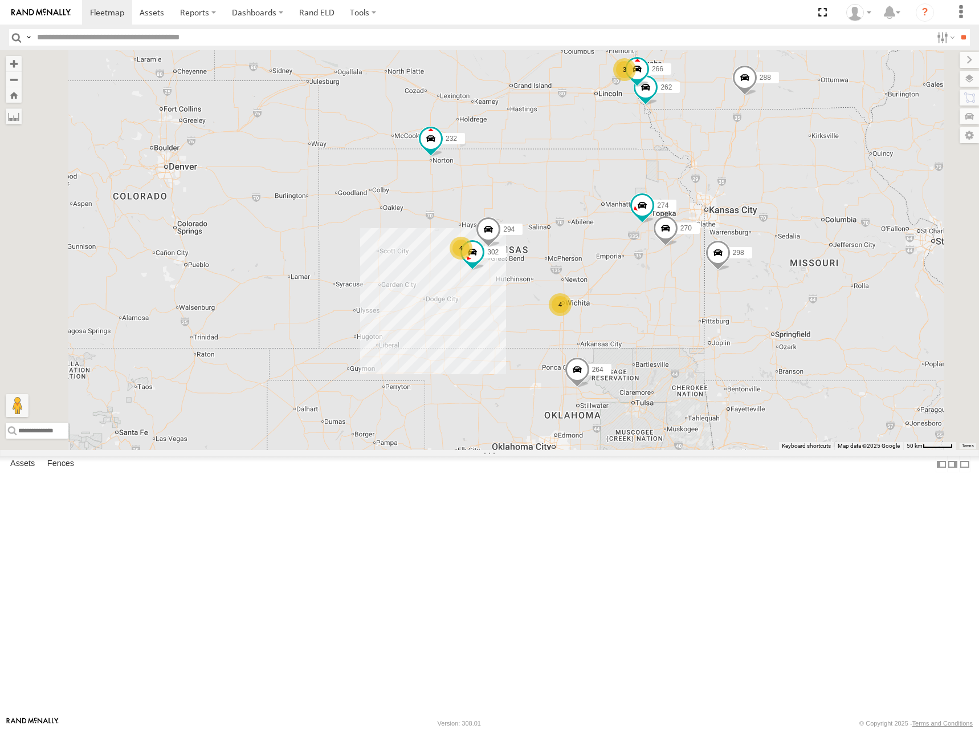
drag, startPoint x: 725, startPoint y: 261, endPoint x: 739, endPoint y: 299, distance: 40.8
click at [739, 299] on div "298 262 288 280 256 232 296 264 274 270 292 266 294 302 3 4 4" at bounding box center [489, 250] width 979 height 400
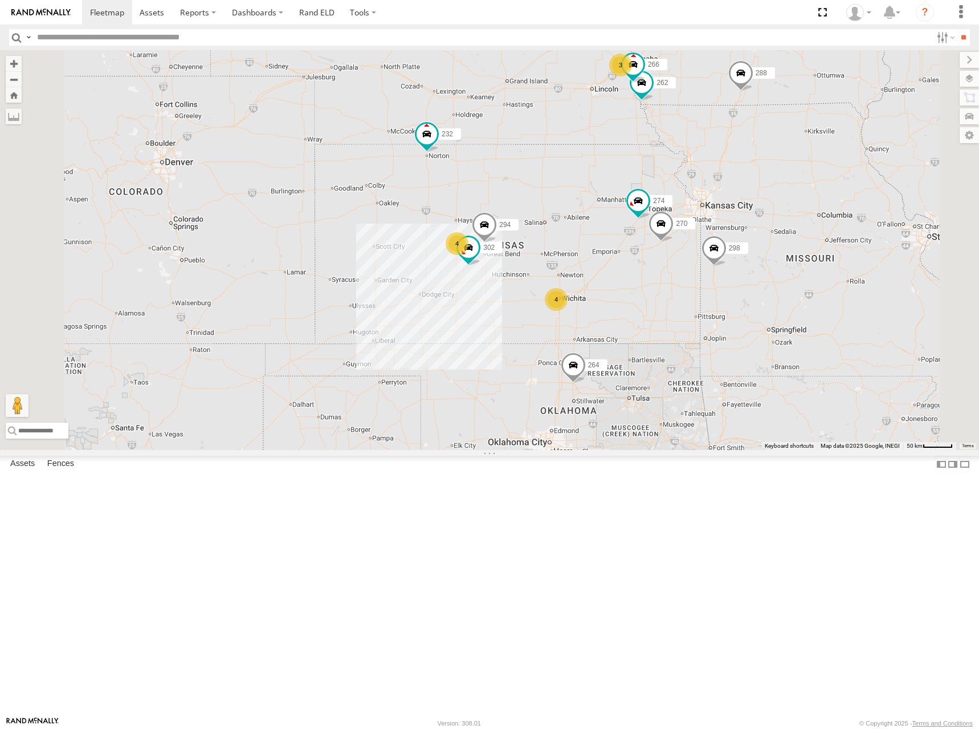
drag, startPoint x: 743, startPoint y: 290, endPoint x: 789, endPoint y: 290, distance: 45.6
click at [789, 290] on div "298 288 280 256 232 296 264 274 3 4 4 270 262 292 302 266 294" at bounding box center [489, 250] width 979 height 400
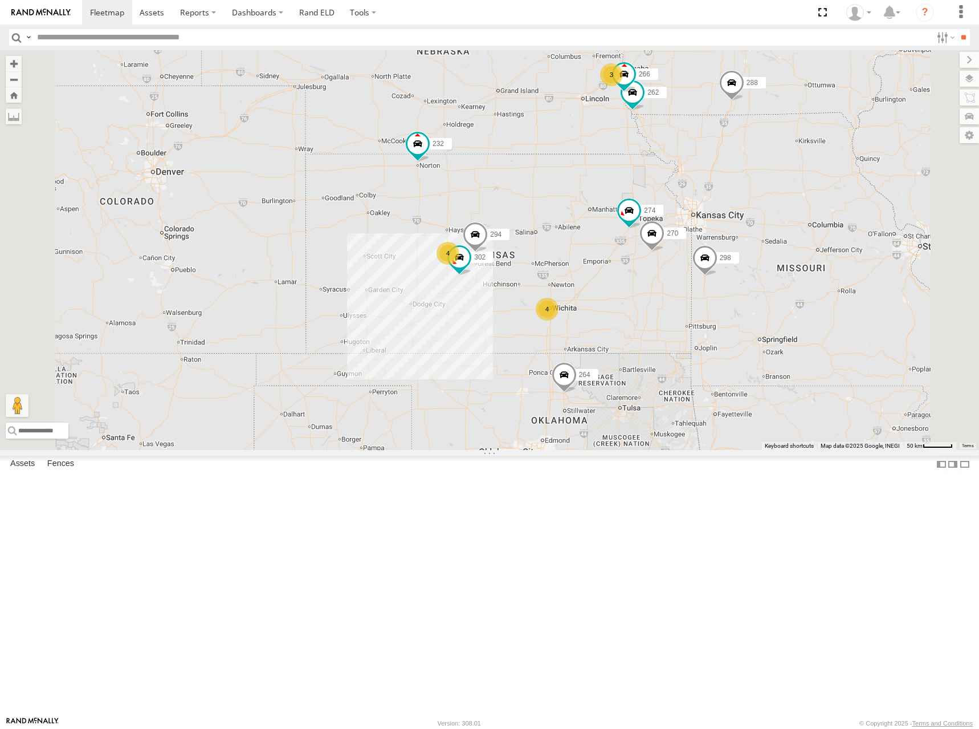
drag, startPoint x: 698, startPoint y: 228, endPoint x: 687, endPoint y: 240, distance: 16.1
click at [687, 240] on div "298 288 280 256 232 296 264 274 3 4 4 270 262 292 302 266 294" at bounding box center [489, 250] width 979 height 400
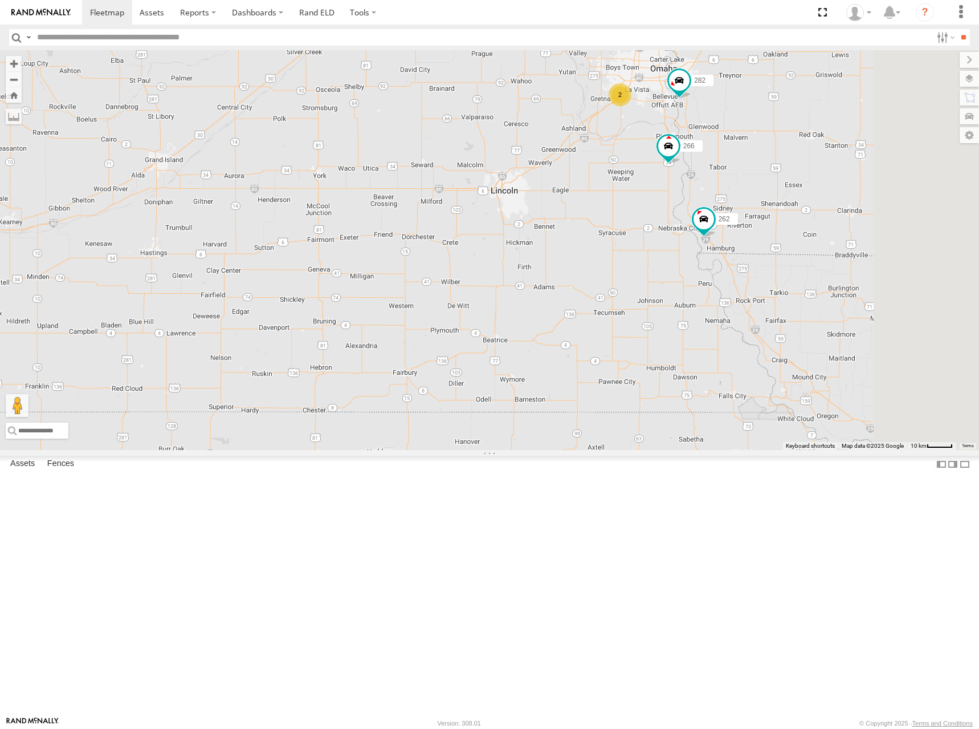
drag, startPoint x: 681, startPoint y: 243, endPoint x: 634, endPoint y: 263, distance: 51.4
click at [634, 263] on div "298 288 280 256 232 296 264 274 270 262 292 302 266 294 2 282" at bounding box center [489, 250] width 979 height 400
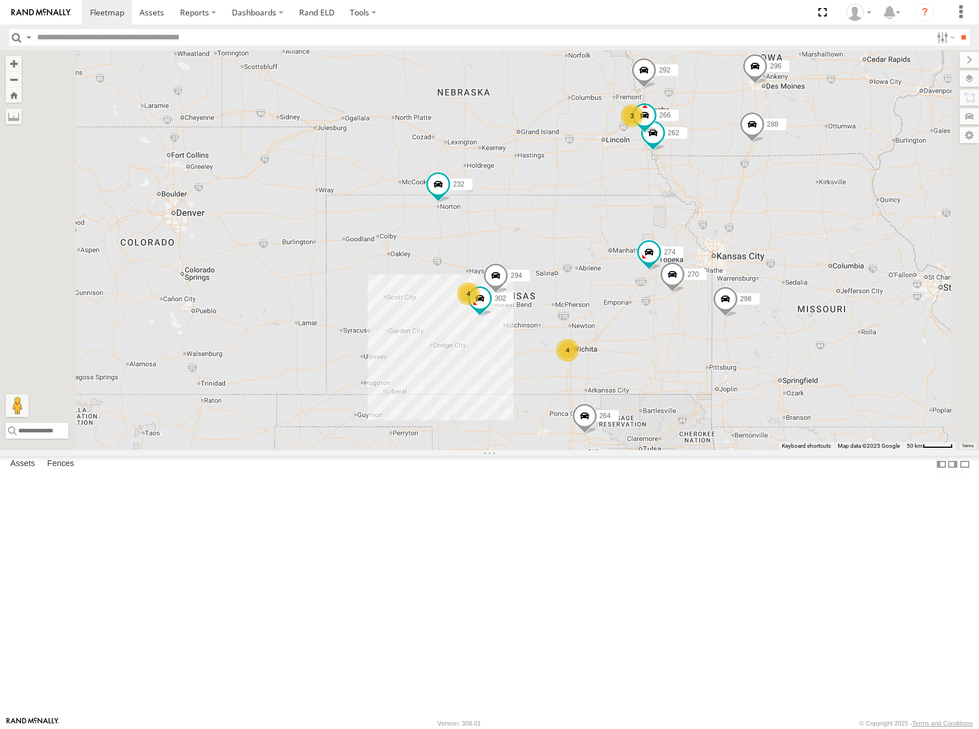
drag, startPoint x: 698, startPoint y: 338, endPoint x: 692, endPoint y: 331, distance: 9.4
click at [694, 331] on div "298 288 280 256 232 296 264 274 270 262 292 302 266 294 3 4 4" at bounding box center [489, 250] width 979 height 400
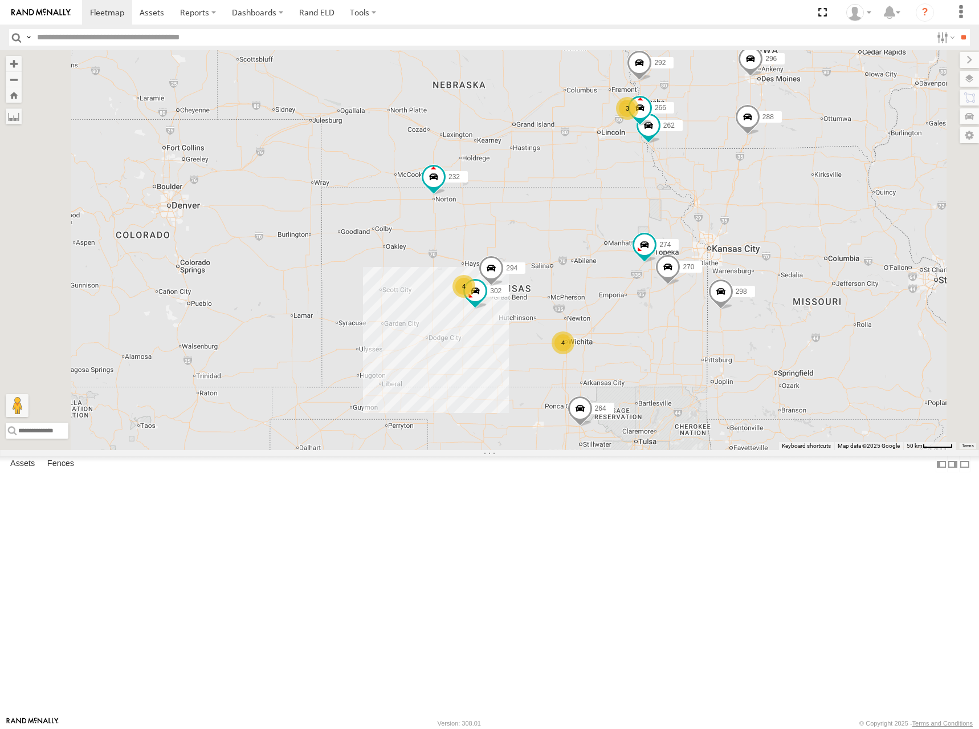
drag, startPoint x: 735, startPoint y: 285, endPoint x: 736, endPoint y: 261, distance: 24.5
click at [736, 261] on div "298 288 280 256 232 296 264 274 270 262 292 302 266 294 3 4 4" at bounding box center [489, 250] width 979 height 400
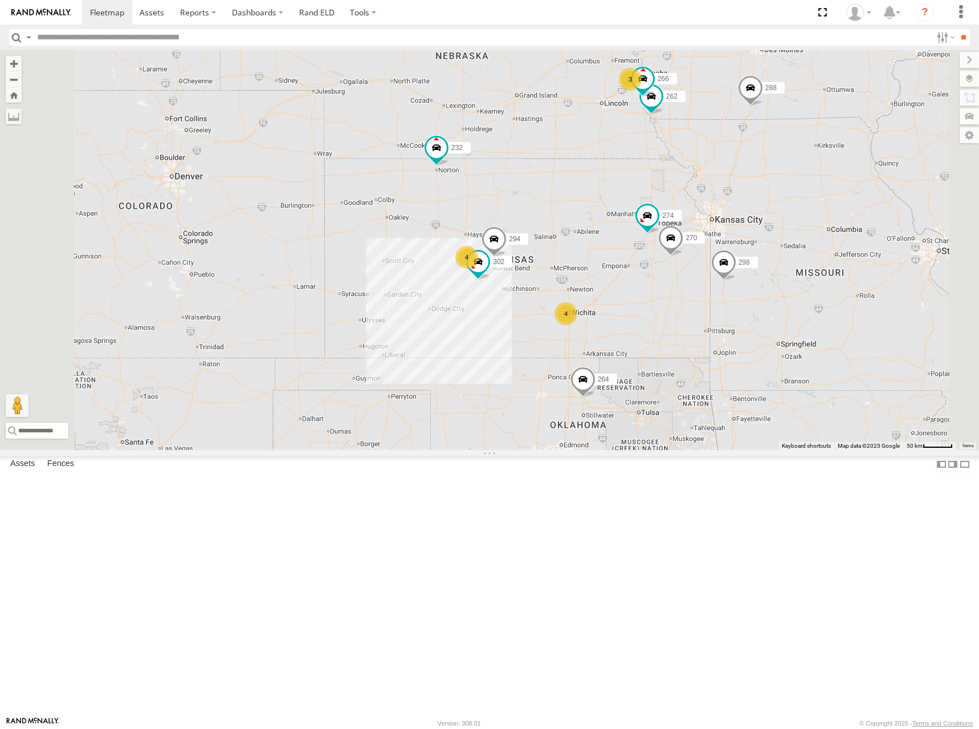
click at [640, 265] on div "298 288 280 256 232 296 264 274 270 262 292 302 266 294 3 4 4" at bounding box center [489, 250] width 979 height 400
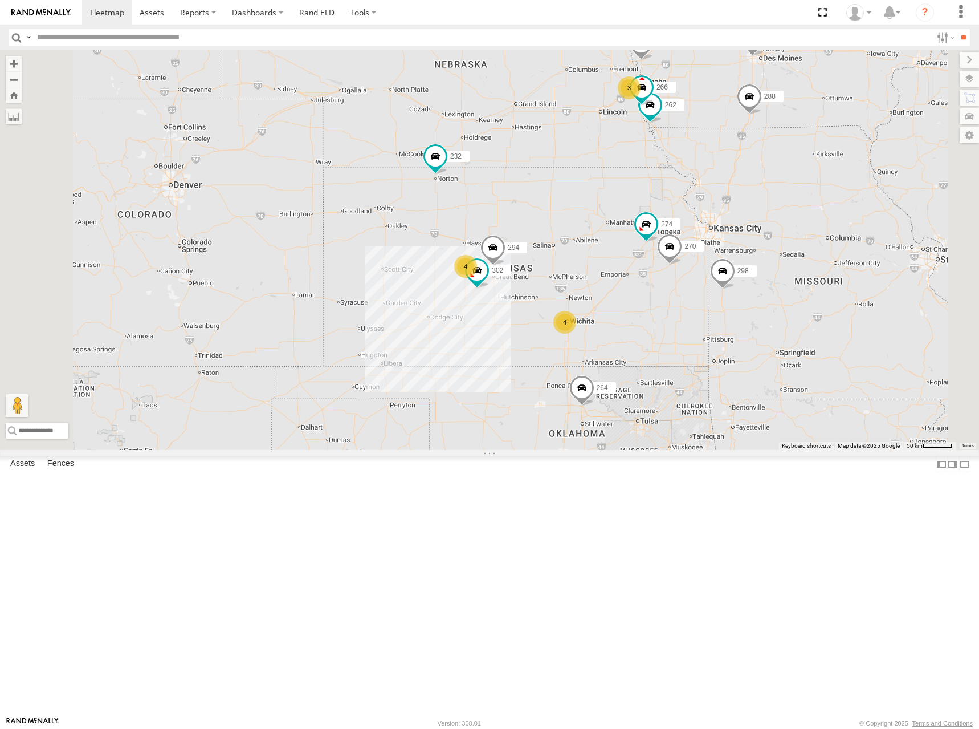
drag, startPoint x: 691, startPoint y: 222, endPoint x: 688, endPoint y: 238, distance: 16.2
click at [689, 234] on div "298 288 280 256 232 296 264 274 270 262 292 302 266 294 3 4 4" at bounding box center [489, 250] width 979 height 400
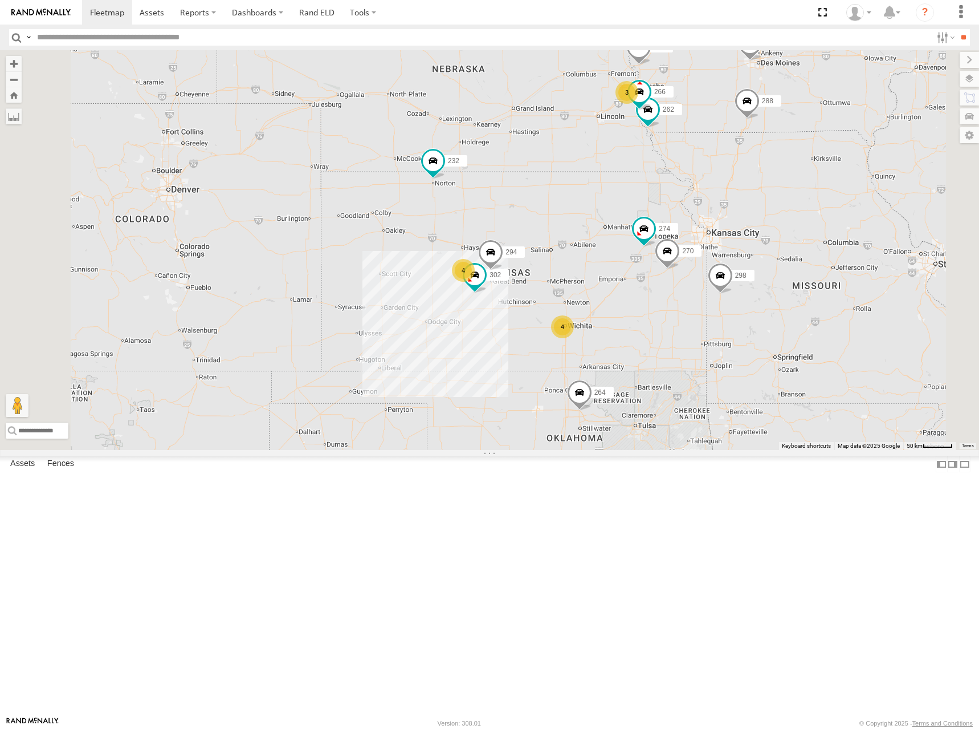
click at [688, 251] on div "298 288 280 256 232 296 264 274 270 262 292 302 266 294 3 4 4" at bounding box center [489, 250] width 979 height 400
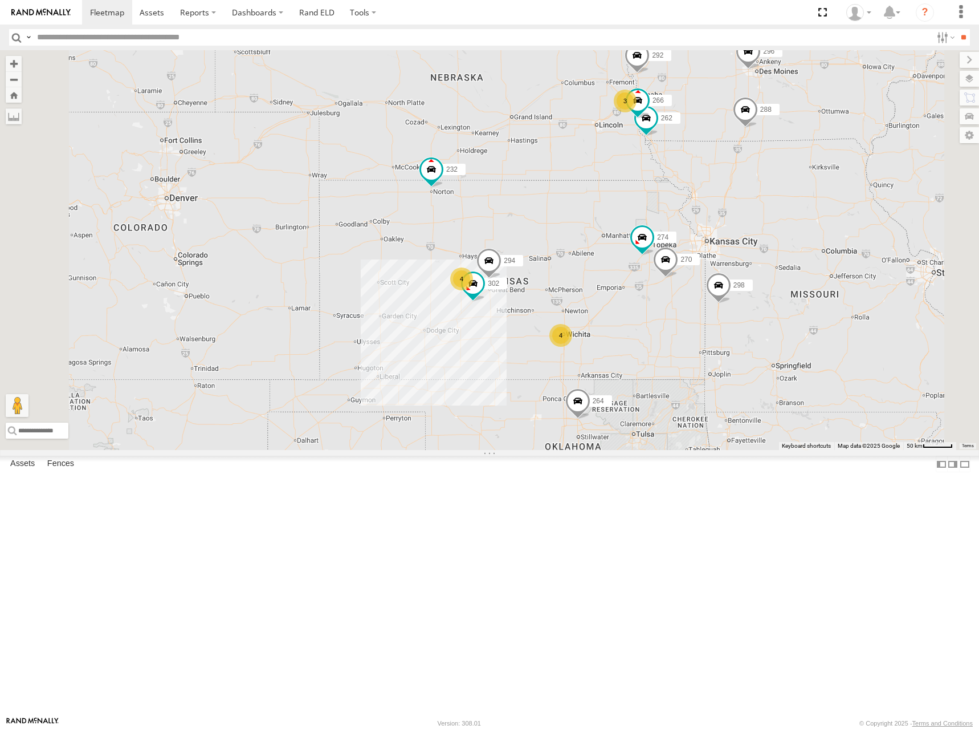
click at [729, 287] on div "298 288 280 256 232 296 264 274 270 262 292 302 266 294 3 4 4" at bounding box center [489, 250] width 979 height 400
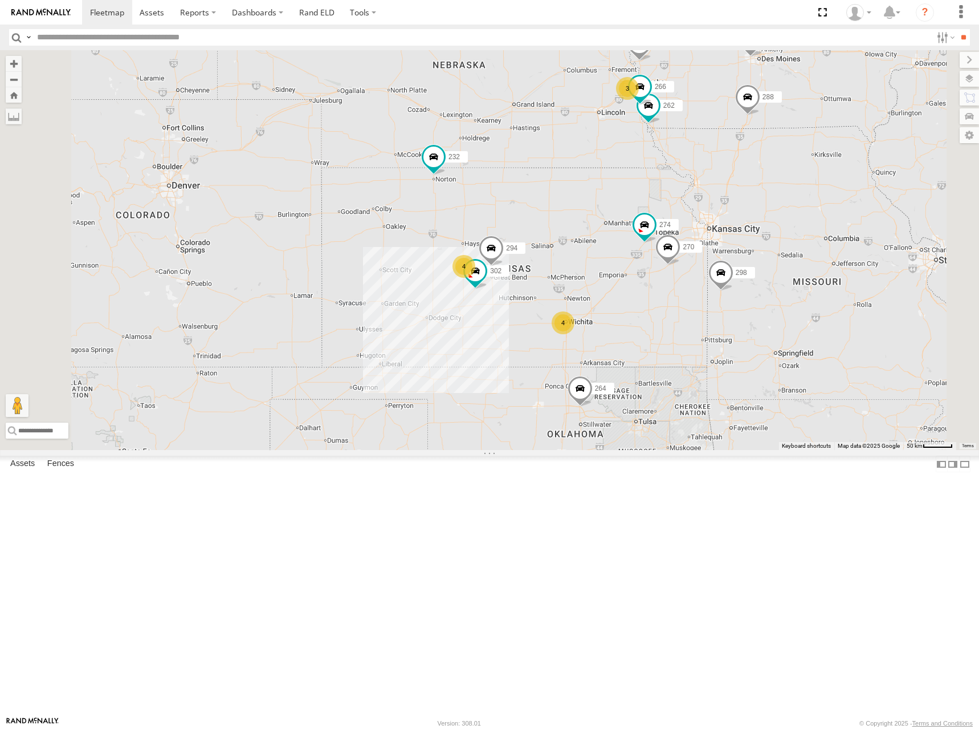
drag, startPoint x: 649, startPoint y: 303, endPoint x: 654, endPoint y: 280, distance: 23.3
click at [654, 280] on div "298 288 280 256 232 296 264 274 270 262 292 302 266 294 3 4 4" at bounding box center [489, 250] width 979 height 400
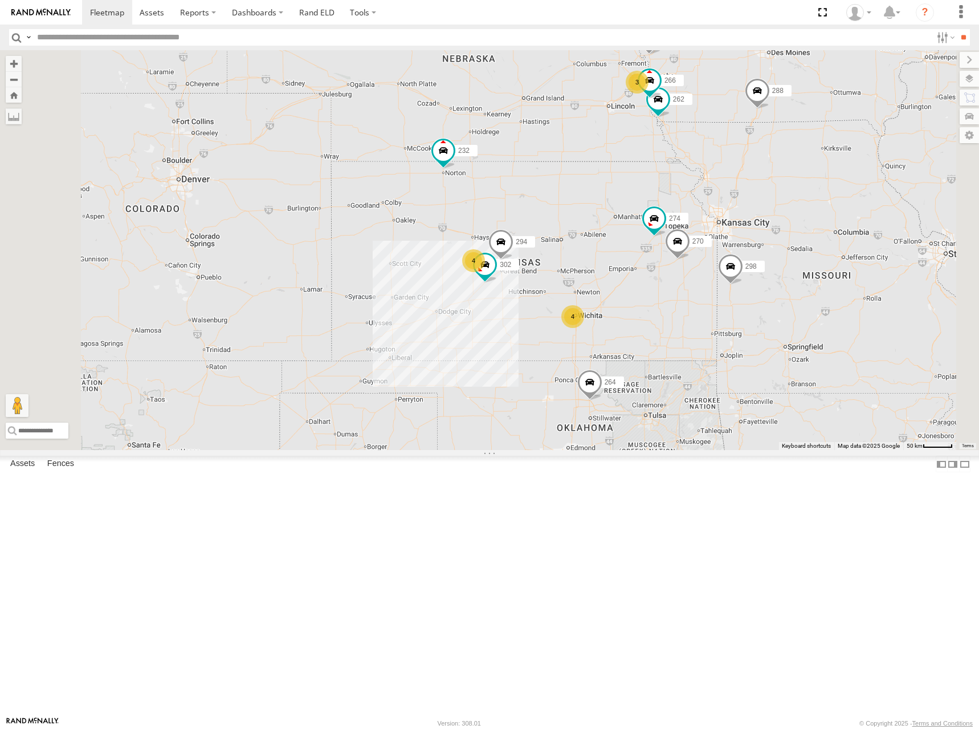
drag, startPoint x: 706, startPoint y: 311, endPoint x: 716, endPoint y: 311, distance: 9.7
click at [716, 311] on div "298 288 280 256 232 296 264 274 270 262 292 302 266 294 3 4 4" at bounding box center [489, 250] width 979 height 400
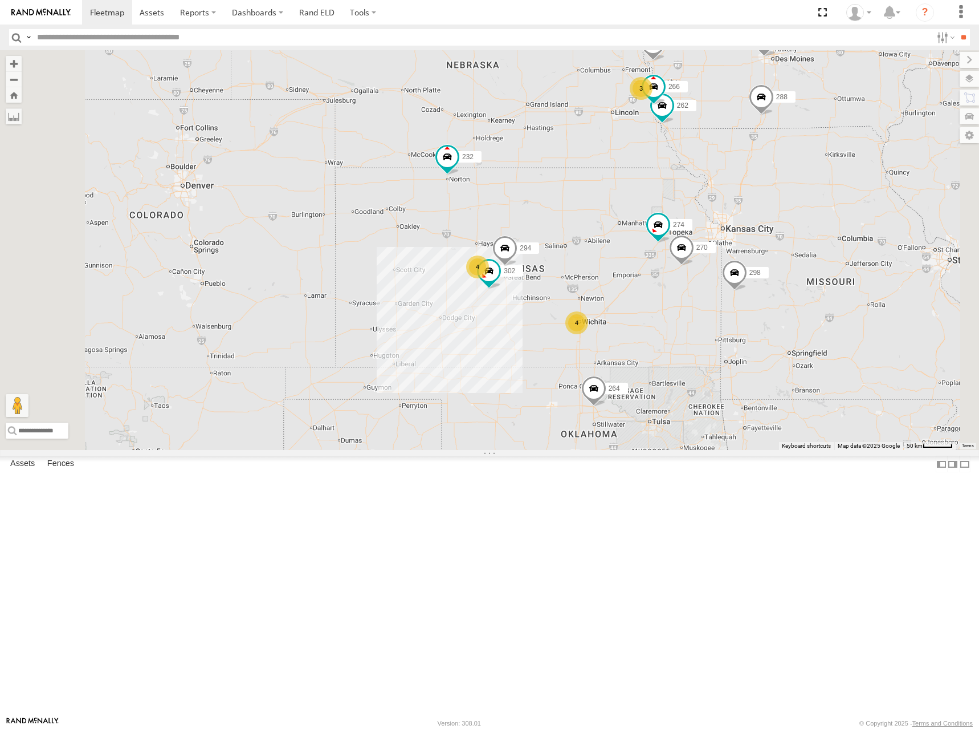
drag, startPoint x: 682, startPoint y: 292, endPoint x: 689, endPoint y: 304, distance: 13.0
click at [689, 304] on div "298 288 280 256 232 296 264 274 270 262 292 302 266 294 3 4 4" at bounding box center [489, 250] width 979 height 400
drag, startPoint x: 698, startPoint y: 233, endPoint x: 704, endPoint y: 238, distance: 7.8
click at [704, 238] on div "298 288 280 256 232 296 264 274 270 262 292 302 266 294 3 4 4" at bounding box center [489, 250] width 979 height 400
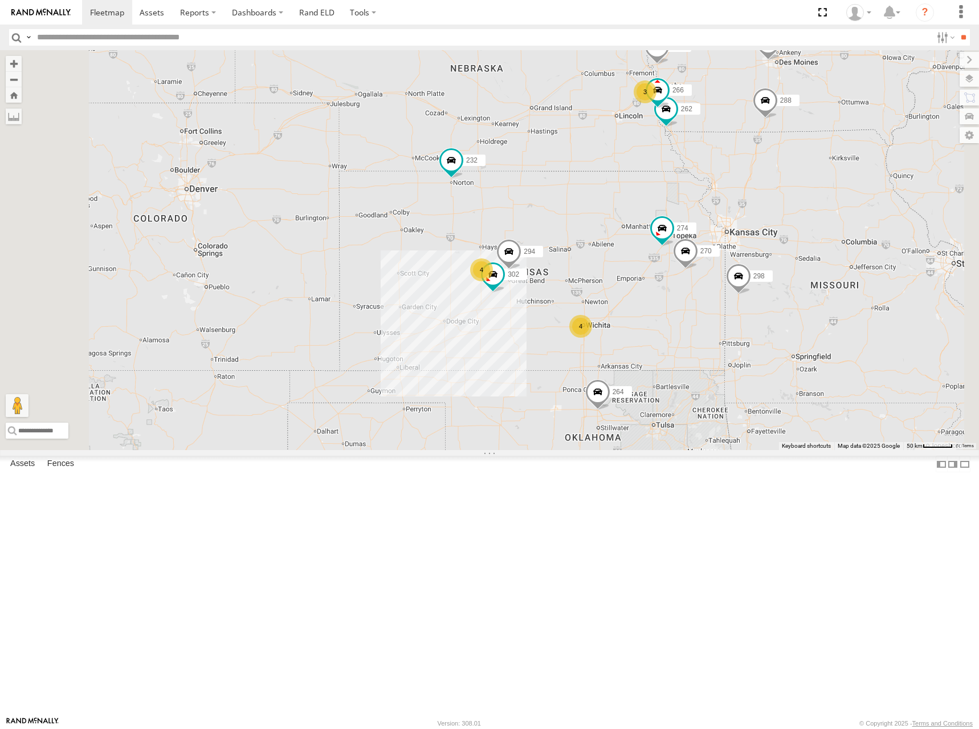
drag, startPoint x: 704, startPoint y: 213, endPoint x: 692, endPoint y: 220, distance: 13.3
click at [696, 223] on div "298 288 280 256 232 296 264 274 270 262 292 302 266 294 3 4 4" at bounding box center [489, 250] width 979 height 400
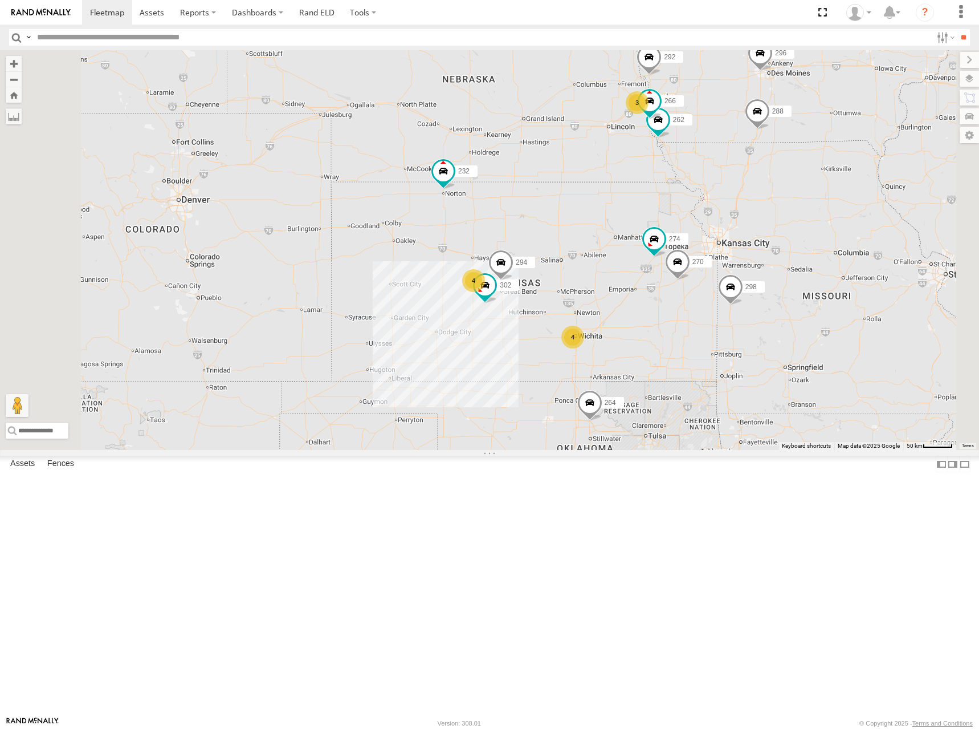
click at [700, 223] on div "298 288 280 256 232 296 264 274 270 262 292 302 266 294 3 4 4" at bounding box center [489, 250] width 979 height 400
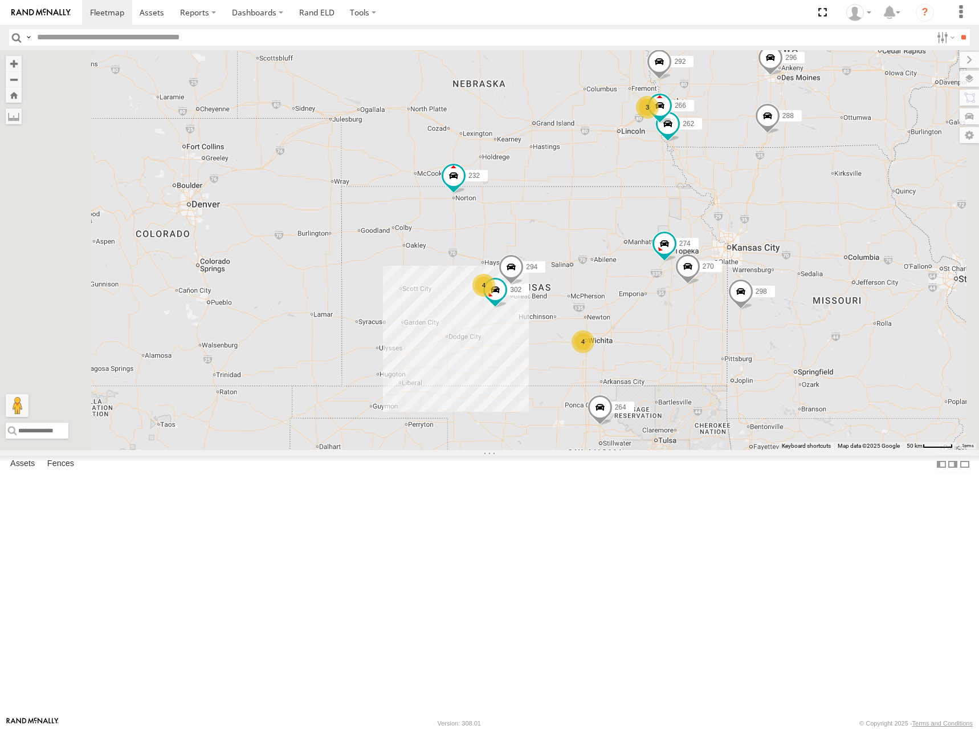
drag, startPoint x: 675, startPoint y: 189, endPoint x: 686, endPoint y: 194, distance: 12.5
click at [686, 194] on div "298 288 280 256 232 296 264 274 270 262 292 302 266 294 3 4 4" at bounding box center [489, 250] width 979 height 400
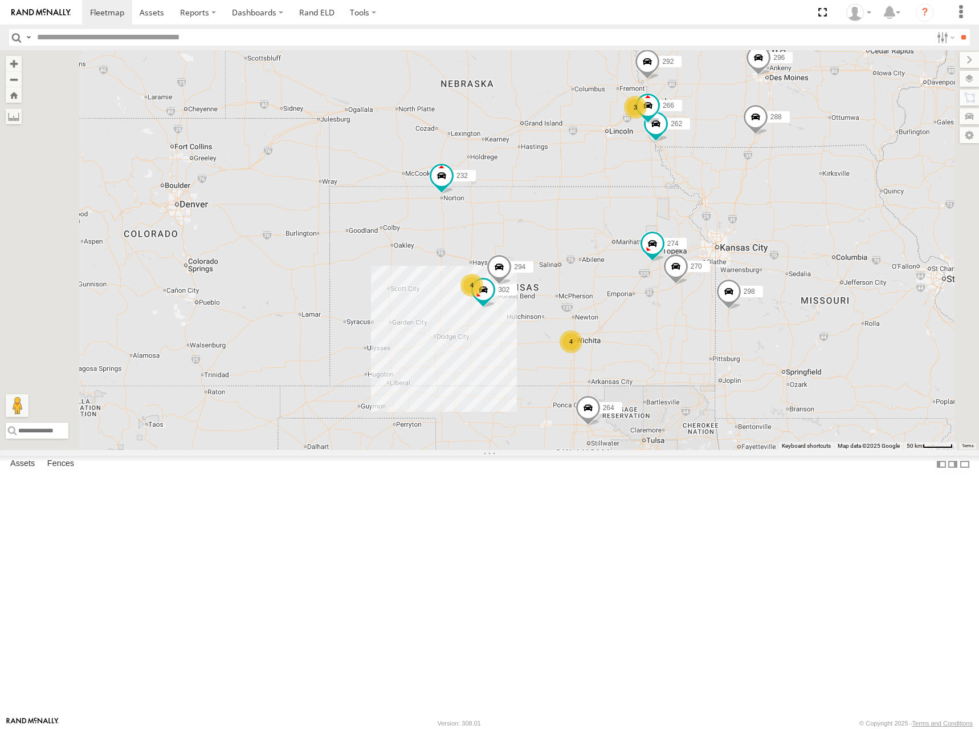
drag, startPoint x: 880, startPoint y: 186, endPoint x: 841, endPoint y: 190, distance: 39.5
click at [841, 190] on div "298 288 280 256 232 296 264 274 270 262 292 302 266 294 3 4 4" at bounding box center [489, 250] width 979 height 400
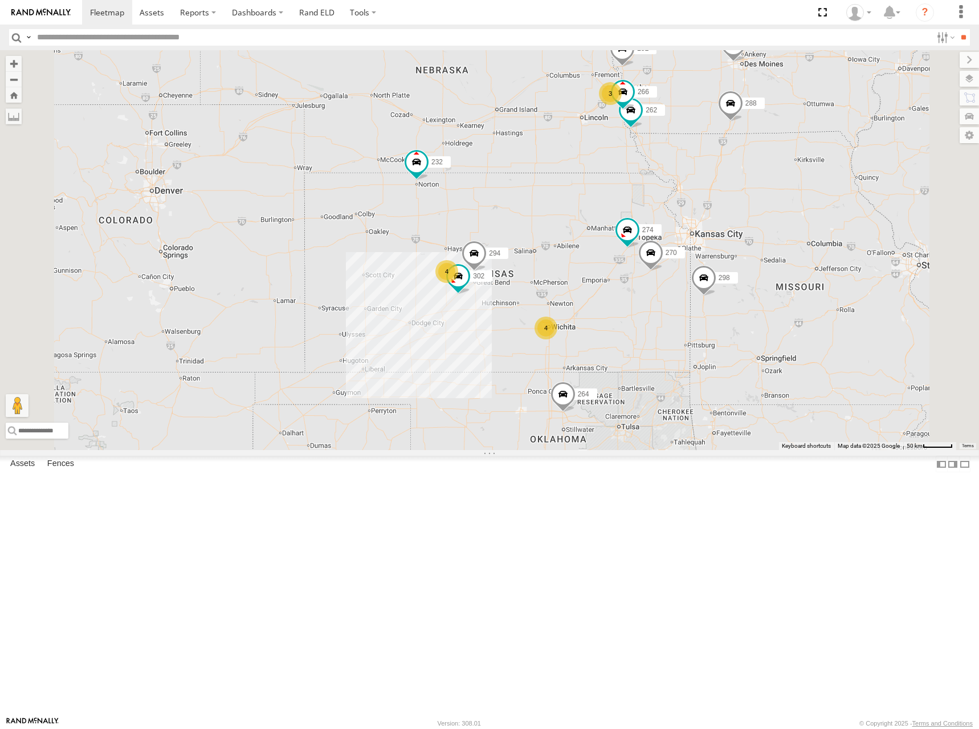
drag, startPoint x: 827, startPoint y: 252, endPoint x: 829, endPoint y: 233, distance: 19.5
click at [829, 233] on div "298 288 280 256 232 296 264 274 270 262 292 302 266 294 3 4 4" at bounding box center [489, 250] width 979 height 400
click at [681, 241] on div "298 288 280 256 232 296 264 274 270 262 292 302 266 294 3 4 4" at bounding box center [489, 250] width 979 height 400
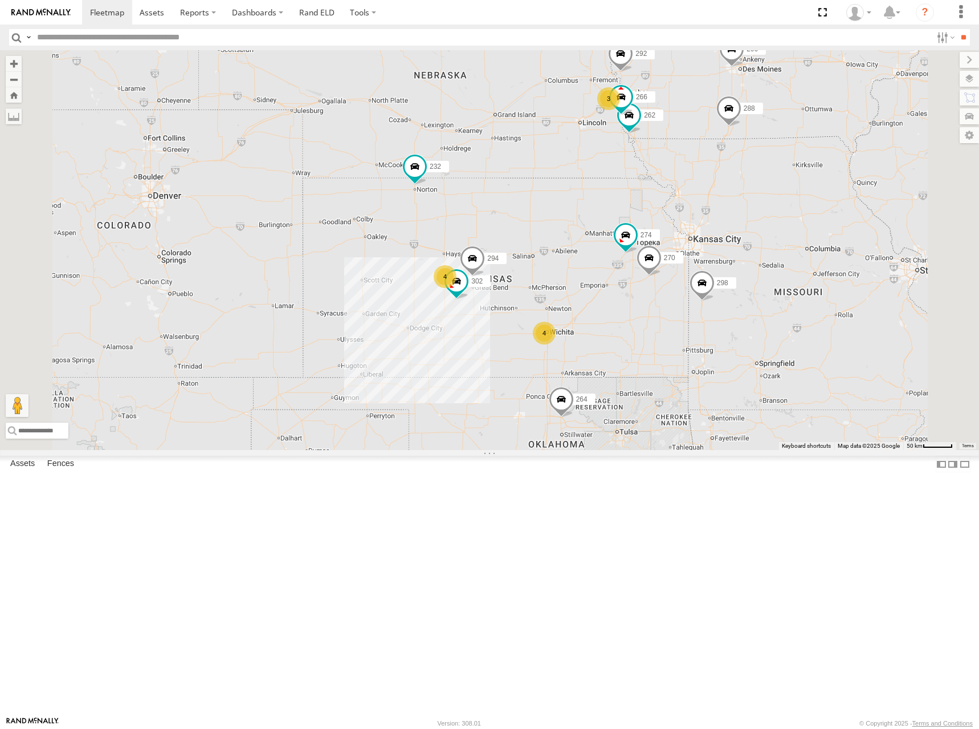
click at [714, 227] on div "298 288 280 256 232 296 264 274 270 262 292 302 266 294 3 4 4" at bounding box center [489, 250] width 979 height 400
drag, startPoint x: 674, startPoint y: 204, endPoint x: 677, endPoint y: 210, distance: 6.4
click at [677, 210] on div "298 288 280 256 232 296 264 274 270 262 292 302 266 294 3 4 4" at bounding box center [489, 250] width 979 height 400
click at [682, 205] on div "298 288 280 256 232 296 264 274 270 262 292 302 266 294 3 4 4" at bounding box center [489, 250] width 979 height 400
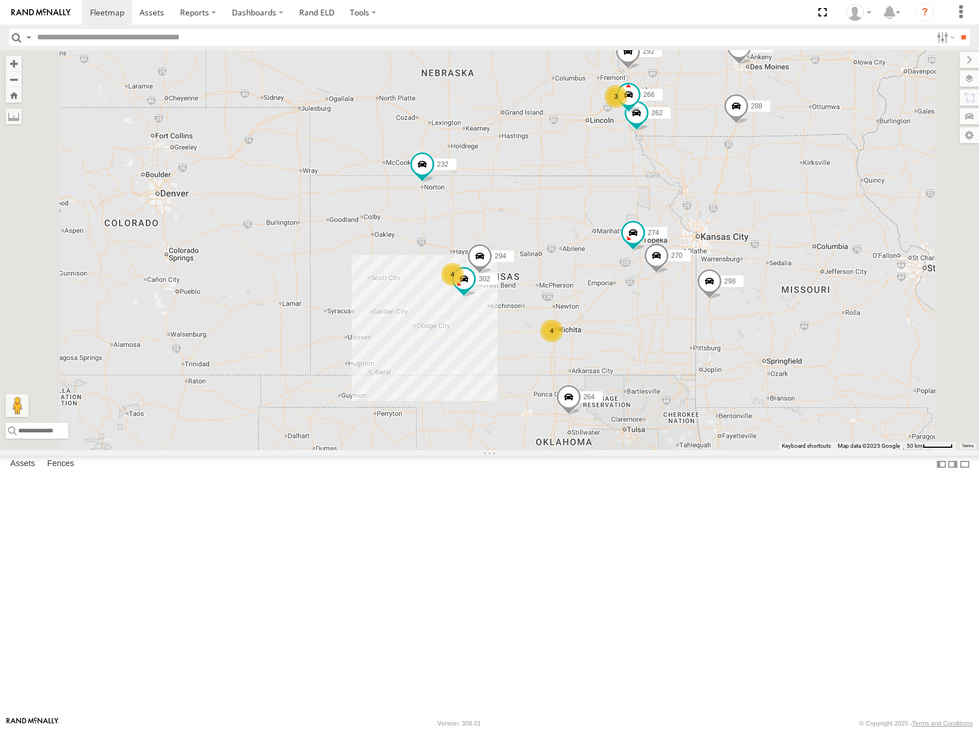
drag, startPoint x: 807, startPoint y: 288, endPoint x: 797, endPoint y: 297, distance: 13.7
click at [797, 297] on div "298 288 280 256 232 296 264 274 270 262 292 302 266 294 3 4 4" at bounding box center [489, 250] width 979 height 400
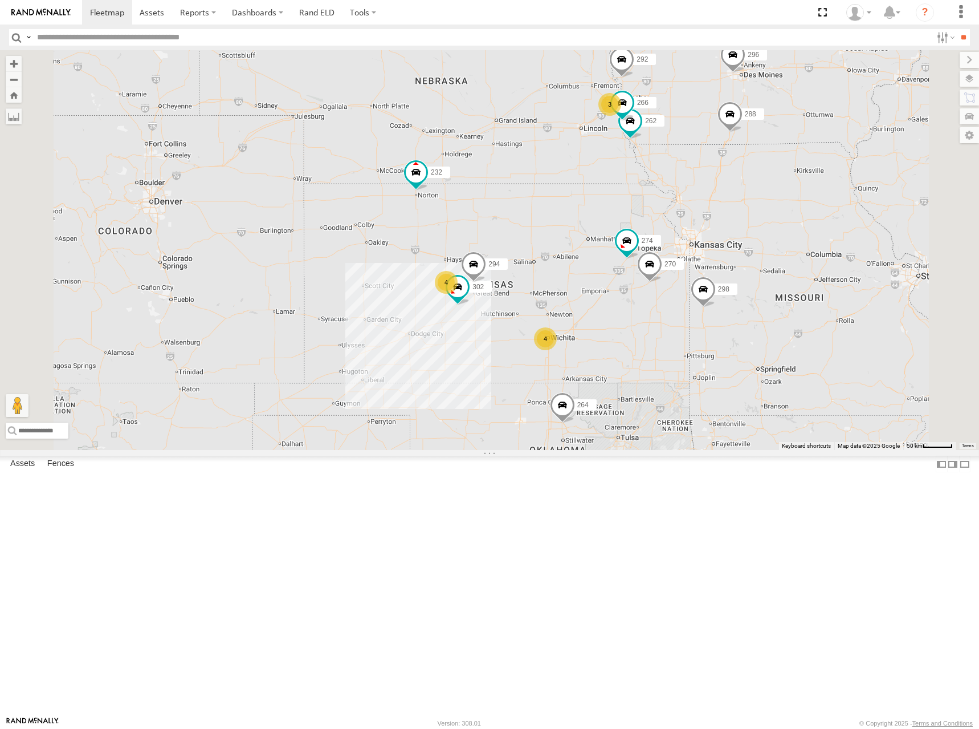
drag, startPoint x: 672, startPoint y: 288, endPoint x: 685, endPoint y: 286, distance: 13.3
click at [685, 286] on div "298 288 280 256 232 296 264 274 270 262 292 302 266 294 3 4 4" at bounding box center [489, 250] width 979 height 400
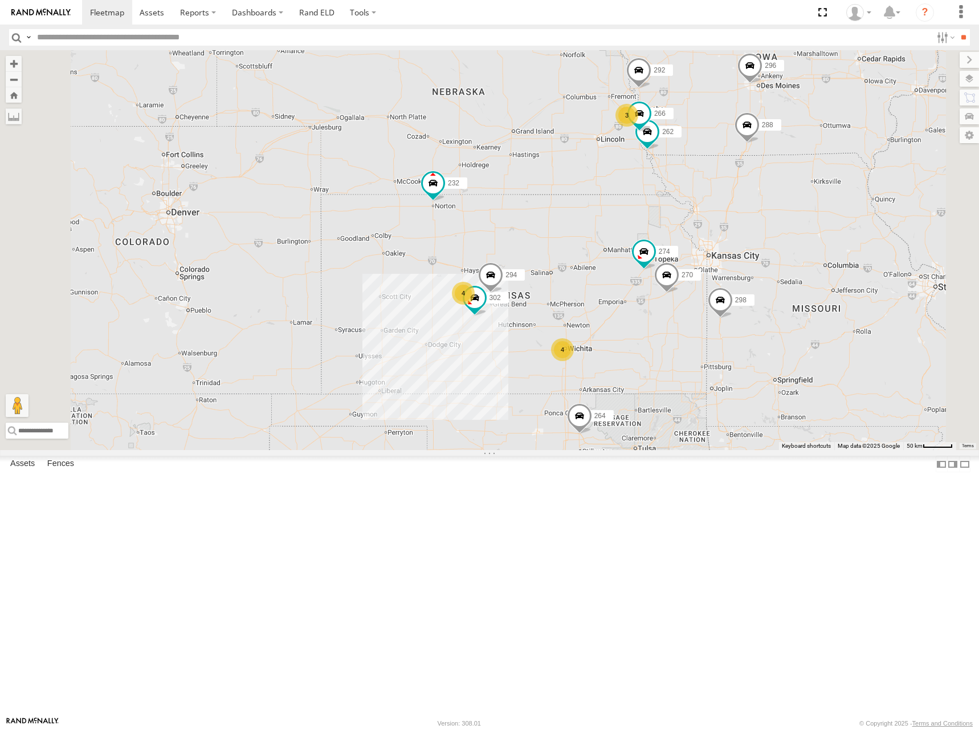
drag, startPoint x: 695, startPoint y: 215, endPoint x: 708, endPoint y: 230, distance: 20.2
click at [708, 230] on div "298 288 280 256 232 296 264 274 270 262 292 302 266 294 3 4 4" at bounding box center [489, 250] width 979 height 400
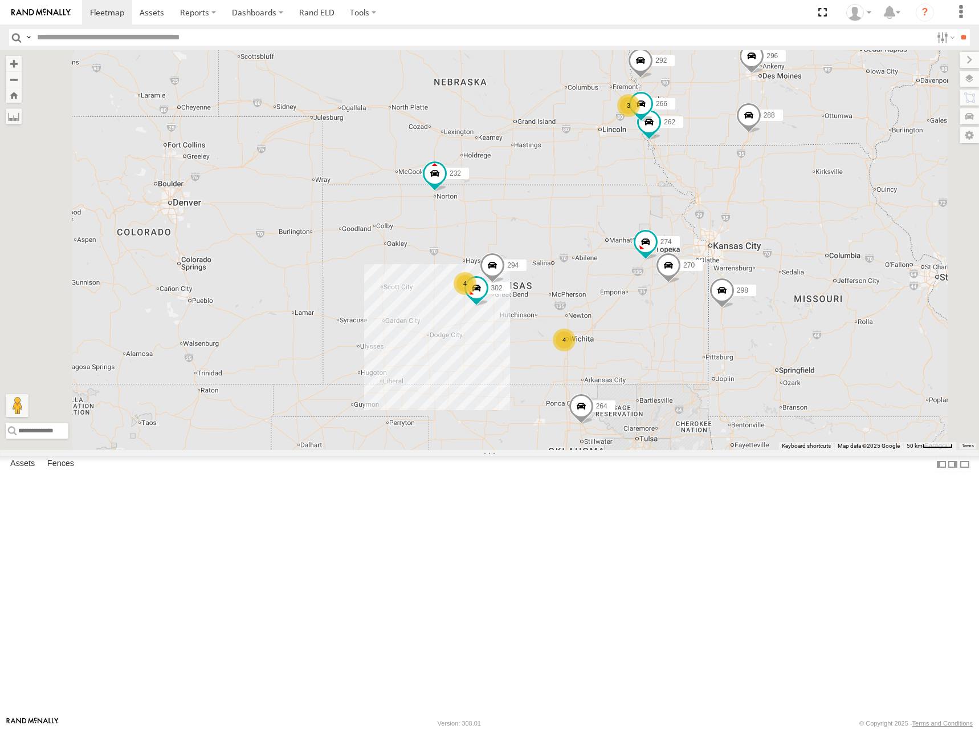
drag, startPoint x: 842, startPoint y: 227, endPoint x: 844, endPoint y: 217, distance: 11.0
click at [844, 217] on div "298 288 280 256 232 296 264 274 270 262 292 302 266 294 3 4 4" at bounding box center [489, 250] width 979 height 400
click at [847, 278] on div "298 288 280 256 232 296 264 274 270 262 292 302 266 294 3 4 4" at bounding box center [489, 250] width 979 height 400
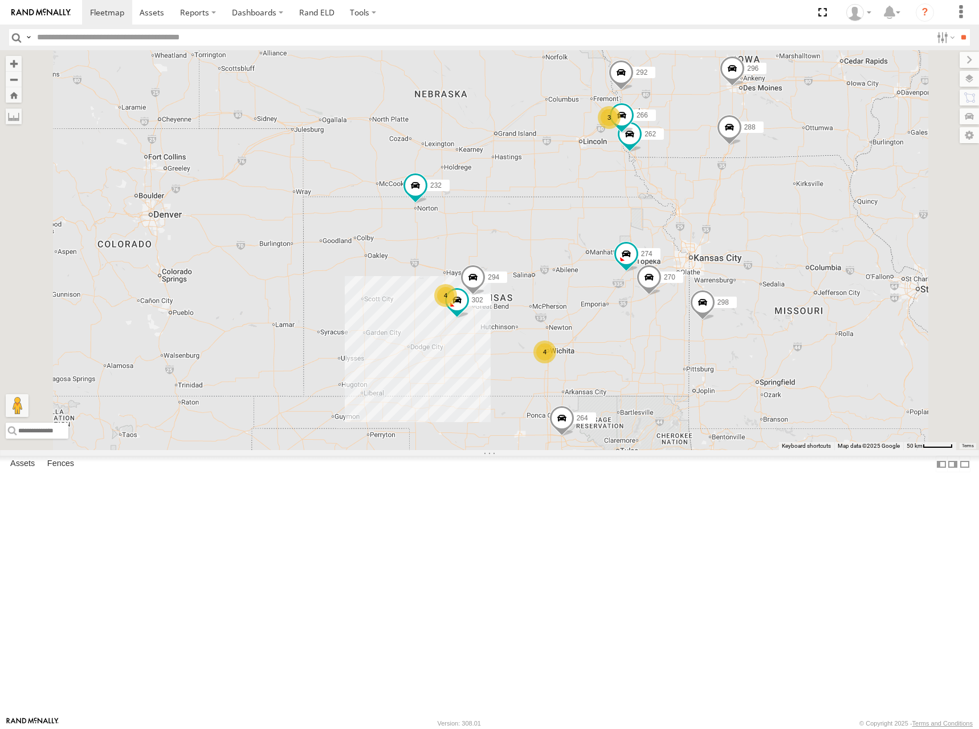
click at [850, 194] on div "298 288 280 256 232 296 264 274 270 262 292 302 266 294 3 4 4" at bounding box center [489, 250] width 979 height 400
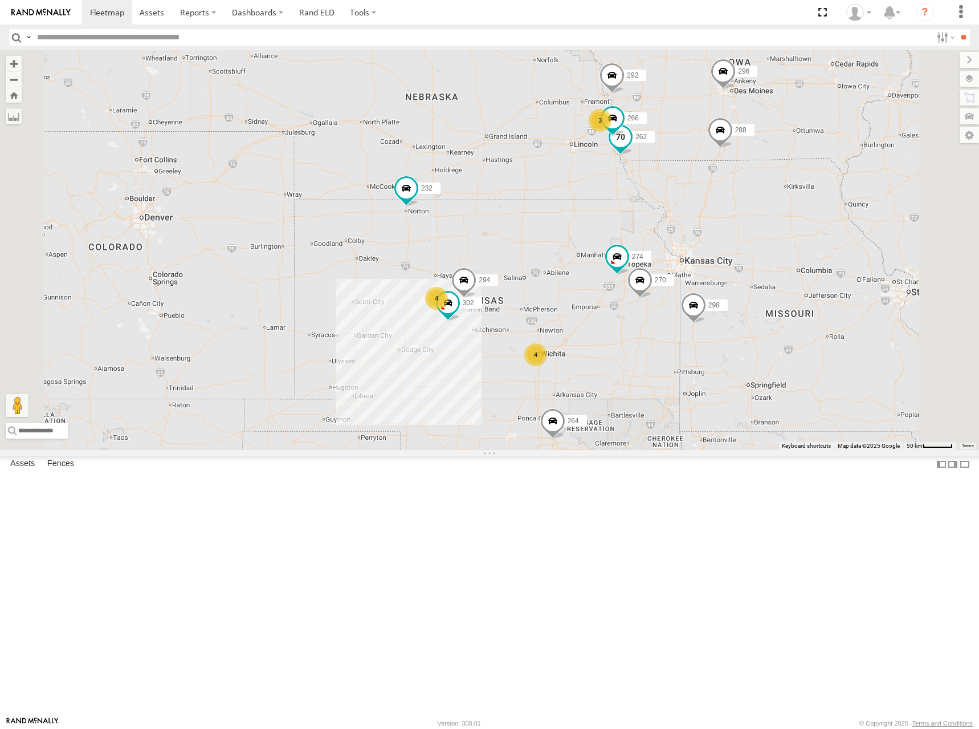
drag, startPoint x: 803, startPoint y: 264, endPoint x: 789, endPoint y: 265, distance: 14.3
click at [655, 142] on label "262" at bounding box center [641, 136] width 29 height 11
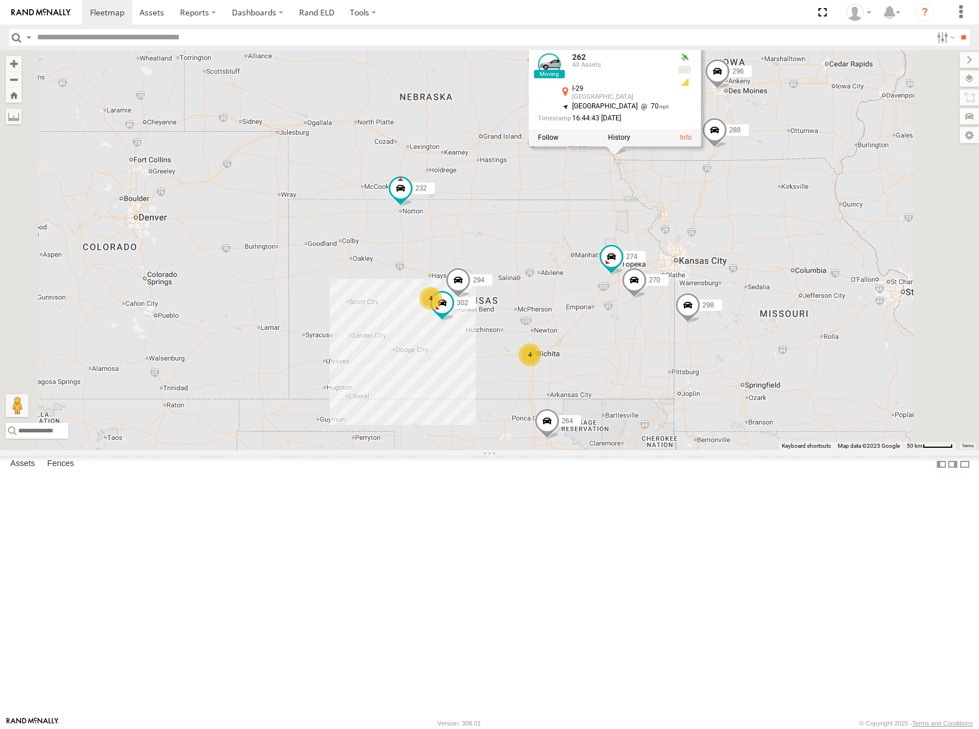
click at [795, 141] on div "298 288 280 256 232 296 264 274 270 262 292 302 266 294 3 4 4 262 All Assets I-…" at bounding box center [489, 250] width 979 height 400
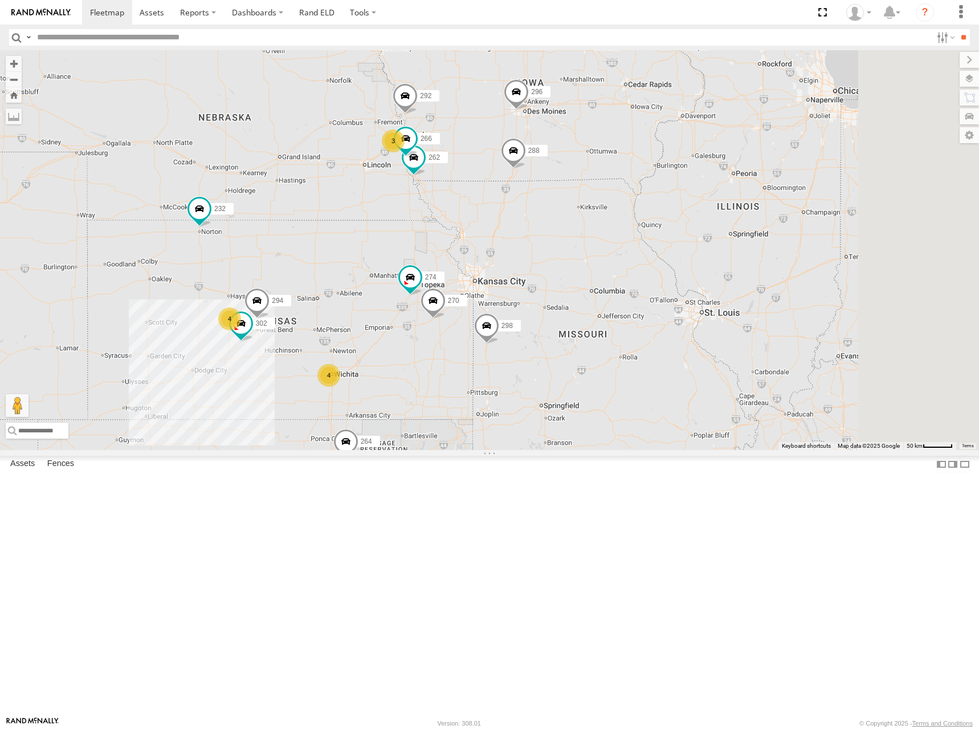
drag, startPoint x: 833, startPoint y: 136, endPoint x: 619, endPoint y: 160, distance: 215.8
click at [619, 160] on div "298 288 280 256 232 296 264 274 270 262 292 302 266 294 3 4 4" at bounding box center [489, 250] width 979 height 400
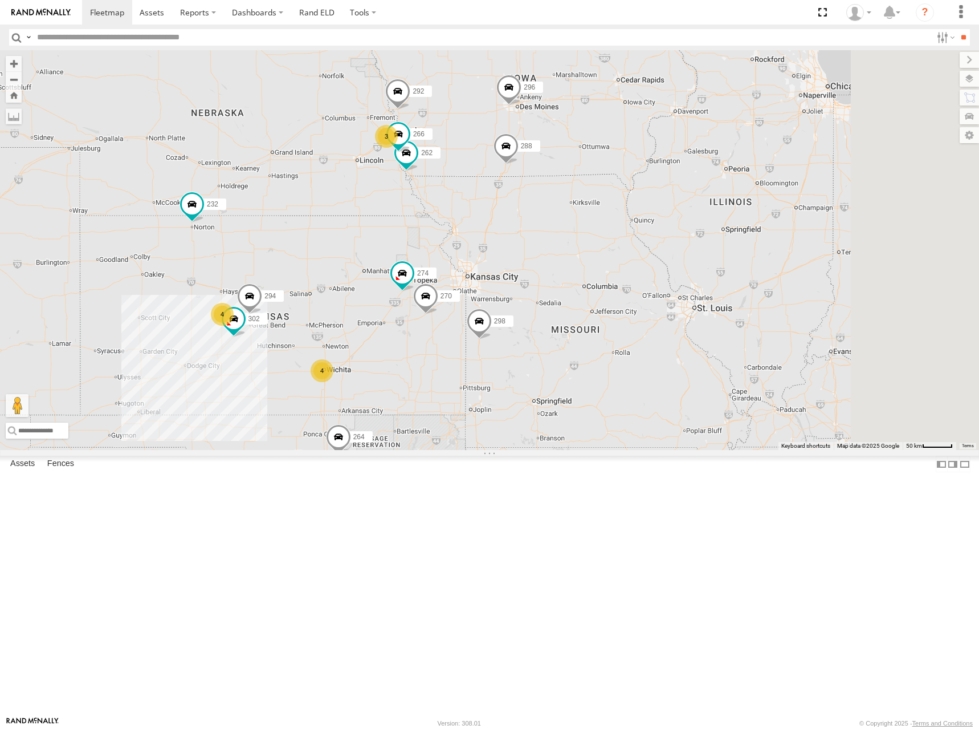
click at [755, 231] on div "298 288 280 256 232 296 264 274 270 262 292 302 266 294 3 4 4" at bounding box center [489, 250] width 979 height 400
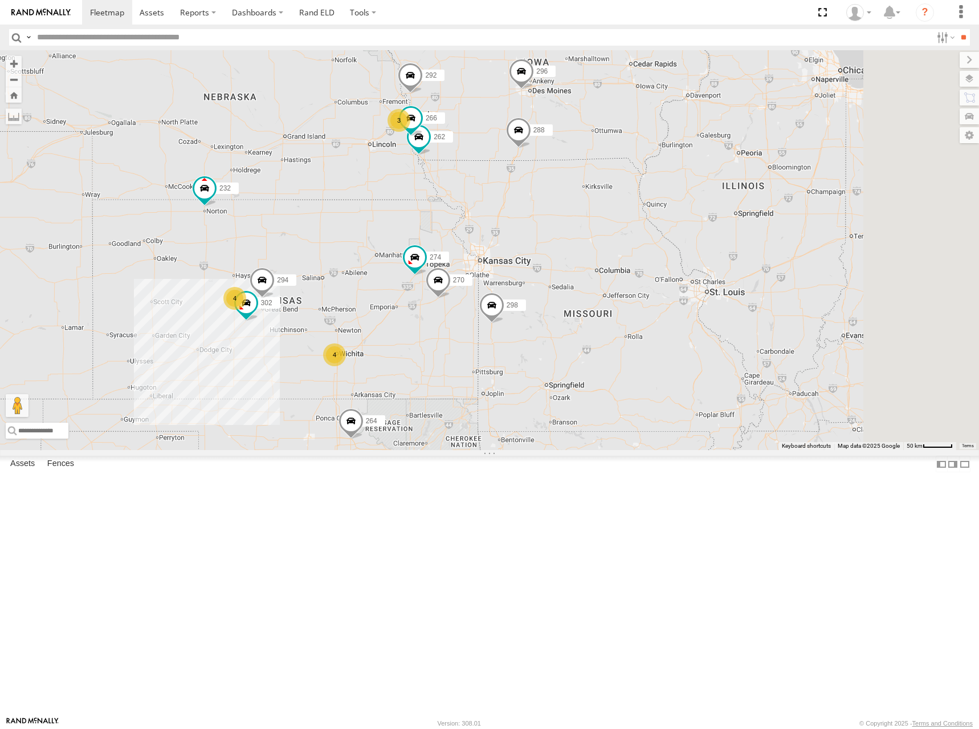
drag, startPoint x: 600, startPoint y: 264, endPoint x: 624, endPoint y: 250, distance: 27.1
click at [624, 250] on div "298 288 280 256 232 296 264 274 270 262 292 302 266 294 3 4 4" at bounding box center [489, 250] width 979 height 400
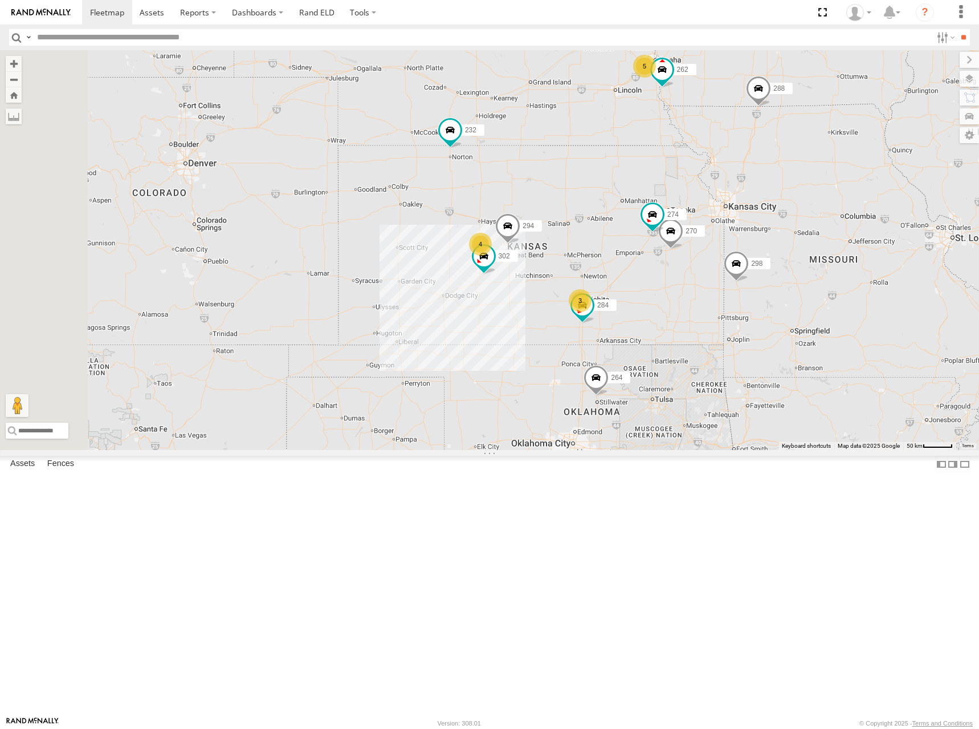
drag, startPoint x: 525, startPoint y: 323, endPoint x: 749, endPoint y: 282, distance: 227.7
click at [749, 282] on div "274 298 270 262 288 280 256 232 296 284 264 302 294 5 3 4" at bounding box center [489, 250] width 979 height 400
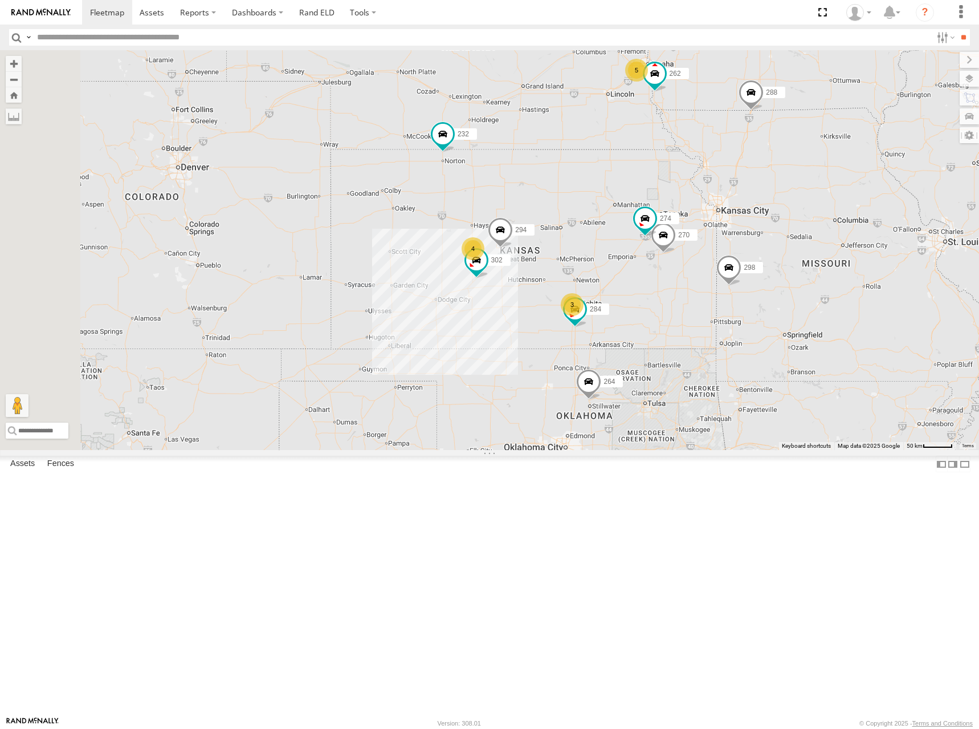
drag, startPoint x: 783, startPoint y: 271, endPoint x: 770, endPoint y: 279, distance: 15.2
click at [770, 279] on div "274 298 270 262 288 280 256 232 296 284 264 302 294 5 3 4" at bounding box center [489, 250] width 979 height 400
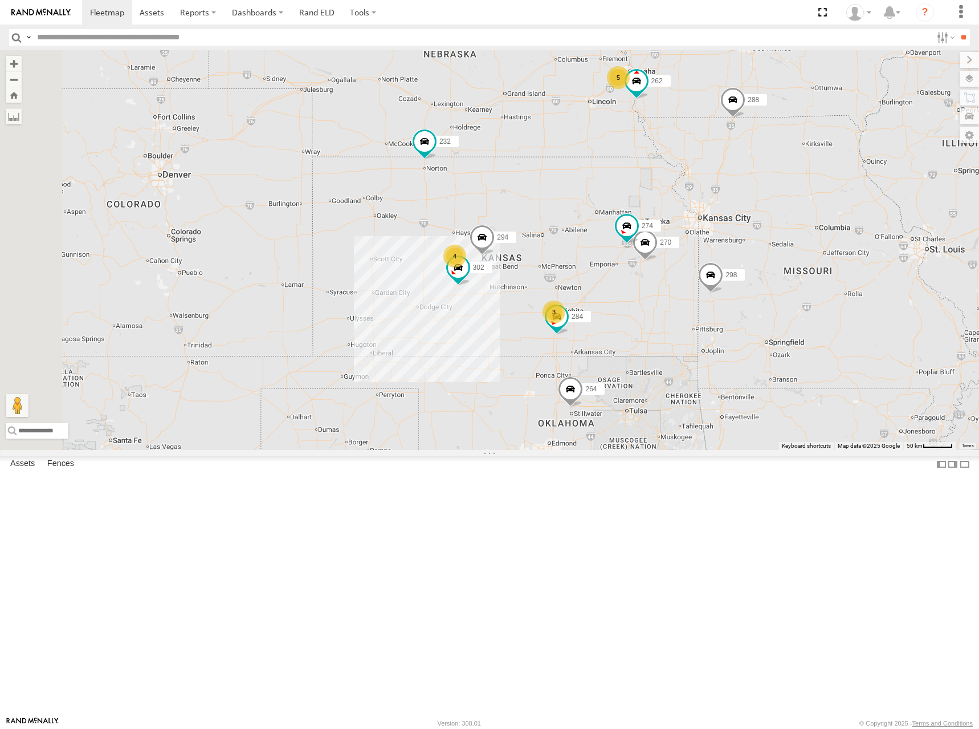
drag, startPoint x: 789, startPoint y: 300, endPoint x: 762, endPoint y: 295, distance: 27.8
click at [762, 295] on div "274 298 270 262 288 280 256 232 296 284 264 302 294 5 3 4" at bounding box center [489, 250] width 979 height 400
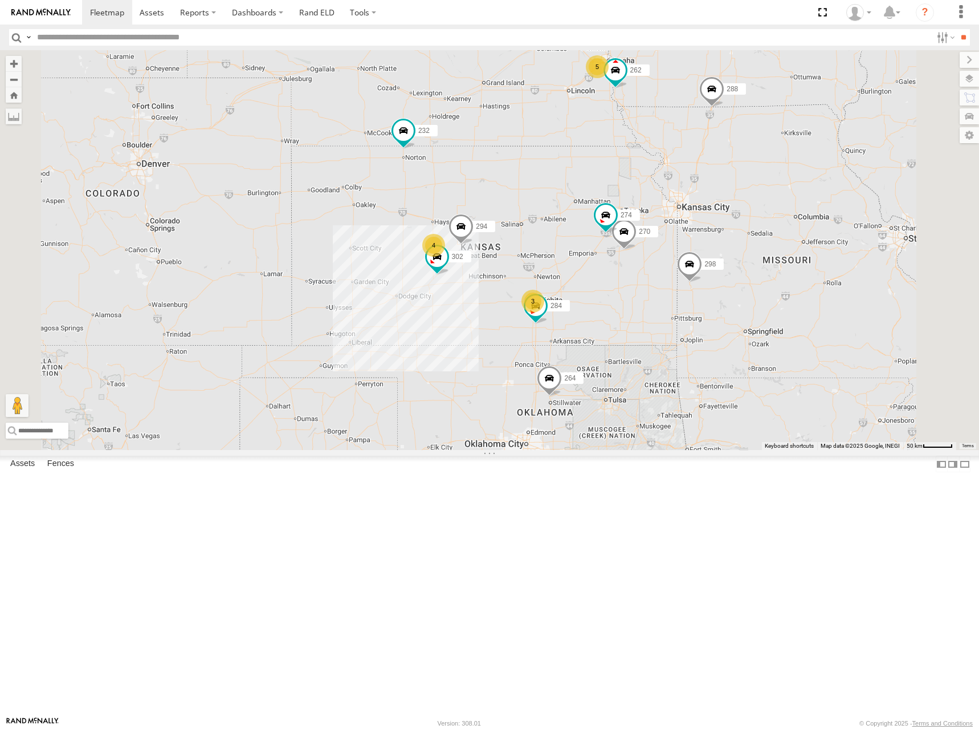
drag, startPoint x: 827, startPoint y: 330, endPoint x: 760, endPoint y: 365, distance: 75.5
click at [760, 365] on div "274 298 270 262 288 280 256 232 296 284 264 302 294 5 3 4" at bounding box center [489, 250] width 979 height 400
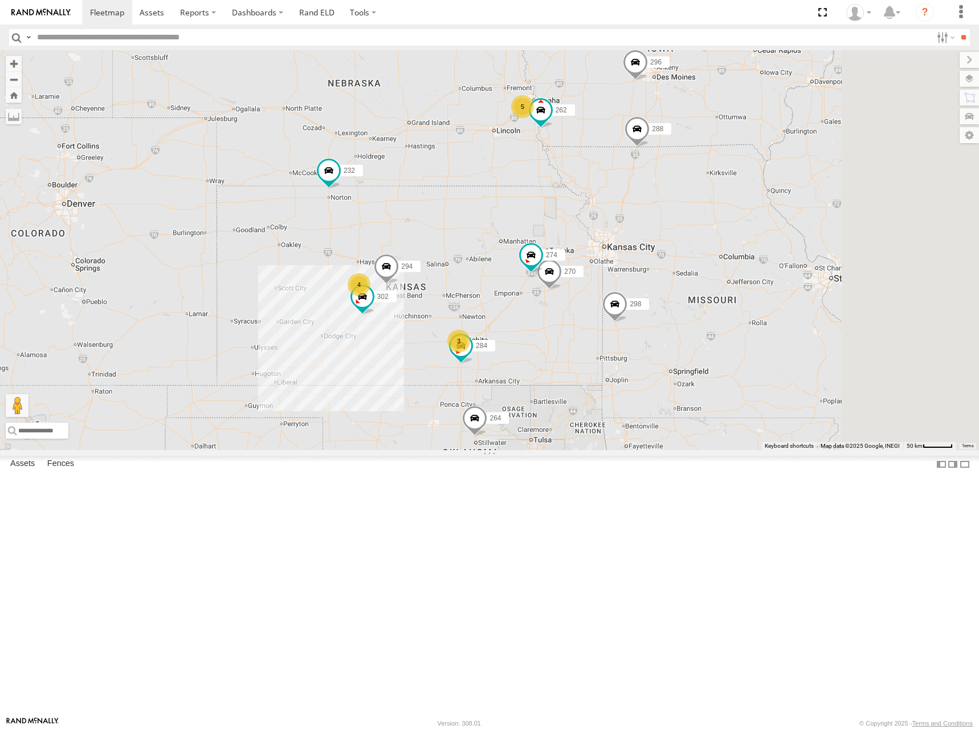
drag, startPoint x: 737, startPoint y: 247, endPoint x: 751, endPoint y: 237, distance: 17.2
click at [751, 237] on div "274 298 270 262 288 280 256 232 296 284 264 302 294 5 3 4" at bounding box center [489, 250] width 979 height 400
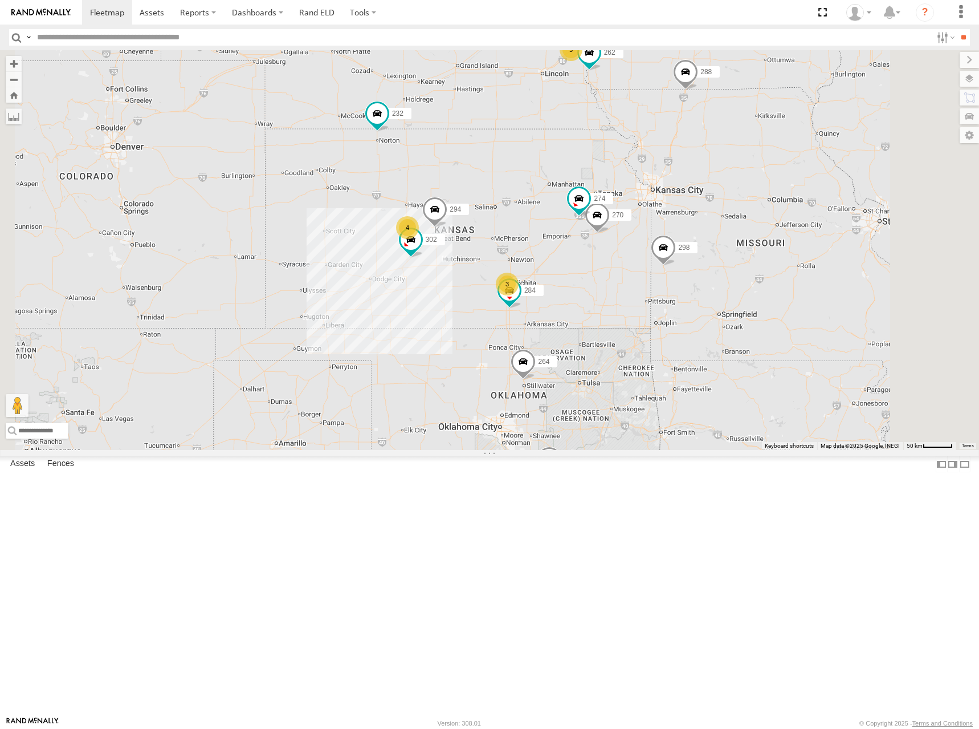
drag, startPoint x: 740, startPoint y: 270, endPoint x: 778, endPoint y: 215, distance: 66.7
click at [778, 215] on div "274 298 270 262 288 280 256 232 296 284 264 302 294 5 3 4" at bounding box center [489, 250] width 979 height 400
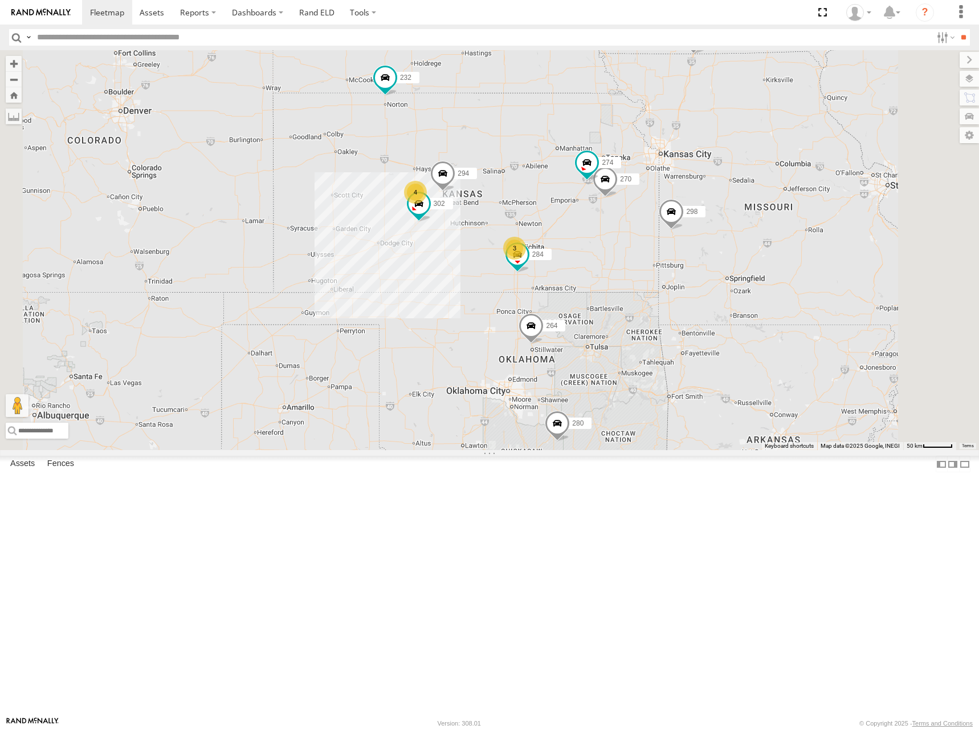
drag, startPoint x: 670, startPoint y: 264, endPoint x: 680, endPoint y: 206, distance: 58.4
click at [680, 206] on div "274 298 270 262 288 280 256 232 296 284 264 302 294 5 3 4" at bounding box center [489, 250] width 979 height 400
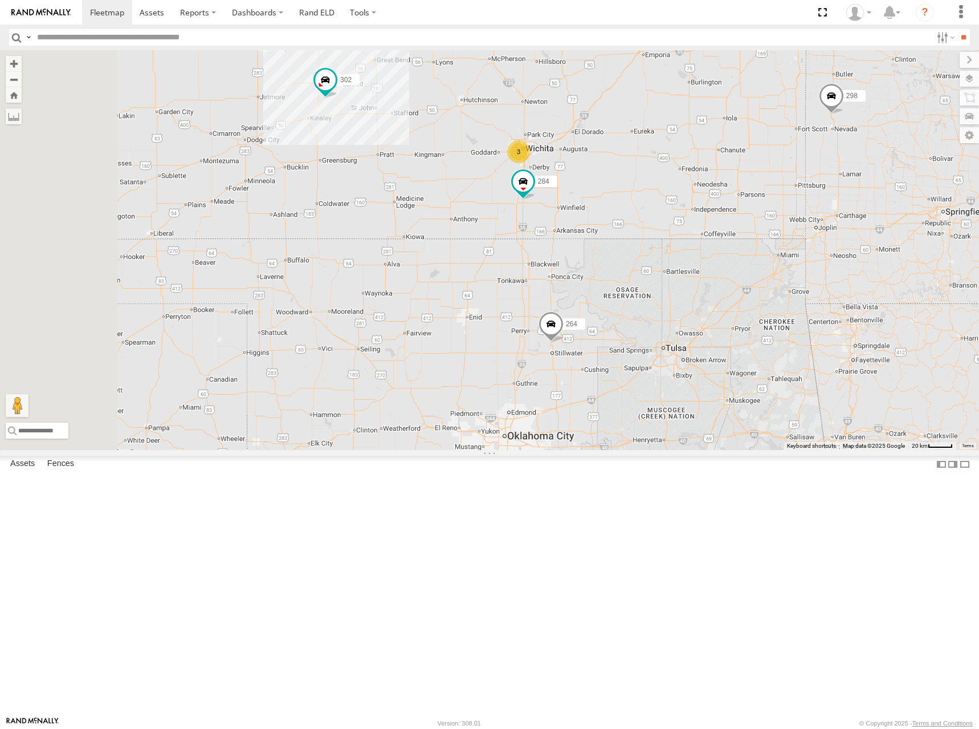
drag, startPoint x: 686, startPoint y: 295, endPoint x: 722, endPoint y: 221, distance: 83.1
click at [722, 221] on div "274 298 270 262 288 280 256 232 296 284 264 302 294 3 4" at bounding box center [489, 250] width 979 height 400
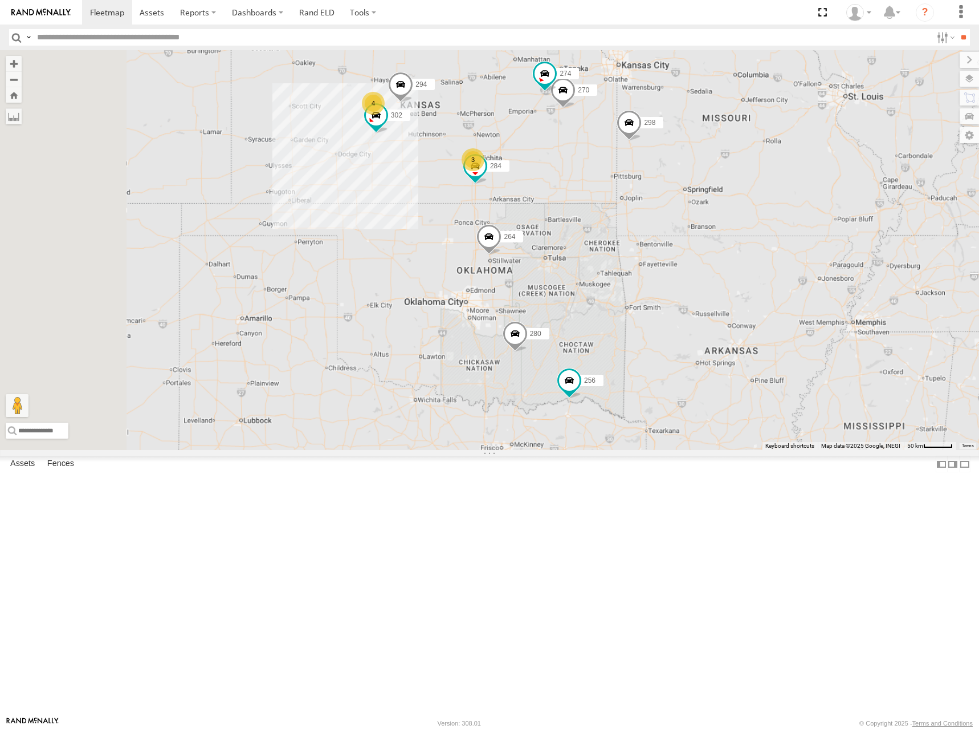
drag, startPoint x: 510, startPoint y: 224, endPoint x: 590, endPoint y: 244, distance: 82.3
click at [590, 244] on div "274 298 270 262 288 280 256 232 296 284 264 302 294 4 3 4" at bounding box center [489, 250] width 979 height 400
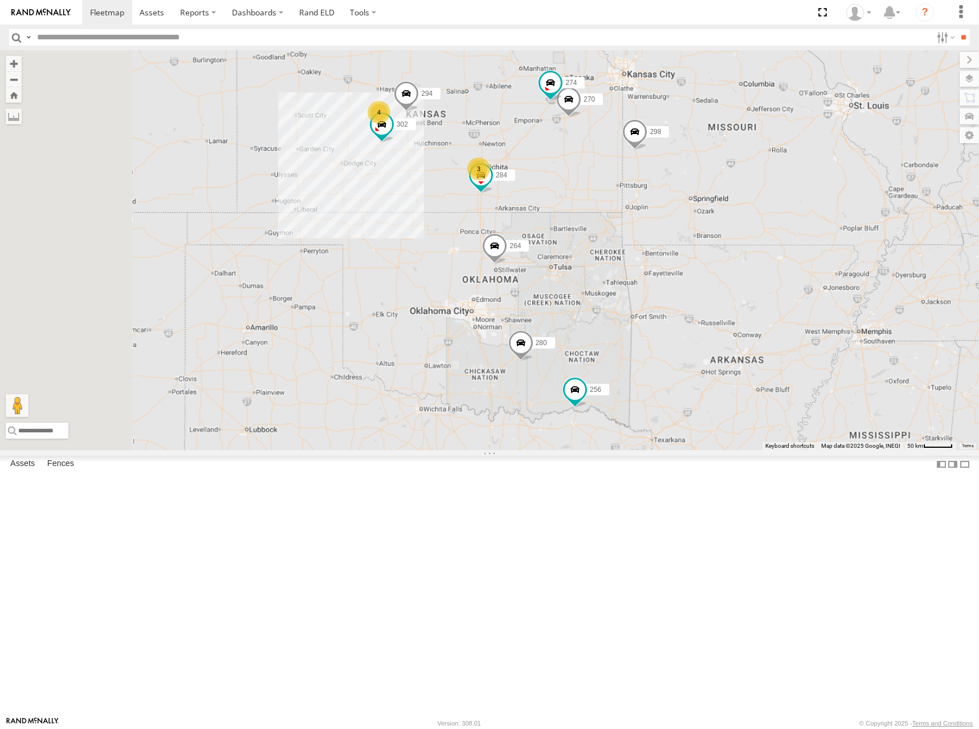
drag, startPoint x: 622, startPoint y: 169, endPoint x: 628, endPoint y: 178, distance: 10.6
click at [628, 178] on div "274 298 270 262 288 280 256 232 296 284 264 302 294 5 3 4" at bounding box center [489, 250] width 979 height 400
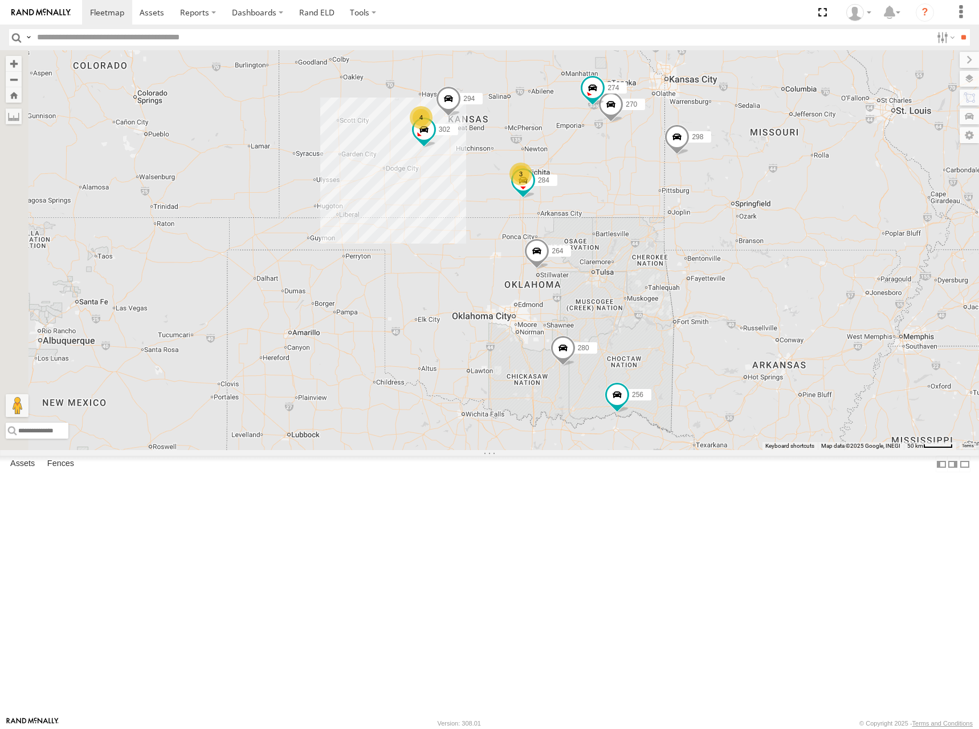
drag, startPoint x: 640, startPoint y: 177, endPoint x: 680, endPoint y: 187, distance: 41.8
click at [680, 187] on div "274 298 270 262 288 280 256 232 296 284 264 302 294 5 3 4" at bounding box center [489, 250] width 979 height 400
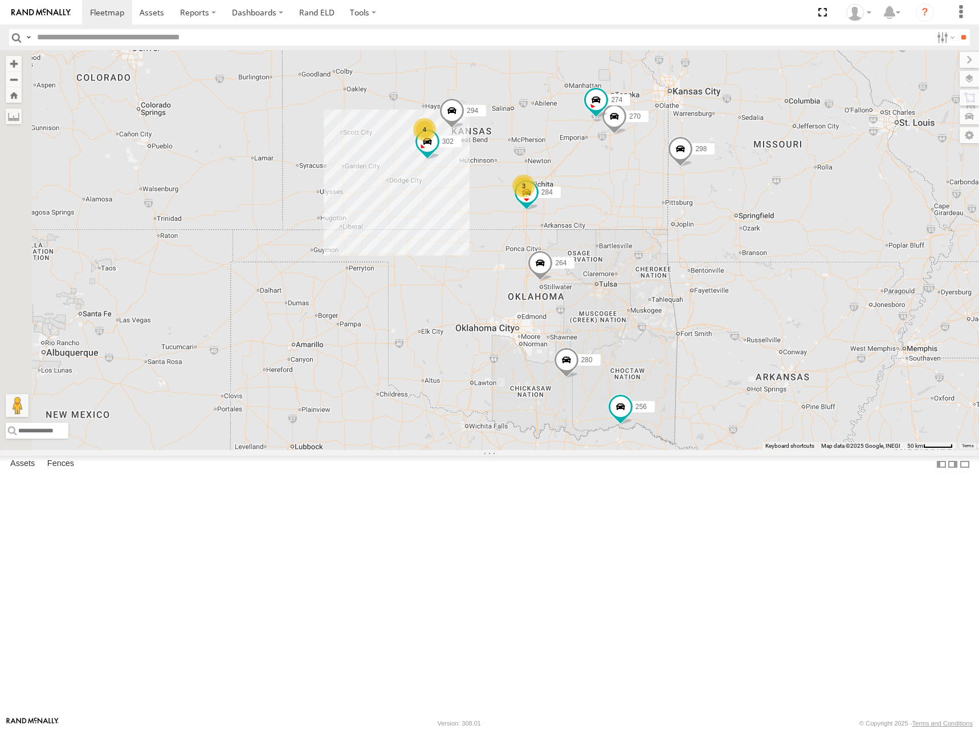
drag, startPoint x: 671, startPoint y: 172, endPoint x: 674, endPoint y: 181, distance: 9.2
click at [674, 181] on div "274 298 270 262 288 280 256 232 296 284 264 302 294 5 3 4" at bounding box center [489, 250] width 979 height 400
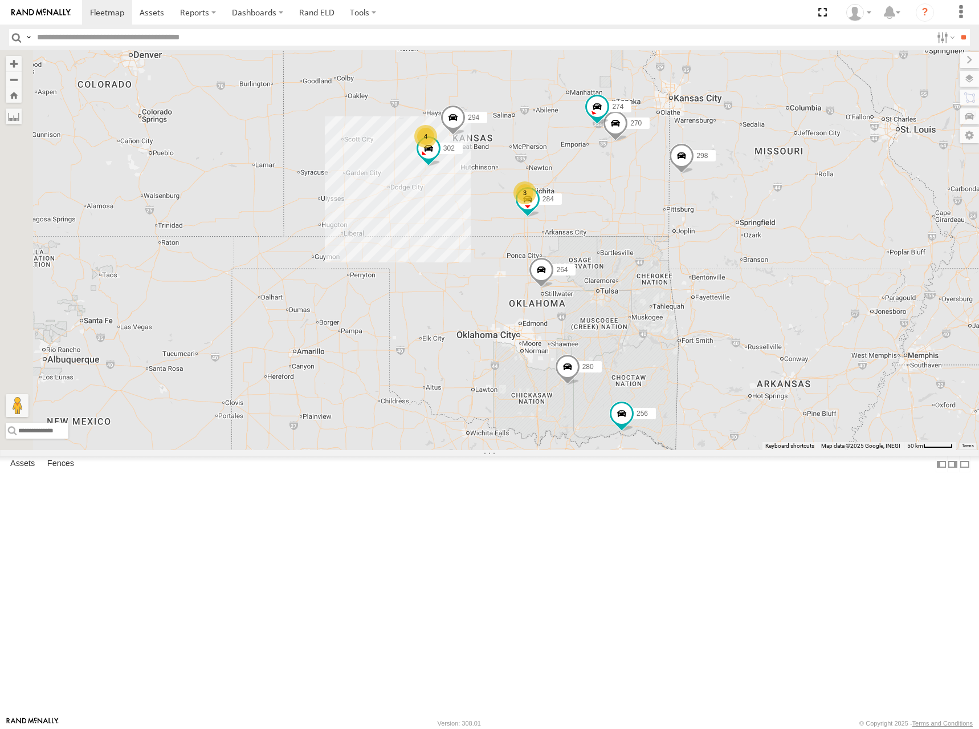
click at [704, 200] on div "274 298 270 262 288 280 256 232 296 284 264 302 294 5 3 4" at bounding box center [489, 250] width 979 height 400
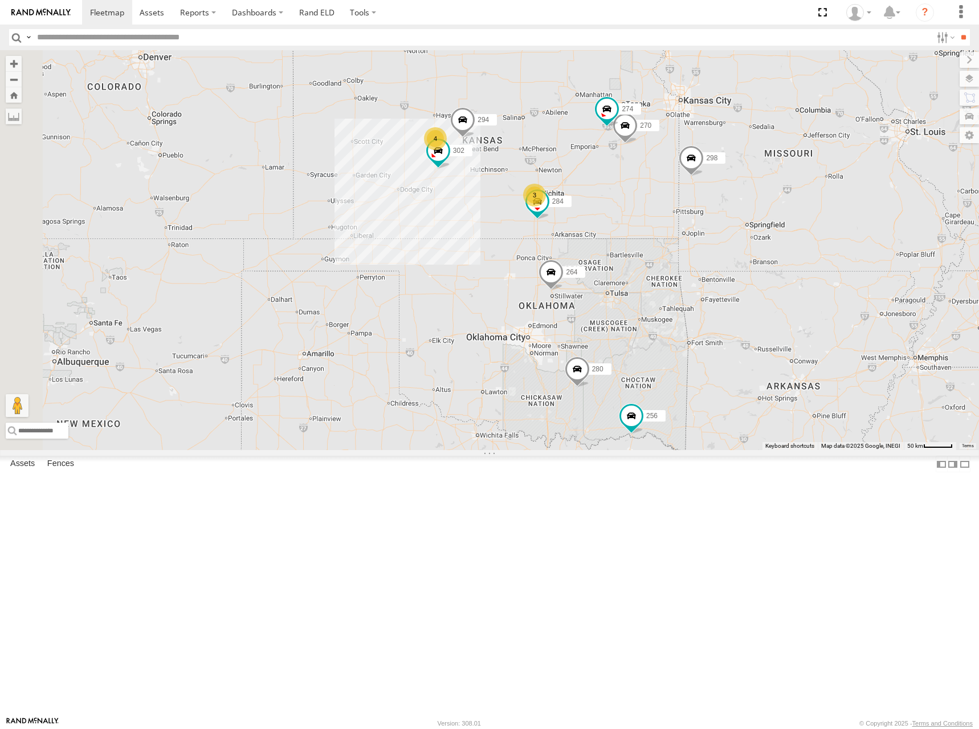
drag, startPoint x: 705, startPoint y: 202, endPoint x: 716, endPoint y: 206, distance: 11.9
click at [716, 206] on div "274 298 270 262 288 280 256 232 296 284 264 302 294 5 3 4" at bounding box center [489, 250] width 979 height 400
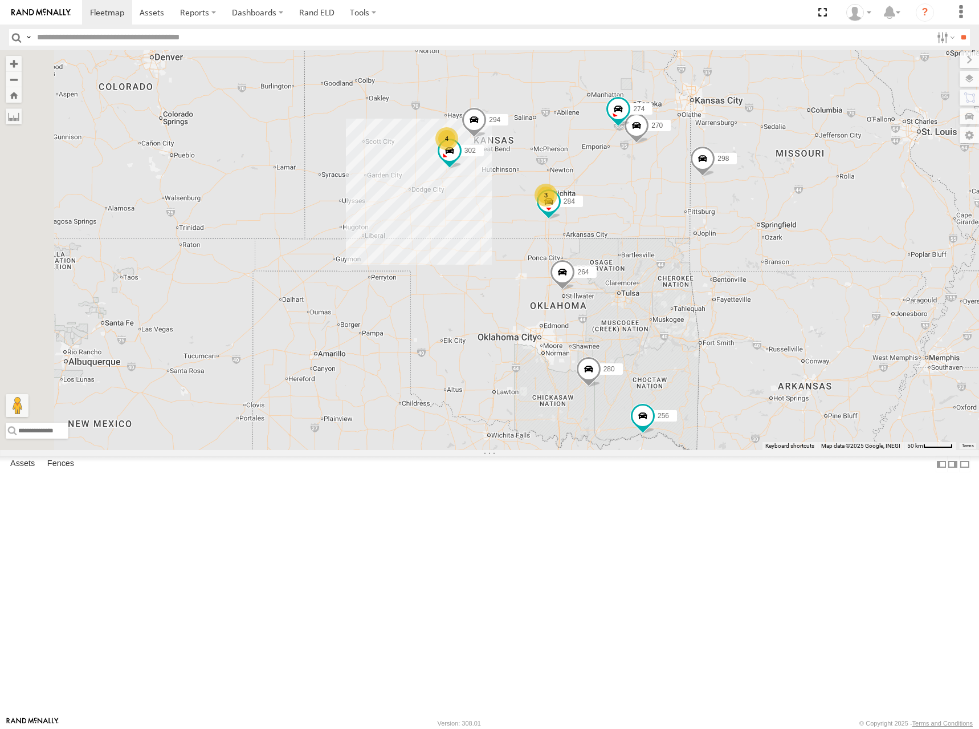
drag, startPoint x: 731, startPoint y: 195, endPoint x: 737, endPoint y: 195, distance: 6.3
click at [737, 195] on div "274 298 270 262 288 280 256 232 296 284 264 302 294 5 3 4" at bounding box center [489, 250] width 979 height 400
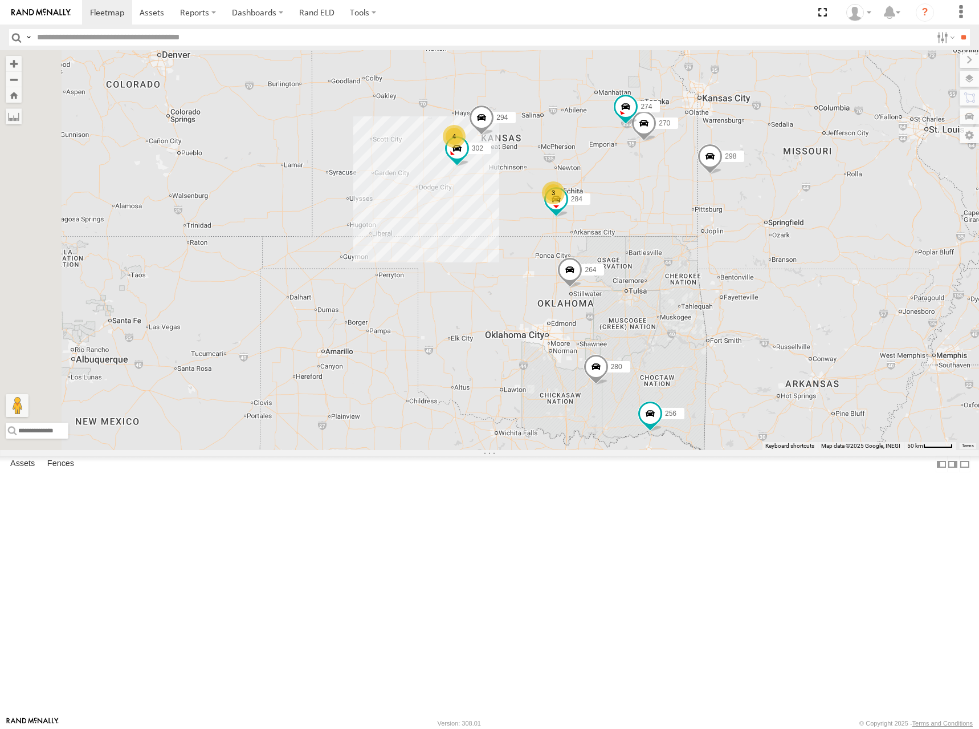
drag, startPoint x: 713, startPoint y: 205, endPoint x: 713, endPoint y: 186, distance: 18.8
click at [713, 186] on div "274 298 270 262 288 280 256 232 296 284 264 302 294 5 3 4" at bounding box center [489, 250] width 979 height 400
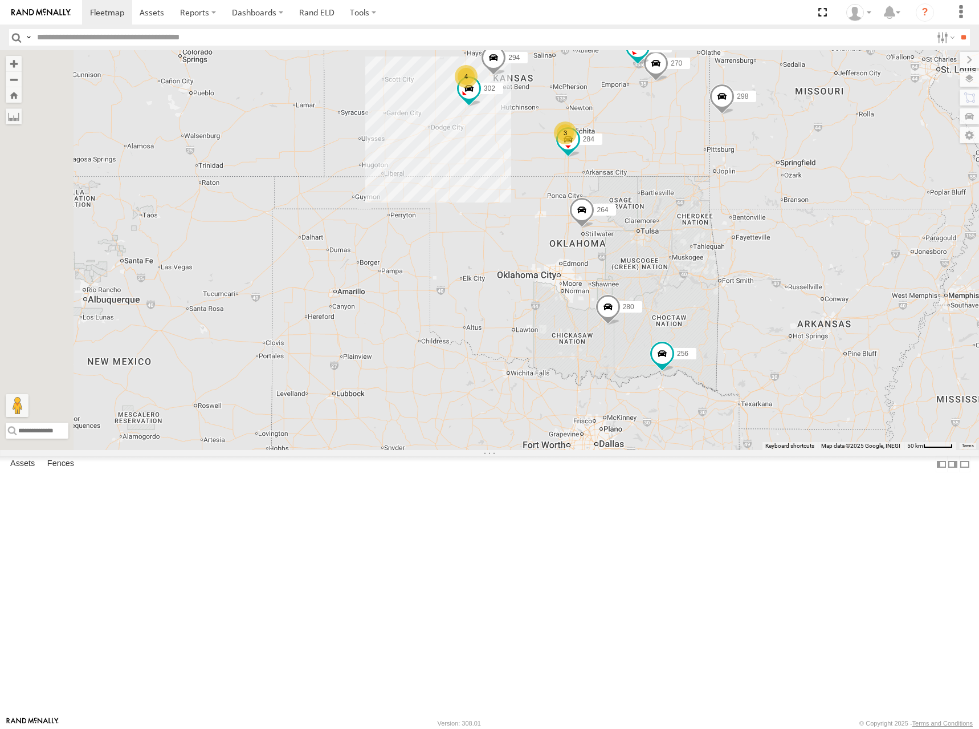
click at [759, 265] on div "274 298 270 262 288 280 256 232 296 284 264 302 294 5 3 4" at bounding box center [489, 250] width 979 height 400
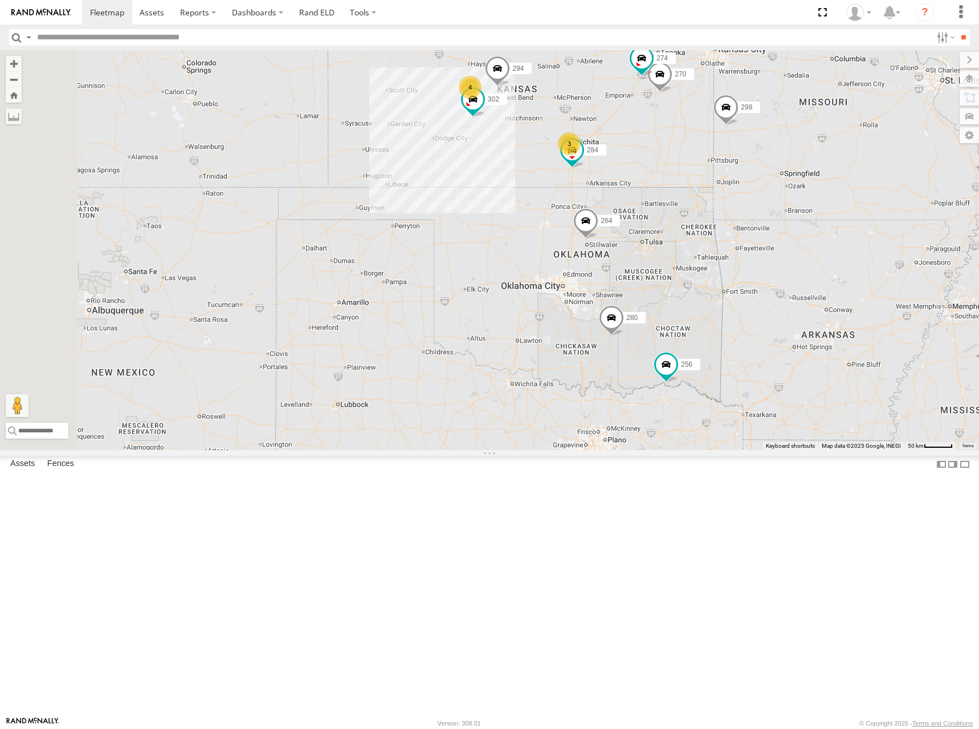
drag, startPoint x: 723, startPoint y: 137, endPoint x: 729, endPoint y: 156, distance: 19.7
click at [729, 156] on div "274 298 270 262 288 280 256 232 296 284 264 302 294 5 3 4" at bounding box center [489, 250] width 979 height 400
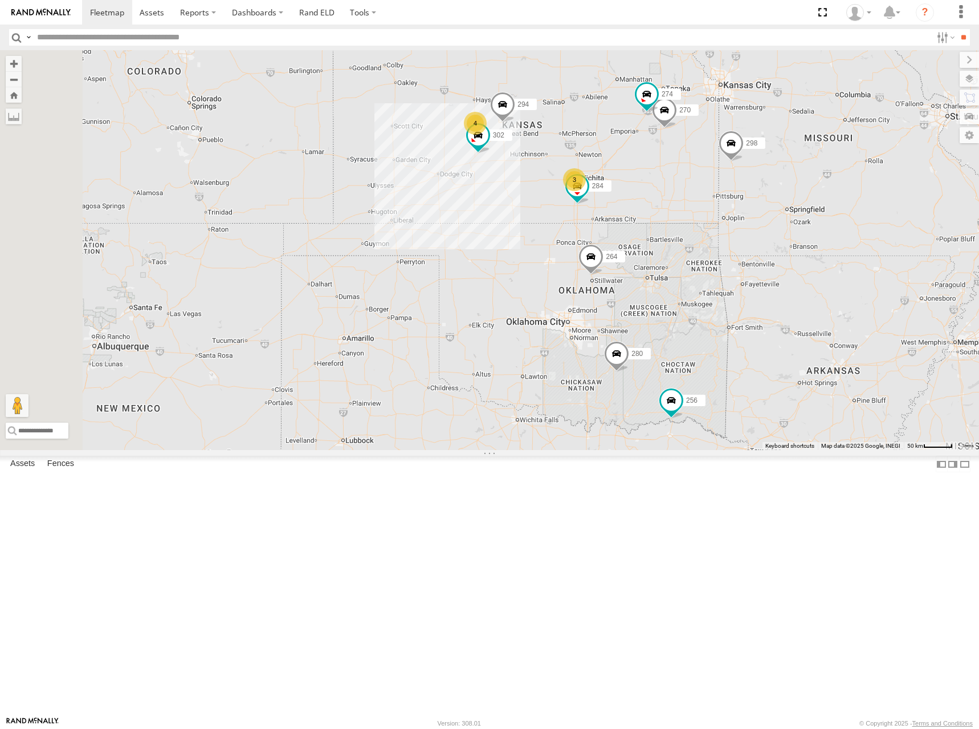
drag, startPoint x: 737, startPoint y: 140, endPoint x: 742, endPoint y: 175, distance: 35.2
click at [742, 175] on div "274 298 270 262 288 280 256 232 296 284 264 302 294 5 3 4" at bounding box center [489, 250] width 979 height 400
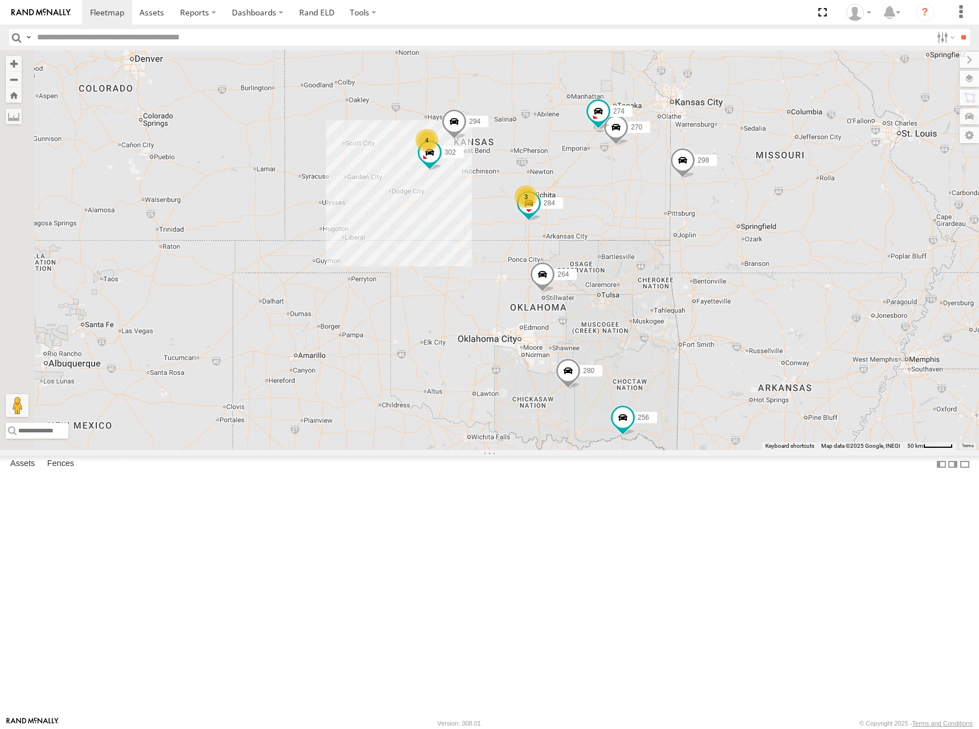
drag, startPoint x: 747, startPoint y: 165, endPoint x: 697, endPoint y: 181, distance: 52.6
click at [697, 181] on div "274 298 270 262 288 280 256 232 296 284 264 302 294 5 3 4" at bounding box center [489, 250] width 979 height 400
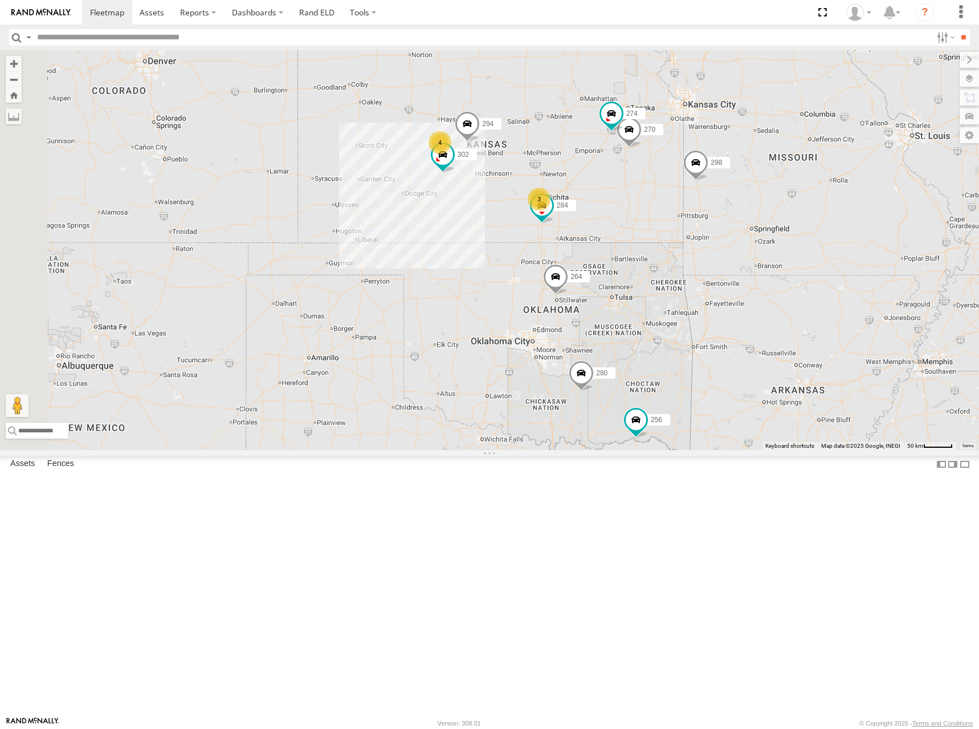
drag, startPoint x: 698, startPoint y: 198, endPoint x: 713, endPoint y: 200, distance: 15.6
click at [713, 200] on div "274 298 270 262 288 280 256 232 296 284 264 302 294 5 3 4" at bounding box center [489, 250] width 979 height 400
click at [708, 201] on div "274 298 270 262 288 280 256 232 296 284 264 302 294 5 3 4" at bounding box center [489, 250] width 979 height 400
click at [685, 189] on div "274 298 270 262 288 280 256 232 296 284 264 302 294 5 3 4" at bounding box center [489, 250] width 979 height 400
click at [713, 210] on div "274 298 270 262 288 280 256 232 296 284 264 302 294 5 3 4" at bounding box center [489, 250] width 979 height 400
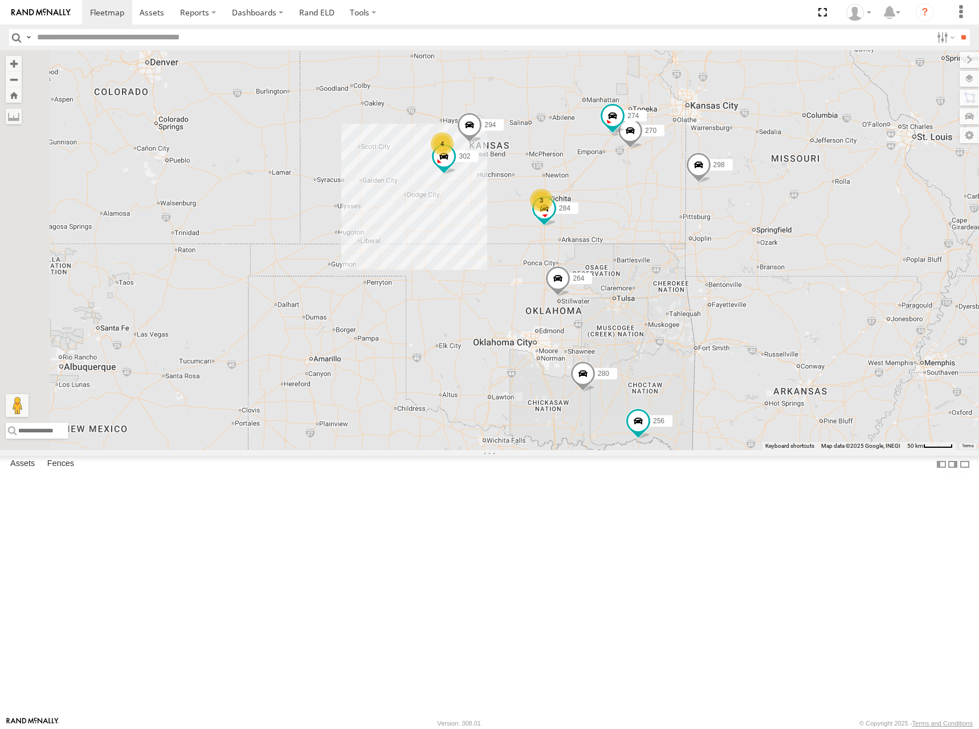
click at [672, 208] on div "274 298 270 262 288 280 256 232 296 284 264 302 294 5 3 4" at bounding box center [489, 250] width 979 height 400
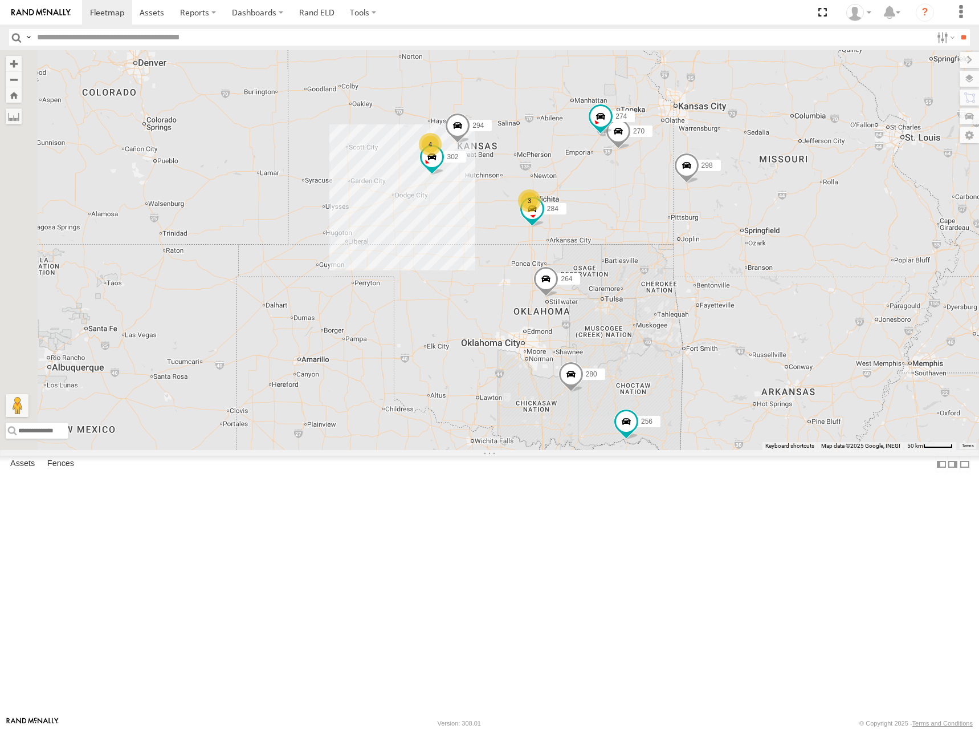
drag, startPoint x: 666, startPoint y: 200, endPoint x: 653, endPoint y: 201, distance: 13.2
click at [653, 201] on div "274 298 270 262 288 280 256 232 296 284 264 302 294 5 3 4" at bounding box center [489, 250] width 979 height 400
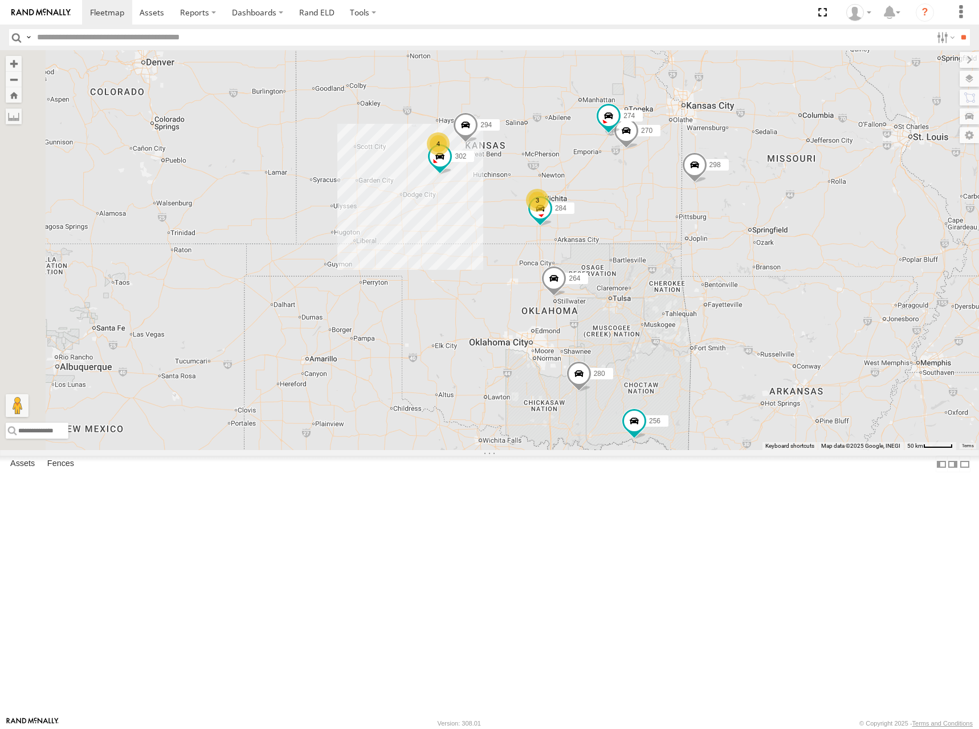
drag, startPoint x: 688, startPoint y: 221, endPoint x: 697, endPoint y: 220, distance: 9.1
click at [697, 220] on div "274 298 270 262 288 280 256 232 296 284 264 302 294 5 3 4" at bounding box center [489, 250] width 979 height 400
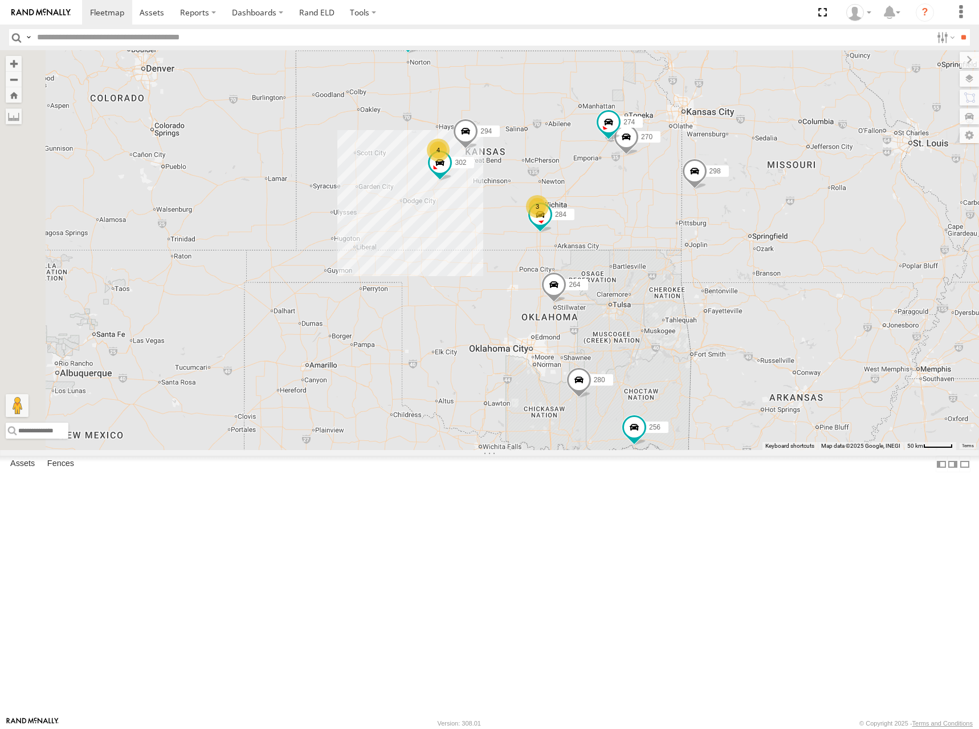
drag, startPoint x: 687, startPoint y: 205, endPoint x: 687, endPoint y: 213, distance: 8.0
click at [687, 213] on div "274 298 270 262 288 280 256 232 296 284 264 302 294 5 3 4" at bounding box center [489, 250] width 979 height 400
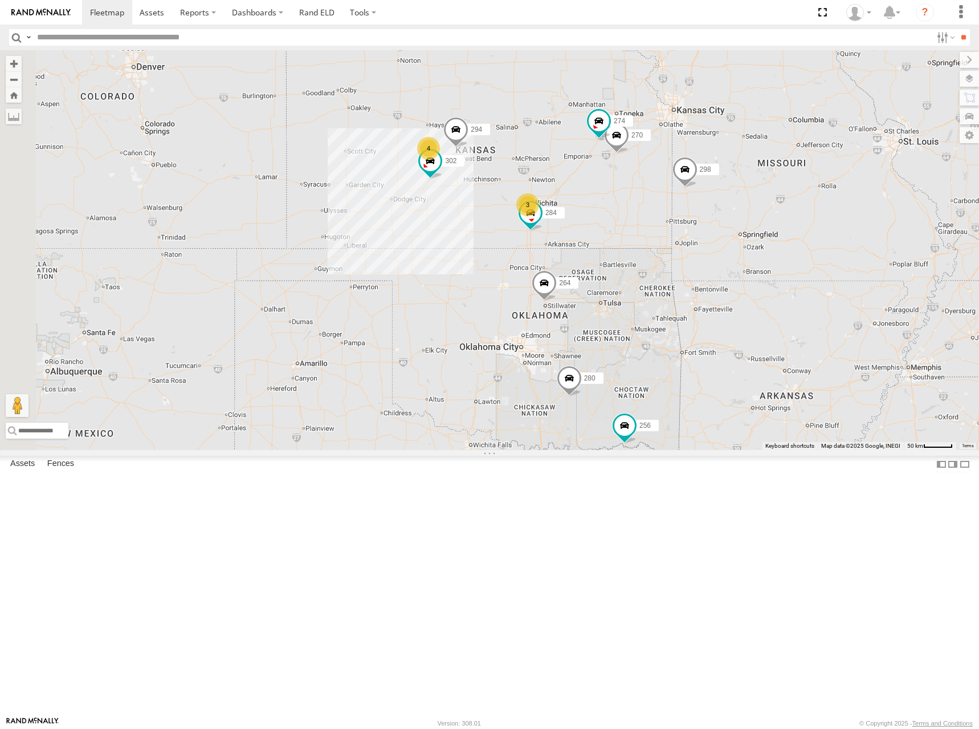
drag, startPoint x: 681, startPoint y: 239, endPoint x: 671, endPoint y: 237, distance: 10.7
click at [671, 237] on div "274 298 270 262 288 280 256 232 296 284 264 302 294 5 3 4" at bounding box center [489, 250] width 979 height 400
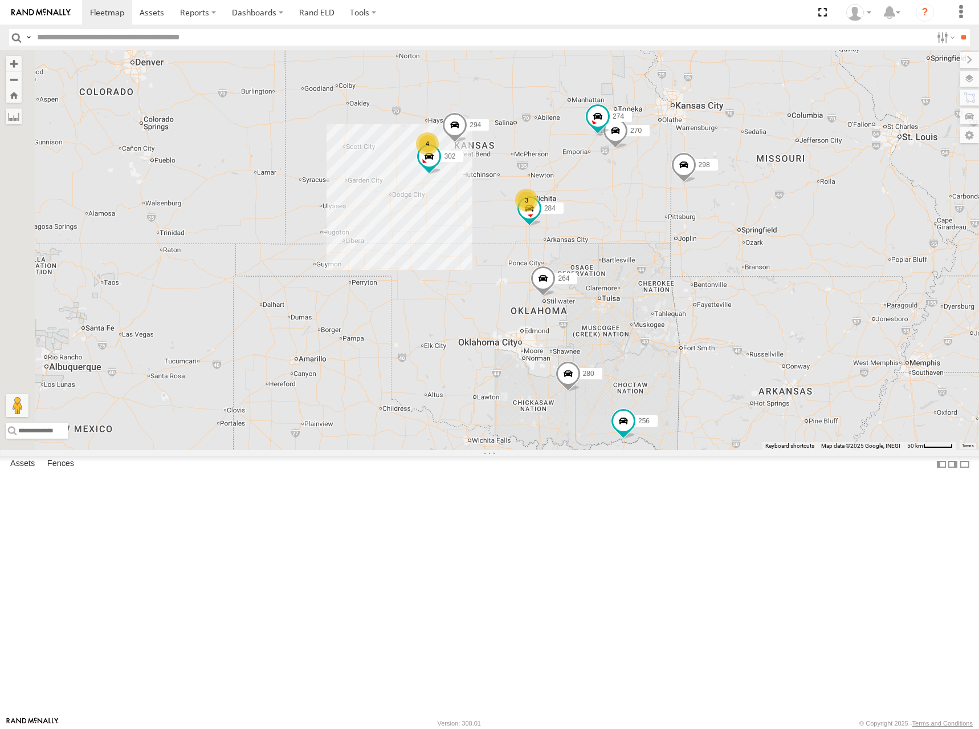
click at [662, 216] on div "274 298 270 262 288 280 256 232 296 284 264 302 294 5 3 4" at bounding box center [489, 250] width 979 height 400
